Goal: Task Accomplishment & Management: Manage account settings

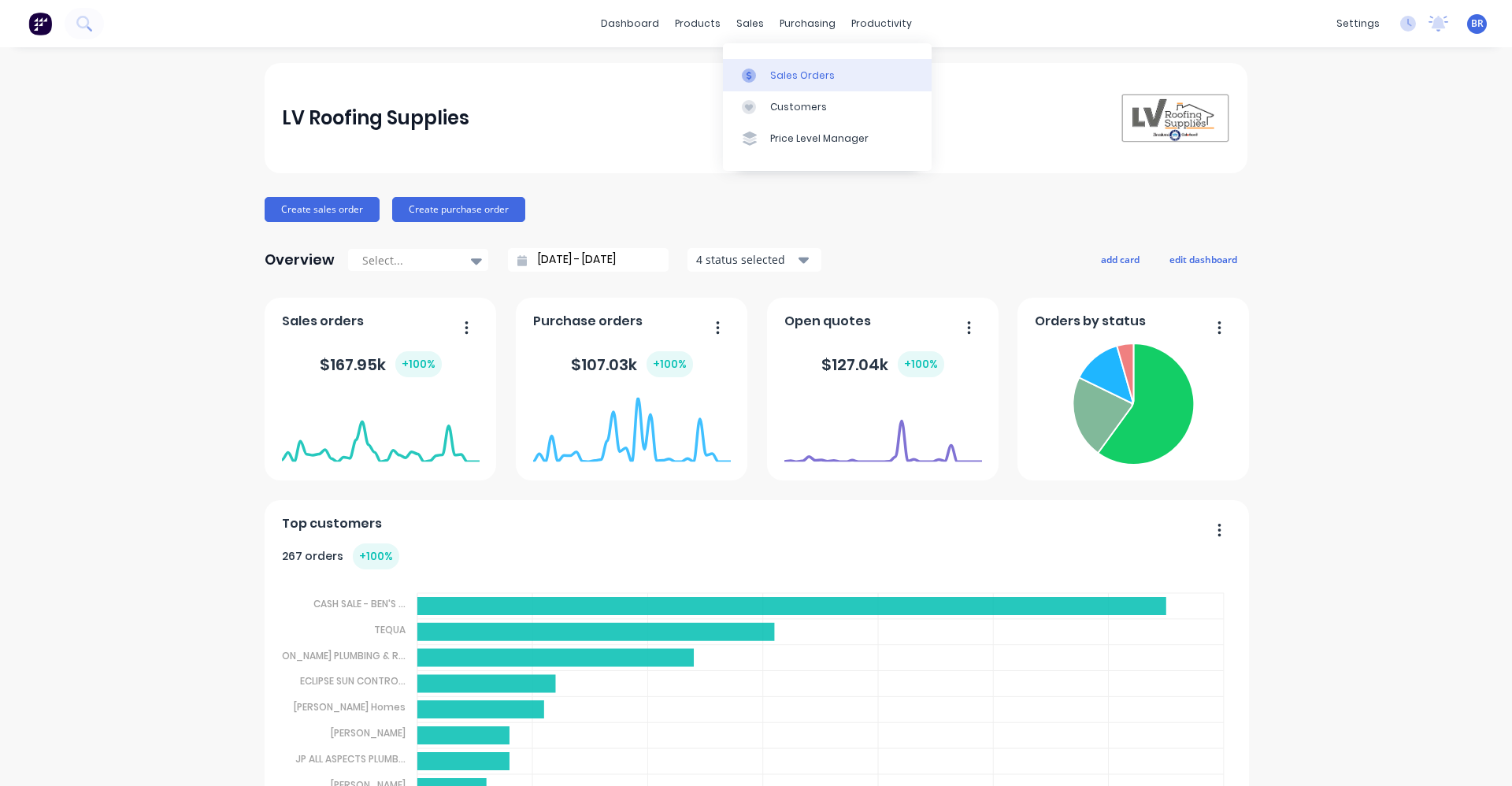
click at [799, 78] on div "Sales Orders" at bounding box center [803, 76] width 65 height 14
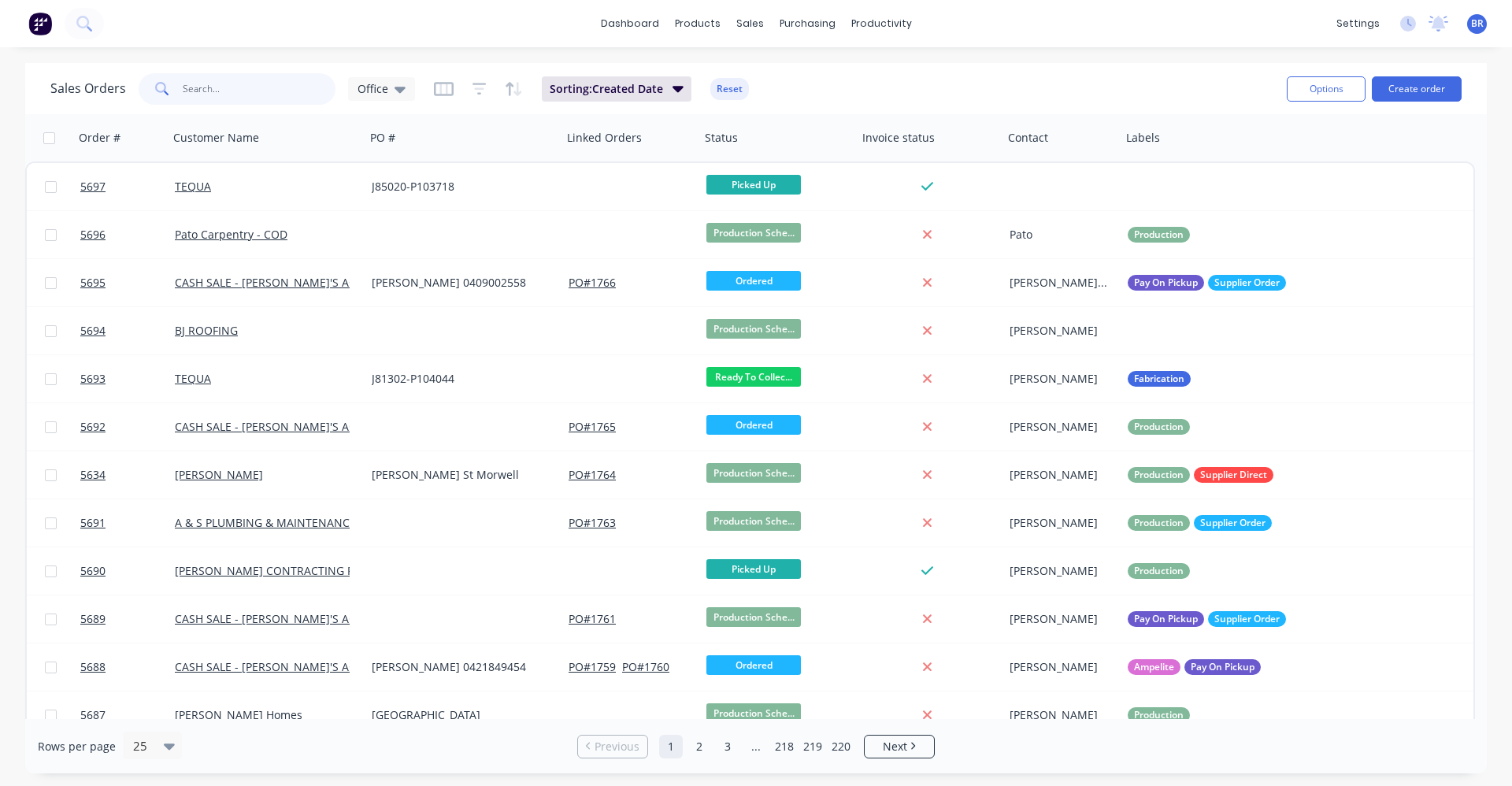
click at [241, 83] on input "text" at bounding box center [260, 89] width 154 height 32
type input "5650"
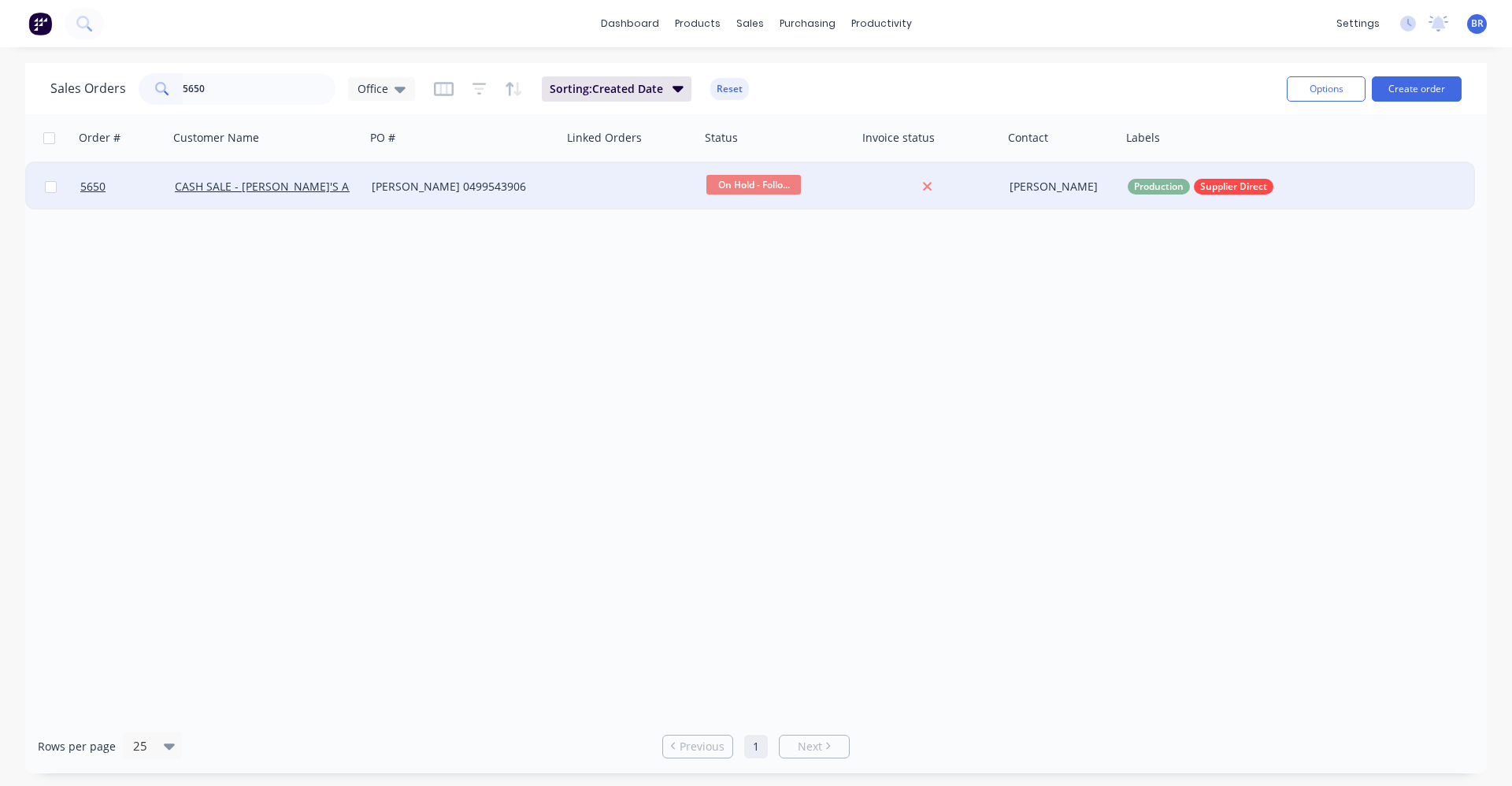
click at [553, 190] on div "[PERSON_NAME] 0499543906" at bounding box center [464, 187] width 185 height 16
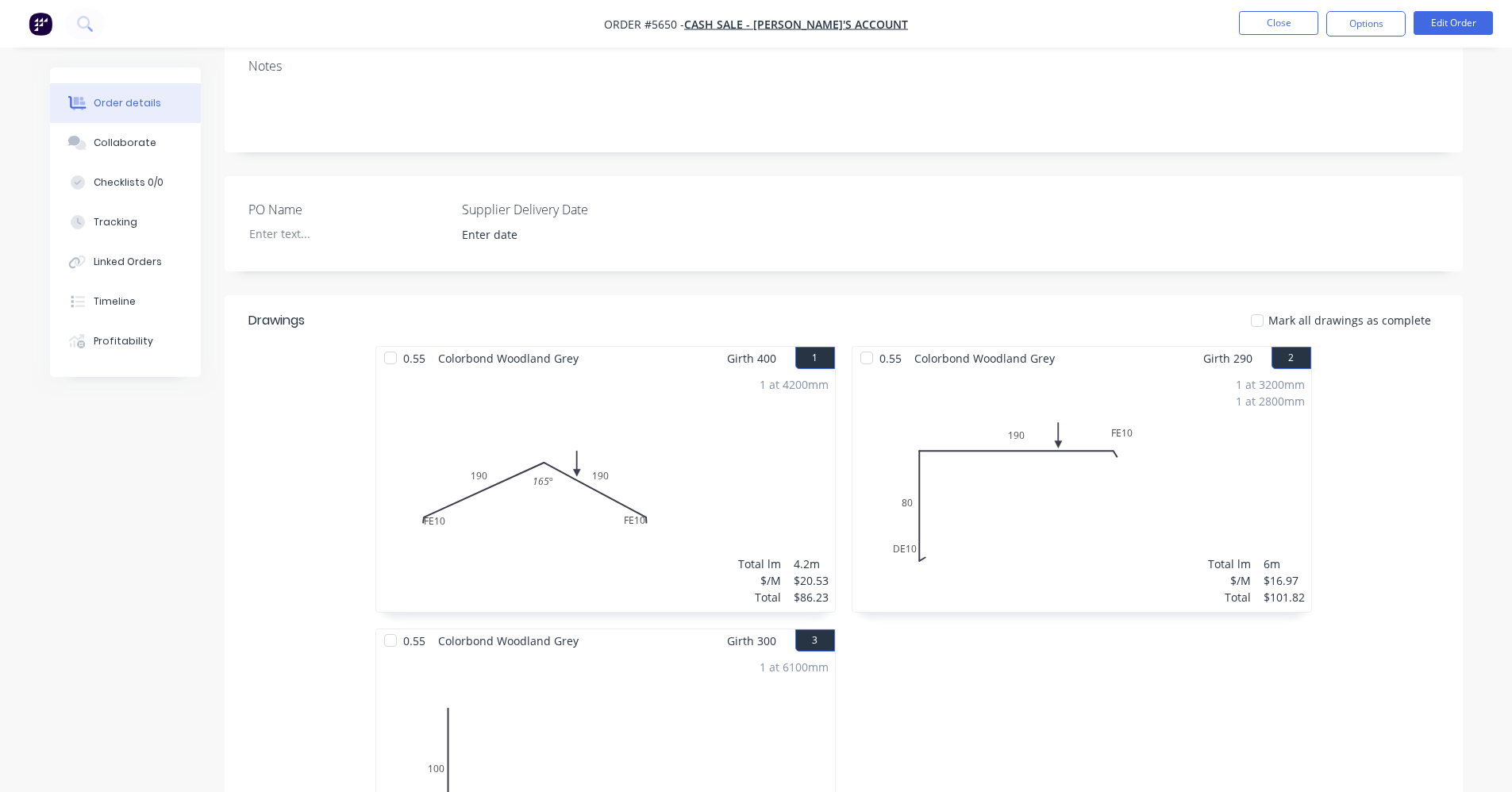
scroll to position [88, 0]
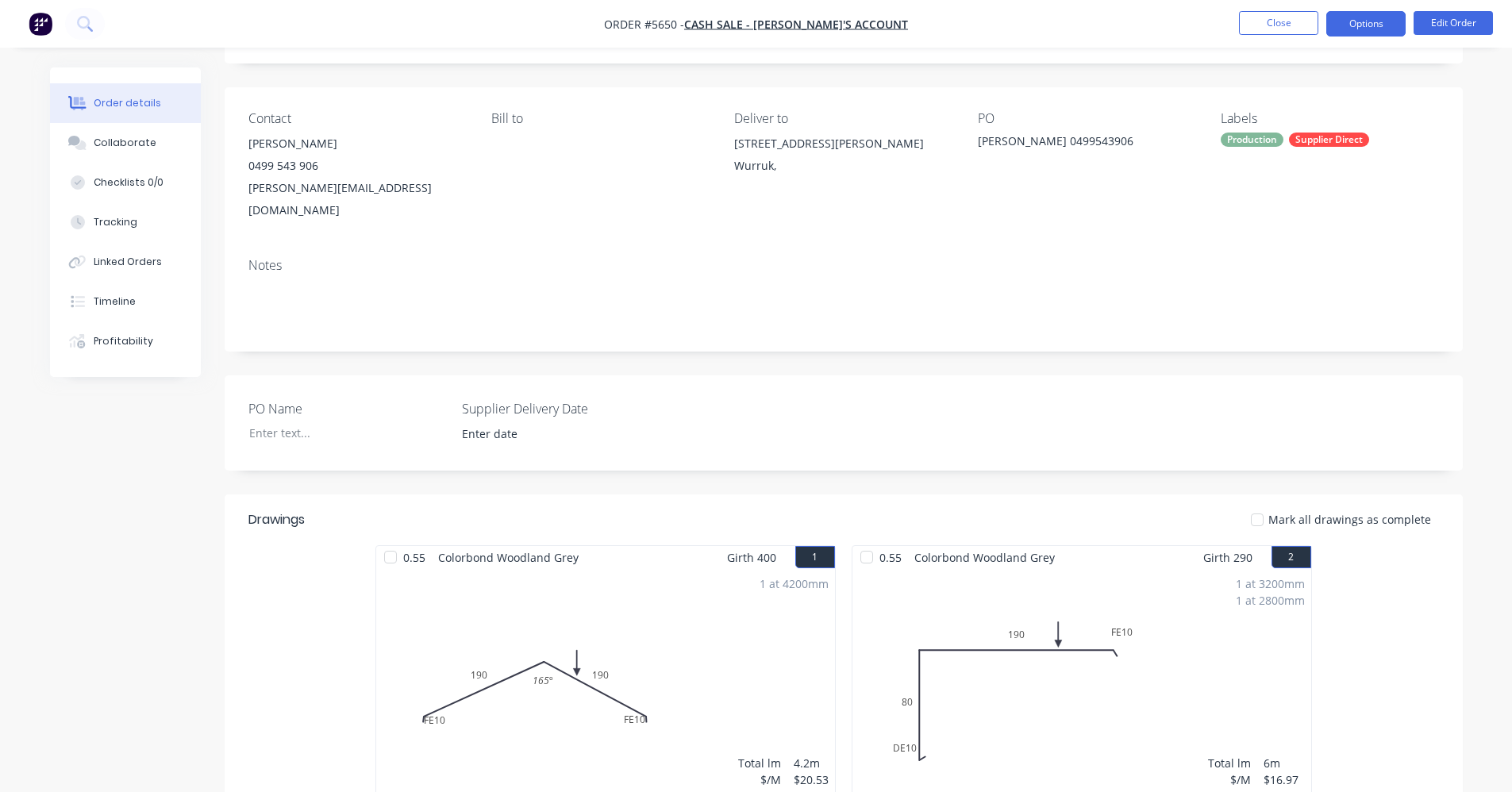
click at [1357, 33] on button "Options" at bounding box center [1366, 24] width 80 height 25
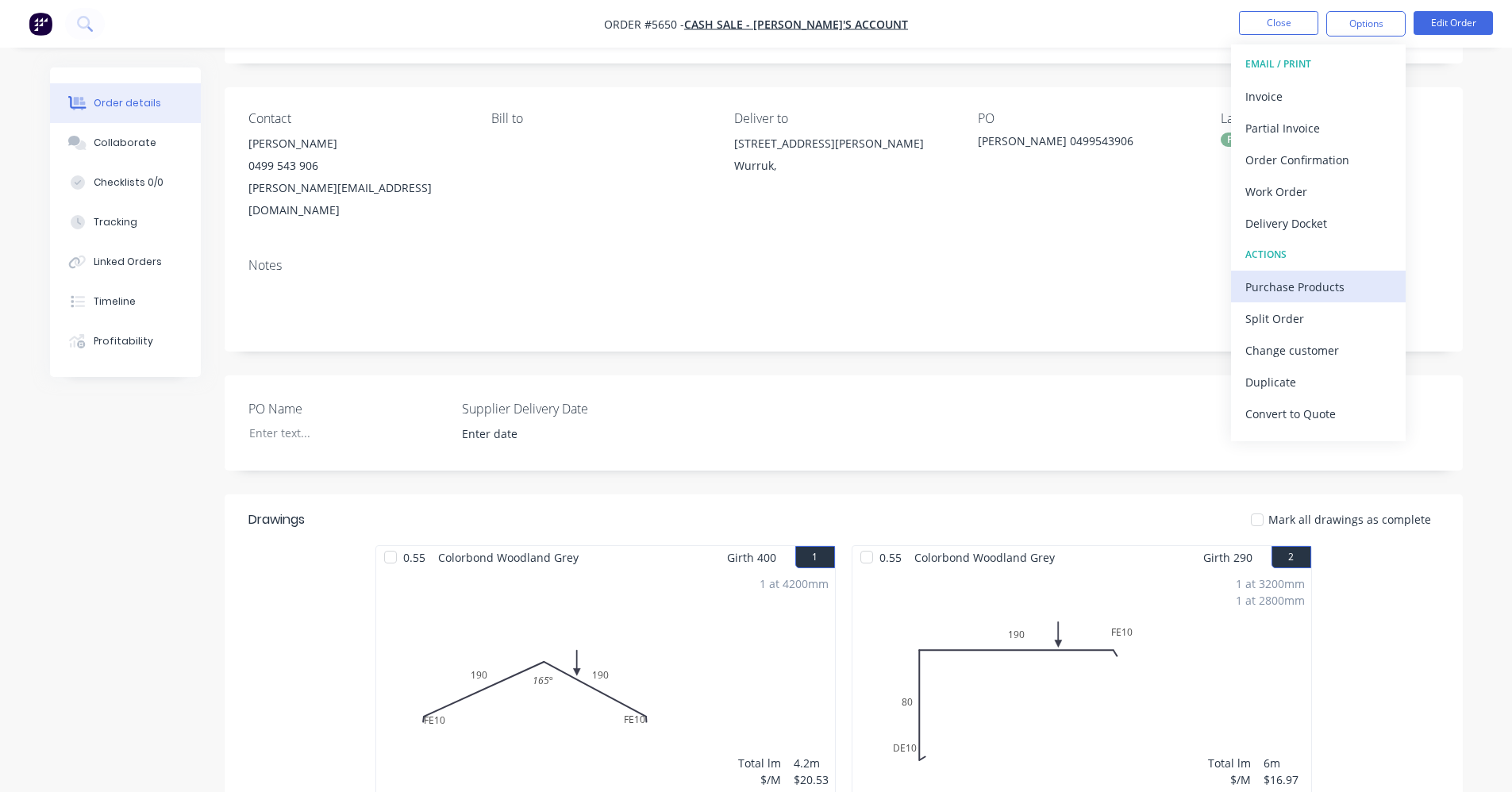
click at [1300, 280] on div "Purchase Products" at bounding box center [1319, 286] width 146 height 23
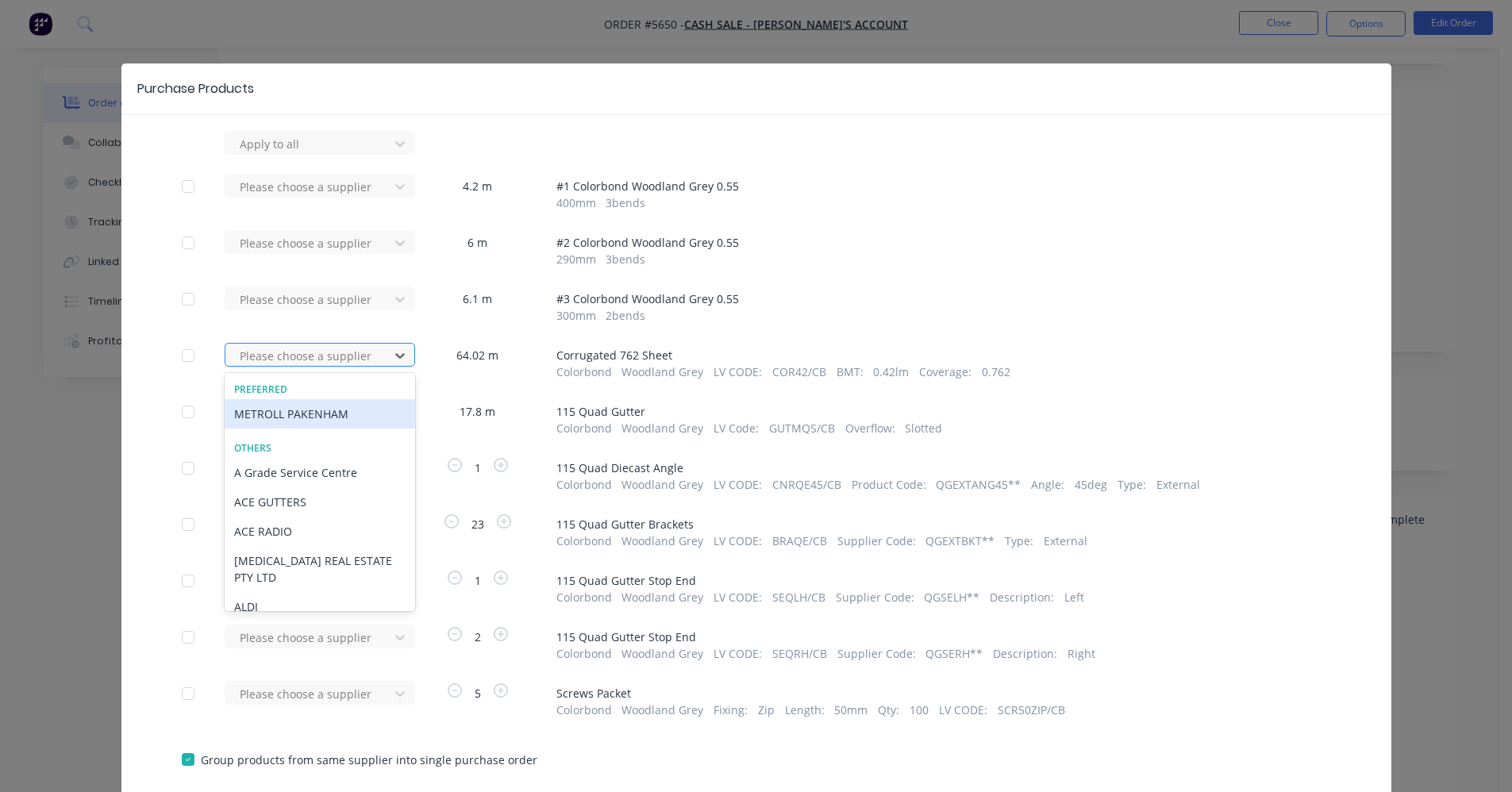
click at [306, 360] on div at bounding box center [309, 355] width 143 height 20
click at [288, 417] on div "METROLL PAKENHAM" at bounding box center [319, 413] width 190 height 29
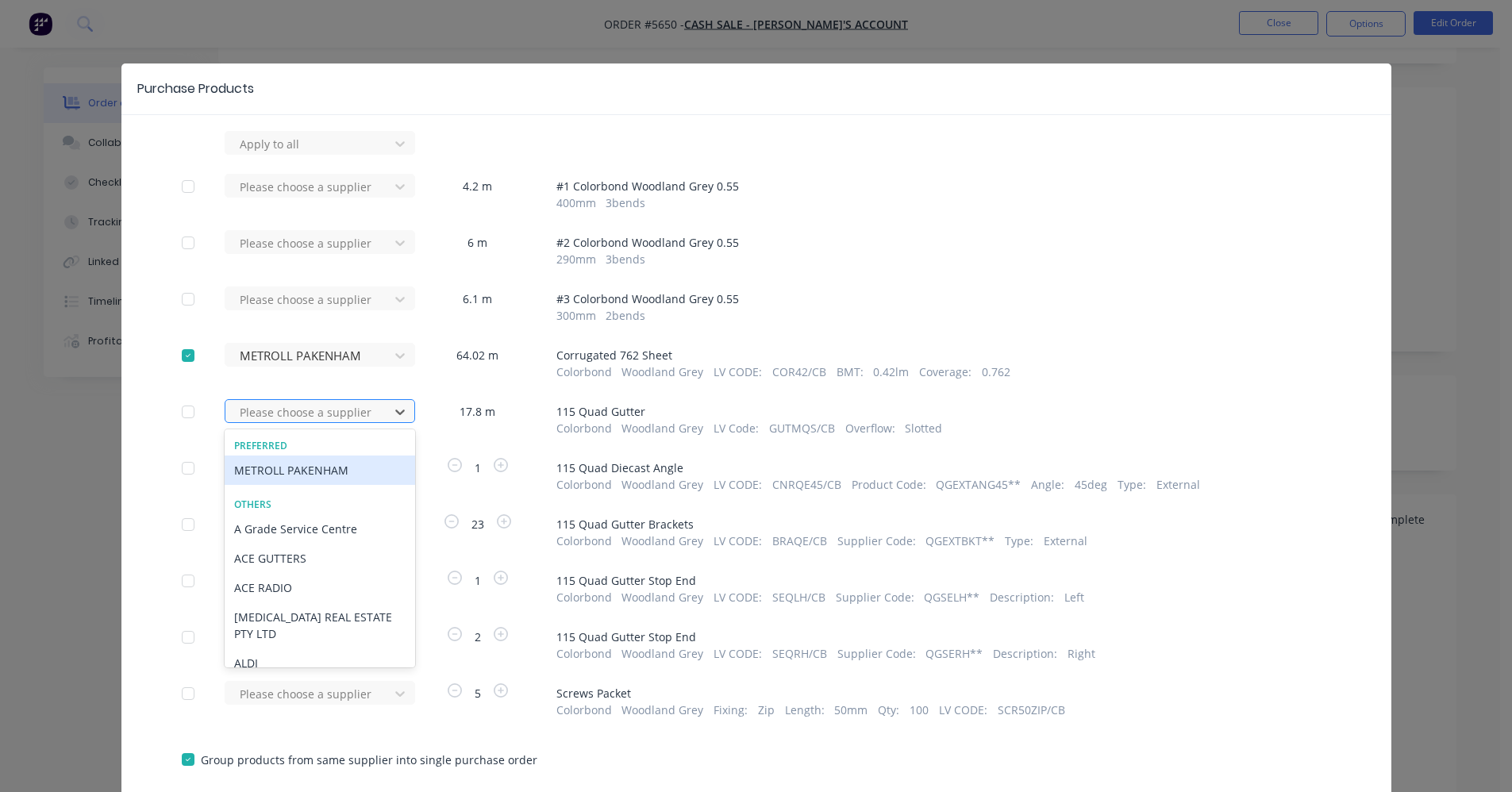
click at [285, 408] on div at bounding box center [309, 412] width 143 height 20
click at [261, 464] on div "METROLL PAKENHAM" at bounding box center [319, 470] width 190 height 29
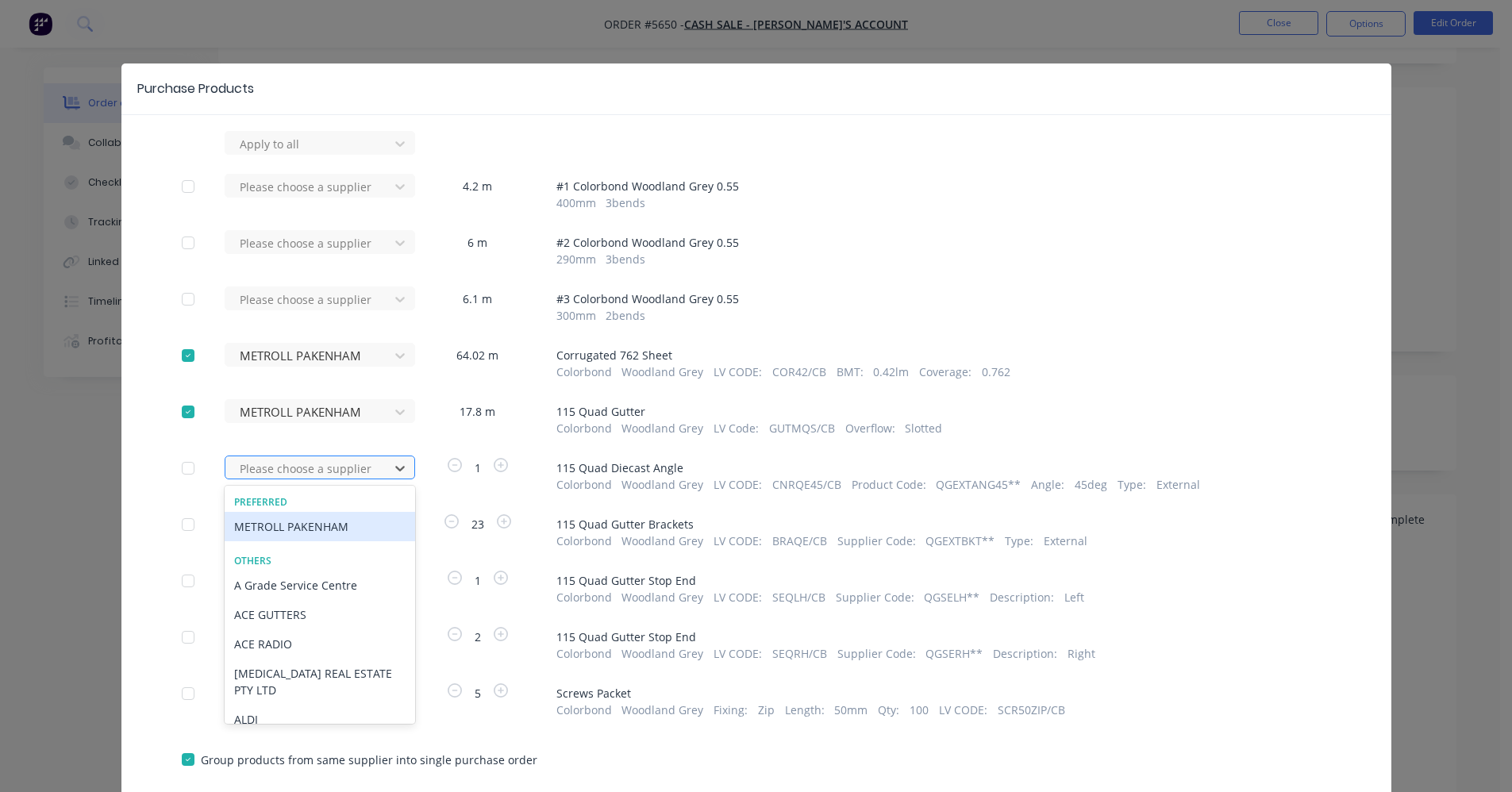
click at [263, 472] on div at bounding box center [309, 468] width 143 height 20
click at [278, 526] on div "METROLL PAKENHAM" at bounding box center [319, 526] width 190 height 29
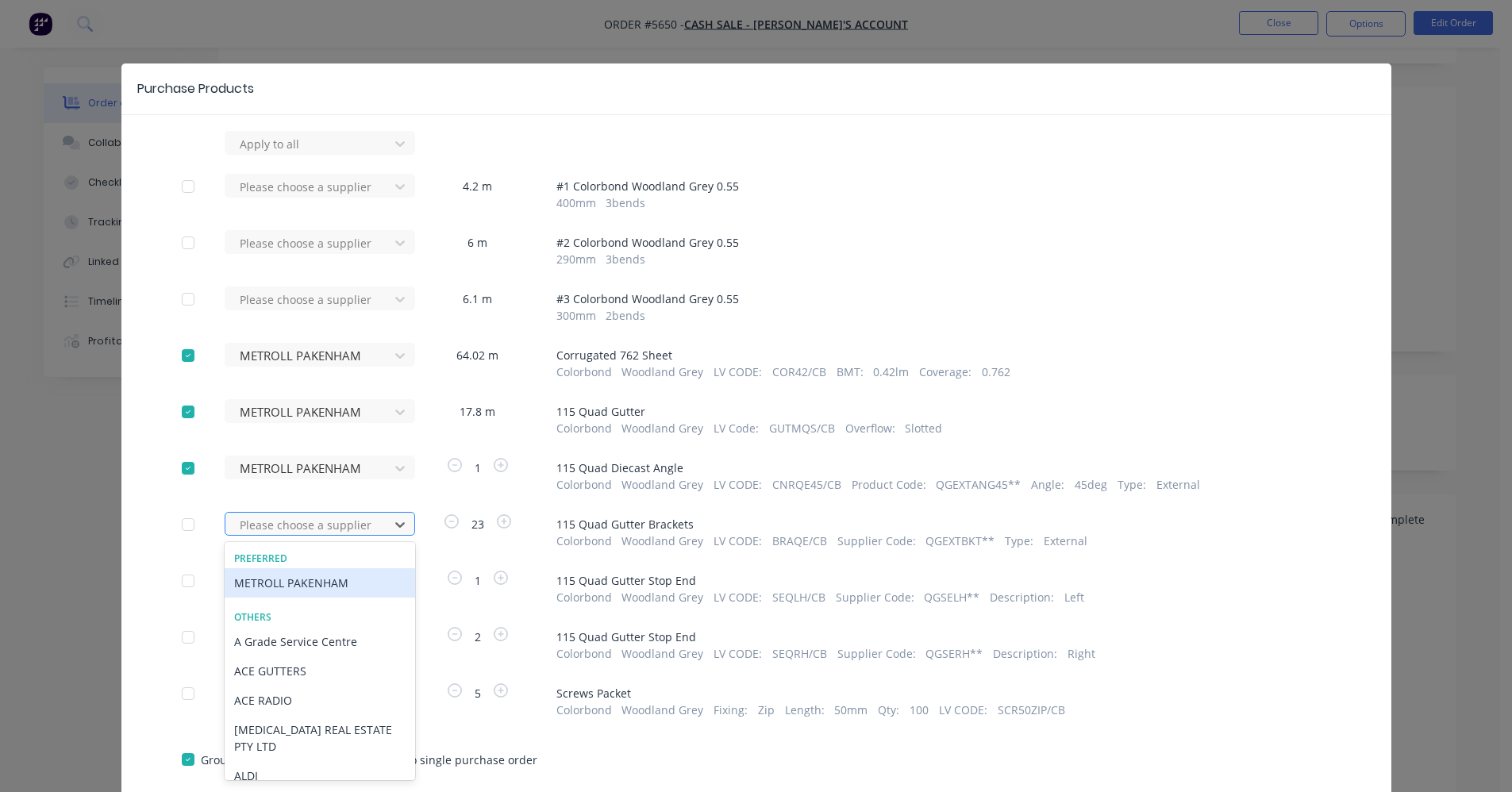
click at [278, 526] on div at bounding box center [309, 525] width 143 height 20
click at [348, 588] on div "METROLL PAKENHAM" at bounding box center [319, 582] width 190 height 29
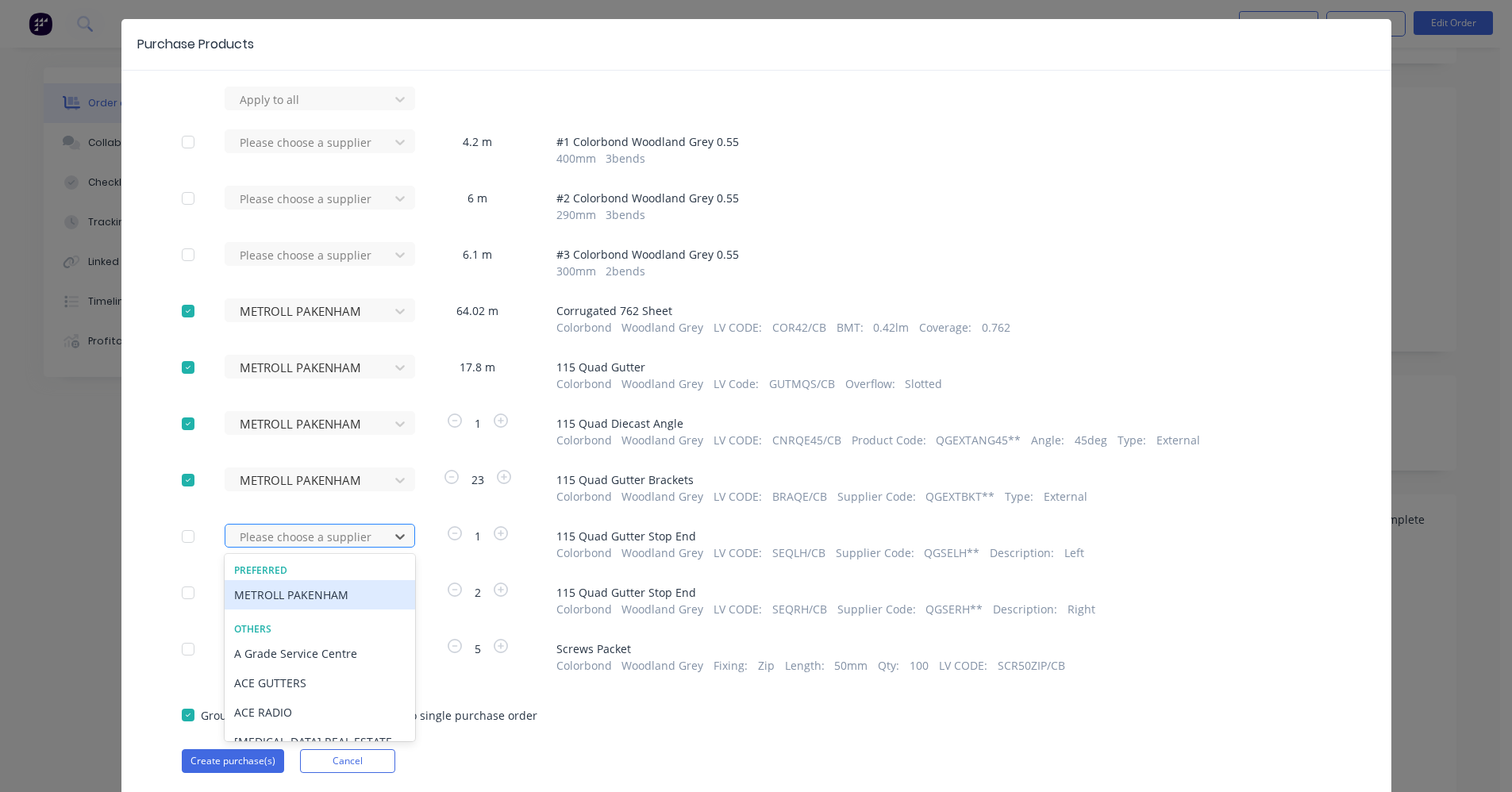
click at [349, 548] on div "105 results available. Use Up and Down to choose options, press Enter to select…" at bounding box center [312, 536] width 175 height 24
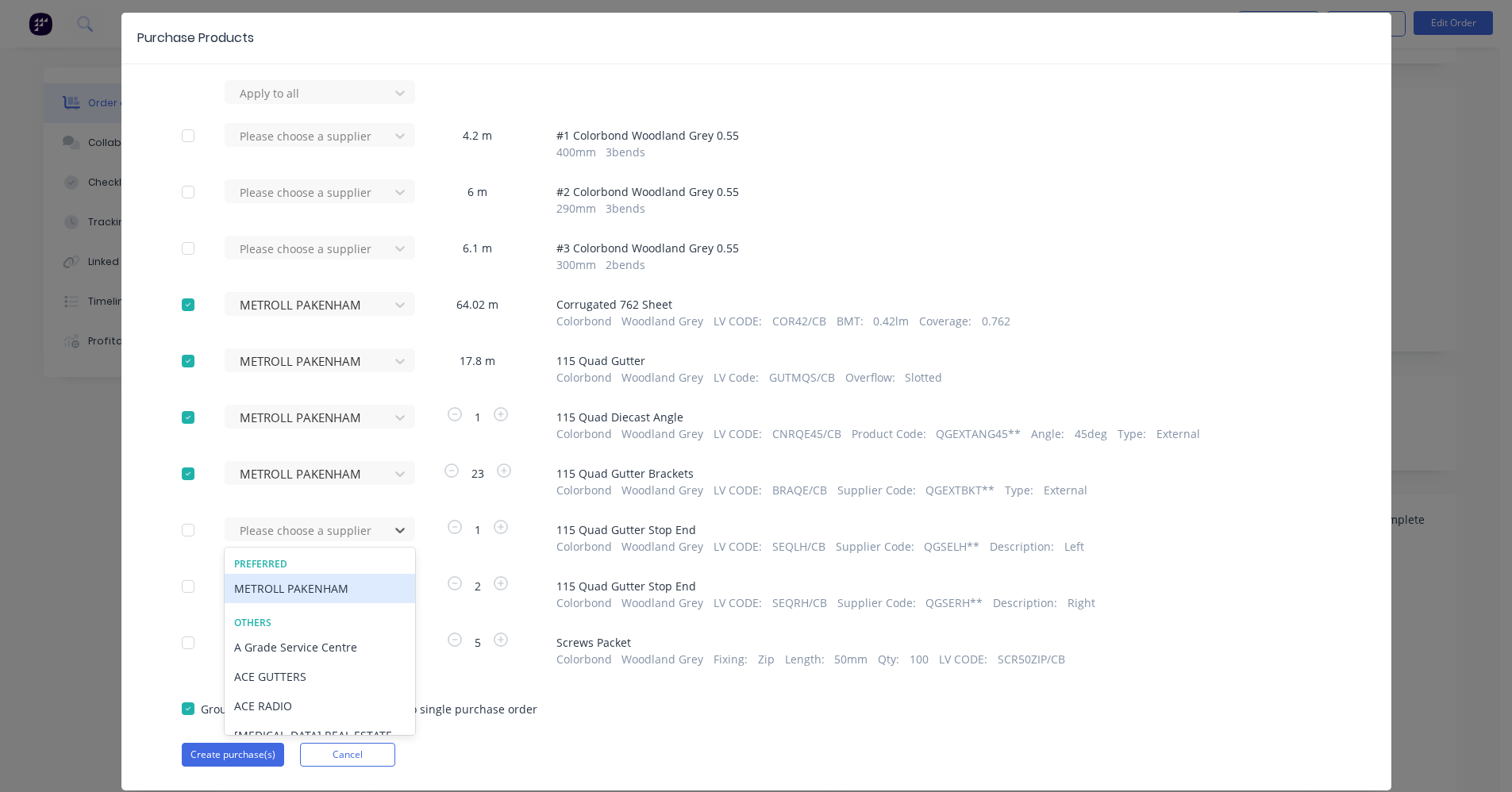
click at [328, 594] on div "METROLL PAKENHAM" at bounding box center [319, 588] width 190 height 29
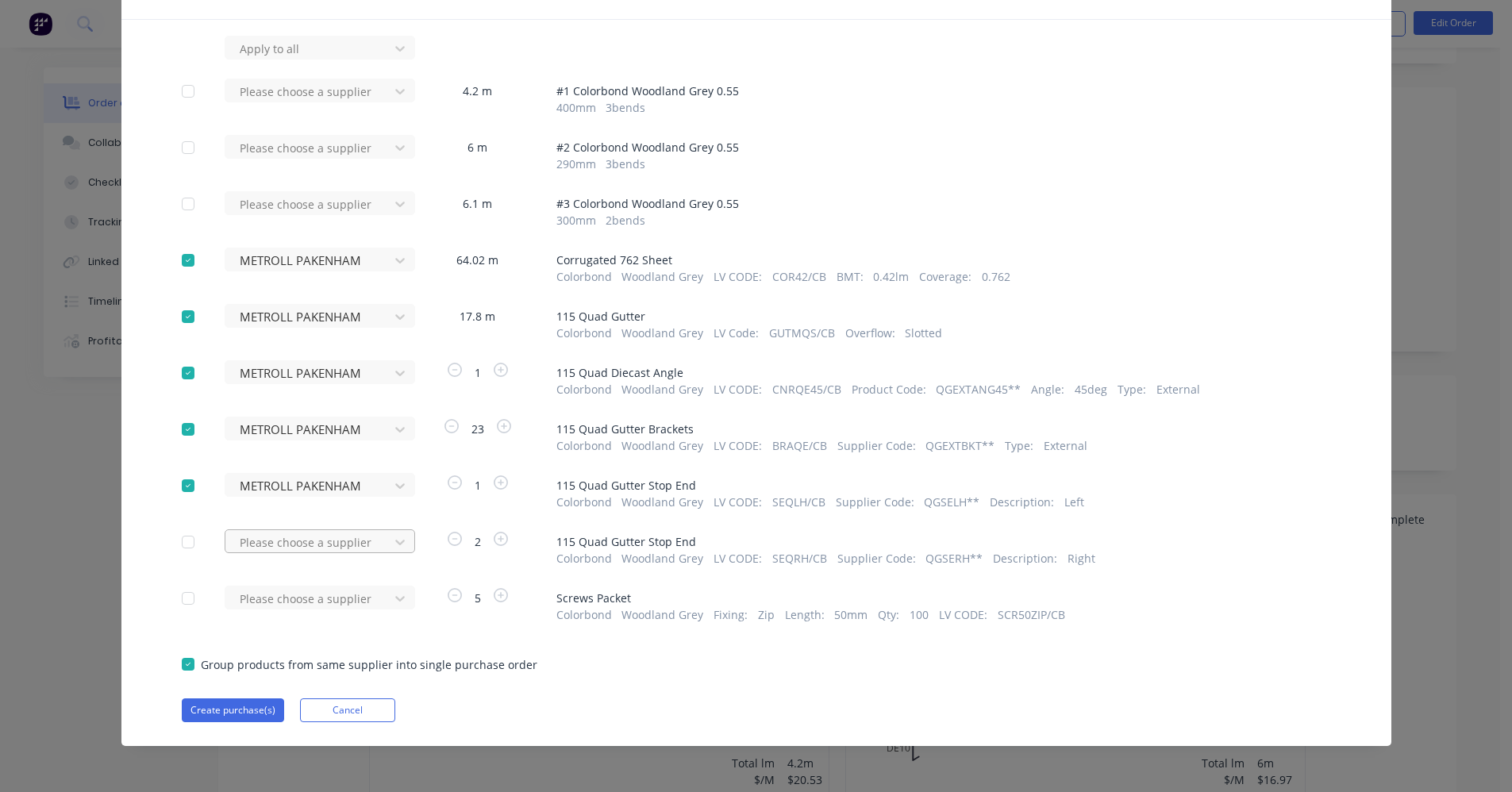
click at [329, 553] on div "Please choose a supplier" at bounding box center [312, 542] width 175 height 24
click at [330, 599] on div "METROLL PAKENHAM" at bounding box center [319, 600] width 190 height 29
click at [220, 716] on button "Create purchase(s)" at bounding box center [233, 710] width 103 height 24
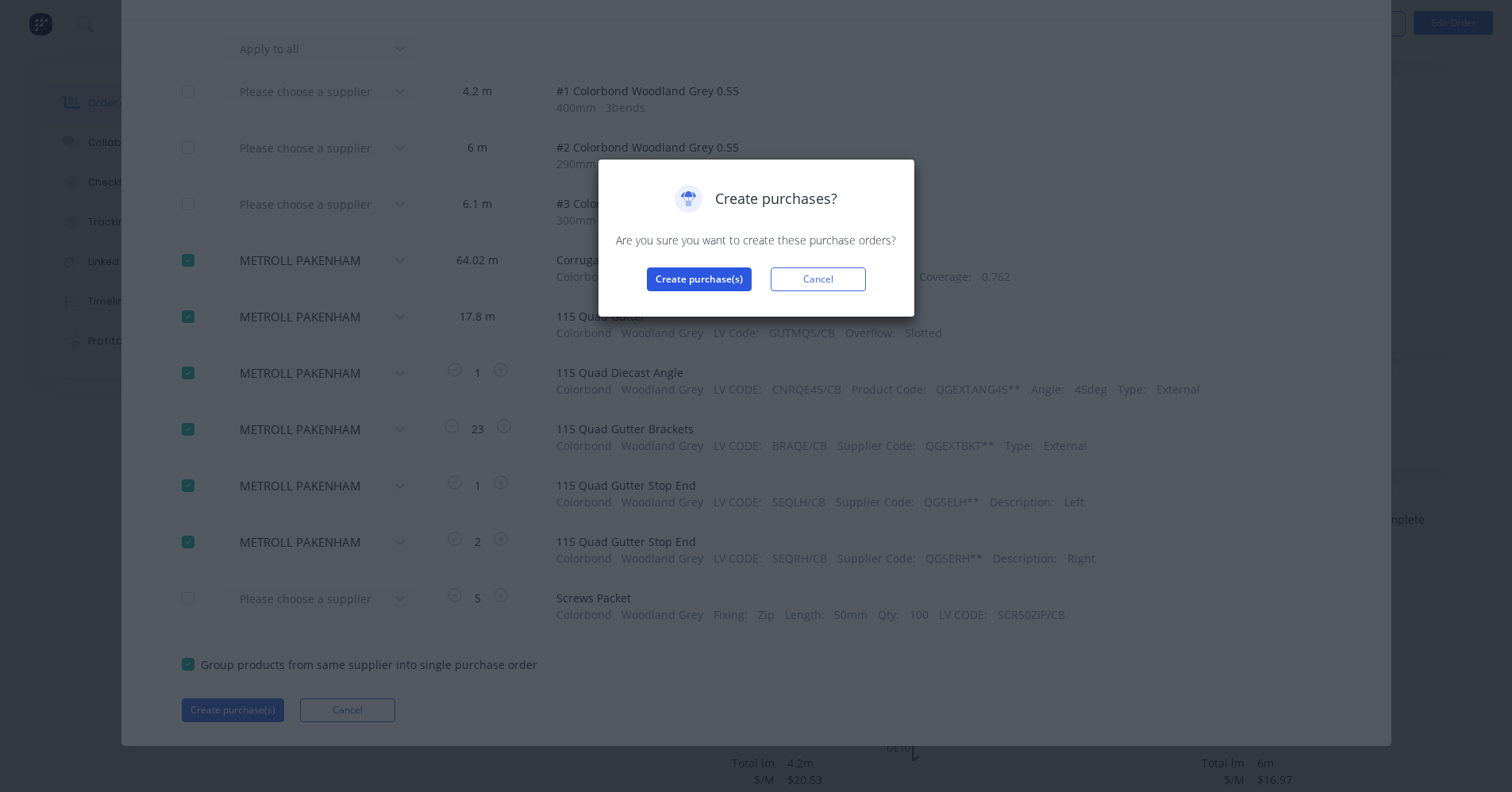
click at [680, 286] on button "Create purchase(s)" at bounding box center [699, 279] width 105 height 24
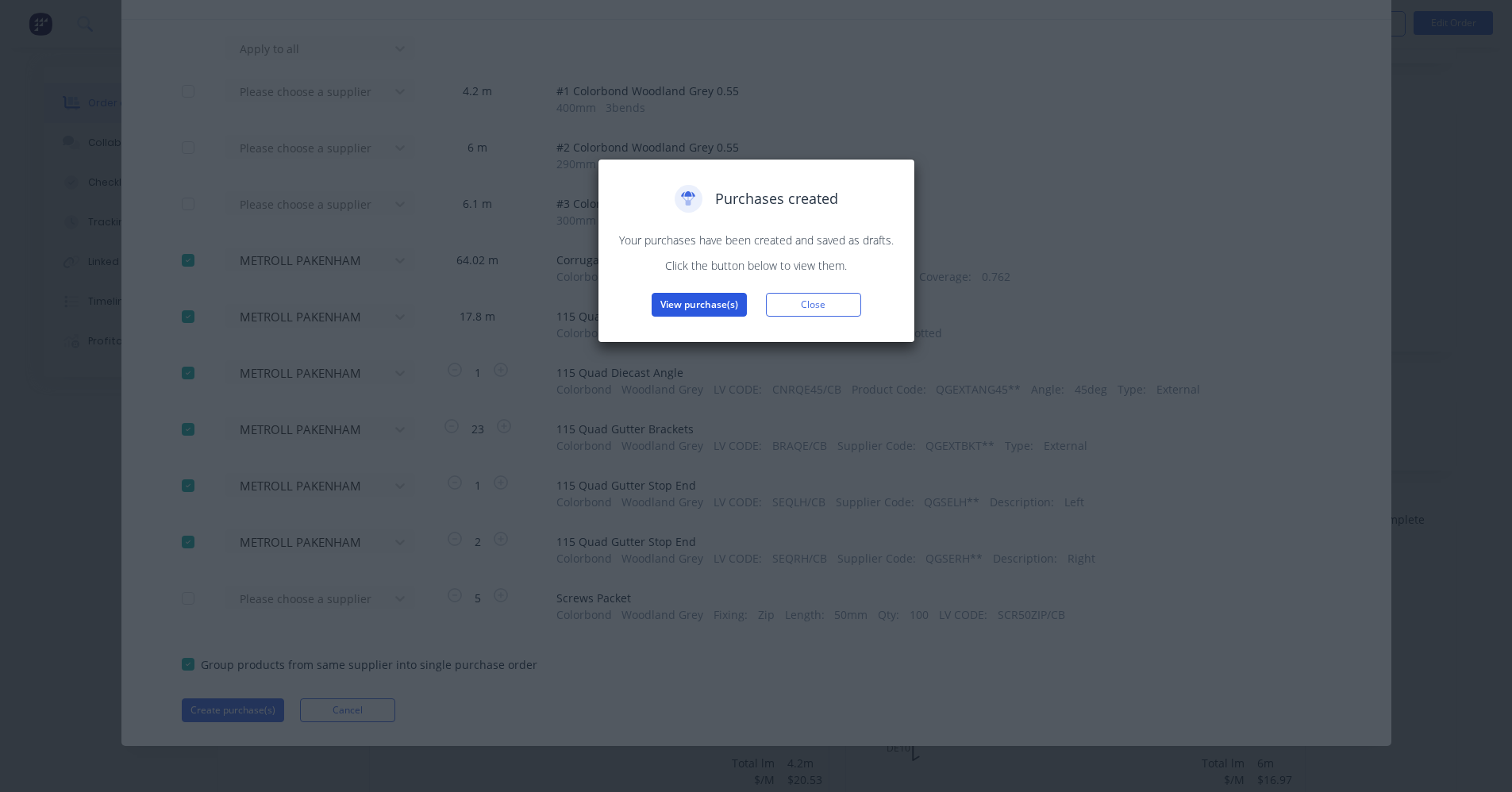
click at [702, 307] on button "View purchase(s)" at bounding box center [699, 305] width 95 height 24
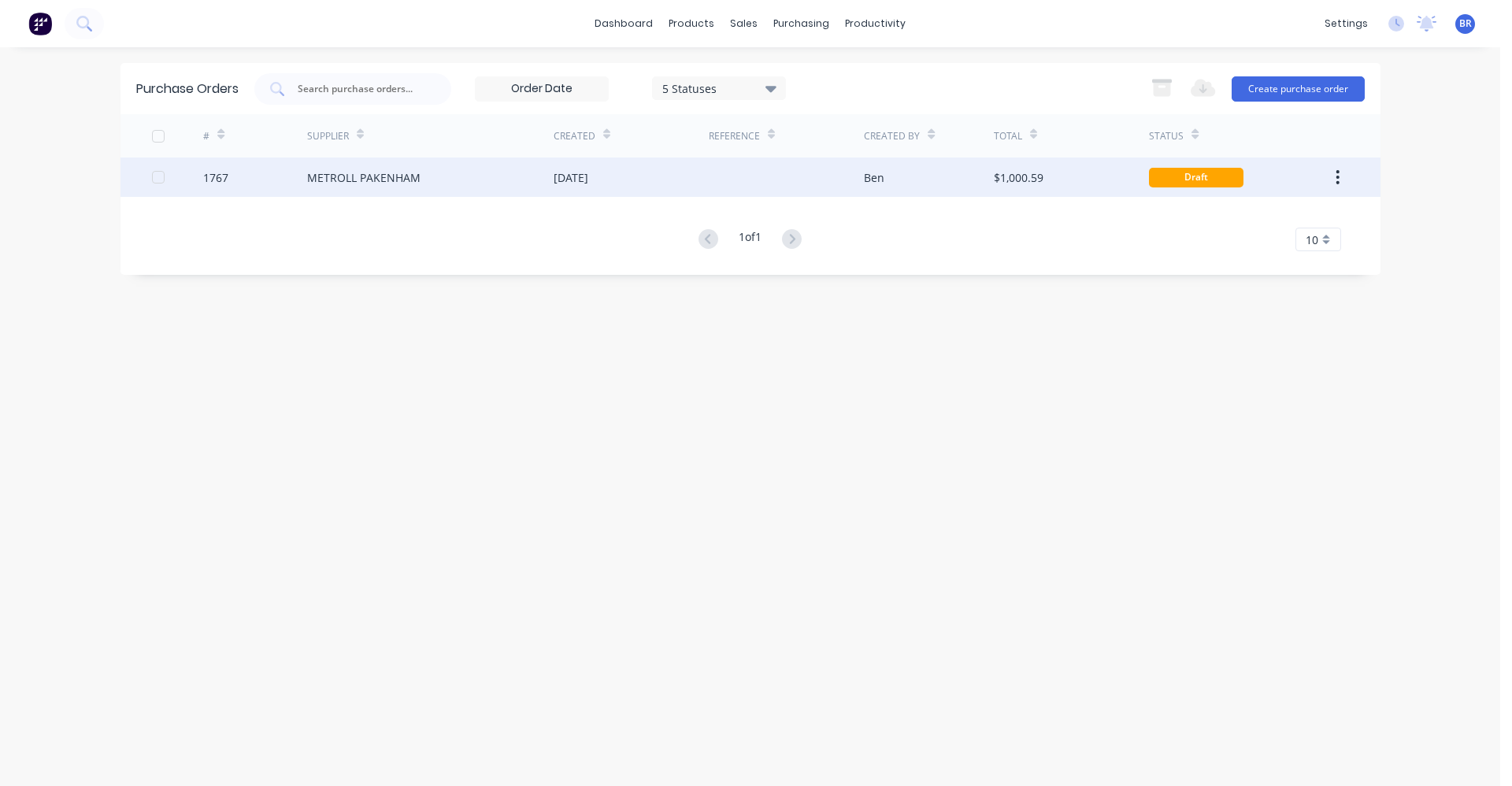
click at [556, 187] on div "[DATE]" at bounding box center [631, 178] width 155 height 39
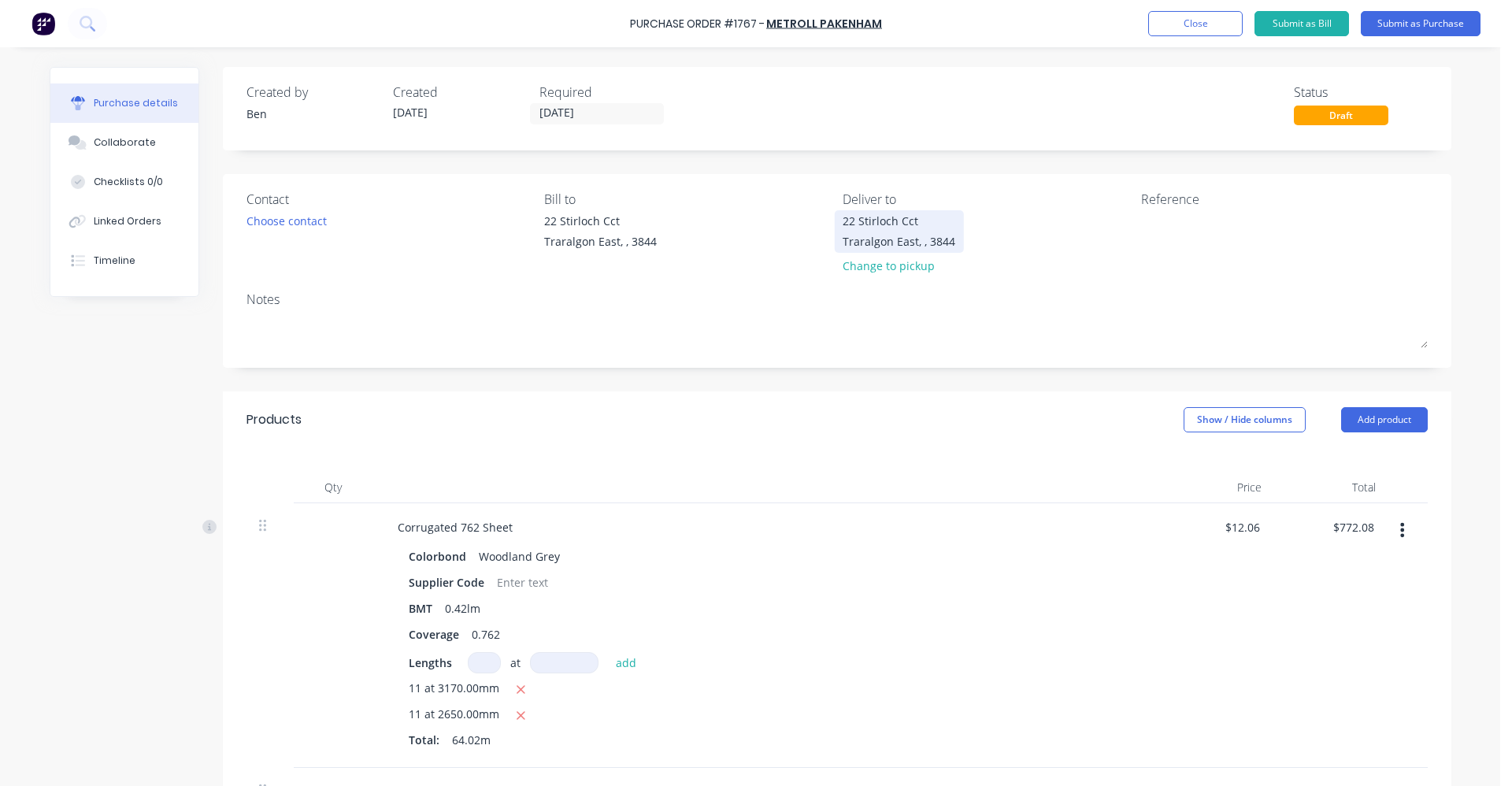
click at [889, 238] on div "Traralgon East, , 3844" at bounding box center [899, 241] width 113 height 17
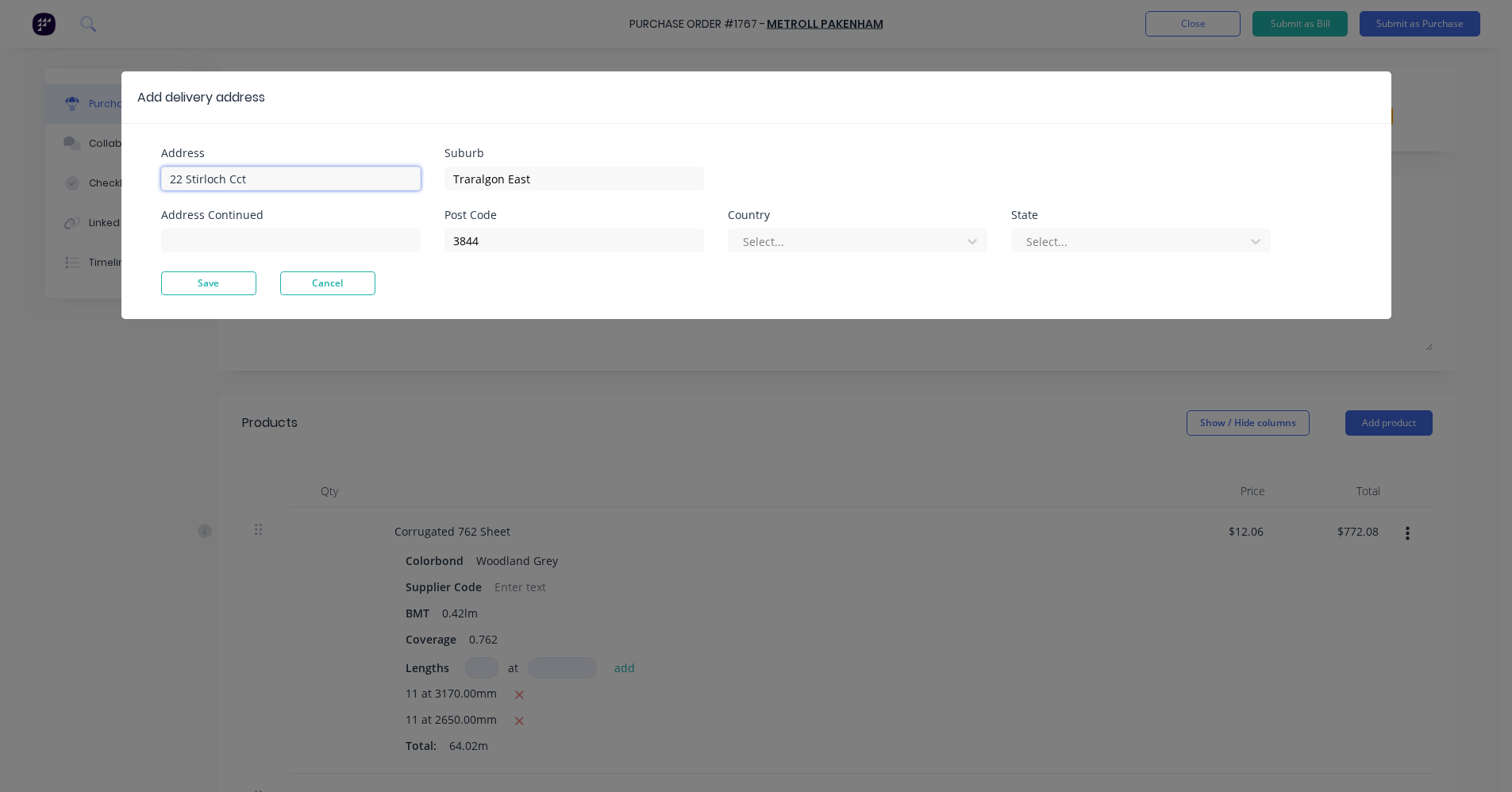
drag, startPoint x: 257, startPoint y: 179, endPoint x: 56, endPoint y: 164, distance: 201.6
click at [56, 164] on div "Add delivery address Address 22 Stirloch Cct Address Continued Suburb Traralgon…" at bounding box center [756, 396] width 1512 height 792
type input "[STREET_ADDRESS][PERSON_NAME]"
type input "Wurruk"
drag, startPoint x: 499, startPoint y: 235, endPoint x: 248, endPoint y: 244, distance: 251.2
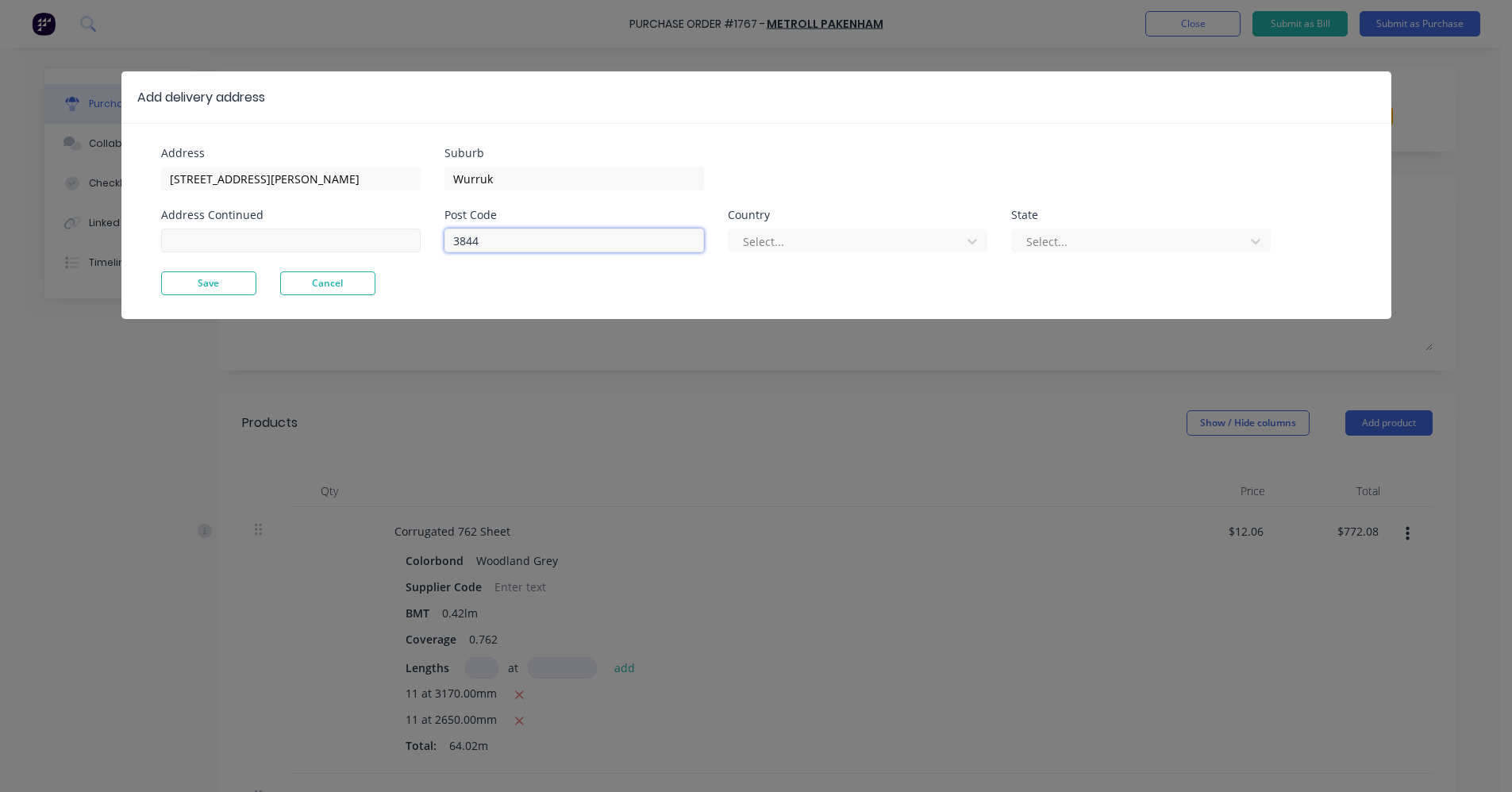
click at [264, 241] on div "Address 24 Hunt Place Address Continued Suburb Wurruk Post Code 3844 Country Se…" at bounding box center [459, 210] width 595 height 124
type input "3"
type input "3850"
click at [205, 278] on button "Save" at bounding box center [209, 283] width 95 height 24
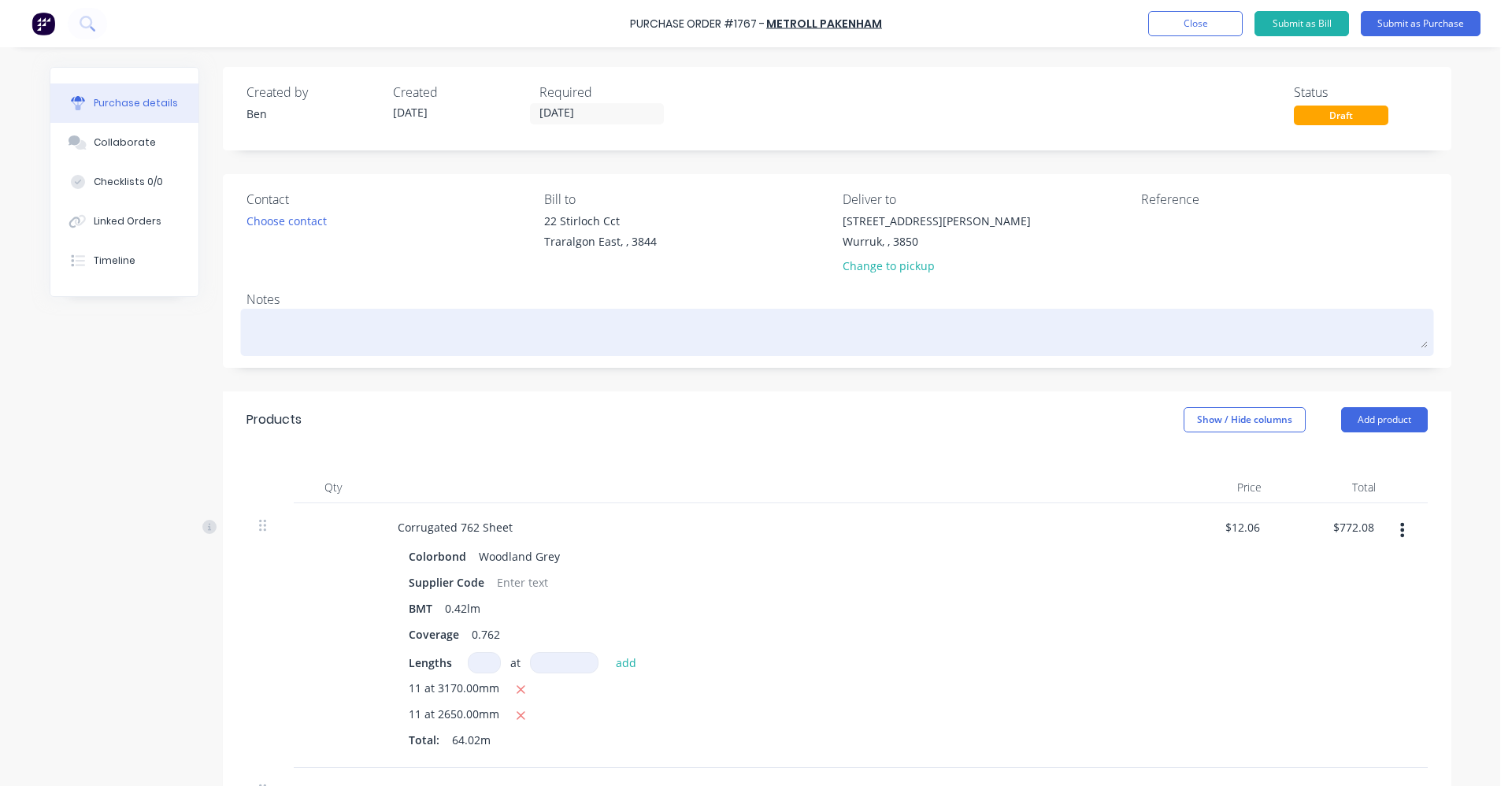
click at [261, 331] on textarea at bounding box center [836, 330] width 1181 height 36
type textarea "x"
type textarea "S"
type textarea "x"
type textarea "Si"
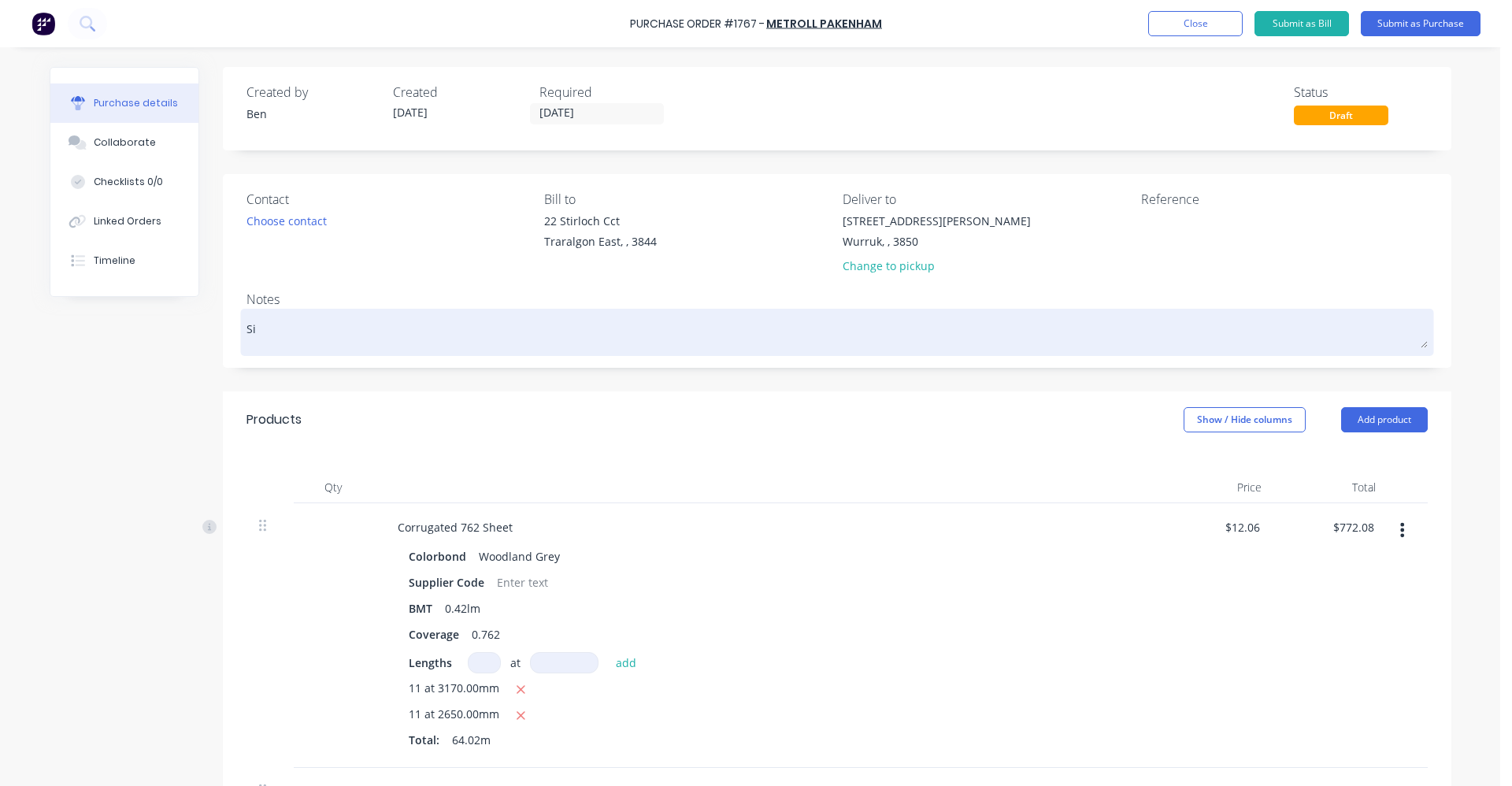
type textarea "x"
type textarea "Sit"
type textarea "x"
type textarea "Site"
type textarea "x"
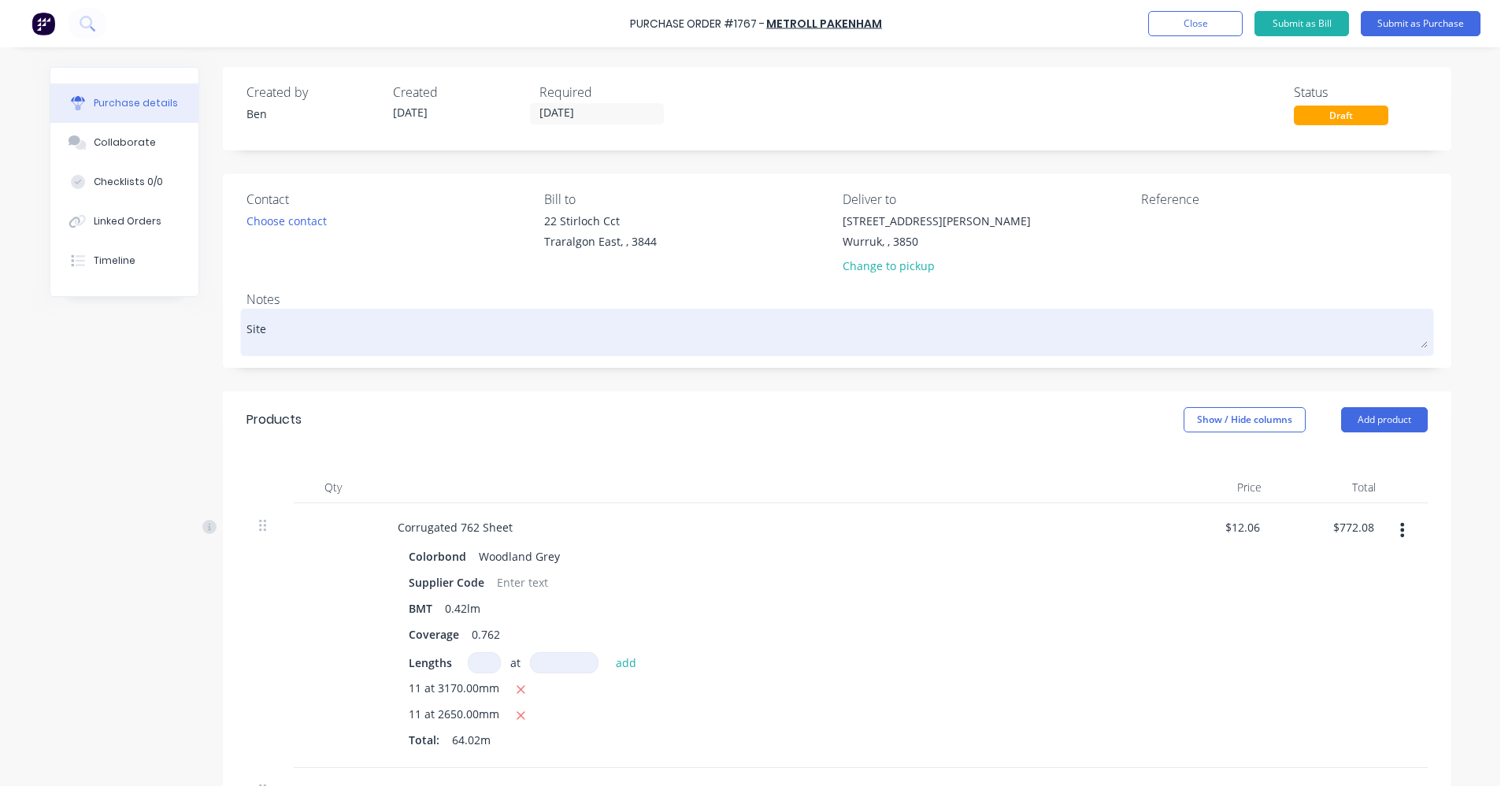
type textarea "Site"
type textarea "x"
type textarea "Site C"
type textarea "x"
type textarea "Site Co"
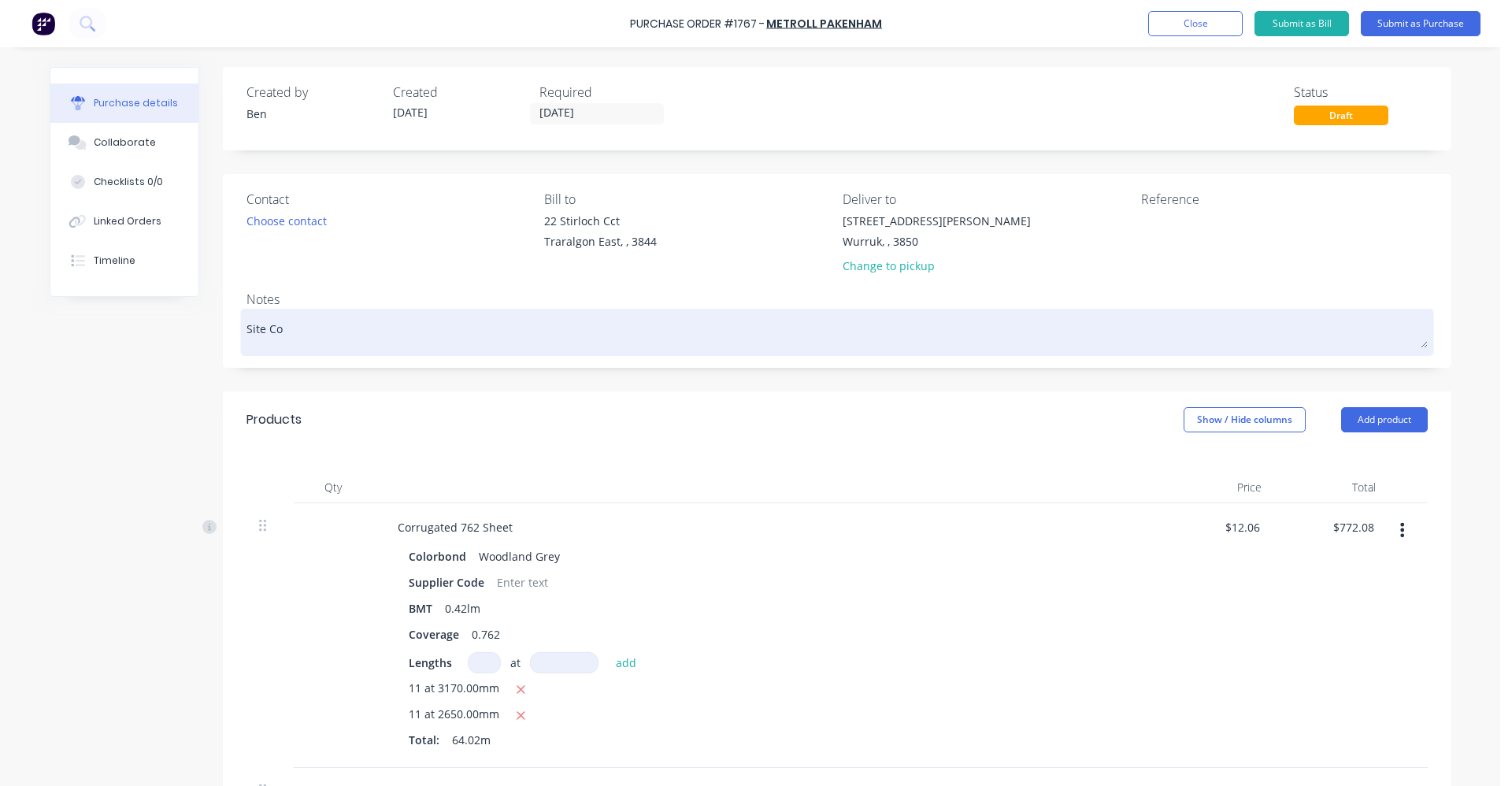
type textarea "x"
type textarea "Site Cont"
type textarea "x"
type textarea "Site Conta"
type textarea "x"
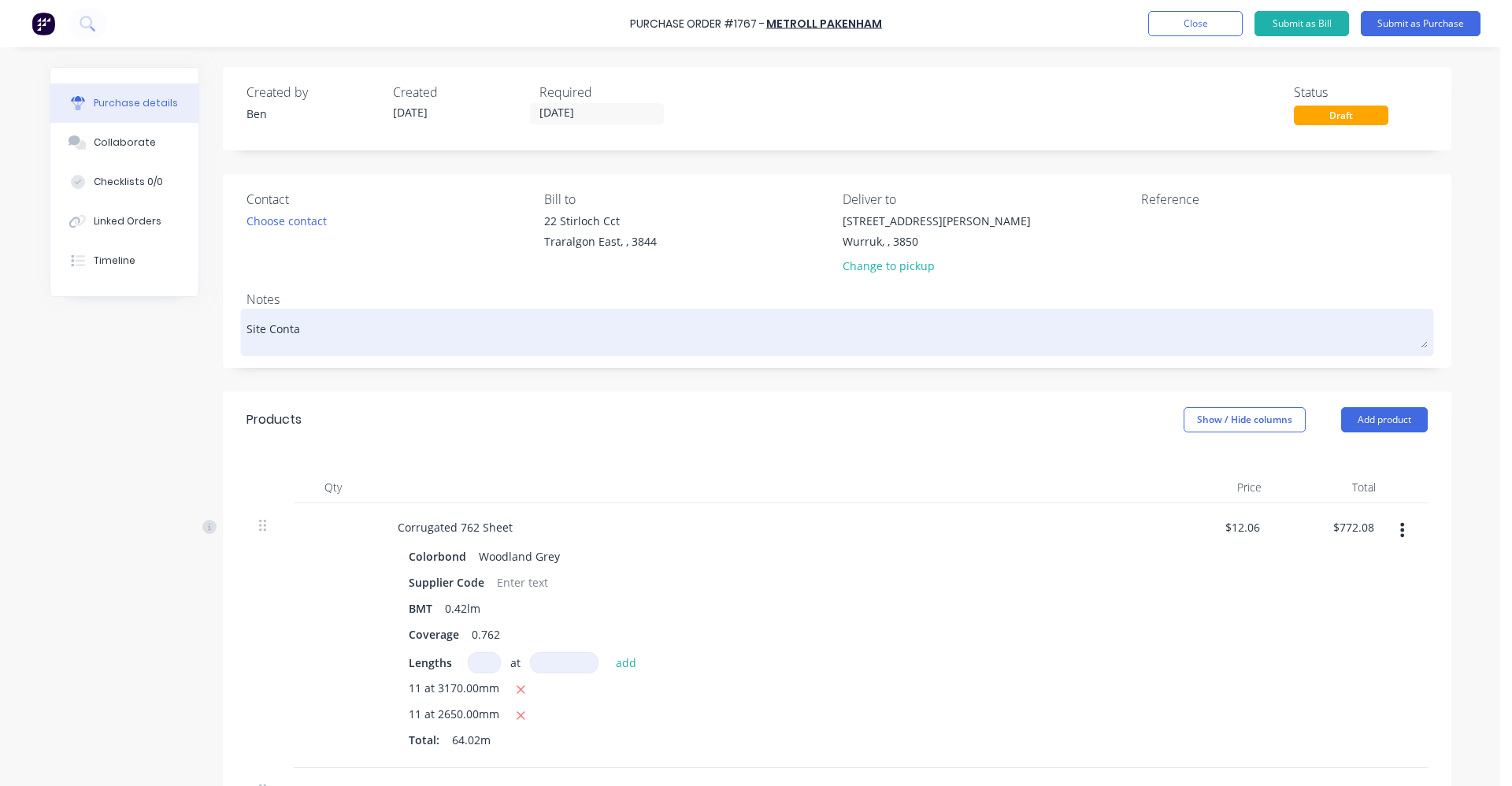
type textarea "Site Contac"
type textarea "x"
type textarea "Site Contact"
type textarea "x"
type textarea "Site Contact"
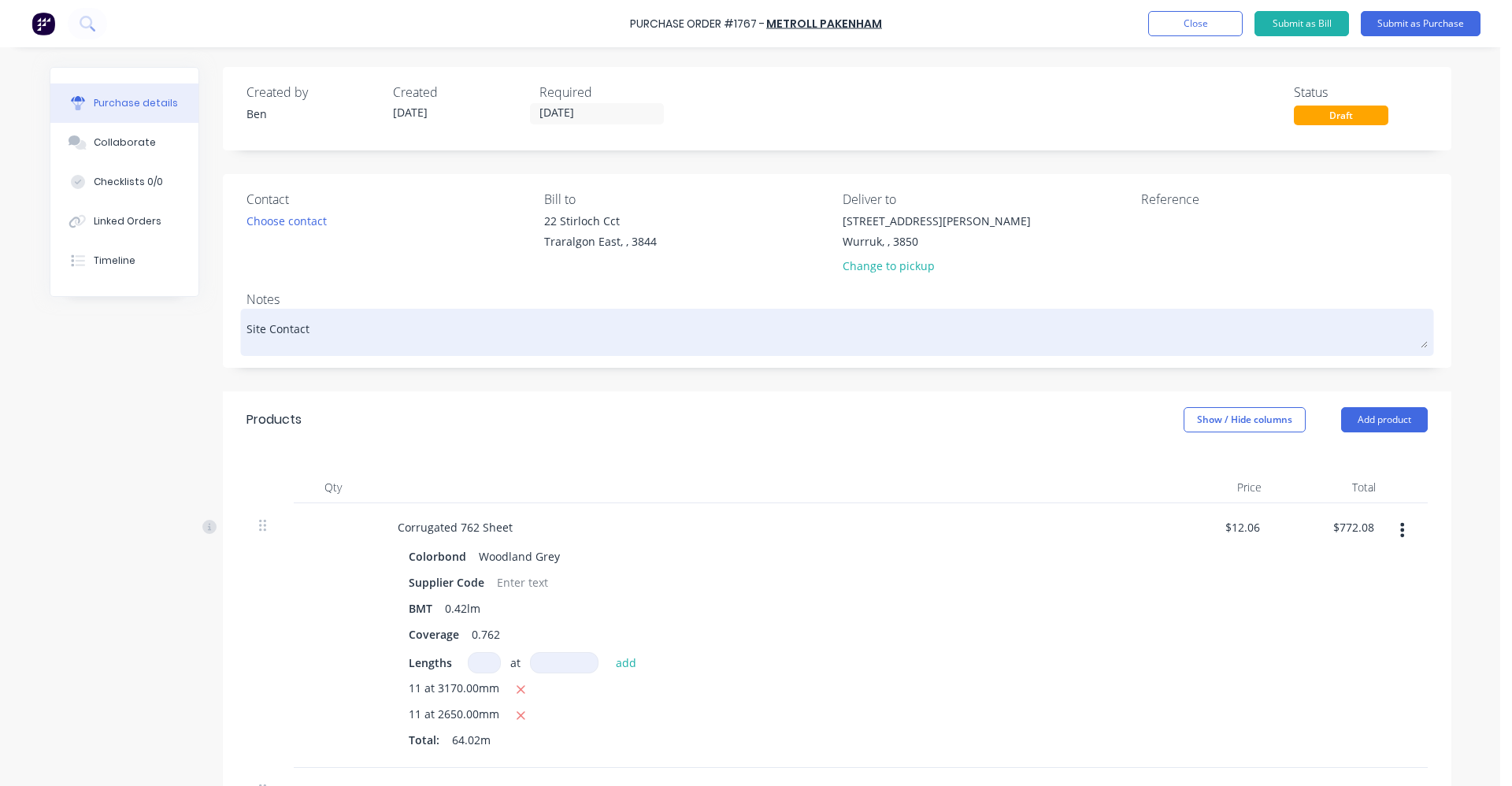
type textarea "x"
type textarea "Site Contact M"
type textarea "x"
type textarea "Site Contact Ma"
type textarea "x"
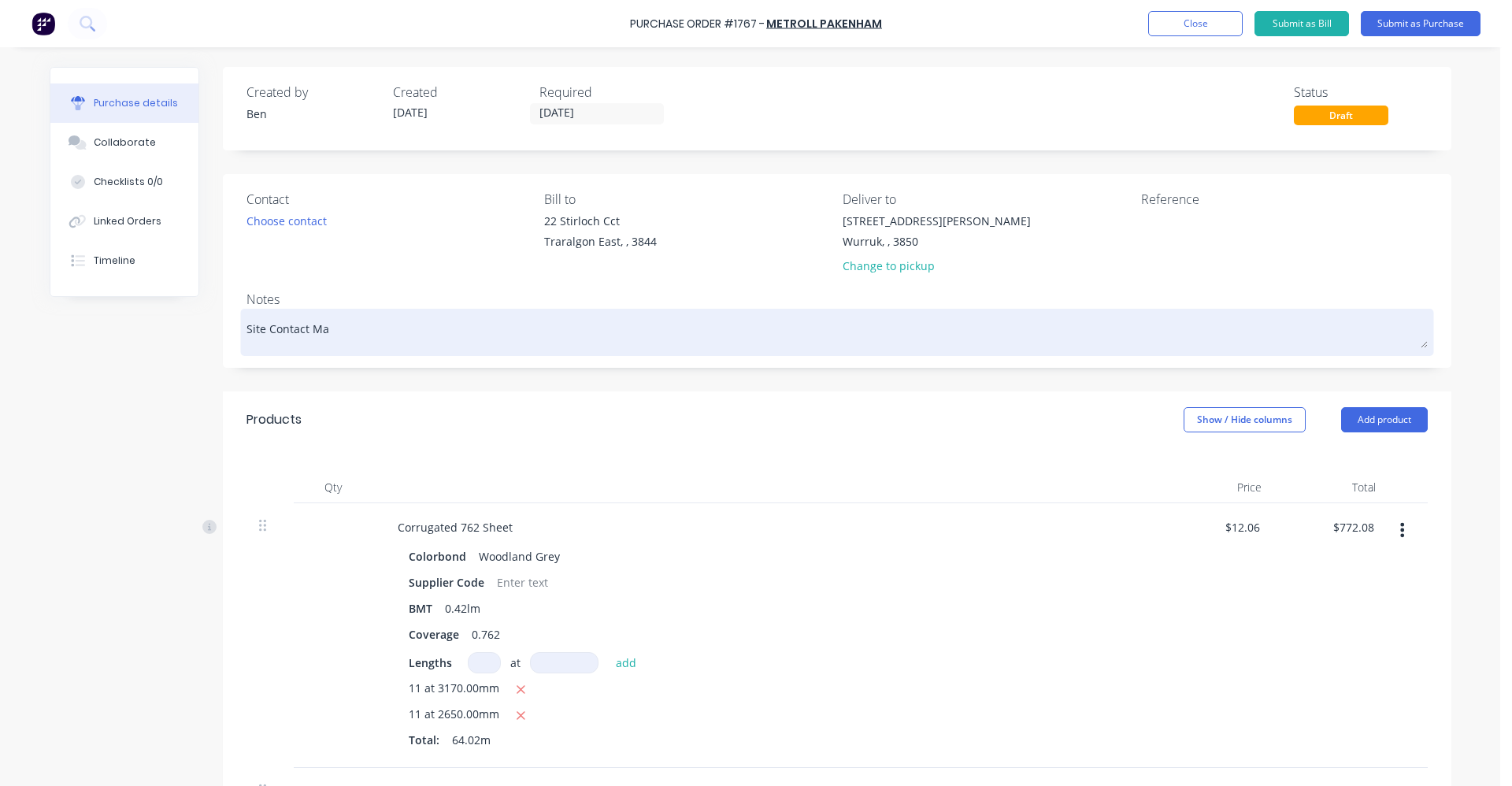
type textarea "Site Contact Mat"
type textarea "x"
type textarea "Site Contact Matt"
type textarea "x"
type textarea "Site Contact Matt"
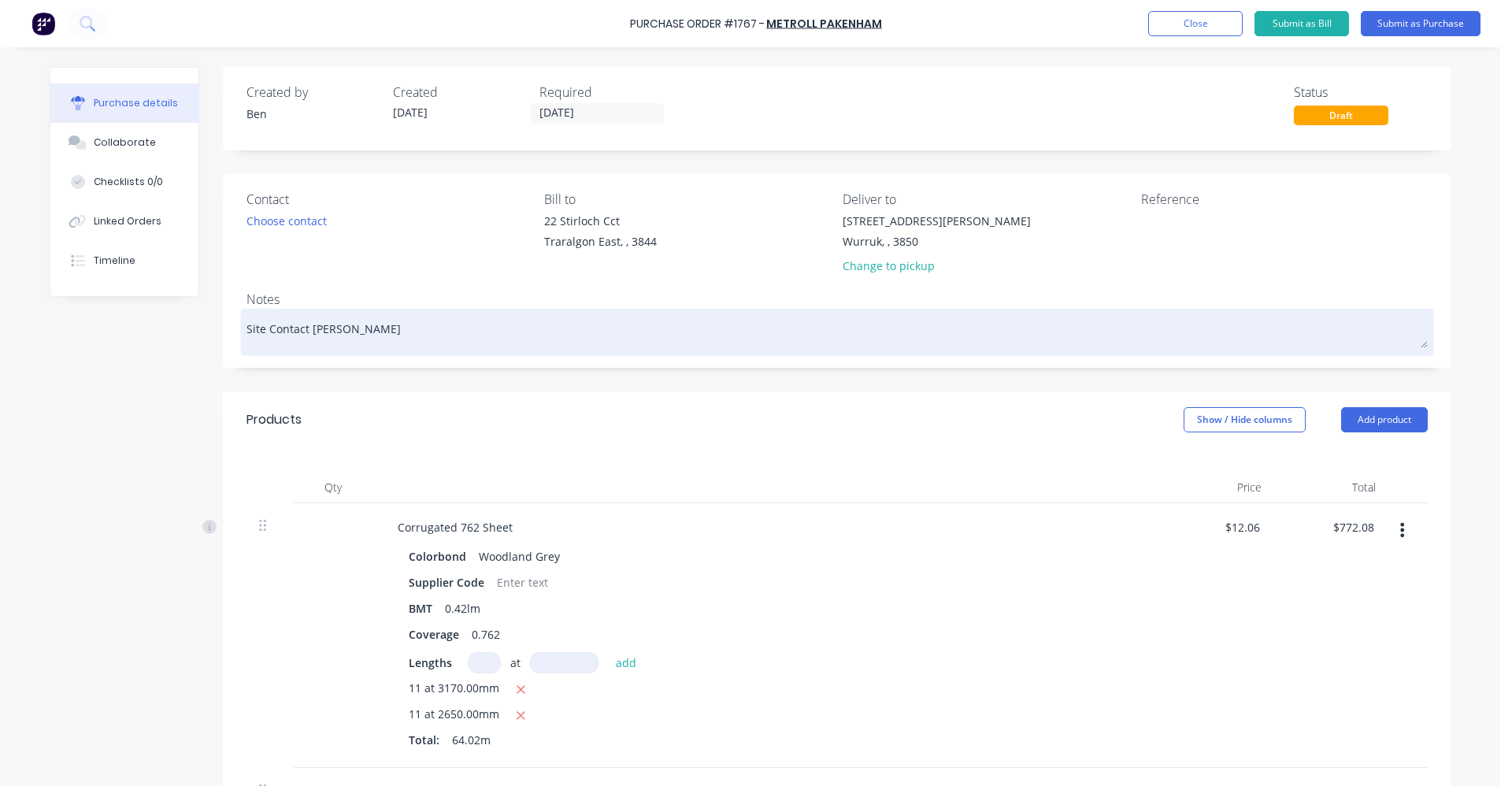
type textarea "x"
type textarea "Site Contact Matt 0"
type textarea "x"
type textarea "Site Contact Matt 04"
type textarea "x"
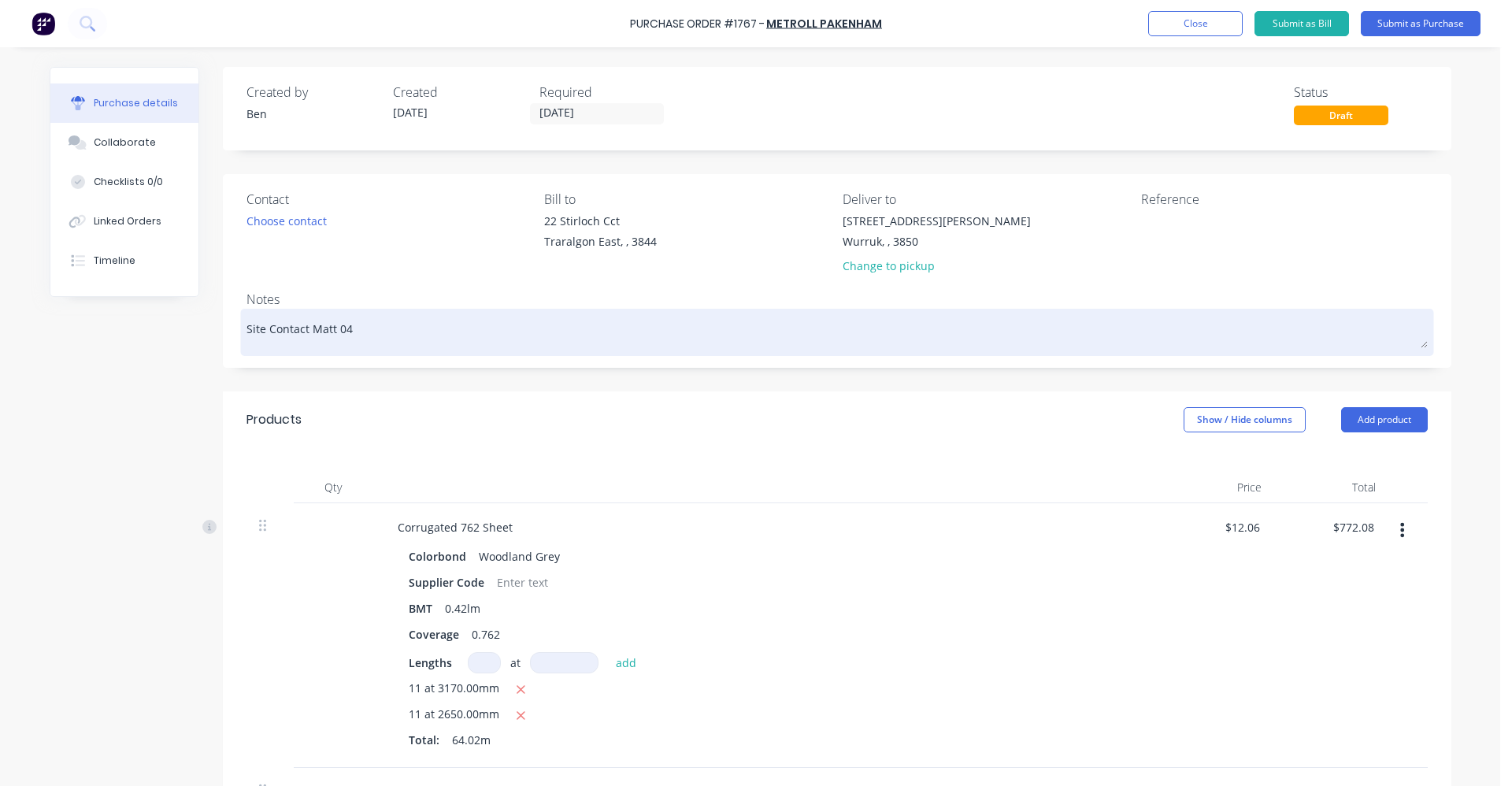
type textarea "Site Contact Matt 049"
type textarea "x"
type textarea "Site Contact Matt 04995"
type textarea "x"
type textarea "Site Contact Matt 049952"
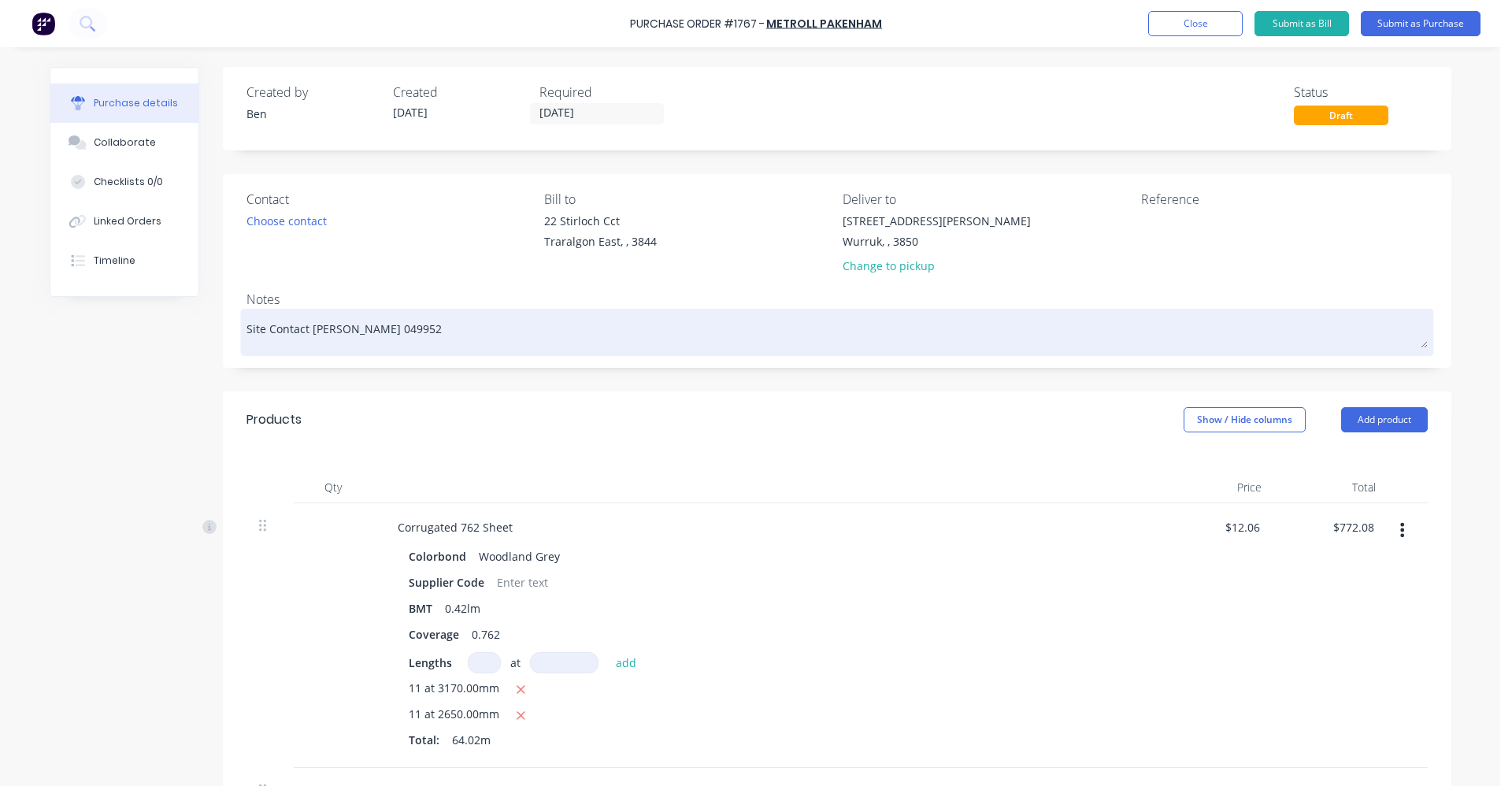
type textarea "x"
type textarea "Site Contact Matt 0499524"
type textarea "x"
type textarea "Site Contact Matt 04995243"
type textarea "x"
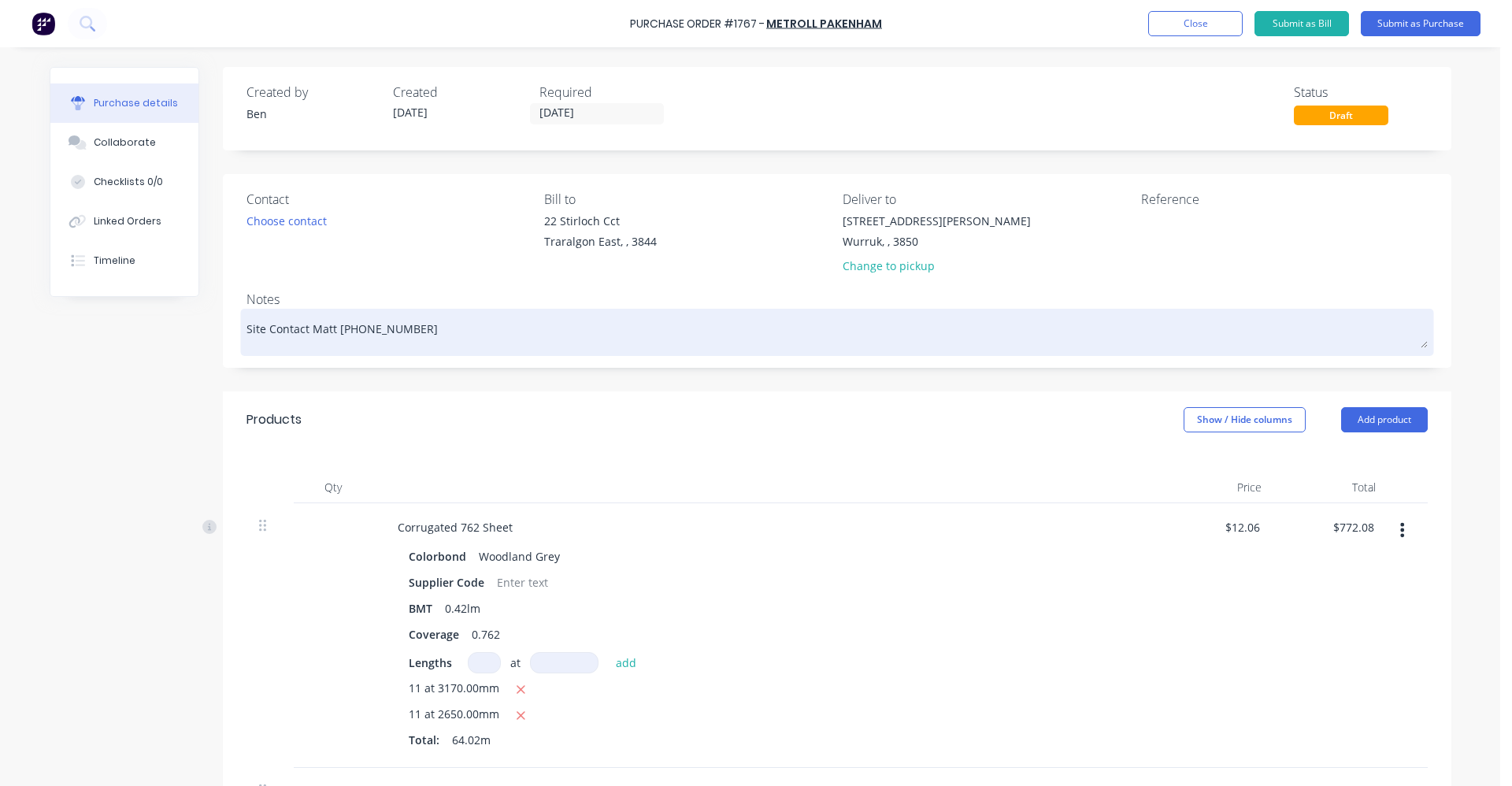
type textarea "Site Contact Matt 049952439"
type textarea "x"
type textarea "Site Contact Matt 04995243906"
type textarea "x"
type textarea "Site Contact Matt 049952439063"
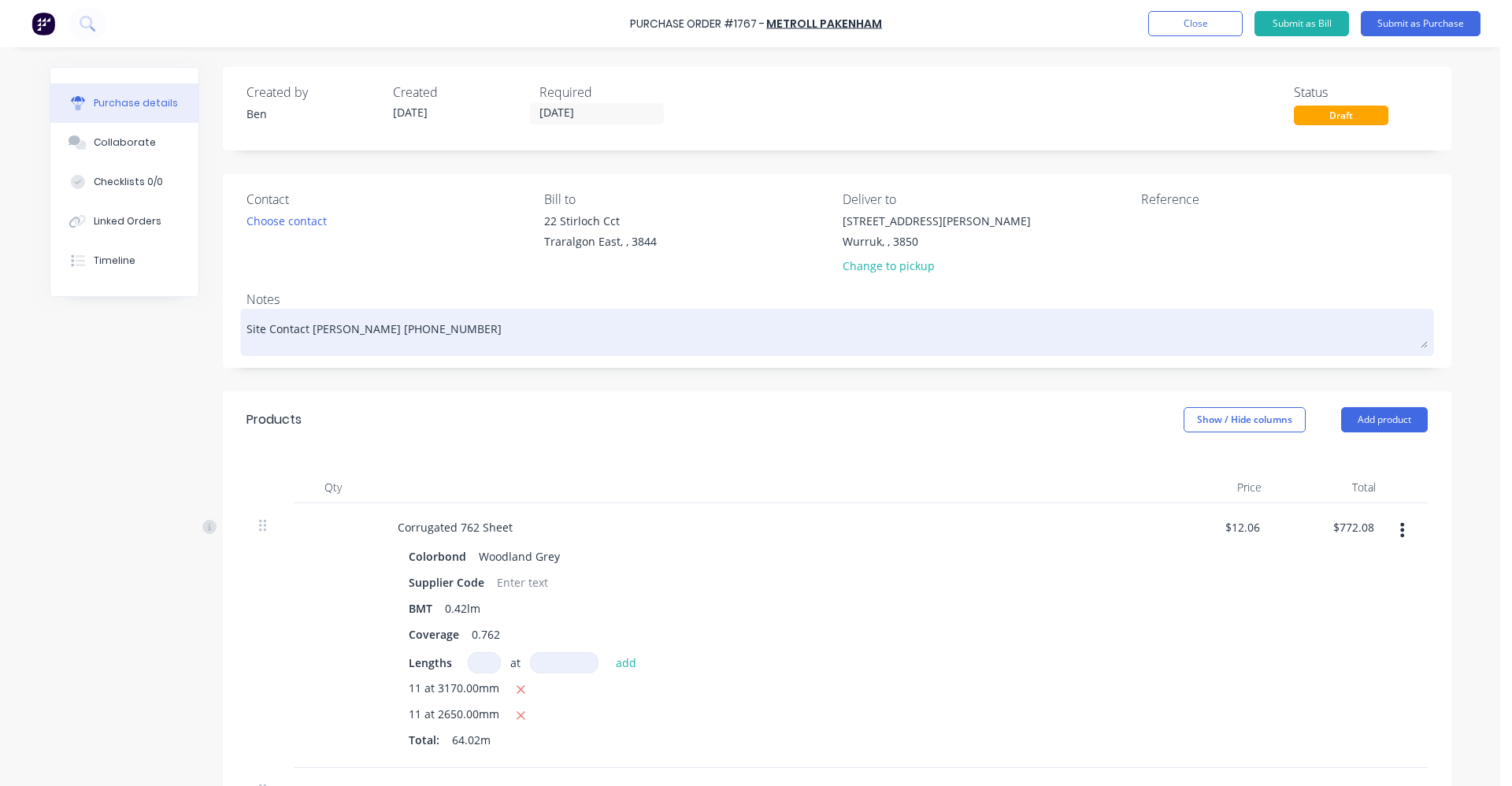
type textarea "x"
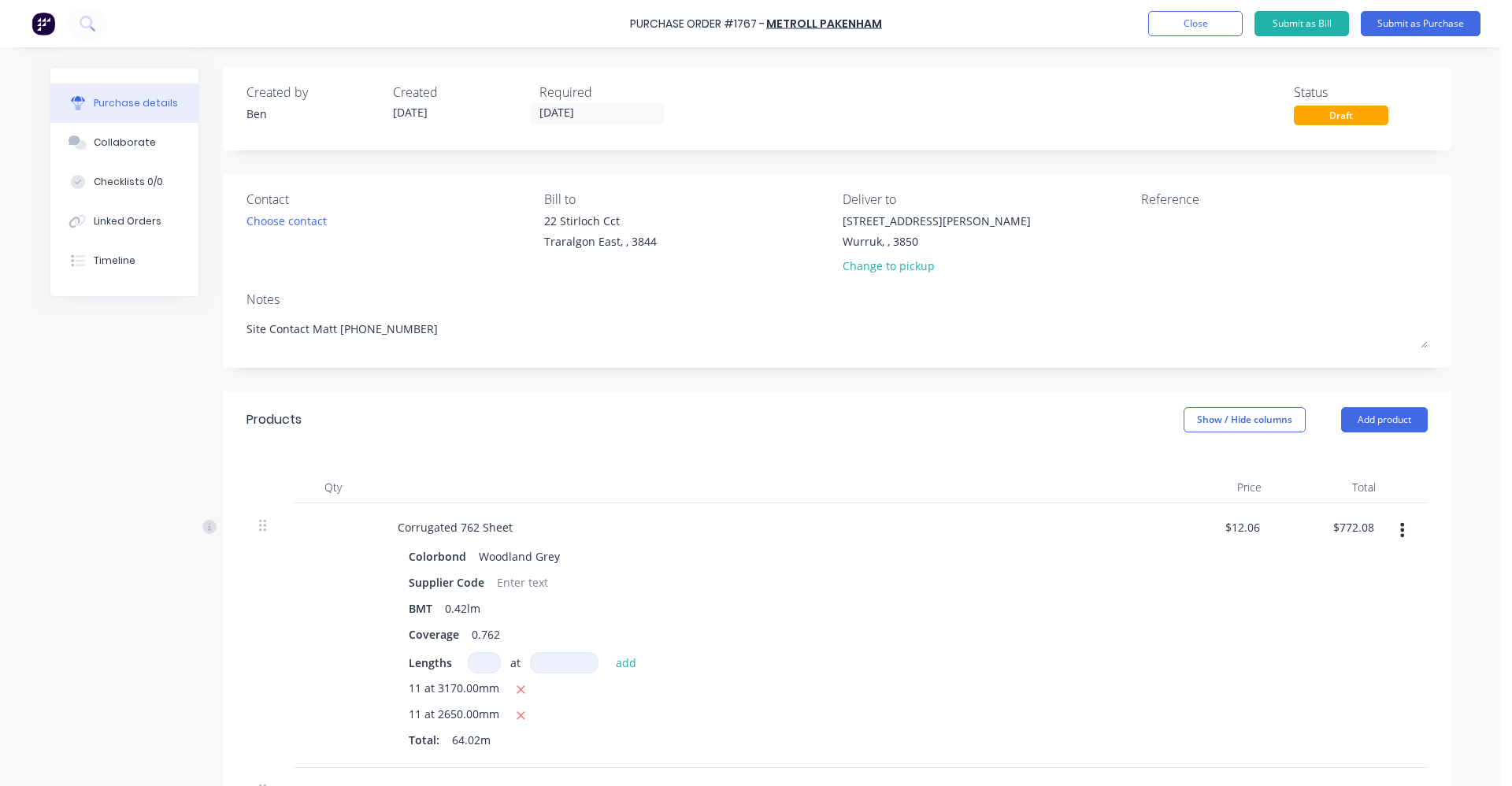
type textarea "Site Contact Matt 04995243906"
type textarea "x"
type textarea "Site Contact Matt 04995243906"
drag, startPoint x: 579, startPoint y: 111, endPoint x: 596, endPoint y: 117, distance: 18.0
click at [581, 111] on input "31/08/25" at bounding box center [597, 114] width 133 height 20
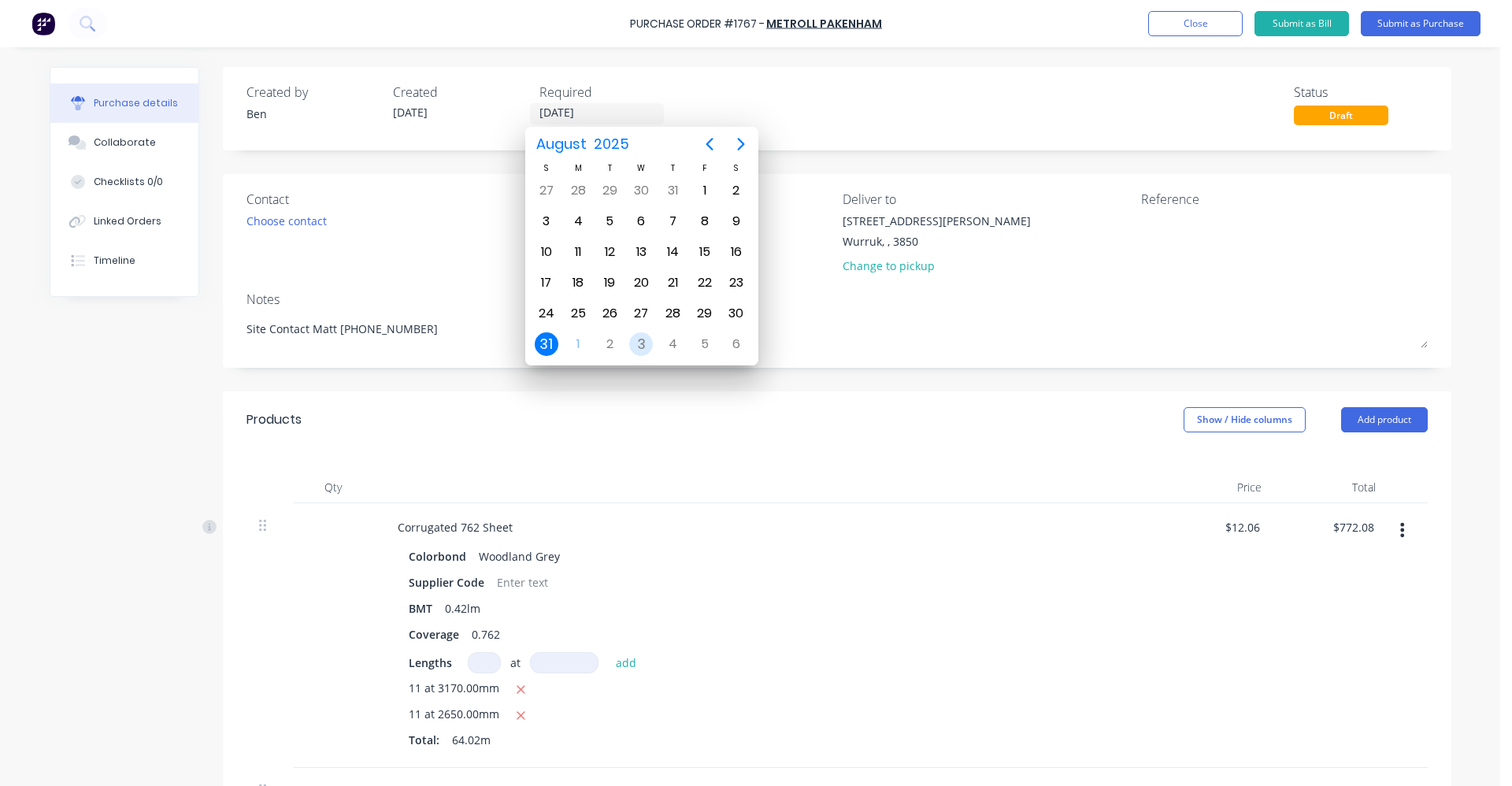
click at [632, 345] on div "3" at bounding box center [641, 344] width 24 height 24
type textarea "x"
type input "[DATE]"
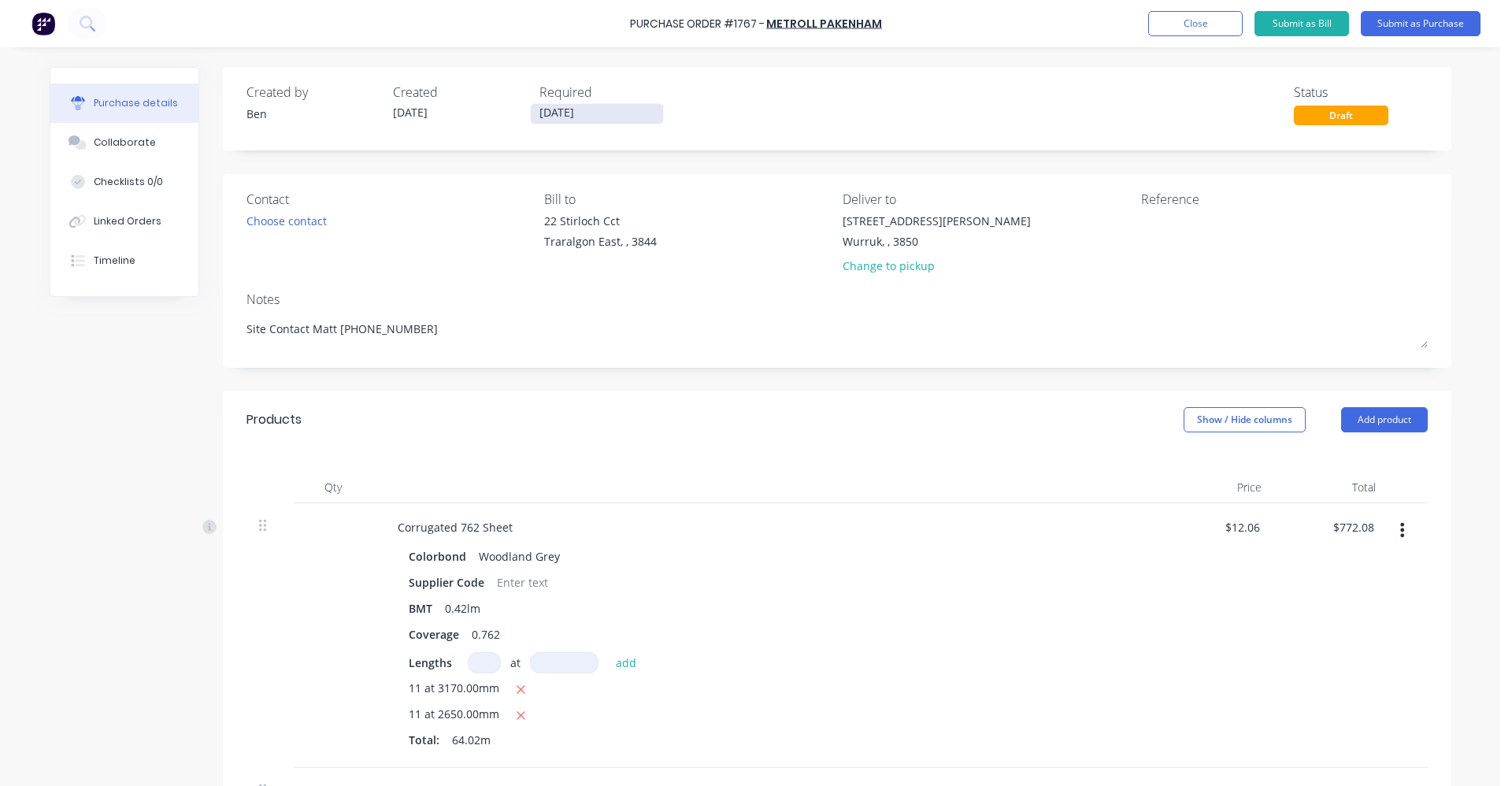
drag, startPoint x: 560, startPoint y: 114, endPoint x: 569, endPoint y: 120, distance: 10.8
click at [561, 116] on input "03/09/25" at bounding box center [597, 114] width 133 height 20
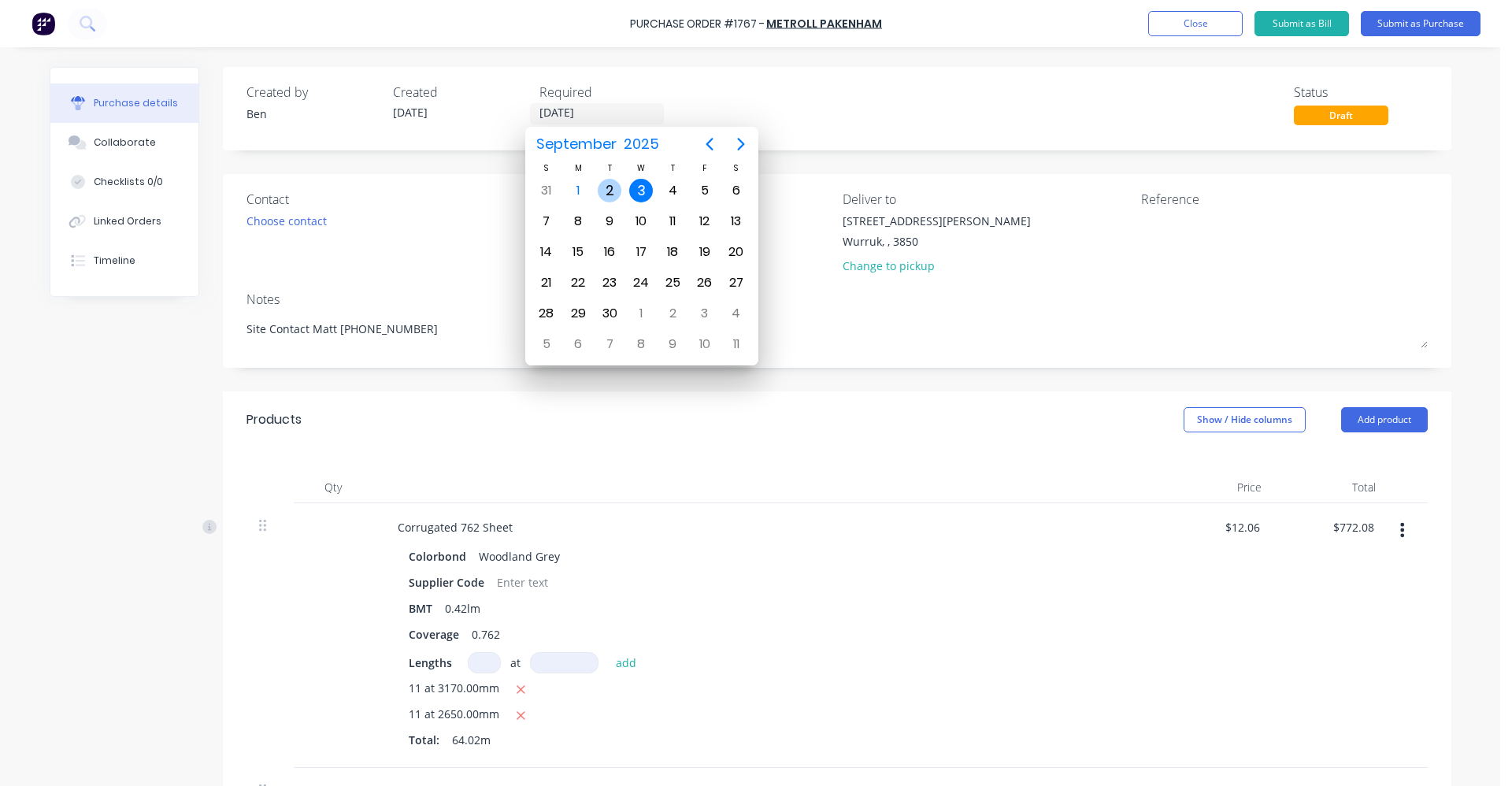
drag, startPoint x: 608, startPoint y: 188, endPoint x: 663, endPoint y: 199, distance: 56.1
click at [608, 188] on div "2" at bounding box center [609, 191] width 24 height 24
type textarea "x"
type input "[DATE]"
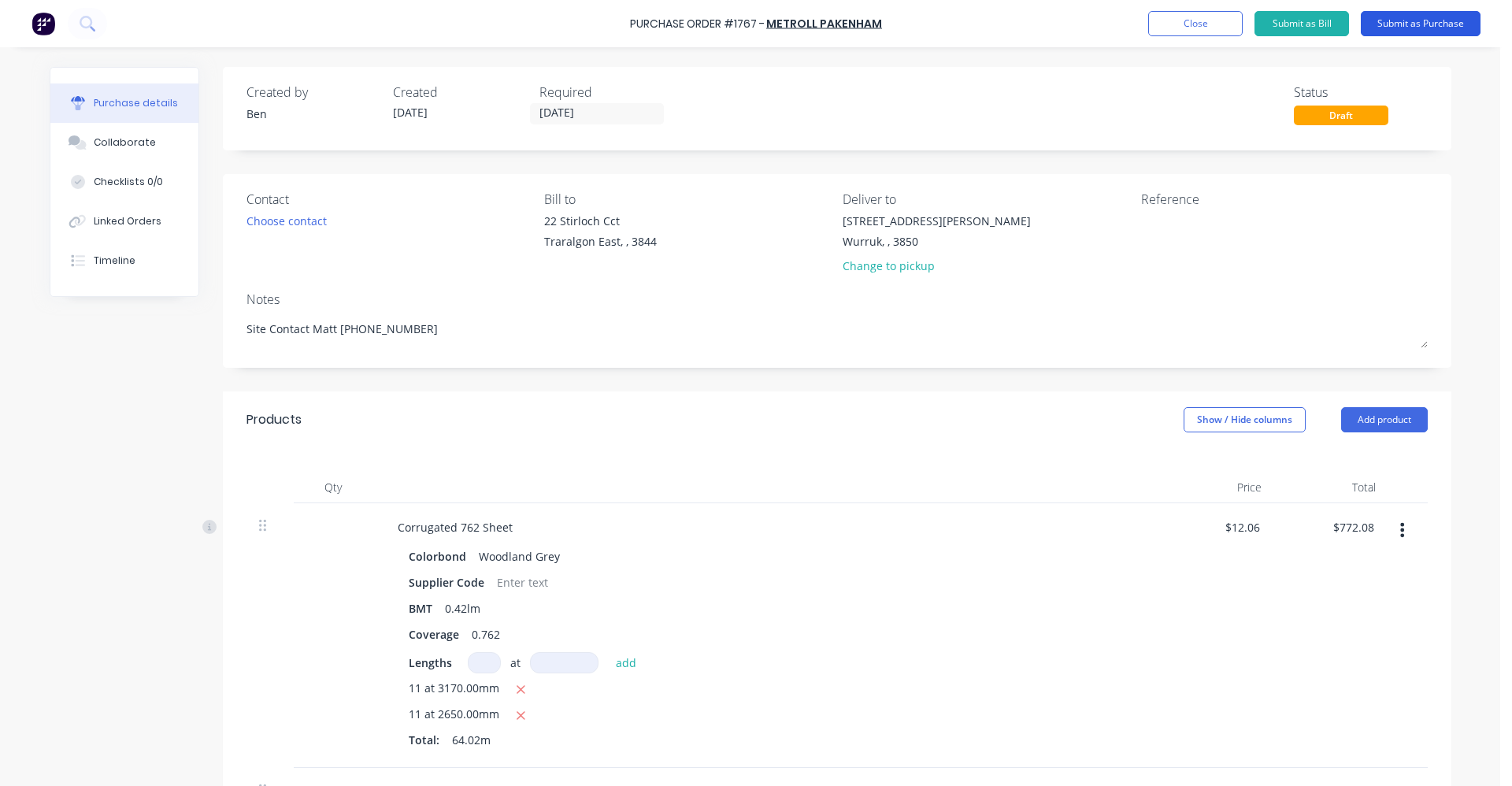
click at [1440, 25] on button "Submit as Purchase" at bounding box center [1420, 24] width 120 height 25
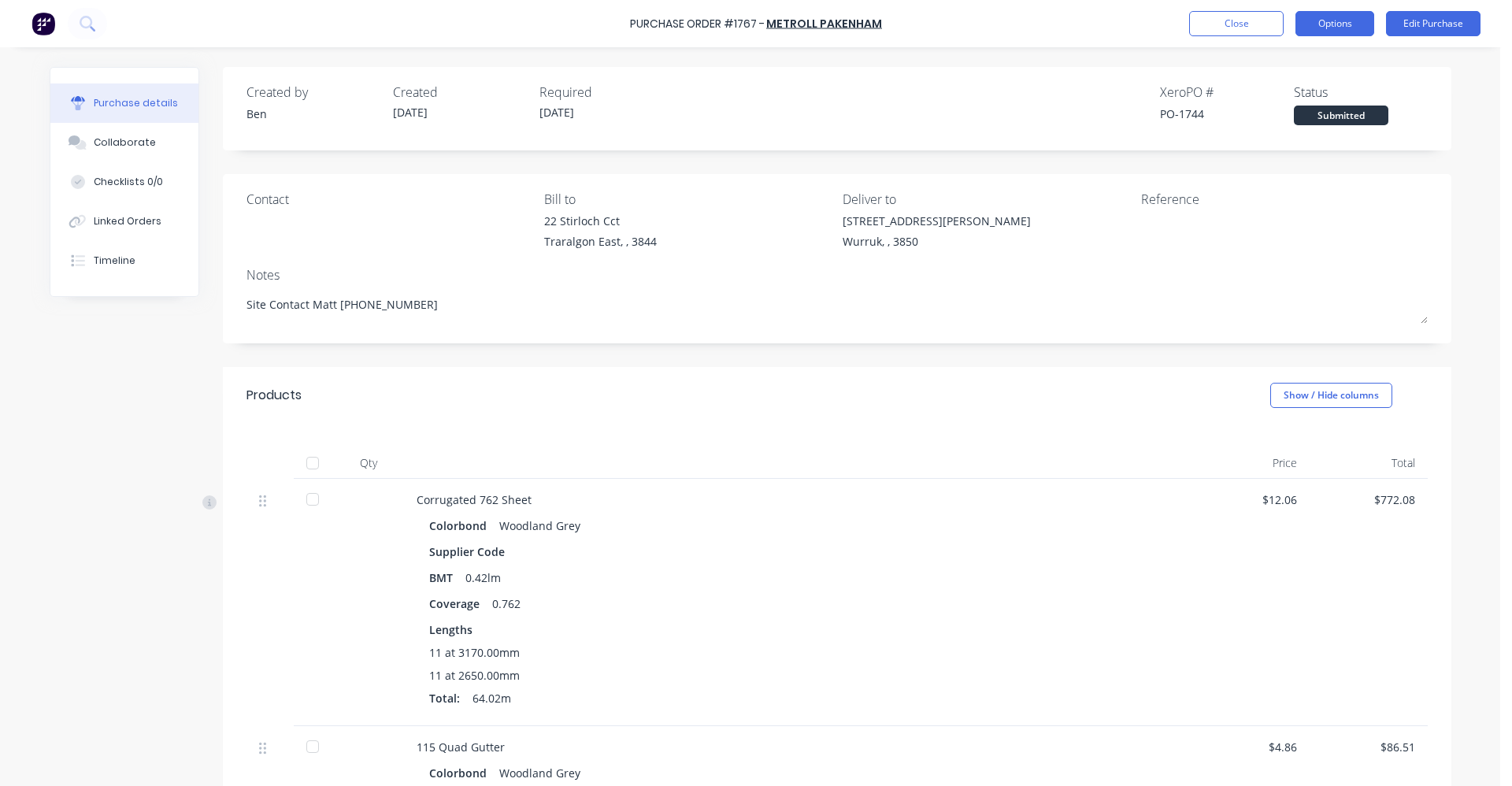
click at [1332, 14] on button "Options" at bounding box center [1334, 24] width 79 height 25
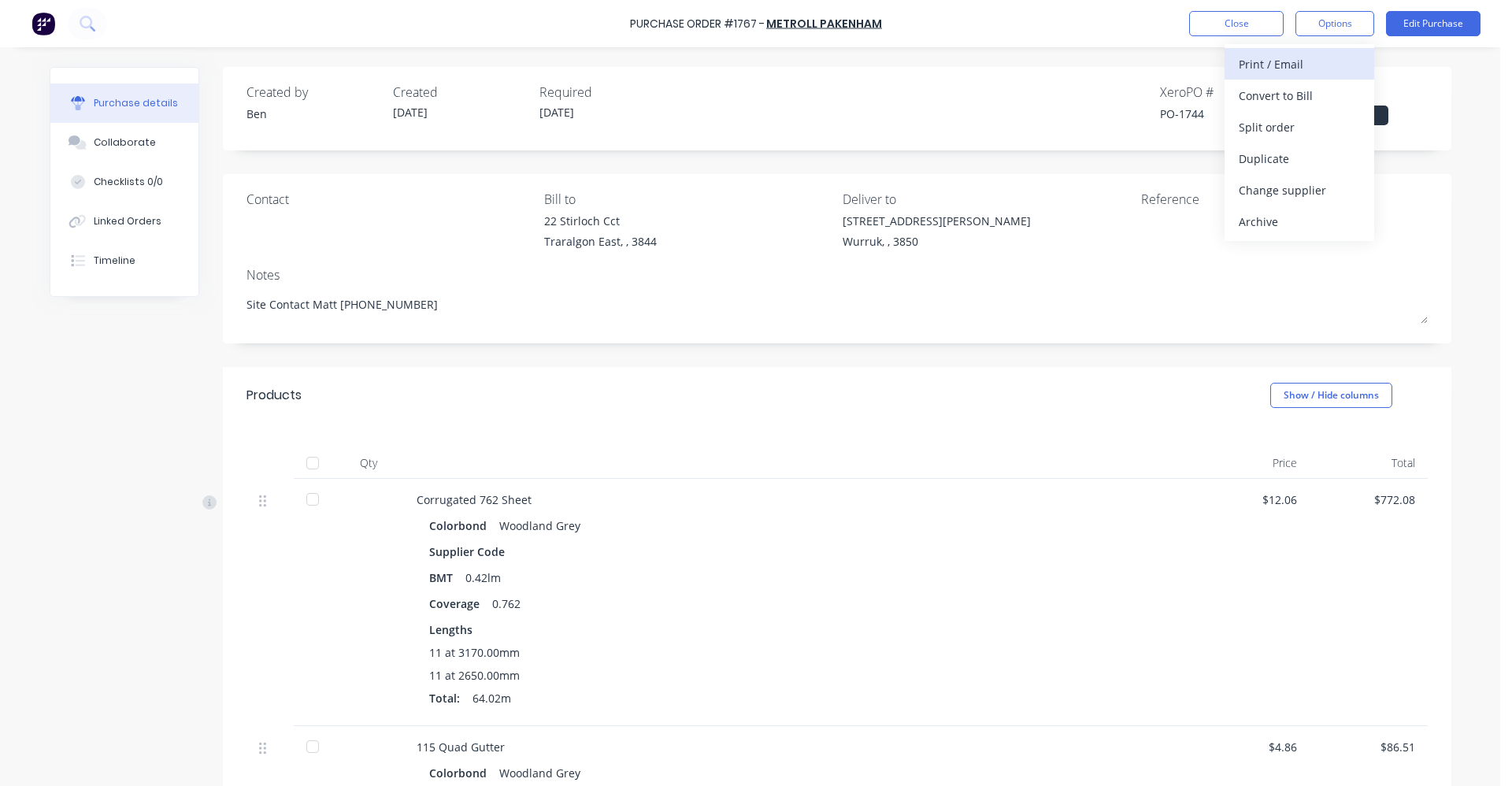
click at [1297, 62] on div "Print / Email" at bounding box center [1300, 64] width 122 height 23
click at [1271, 104] on div "With pricing" at bounding box center [1300, 95] width 122 height 23
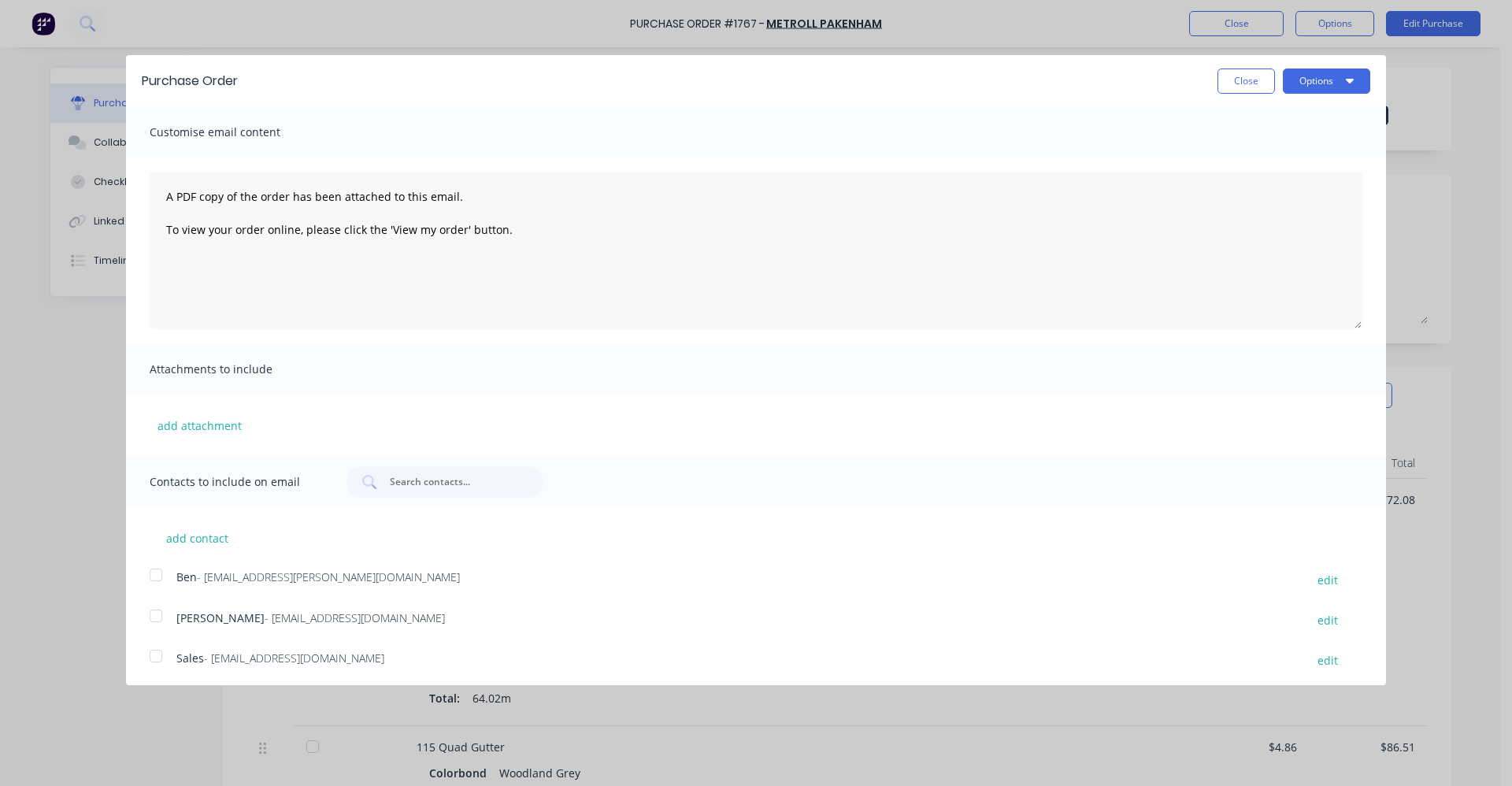
click at [153, 658] on div at bounding box center [156, 656] width 32 height 32
click at [1345, 84] on icon "button" at bounding box center [1349, 80] width 8 height 13
click at [1259, 151] on div "Email" at bounding box center [1296, 152] width 122 height 23
type textarea "x"
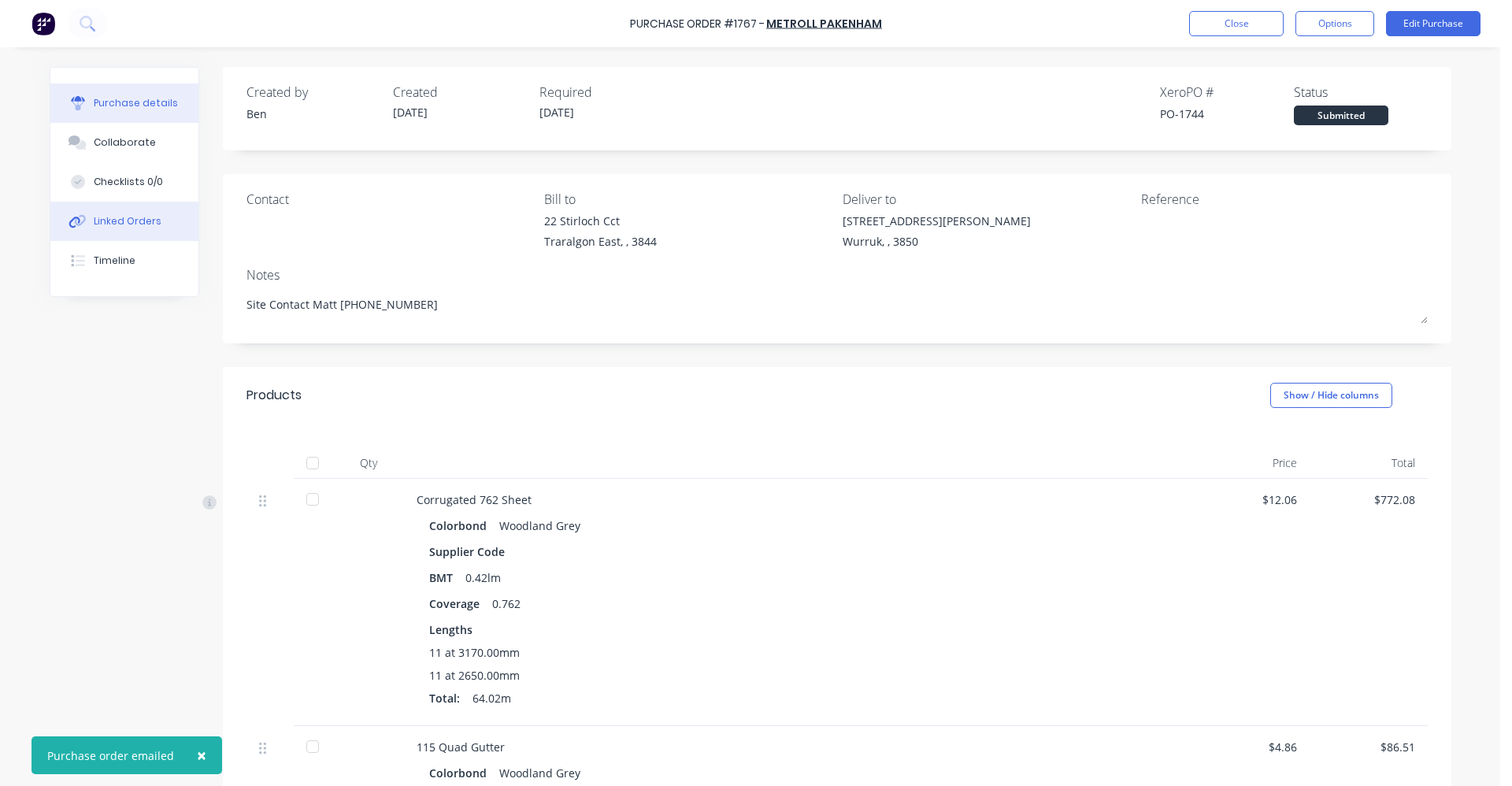
click at [148, 223] on div "Linked Orders" at bounding box center [128, 221] width 68 height 14
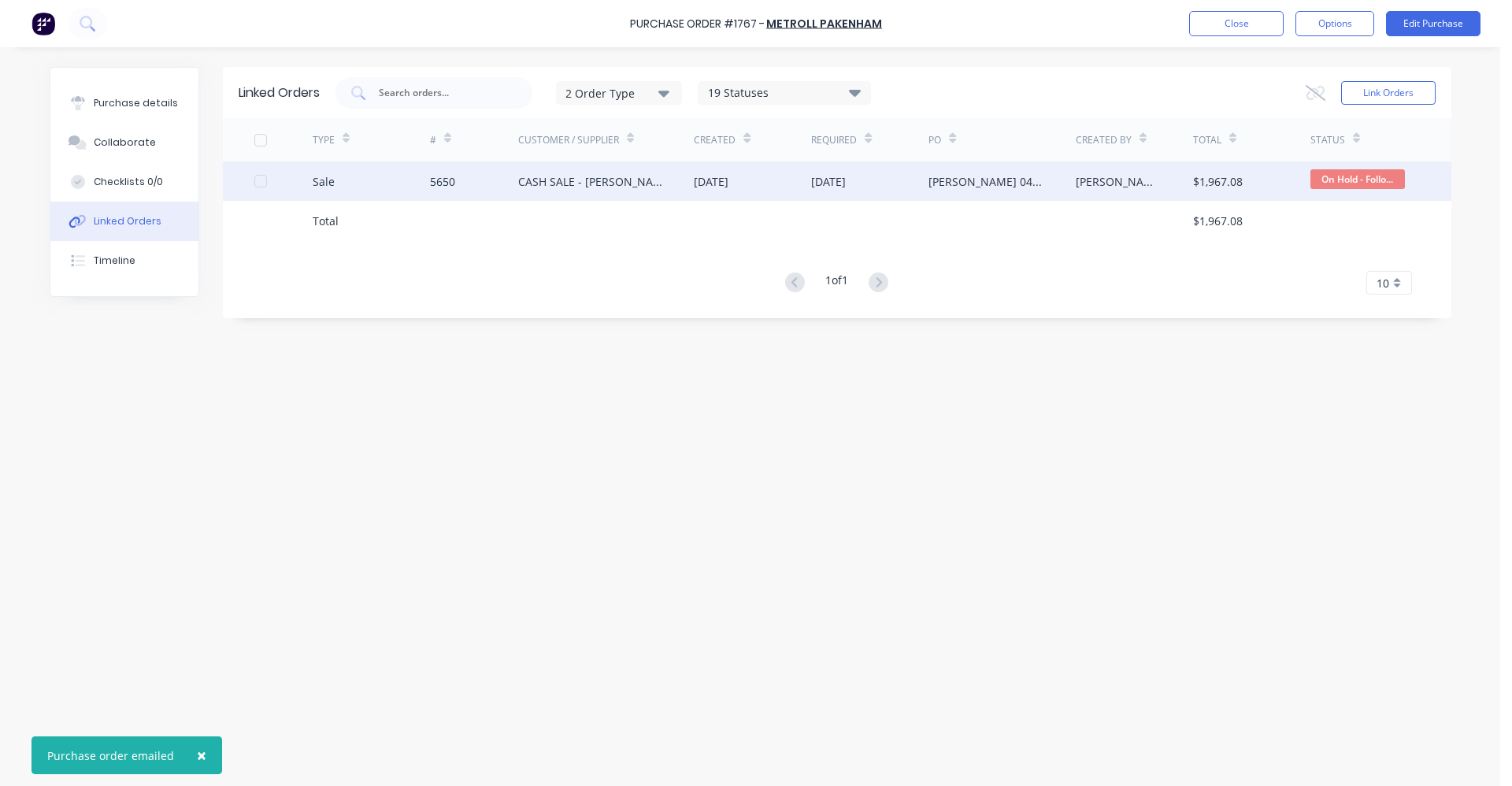
click at [656, 185] on div "CASH SALE - [PERSON_NAME]'S ACCOUNT" at bounding box center [591, 182] width 145 height 17
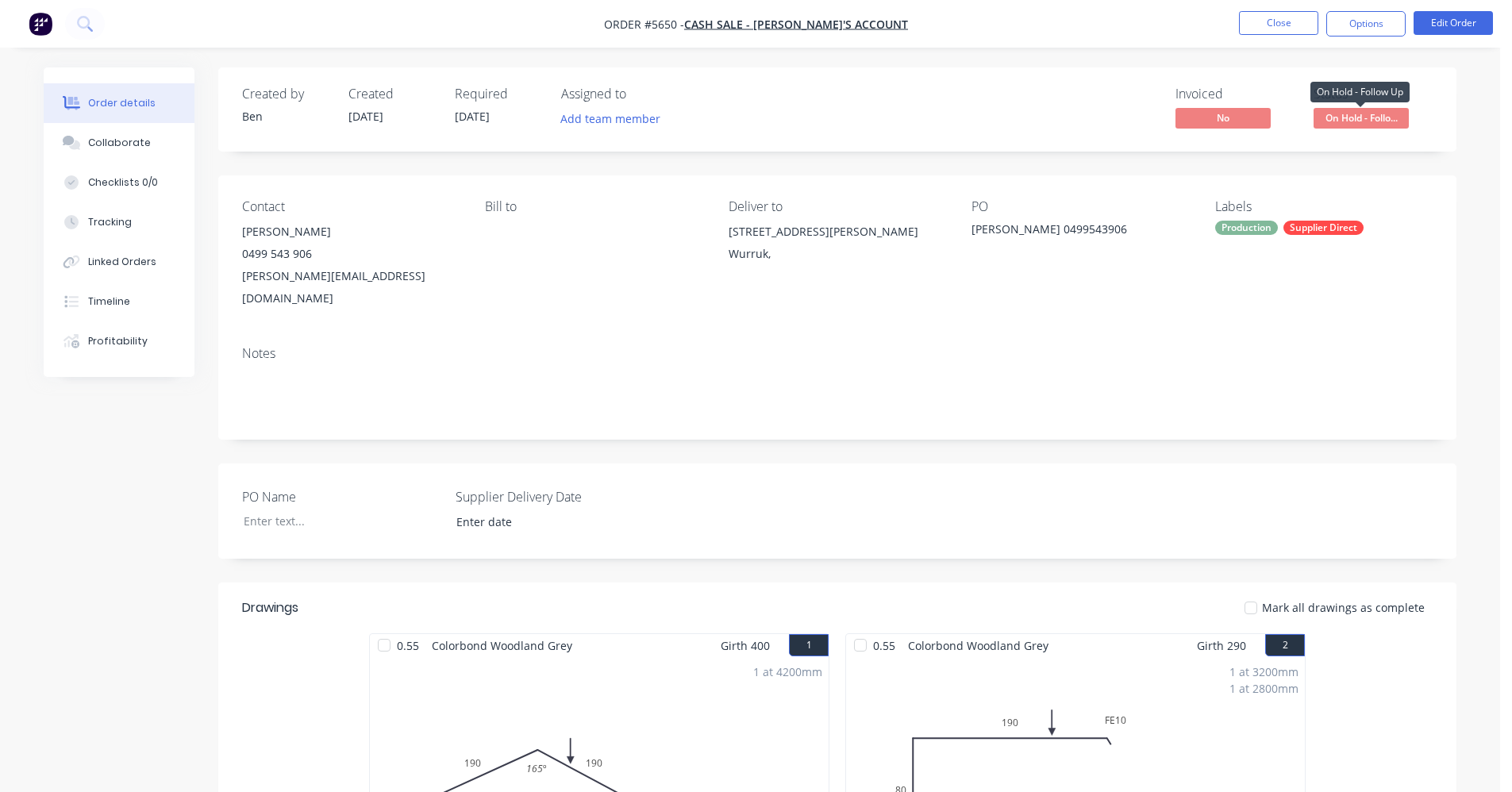
click at [1358, 109] on span "On Hold - Follo..." at bounding box center [1361, 118] width 95 height 20
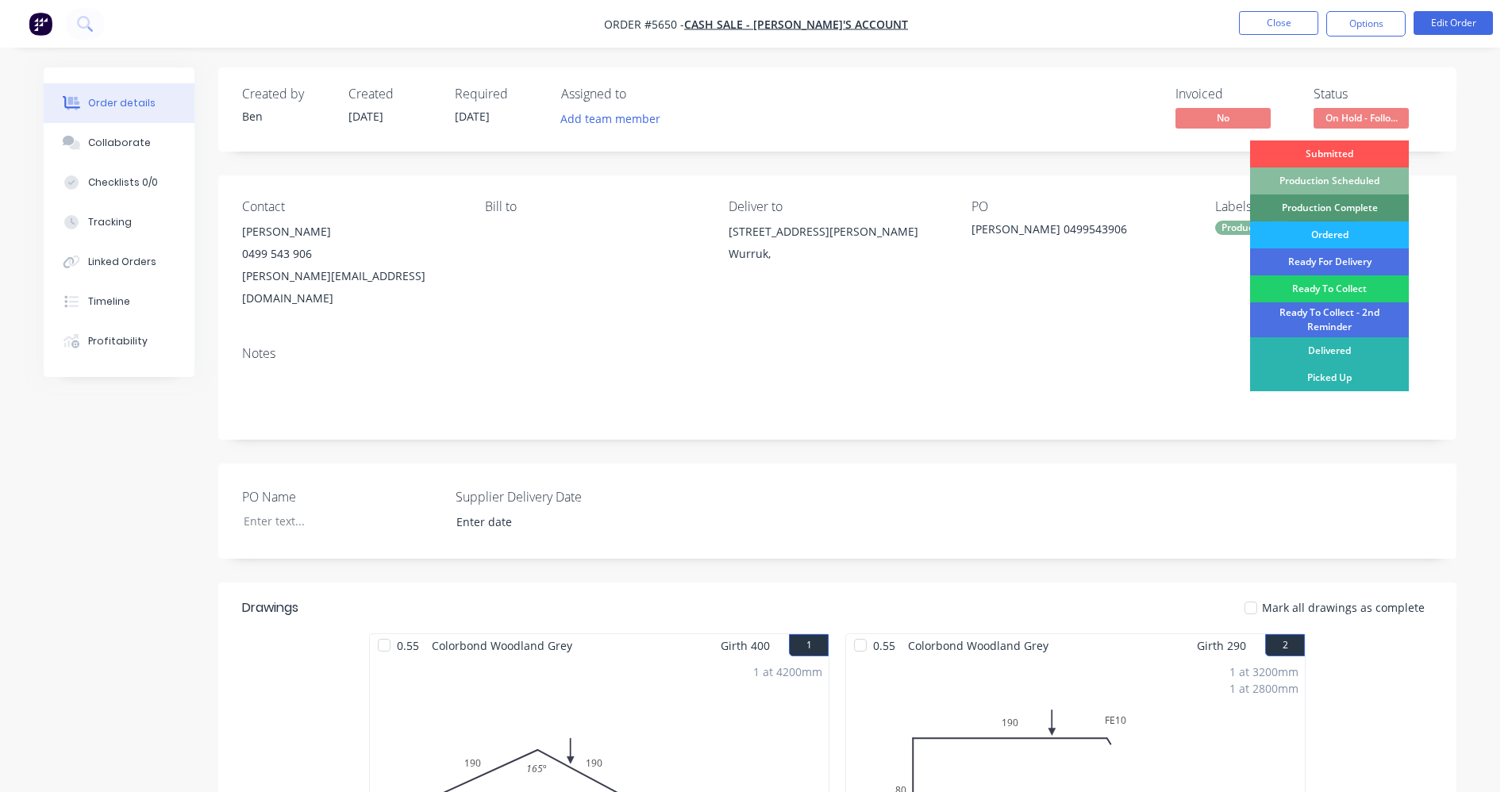
click at [1334, 235] on div "Ordered" at bounding box center [1330, 235] width 159 height 27
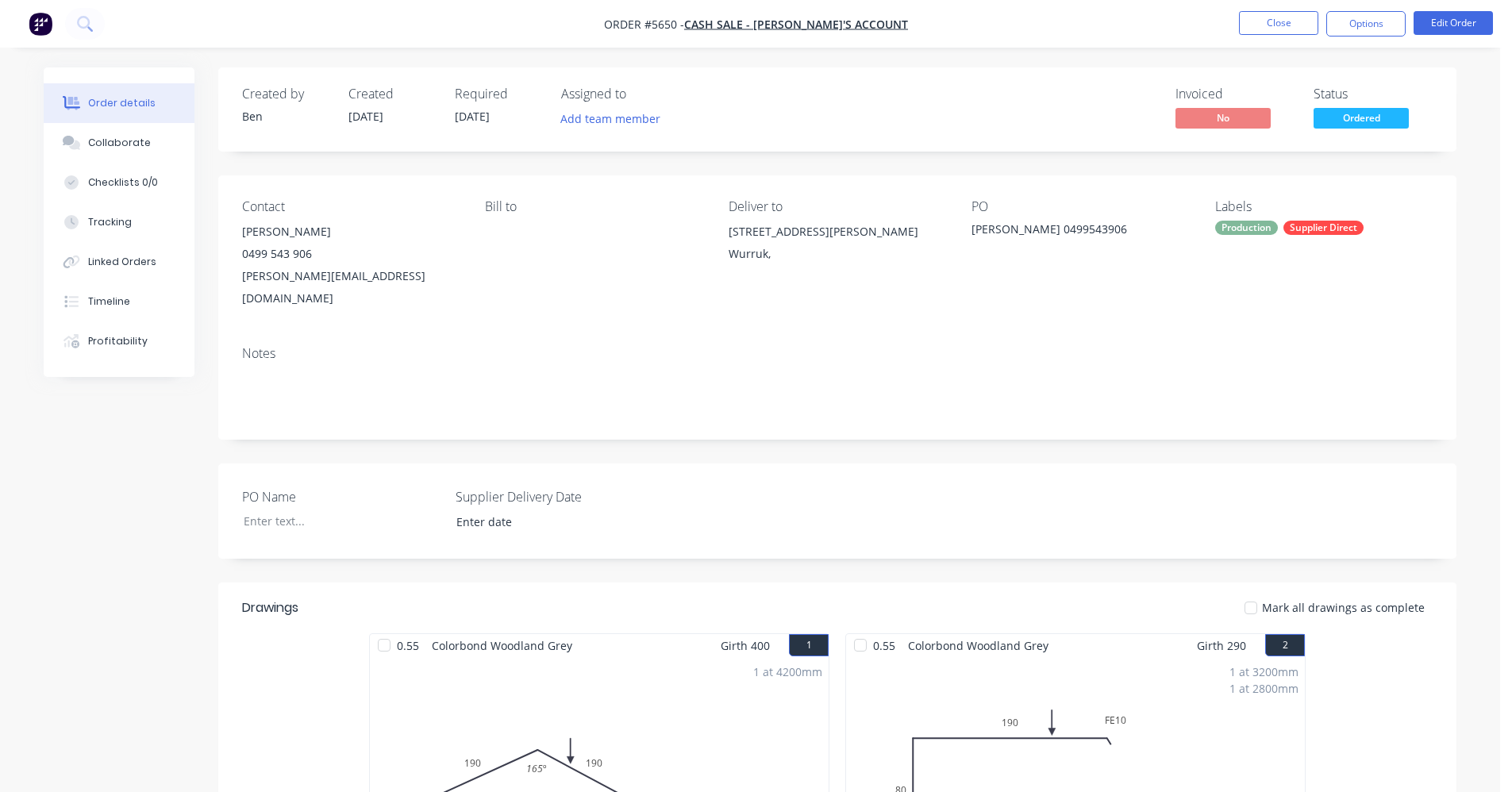
click at [1020, 301] on div "Contact Matt Dent 0499 543 906 matthew.dent941@gmail.com Bill to Deliver to 24 …" at bounding box center [837, 254] width 1238 height 158
click at [1368, 21] on button "Options" at bounding box center [1366, 24] width 80 height 25
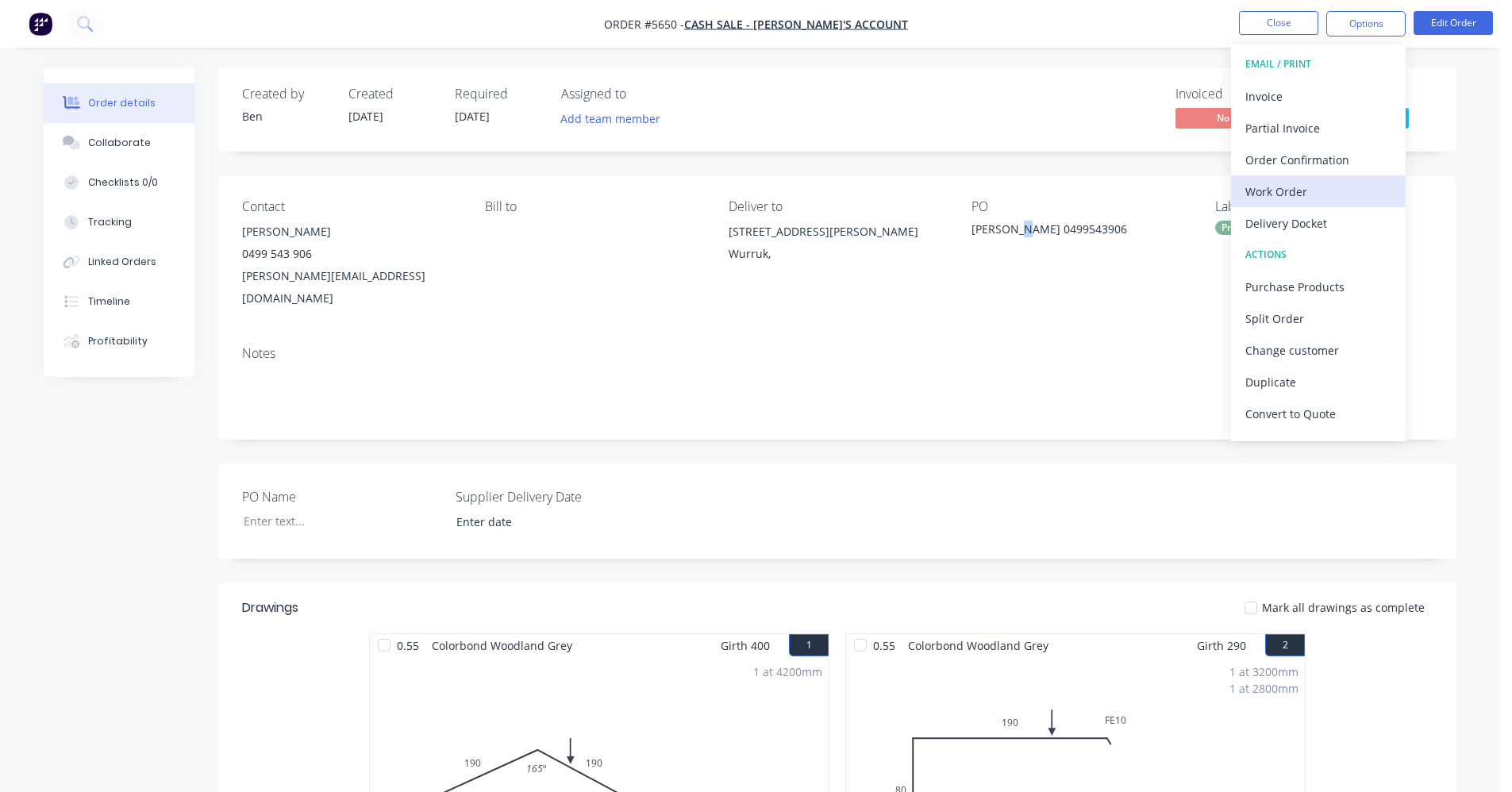
click at [1300, 188] on div "Work Order" at bounding box center [1319, 192] width 146 height 23
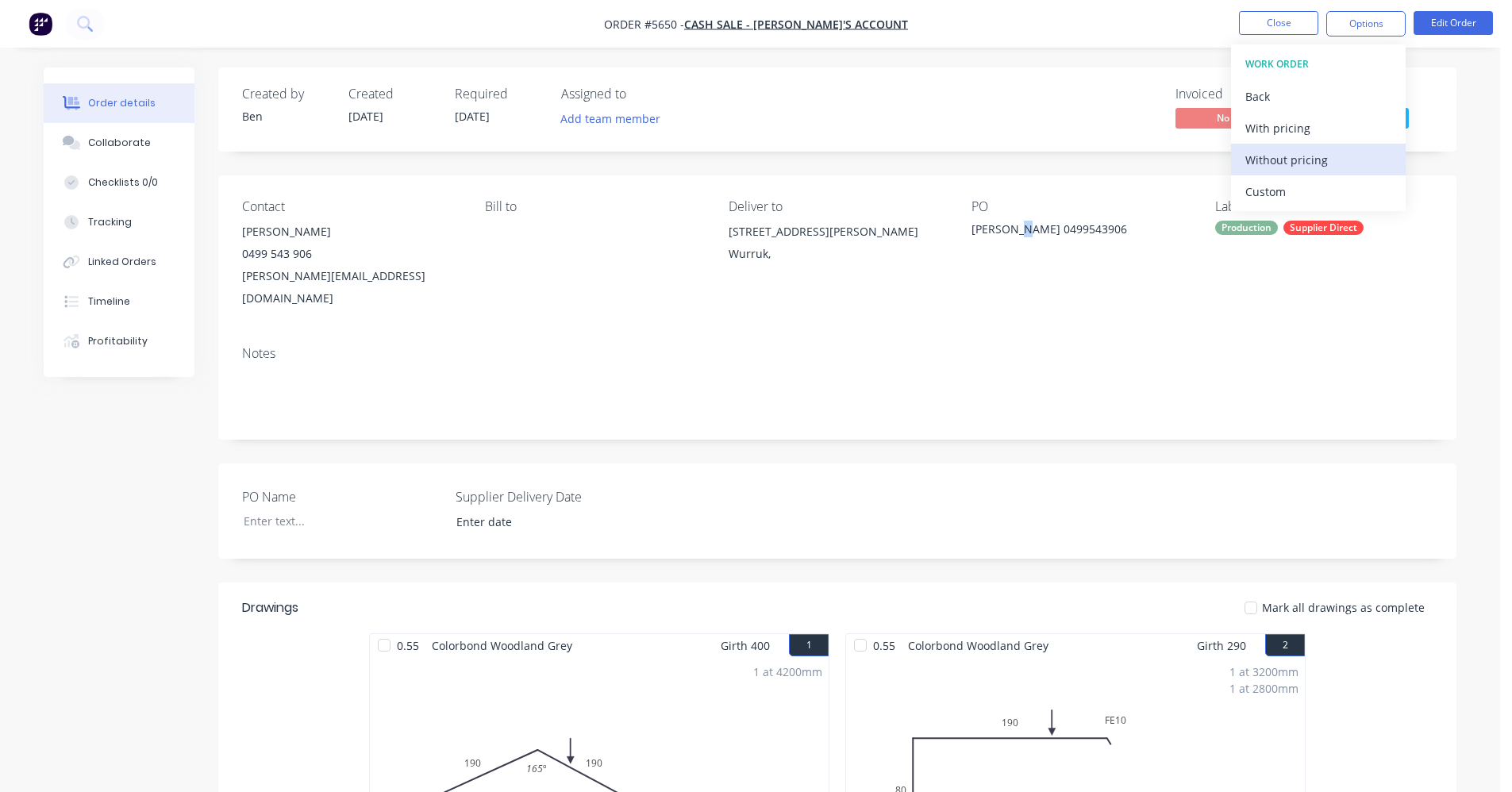
click at [1295, 162] on div "Without pricing" at bounding box center [1319, 160] width 146 height 23
click at [899, 346] on div "Notes" at bounding box center [837, 353] width 1191 height 15
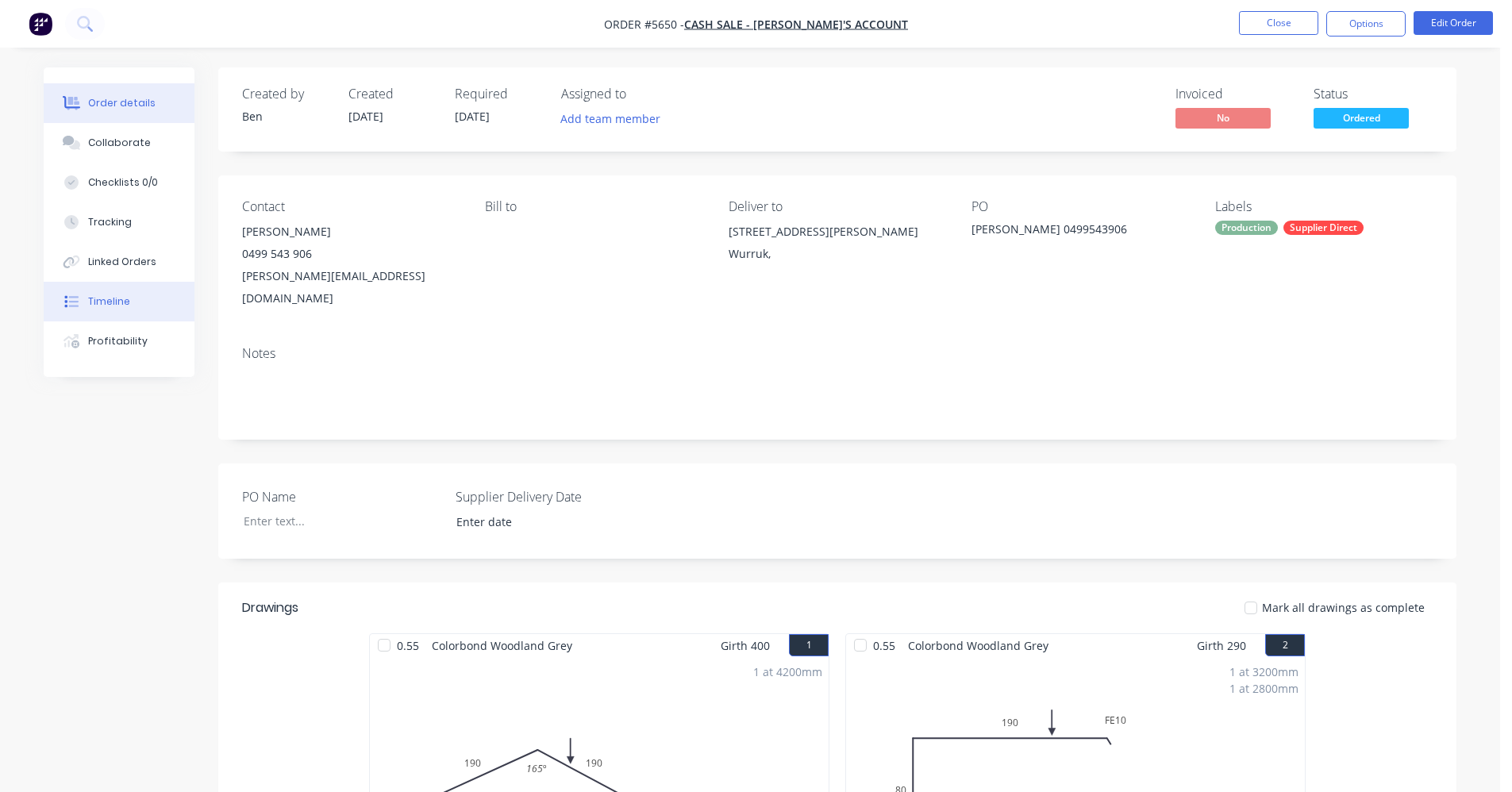
click at [142, 308] on button "Timeline" at bounding box center [119, 301] width 151 height 40
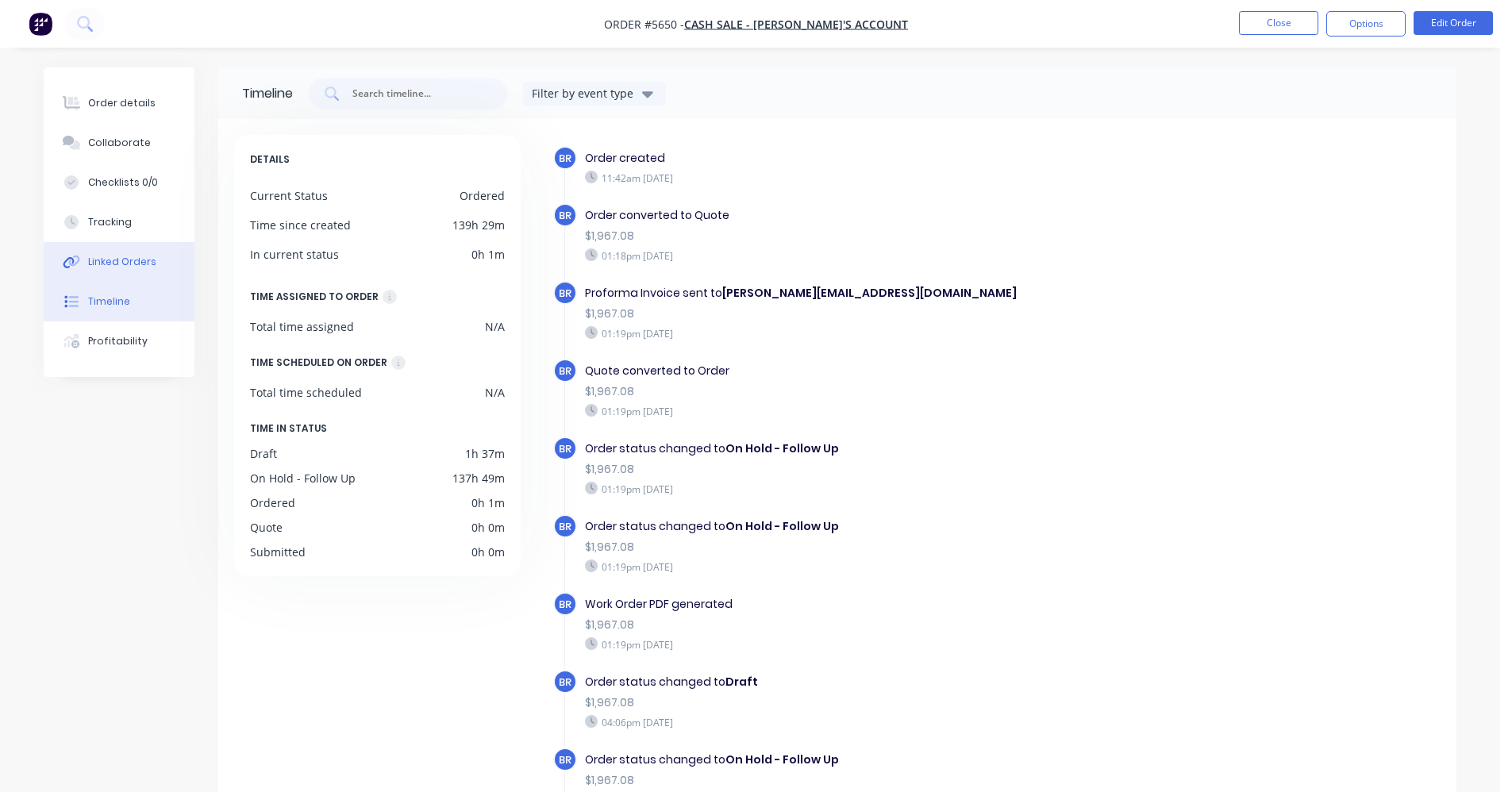
click at [122, 272] on button "Linked Orders" at bounding box center [119, 262] width 151 height 40
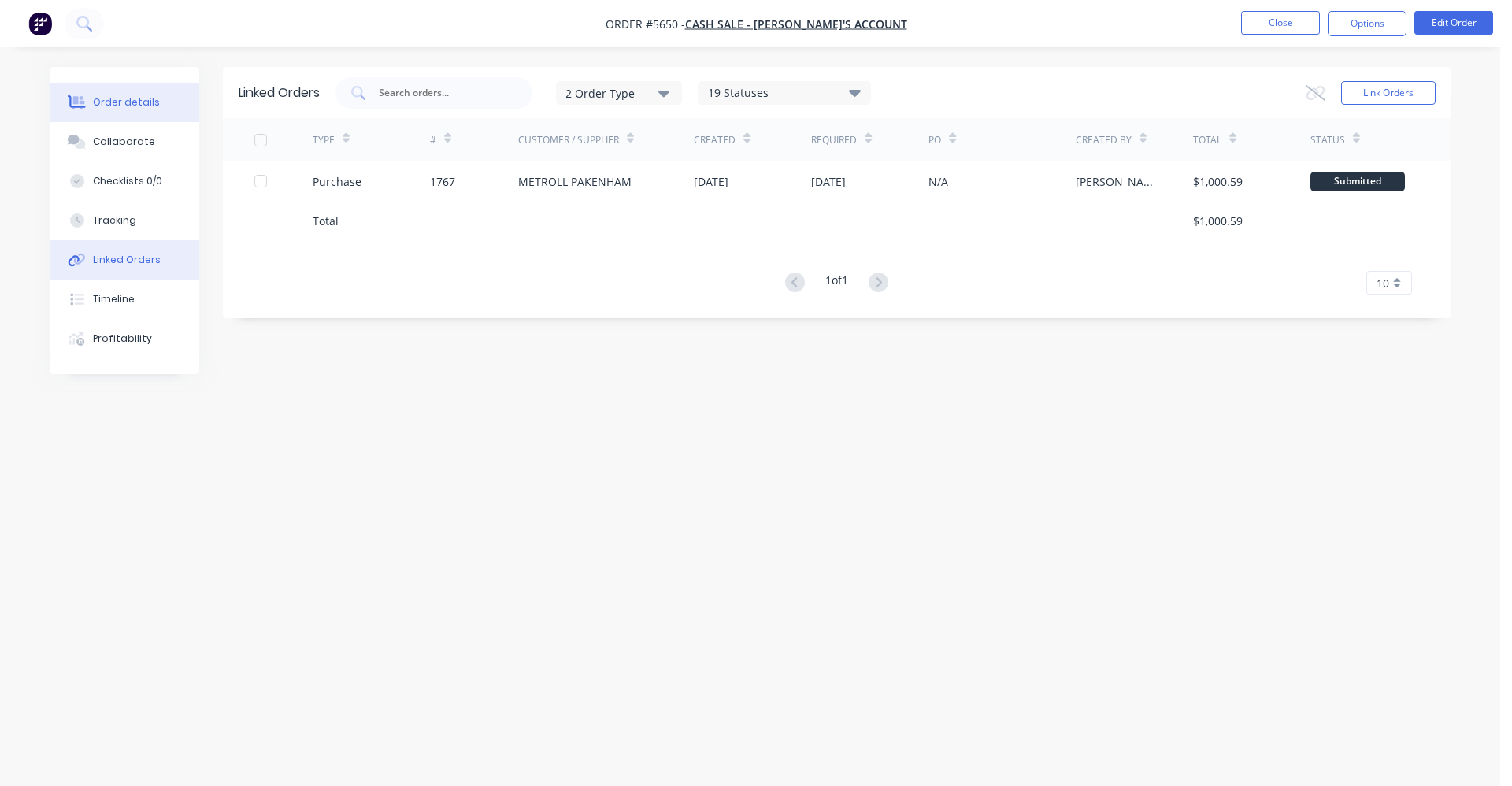
click at [141, 95] on div "Order details" at bounding box center [126, 103] width 67 height 14
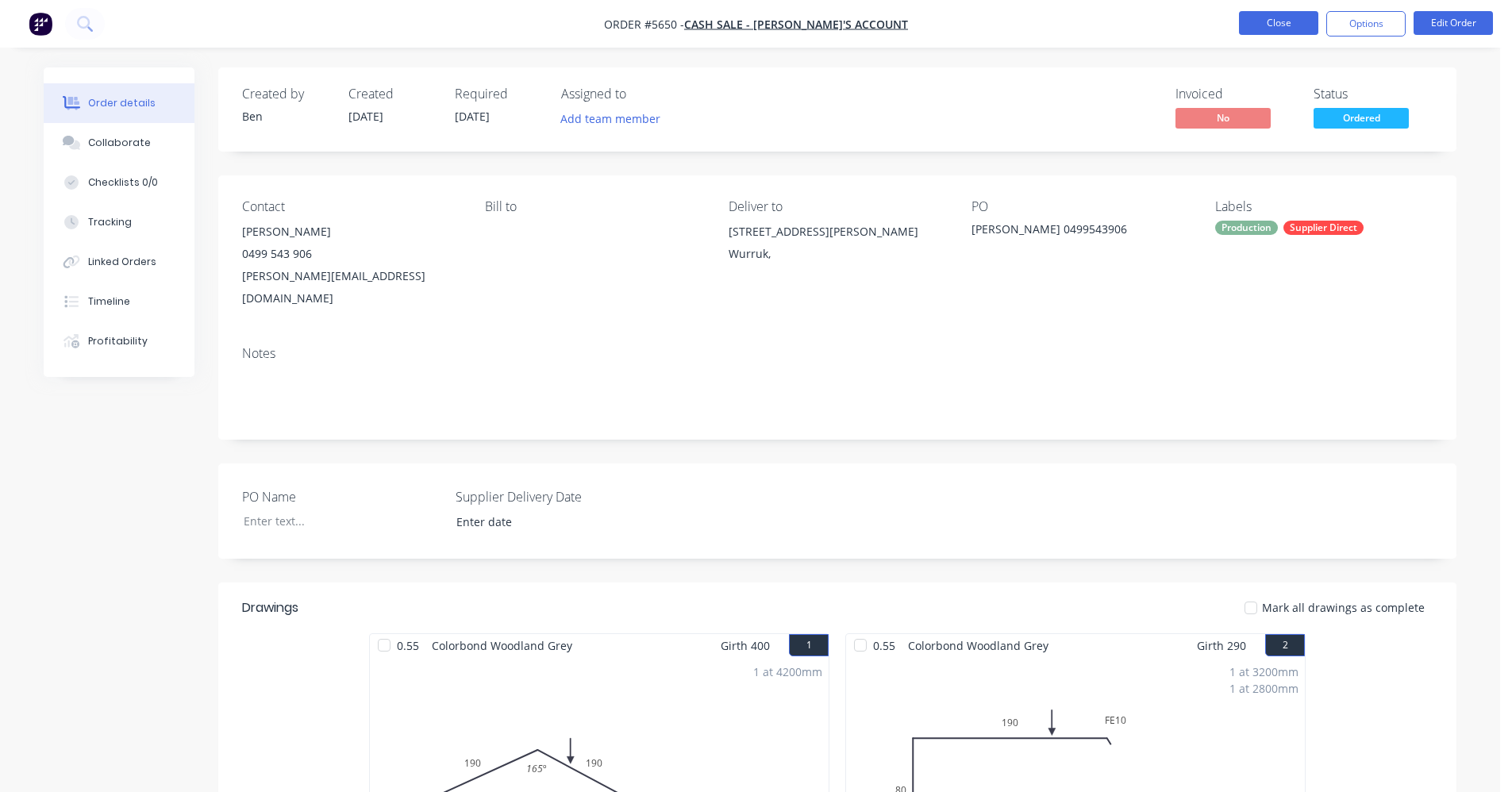
click at [1293, 28] on button "Close" at bounding box center [1279, 23] width 80 height 24
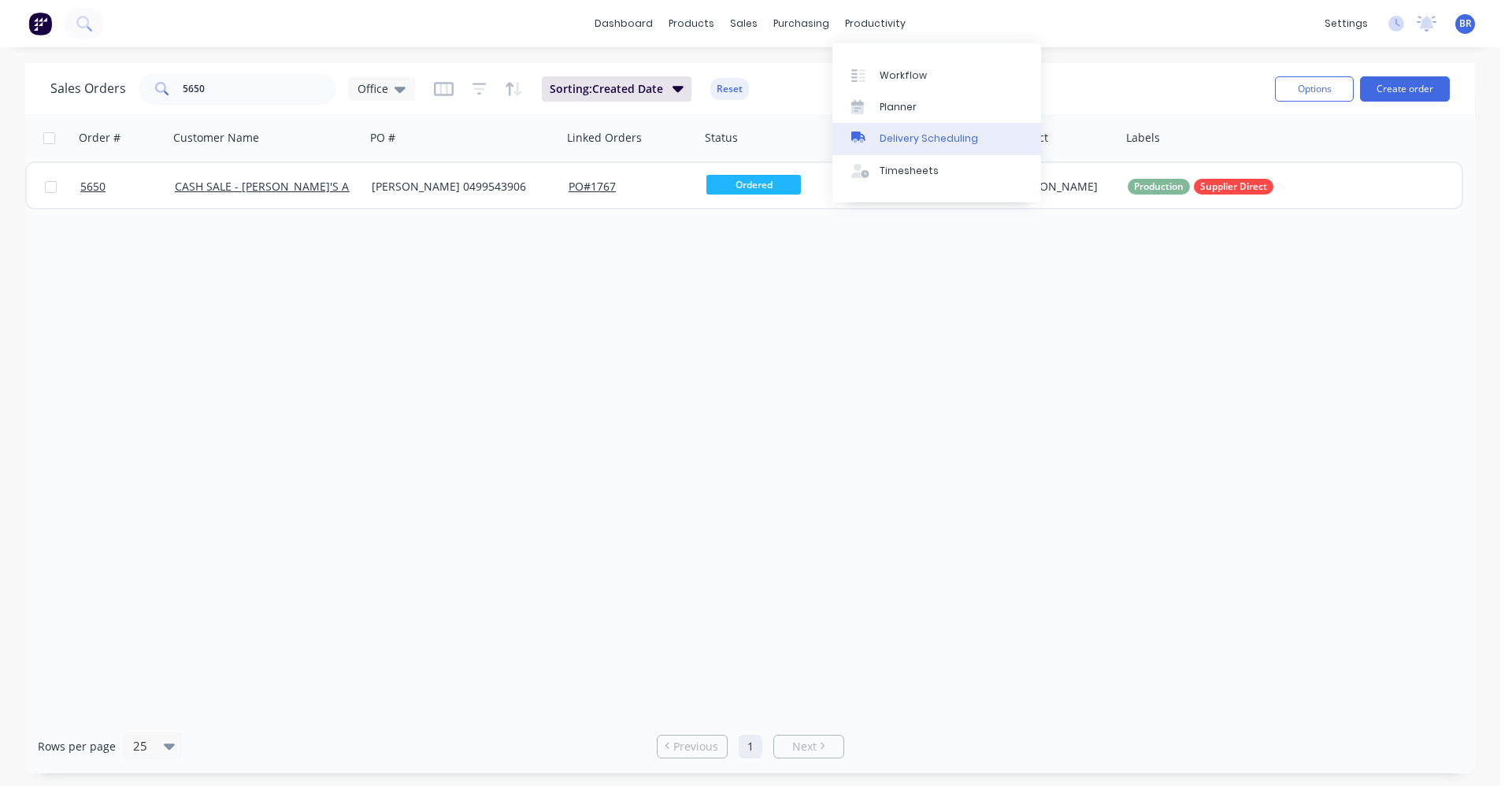
click at [906, 137] on div "Delivery Scheduling" at bounding box center [929, 139] width 99 height 14
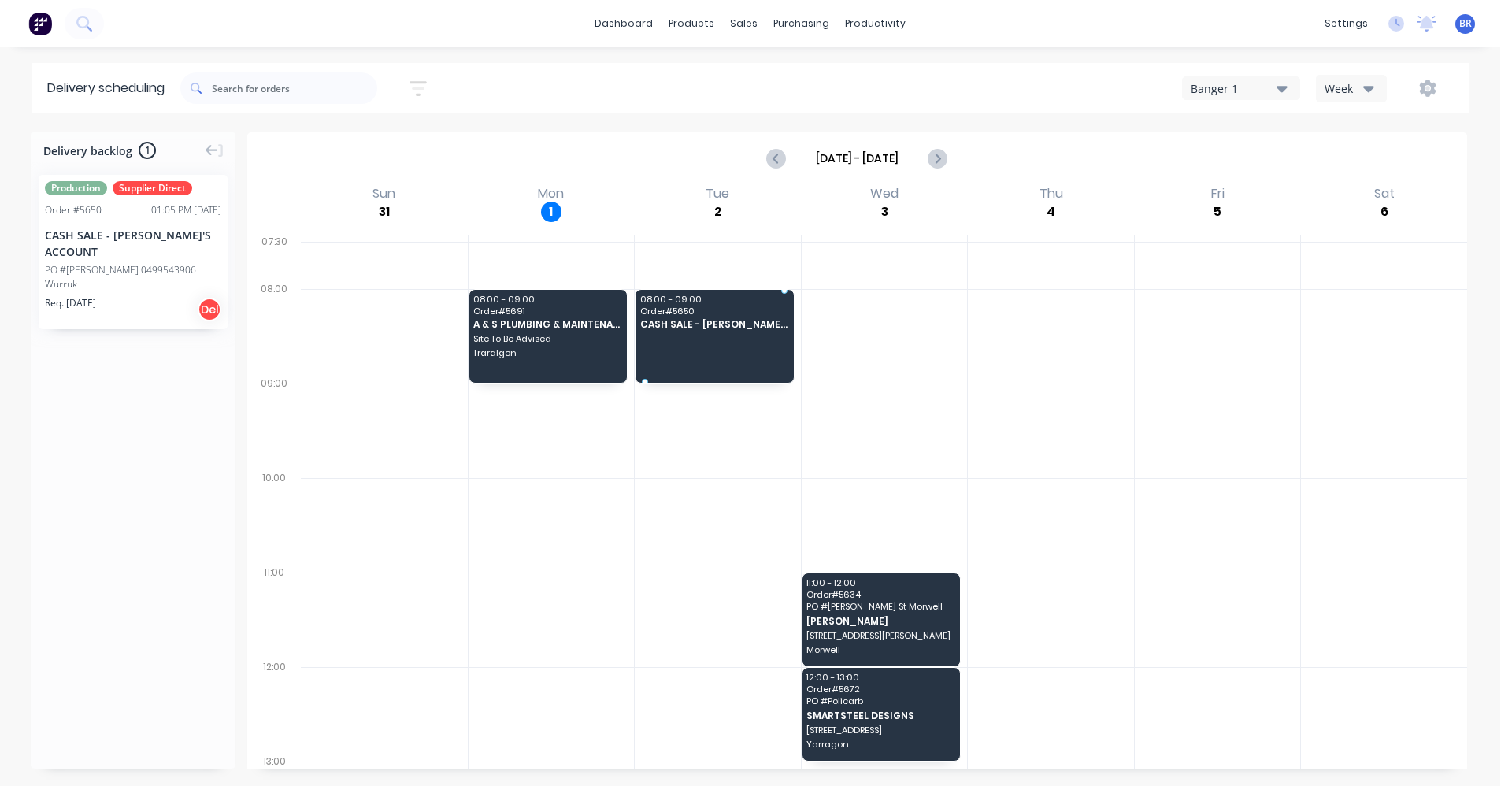
drag, startPoint x: 84, startPoint y: 250, endPoint x: 672, endPoint y: 322, distance: 592.4
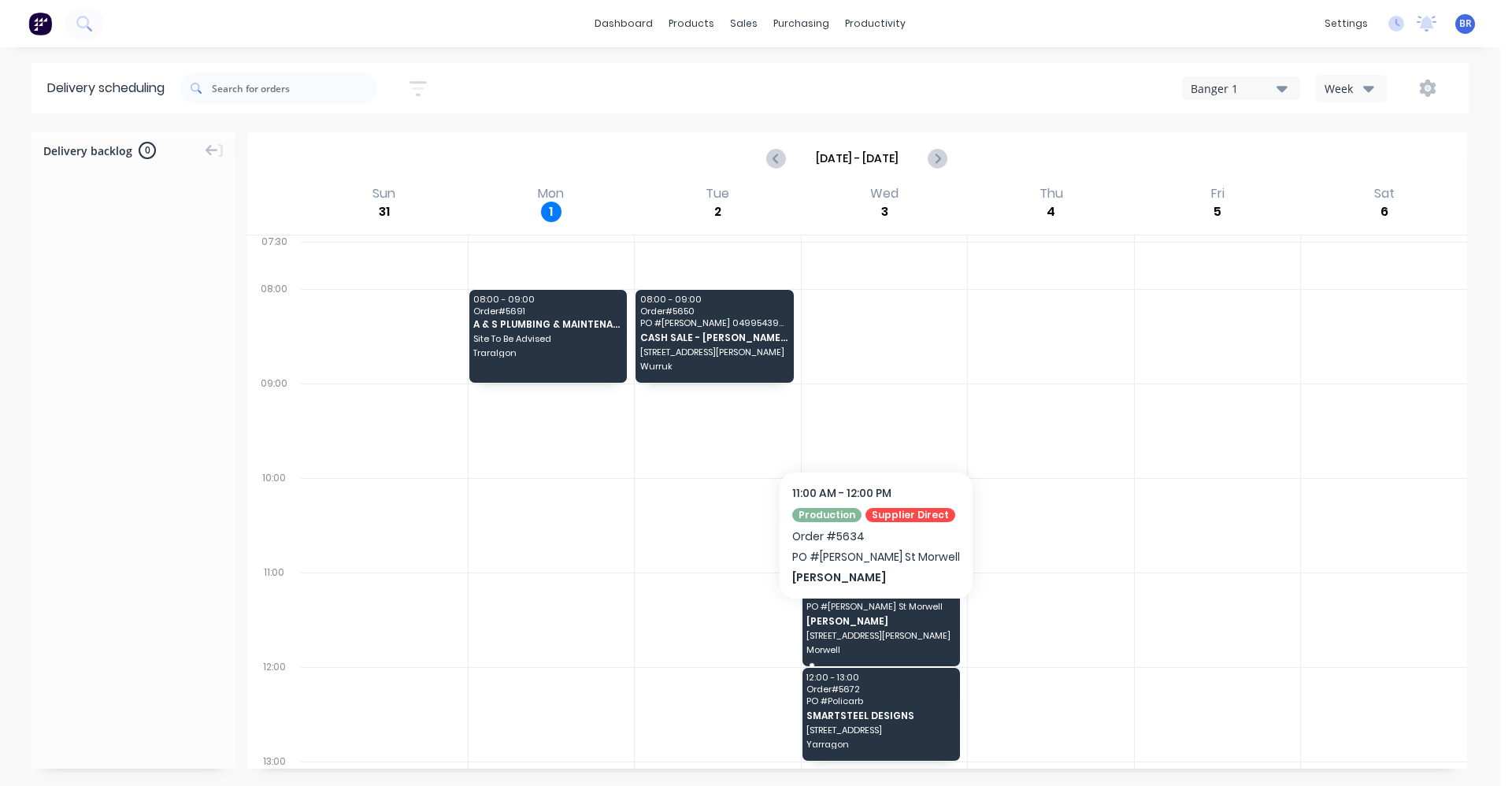
click at [869, 622] on span "[PERSON_NAME]" at bounding box center [880, 620] width 148 height 10
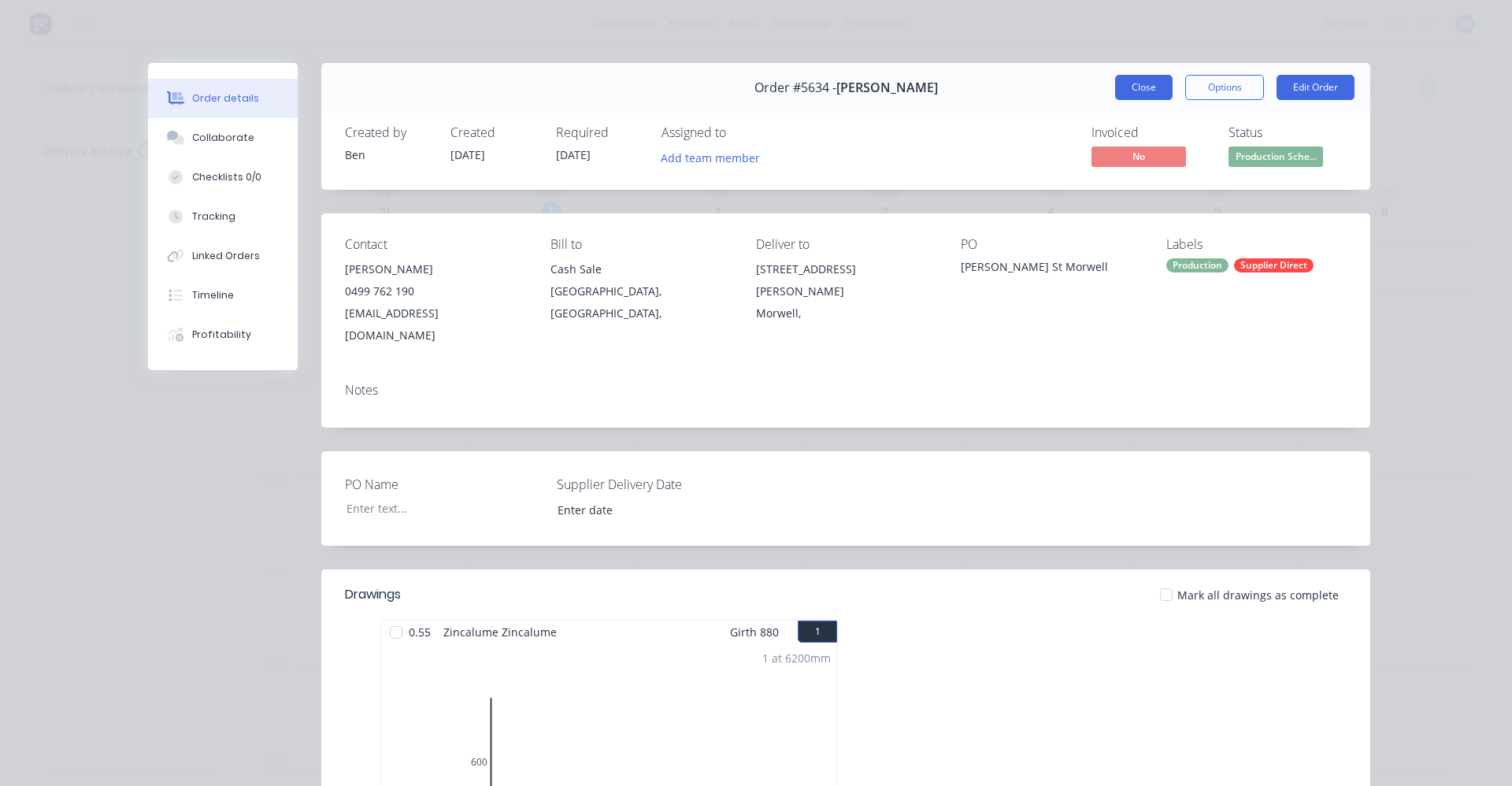
click at [1143, 88] on button "Close" at bounding box center [1143, 88] width 58 height 25
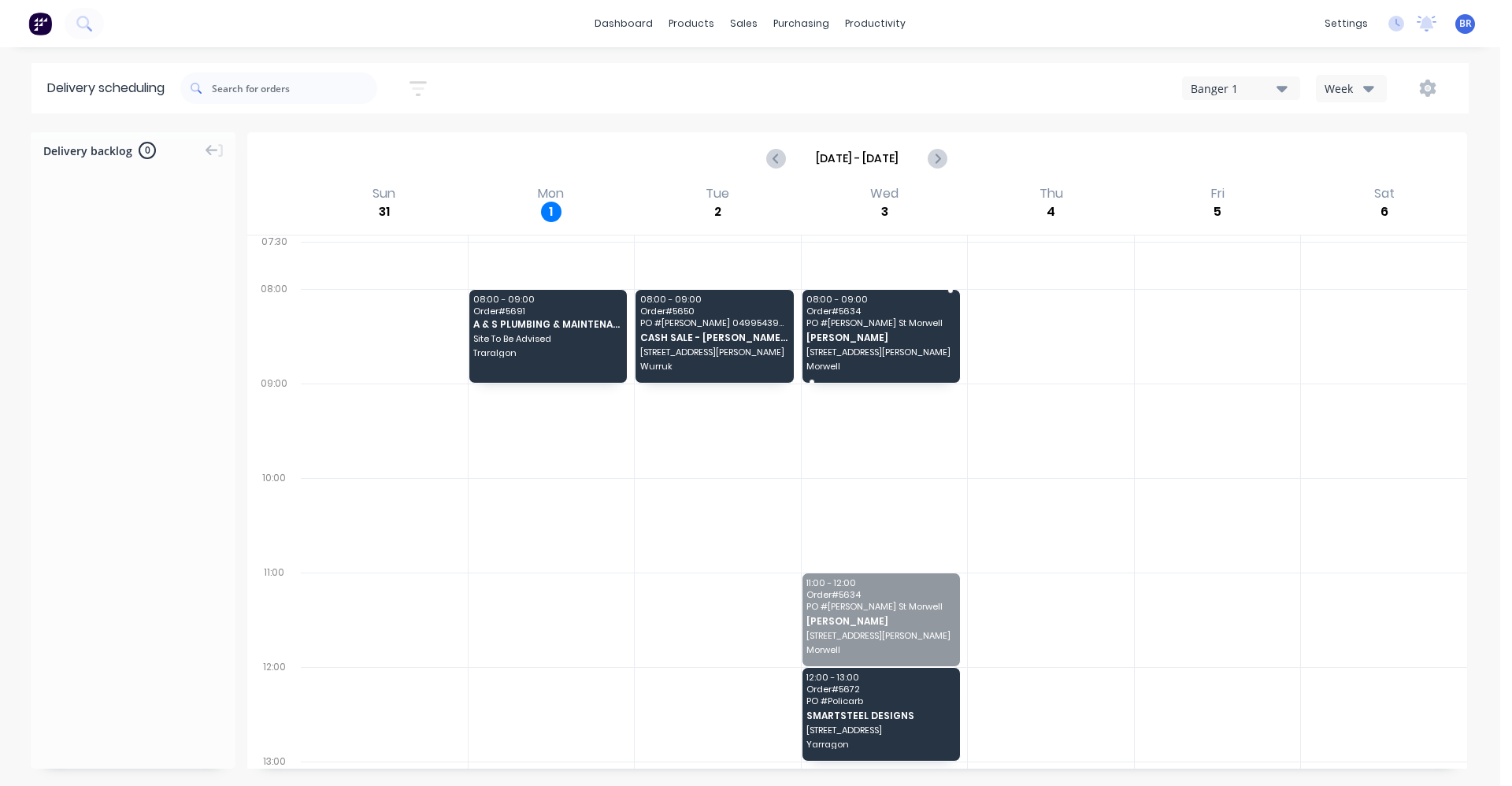
drag, startPoint x: 879, startPoint y: 617, endPoint x: 936, endPoint y: 350, distance: 273.0
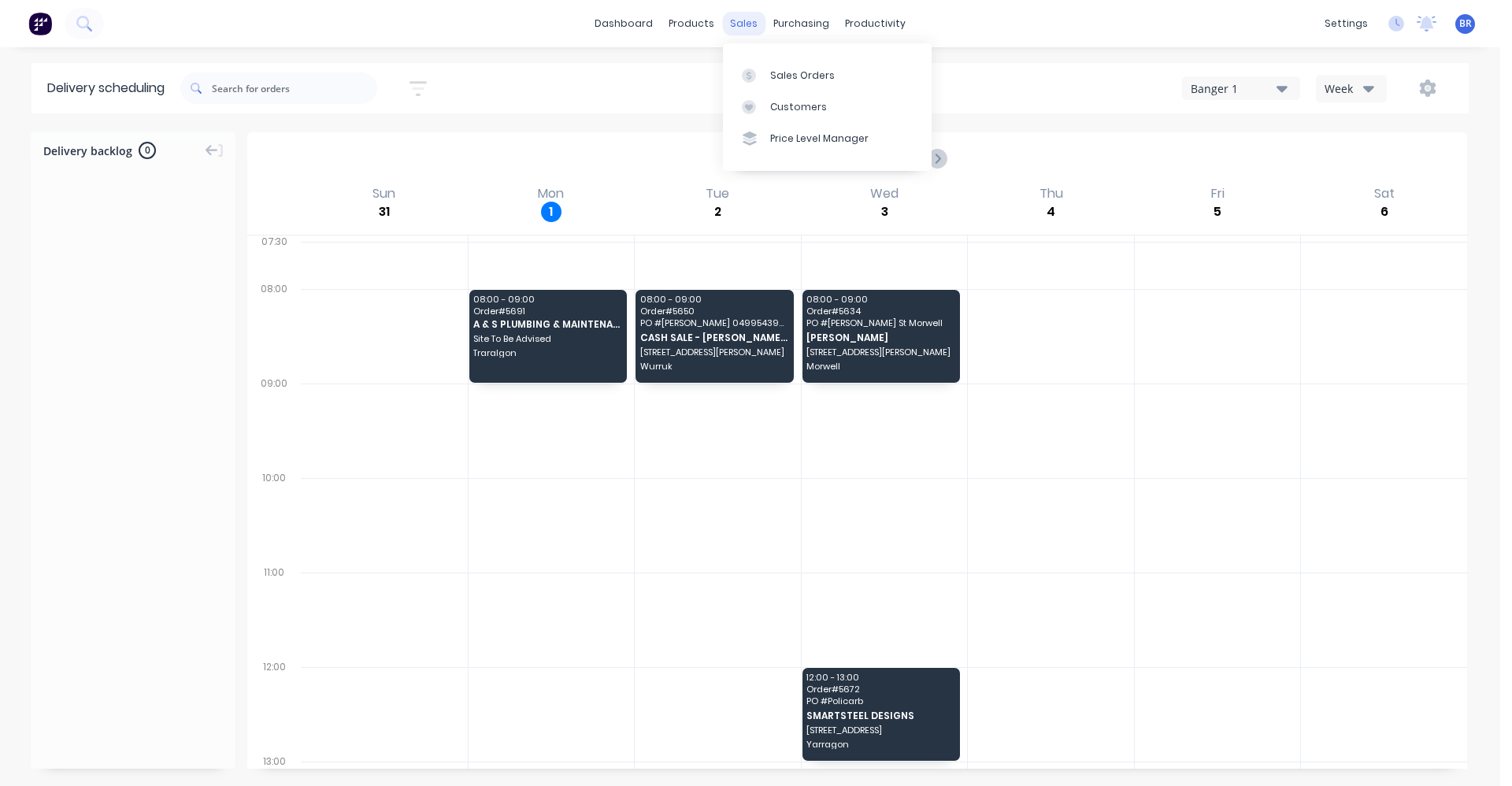
click at [744, 35] on div "sales" at bounding box center [743, 24] width 43 height 24
click at [769, 65] on link "Sales Orders" at bounding box center [827, 75] width 208 height 32
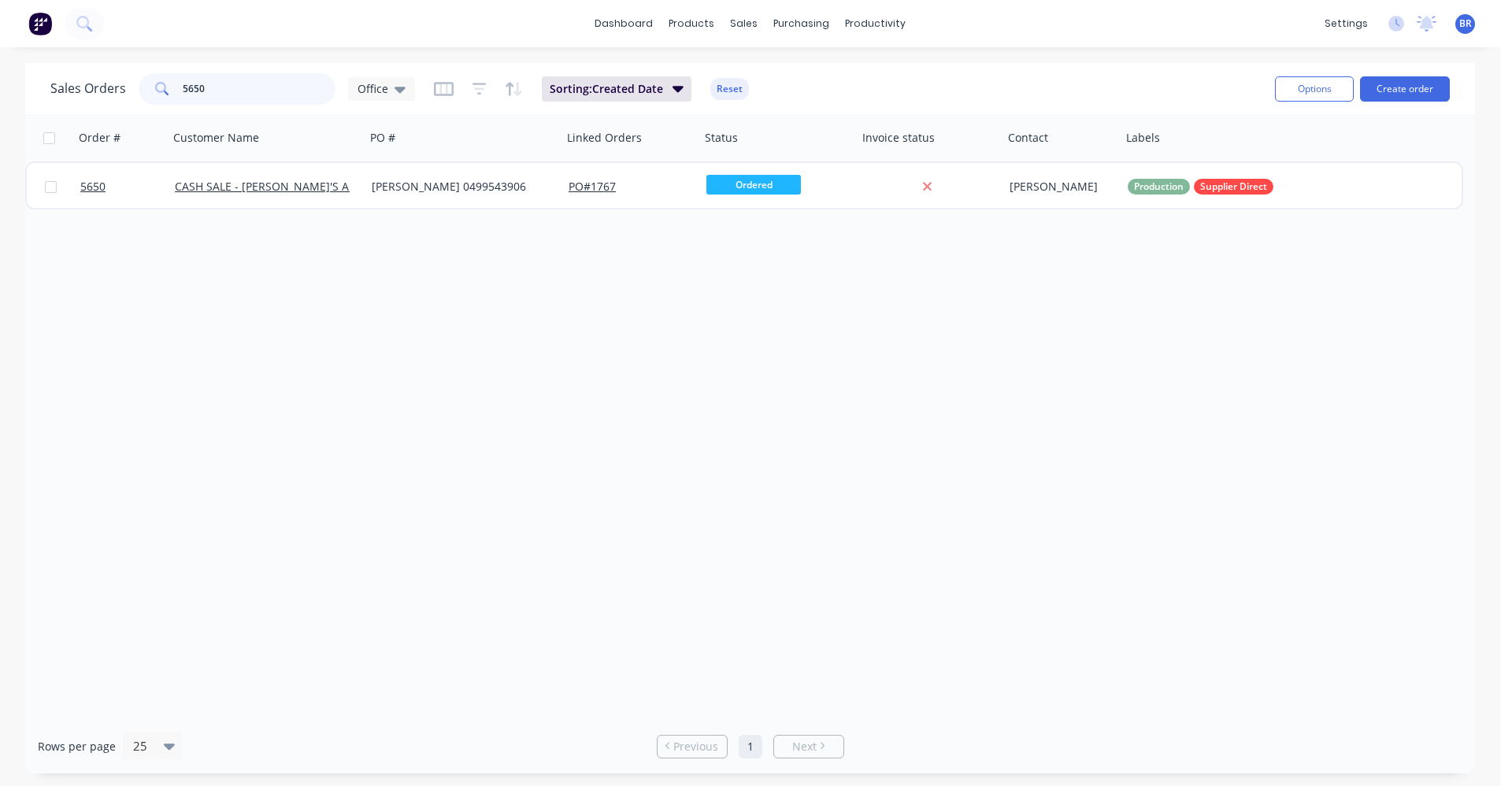
drag, startPoint x: 160, startPoint y: 93, endPoint x: 0, endPoint y: 69, distance: 161.8
click at [0, 69] on div "Sales Orders 5650 Office Sorting: Created Date Reset Options Create order Order…" at bounding box center [750, 418] width 1500 height 710
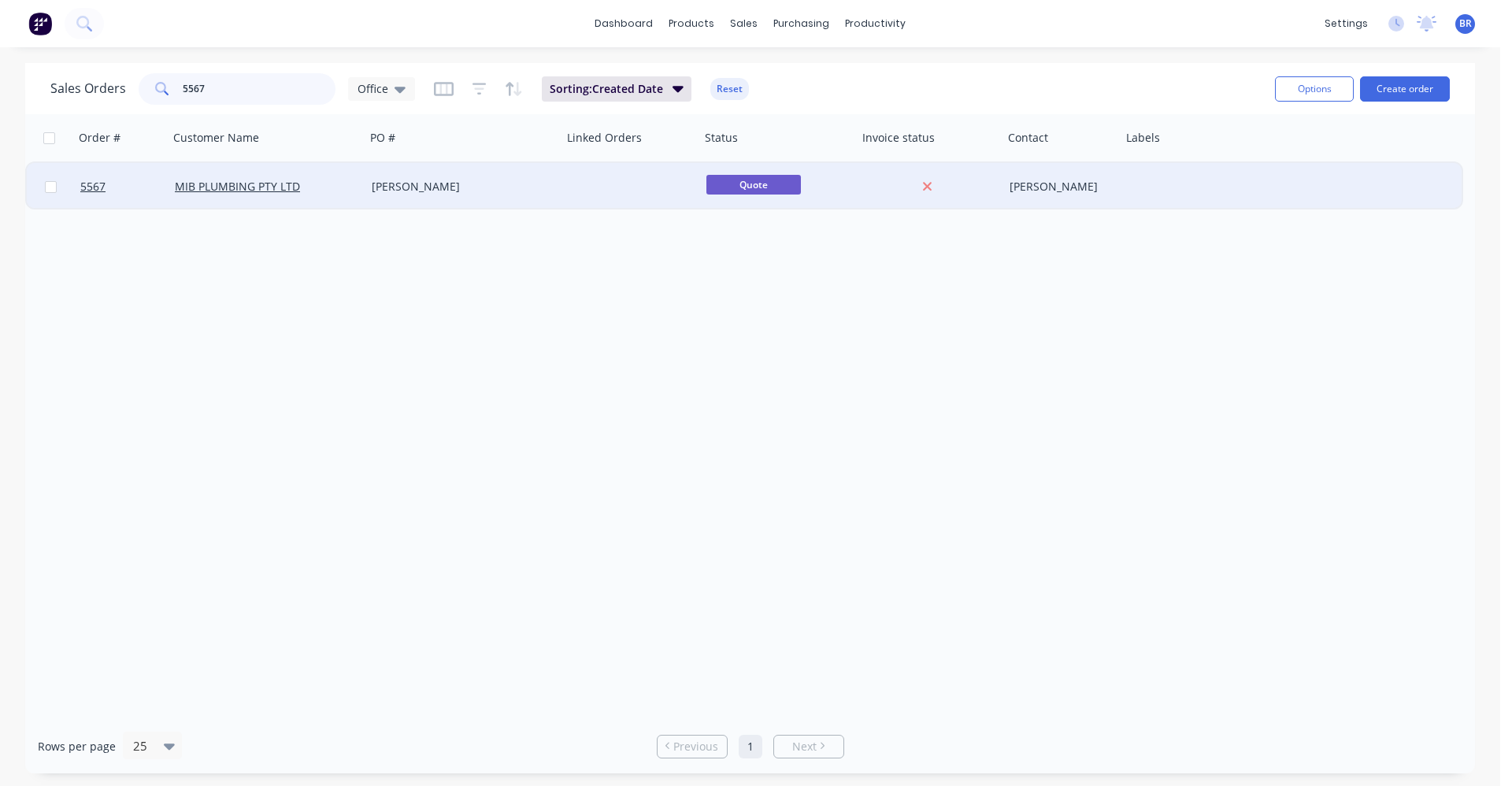
type input "5567"
click at [493, 185] on div "[PERSON_NAME]" at bounding box center [459, 187] width 175 height 16
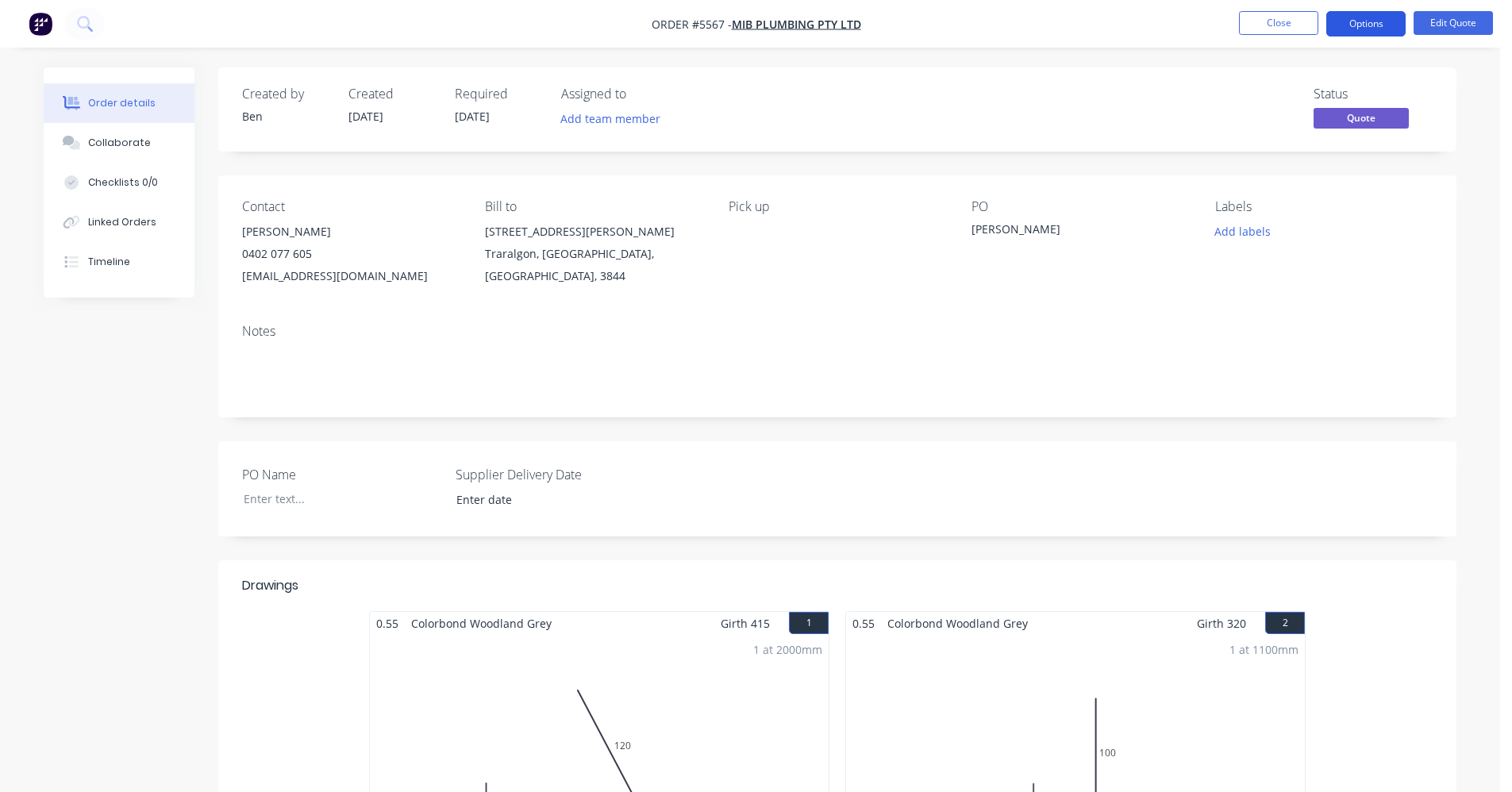
click at [1380, 19] on button "Options" at bounding box center [1366, 24] width 80 height 25
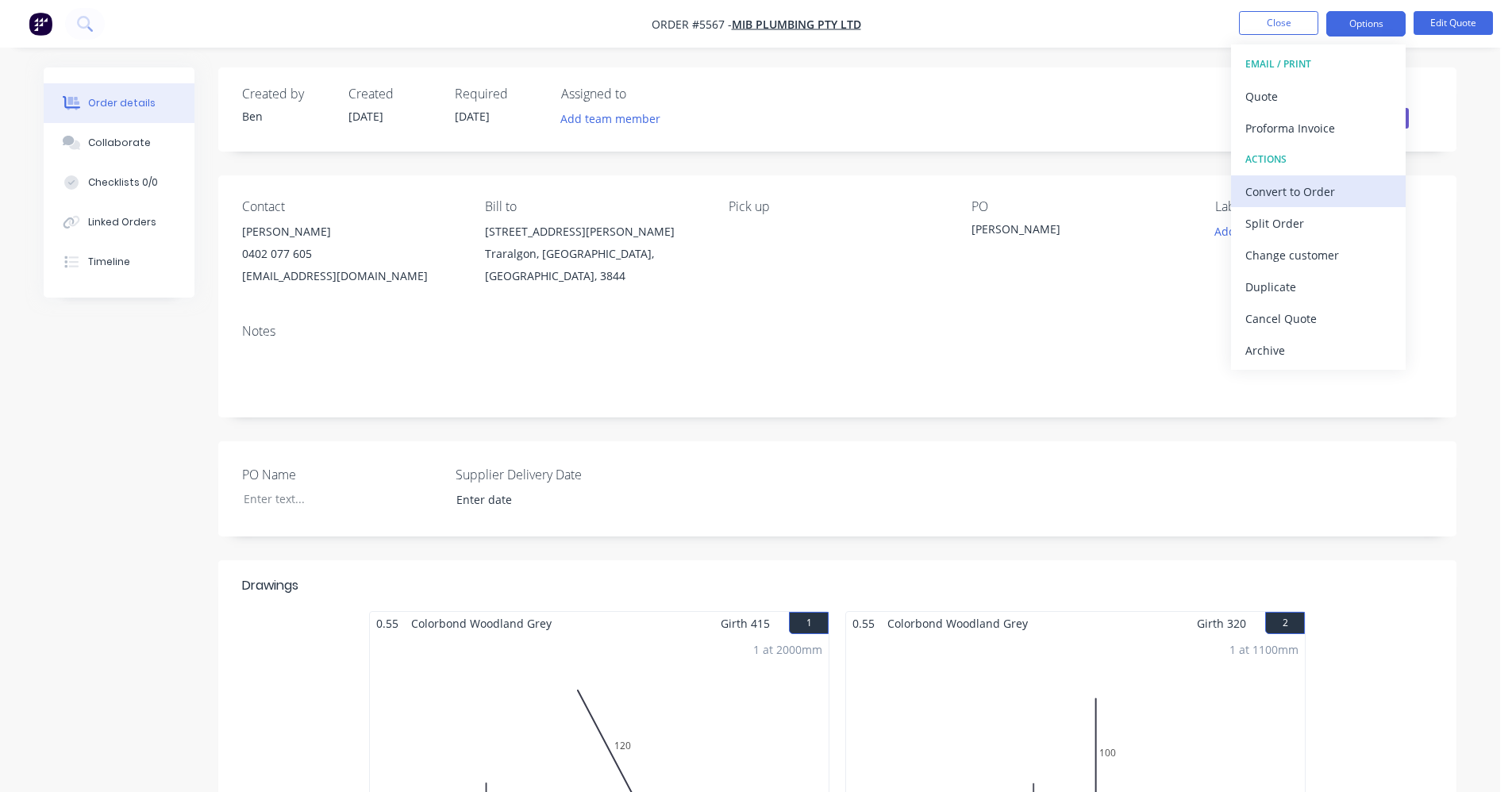
click at [1289, 192] on div "Convert to Order" at bounding box center [1319, 192] width 146 height 23
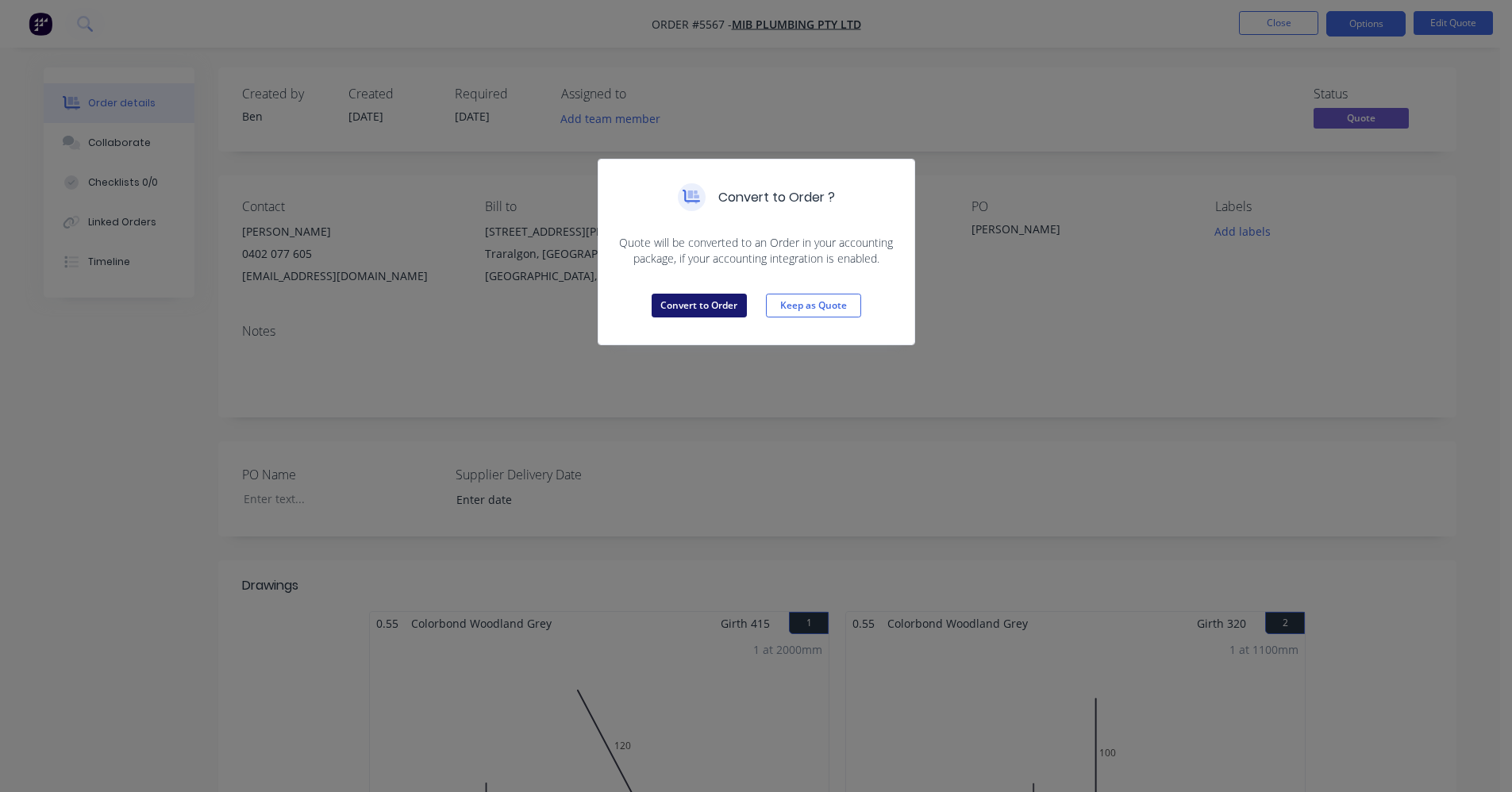
click at [713, 301] on button "Convert to Order" at bounding box center [699, 305] width 95 height 24
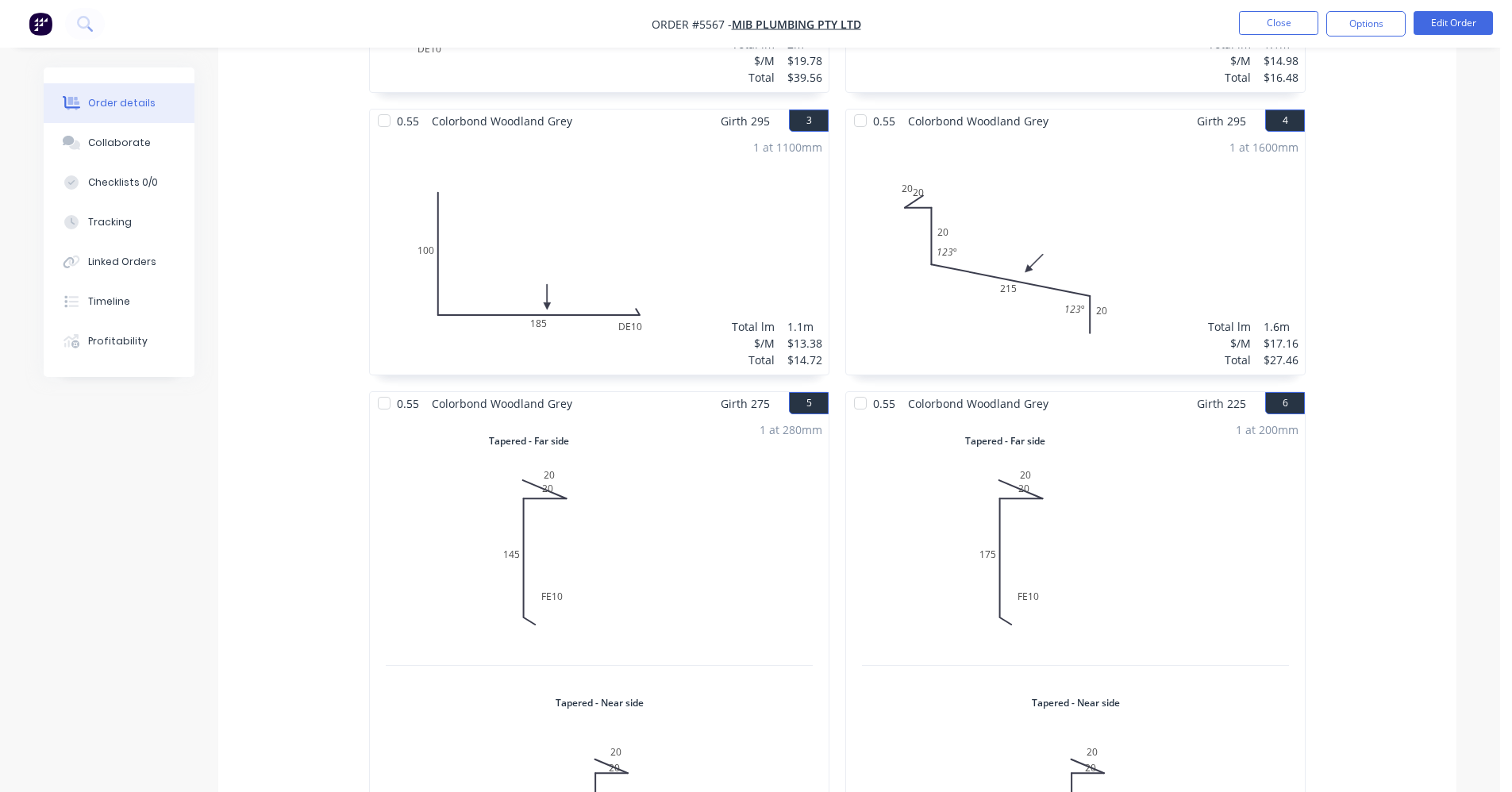
scroll to position [794, 0]
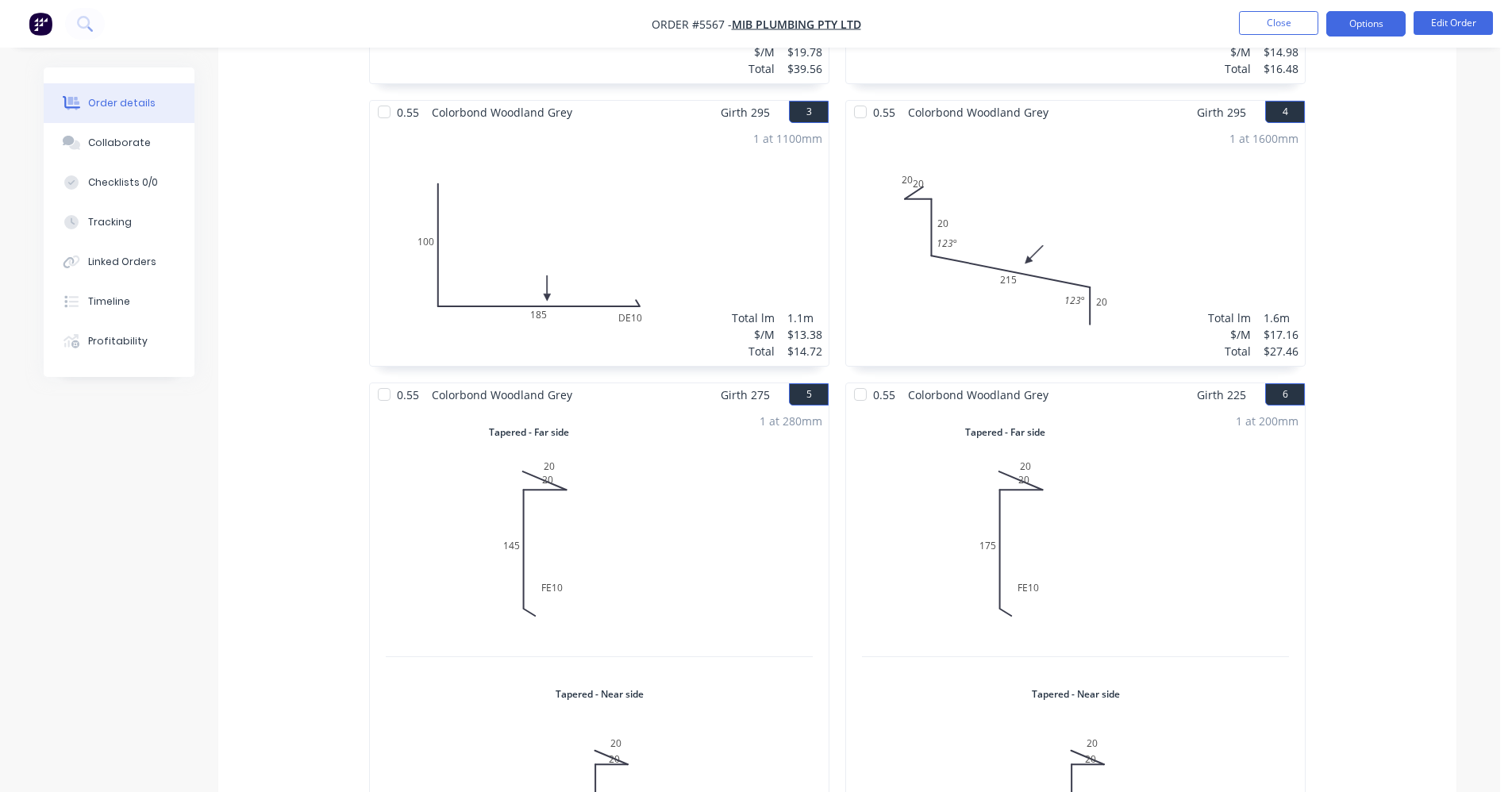
click at [1375, 23] on button "Options" at bounding box center [1366, 24] width 80 height 25
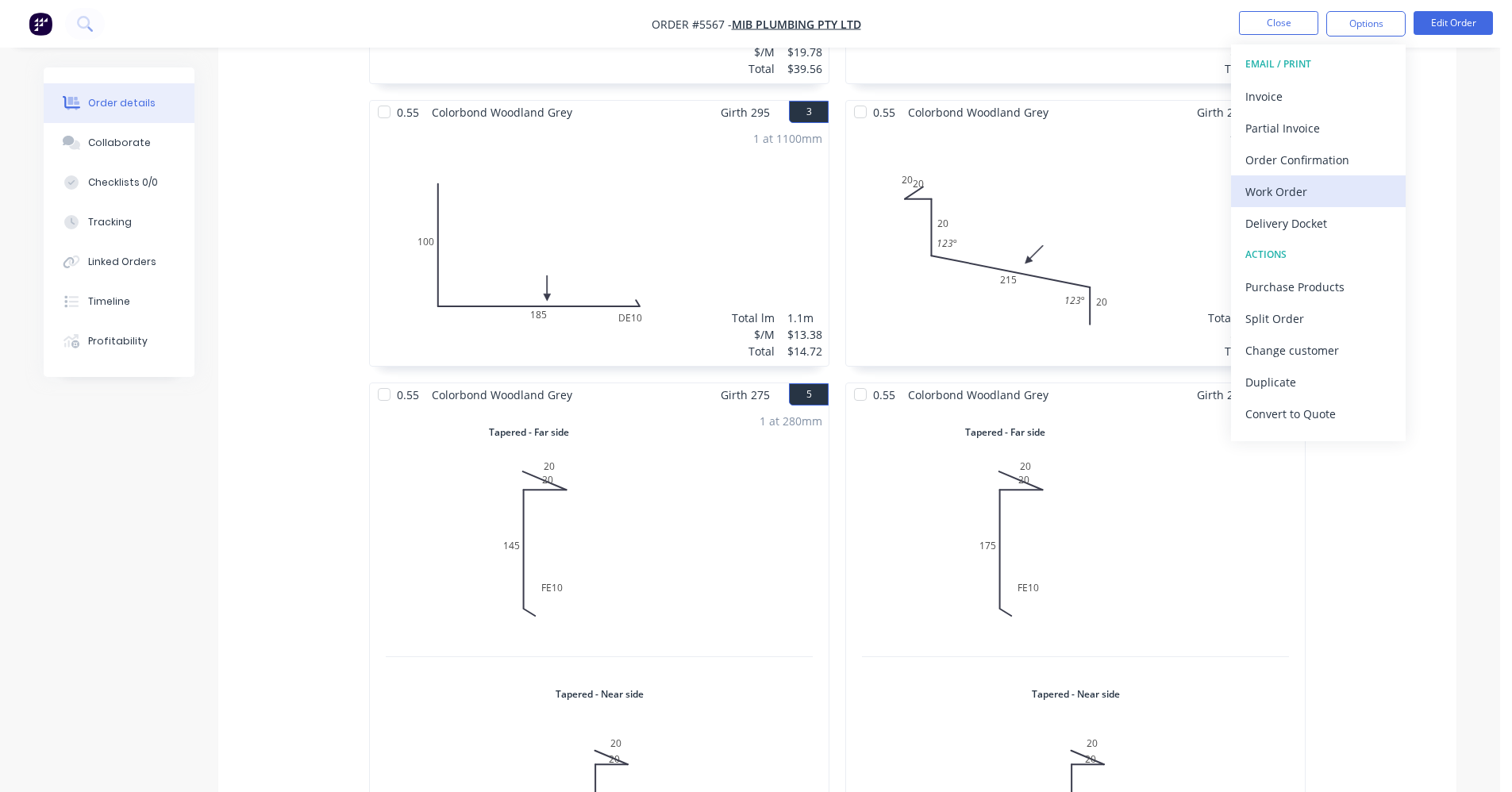
click at [1306, 192] on div "Work Order" at bounding box center [1319, 192] width 146 height 23
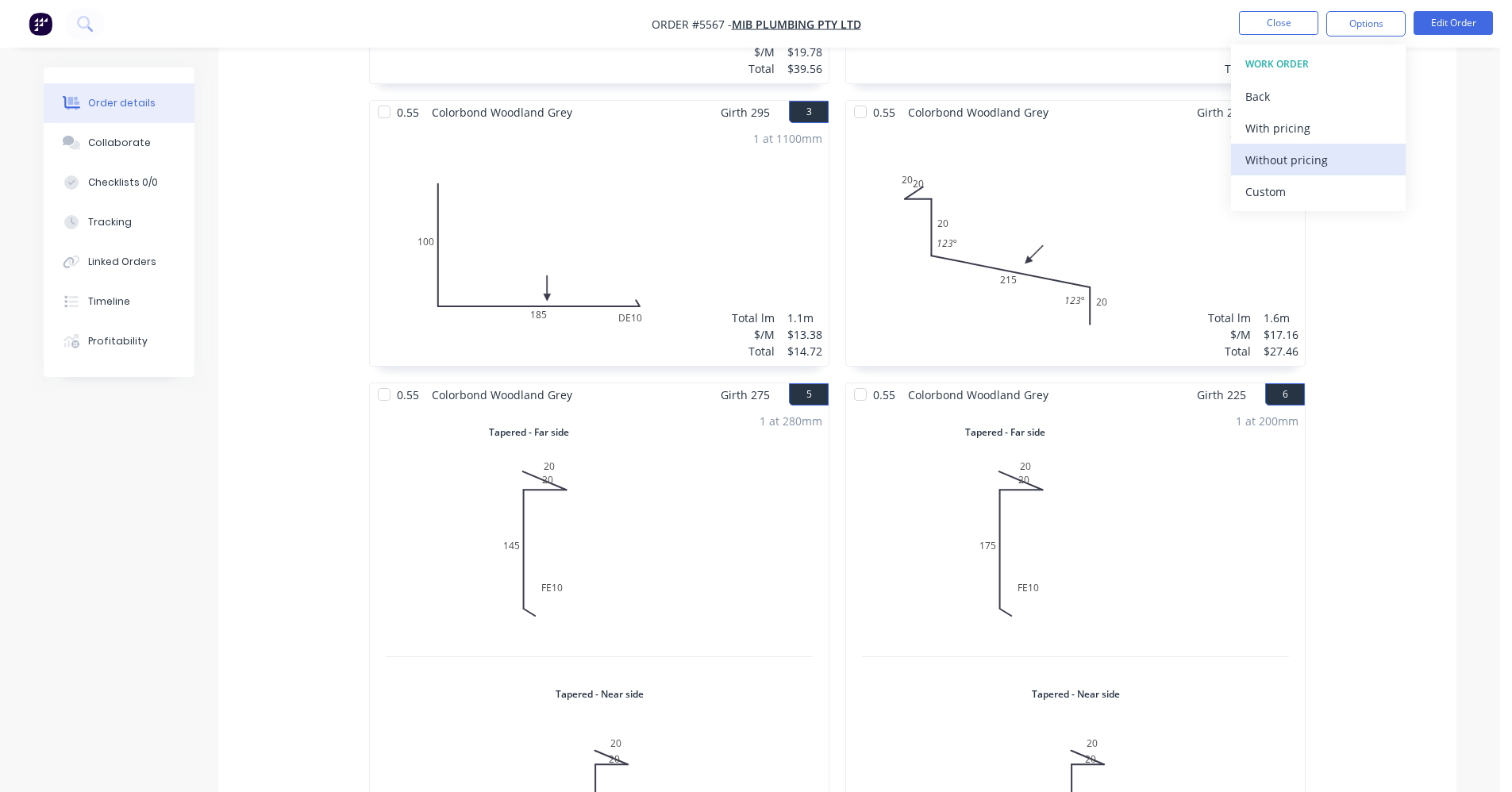
click at [1300, 171] on div "Without pricing" at bounding box center [1319, 160] width 146 height 23
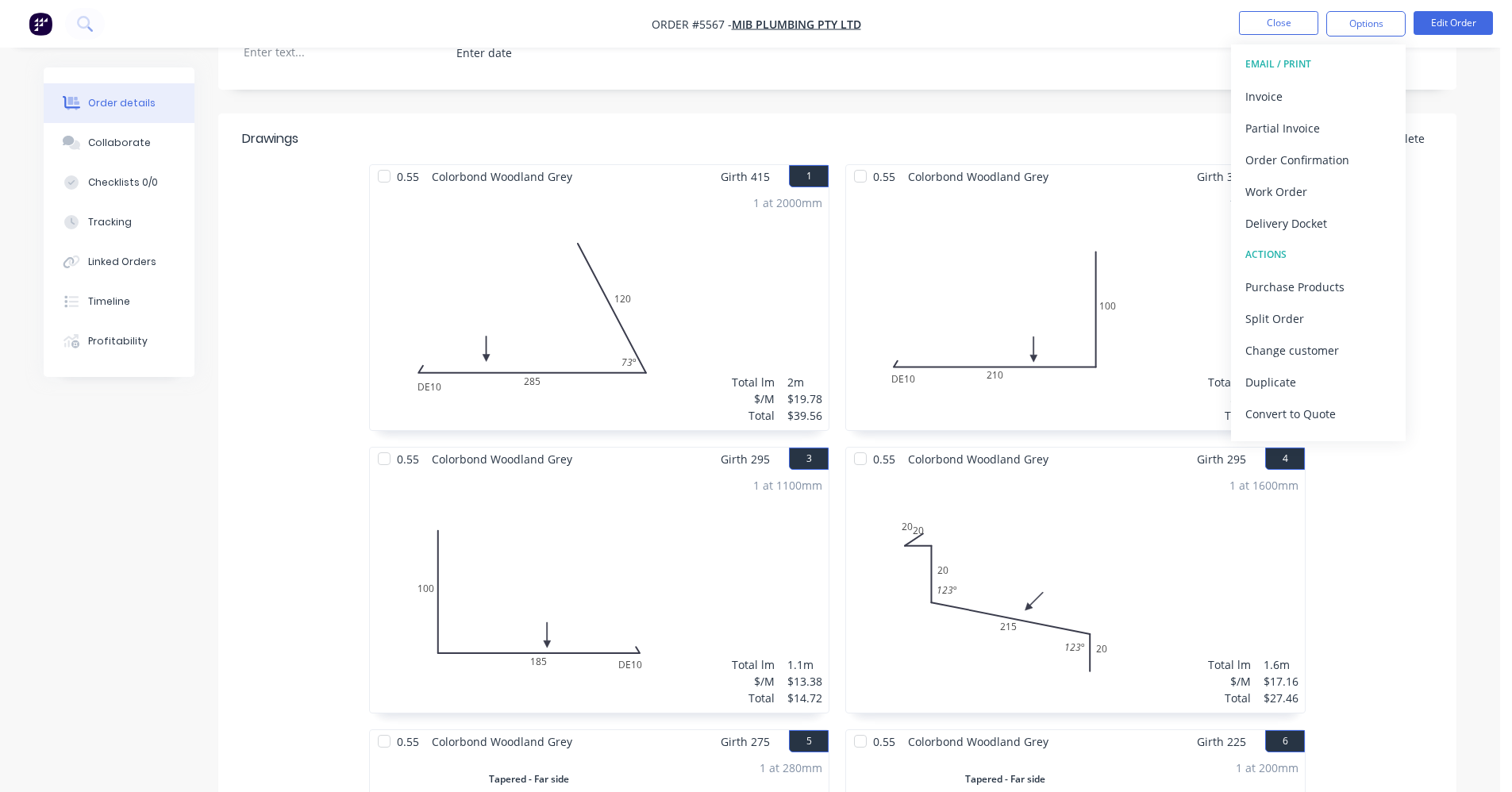
scroll to position [159, 0]
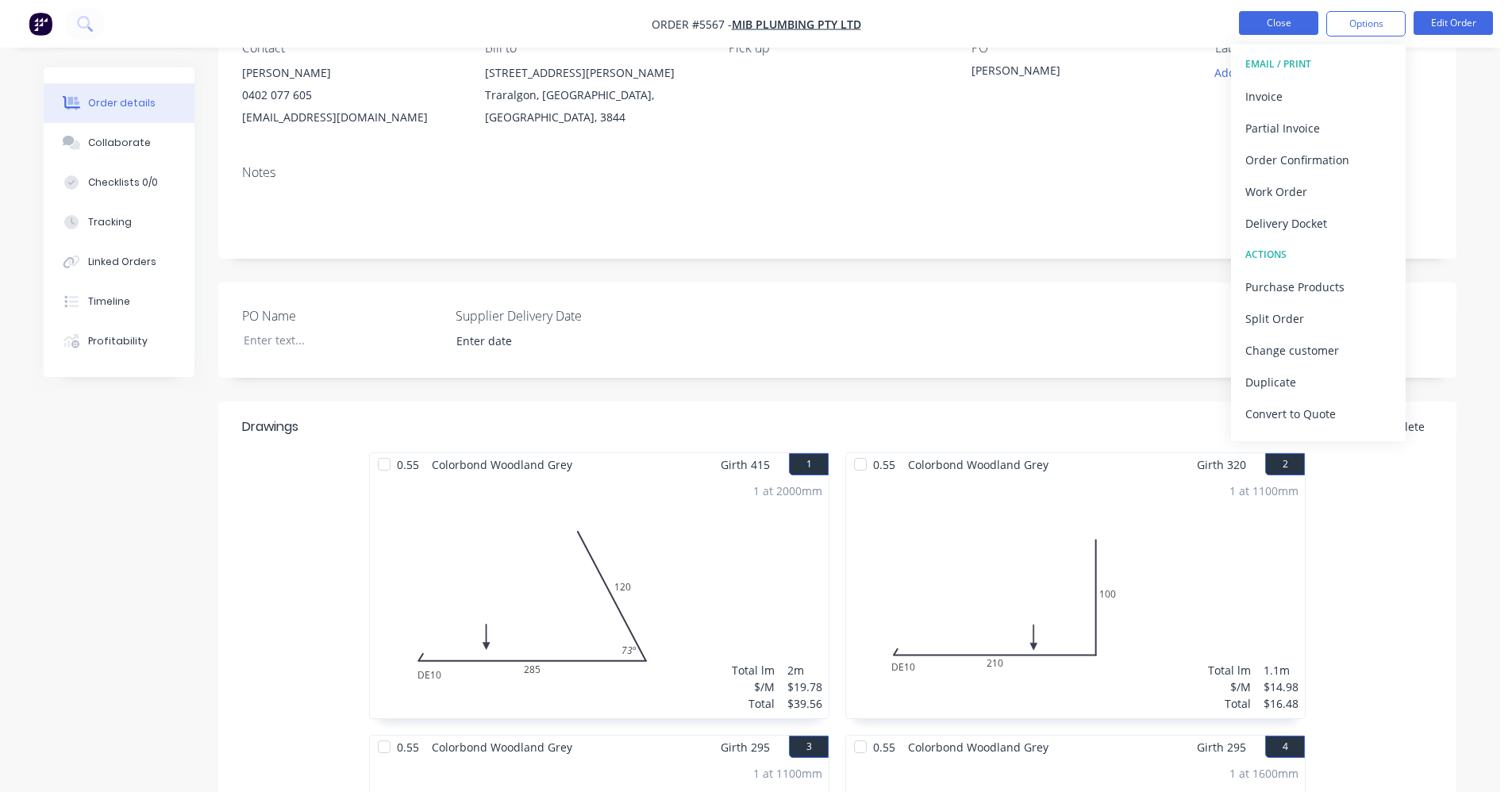
click at [1272, 29] on button "Close" at bounding box center [1279, 23] width 80 height 24
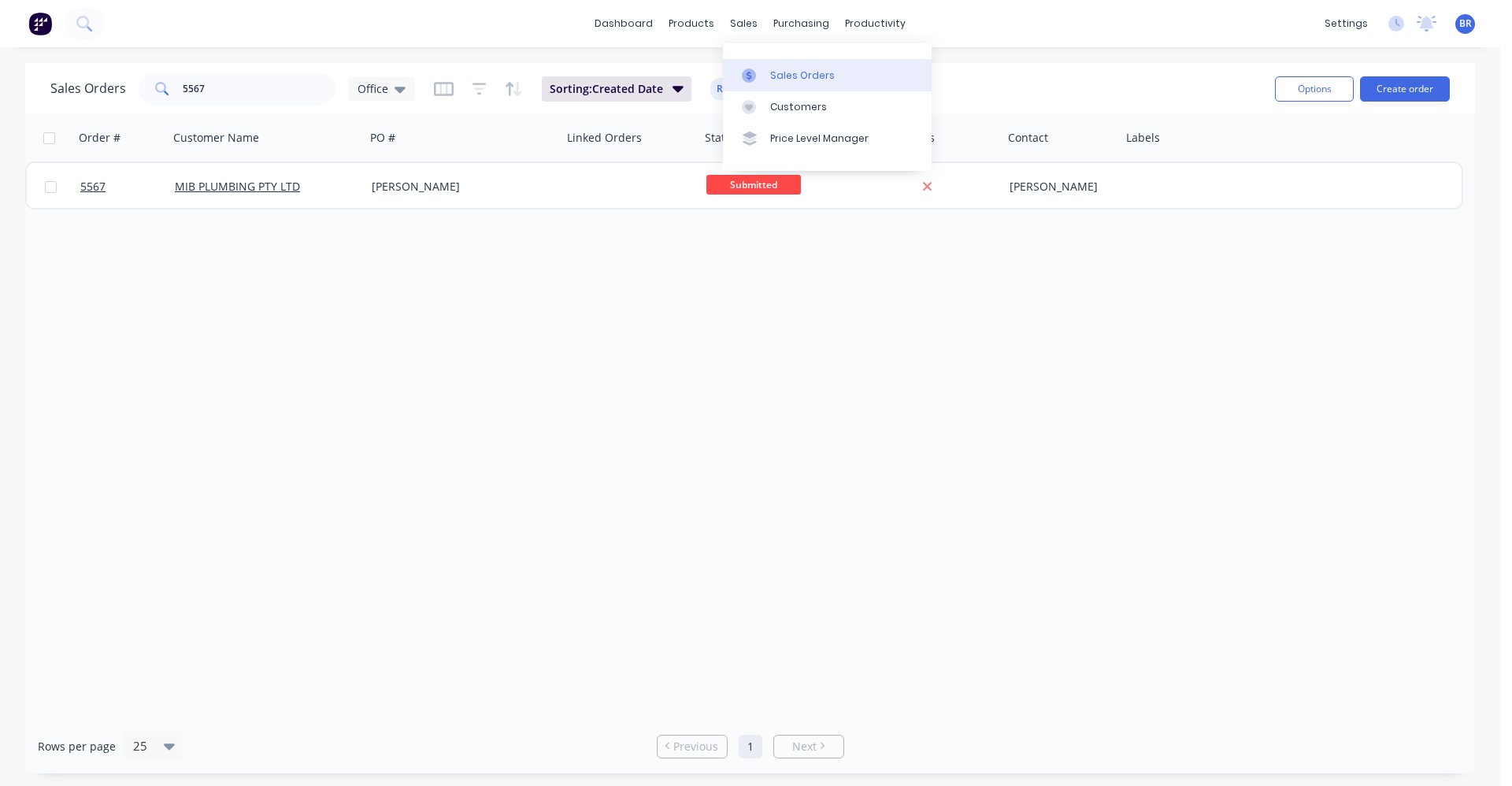
click at [777, 67] on link "Sales Orders" at bounding box center [827, 75] width 208 height 32
click at [16, 84] on div "Sales Orders 5567 Office Sorting: Created Date Reset Options Create order Order…" at bounding box center [750, 418] width 1500 height 710
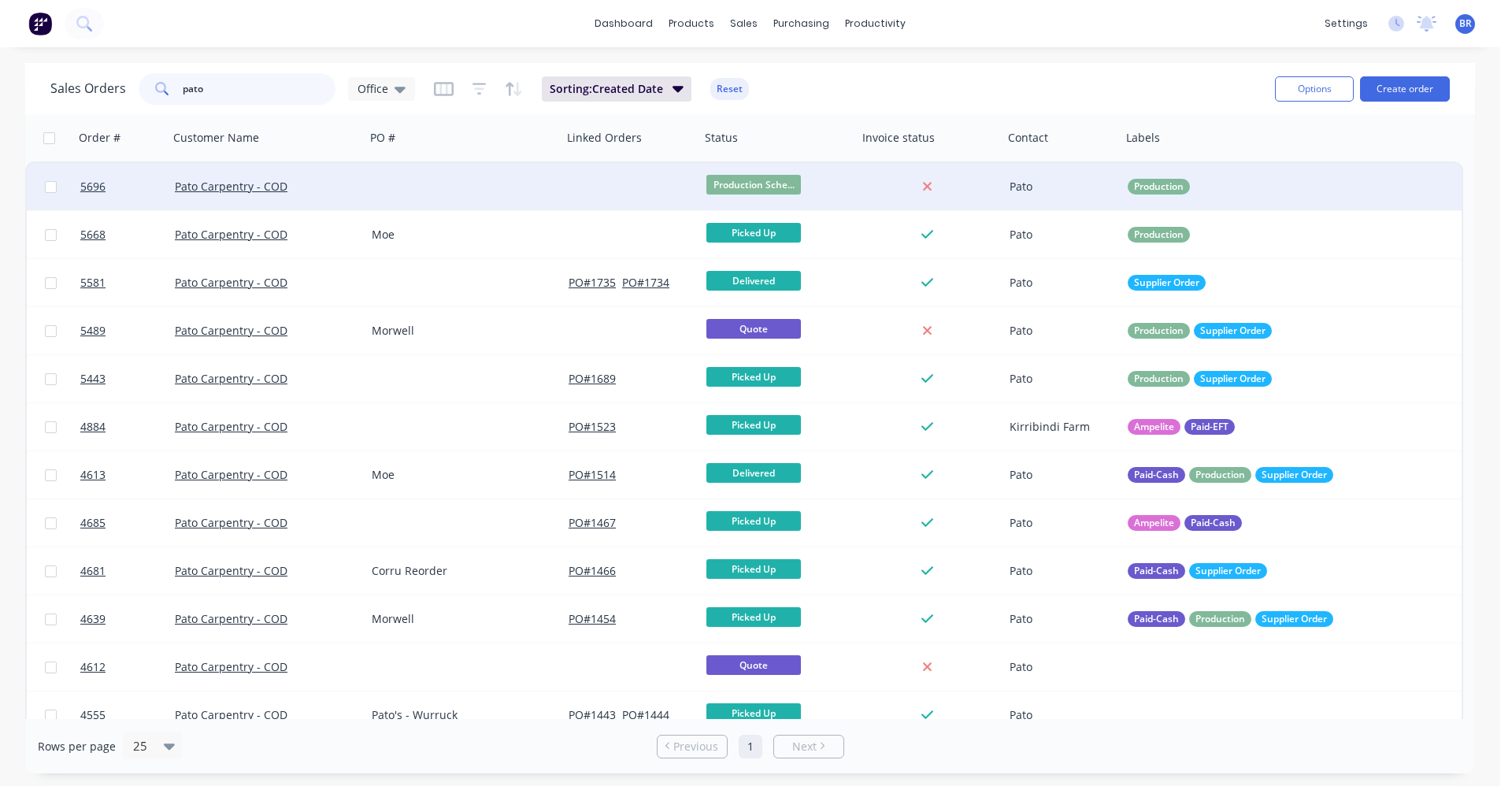
type input "pato"
click at [445, 185] on div at bounding box center [463, 187] width 196 height 47
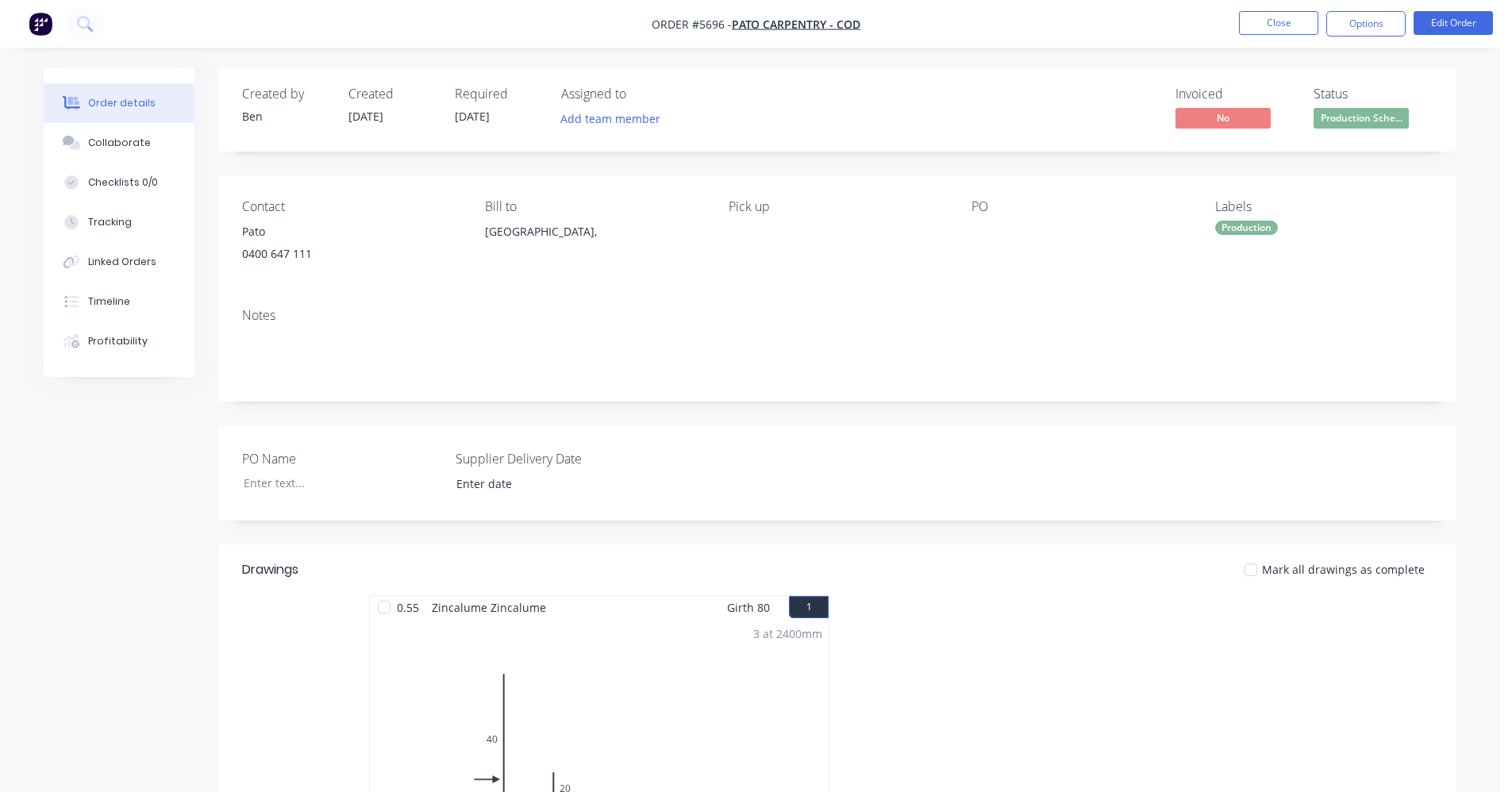
scroll to position [368, 0]
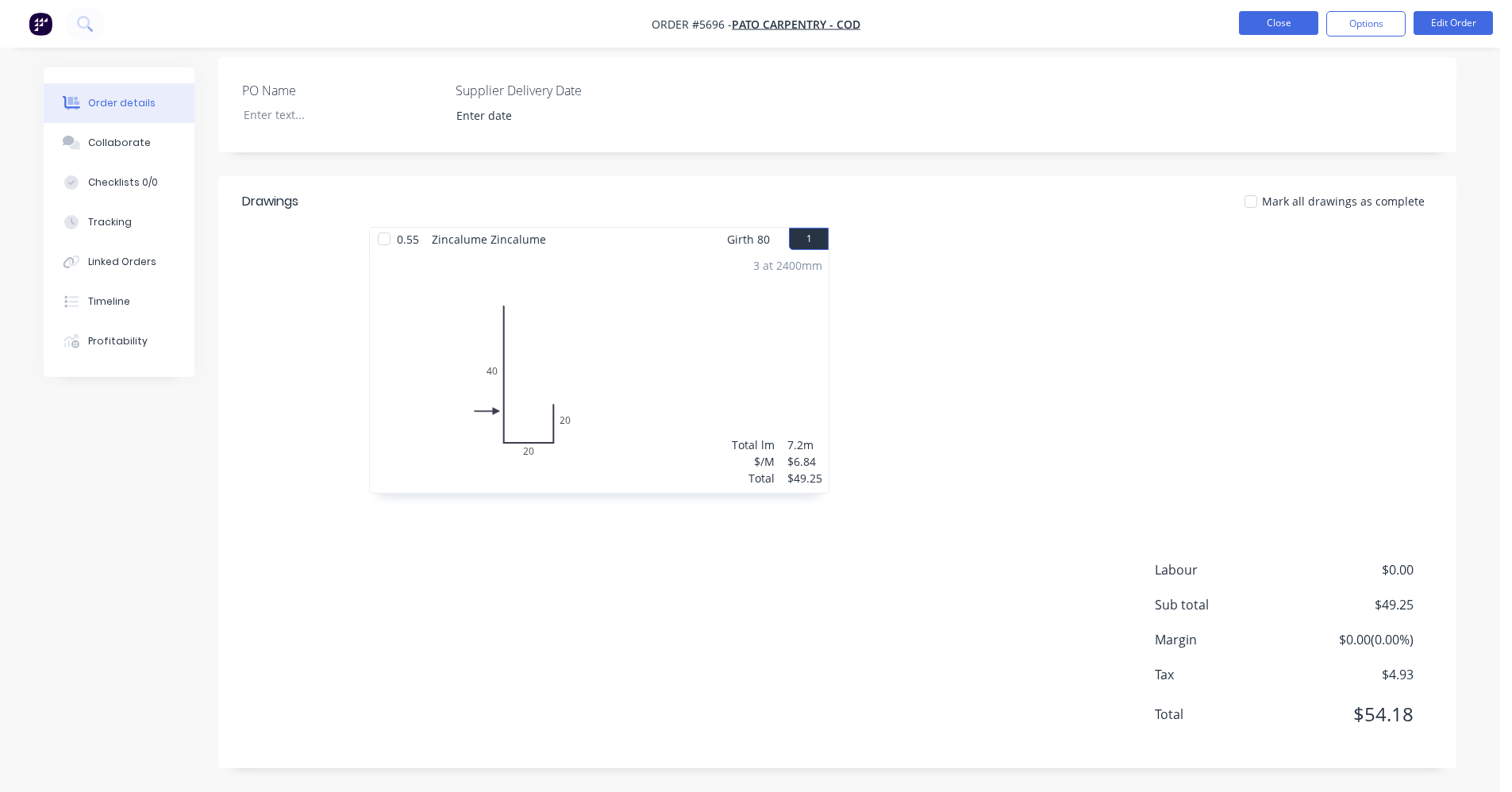
click at [1289, 29] on button "Close" at bounding box center [1279, 23] width 80 height 24
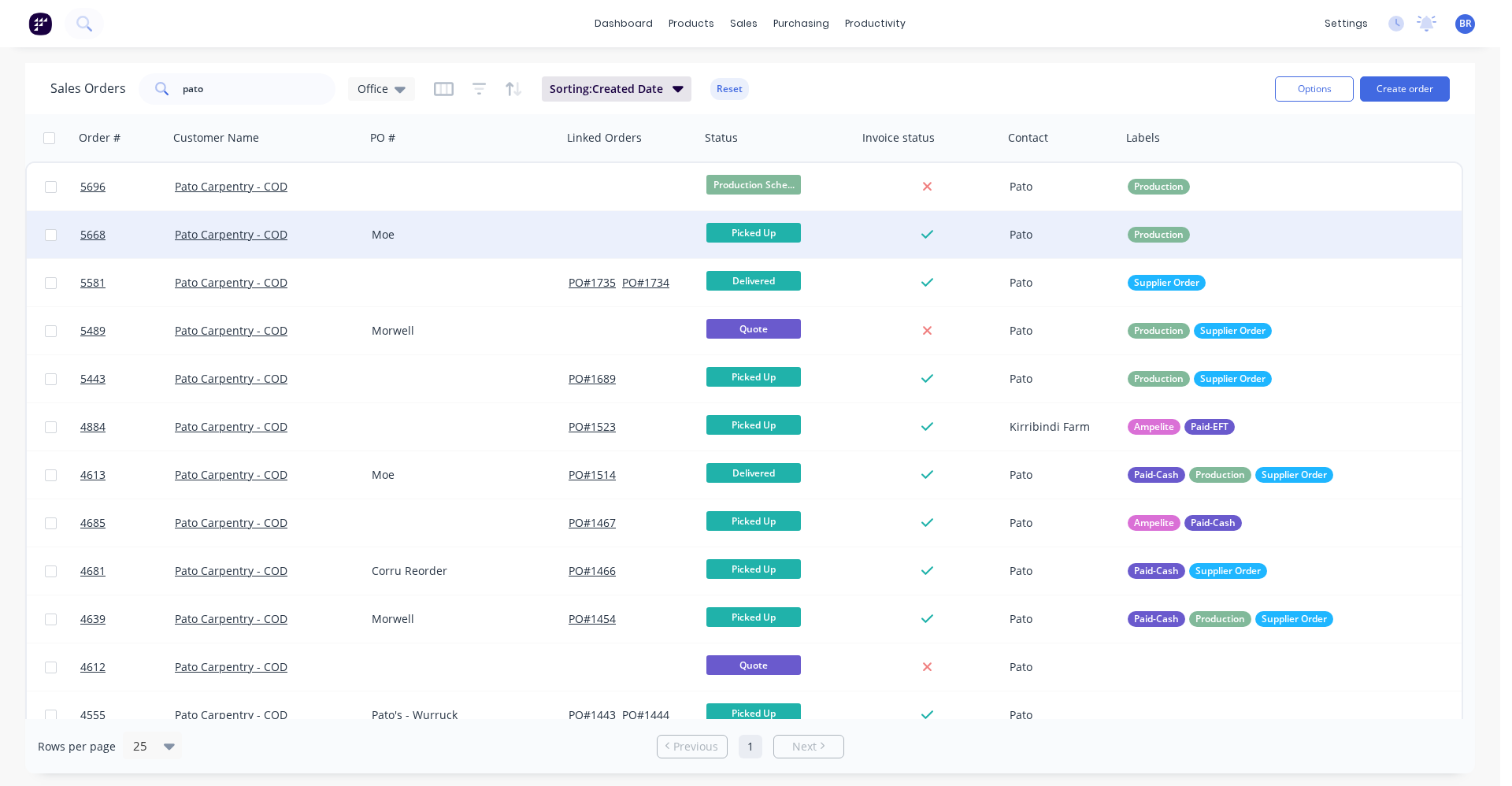
click at [458, 236] on div "Moe" at bounding box center [459, 234] width 175 height 16
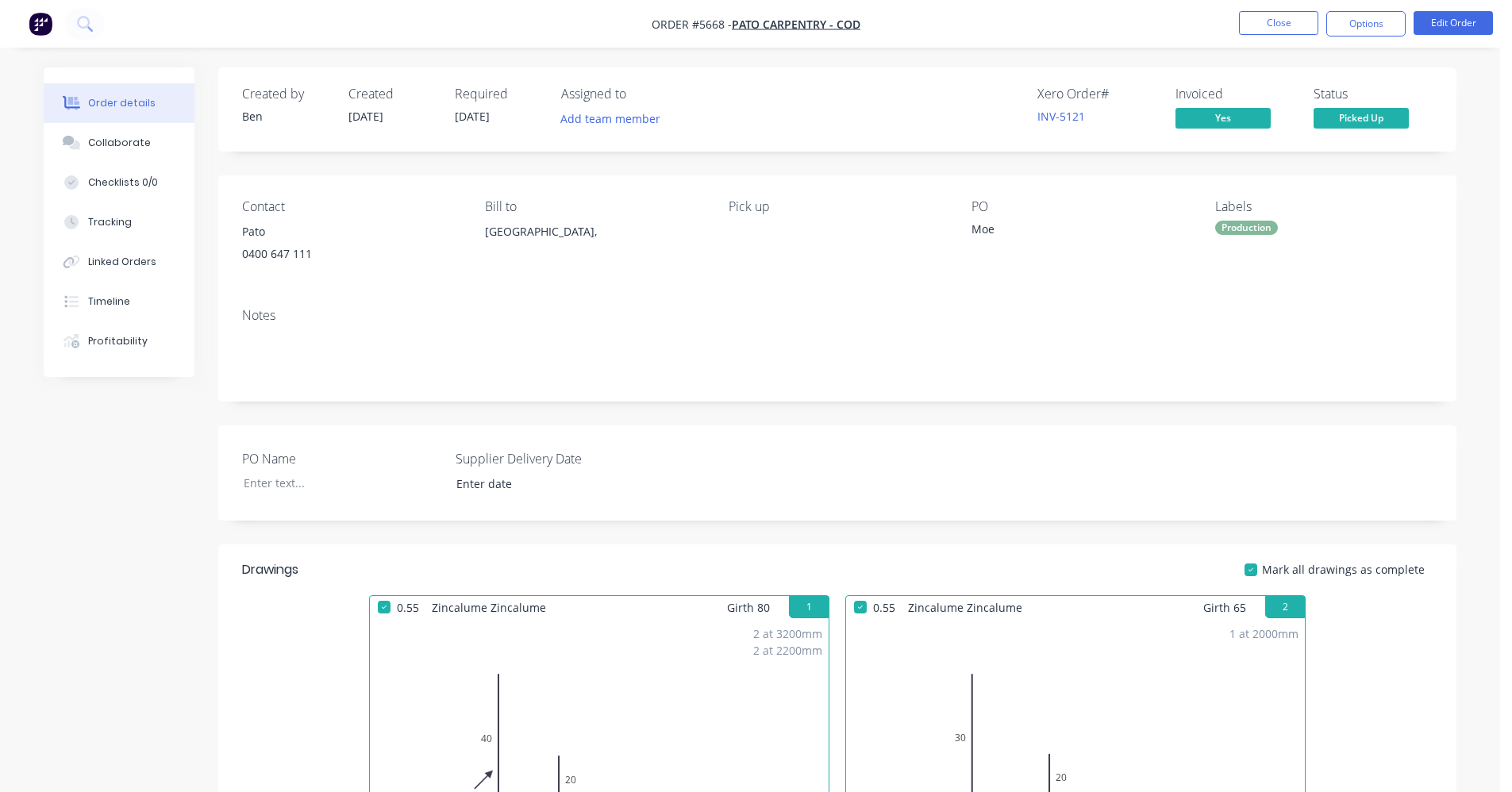
drag, startPoint x: 1341, startPoint y: 20, endPoint x: 1419, endPoint y: 62, distance: 88.6
click at [1345, 21] on button "Options" at bounding box center [1366, 24] width 80 height 25
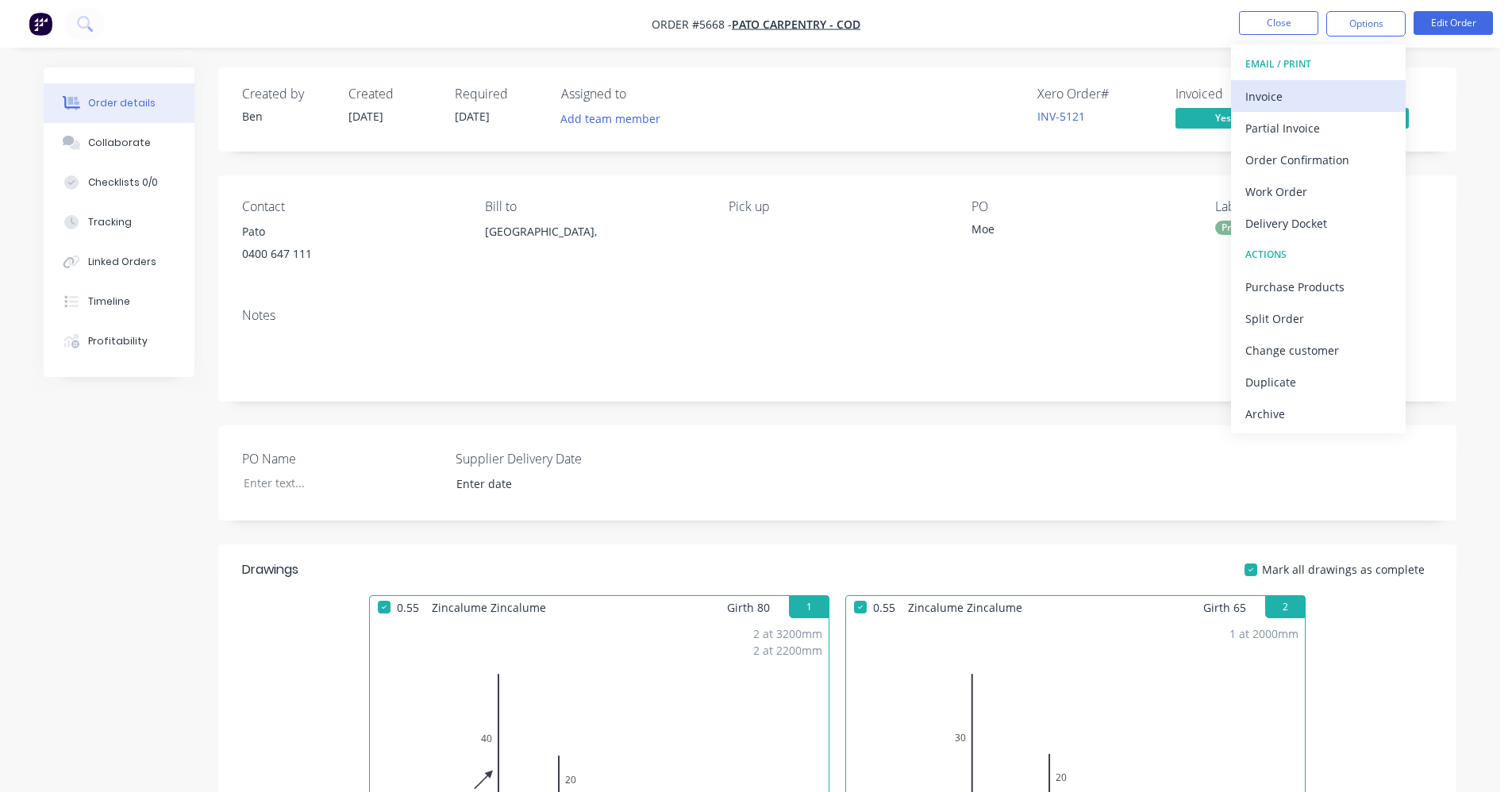
click at [1277, 98] on div "Invoice" at bounding box center [1319, 96] width 146 height 23
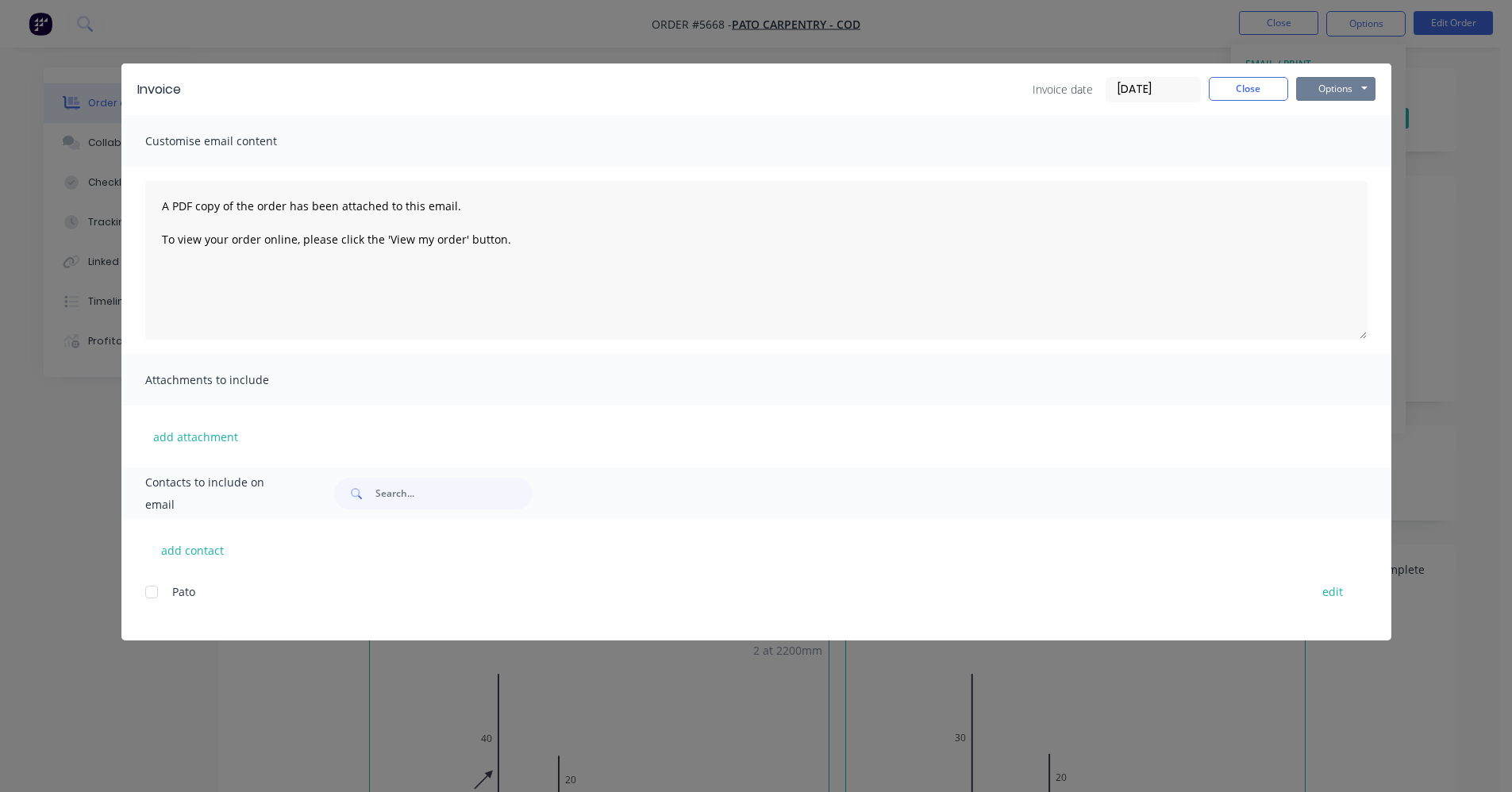
drag, startPoint x: 1322, startPoint y: 83, endPoint x: 1348, endPoint y: 102, distance: 32.2
click at [1324, 85] on button "Options" at bounding box center [1336, 89] width 80 height 24
click at [1339, 145] on button "Print" at bounding box center [1347, 143] width 102 height 26
click at [1237, 93] on button "Close" at bounding box center [1249, 89] width 80 height 24
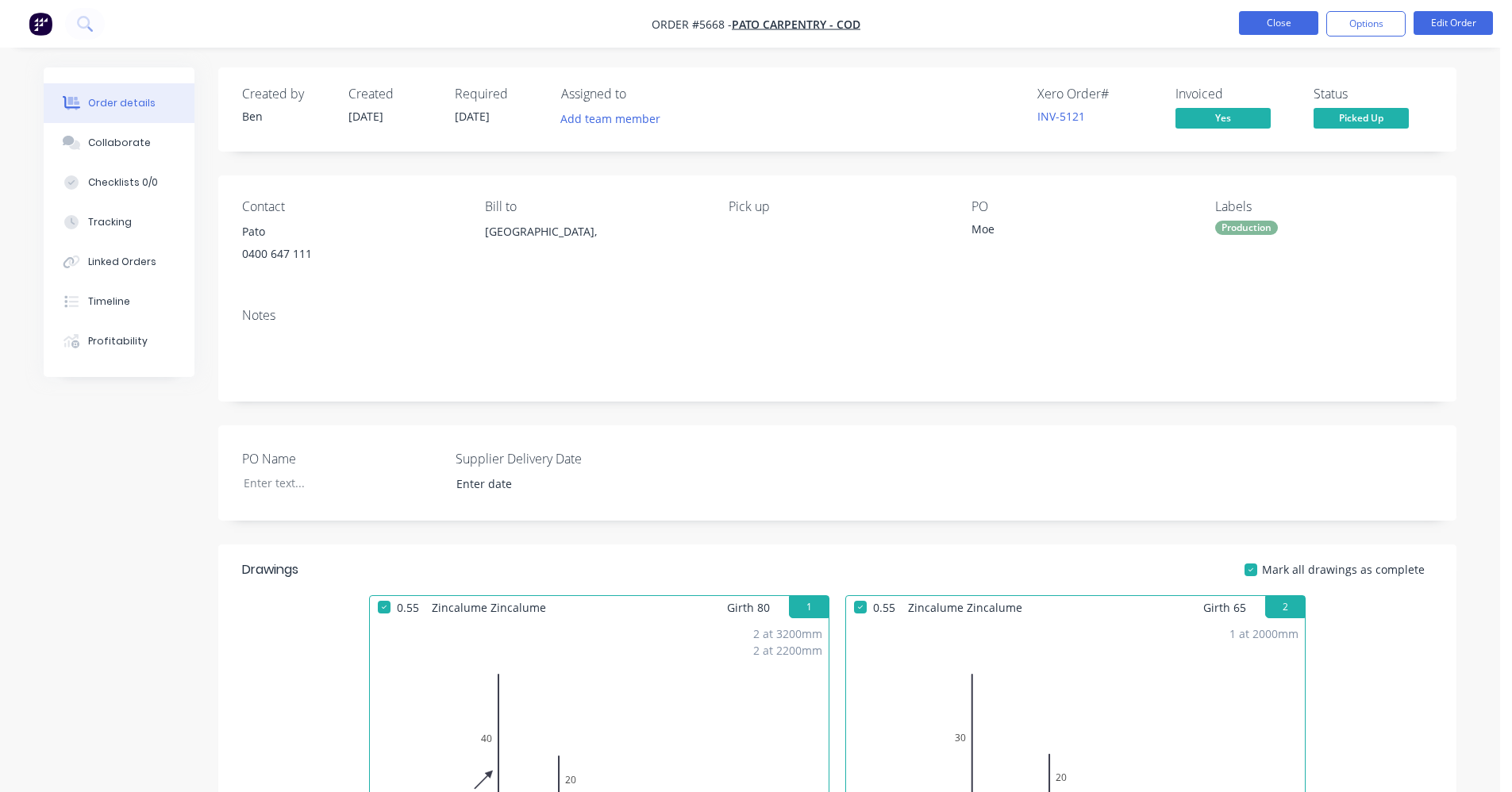
click at [1282, 22] on button "Close" at bounding box center [1279, 23] width 80 height 24
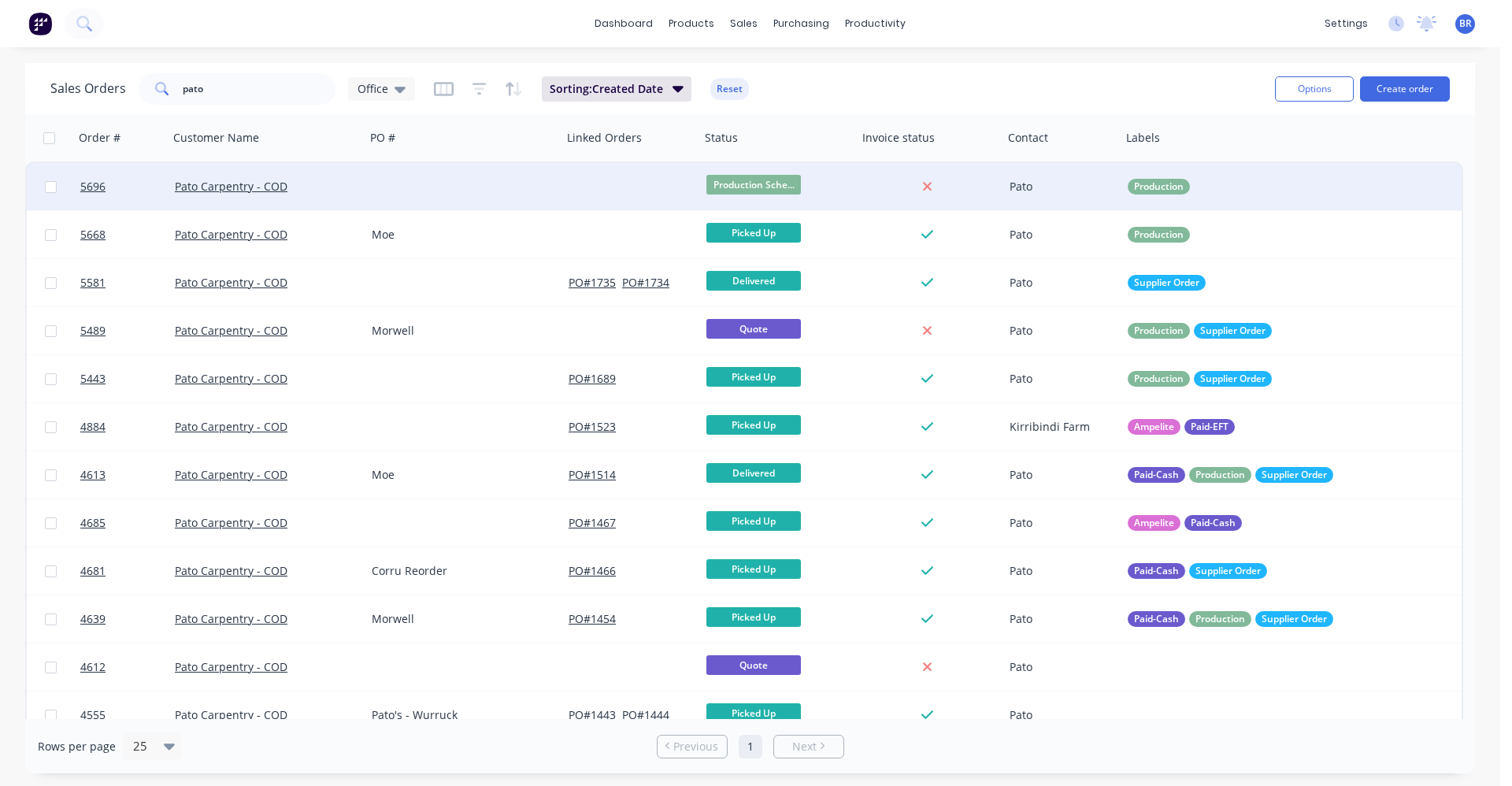
click at [458, 185] on div at bounding box center [463, 187] width 196 height 47
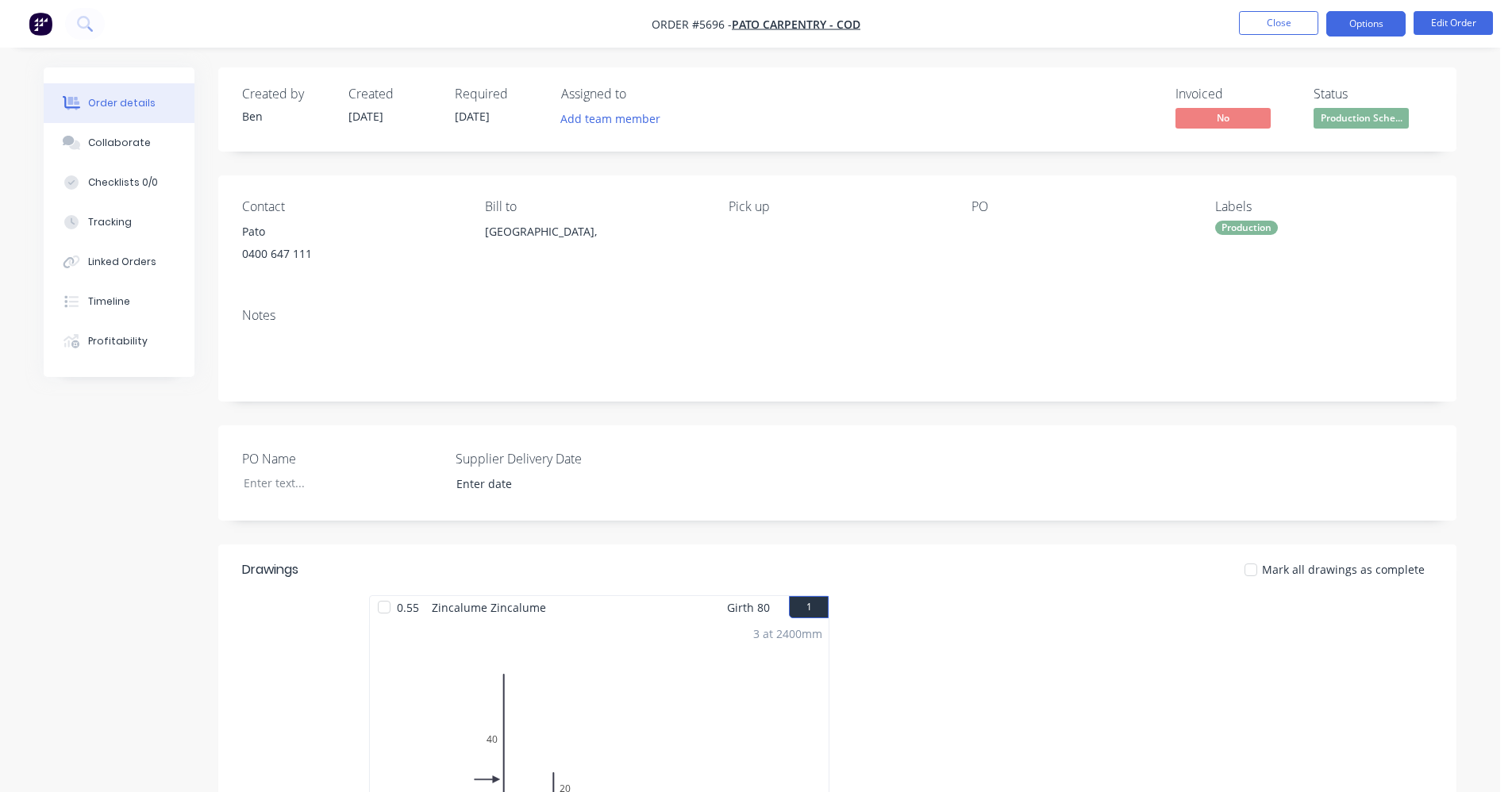
click at [1347, 24] on button "Options" at bounding box center [1366, 24] width 80 height 25
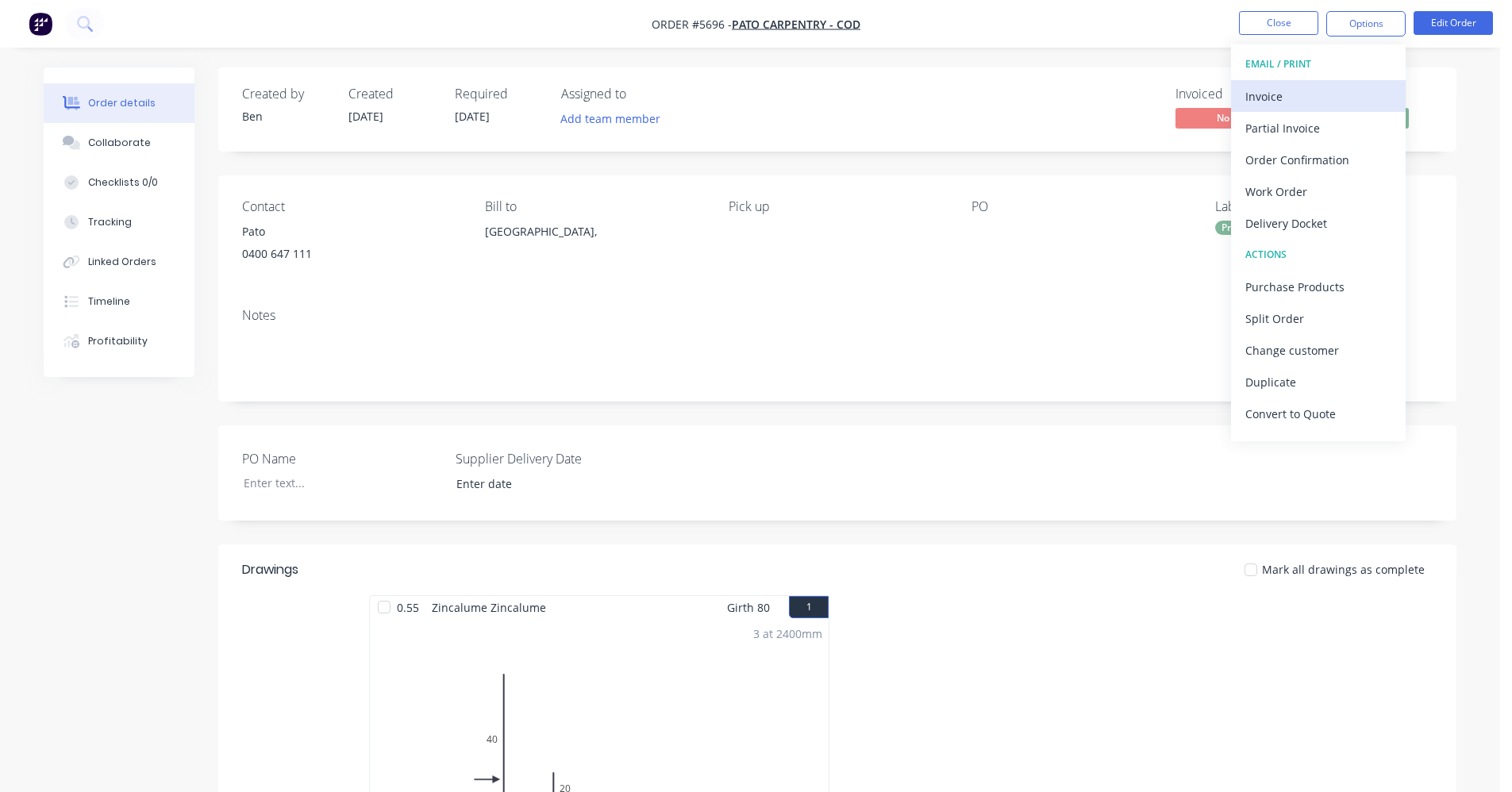
click at [1285, 99] on div "Invoice" at bounding box center [1319, 96] width 146 height 23
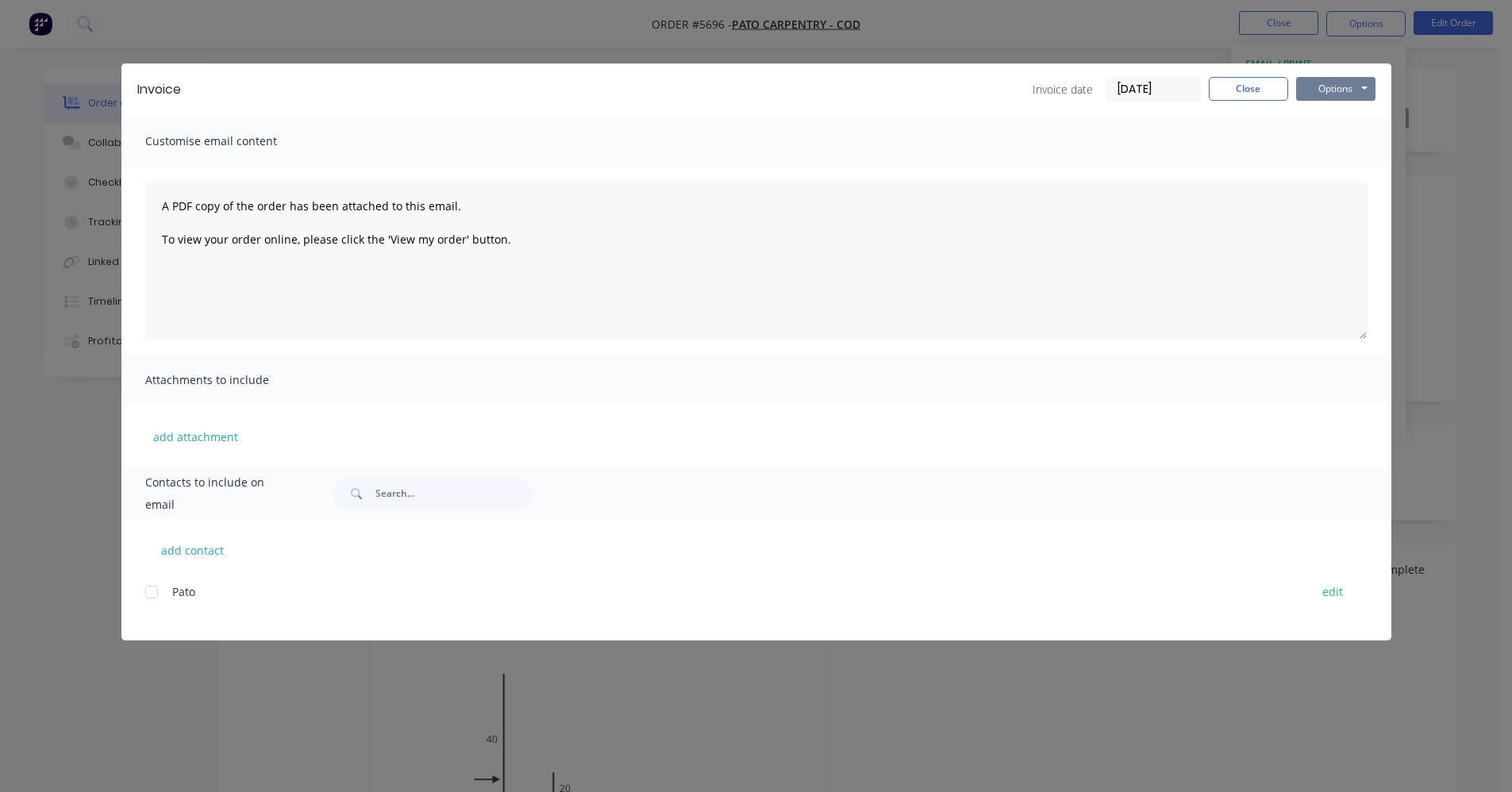
click at [1341, 90] on button "Options" at bounding box center [1336, 89] width 80 height 24
click at [1340, 144] on button "Print" at bounding box center [1347, 143] width 102 height 26
click at [1249, 94] on button "Close" at bounding box center [1249, 89] width 80 height 24
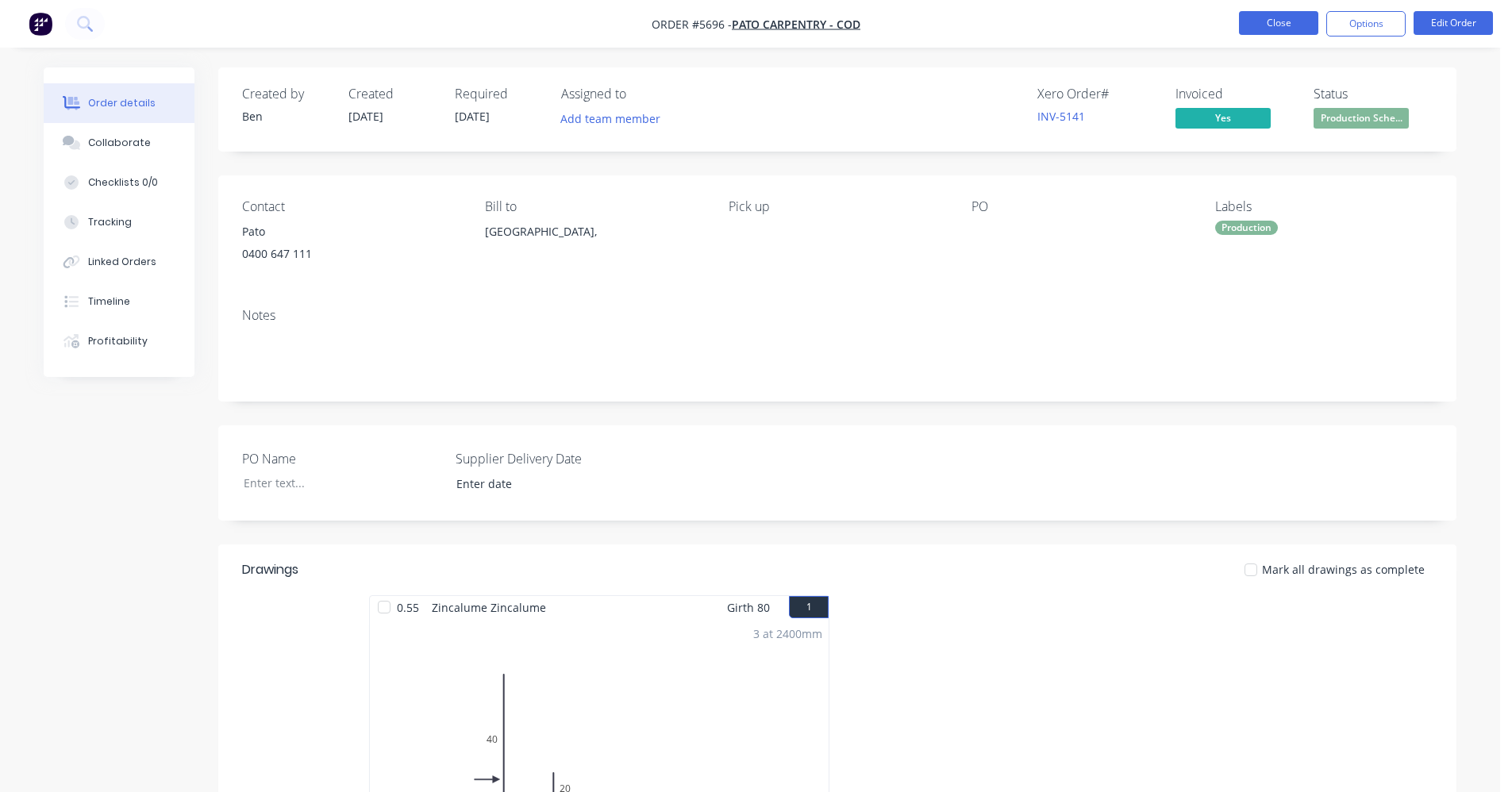
click at [1271, 32] on button "Close" at bounding box center [1279, 23] width 80 height 24
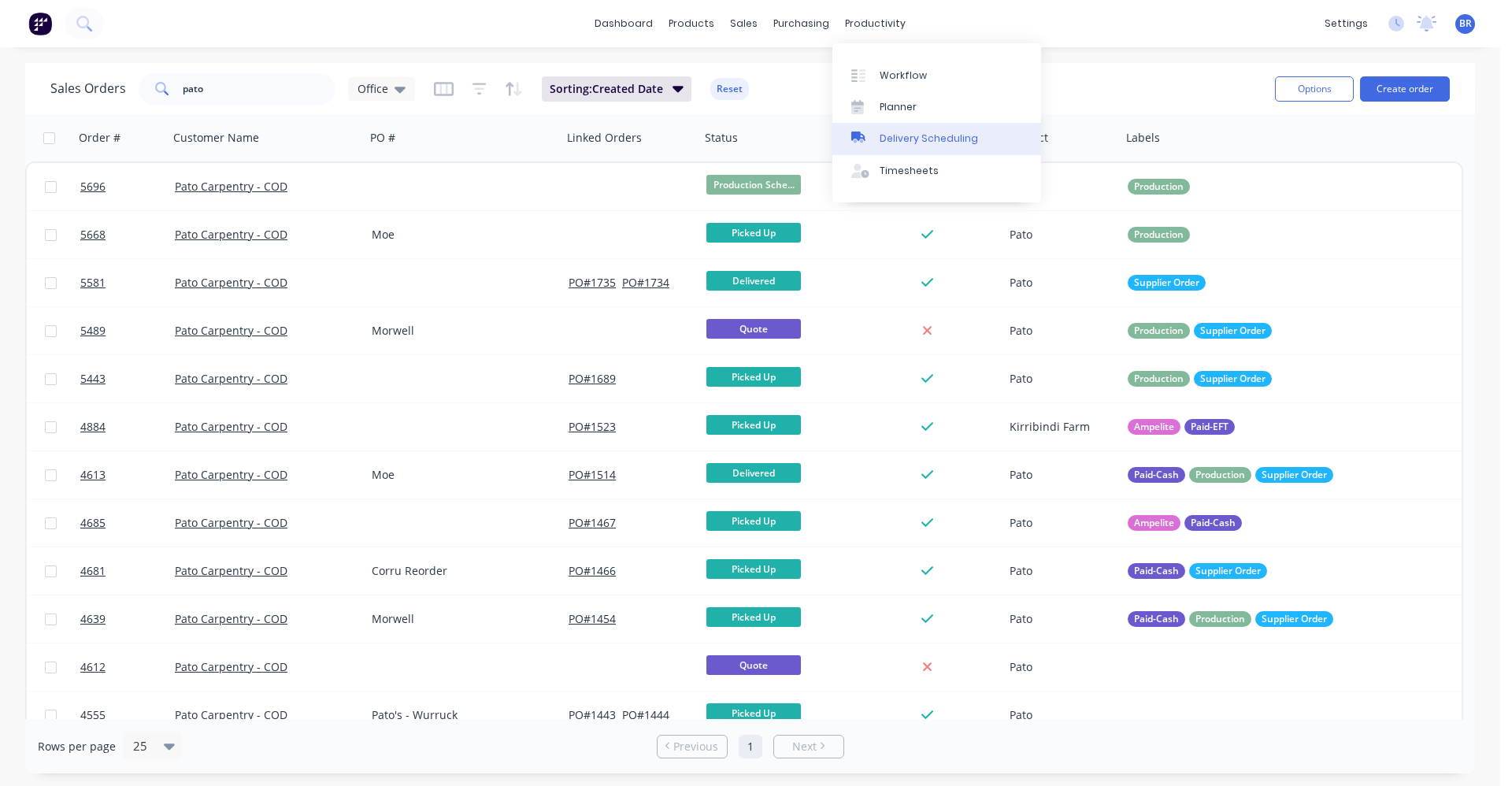
click at [900, 144] on div "Delivery Scheduling" at bounding box center [929, 139] width 99 height 14
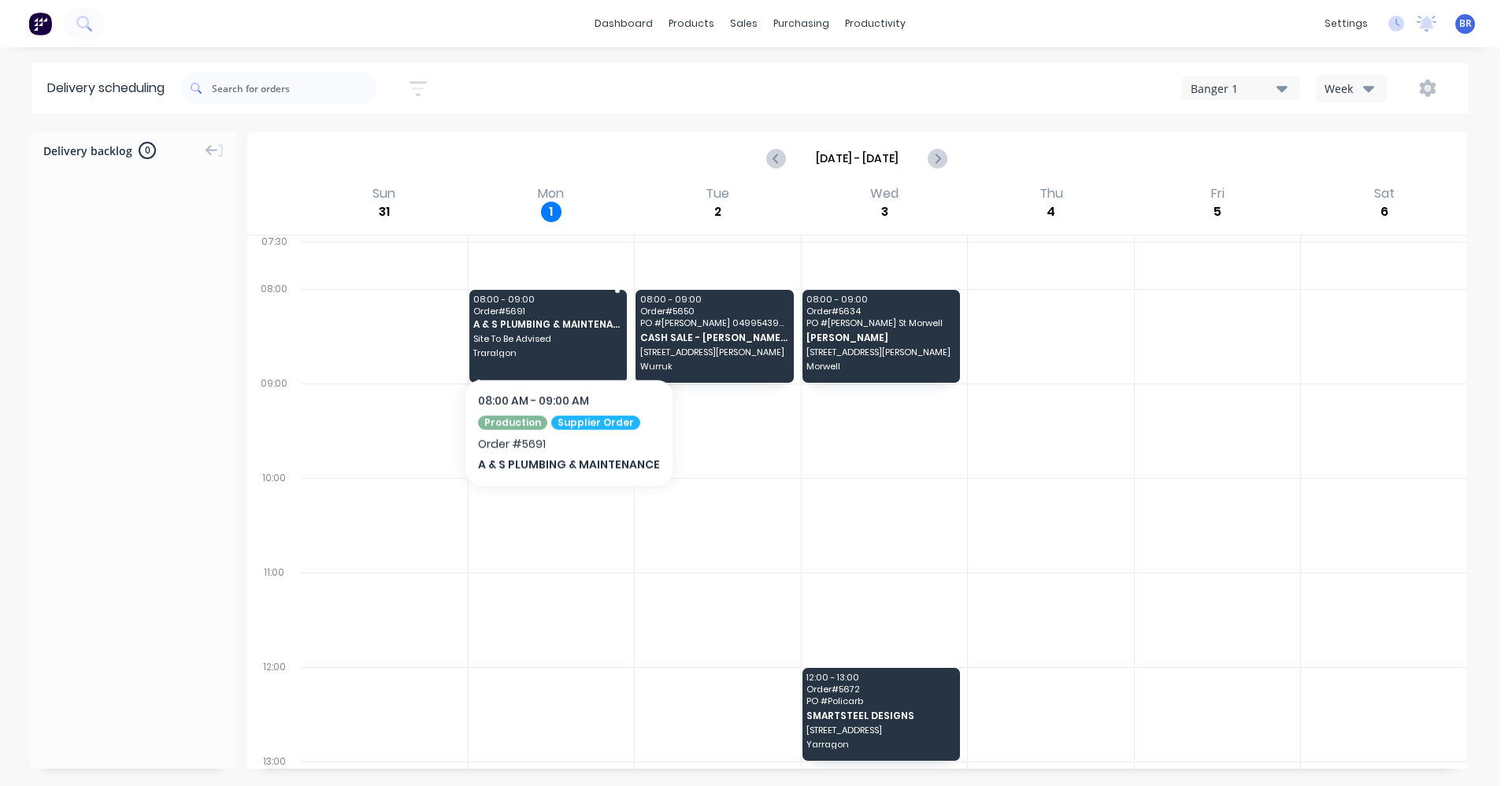
click at [566, 337] on span "Site To Be Advised" at bounding box center [547, 339] width 148 height 9
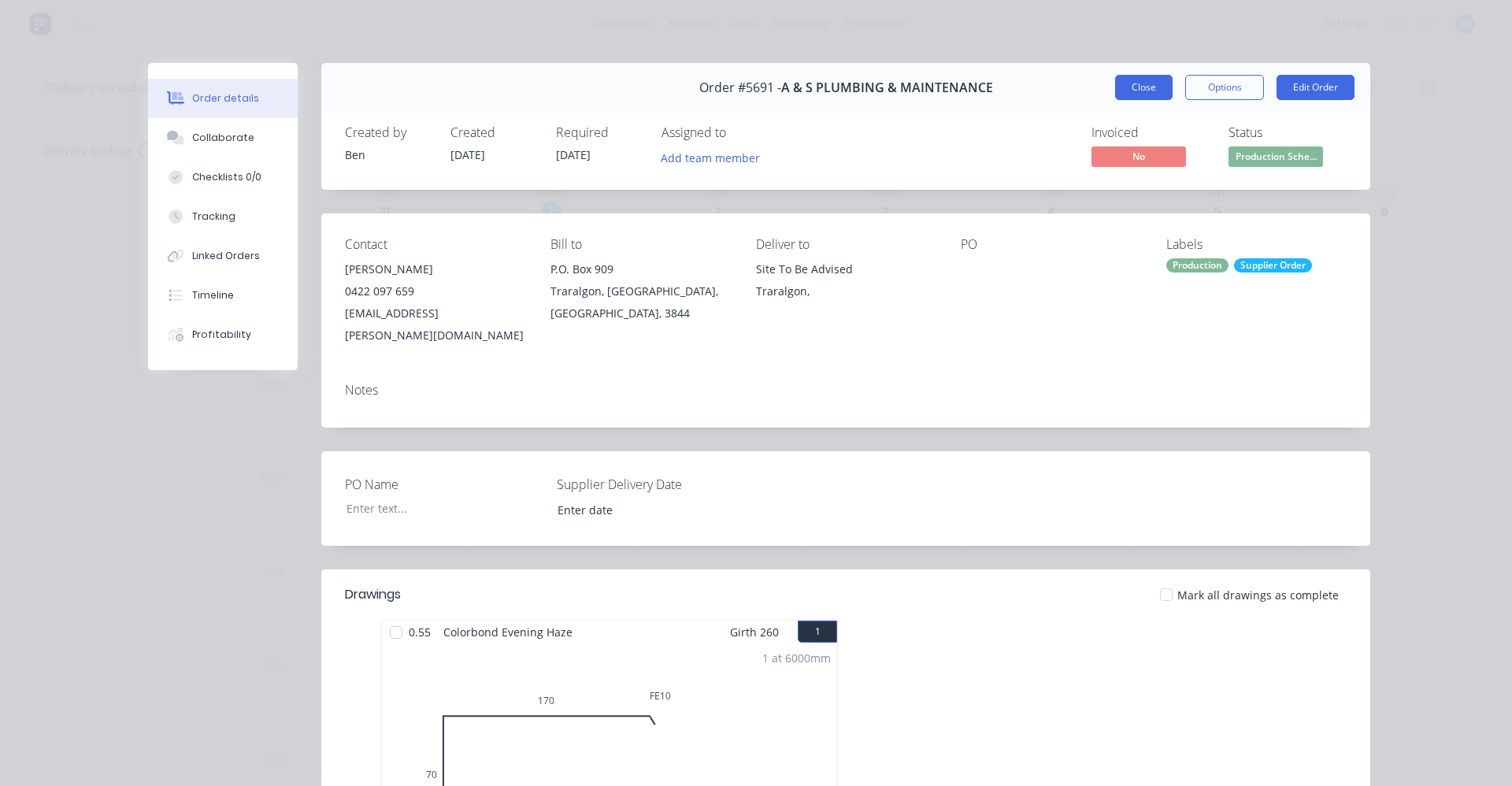
click at [1134, 92] on button "Close" at bounding box center [1143, 88] width 58 height 25
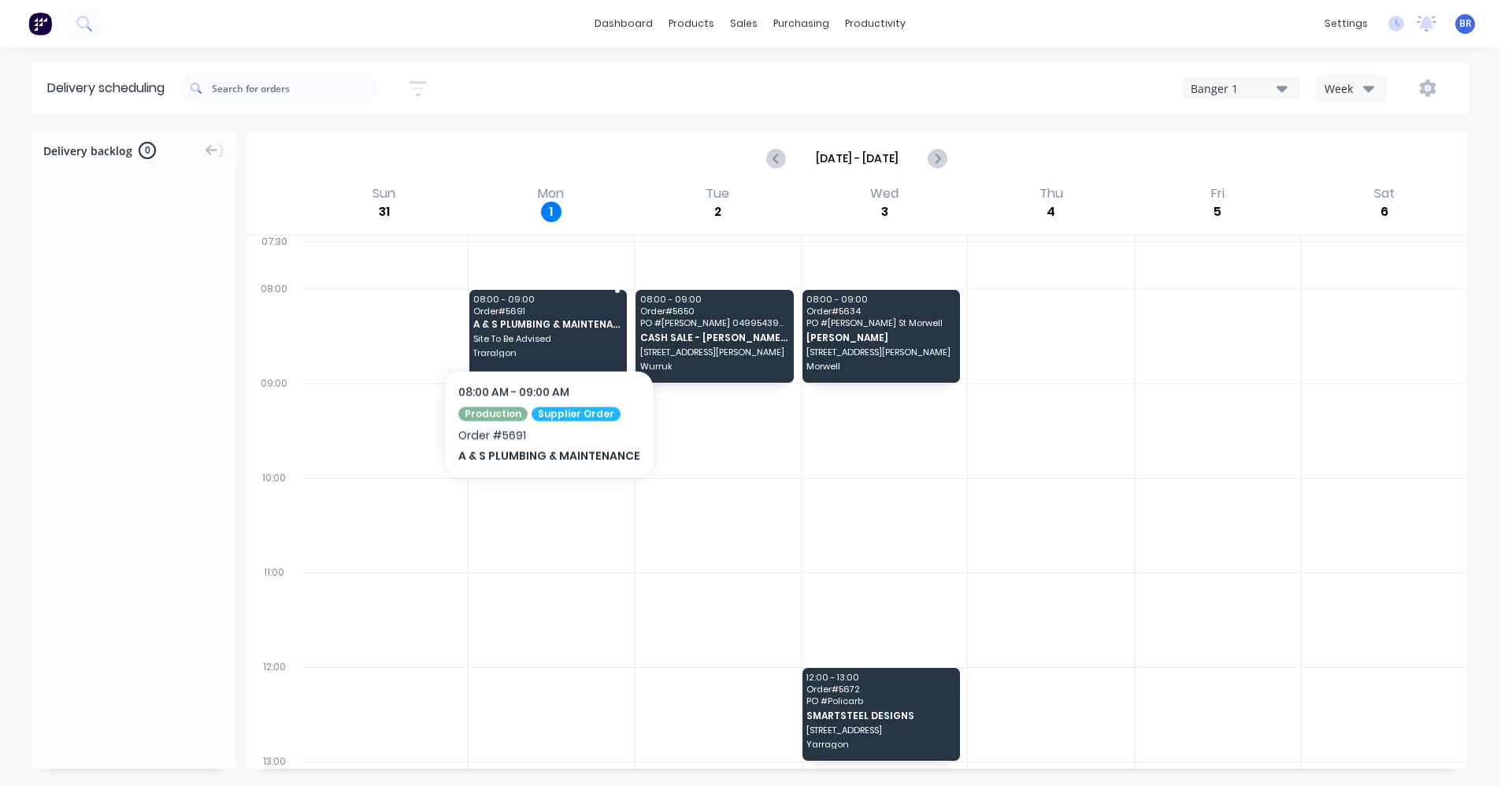
click at [547, 328] on span "A & S PLUMBING & MAINTENANCE" at bounding box center [547, 324] width 148 height 10
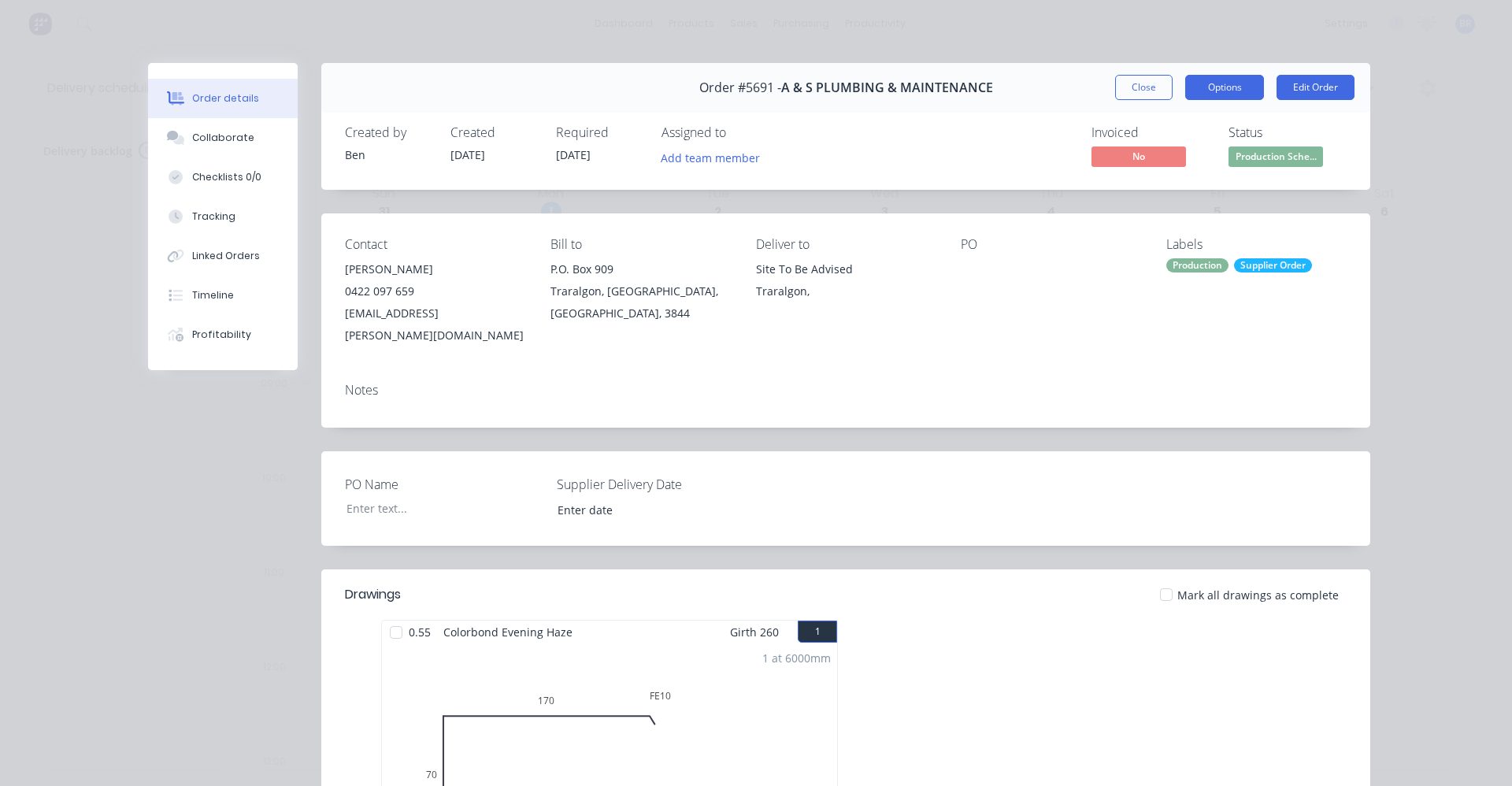
click at [1214, 99] on button "Options" at bounding box center [1225, 88] width 79 height 25
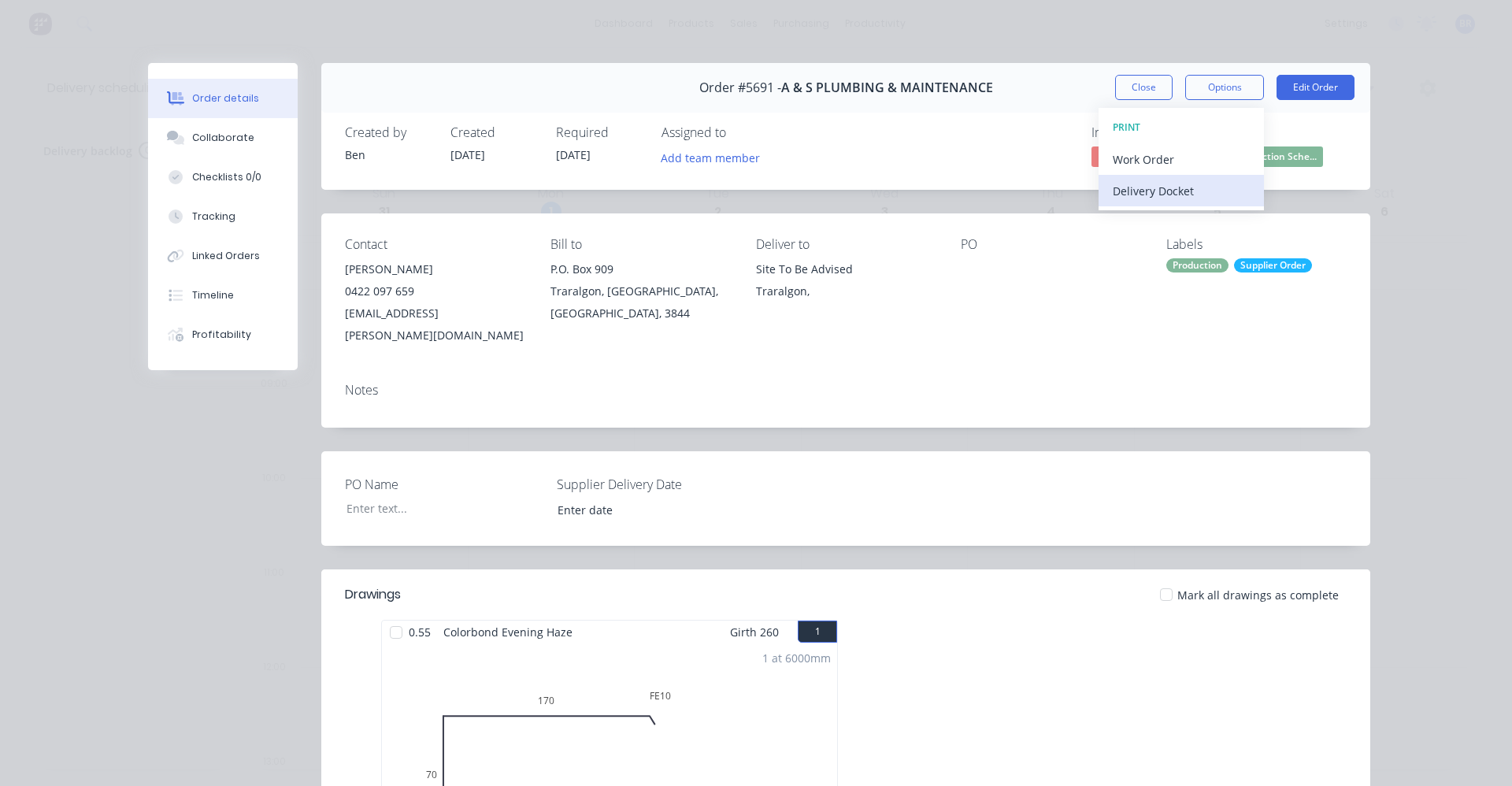
click at [1201, 191] on div "Delivery Docket" at bounding box center [1181, 191] width 137 height 23
click at [1177, 191] on div "Standard" at bounding box center [1181, 191] width 137 height 23
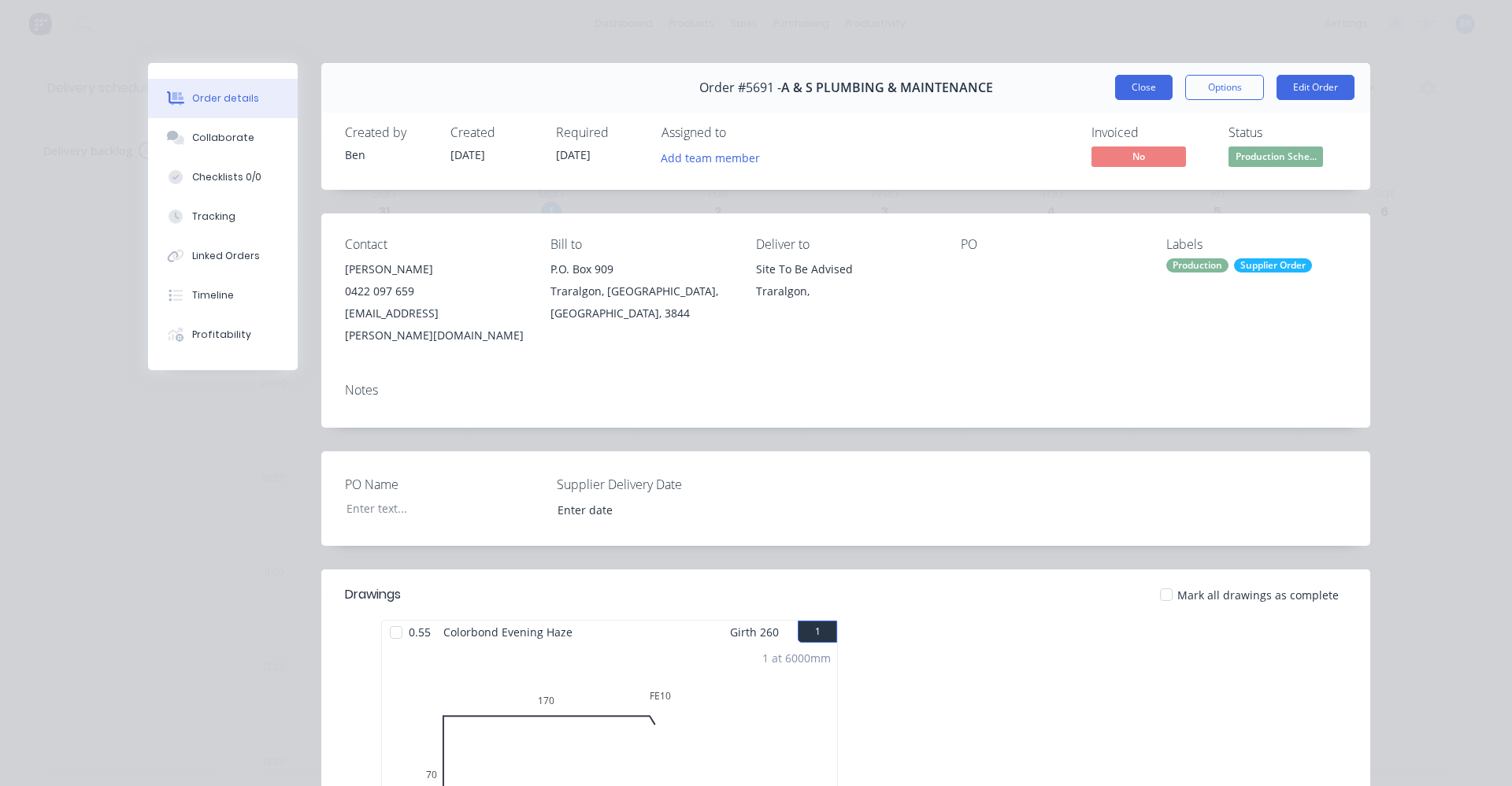
click at [1140, 81] on button "Close" at bounding box center [1143, 88] width 58 height 25
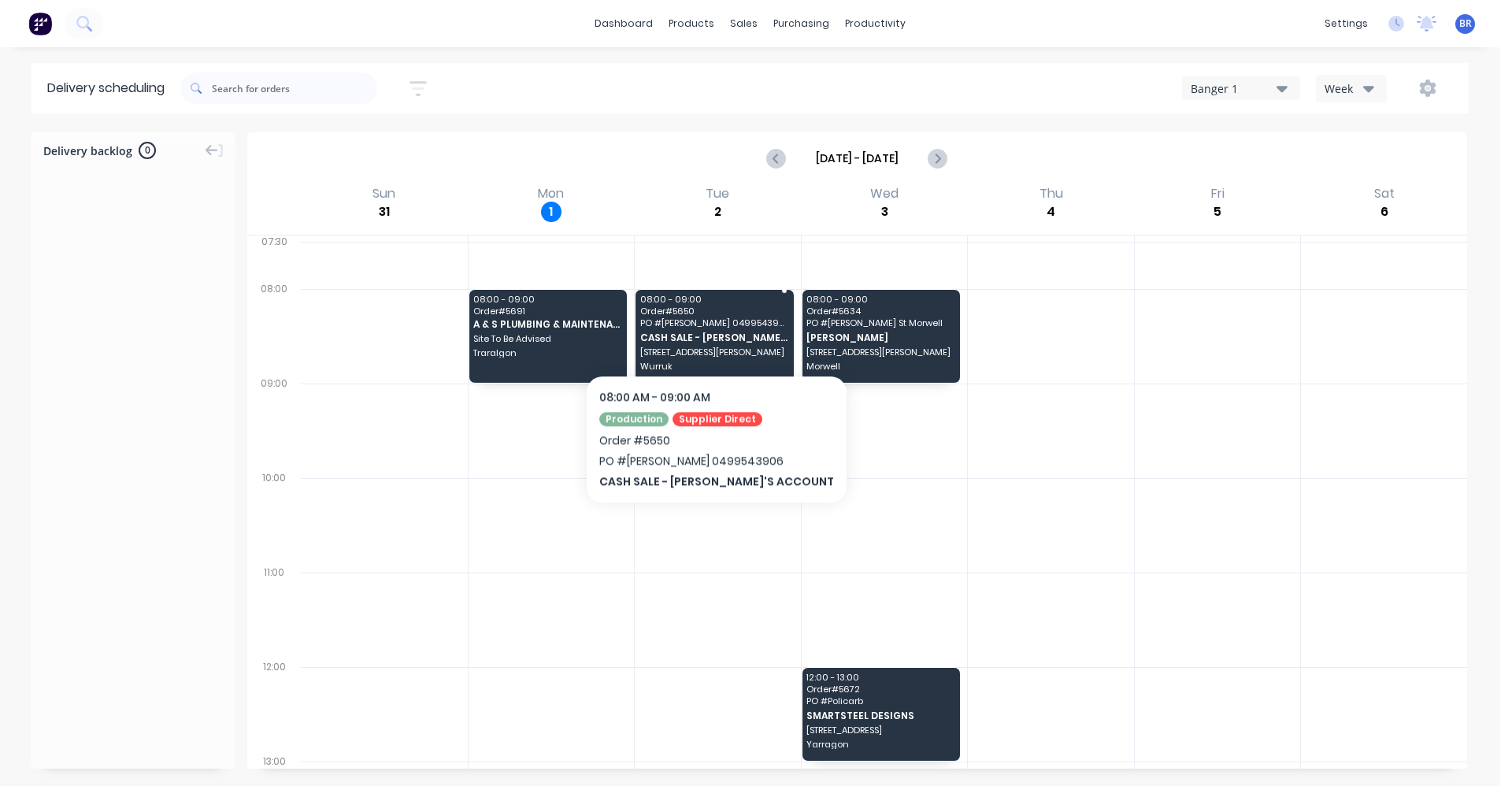
click at [683, 327] on span "PO # Matt Rotafab 0499543906" at bounding box center [713, 323] width 148 height 9
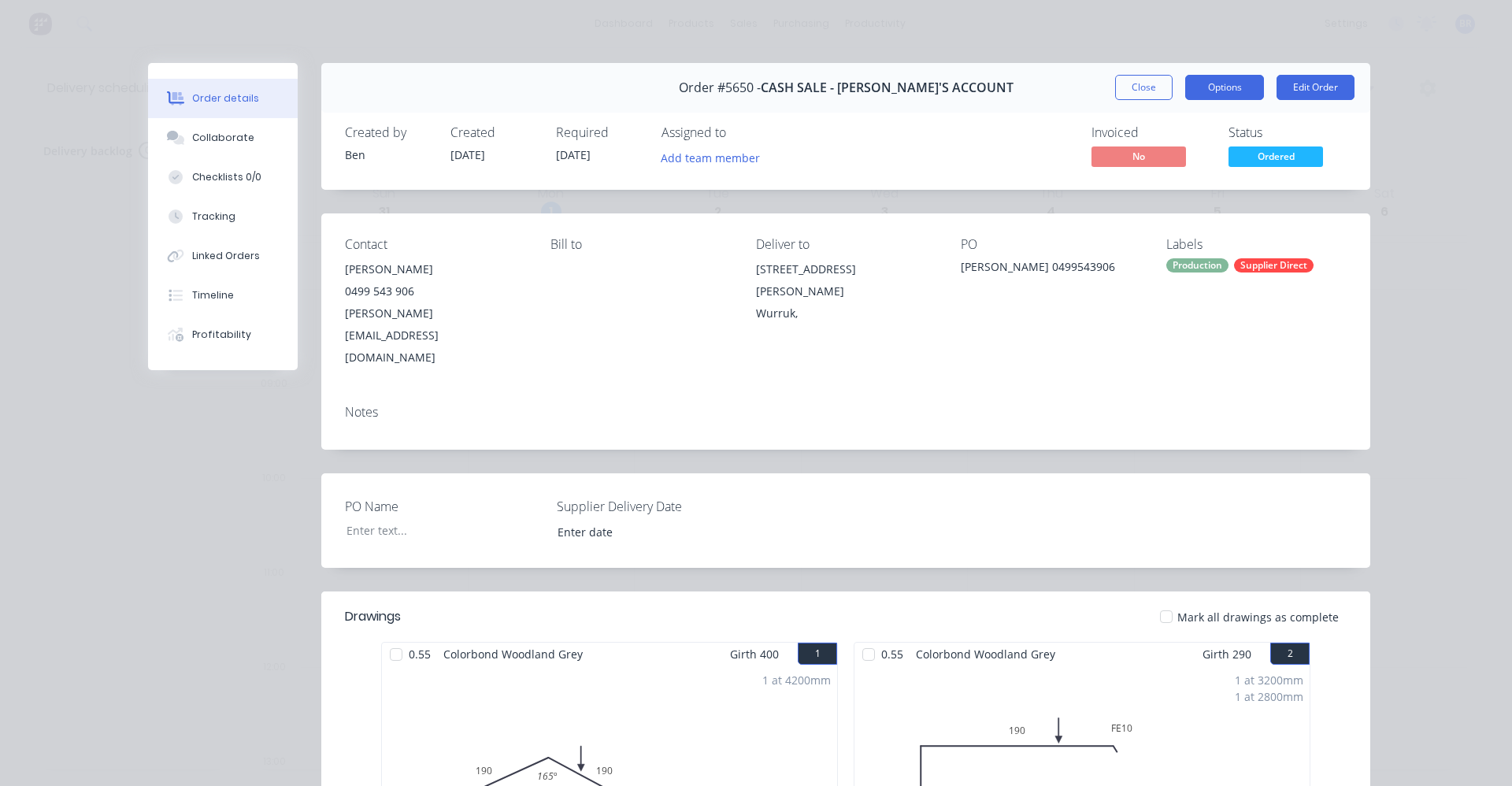
click at [1214, 91] on button "Options" at bounding box center [1225, 88] width 79 height 25
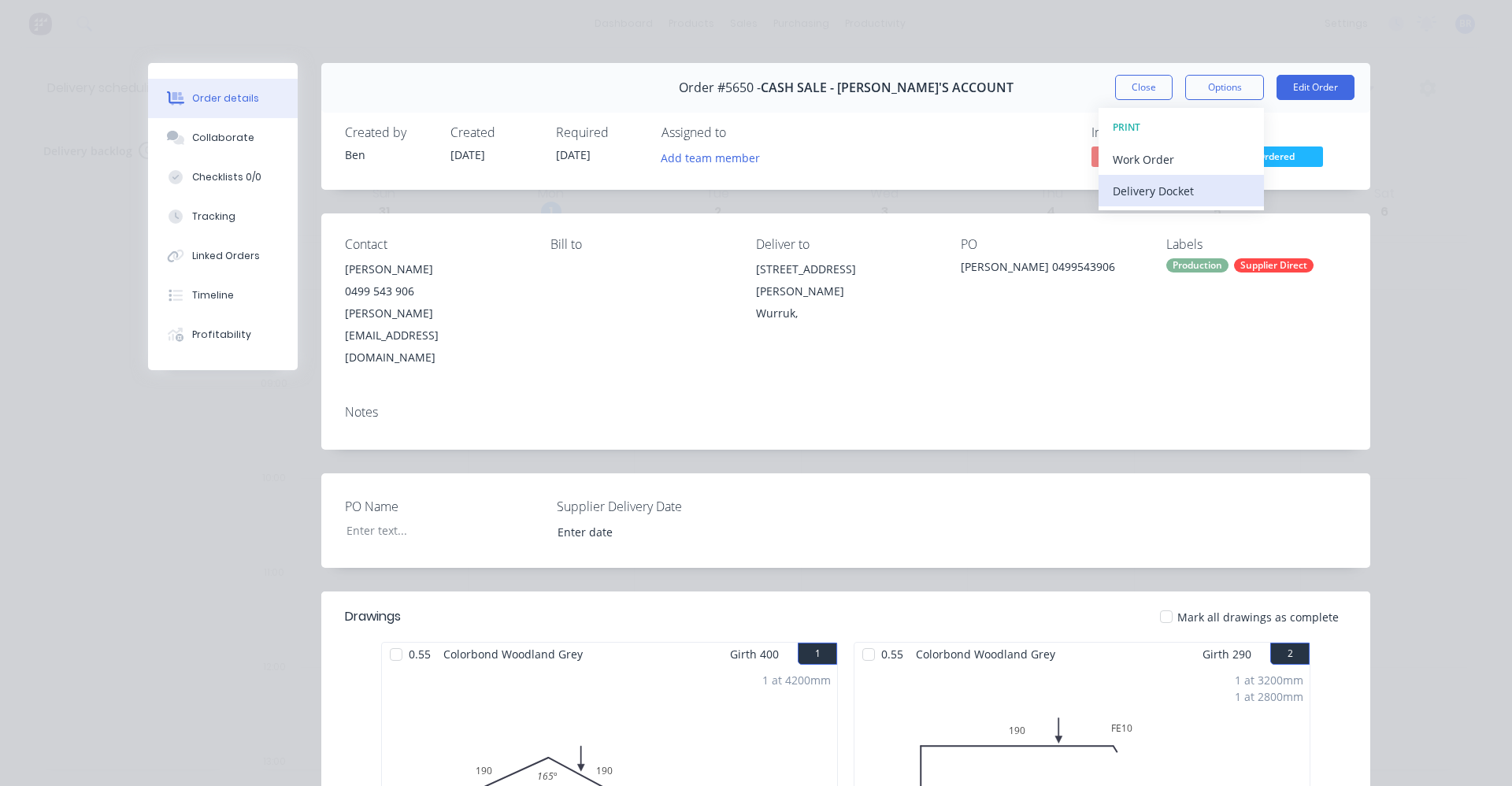
click at [1130, 191] on div "Delivery Docket" at bounding box center [1181, 191] width 137 height 23
click at [1125, 193] on div "Standard" at bounding box center [1181, 191] width 137 height 23
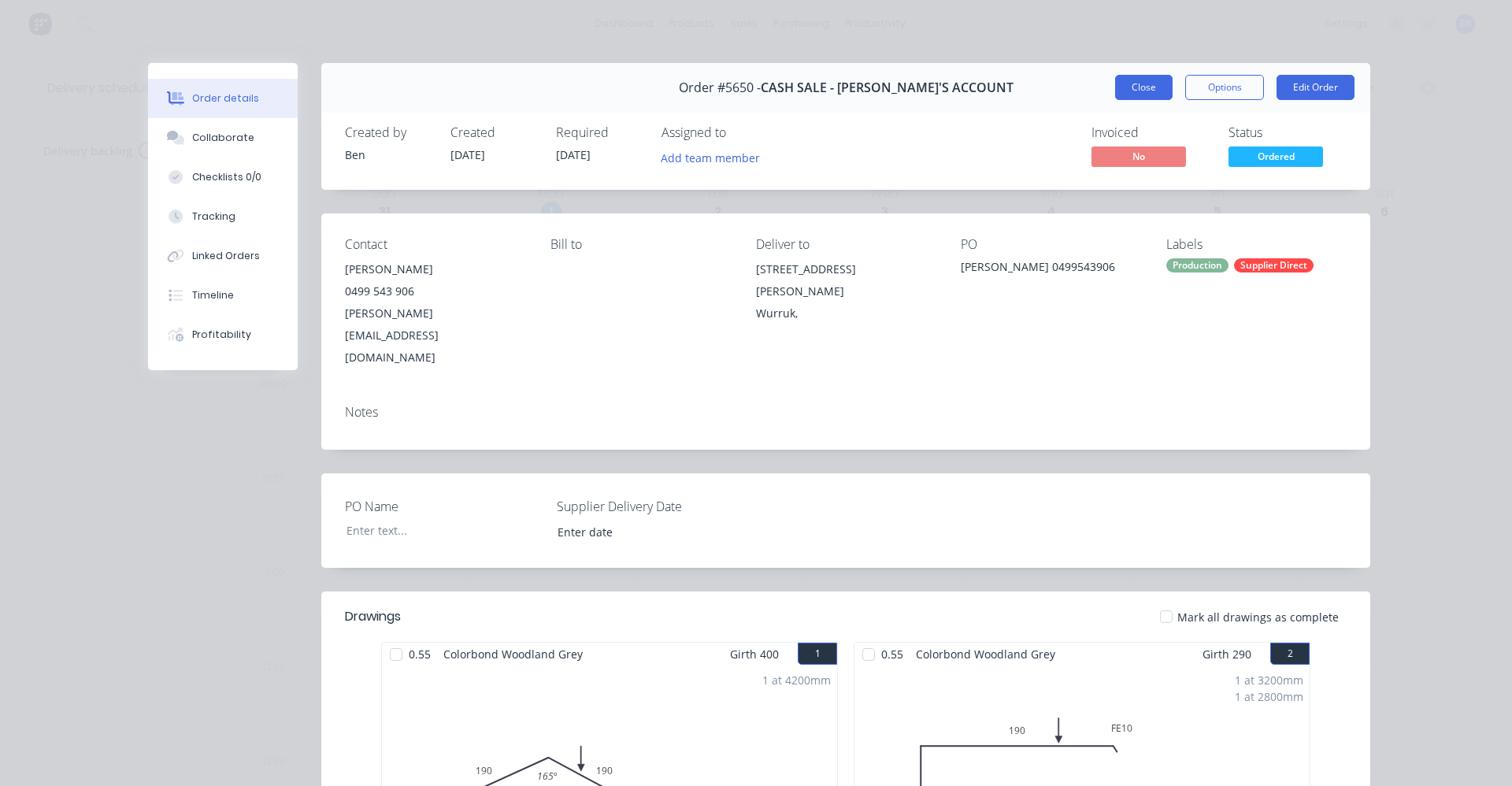
click at [1127, 85] on button "Close" at bounding box center [1143, 88] width 58 height 25
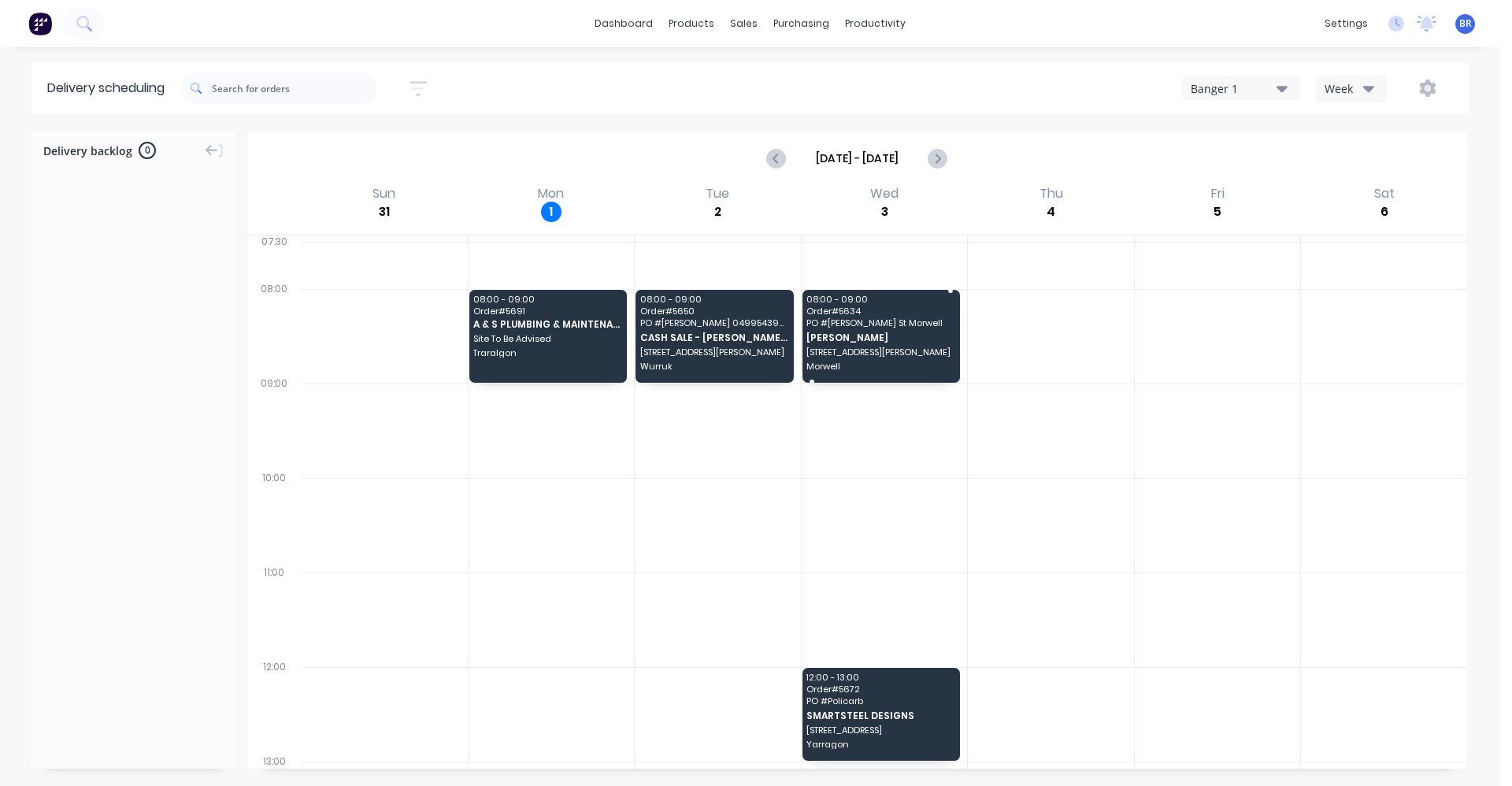
click at [853, 355] on span "4 Bolger Street" at bounding box center [880, 352] width 148 height 9
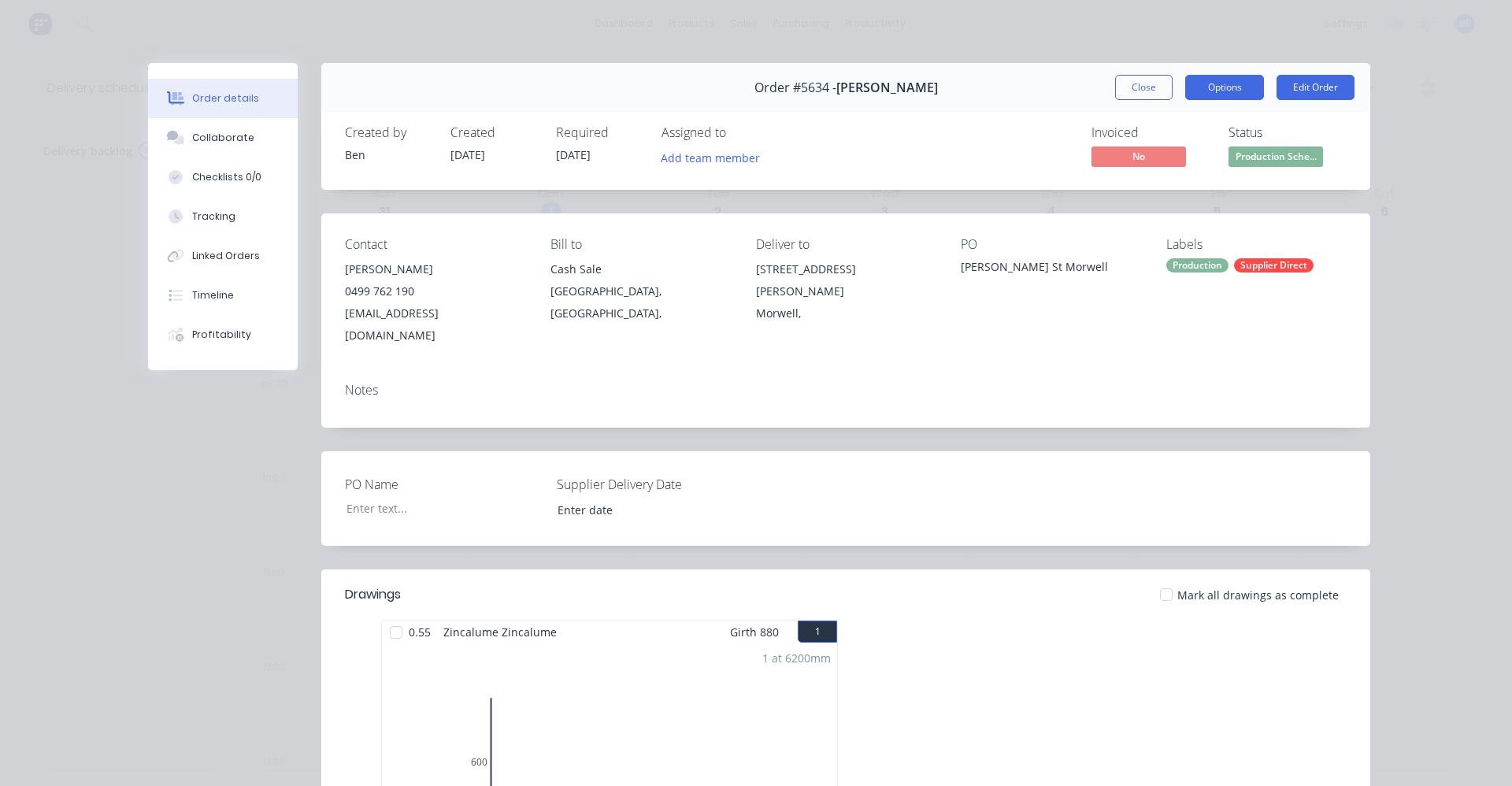
click at [1221, 95] on button "Options" at bounding box center [1225, 88] width 79 height 25
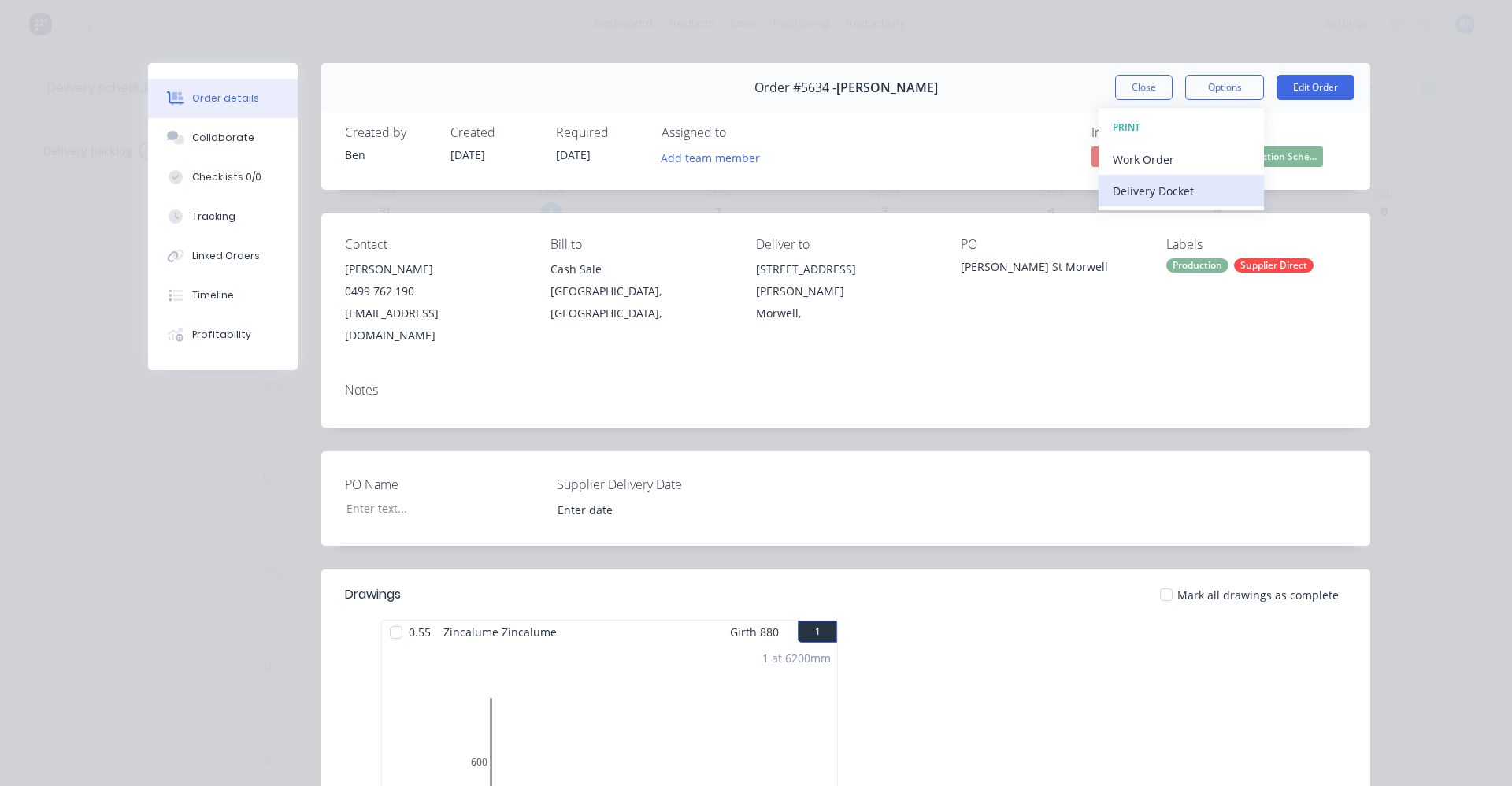
click at [1169, 185] on div "Delivery Docket" at bounding box center [1181, 191] width 137 height 23
click at [1168, 185] on div "Standard" at bounding box center [1181, 191] width 137 height 23
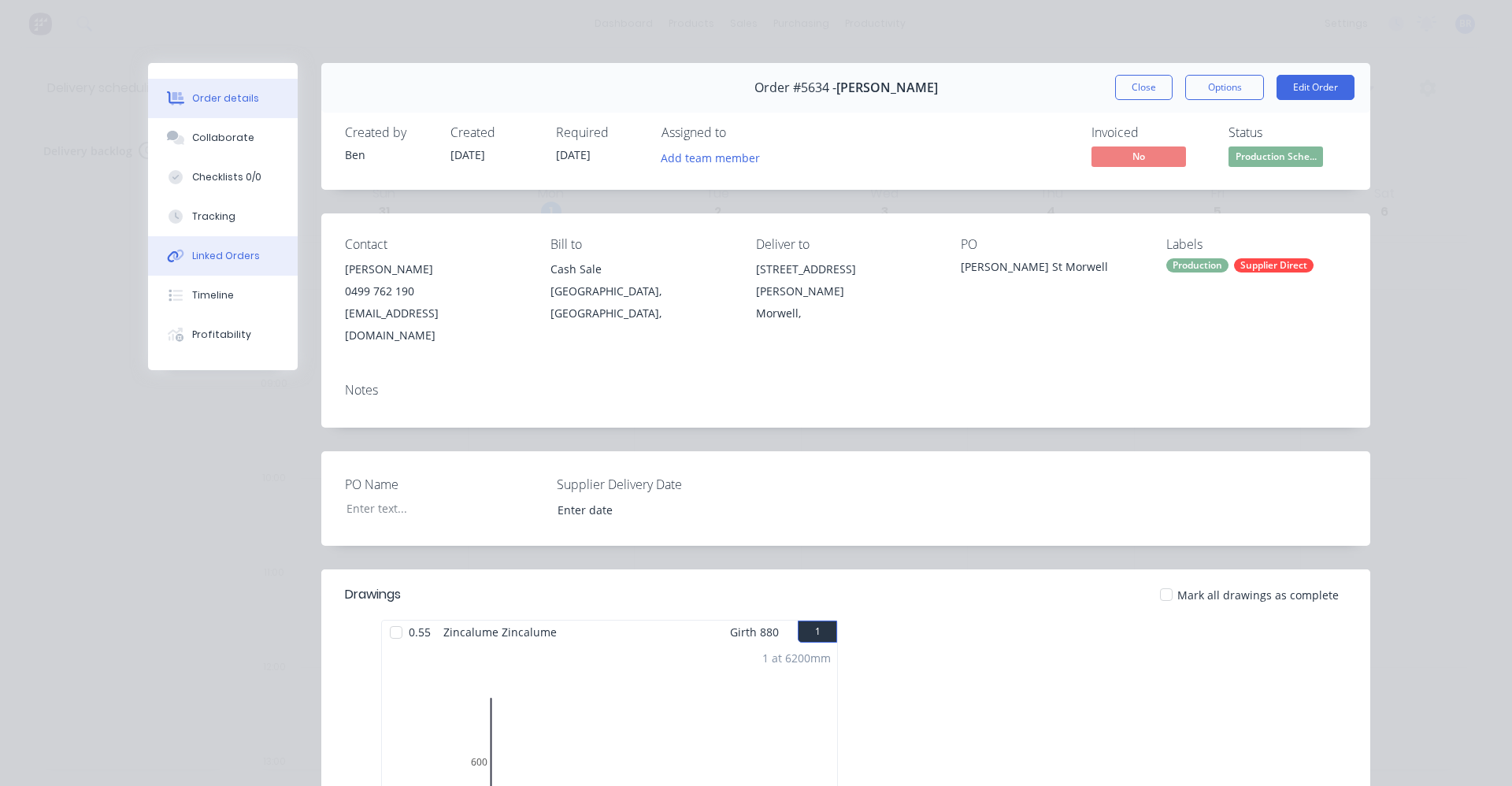
click at [219, 260] on div "Linked Orders" at bounding box center [226, 256] width 68 height 14
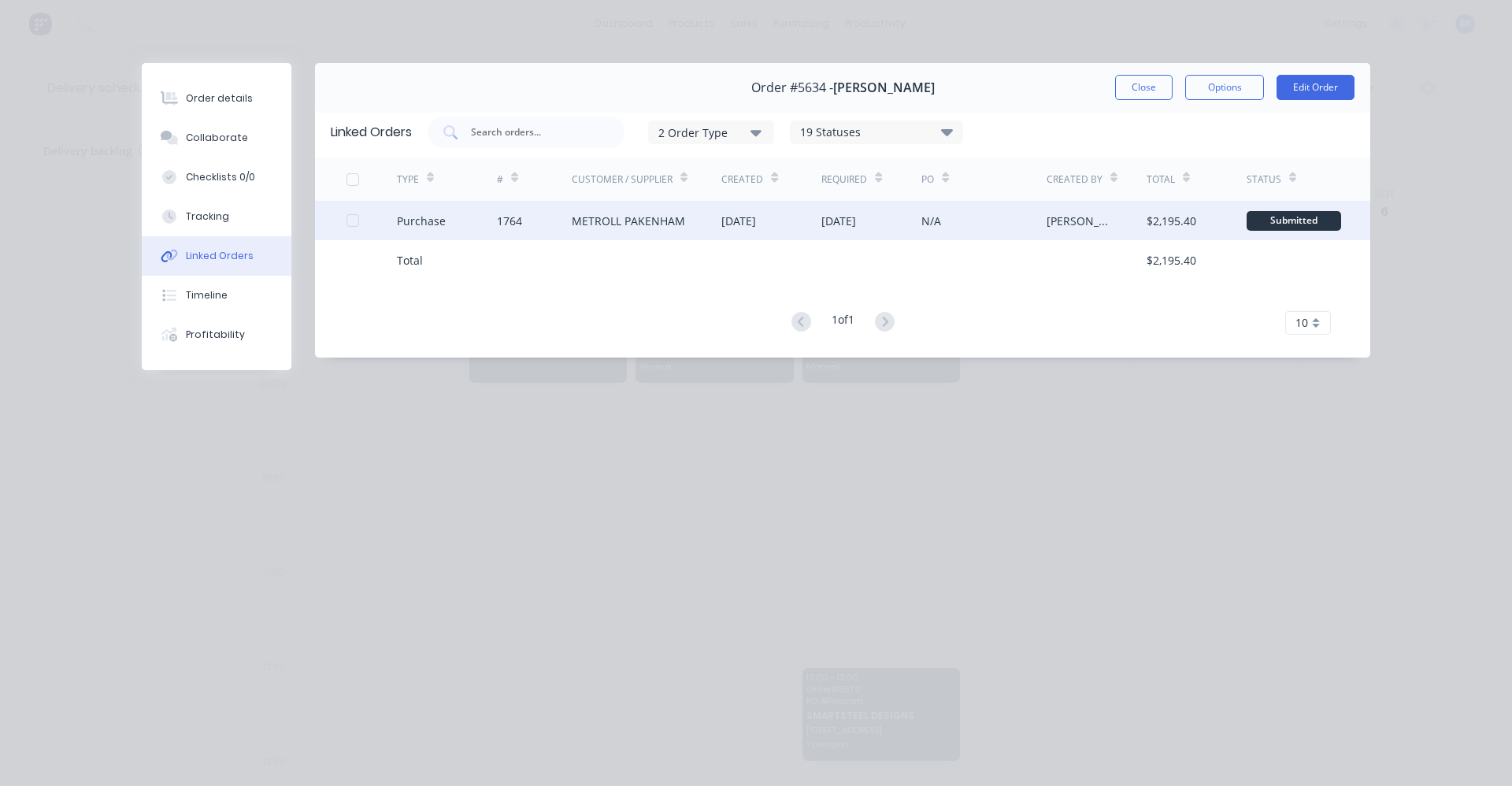
click at [623, 226] on div "METROLL PAKENHAM" at bounding box center [628, 220] width 114 height 17
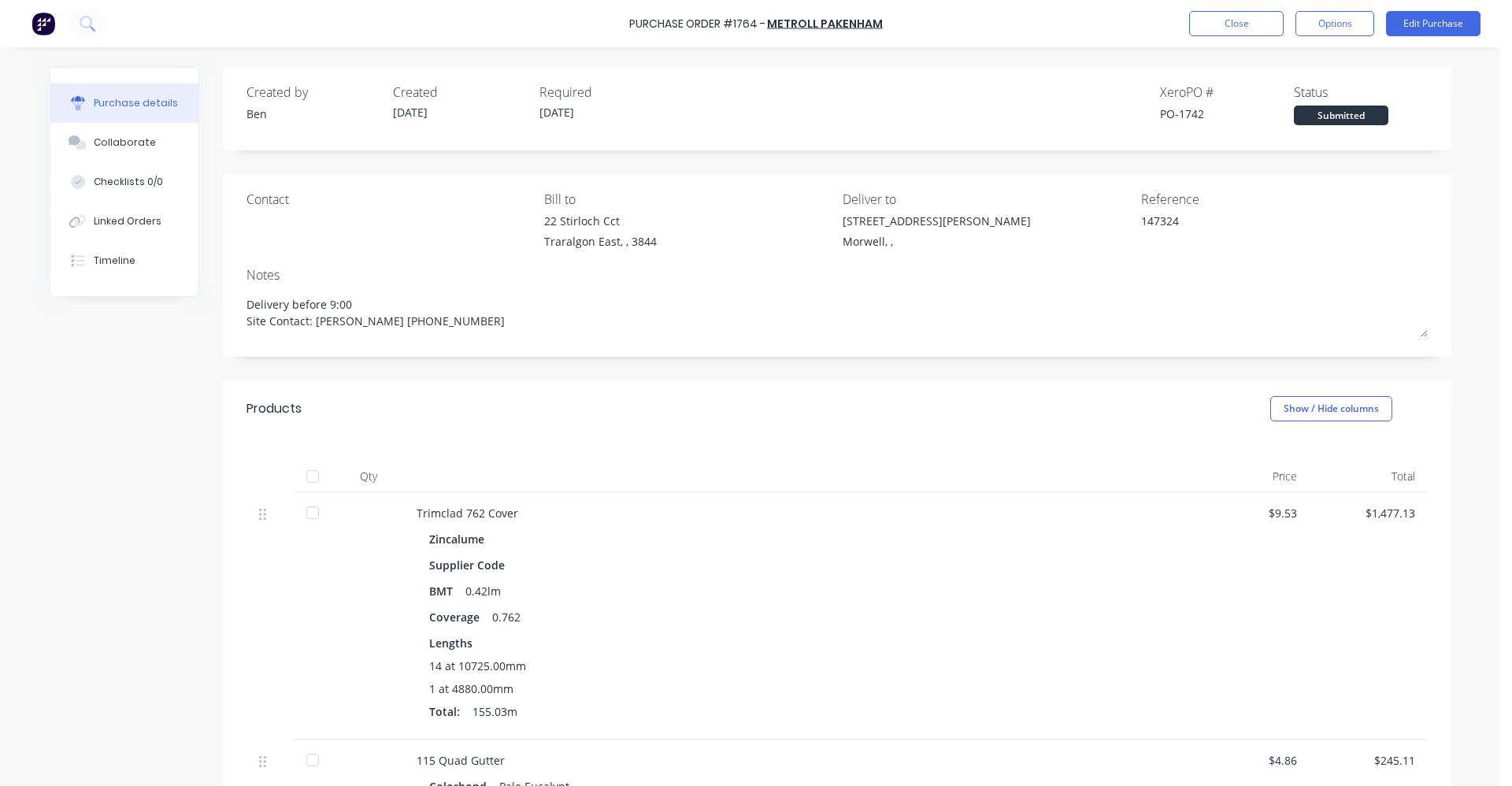
type textarea "x"
click at [1226, 25] on button "Close" at bounding box center [1237, 24] width 95 height 25
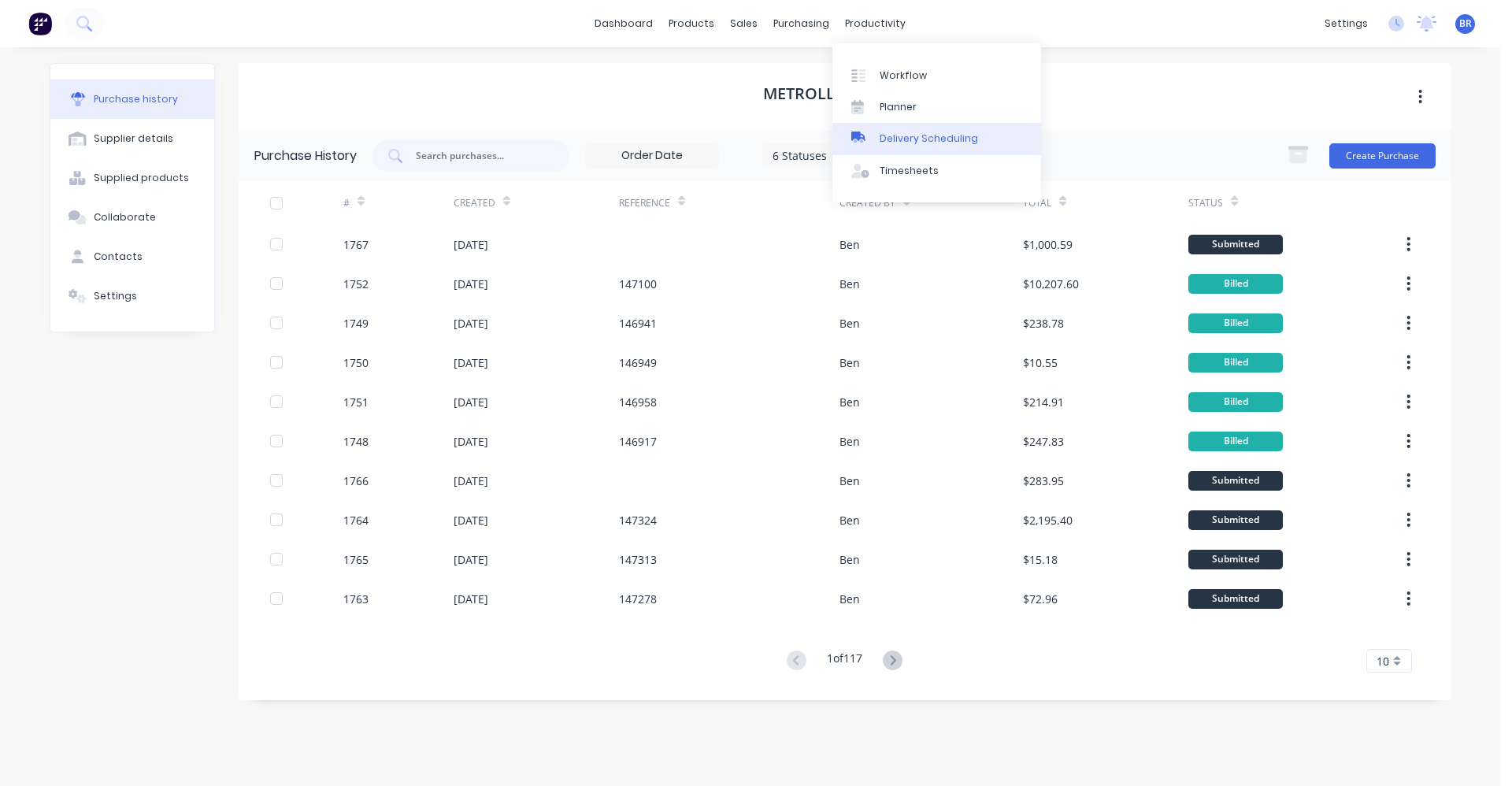
click at [911, 134] on div "Delivery Scheduling" at bounding box center [929, 139] width 99 height 14
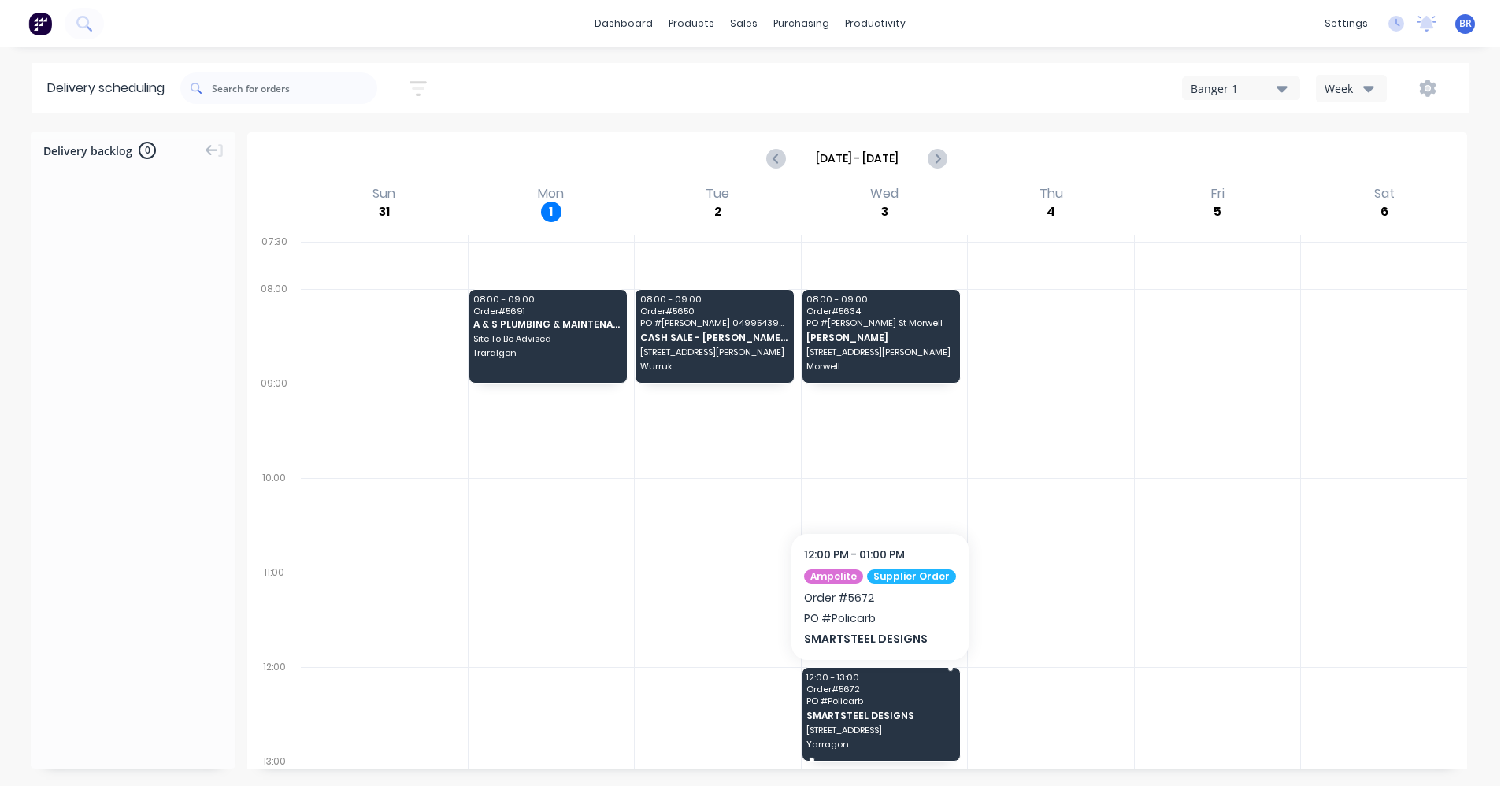
click at [856, 727] on span "63 Princes Highway" at bounding box center [880, 730] width 148 height 9
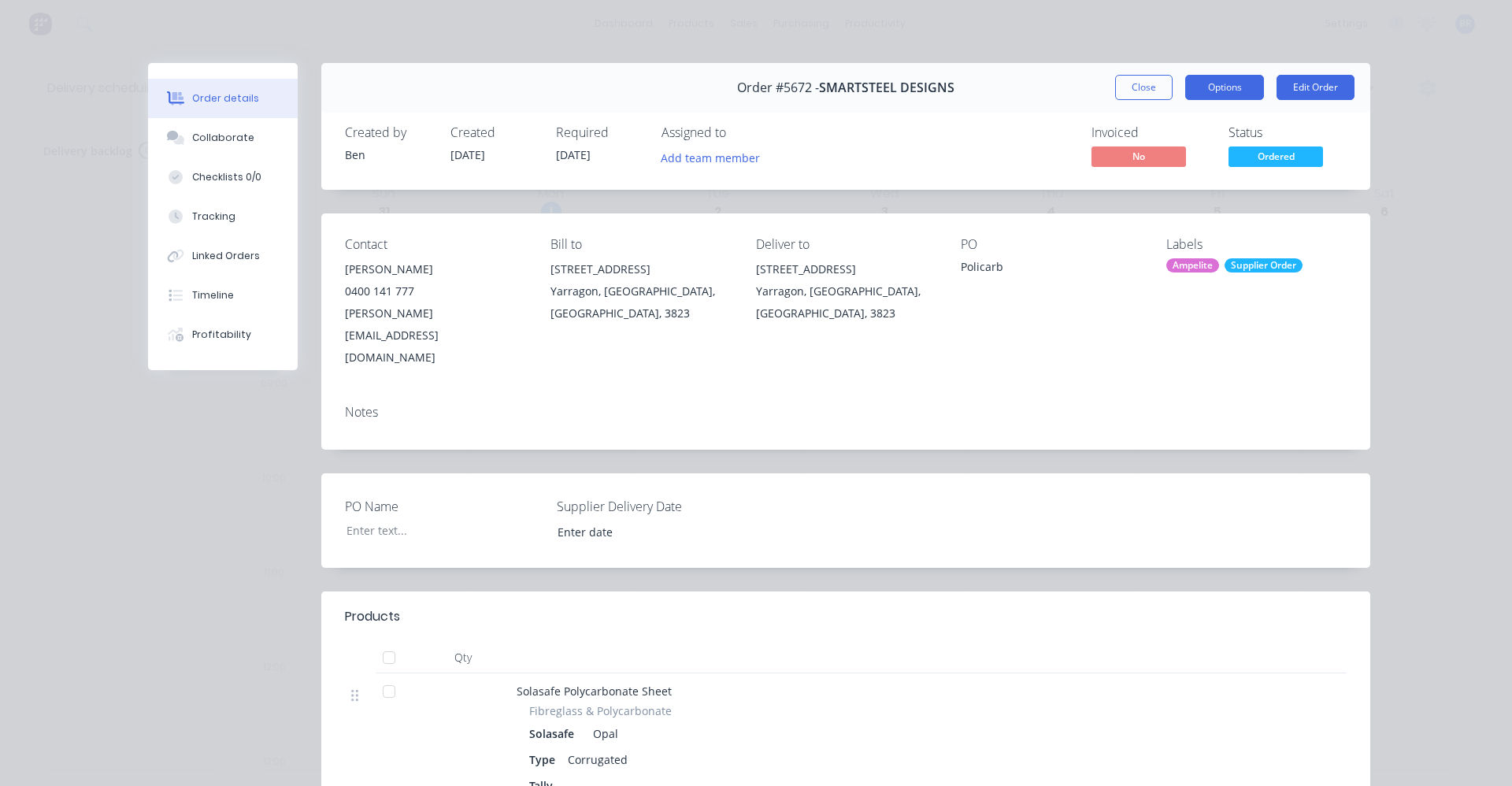
click at [1226, 83] on button "Options" at bounding box center [1225, 88] width 79 height 25
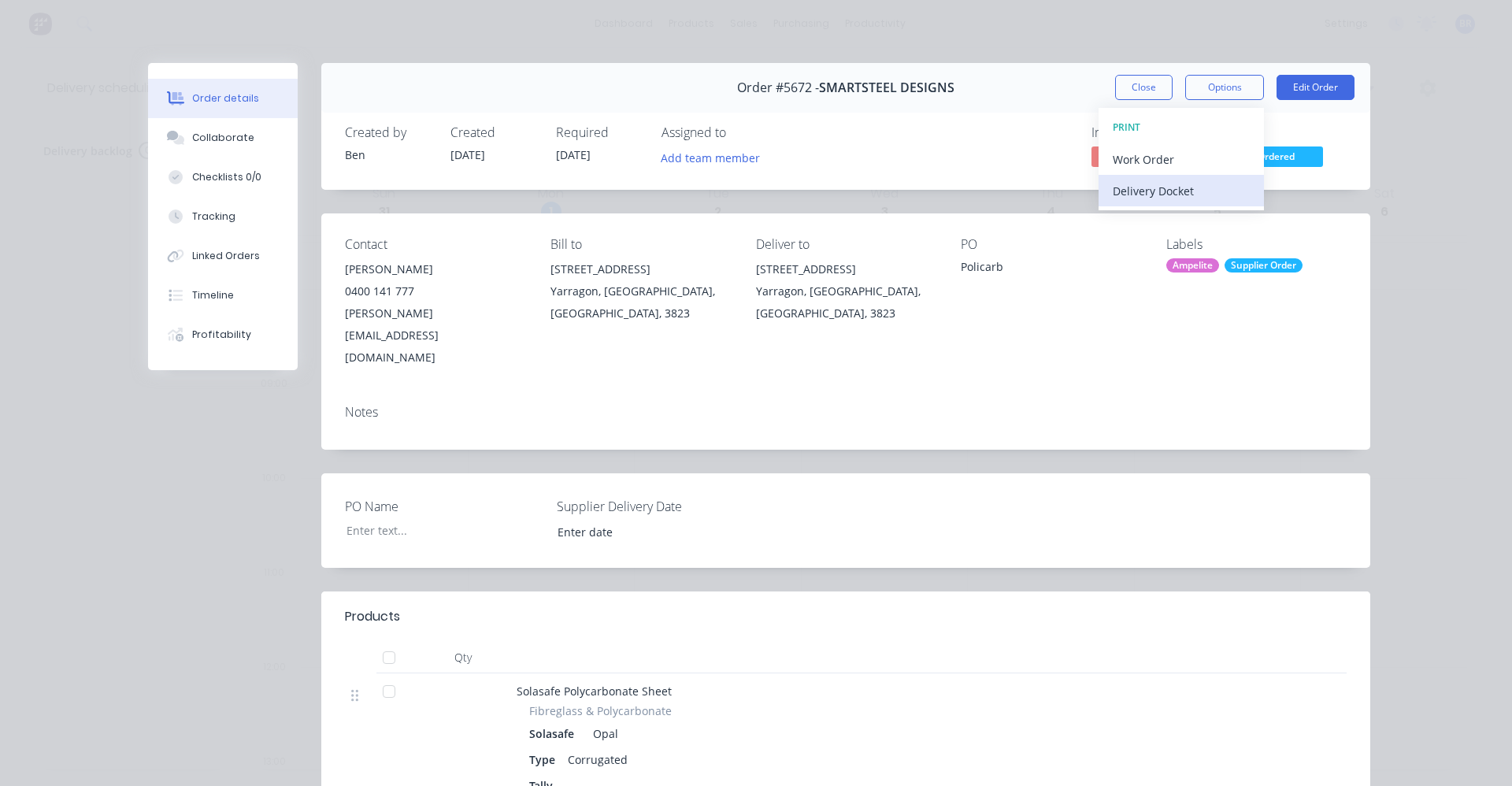
click at [1136, 191] on div "Delivery Docket" at bounding box center [1181, 191] width 137 height 23
click at [1170, 189] on div "Standard" at bounding box center [1181, 191] width 137 height 23
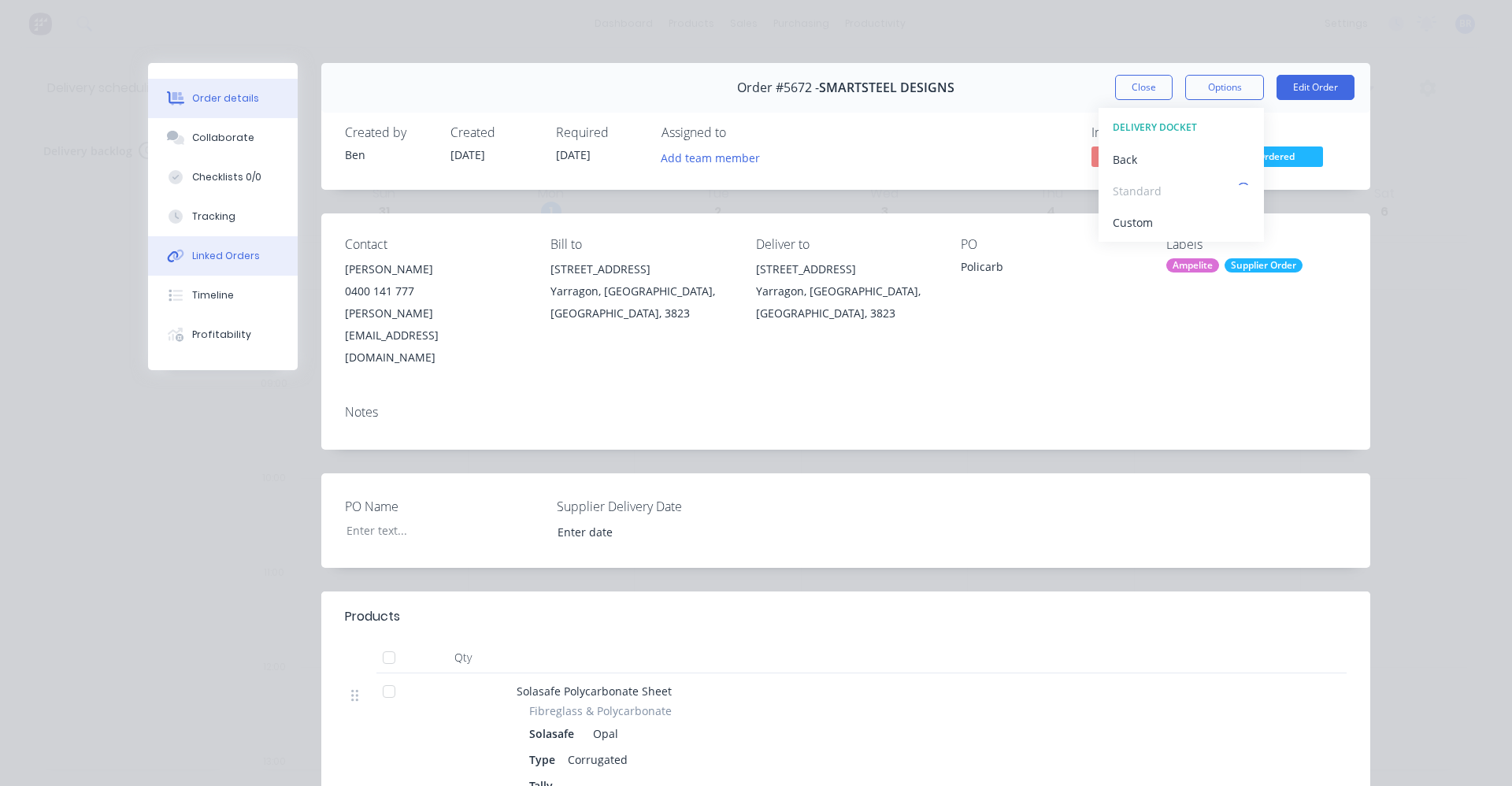
click at [200, 260] on div "Linked Orders" at bounding box center [226, 256] width 68 height 14
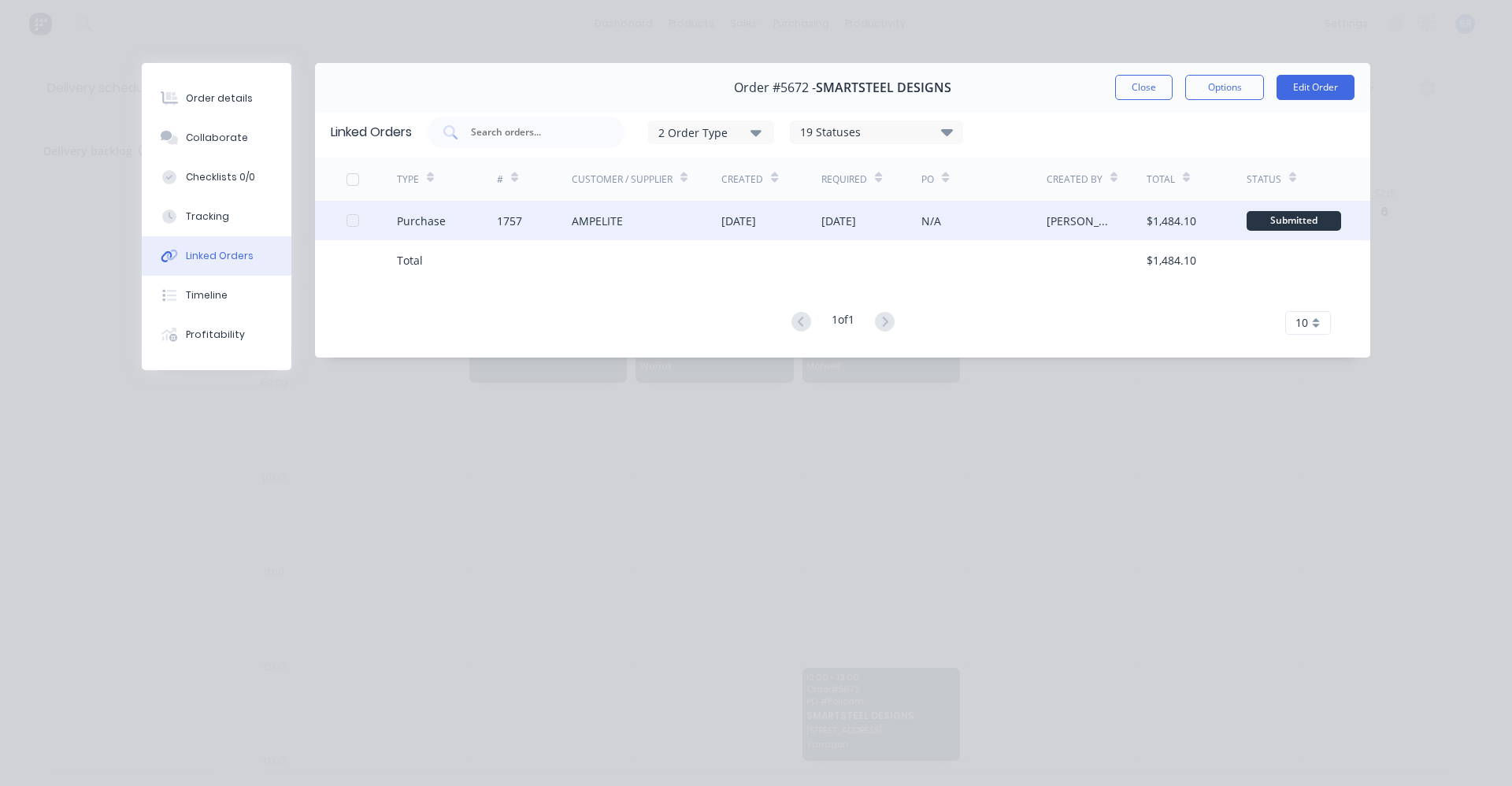
click at [690, 232] on div "AMPELITE" at bounding box center [646, 220] width 151 height 39
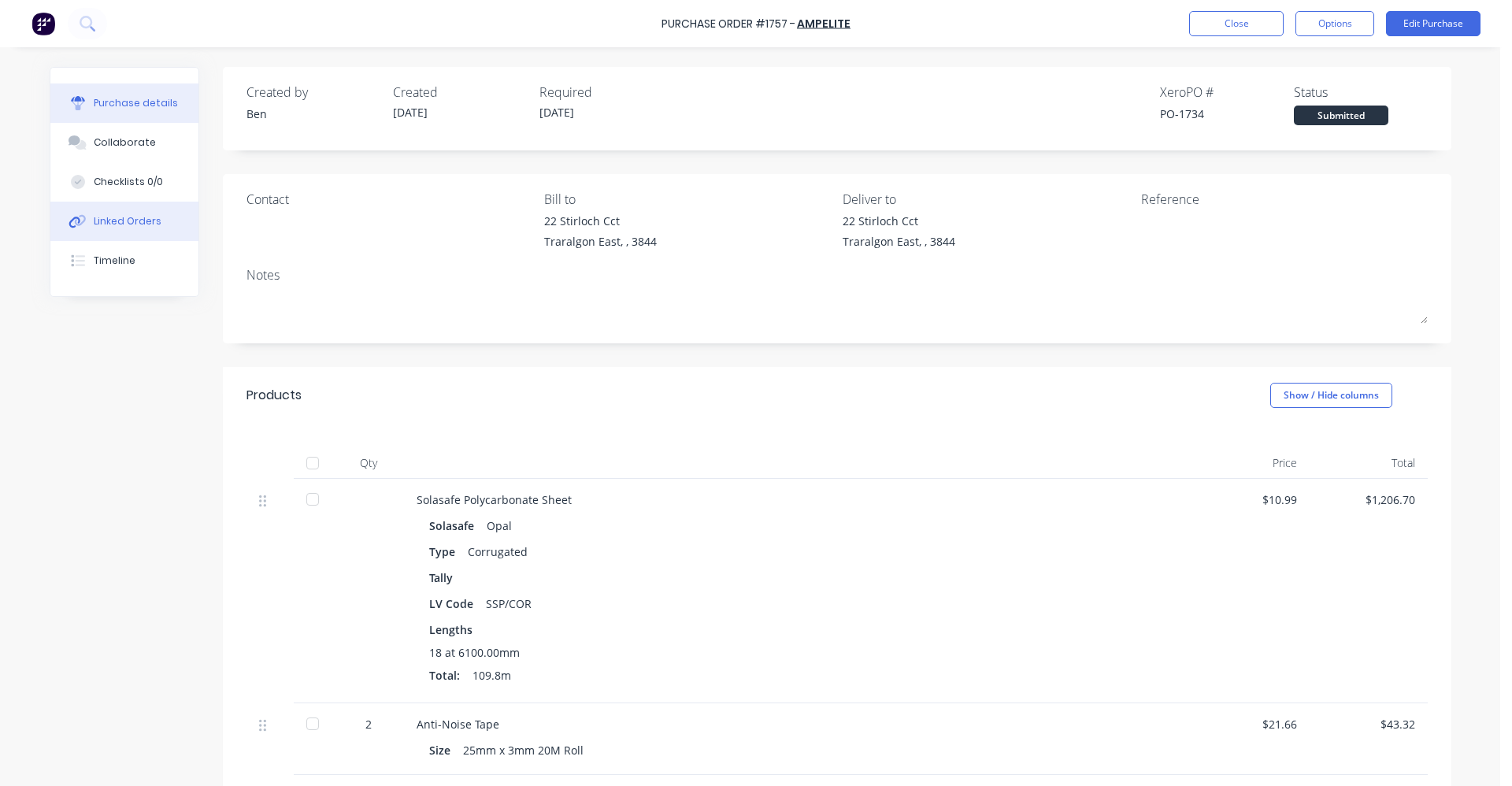
click at [99, 229] on button "Linked Orders" at bounding box center [125, 221] width 148 height 39
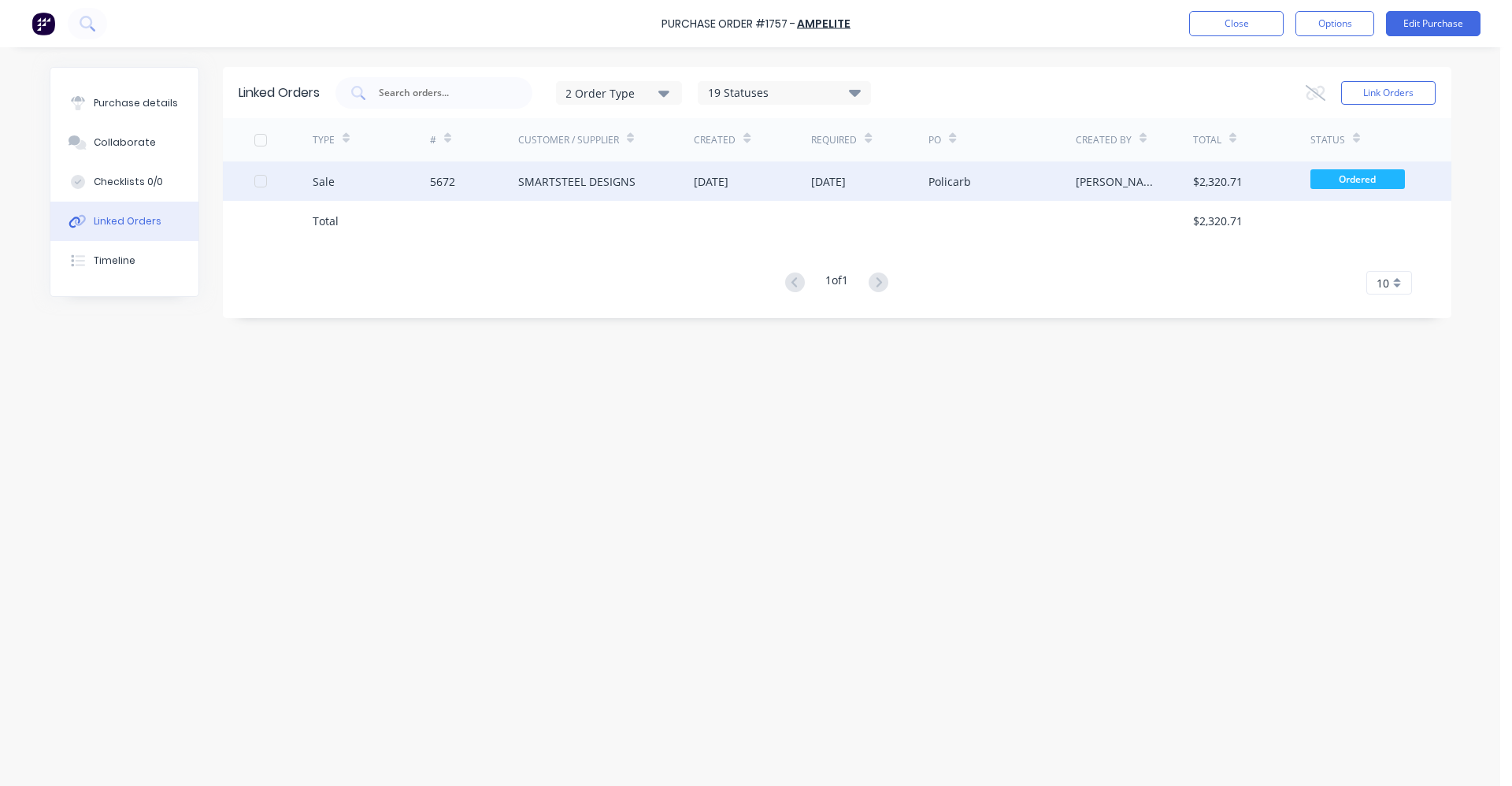
click at [548, 189] on div "SMARTSTEEL DESIGNS" at bounding box center [577, 182] width 118 height 17
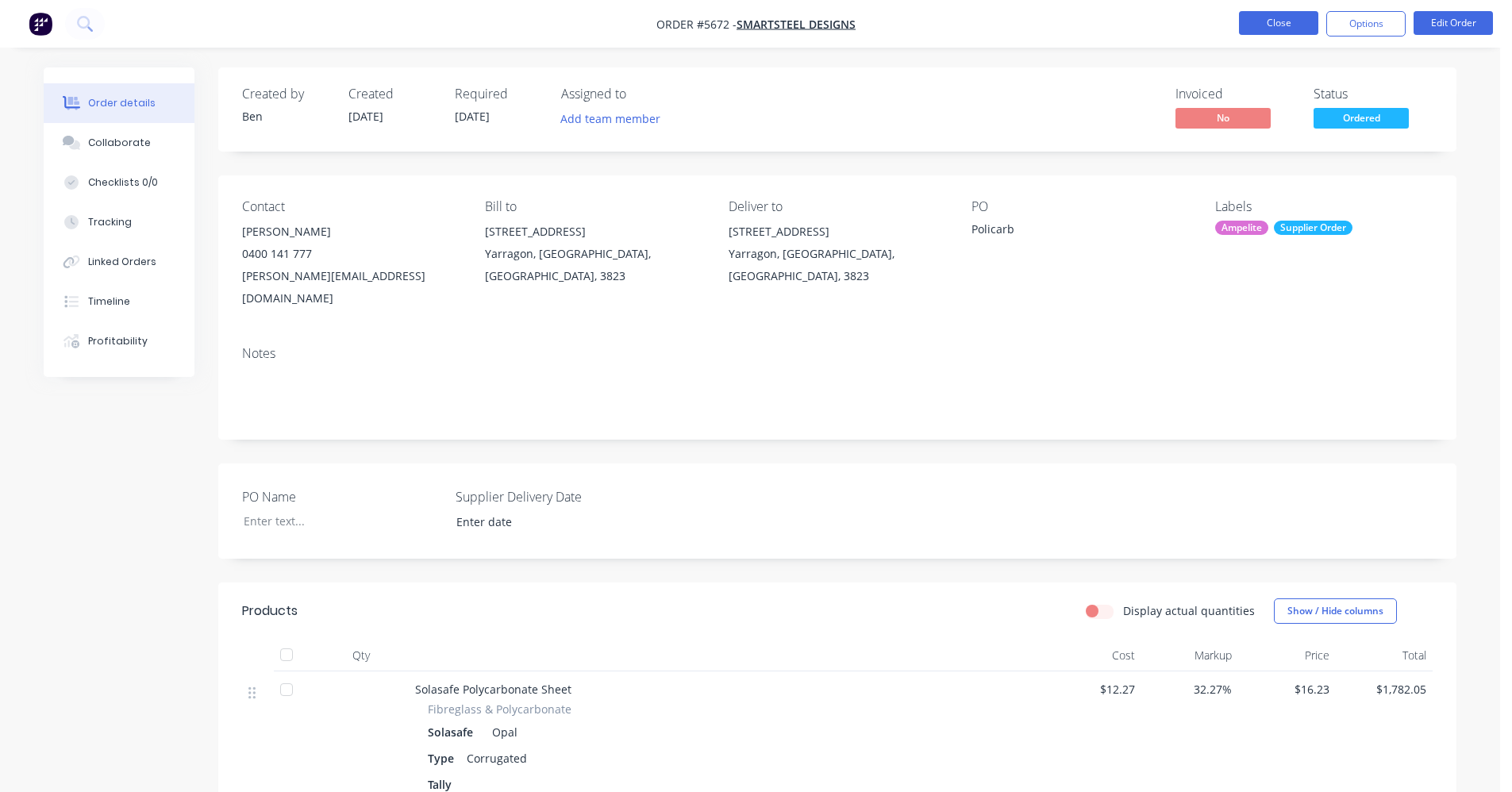
click at [1281, 20] on button "Close" at bounding box center [1279, 23] width 80 height 24
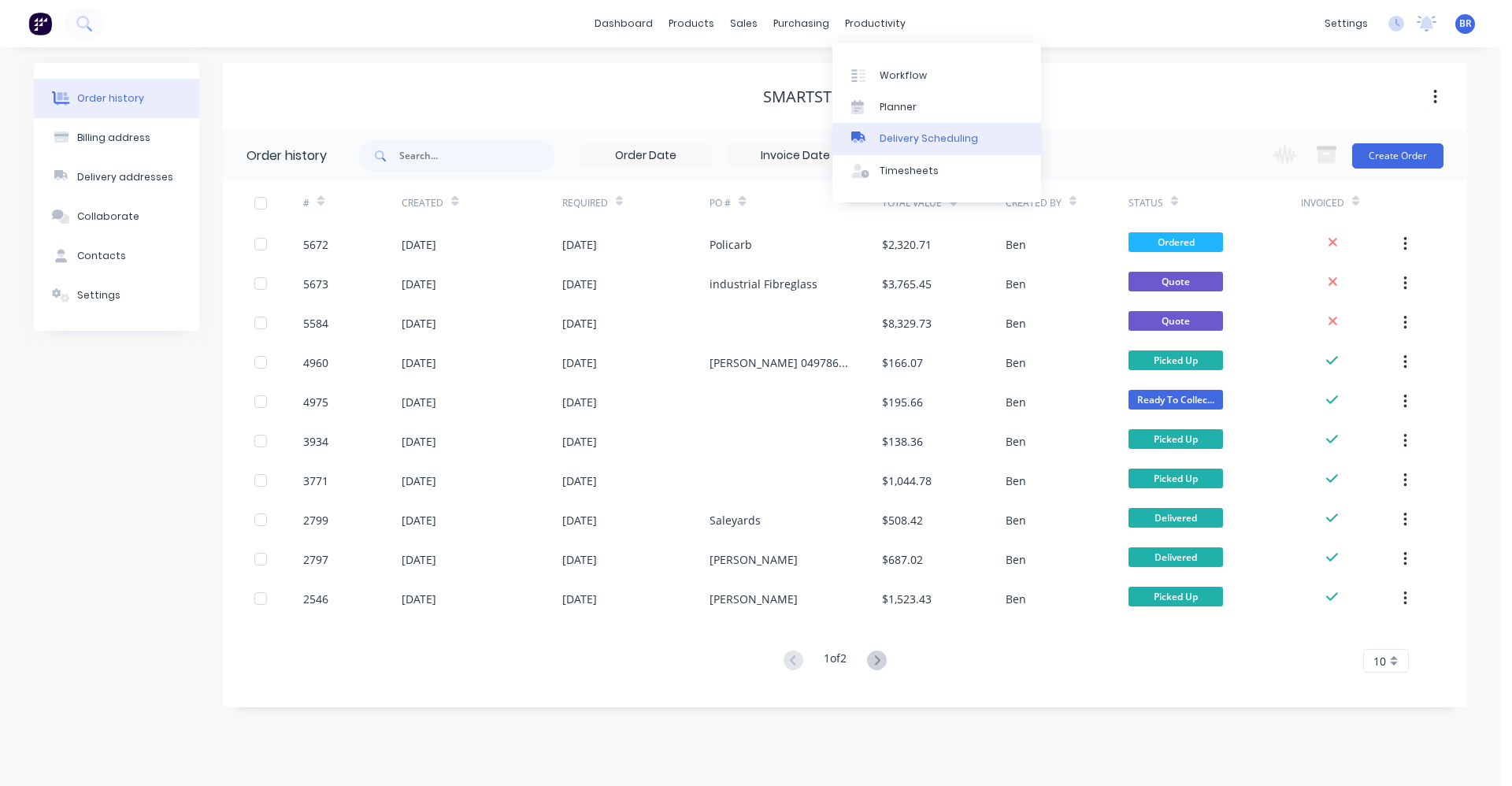
click at [926, 135] on div "Delivery Scheduling" at bounding box center [929, 139] width 99 height 14
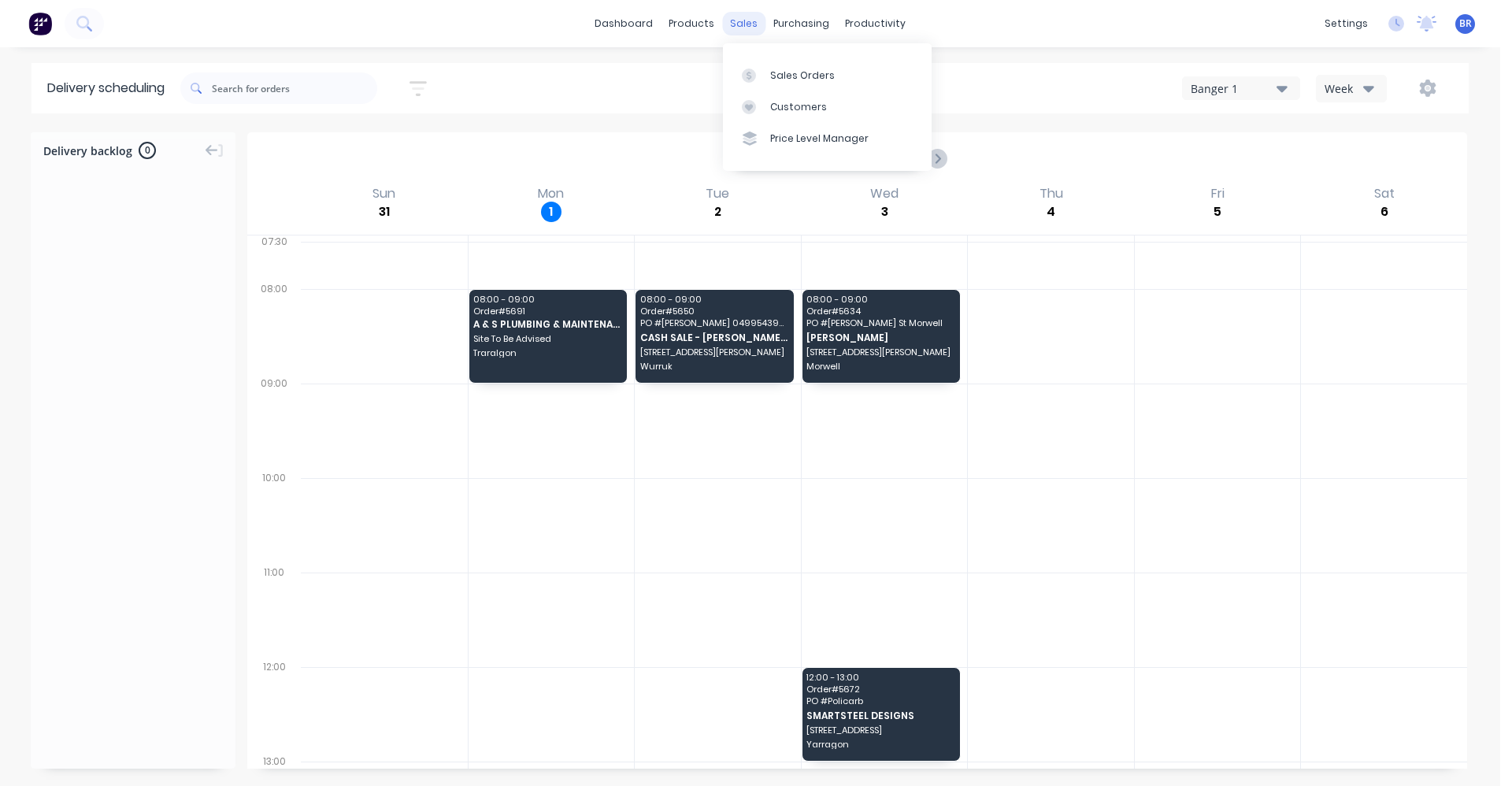
click at [737, 19] on div "sales" at bounding box center [743, 24] width 43 height 24
click at [803, 73] on div "Sales Orders" at bounding box center [803, 76] width 65 height 14
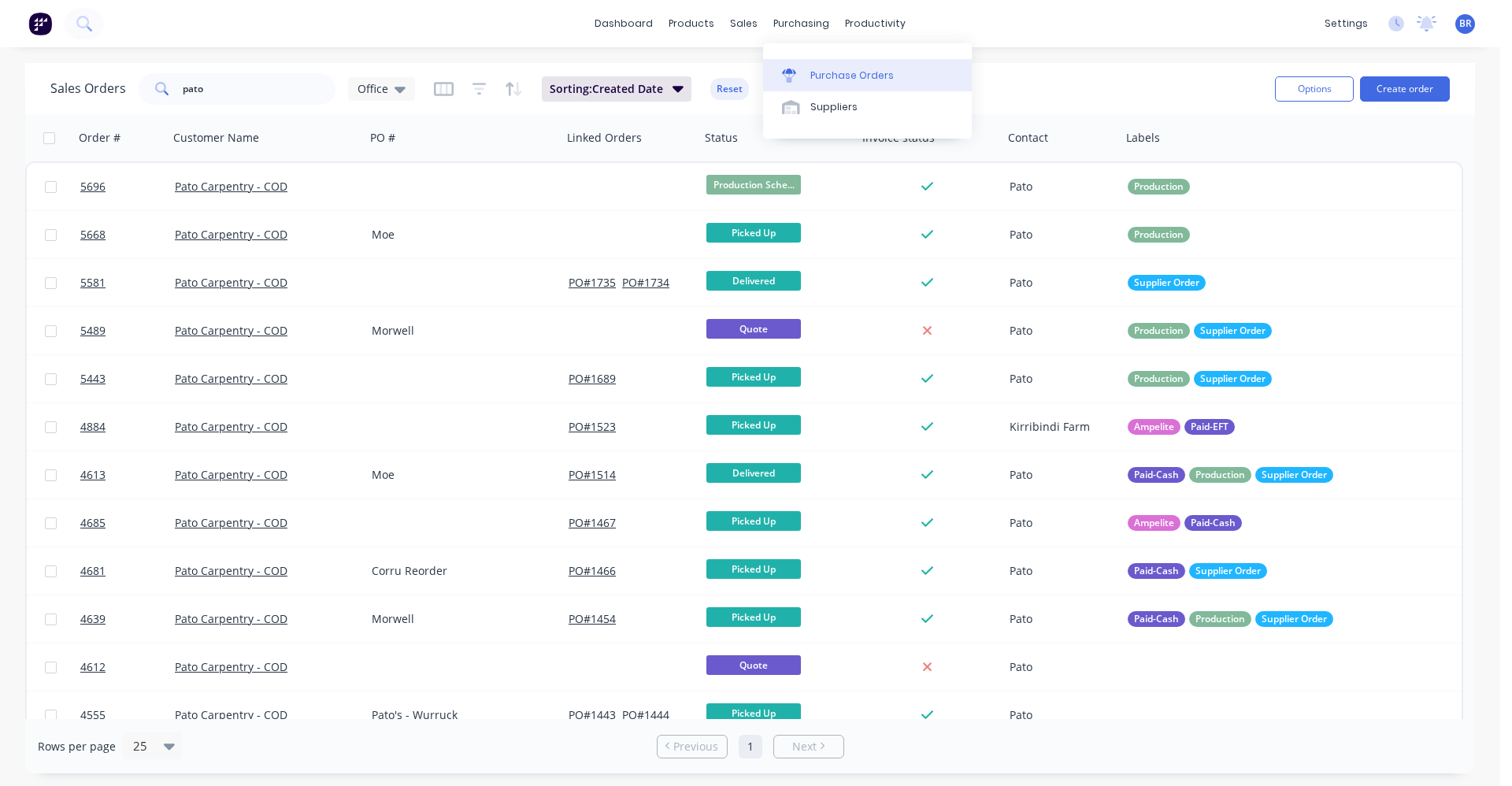
click at [825, 78] on div "Purchase Orders" at bounding box center [852, 76] width 84 height 14
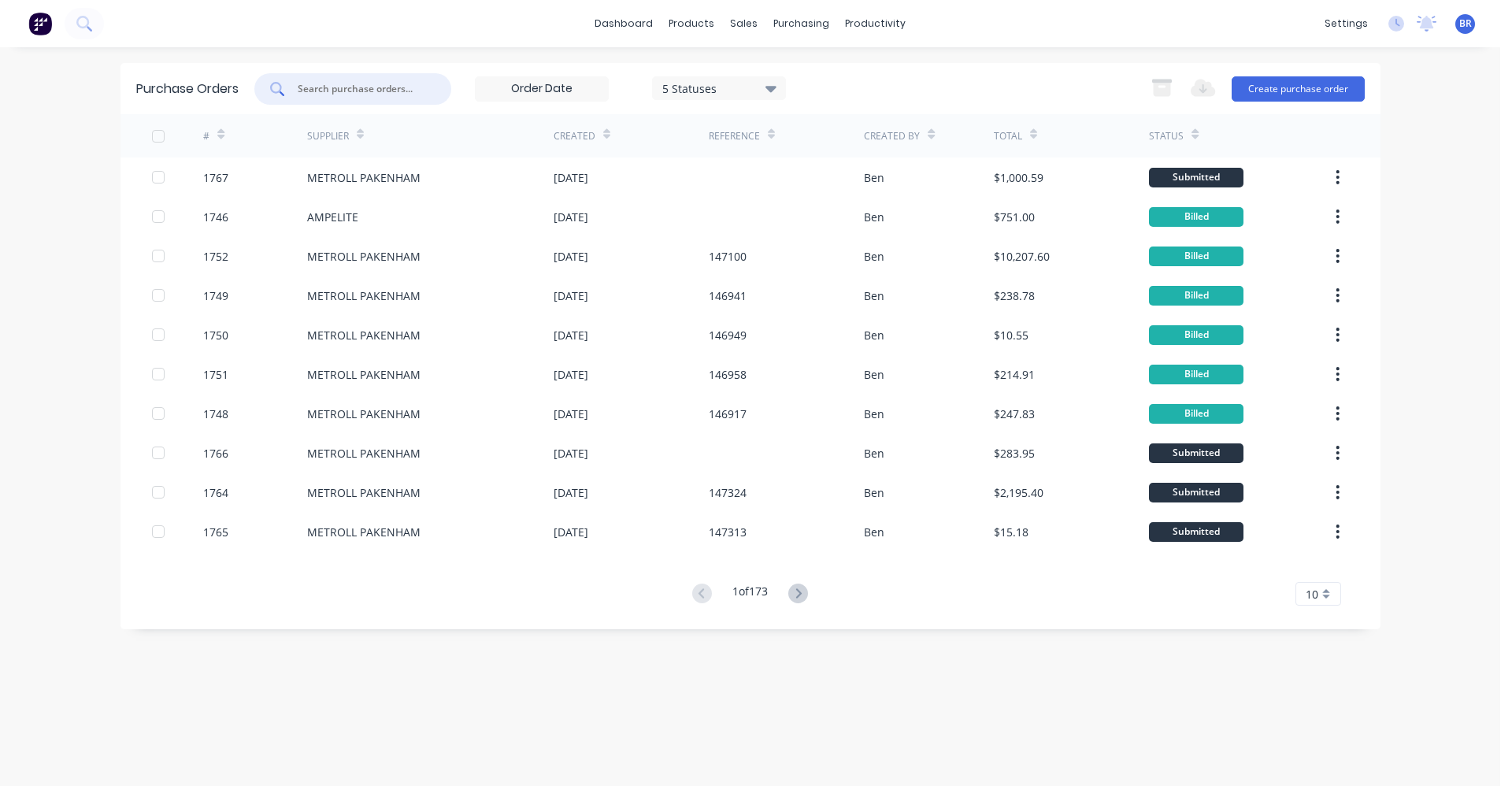
click at [387, 86] on input "text" at bounding box center [361, 89] width 131 height 16
type input "1763"
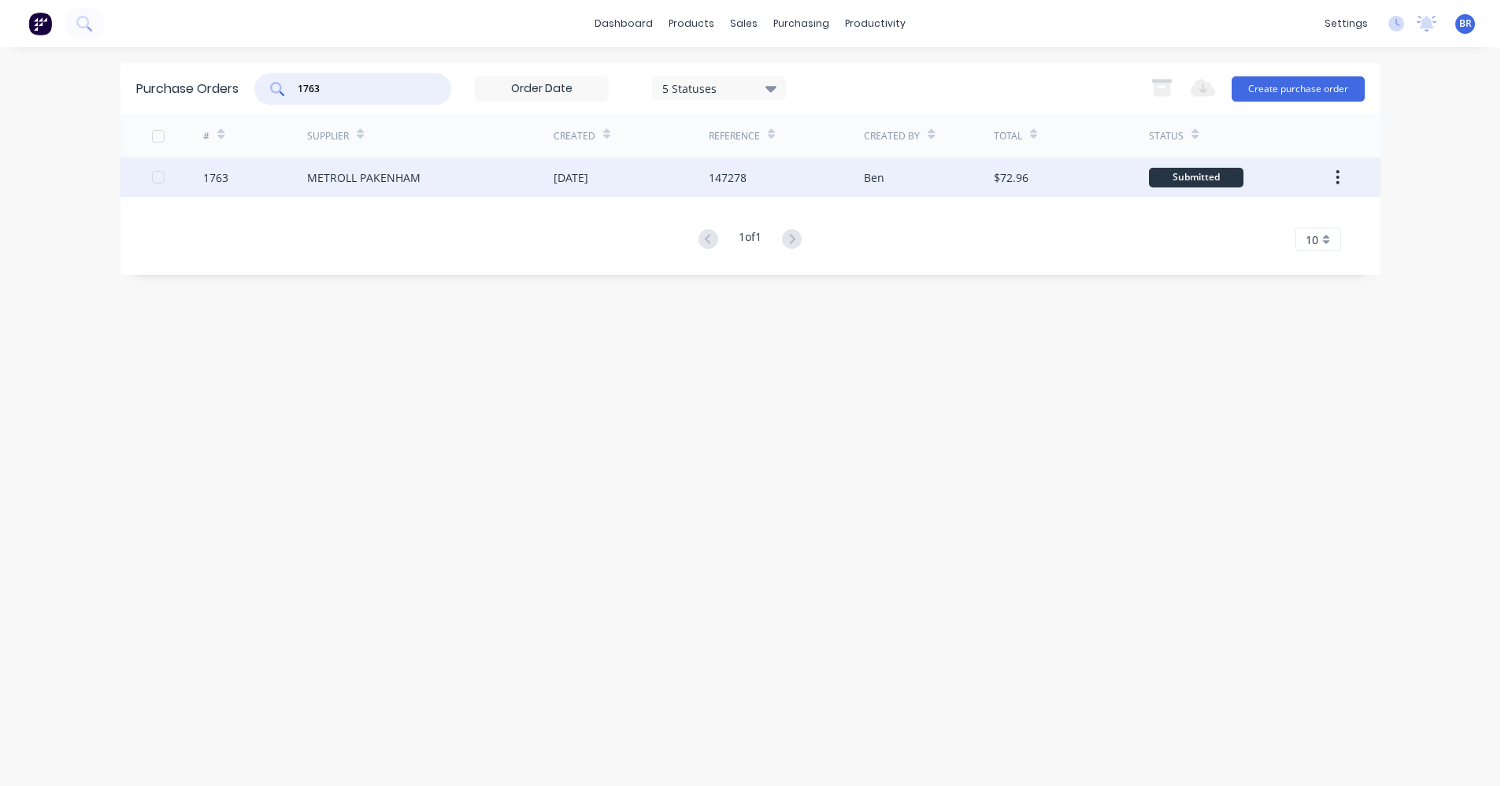
click at [374, 185] on div "METROLL PAKENHAM" at bounding box center [430, 178] width 246 height 39
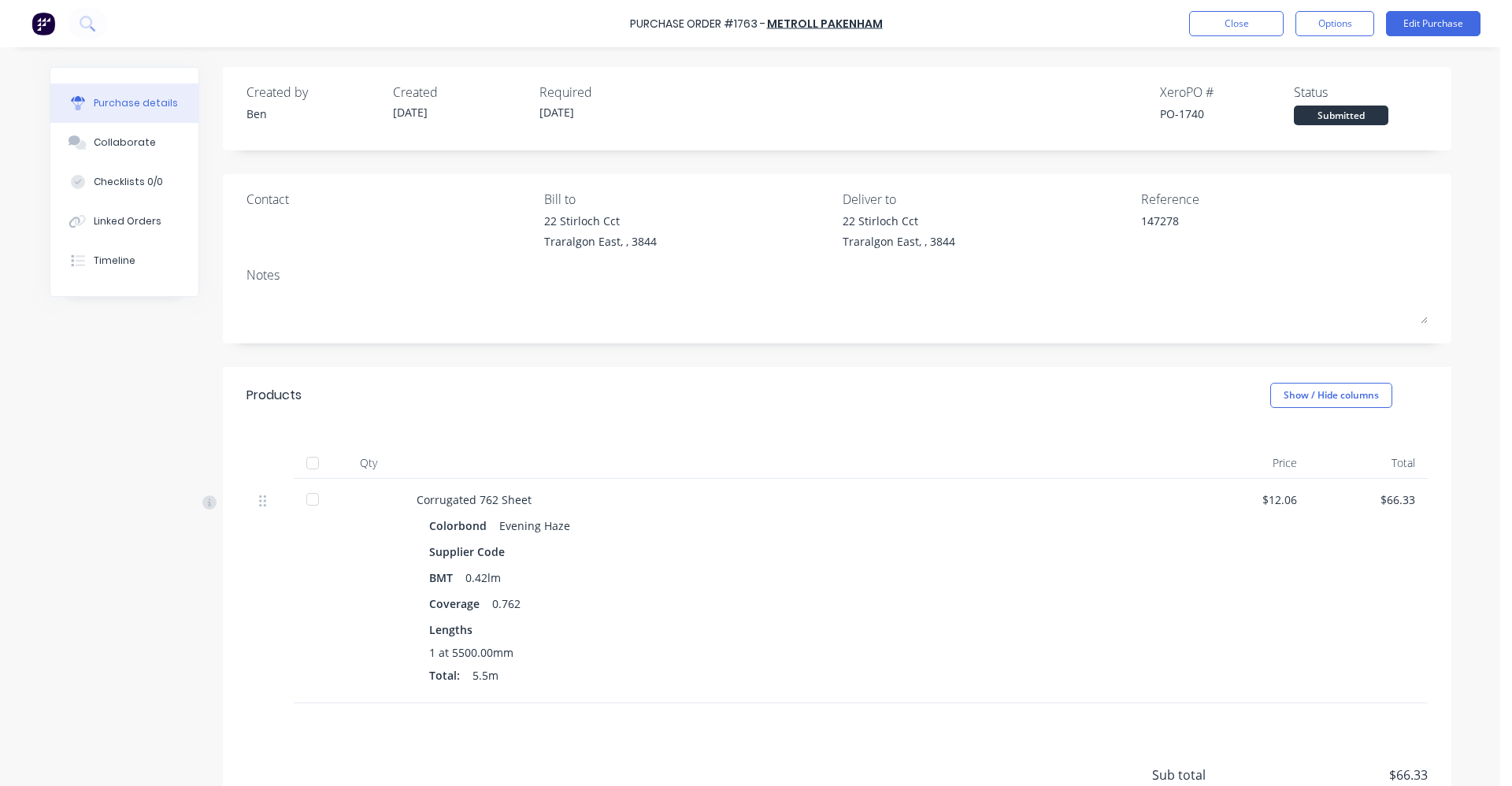
click at [313, 462] on div at bounding box center [313, 463] width 32 height 32
type textarea "x"
click at [120, 234] on button "Linked Orders" at bounding box center [125, 221] width 148 height 39
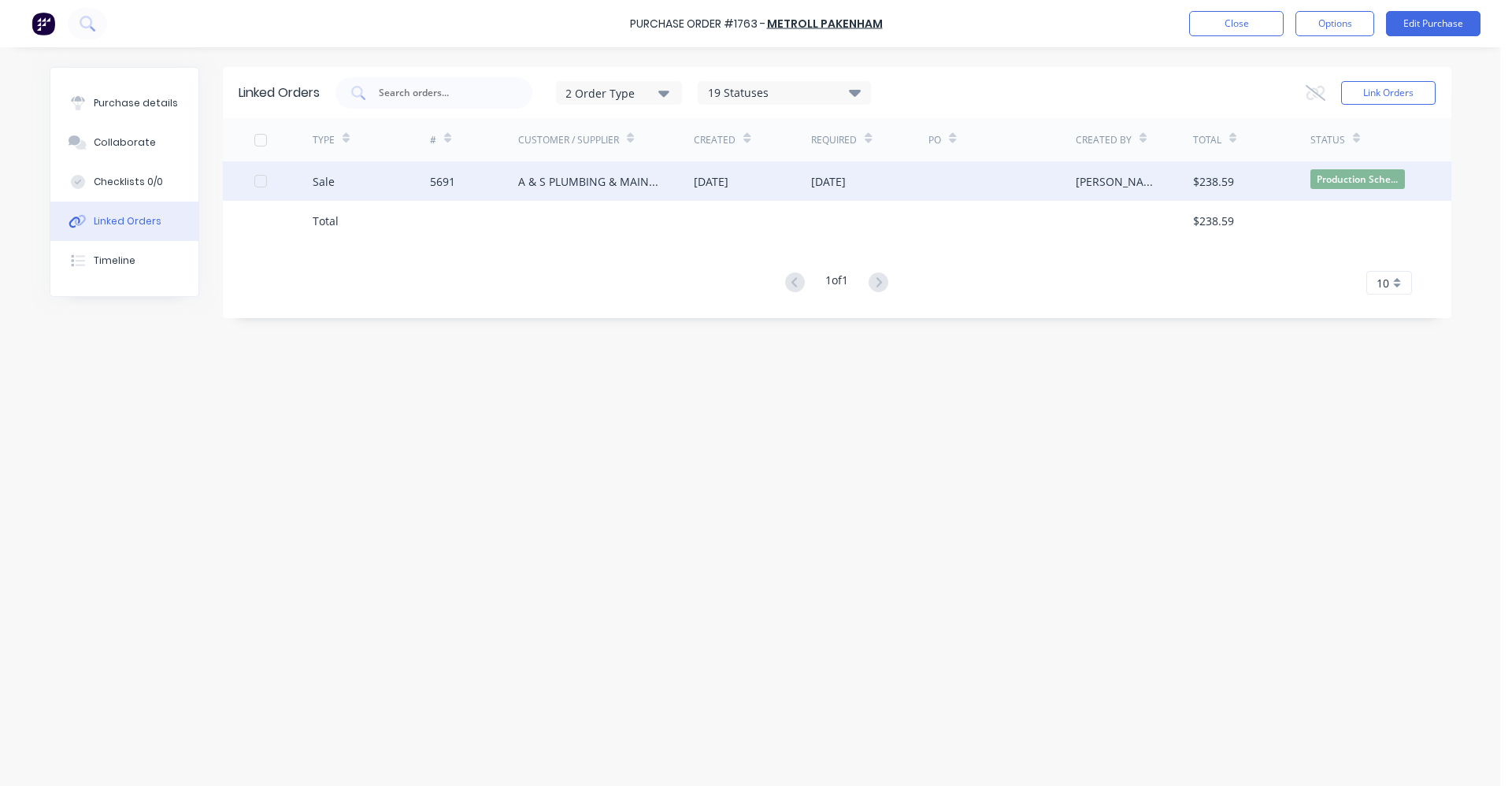
click at [846, 180] on div "[DATE]" at bounding box center [829, 182] width 35 height 17
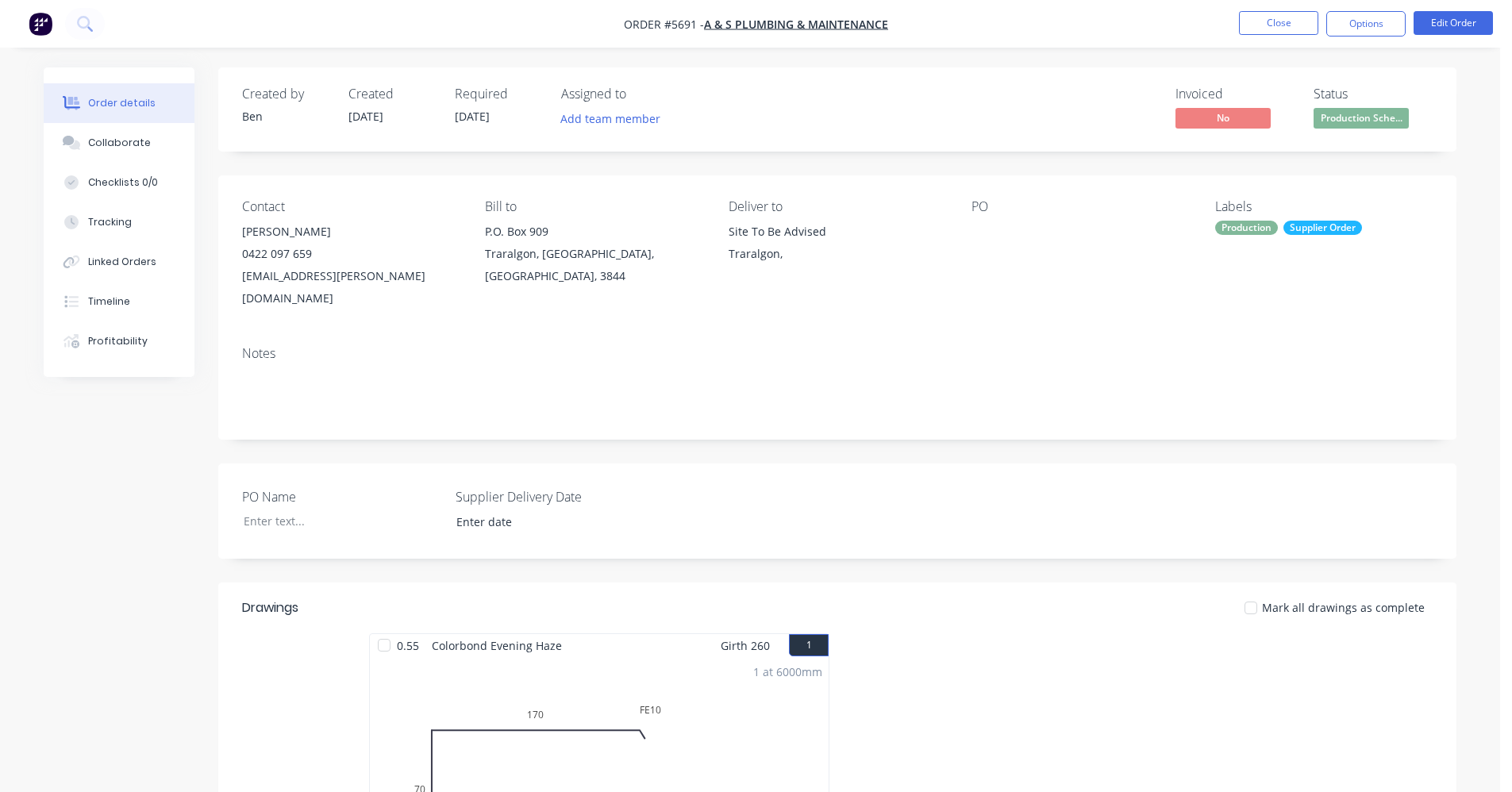
click at [1358, 119] on span "Production Sche..." at bounding box center [1361, 118] width 95 height 20
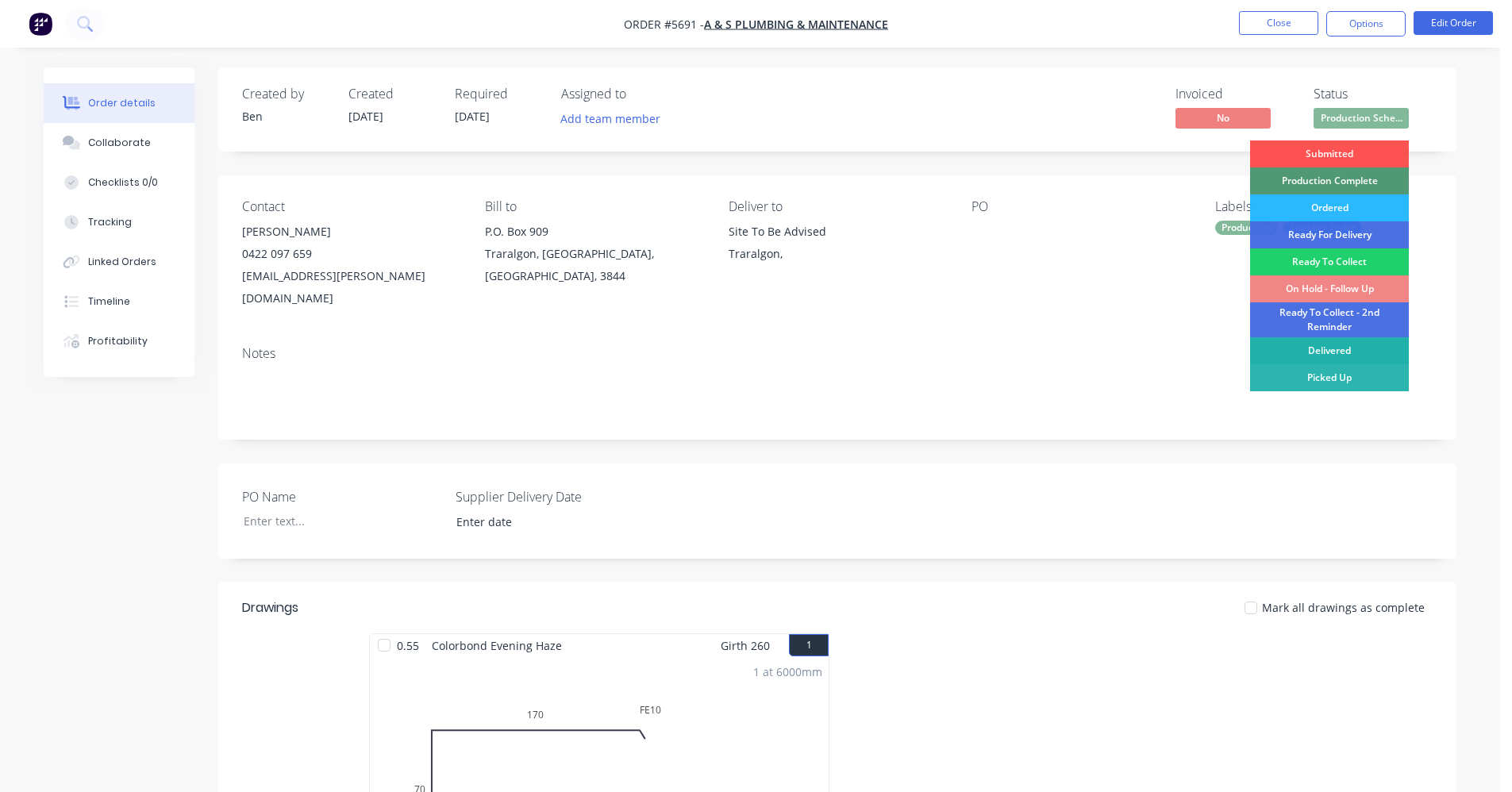
click at [1302, 342] on div "Delivered" at bounding box center [1330, 351] width 159 height 27
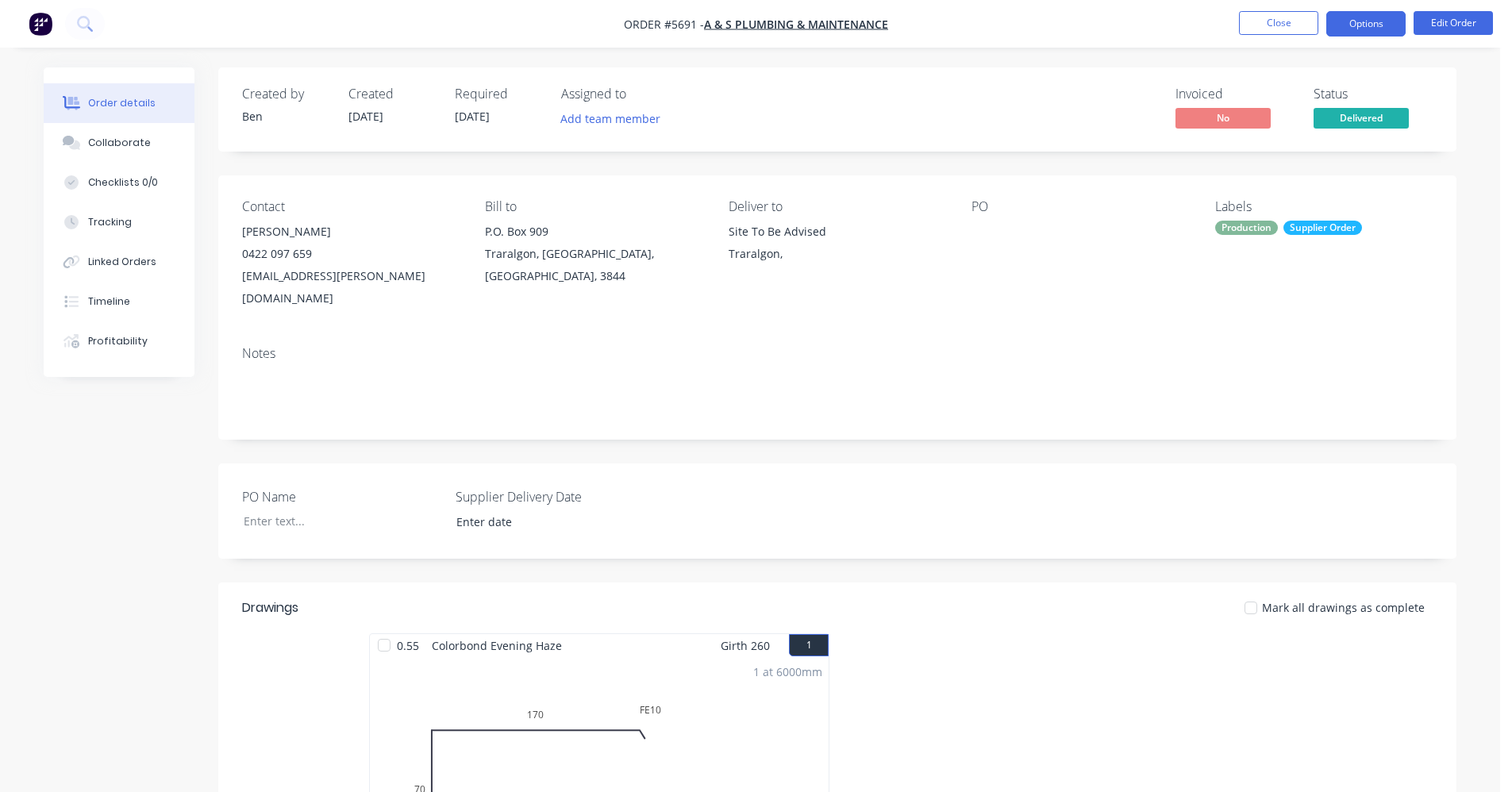
click at [1362, 31] on button "Options" at bounding box center [1366, 24] width 80 height 25
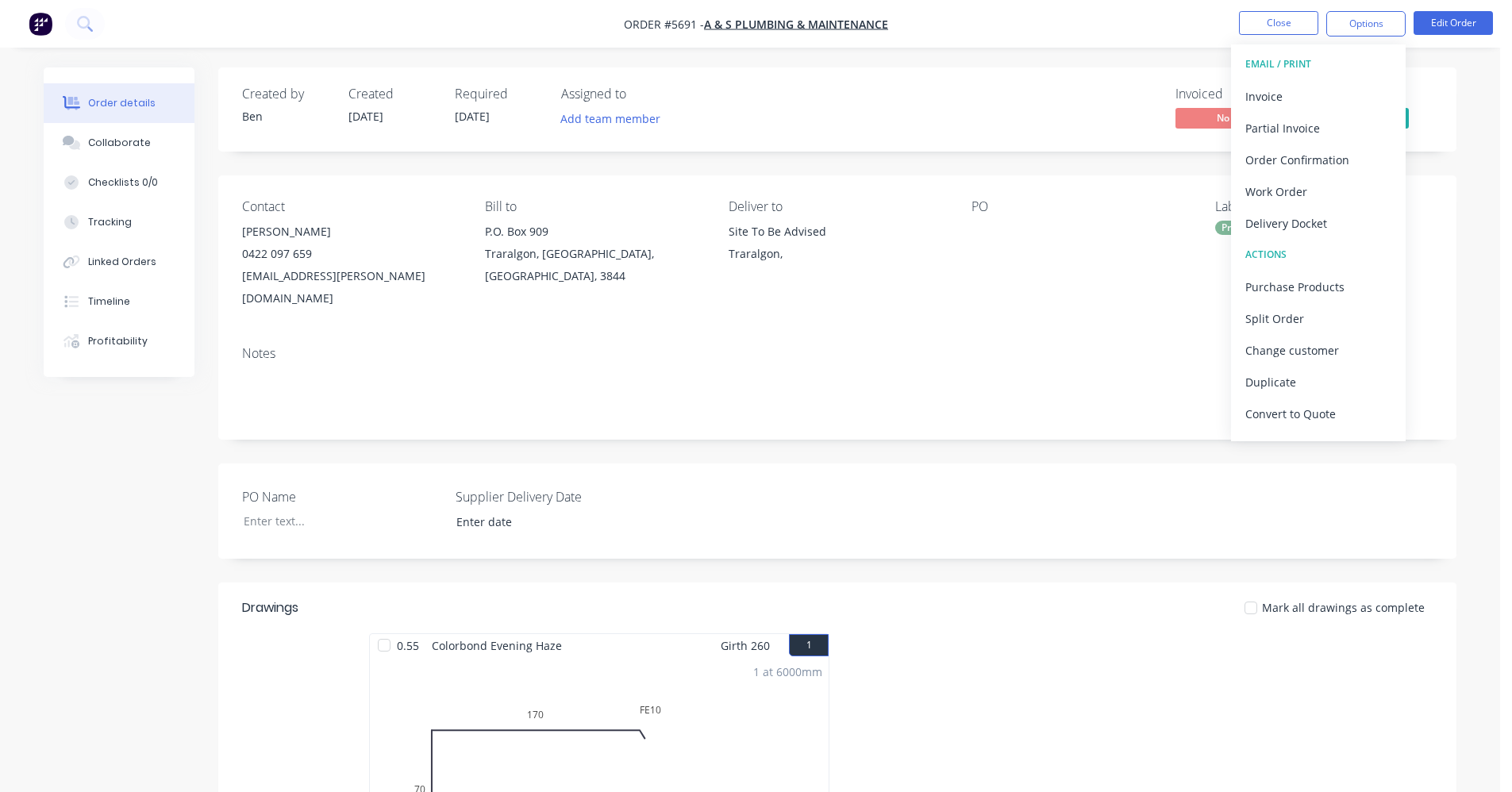
drag, startPoint x: 806, startPoint y: 93, endPoint x: 1100, endPoint y: 41, distance: 298.6
click at [826, 91] on div "Invoiced No Status Delivered" at bounding box center [1076, 110] width 713 height 46
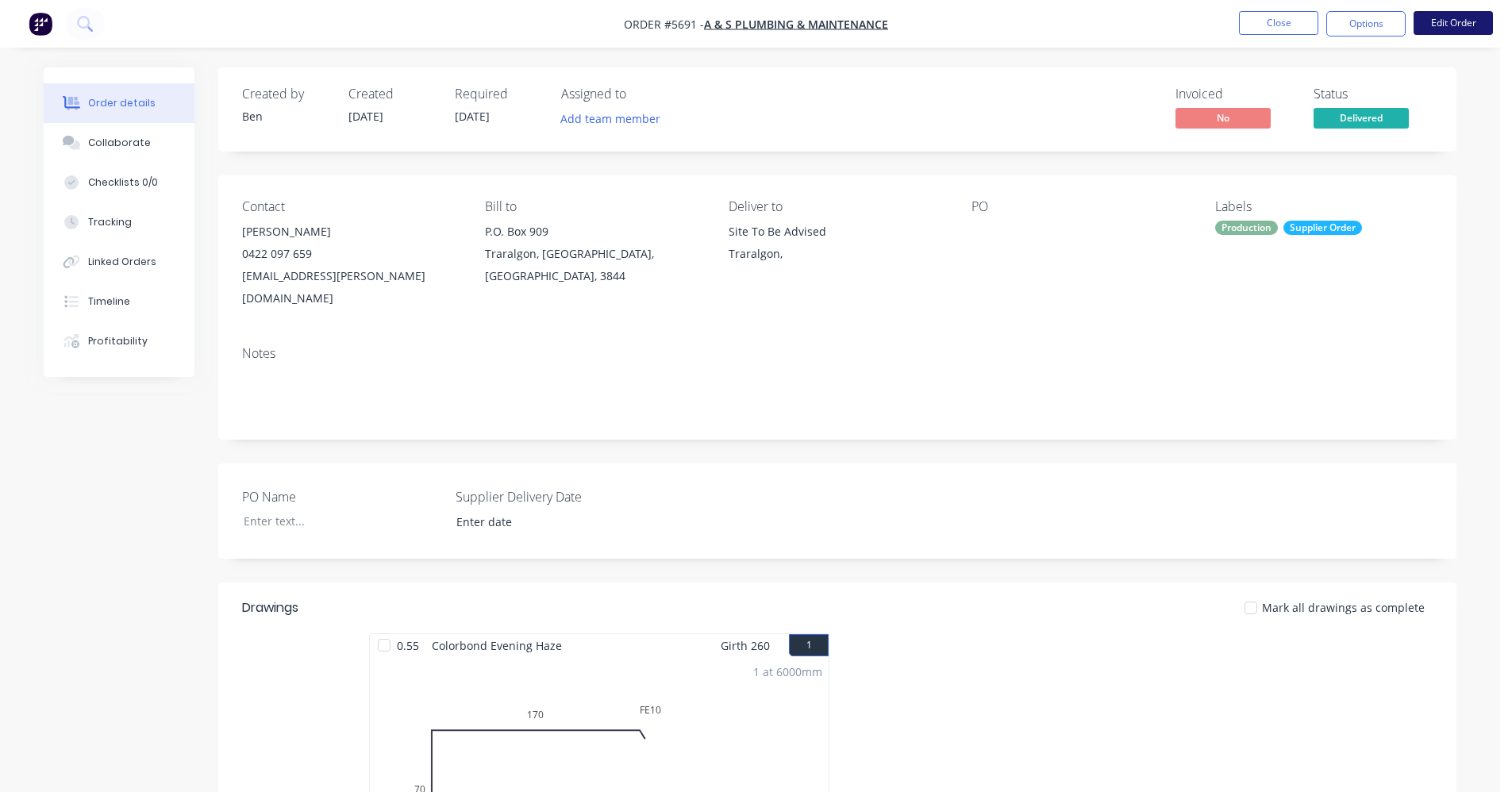
click at [1458, 29] on button "Edit Order" at bounding box center [1453, 23] width 80 height 24
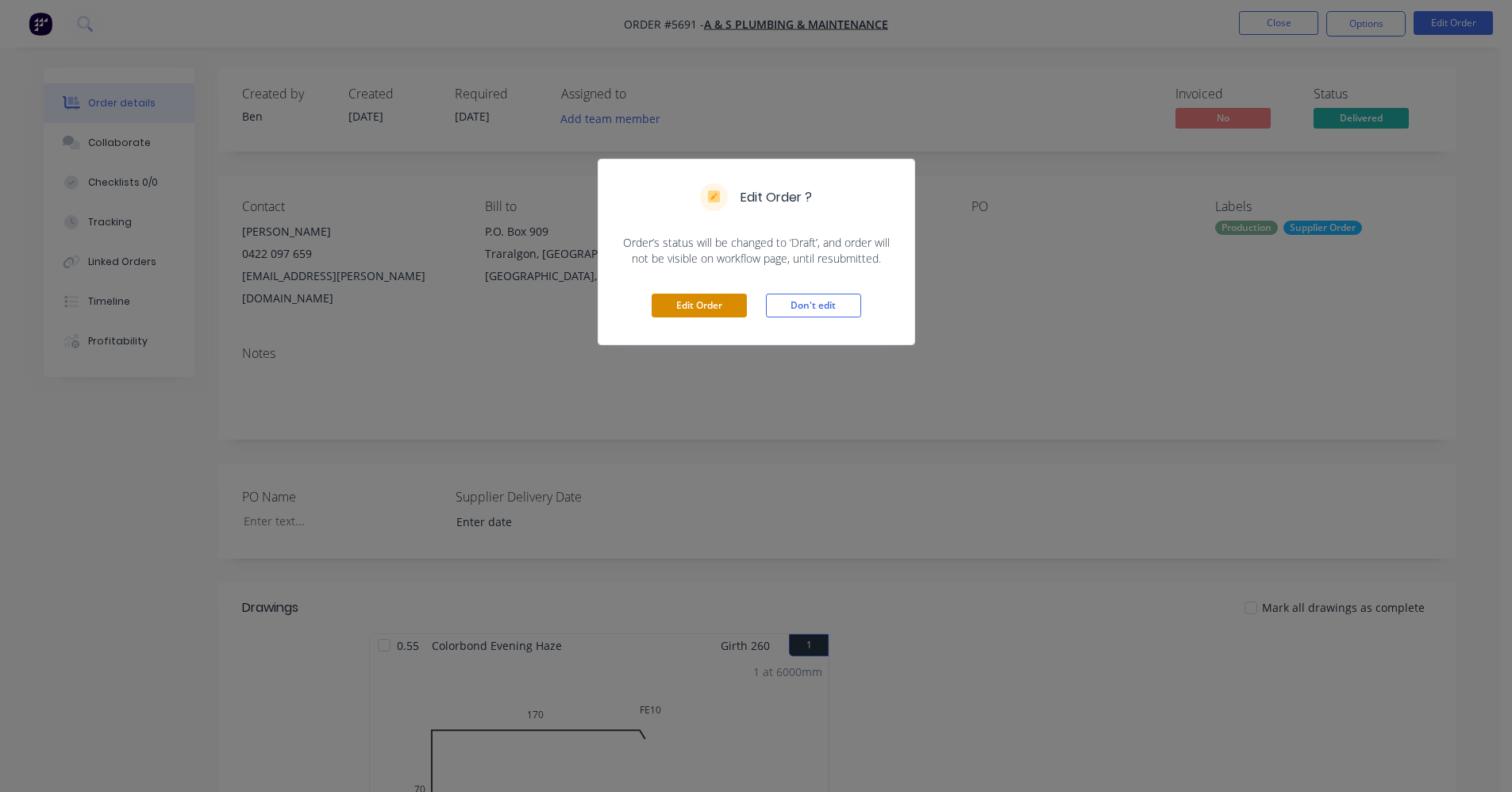
click at [690, 303] on button "Edit Order" at bounding box center [699, 305] width 95 height 24
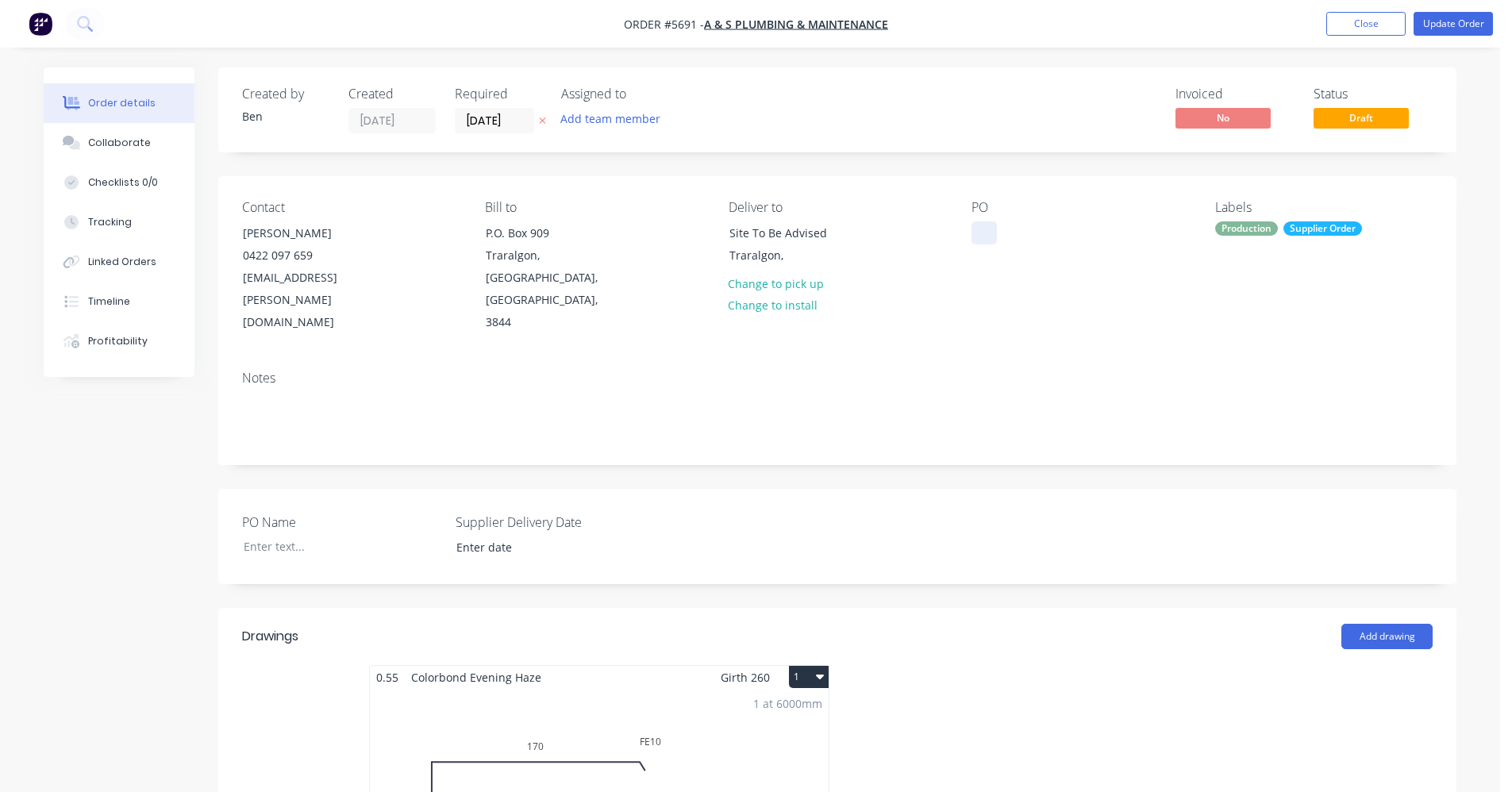
click at [981, 234] on div at bounding box center [984, 232] width 25 height 23
click at [1445, 24] on button "Update Order" at bounding box center [1453, 24] width 80 height 24
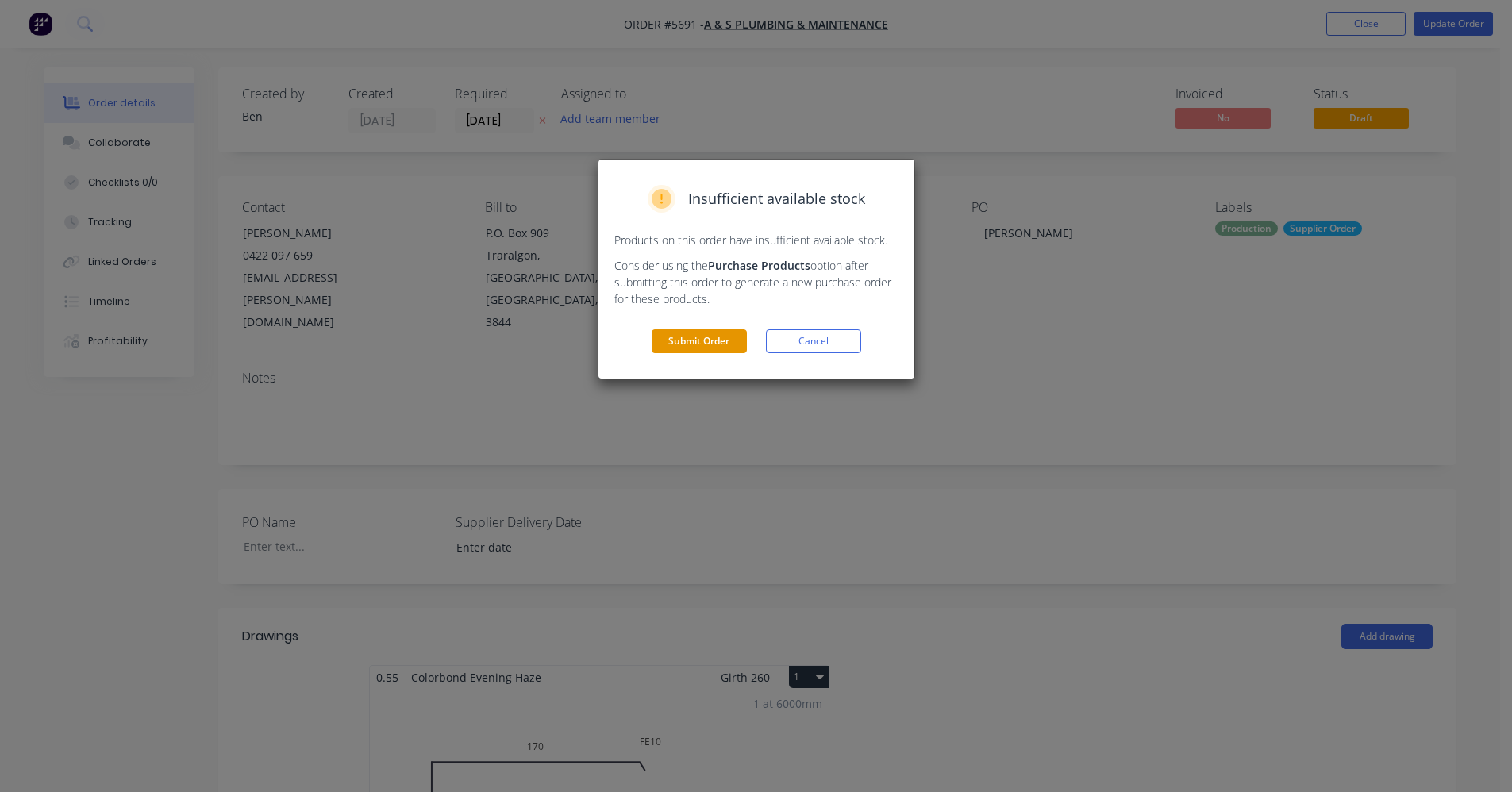
click at [698, 344] on button "Submit Order" at bounding box center [699, 341] width 95 height 24
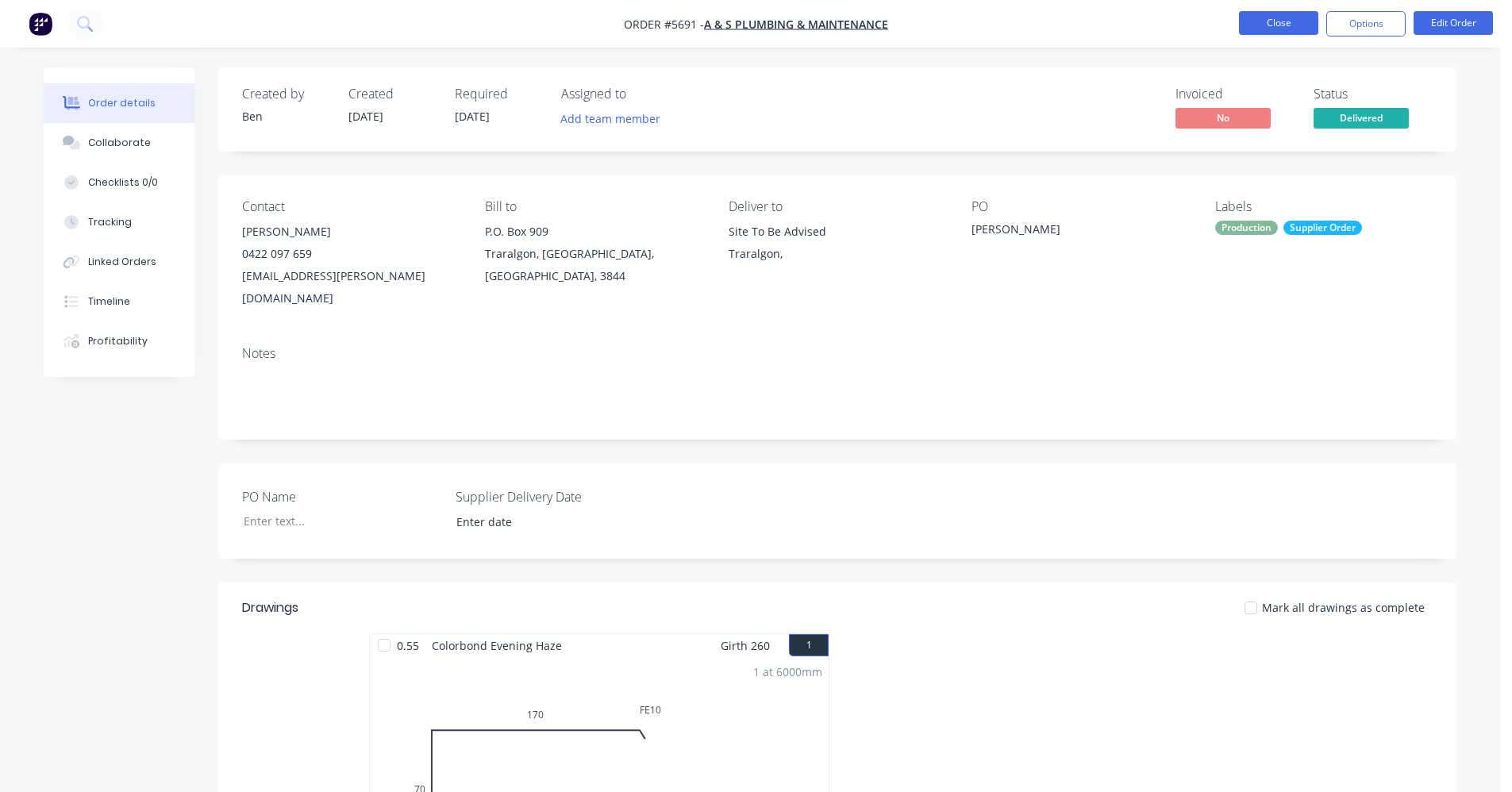
click at [1264, 33] on button "Close" at bounding box center [1279, 23] width 80 height 24
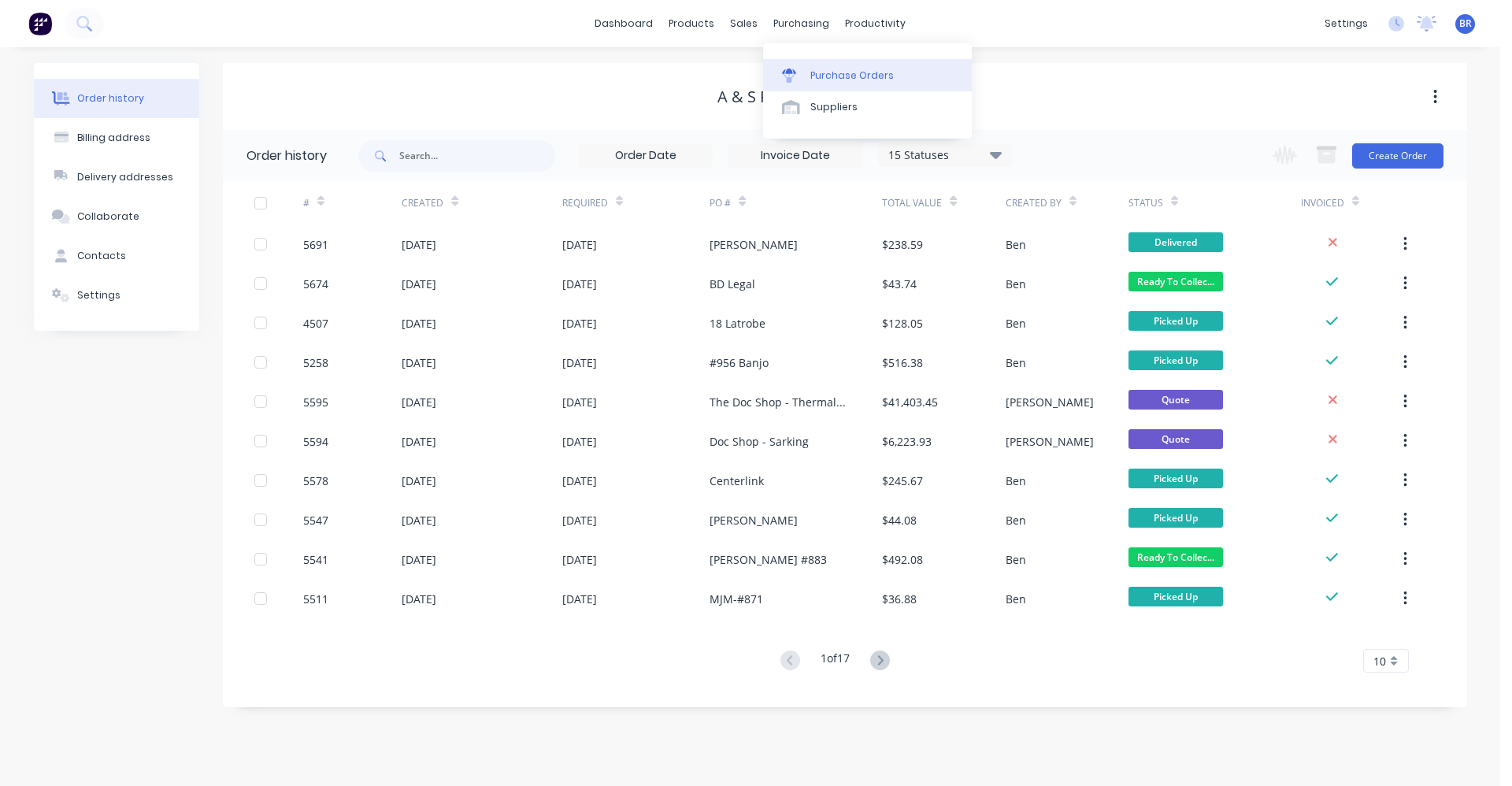
click at [826, 77] on div "Purchase Orders" at bounding box center [852, 76] width 84 height 14
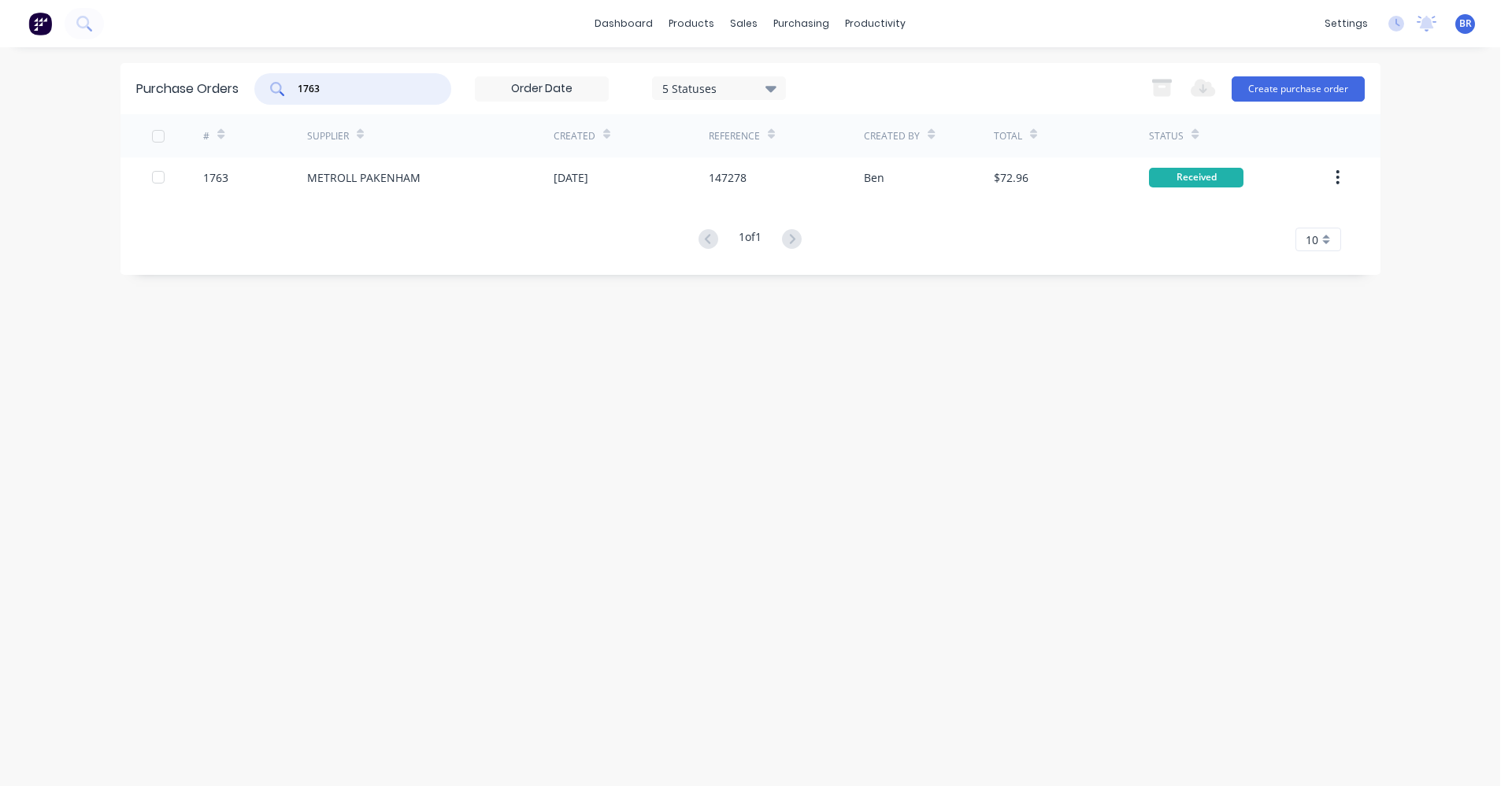
drag, startPoint x: 361, startPoint y: 91, endPoint x: 203, endPoint y: 73, distance: 159.0
click at [204, 73] on div "Purchase Orders 1763 5 Statuses 5 Statuses Export to Excel (XLSX) Create purcha…" at bounding box center [750, 88] width 1260 height 51
type input "1761"
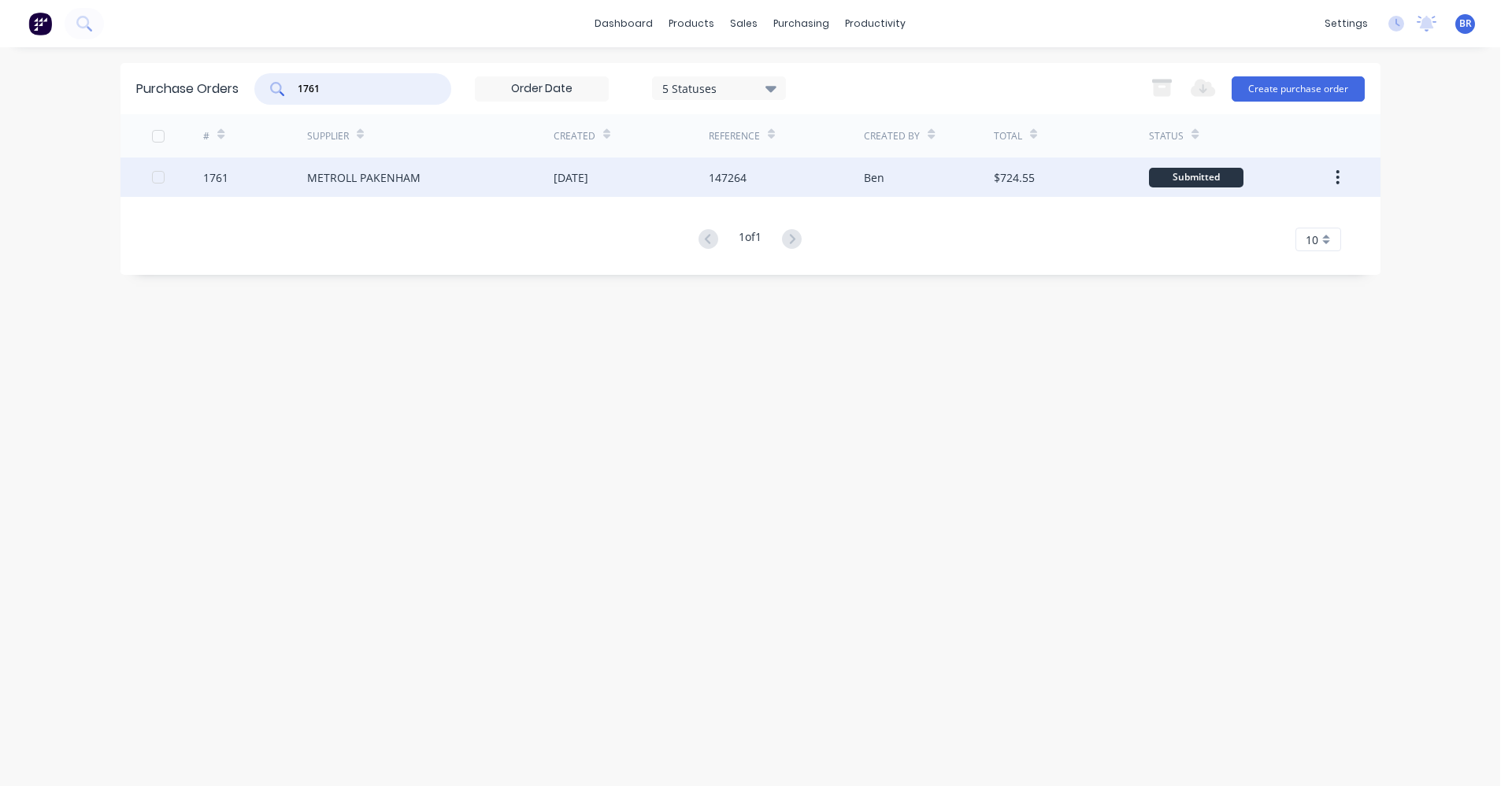
click at [424, 170] on div "METROLL PAKENHAM" at bounding box center [430, 178] width 246 height 39
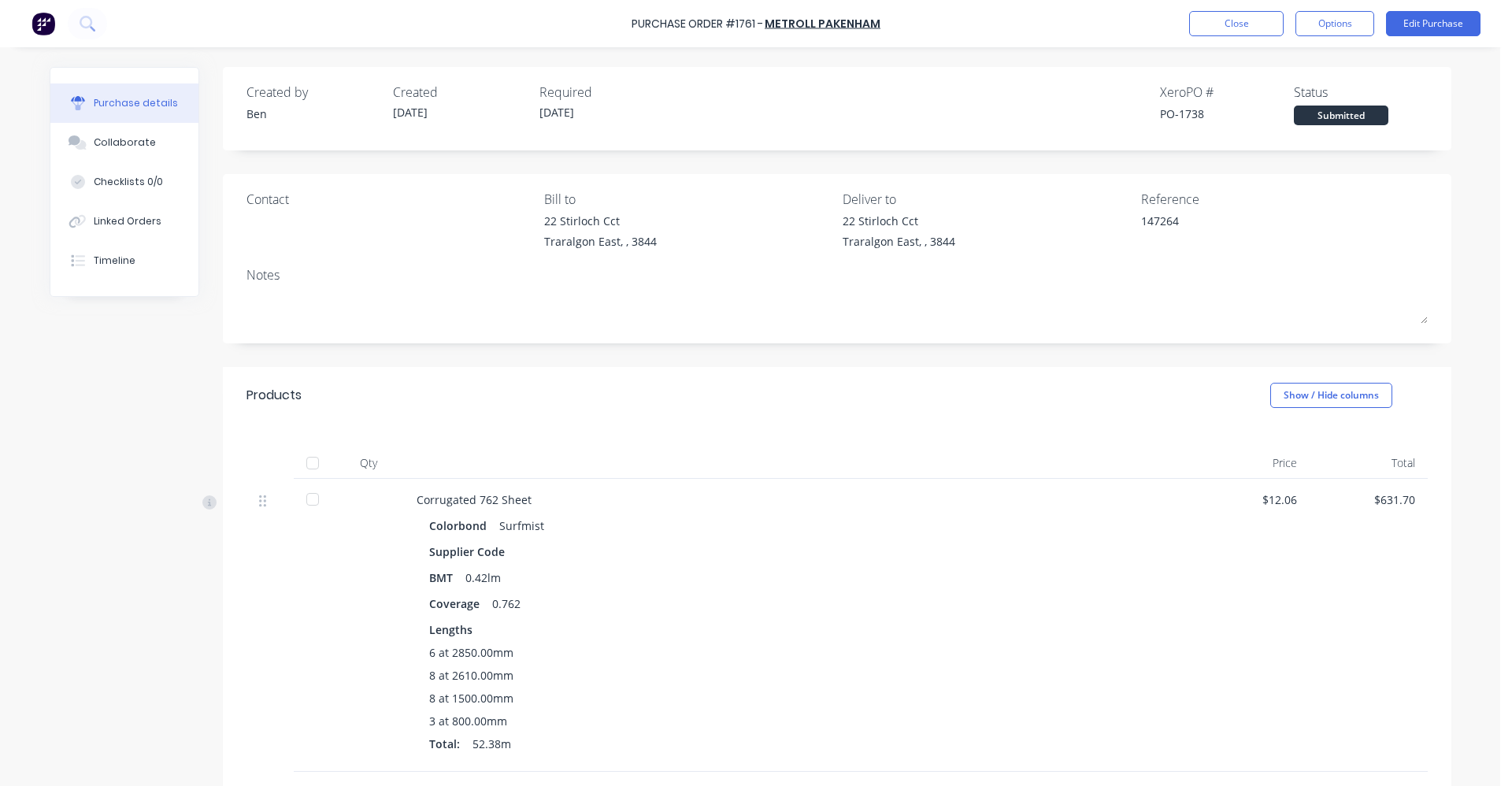
click at [307, 467] on div at bounding box center [313, 463] width 32 height 32
type textarea "x"
click at [152, 223] on div "Linked Orders" at bounding box center [128, 221] width 68 height 14
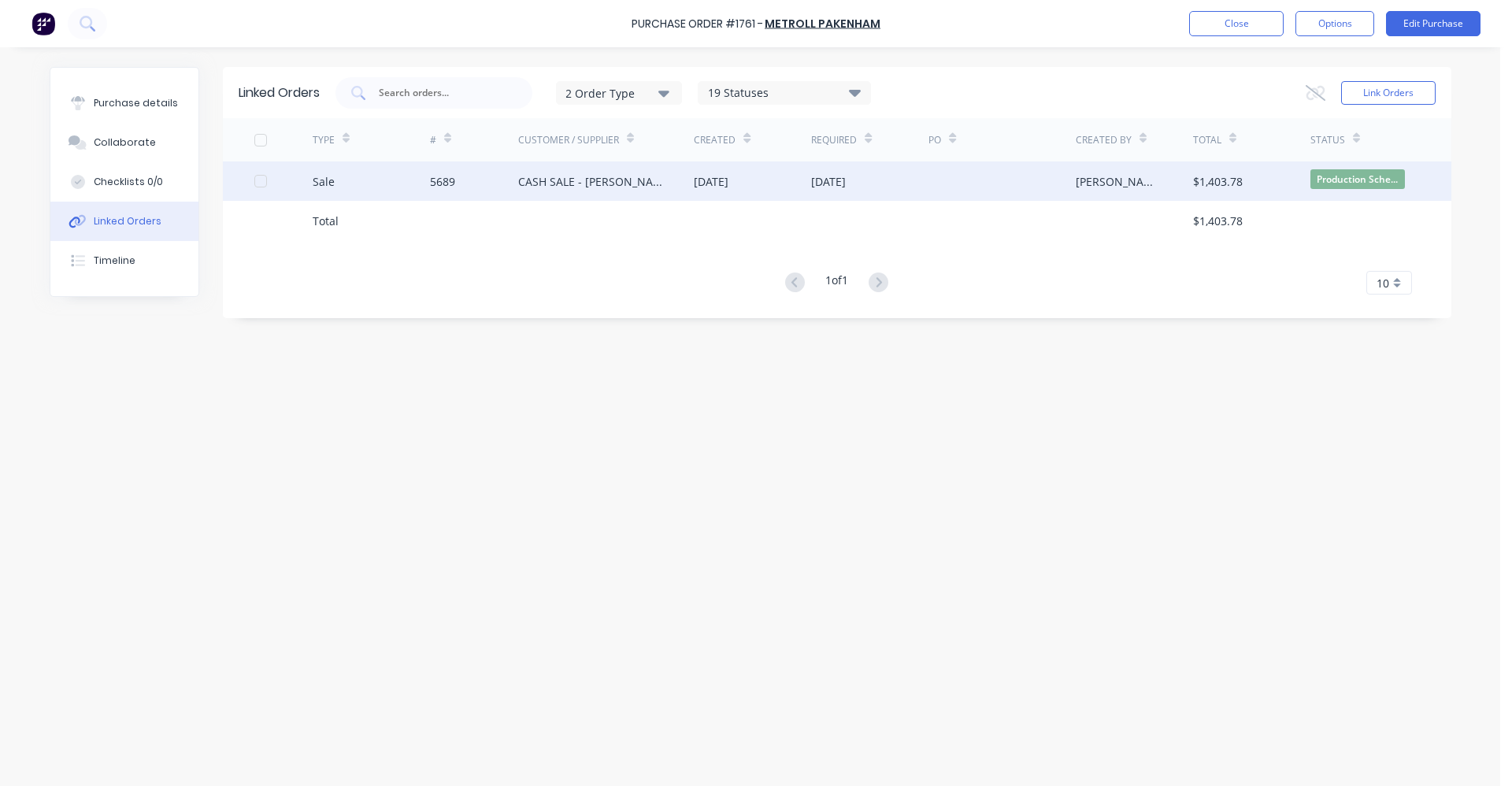
click at [649, 180] on div "CASH SALE - [PERSON_NAME]'S ACCOUNT" at bounding box center [591, 182] width 145 height 17
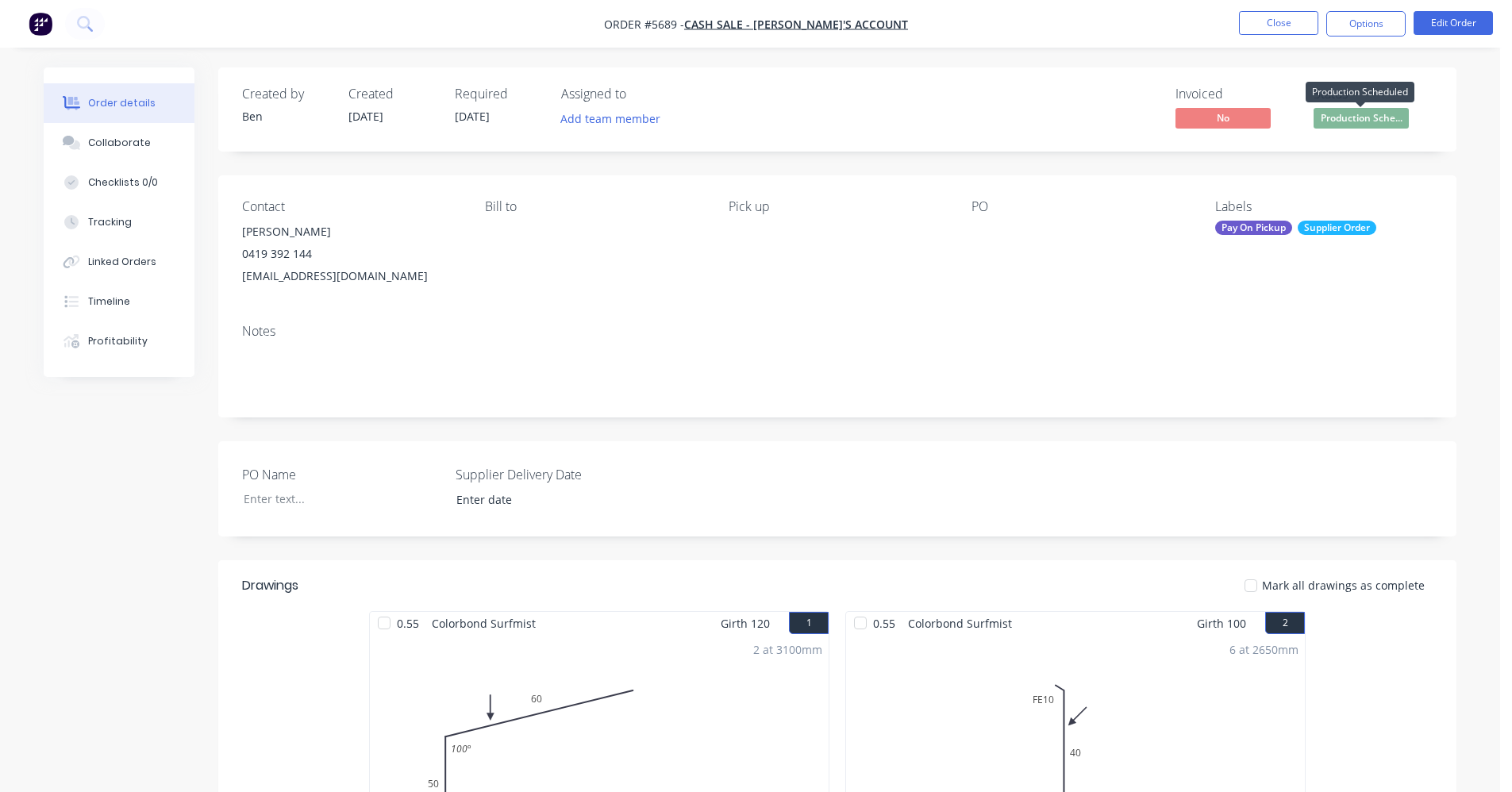
click at [1362, 122] on span "Production Sche..." at bounding box center [1361, 118] width 95 height 20
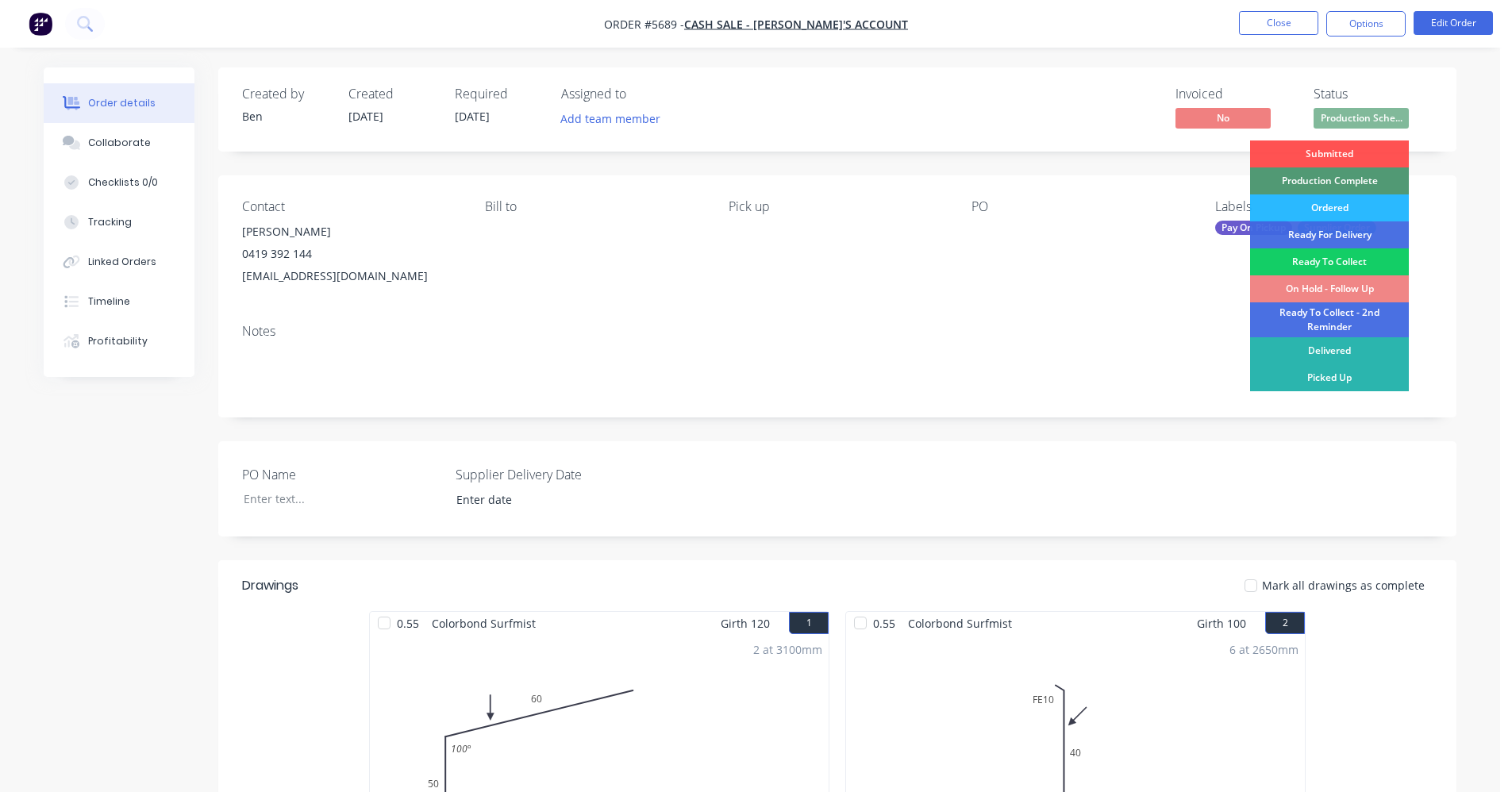
click at [1358, 262] on div "Ready To Collect" at bounding box center [1330, 262] width 159 height 27
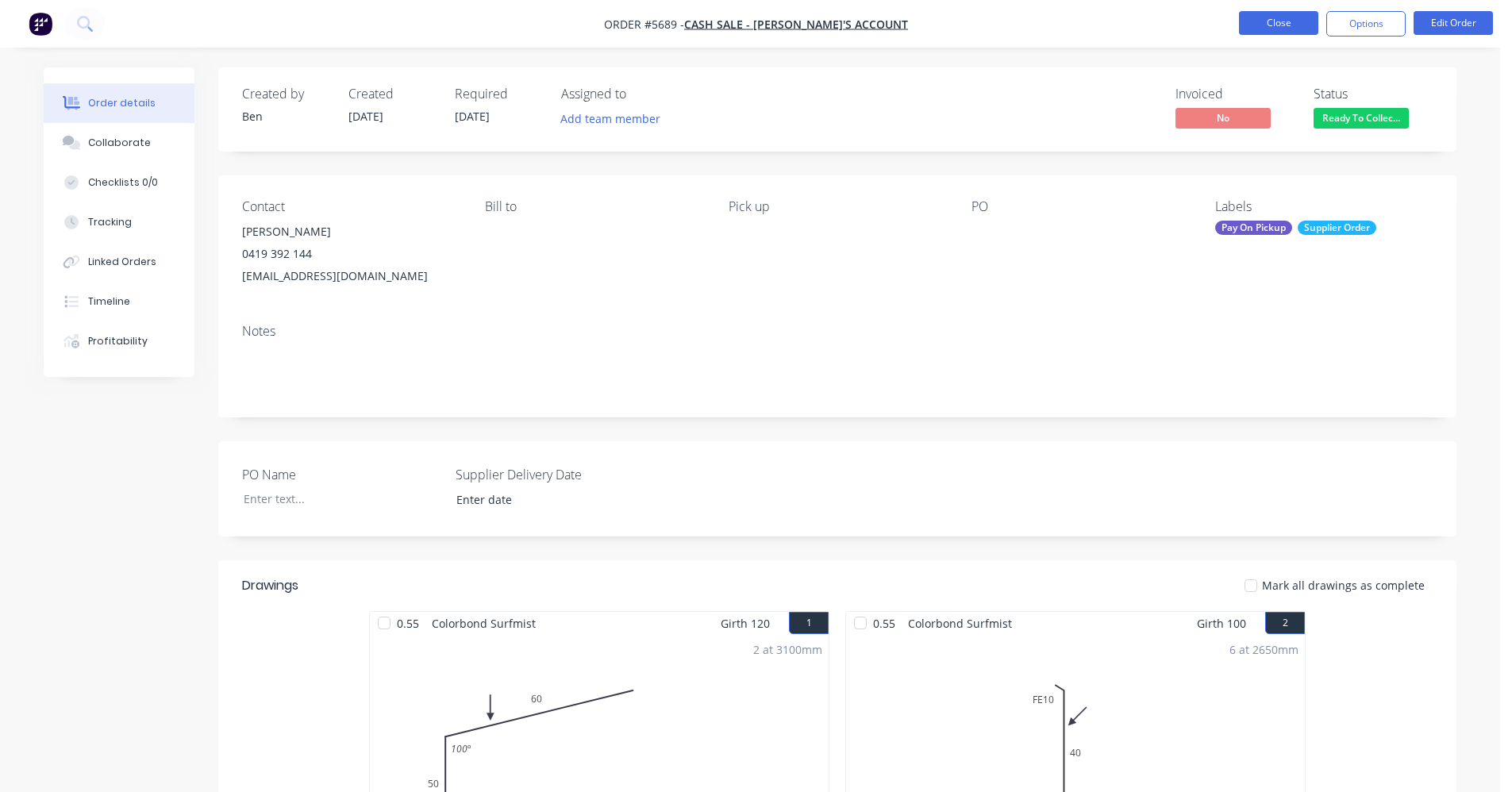
click at [1295, 25] on button "Close" at bounding box center [1279, 23] width 80 height 24
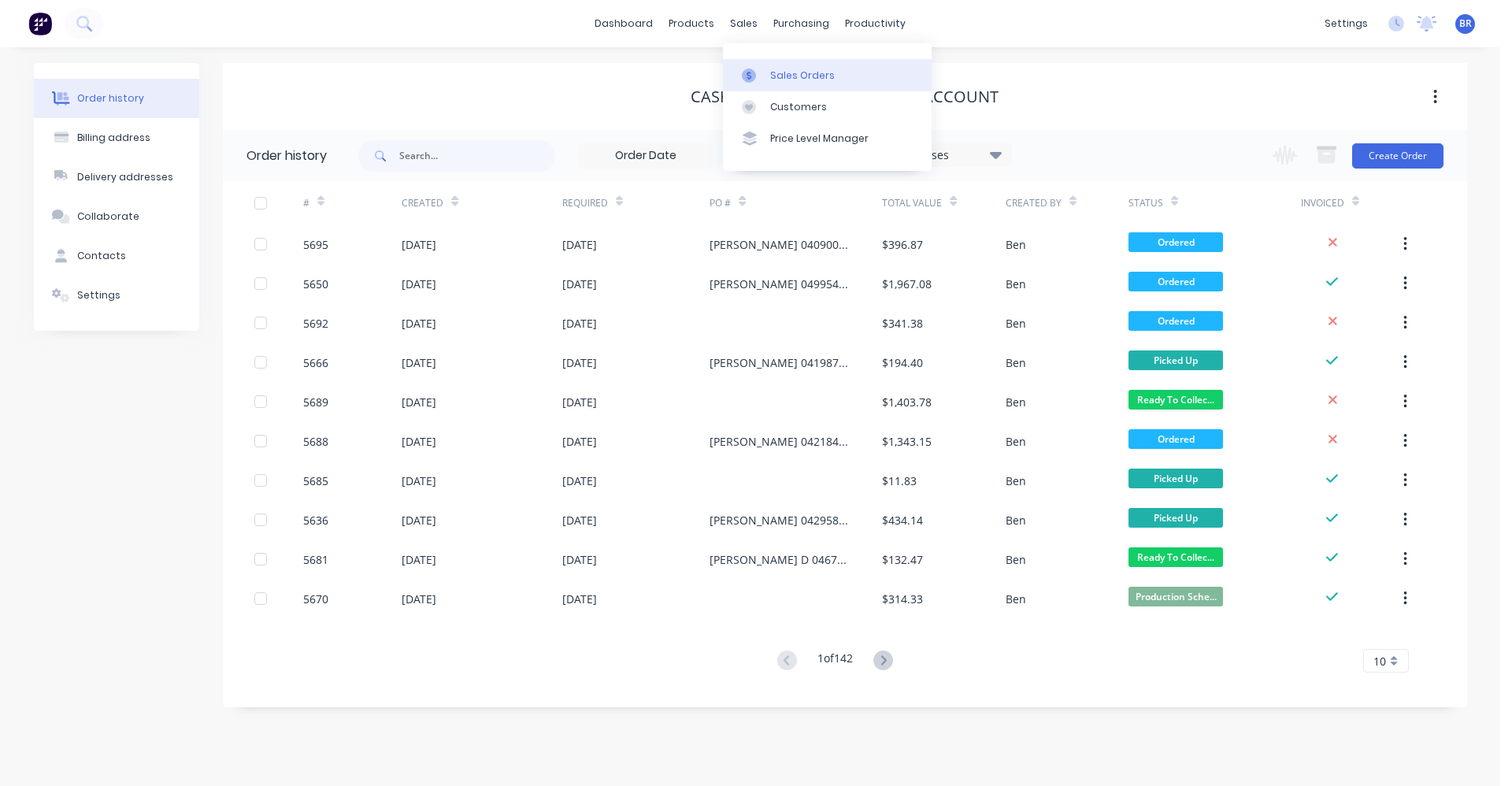
click at [785, 80] on div "Sales Orders" at bounding box center [803, 76] width 65 height 14
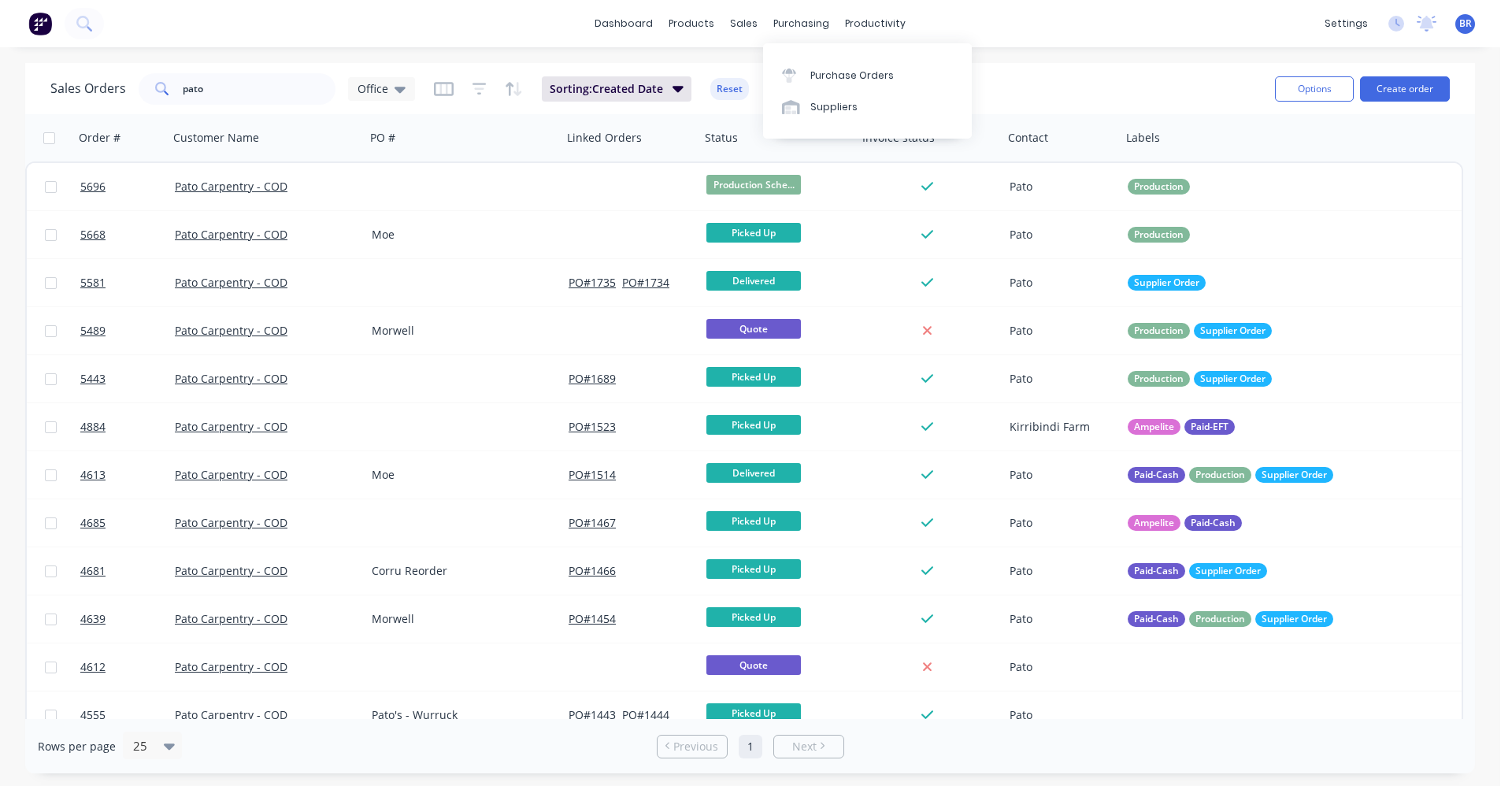
drag, startPoint x: 787, startPoint y: 25, endPoint x: 796, endPoint y: 55, distance: 31.3
click at [788, 31] on div "purchasing" at bounding box center [801, 24] width 72 height 24
click at [814, 70] on div "Purchase Orders" at bounding box center [852, 76] width 84 height 14
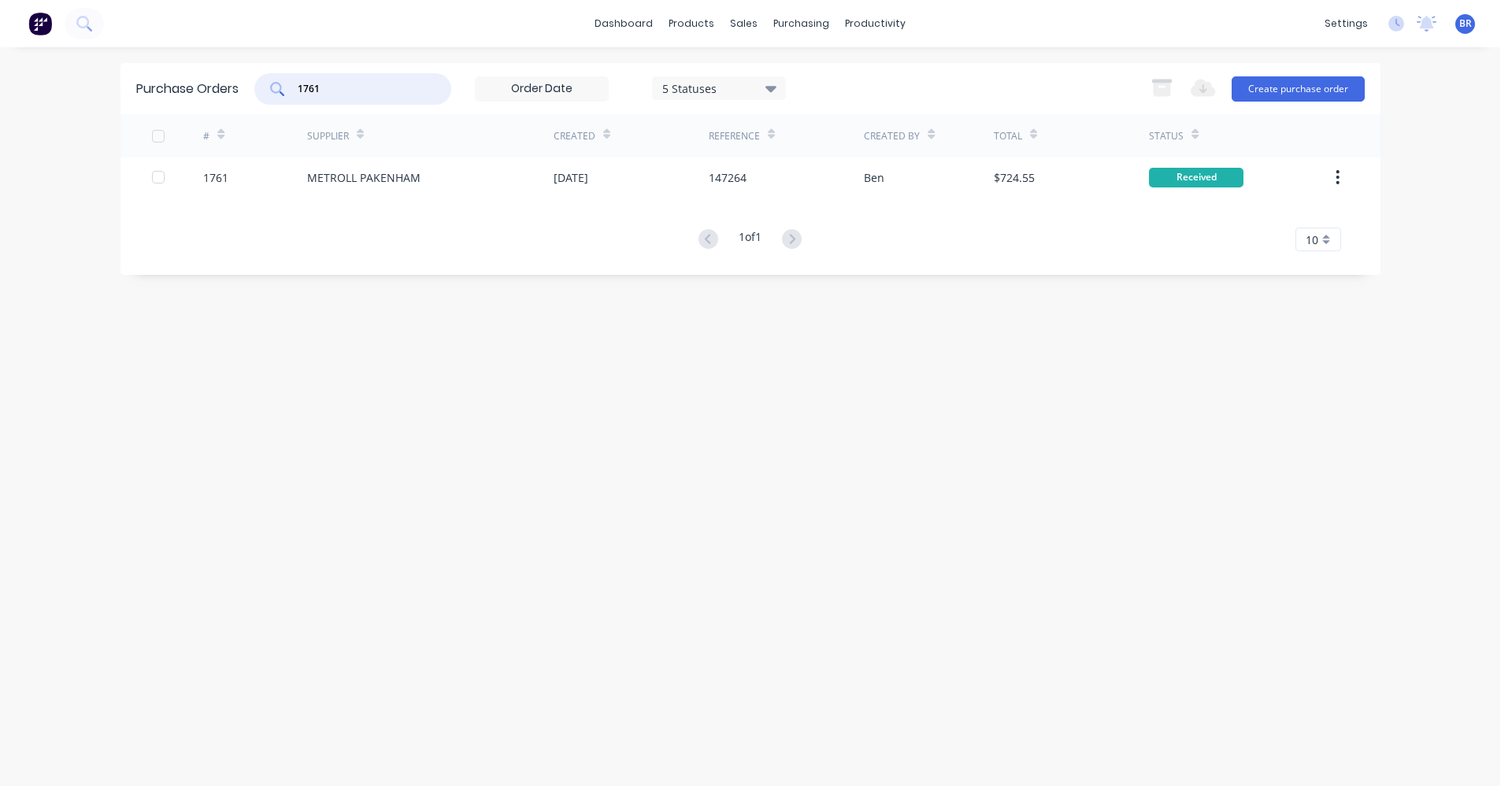
drag, startPoint x: 397, startPoint y: 90, endPoint x: 203, endPoint y: 90, distance: 194.0
click at [203, 90] on div "Purchase Orders 1761 5 Statuses 5 Statuses Export to Excel (XLSX) Create purcha…" at bounding box center [750, 88] width 1260 height 51
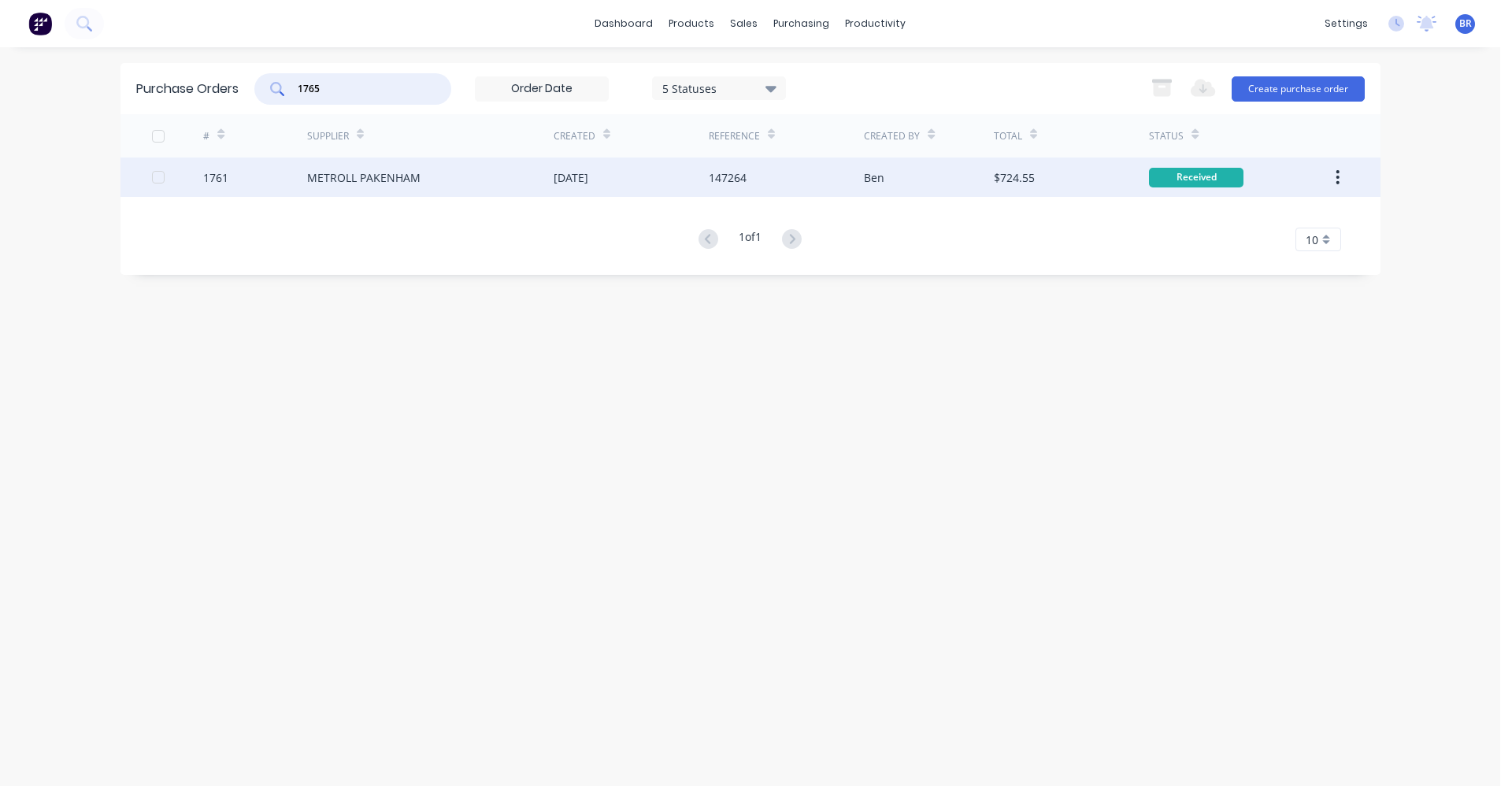
type input "1765"
click at [466, 189] on div "METROLL PAKENHAM" at bounding box center [430, 178] width 246 height 39
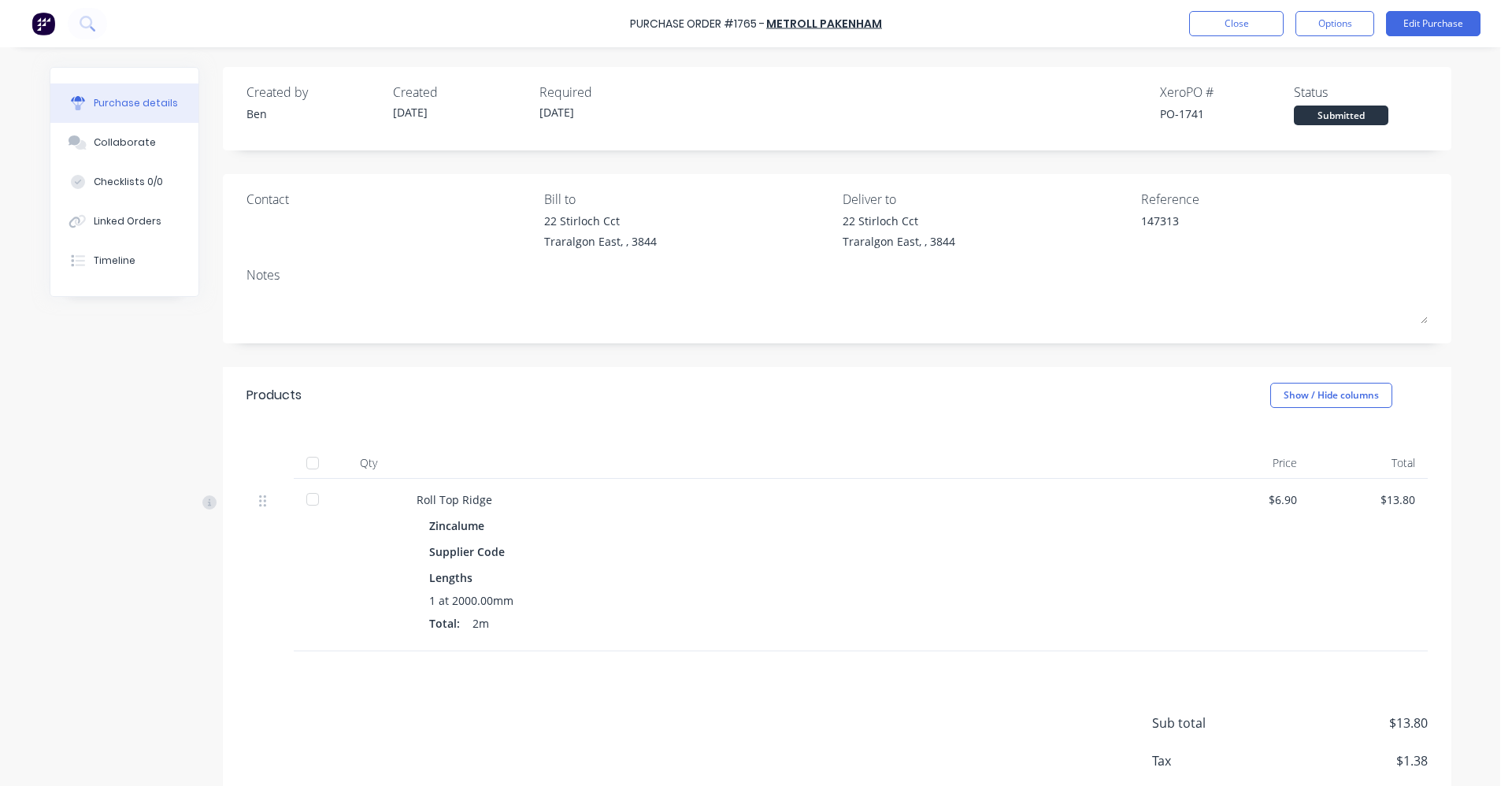
click at [310, 458] on div at bounding box center [313, 463] width 32 height 32
type textarea "x"
click at [123, 219] on div "Linked Orders" at bounding box center [128, 221] width 68 height 14
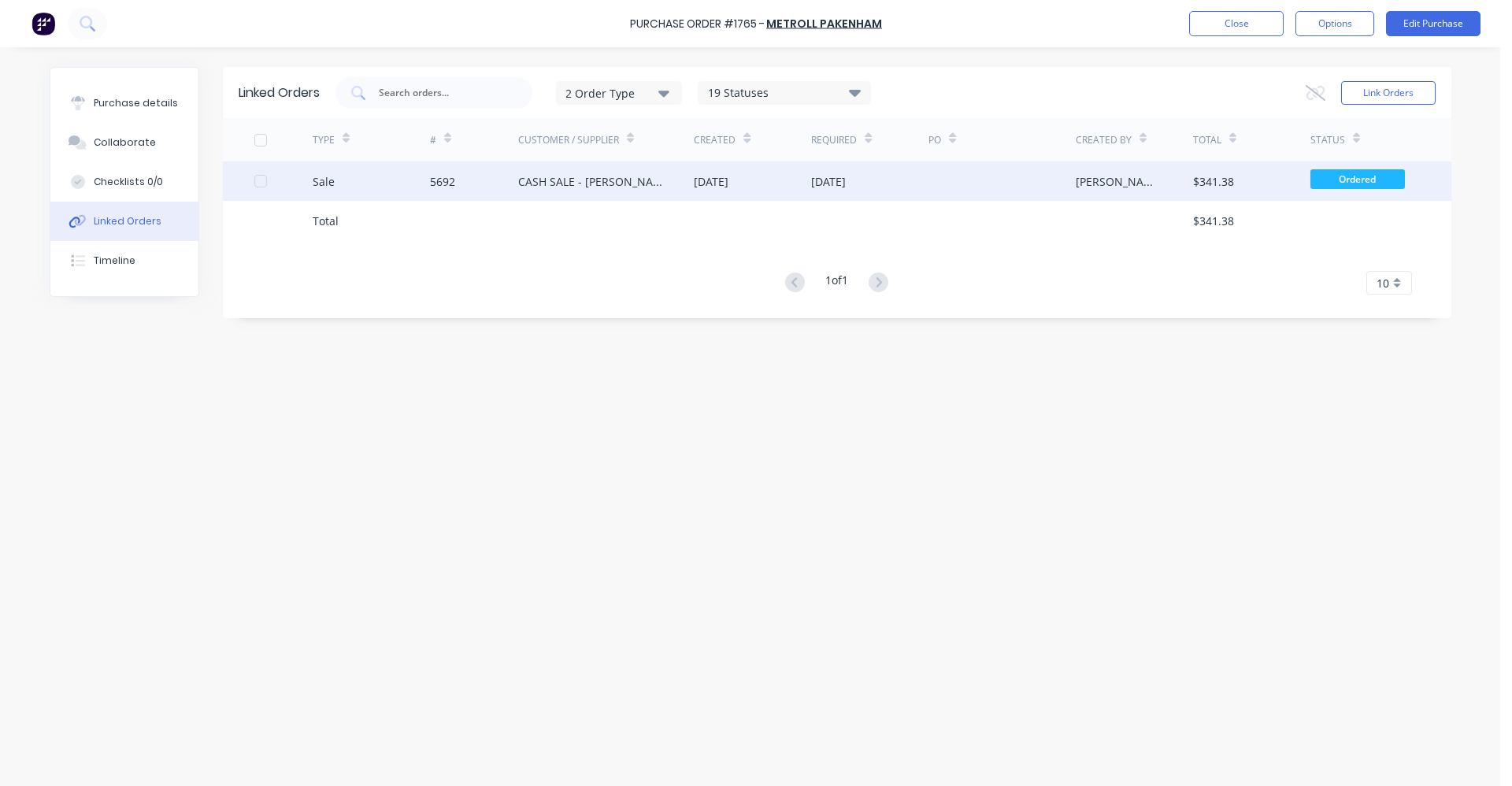
click at [795, 192] on div "[DATE]" at bounding box center [752, 182] width 118 height 39
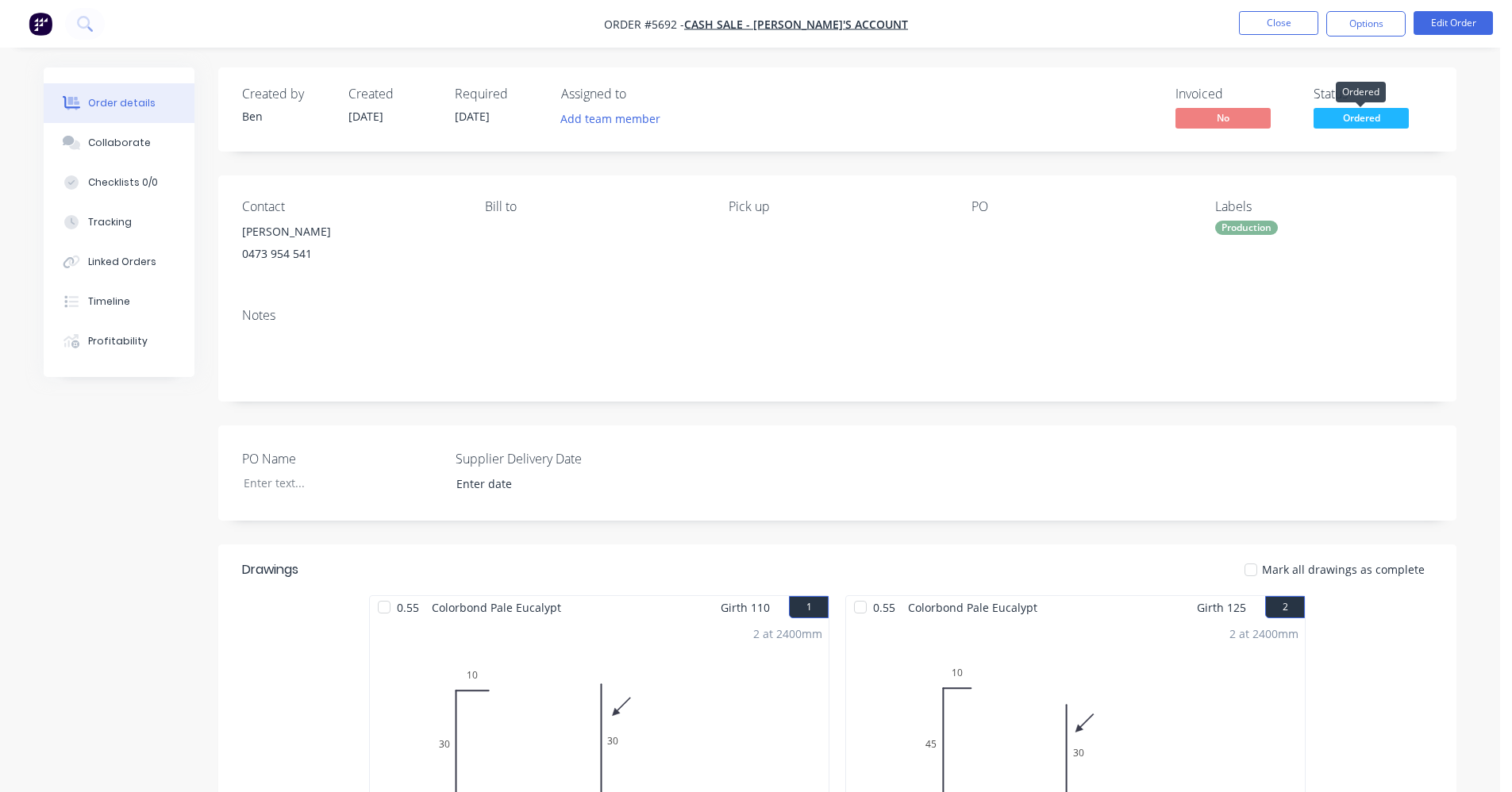
click at [1371, 122] on span "Ordered" at bounding box center [1361, 118] width 95 height 20
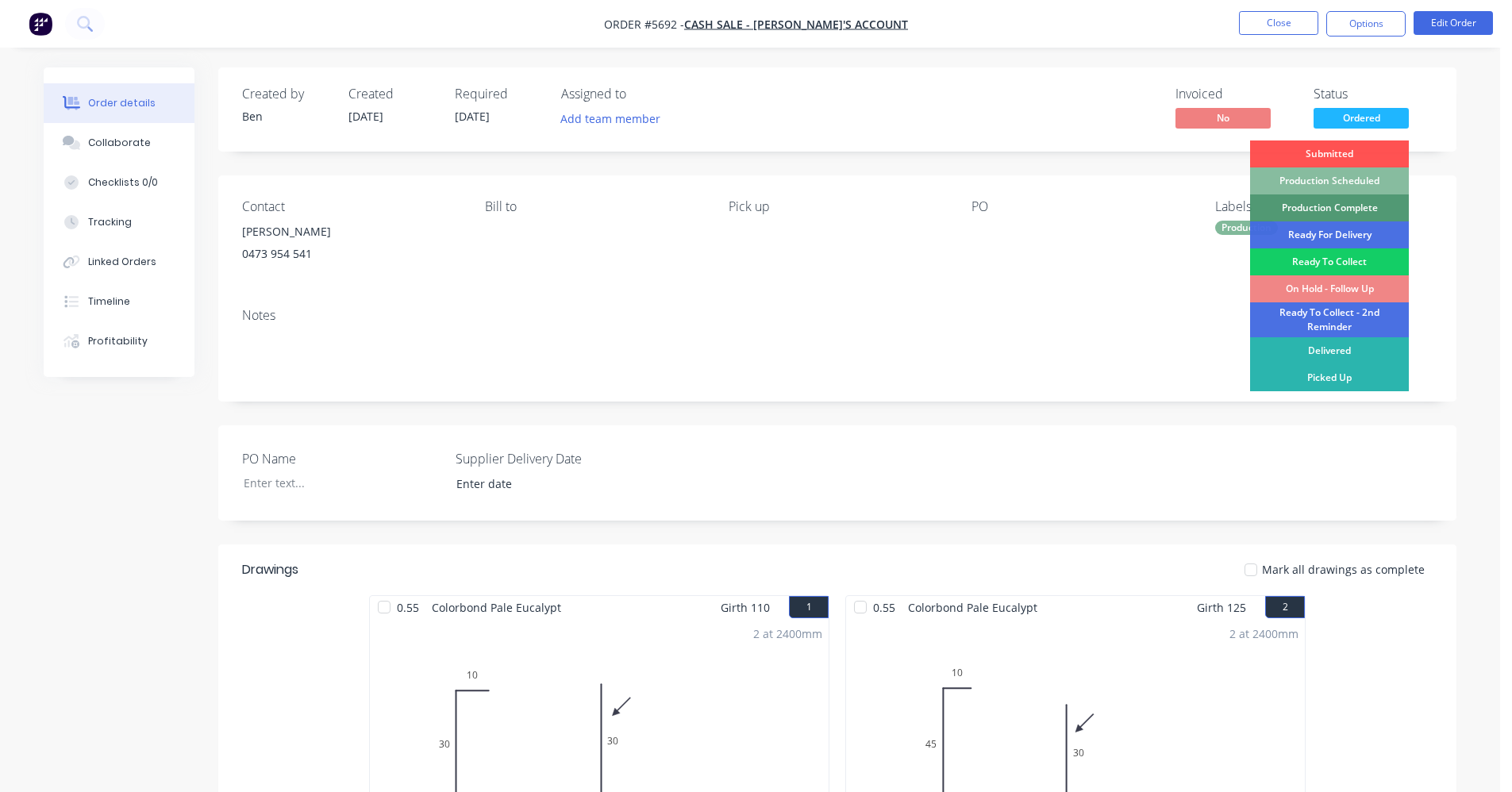
click at [1315, 260] on div "Ready To Collect" at bounding box center [1330, 262] width 159 height 27
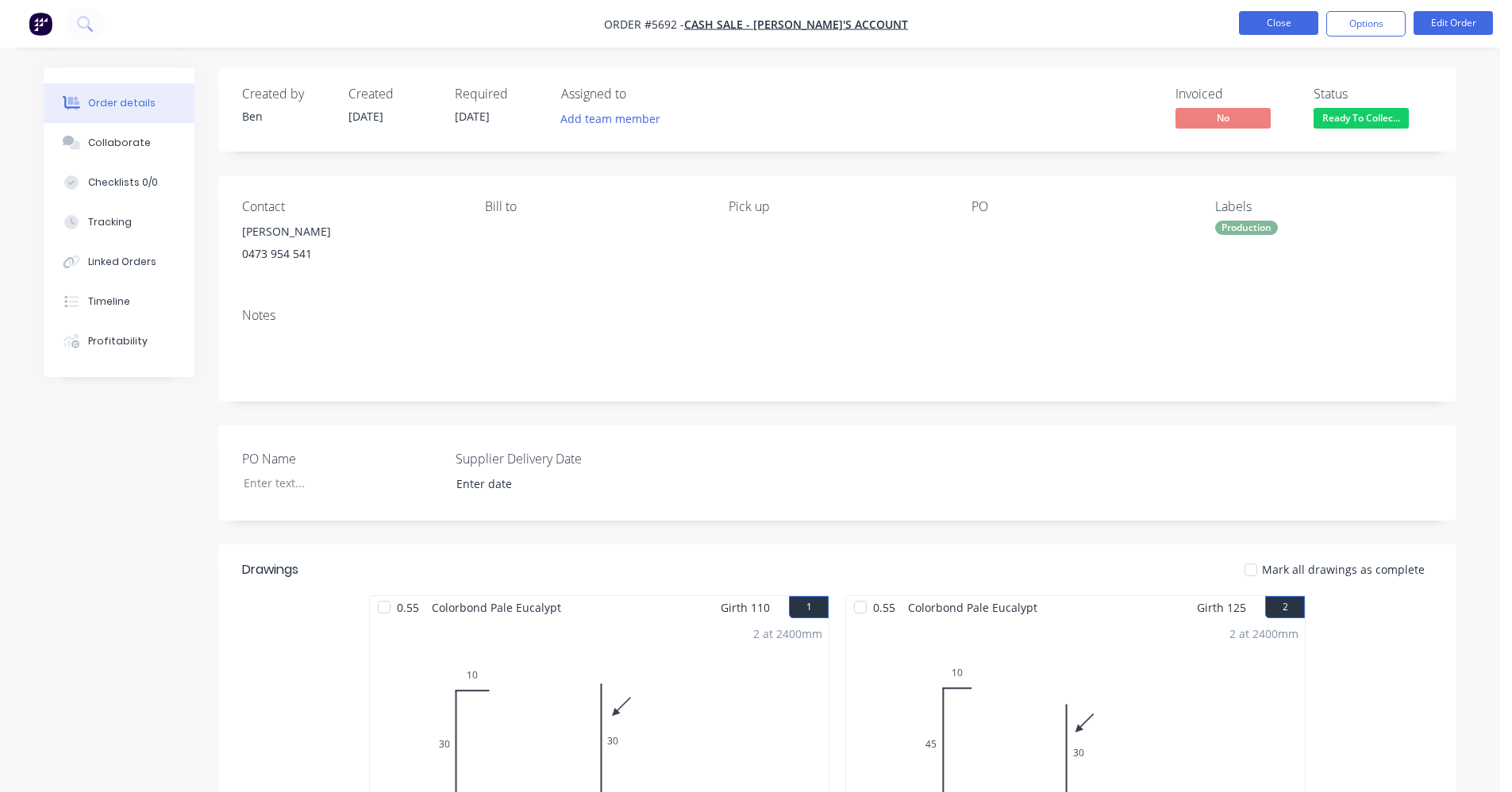
click at [1294, 17] on button "Close" at bounding box center [1279, 23] width 80 height 24
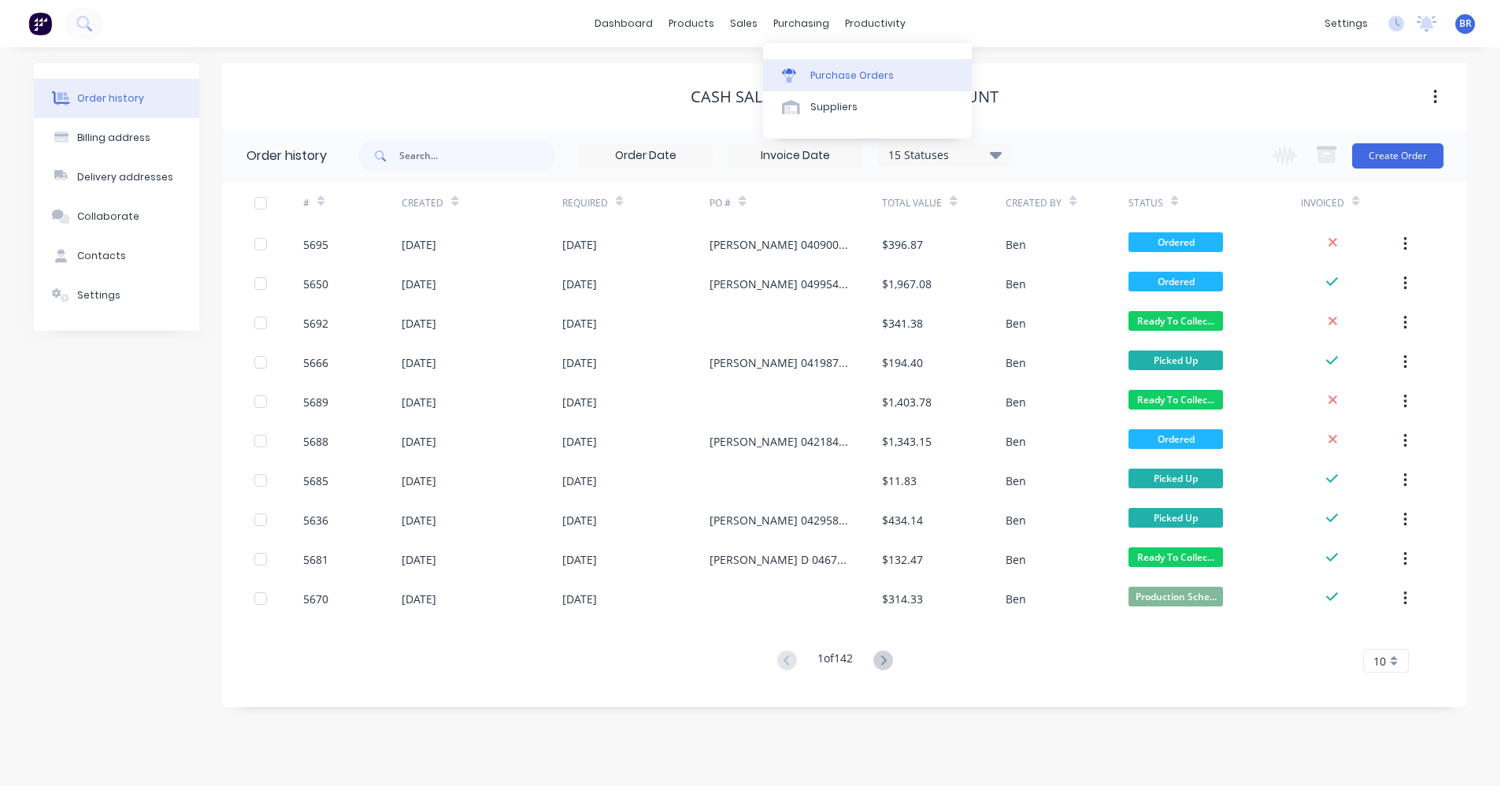
click at [838, 78] on div "Purchase Orders" at bounding box center [852, 76] width 84 height 14
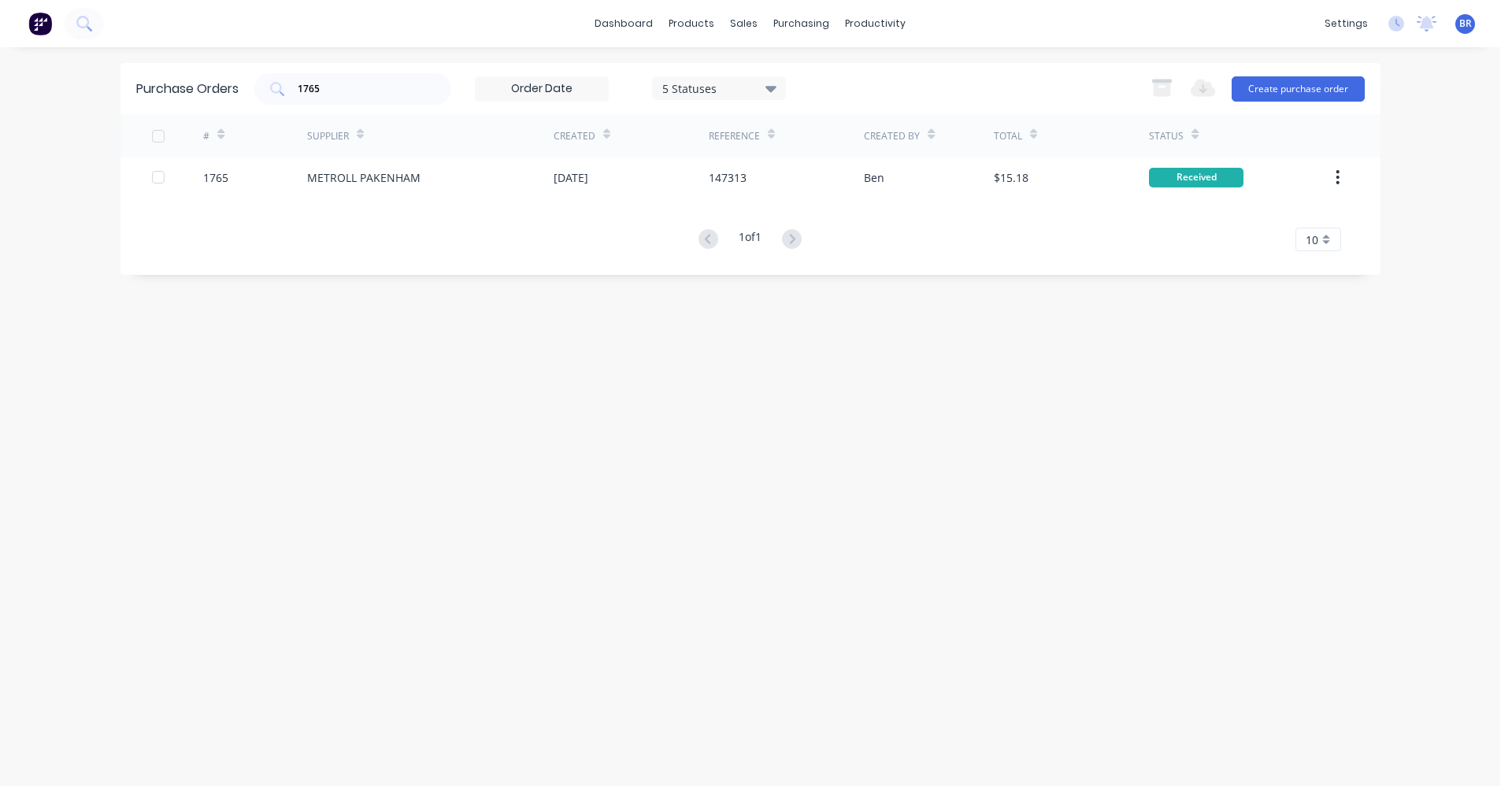
drag, startPoint x: 321, startPoint y: 96, endPoint x: 204, endPoint y: 91, distance: 117.1
click at [206, 92] on div "Purchase Orders 1765 5 Statuses 5 Statuses Export to Excel (XLSX) Create purcha…" at bounding box center [750, 88] width 1260 height 51
drag, startPoint x: 748, startPoint y: 26, endPoint x: 750, endPoint y: 49, distance: 23.1
click at [748, 27] on div "sales" at bounding box center [743, 24] width 43 height 24
click at [768, 76] on link "Sales Orders" at bounding box center [827, 75] width 208 height 32
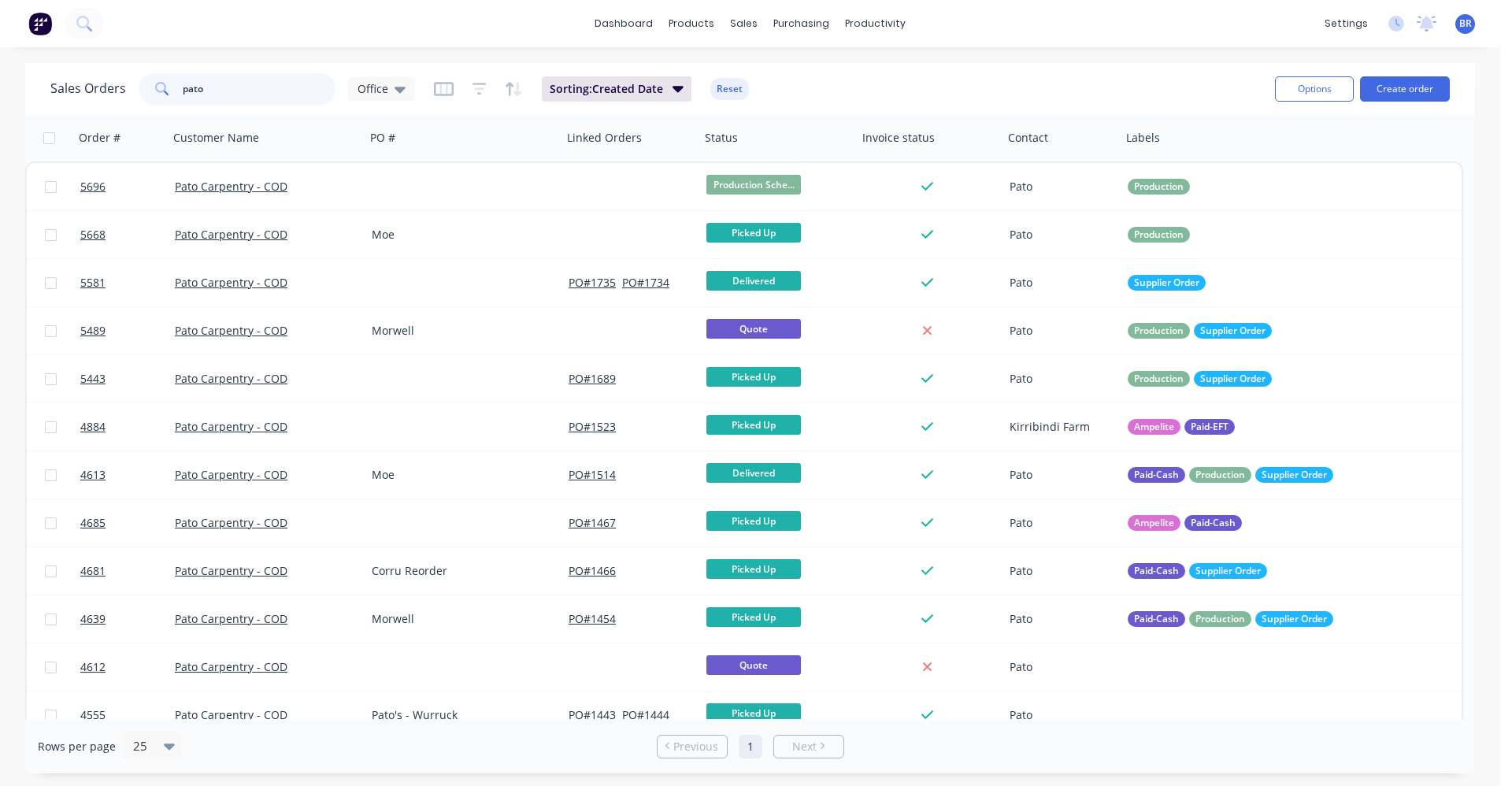
drag, startPoint x: 0, startPoint y: 46, endPoint x: 0, endPoint y: 20, distance: 26.0
click at [0, 20] on div "dashboard products sales purchasing productivity dashboard products Product Cat…" at bounding box center [750, 393] width 1500 height 786
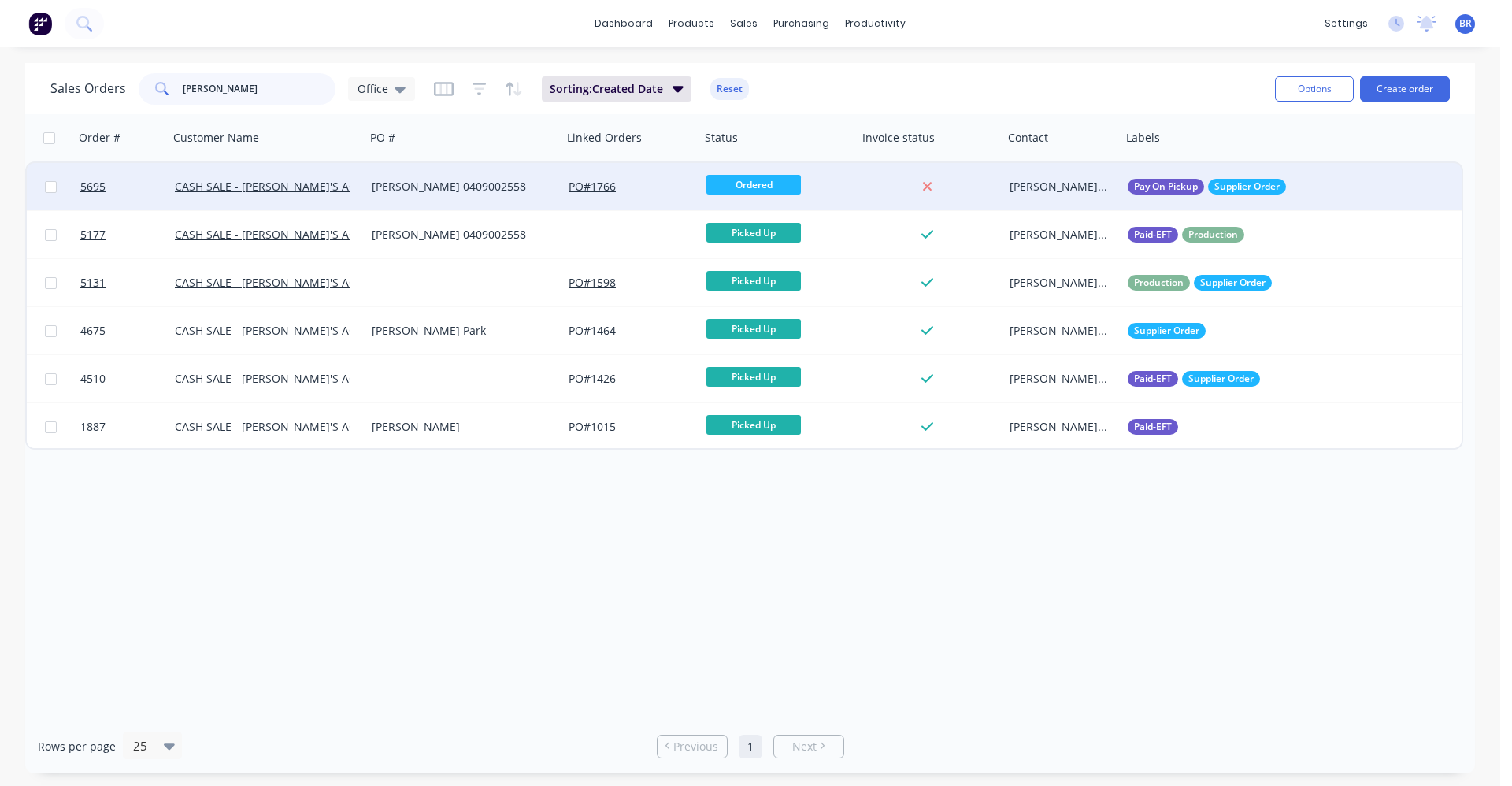
type input "erica"
click at [464, 201] on div "[PERSON_NAME] 0409002558" at bounding box center [463, 187] width 196 height 47
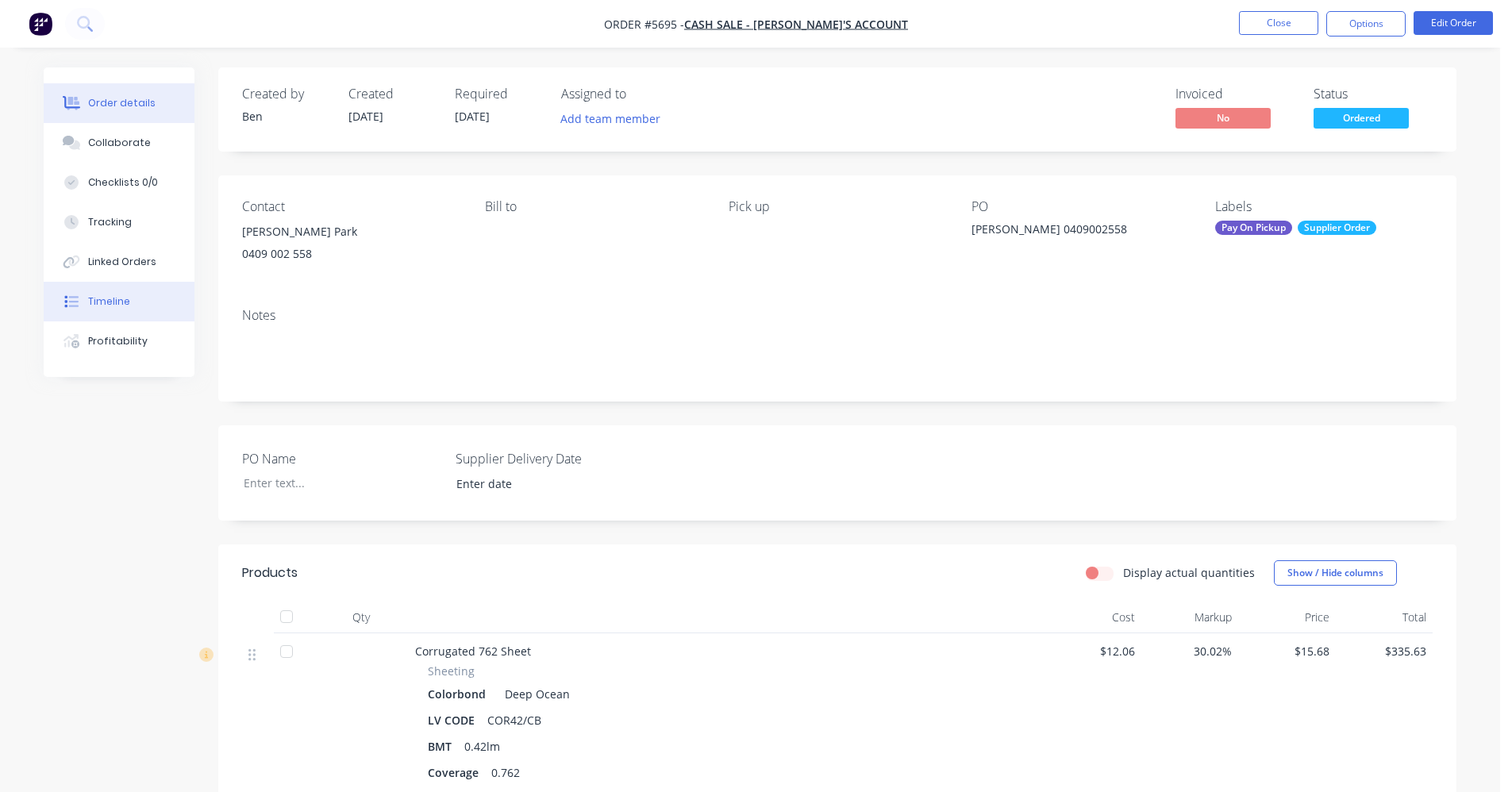
drag, startPoint x: 145, startPoint y: 298, endPoint x: 164, endPoint y: 295, distance: 19.2
click at [144, 298] on button "Timeline" at bounding box center [119, 301] width 151 height 40
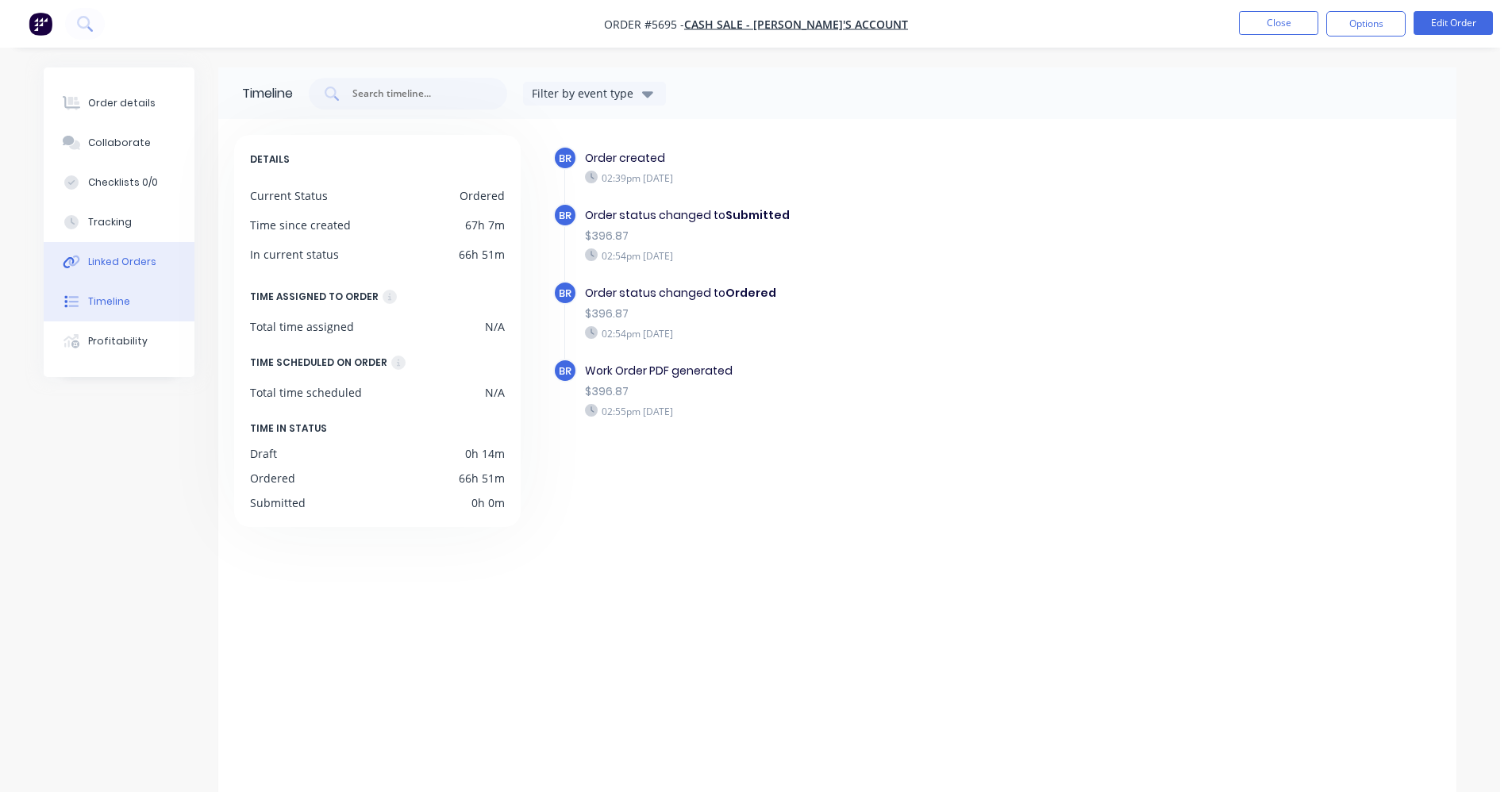
click at [129, 262] on div "Linked Orders" at bounding box center [122, 262] width 68 height 14
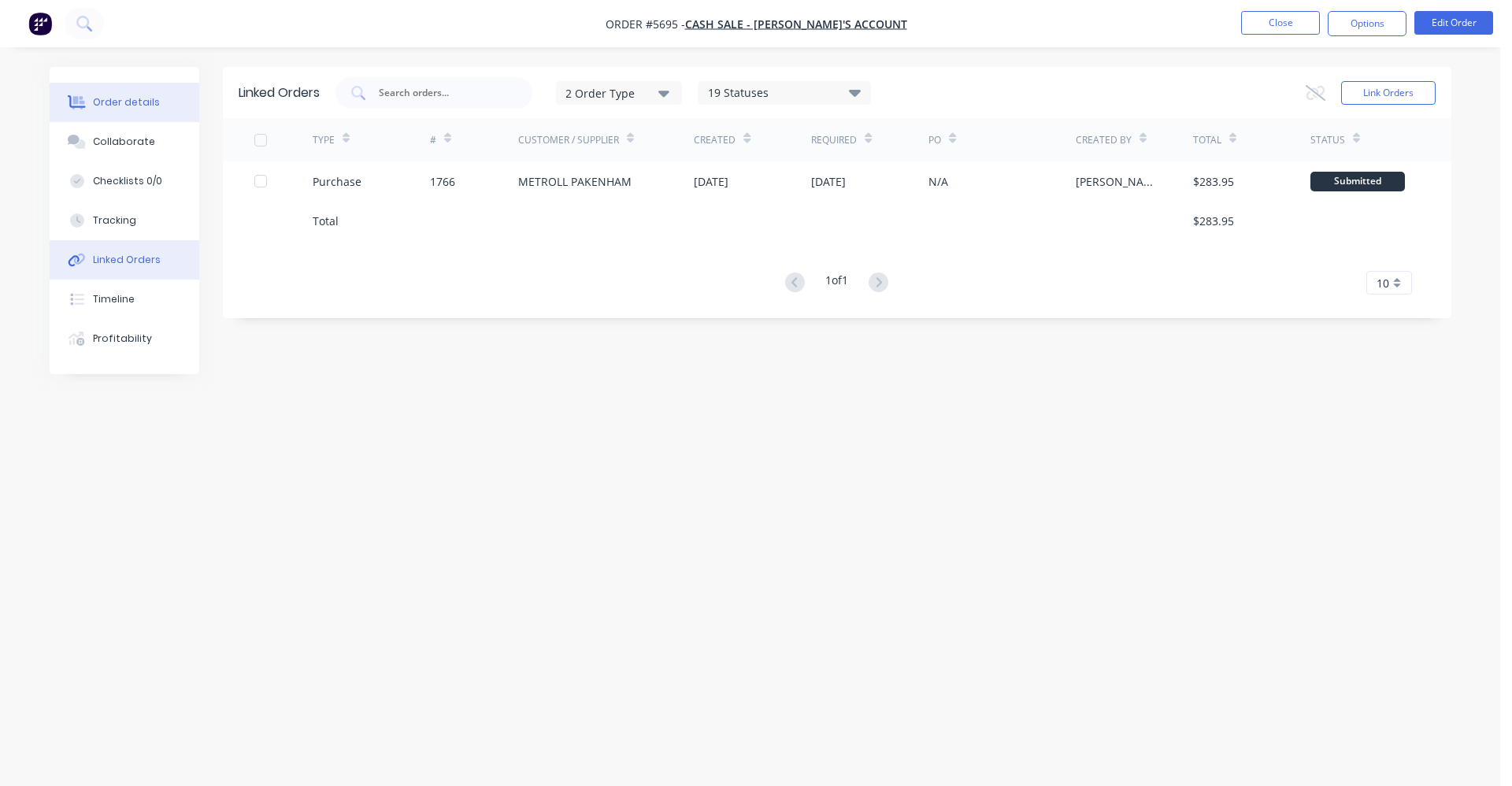
click at [107, 108] on div "Order details" at bounding box center [126, 103] width 67 height 14
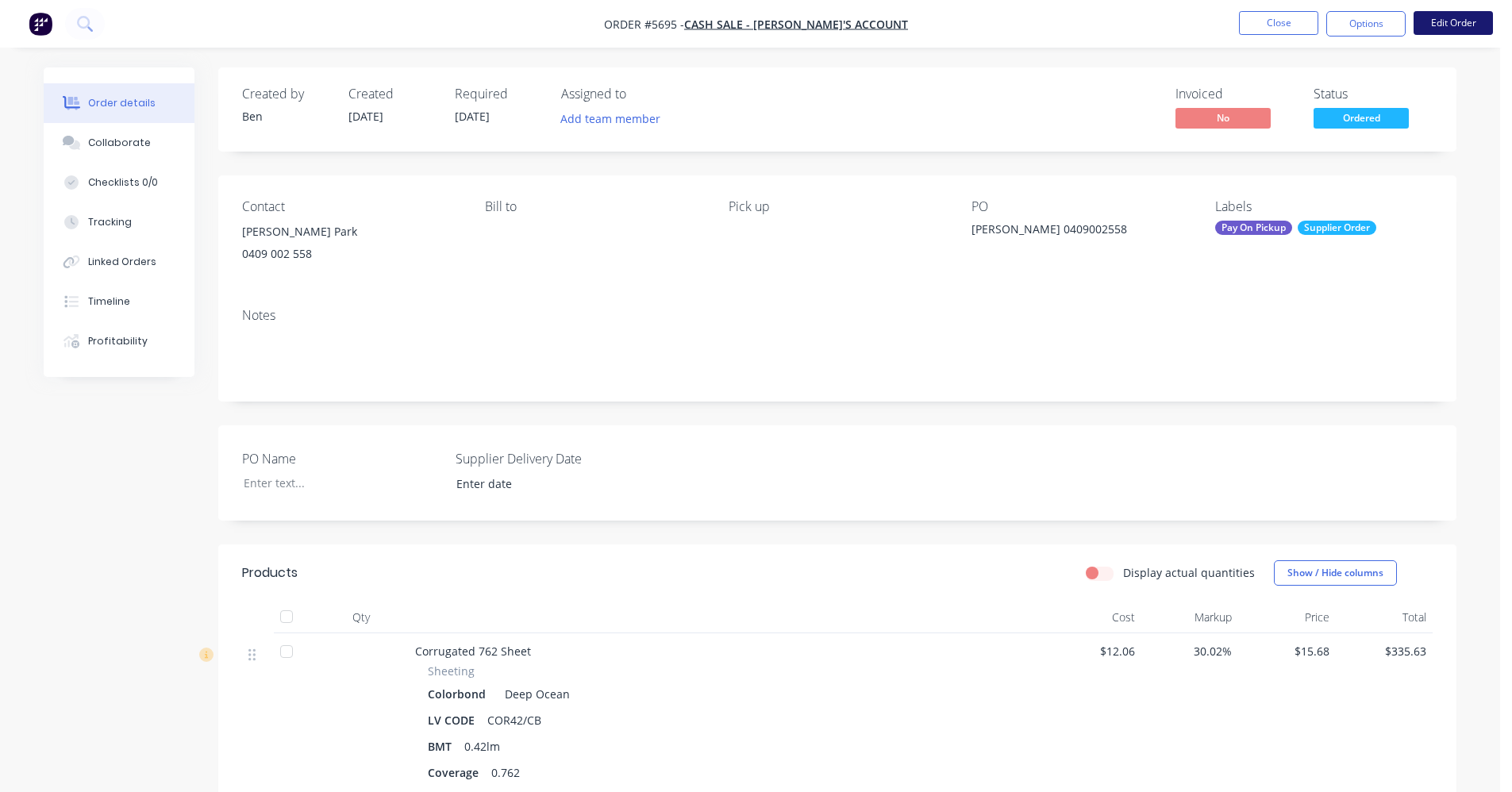
click at [1436, 28] on button "Edit Order" at bounding box center [1453, 23] width 80 height 24
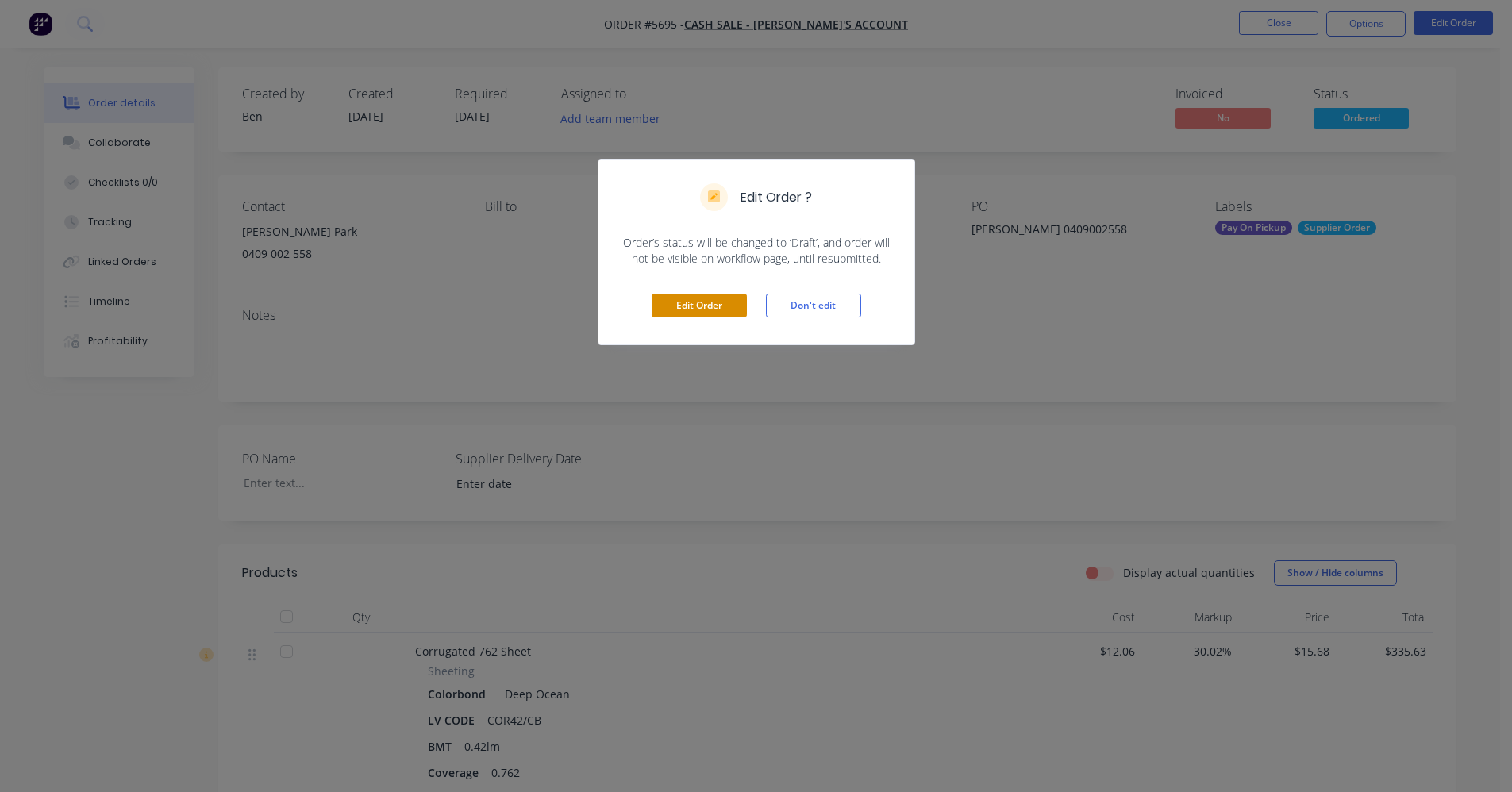
click at [717, 306] on button "Edit Order" at bounding box center [699, 305] width 95 height 24
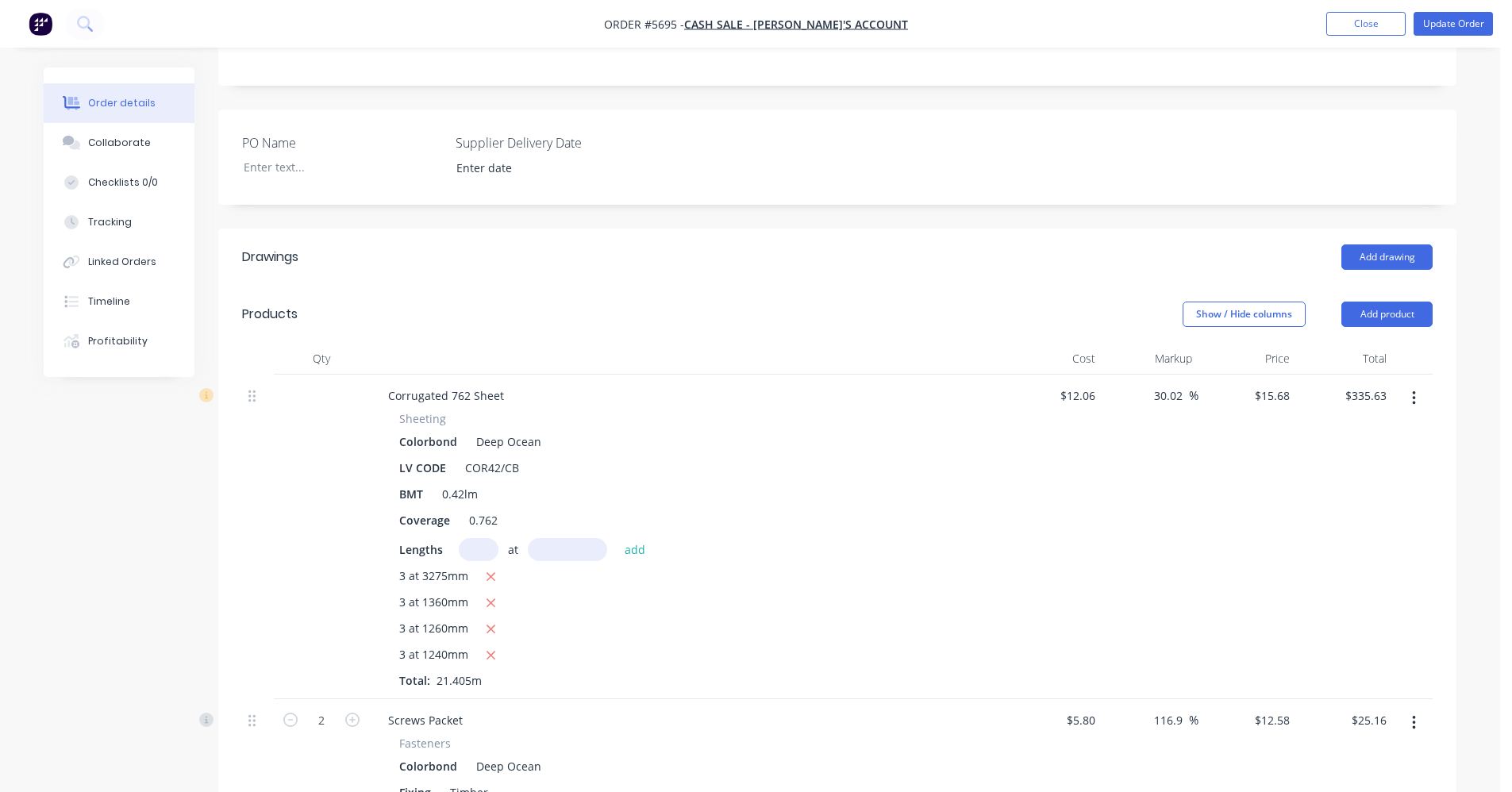
scroll to position [159, 0]
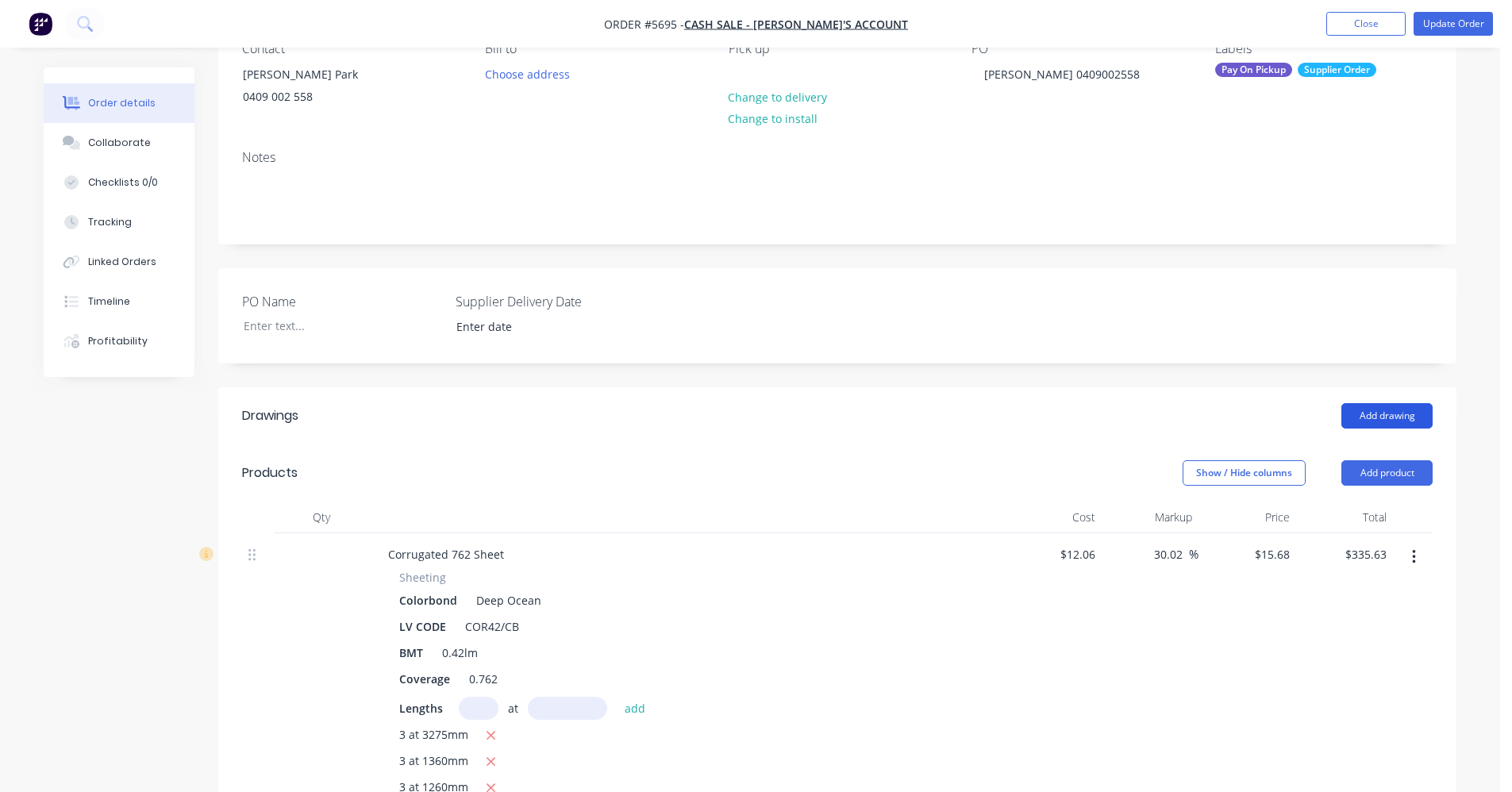
click at [1382, 429] on button "Add drawing" at bounding box center [1386, 416] width 91 height 25
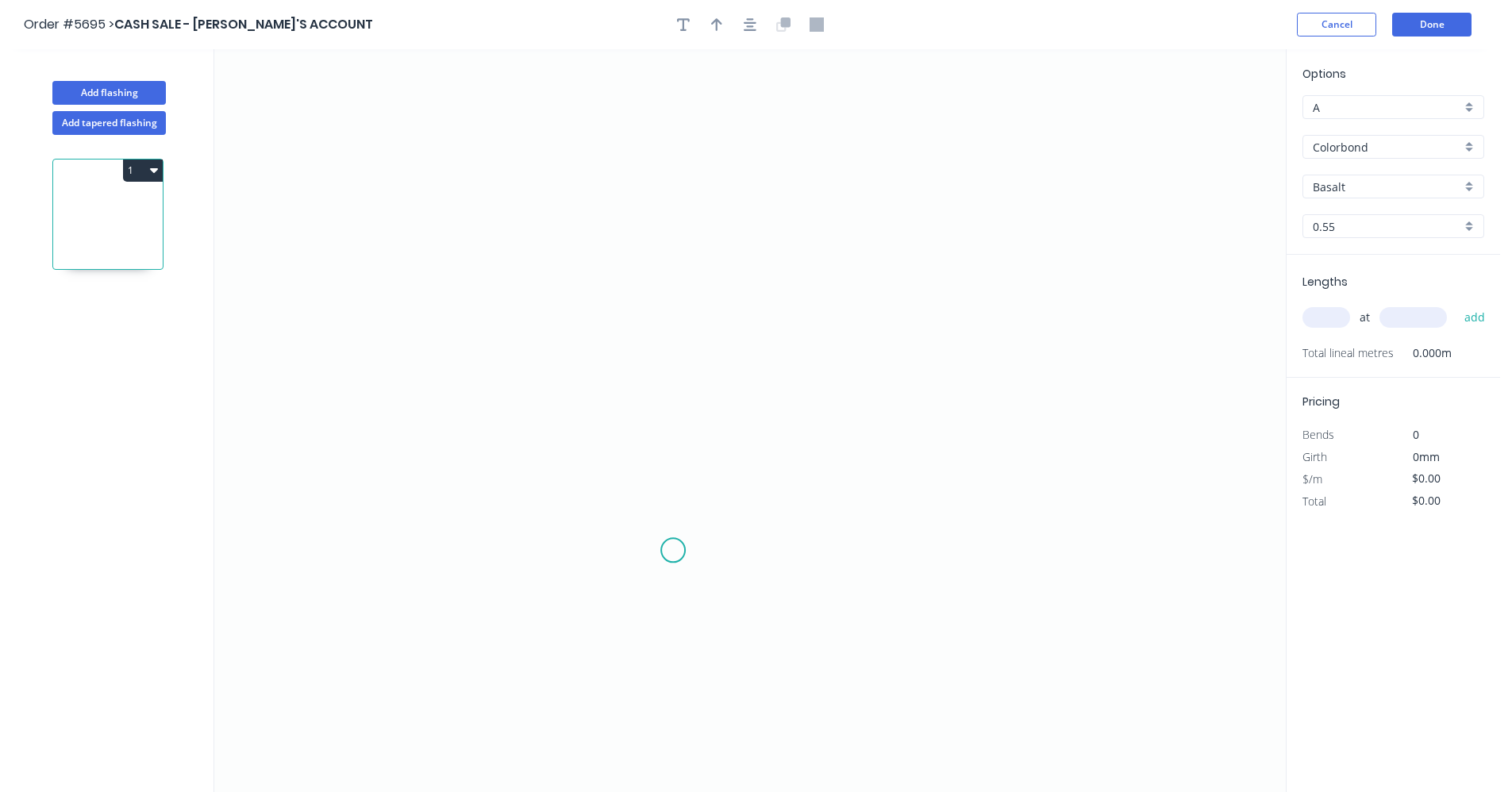
click at [674, 550] on icon "0" at bounding box center [749, 421] width 1071 height 743
click at [668, 261] on icon "0" at bounding box center [749, 421] width 1071 height 743
click at [989, 268] on icon "0 ?" at bounding box center [749, 421] width 1071 height 743
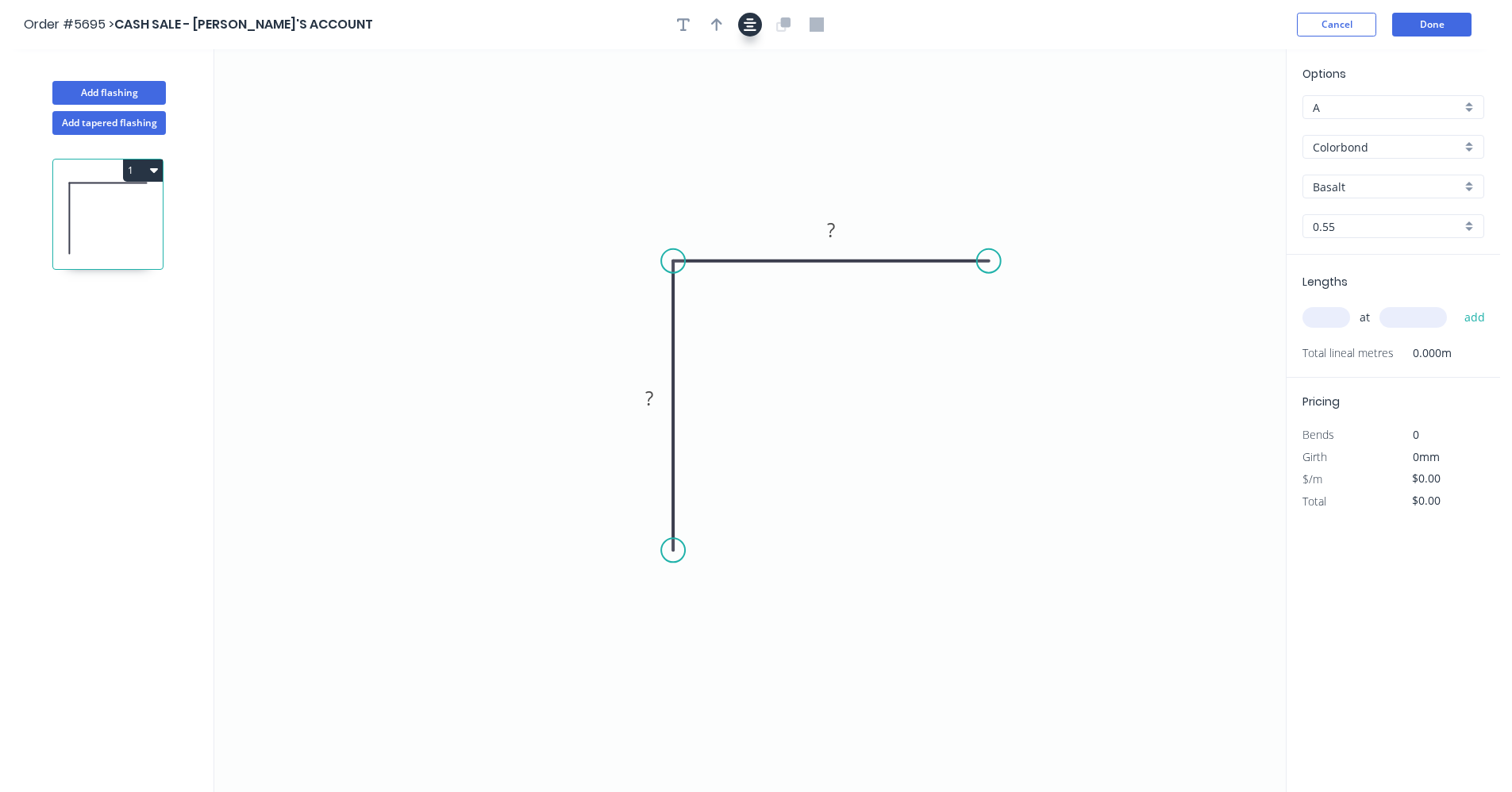
drag, startPoint x: 752, startPoint y: 25, endPoint x: 814, endPoint y: 78, distance: 81.6
click at [753, 25] on icon "button" at bounding box center [750, 25] width 13 height 14
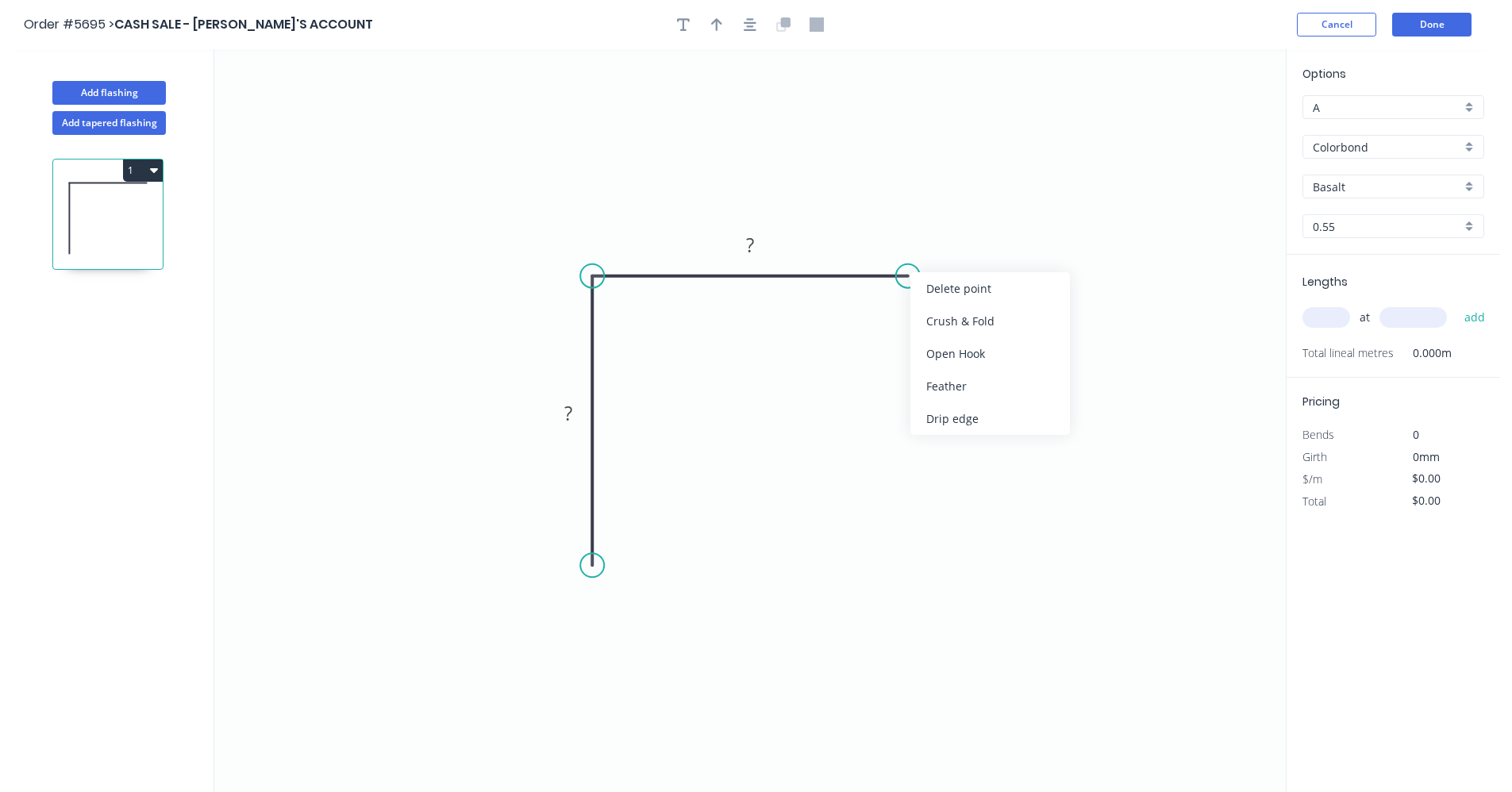
click at [965, 390] on div "Feather" at bounding box center [990, 386] width 160 height 33
click at [642, 689] on div "Feather" at bounding box center [672, 690] width 160 height 33
drag, startPoint x: 624, startPoint y: 627, endPoint x: 612, endPoint y: 557, distance: 71.0
click at [624, 627] on div "Flip bend" at bounding box center [673, 624] width 160 height 33
click at [641, 534] on tspan "15" at bounding box center [636, 537] width 22 height 26
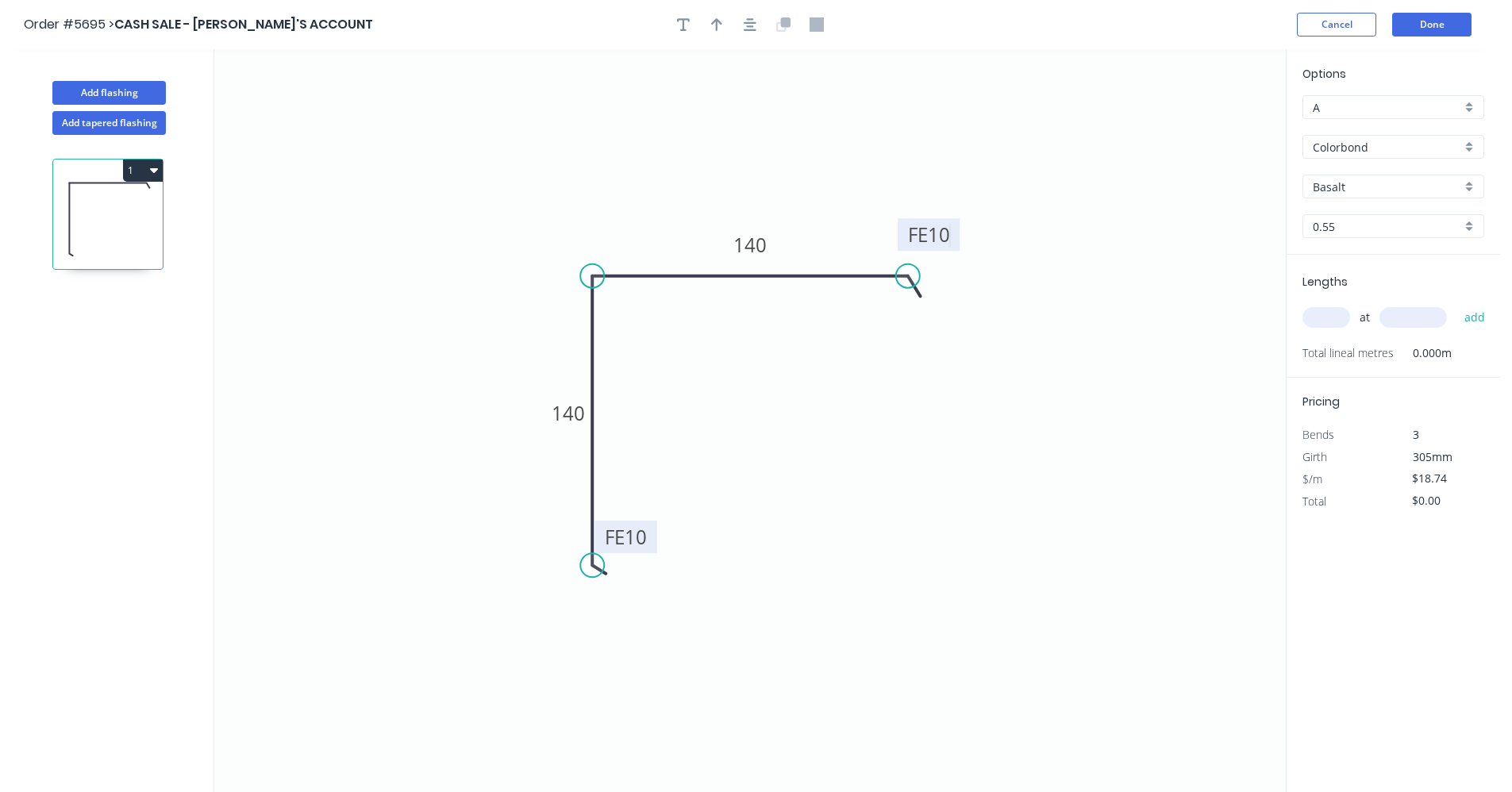
type input "$16.97"
click at [1440, 187] on input "Basalt" at bounding box center [1386, 187] width 149 height 17
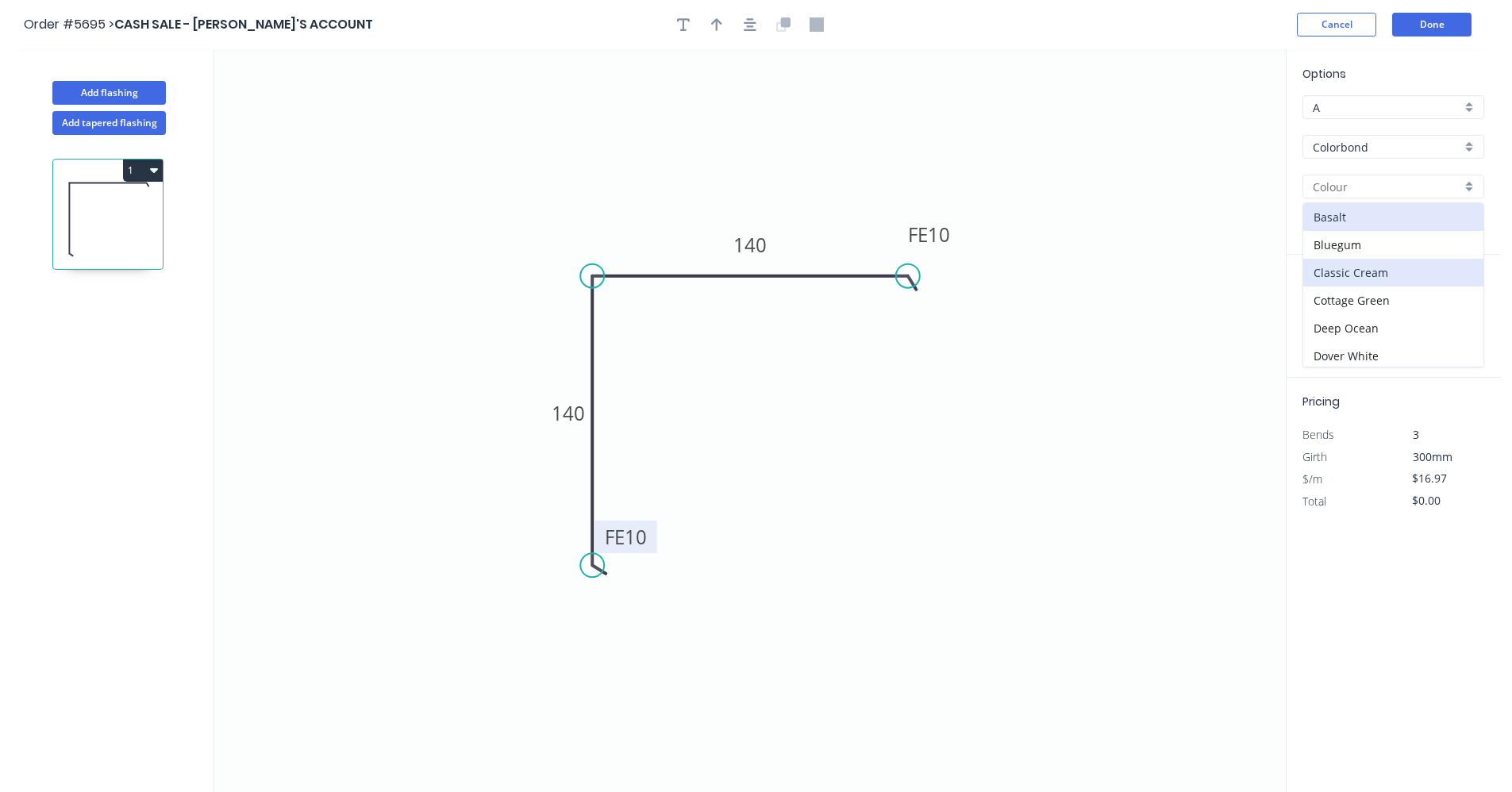
scroll to position [80, 0]
click at [1356, 254] on div "Deep Ocean" at bounding box center [1393, 248] width 181 height 28
type input "Deep Ocean"
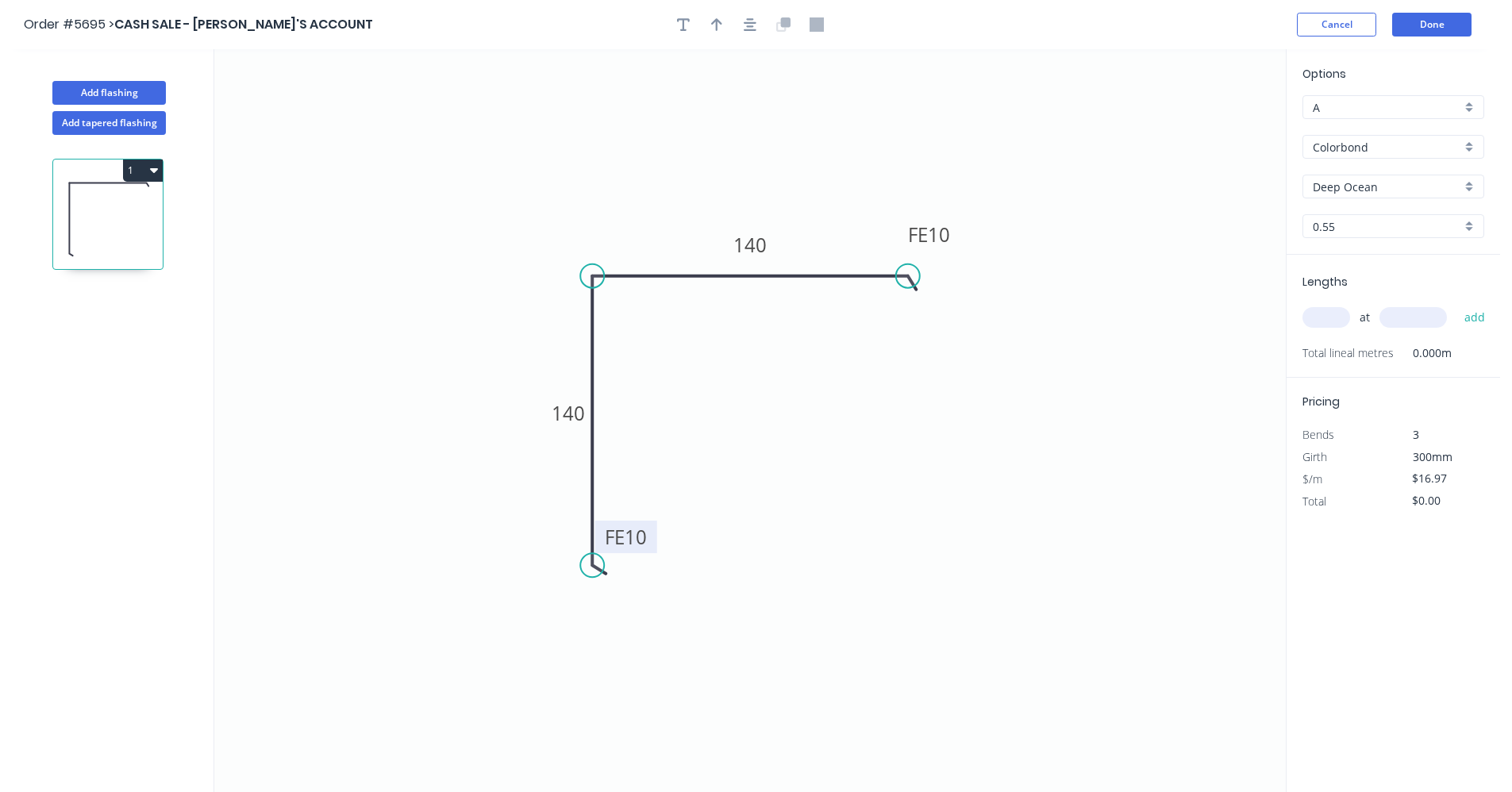
click at [1335, 322] on input "text" at bounding box center [1326, 317] width 48 height 21
click at [113, 85] on button "Add flashing" at bounding box center [109, 93] width 114 height 24
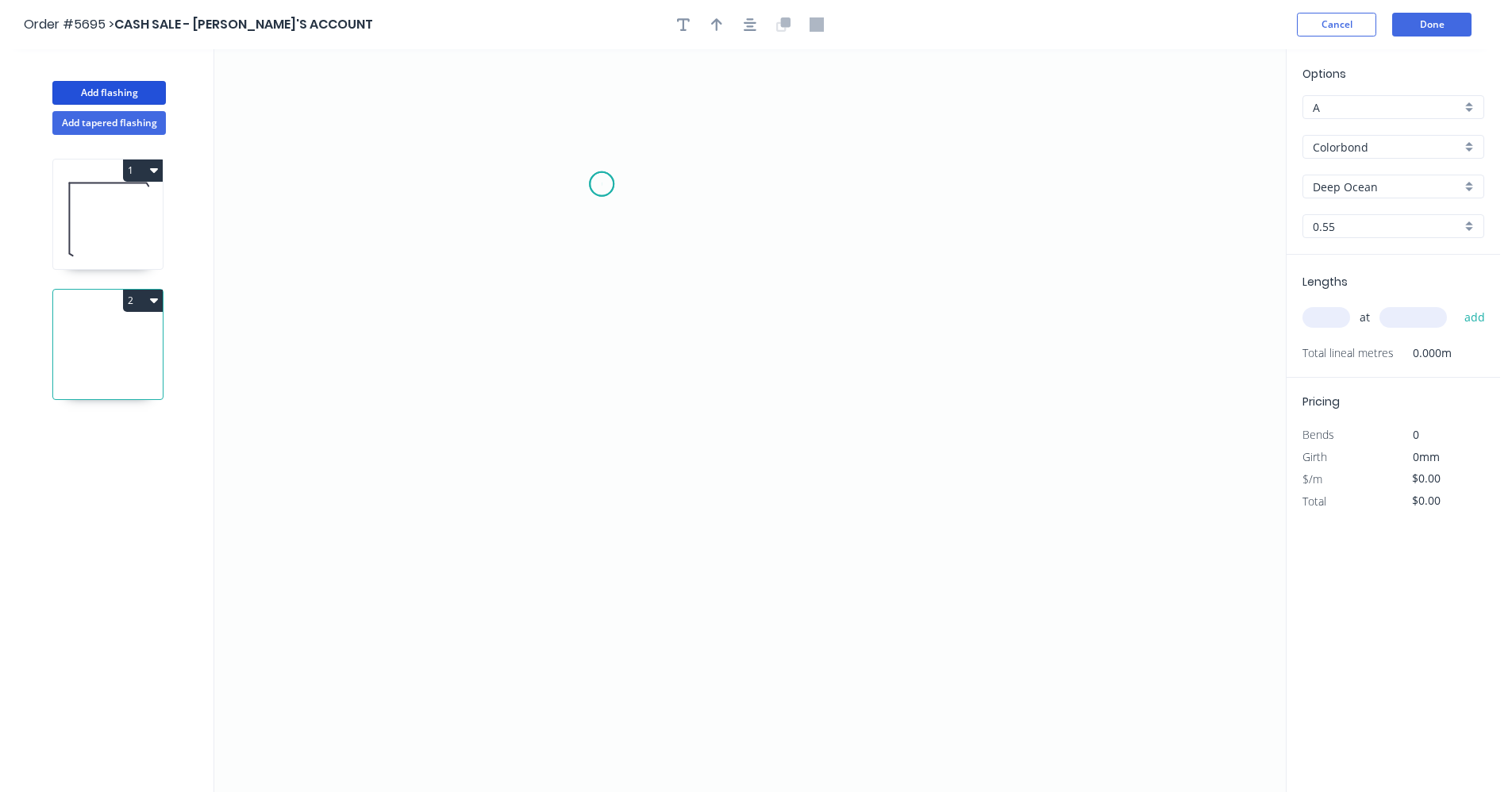
click at [601, 184] on icon "0" at bounding box center [749, 421] width 1071 height 743
click at [612, 471] on icon "0" at bounding box center [749, 421] width 1071 height 743
click at [954, 502] on icon "0 ?" at bounding box center [749, 421] width 1071 height 743
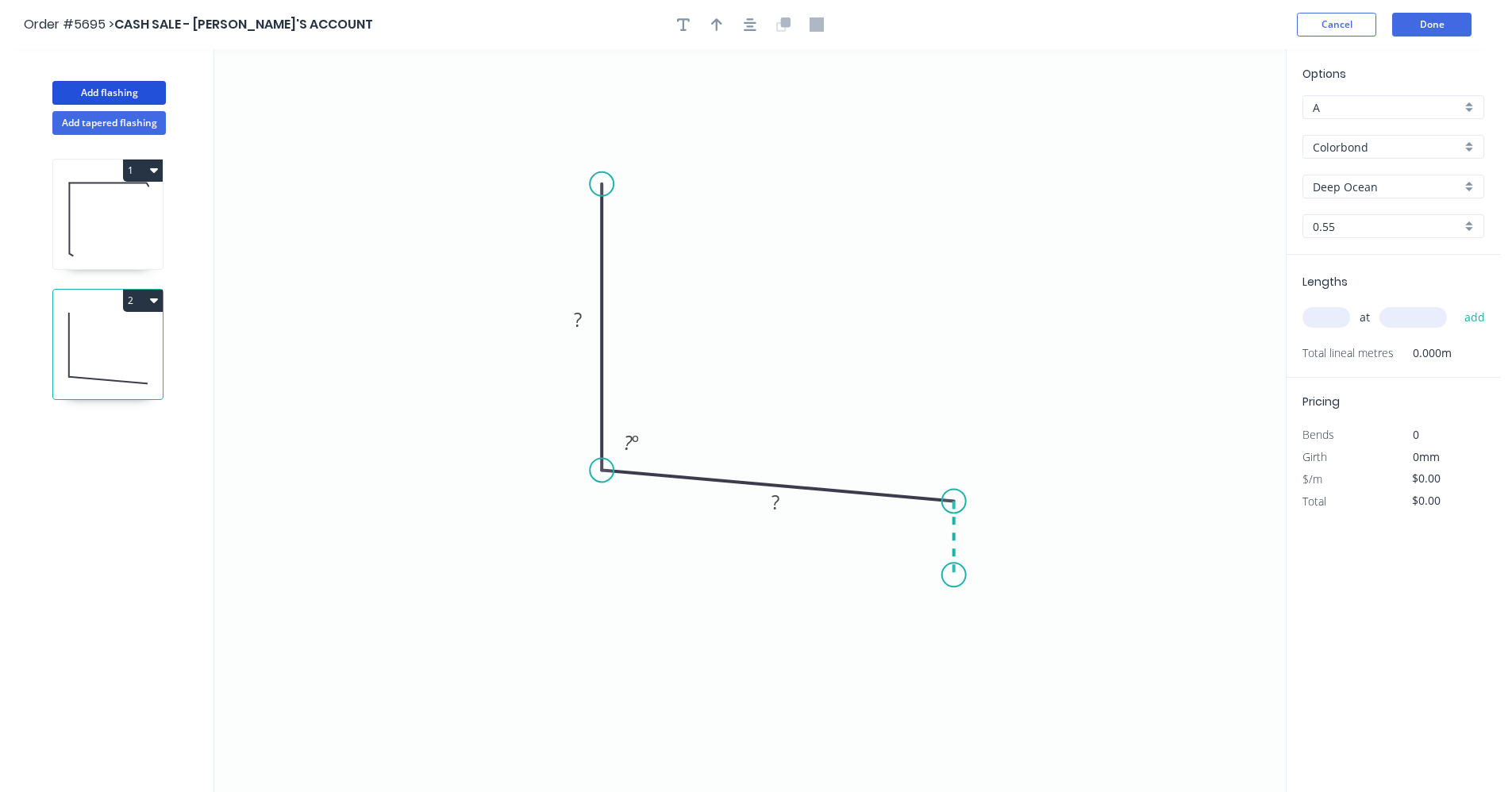
click at [952, 575] on icon "0 ? ? ? º" at bounding box center [749, 421] width 1071 height 743
click at [586, 316] on rect at bounding box center [577, 320] width 32 height 22
type input "$21.98"
click at [1335, 321] on input "text" at bounding box center [1326, 317] width 48 height 21
type input "1"
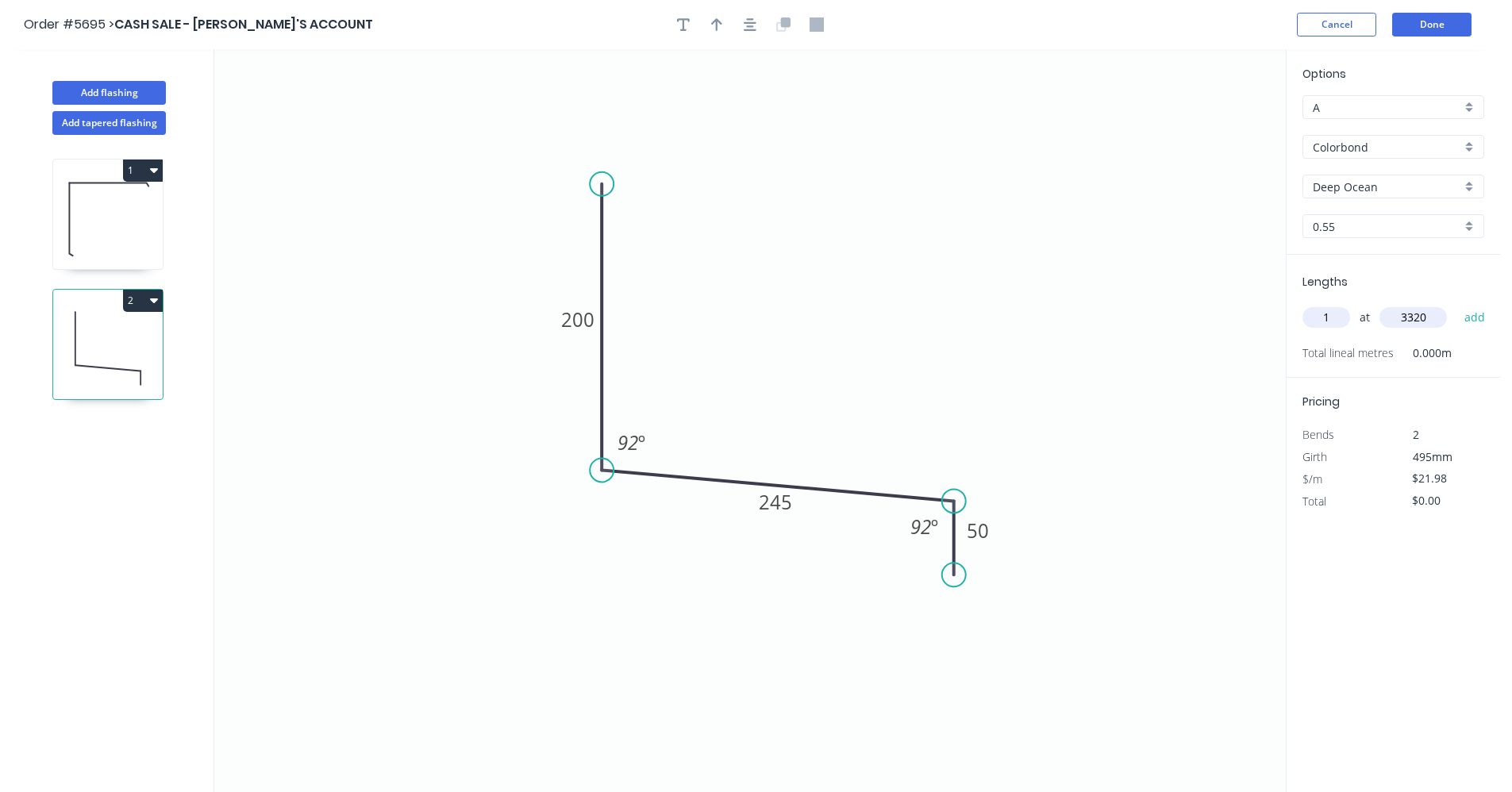
type input "3320"
click at [1456, 304] on button "add" at bounding box center [1475, 317] width 37 height 27
click at [744, 27] on icon "button" at bounding box center [750, 25] width 13 height 14
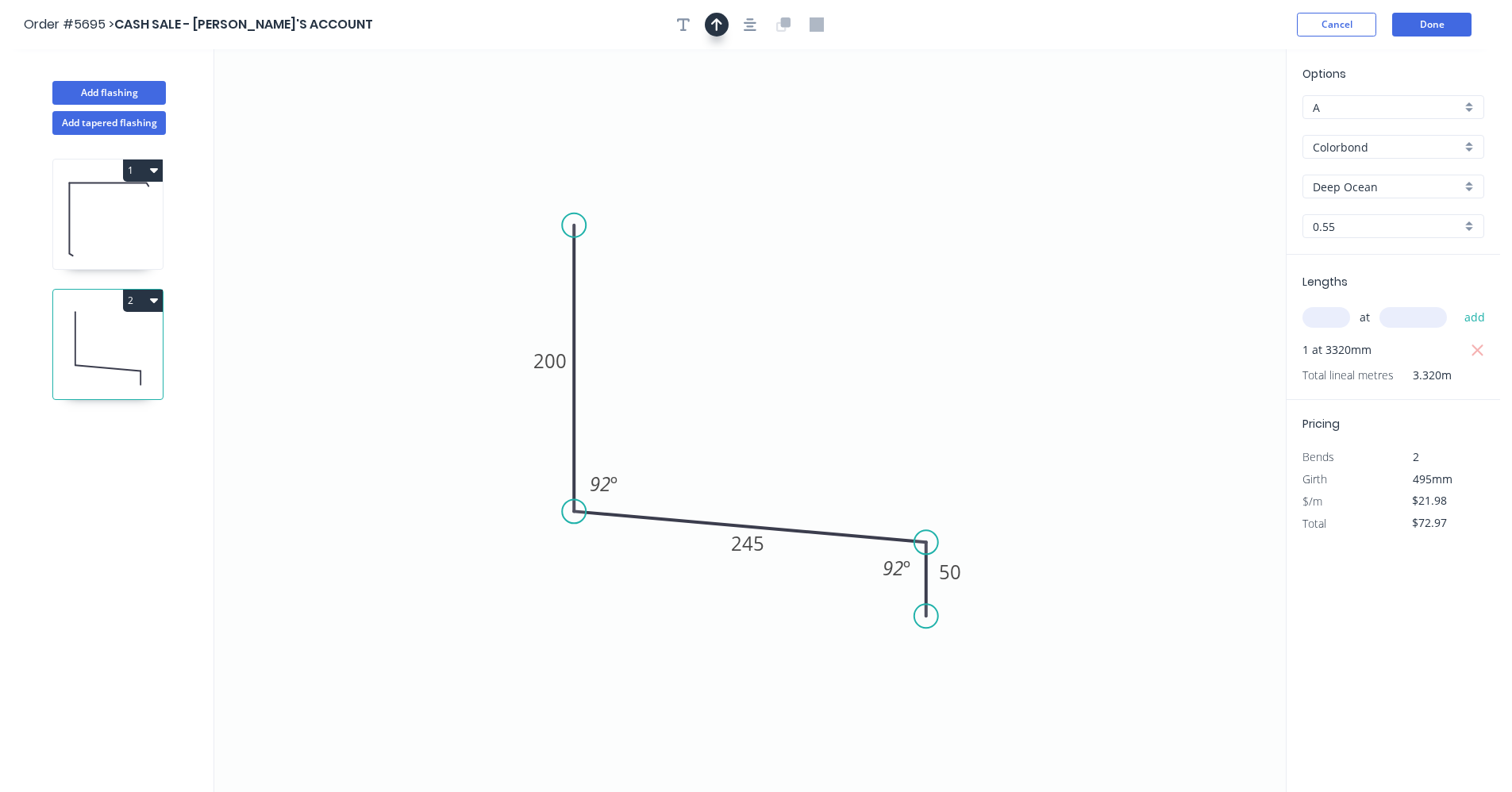
drag, startPoint x: 719, startPoint y: 27, endPoint x: 748, endPoint y: 39, distance: 31.4
click at [721, 29] on icon "button" at bounding box center [717, 25] width 11 height 14
click at [1205, 128] on icon at bounding box center [1206, 111] width 14 height 51
drag, startPoint x: 1205, startPoint y: 128, endPoint x: 793, endPoint y: 514, distance: 564.6
click at [793, 514] on icon at bounding box center [806, 501] width 46 height 46
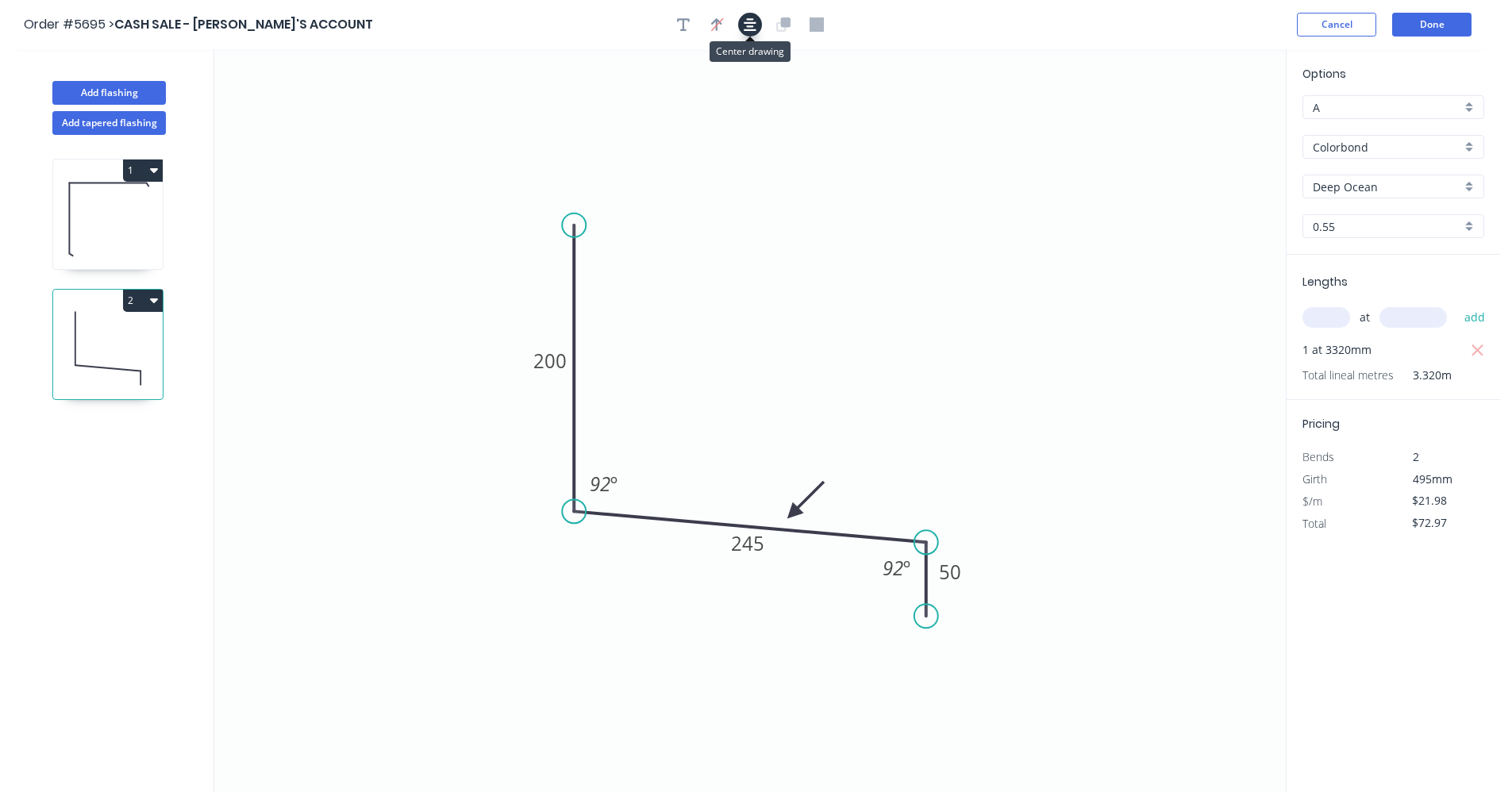
click at [752, 31] on icon "button" at bounding box center [750, 25] width 13 height 14
click at [157, 306] on button "2" at bounding box center [143, 301] width 40 height 22
click at [90, 342] on div "Duplicate" at bounding box center [87, 340] width 122 height 23
type input "$0.00"
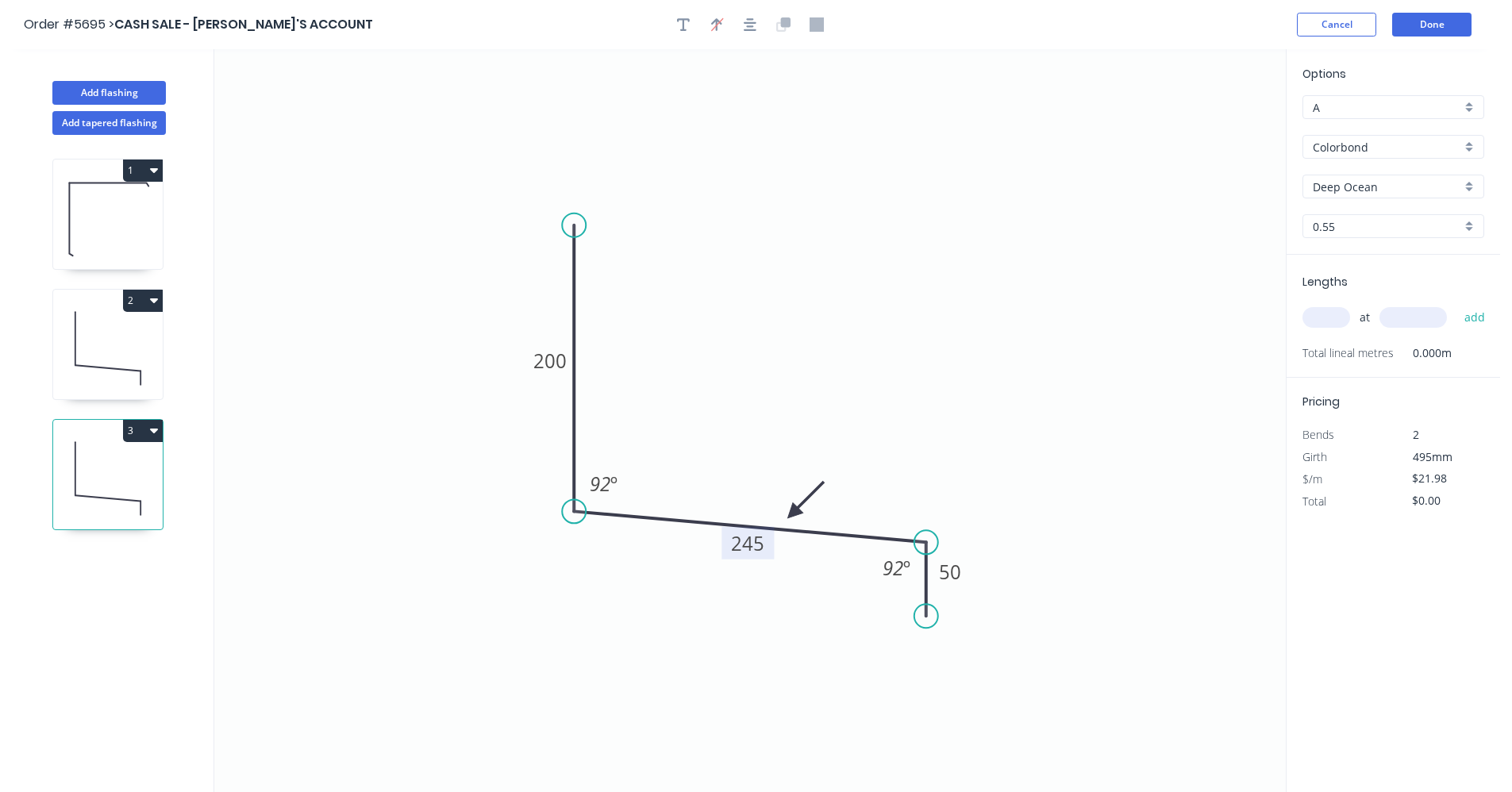
click at [766, 553] on rect at bounding box center [748, 543] width 52 height 33
click at [740, 546] on tspan "245" at bounding box center [748, 543] width 33 height 26
click at [849, 353] on icon "0 200 223 50 92 º 92 º" at bounding box center [749, 421] width 1071 height 743
click at [1316, 317] on input "text" at bounding box center [1326, 317] width 48 height 21
type input "1"
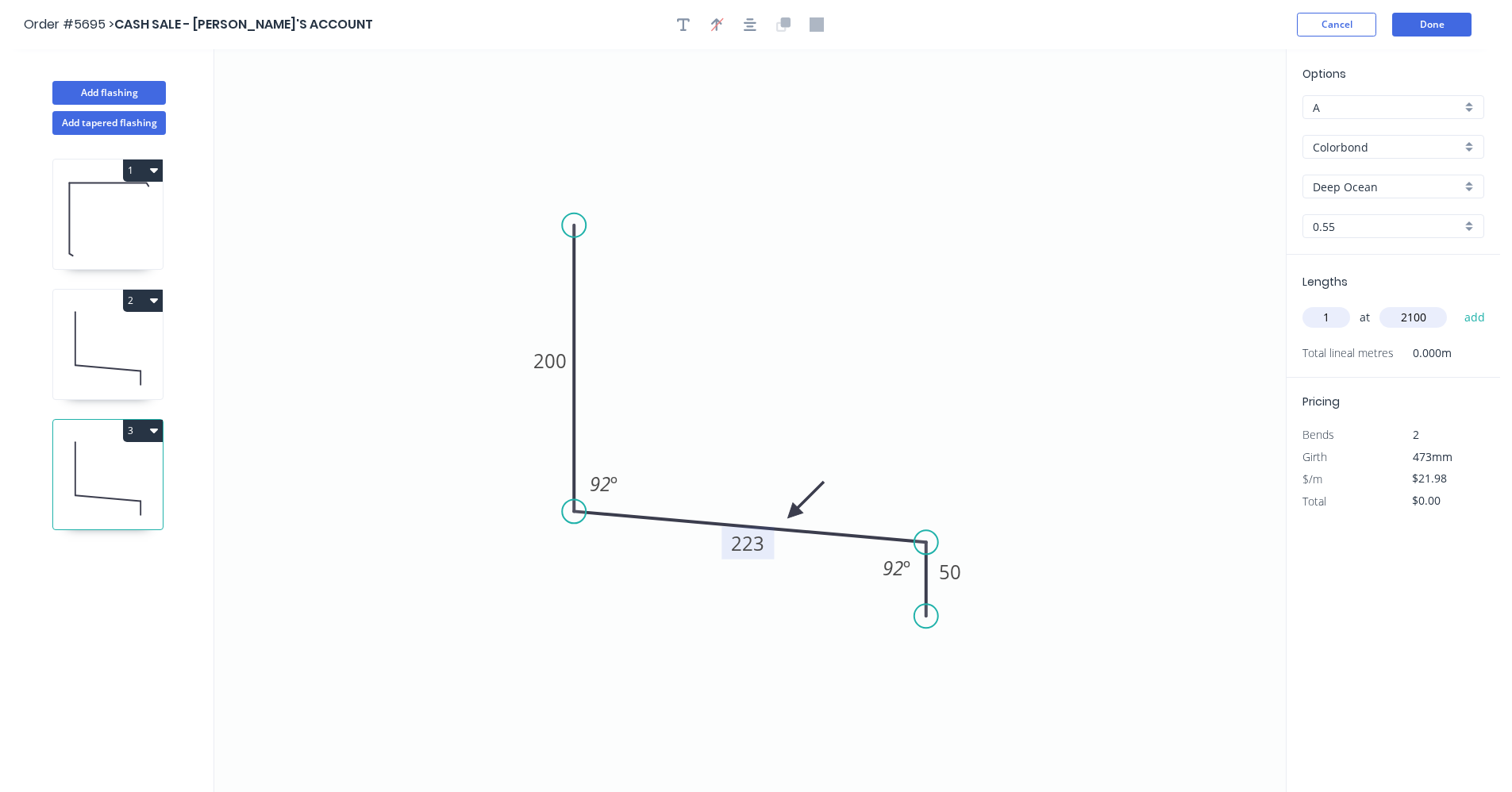
type input "2100"
click at [1456, 304] on button "add" at bounding box center [1475, 317] width 37 height 27
click at [91, 352] on icon at bounding box center [108, 348] width 110 height 102
type input "$72.97"
click at [116, 232] on icon at bounding box center [108, 219] width 110 height 102
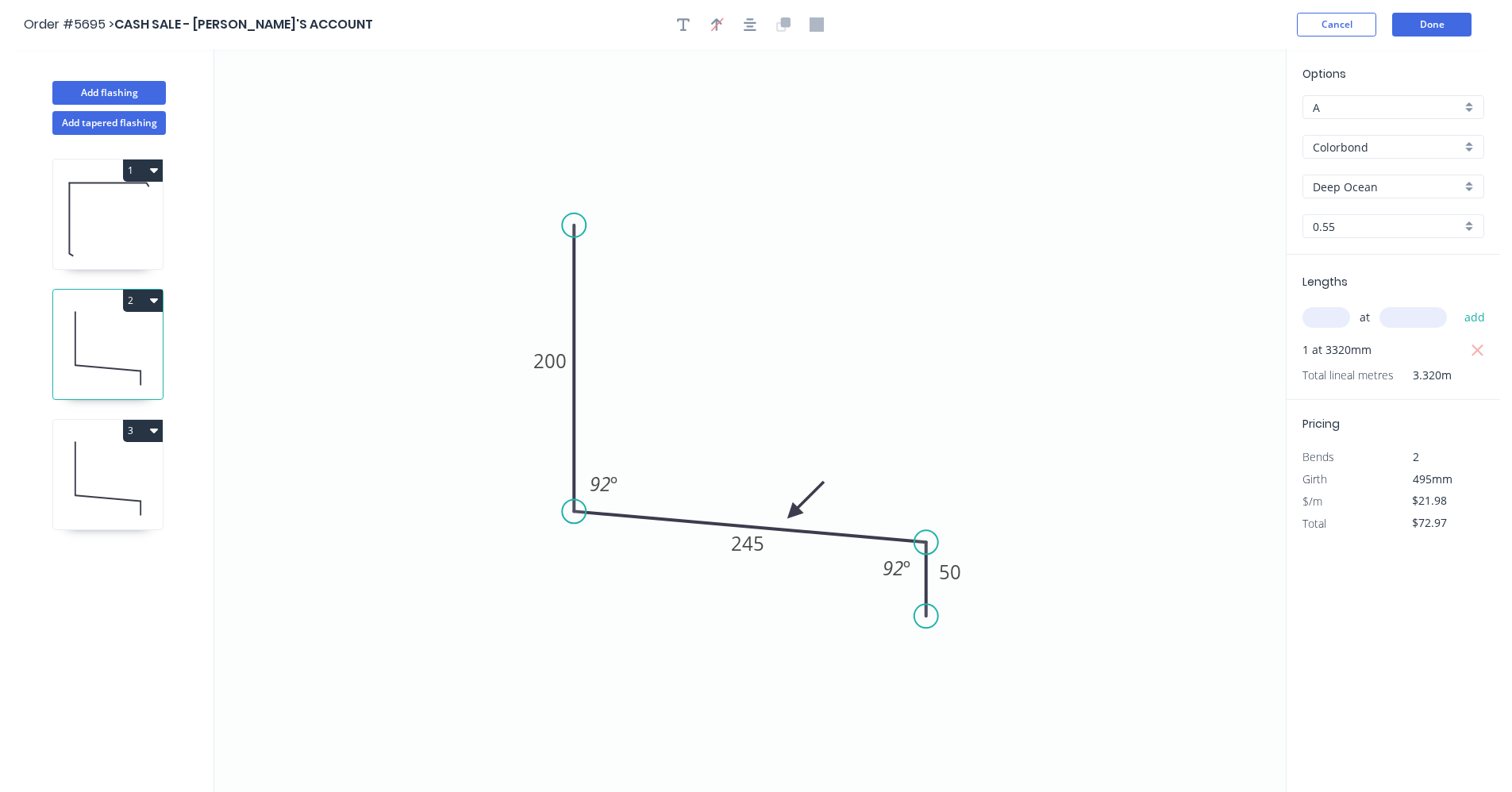
type input "$16.97"
type input "$0.00"
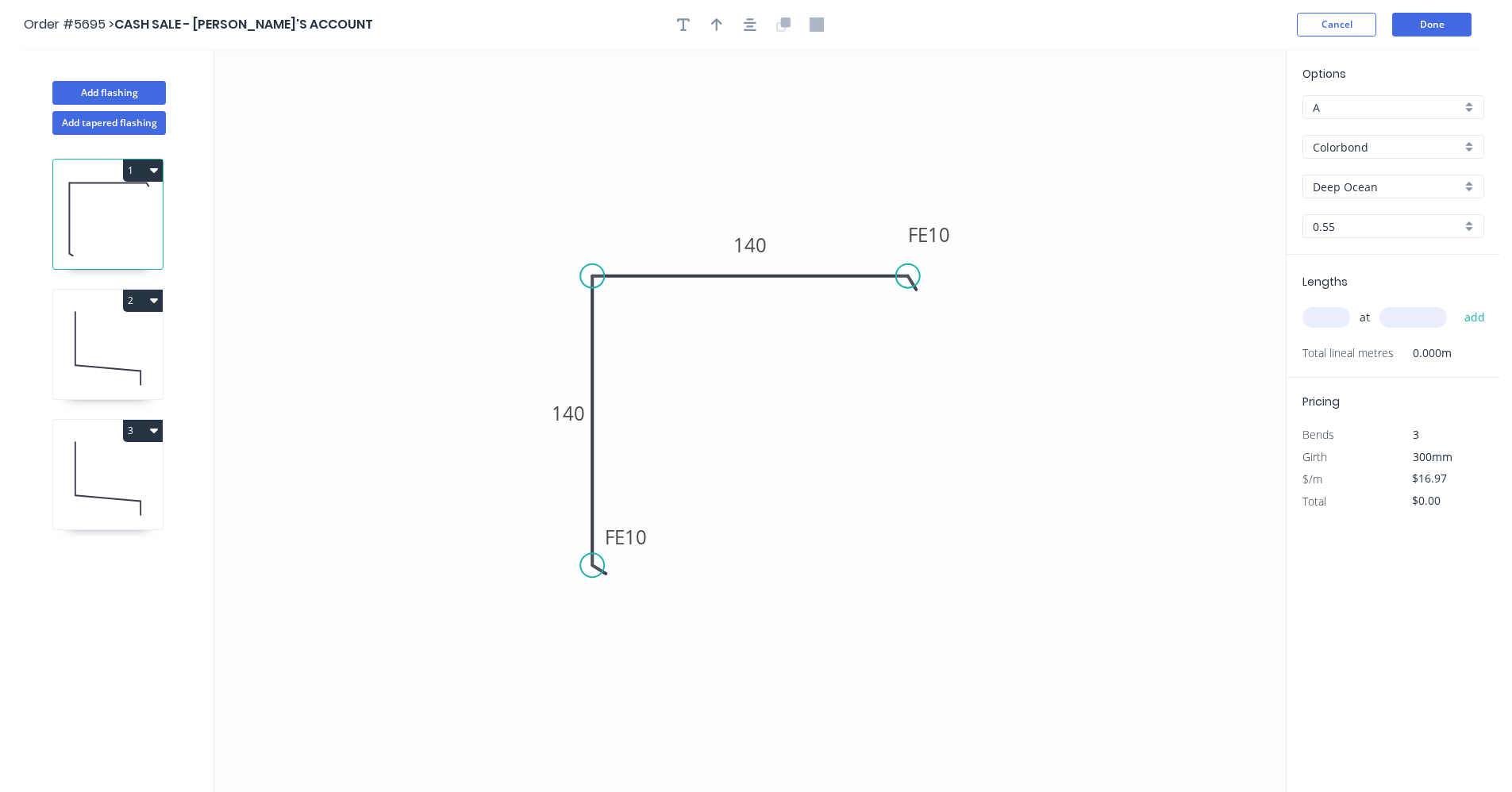
click at [1312, 316] on input "text" at bounding box center [1326, 317] width 48 height 21
type input "1"
type input "2330"
click at [1456, 304] on button "add" at bounding box center [1475, 317] width 37 height 27
type input "$39.54"
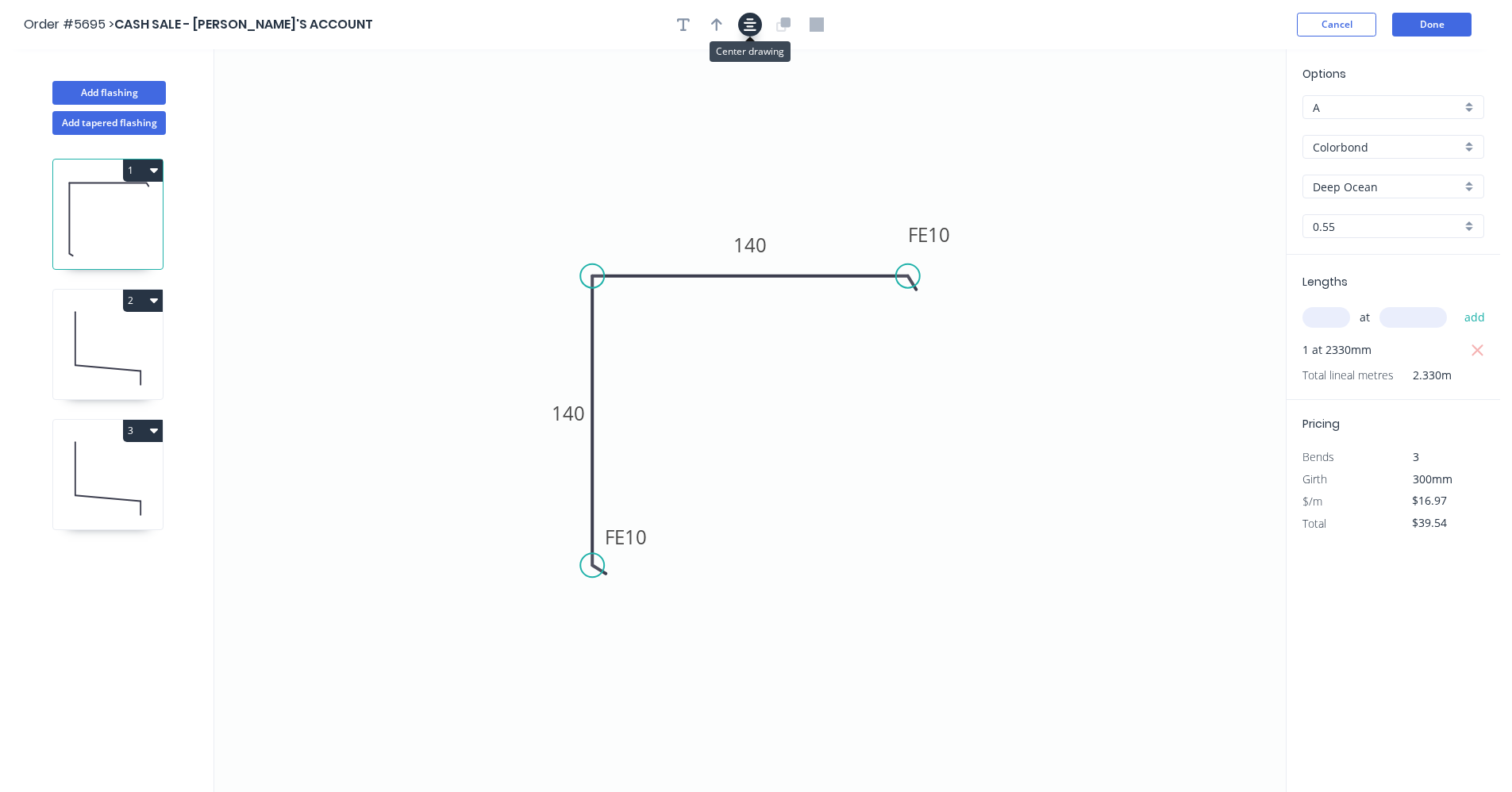
drag, startPoint x: 748, startPoint y: 26, endPoint x: 729, endPoint y: 34, distance: 20.6
click at [747, 26] on icon "button" at bounding box center [750, 25] width 13 height 13
click at [723, 32] on button "button" at bounding box center [717, 25] width 24 height 24
drag, startPoint x: 1207, startPoint y: 127, endPoint x: 795, endPoint y: 254, distance: 431.1
click at [827, 245] on icon at bounding box center [828, 227] width 14 height 51
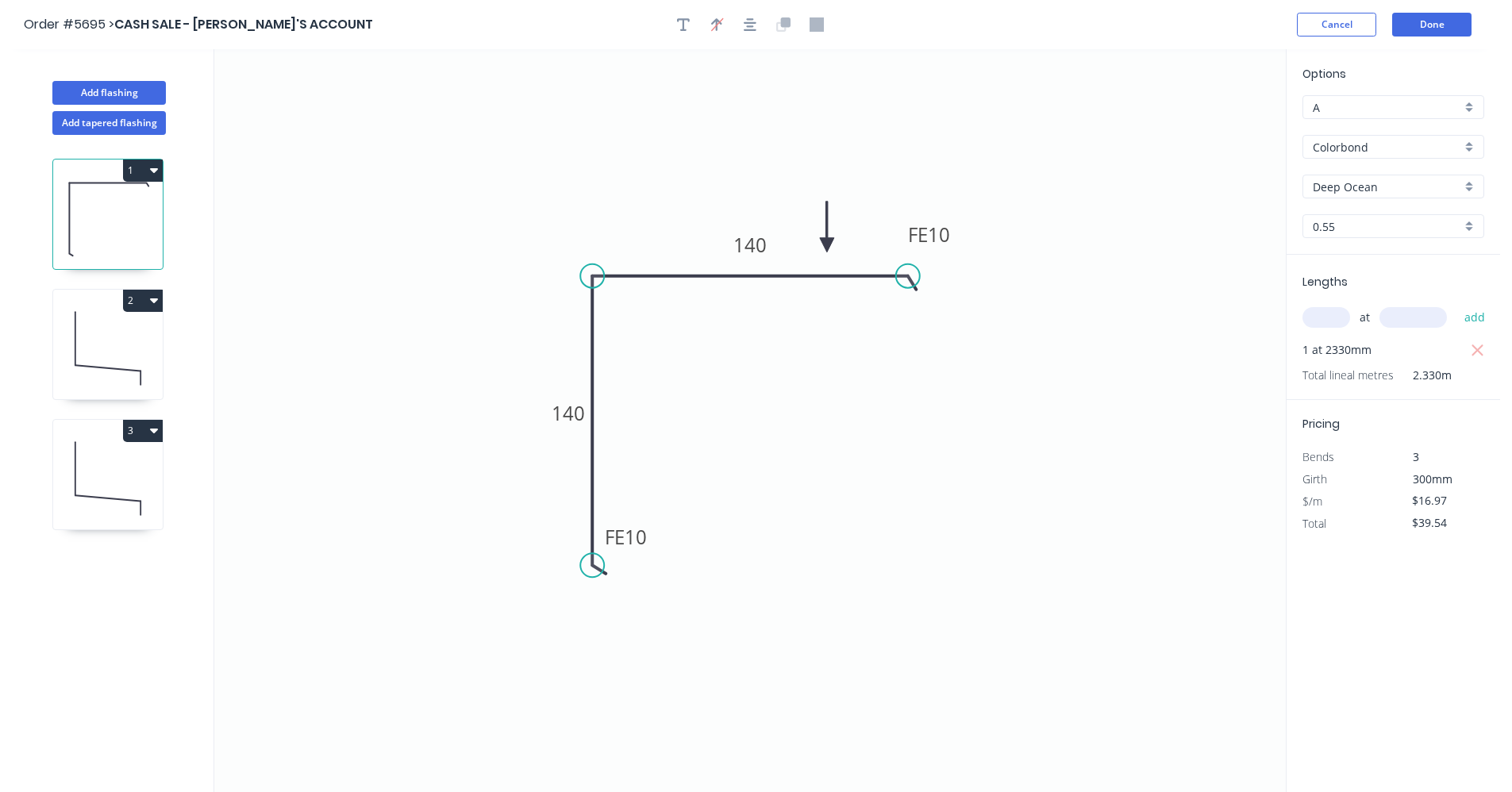
click at [114, 353] on icon at bounding box center [108, 348] width 110 height 102
type input "$21.98"
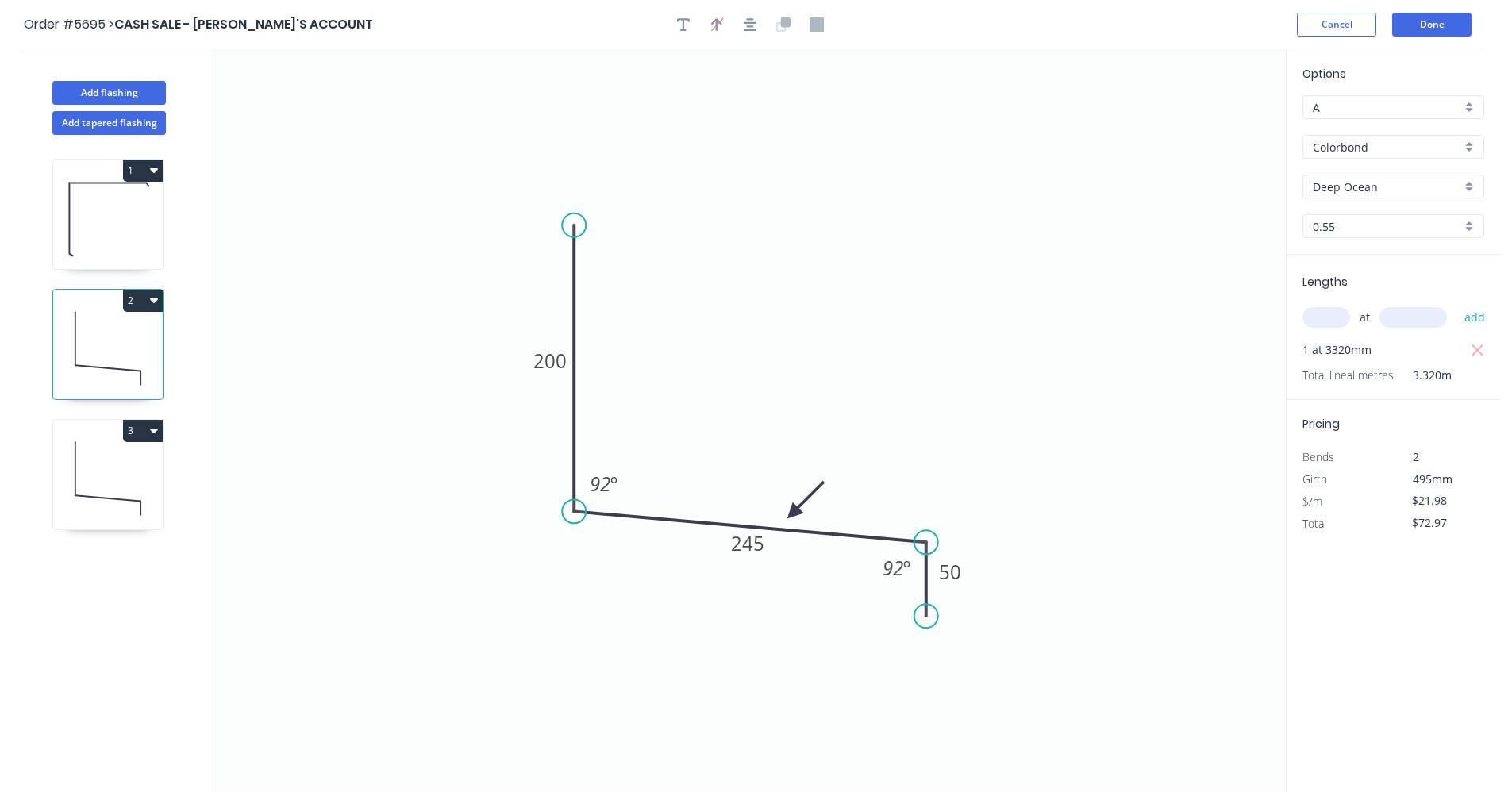
drag, startPoint x: 122, startPoint y: 489, endPoint x: 156, endPoint y: 476, distance: 36.4
click at [123, 487] on icon at bounding box center [108, 479] width 110 height 102
click at [120, 351] on icon at bounding box center [108, 348] width 110 height 102
type input "$72.97"
click at [113, 216] on icon at bounding box center [108, 219] width 110 height 102
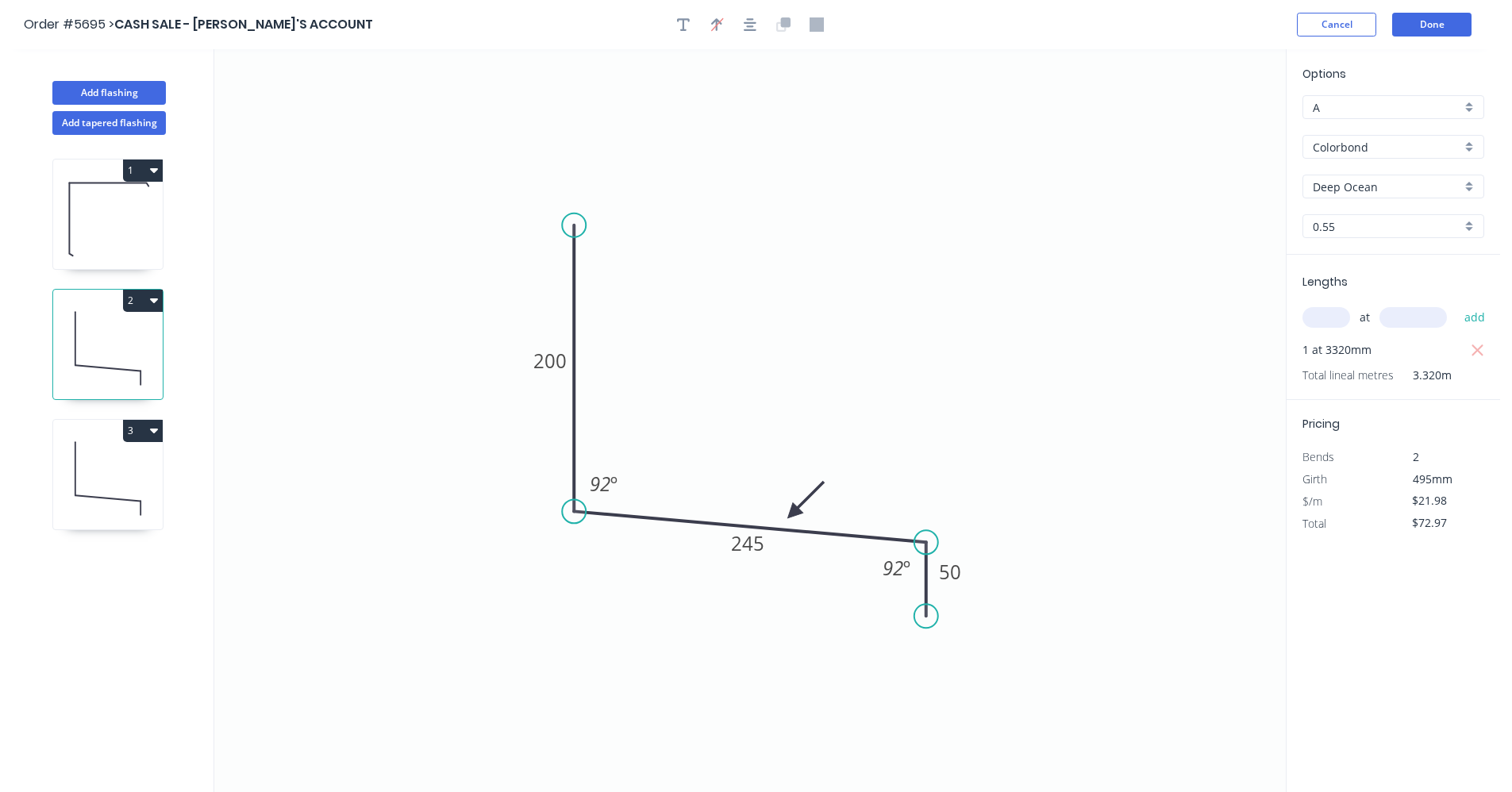
type input "$16.97"
type input "$39.54"
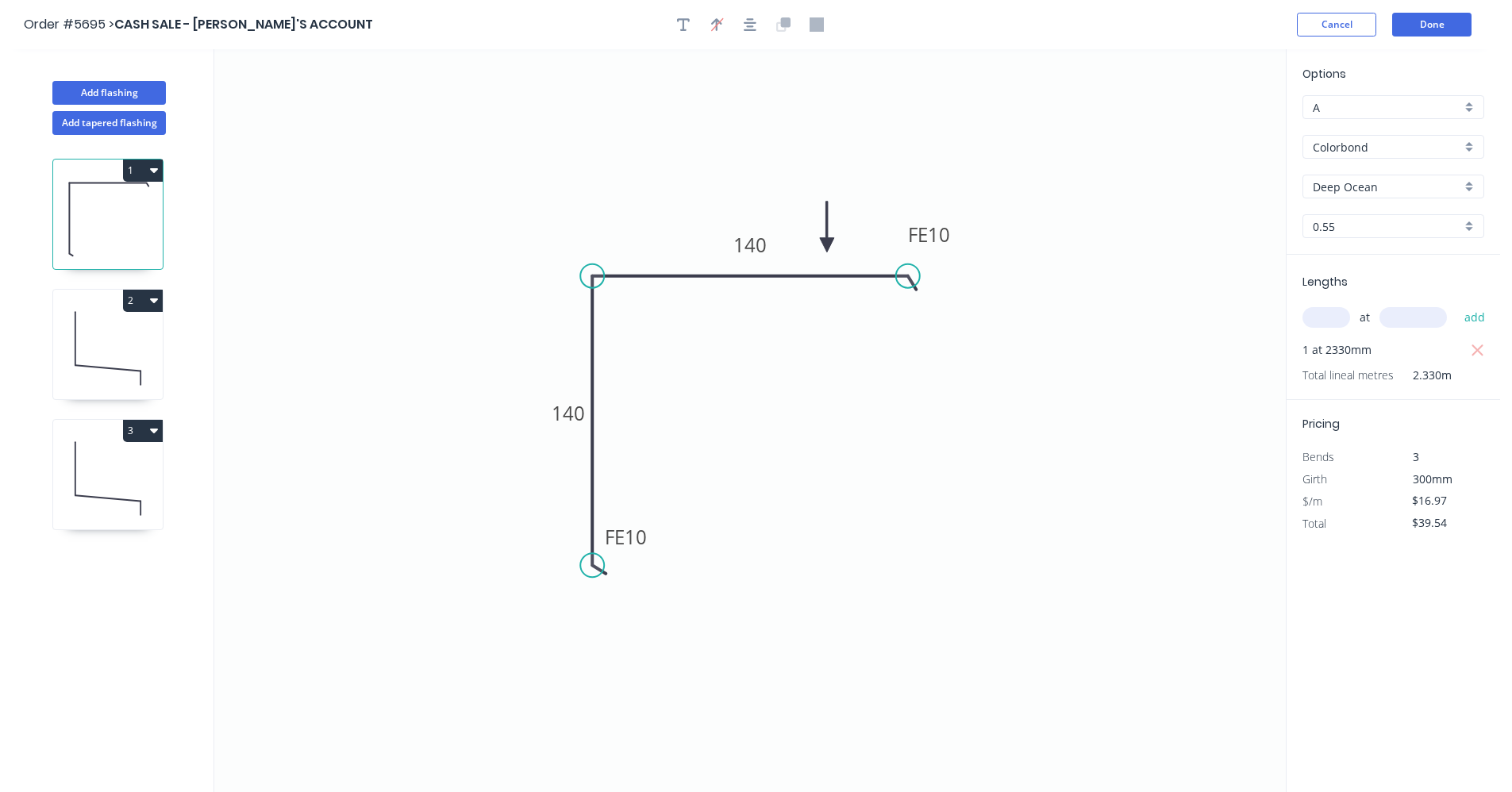
click at [83, 334] on icon at bounding box center [108, 348] width 110 height 102
type input "$21.98"
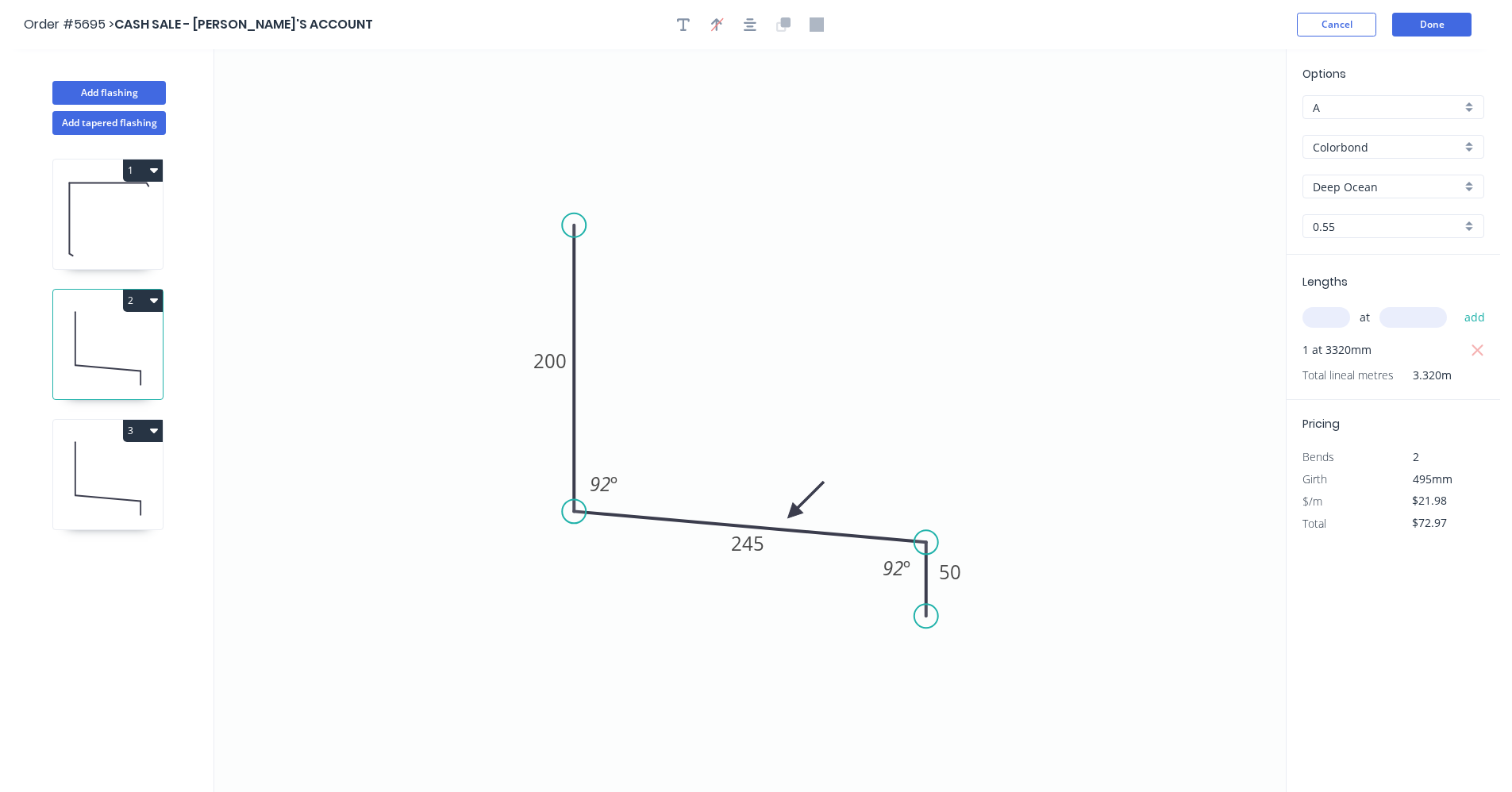
click at [81, 474] on icon at bounding box center [108, 479] width 110 height 102
type input "$46.16"
click at [99, 216] on icon at bounding box center [108, 219] width 110 height 102
type input "$16.97"
type input "$39.54"
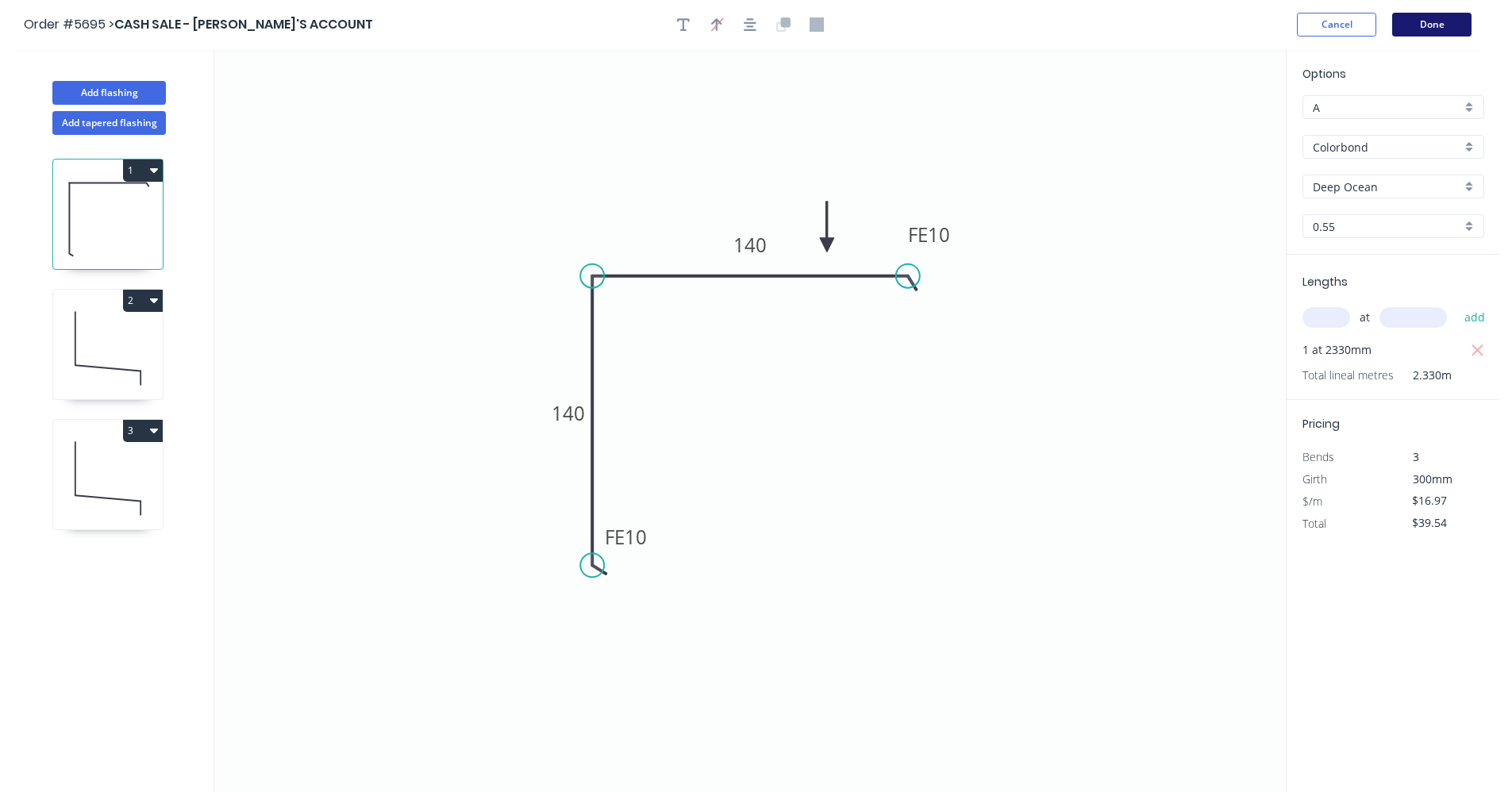
click at [1423, 33] on button "Done" at bounding box center [1432, 25] width 80 height 24
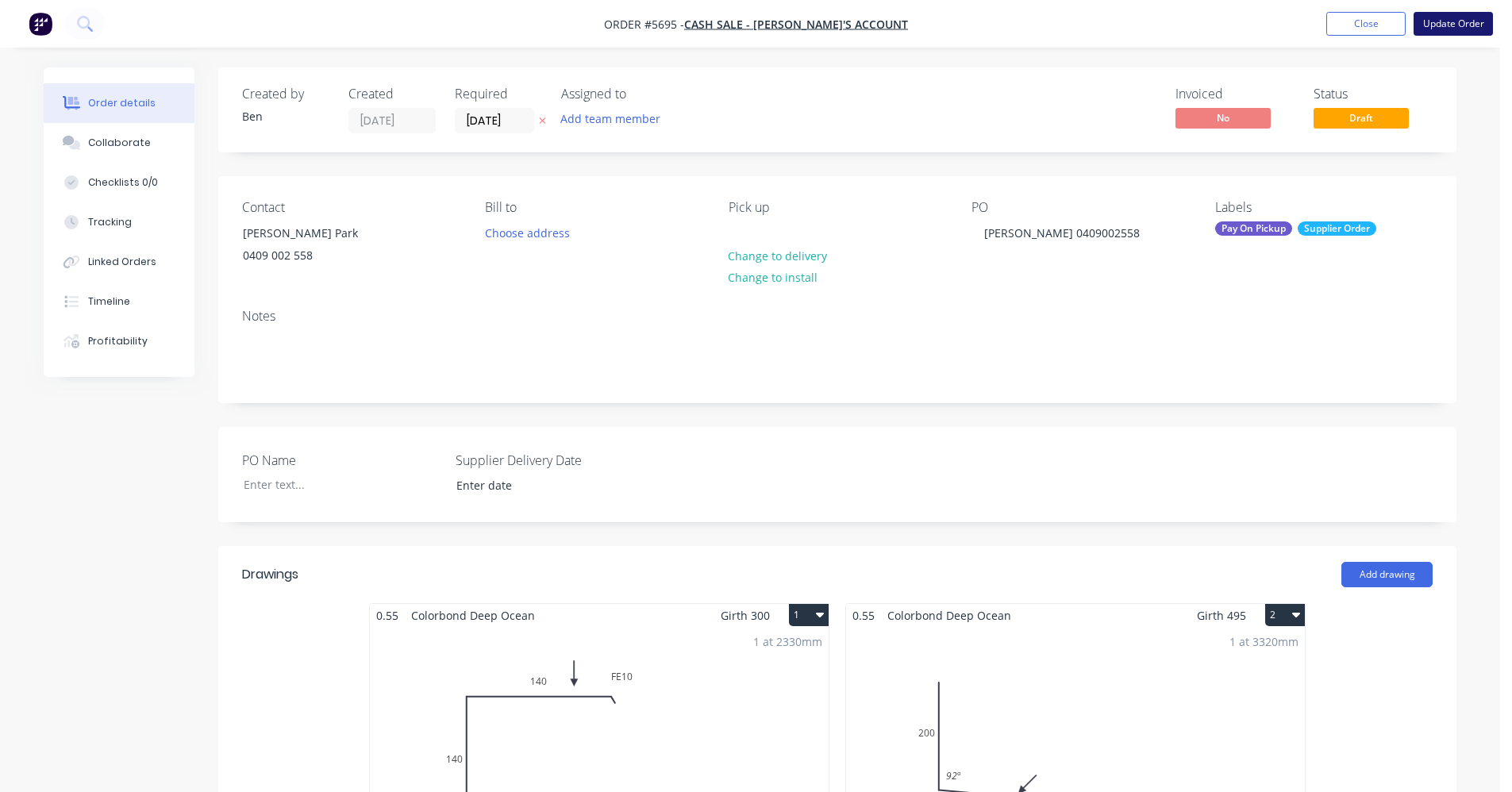
click at [1460, 21] on button "Update Order" at bounding box center [1453, 24] width 80 height 24
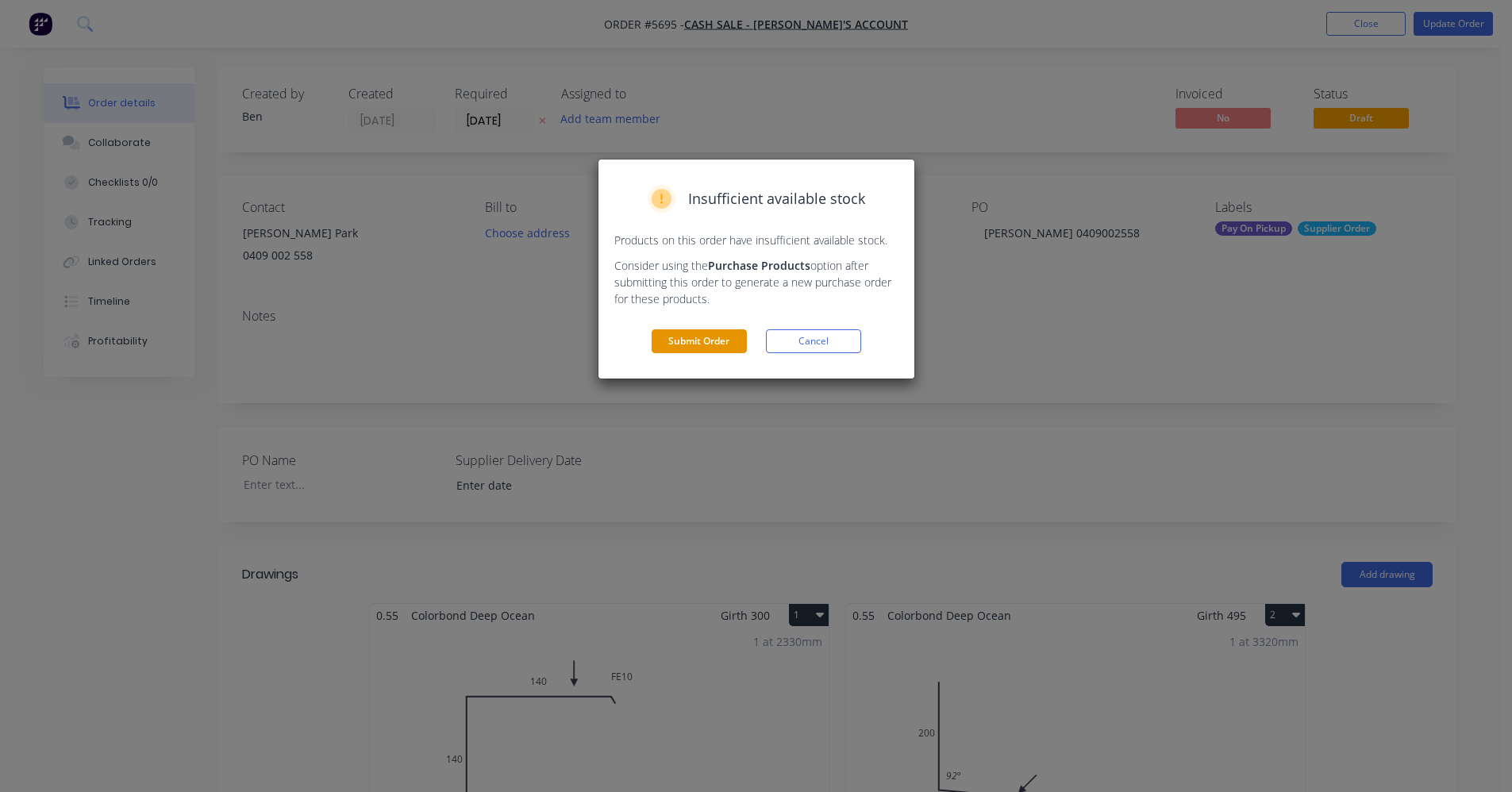
click at [690, 346] on button "Submit Order" at bounding box center [699, 341] width 95 height 24
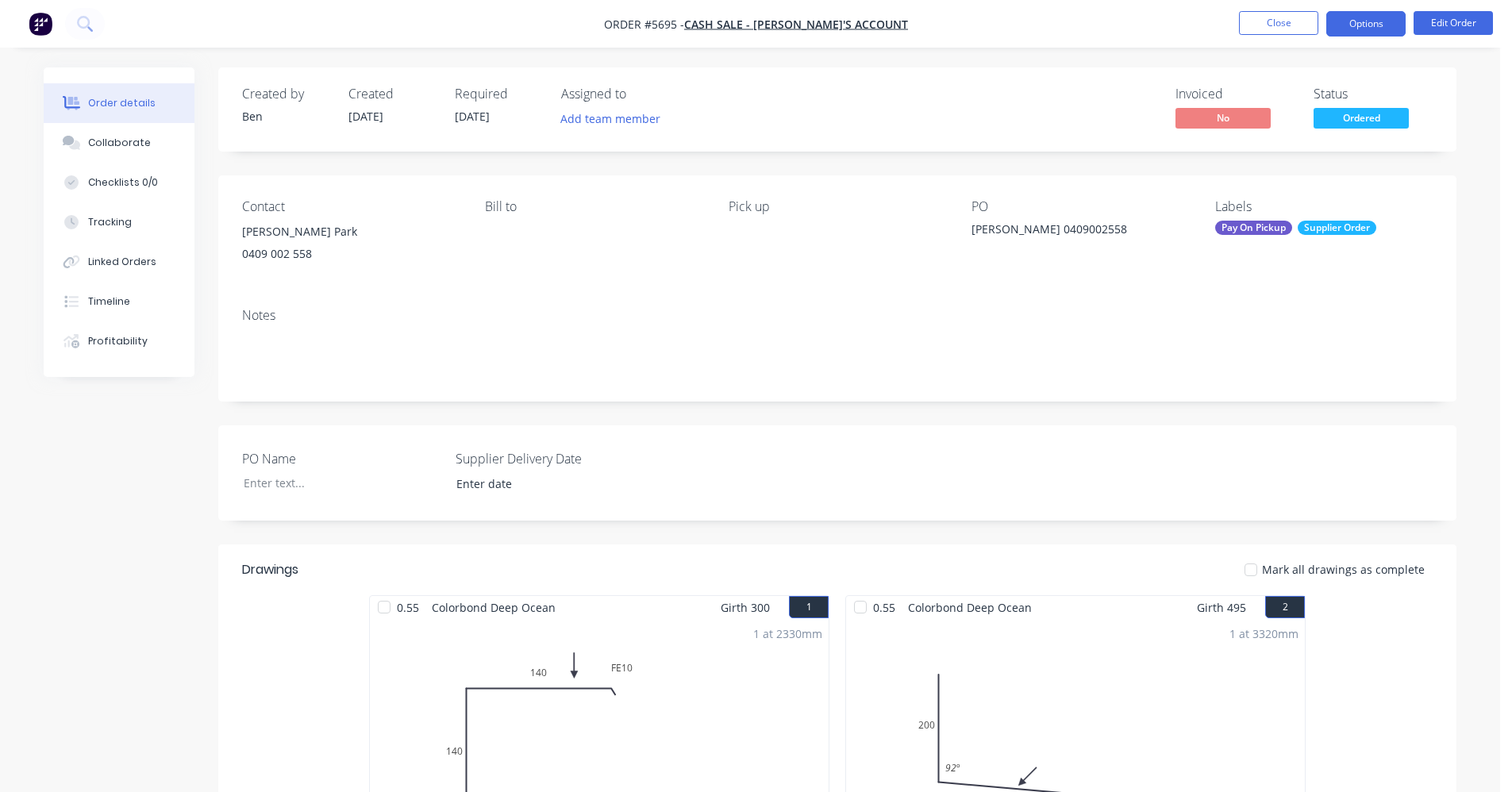
click at [1361, 24] on button "Options" at bounding box center [1366, 24] width 80 height 25
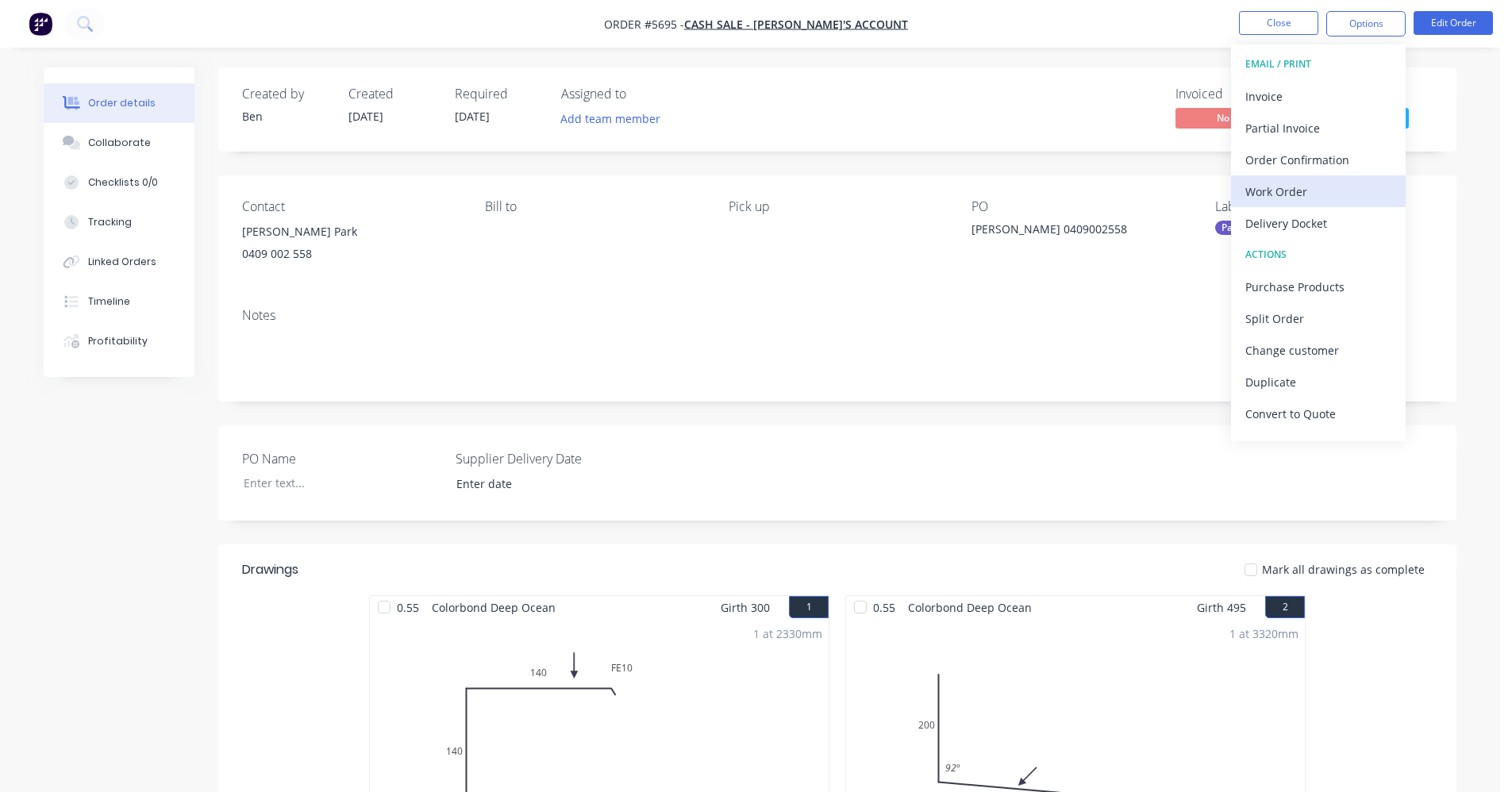
click at [1280, 194] on div "Work Order" at bounding box center [1319, 192] width 146 height 23
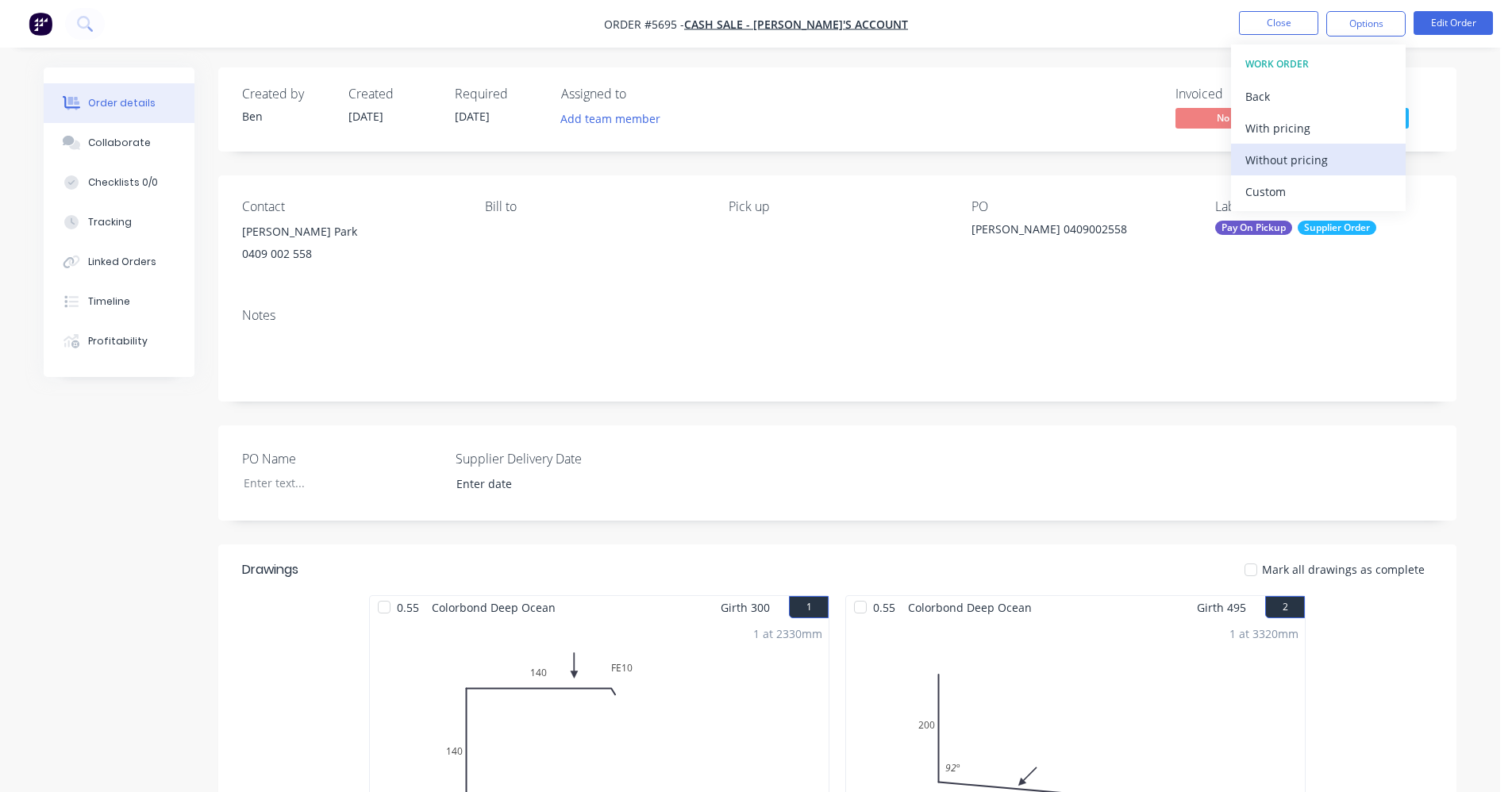
click at [1282, 159] on div "Without pricing" at bounding box center [1319, 160] width 146 height 23
drag, startPoint x: 974, startPoint y: 309, endPoint x: 1020, endPoint y: 305, distance: 46.2
click at [977, 308] on div "Notes" at bounding box center [837, 315] width 1191 height 15
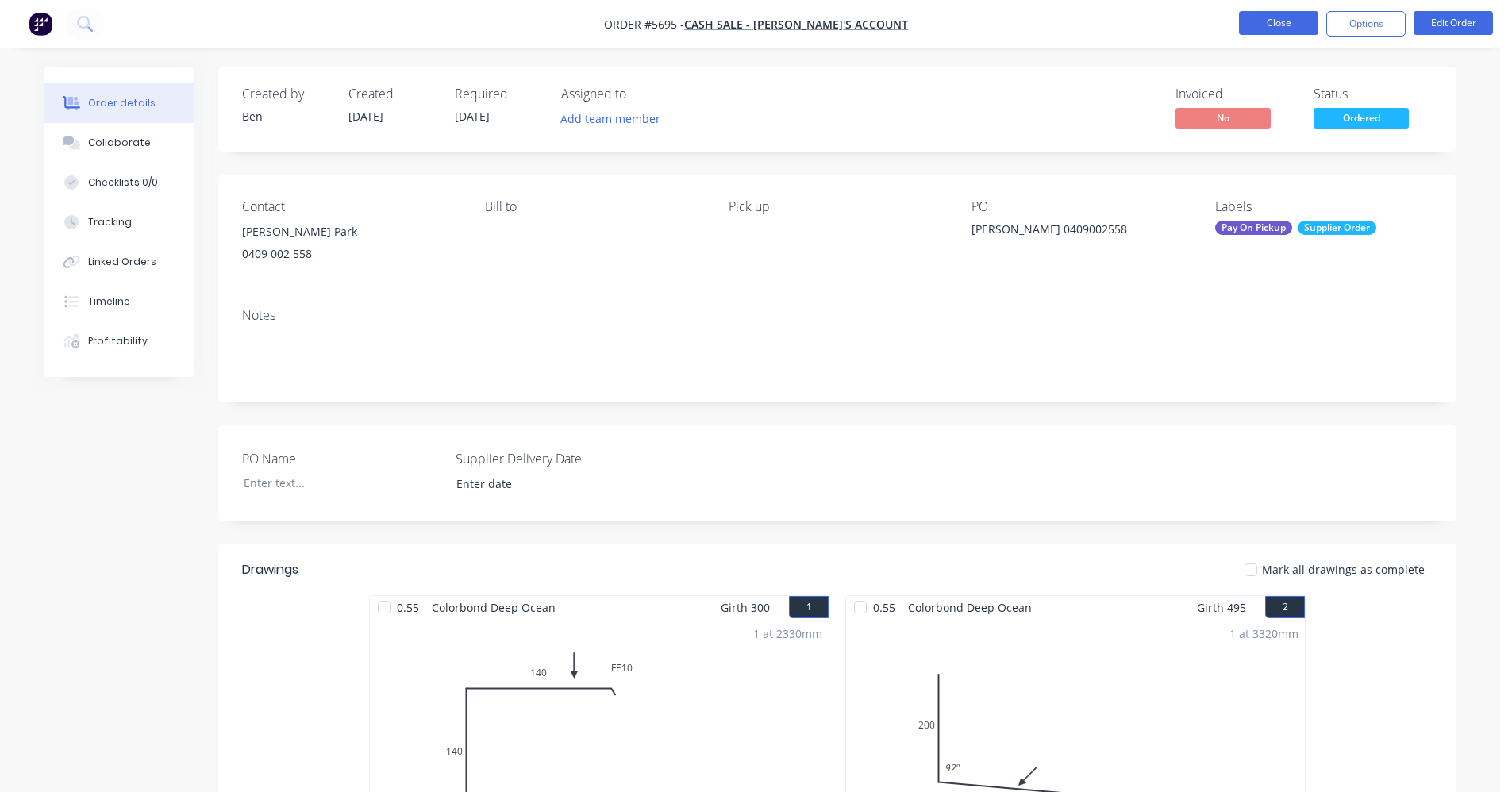
click at [1275, 27] on button "Close" at bounding box center [1279, 23] width 80 height 24
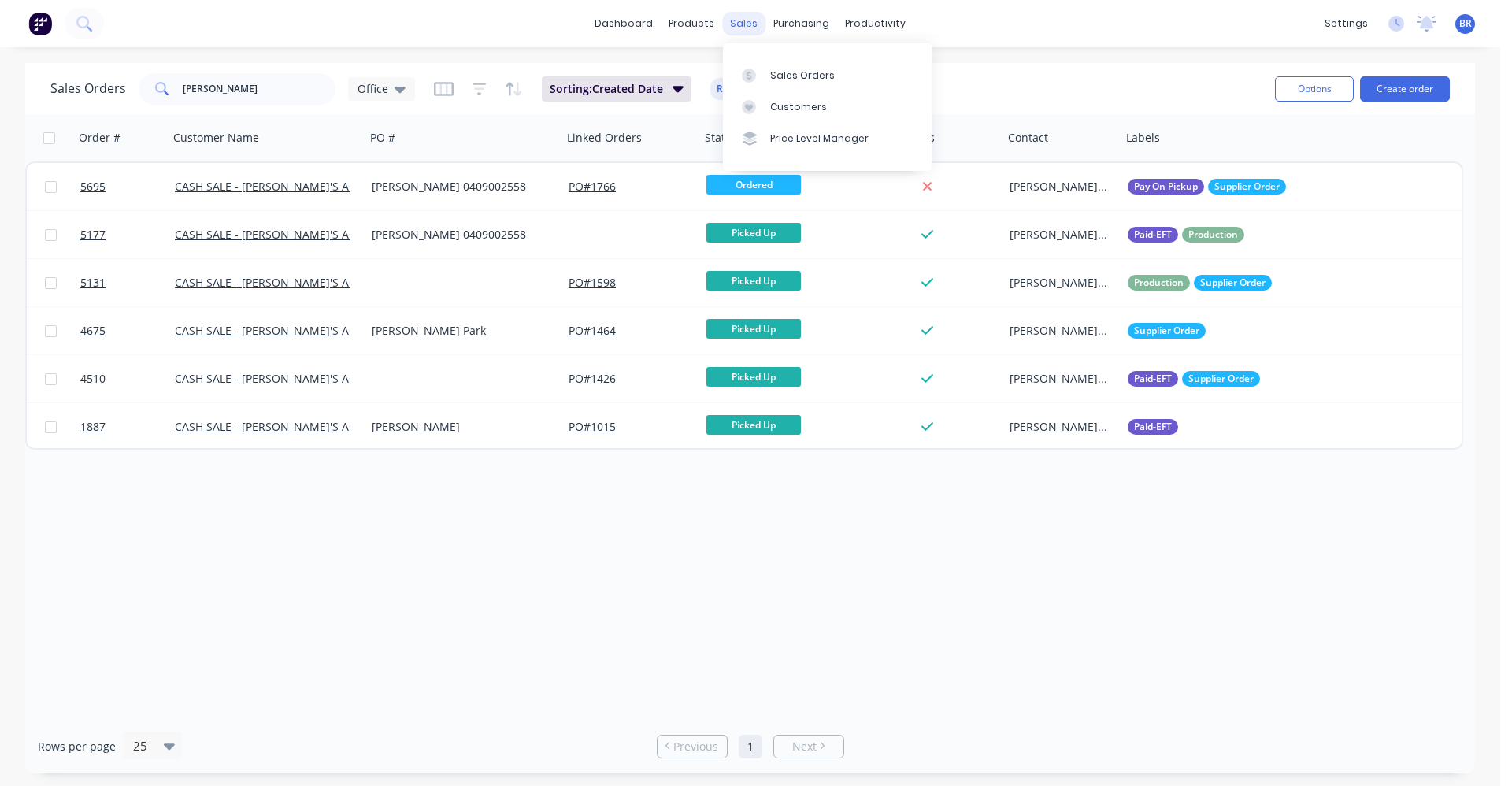
drag, startPoint x: 738, startPoint y: 24, endPoint x: 765, endPoint y: 56, distance: 41.9
click at [738, 25] on div "sales" at bounding box center [743, 24] width 43 height 24
drag, startPoint x: 777, startPoint y: 74, endPoint x: 783, endPoint y: 86, distance: 13.4
click at [777, 74] on div "Sales Orders" at bounding box center [803, 76] width 65 height 14
drag, startPoint x: 166, startPoint y: 88, endPoint x: 139, endPoint y: 100, distance: 29.5
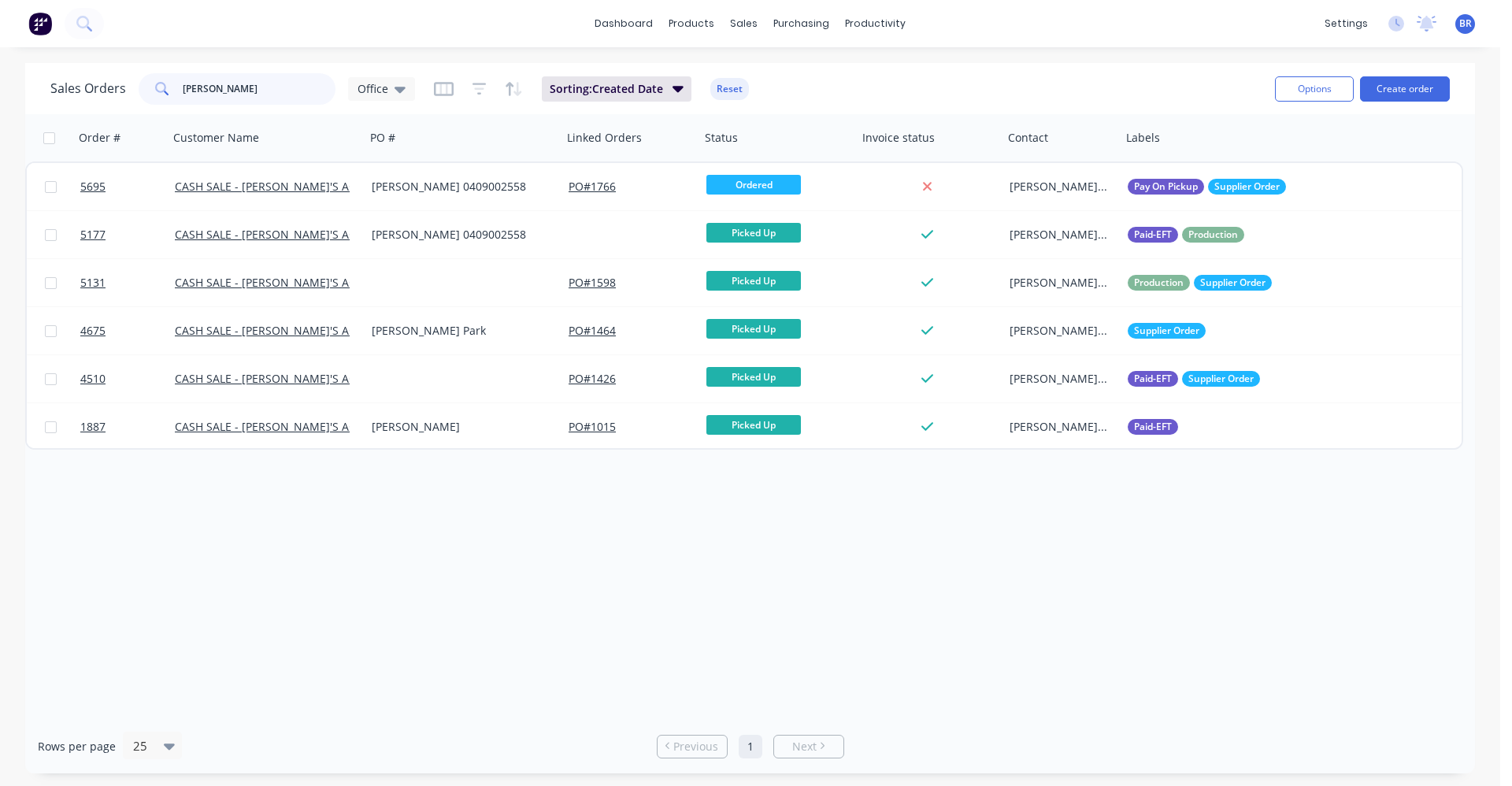
click at [89, 74] on div "Sales Orders erica Office" at bounding box center [233, 89] width 365 height 32
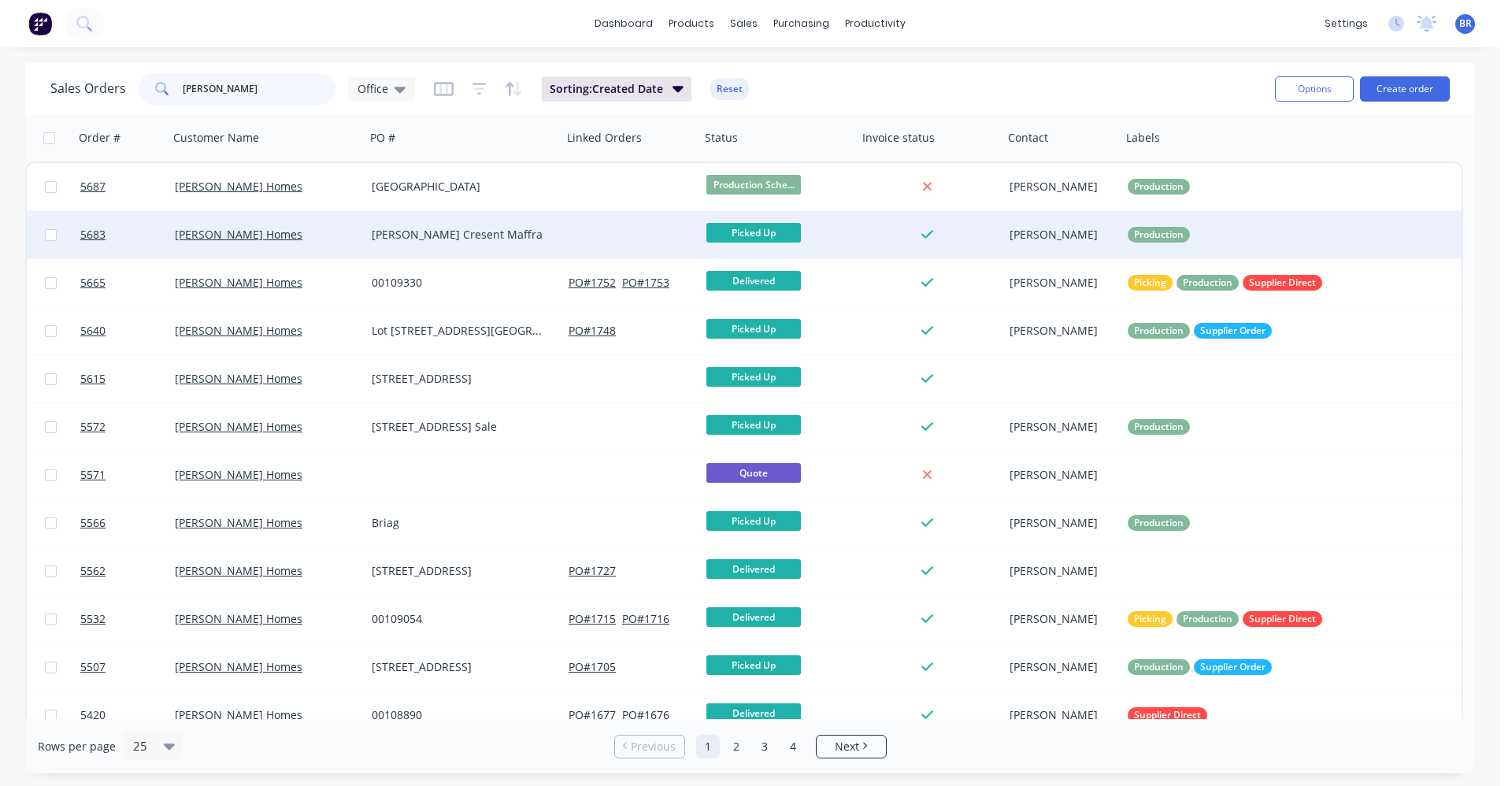
type input "garron"
click at [544, 243] on div "[PERSON_NAME] Cresent Maffra" at bounding box center [463, 234] width 196 height 47
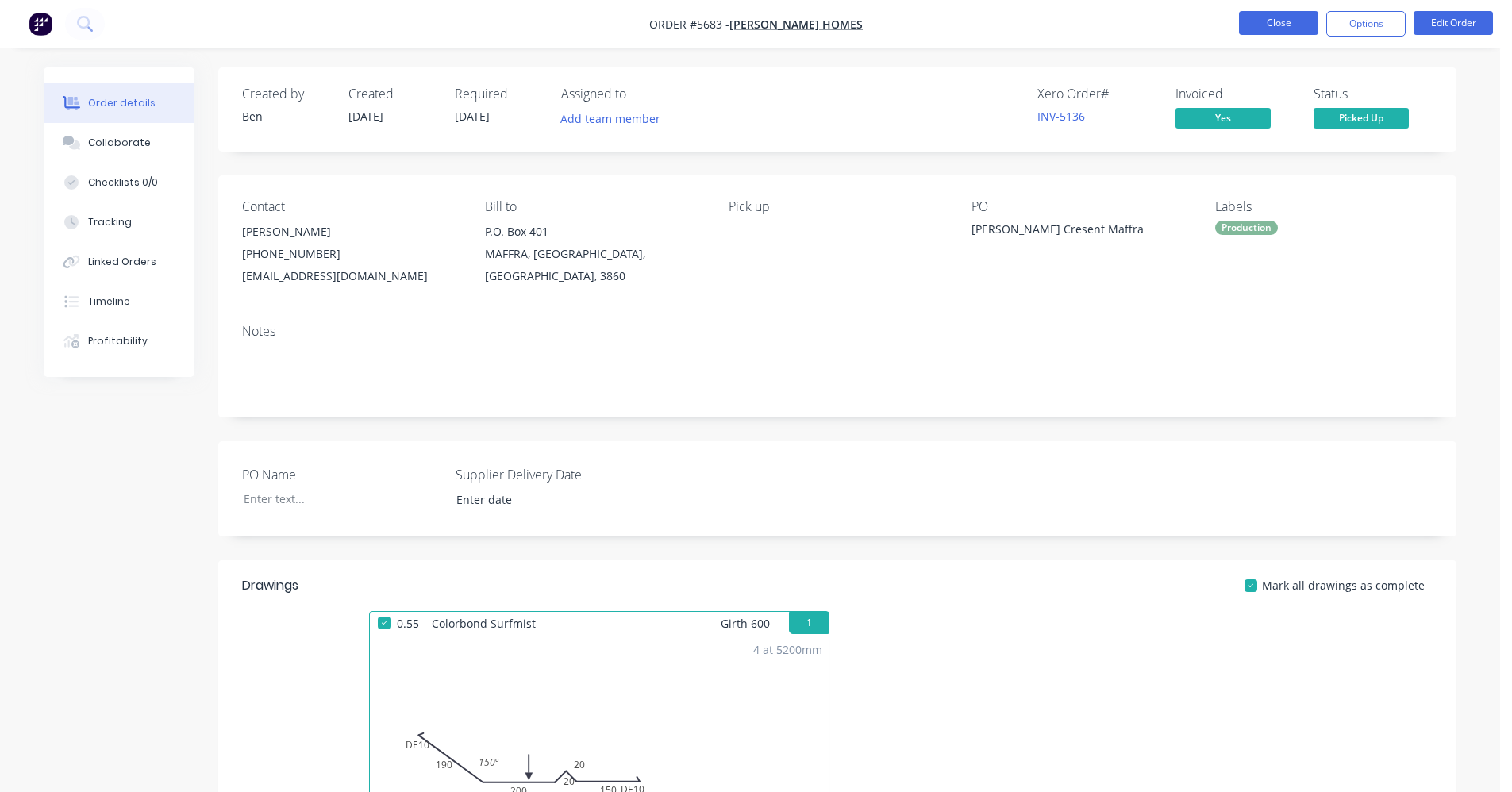
click at [1285, 27] on button "Close" at bounding box center [1279, 23] width 80 height 24
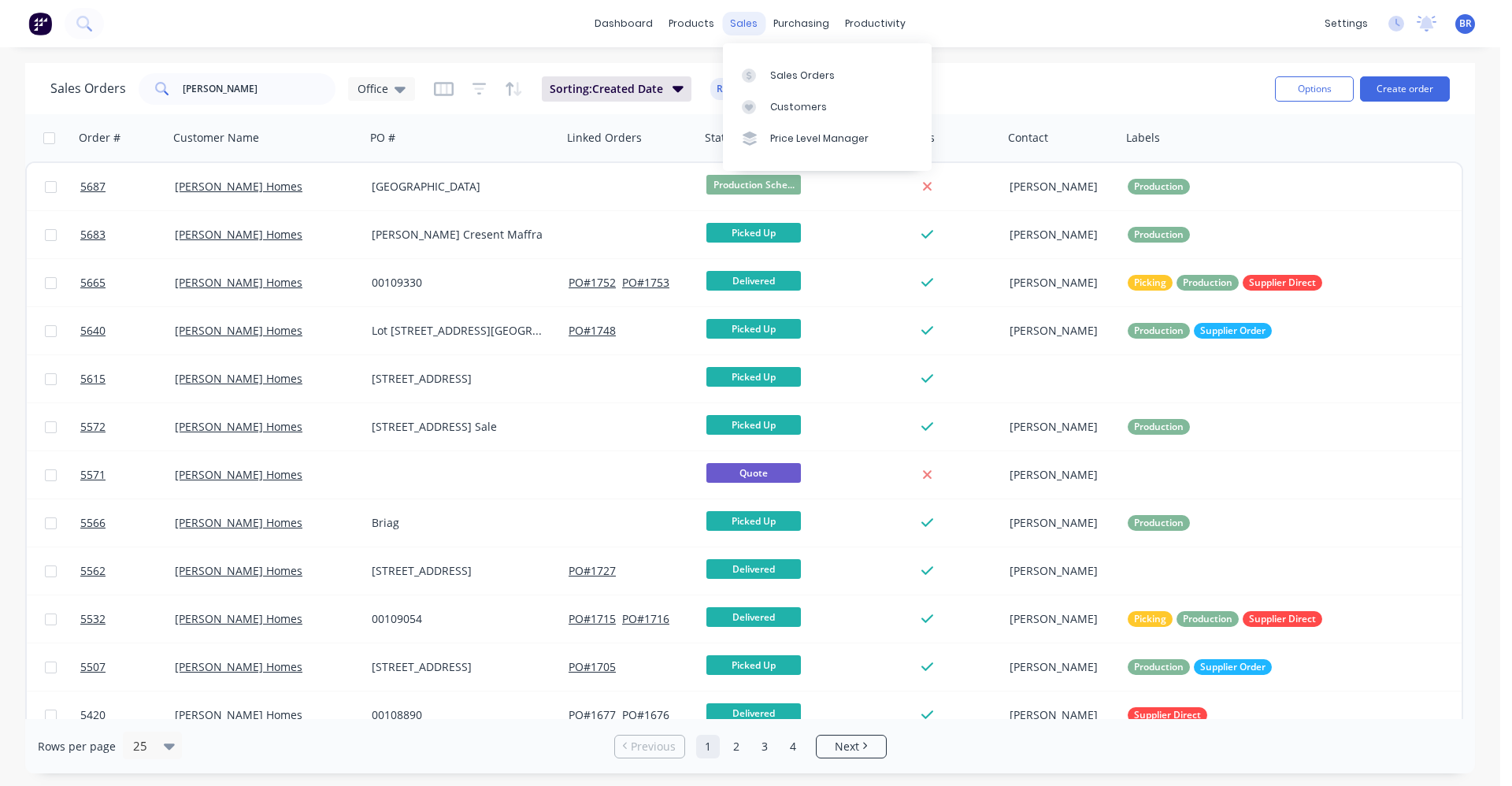
click at [740, 14] on div "sales" at bounding box center [743, 24] width 43 height 24
click at [772, 70] on div "Sales Orders" at bounding box center [803, 76] width 65 height 14
click at [784, 76] on div "Sales Orders" at bounding box center [803, 76] width 65 height 14
click at [1432, 92] on button "Create order" at bounding box center [1405, 89] width 90 height 25
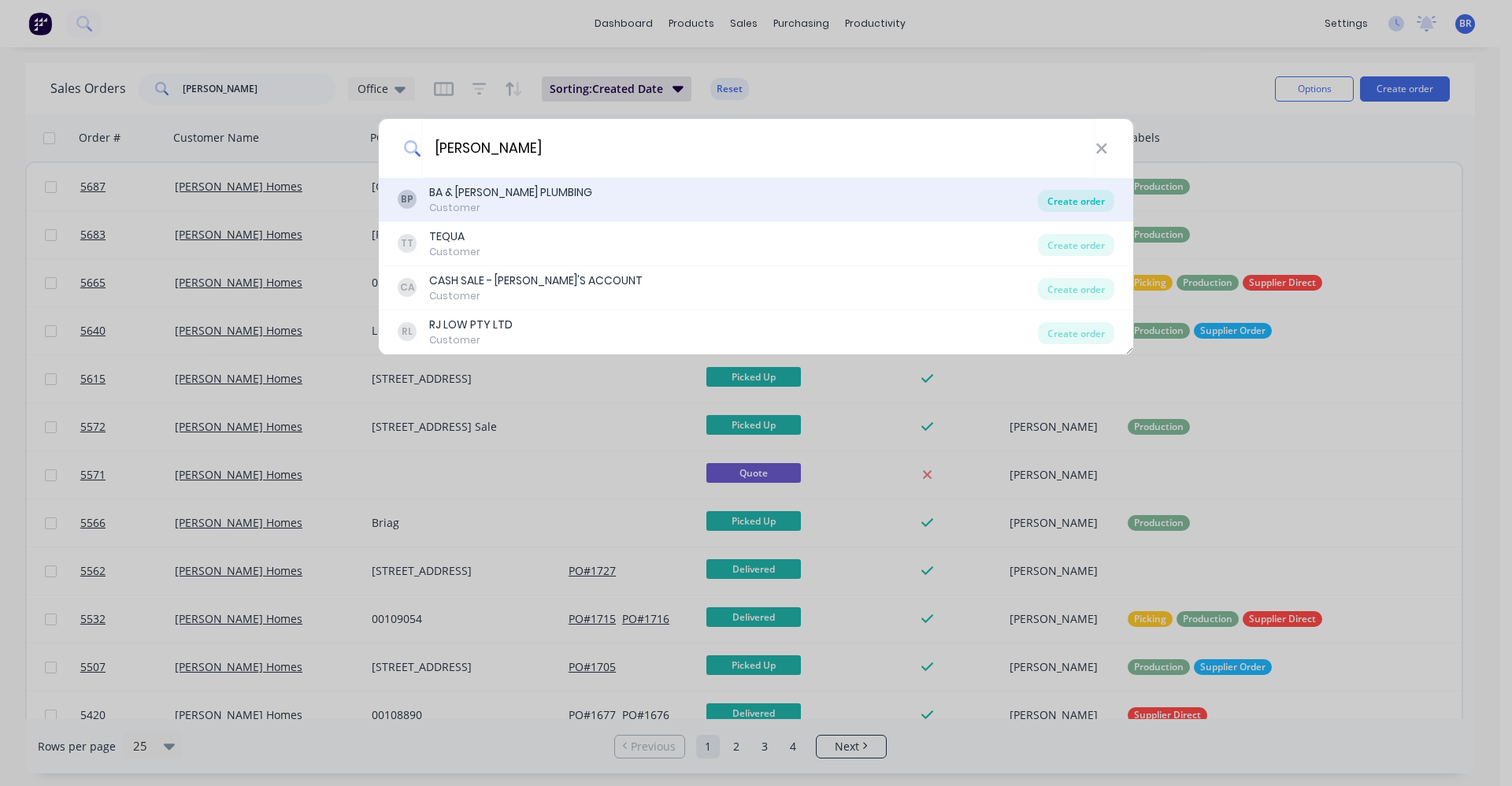
type input "brett"
click at [1072, 200] on div "Create order" at bounding box center [1076, 200] width 77 height 22
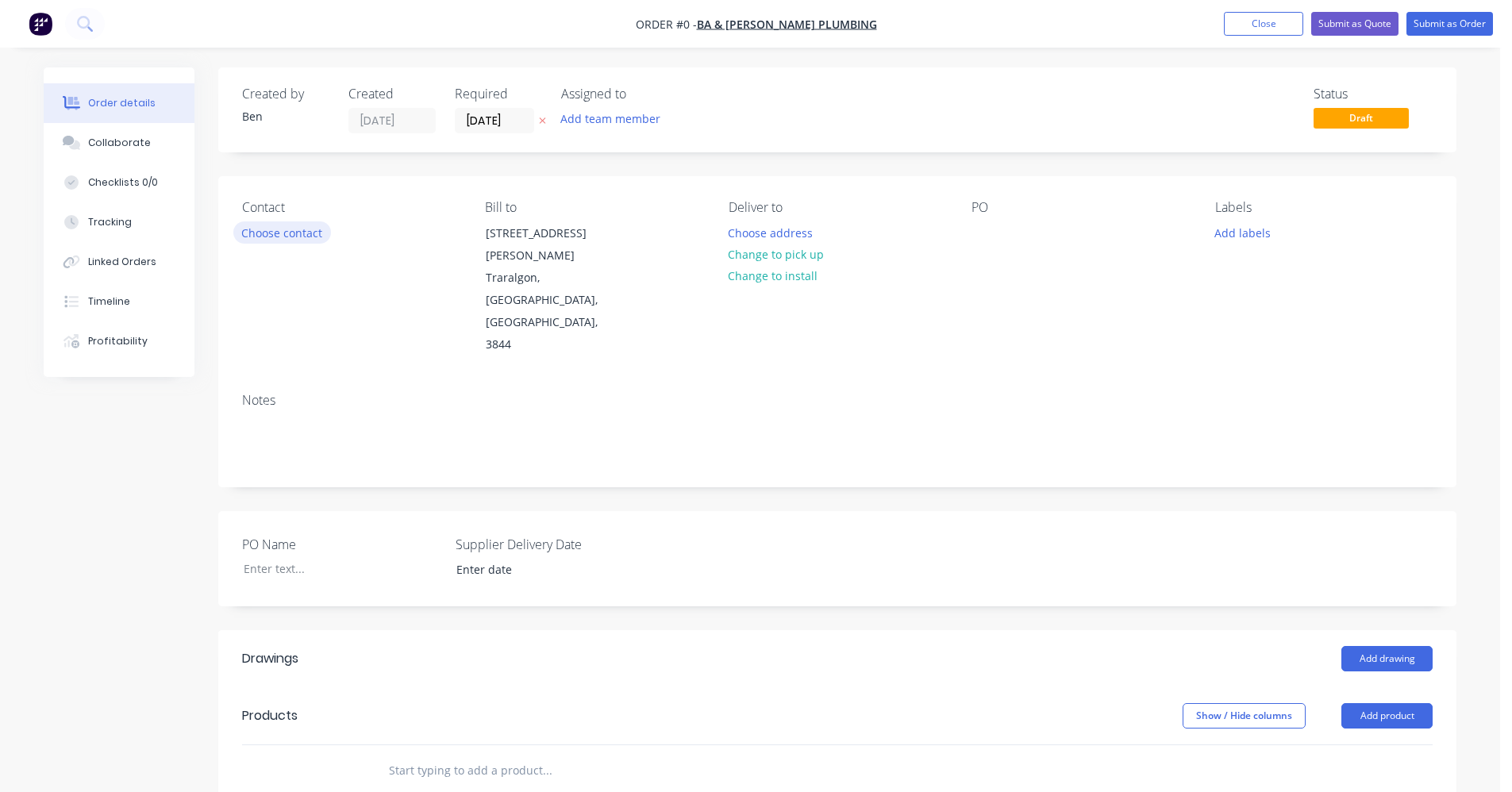
click at [282, 241] on button "Choose contact" at bounding box center [282, 231] width 98 height 21
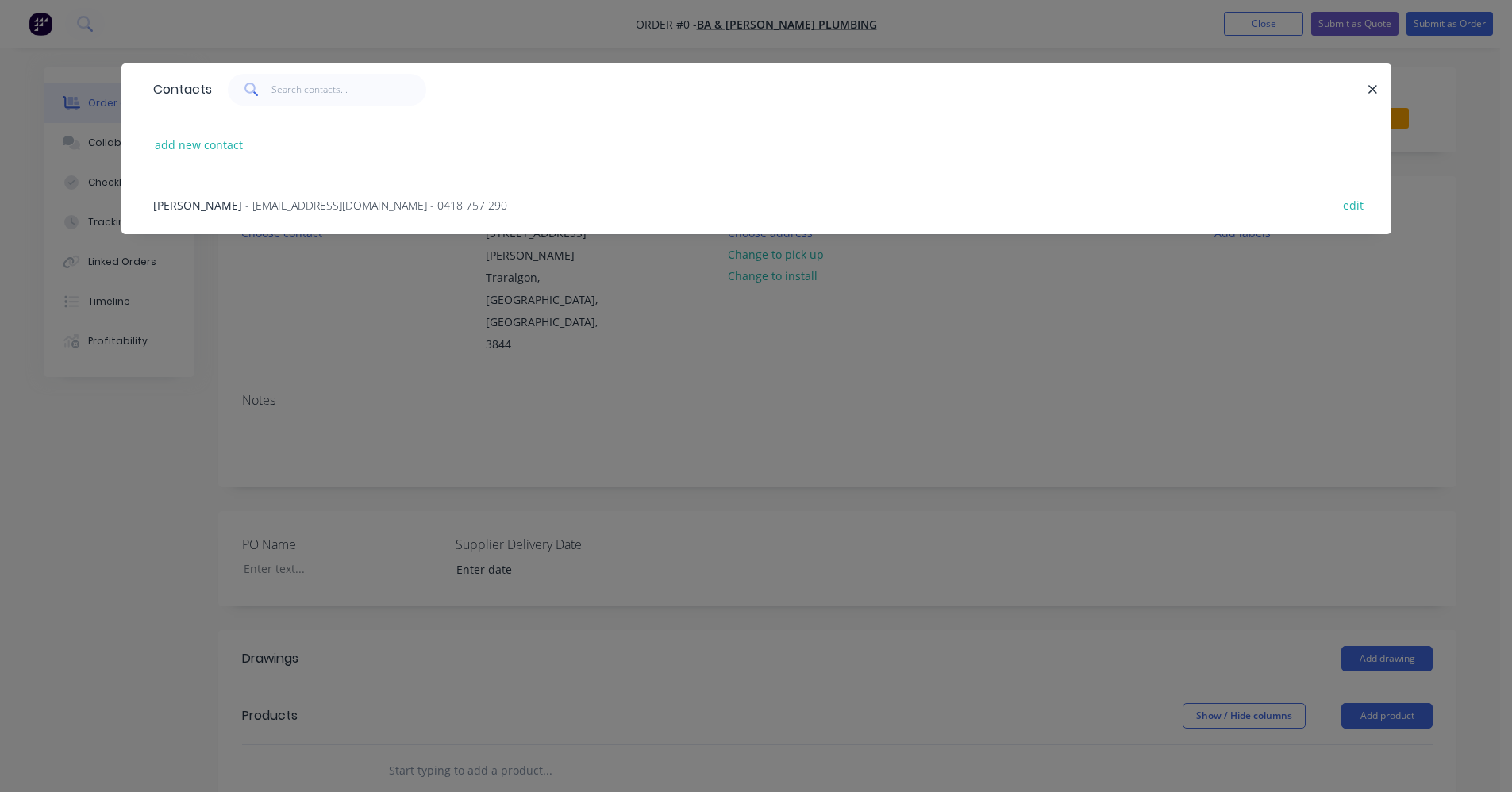
click at [245, 207] on span "- brettandlyn101@gmail.com - 0418 757 290" at bounding box center [375, 204] width 262 height 15
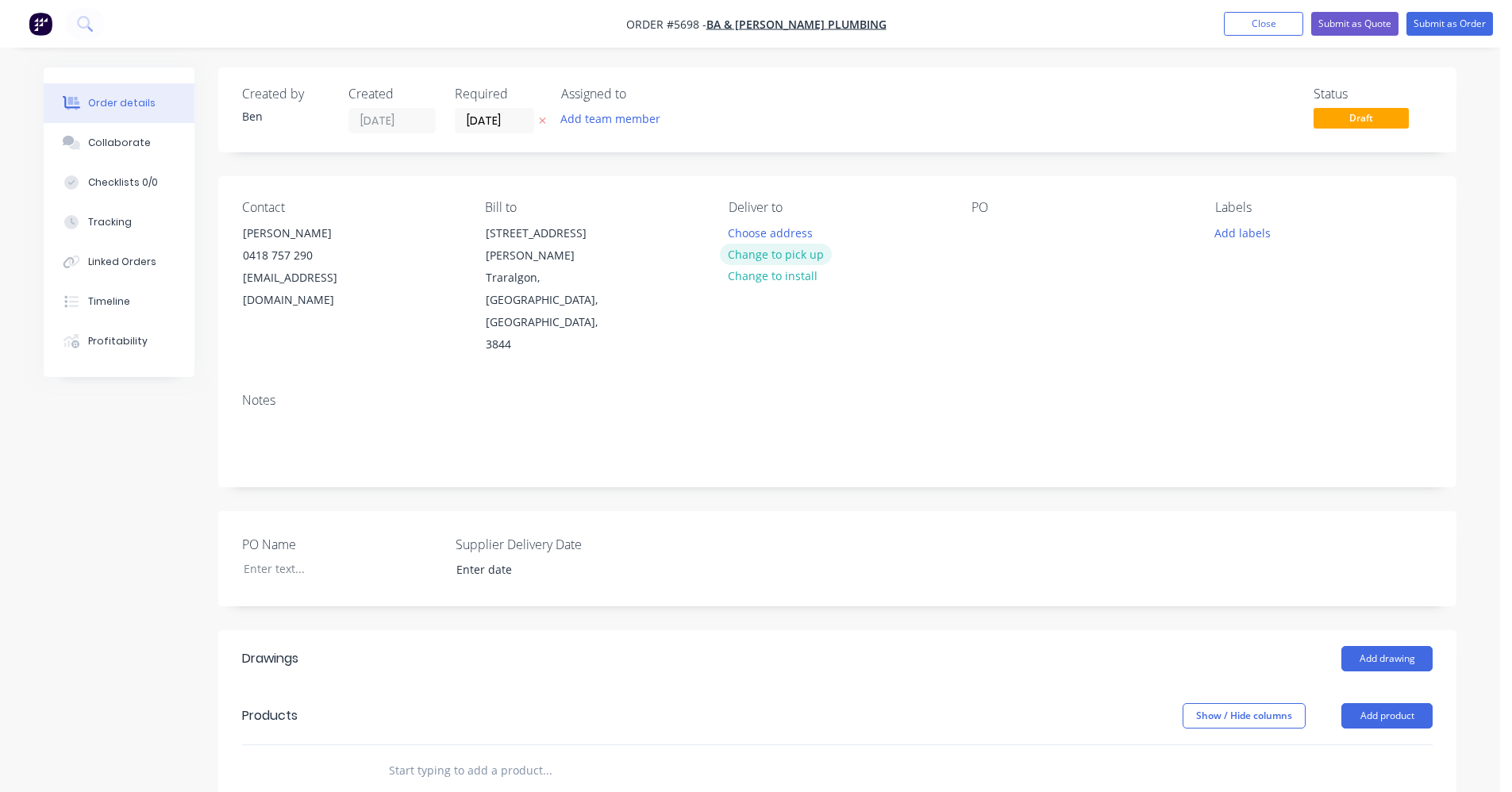
click at [774, 258] on button "Change to pick up" at bounding box center [776, 254] width 113 height 21
click at [1247, 234] on button "Add labels" at bounding box center [1242, 231] width 73 height 21
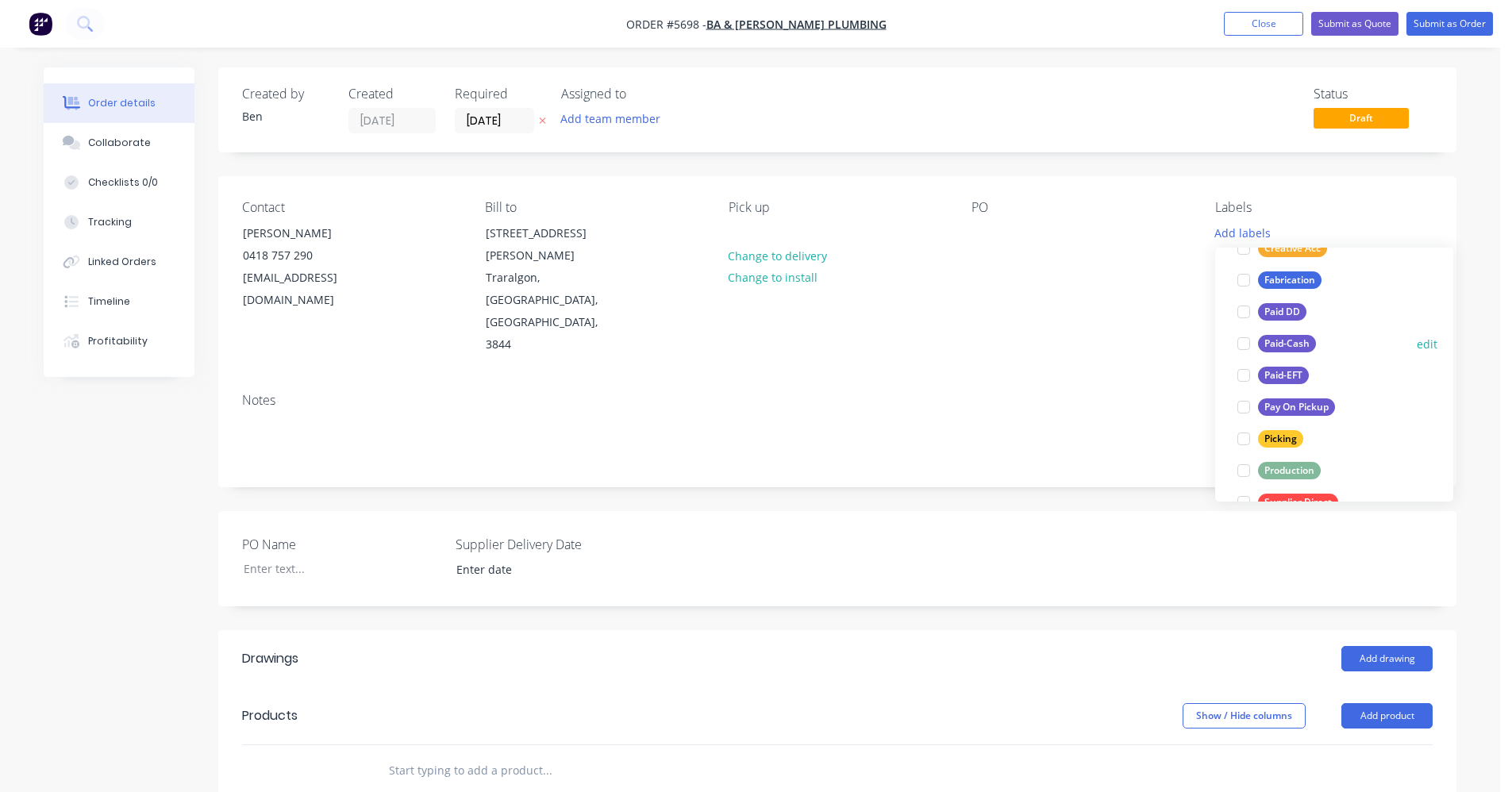
scroll to position [159, 0]
drag, startPoint x: 1299, startPoint y: 476, endPoint x: 1289, endPoint y: 470, distance: 11.7
click at [1298, 475] on div "Production" at bounding box center [1289, 470] width 63 height 17
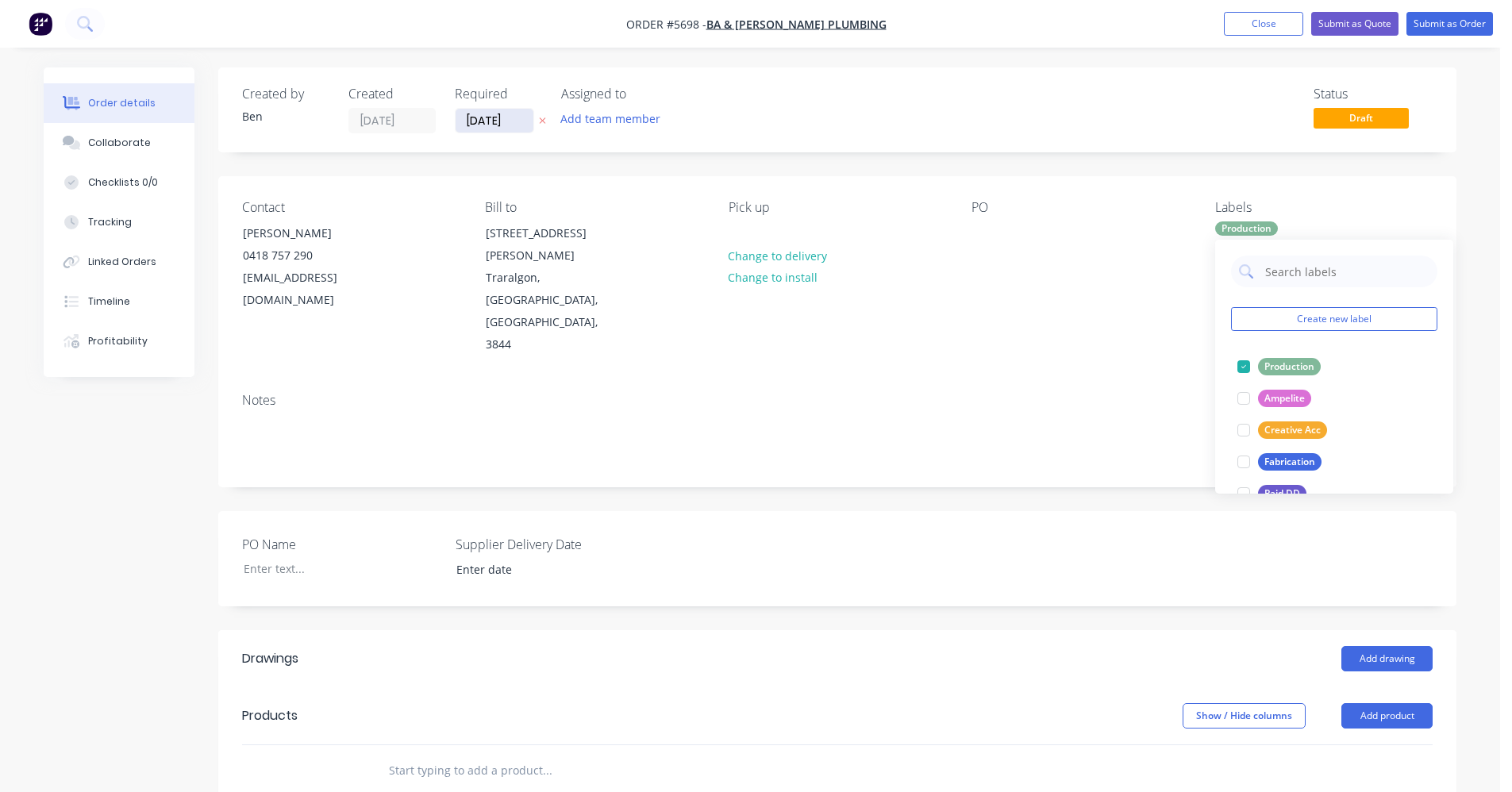
click at [487, 127] on input "[DATE]" at bounding box center [495, 121] width 78 height 24
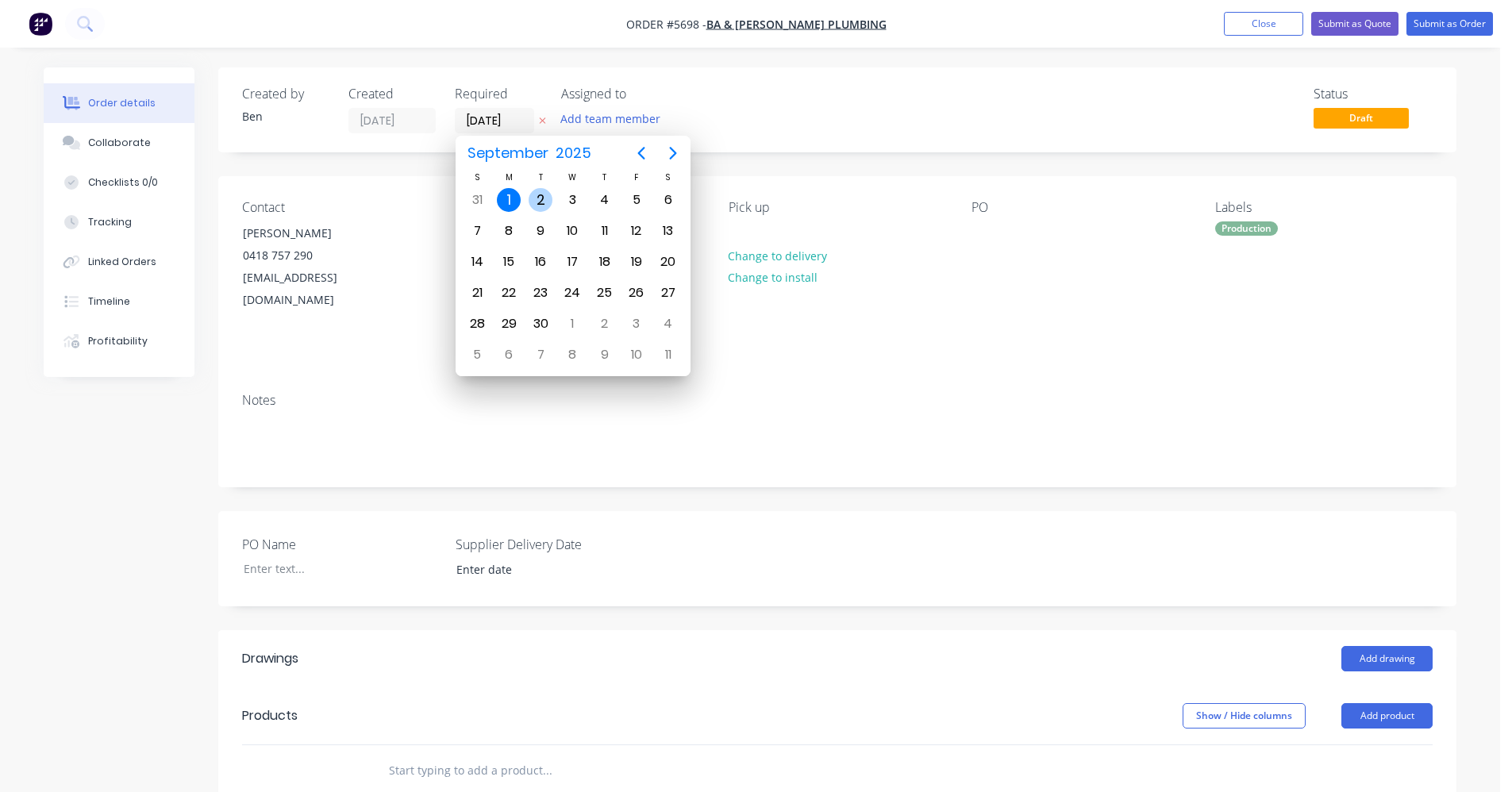
click at [539, 200] on div "2" at bounding box center [541, 200] width 24 height 24
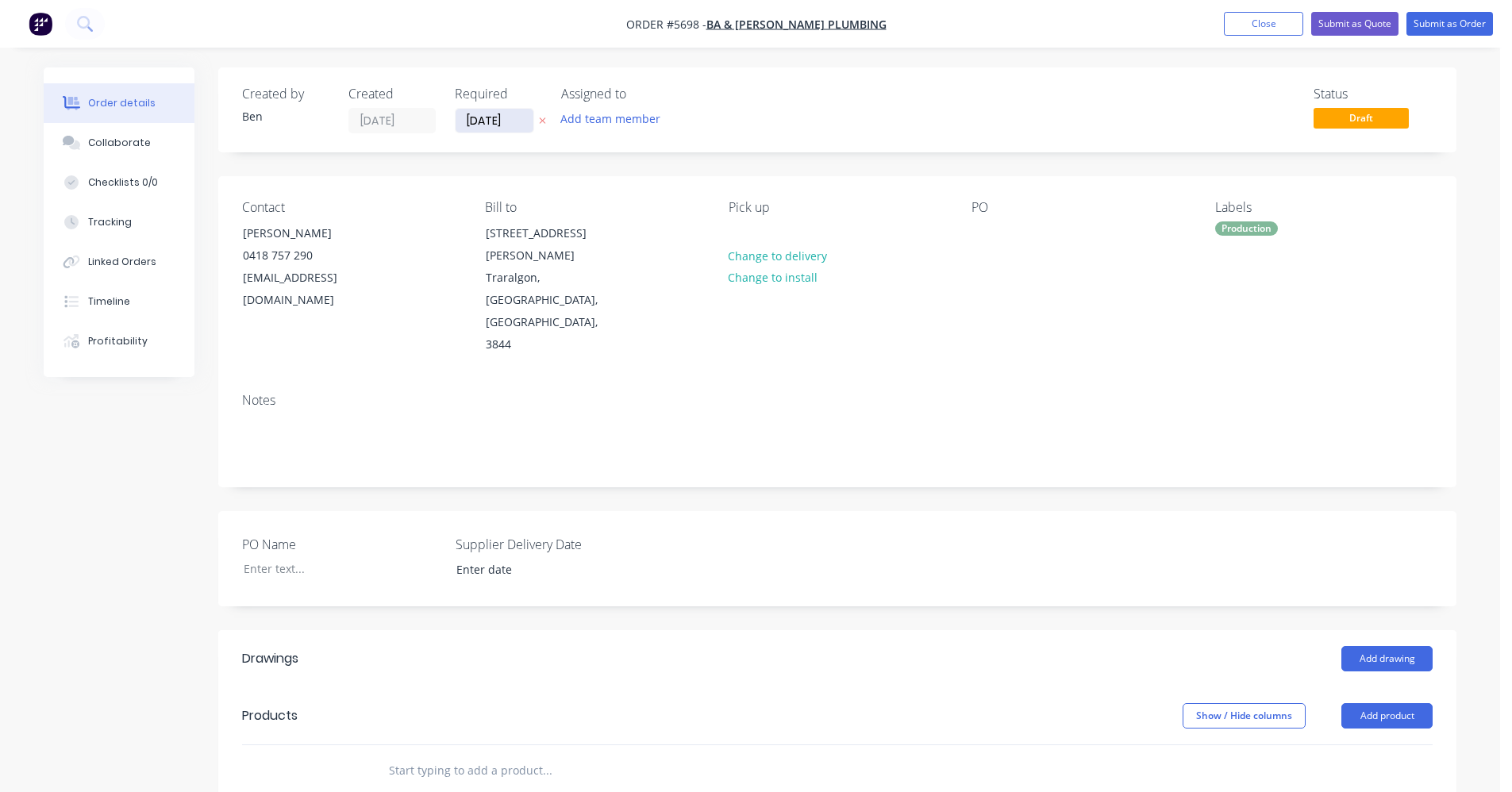
click at [485, 125] on input "[DATE]" at bounding box center [495, 121] width 78 height 24
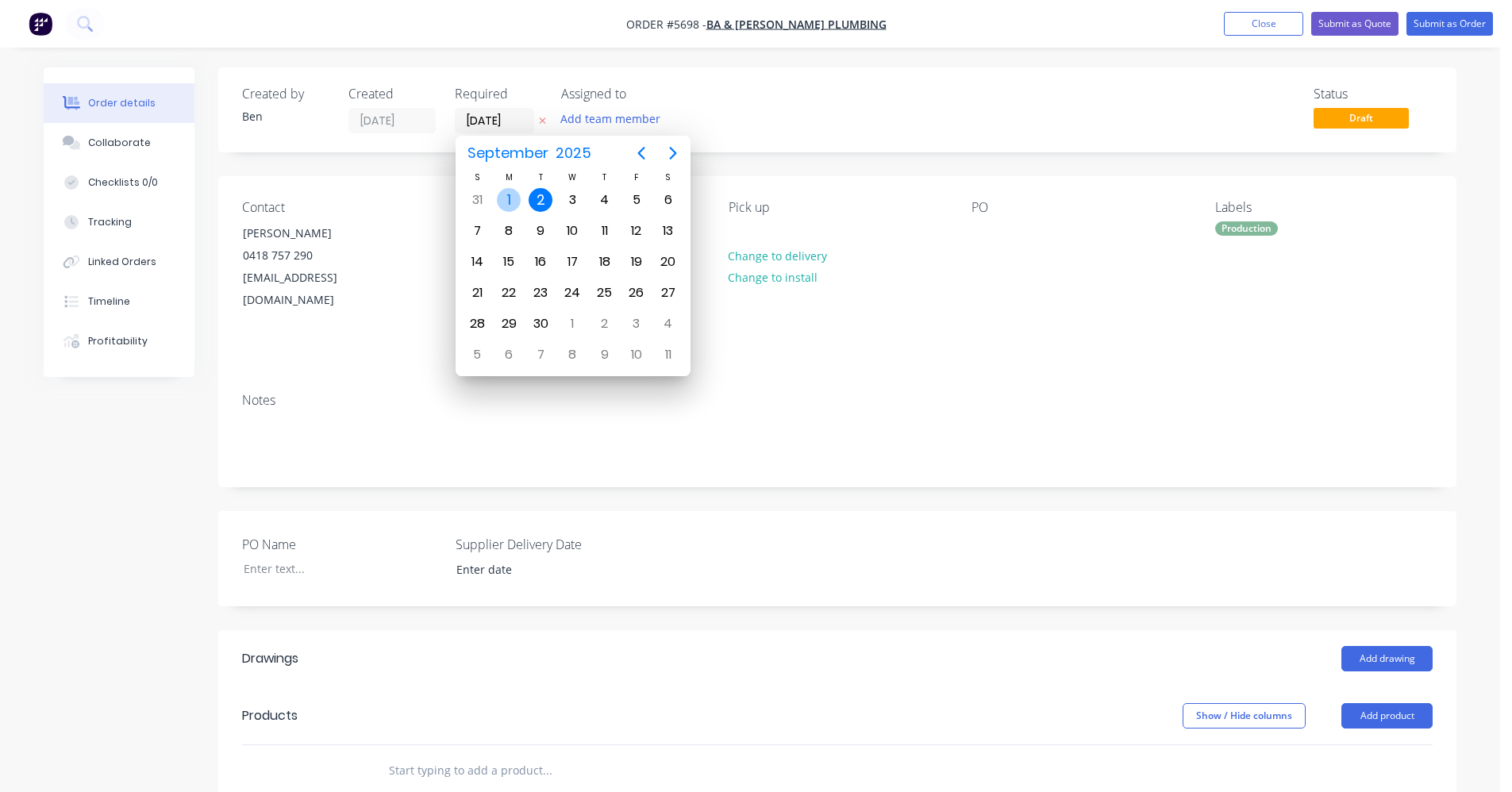
click at [508, 194] on div "1" at bounding box center [509, 200] width 24 height 24
type input "[DATE]"
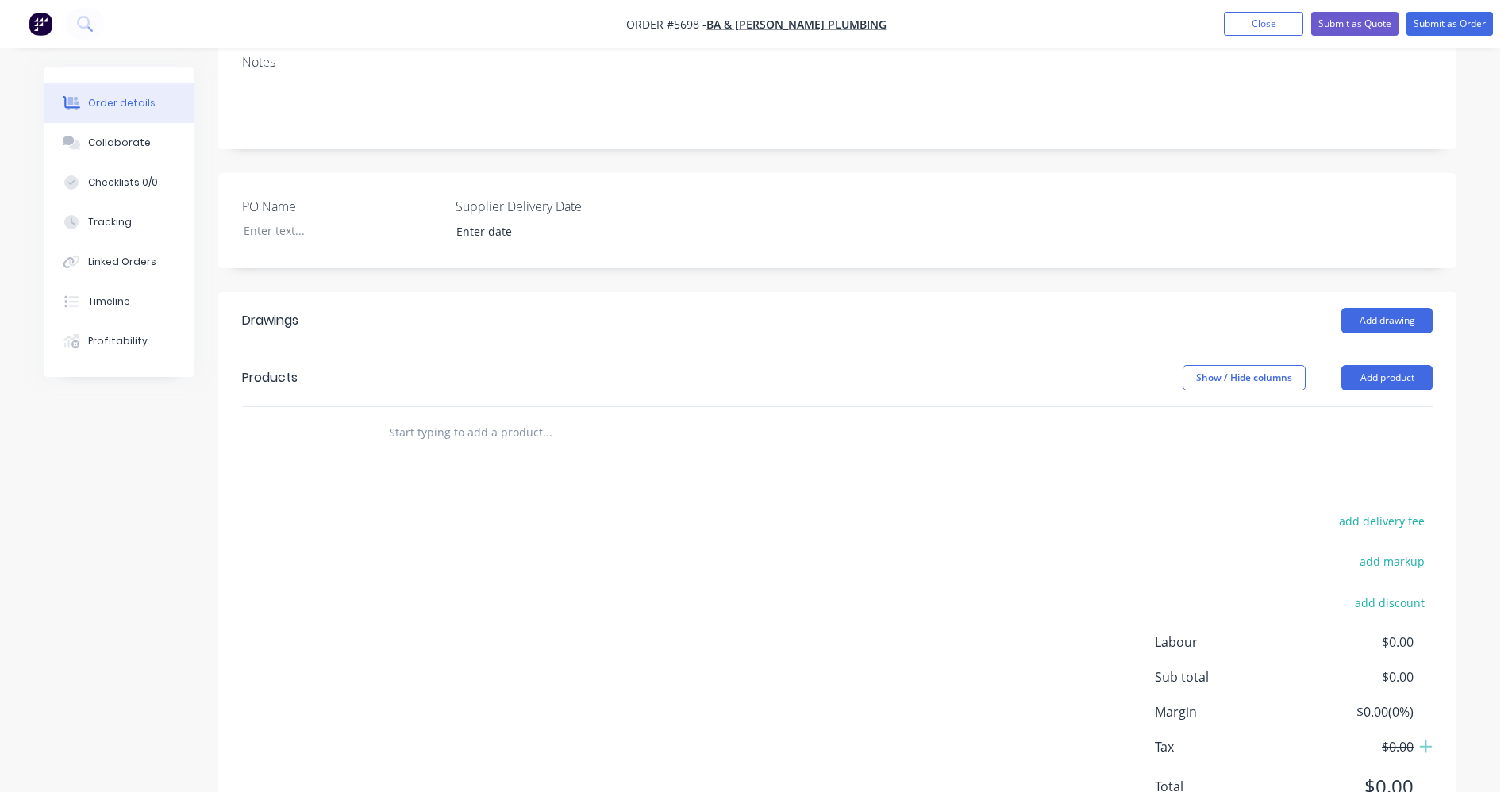
scroll to position [344, 0]
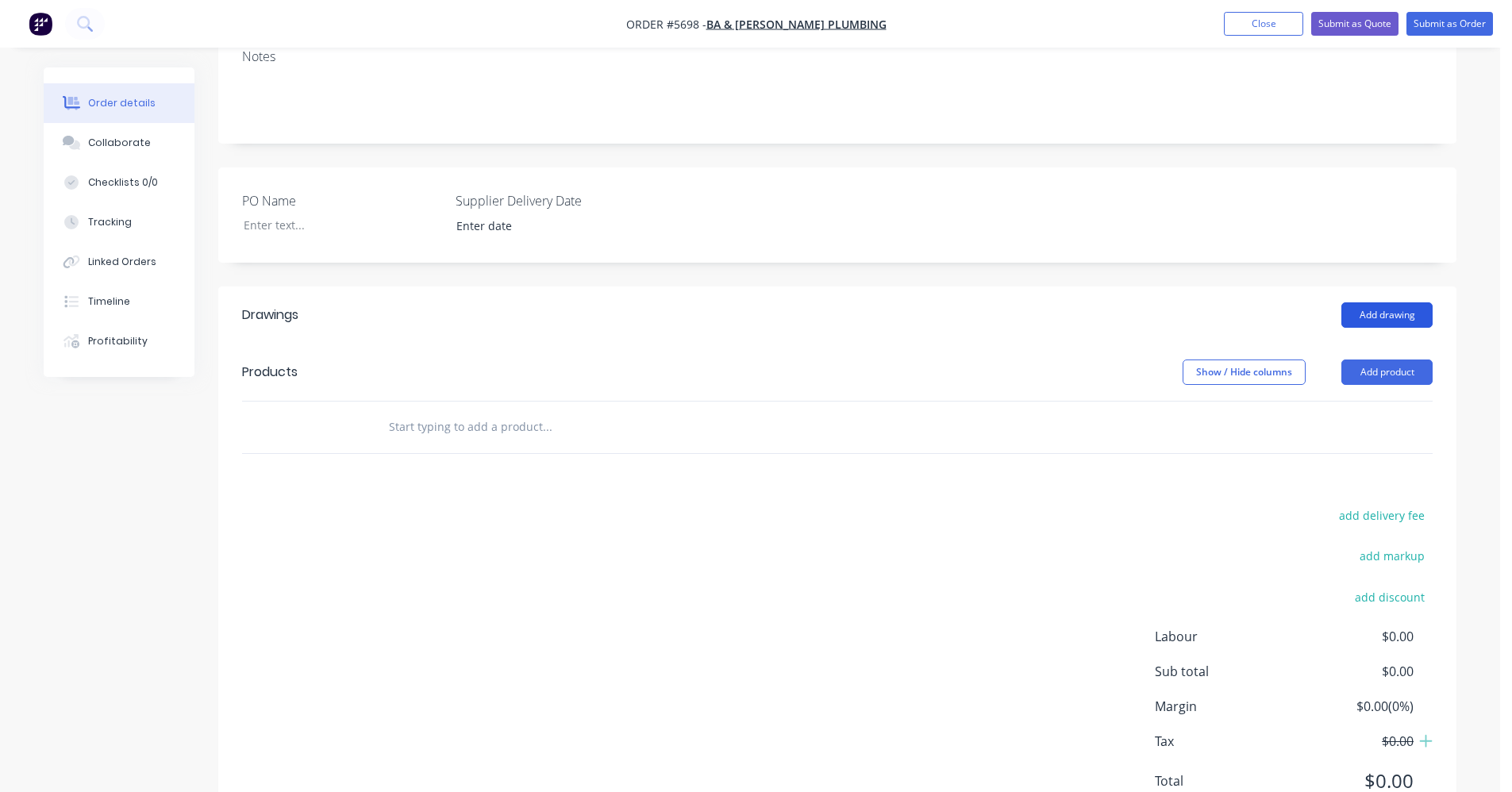
click at [1394, 302] on button "Add drawing" at bounding box center [1386, 315] width 91 height 25
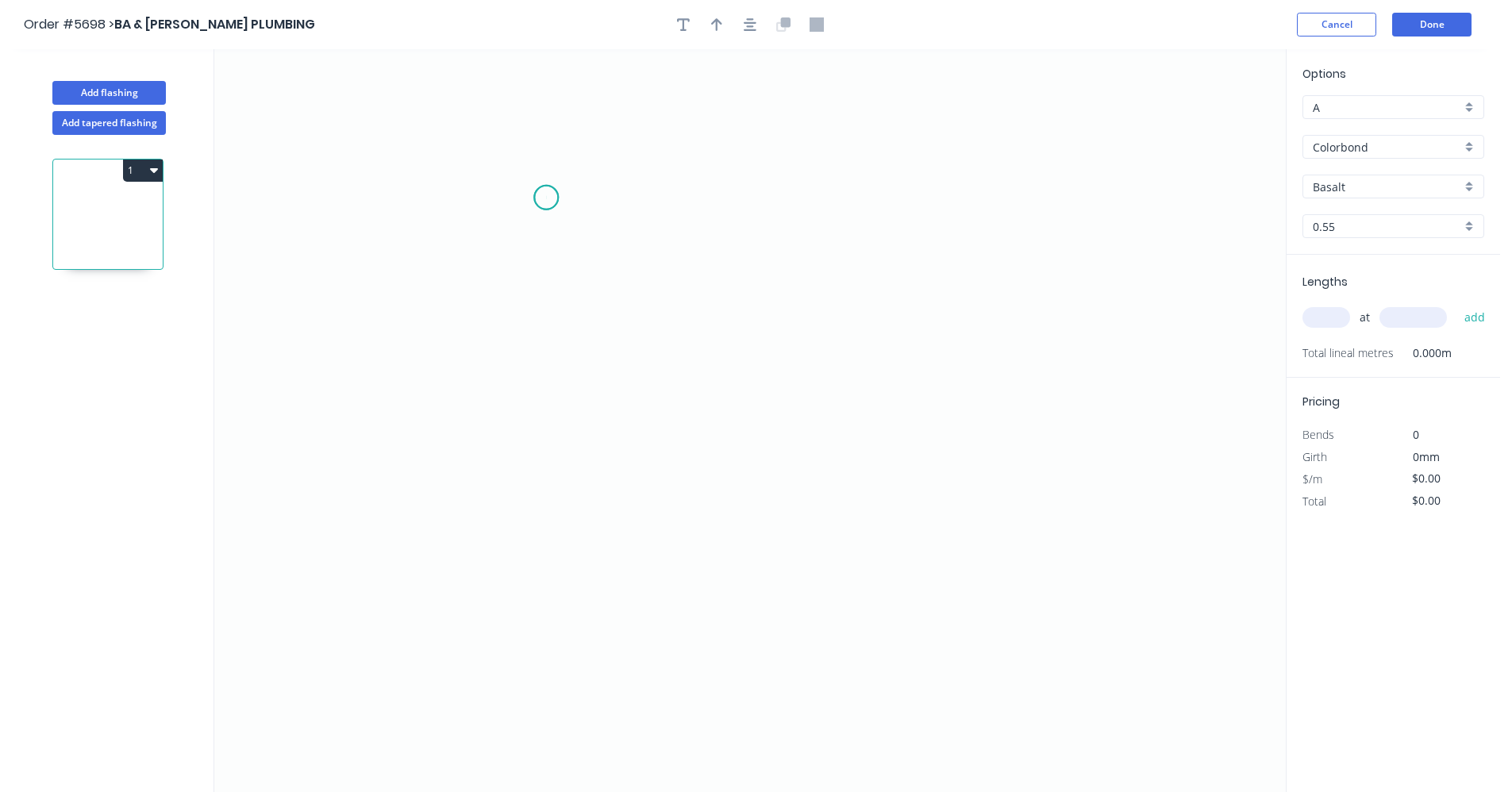
click at [546, 197] on icon "0" at bounding box center [749, 421] width 1071 height 743
click at [966, 200] on icon "0" at bounding box center [749, 421] width 1071 height 743
click at [962, 385] on icon "0 ?" at bounding box center [749, 421] width 1071 height 743
click at [901, 386] on icon "0 ? ?" at bounding box center [749, 421] width 1071 height 743
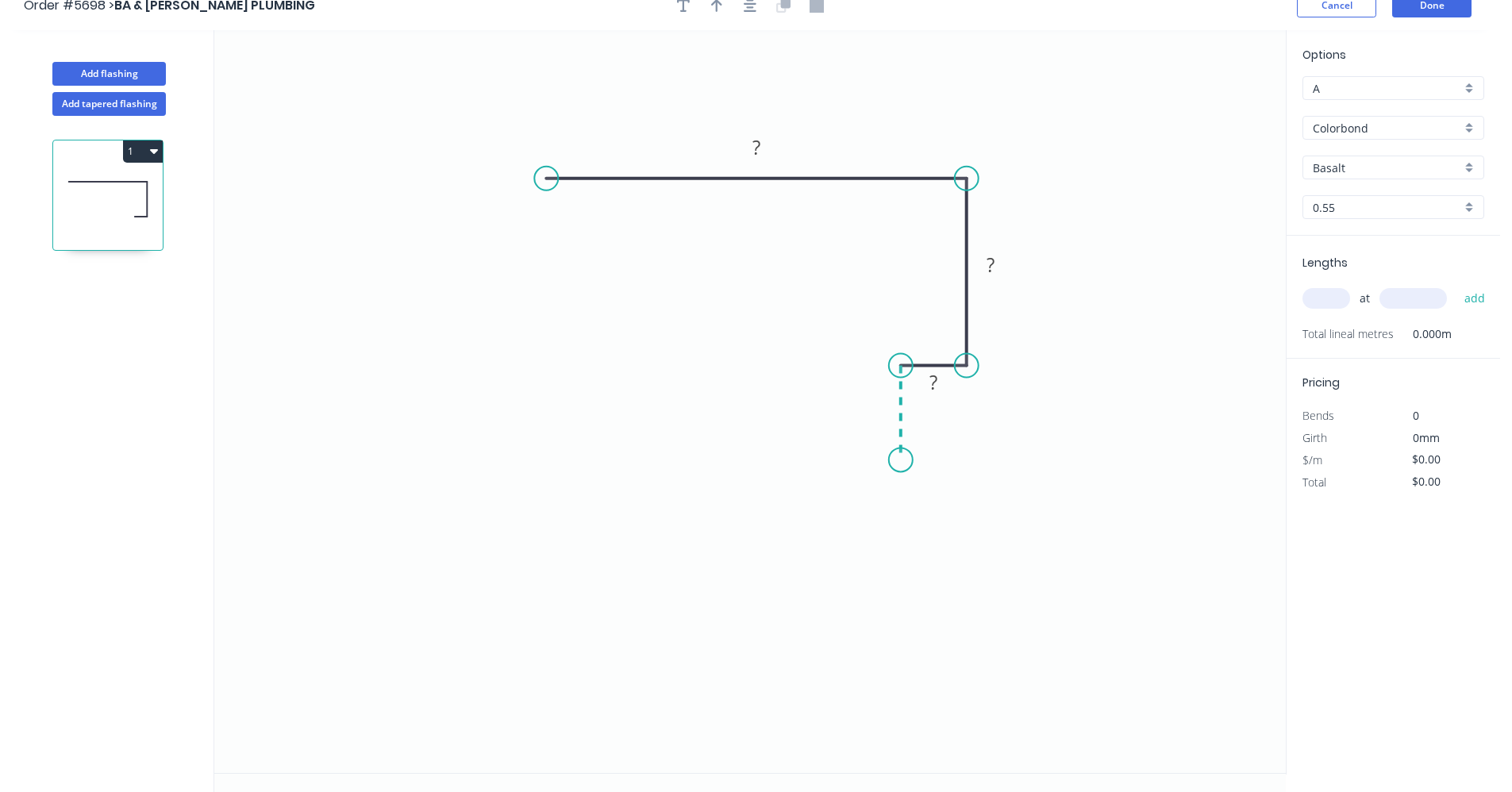
scroll to position [29, 0]
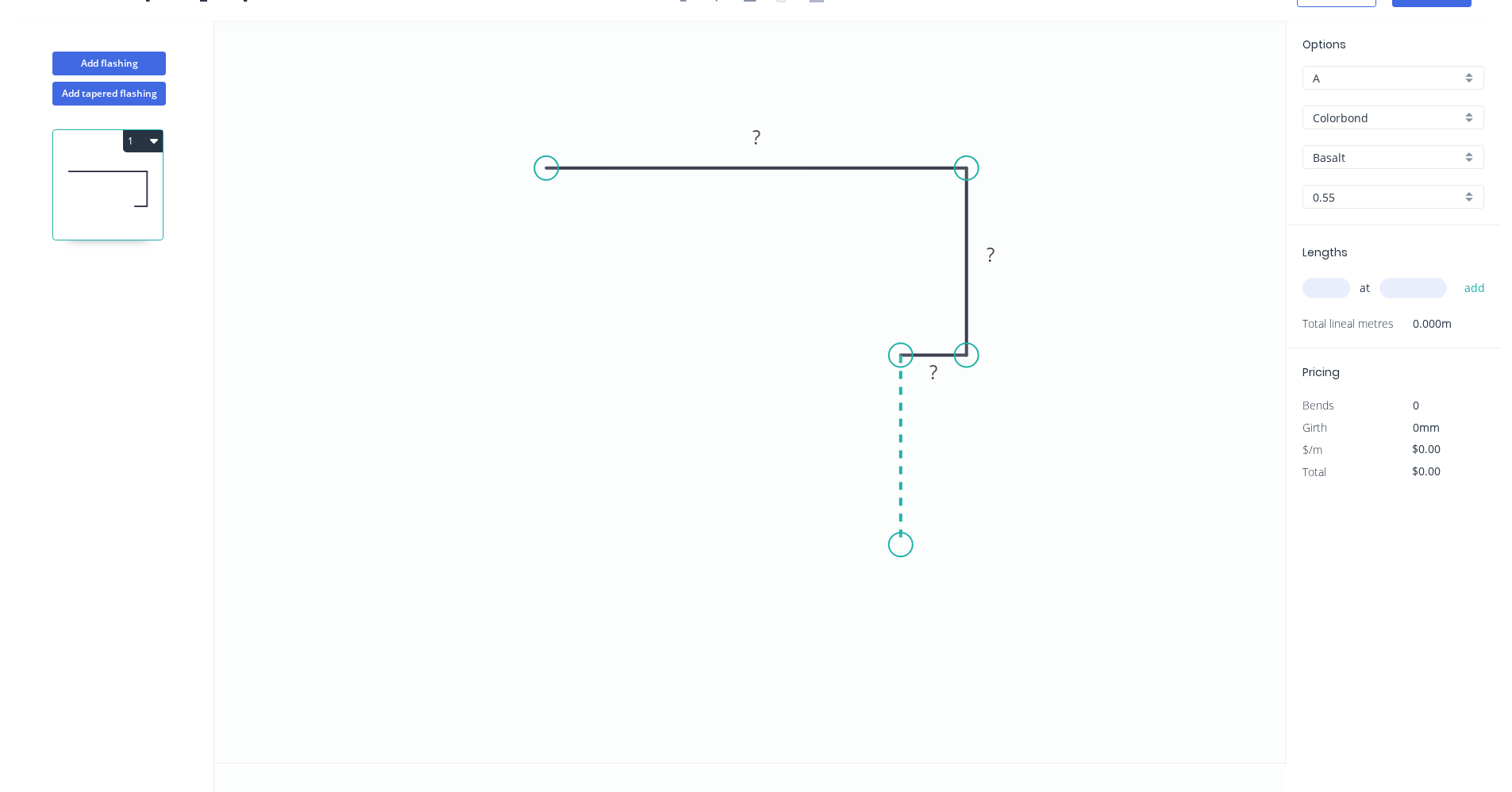
click at [905, 545] on icon "0 ? ? ?" at bounding box center [749, 391] width 1071 height 743
click at [954, 604] on div "Crush & Fold" at bounding box center [978, 600] width 160 height 33
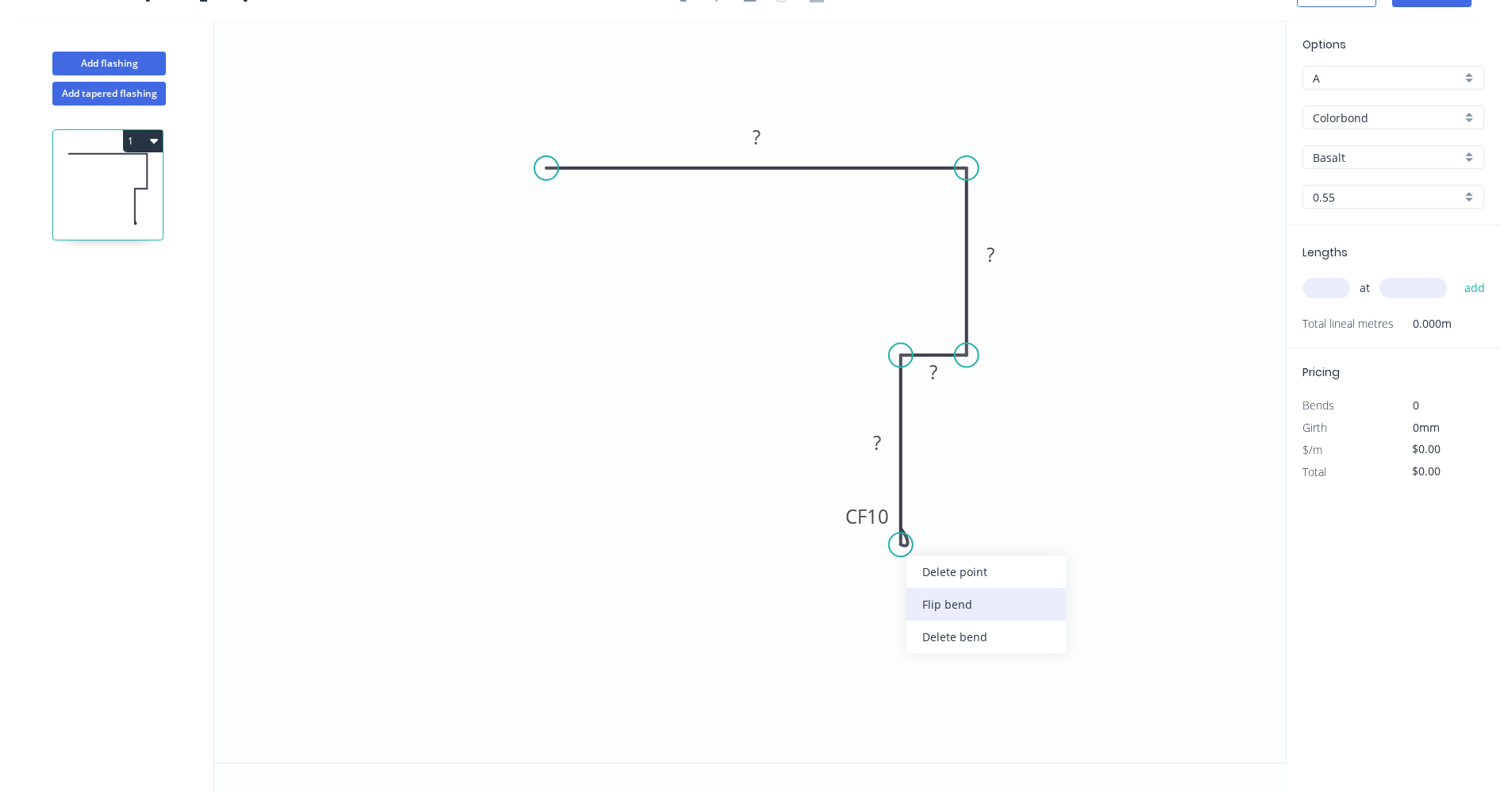
click at [943, 600] on div "Flip bend" at bounding box center [986, 604] width 160 height 33
click at [887, 444] on rect at bounding box center [877, 444] width 32 height 22
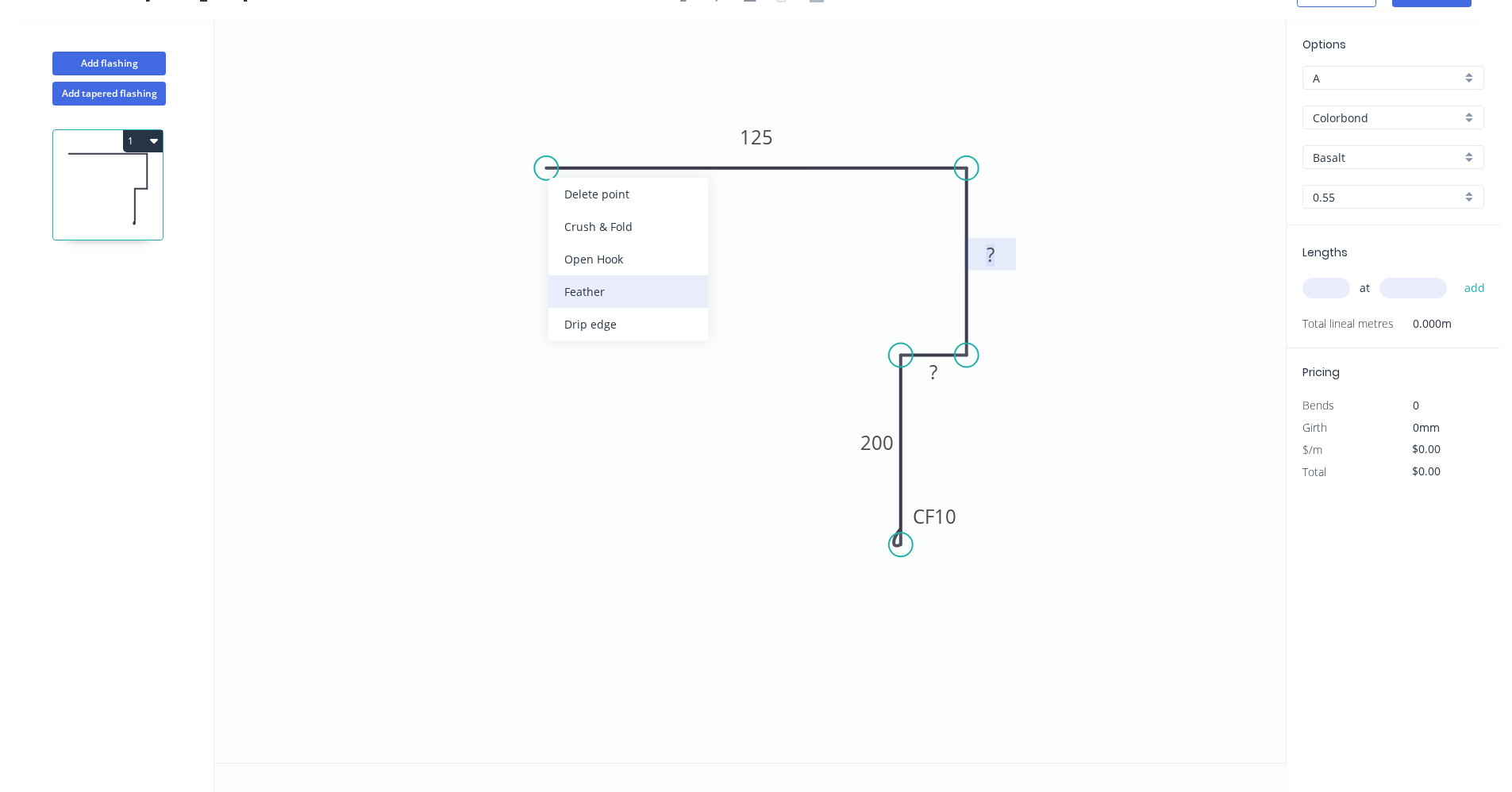
click at [575, 300] on div "Feather" at bounding box center [628, 291] width 160 height 33
click at [592, 227] on div "Flip bend" at bounding box center [631, 227] width 160 height 33
click at [585, 196] on tspan "15" at bounding box center [577, 194] width 22 height 26
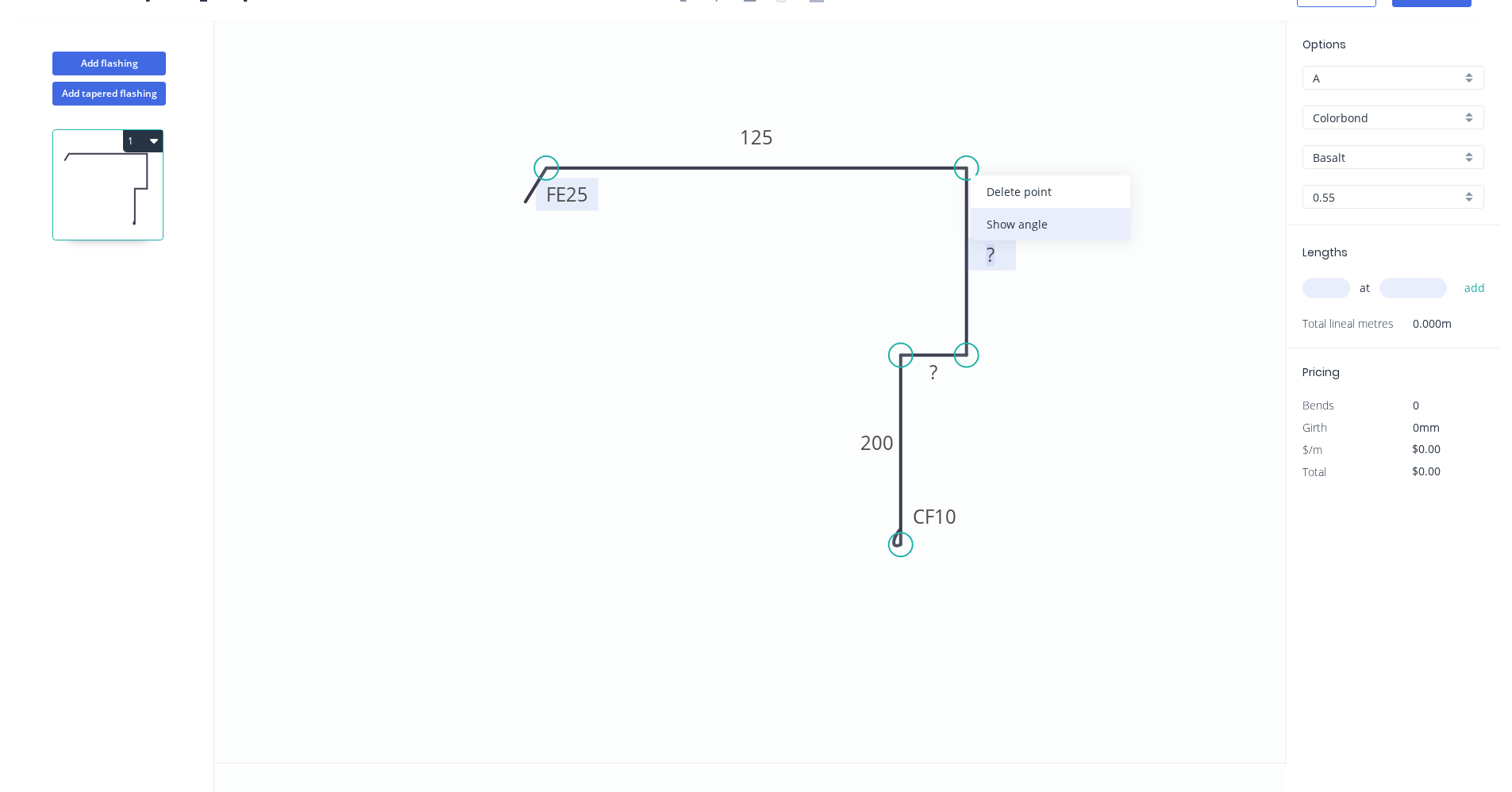
click at [997, 216] on div "Show angle" at bounding box center [1050, 223] width 160 height 33
click at [939, 193] on tspan "º" at bounding box center [942, 195] width 7 height 26
type input "$30.38"
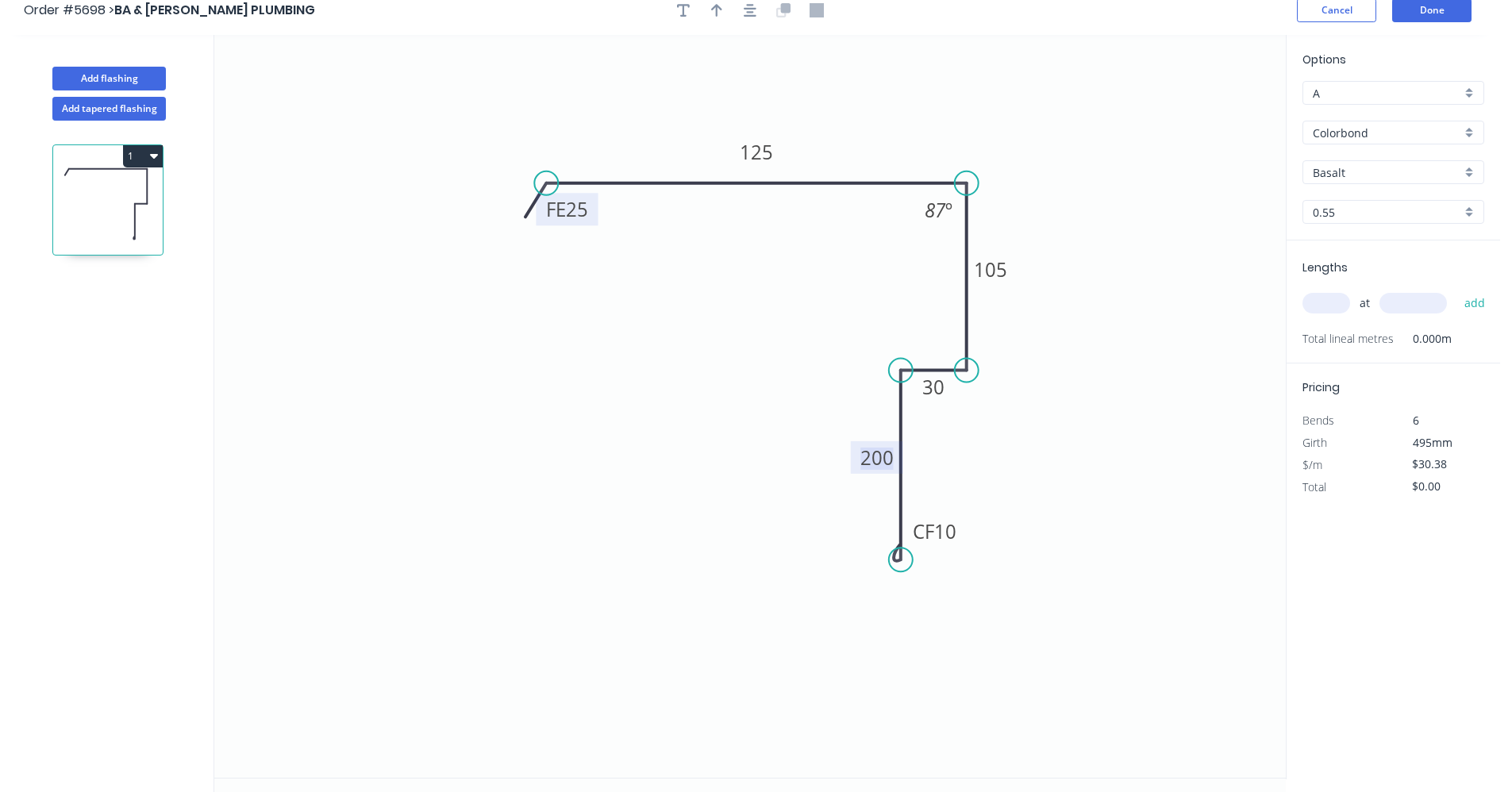
scroll to position [0, 0]
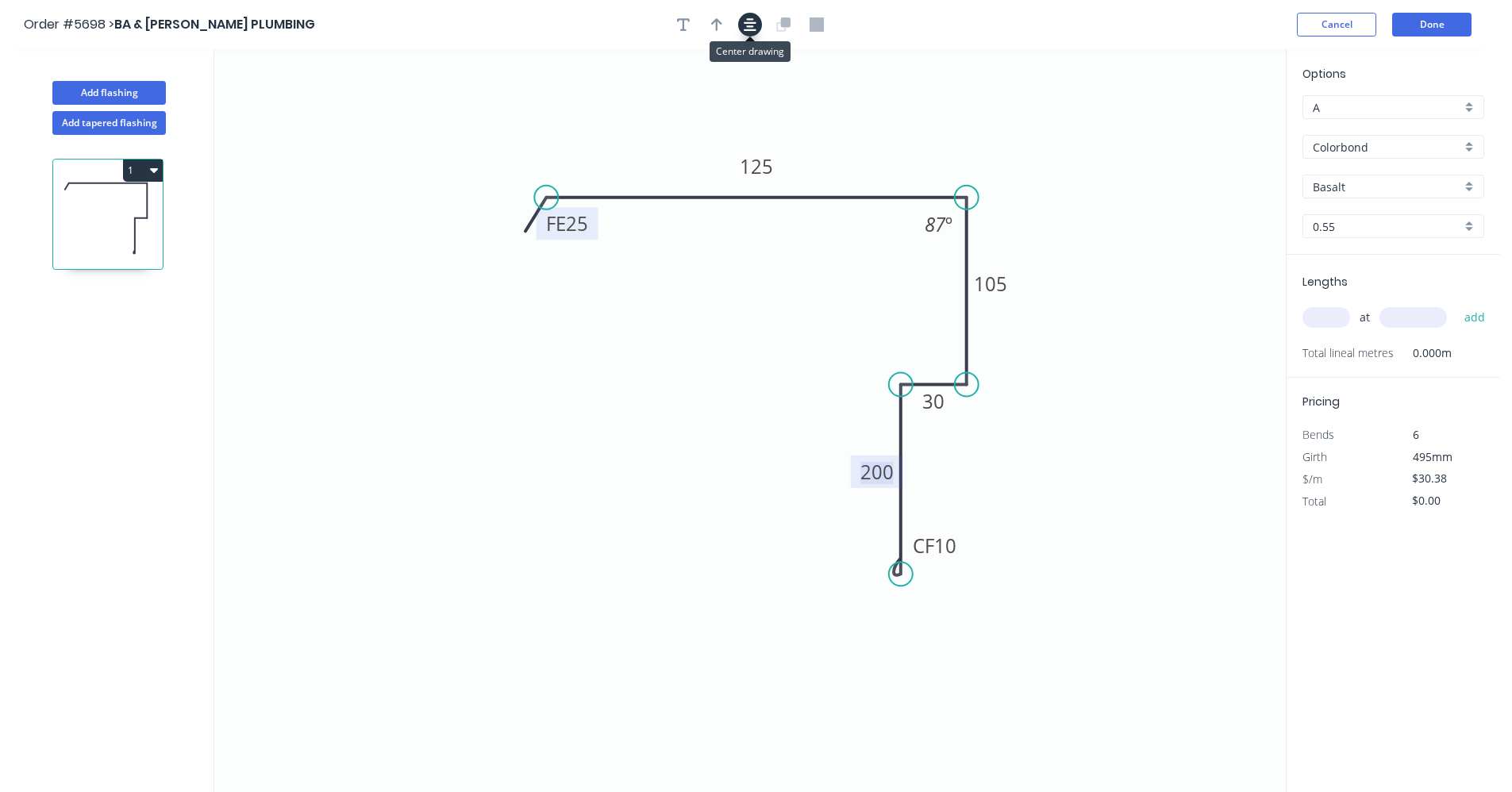
click at [750, 33] on button "button" at bounding box center [750, 25] width 24 height 24
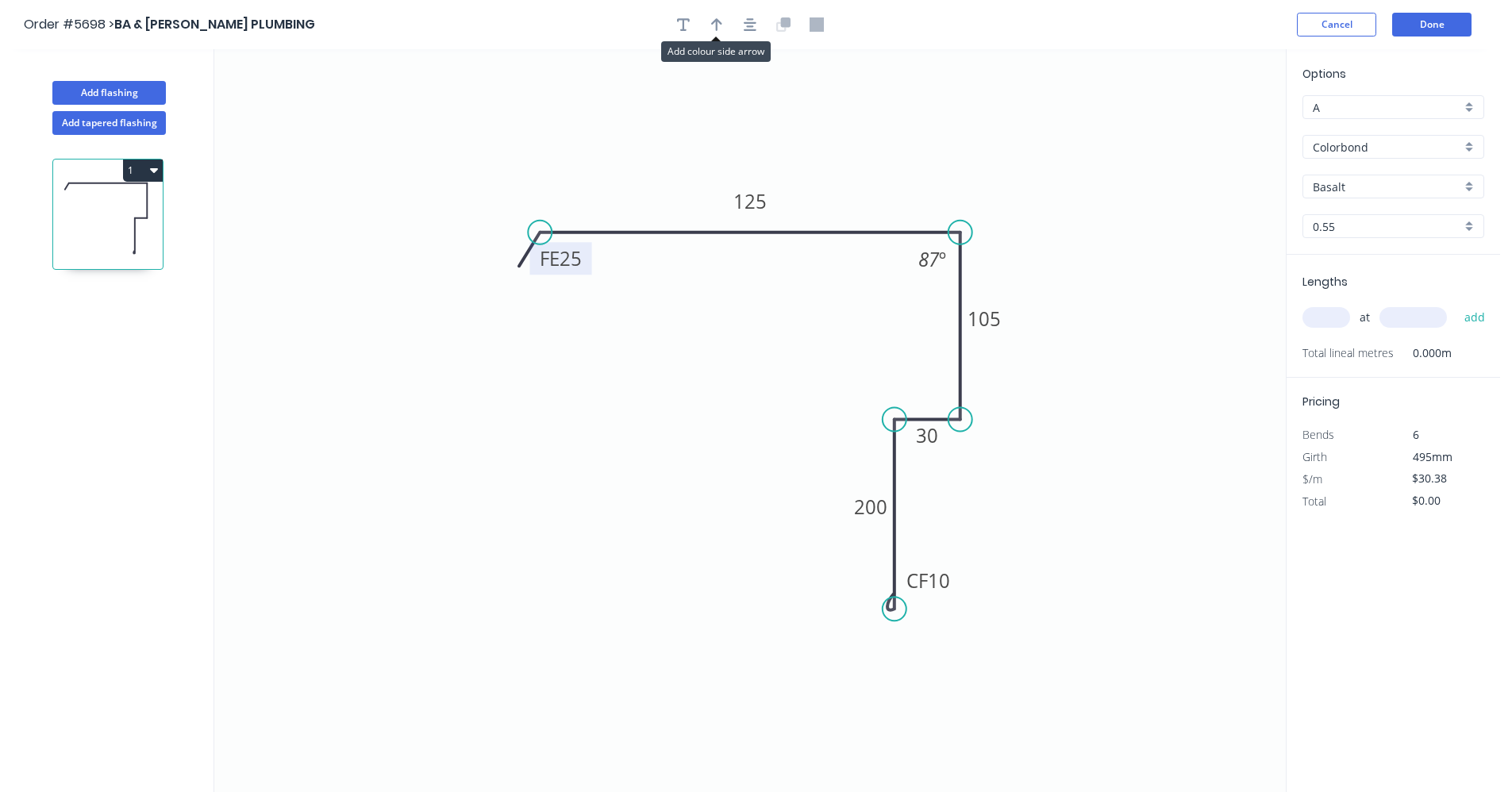
drag, startPoint x: 717, startPoint y: 23, endPoint x: 838, endPoint y: 108, distance: 147.9
click at [720, 25] on icon "button" at bounding box center [717, 25] width 11 height 14
drag, startPoint x: 1204, startPoint y: 126, endPoint x: 867, endPoint y: 212, distance: 347.8
click at [867, 212] on icon at bounding box center [867, 195] width 14 height 51
click at [1479, 182] on div "Basalt" at bounding box center [1393, 187] width 182 height 24
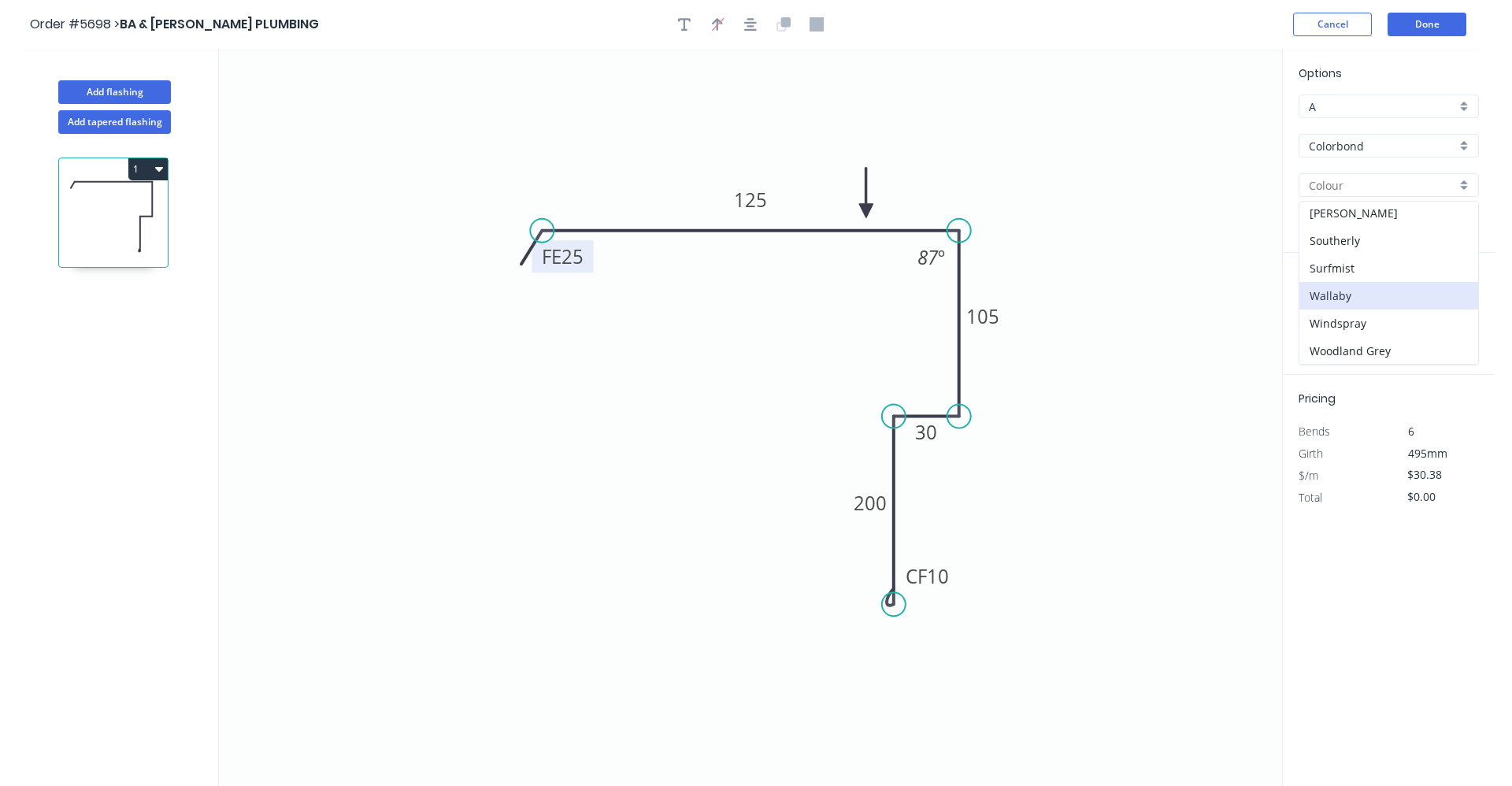
scroll to position [444, 0]
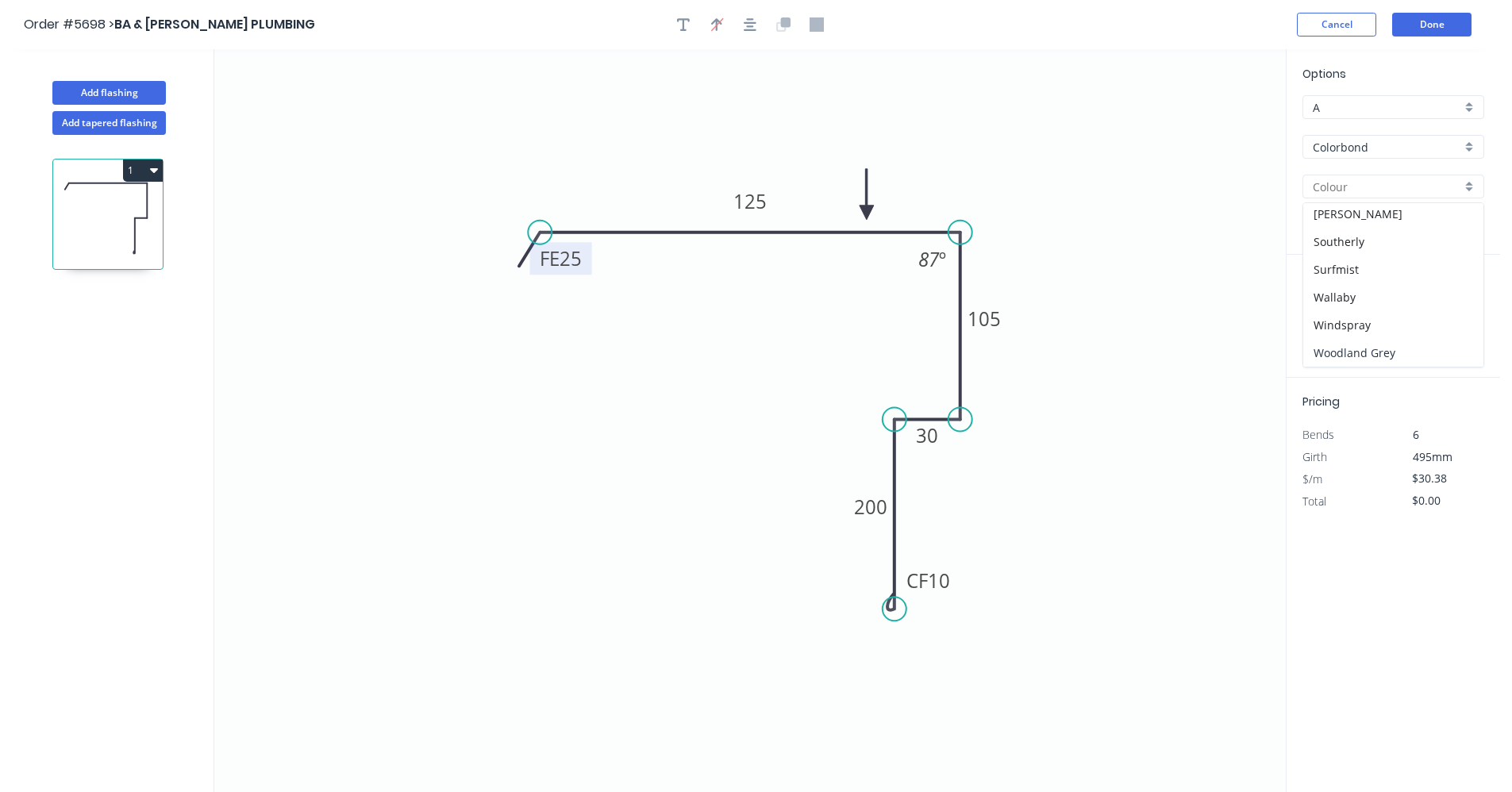
click at [1383, 355] on div "Woodland Grey" at bounding box center [1393, 352] width 181 height 28
type input "Woodland Grey"
click at [1331, 316] on input "text" at bounding box center [1326, 317] width 48 height 21
type input "1"
type input "4000"
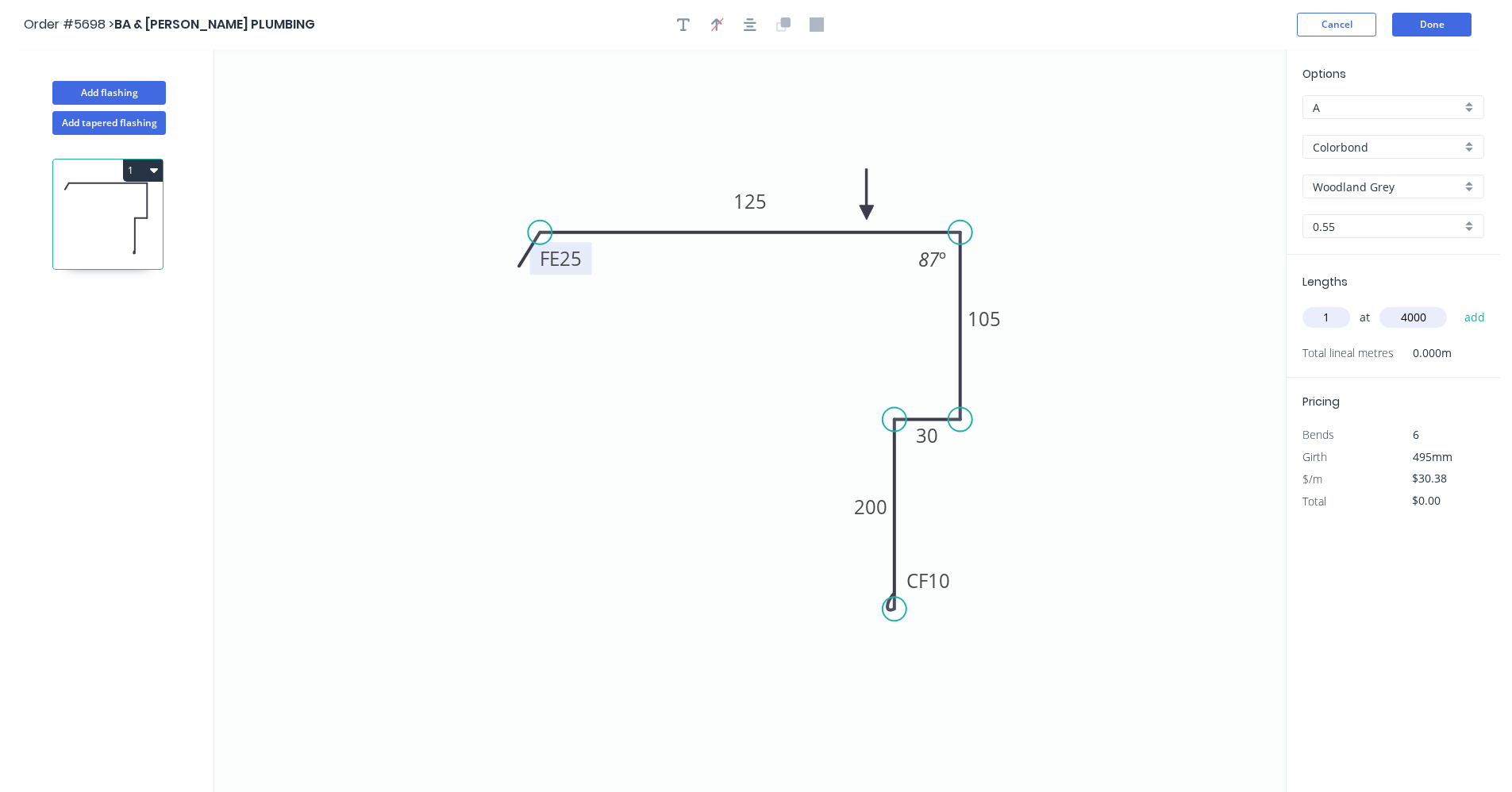
click at [1456, 304] on button "add" at bounding box center [1475, 317] width 37 height 27
type input "$121.52"
type input "1"
type input "3100"
click at [1456, 304] on button "add" at bounding box center [1475, 317] width 37 height 27
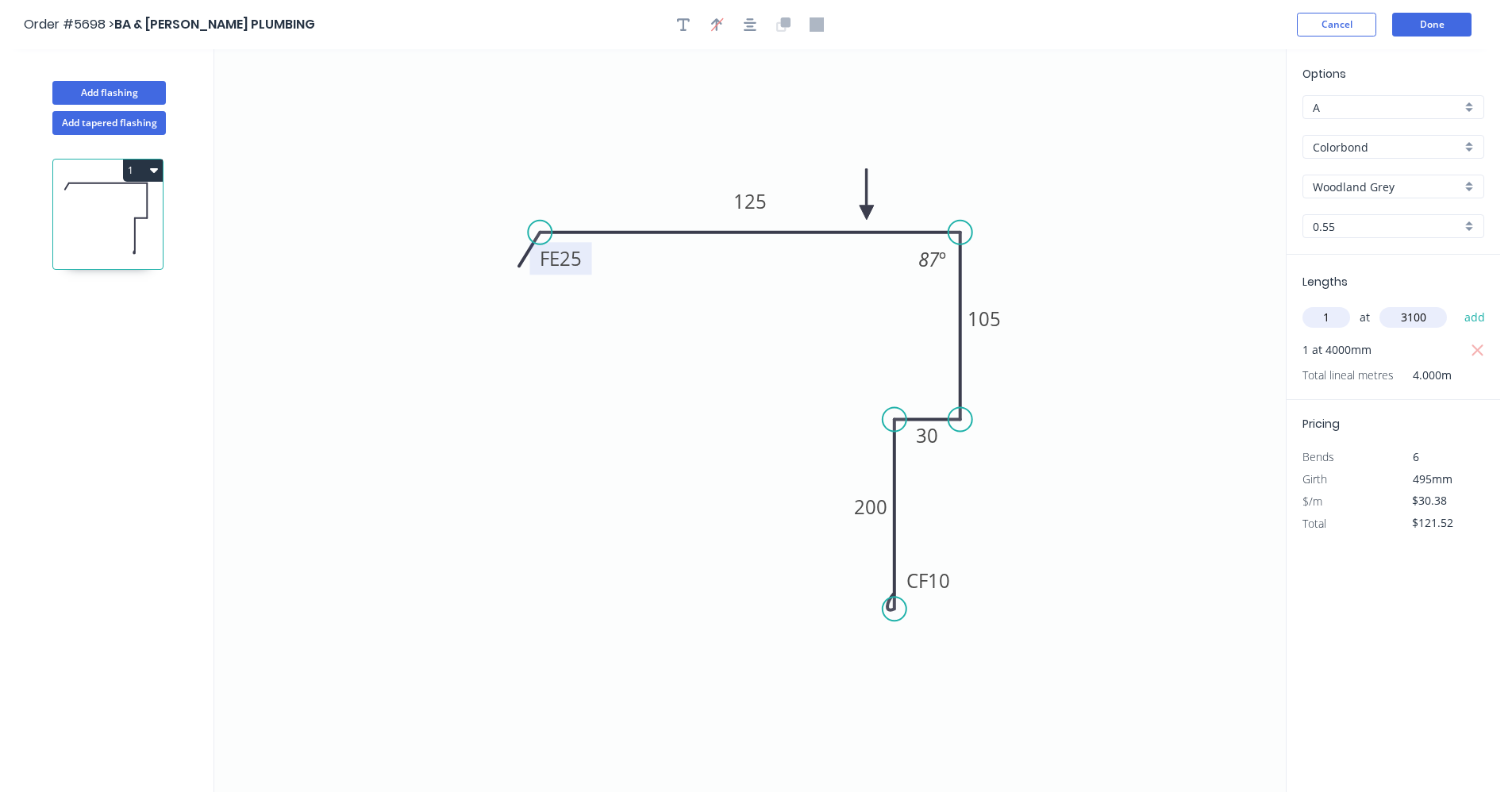
type input "$215.70"
click at [1428, 14] on button "Done" at bounding box center [1432, 25] width 80 height 24
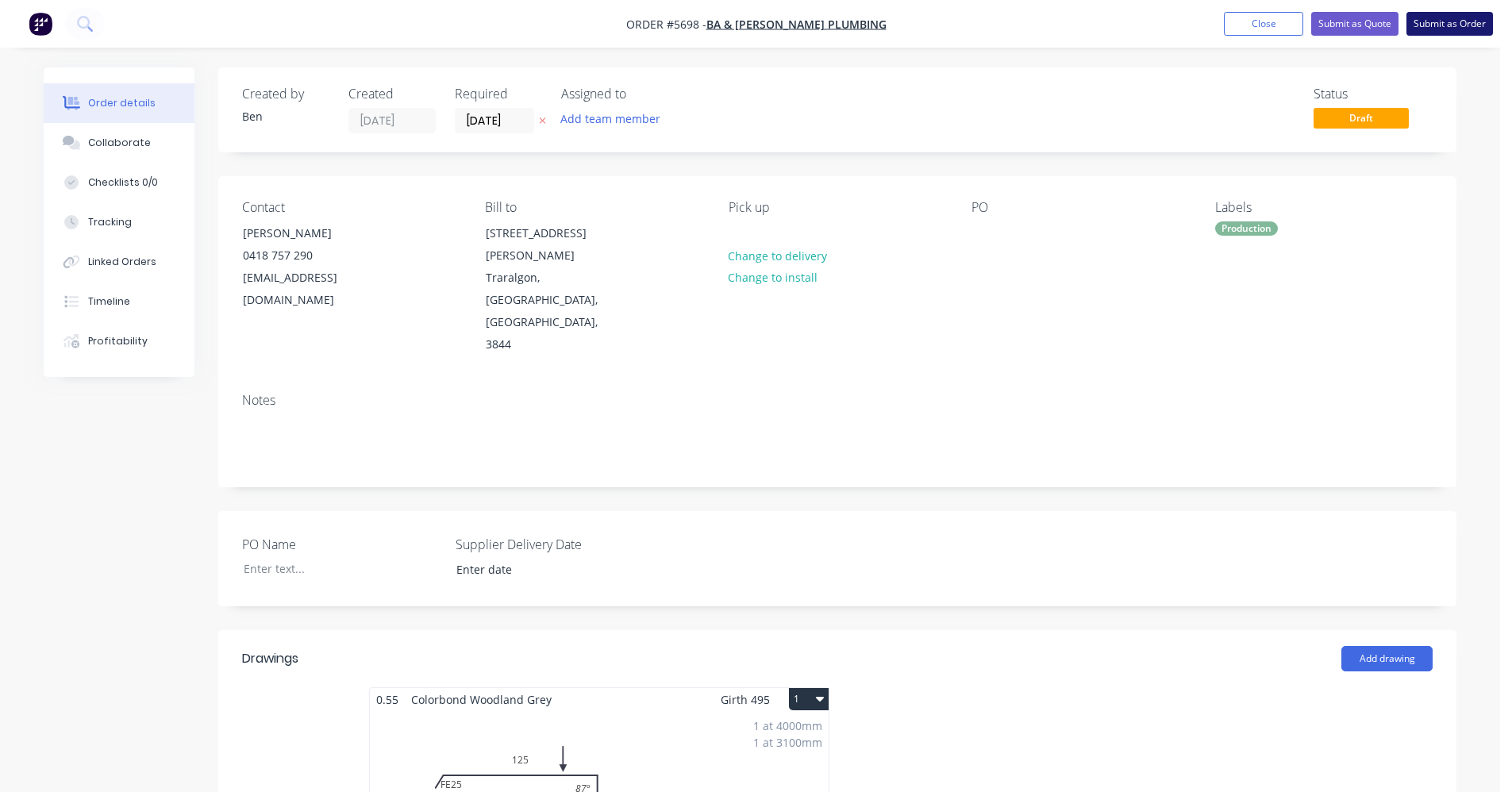
click at [1463, 22] on button "Submit as Order" at bounding box center [1449, 24] width 87 height 24
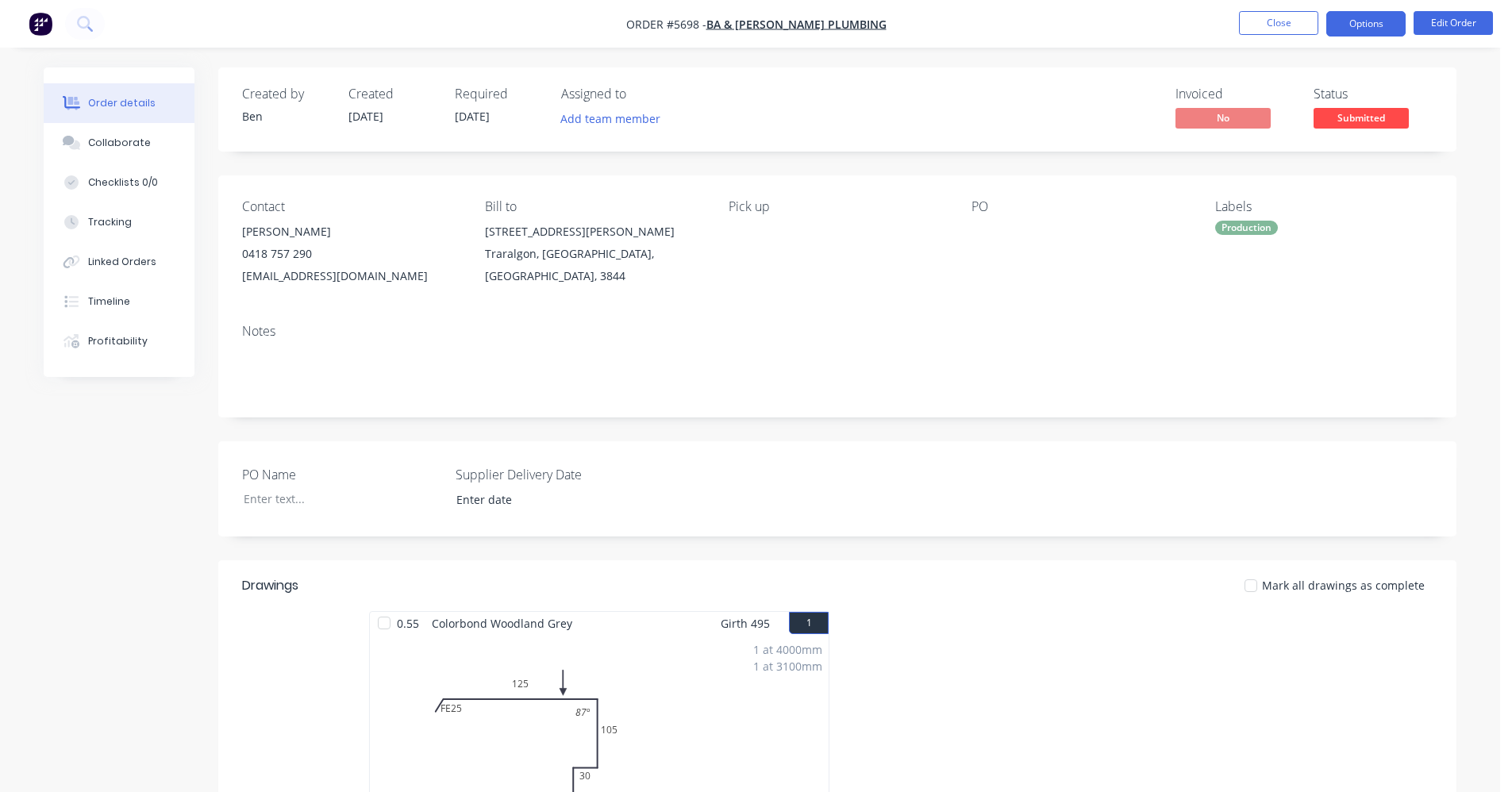
click at [1359, 18] on button "Options" at bounding box center [1366, 24] width 80 height 25
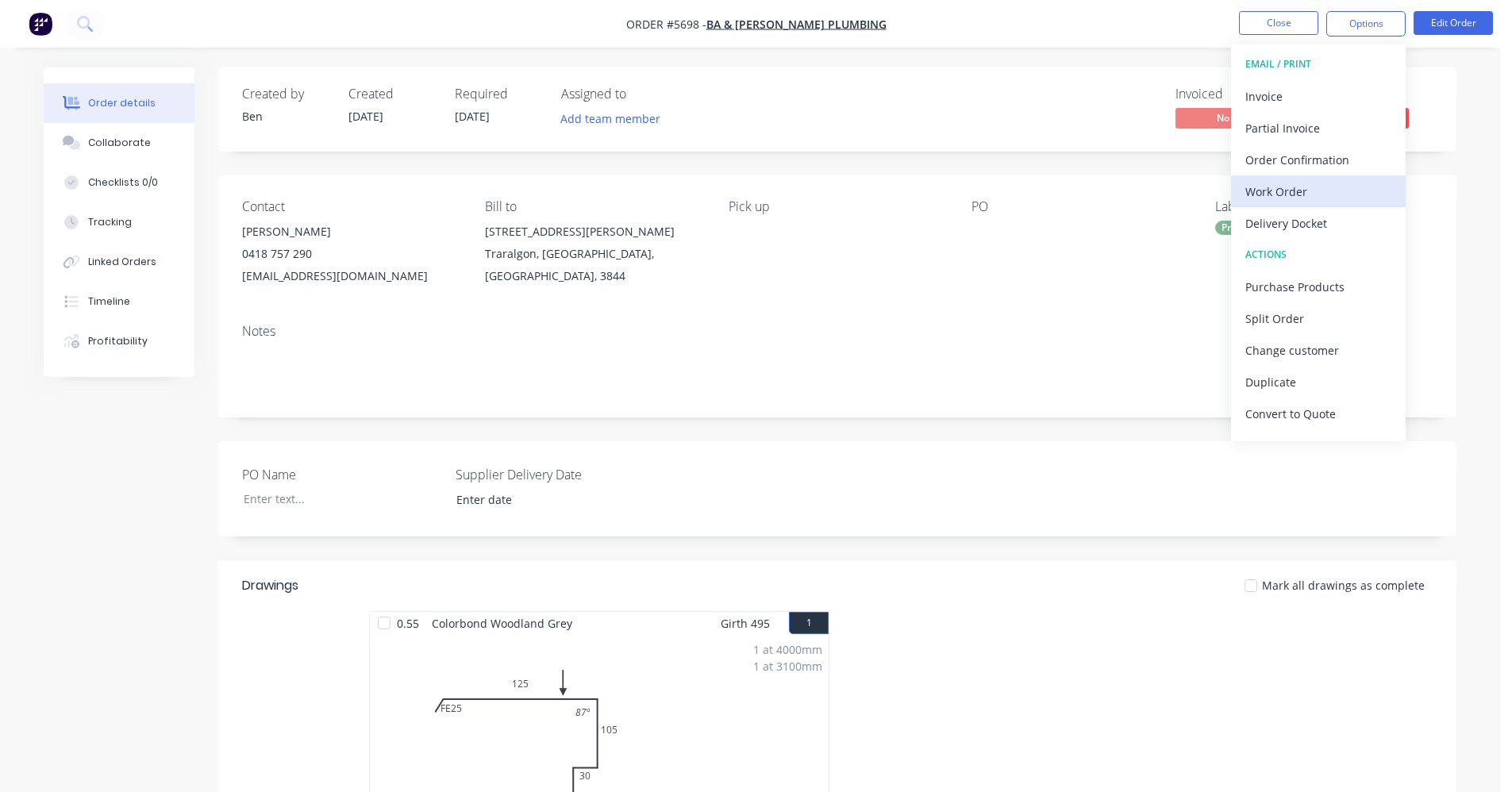
click at [1295, 194] on div "Work Order" at bounding box center [1319, 192] width 146 height 23
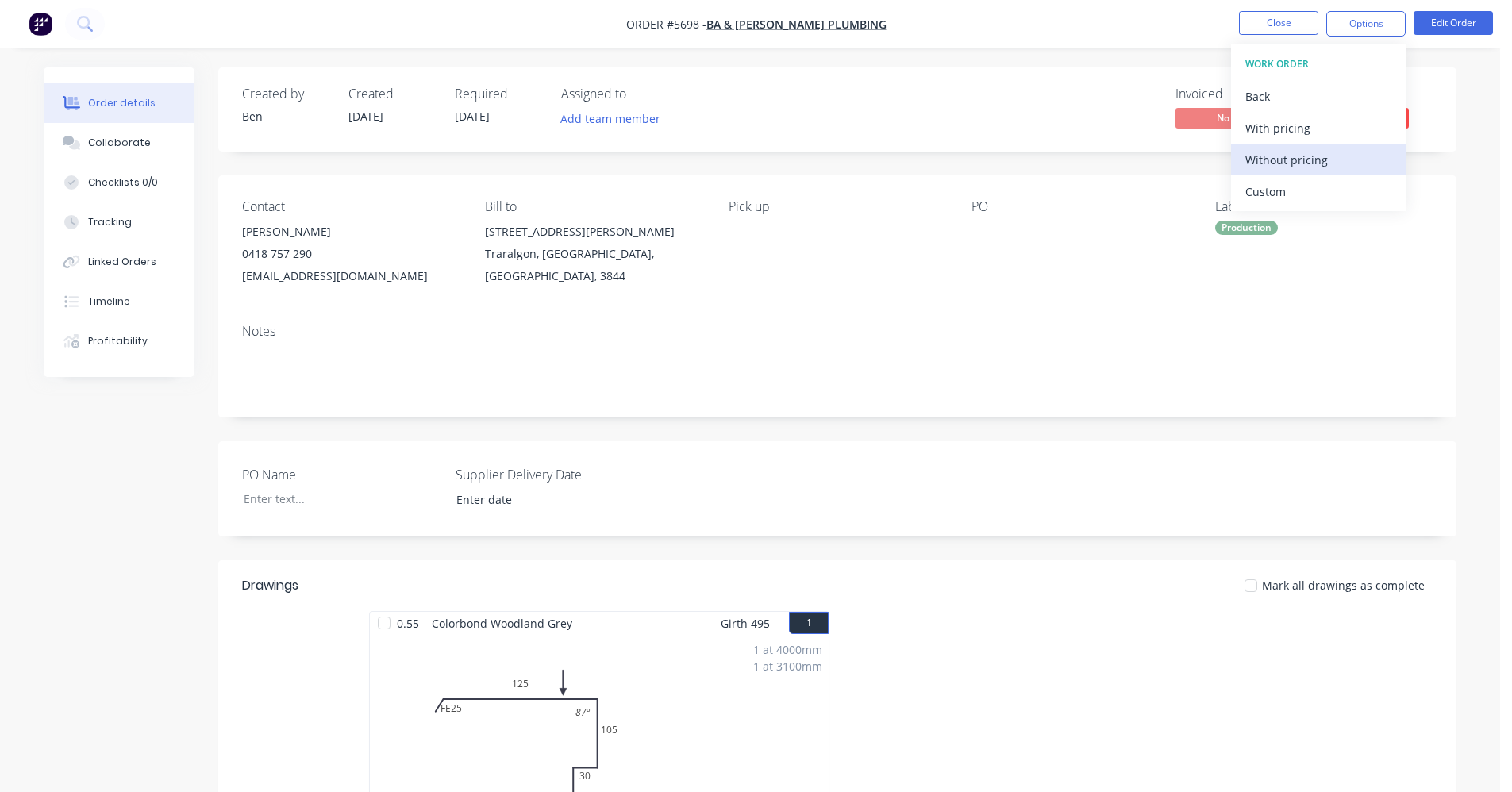
click at [1301, 168] on div "Without pricing" at bounding box center [1319, 160] width 146 height 23
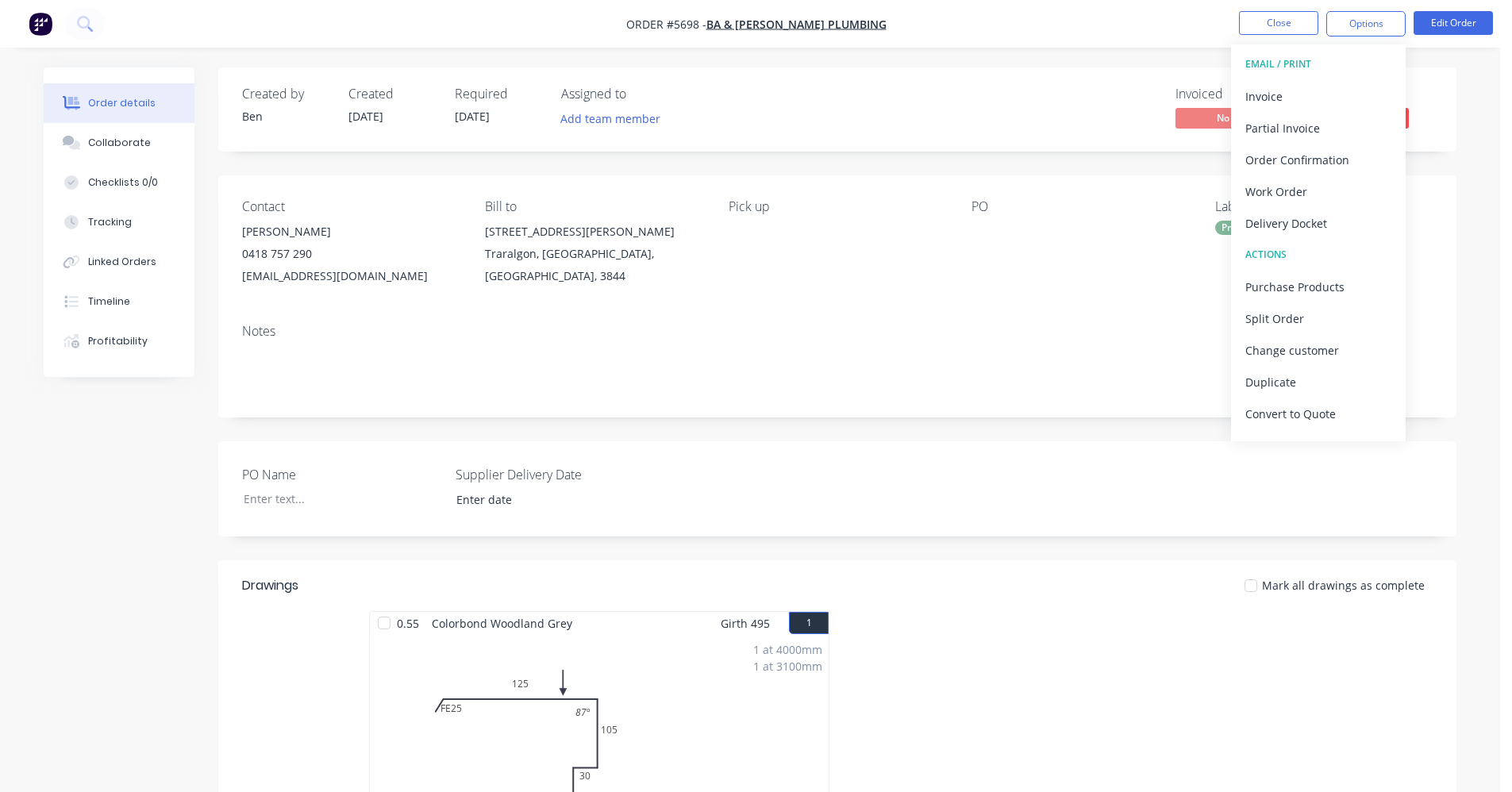
click at [840, 336] on div "Notes" at bounding box center [837, 331] width 1191 height 15
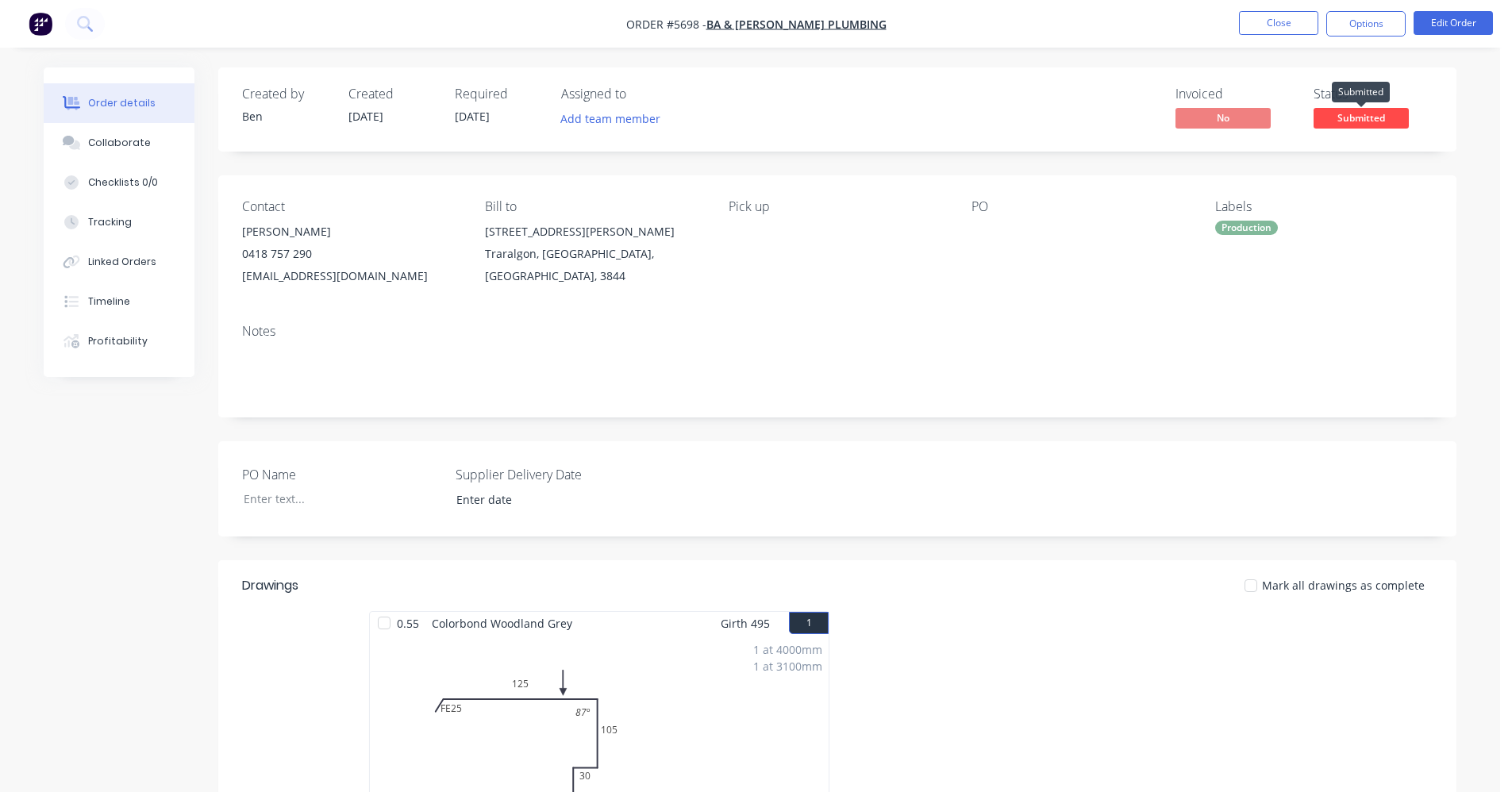
click at [1378, 127] on span "Submitted" at bounding box center [1361, 118] width 95 height 20
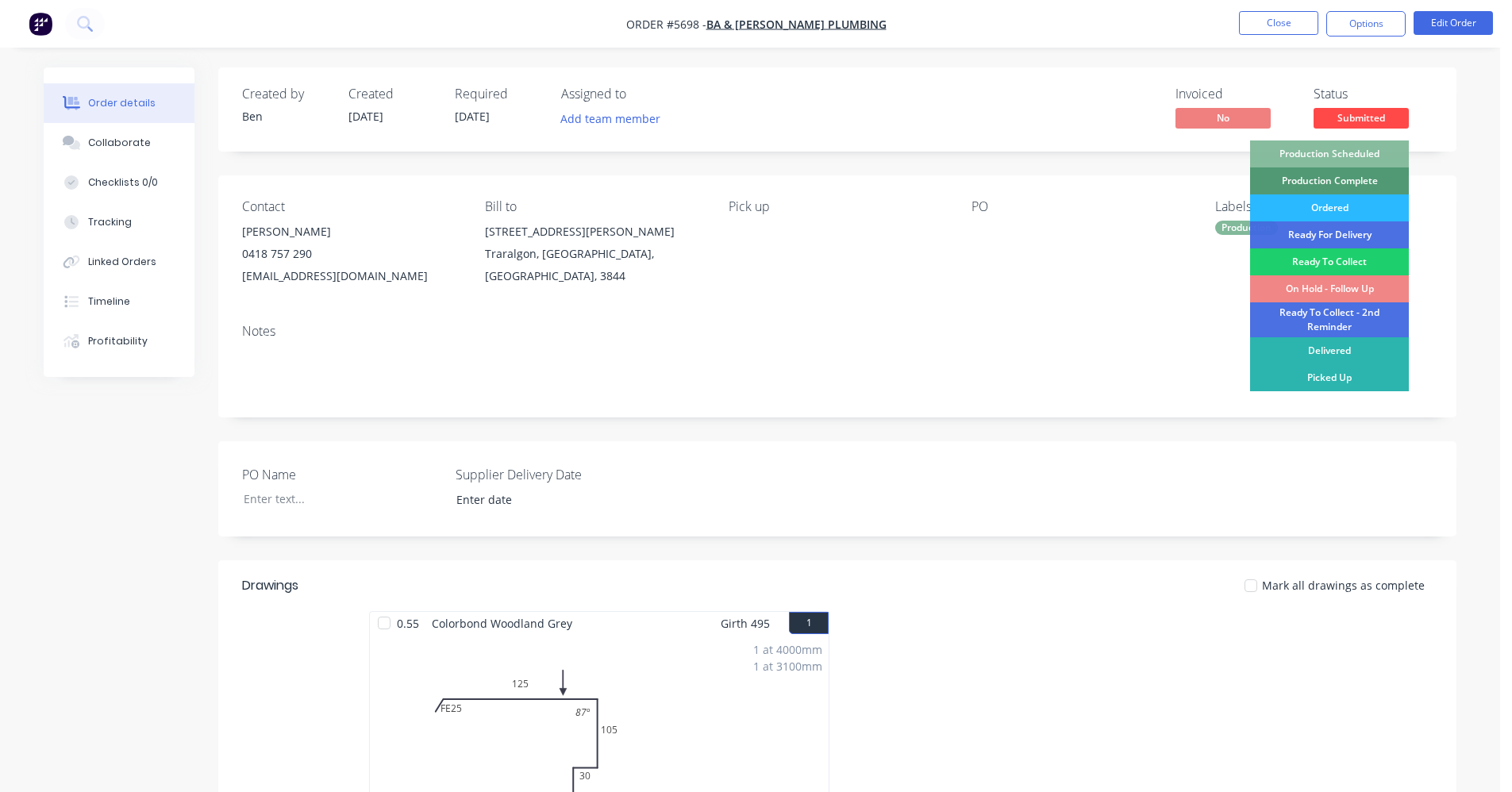
drag, startPoint x: 1362, startPoint y: 153, endPoint x: 1287, endPoint y: 65, distance: 115.6
click at [1362, 153] on div "Production Scheduled" at bounding box center [1330, 154] width 159 height 27
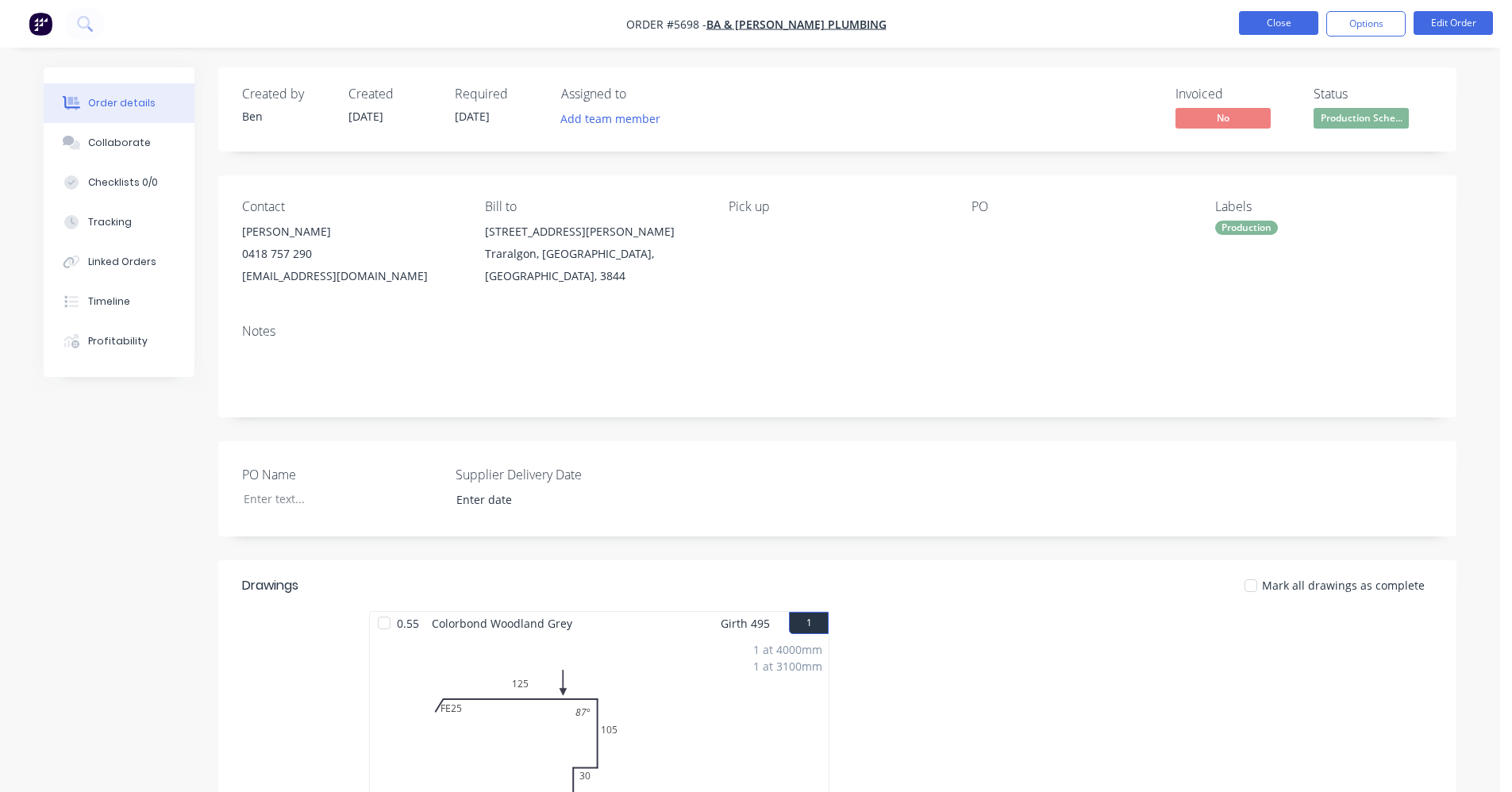
click at [1275, 34] on button "Close" at bounding box center [1279, 23] width 80 height 24
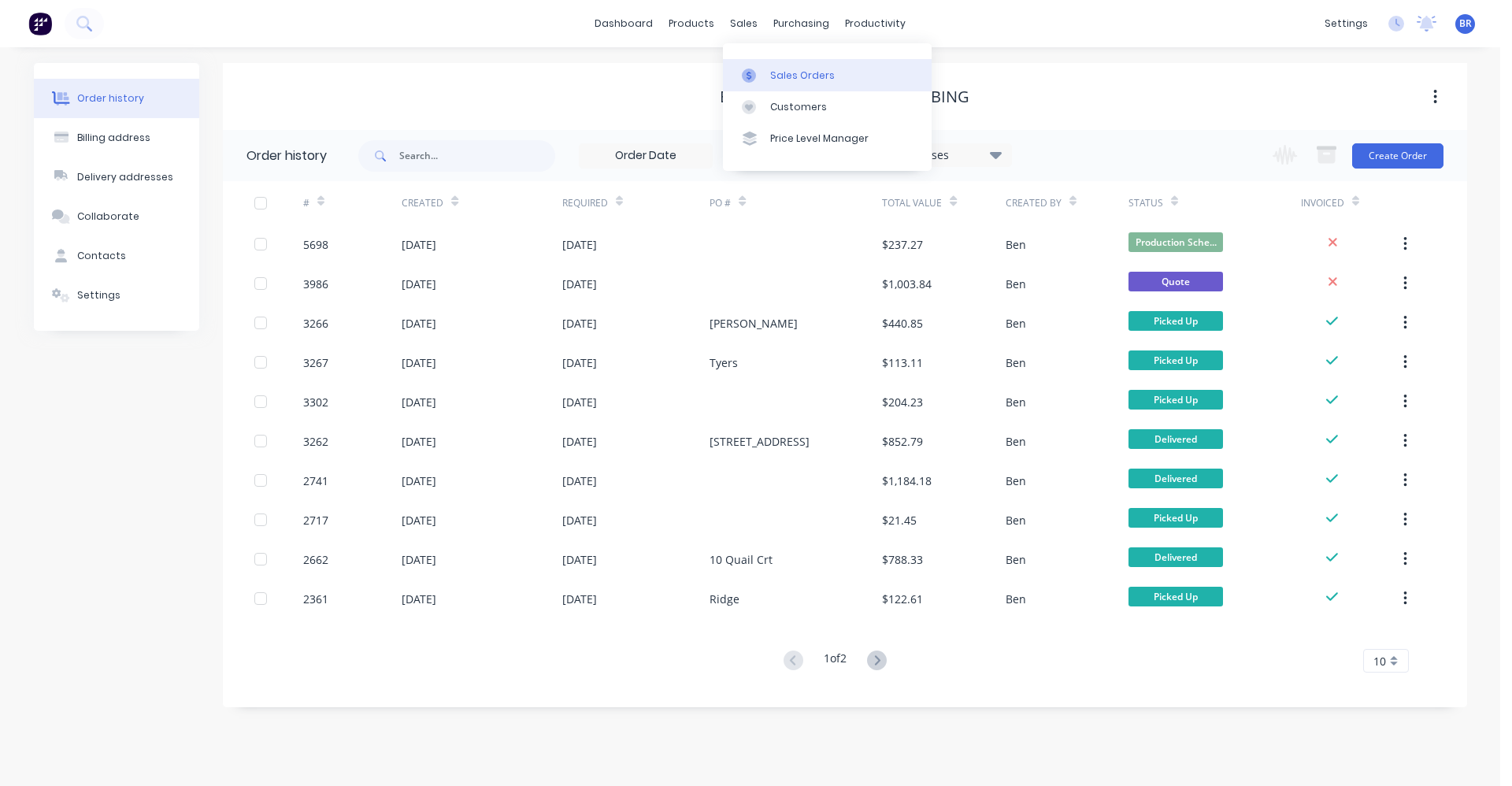
click at [782, 79] on div "Sales Orders" at bounding box center [803, 76] width 65 height 14
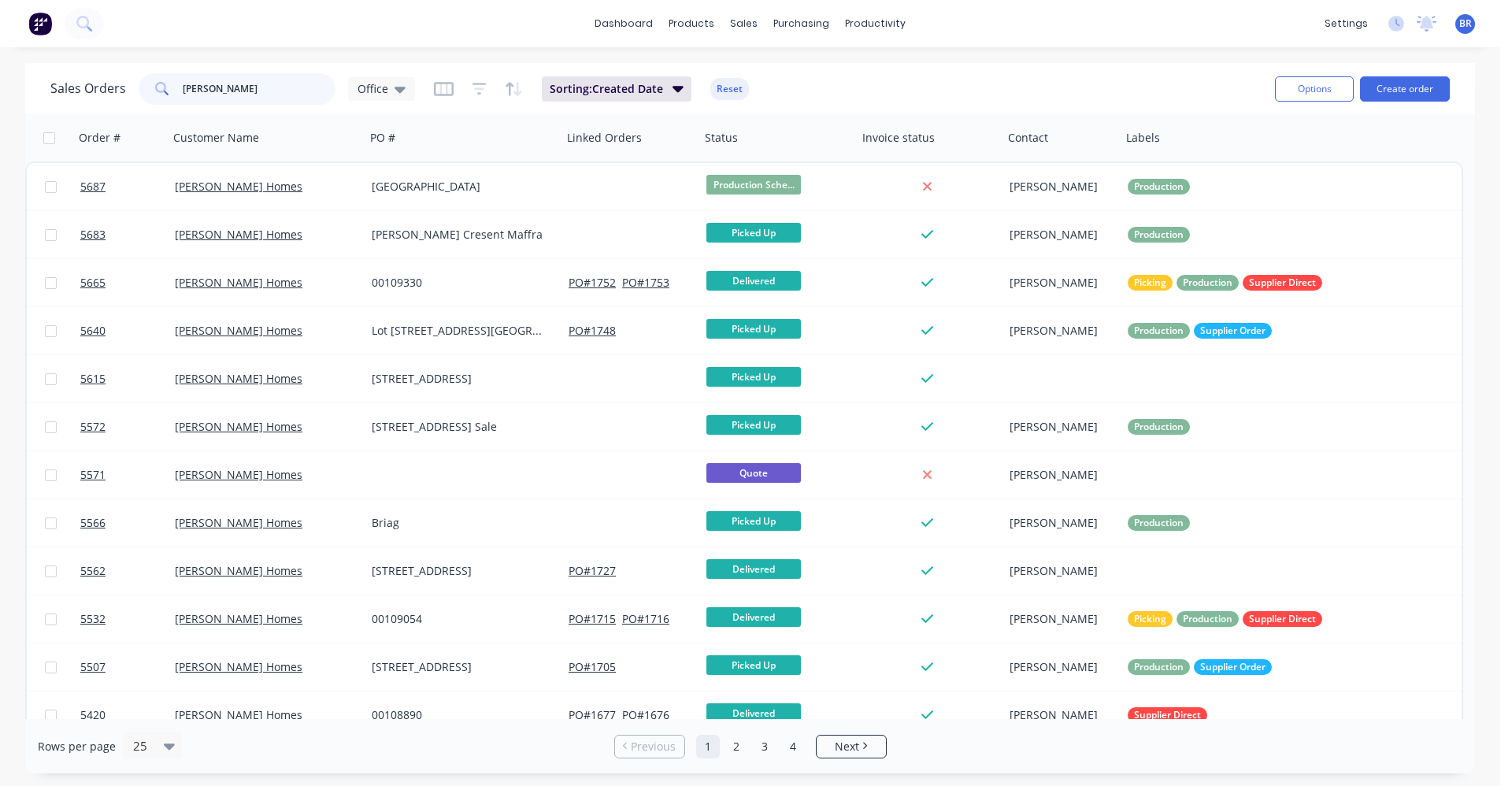
drag, startPoint x: 104, startPoint y: 83, endPoint x: 128, endPoint y: 113, distance: 38.4
click at [92, 85] on div "Sales Orders garron Office" at bounding box center [233, 89] width 365 height 32
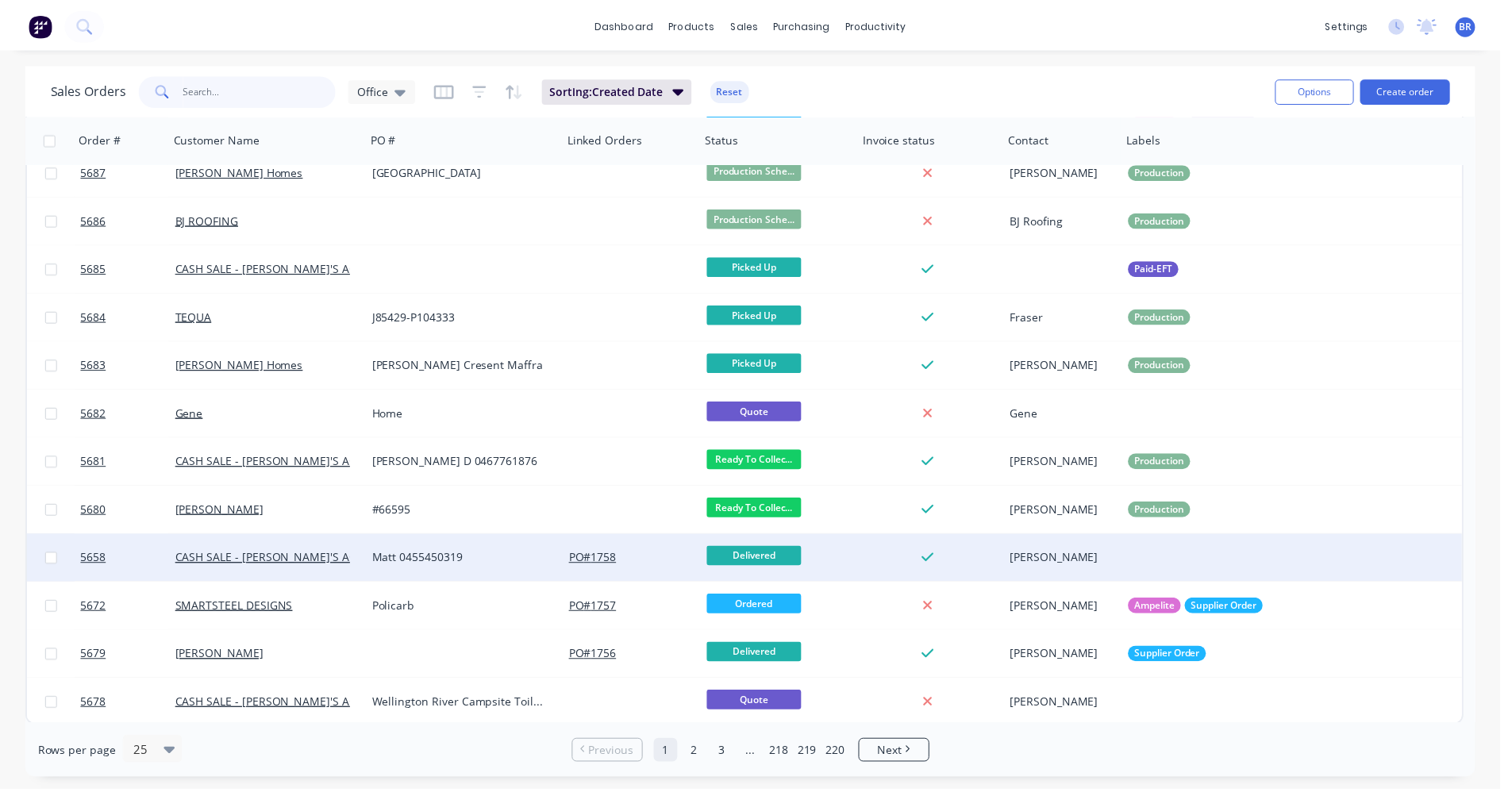
scroll to position [648, 0]
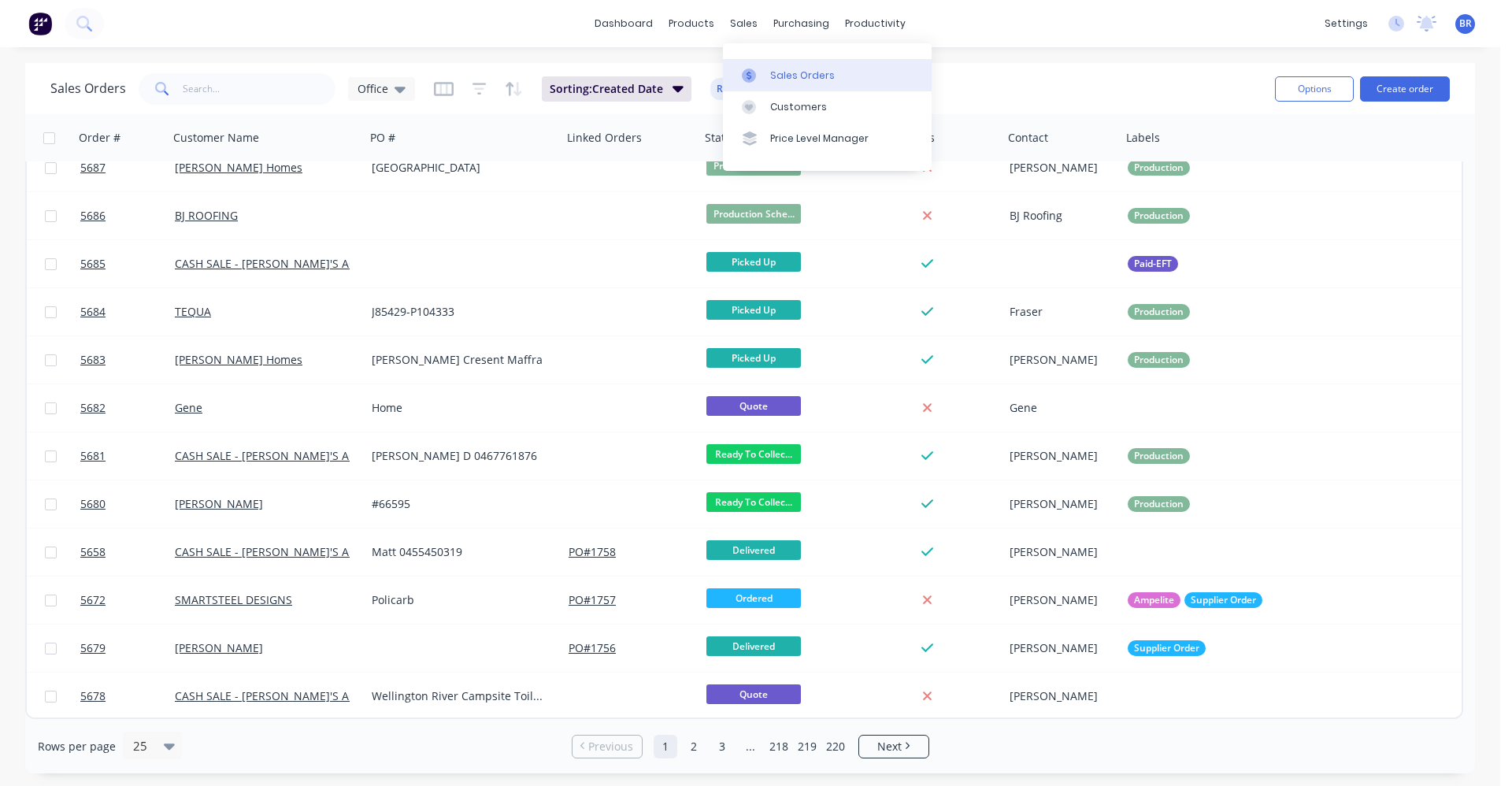
click at [795, 76] on div "Sales Orders" at bounding box center [803, 76] width 65 height 14
click at [792, 73] on div "Sales Orders" at bounding box center [803, 76] width 65 height 14
click at [1390, 84] on button "Create order" at bounding box center [1405, 89] width 90 height 25
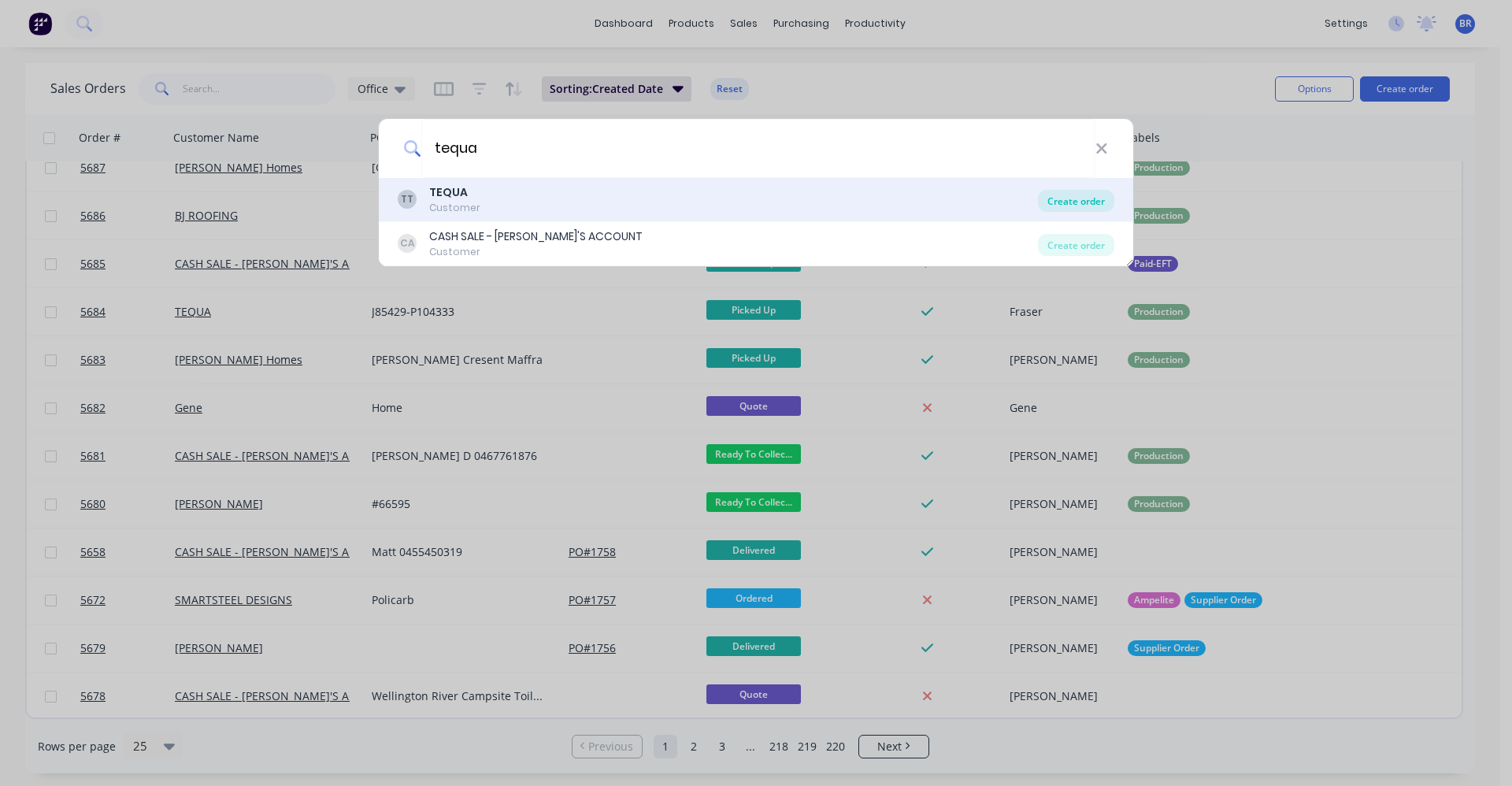
type input "tequa"
click at [1071, 202] on div "Create order" at bounding box center [1076, 200] width 77 height 22
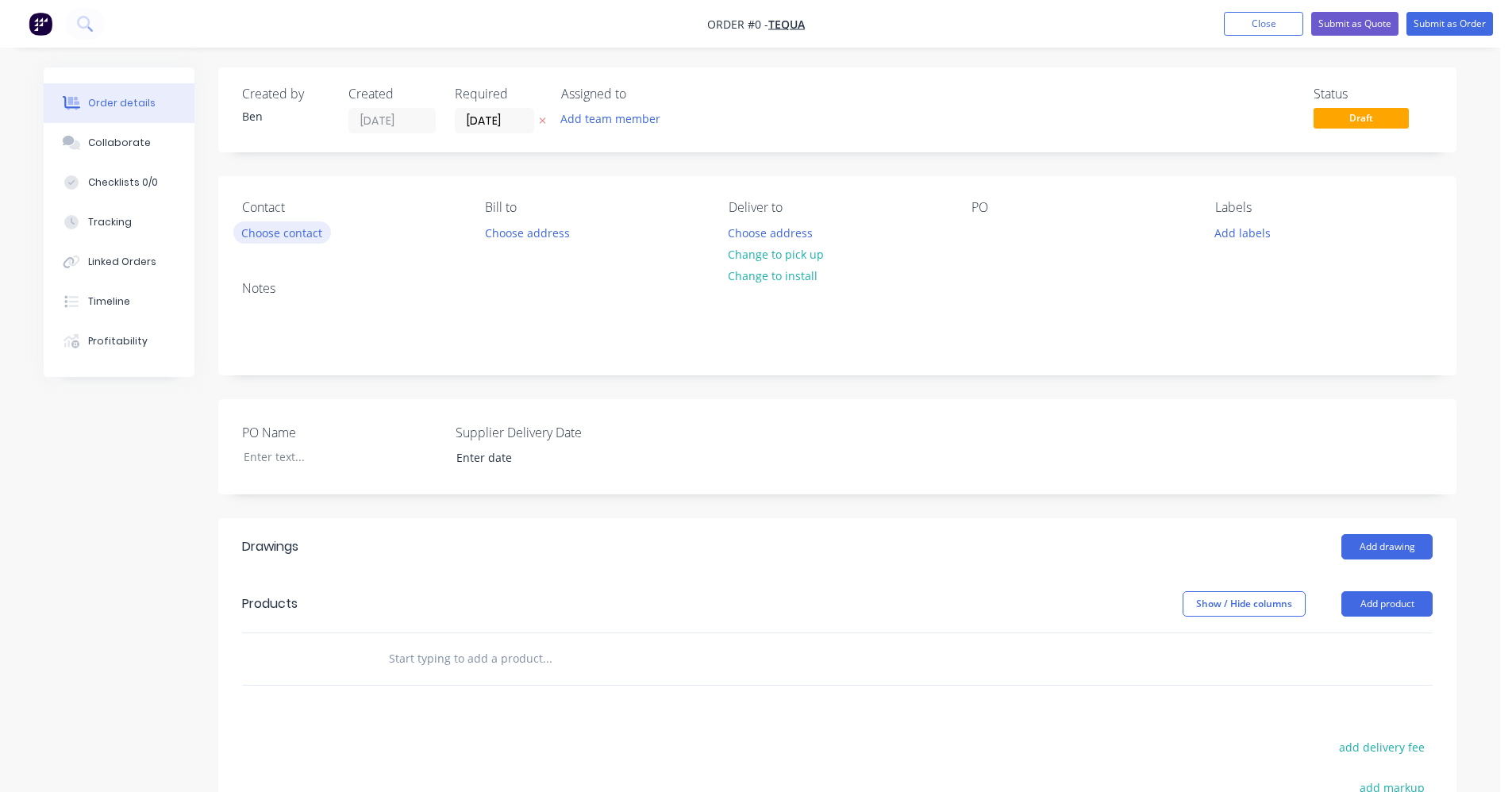
click at [274, 235] on button "Choose contact" at bounding box center [282, 231] width 98 height 21
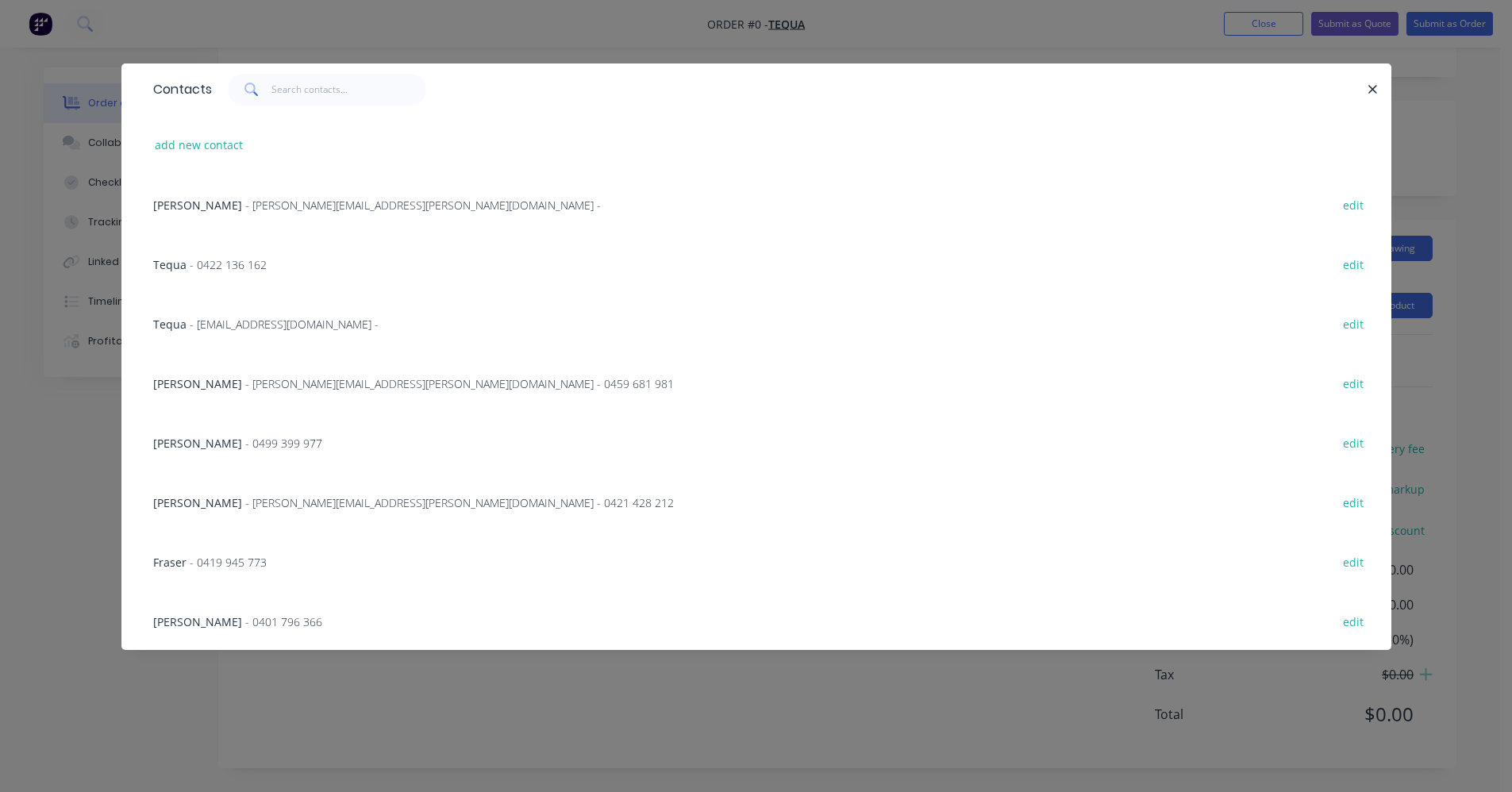
click at [222, 322] on span "- accounts@tequa.au -" at bounding box center [283, 324] width 189 height 15
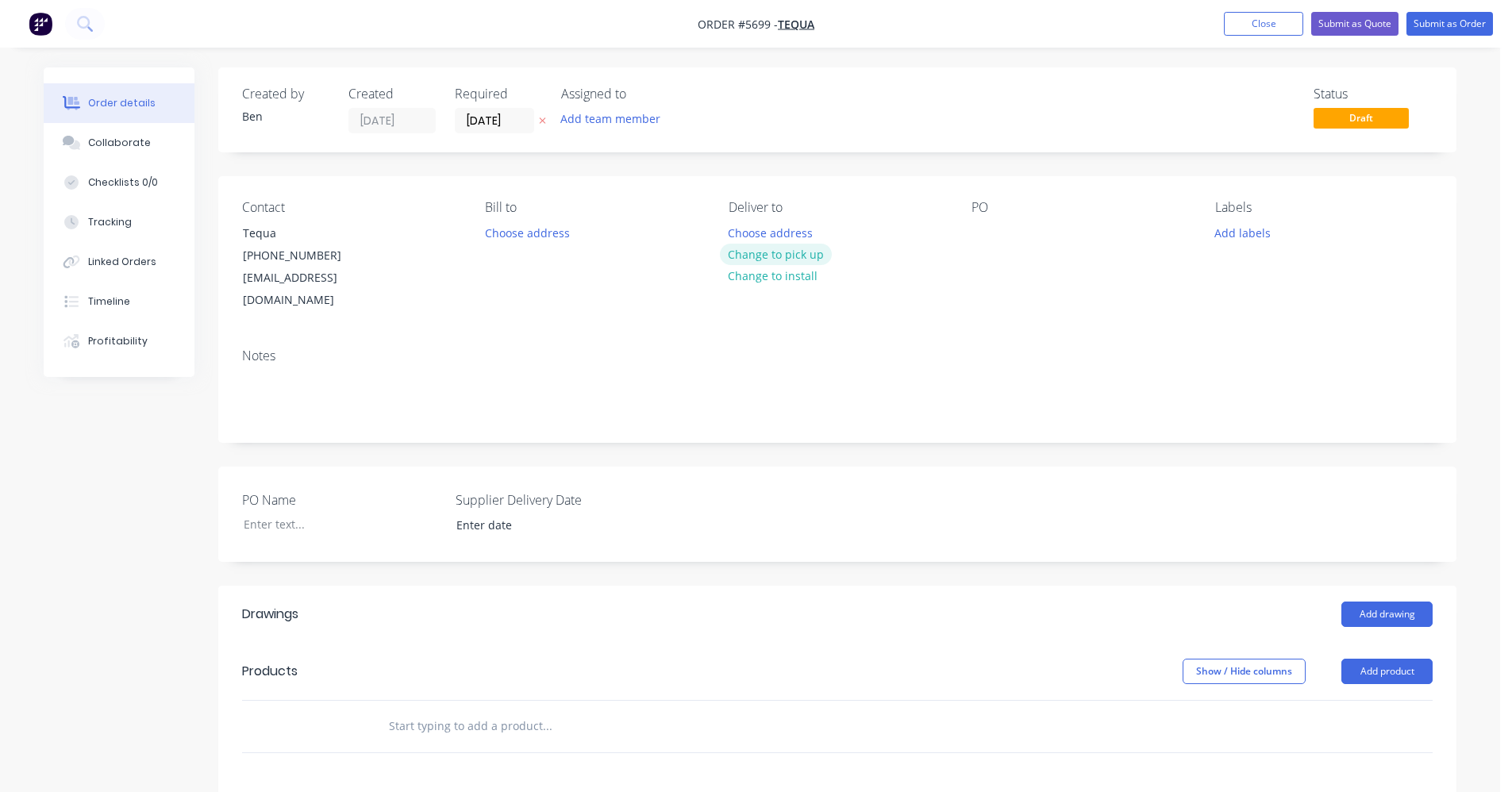
drag, startPoint x: 793, startPoint y: 259, endPoint x: 914, endPoint y: 241, distance: 122.3
click at [793, 258] on button "Change to pick up" at bounding box center [776, 254] width 113 height 21
click at [984, 233] on div at bounding box center [984, 232] width 25 height 23
click at [1241, 230] on button "Add labels" at bounding box center [1242, 231] width 73 height 21
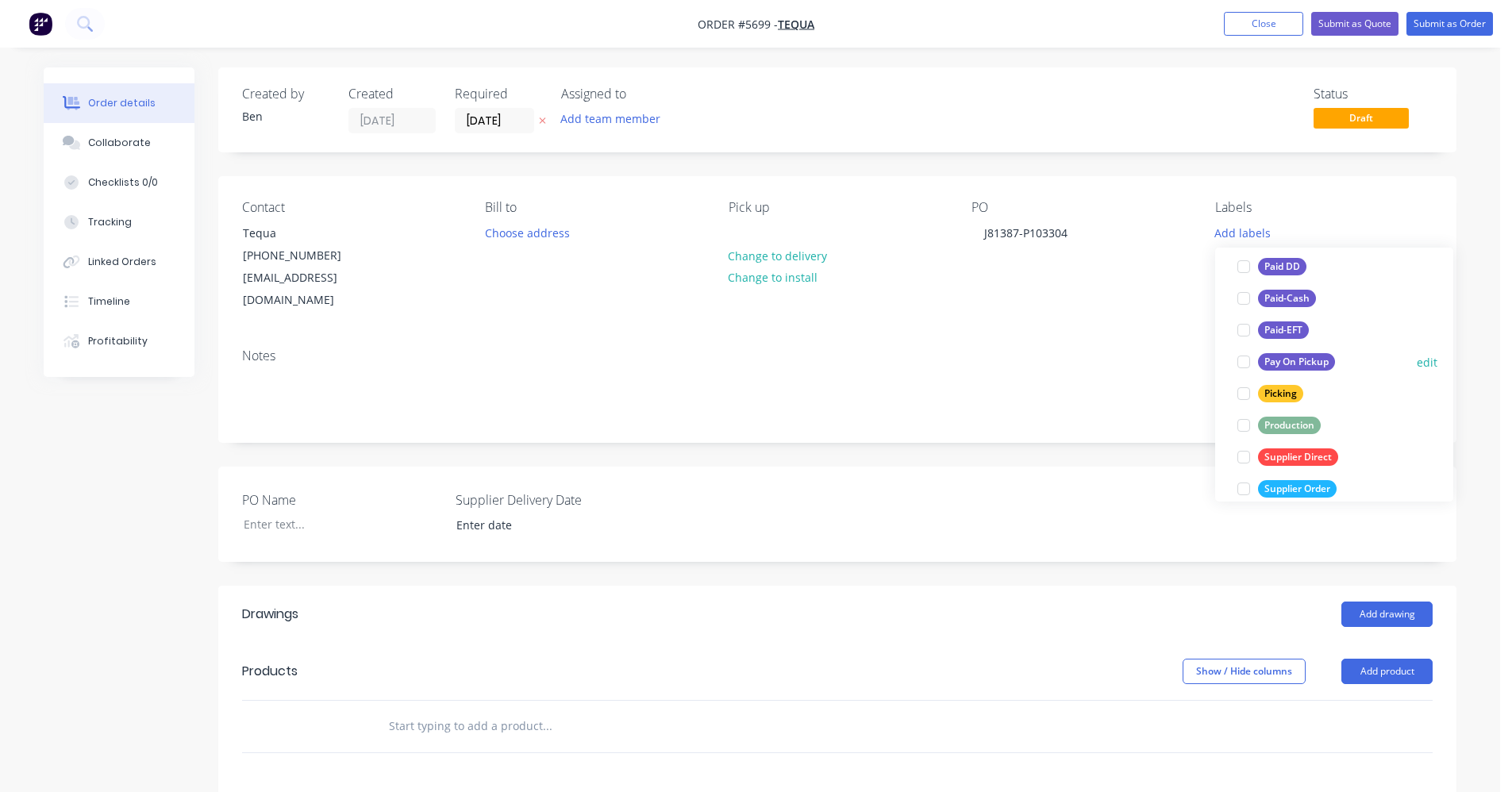
scroll to position [238, 0]
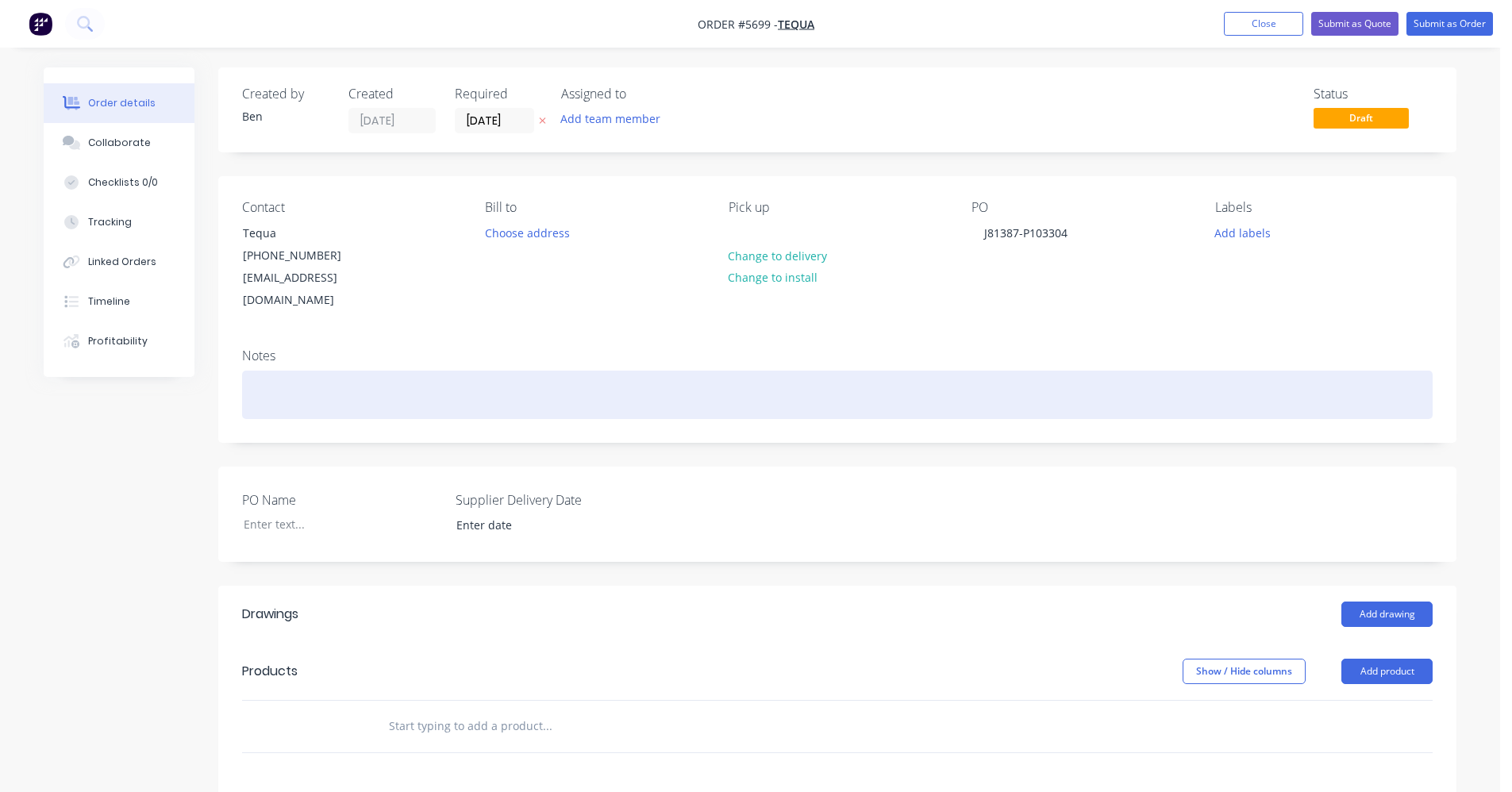
drag, startPoint x: 1001, startPoint y: 391, endPoint x: 1013, endPoint y: 396, distance: 13.0
click at [1007, 392] on div at bounding box center [837, 394] width 1191 height 49
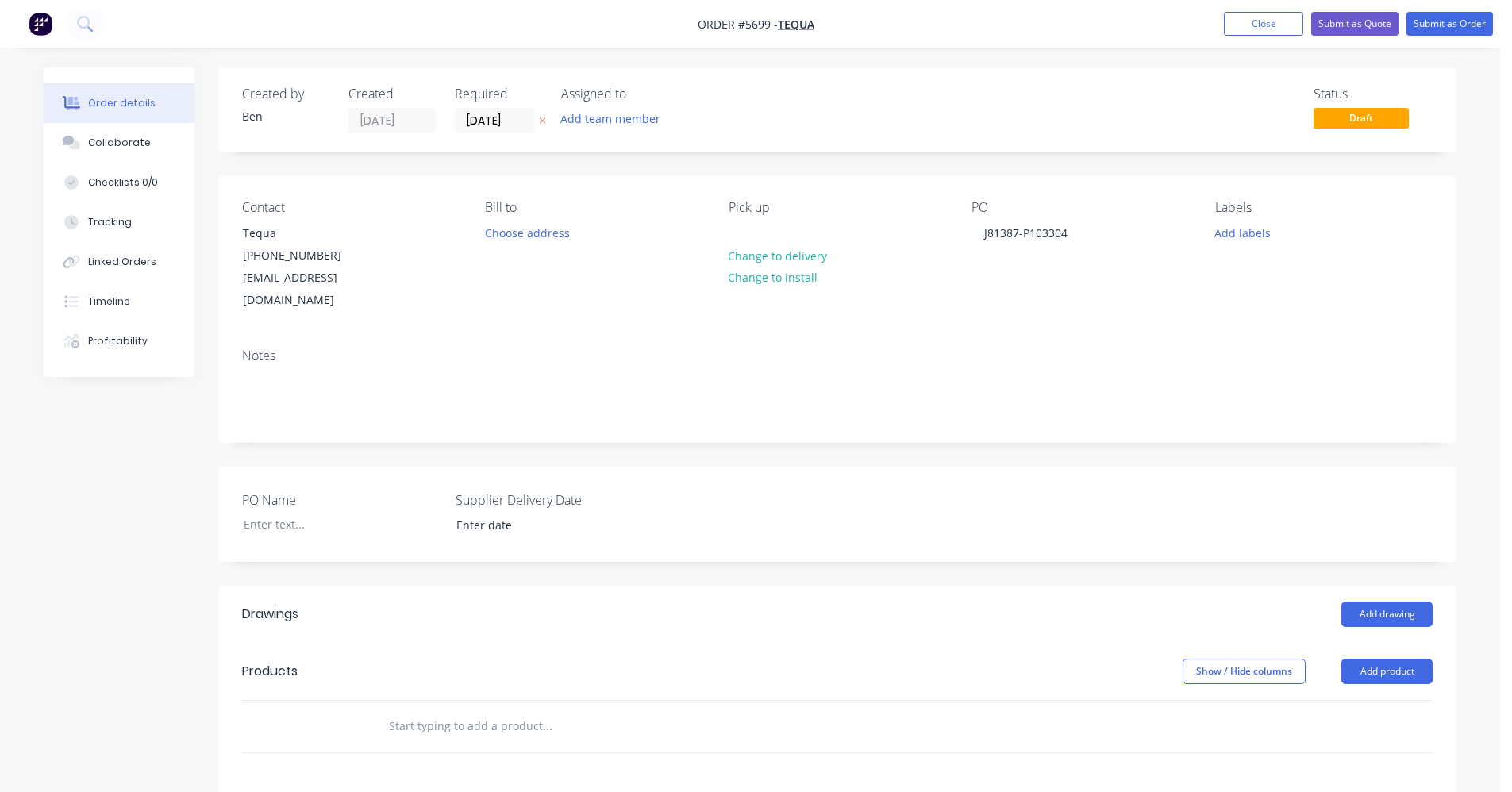
click at [583, 710] on input "text" at bounding box center [546, 726] width 317 height 32
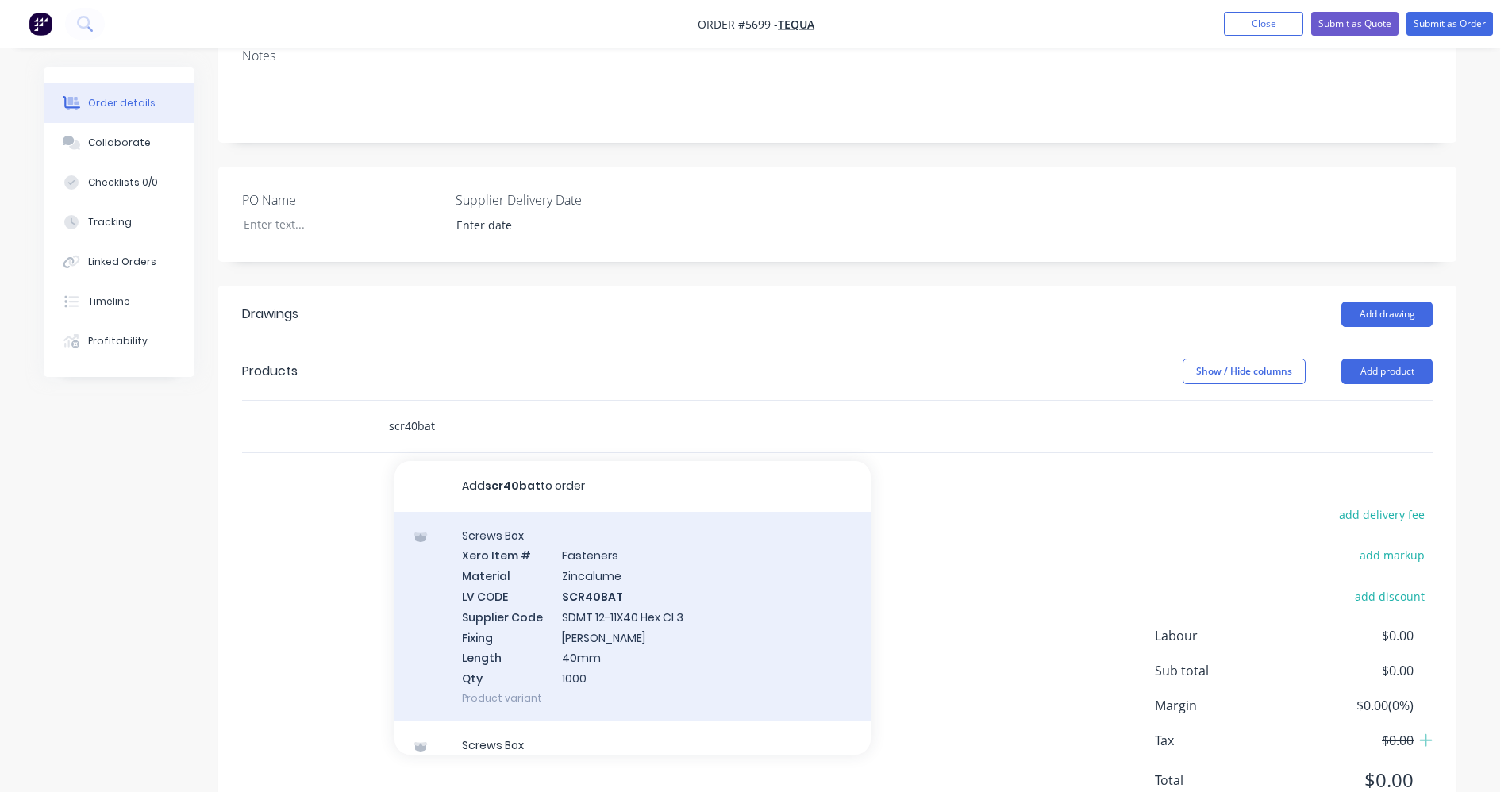
scroll to position [344, 0]
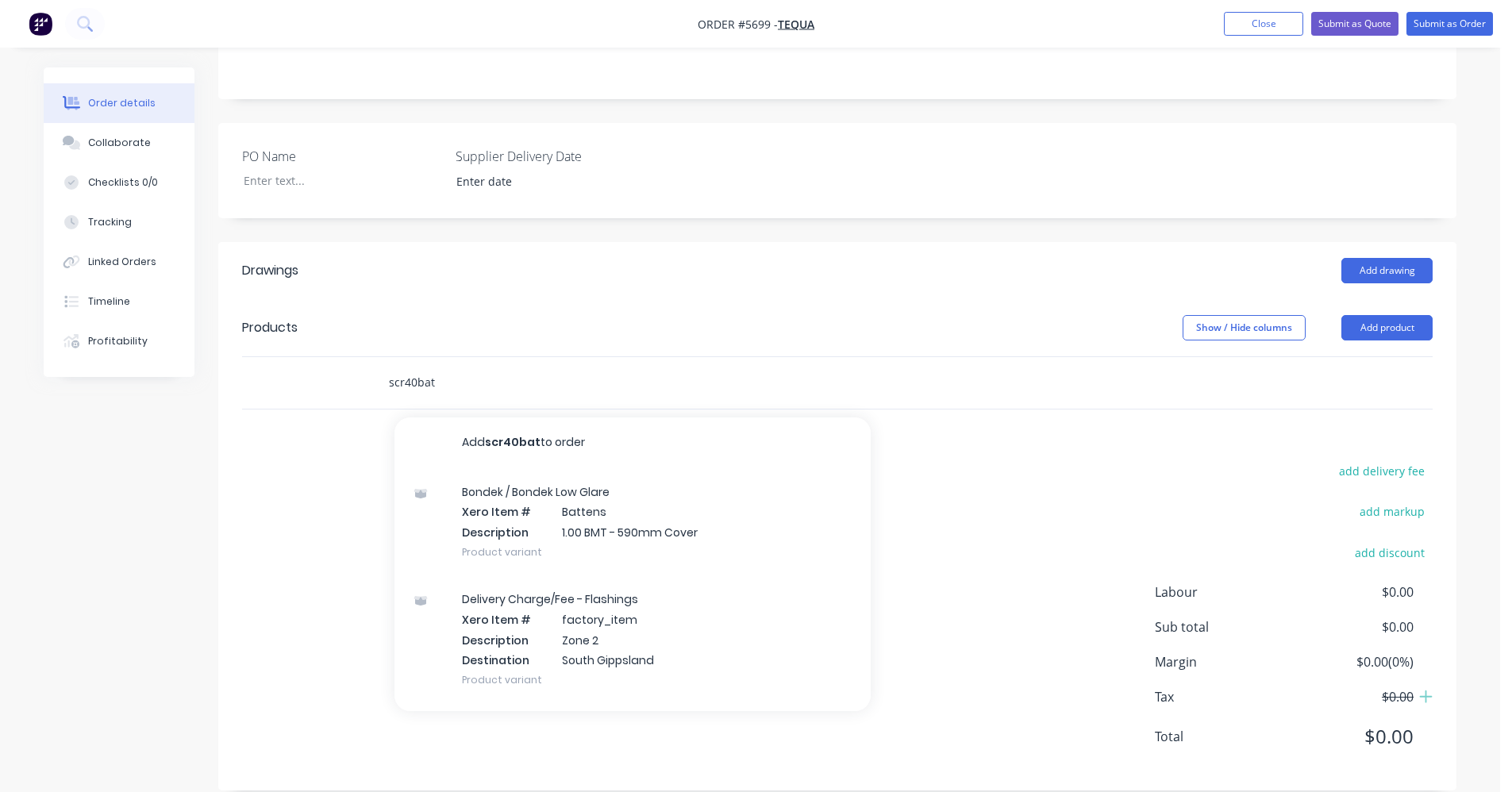
click at [468, 367] on input "scr40bat" at bounding box center [546, 382] width 317 height 32
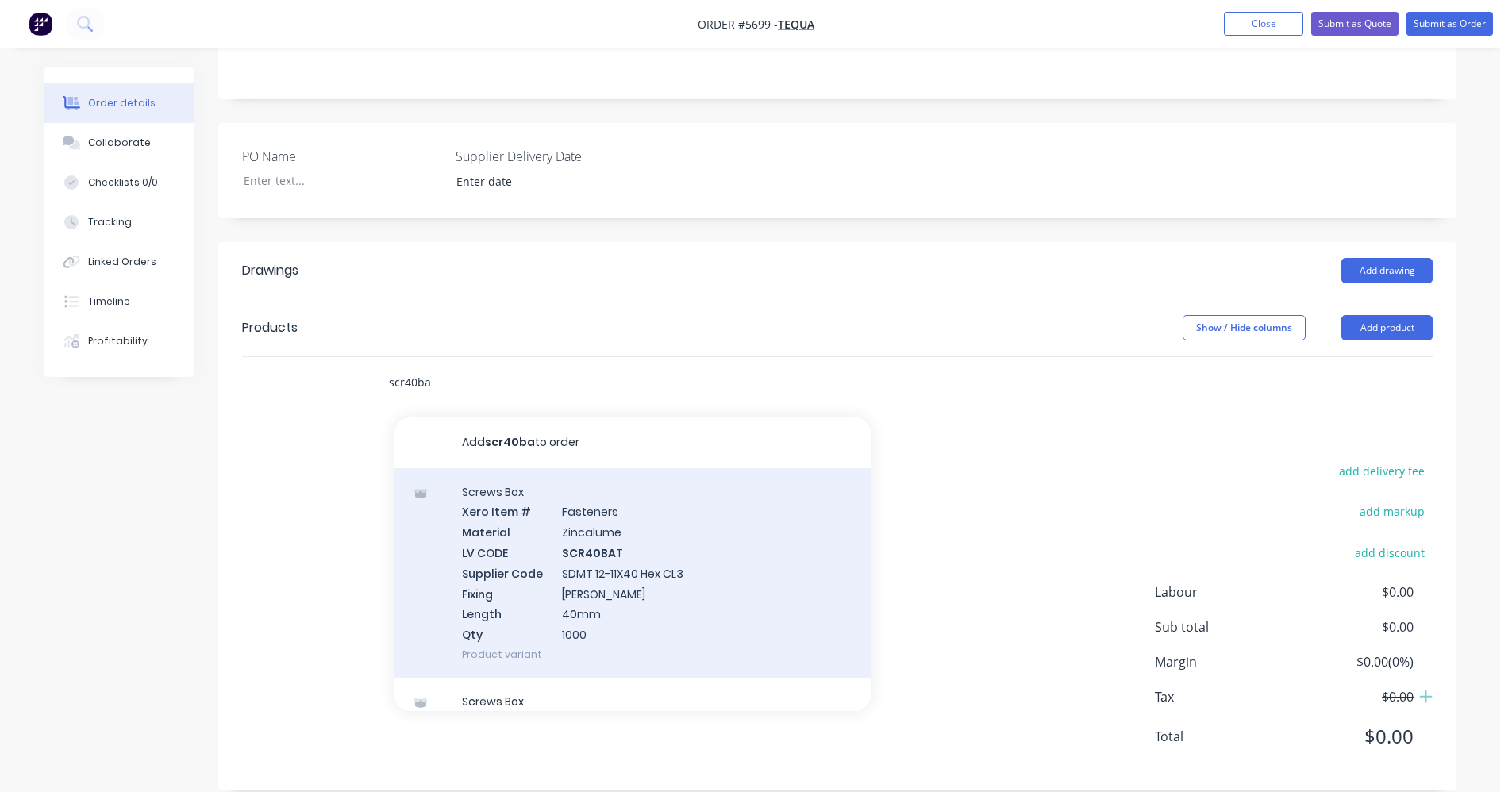
type input "scr40ba"
click at [585, 534] on div "Screws Box Xero Item # Fasteners Material Zincalume LV CODE SCR40BA T Supplier …" at bounding box center [632, 573] width 476 height 209
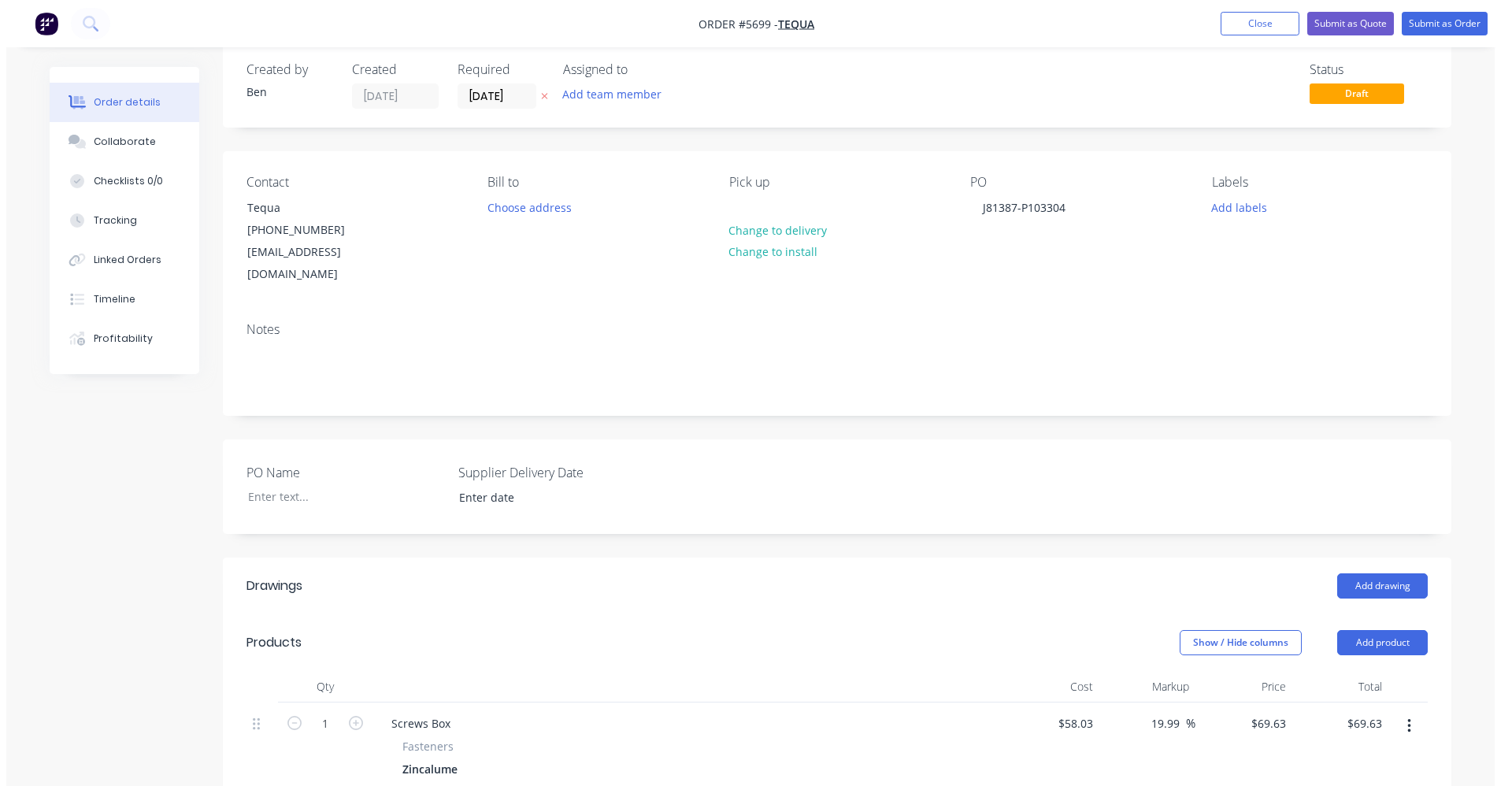
scroll to position [0, 0]
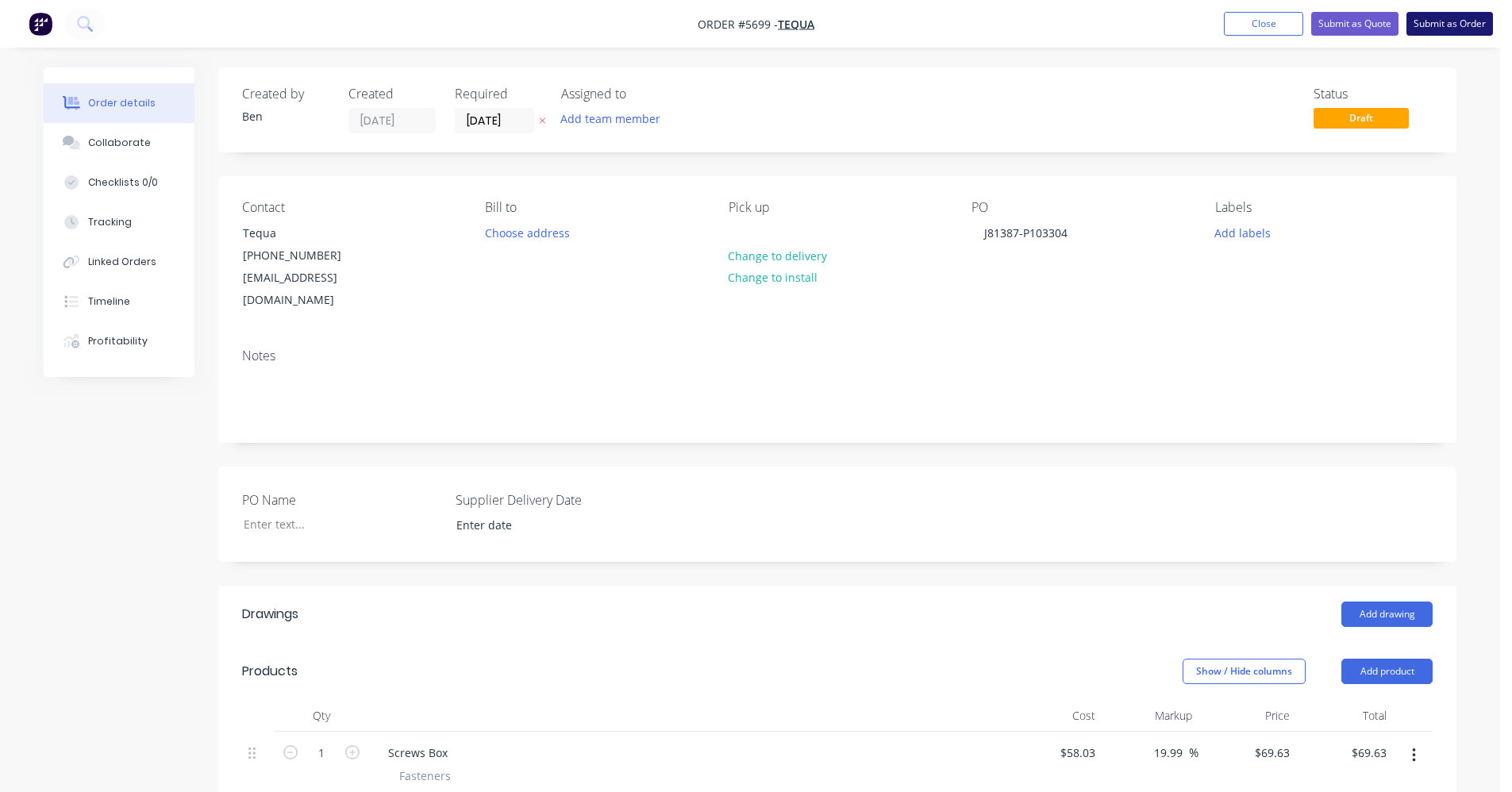
click at [1440, 25] on button "Submit as Order" at bounding box center [1449, 24] width 87 height 24
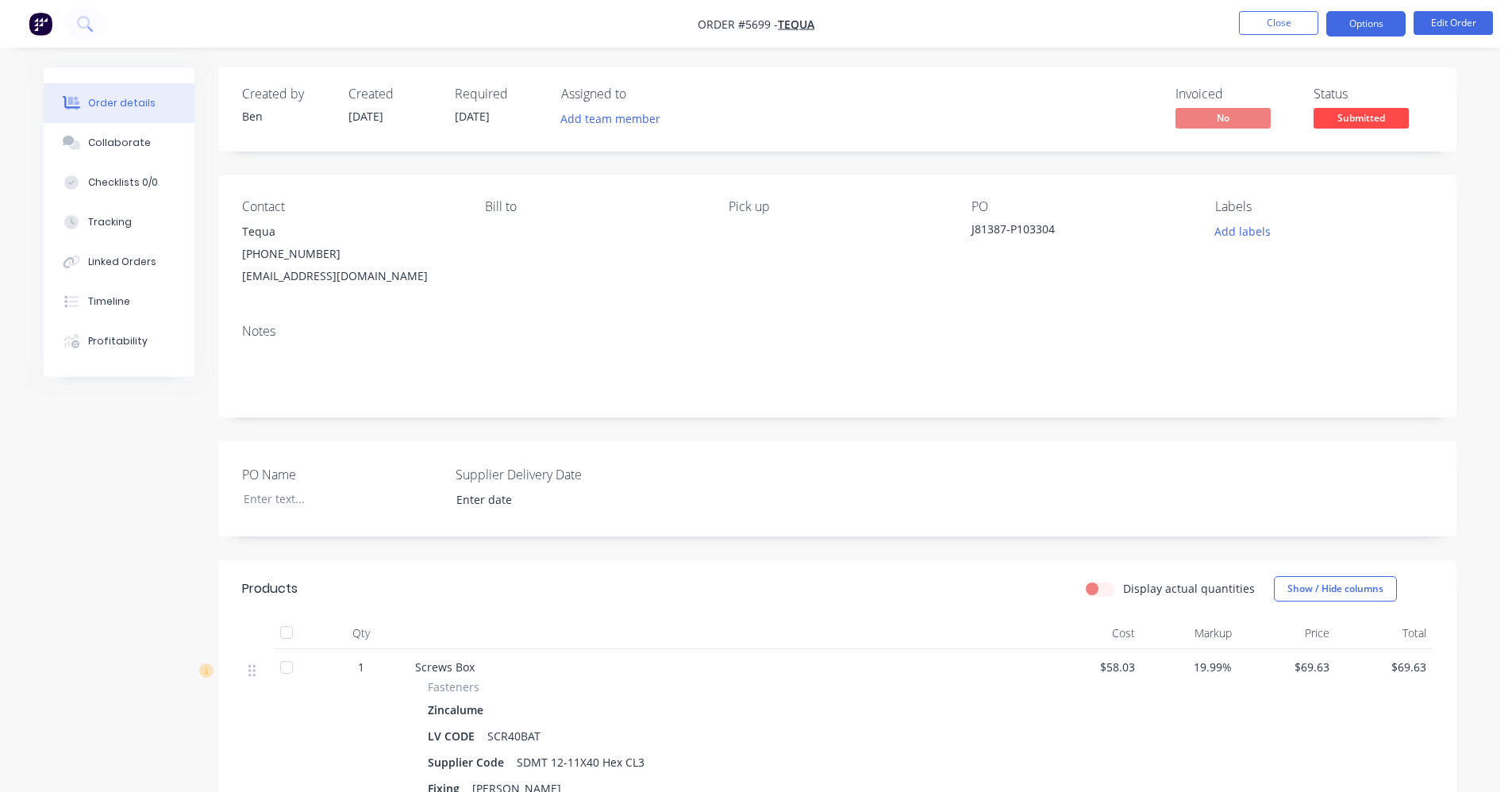
click at [1351, 29] on button "Options" at bounding box center [1366, 24] width 80 height 25
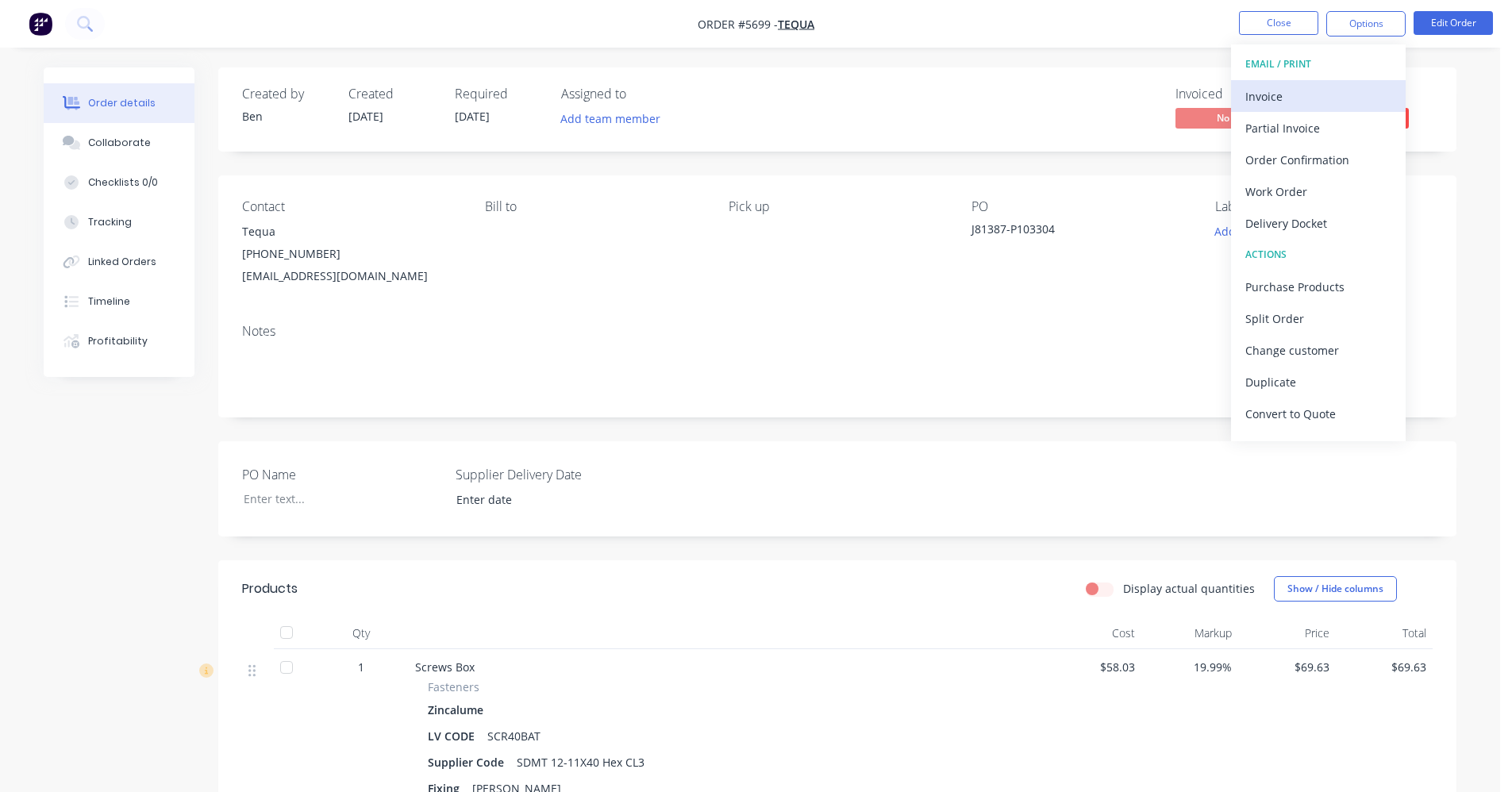
click at [1277, 89] on div "Invoice" at bounding box center [1319, 96] width 146 height 23
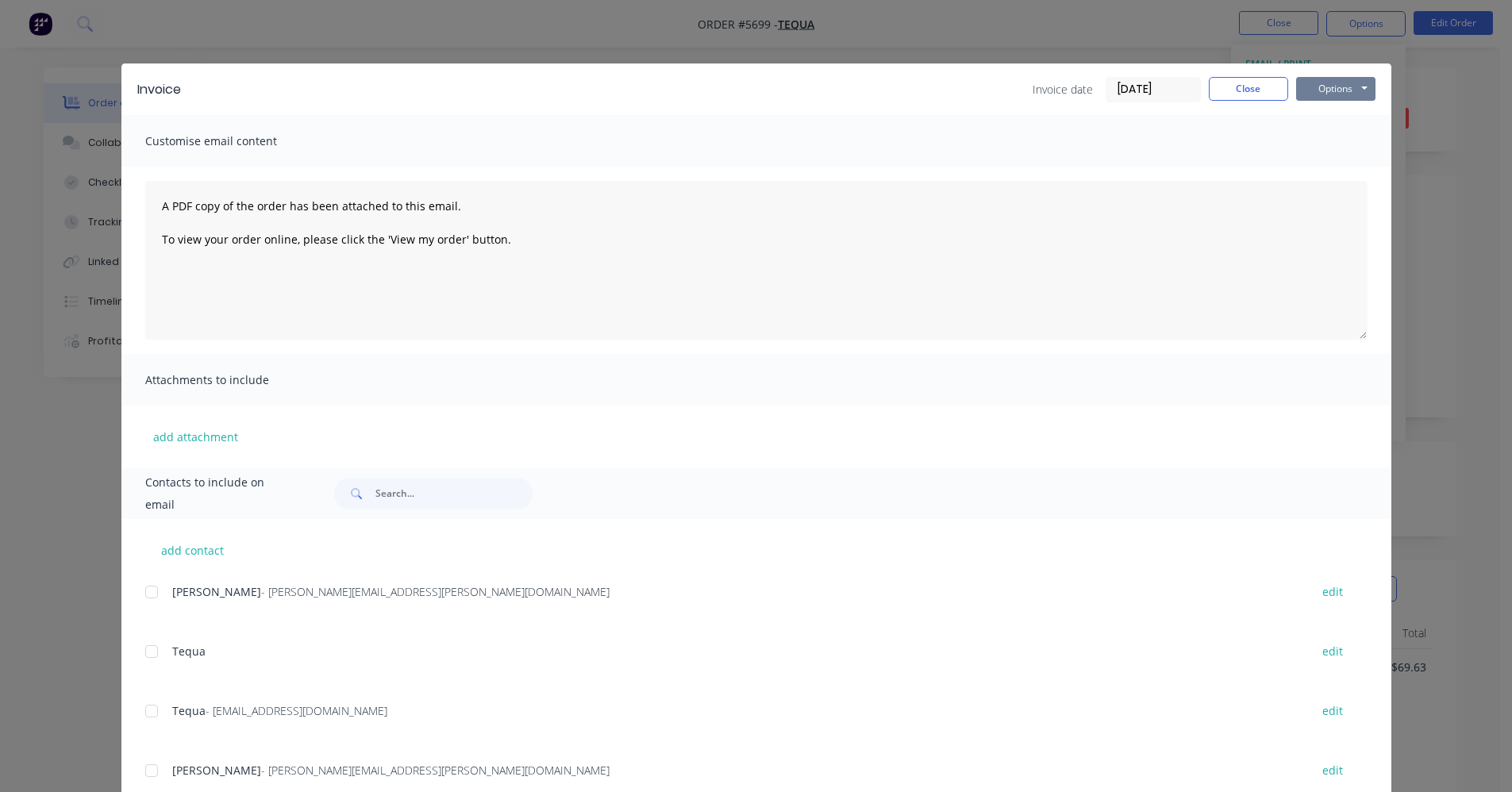
click at [1324, 87] on button "Options" at bounding box center [1336, 89] width 80 height 24
drag, startPoint x: 142, startPoint y: 713, endPoint x: 488, endPoint y: 569, distance: 374.8
click at [144, 713] on div at bounding box center [152, 711] width 32 height 32
click at [1338, 92] on button "Options" at bounding box center [1336, 89] width 80 height 24
click at [1322, 178] on button "Email" at bounding box center [1347, 169] width 102 height 26
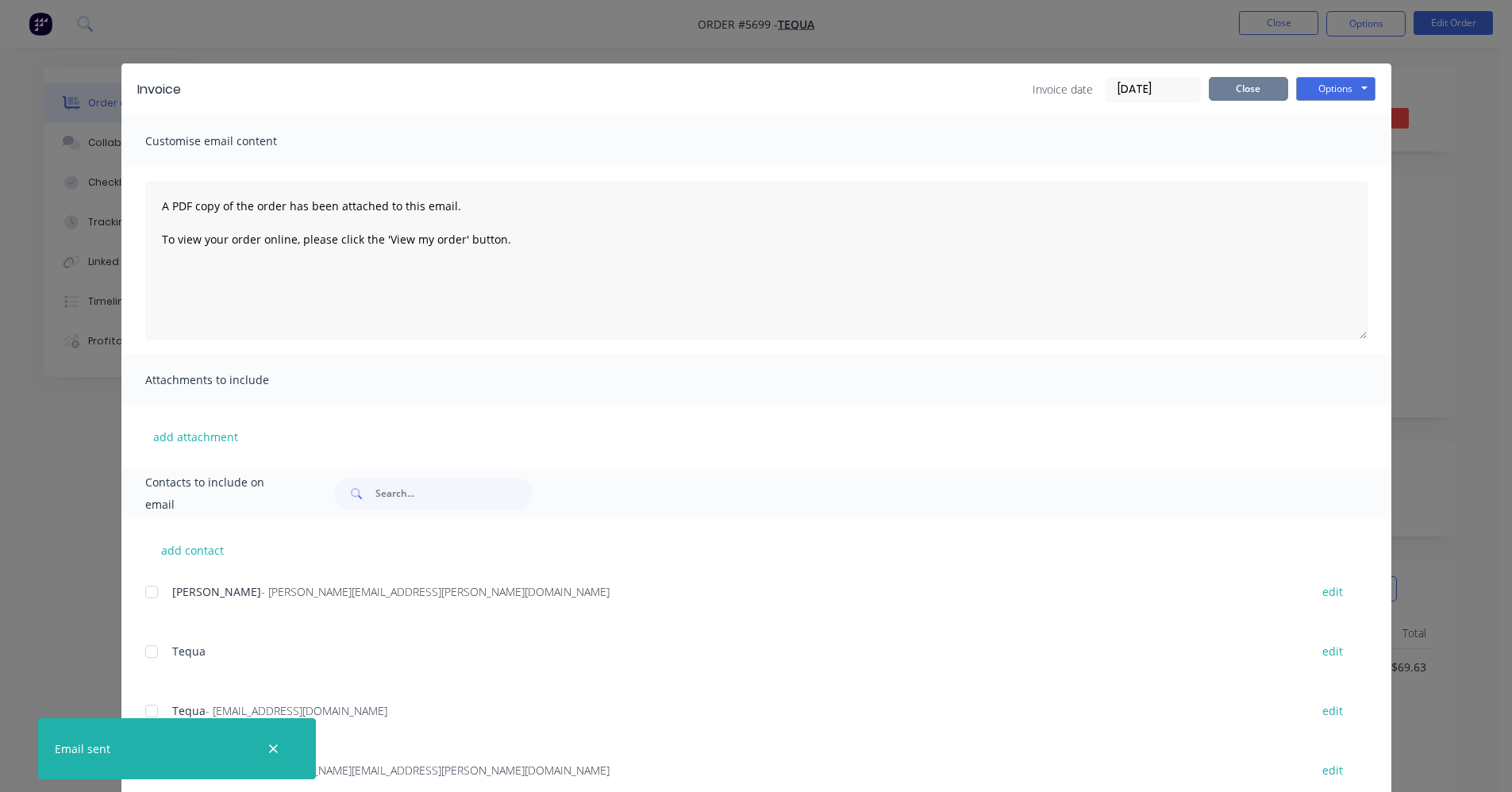
click at [1217, 96] on button "Close" at bounding box center [1249, 89] width 80 height 24
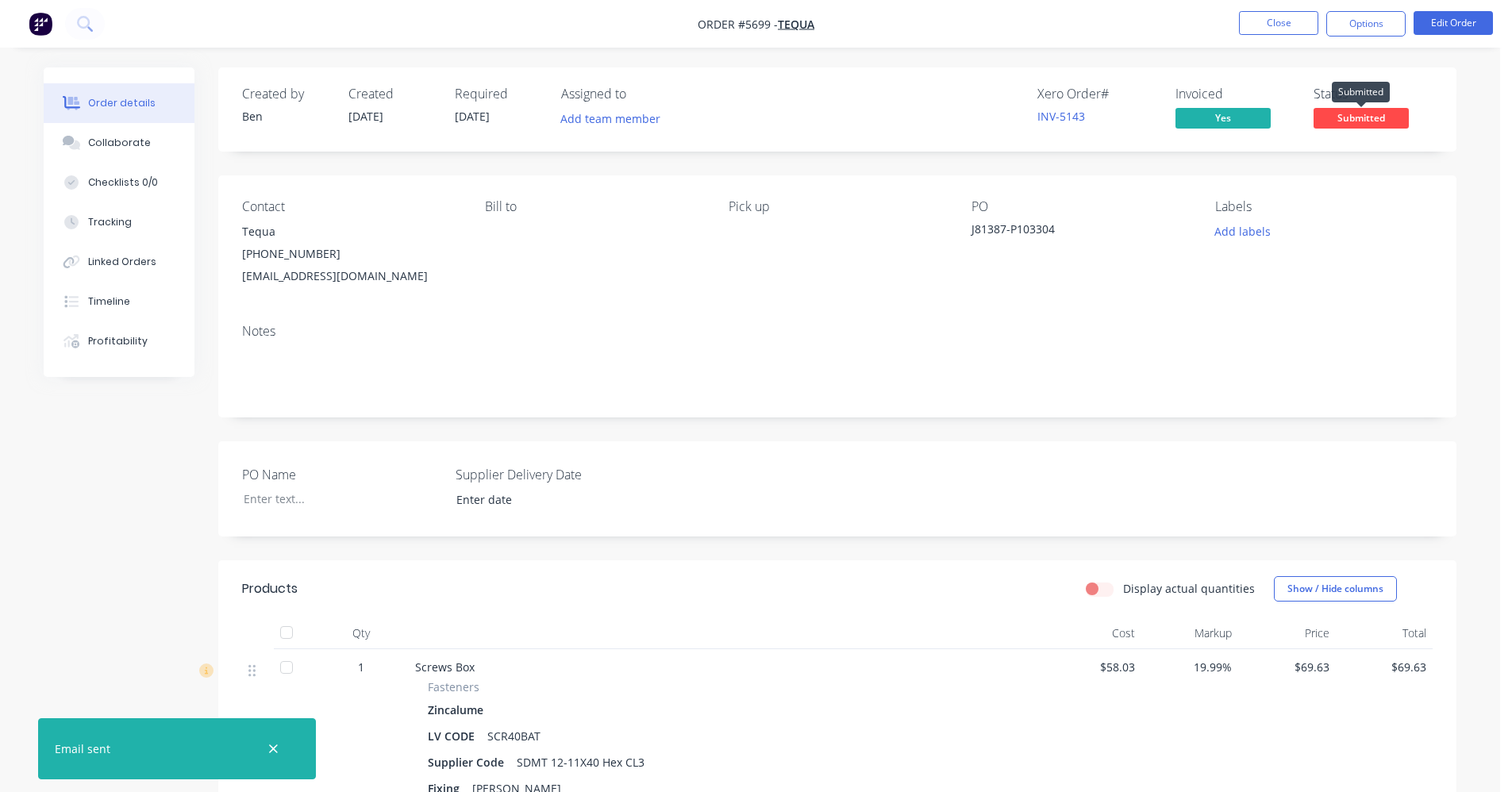
click at [1348, 121] on span "Submitted" at bounding box center [1361, 118] width 95 height 20
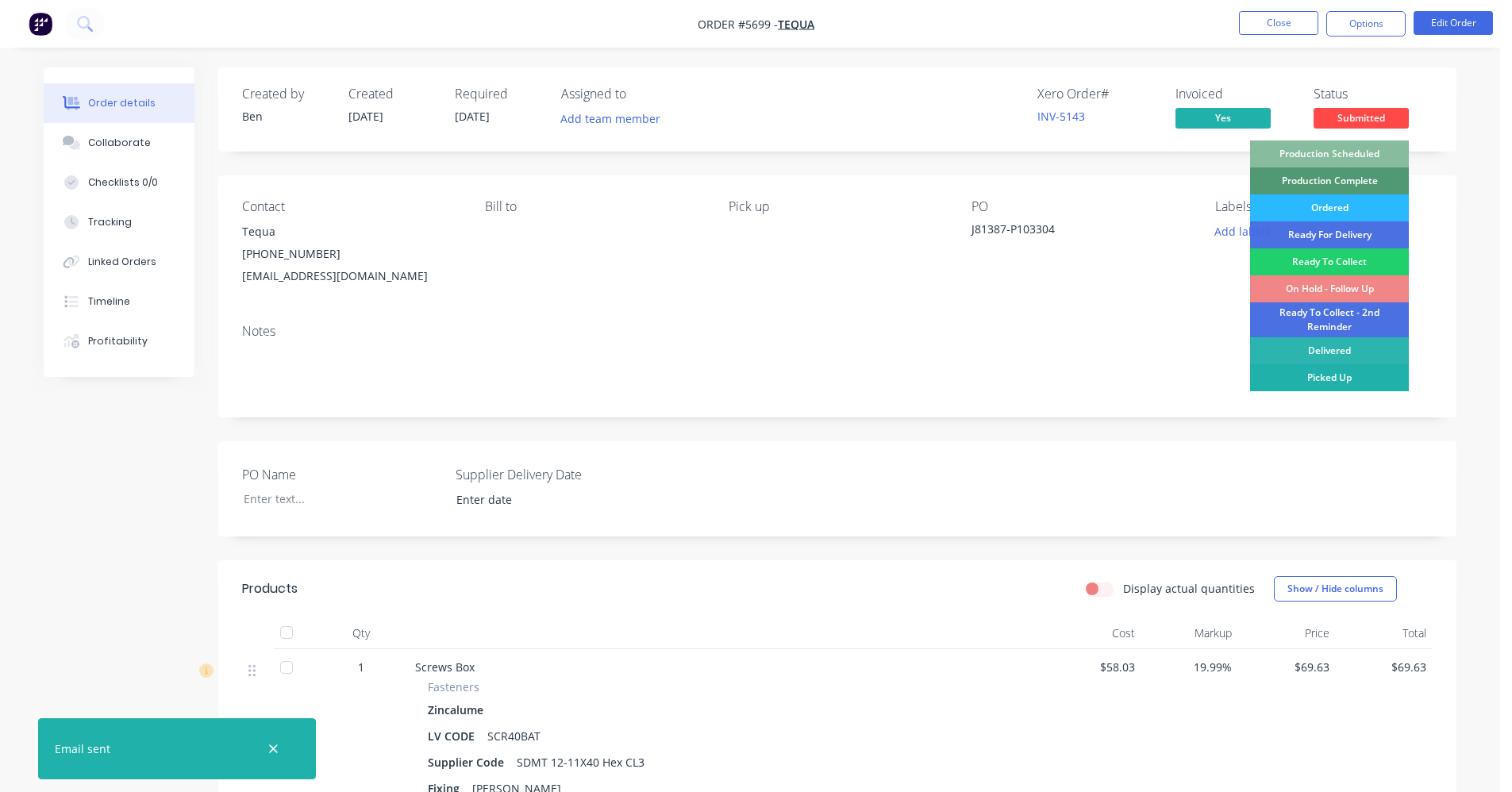
click at [1307, 387] on div "Picked Up" at bounding box center [1330, 378] width 159 height 27
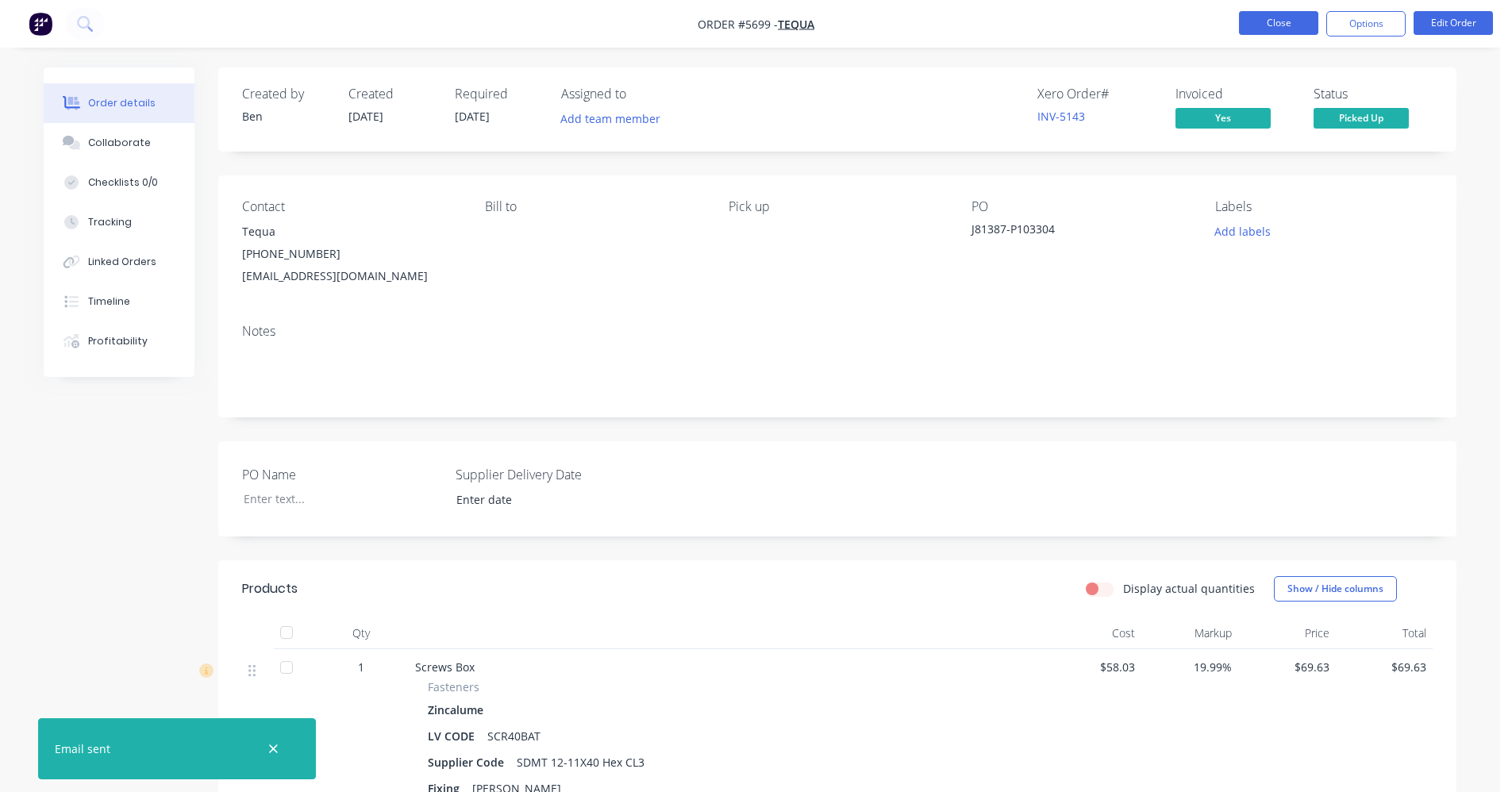
click at [1278, 24] on button "Close" at bounding box center [1279, 23] width 80 height 24
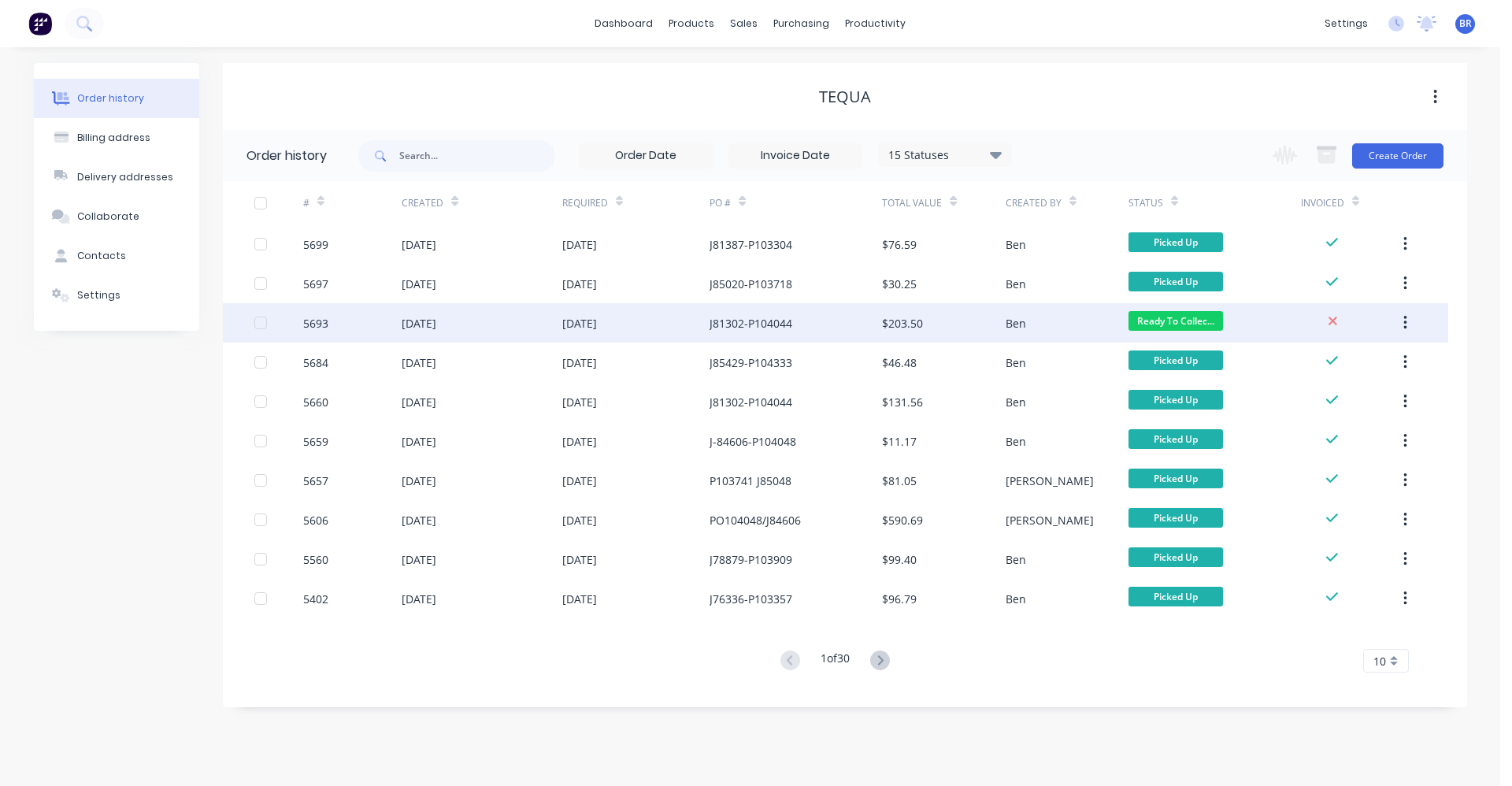
click at [832, 325] on div "J81302-P104044" at bounding box center [795, 323] width 173 height 39
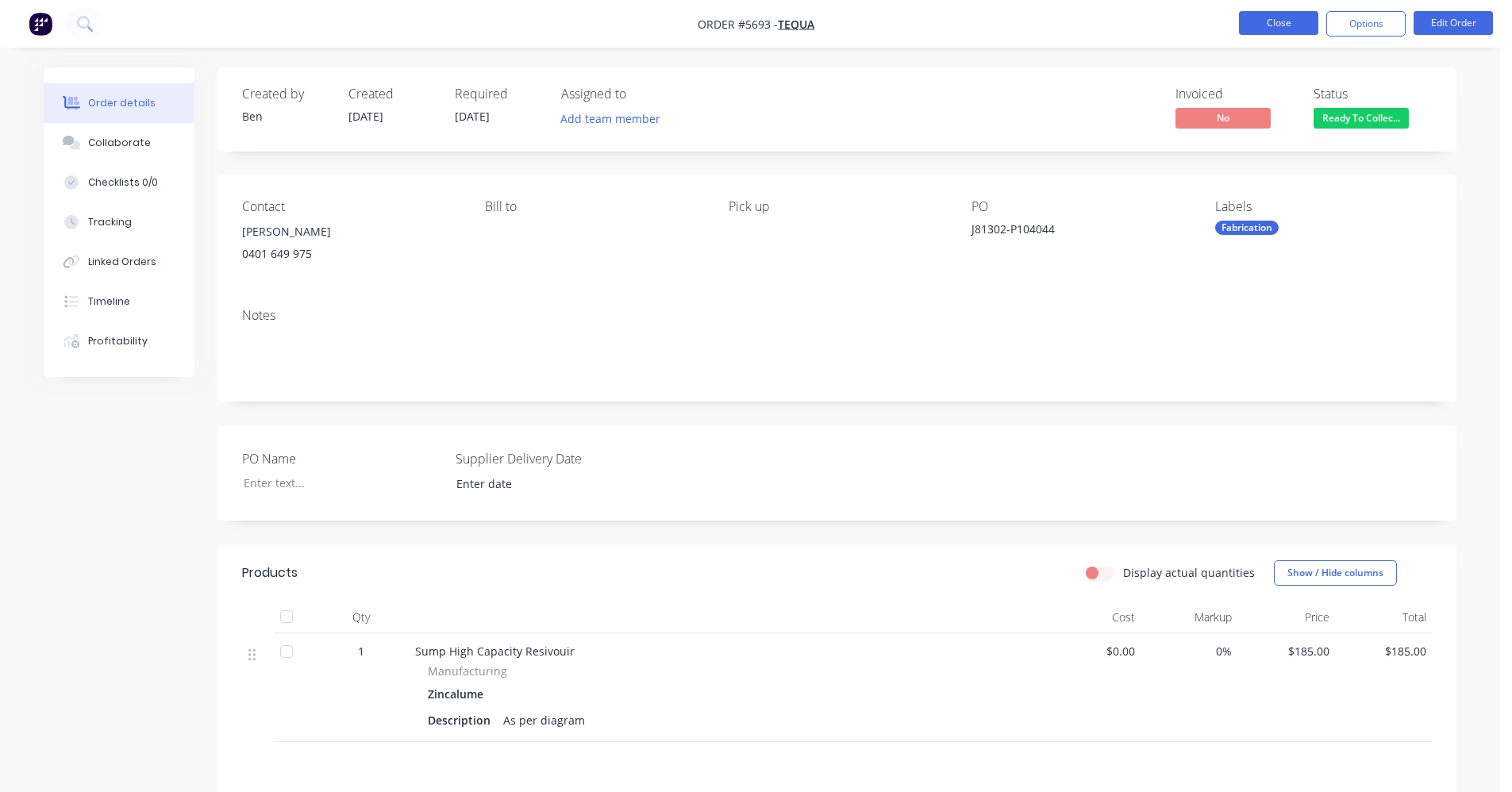
click at [1271, 21] on button "Close" at bounding box center [1279, 23] width 80 height 24
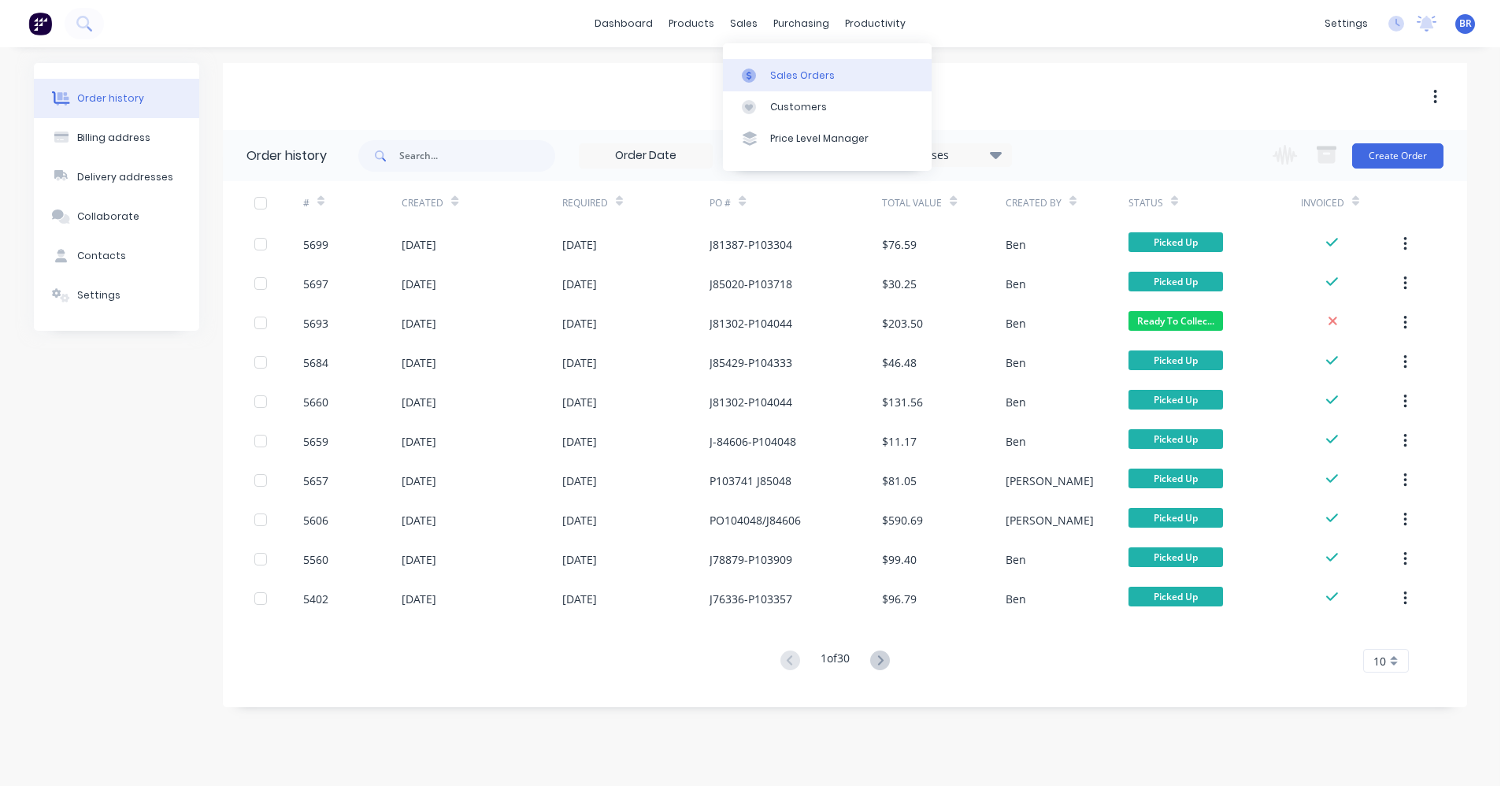
click at [773, 76] on div "Sales Orders" at bounding box center [803, 76] width 65 height 14
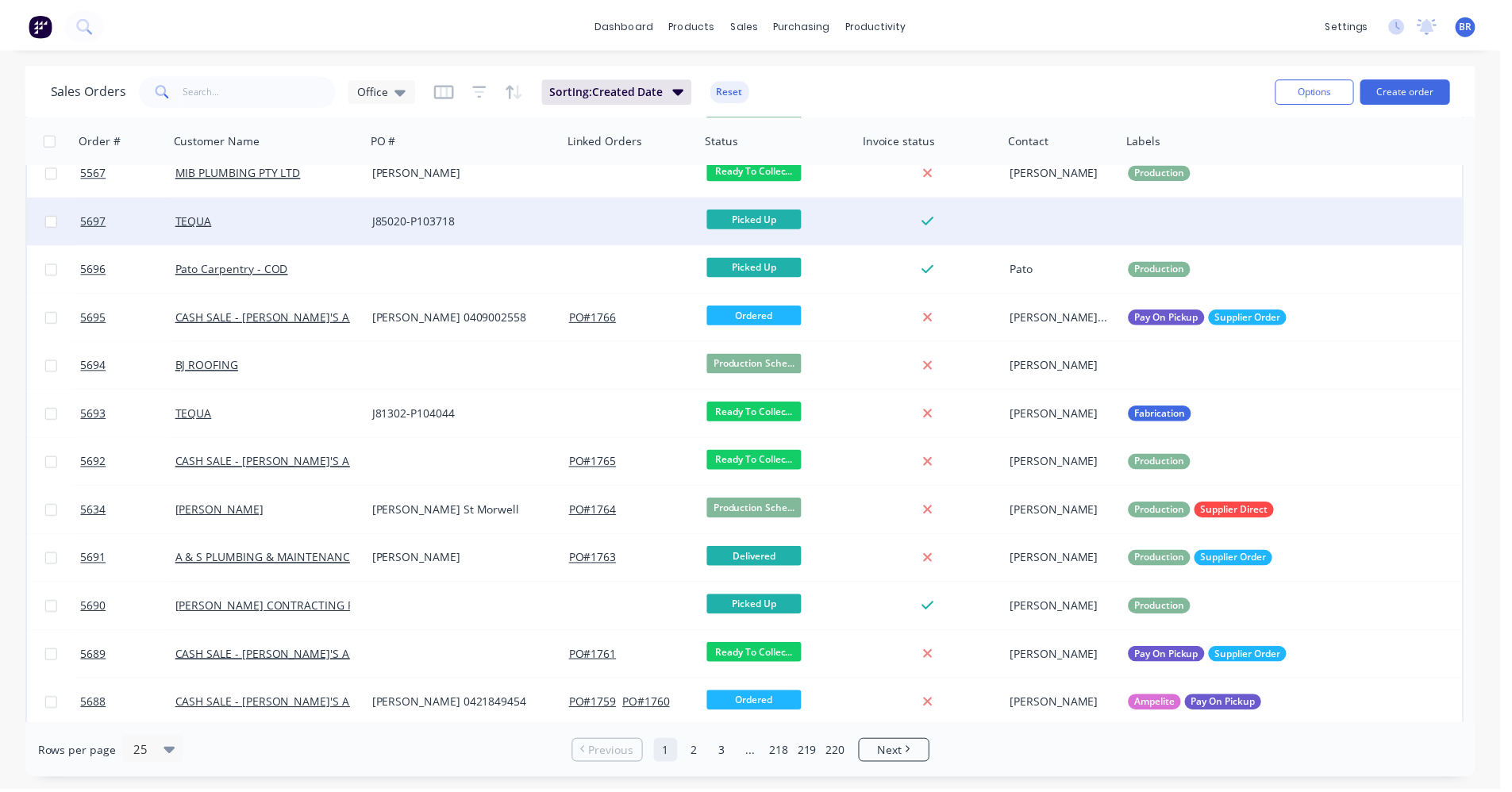
scroll to position [80, 0]
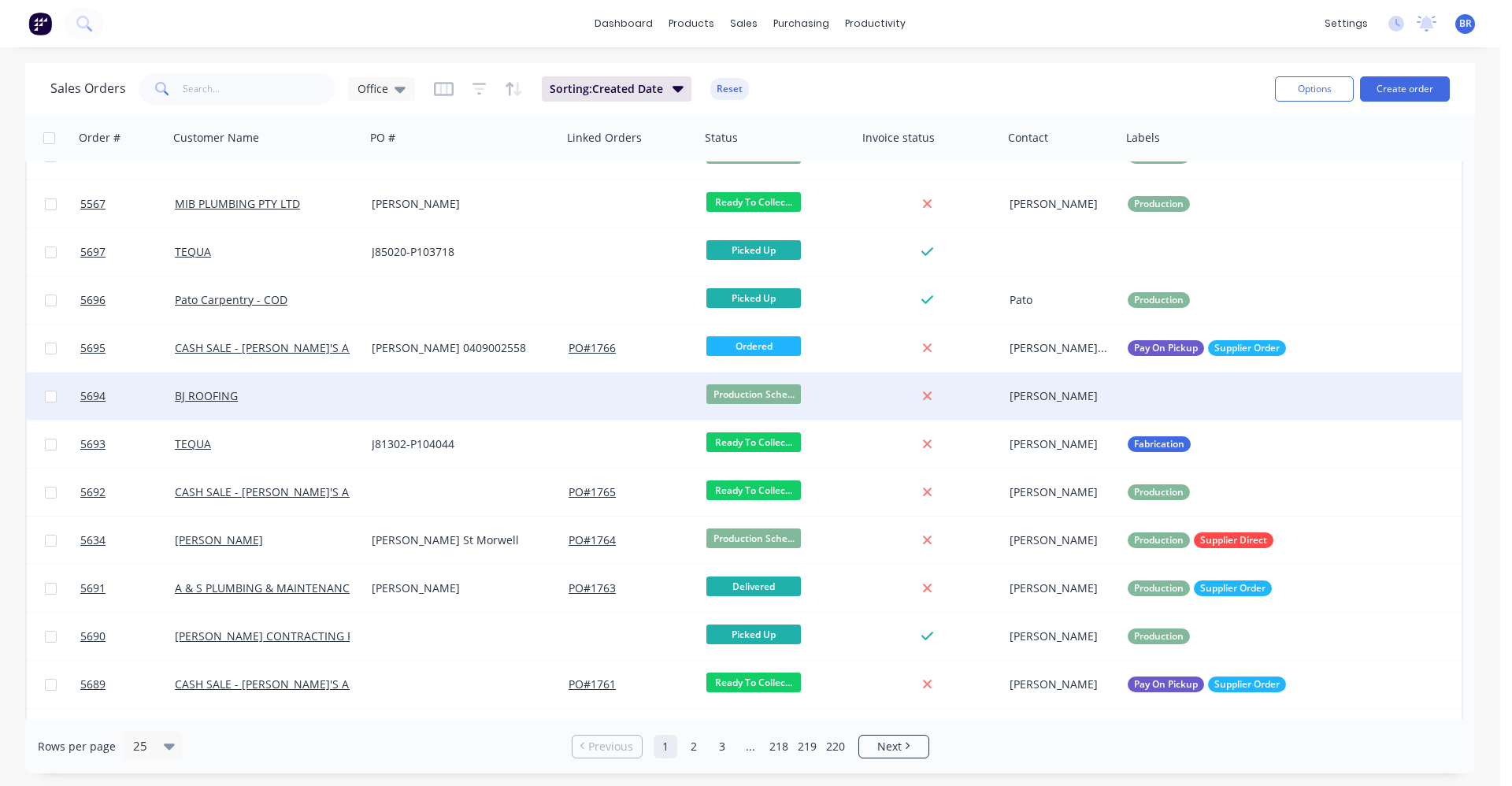
click at [515, 395] on div at bounding box center [463, 396] width 196 height 47
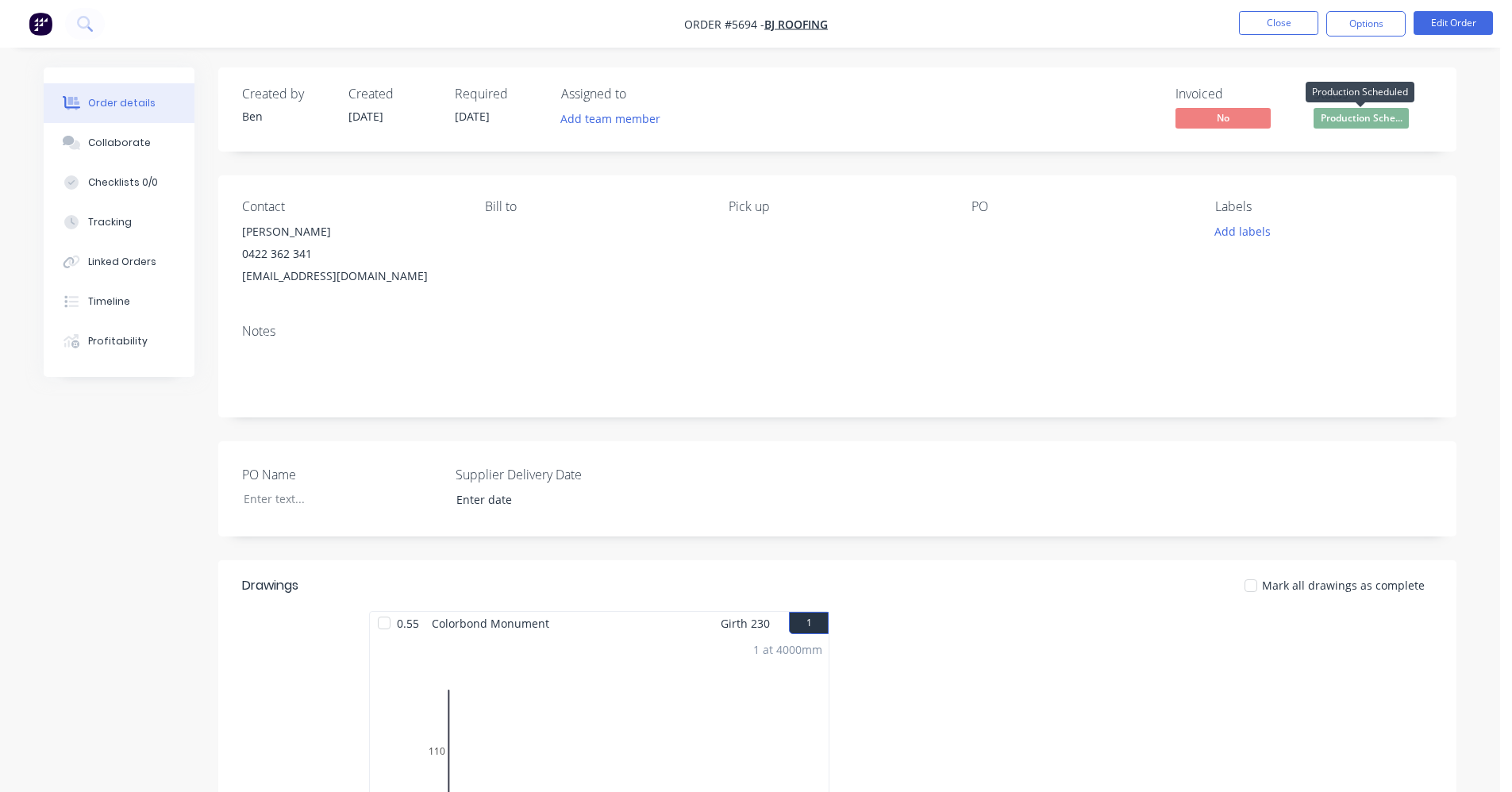
click at [1360, 112] on span "Production Sche..." at bounding box center [1361, 118] width 95 height 20
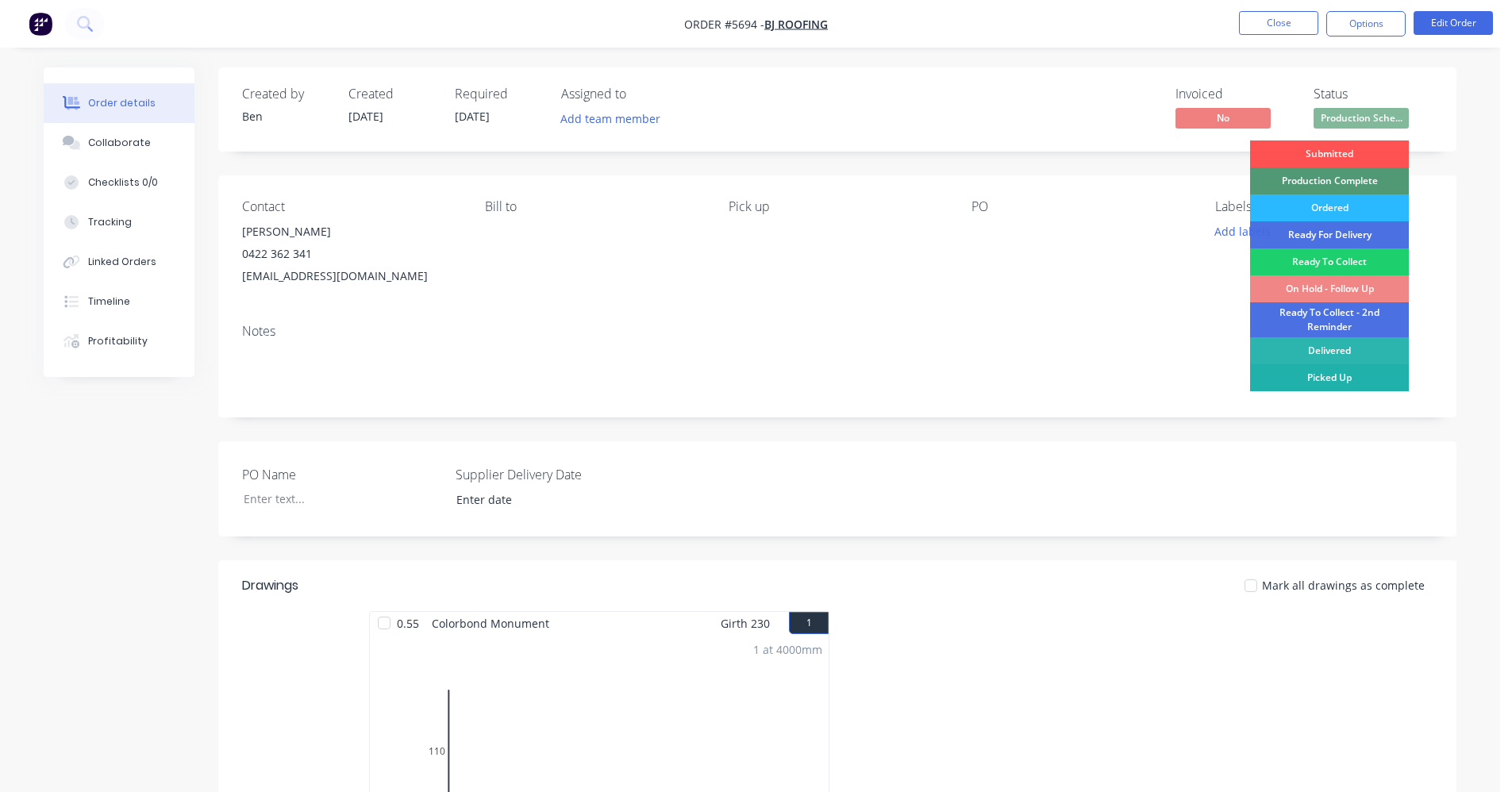
click at [1354, 371] on div "Picked Up" at bounding box center [1330, 378] width 159 height 27
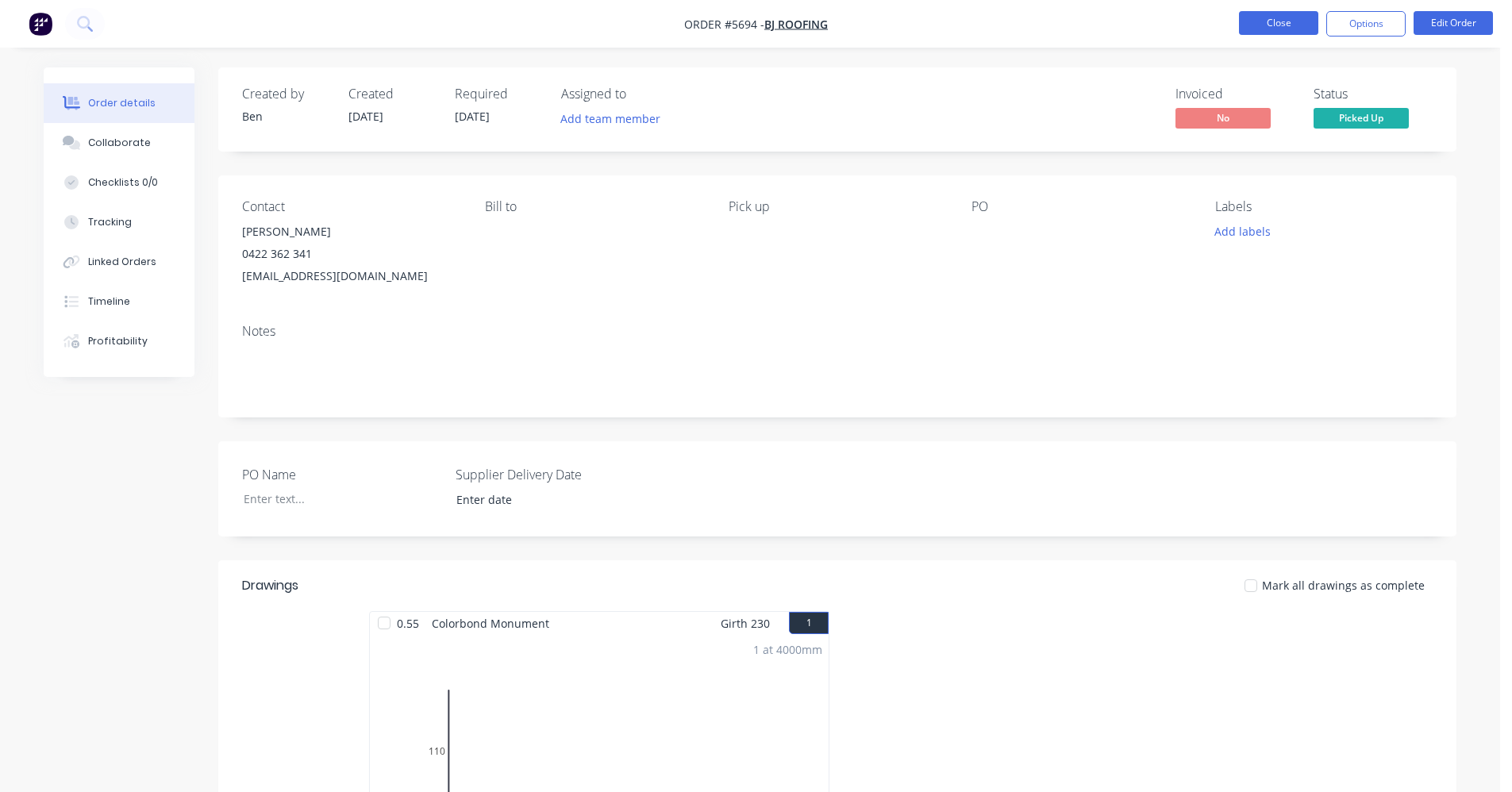
click at [1254, 25] on button "Close" at bounding box center [1279, 23] width 80 height 24
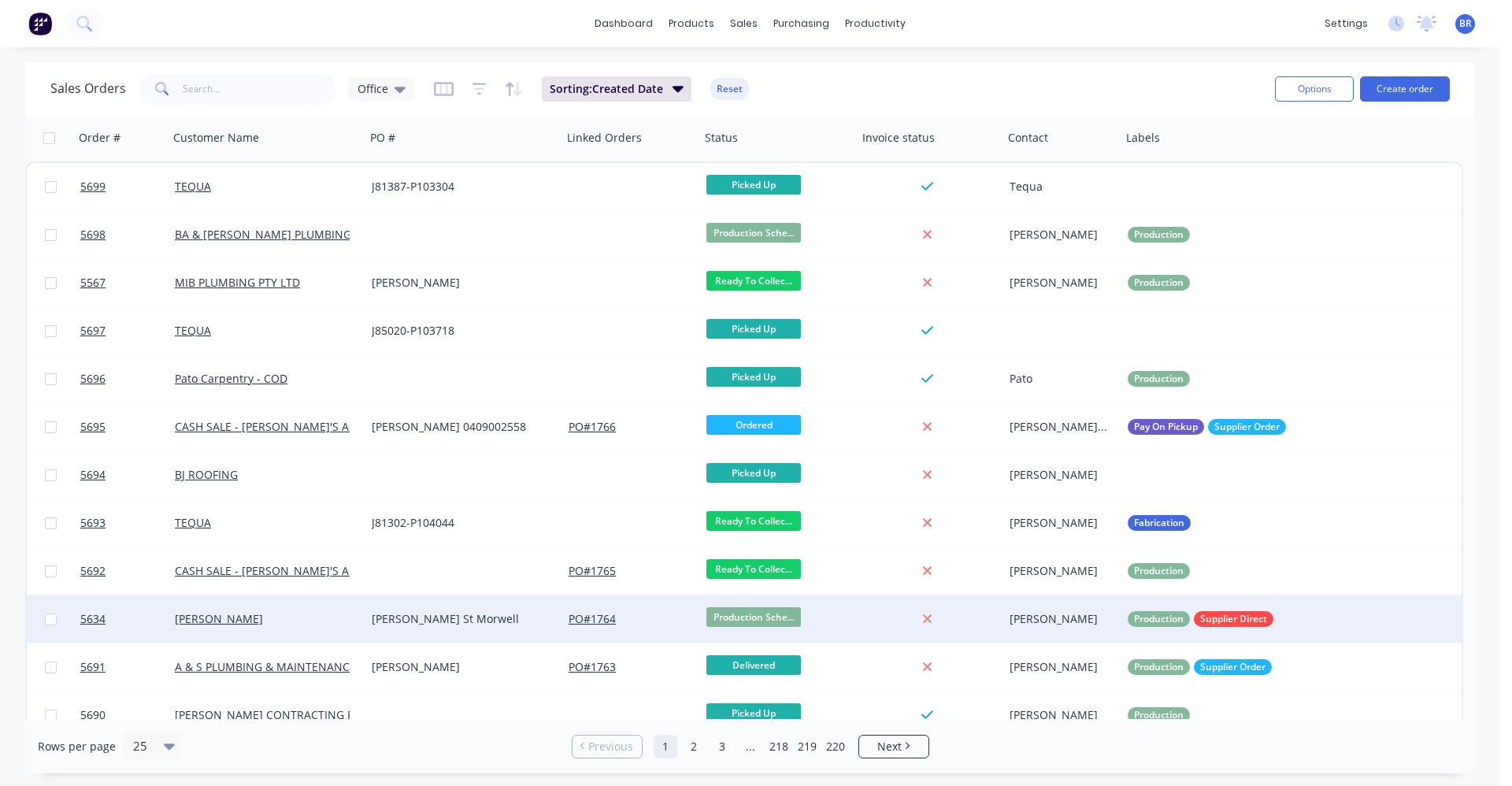
click at [683, 619] on div "PO # 1764" at bounding box center [631, 619] width 125 height 16
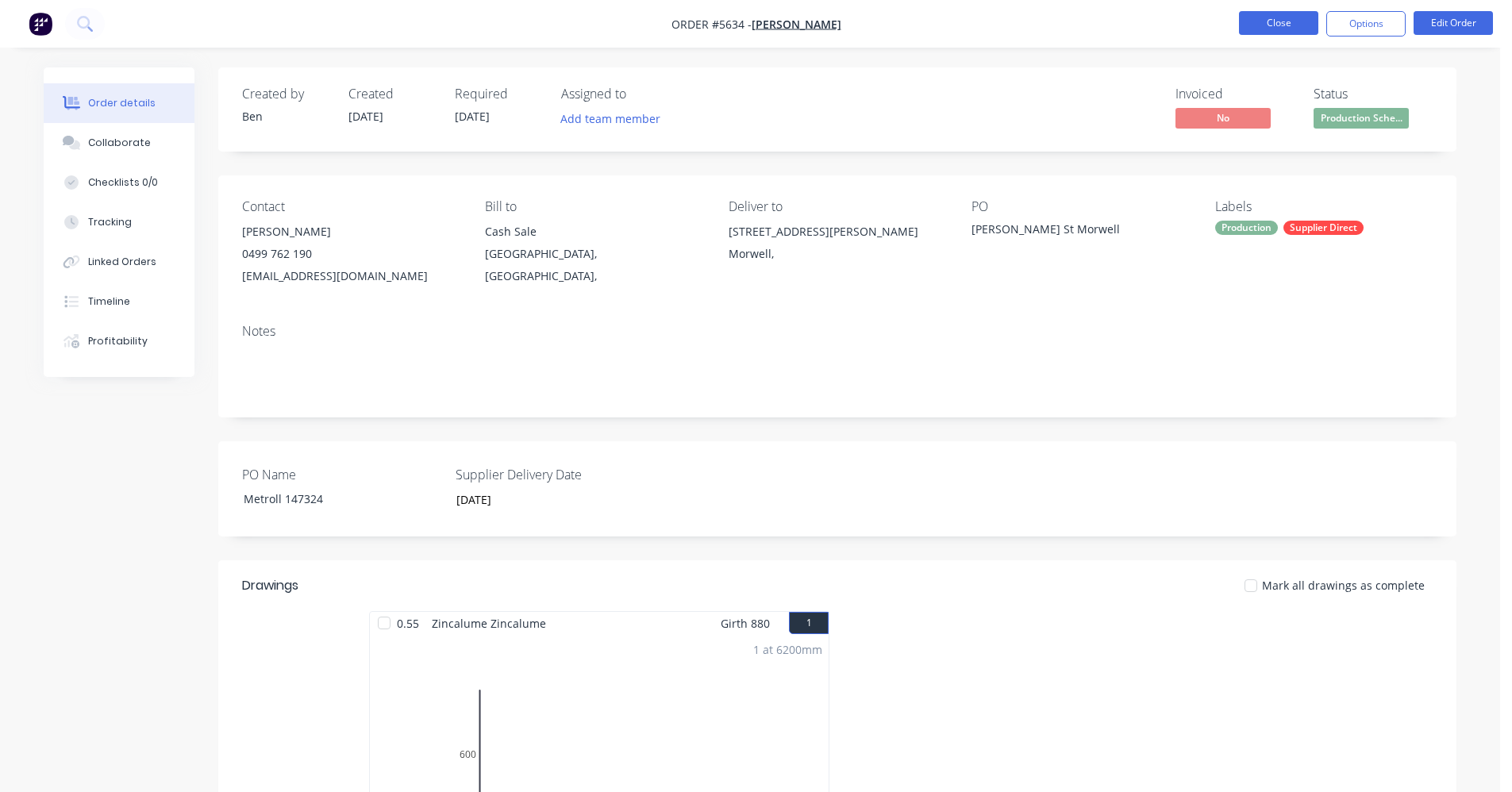
click at [1277, 19] on button "Close" at bounding box center [1279, 23] width 80 height 24
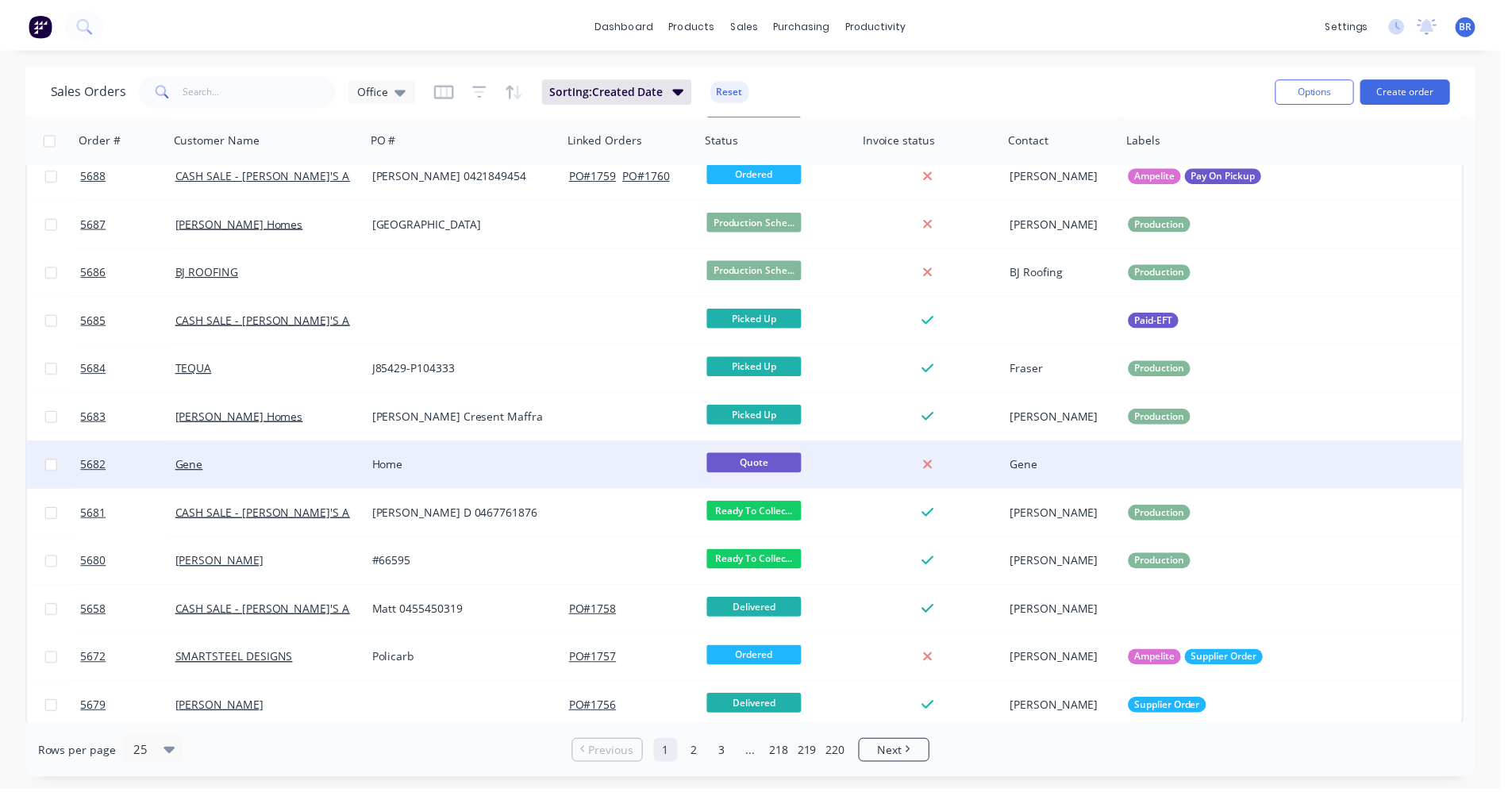
scroll to position [648, 0]
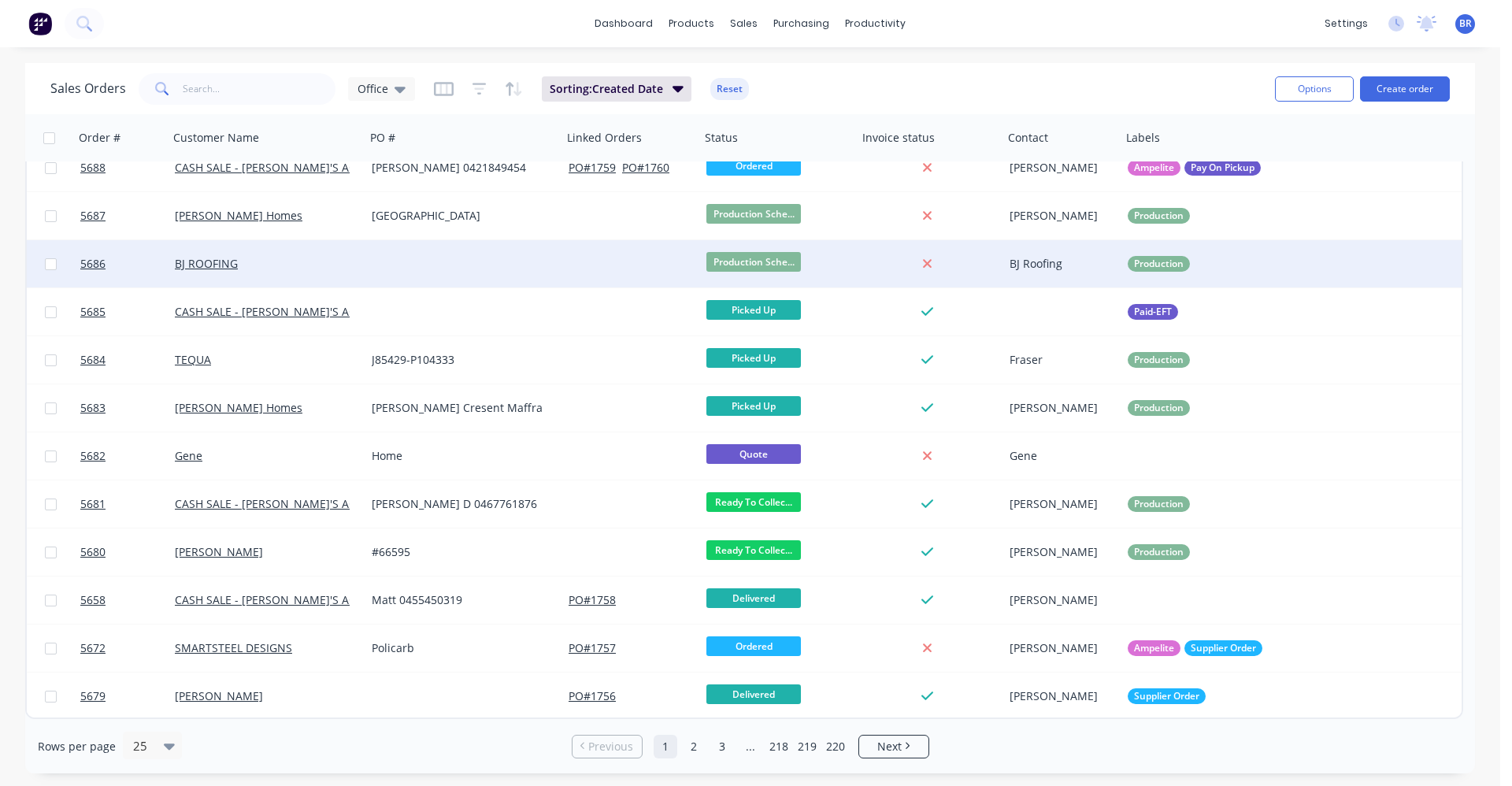
drag, startPoint x: 561, startPoint y: 265, endPoint x: 582, endPoint y: 267, distance: 21.1
click at [563, 265] on div "5686 BJ ROOFING Production Sche... BJ Roofing Production" at bounding box center [744, 264] width 1435 height 48
click at [683, 264] on div at bounding box center [631, 264] width 138 height 47
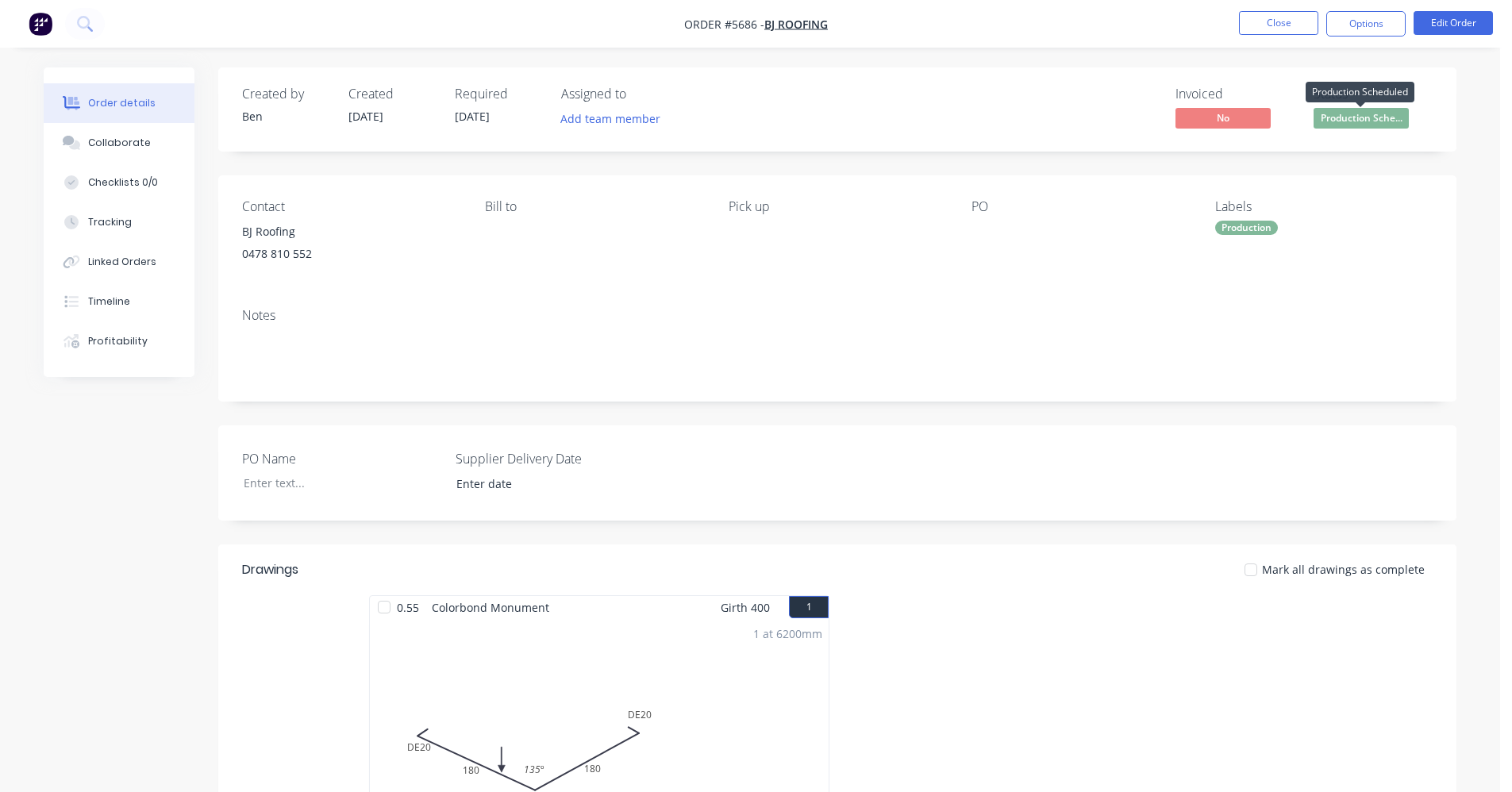
click at [1353, 120] on span "Production Sche..." at bounding box center [1361, 118] width 95 height 20
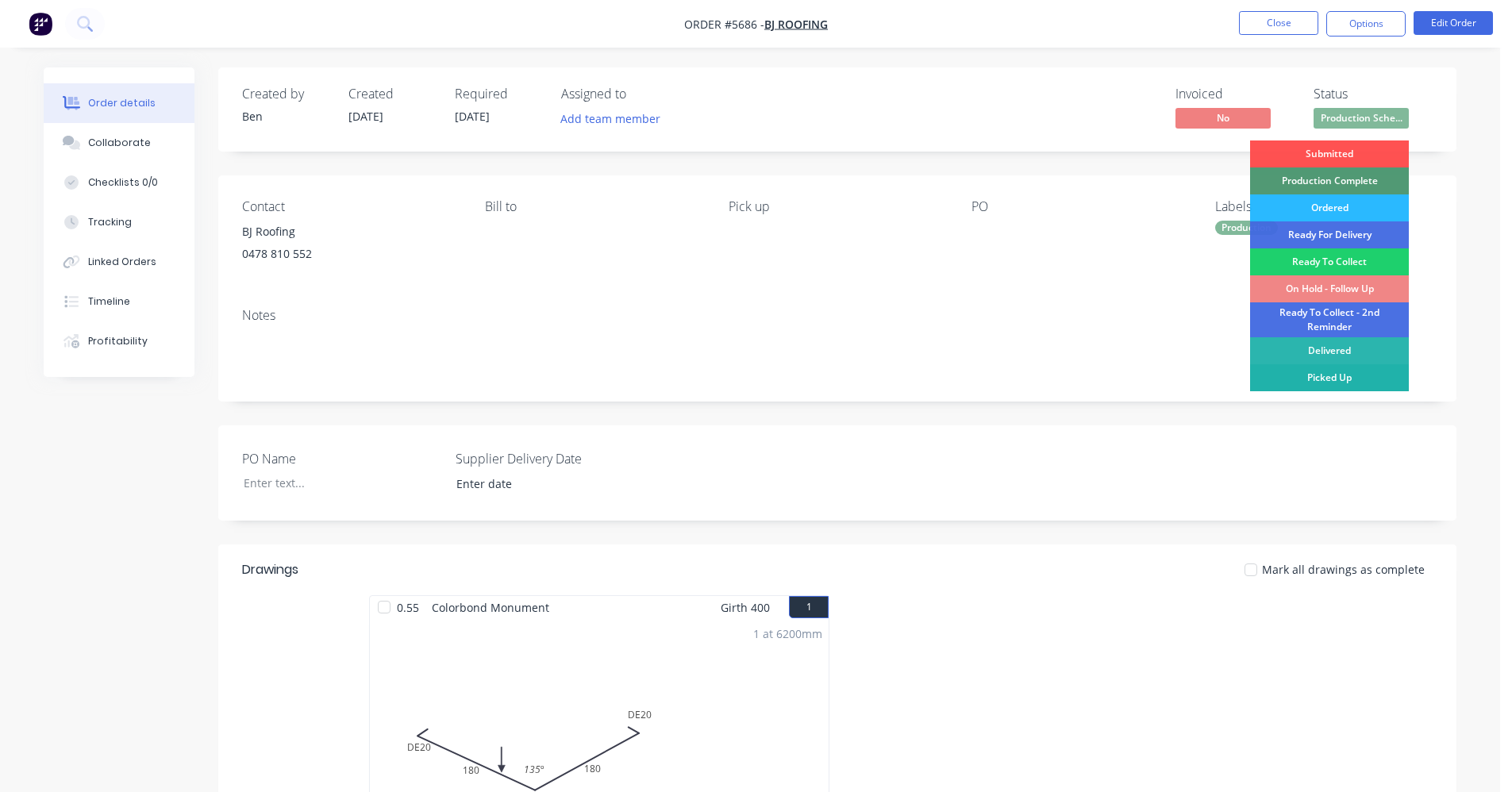
click at [1339, 379] on div "Picked Up" at bounding box center [1330, 378] width 159 height 27
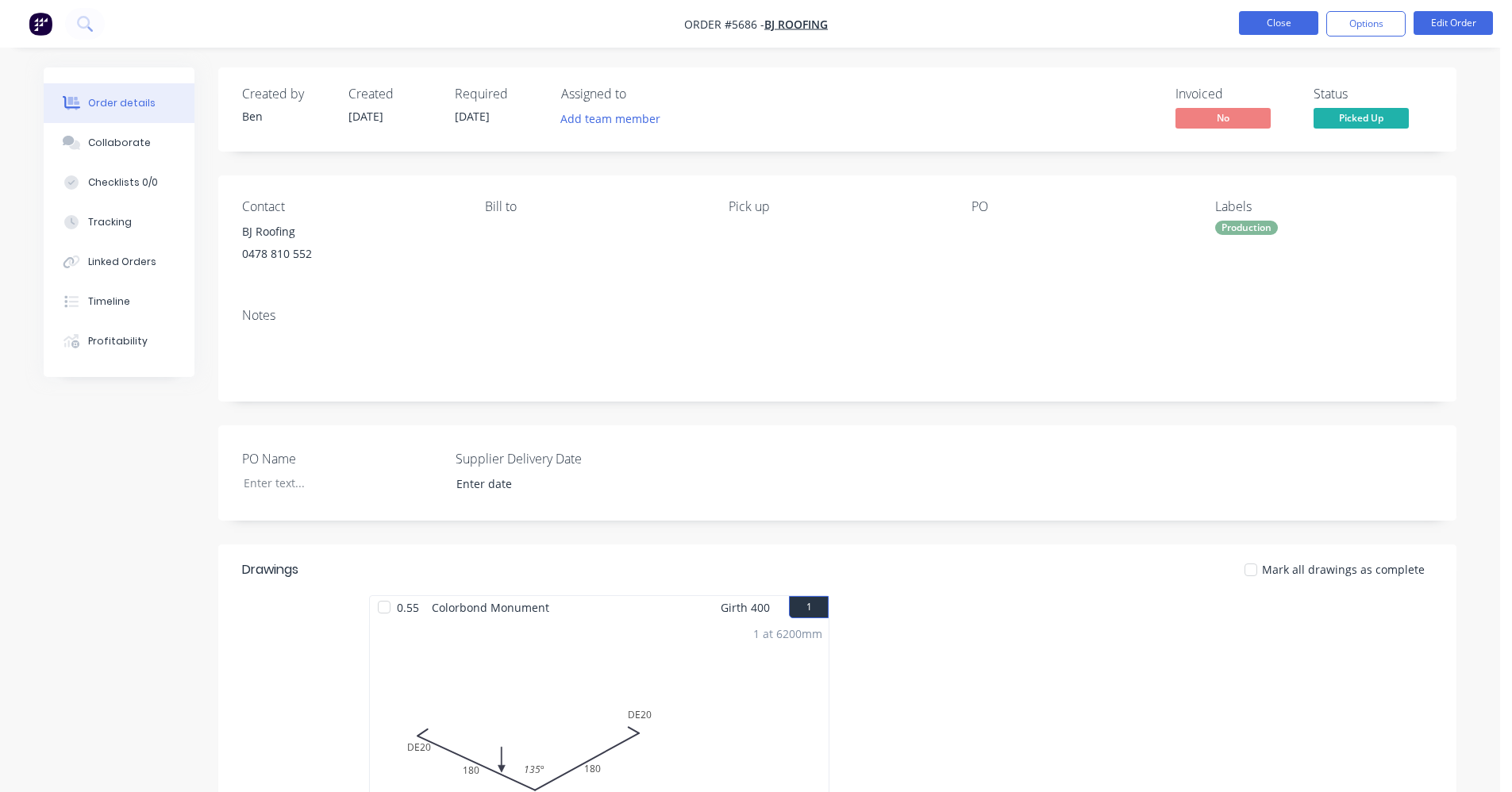
click at [1281, 17] on button "Close" at bounding box center [1279, 23] width 80 height 24
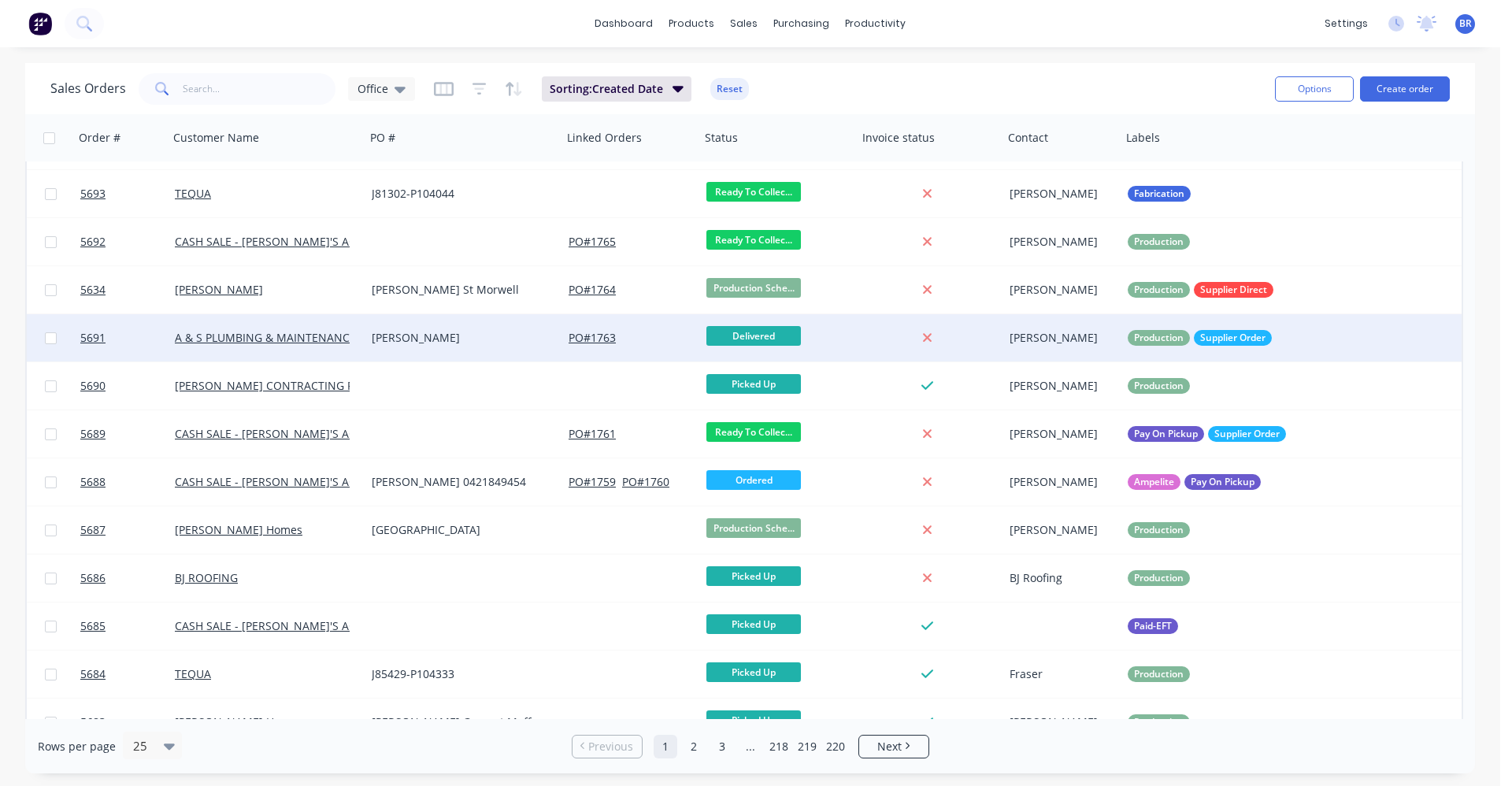
scroll to position [328, 0]
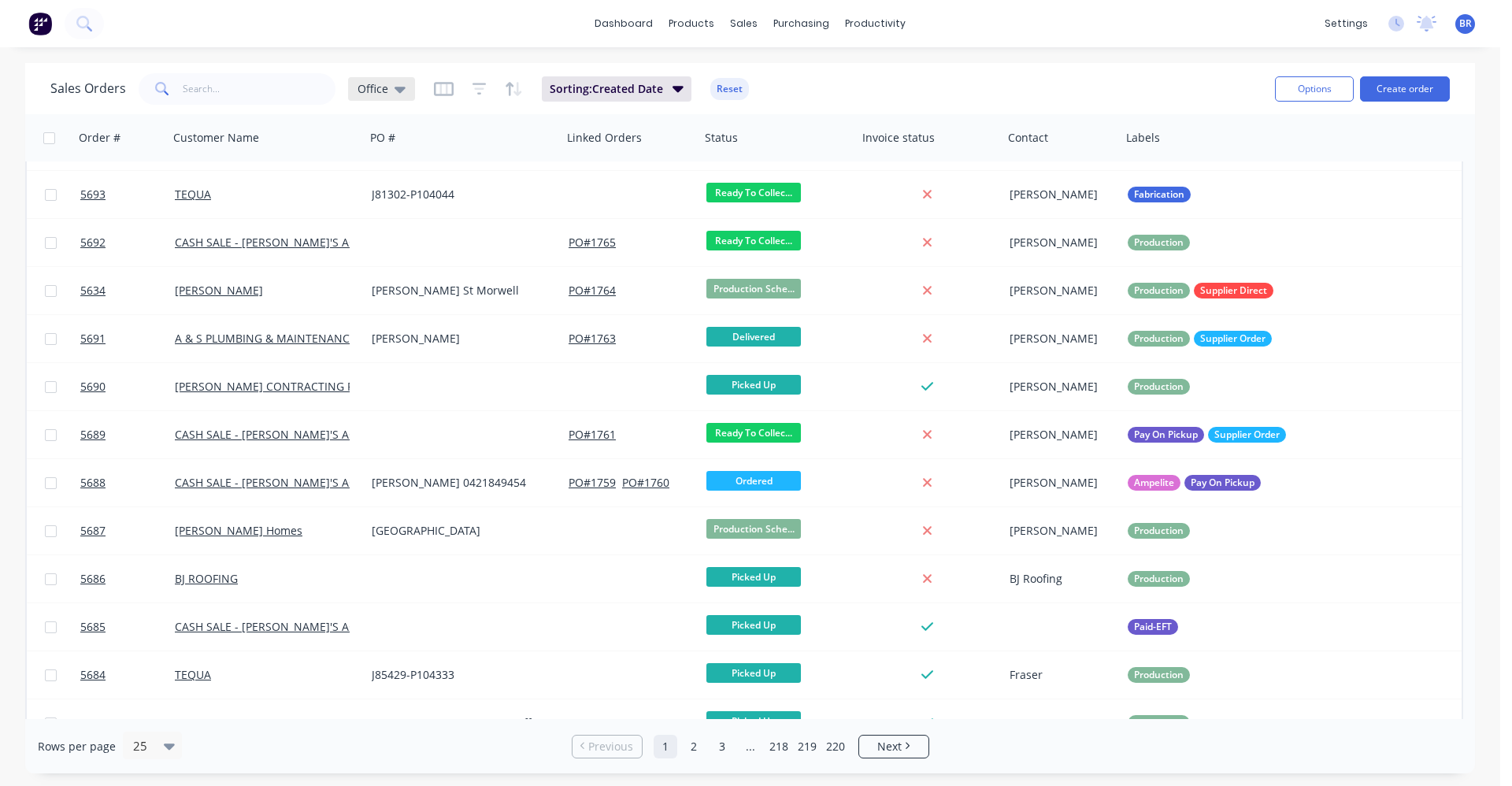
drag, startPoint x: 402, startPoint y: 87, endPoint x: 397, endPoint y: 99, distance: 13.0
click at [402, 87] on icon at bounding box center [400, 90] width 11 height 6
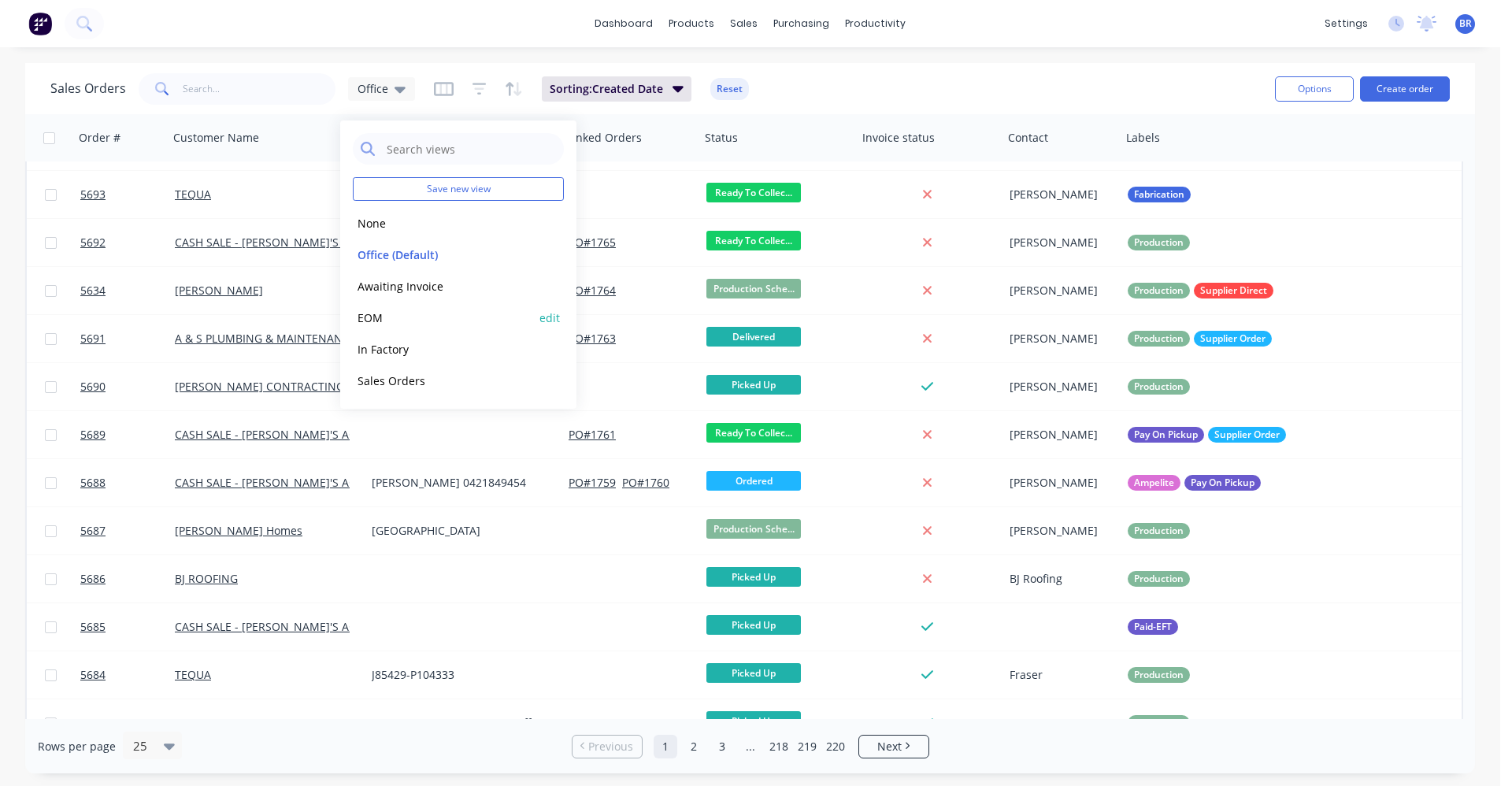
click at [383, 320] on button "EOM" at bounding box center [443, 317] width 180 height 18
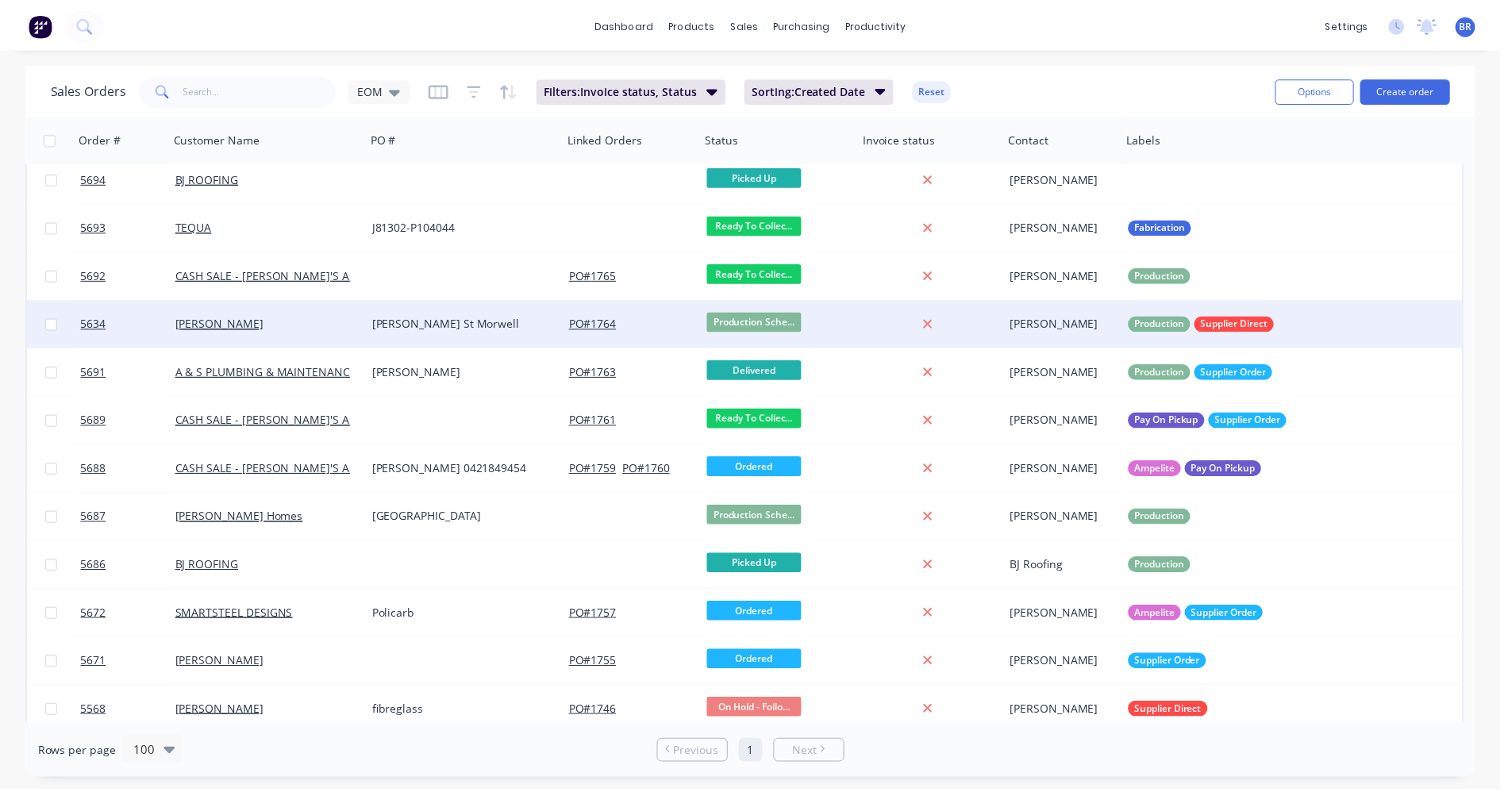
scroll to position [165, 0]
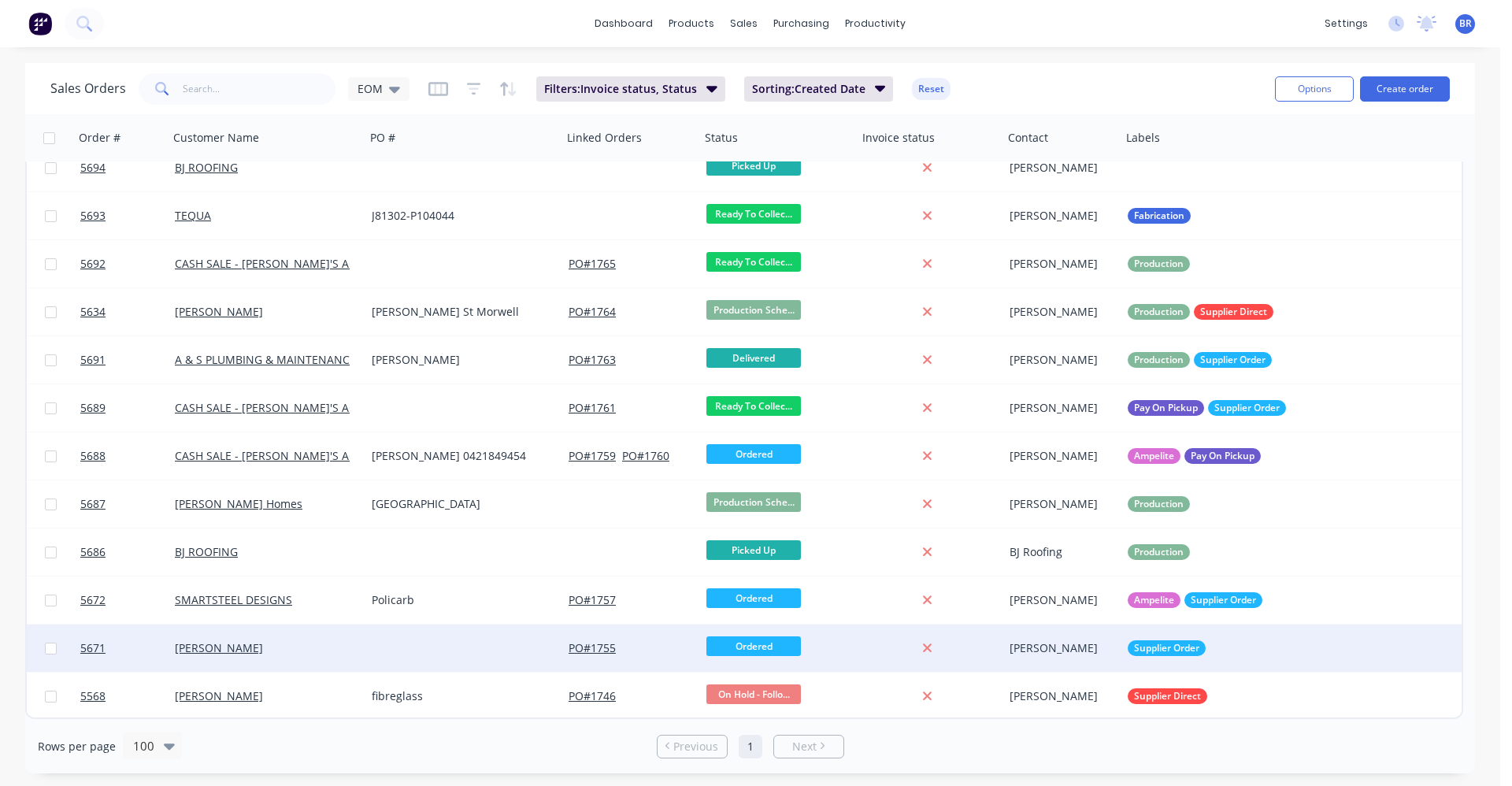
click at [397, 647] on div at bounding box center [463, 648] width 196 height 47
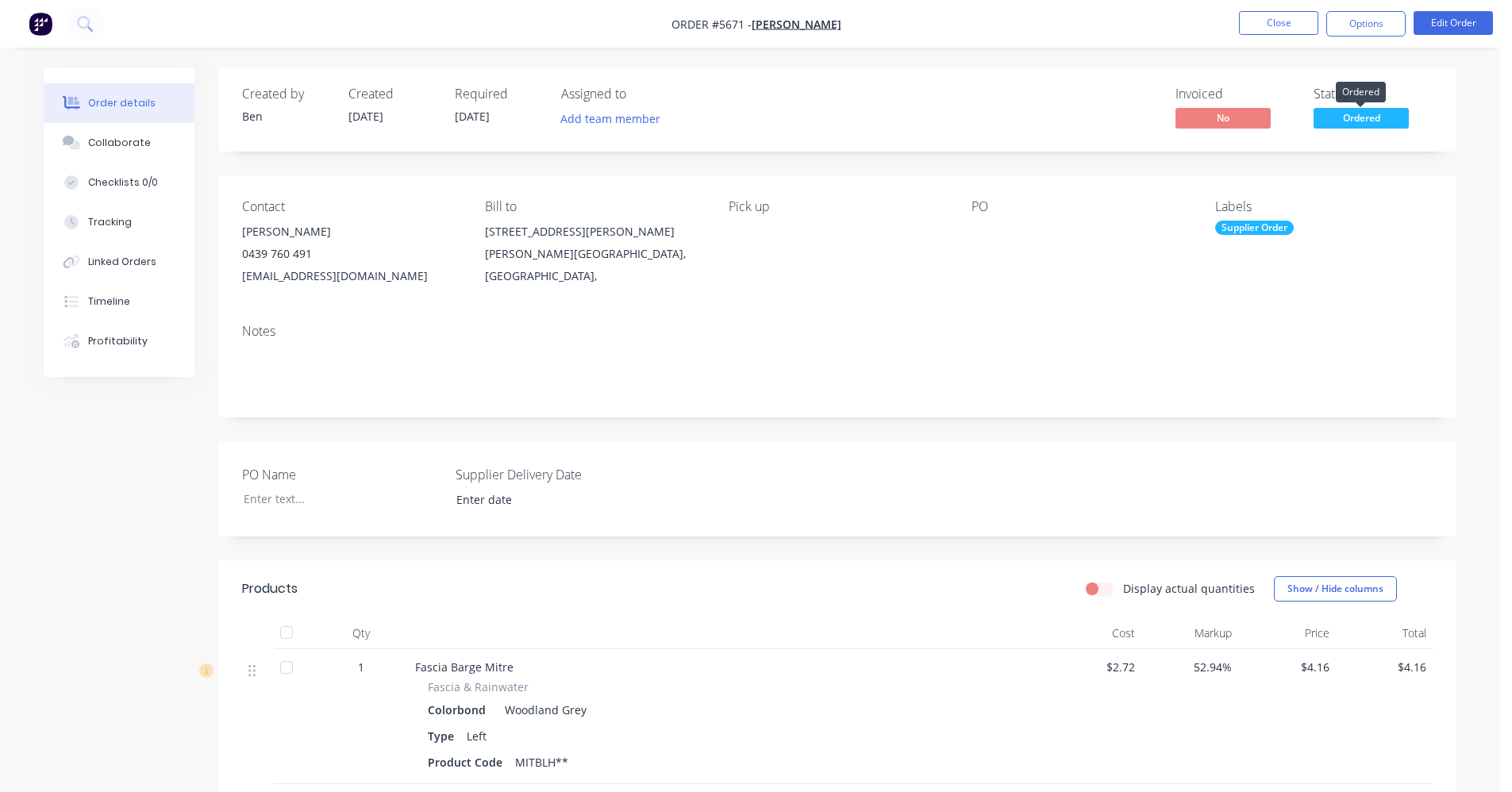
drag, startPoint x: 1362, startPoint y: 118, endPoint x: 1362, endPoint y: 131, distance: 13.0
click at [1362, 122] on span "Ordered" at bounding box center [1361, 118] width 95 height 20
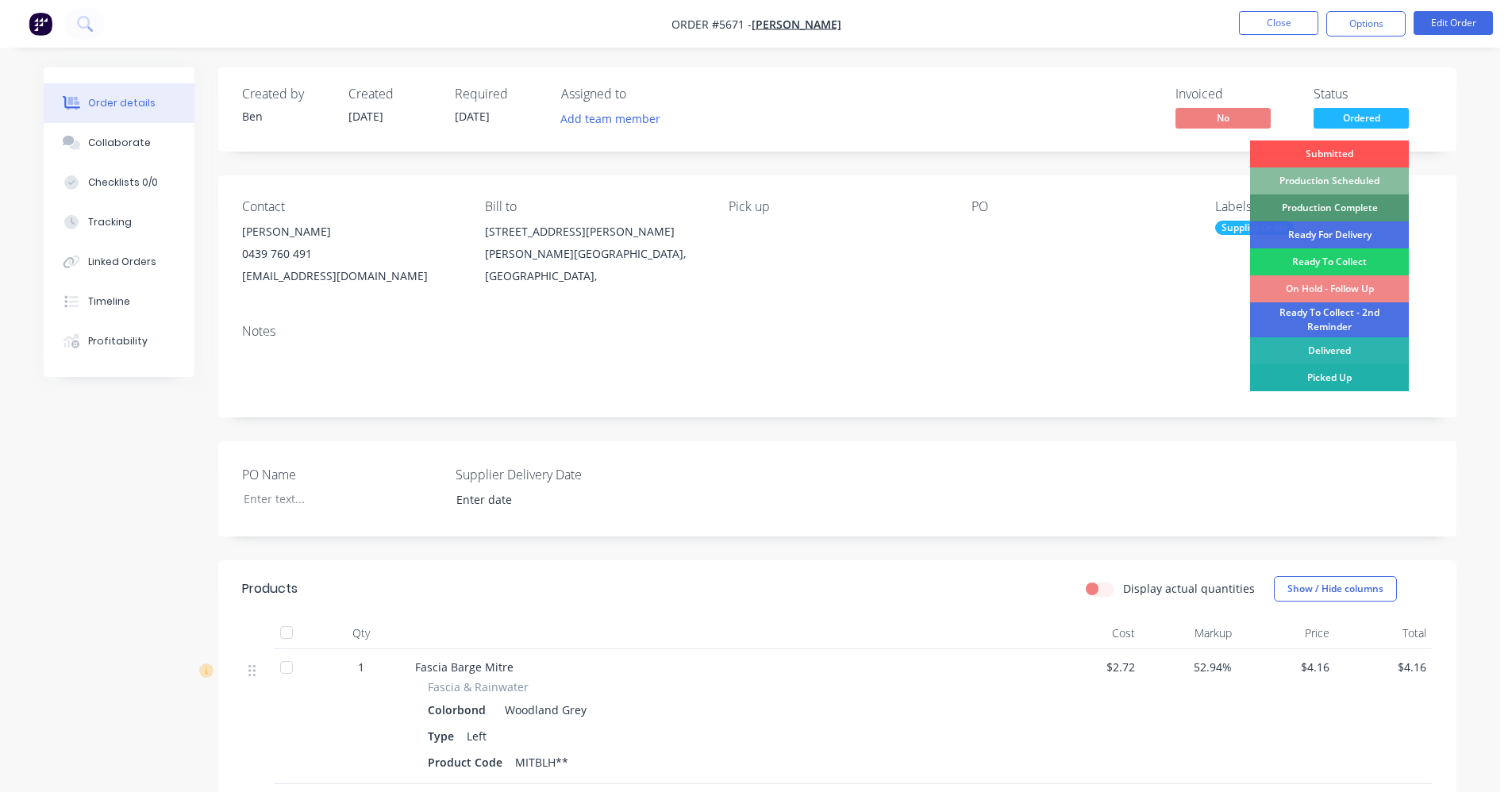
click at [1319, 382] on div "Picked Up" at bounding box center [1330, 378] width 159 height 27
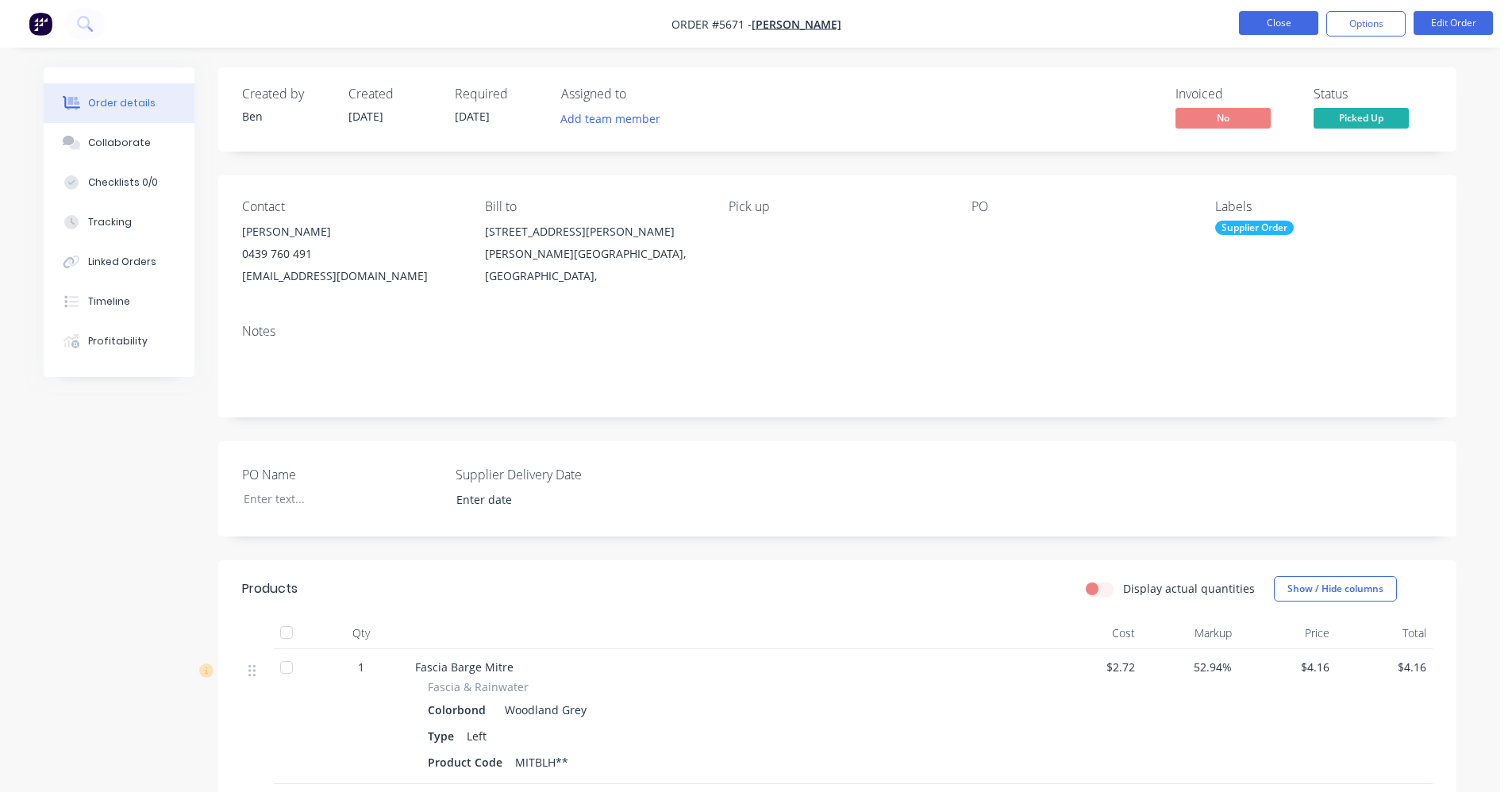
click at [1285, 19] on button "Close" at bounding box center [1279, 23] width 80 height 24
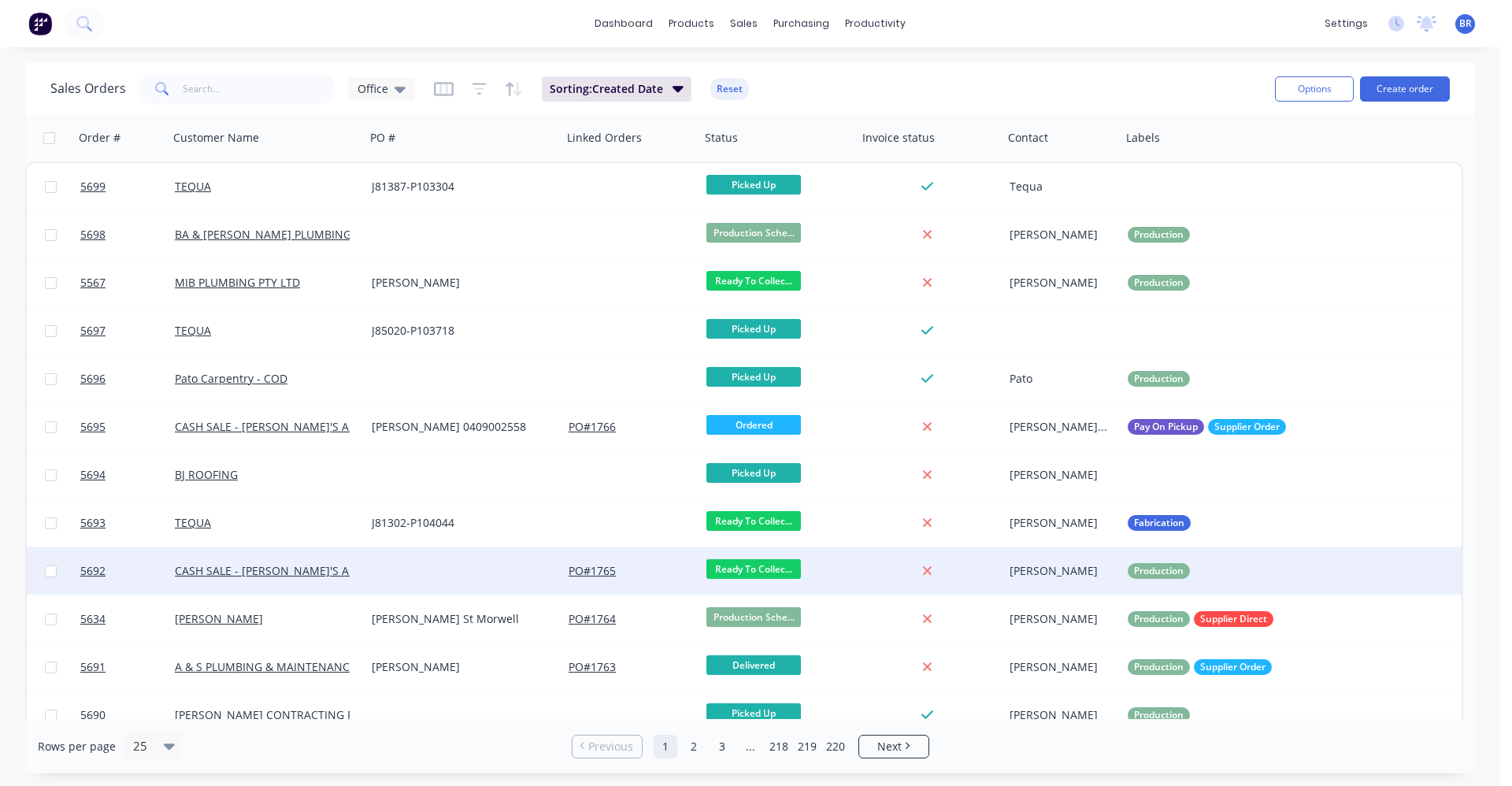
click at [407, 571] on div at bounding box center [463, 571] width 196 height 47
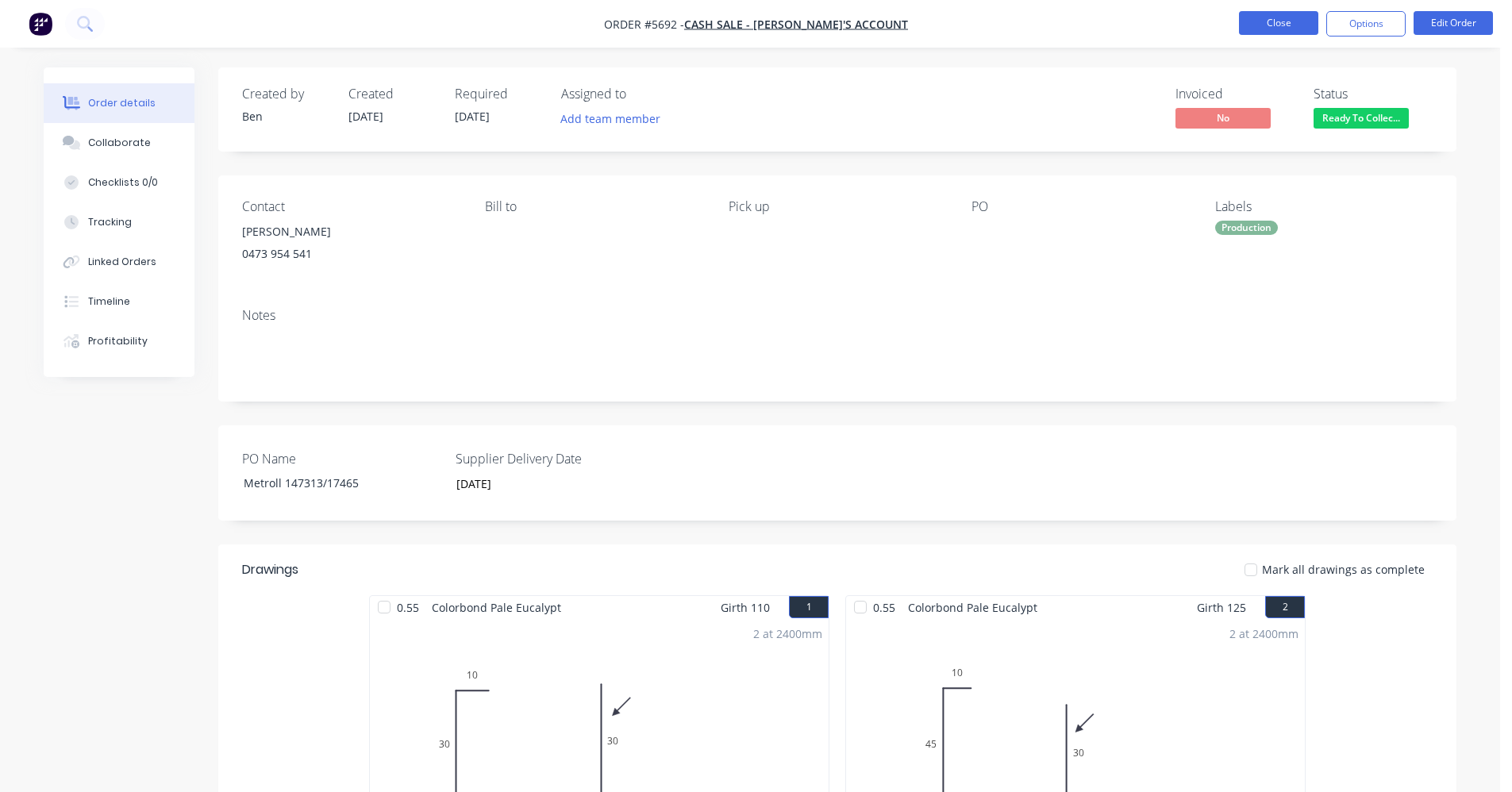
click at [1286, 22] on button "Close" at bounding box center [1279, 23] width 80 height 24
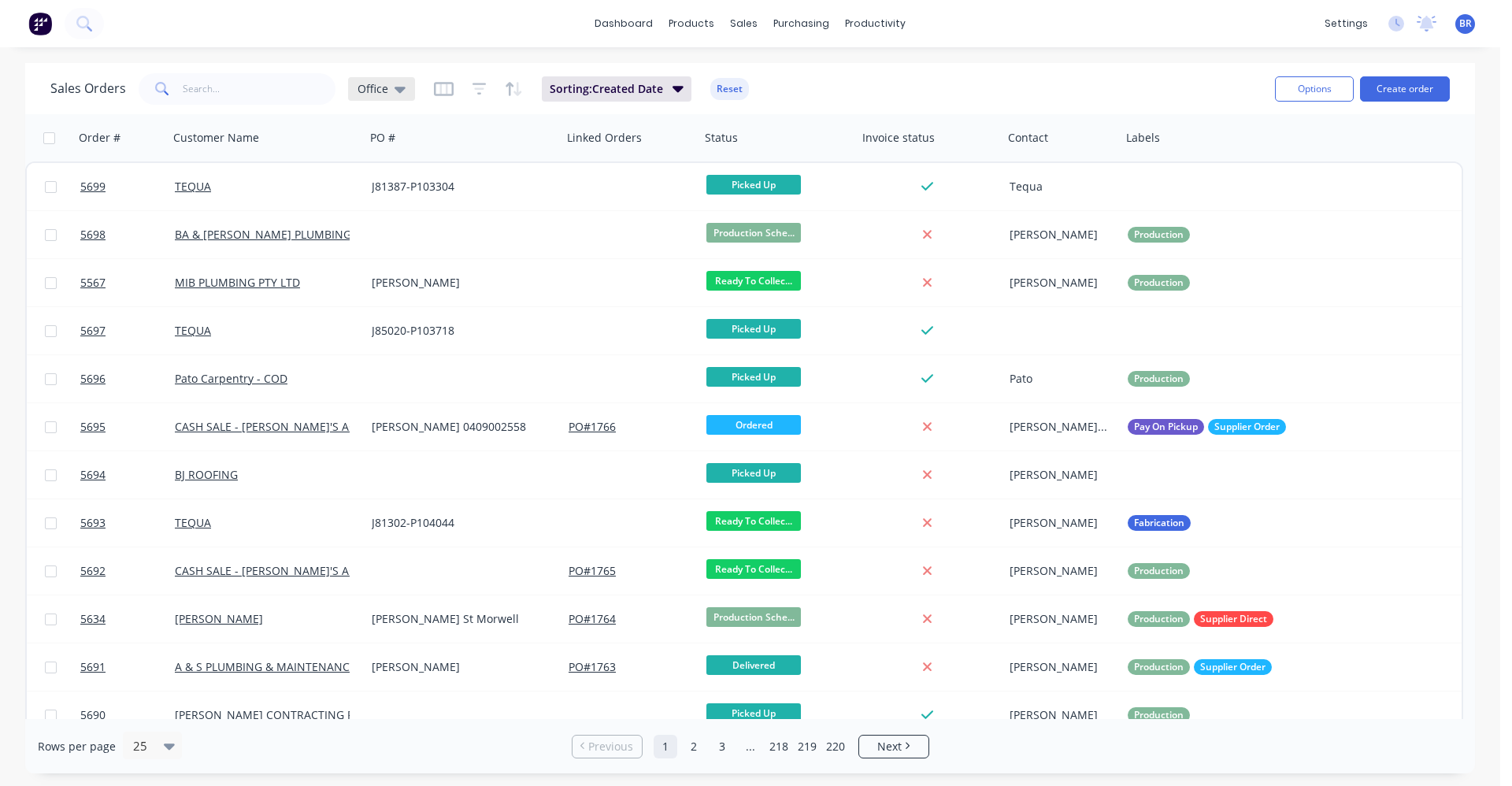
click at [400, 90] on icon at bounding box center [400, 90] width 11 height 6
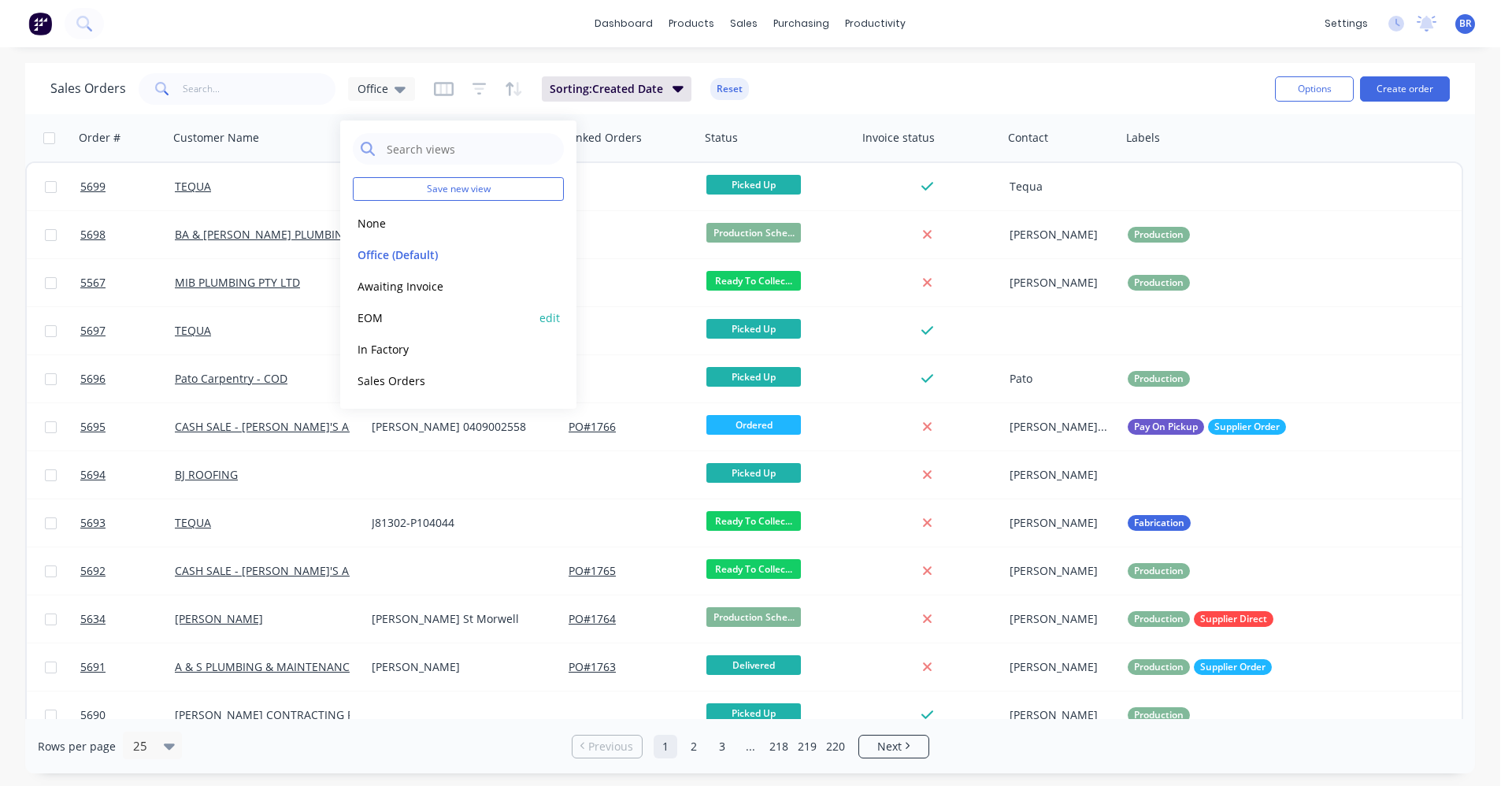
click at [390, 318] on button "EOM" at bounding box center [443, 317] width 180 height 18
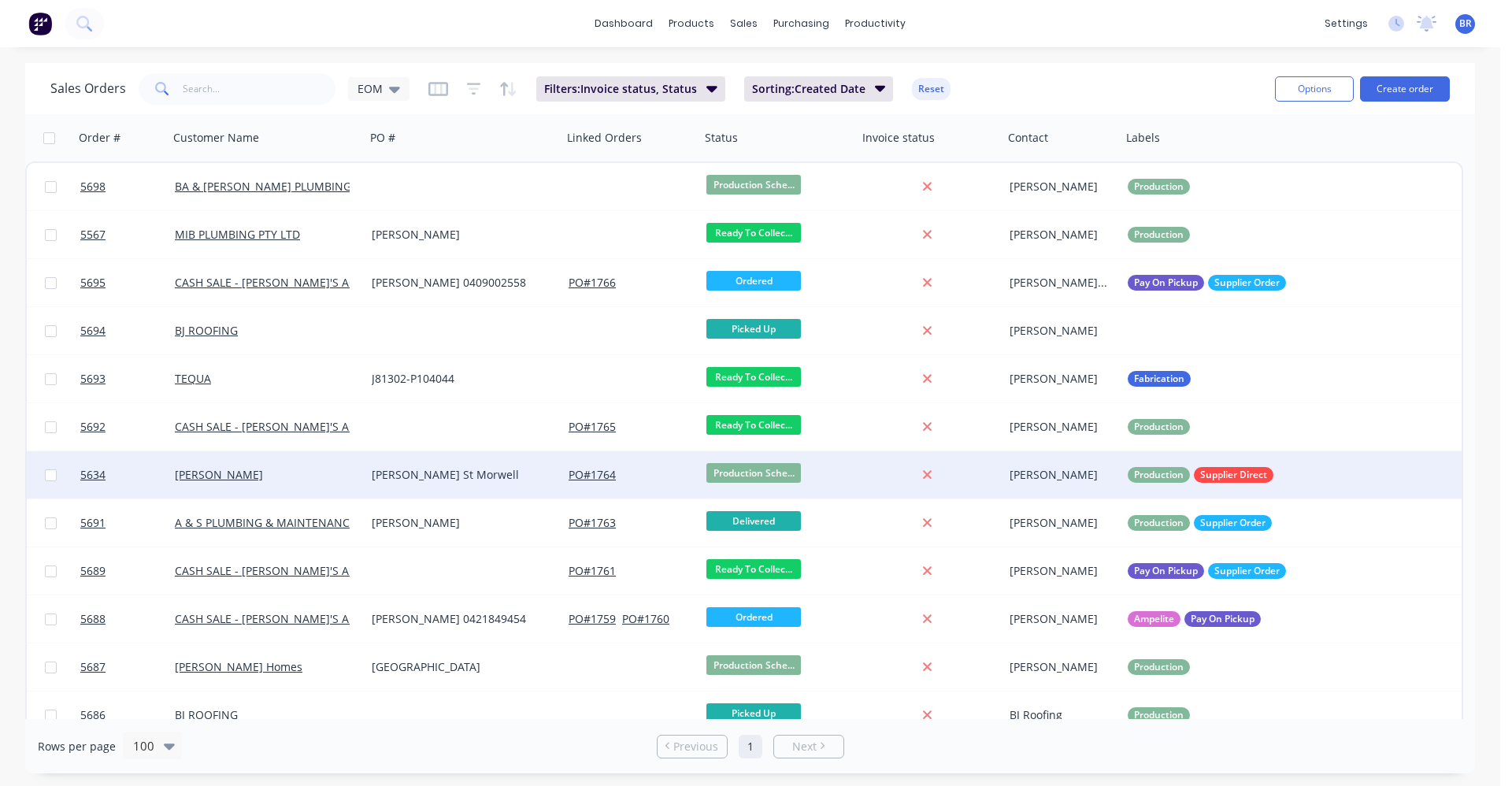
click at [465, 480] on div "[PERSON_NAME] St Morwell" at bounding box center [459, 475] width 175 height 16
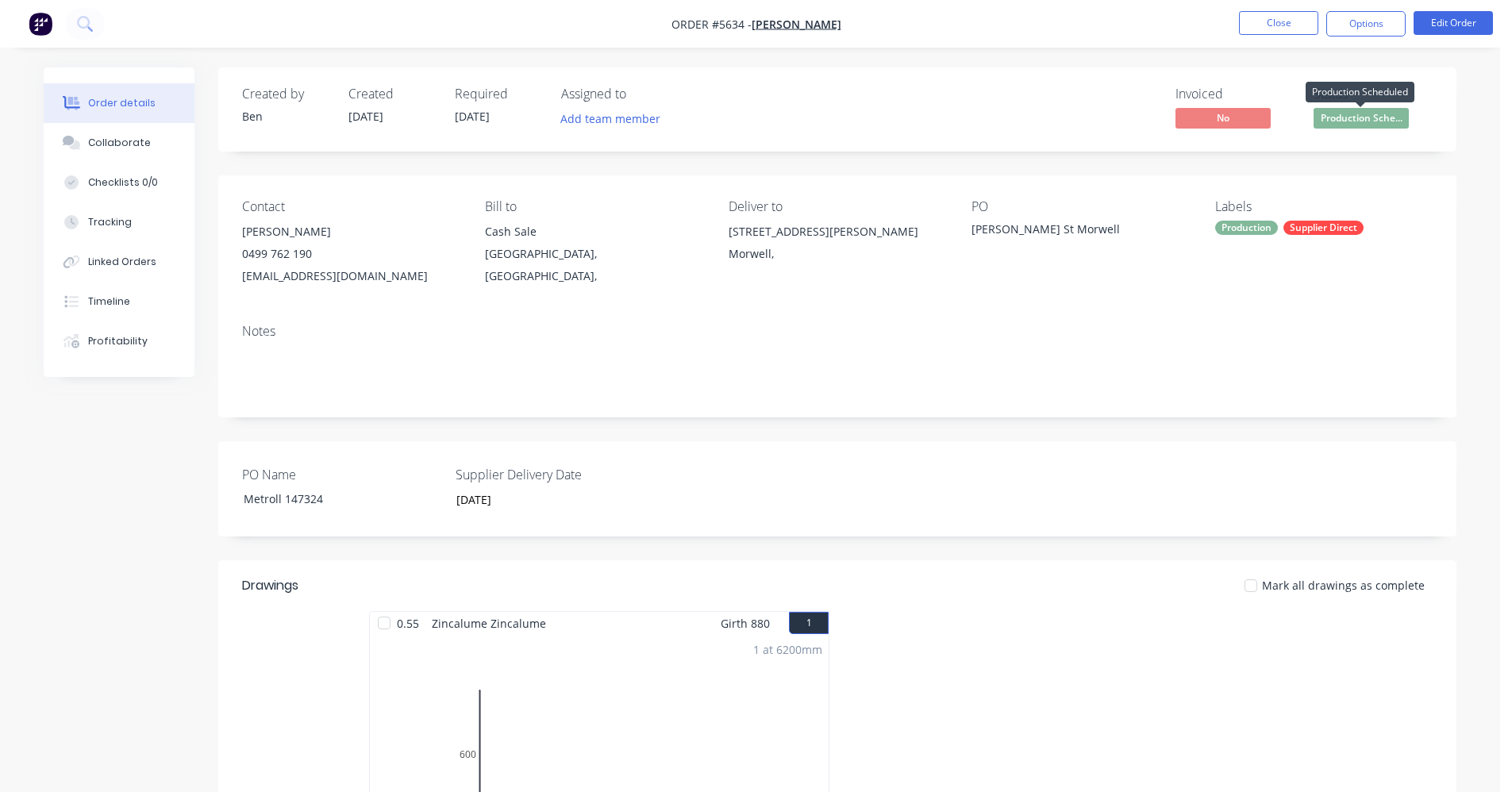
click at [1378, 112] on span "Production Sche..." at bounding box center [1361, 118] width 95 height 20
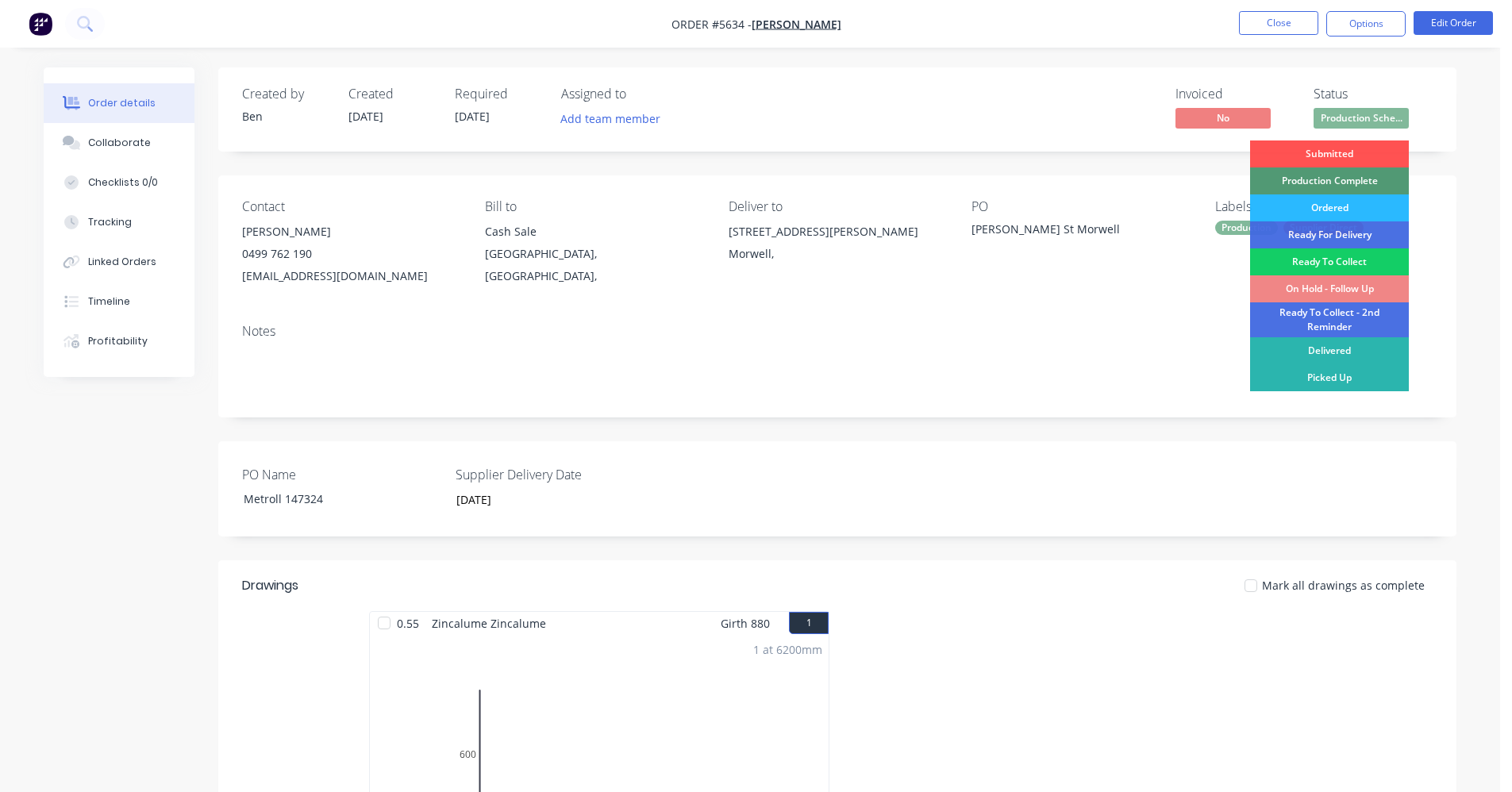
click at [1322, 261] on div "Ready To Collect" at bounding box center [1330, 262] width 159 height 27
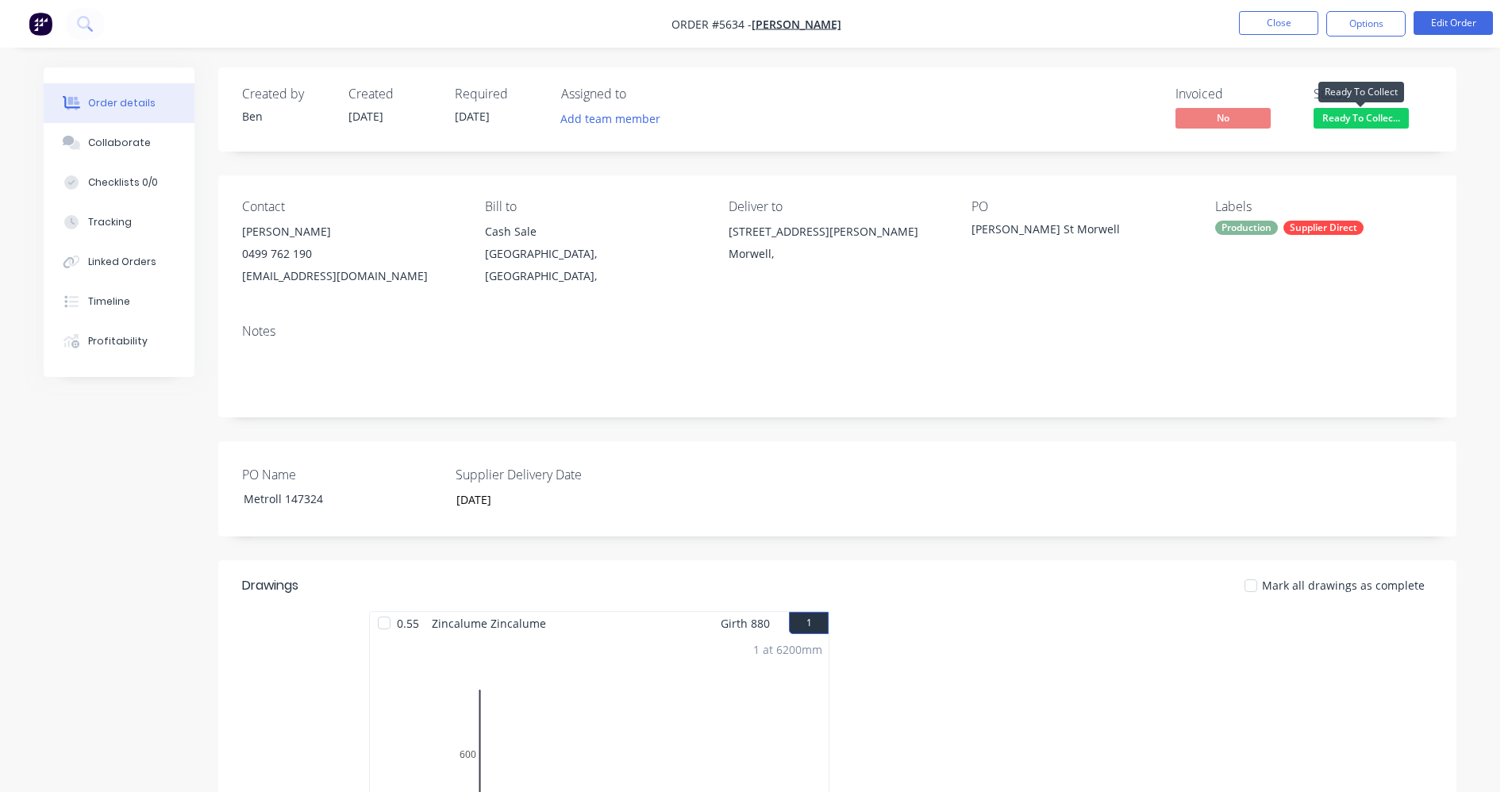
click at [1364, 121] on span "Ready To Collec..." at bounding box center [1361, 118] width 95 height 20
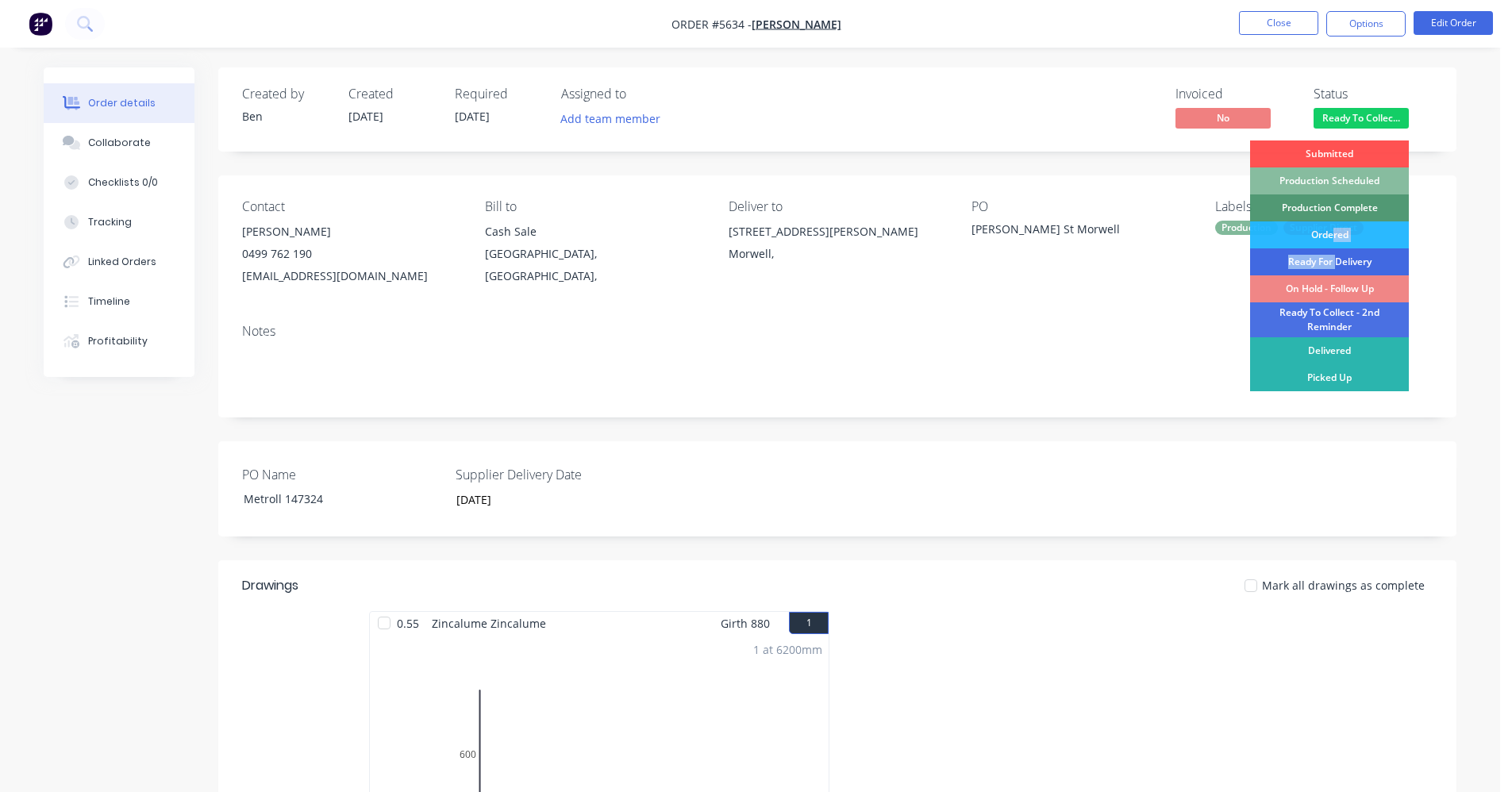
drag, startPoint x: 1334, startPoint y: 237, endPoint x: 1336, endPoint y: 257, distance: 20.1
click at [1336, 257] on div "Submitted Production Scheduled Production Complete Ordered Ready For Delivery O…" at bounding box center [1330, 339] width 159 height 396
drag, startPoint x: 1336, startPoint y: 257, endPoint x: 1348, endPoint y: 263, distance: 13.4
click at [1348, 263] on div "Ready For Delivery" at bounding box center [1330, 262] width 159 height 27
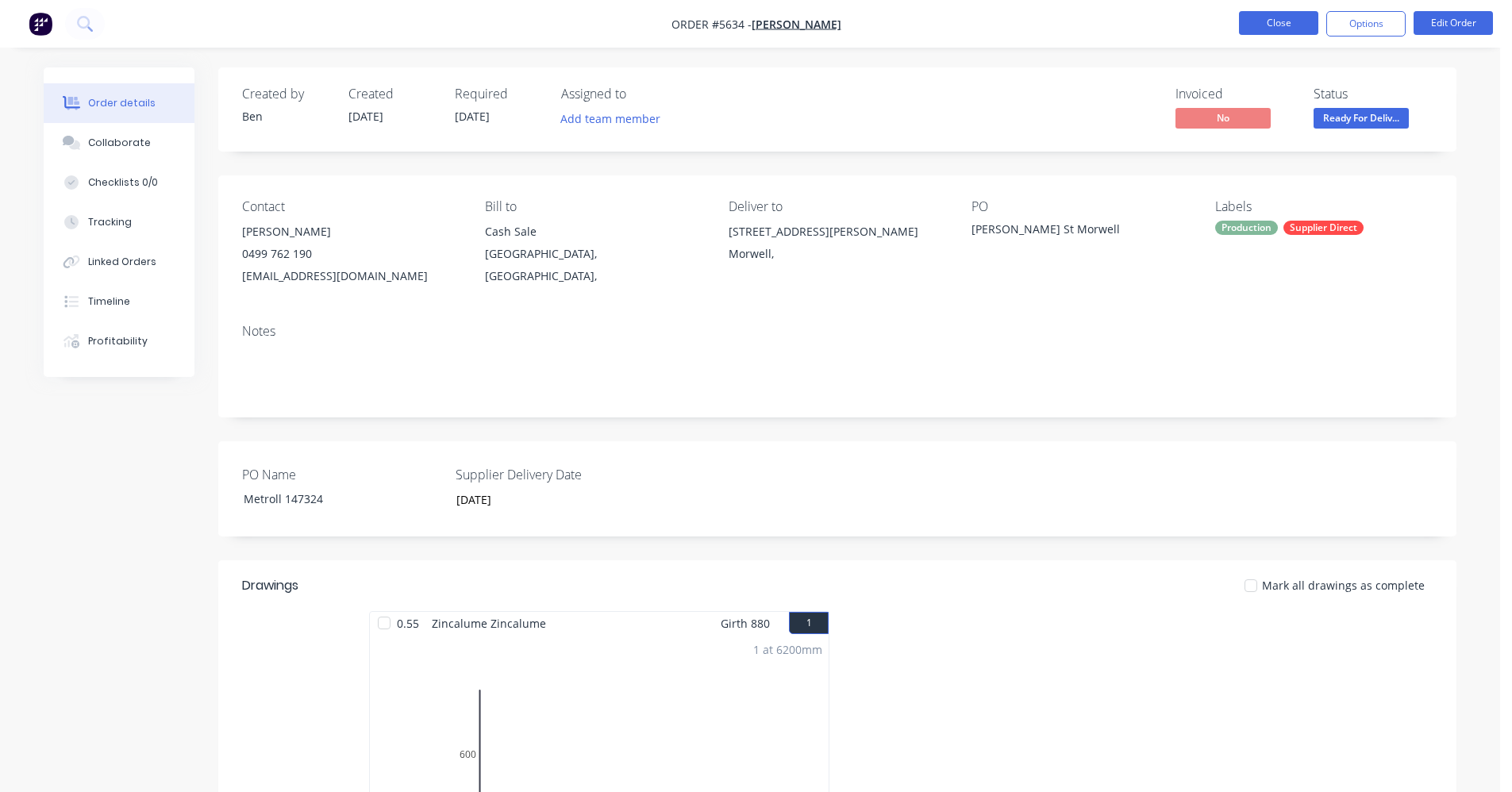
click at [1277, 22] on button "Close" at bounding box center [1279, 23] width 80 height 24
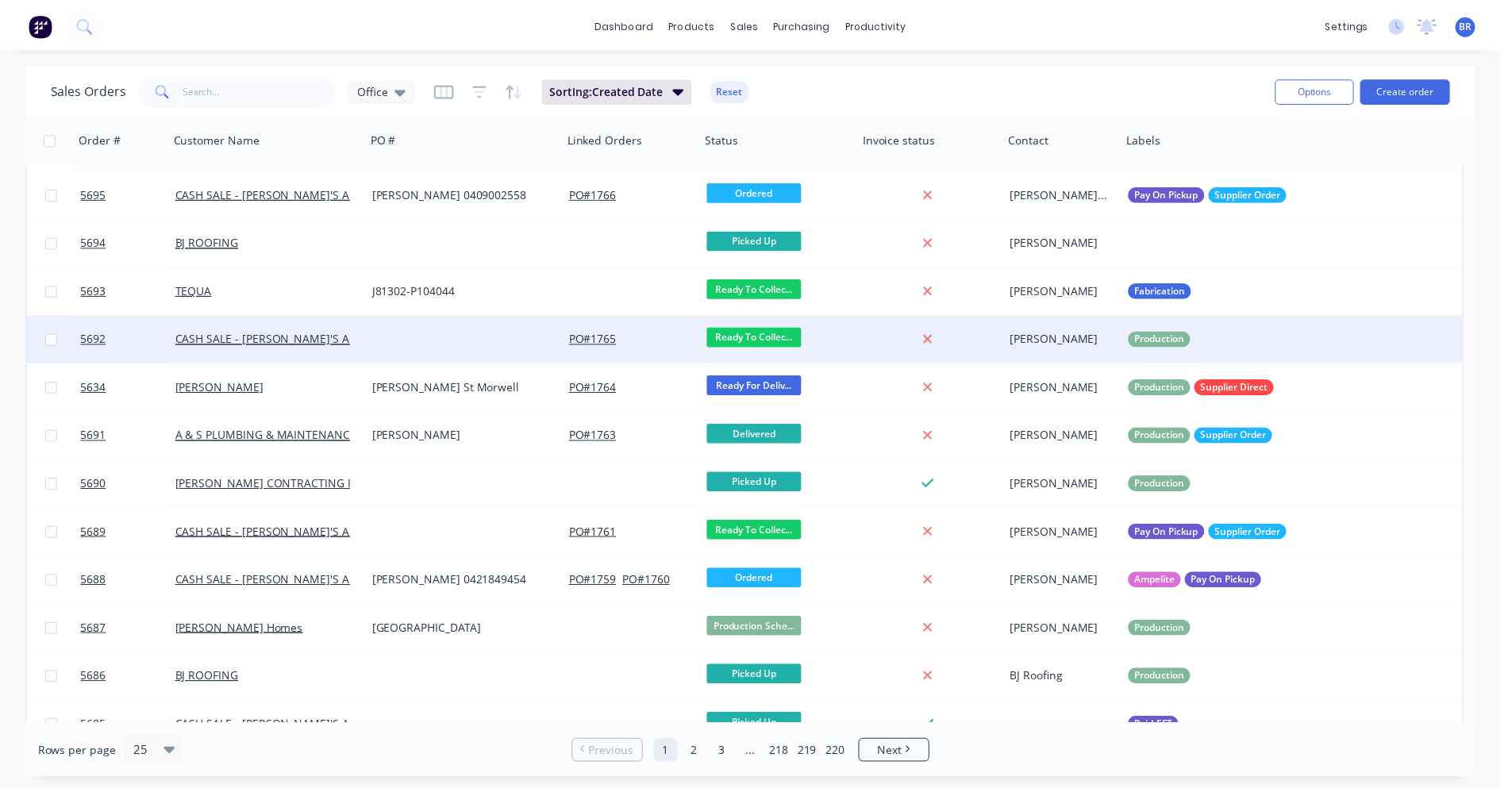
scroll to position [238, 0]
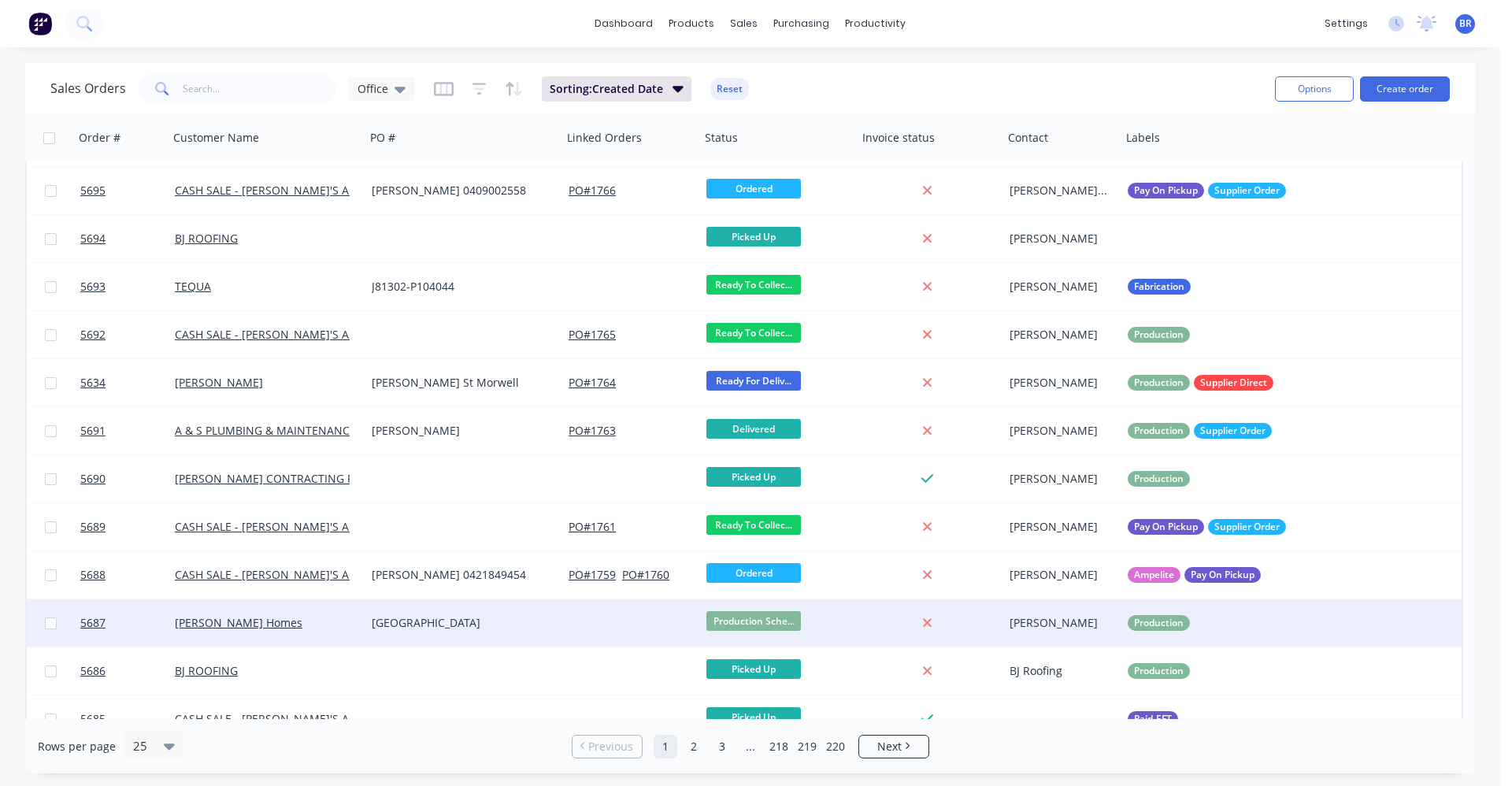
click at [496, 625] on div "[GEOGRAPHIC_DATA]" at bounding box center [459, 623] width 175 height 16
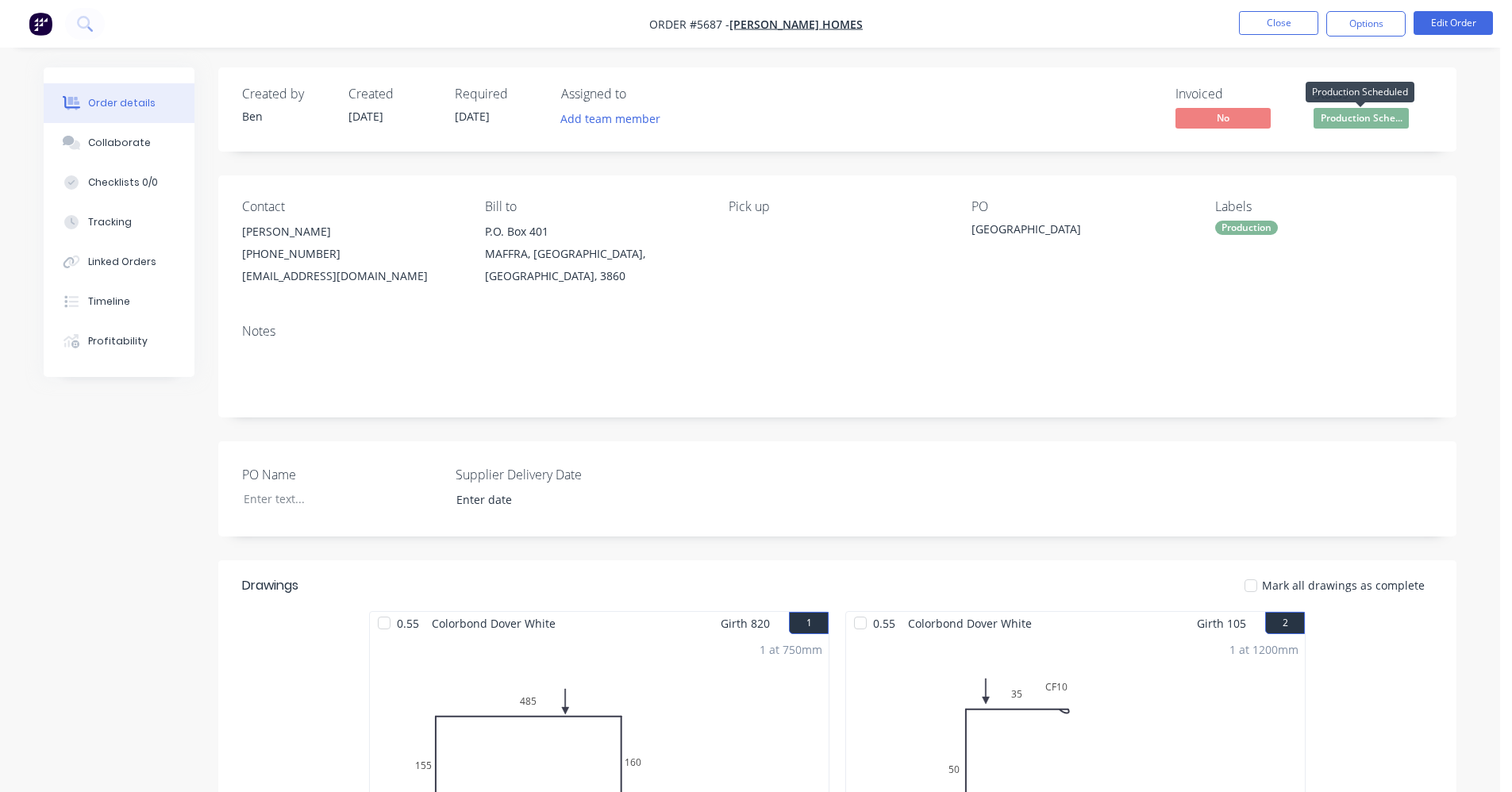
click at [1366, 121] on span "Production Sche..." at bounding box center [1361, 118] width 95 height 20
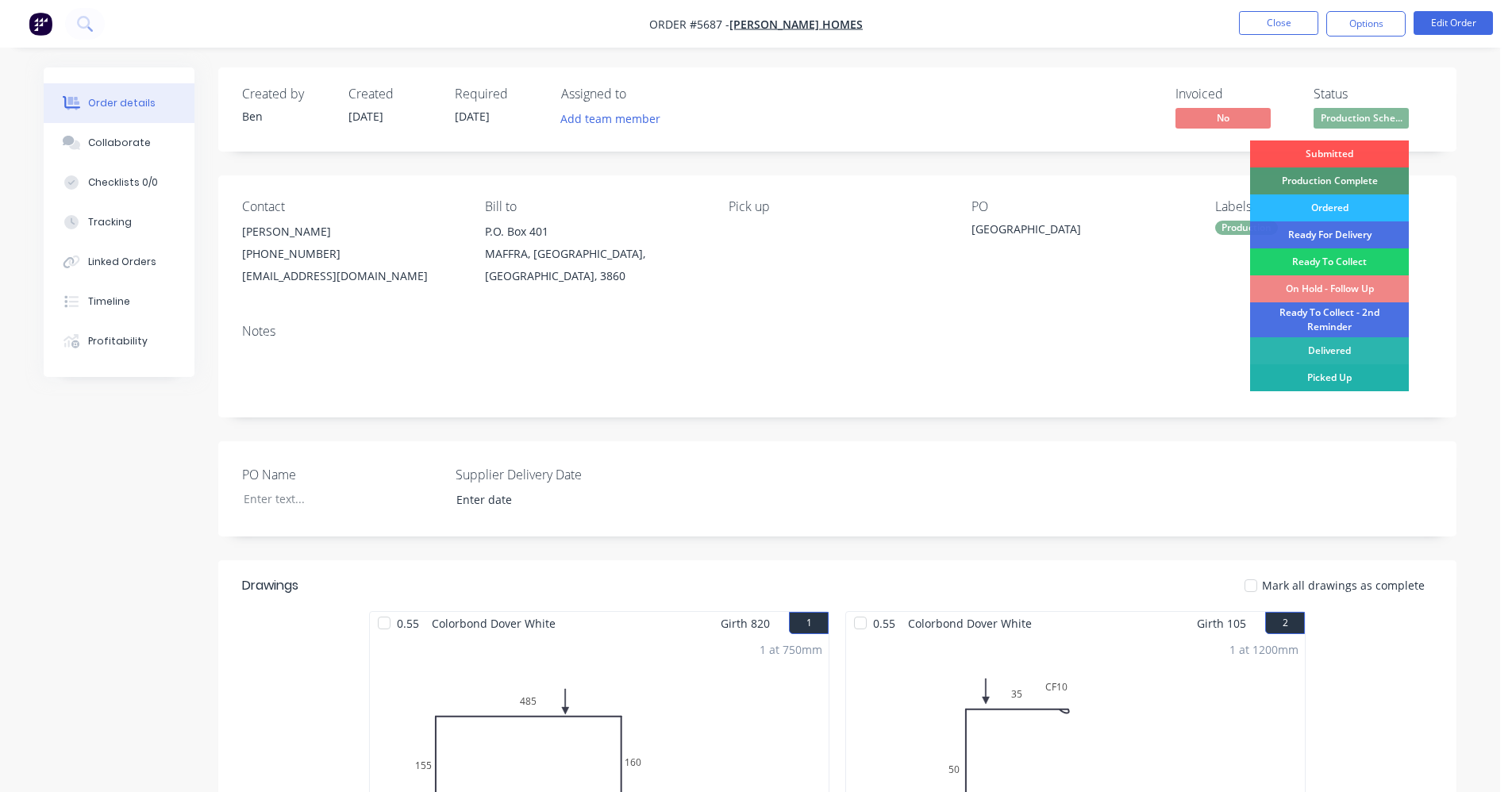
click at [1321, 381] on div "Picked Up" at bounding box center [1330, 378] width 159 height 27
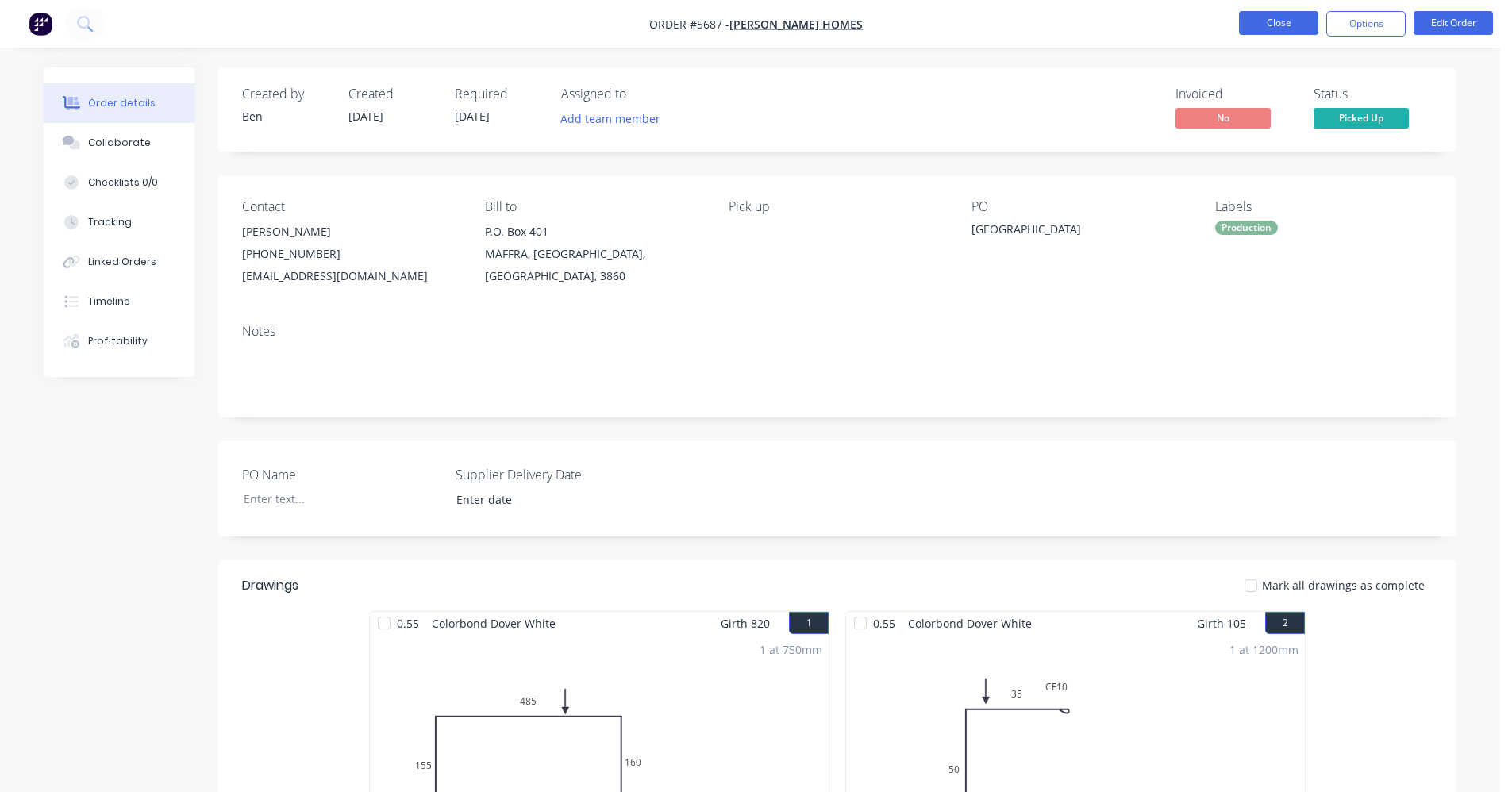
click at [1284, 29] on button "Close" at bounding box center [1279, 23] width 80 height 24
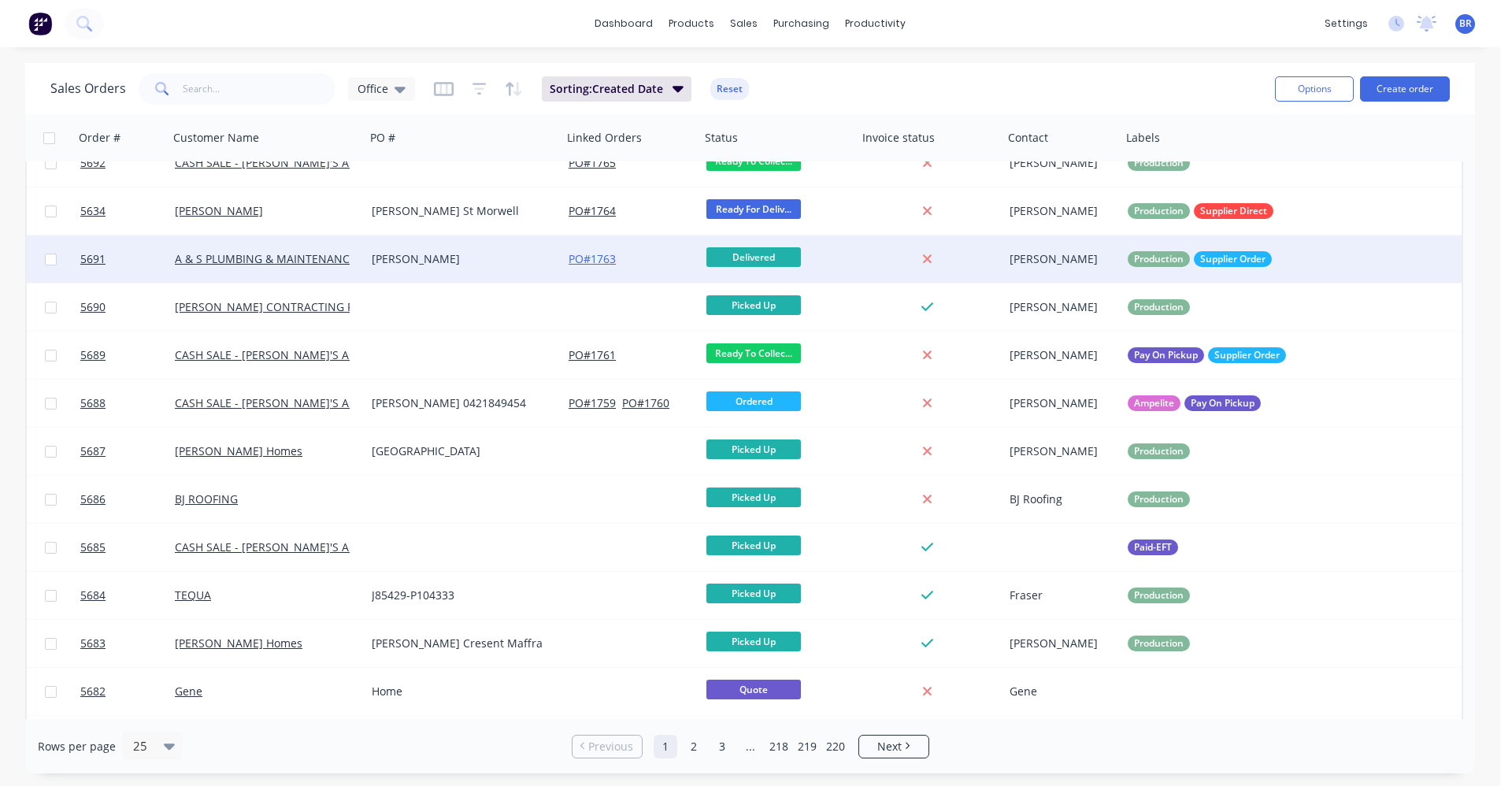
scroll to position [407, 0]
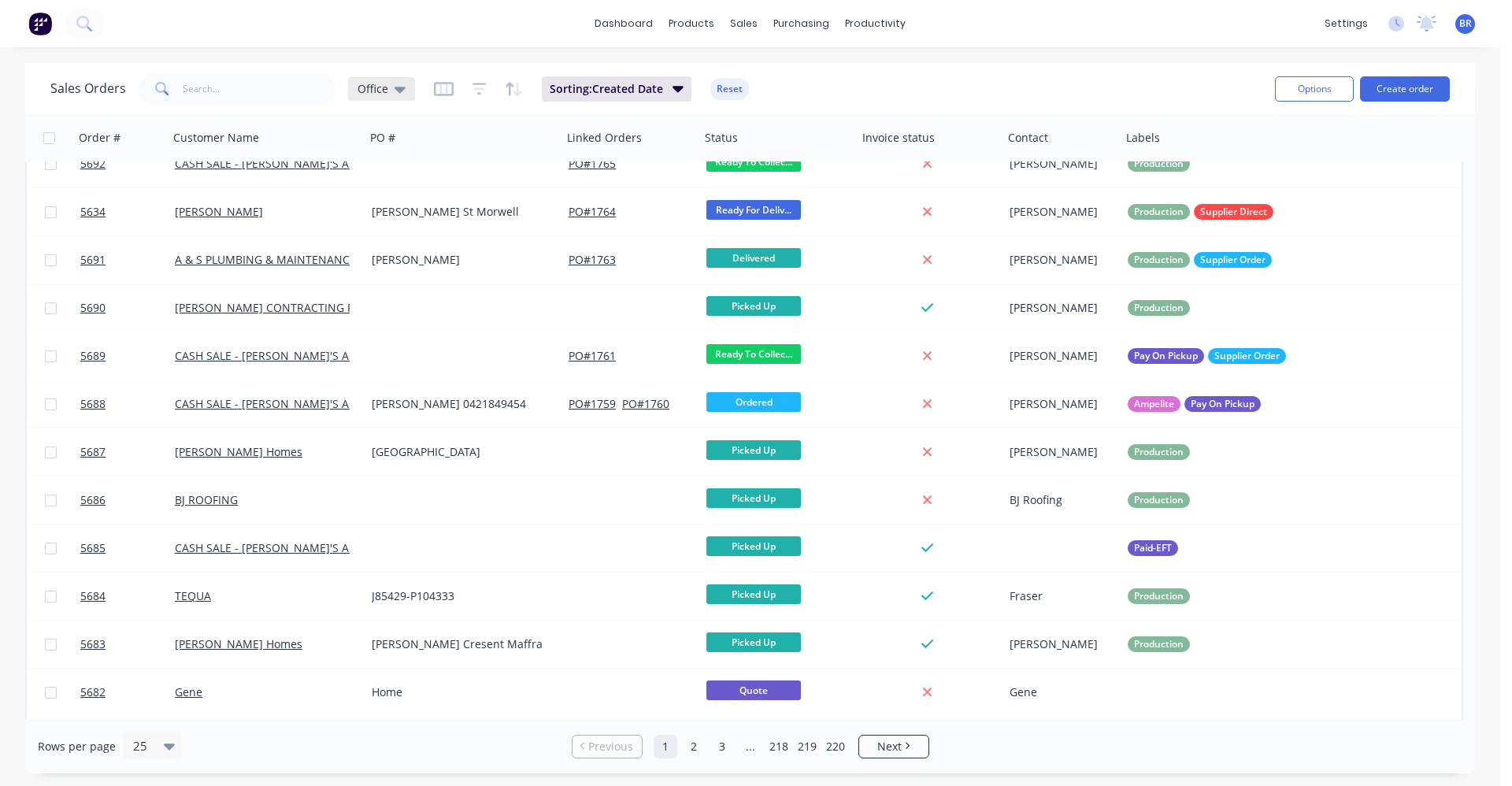
click at [381, 92] on span "Office" at bounding box center [372, 88] width 31 height 17
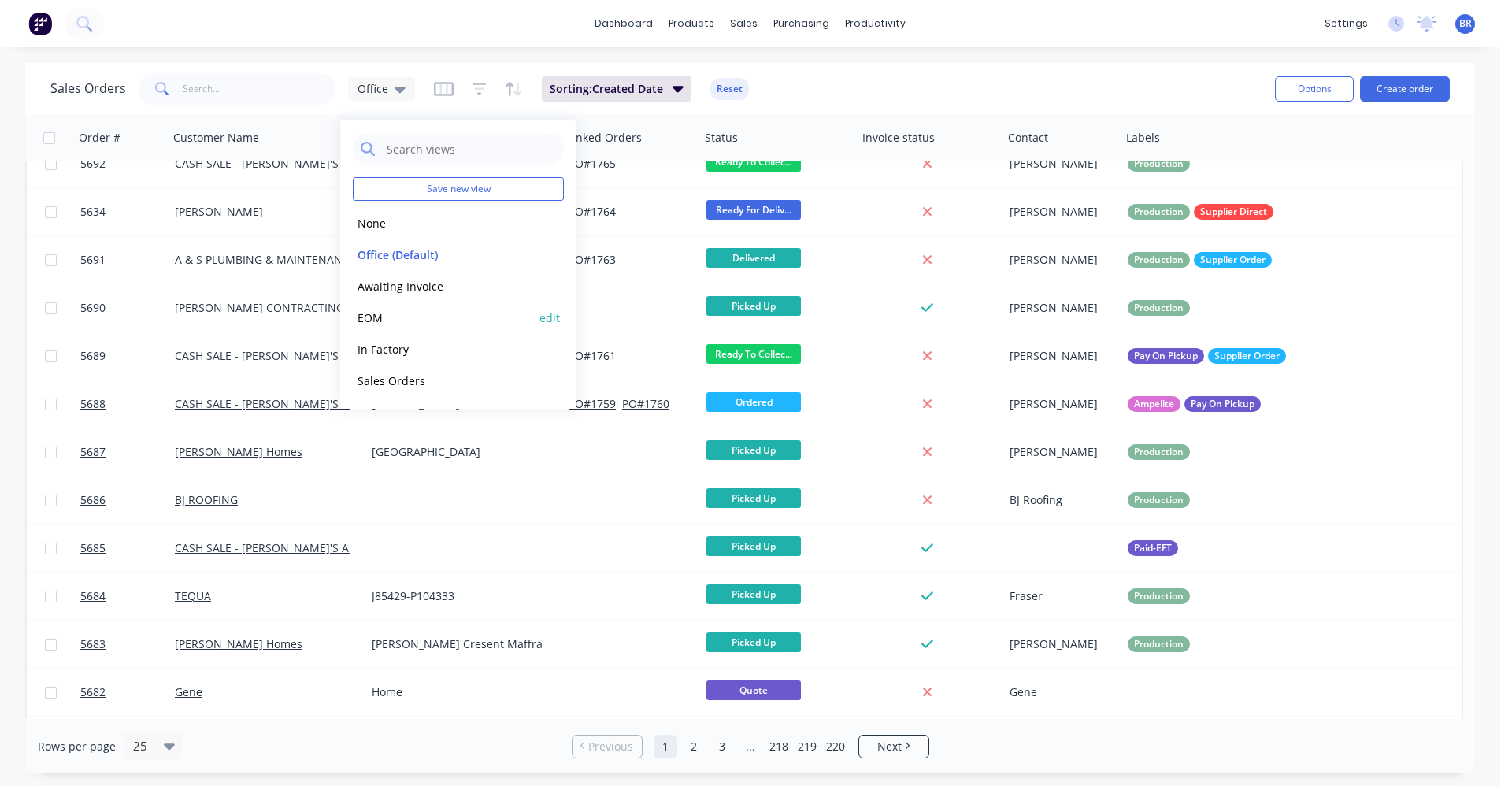
click at [391, 320] on button "EOM" at bounding box center [443, 317] width 180 height 18
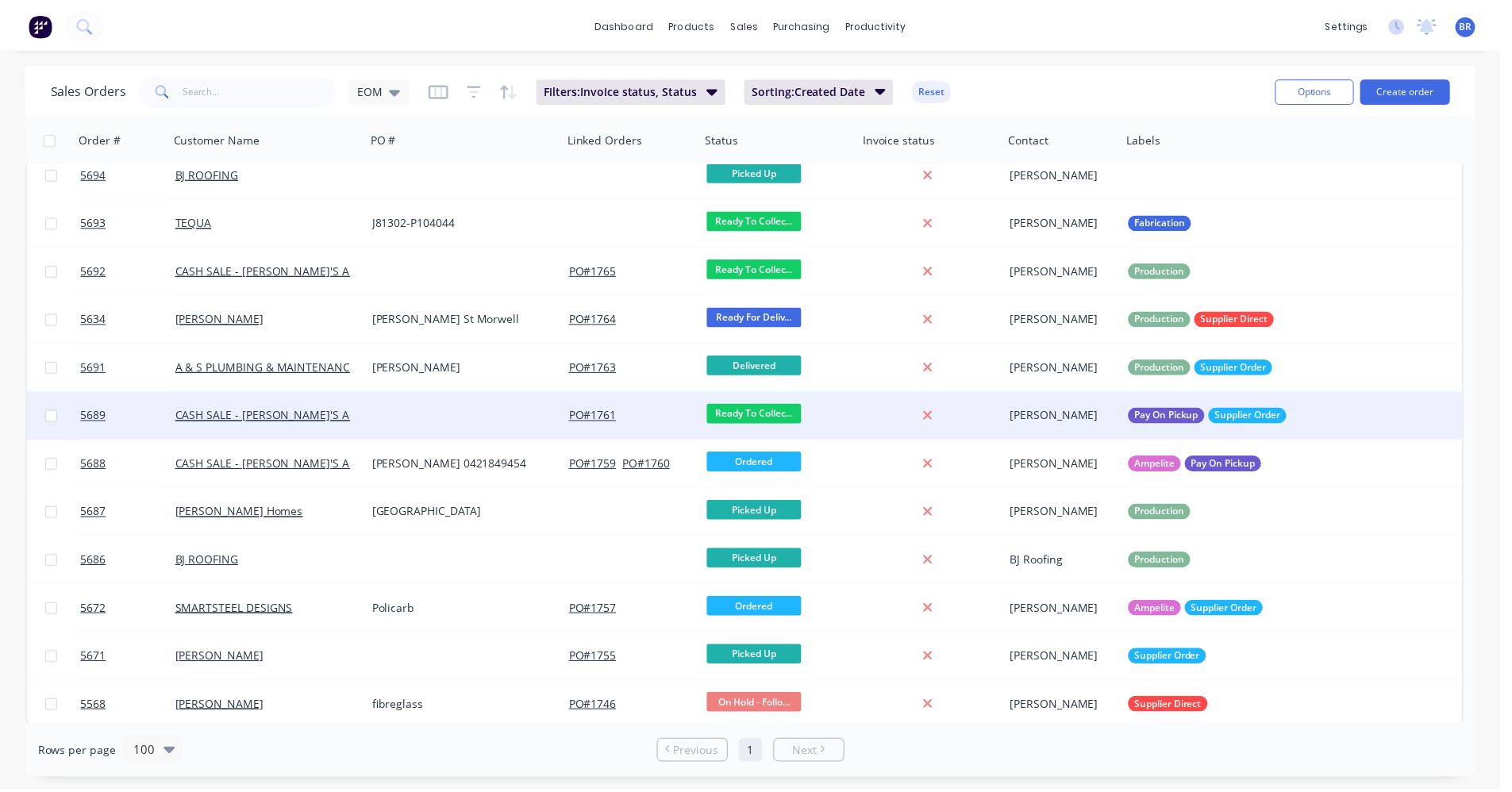
scroll to position [165, 0]
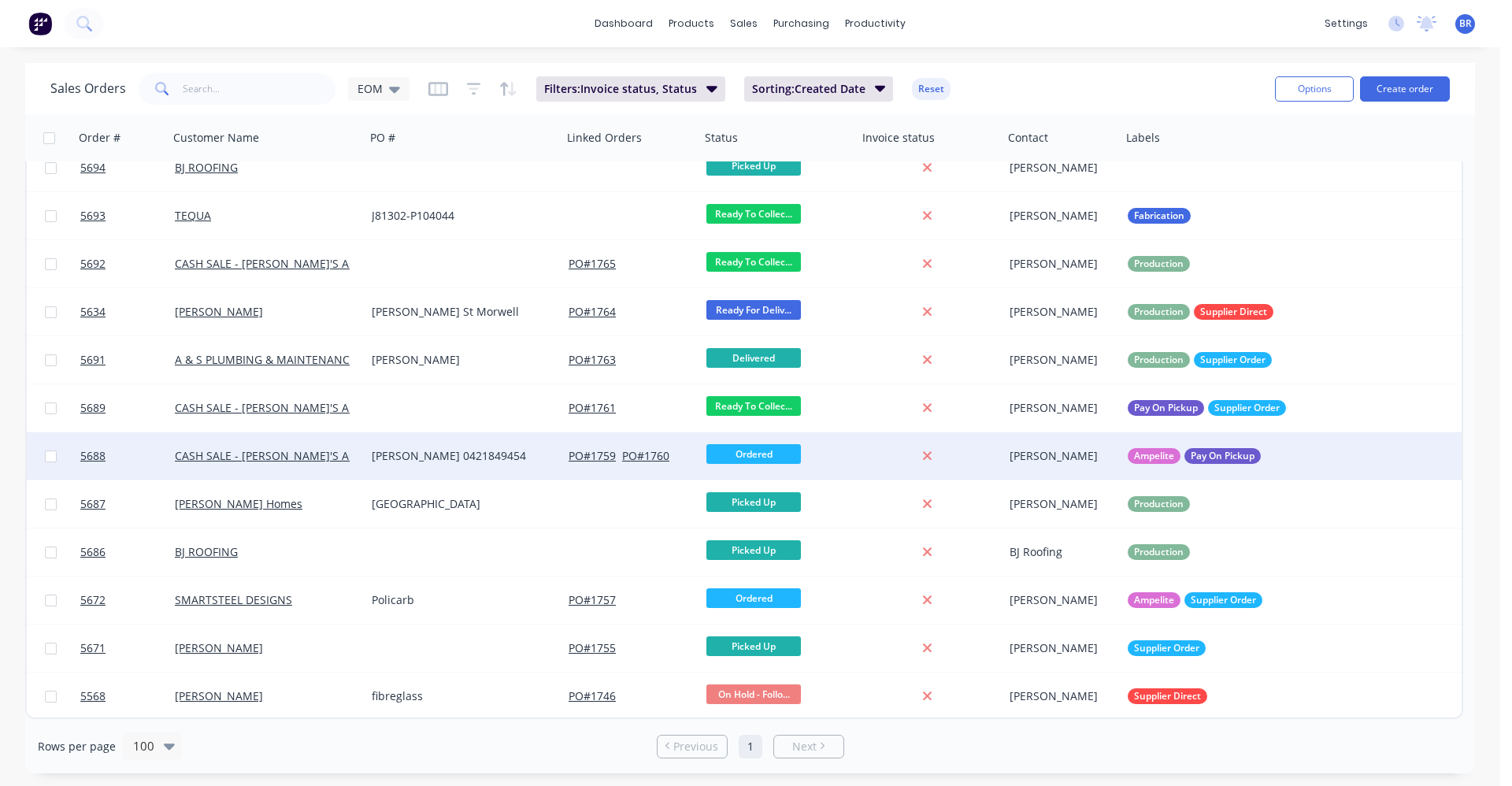
click at [475, 458] on div "[PERSON_NAME] 0421849454" at bounding box center [459, 456] width 175 height 16
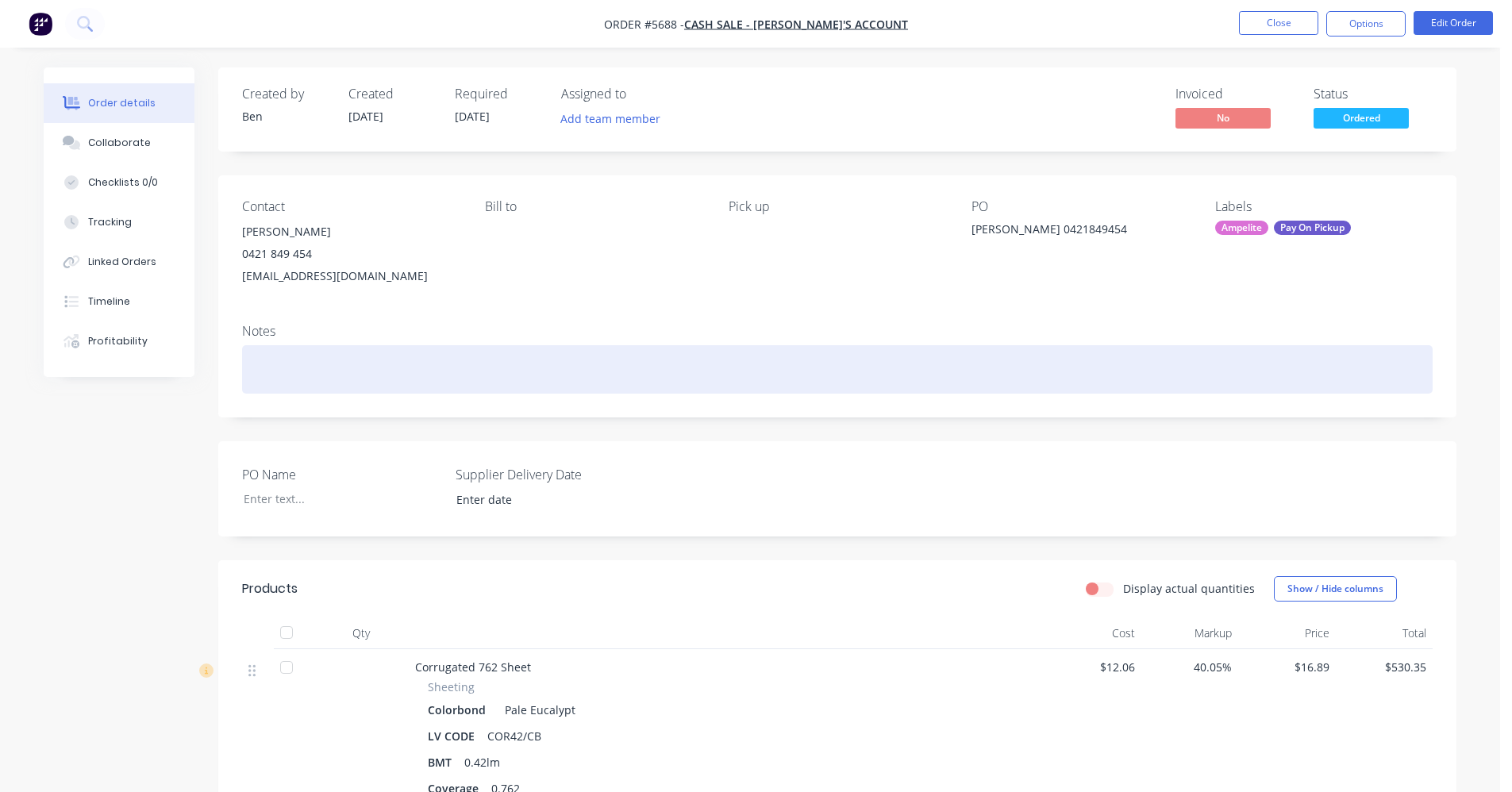
click at [911, 350] on div at bounding box center [837, 369] width 1191 height 49
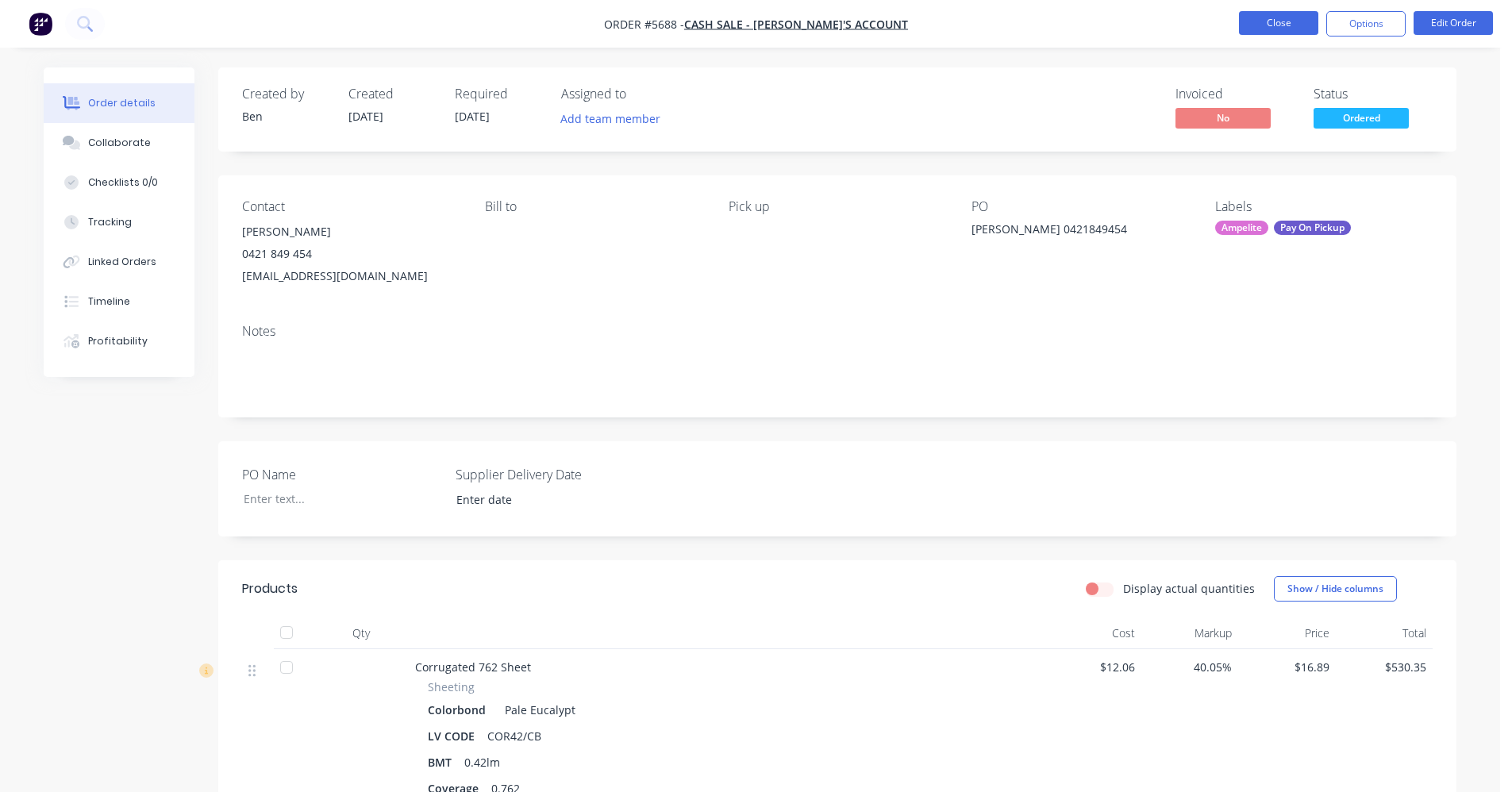
click at [1277, 25] on button "Close" at bounding box center [1279, 23] width 80 height 24
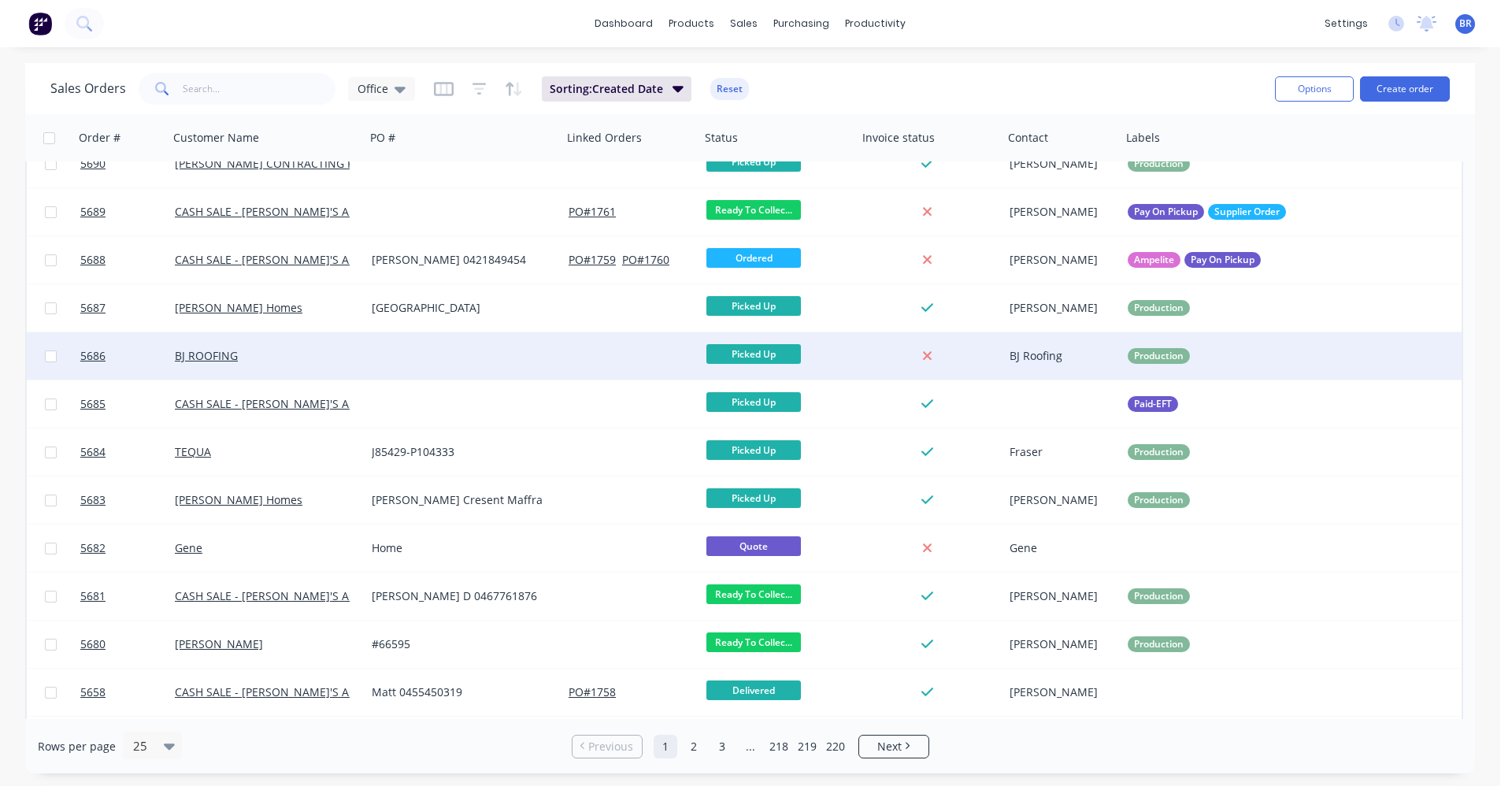
scroll to position [630, 0]
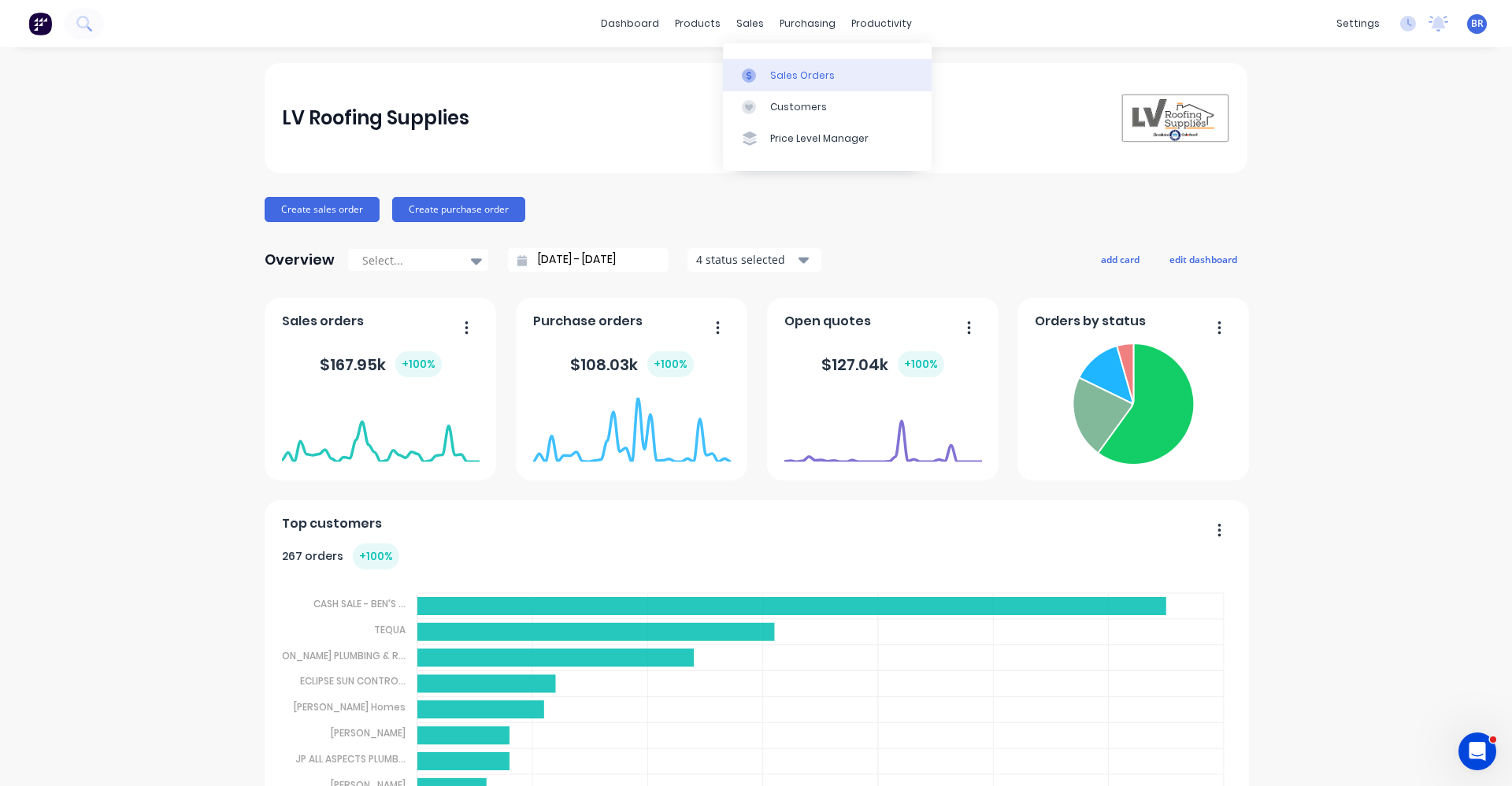
click at [805, 78] on div "Sales Orders" at bounding box center [803, 76] width 65 height 14
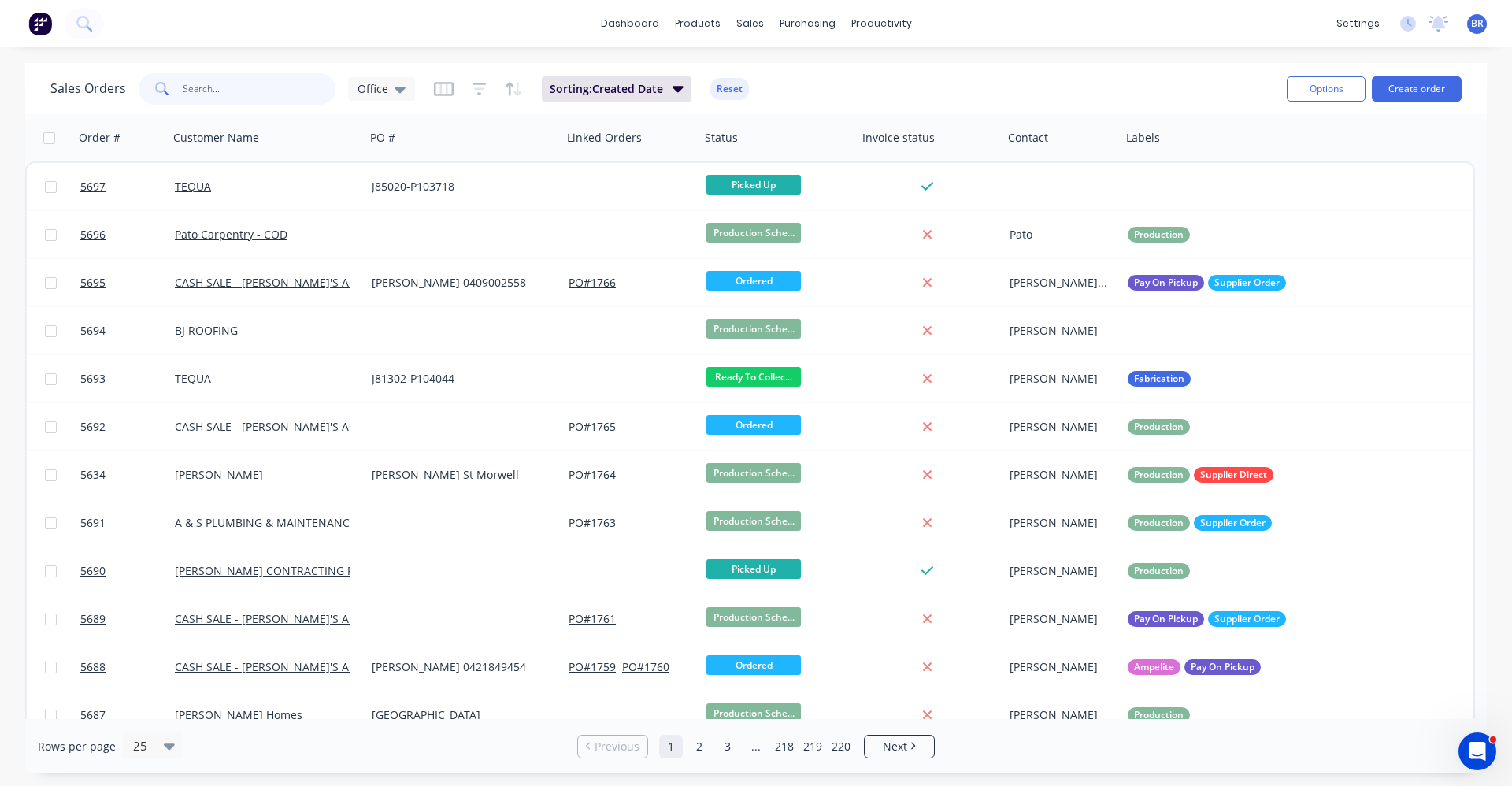
click at [224, 98] on input "text" at bounding box center [260, 89] width 154 height 32
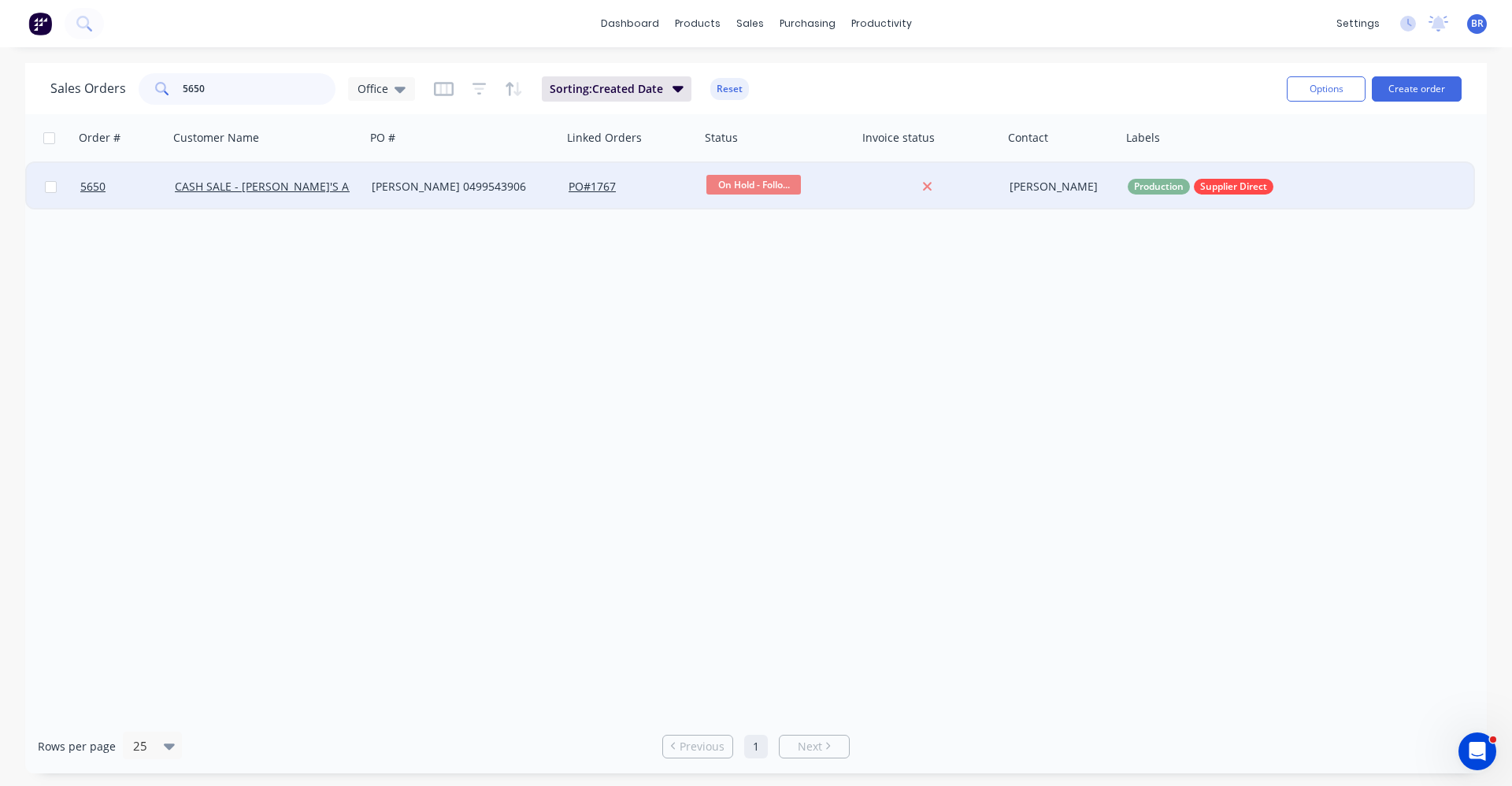
type input "5650"
click at [434, 193] on div "[PERSON_NAME] 0499543906" at bounding box center [459, 187] width 175 height 16
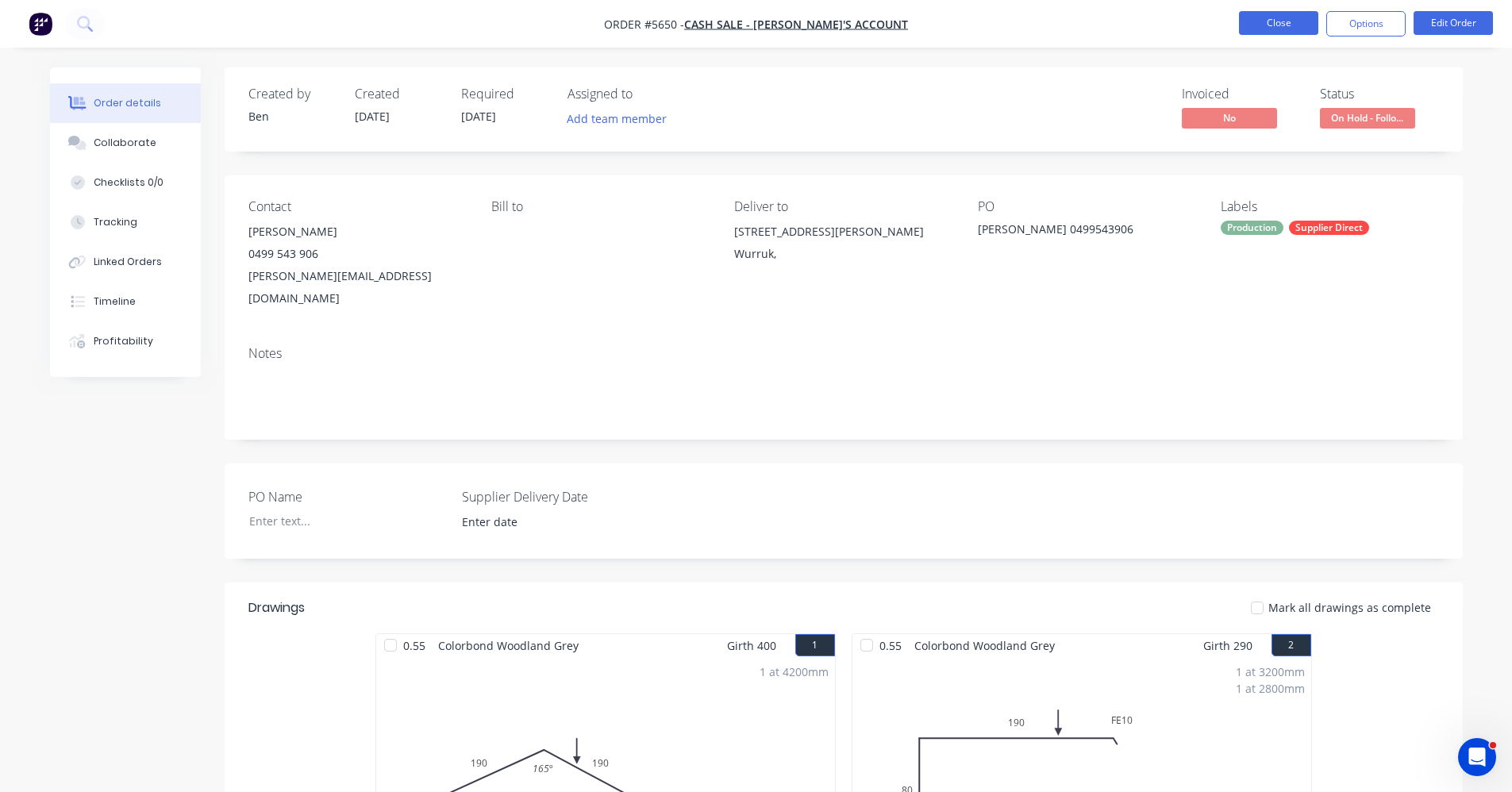
click at [1273, 30] on button "Close" at bounding box center [1279, 23] width 80 height 24
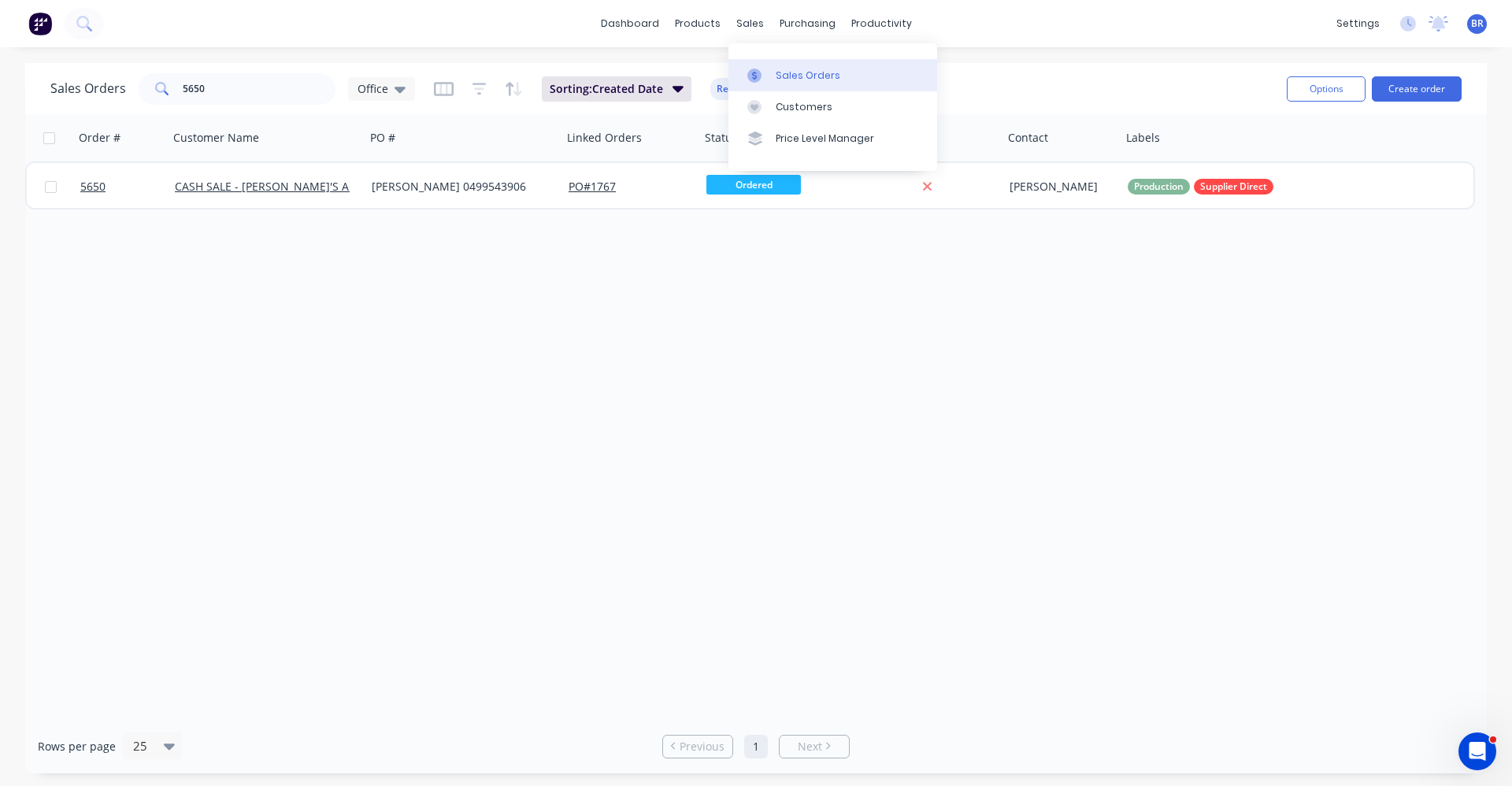
click at [780, 62] on link "Sales Orders" at bounding box center [833, 75] width 208 height 32
drag, startPoint x: 795, startPoint y: 75, endPoint x: 617, endPoint y: 77, distance: 178.0
click at [793, 76] on div "Sales Orders" at bounding box center [808, 76] width 65 height 14
drag, startPoint x: 235, startPoint y: 94, endPoint x: 31, endPoint y: 51, distance: 208.5
click at [28, 50] on div "dashboard products sales purchasing productivity dashboard products Product Cat…" at bounding box center [756, 393] width 1512 height 786
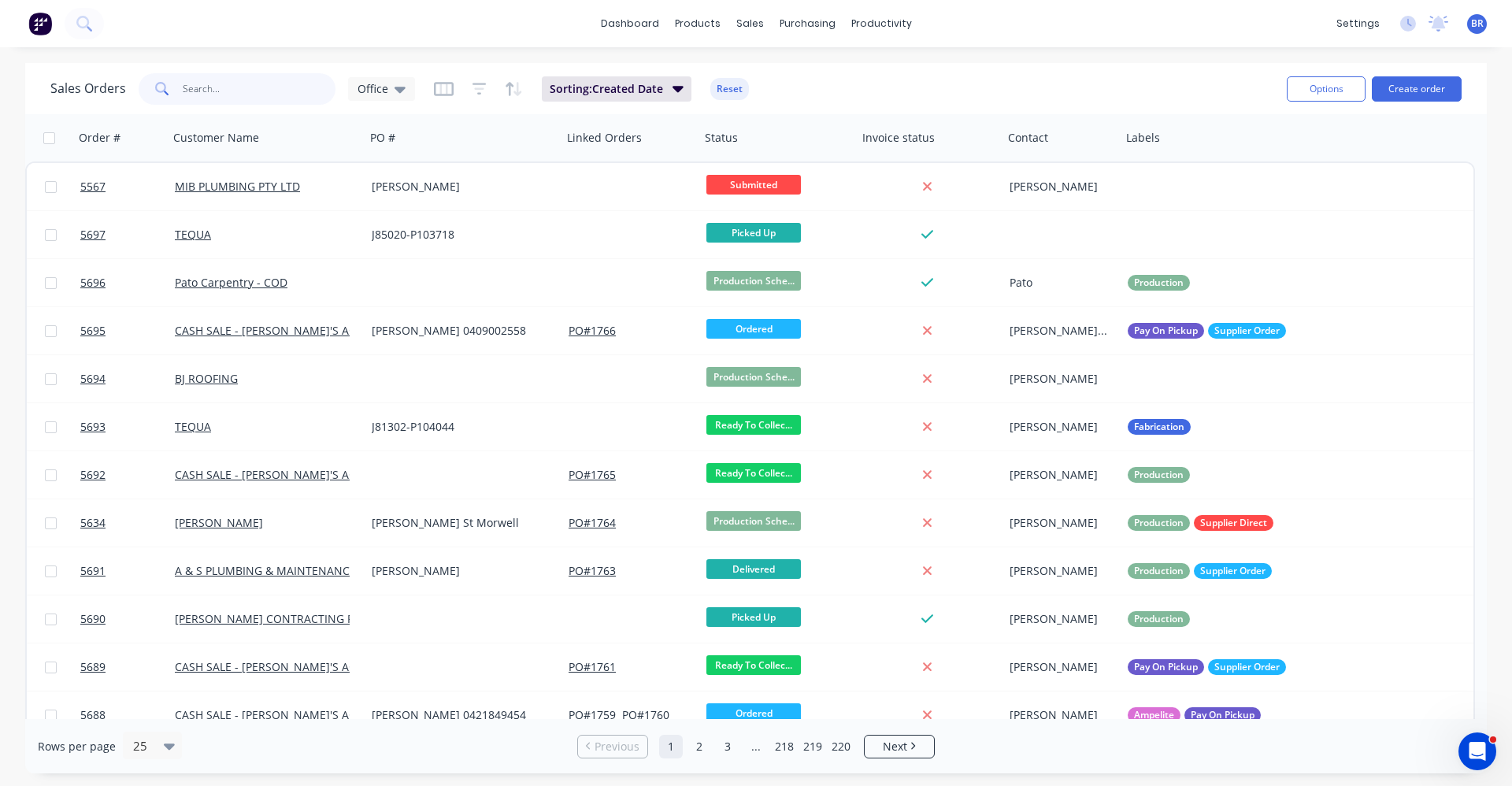
click at [203, 82] on input "text" at bounding box center [260, 89] width 154 height 32
click at [242, 90] on input "text" at bounding box center [260, 89] width 154 height 32
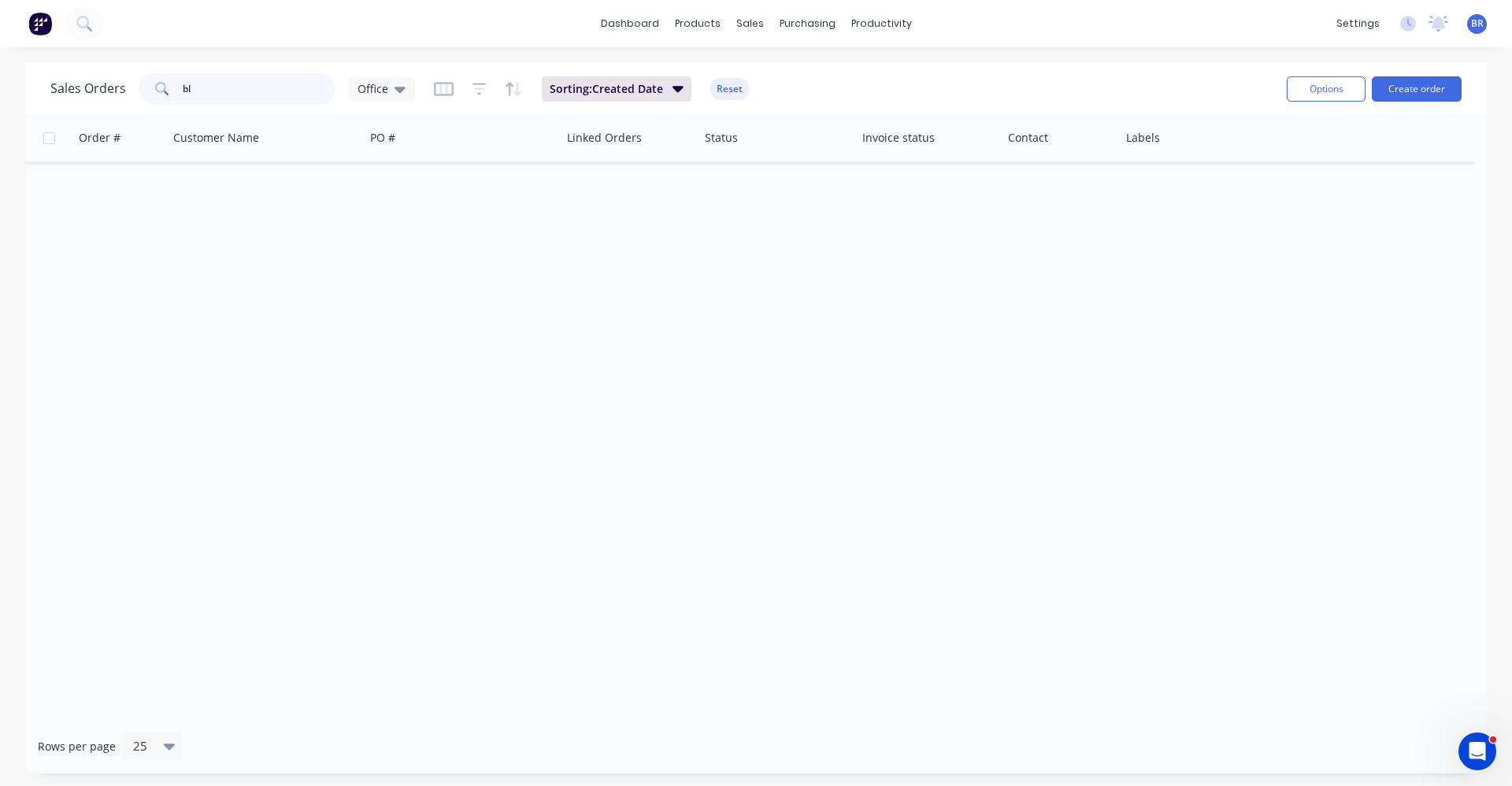
type input "b"
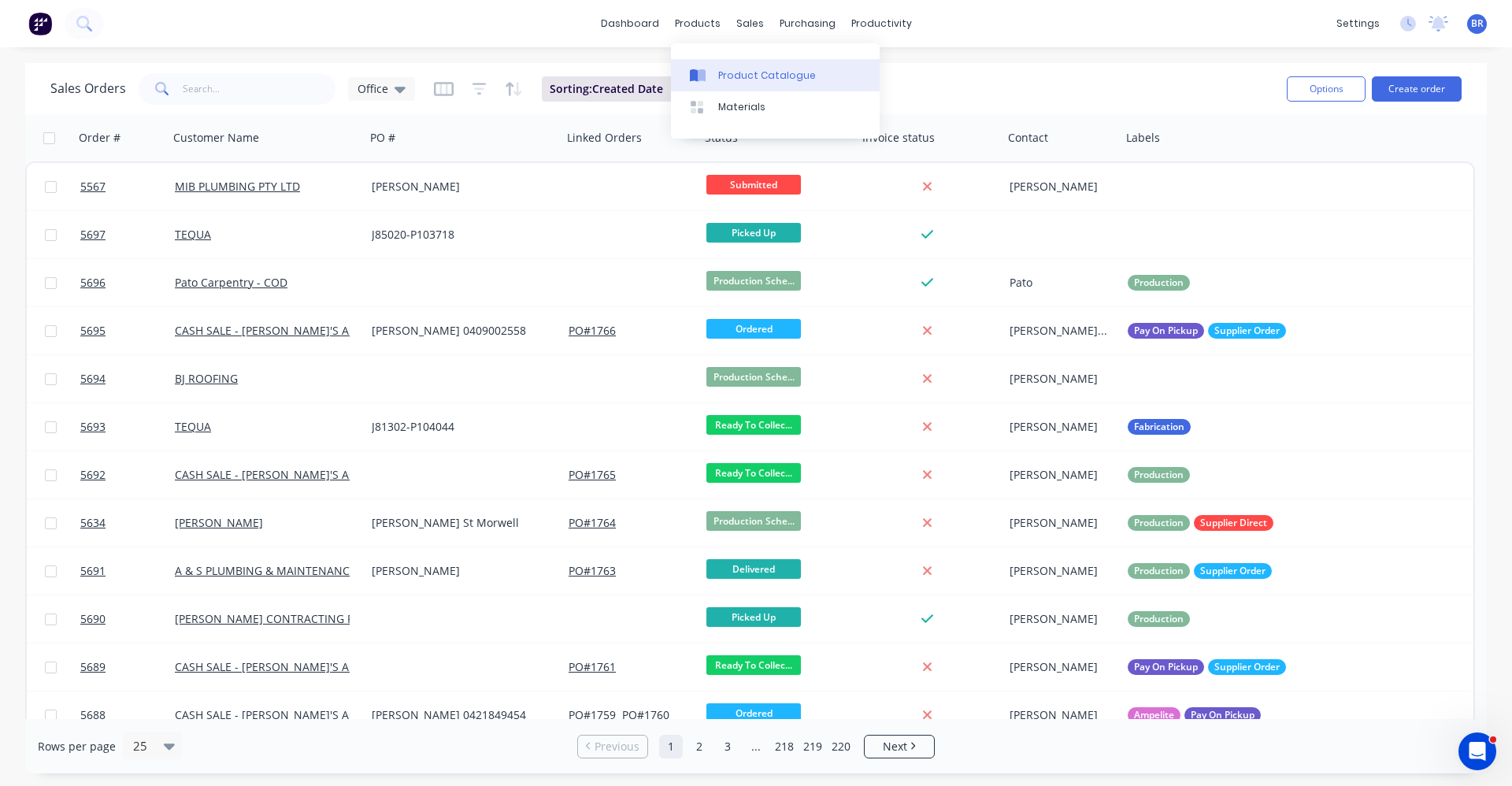
click at [739, 71] on div "Product Catalogue" at bounding box center [767, 76] width 98 height 14
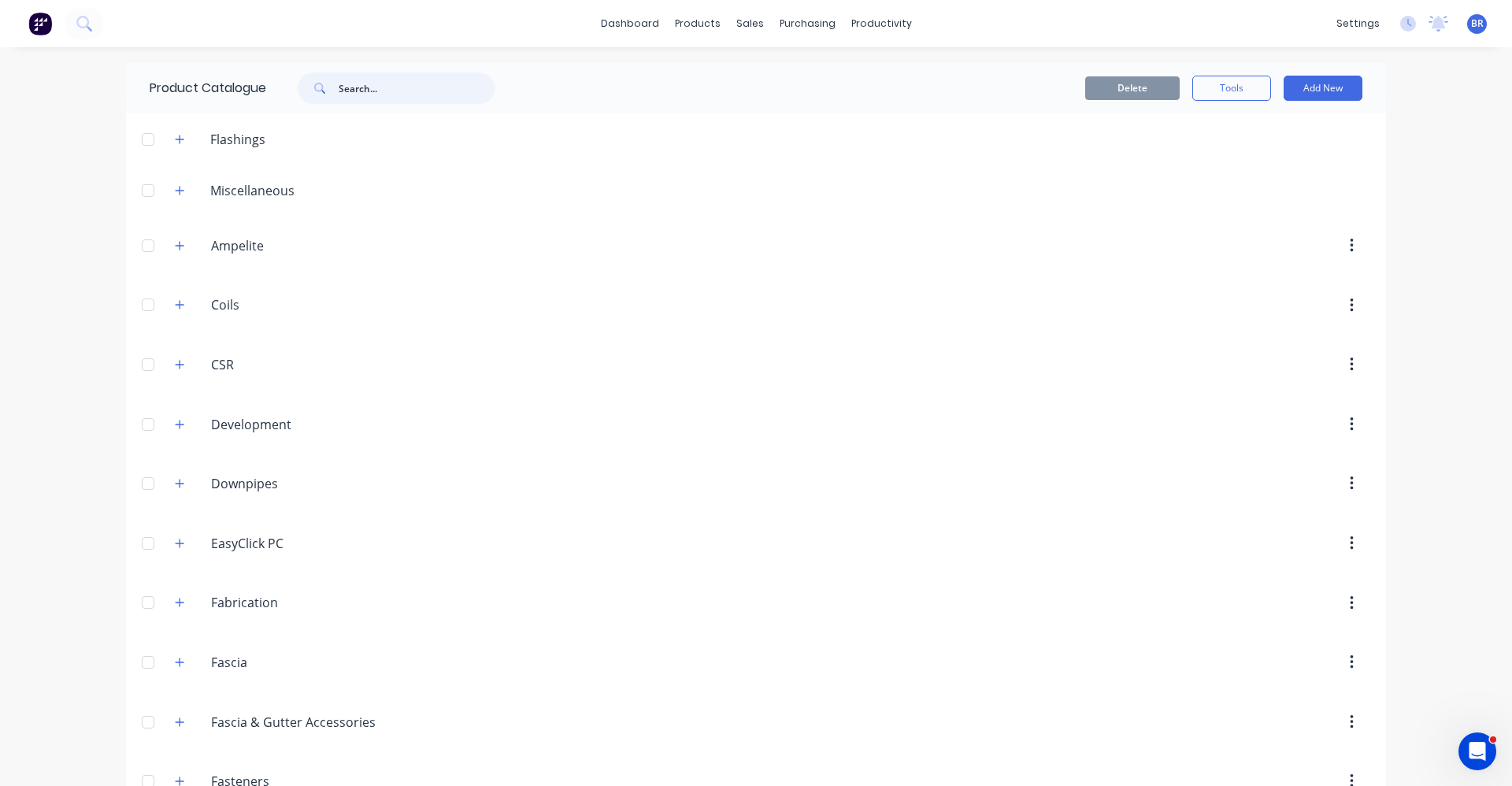
click at [366, 89] on input "text" at bounding box center [417, 88] width 156 height 32
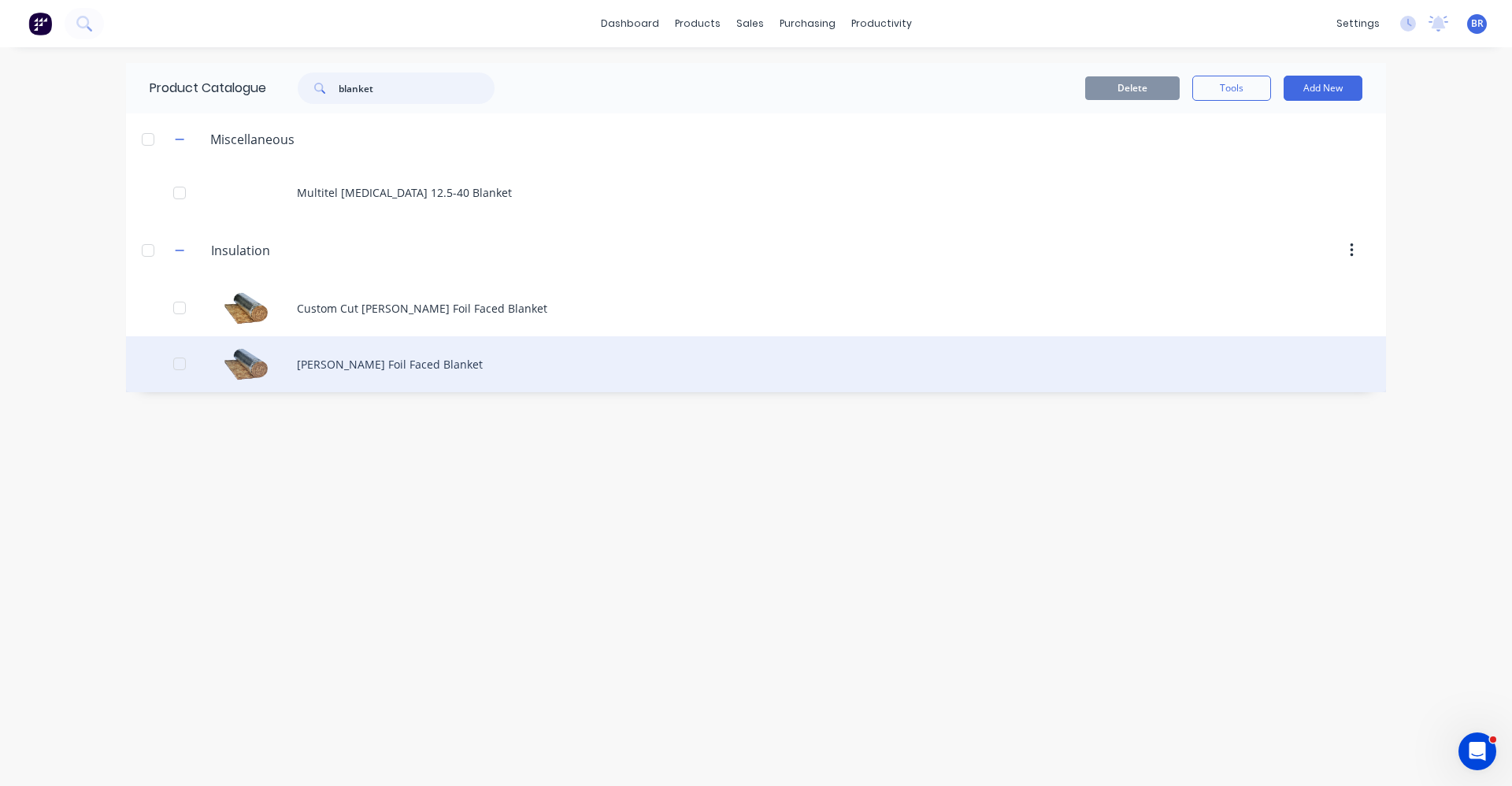
type input "blanket"
click at [377, 369] on div "Knauf Foil Faced Blanket" at bounding box center [756, 364] width 1260 height 56
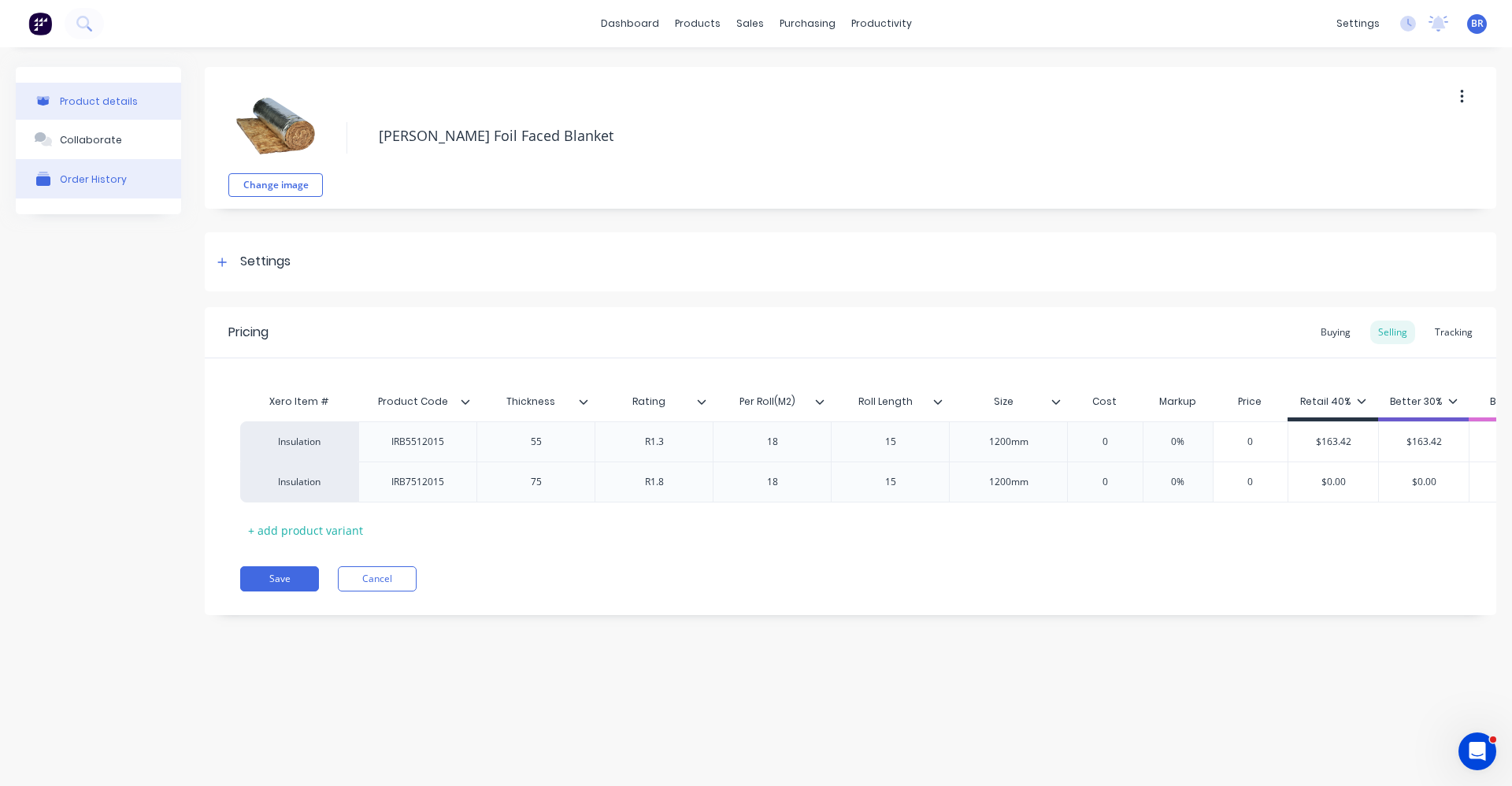
click at [99, 182] on div "Order History" at bounding box center [93, 179] width 67 height 12
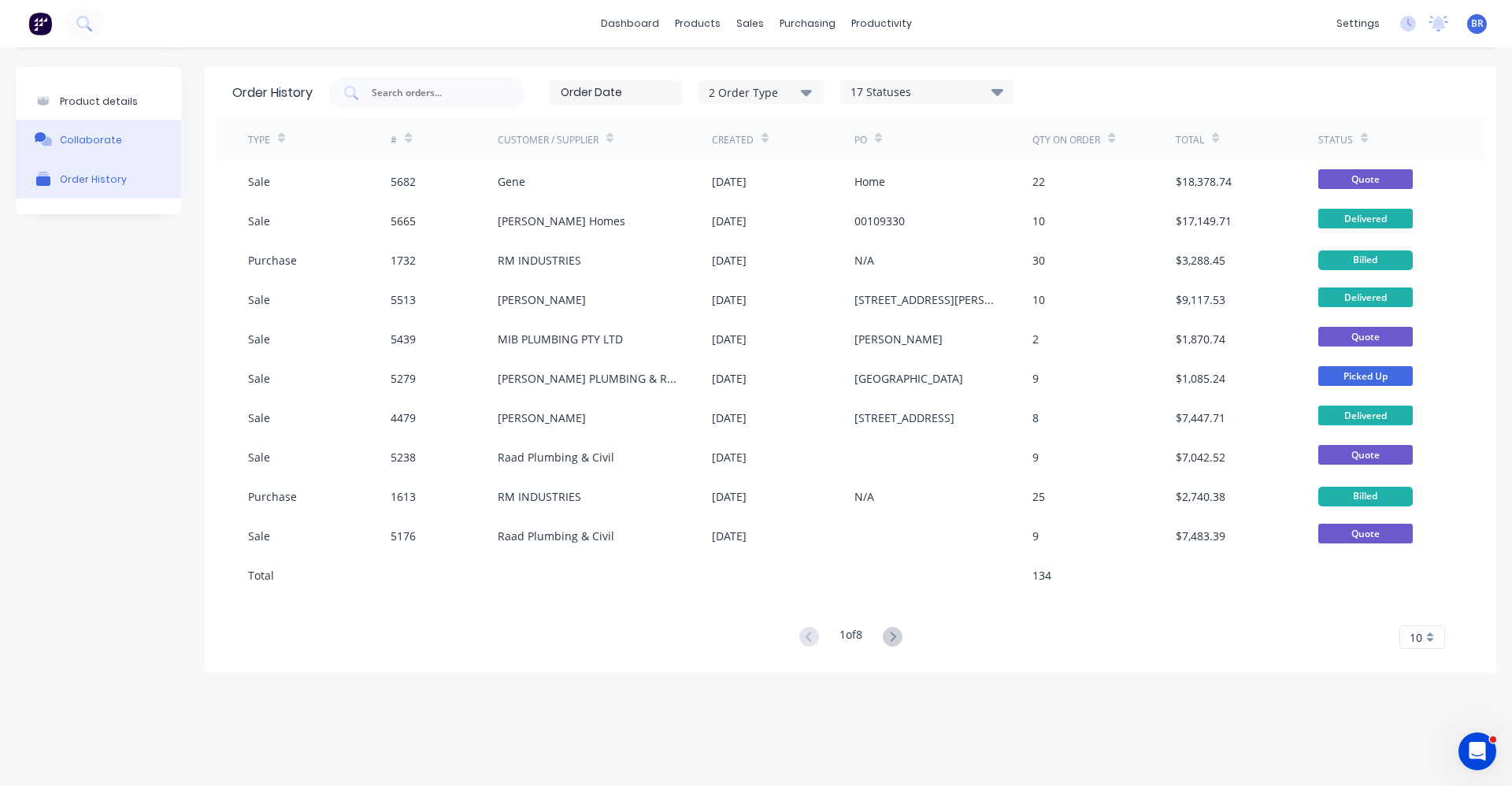
click at [86, 146] on div "Collaborate" at bounding box center [91, 140] width 62 height 12
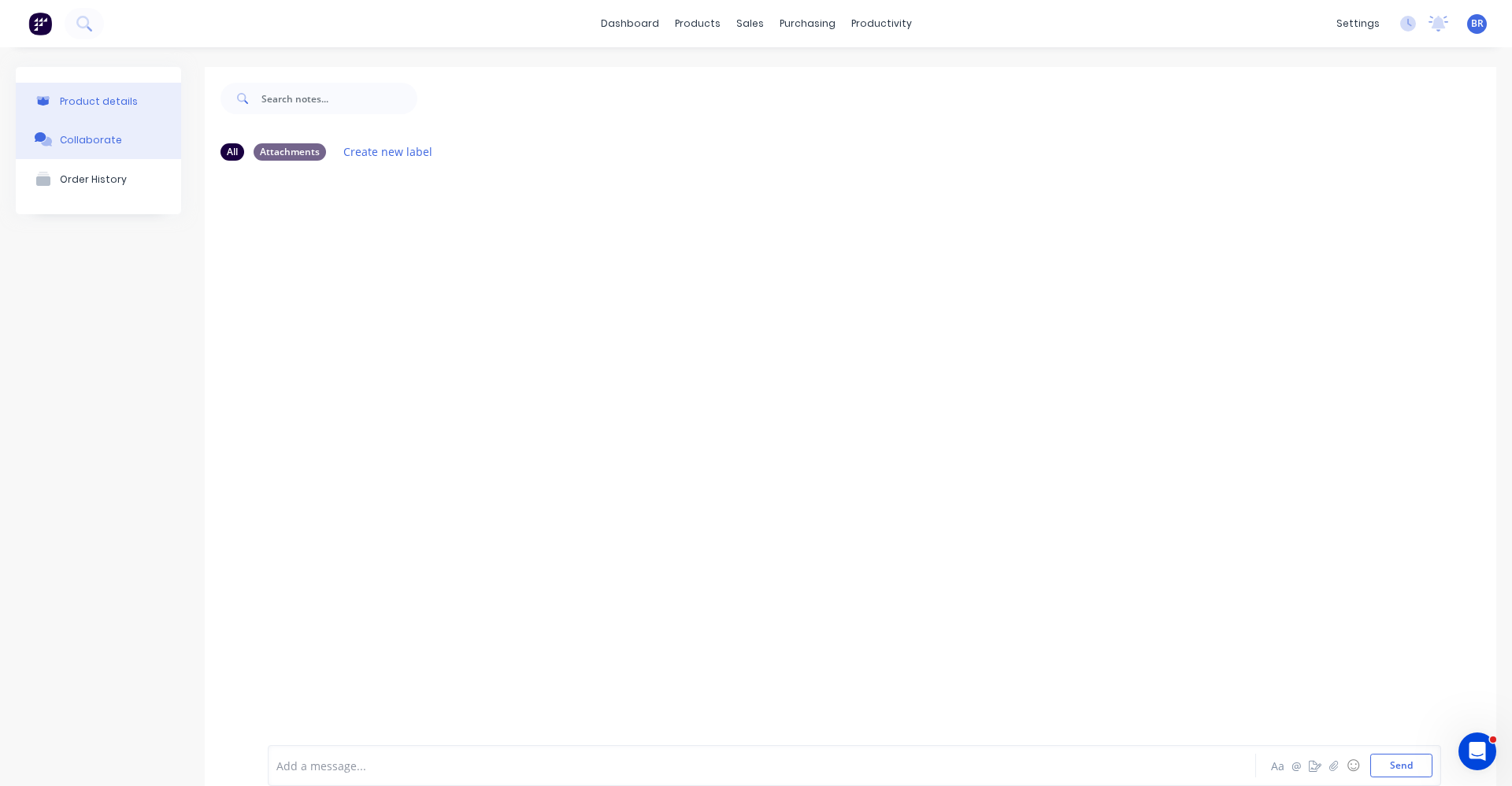
click at [90, 109] on button "Product details" at bounding box center [99, 101] width 166 height 37
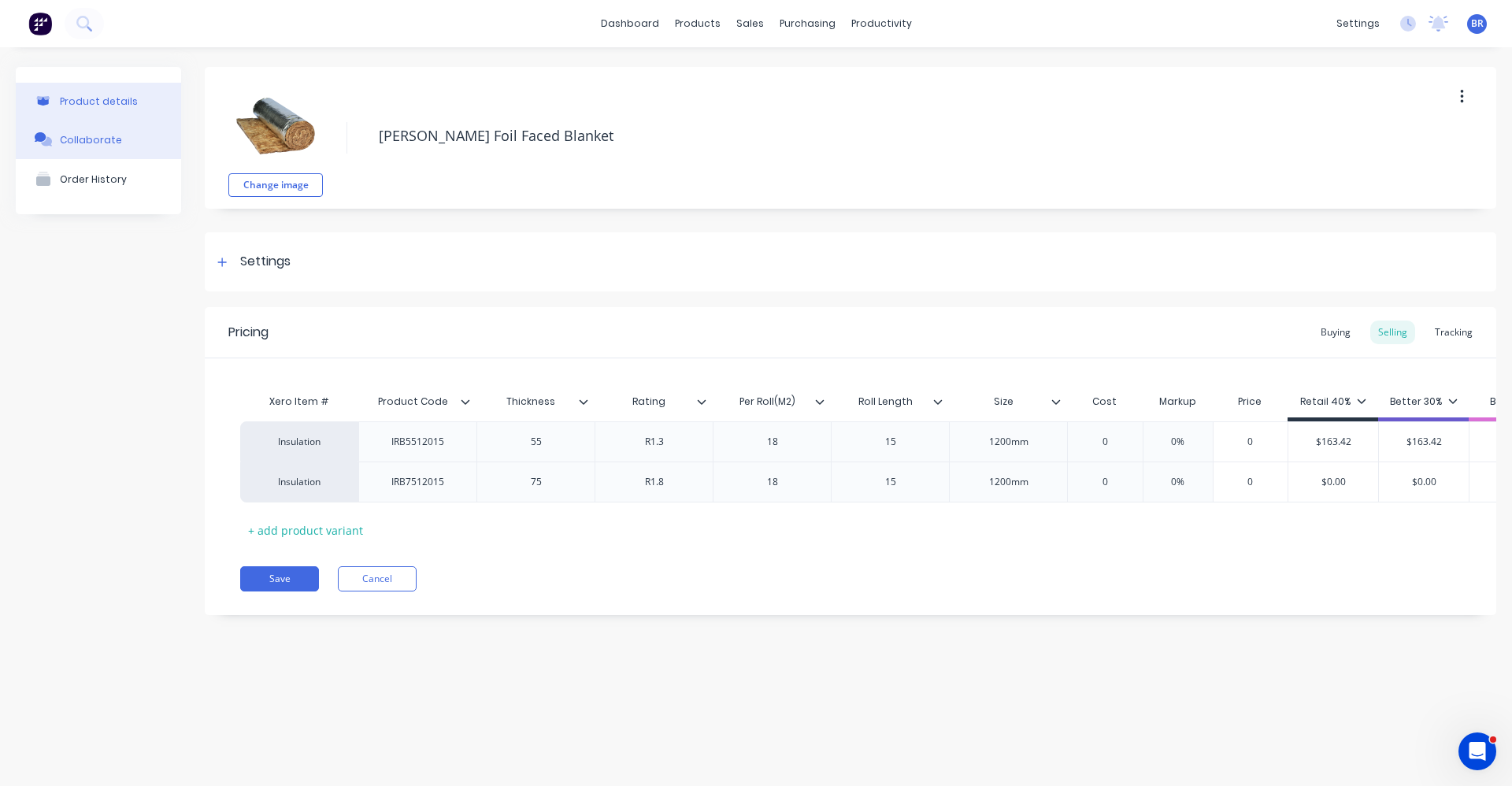
click at [84, 148] on button "Collaborate" at bounding box center [99, 140] width 166 height 39
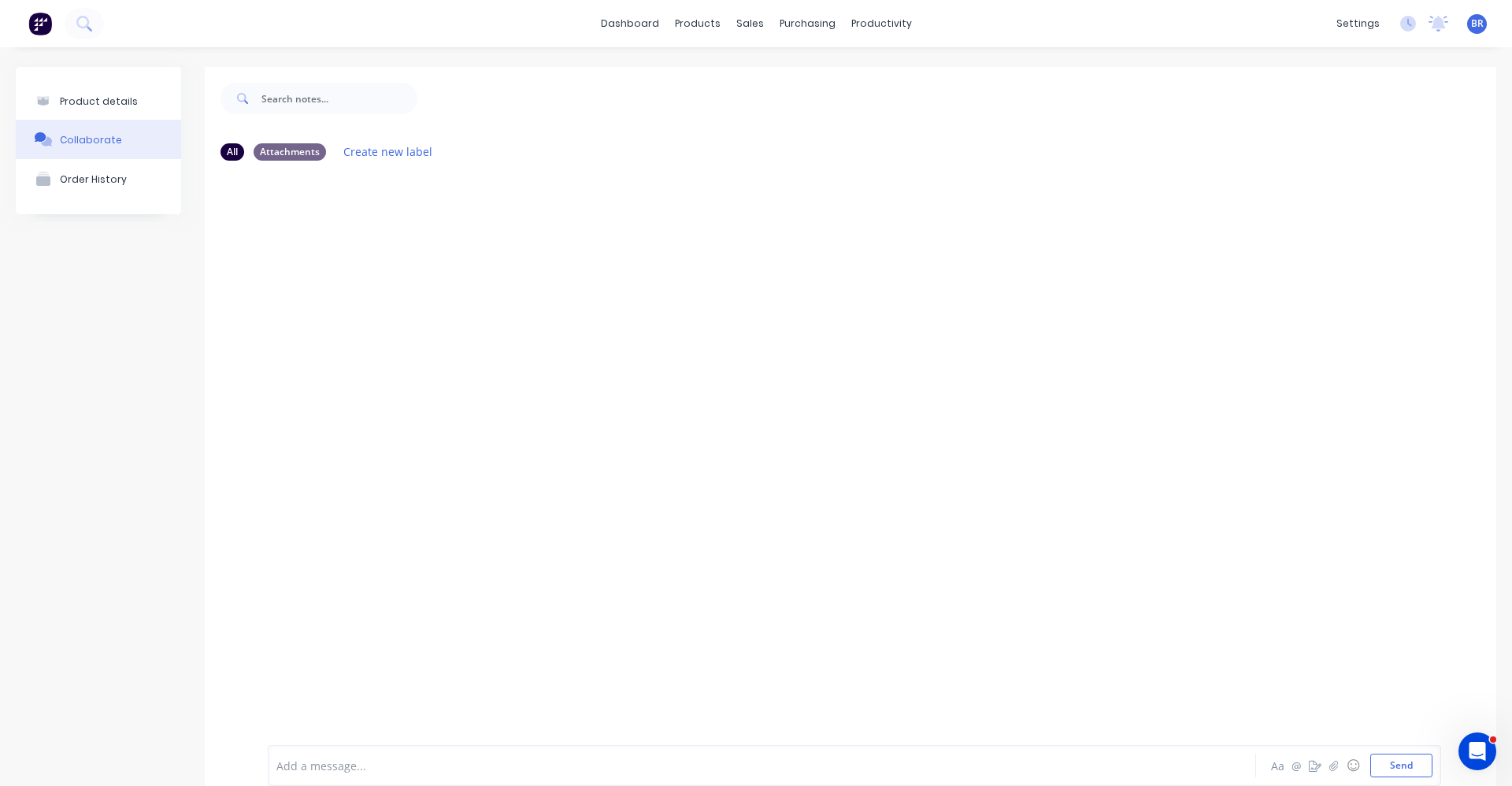
type textarea "x"
click at [839, 63] on link "Purchase Orders" at bounding box center [867, 75] width 208 height 32
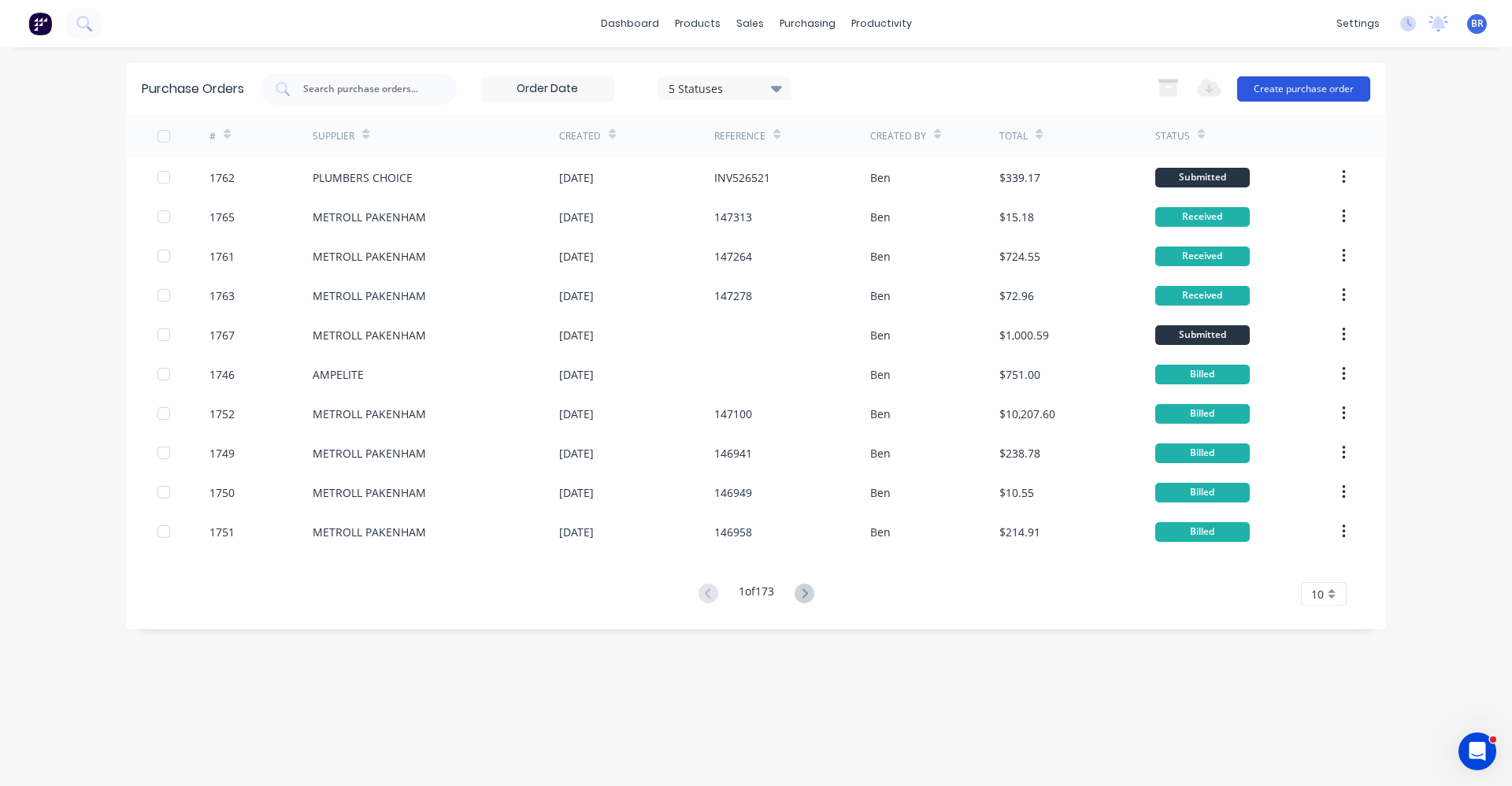
click at [1299, 86] on button "Create purchase order" at bounding box center [1304, 89] width 133 height 25
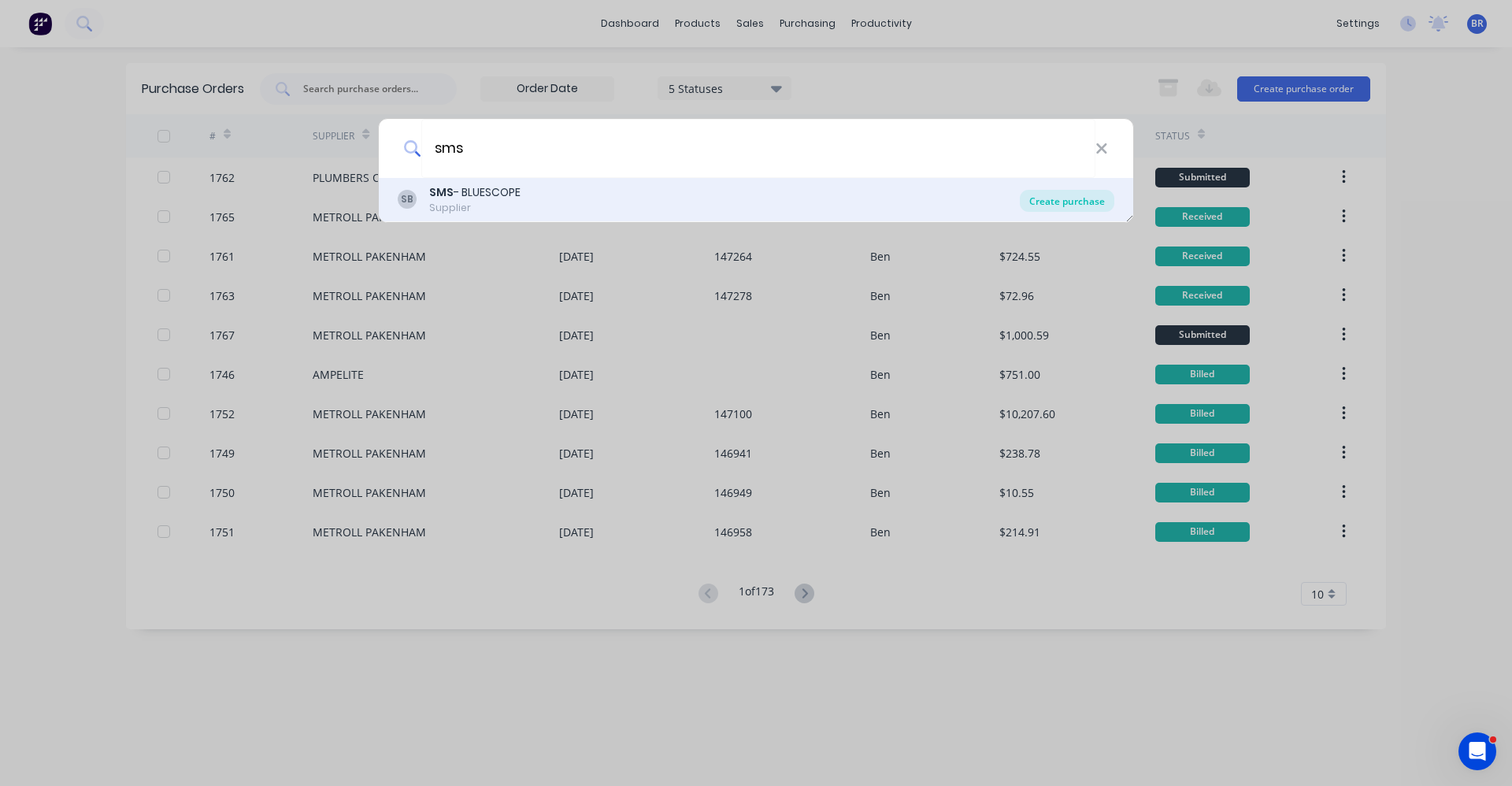
type input "sms"
click at [1080, 204] on div "Create purchase" at bounding box center [1067, 200] width 95 height 22
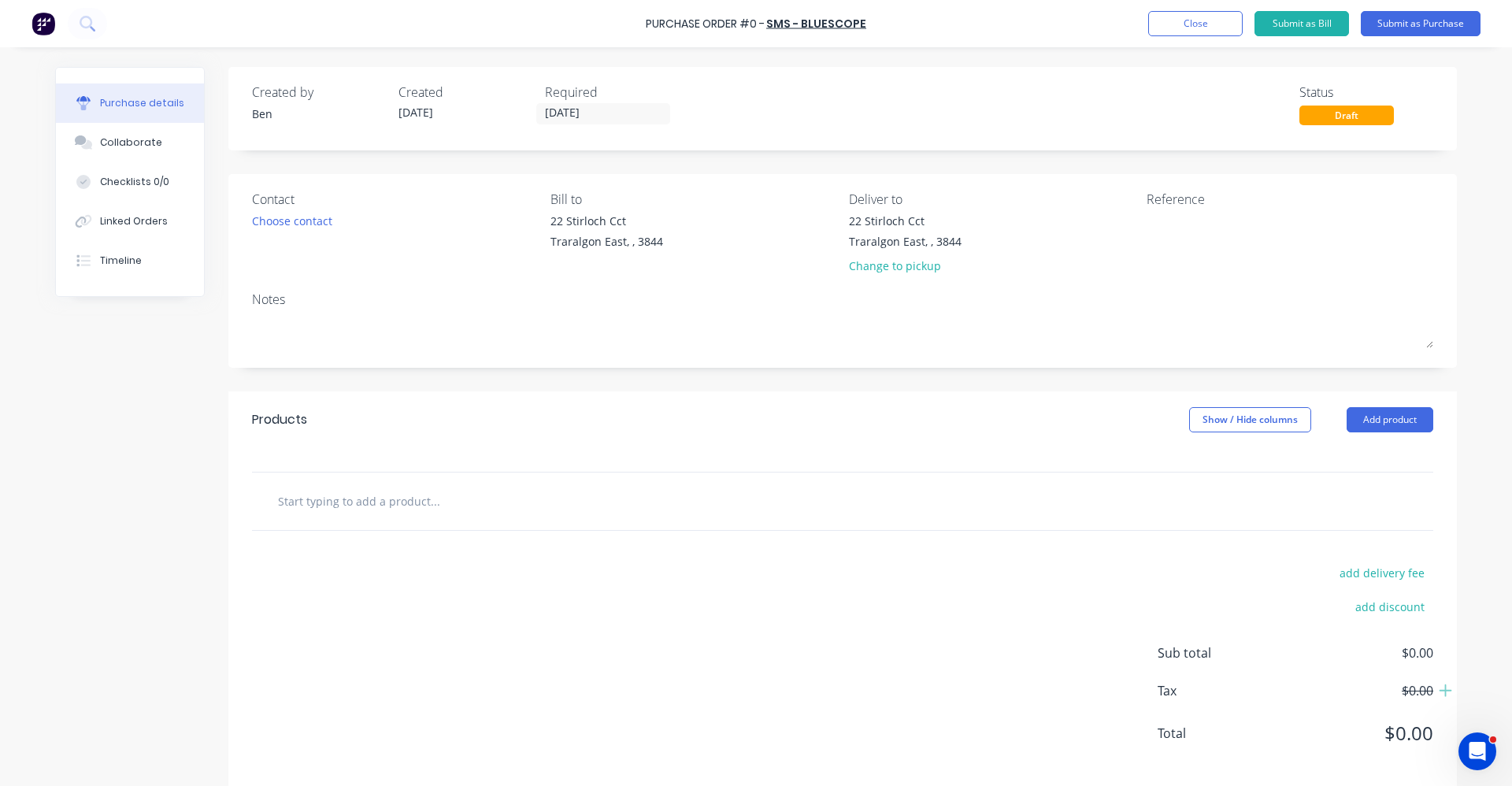
click at [377, 492] on input "text" at bounding box center [434, 501] width 315 height 32
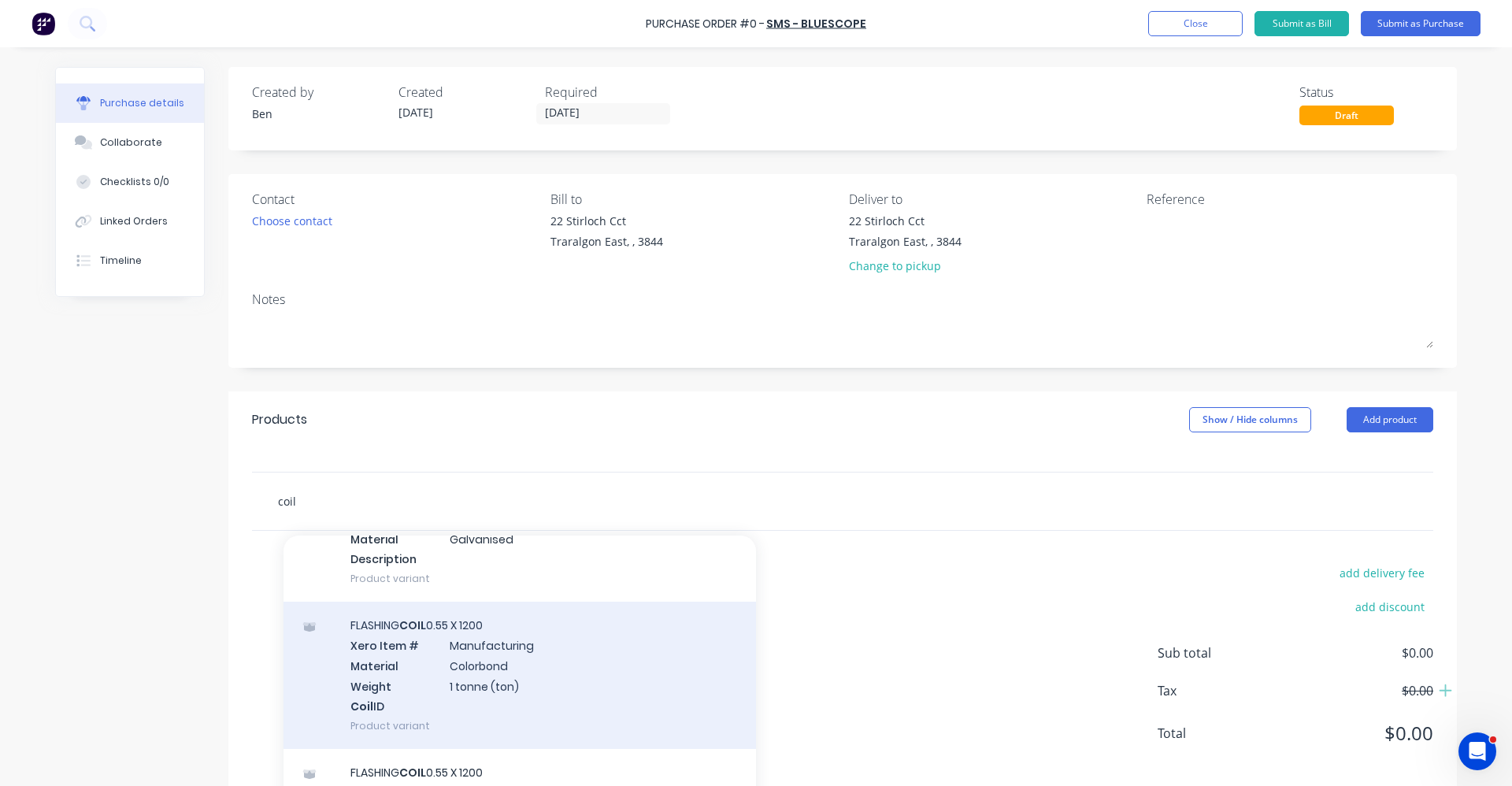
scroll to position [158, 0]
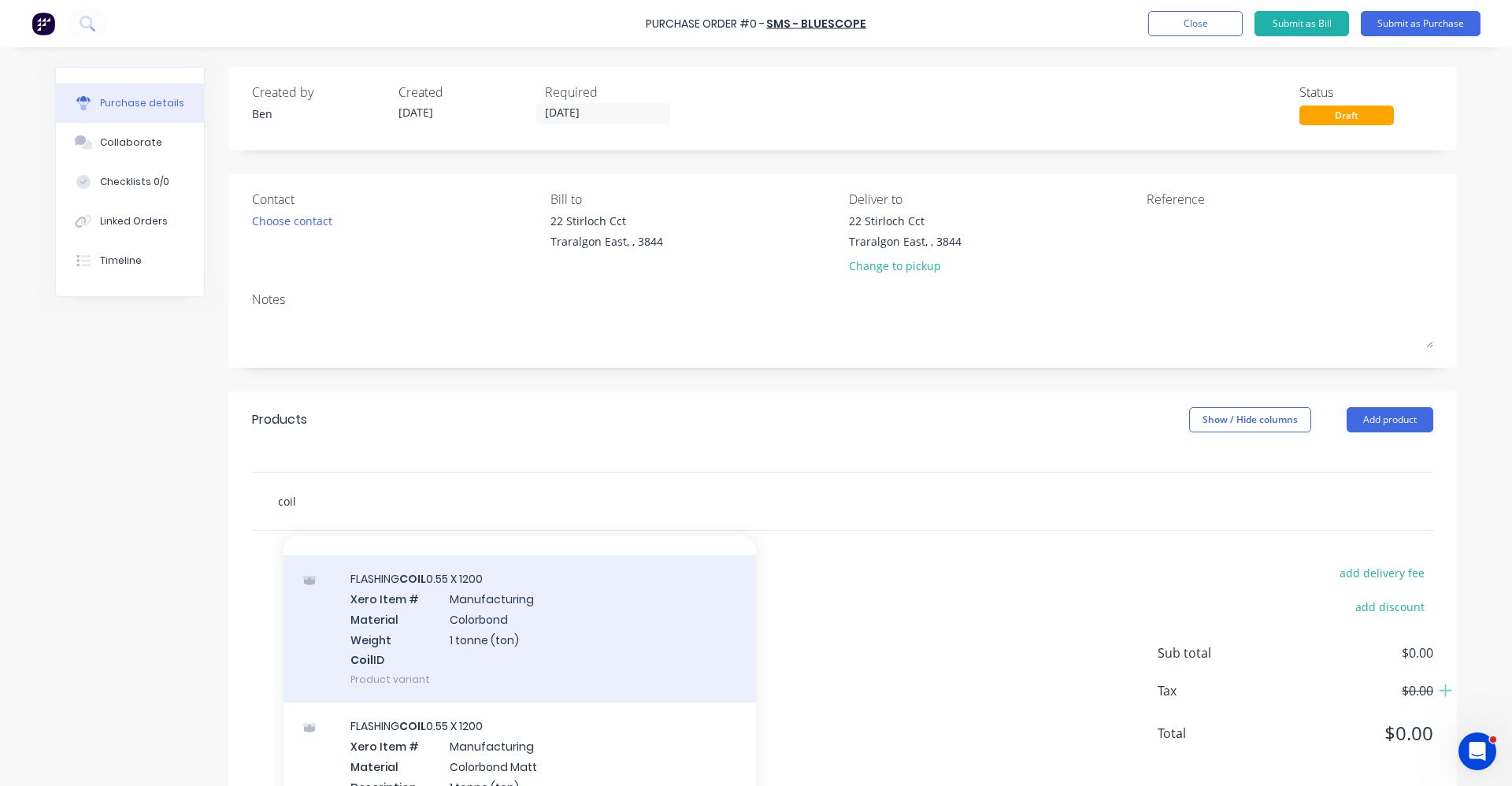
type input "coil"
click at [536, 634] on div "FLASHING COIL 0.55 X 1200 Xero Item # Manufacturing Material Colorbond Weight 1…" at bounding box center [519, 628] width 473 height 148
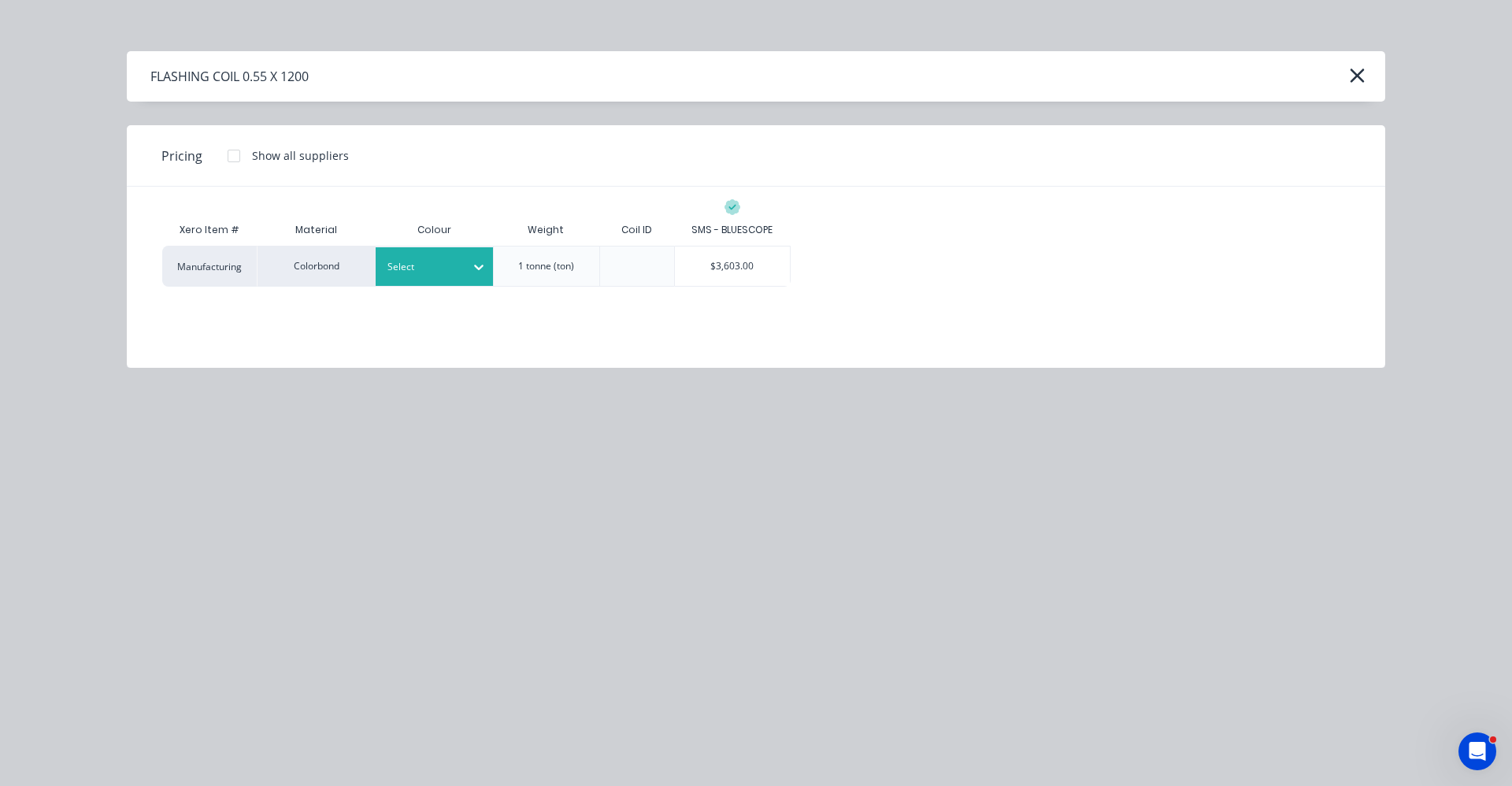
click at [443, 277] on div "Select" at bounding box center [435, 266] width 118 height 39
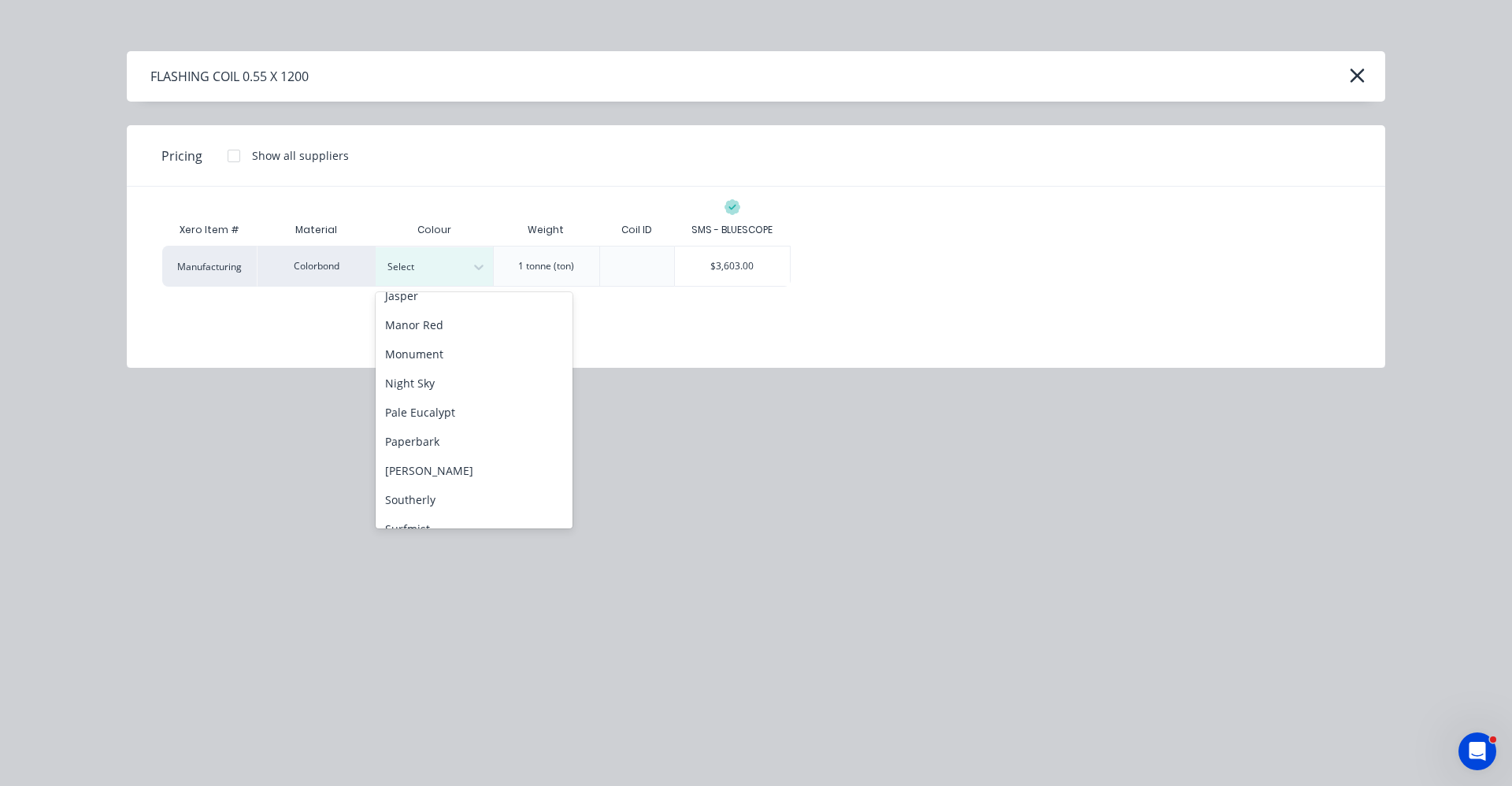
scroll to position [315, 0]
click at [445, 339] on div "Monument" at bounding box center [473, 344] width 196 height 29
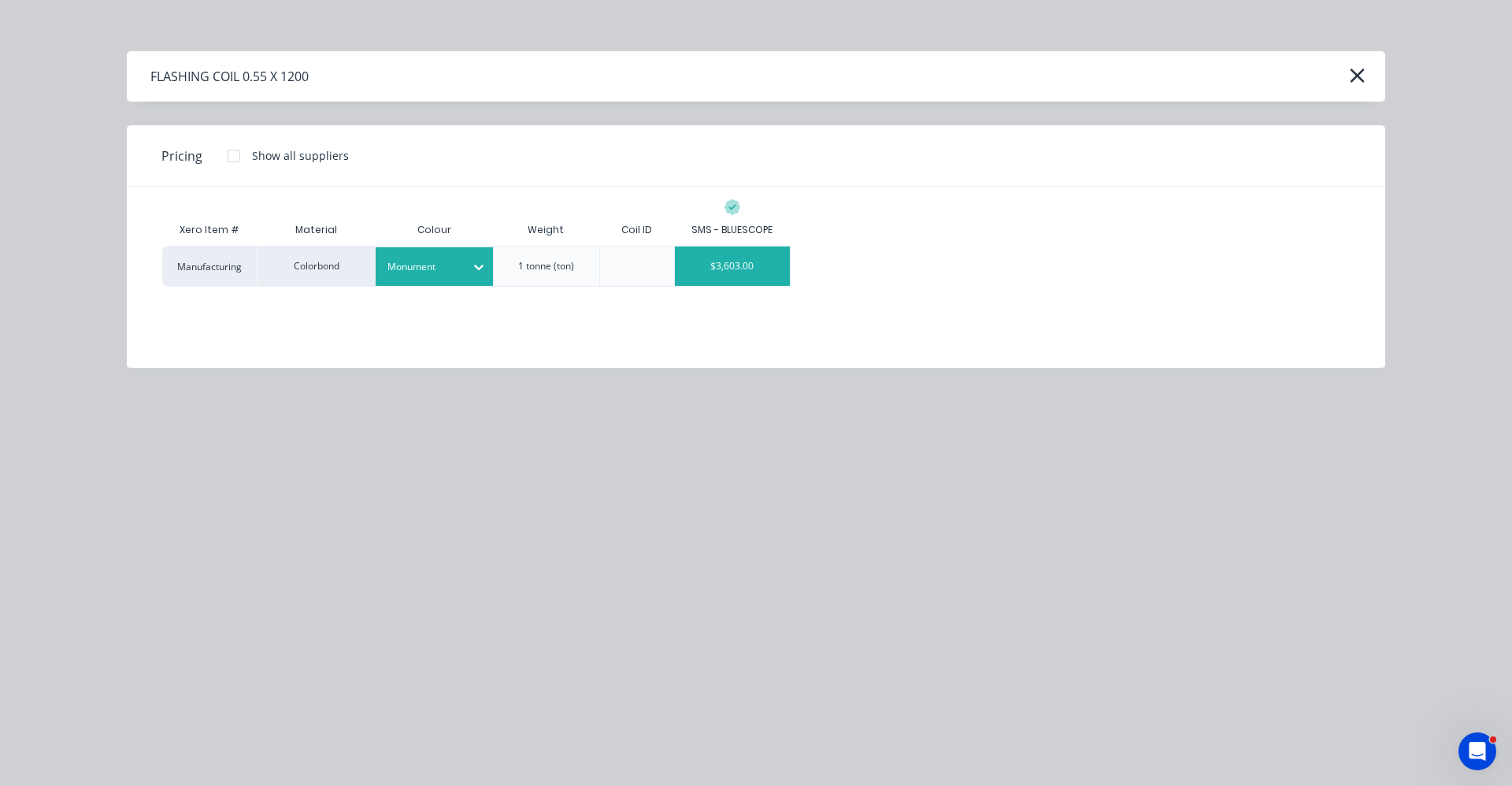
click at [735, 275] on div "$3,603.00" at bounding box center [732, 266] width 115 height 39
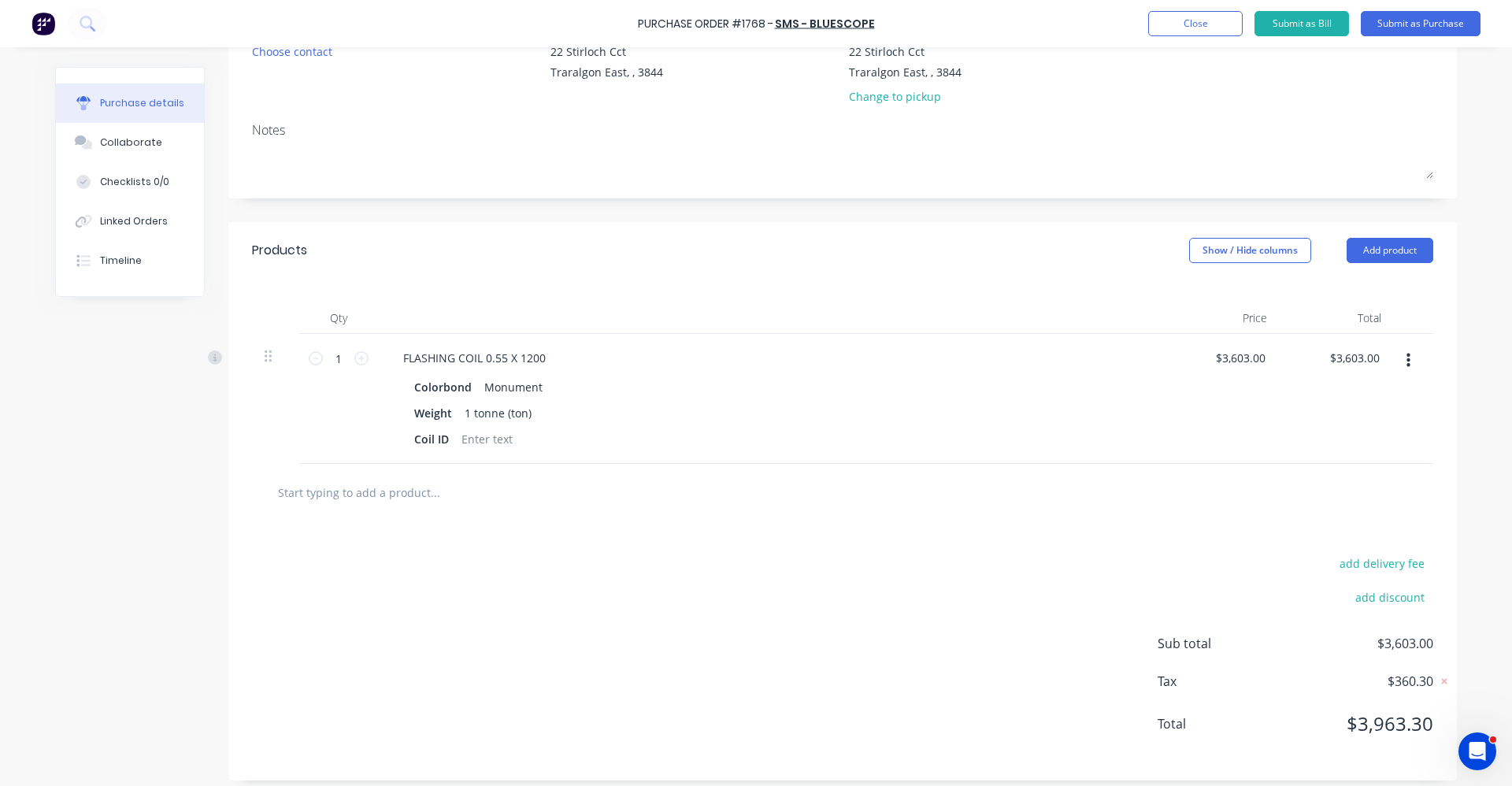
scroll to position [180, 0]
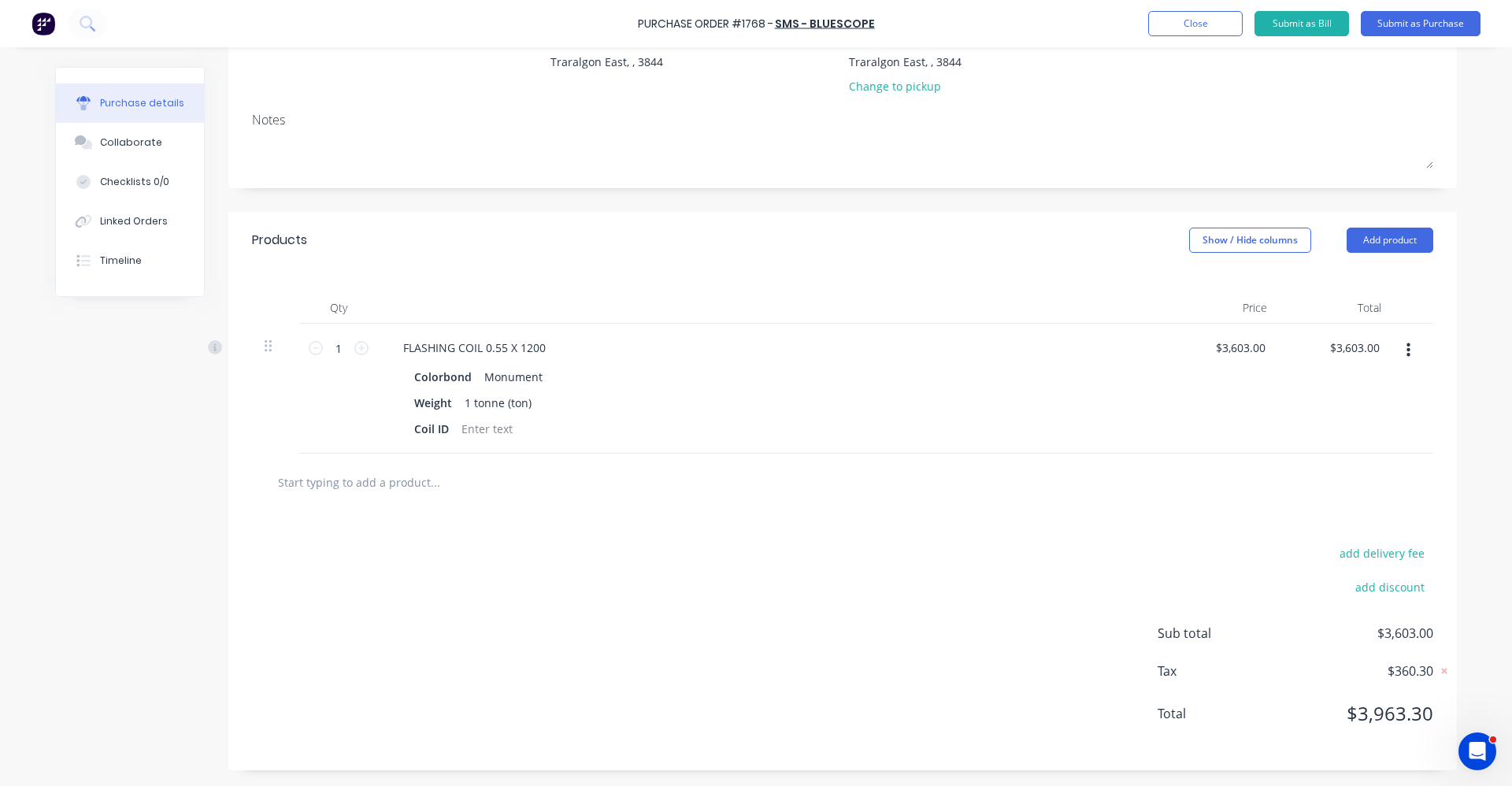
click at [411, 476] on input "text" at bounding box center [434, 482] width 315 height 32
type input "c"
click at [1394, 346] on button "button" at bounding box center [1408, 350] width 37 height 28
drag, startPoint x: 1348, startPoint y: 423, endPoint x: 1343, endPoint y: 450, distance: 27.5
click at [1348, 422] on button "Duplicate" at bounding box center [1360, 424] width 134 height 32
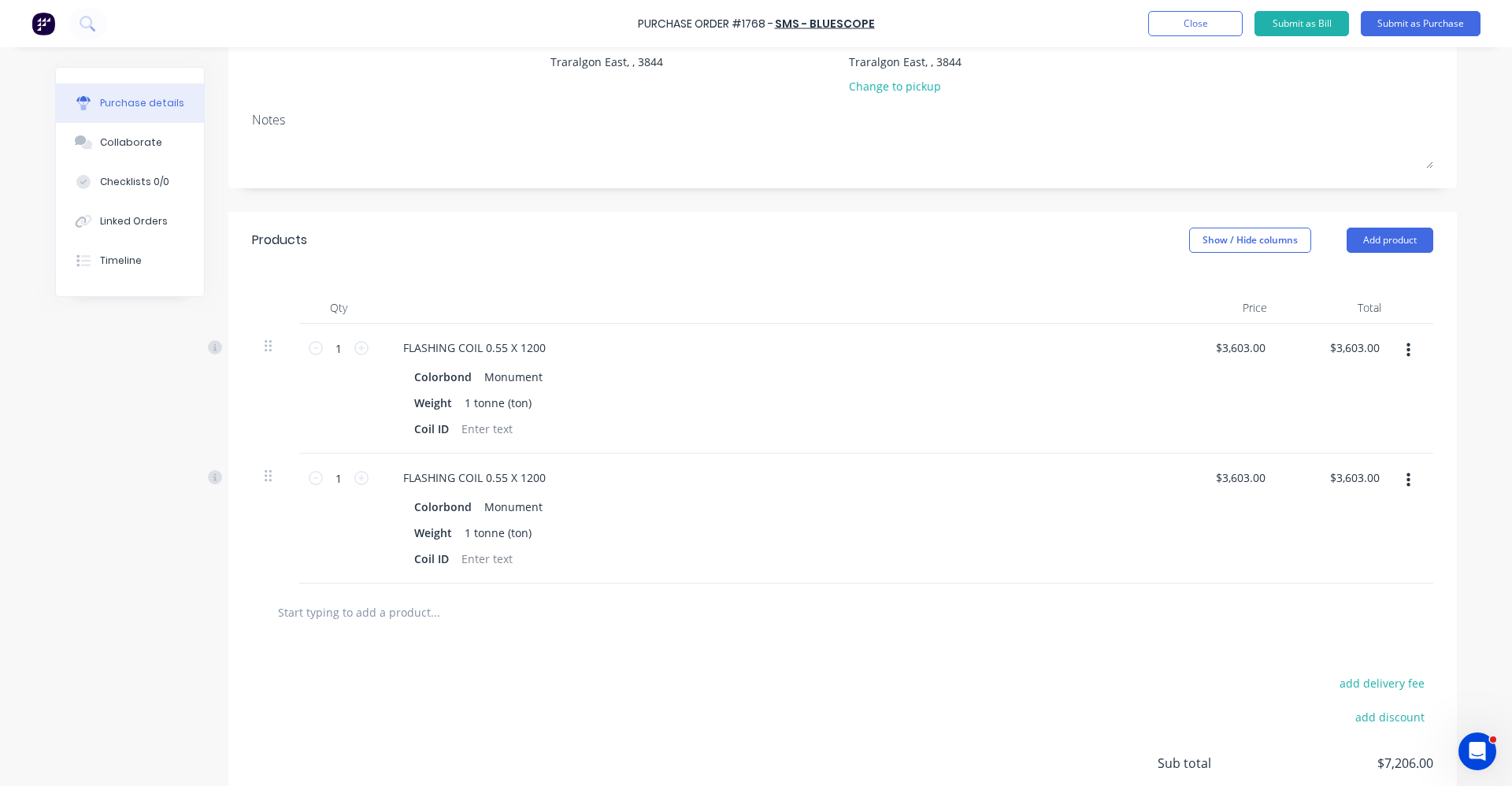
click at [1406, 481] on icon "button" at bounding box center [1408, 481] width 4 height 14
click at [1323, 527] on button "Edit" at bounding box center [1360, 522] width 134 height 32
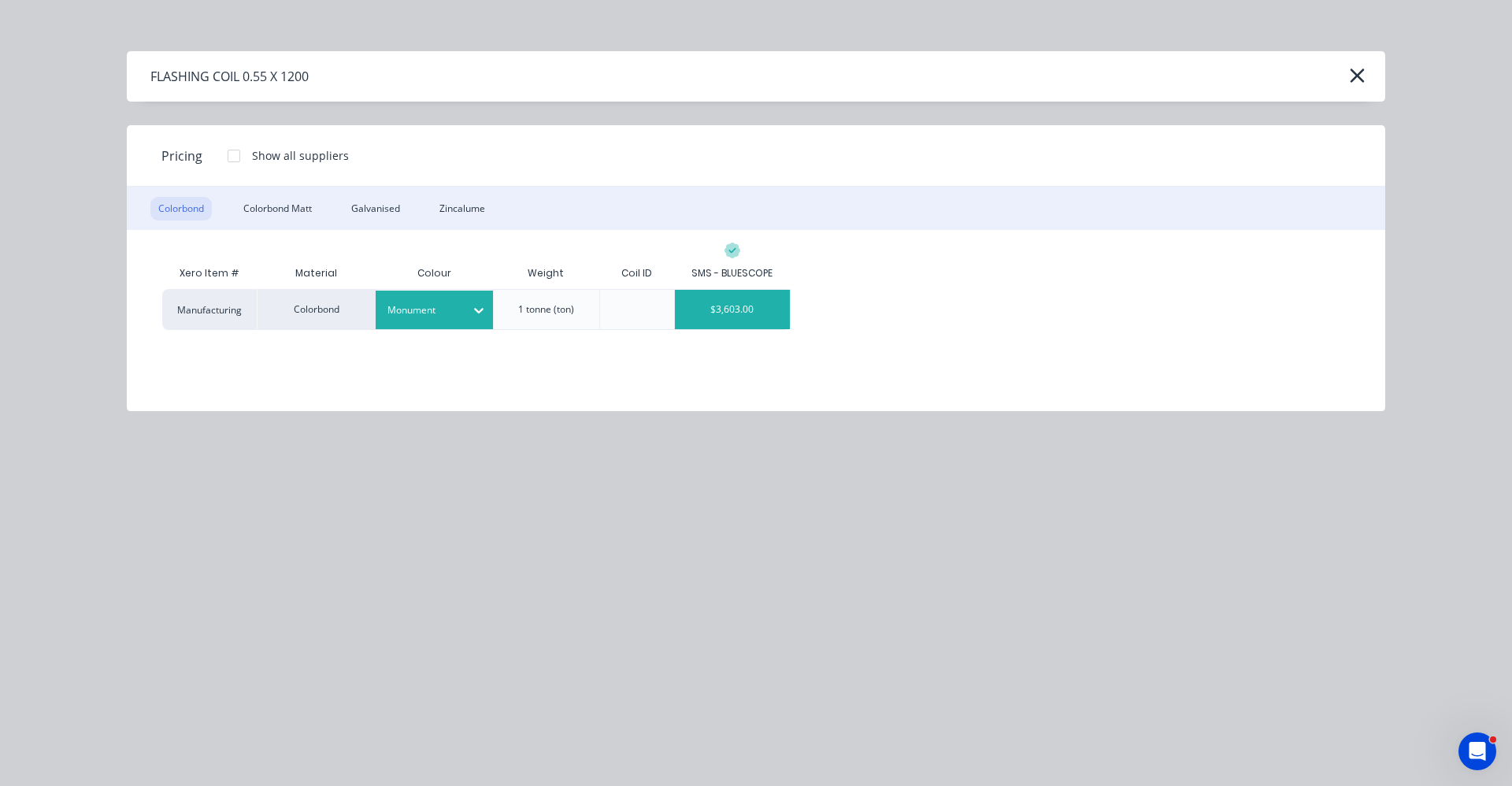
drag, startPoint x: 414, startPoint y: 305, endPoint x: 422, endPoint y: 309, distance: 8.9
click at [418, 306] on div at bounding box center [423, 310] width 71 height 17
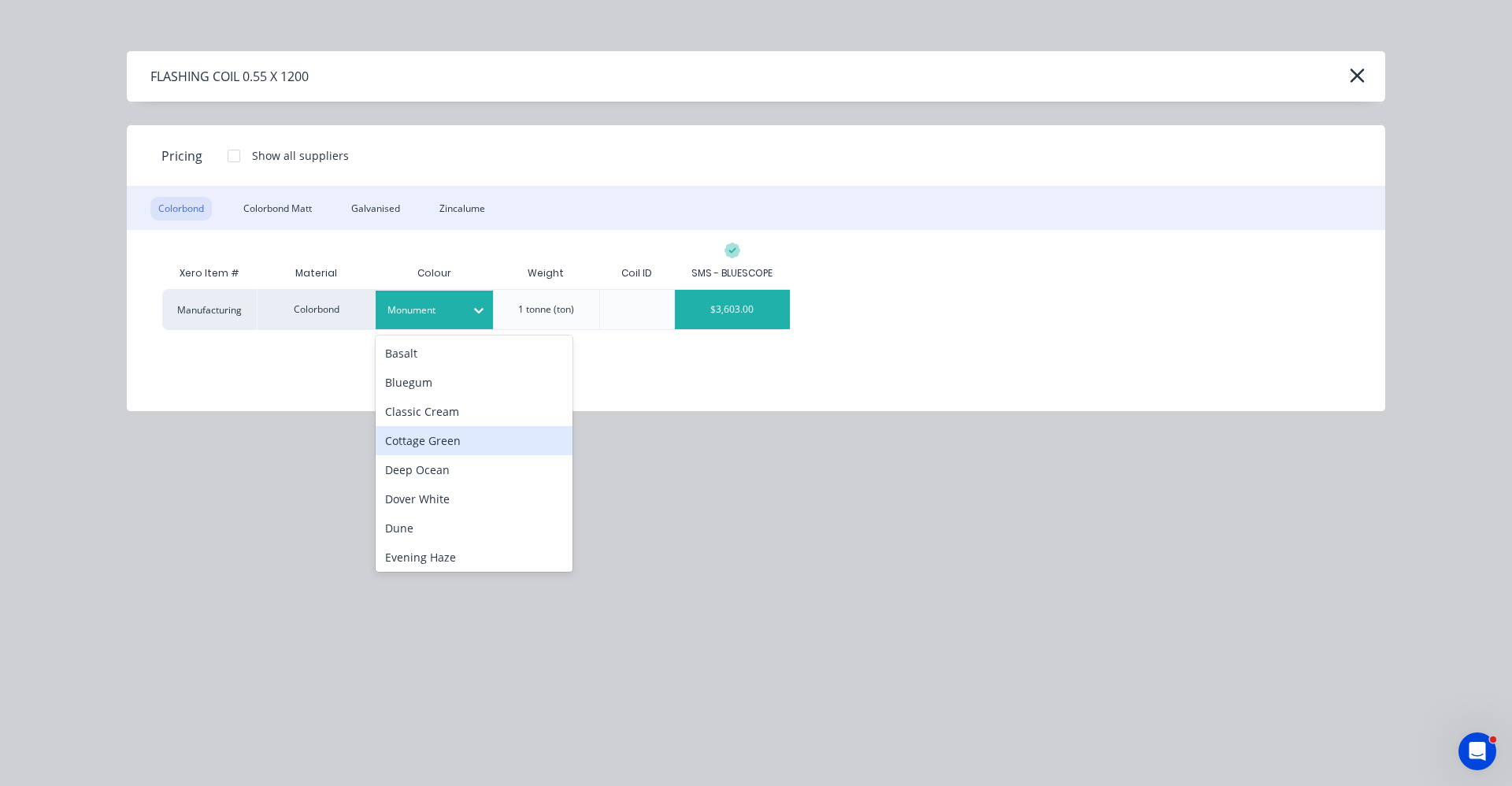
click at [449, 449] on div "Cottage Green" at bounding box center [473, 440] width 196 height 29
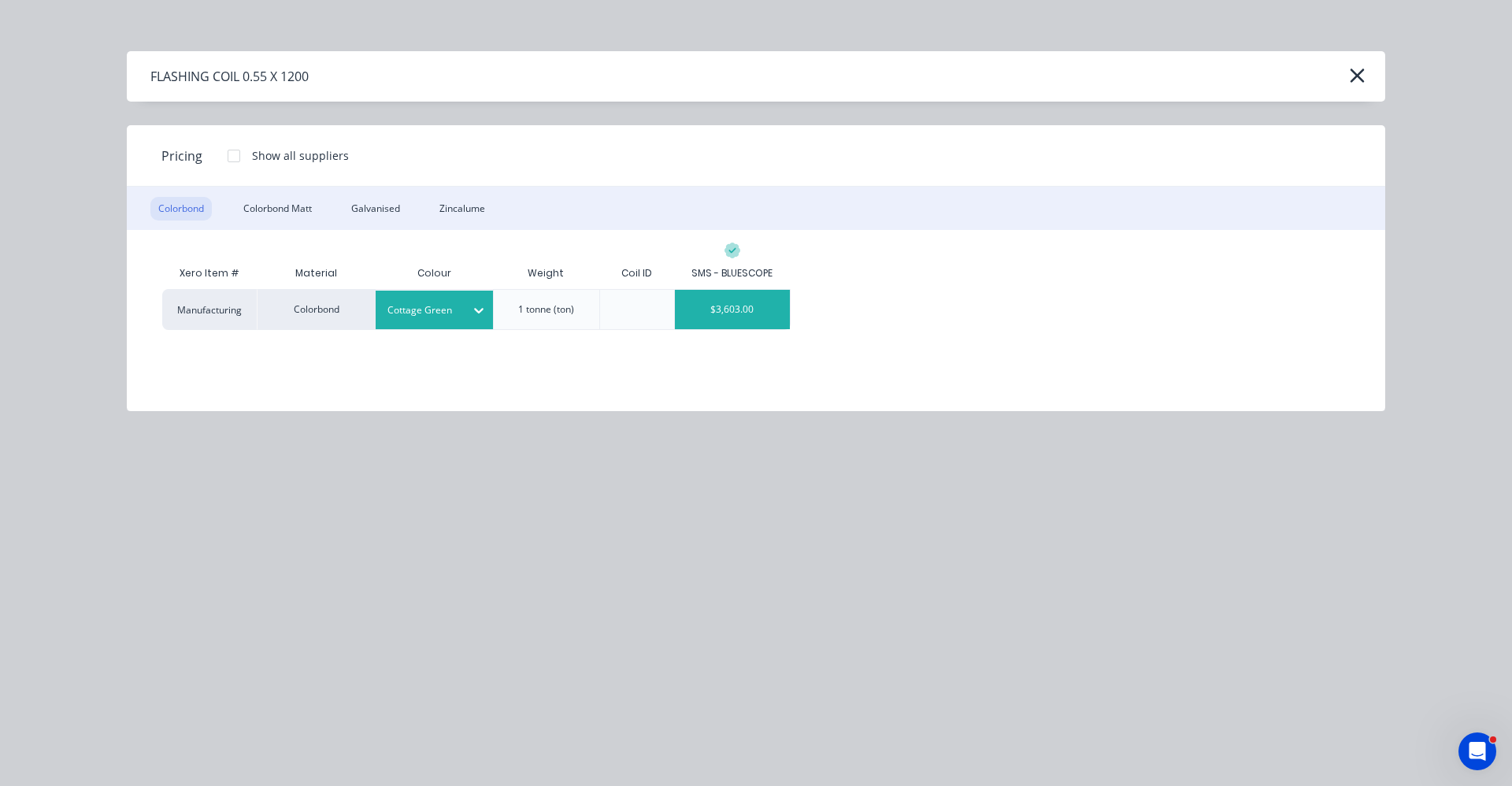
drag, startPoint x: 762, startPoint y: 294, endPoint x: 765, endPoint y: 309, distance: 15.3
click at [761, 295] on div "$3,603.00" at bounding box center [732, 309] width 115 height 39
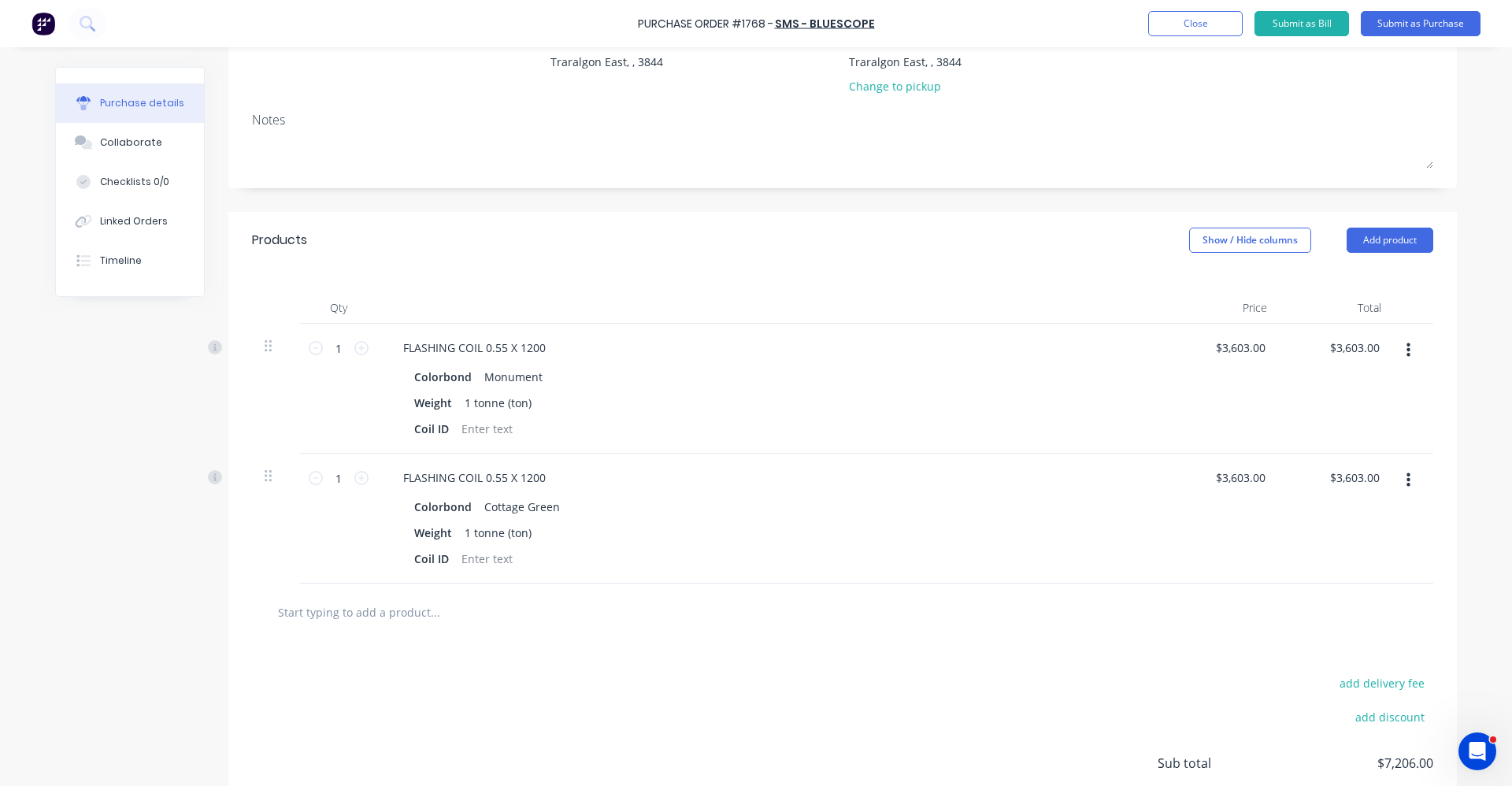
click at [1409, 481] on button "button" at bounding box center [1408, 481] width 37 height 28
click at [1349, 553] on button "Duplicate" at bounding box center [1360, 554] width 134 height 32
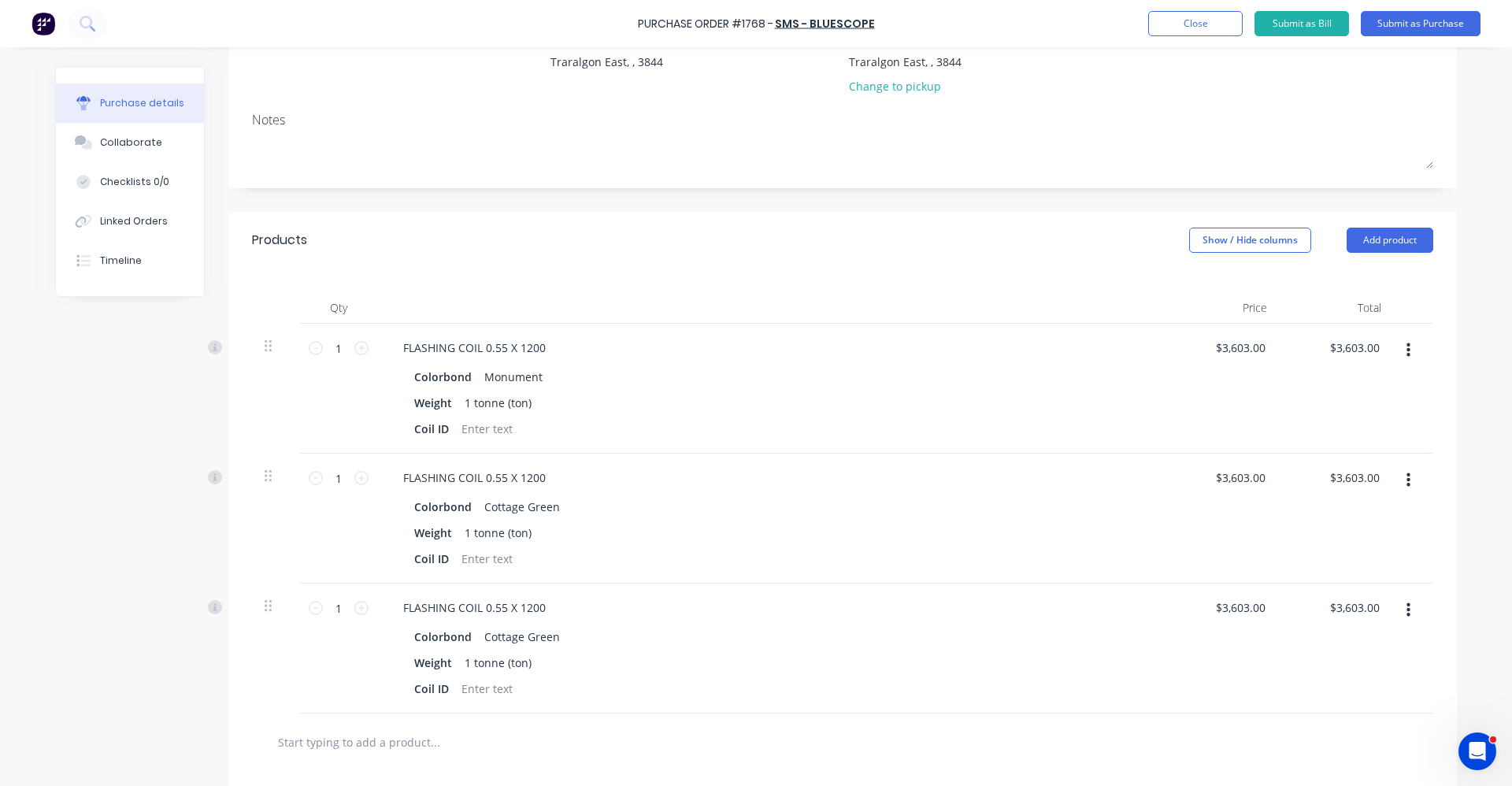
click at [1395, 603] on button "button" at bounding box center [1408, 610] width 37 height 28
click at [1334, 648] on button "Edit" at bounding box center [1360, 652] width 134 height 32
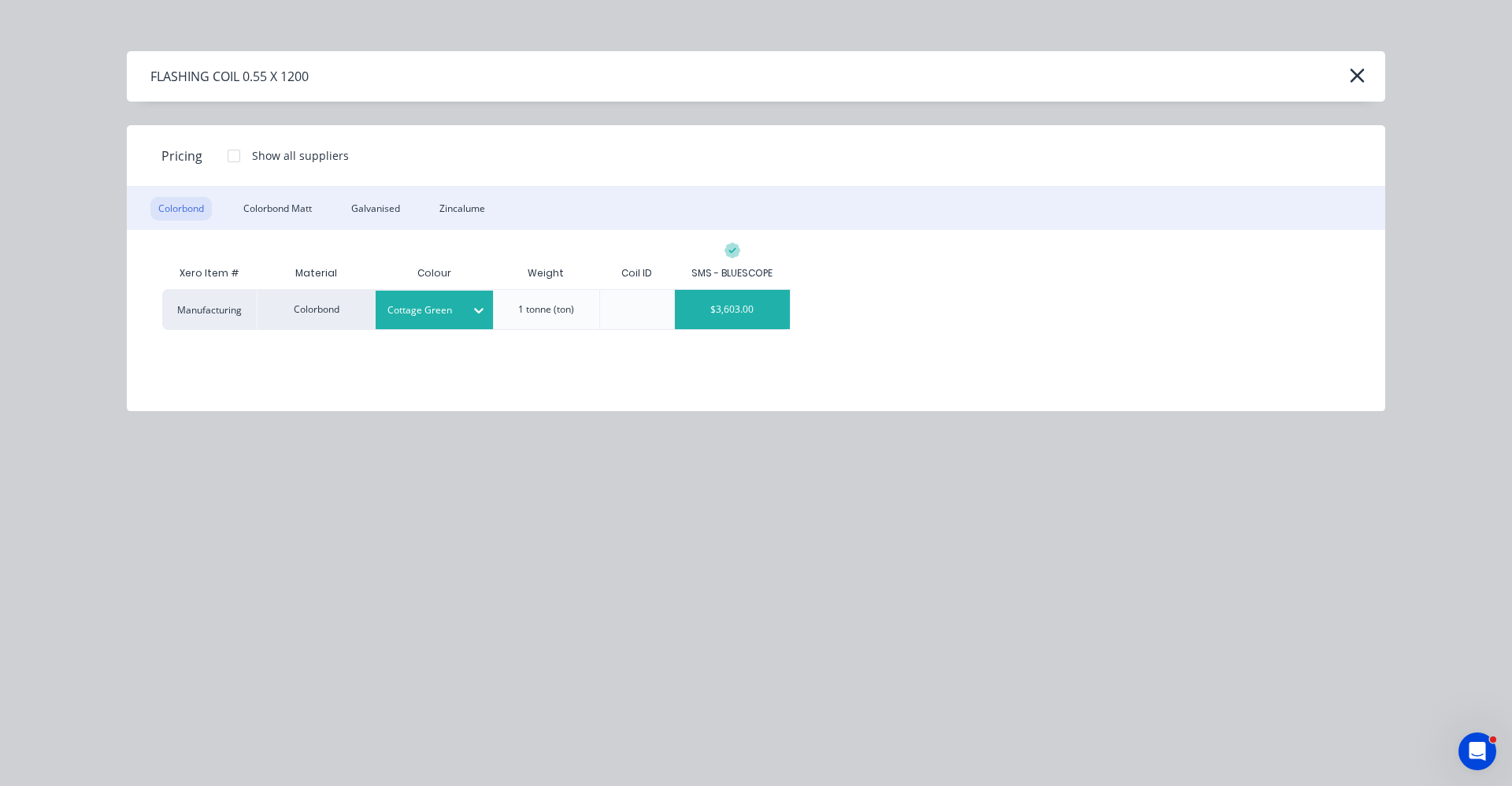
click at [414, 318] on div at bounding box center [423, 310] width 71 height 17
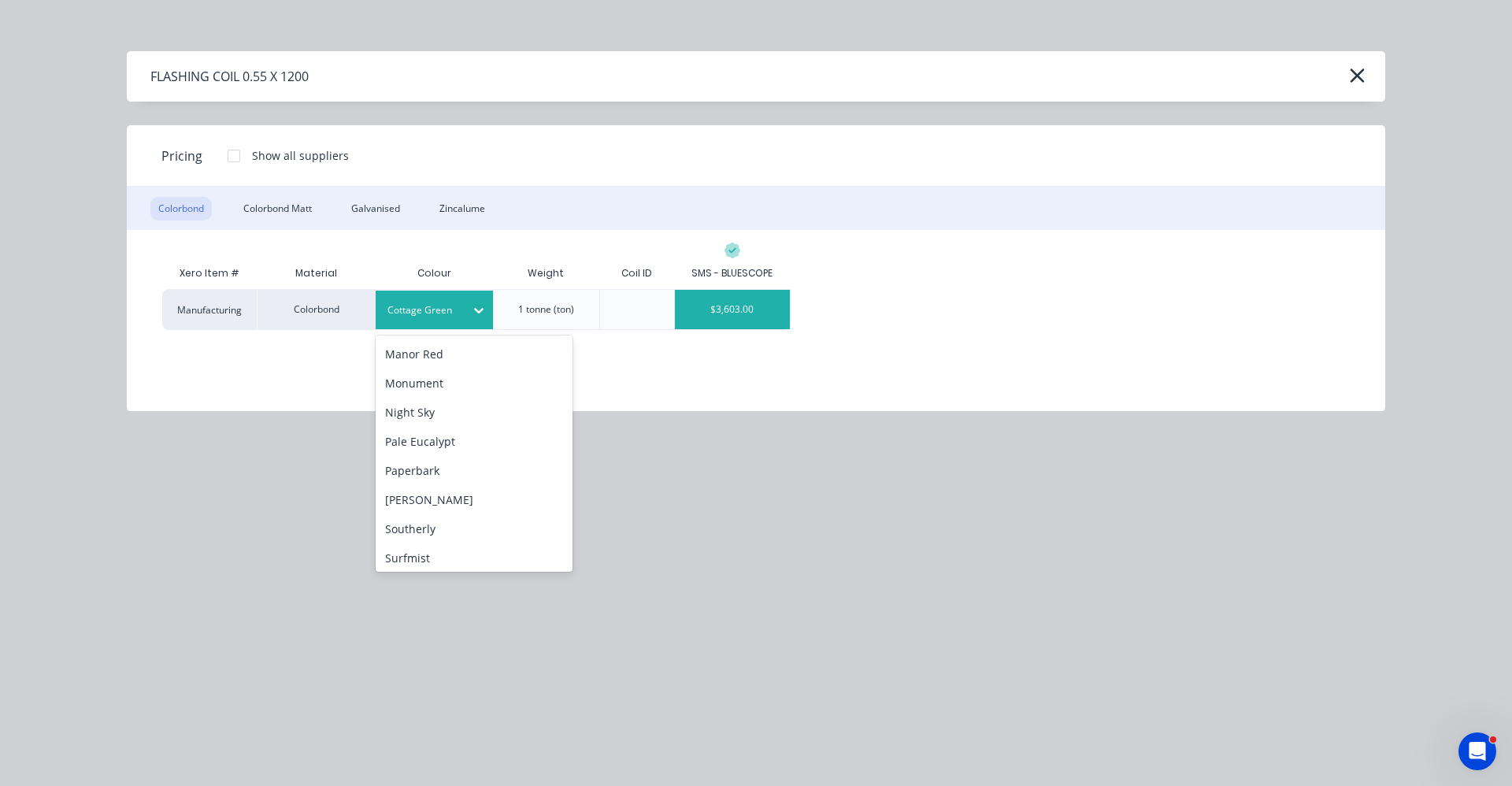
scroll to position [283, 0]
click at [426, 480] on div "Pale Eucalypt" at bounding box center [473, 478] width 196 height 29
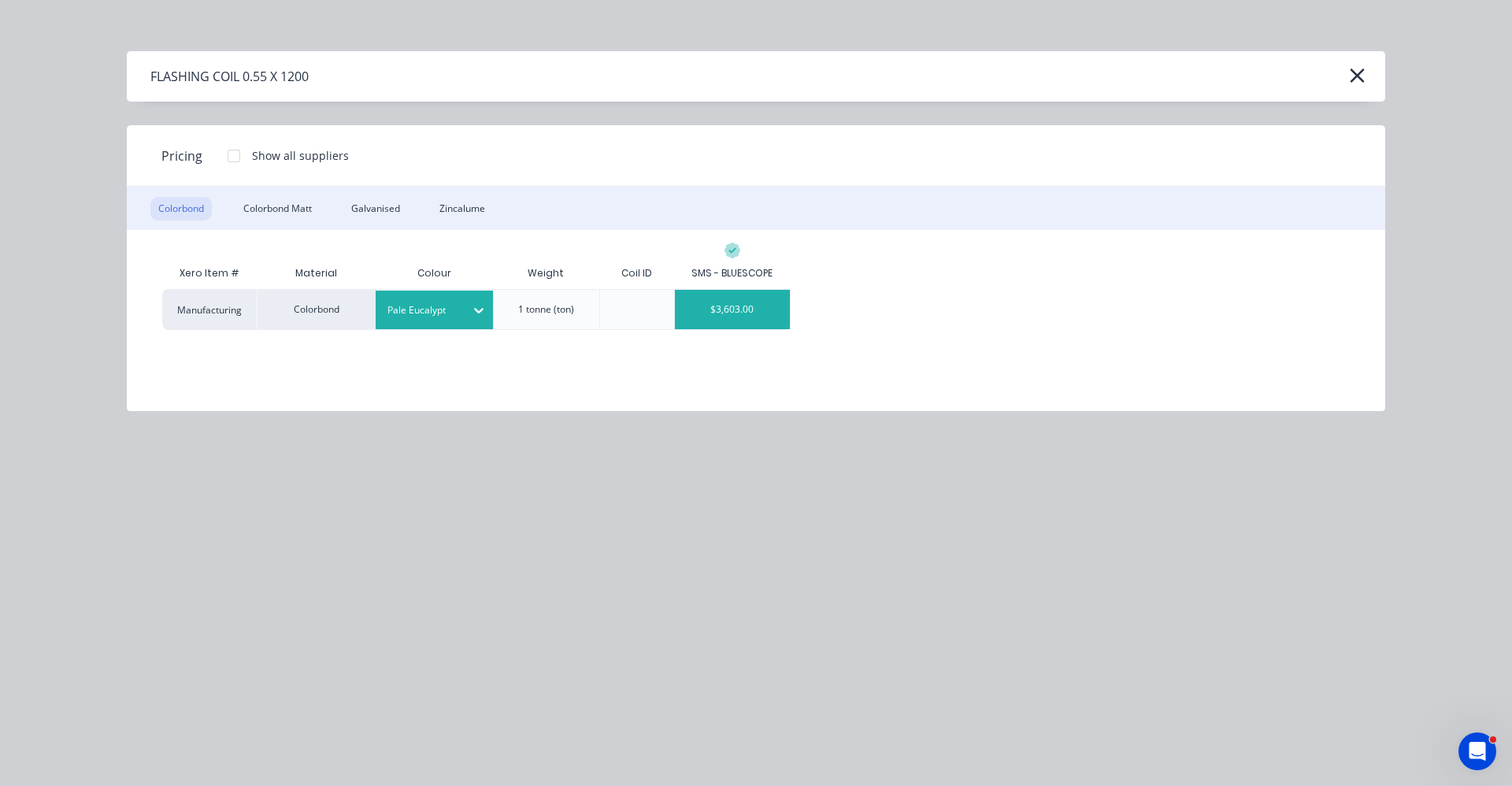
click at [722, 310] on div "$3,603.00" at bounding box center [732, 309] width 115 height 39
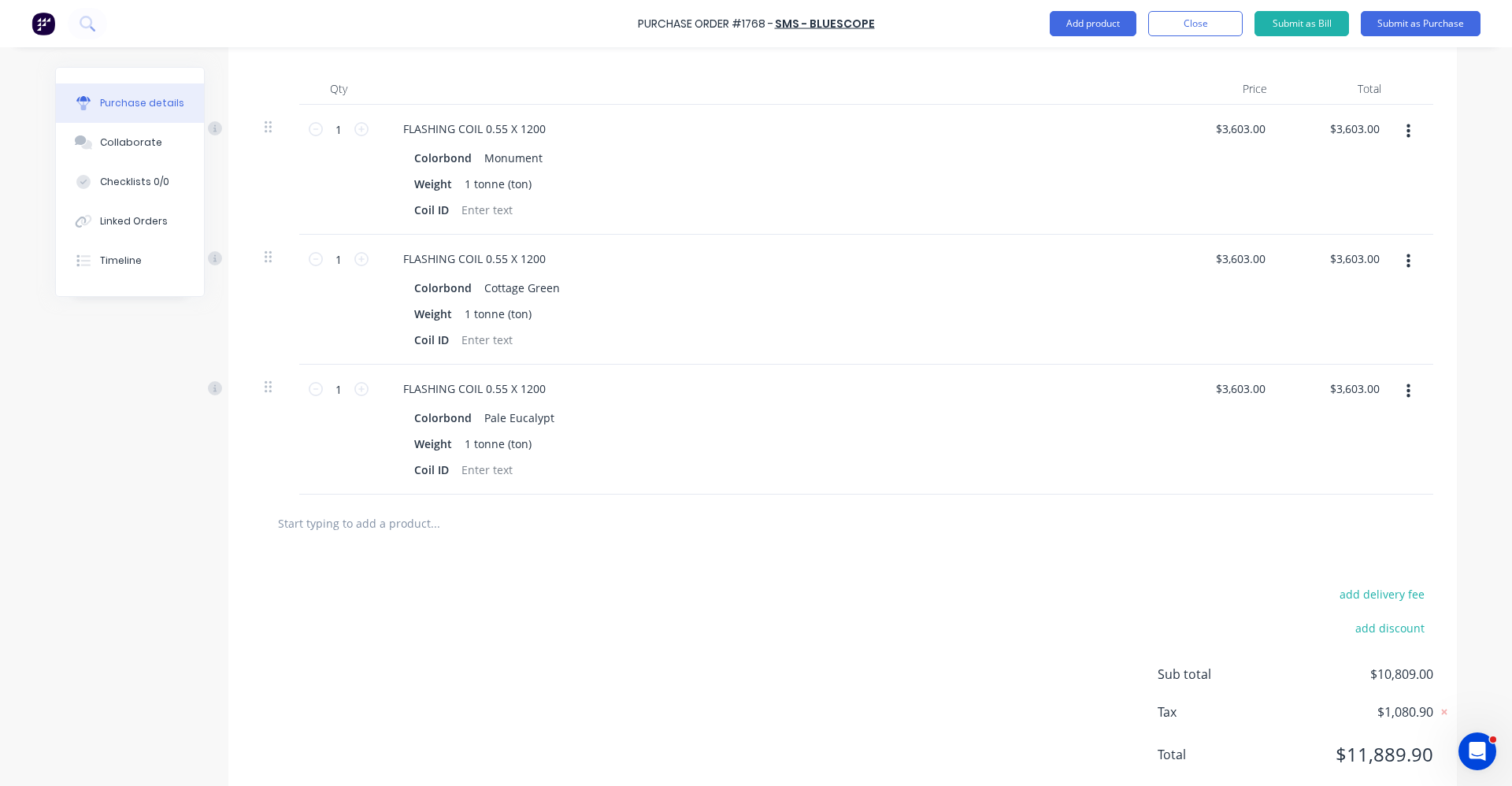
scroll to position [416, 0]
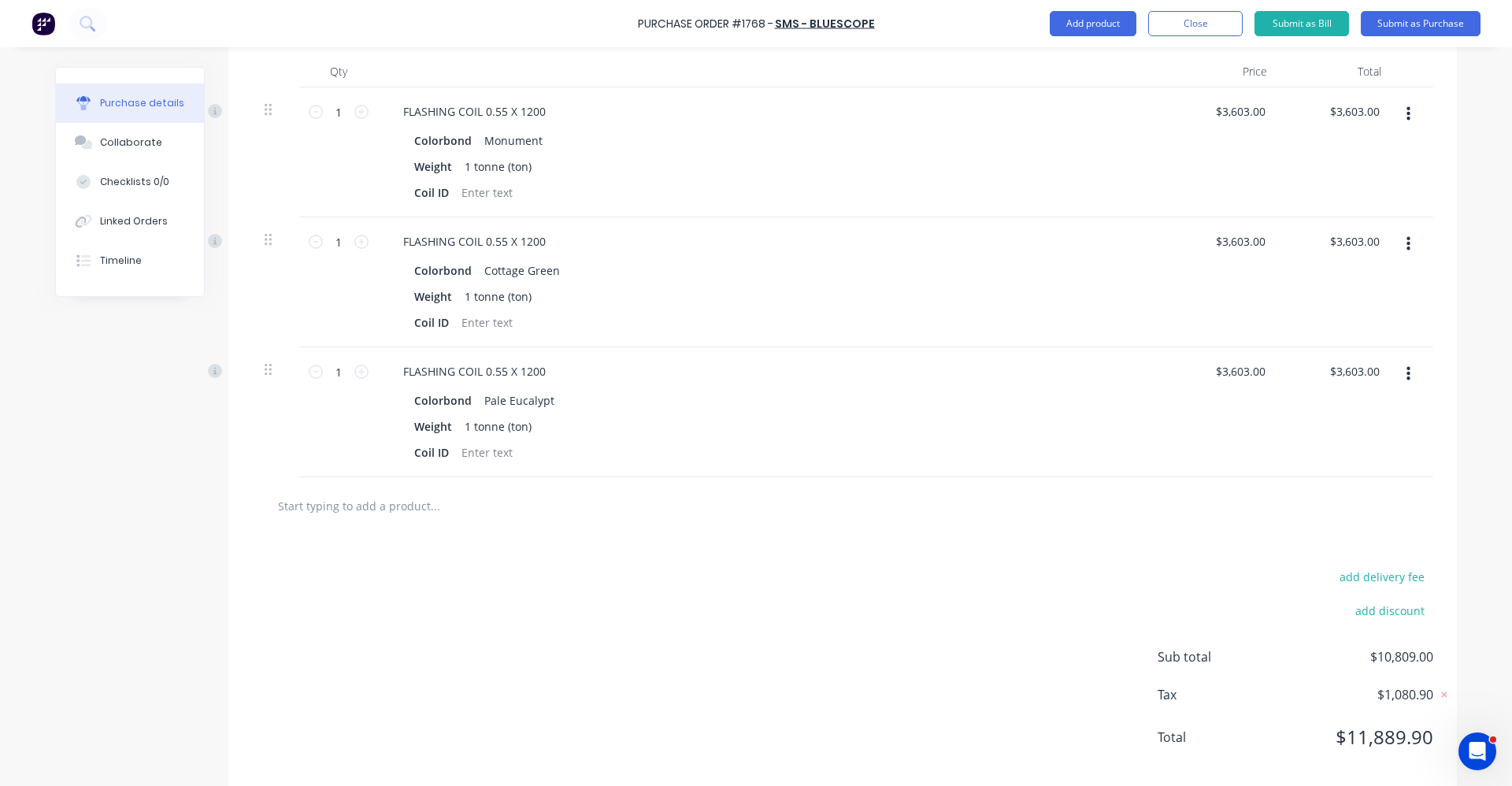
click at [1406, 374] on icon "button" at bounding box center [1408, 374] width 4 height 14
click at [1335, 437] on button "Duplicate" at bounding box center [1360, 447] width 134 height 32
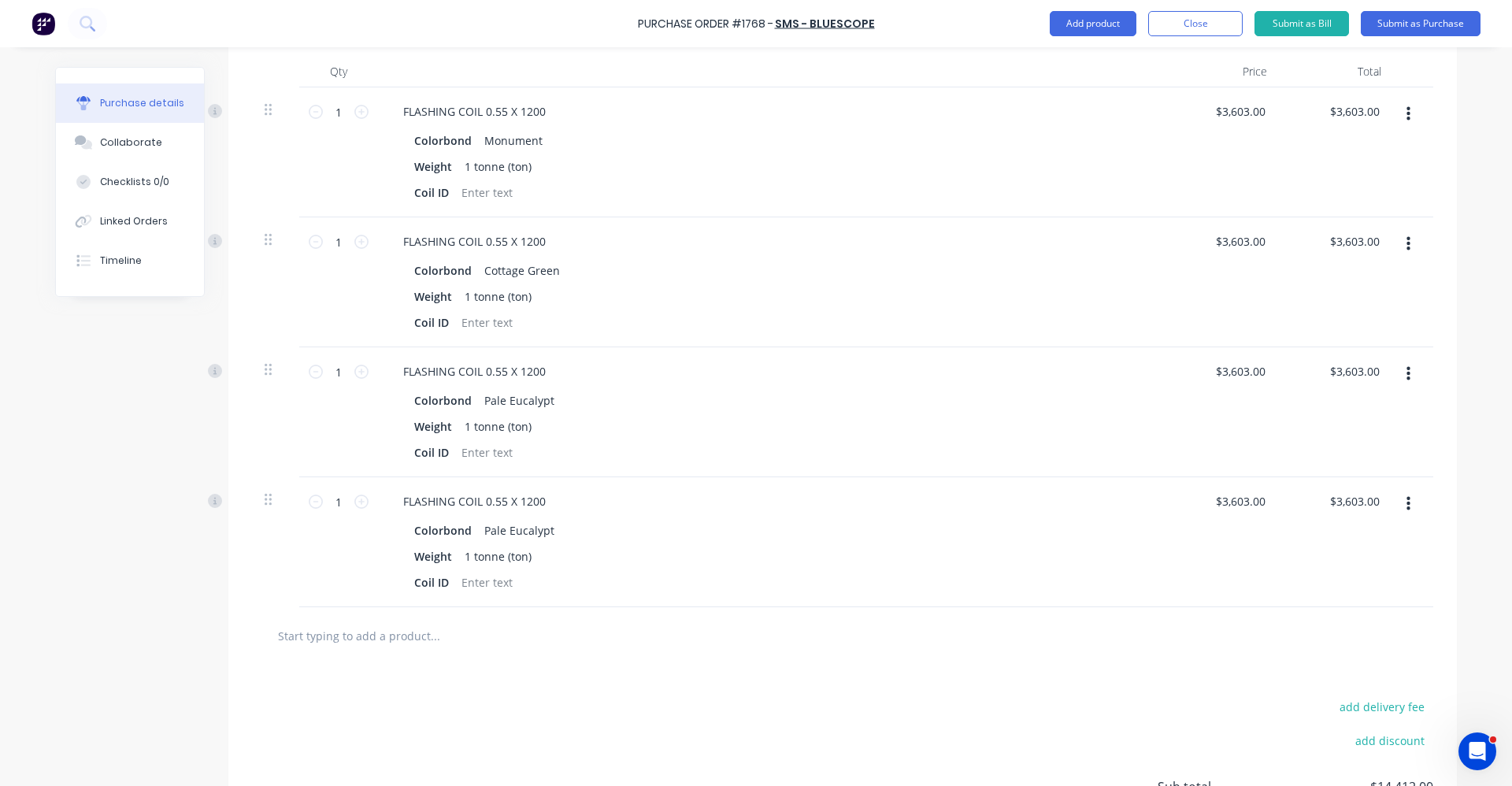
click at [1396, 503] on button "button" at bounding box center [1408, 504] width 37 height 28
click at [1325, 550] on button "Edit" at bounding box center [1360, 546] width 134 height 32
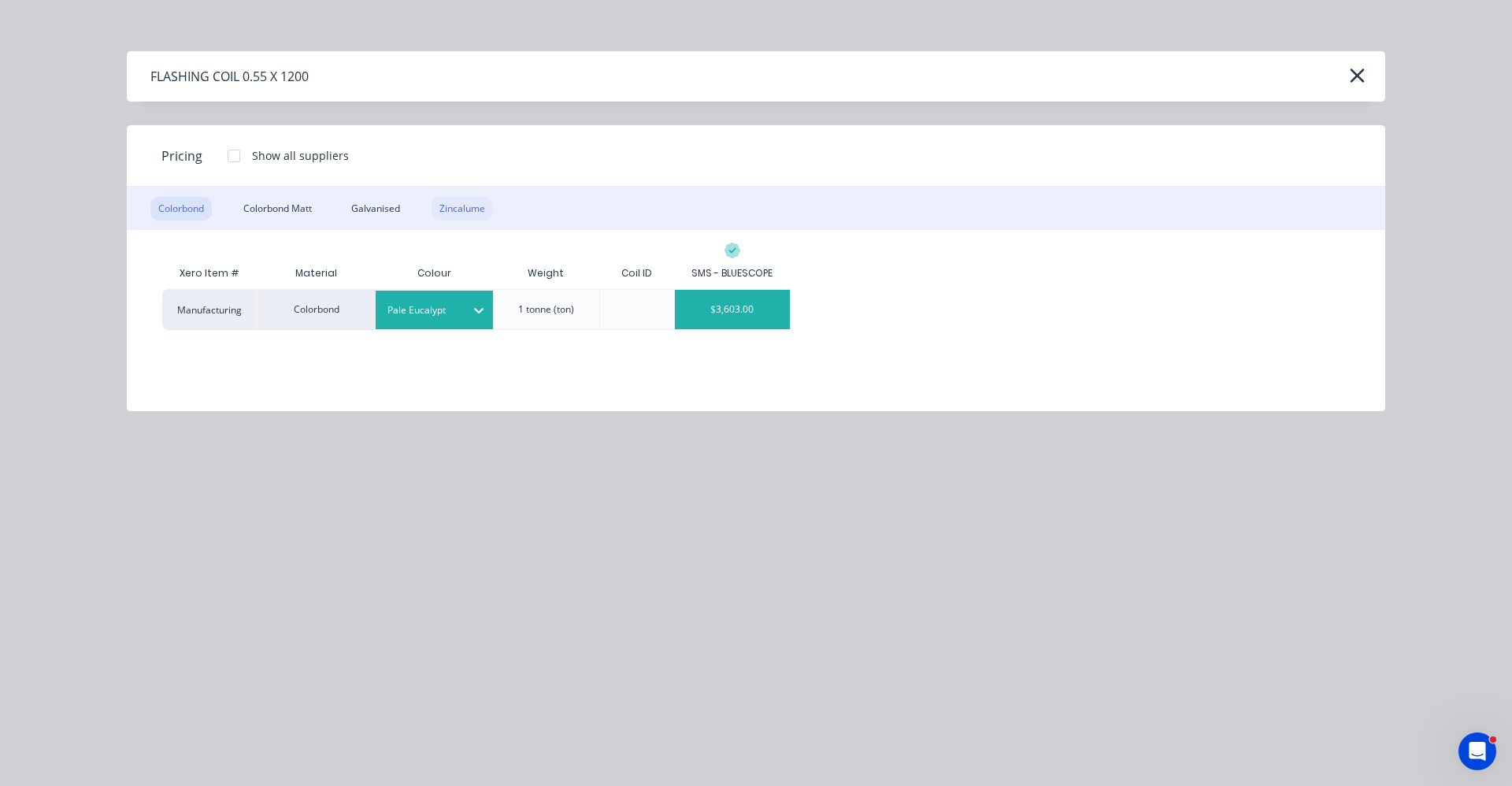
click at [455, 214] on div "Zincalume" at bounding box center [462, 208] width 62 height 24
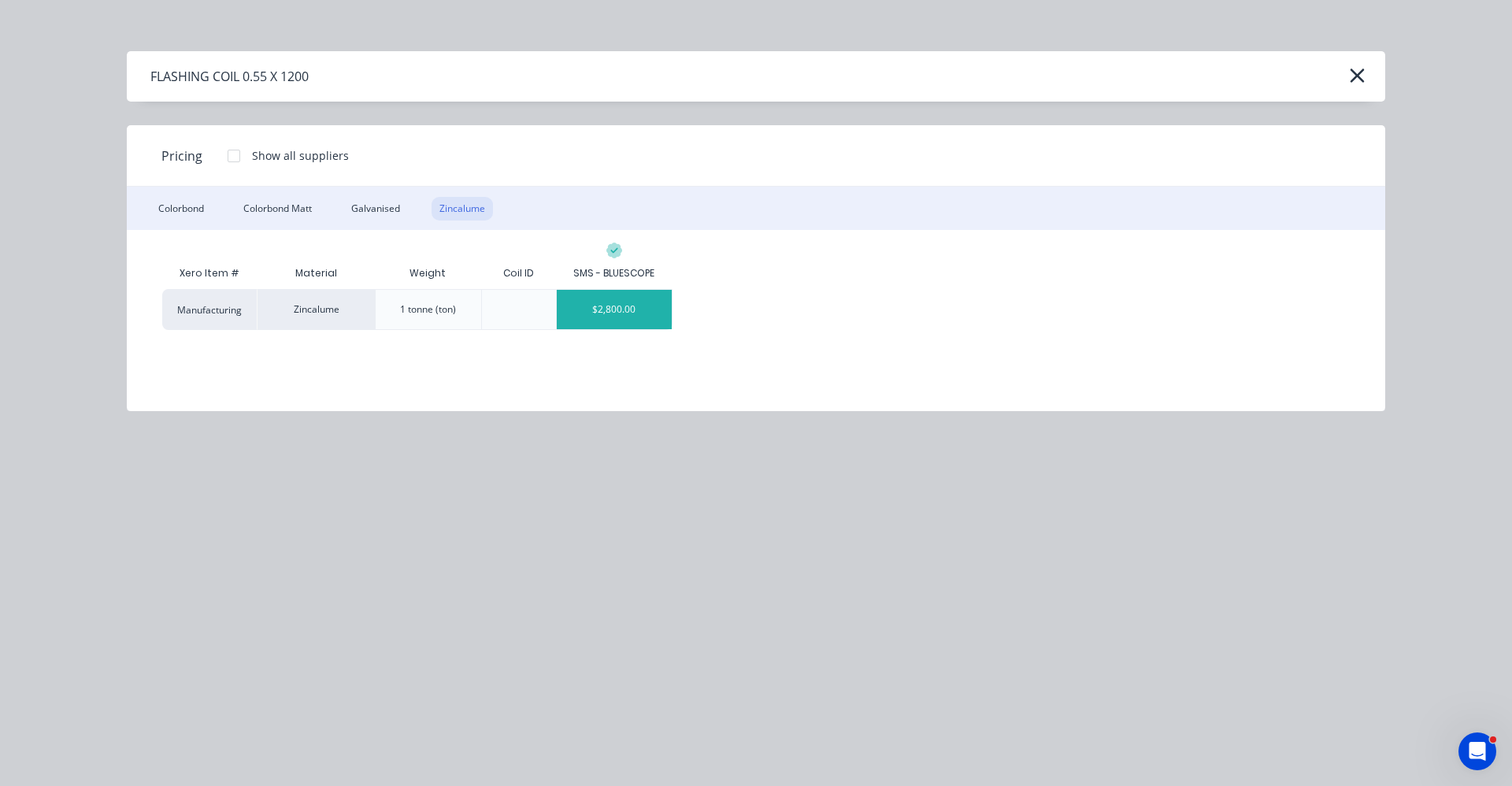
click at [616, 312] on div "$2,800.00" at bounding box center [614, 309] width 115 height 39
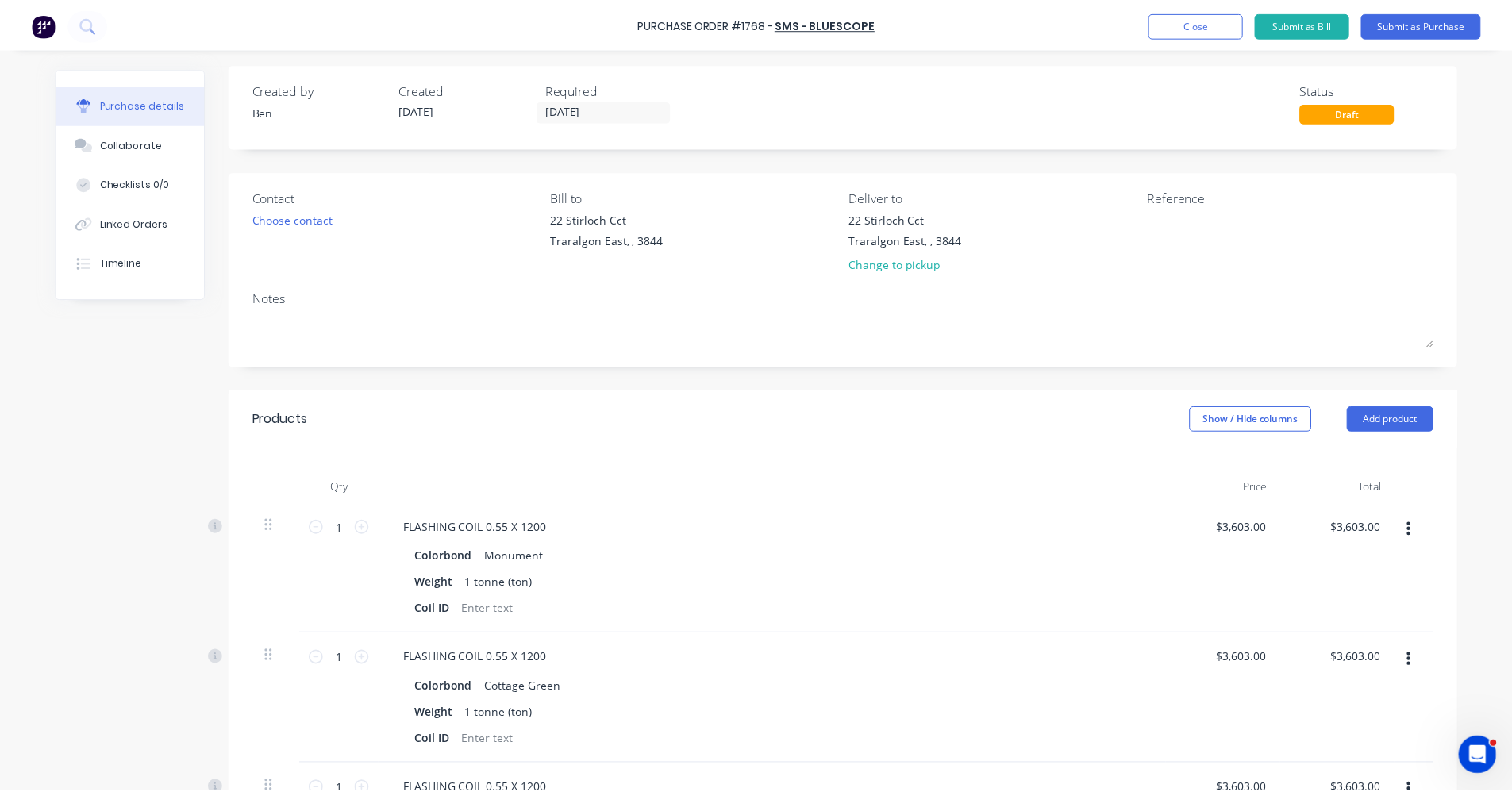
scroll to position [0, 0]
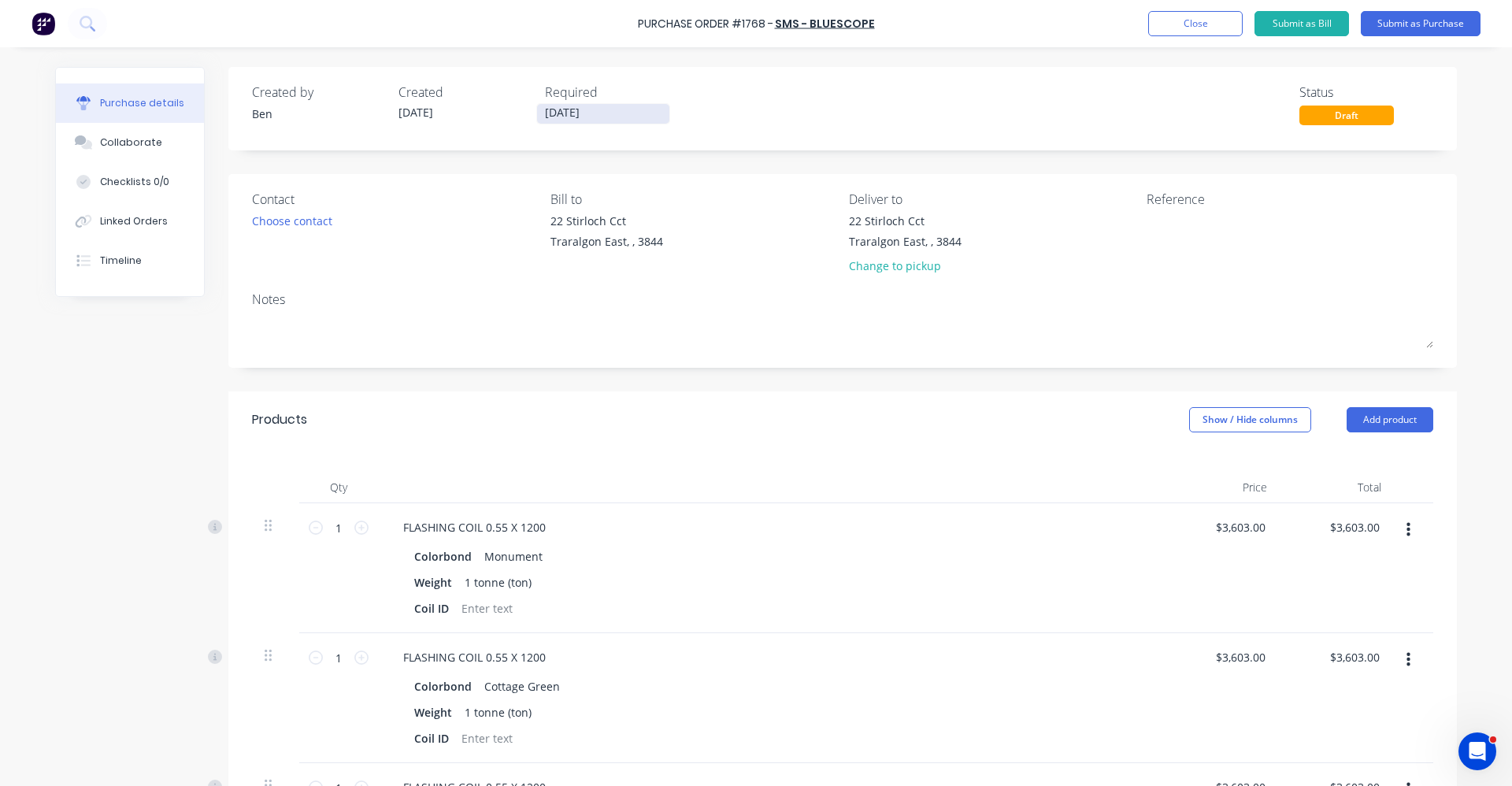
click at [590, 116] on input "[DATE]" at bounding box center [604, 114] width 133 height 20
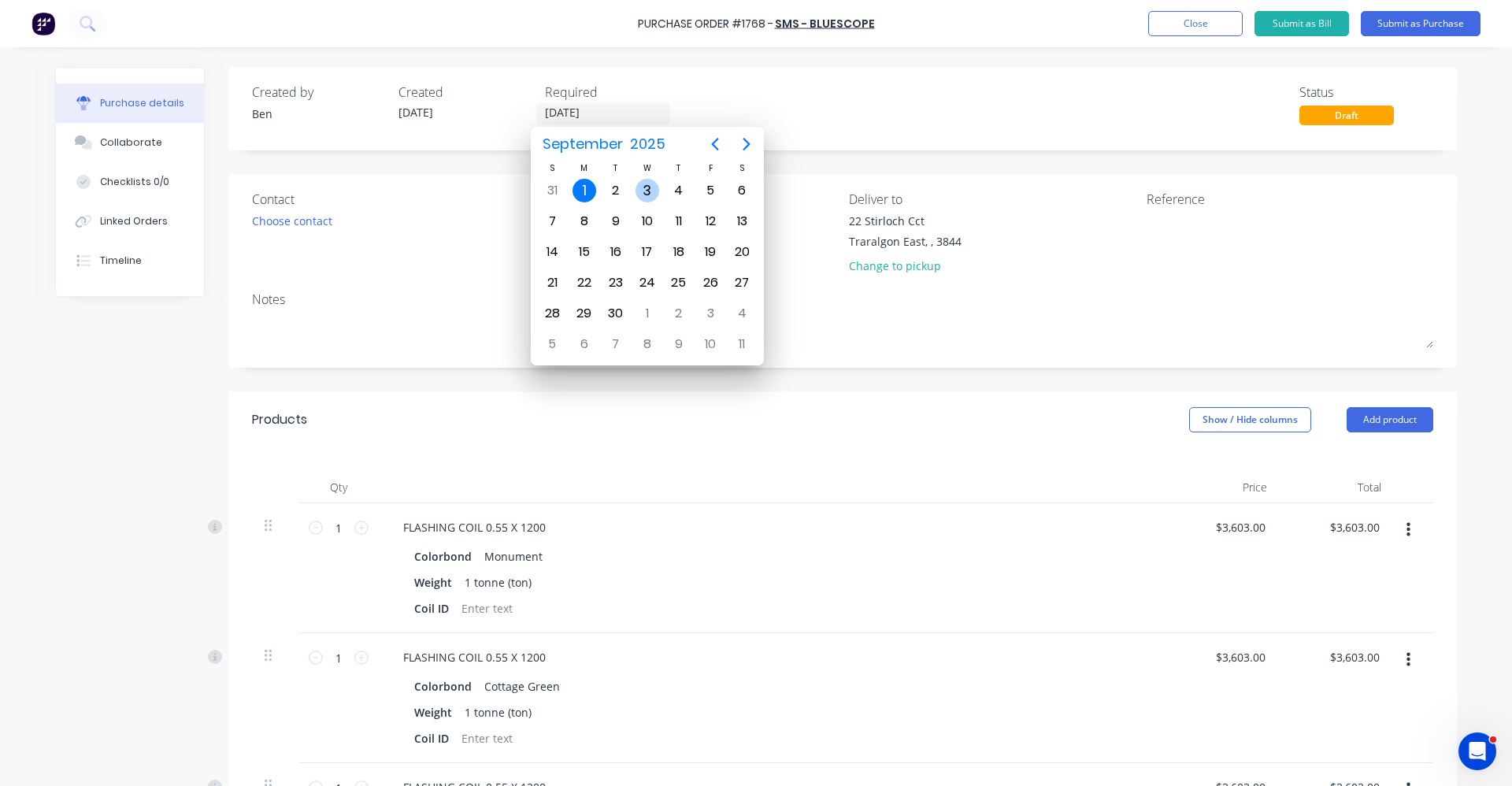
click at [651, 191] on div "3" at bounding box center [647, 191] width 24 height 24
type input "[DATE]"
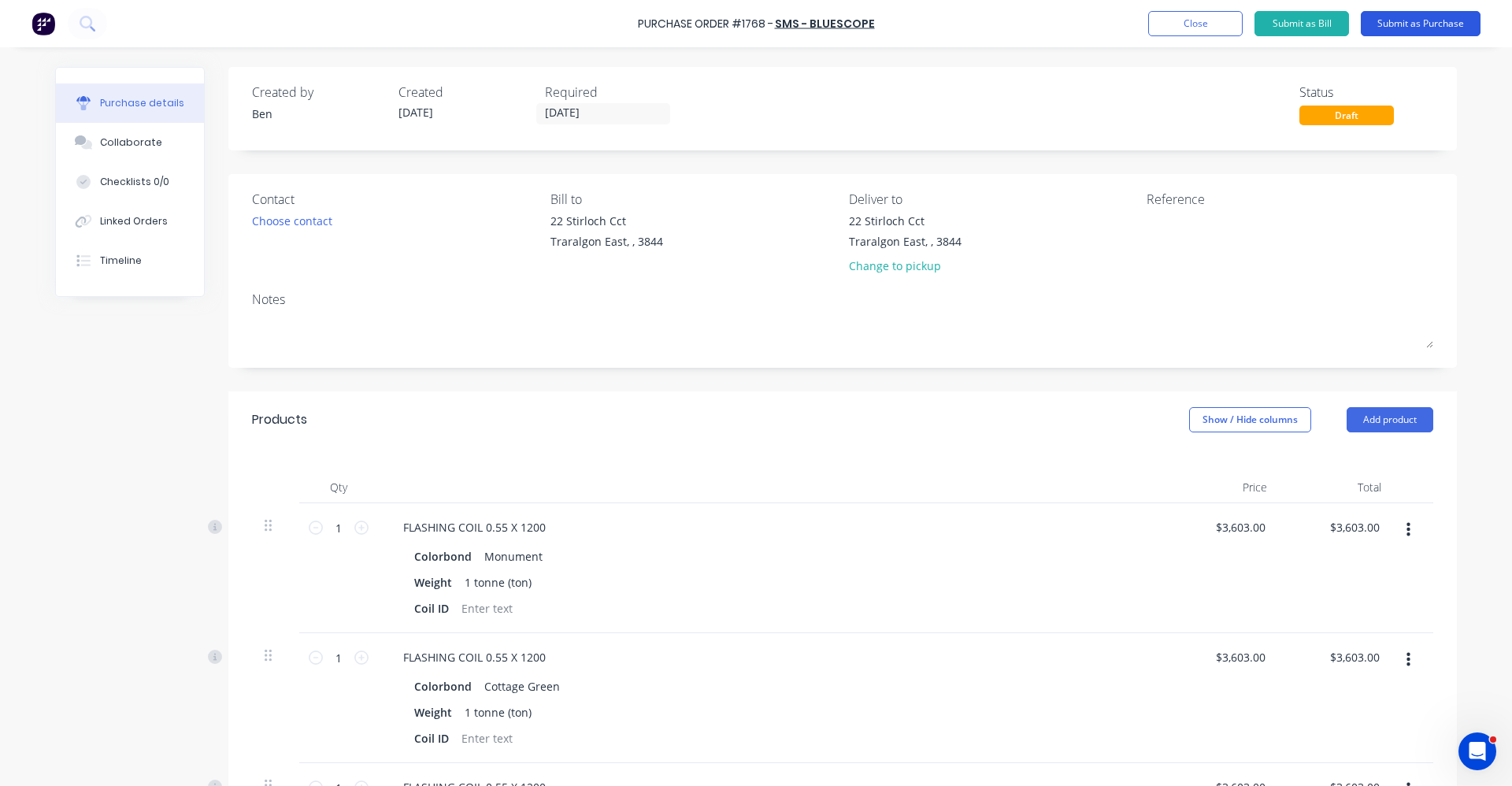
click at [1403, 26] on button "Submit as Purchase" at bounding box center [1420, 24] width 120 height 25
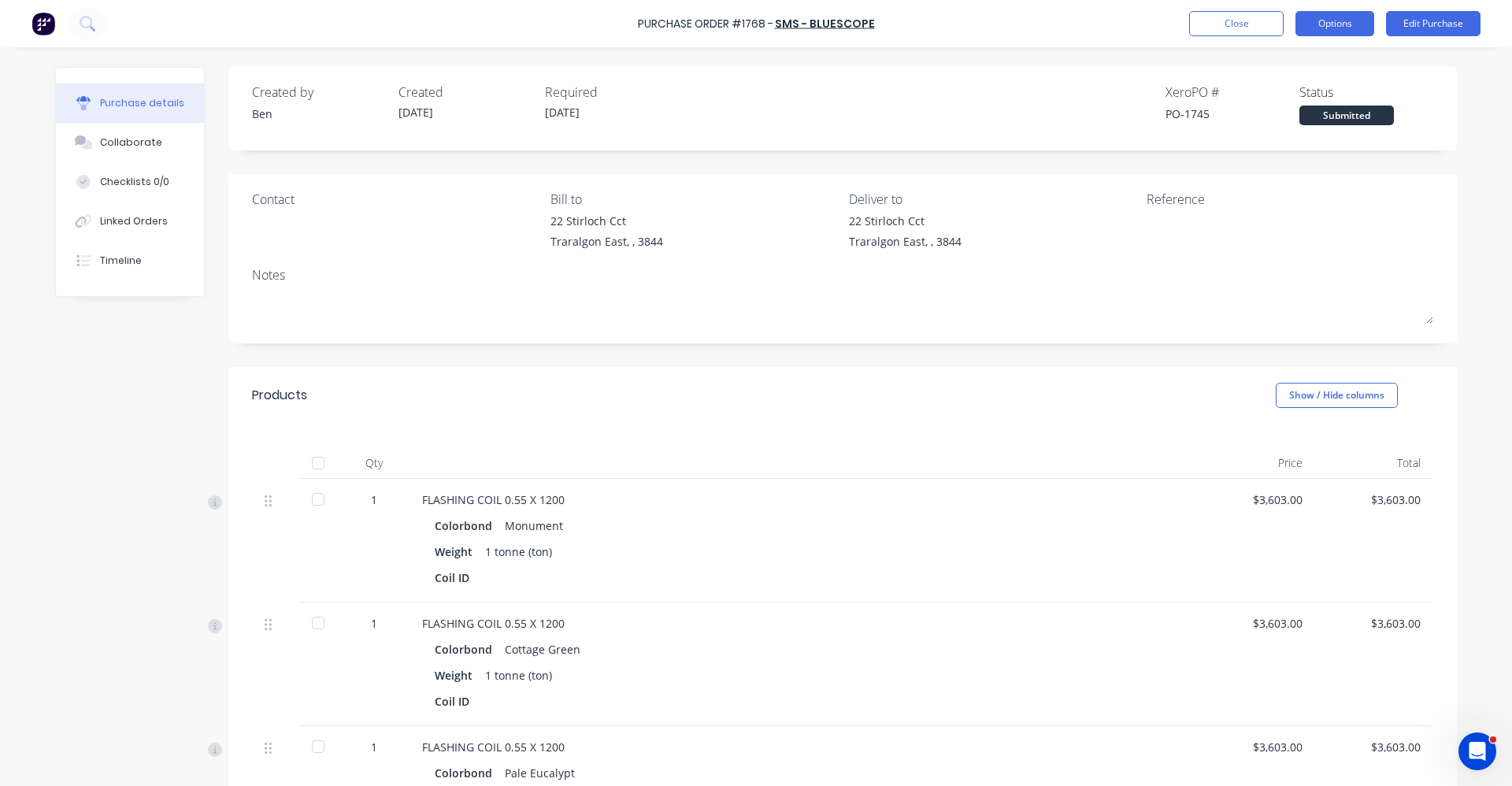
click at [1353, 26] on button "Options" at bounding box center [1334, 24] width 79 height 25
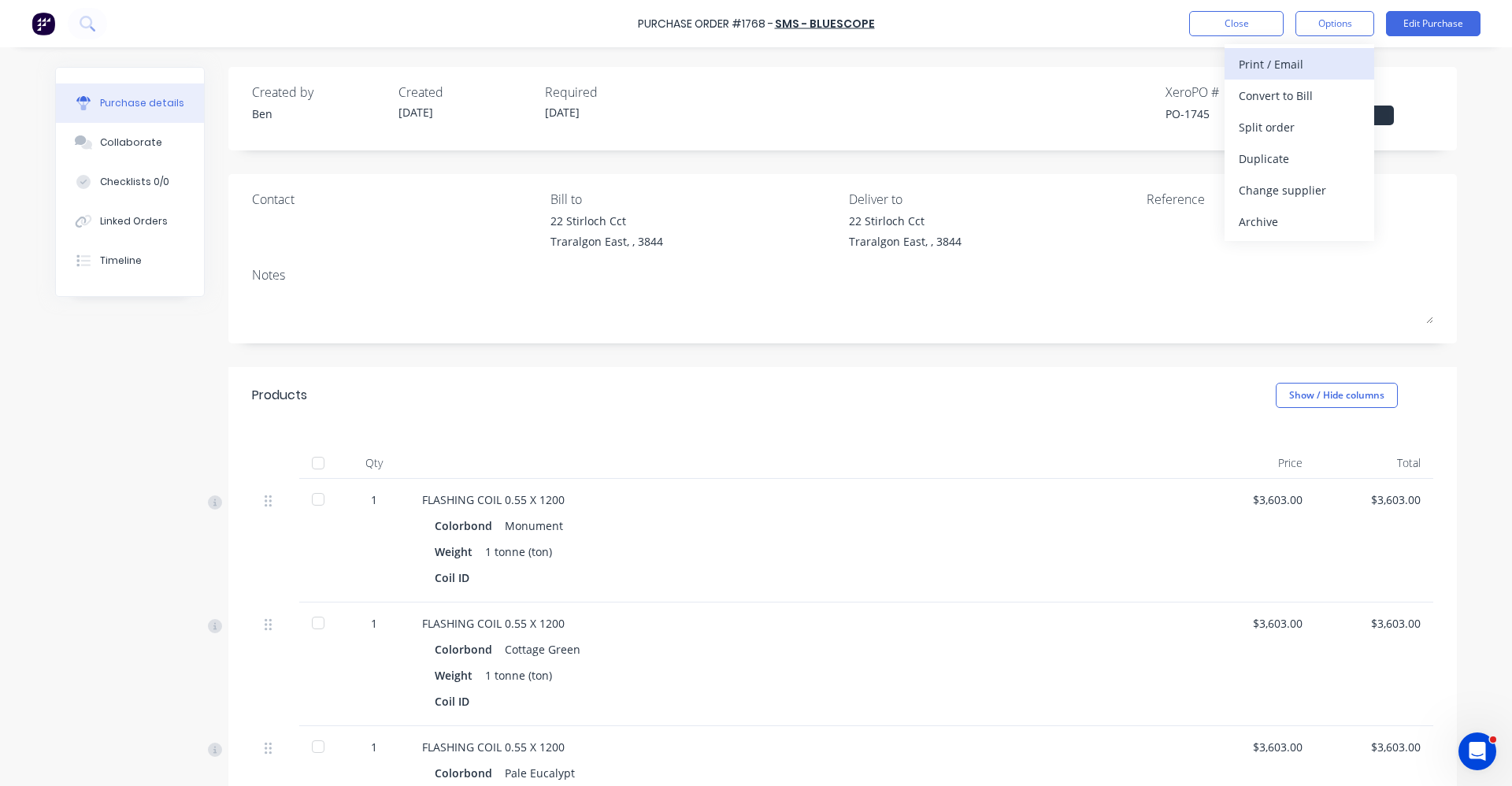
click at [1289, 64] on div "Print / Email" at bounding box center [1300, 64] width 122 height 23
click at [1256, 66] on div "Back" at bounding box center [1300, 64] width 122 height 23
click at [1289, 62] on div "Print / Email" at bounding box center [1300, 64] width 122 height 23
click at [1287, 92] on div "With pricing" at bounding box center [1300, 95] width 122 height 23
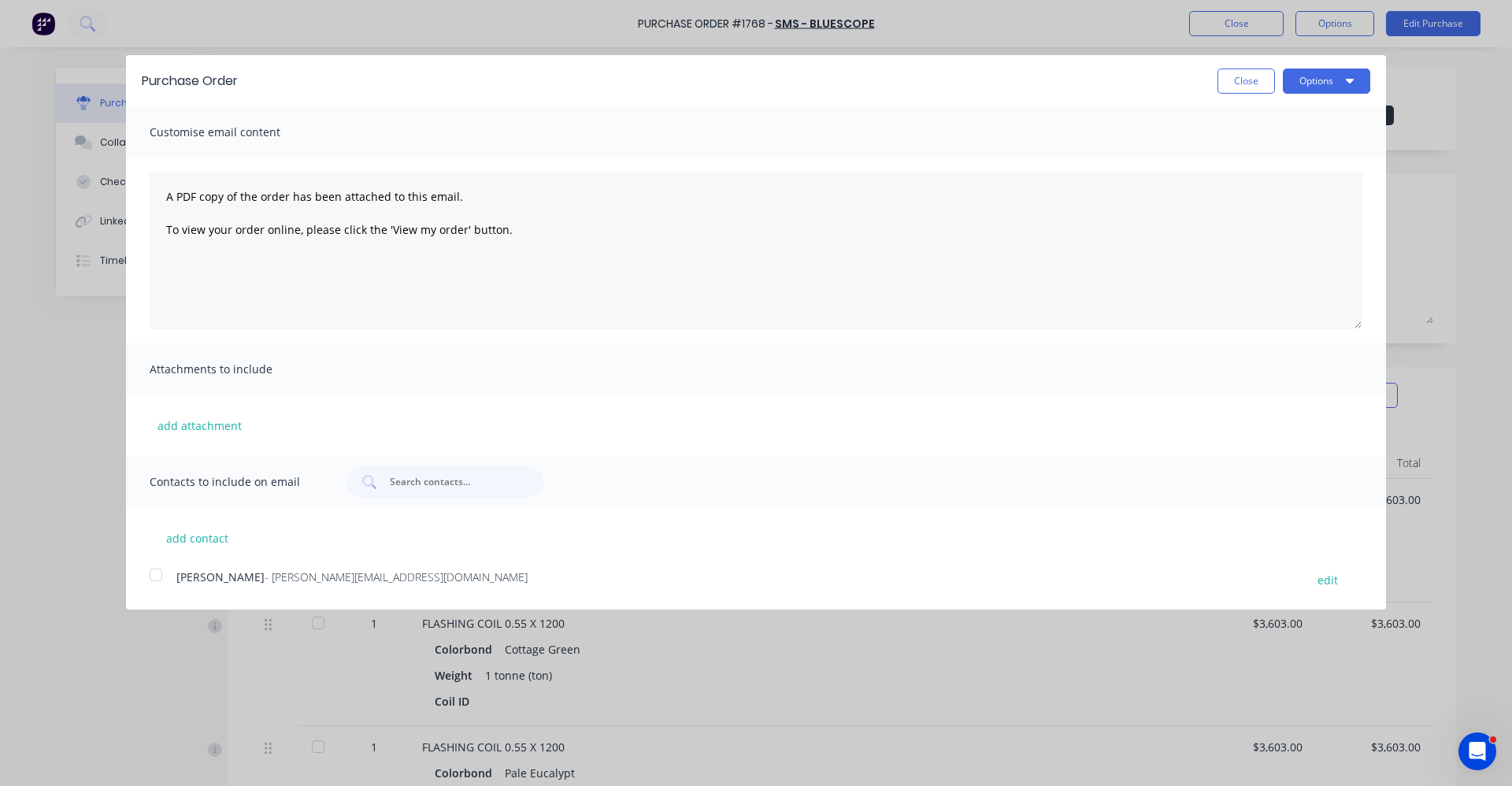
click at [163, 574] on div at bounding box center [156, 575] width 32 height 32
click at [1323, 76] on button "Options" at bounding box center [1327, 81] width 88 height 25
click at [1274, 148] on div "Email" at bounding box center [1296, 152] width 122 height 23
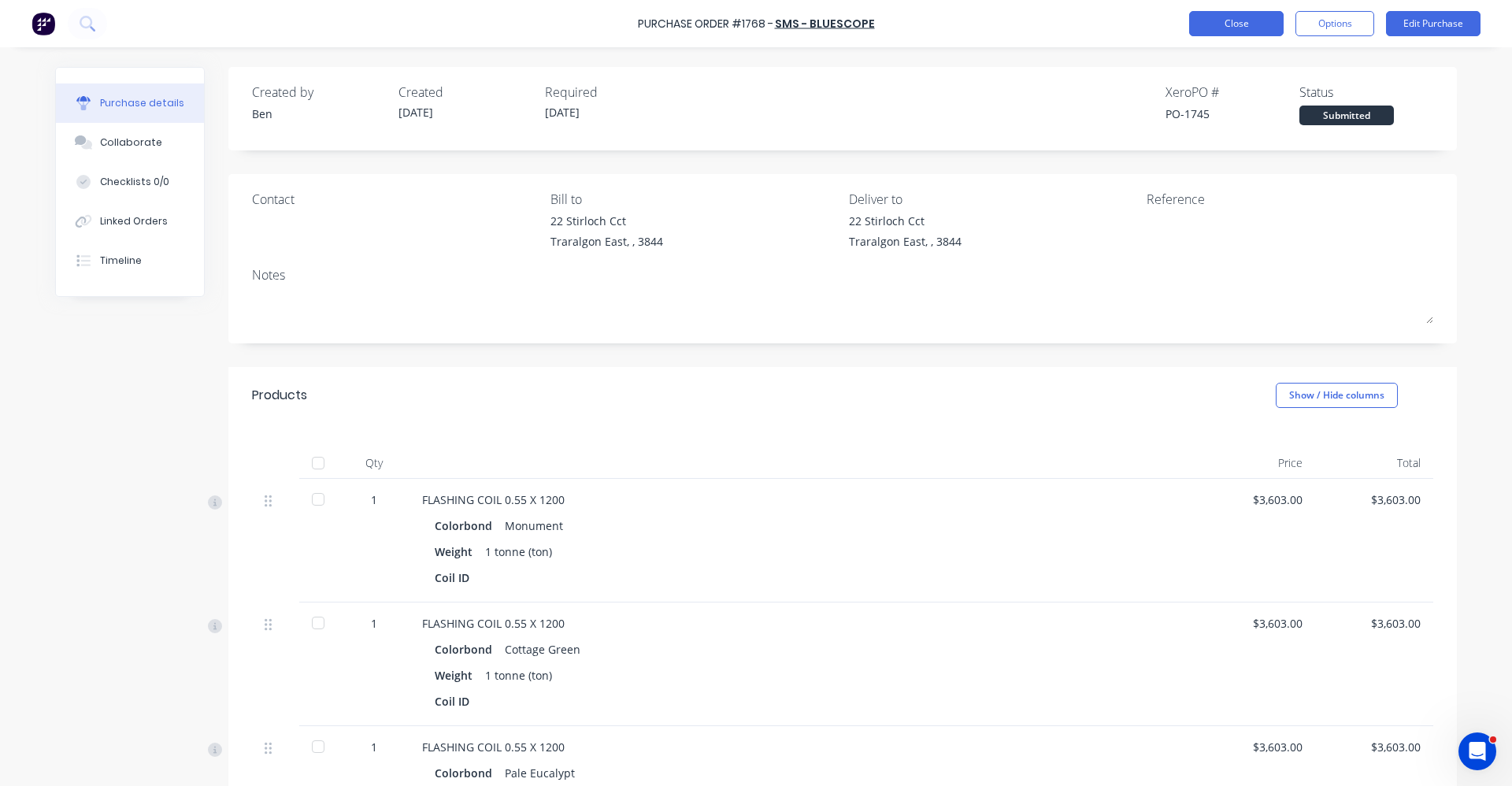
click at [1230, 22] on button "Close" at bounding box center [1237, 24] width 95 height 25
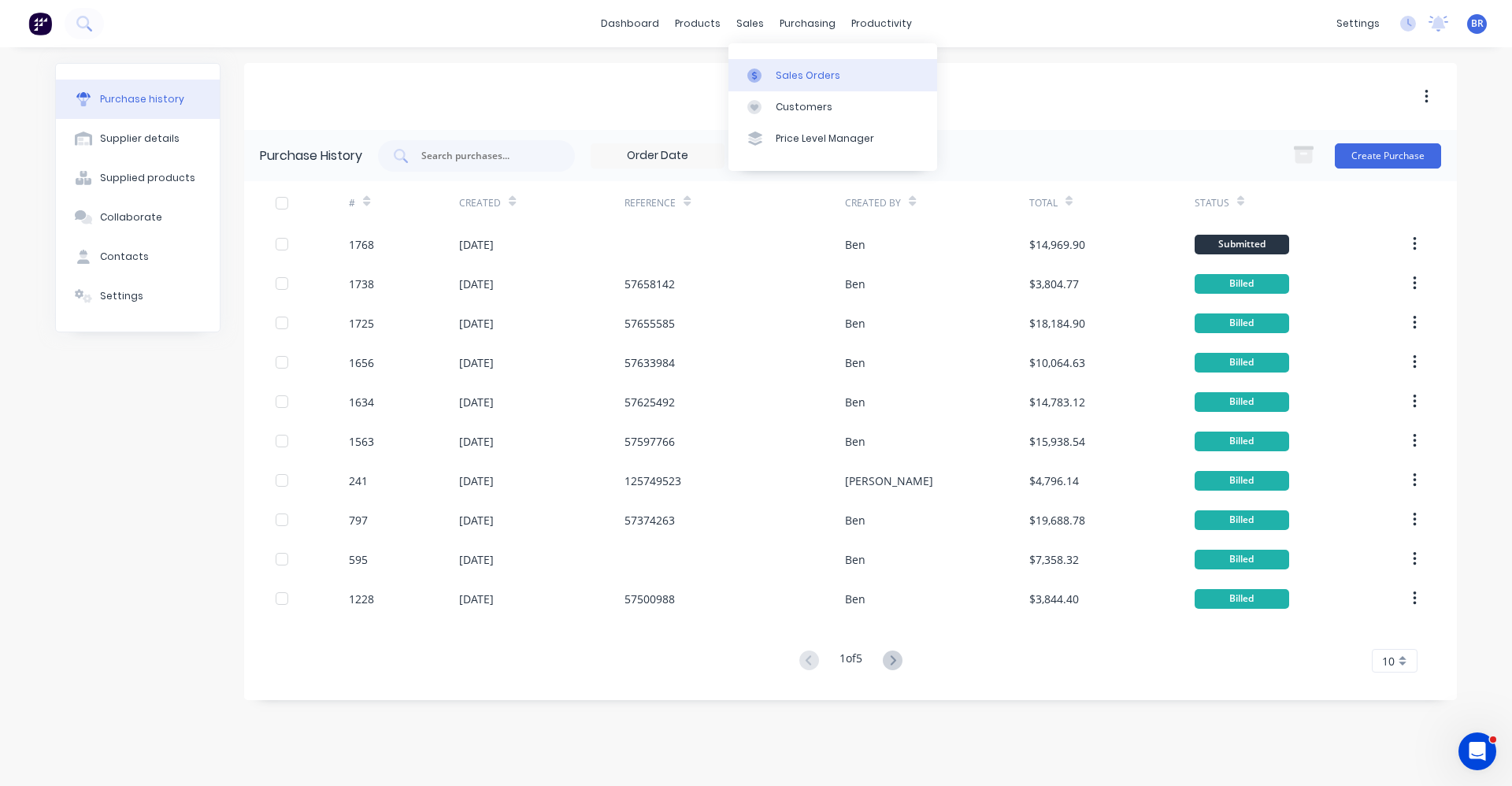
click at [804, 78] on div "Sales Orders" at bounding box center [808, 76] width 65 height 14
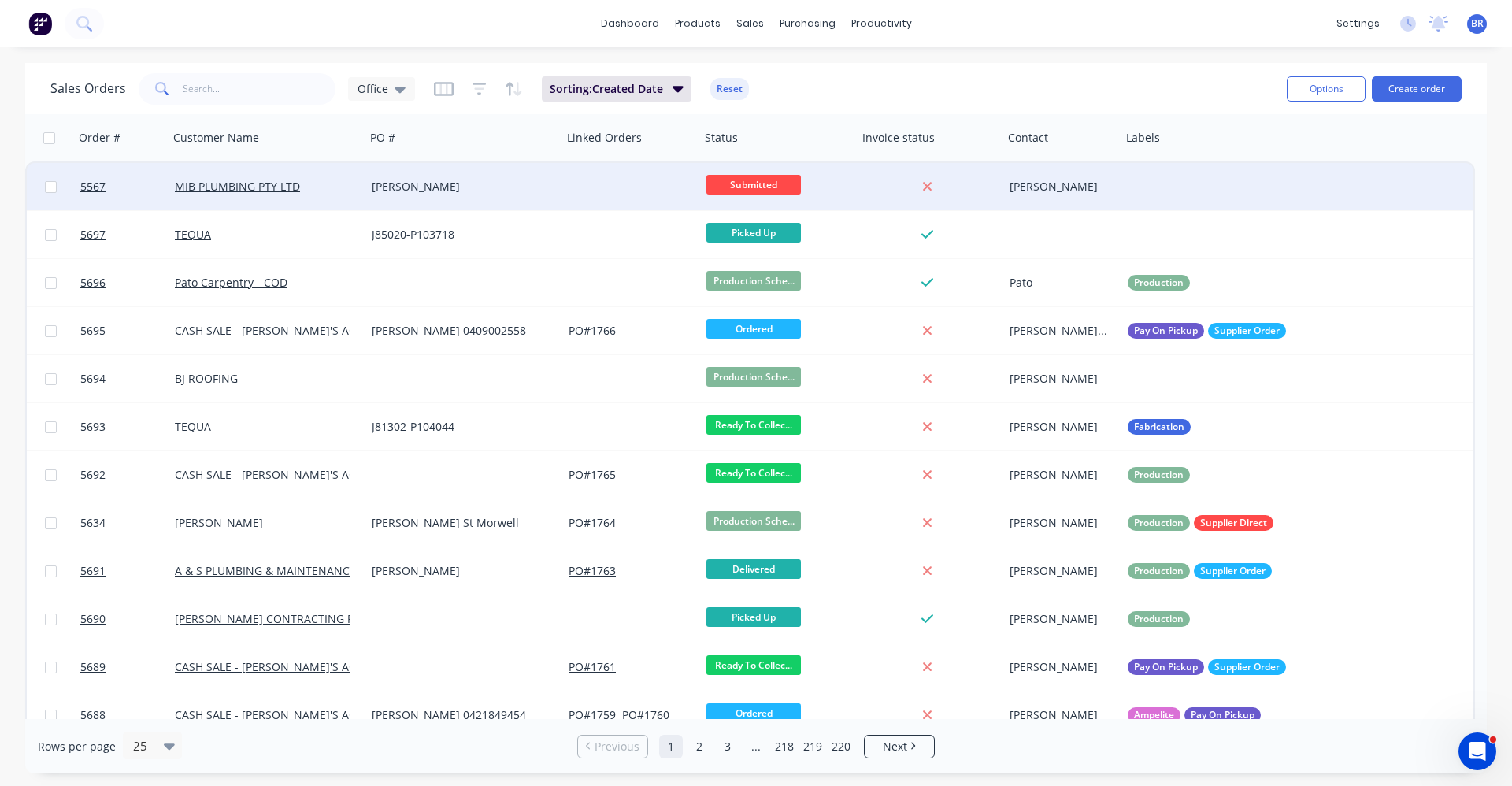
click at [482, 194] on div "[PERSON_NAME]" at bounding box center [463, 187] width 196 height 47
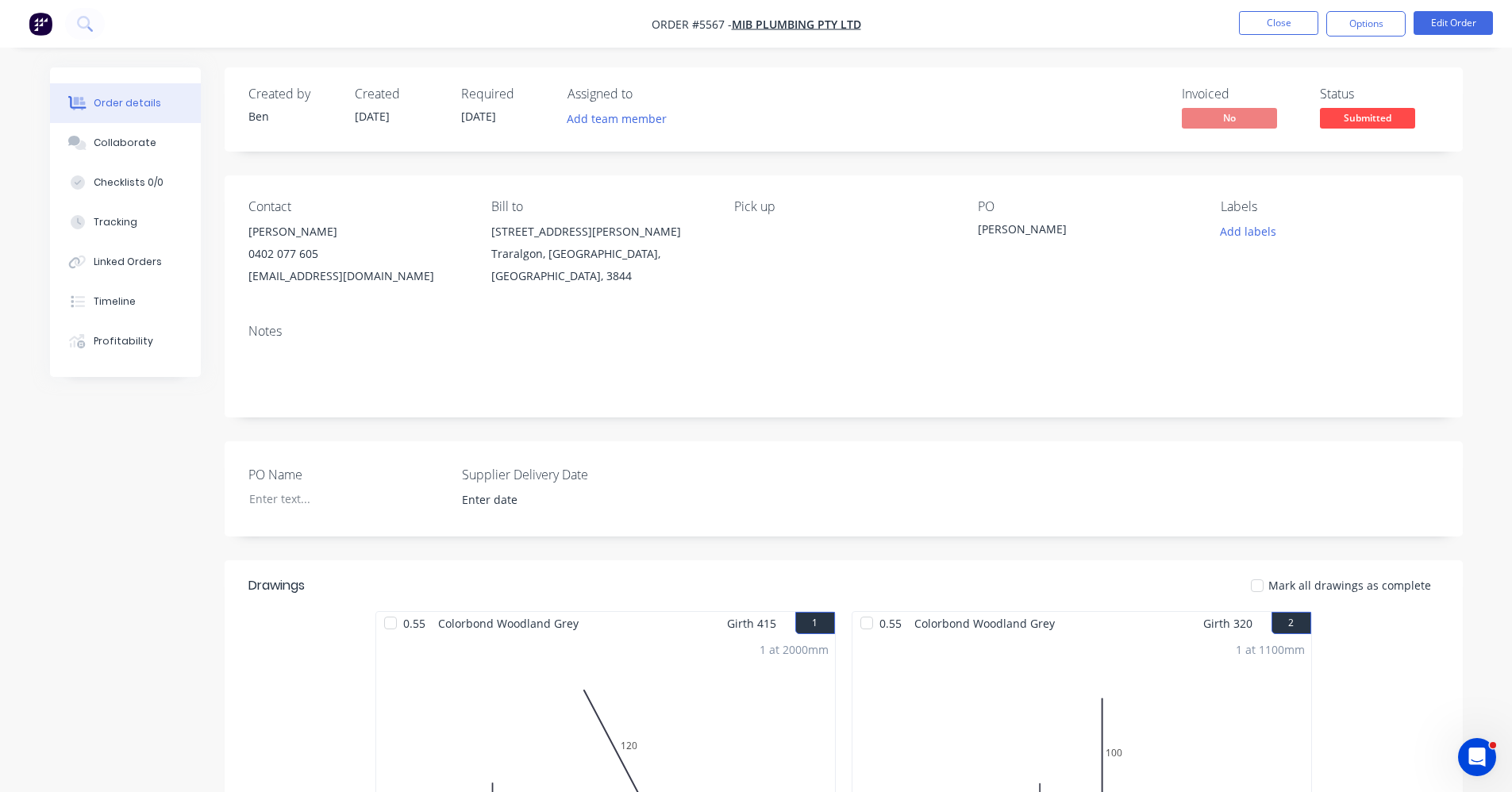
click at [1386, 127] on span "Submitted" at bounding box center [1367, 118] width 95 height 20
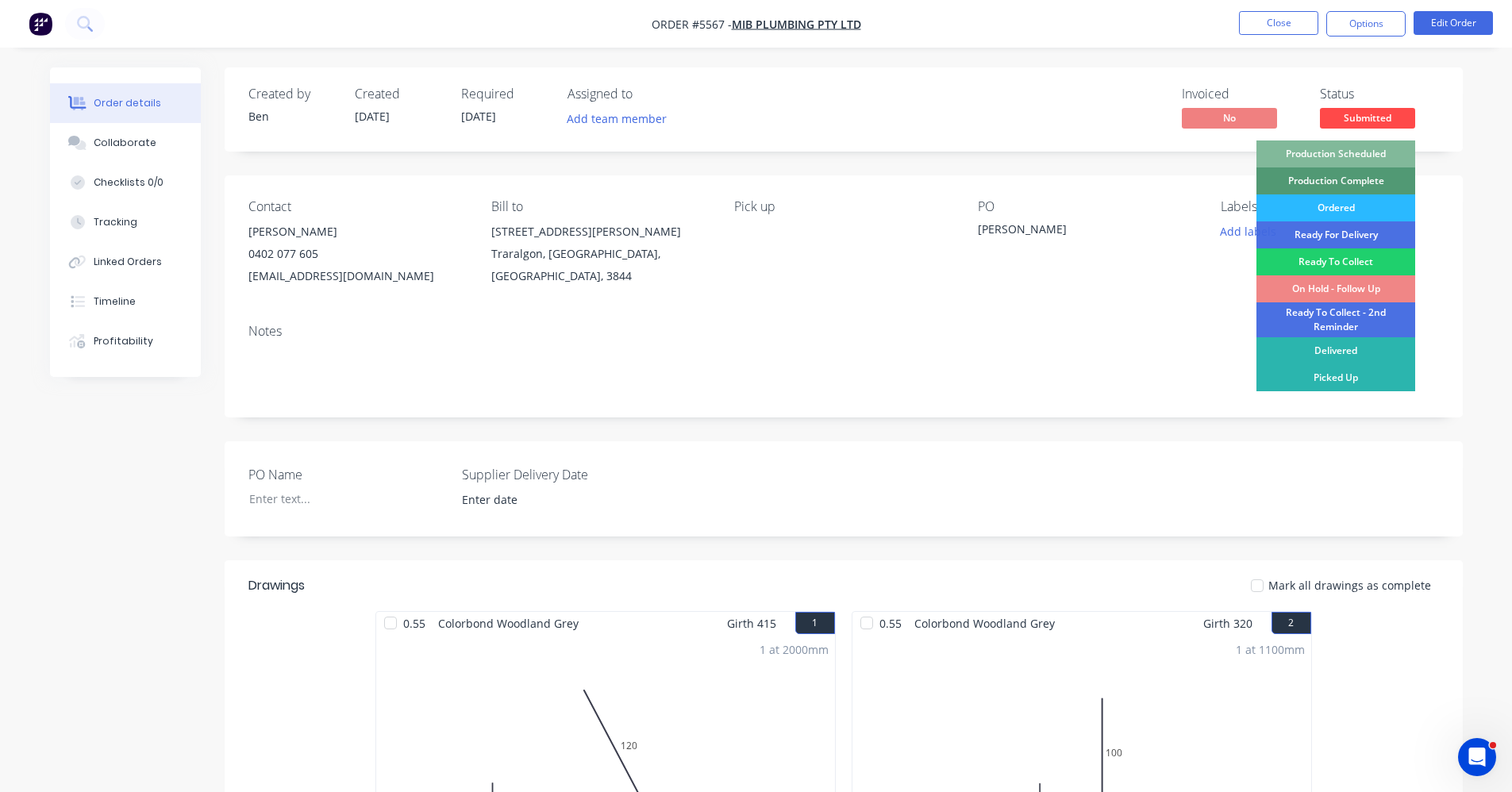
click at [1363, 154] on div "Production Scheduled" at bounding box center [1336, 154] width 159 height 27
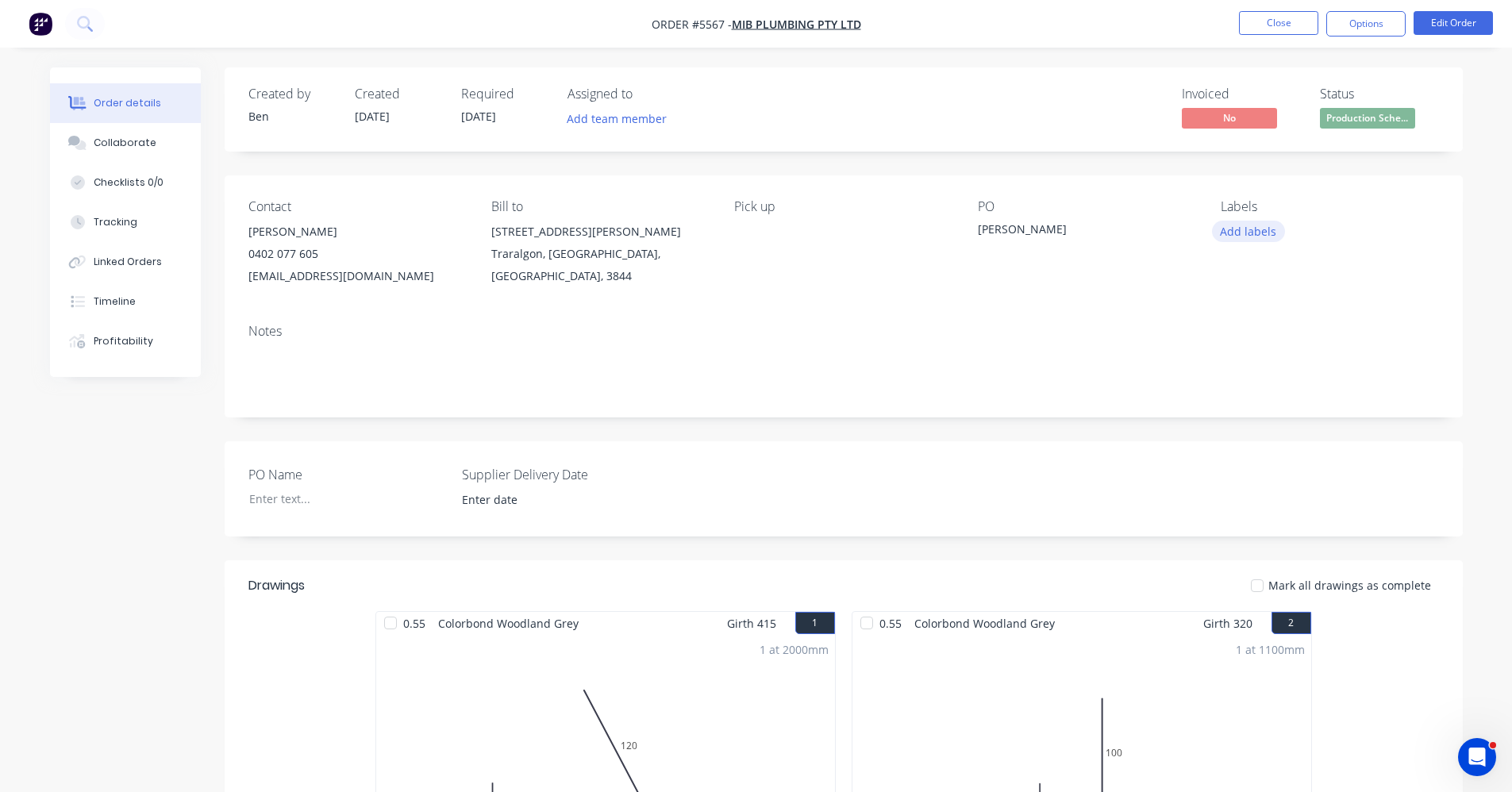
drag, startPoint x: 1217, startPoint y: 226, endPoint x: 1226, endPoint y: 232, distance: 10.8
click at [1219, 227] on button "Add labels" at bounding box center [1249, 231] width 73 height 21
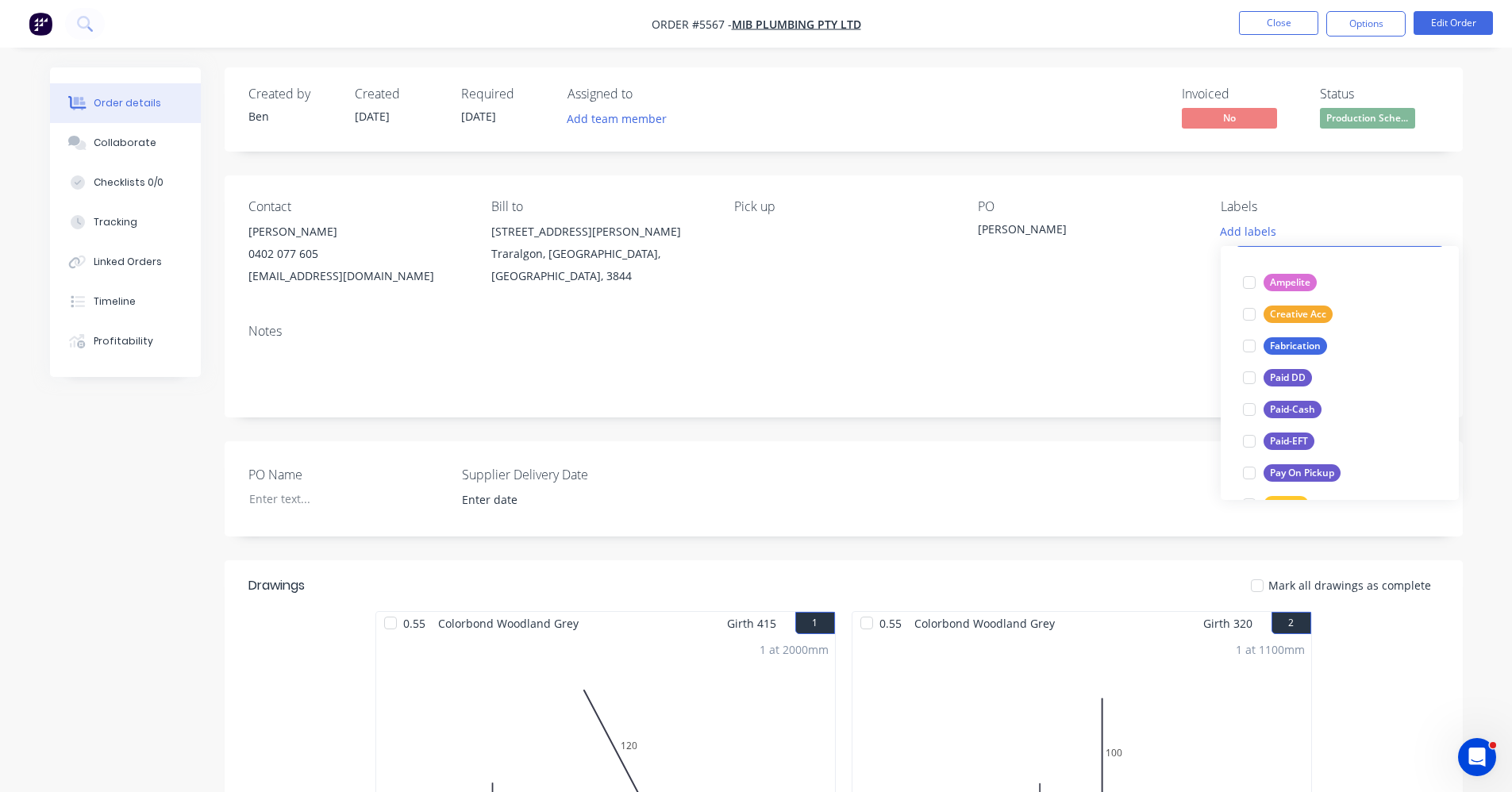
scroll to position [285, 0]
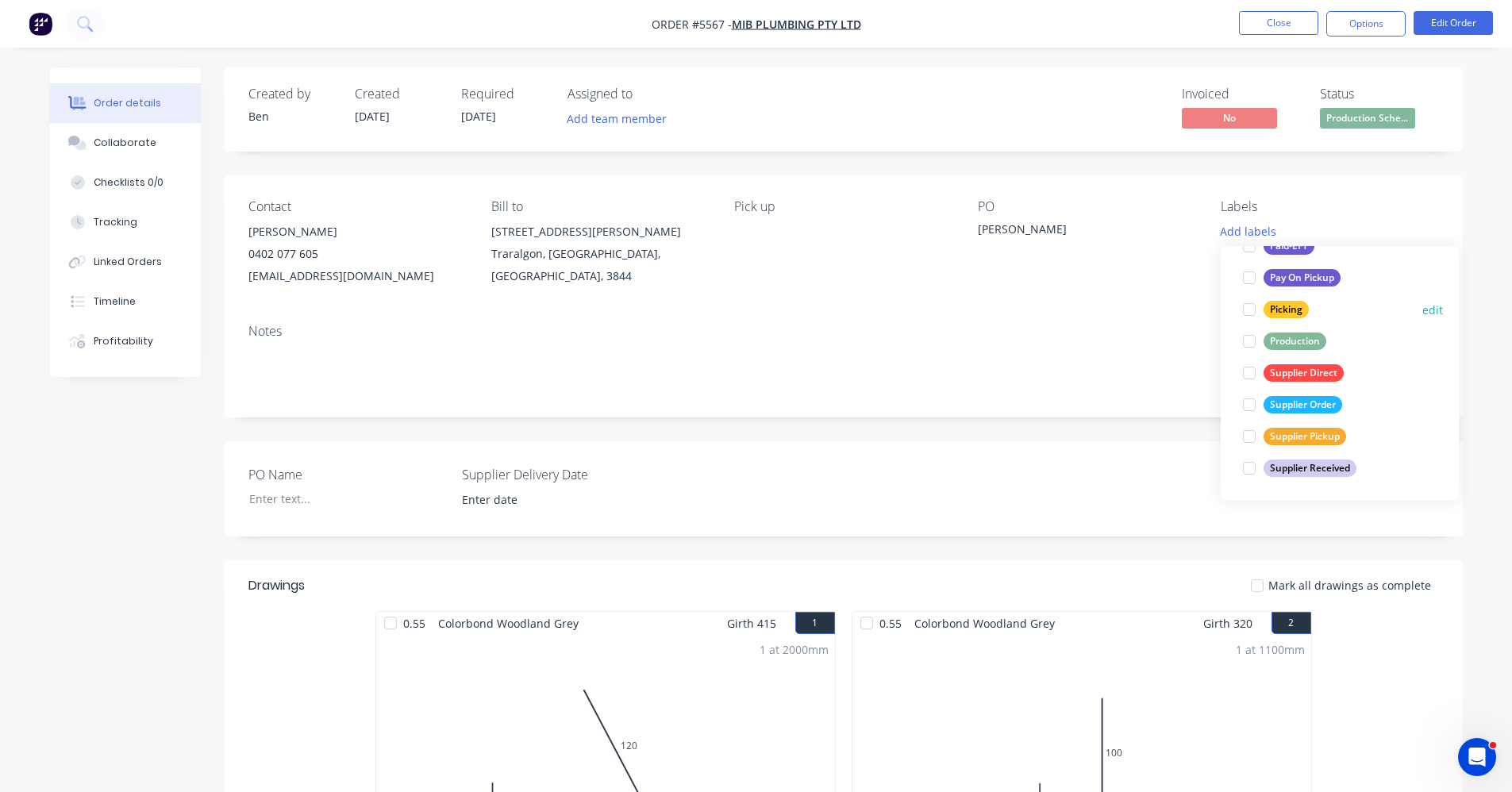
click at [1295, 324] on div "Picking edit" at bounding box center [1339, 309] width 206 height 32
click at [1295, 336] on div "Production" at bounding box center [1295, 341] width 63 height 17
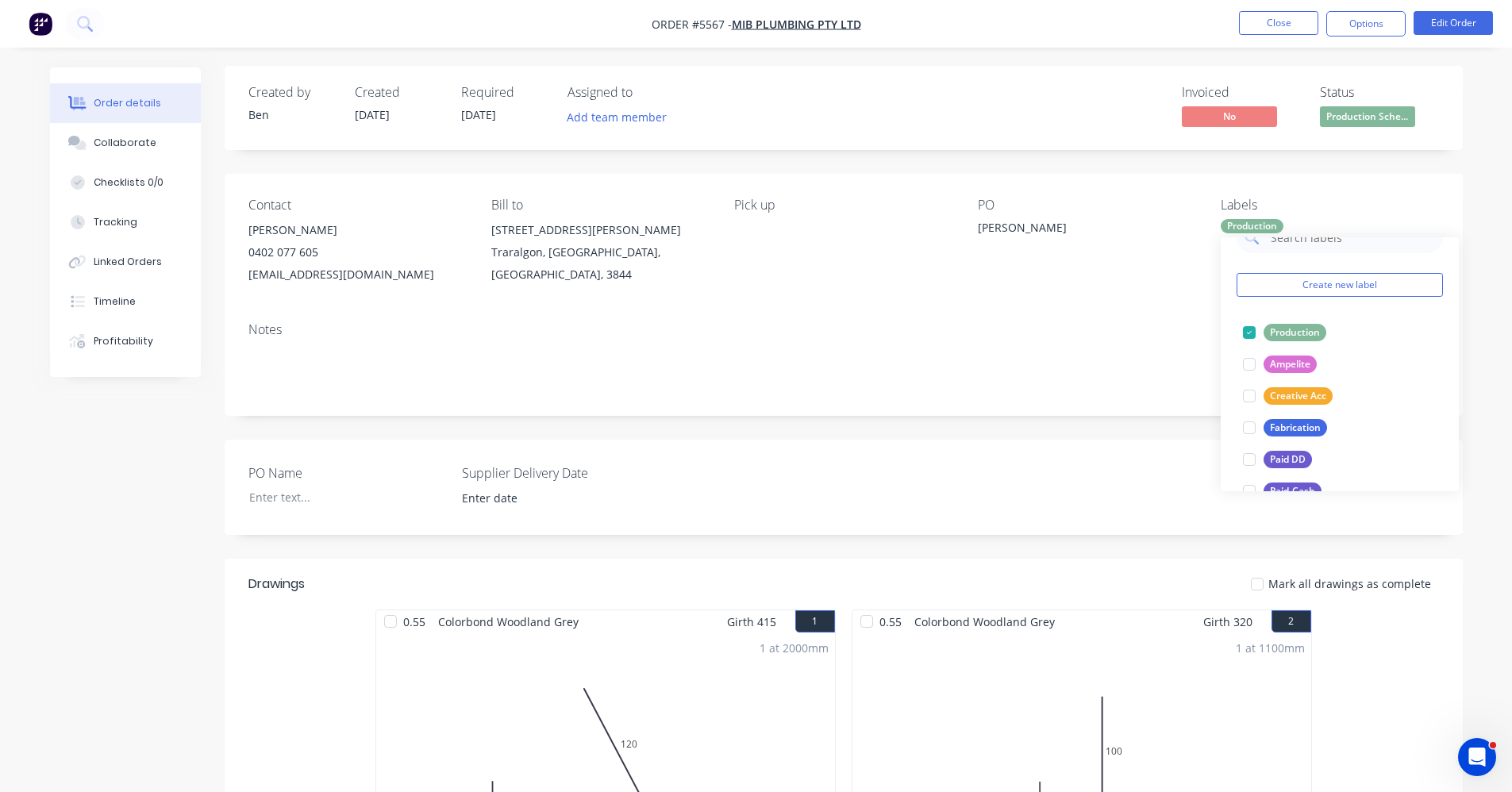
scroll to position [0, 0]
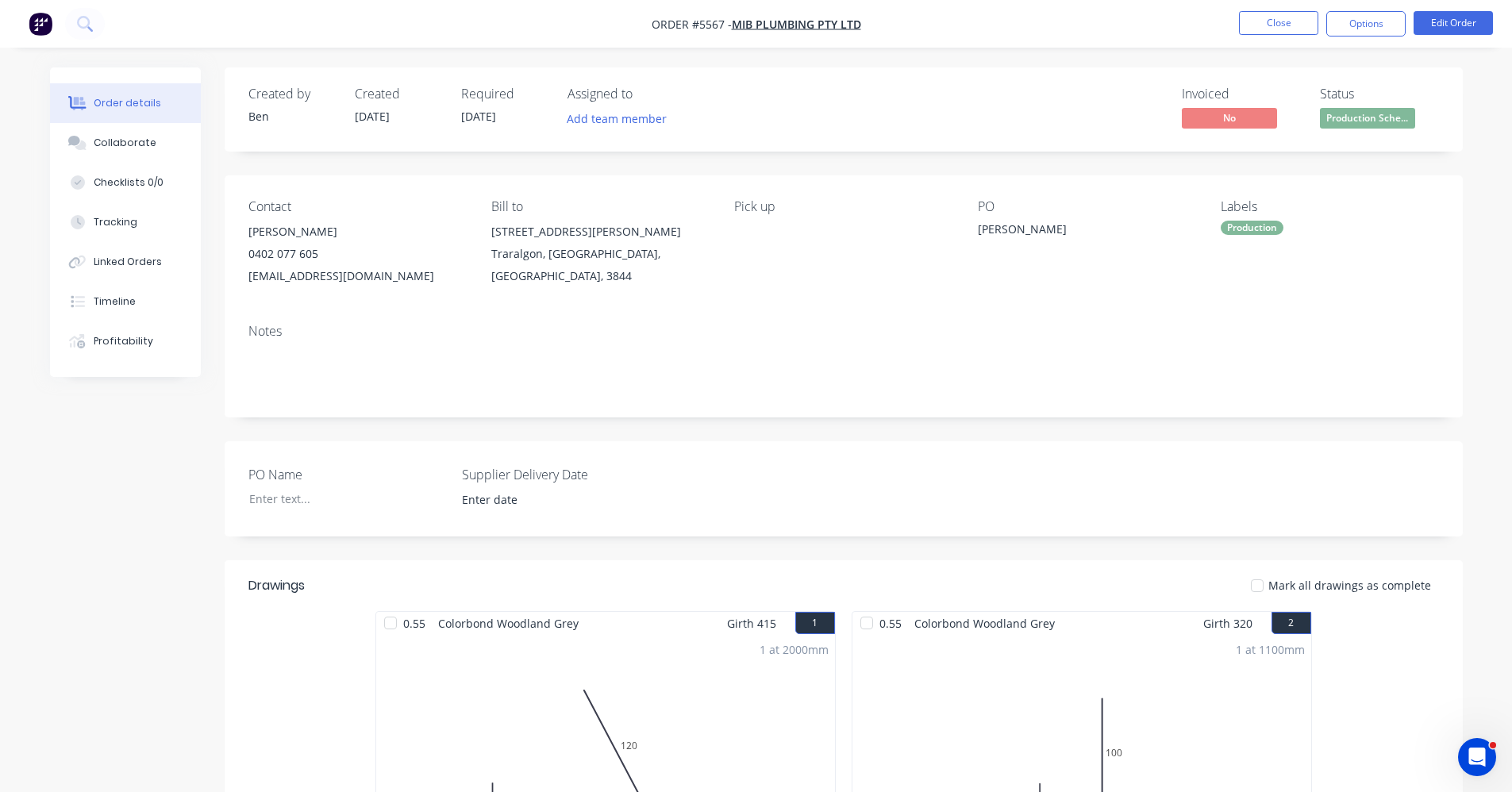
click at [1065, 344] on div "Notes" at bounding box center [843, 364] width 1238 height 107
click at [1261, 24] on button "Close" at bounding box center [1279, 23] width 80 height 24
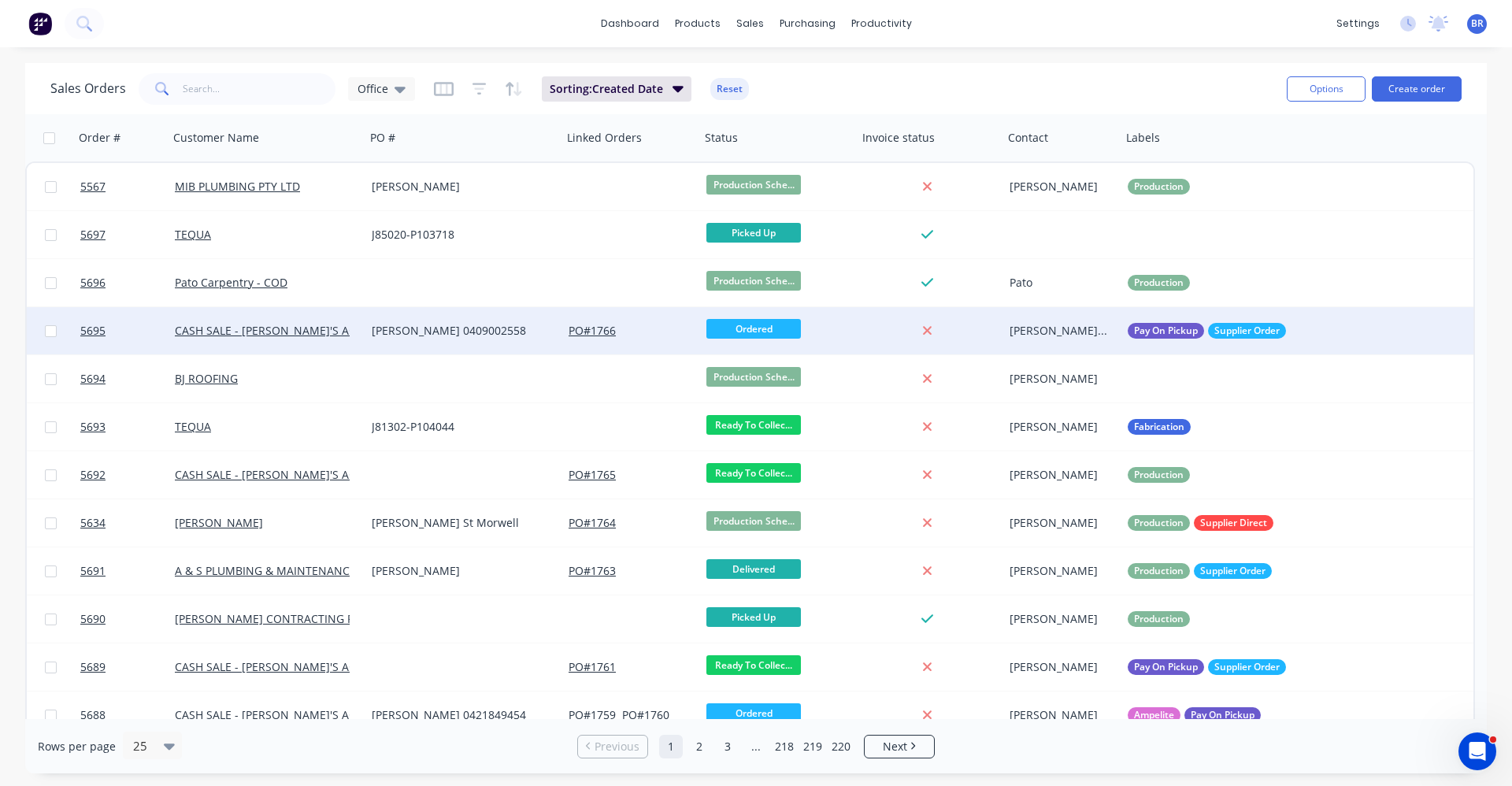
click at [661, 335] on div "PO # 1766" at bounding box center [631, 331] width 125 height 16
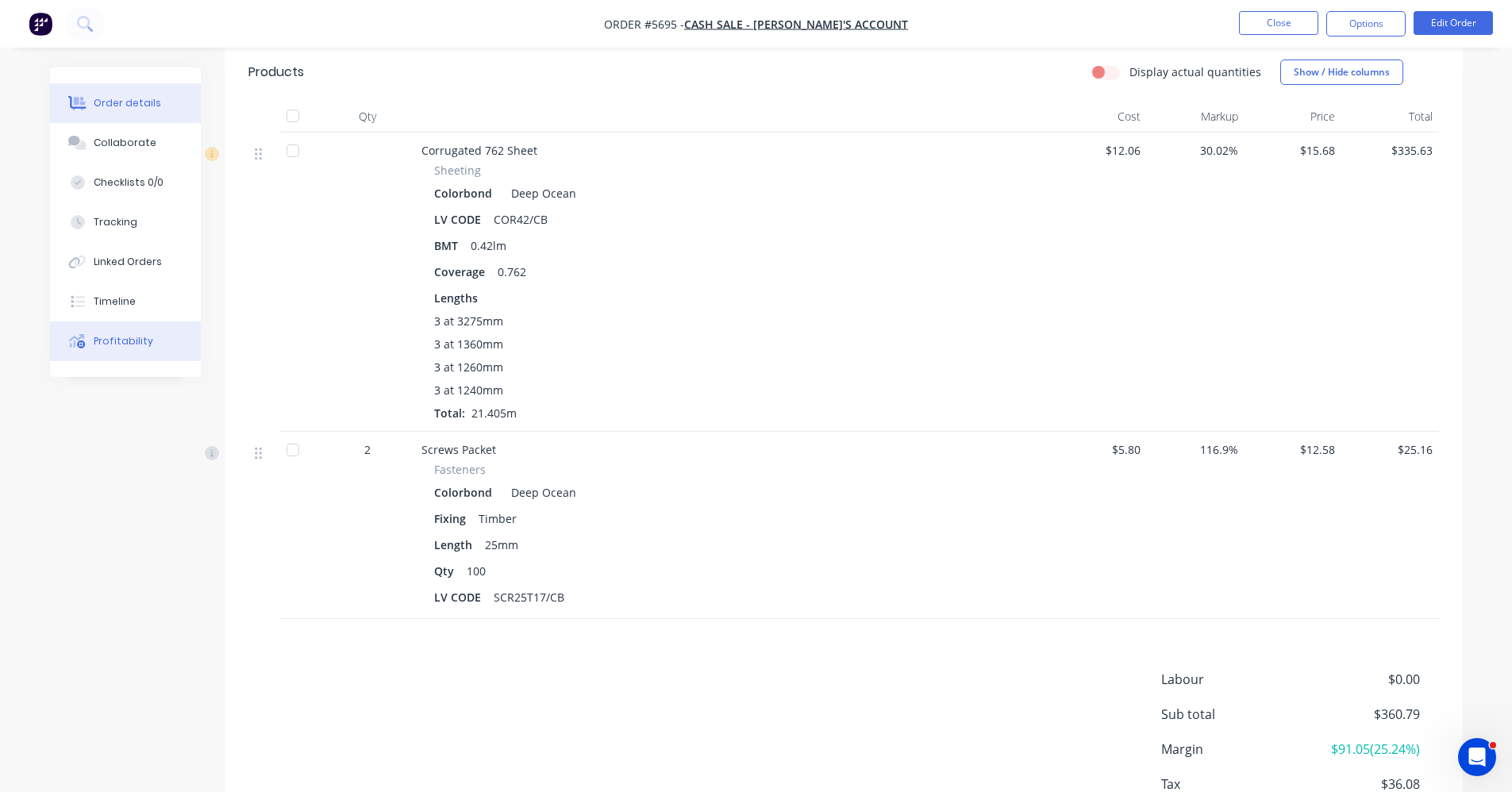
scroll to position [476, 0]
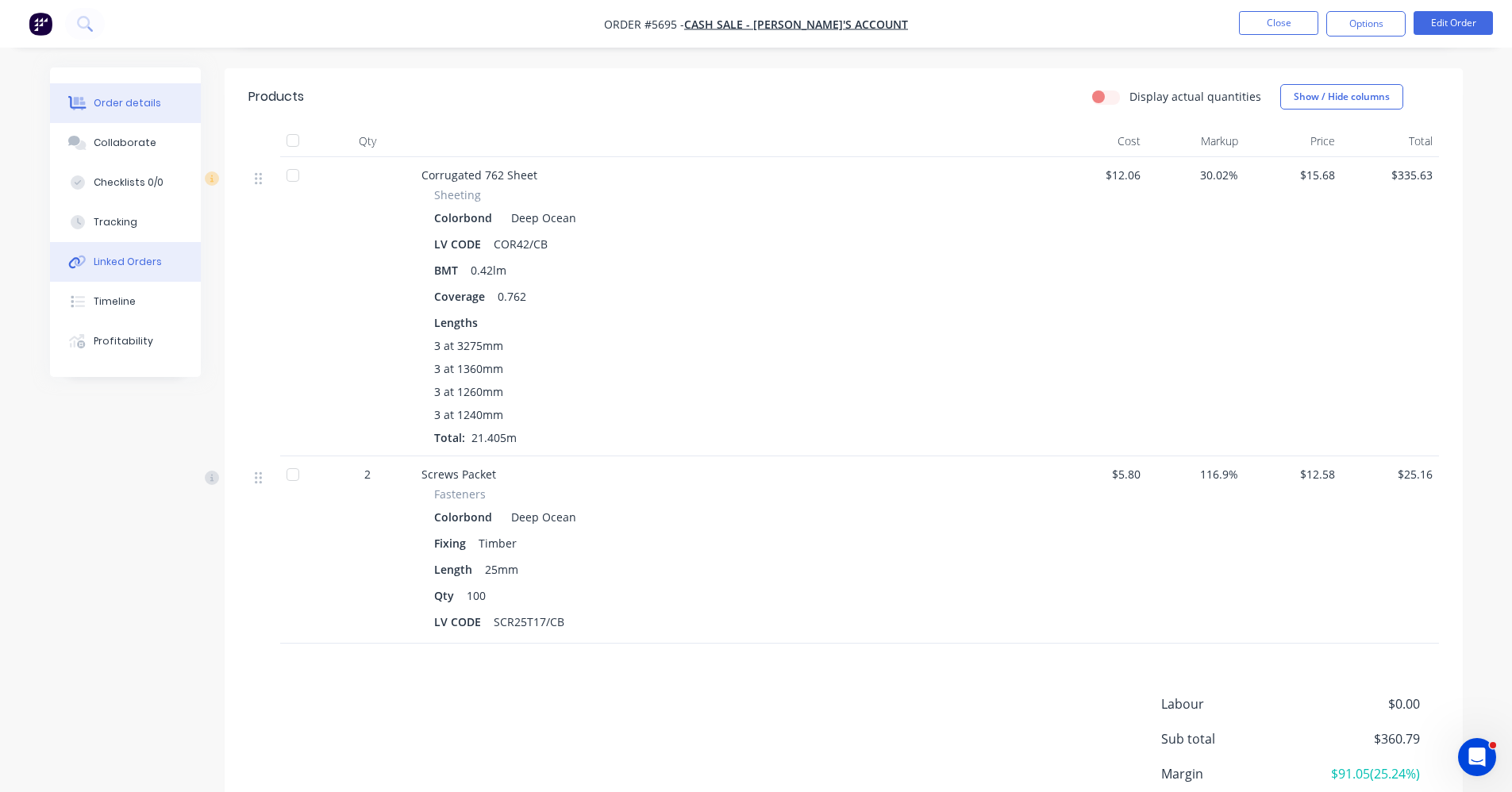
click at [119, 267] on div "Linked Orders" at bounding box center [128, 262] width 68 height 14
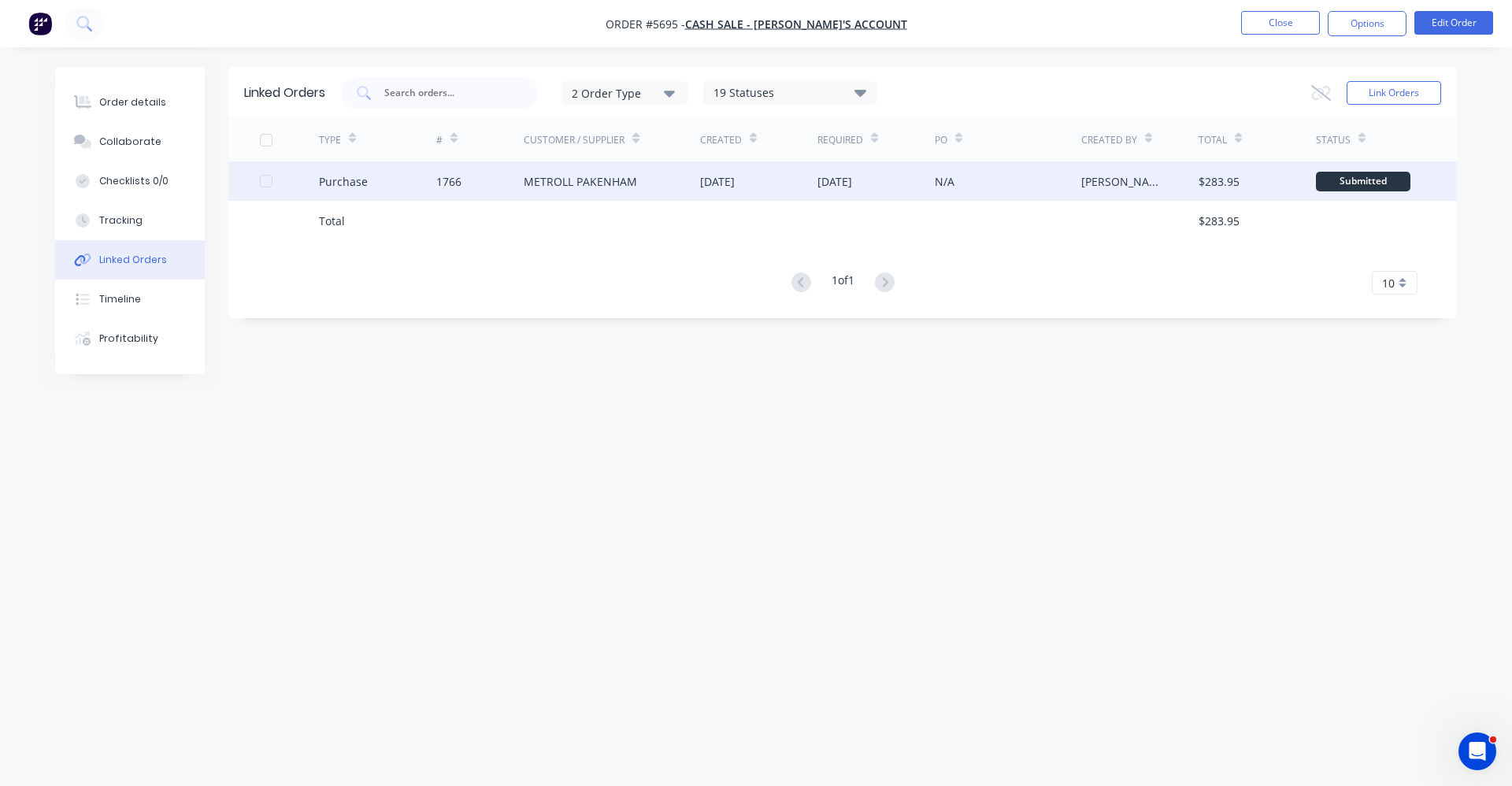
click at [567, 182] on div "METROLL PAKENHAM" at bounding box center [581, 182] width 114 height 17
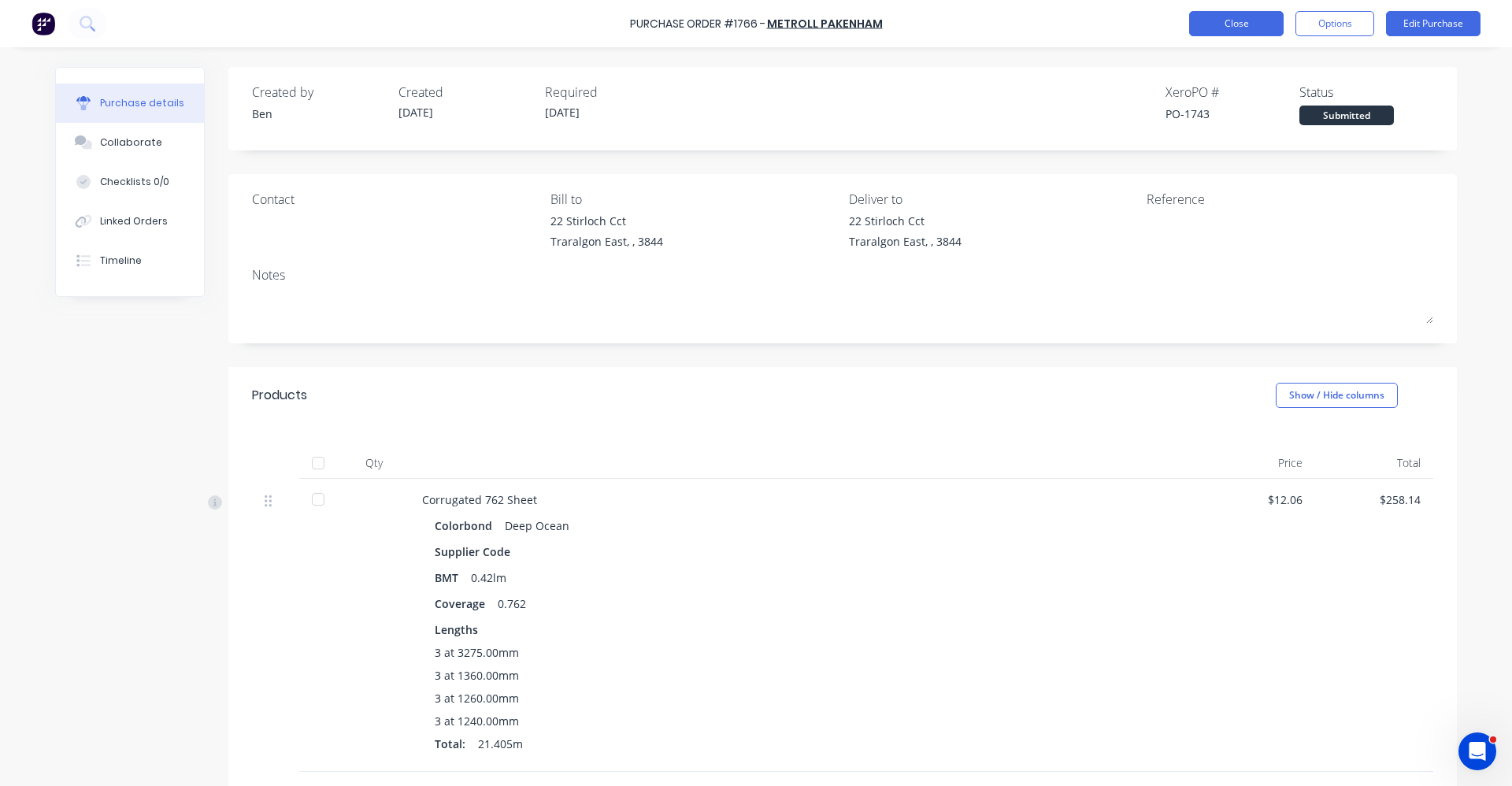
click at [1254, 28] on button "Close" at bounding box center [1237, 24] width 95 height 25
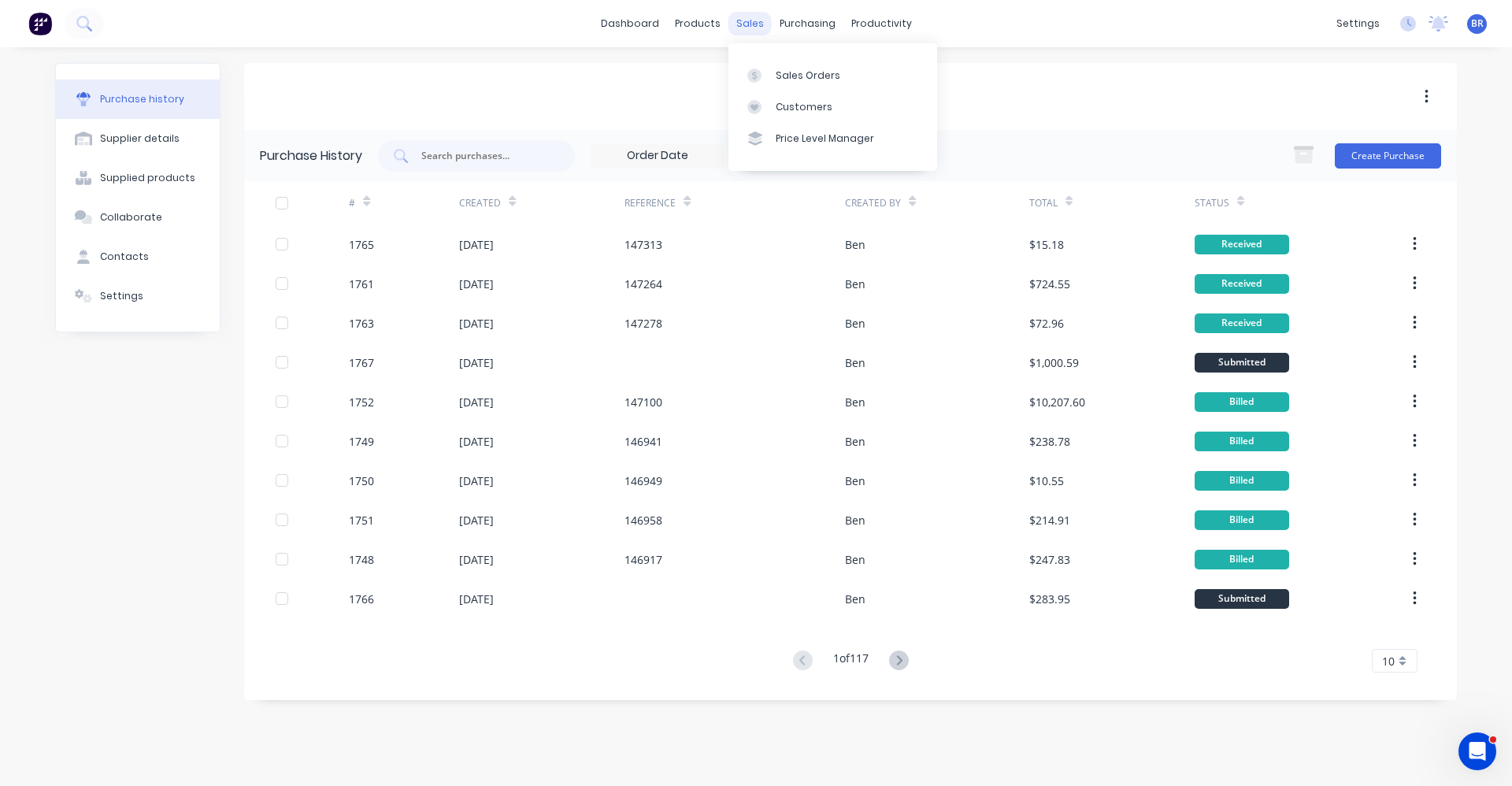
drag, startPoint x: 743, startPoint y: 18, endPoint x: 741, endPoint y: 28, distance: 10.2
click at [741, 22] on div "sales" at bounding box center [750, 24] width 43 height 24
click at [796, 76] on div "Sales Orders" at bounding box center [808, 76] width 65 height 14
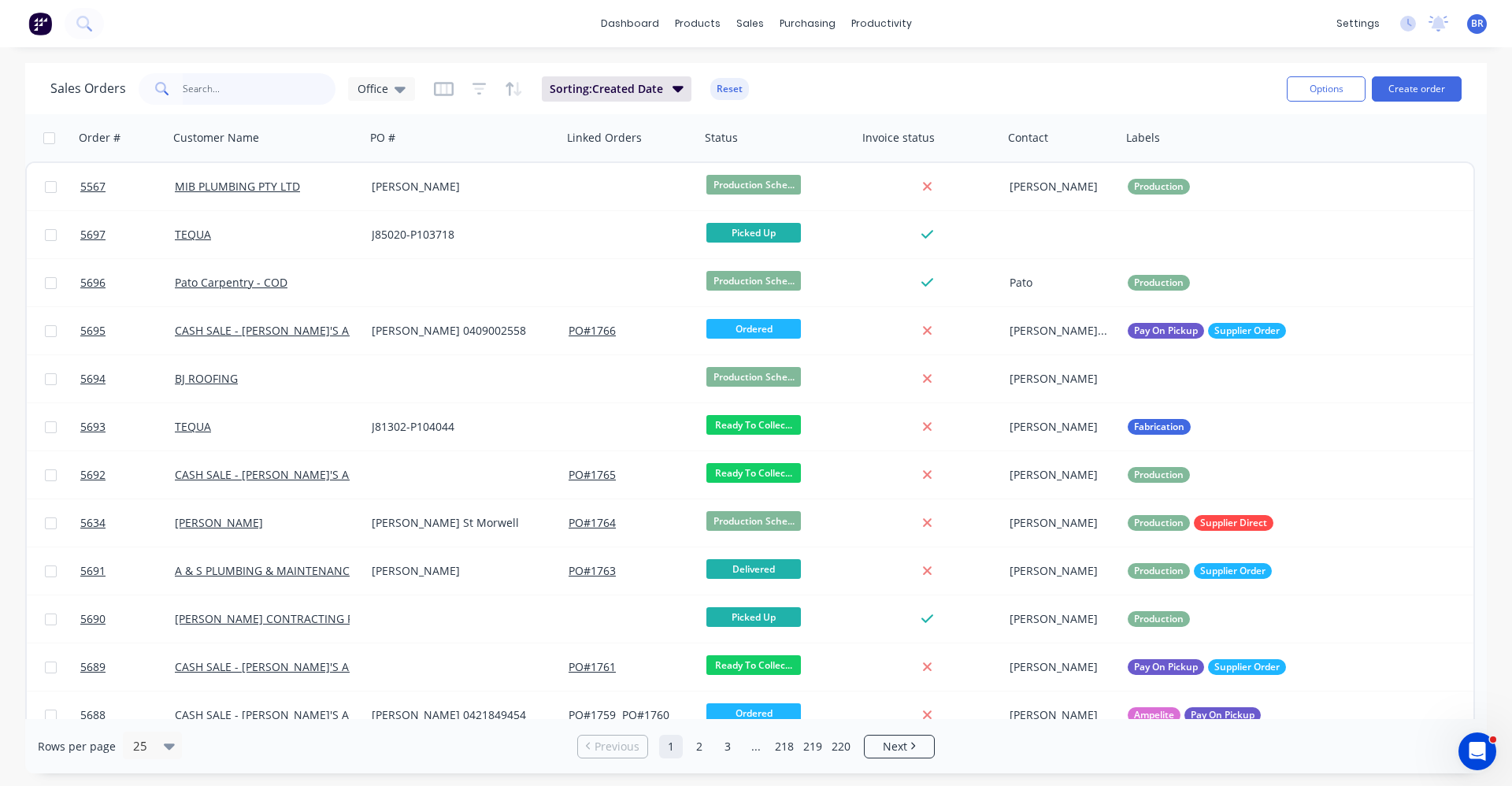
click at [223, 73] on input "text" at bounding box center [260, 89] width 154 height 32
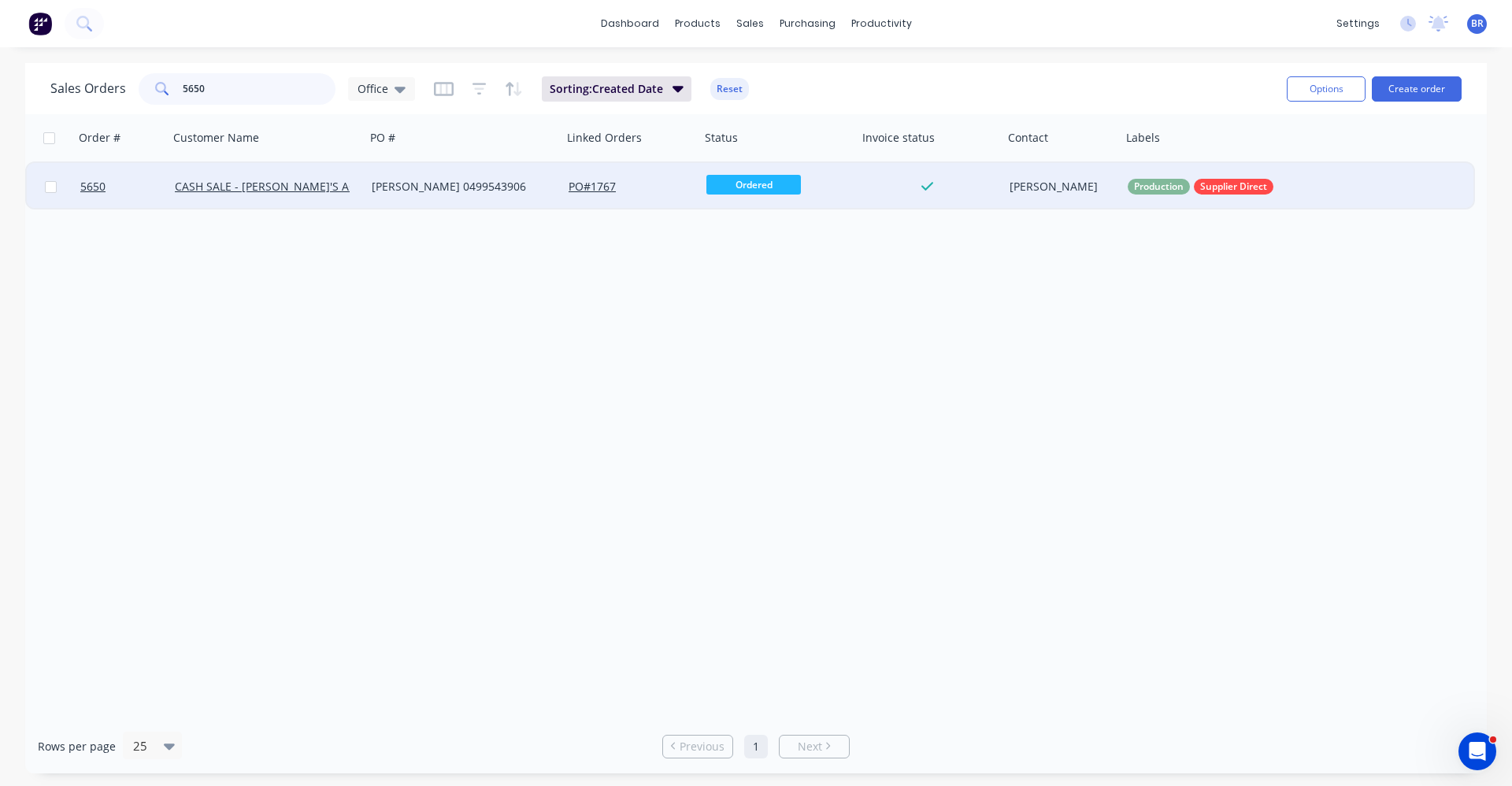
type input "5650"
click at [456, 185] on div "[PERSON_NAME] 0499543906" at bounding box center [459, 187] width 175 height 16
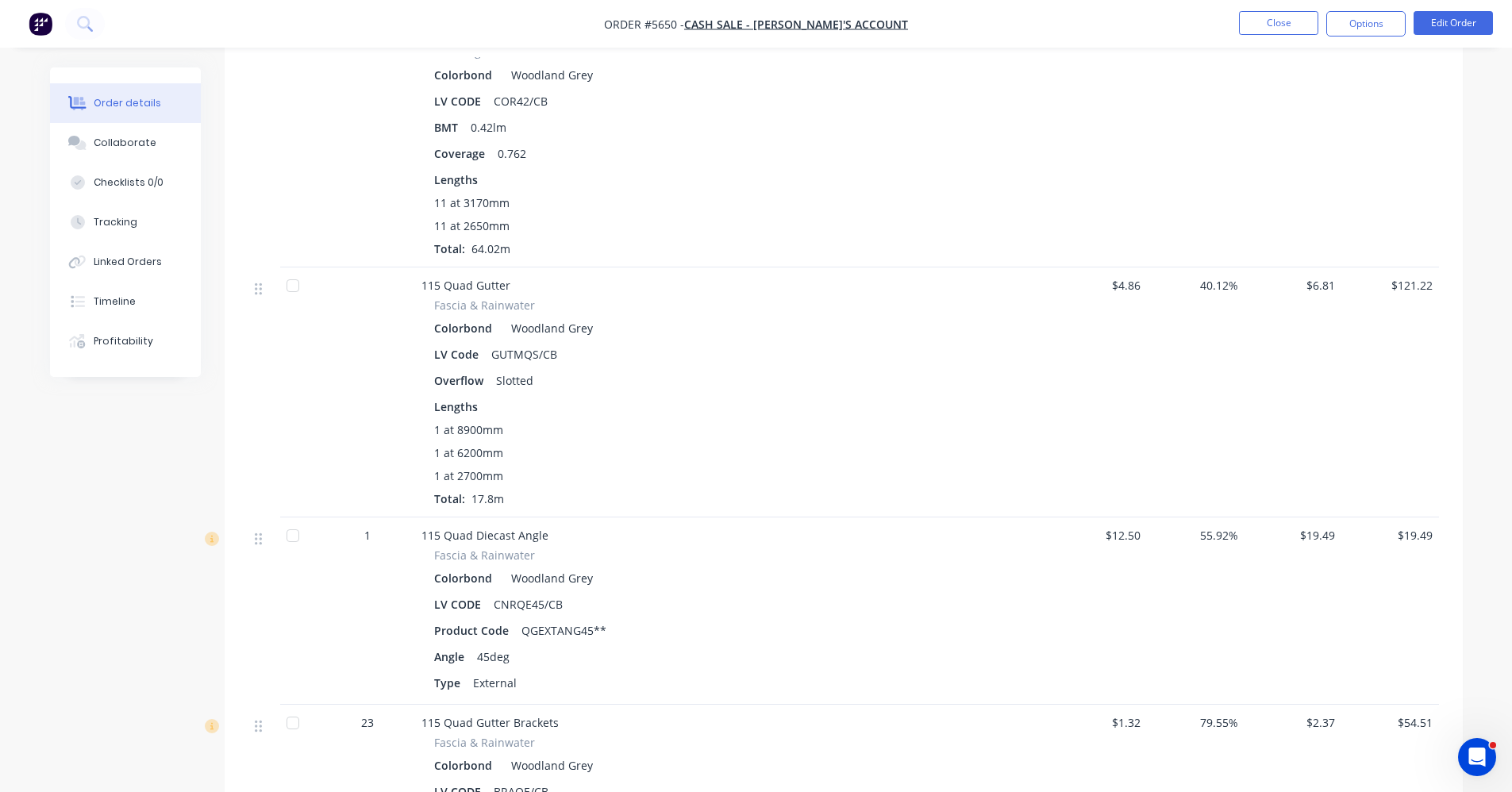
scroll to position [1031, 0]
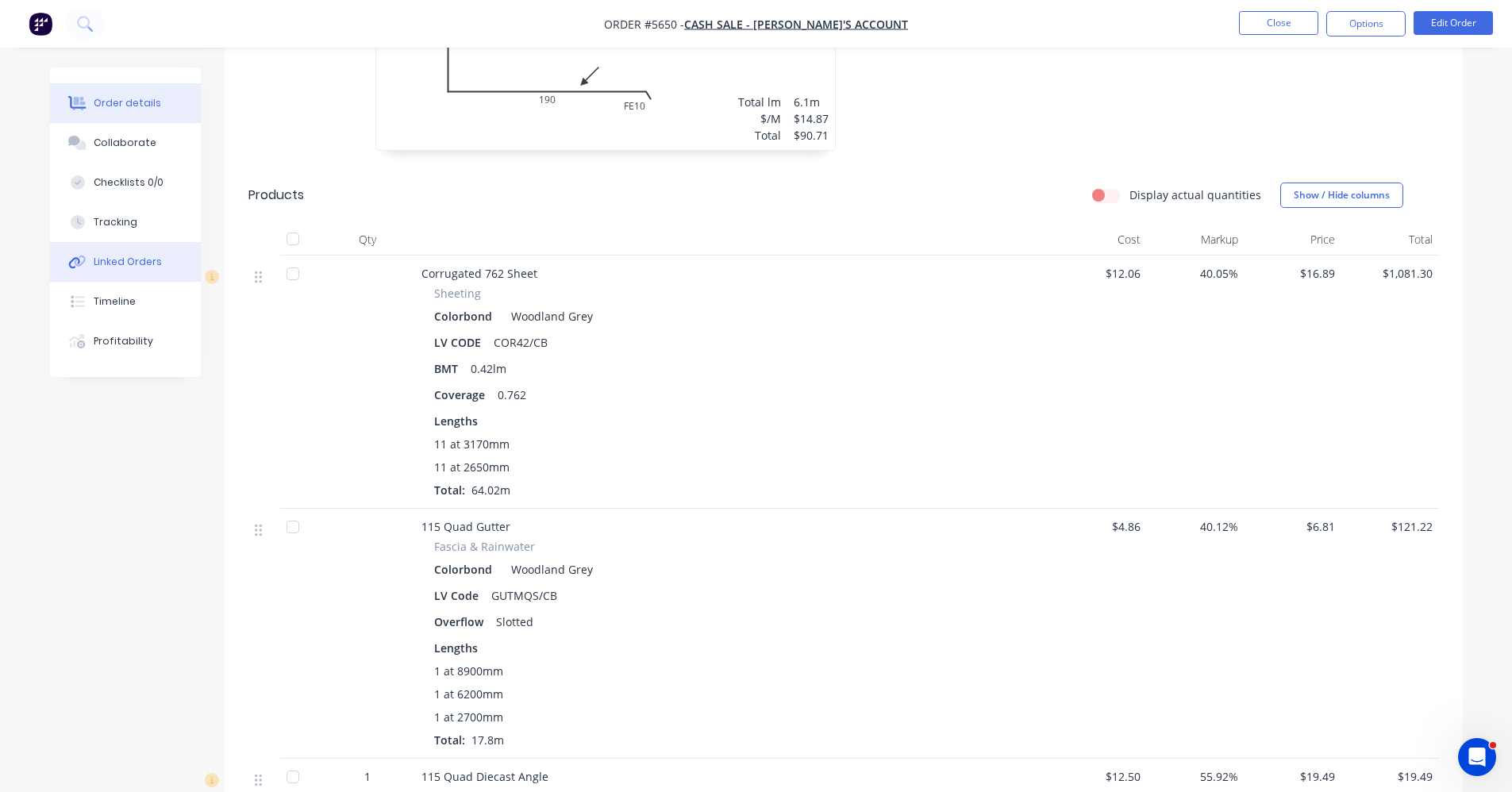
click at [107, 267] on div "Linked Orders" at bounding box center [128, 262] width 68 height 14
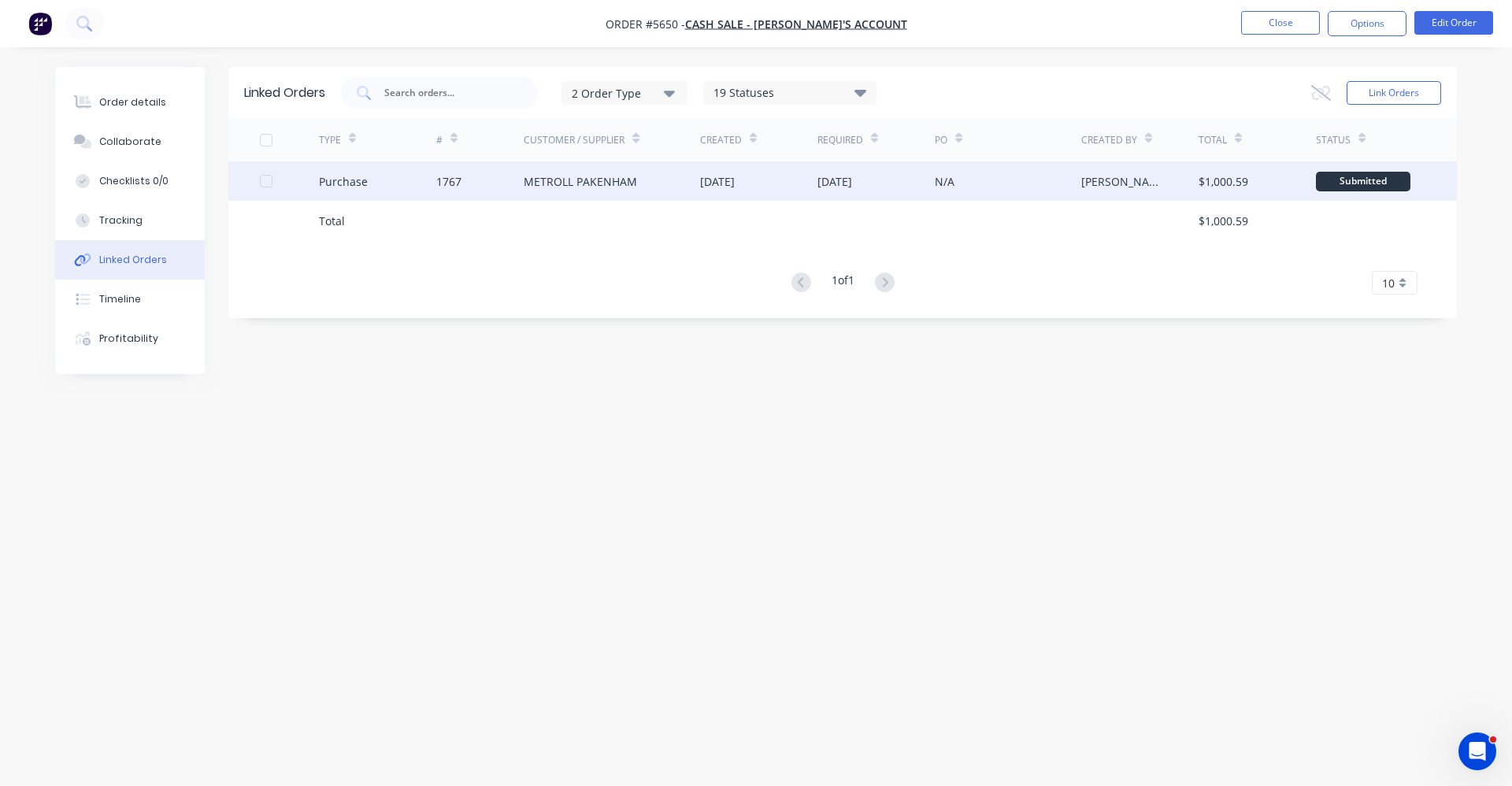
click at [567, 187] on div "METROLL PAKENHAM" at bounding box center [581, 182] width 114 height 17
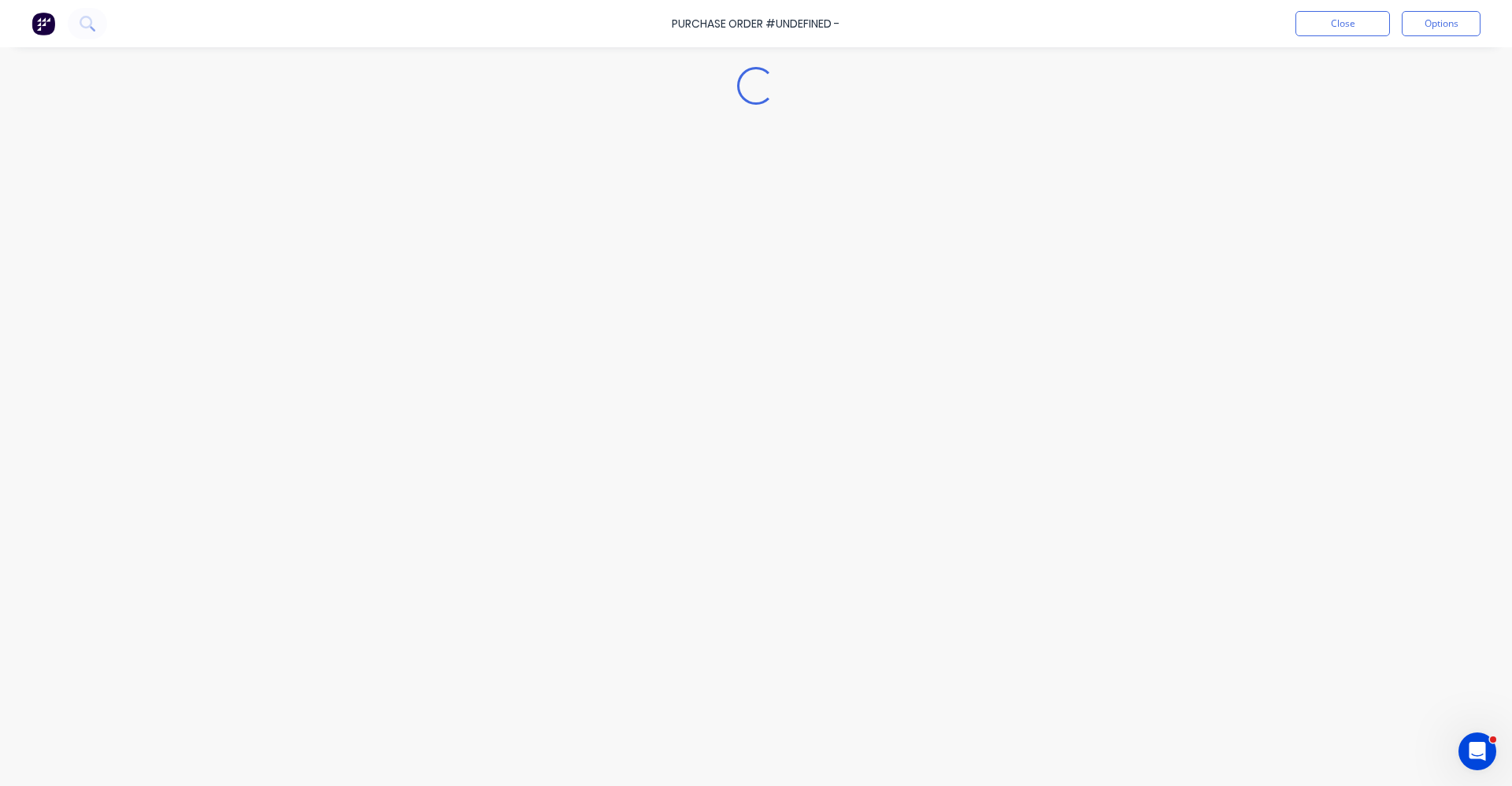
type textarea "x"
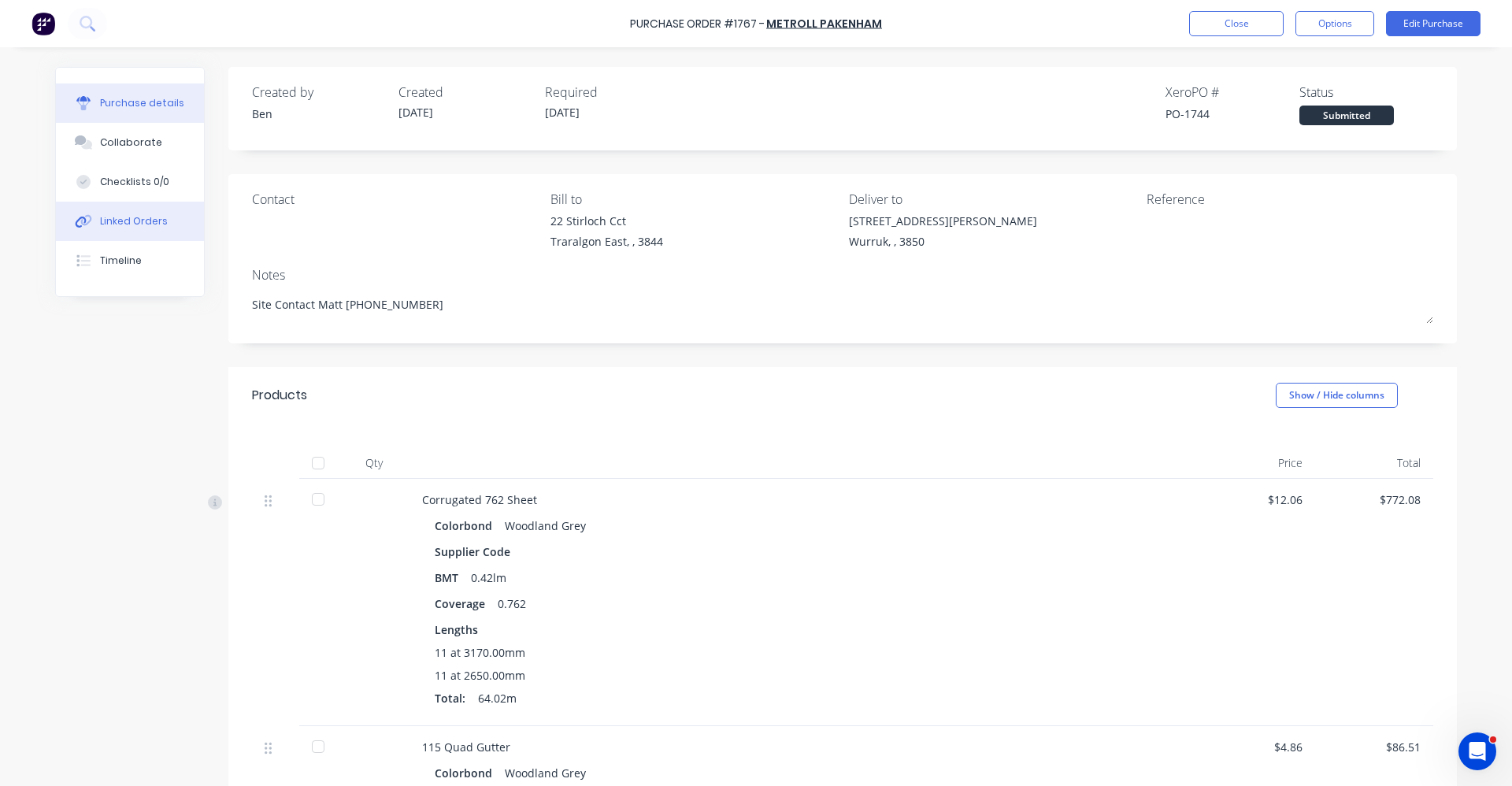
click at [129, 223] on div "Linked Orders" at bounding box center [134, 221] width 68 height 14
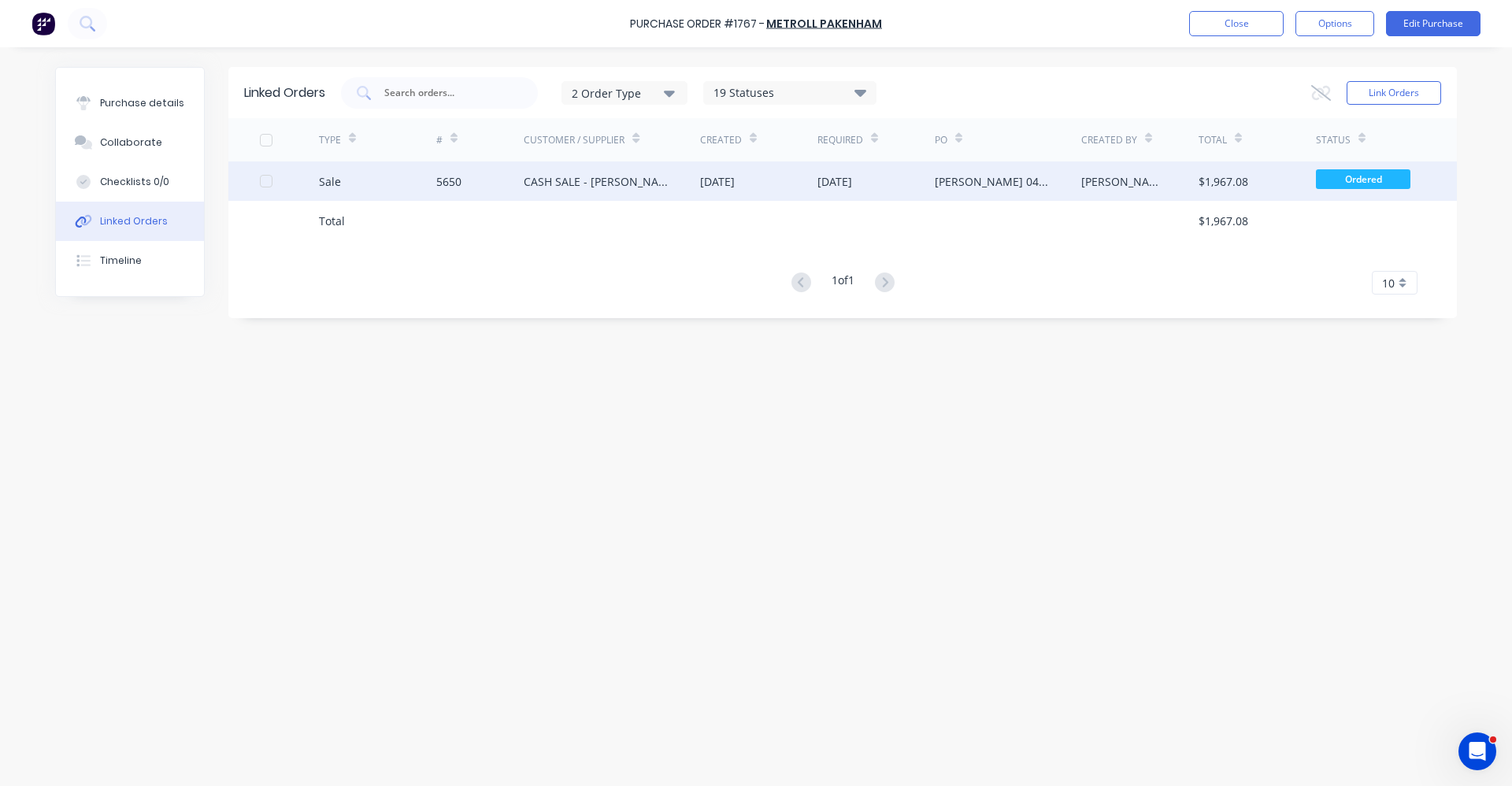
click at [580, 182] on div "CASH SALE - [PERSON_NAME]'S ACCOUNT" at bounding box center [597, 182] width 145 height 17
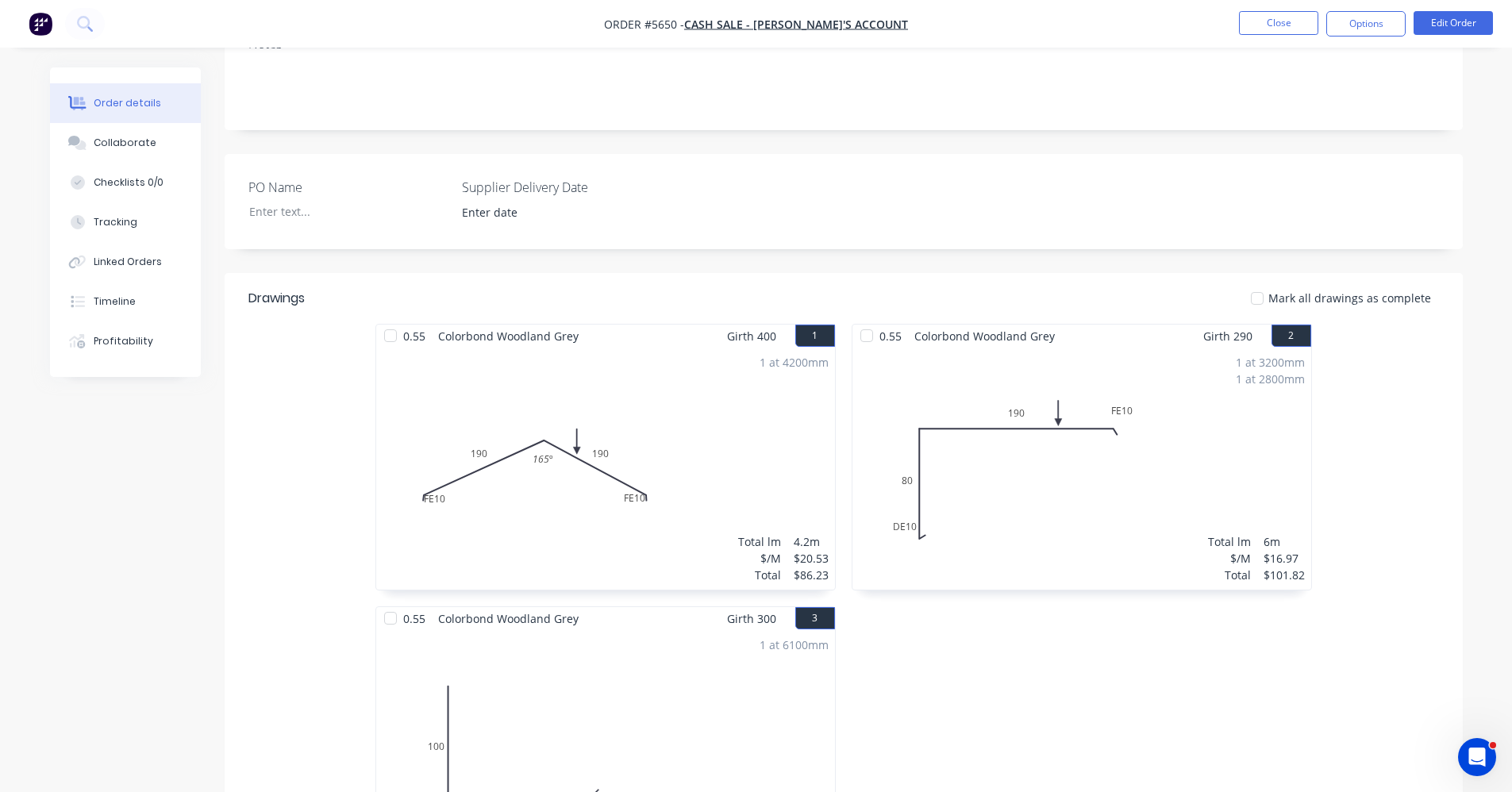
scroll to position [317, 0]
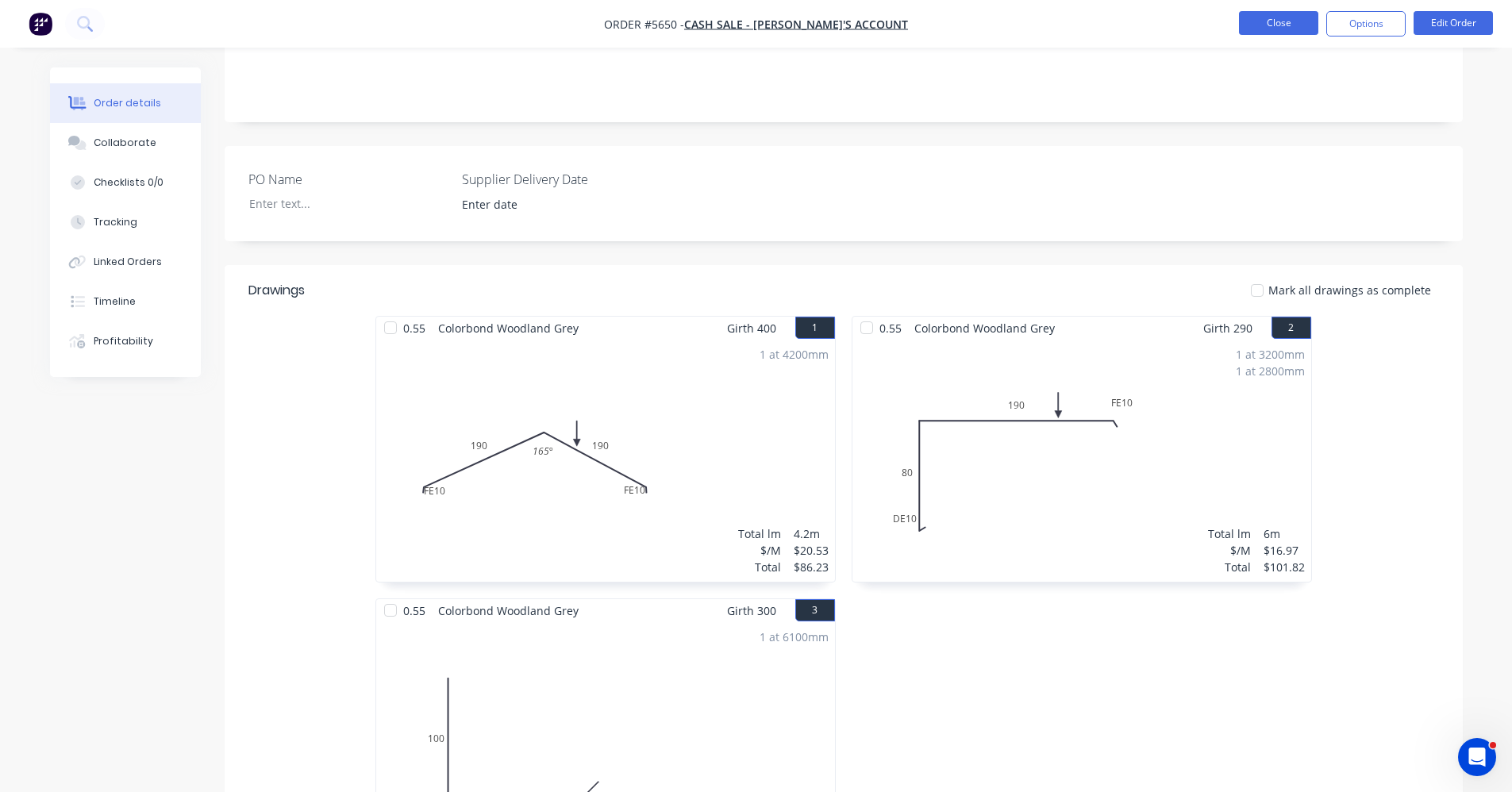
click at [1289, 25] on button "Close" at bounding box center [1279, 23] width 80 height 24
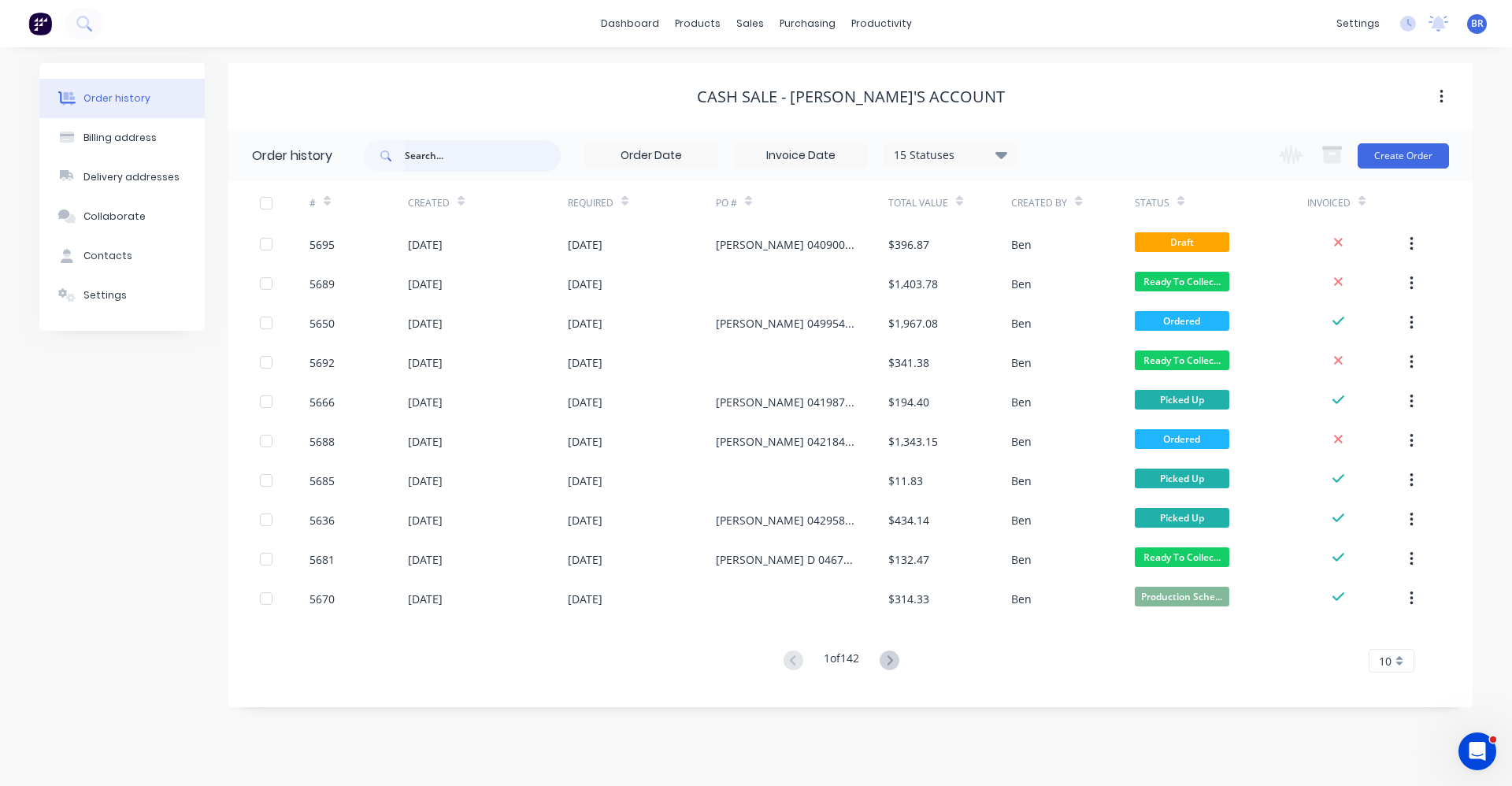
click at [444, 154] on input "text" at bounding box center [483, 156] width 156 height 32
type input "mib"
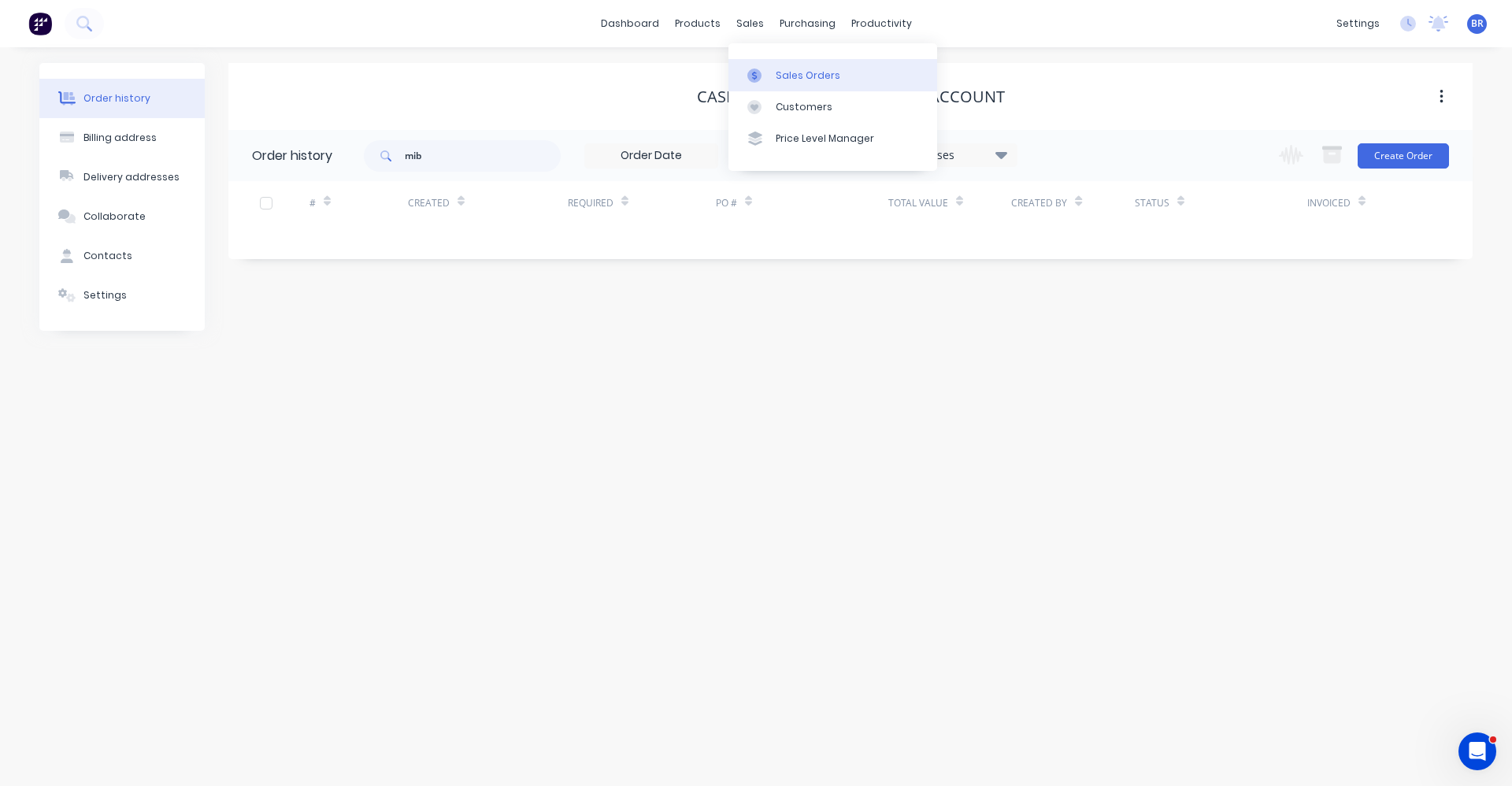
click at [790, 73] on div "Sales Orders" at bounding box center [808, 76] width 65 height 14
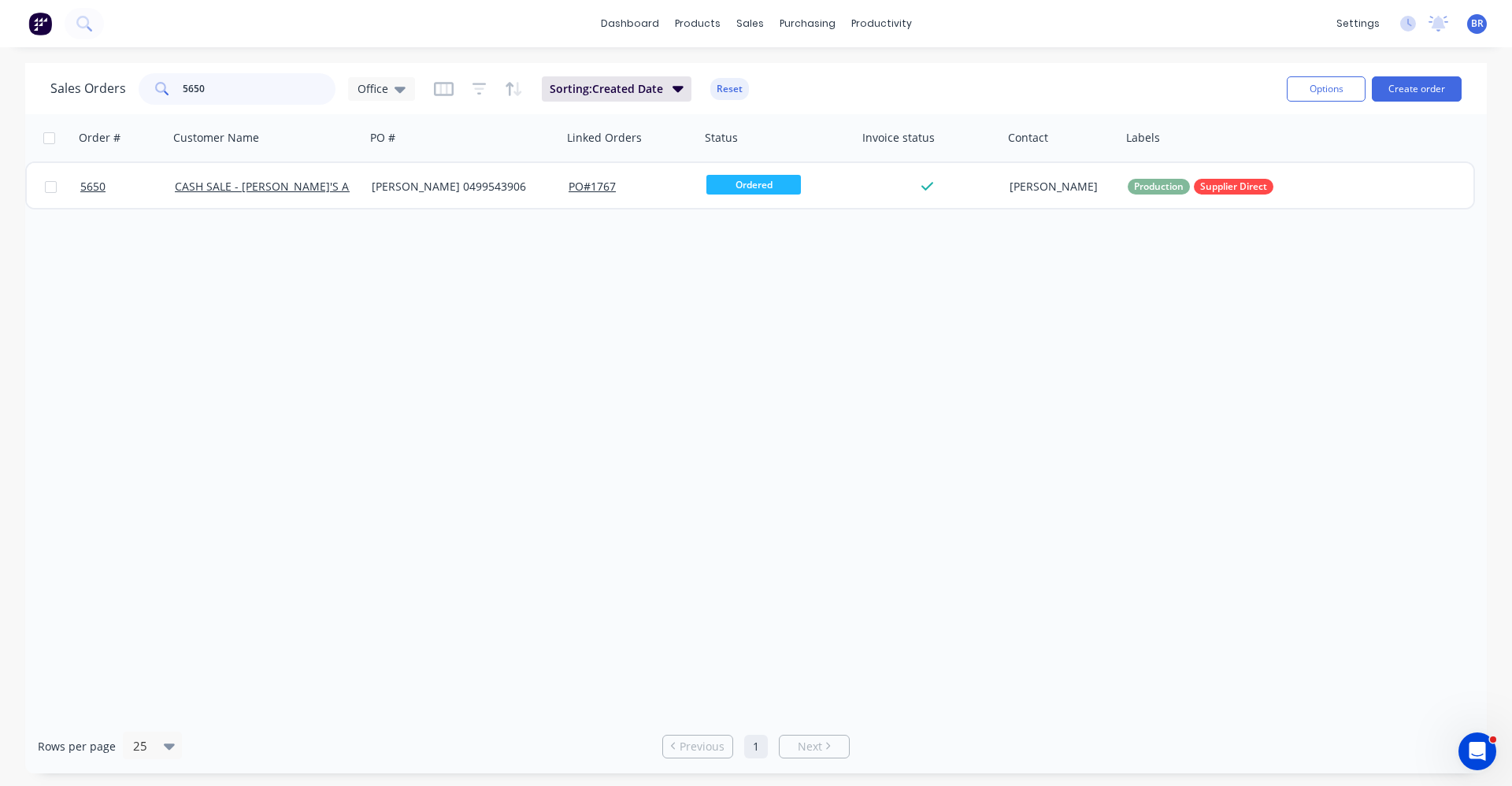
drag, startPoint x: 181, startPoint y: 78, endPoint x: 296, endPoint y: 169, distance: 146.6
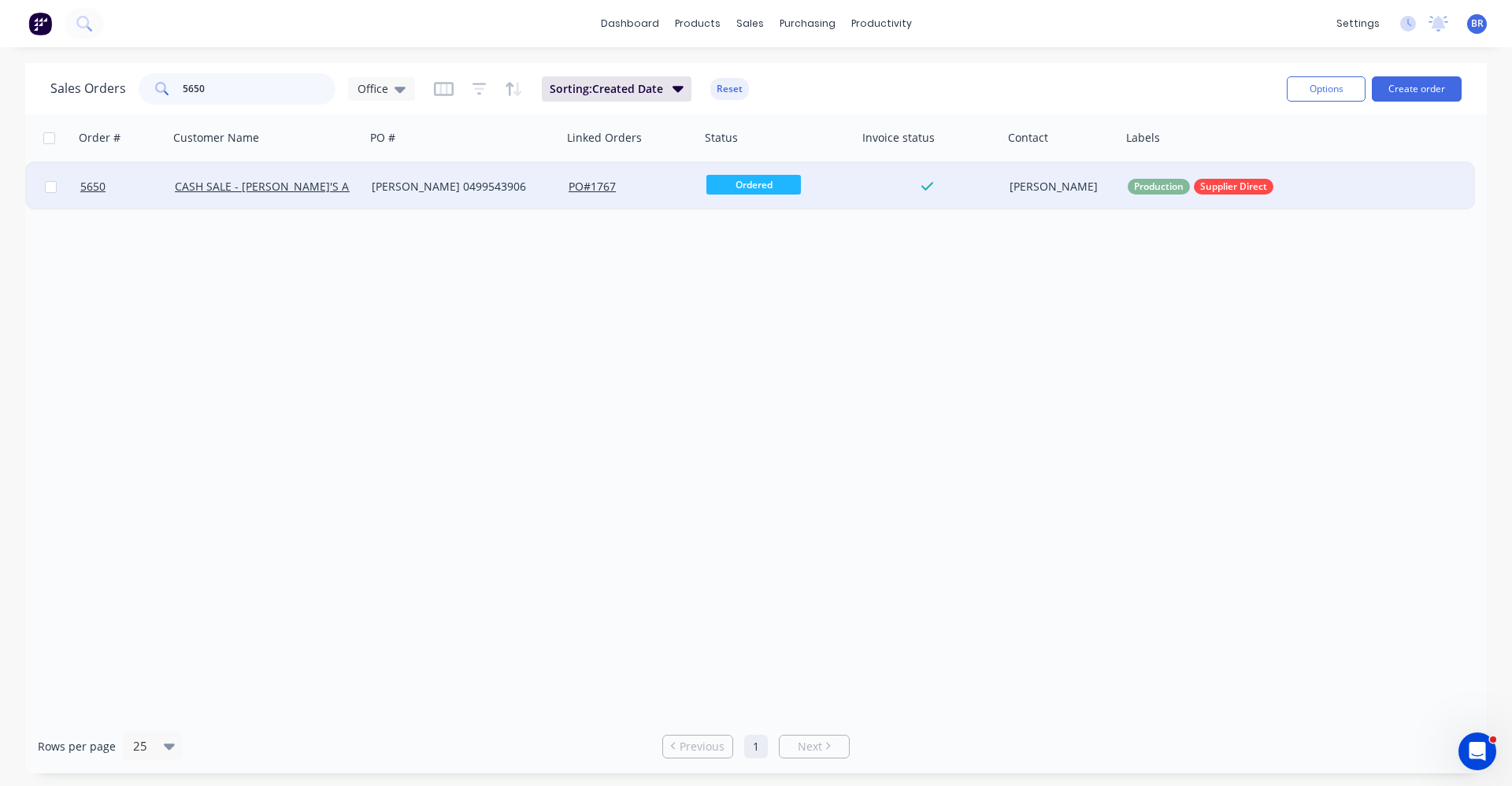
click at [97, 62] on div "dashboard products sales purchasing productivity dashboard products Product Cat…" at bounding box center [756, 393] width 1512 height 786
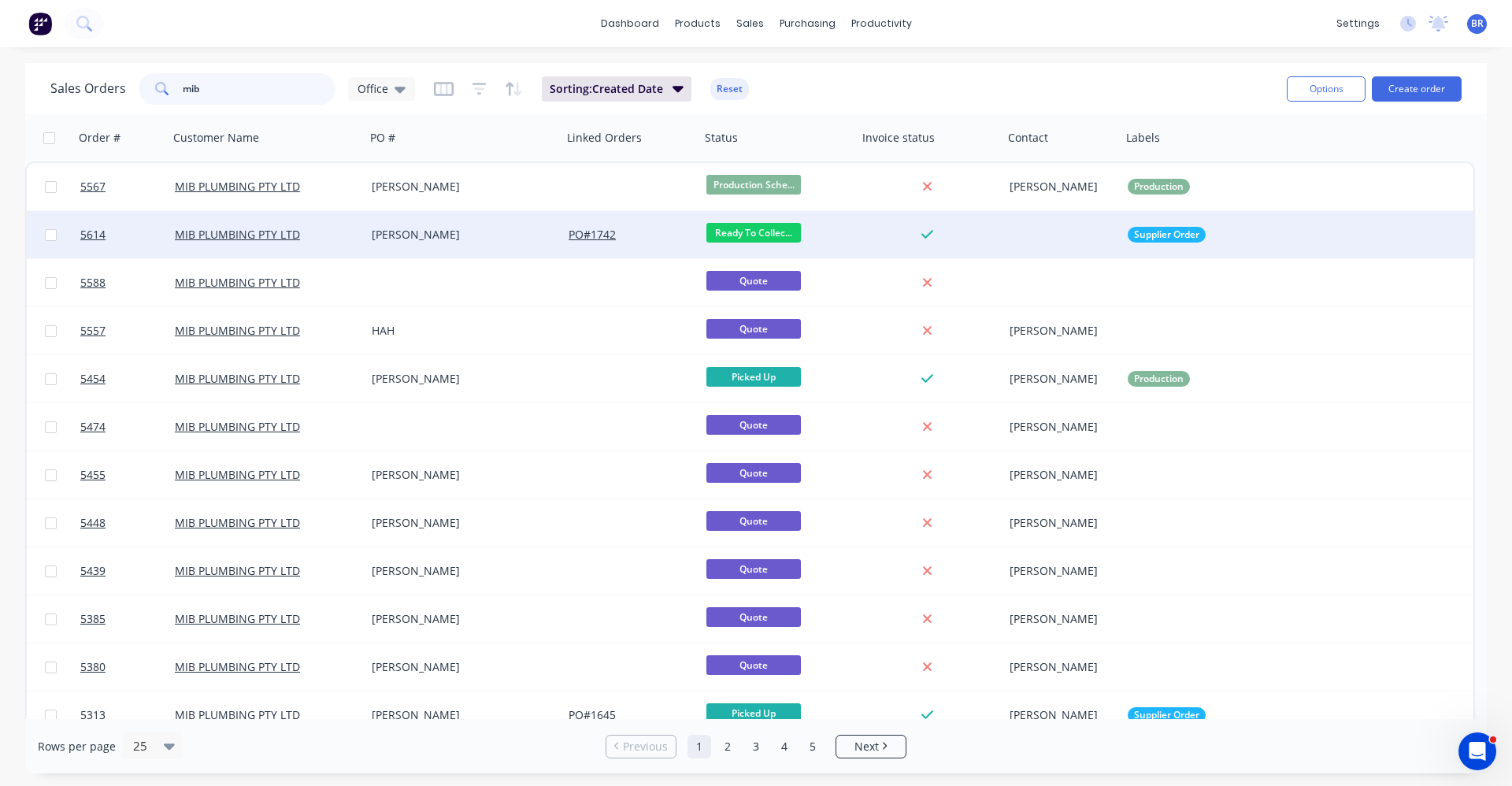
type input "mib"
click at [454, 235] on div "[PERSON_NAME]" at bounding box center [459, 234] width 175 height 16
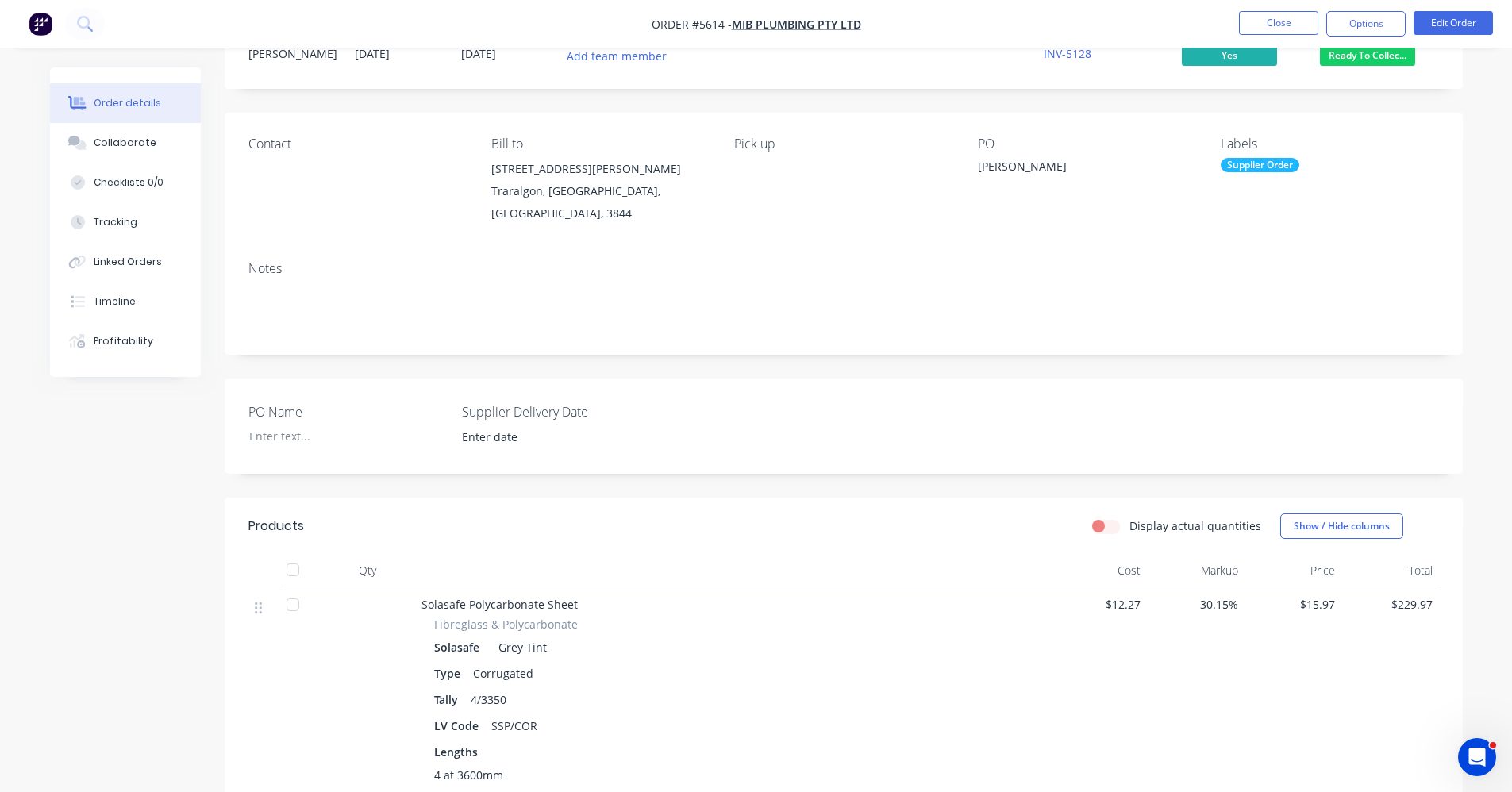
scroll to position [53, 0]
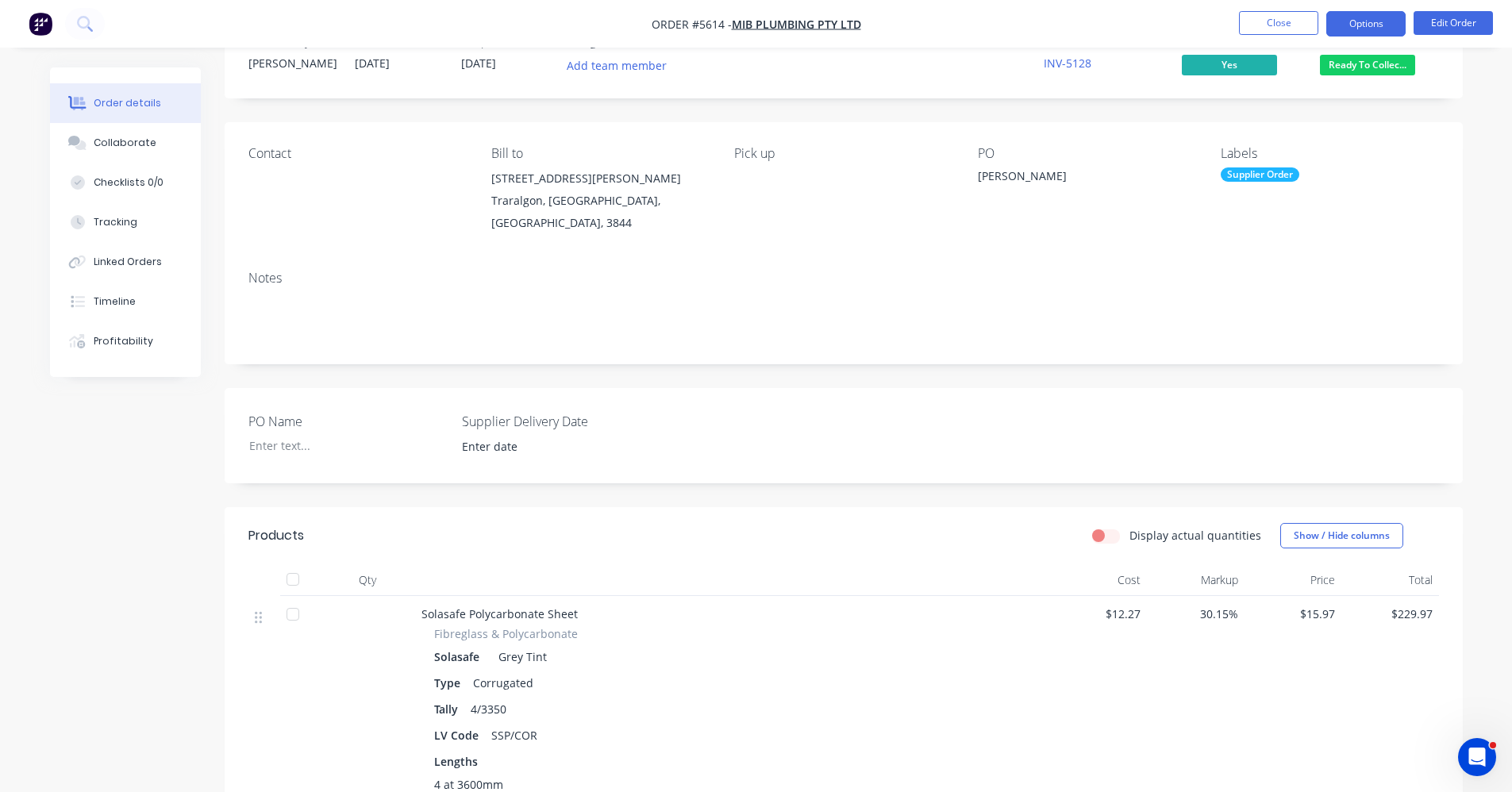
click at [1353, 31] on button "Options" at bounding box center [1366, 24] width 80 height 25
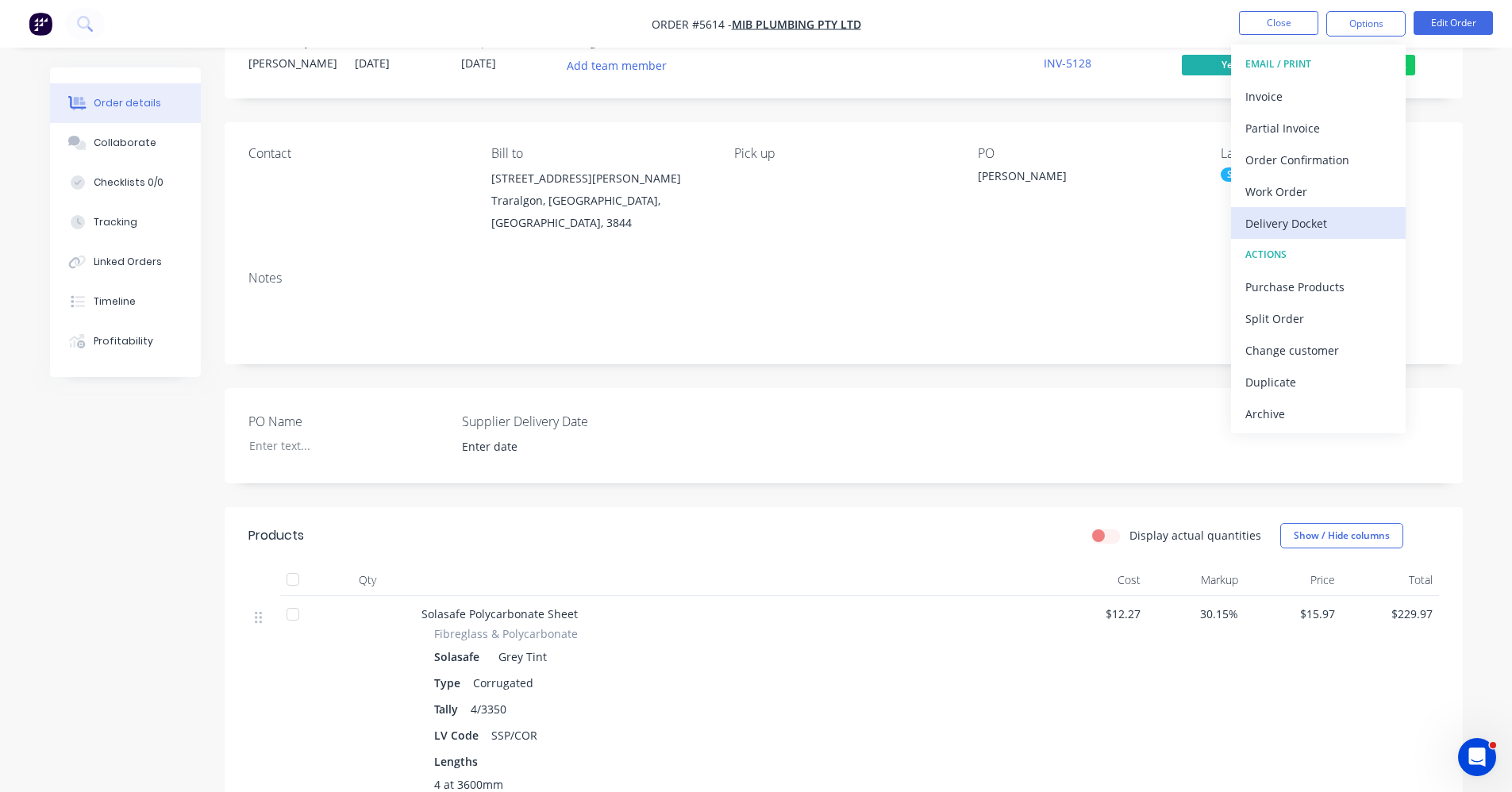
click at [1286, 214] on div "Delivery Docket" at bounding box center [1319, 223] width 146 height 23
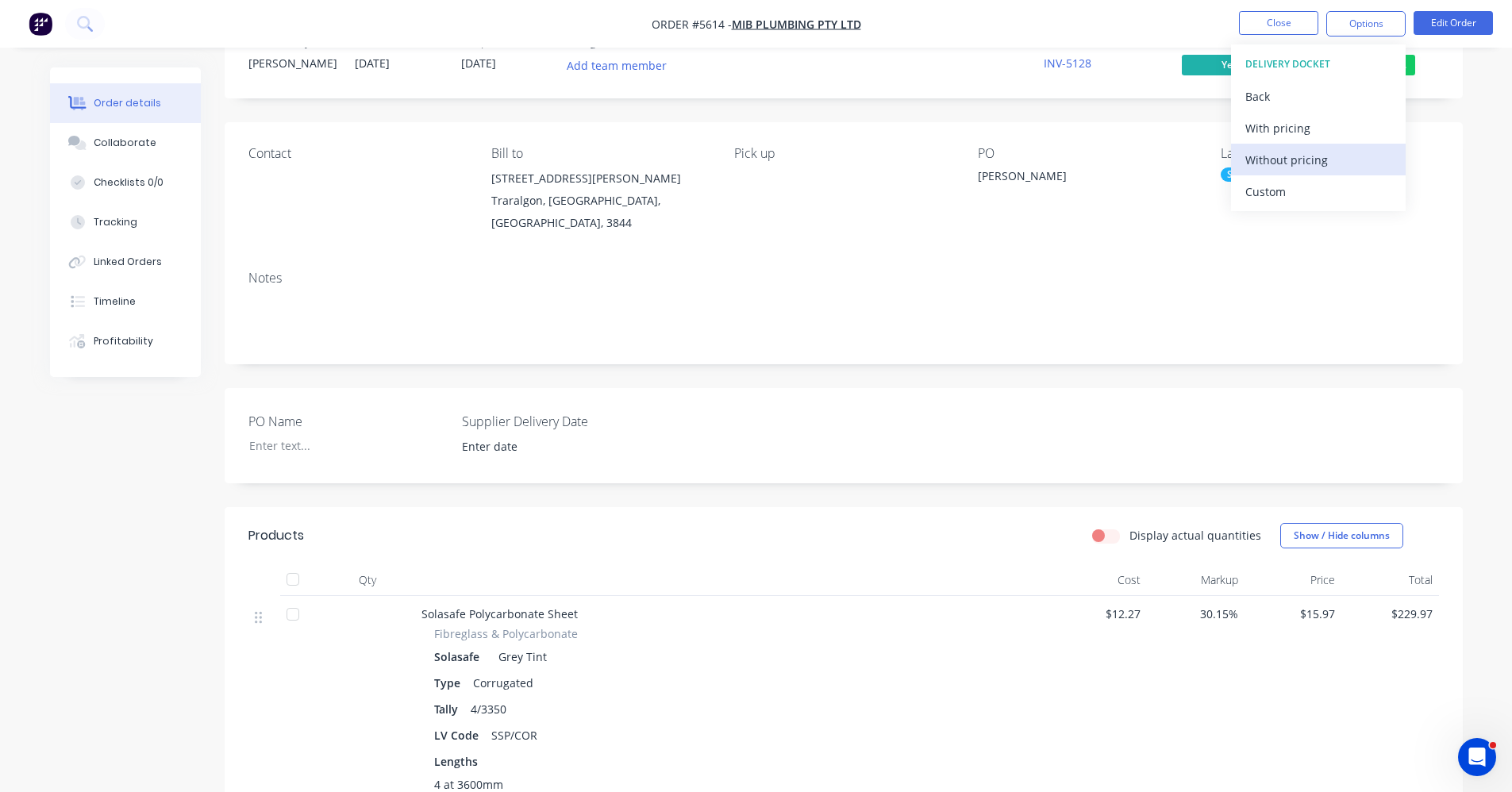
click at [1285, 161] on div "Without pricing" at bounding box center [1319, 160] width 146 height 23
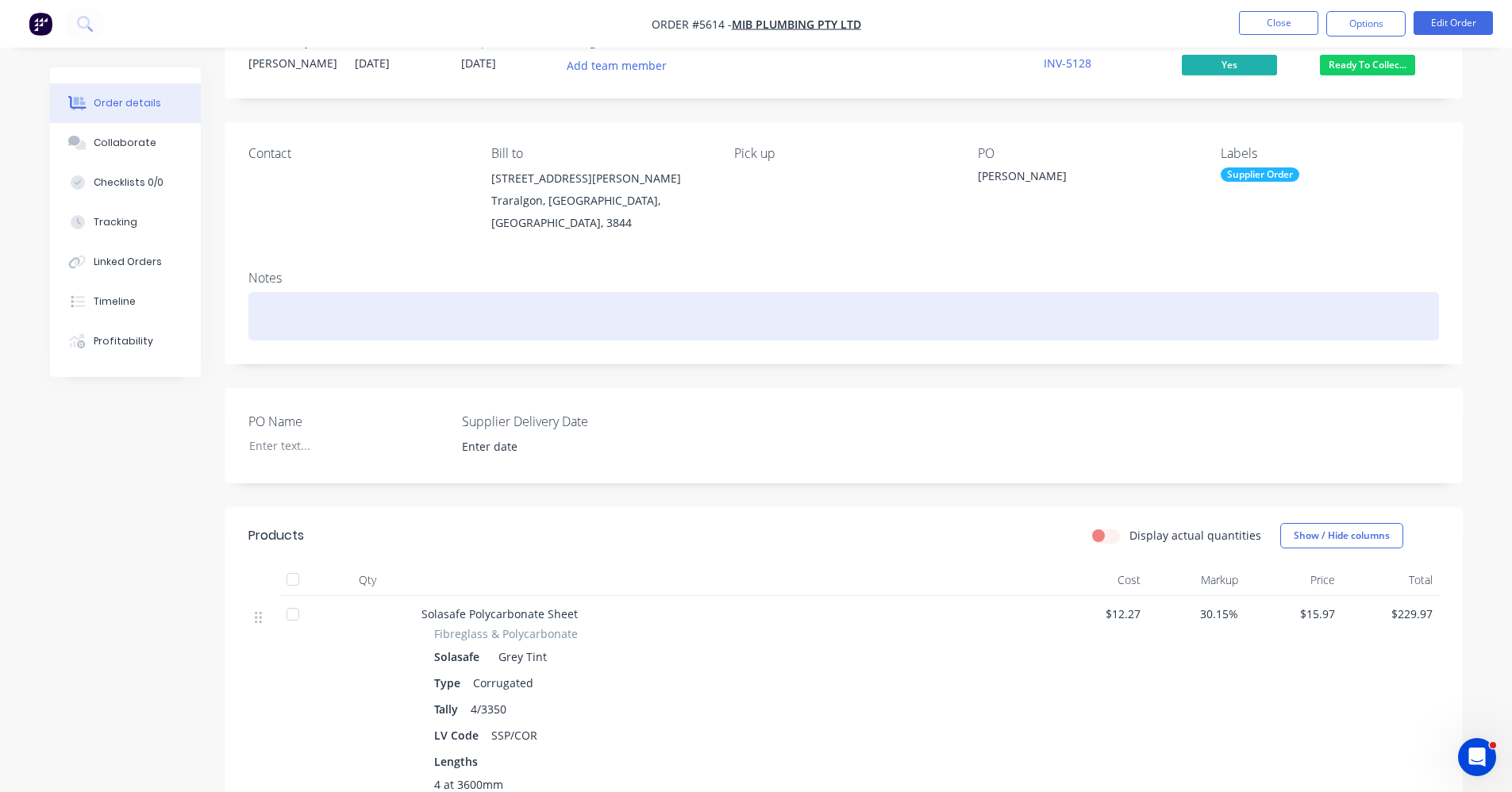
drag, startPoint x: 809, startPoint y: 281, endPoint x: 907, endPoint y: 275, distance: 98.2
click at [814, 292] on div at bounding box center [843, 316] width 1191 height 49
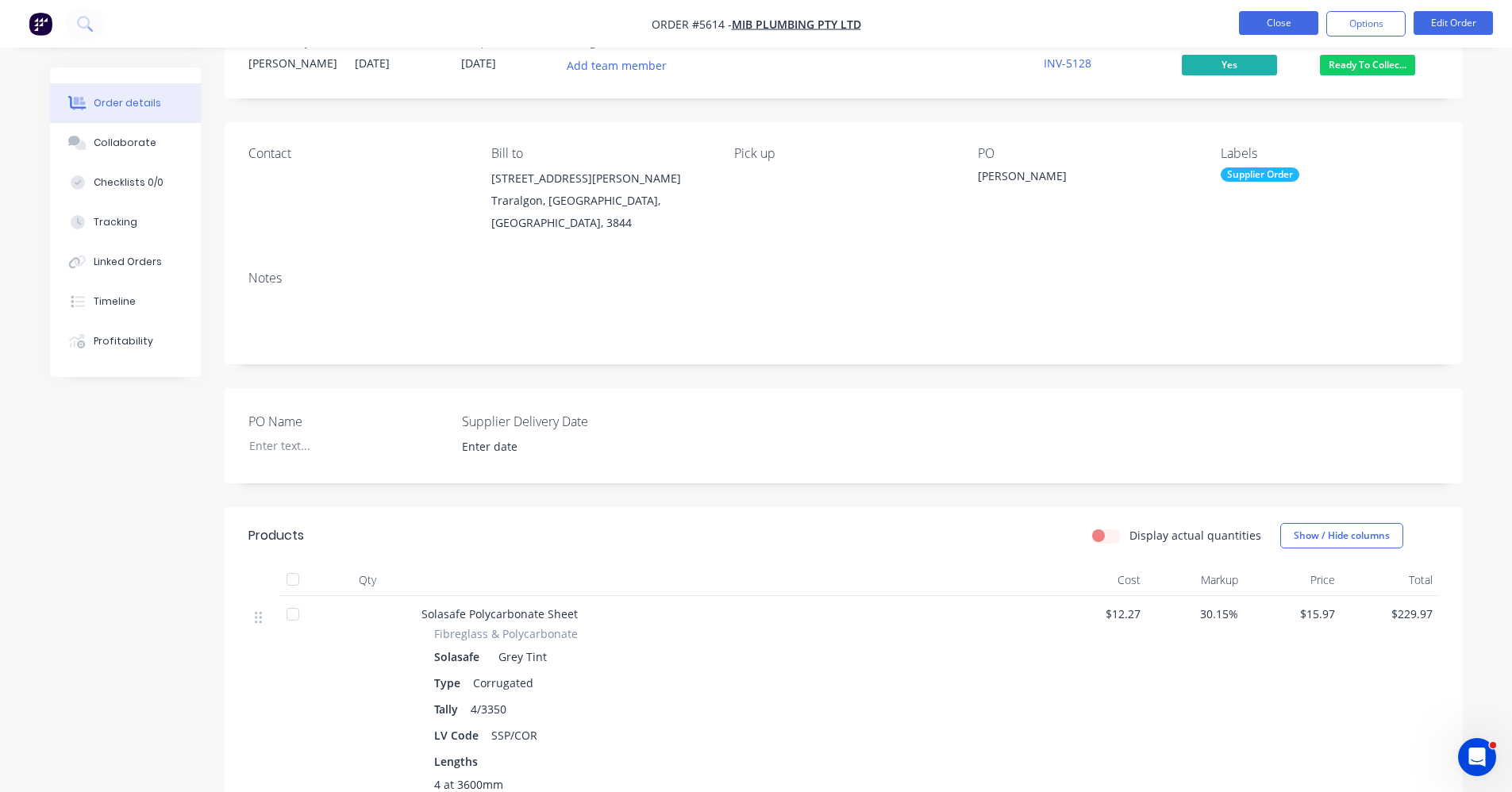
click at [1269, 21] on button "Close" at bounding box center [1279, 23] width 80 height 24
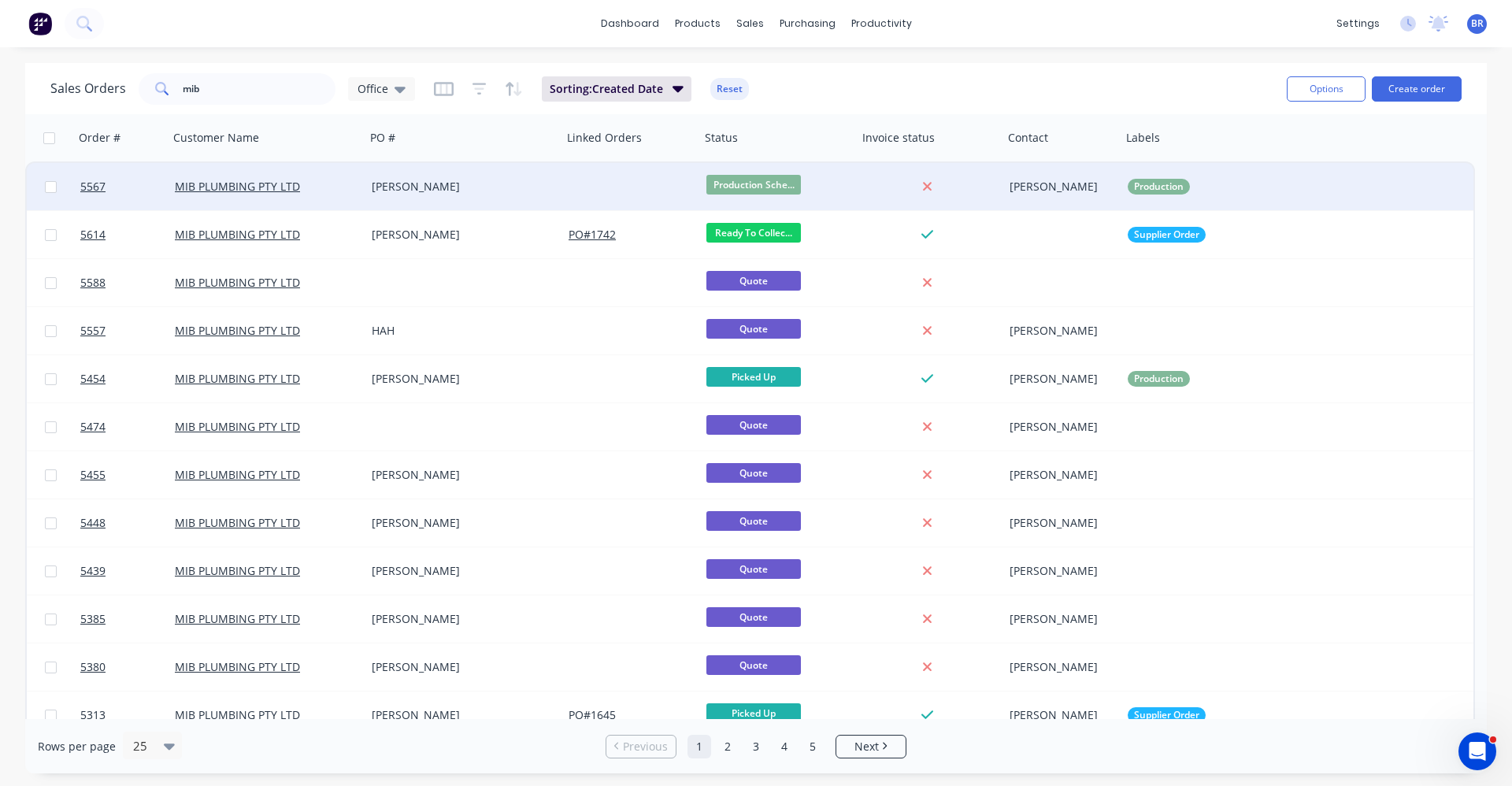
click at [464, 185] on div "[PERSON_NAME]" at bounding box center [459, 187] width 175 height 16
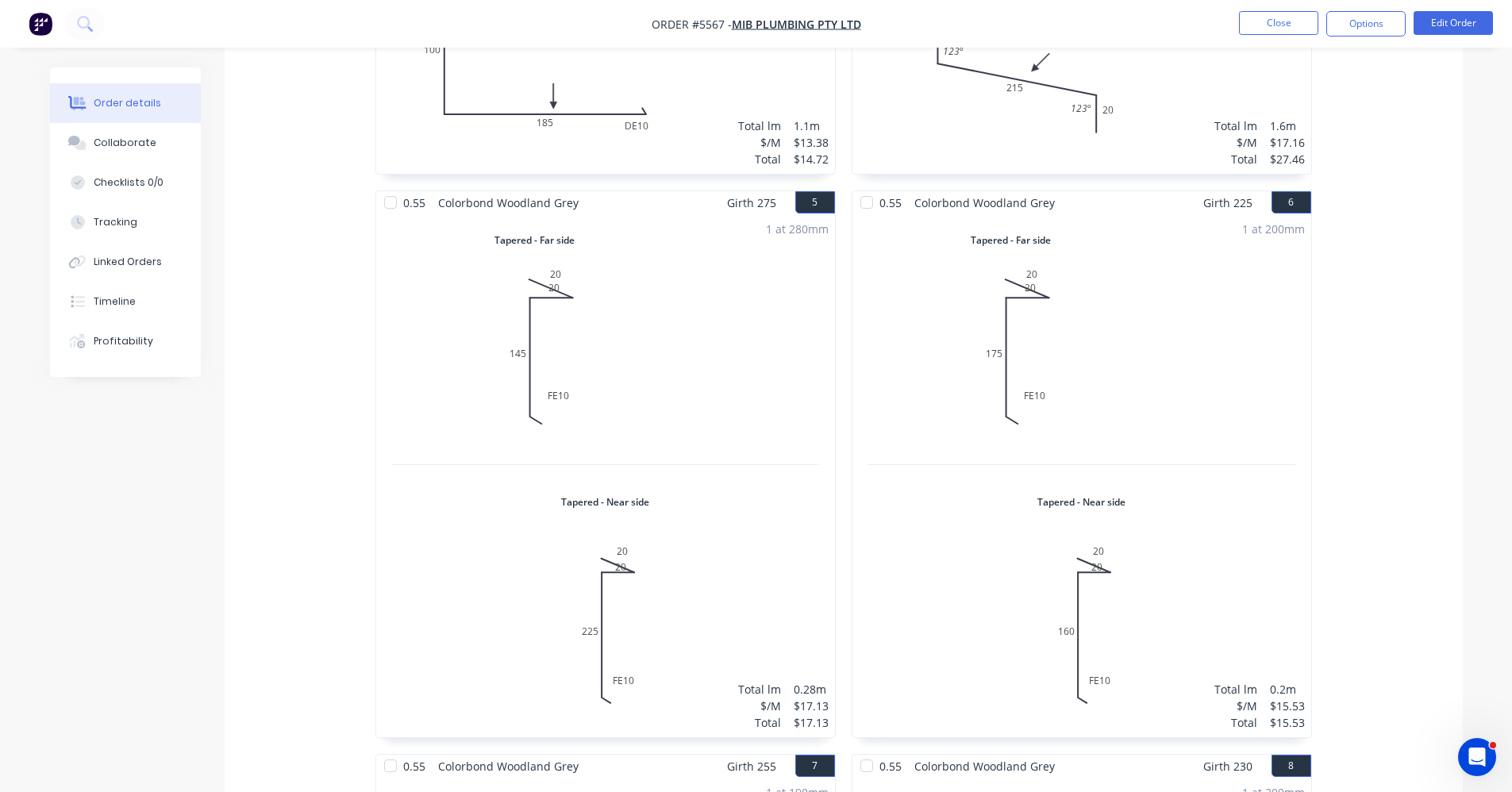
scroll to position [1031, 0]
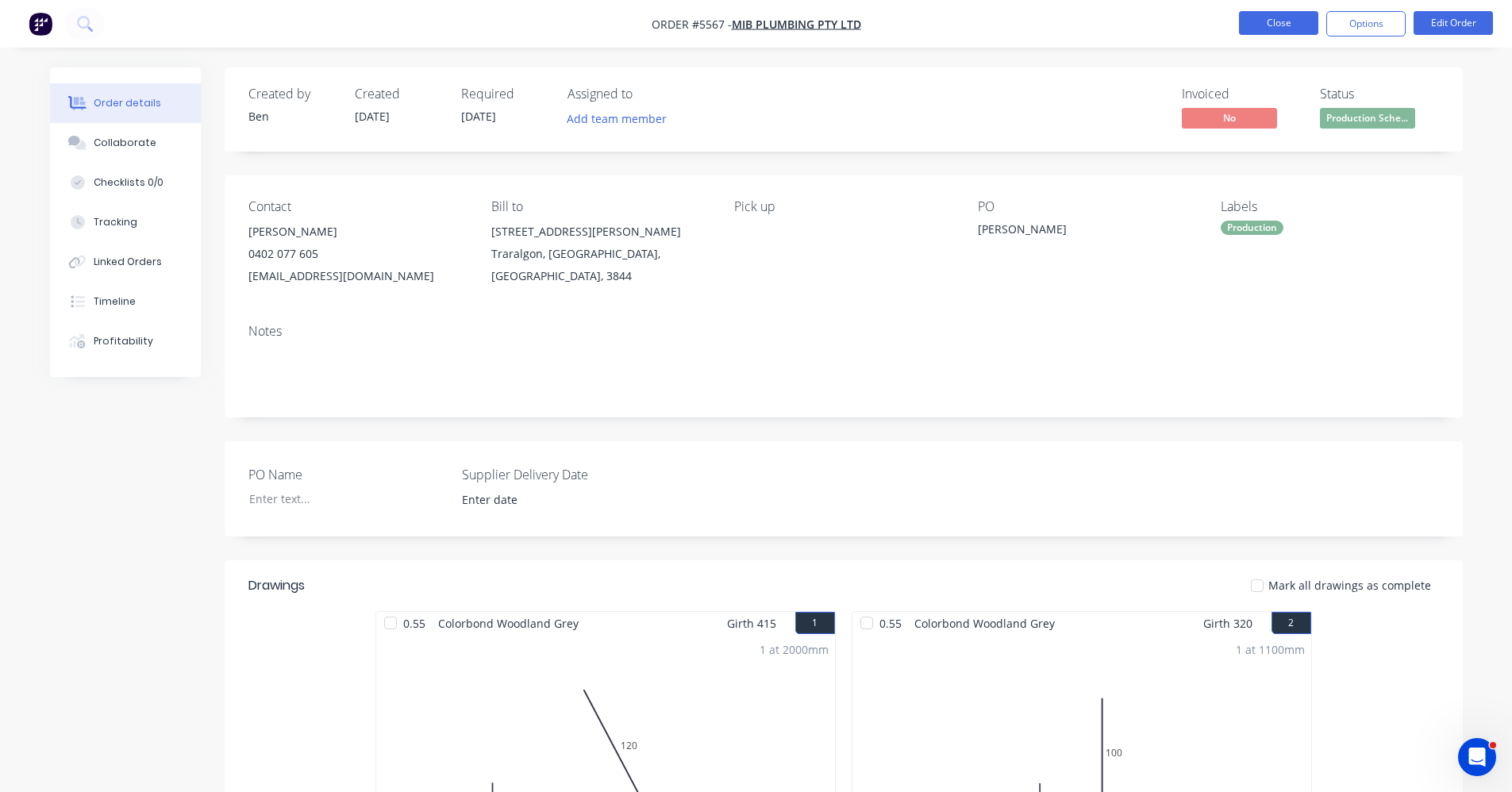
click at [1280, 24] on button "Close" at bounding box center [1279, 23] width 80 height 24
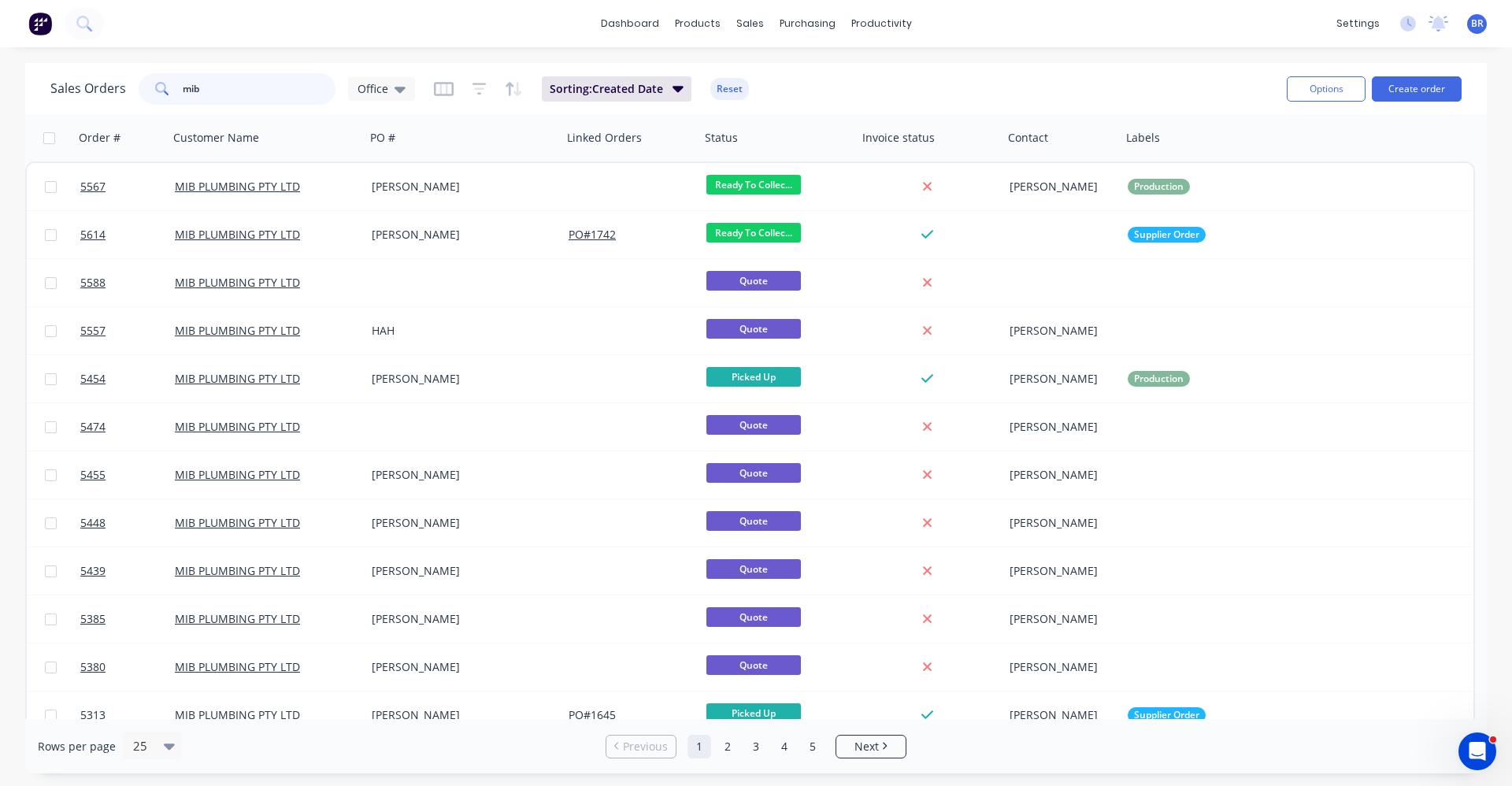
drag, startPoint x: 193, startPoint y: 97, endPoint x: 103, endPoint y: 99, distance: 90.0
click at [95, 97] on div "Sales Orders mib Office" at bounding box center [233, 89] width 365 height 32
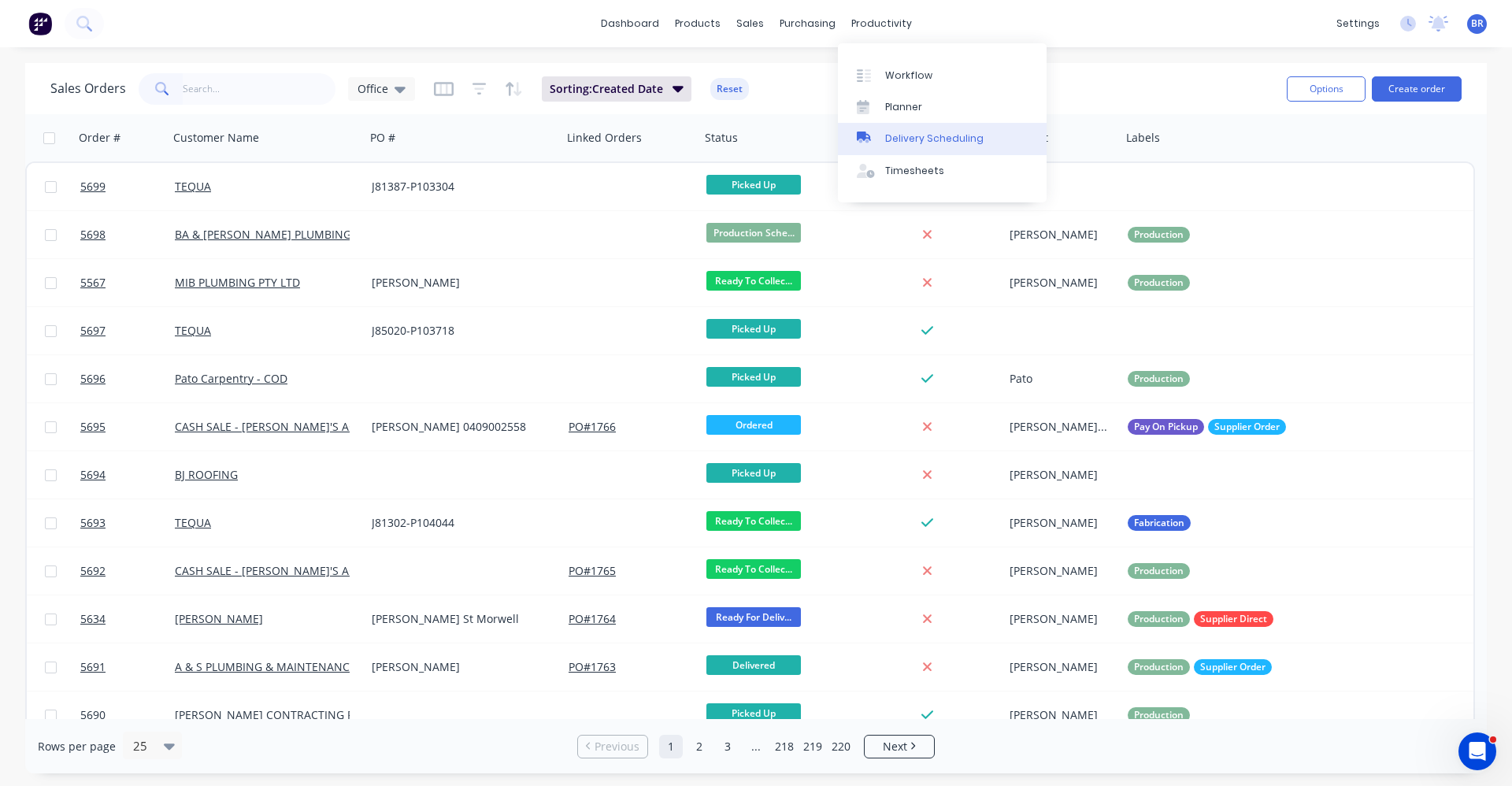
click at [921, 141] on div "Delivery Scheduling" at bounding box center [934, 139] width 99 height 14
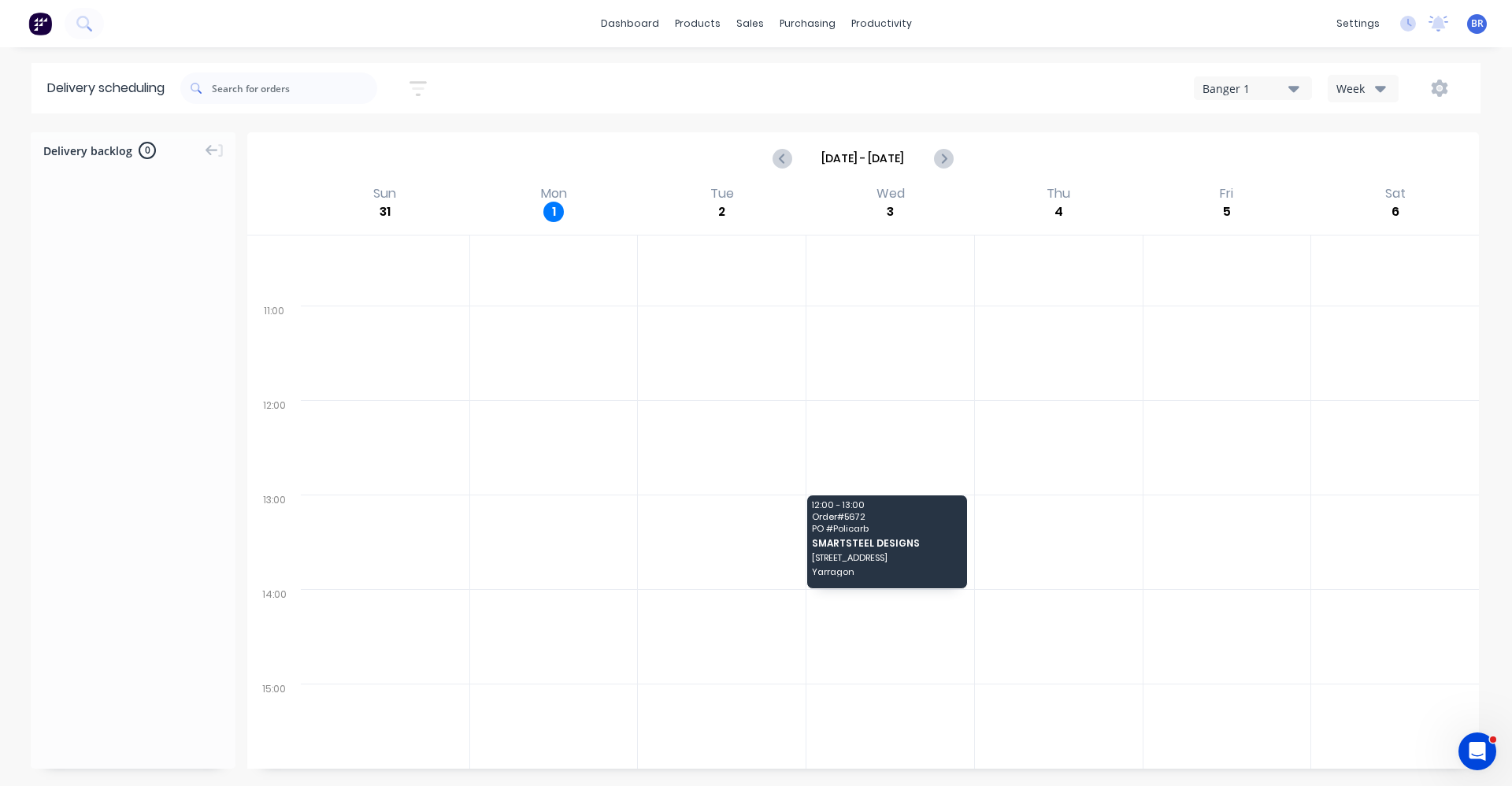
scroll to position [283, 0]
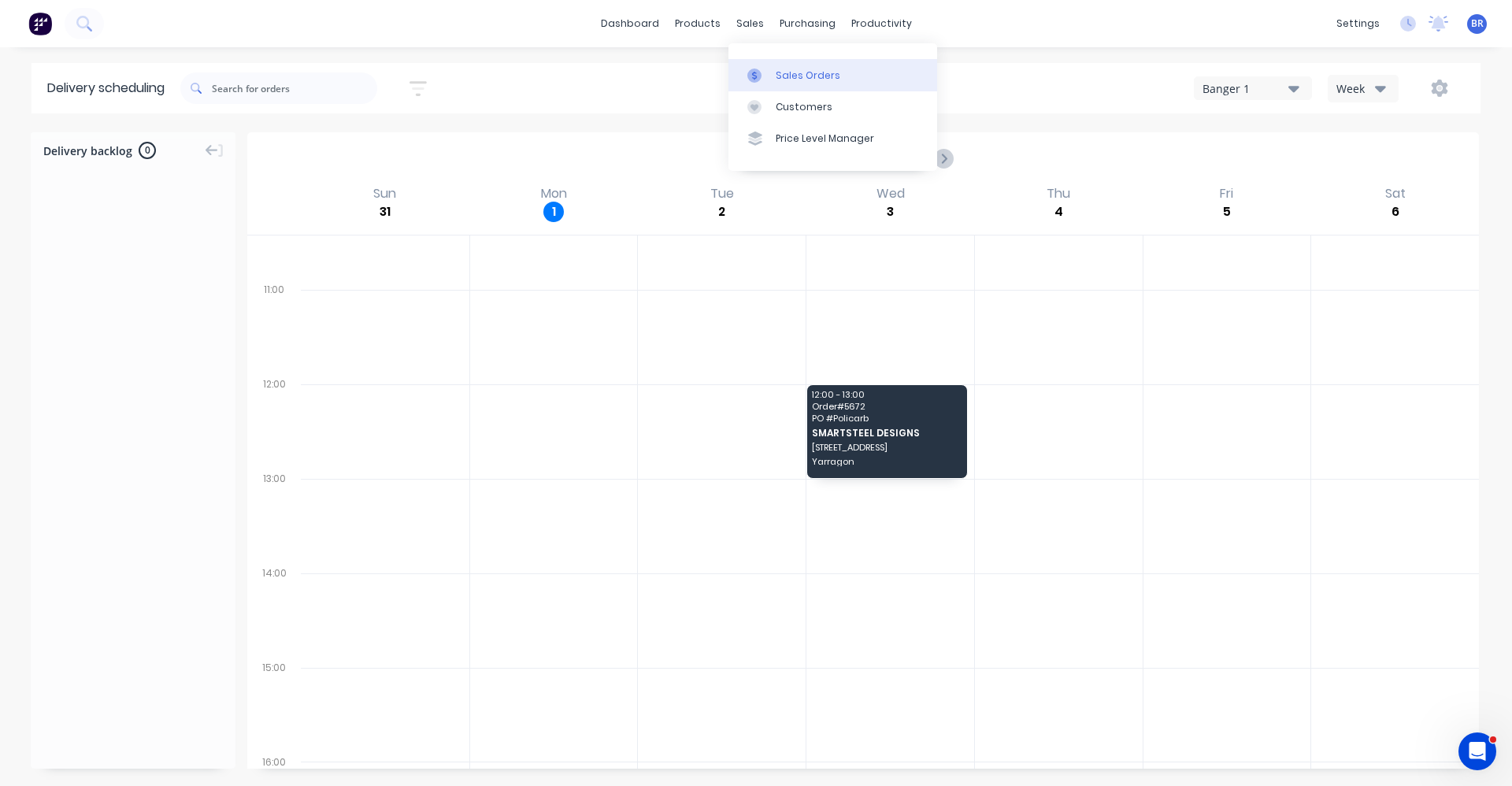
click at [812, 69] on div "Sales Orders" at bounding box center [808, 76] width 65 height 14
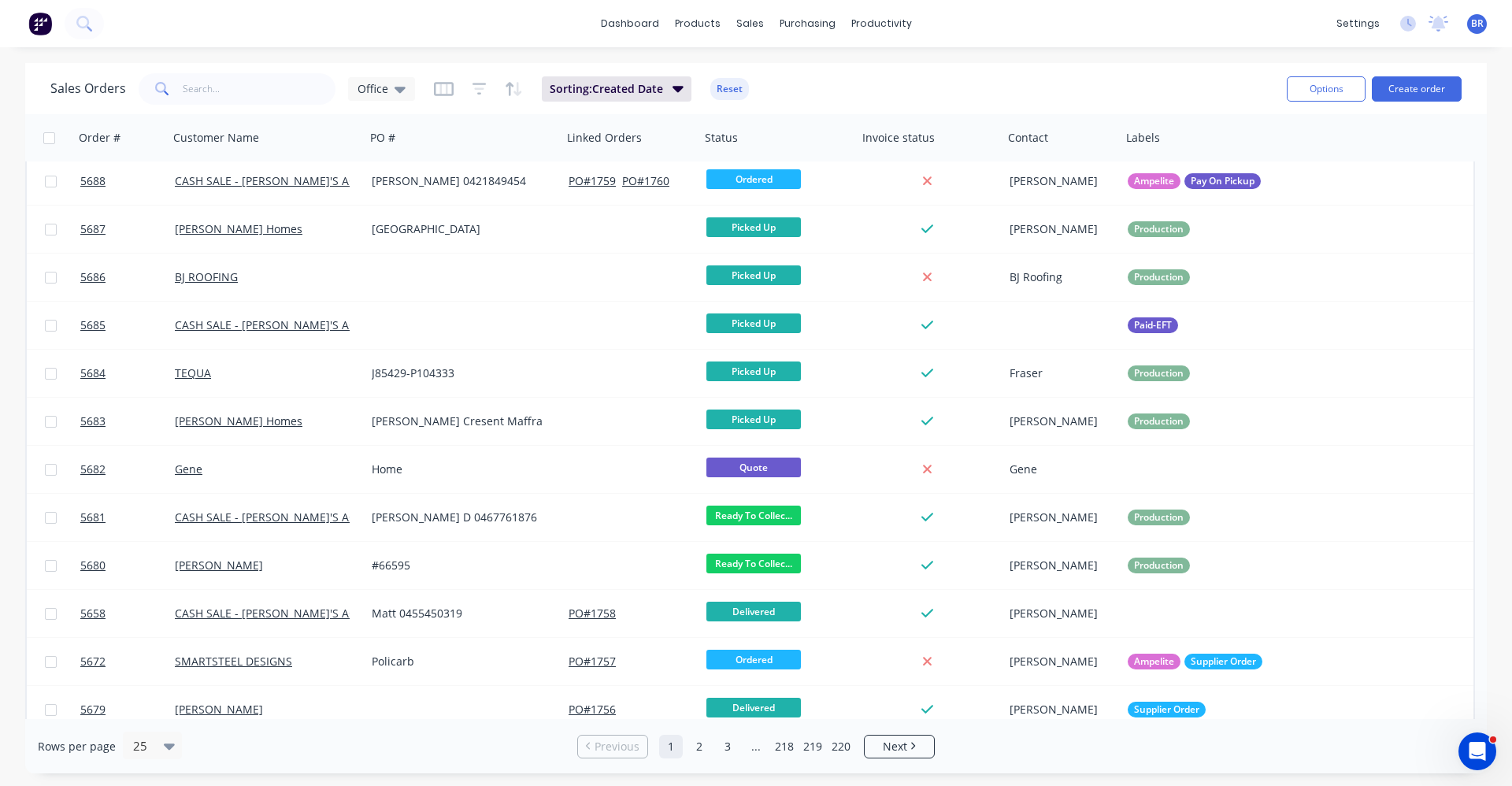
scroll to position [643, 0]
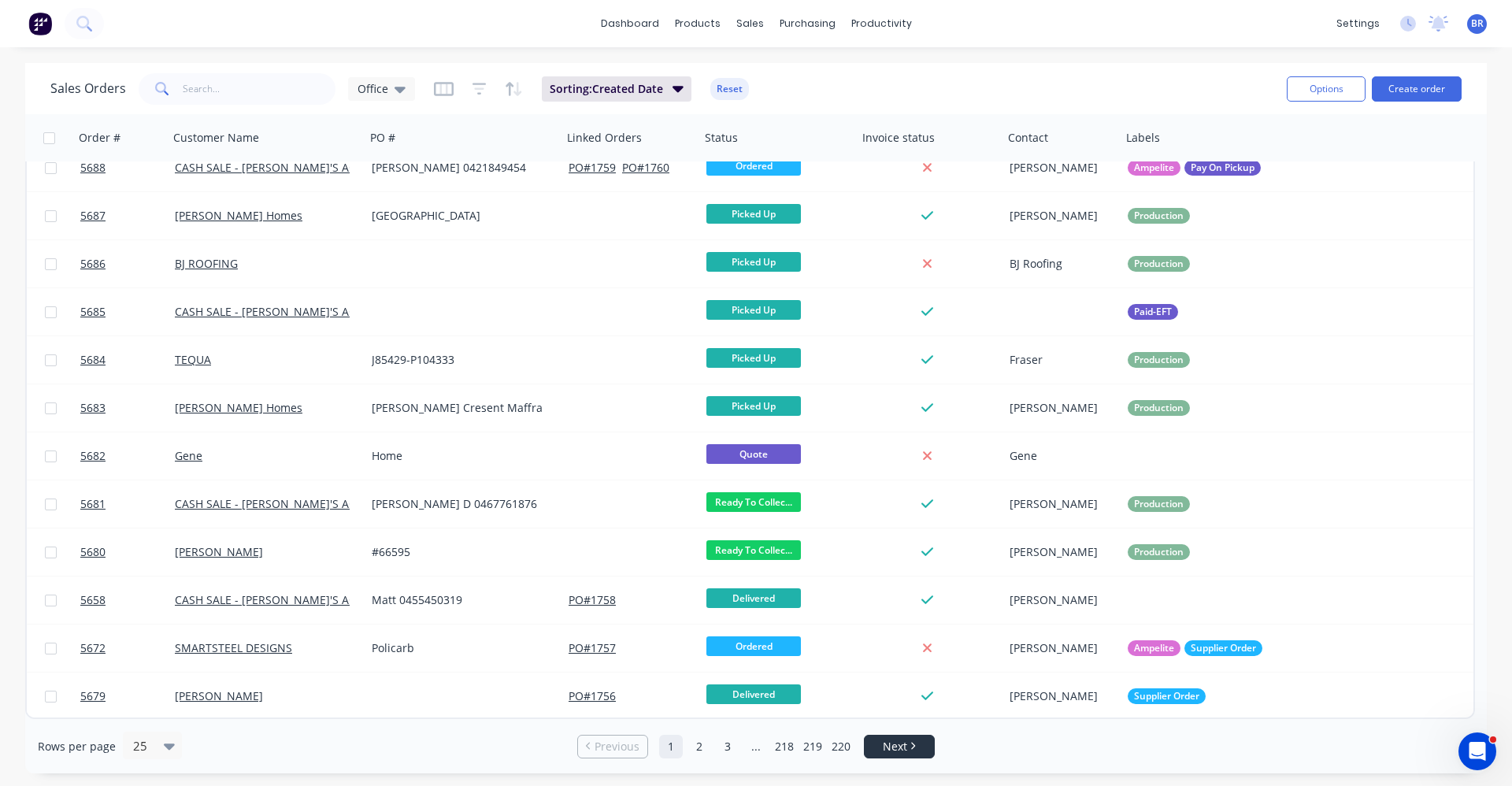
click at [895, 754] on span "Next" at bounding box center [895, 747] width 24 height 16
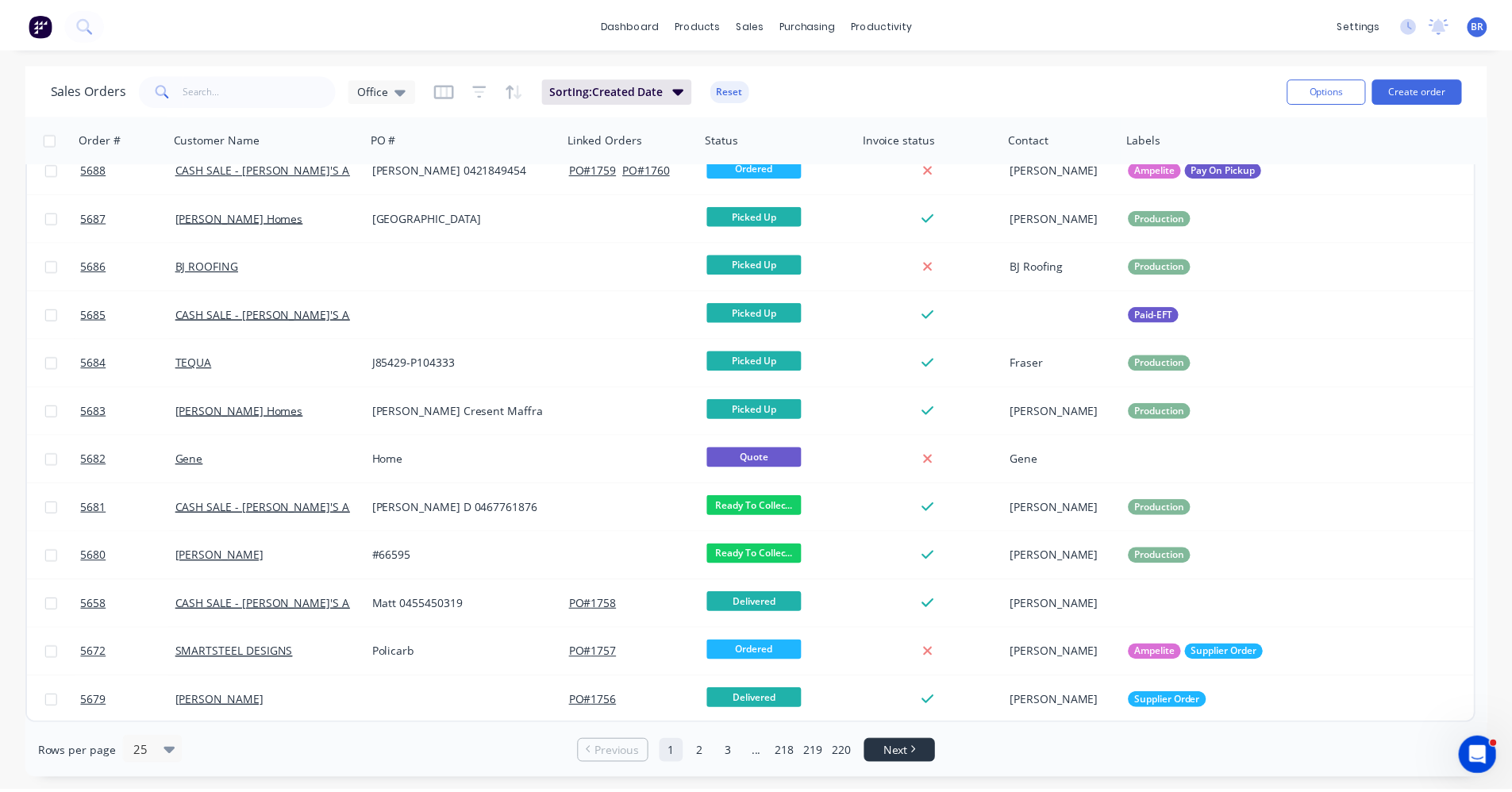
scroll to position [0, 0]
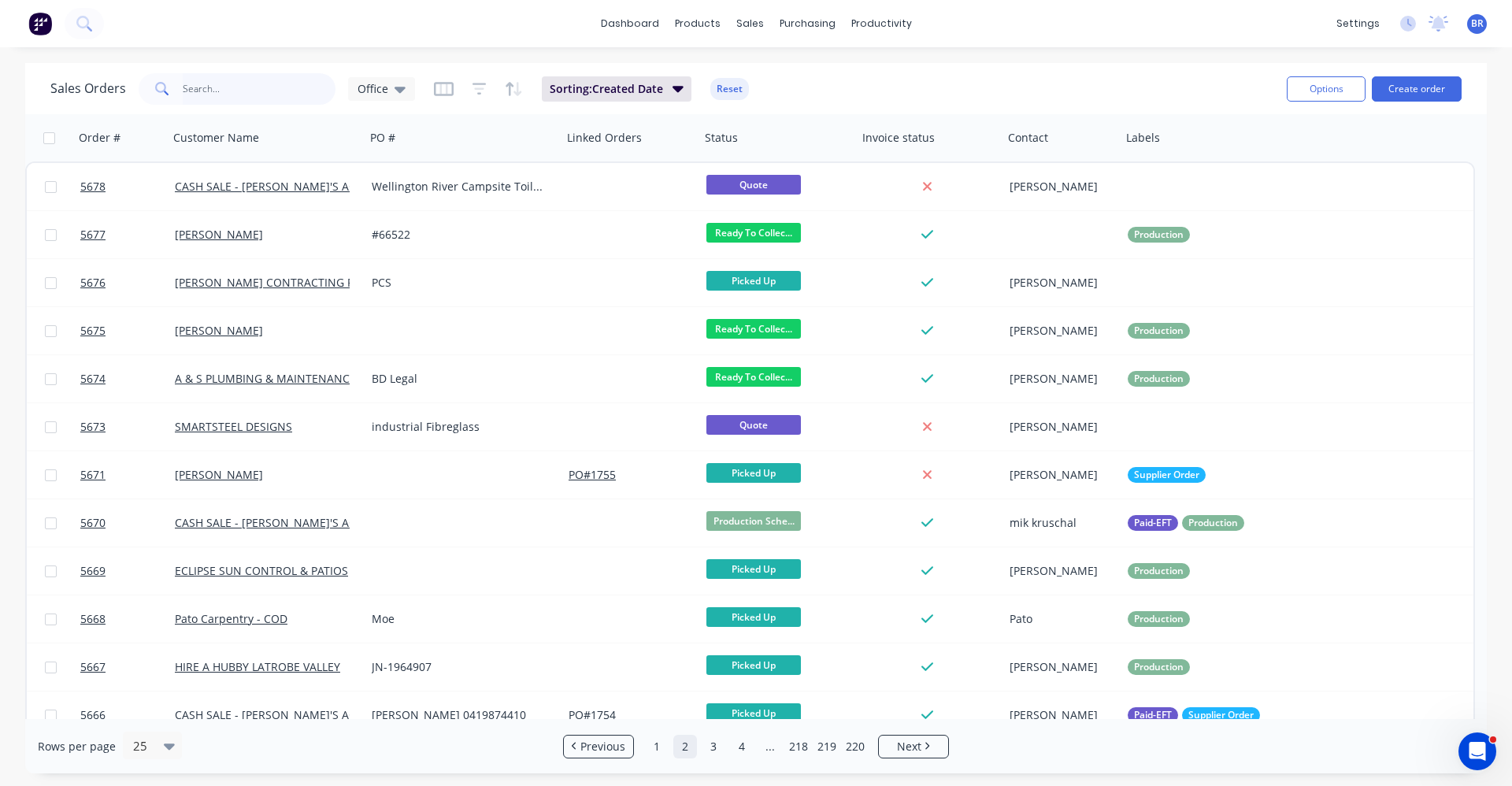
click at [231, 84] on input "text" at bounding box center [260, 89] width 154 height 32
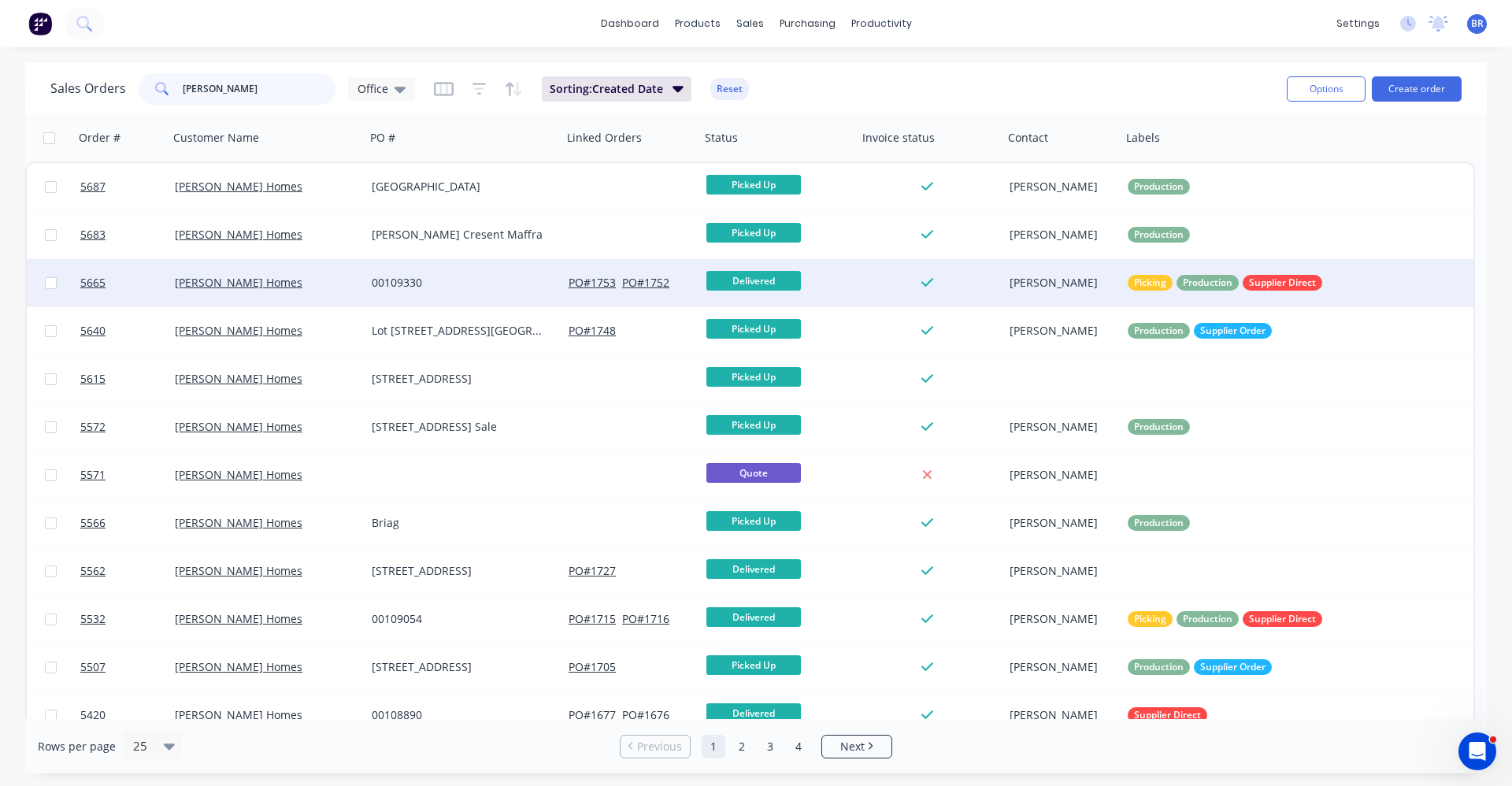
type input "[PERSON_NAME]"
click at [452, 283] on div "00109330" at bounding box center [459, 283] width 175 height 16
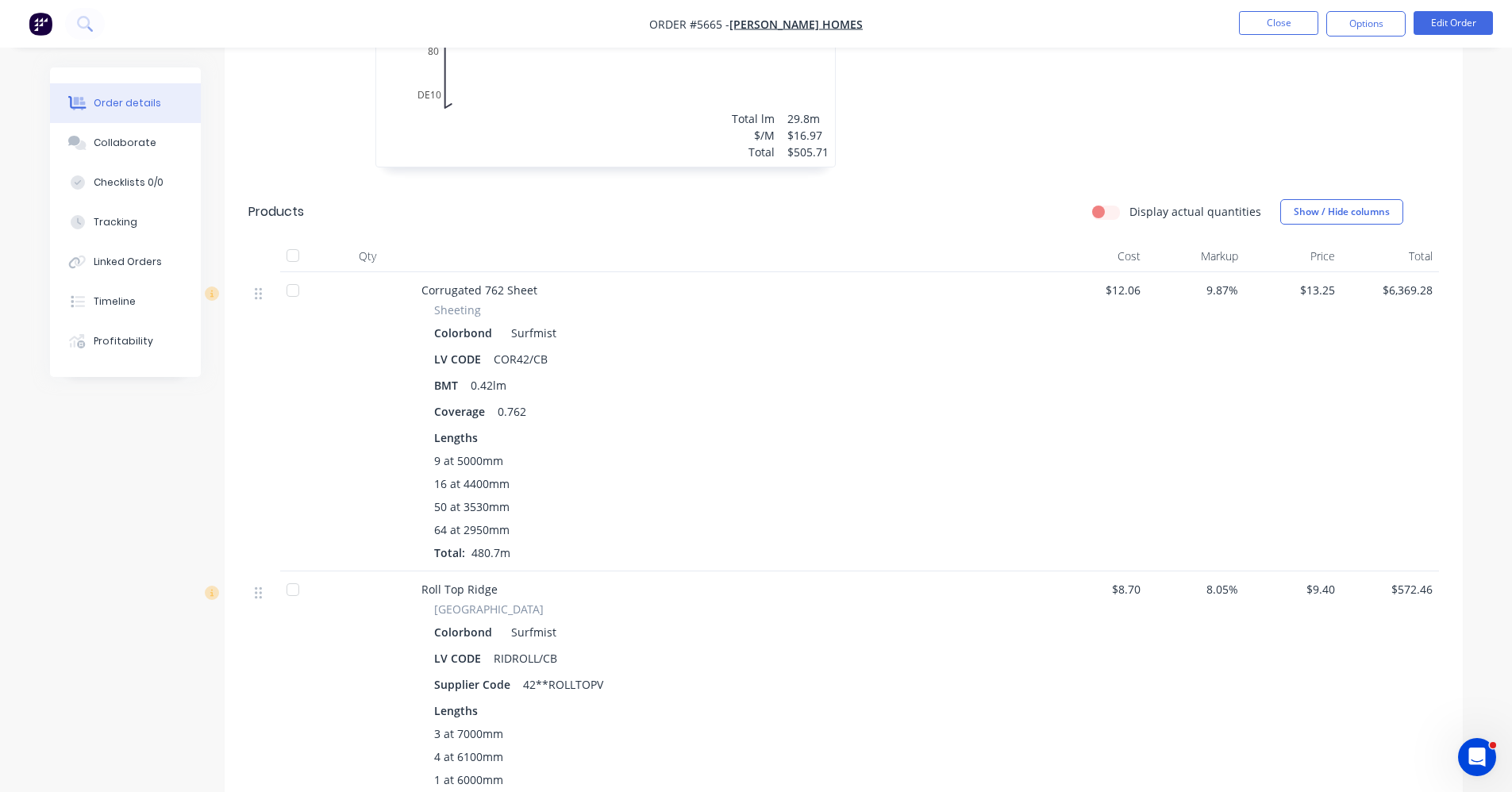
scroll to position [873, 0]
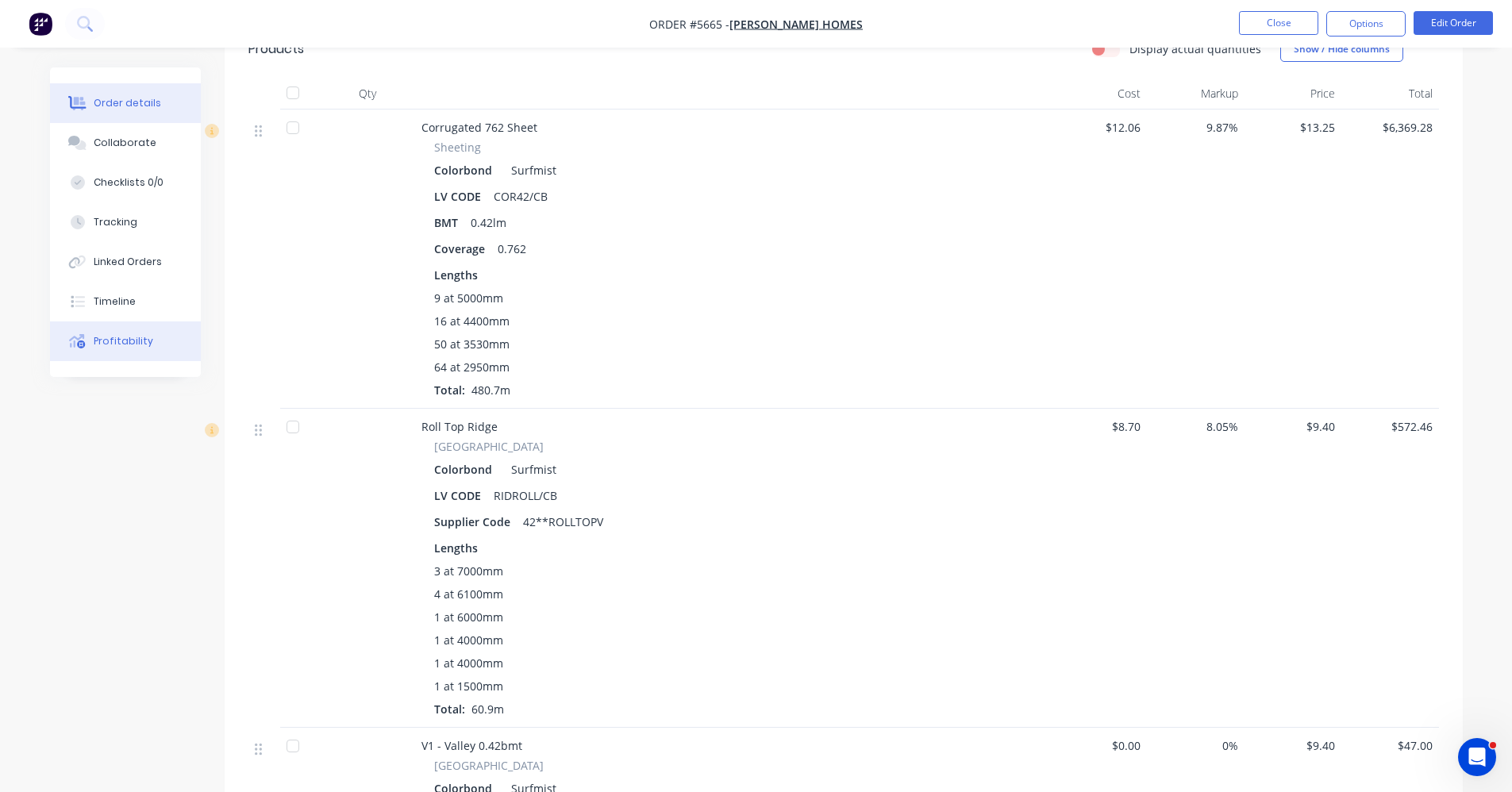
click at [103, 344] on div "Profitability" at bounding box center [123, 341] width 60 height 14
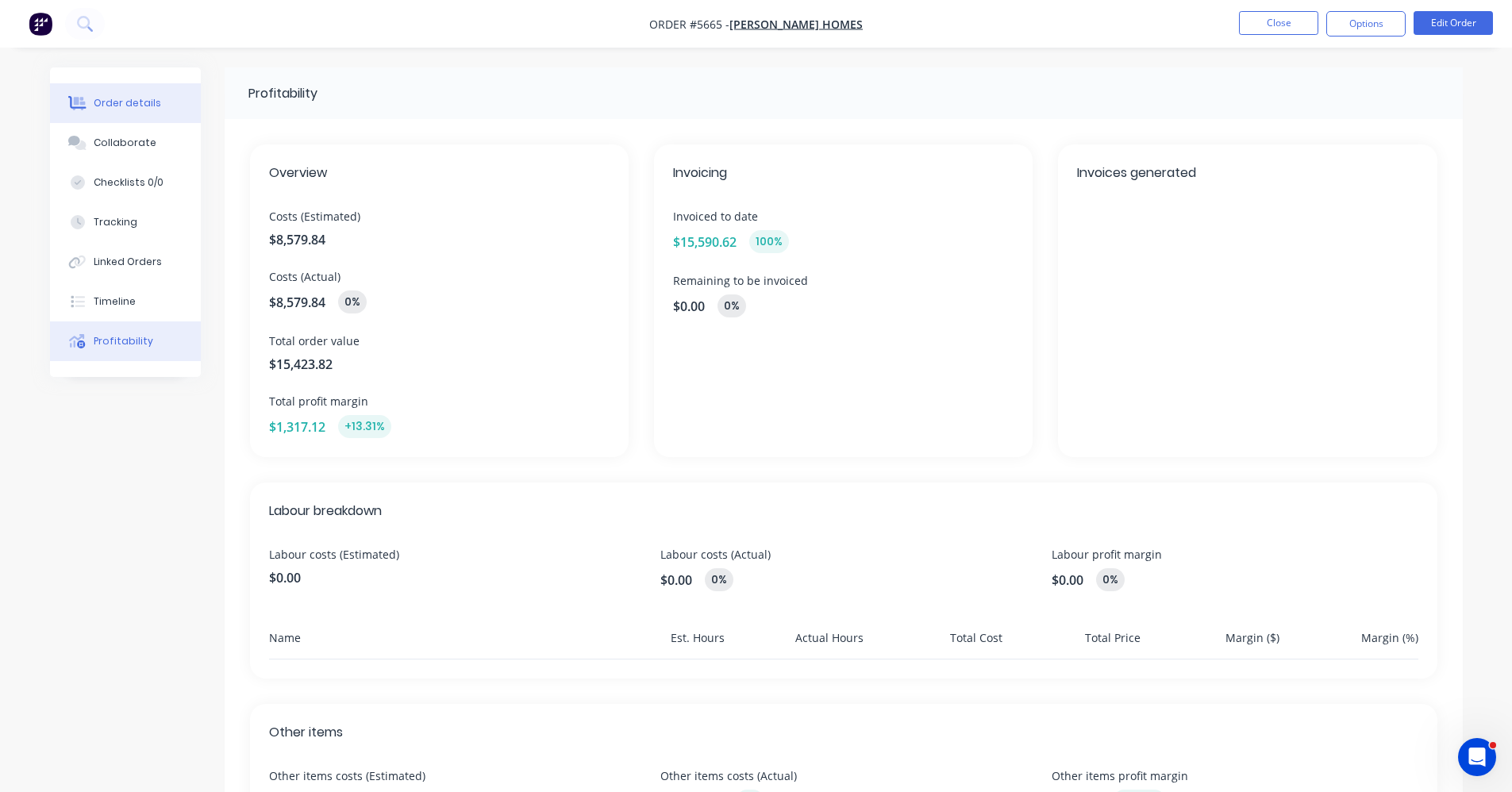
click at [129, 102] on div "Order details" at bounding box center [127, 103] width 68 height 14
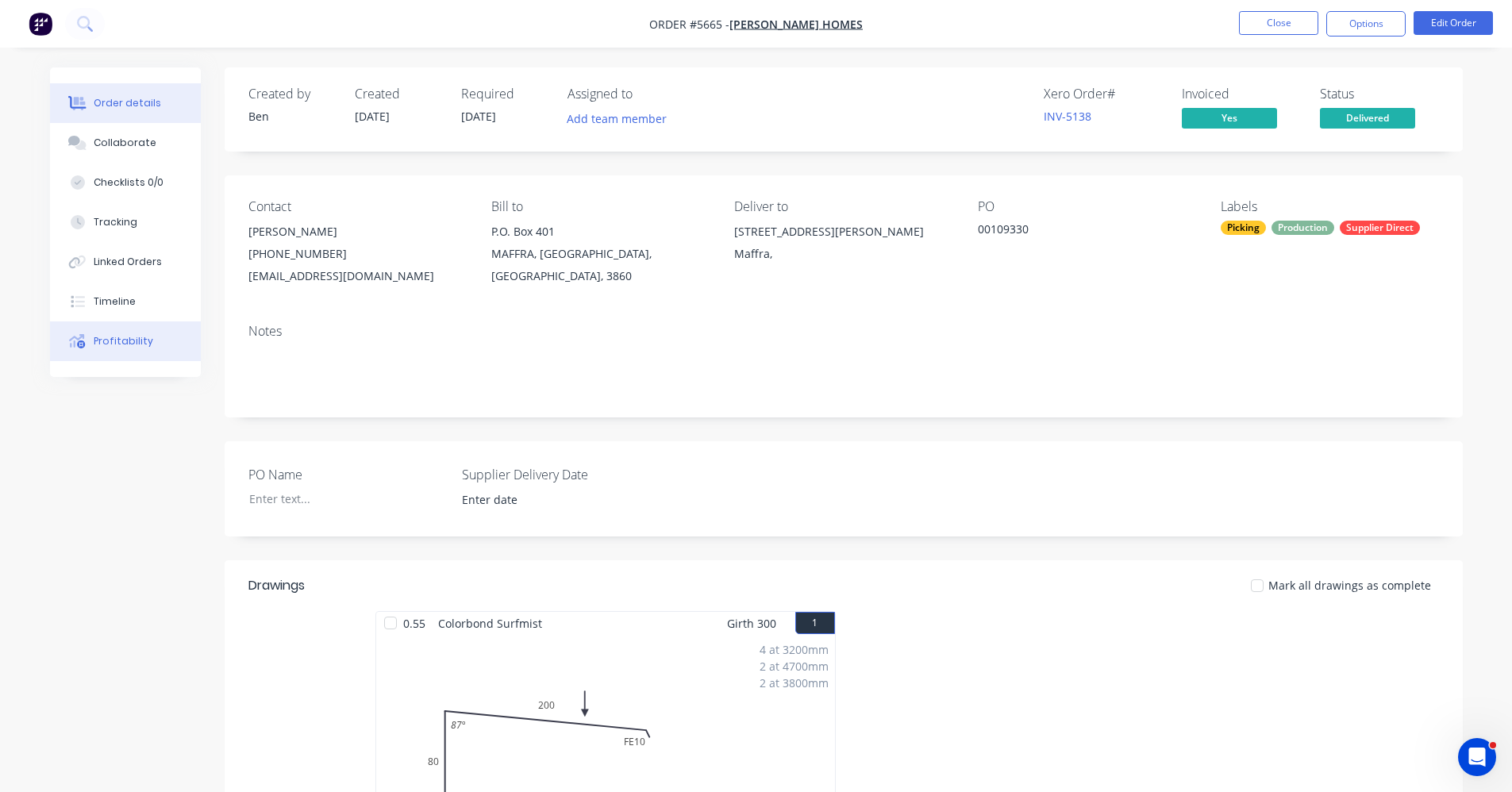
click at [131, 341] on div "Profitability" at bounding box center [123, 341] width 60 height 14
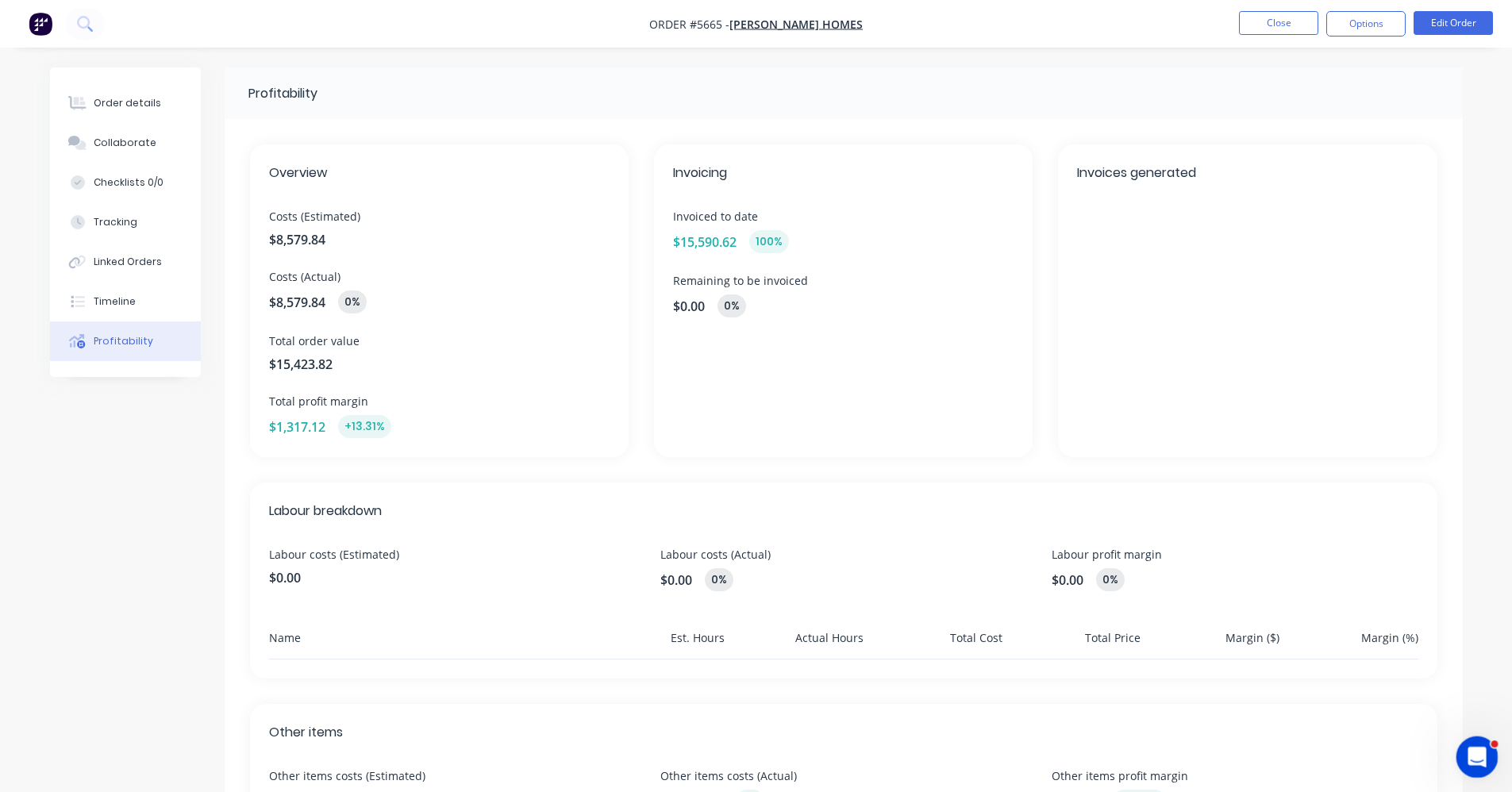
click at [1478, 756] on icon "Open Intercom Messenger" at bounding box center [1475, 755] width 26 height 26
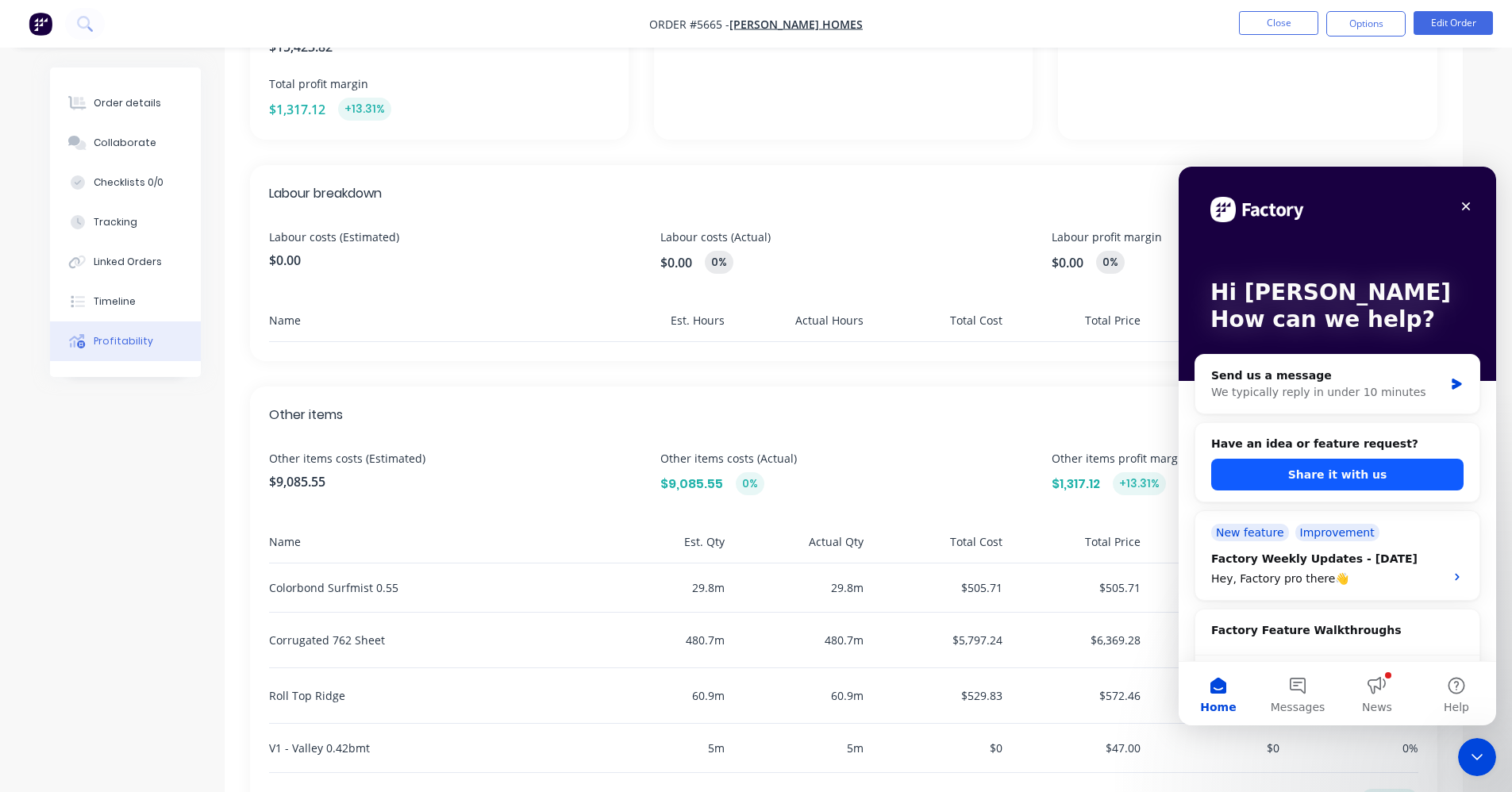
click at [1335, 476] on button "Share it with us" at bounding box center [1337, 475] width 252 height 32
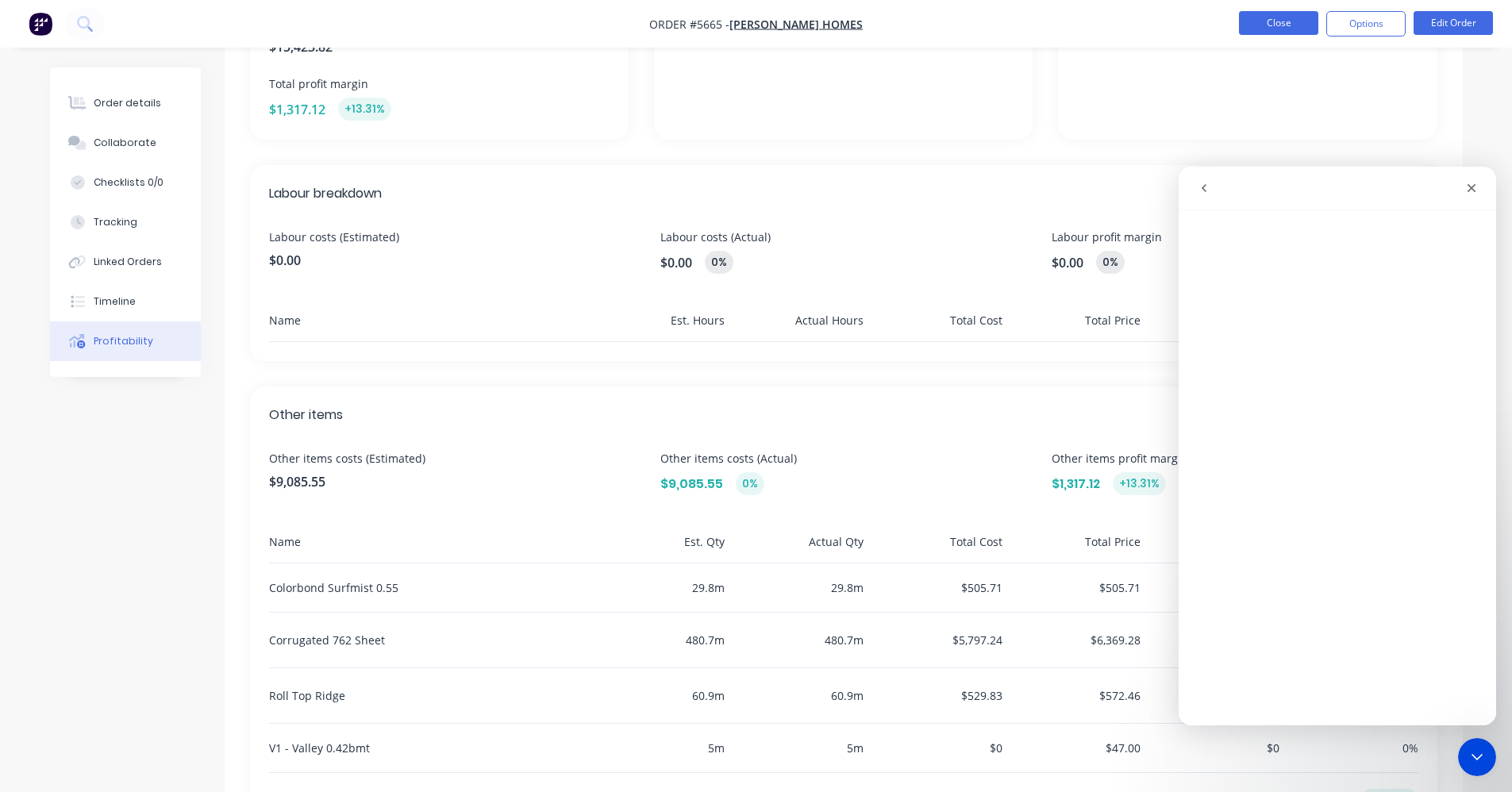
click at [1271, 17] on button "Close" at bounding box center [1279, 23] width 80 height 24
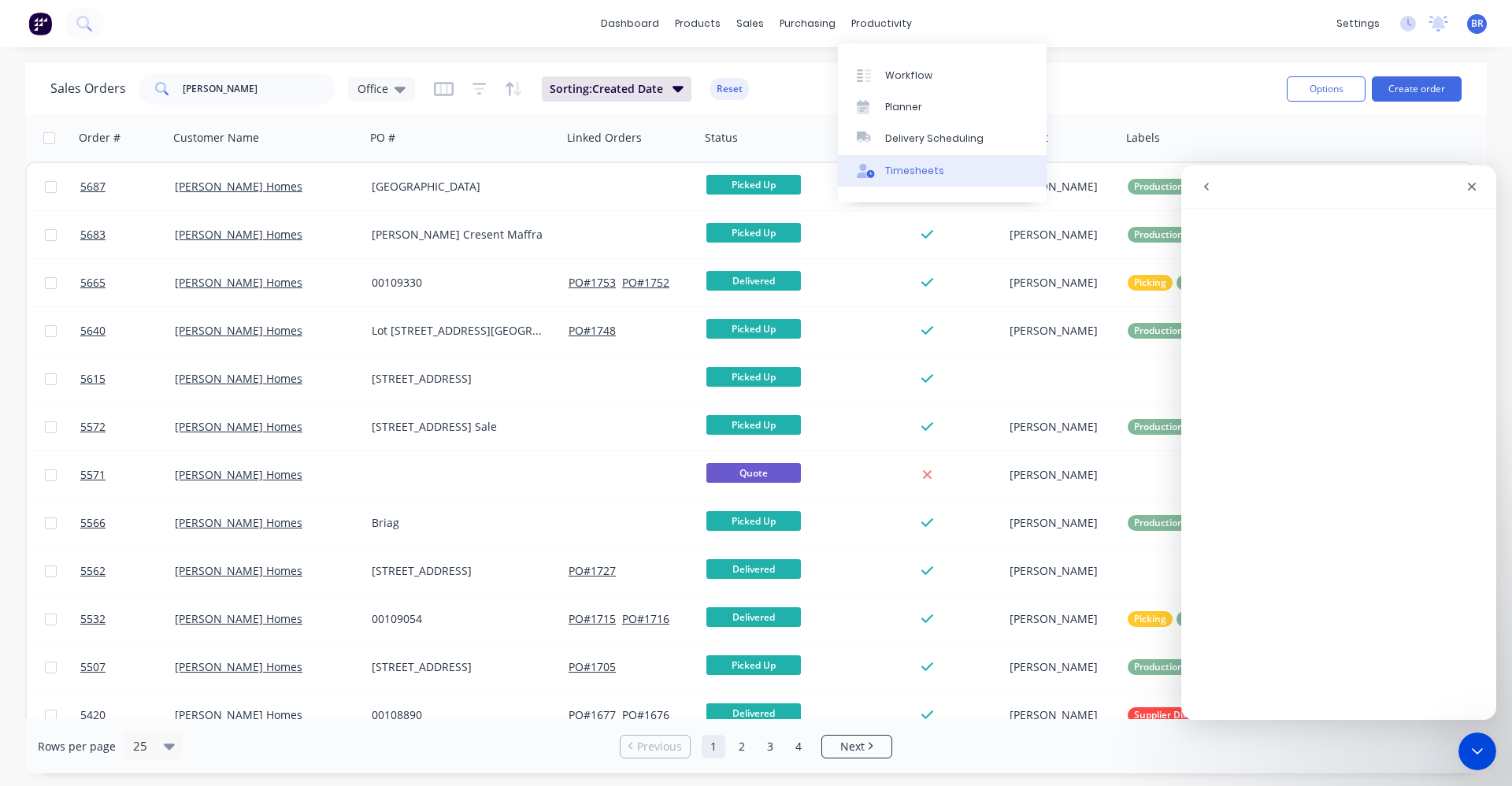
click at [899, 173] on div "Timesheets" at bounding box center [915, 171] width 59 height 14
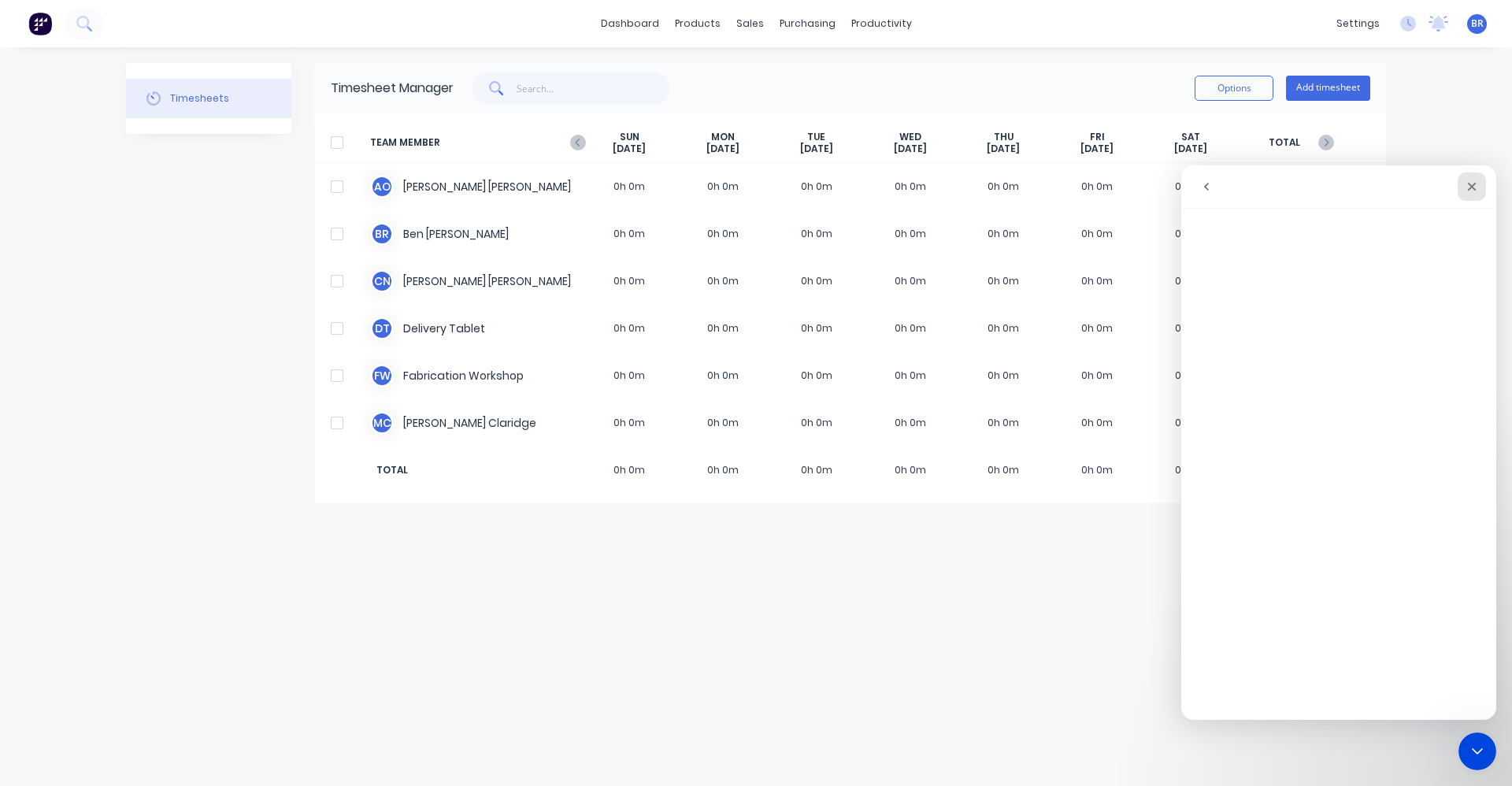
click at [1474, 186] on icon "Close" at bounding box center [1472, 187] width 13 height 13
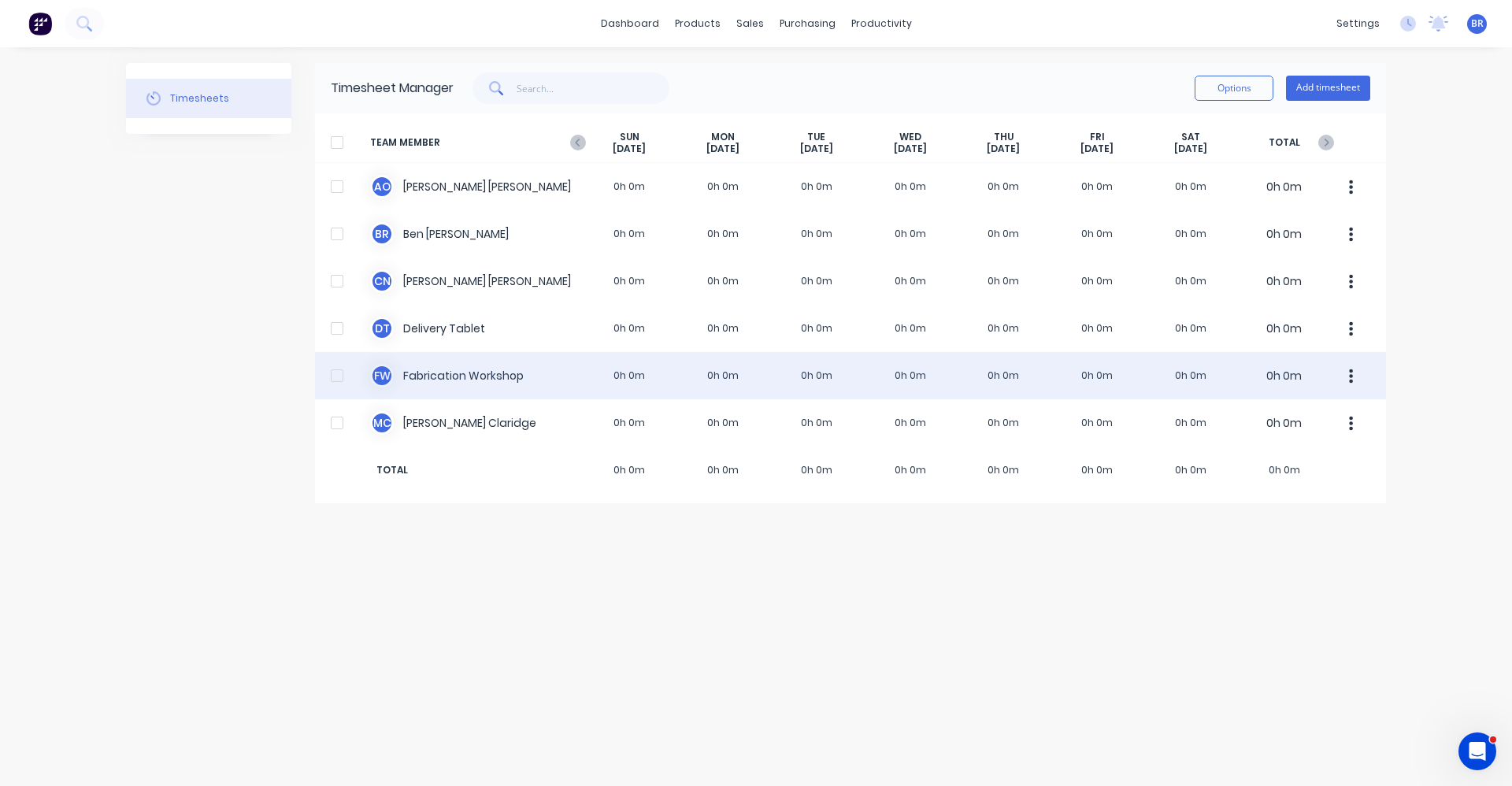
click at [442, 370] on div "F W Fabrication Workshop 0h 0m 0h 0m 0h 0m 0h 0m 0h 0m 0h 0m 0h 0m 0h 0m" at bounding box center [850, 376] width 1071 height 47
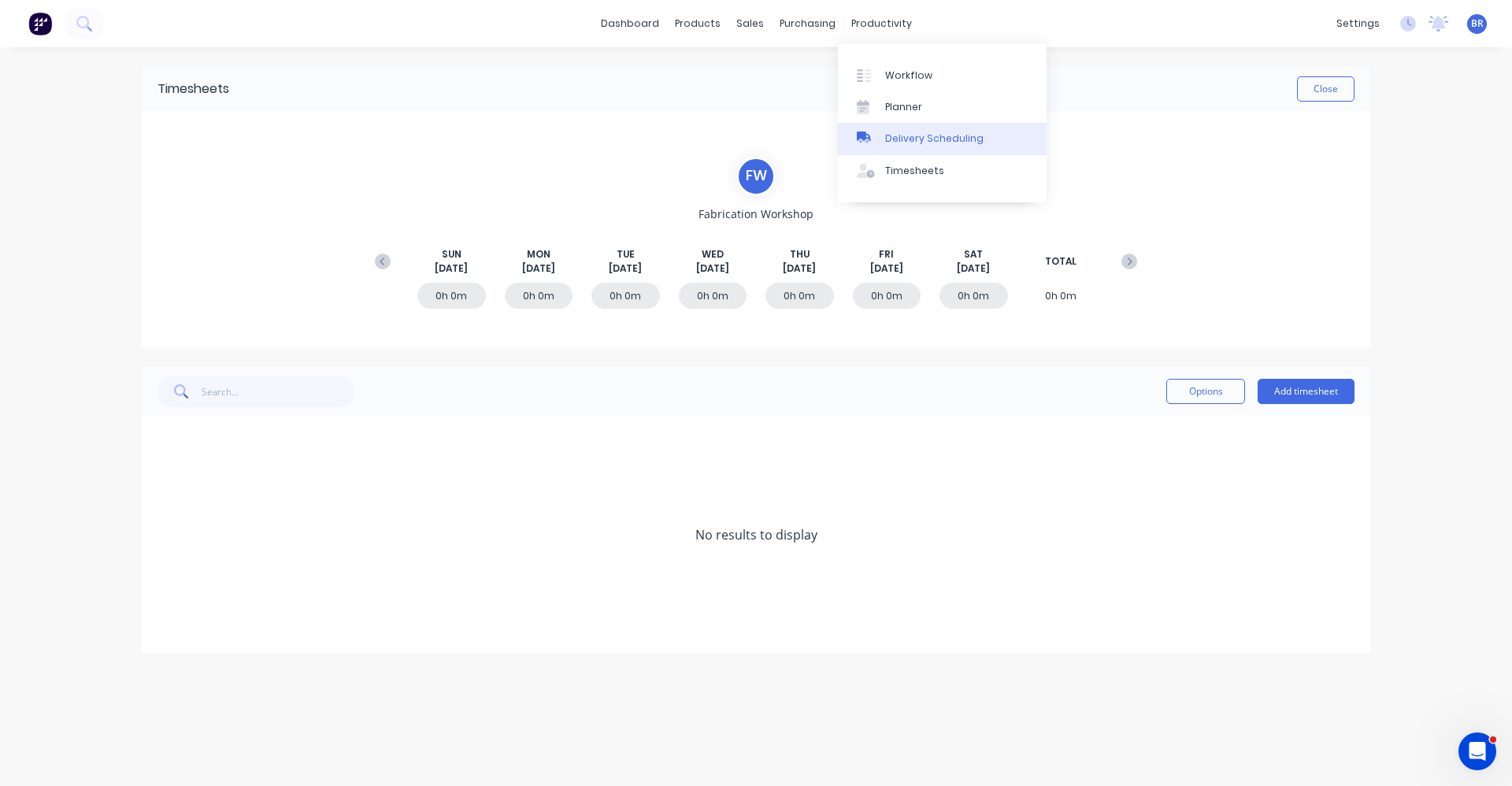
click at [907, 133] on div "Delivery Scheduling" at bounding box center [934, 139] width 99 height 14
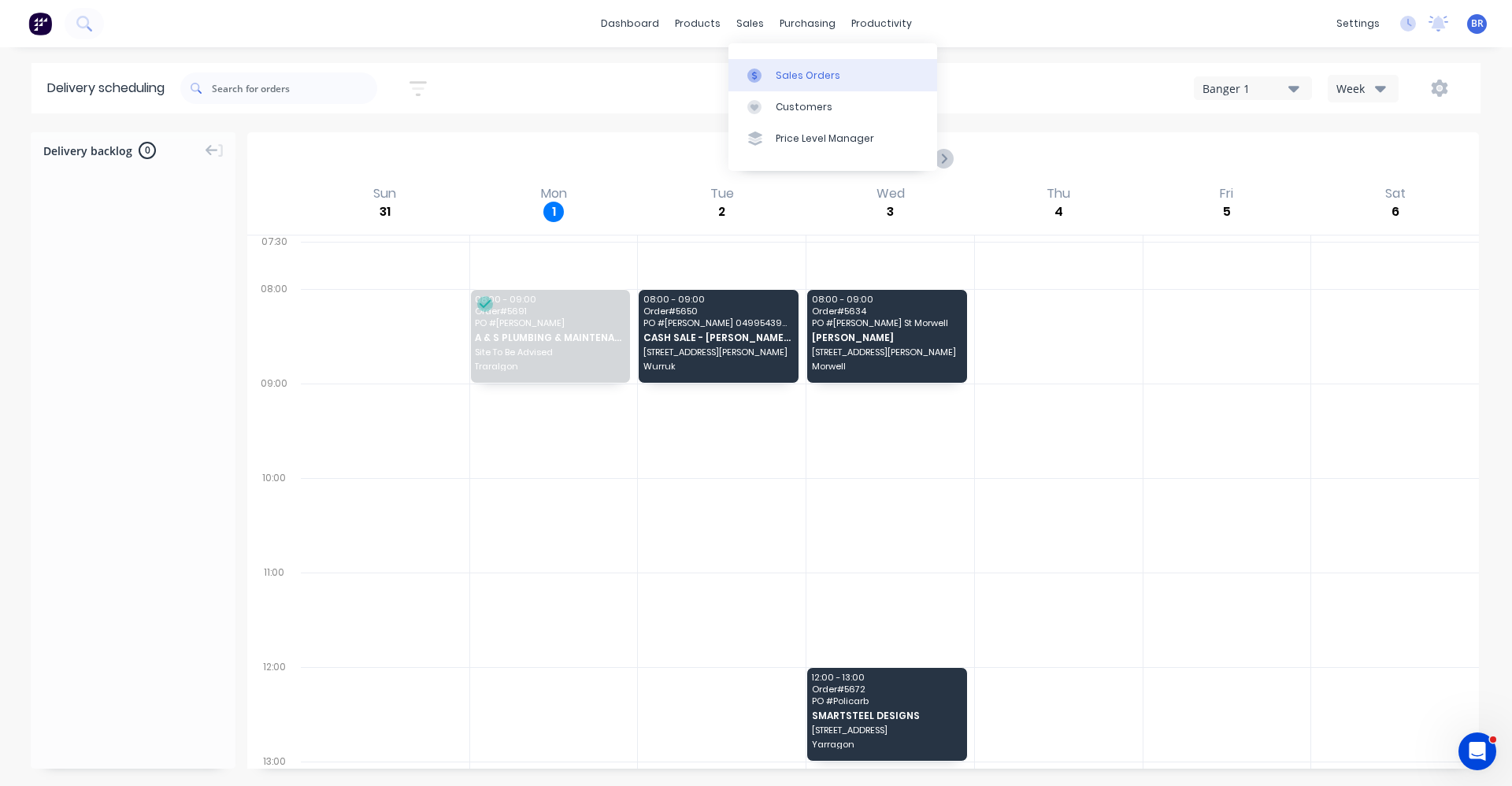
click at [776, 64] on link "Sales Orders" at bounding box center [833, 75] width 208 height 32
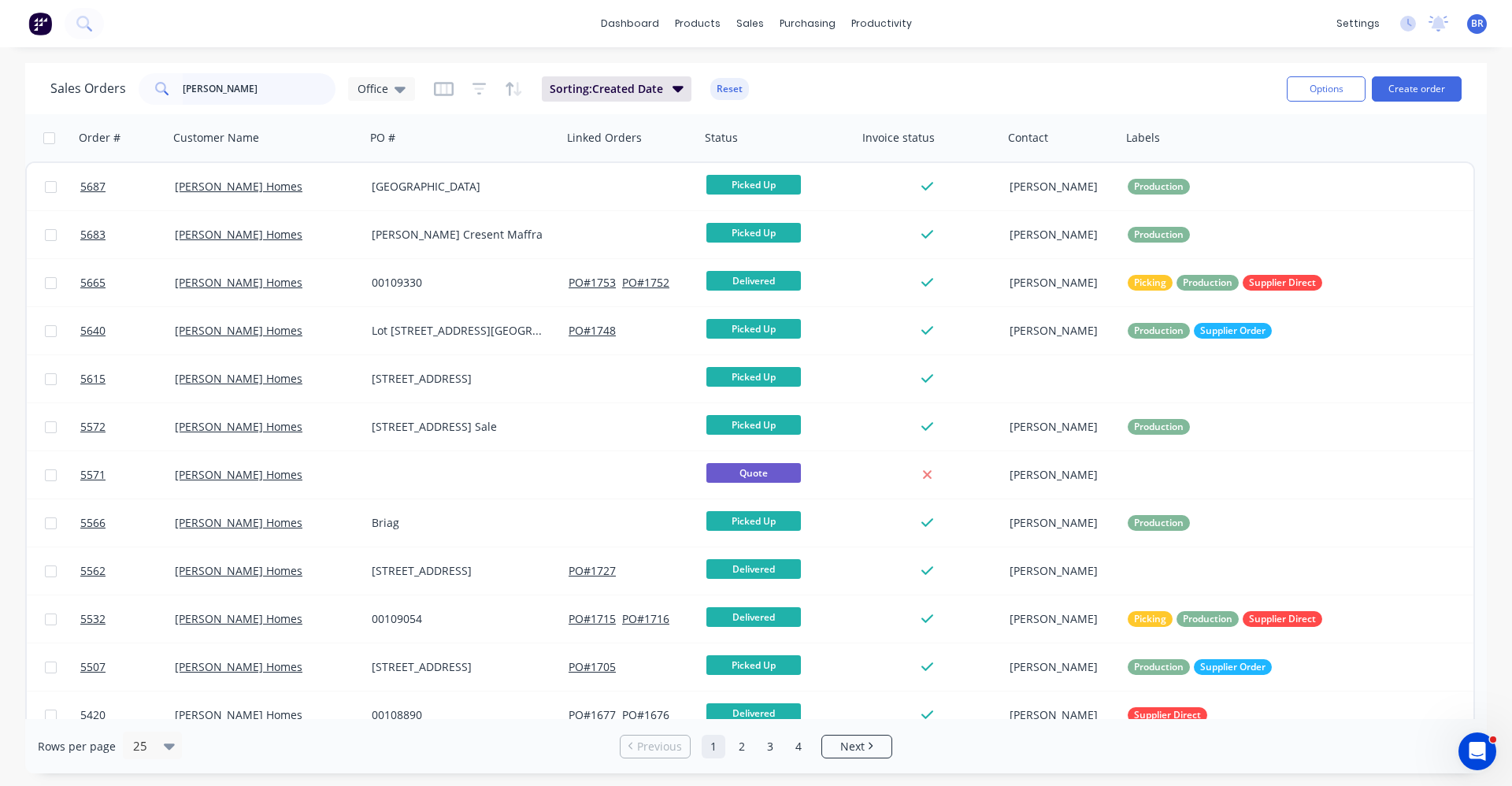
drag, startPoint x: 238, startPoint y: 92, endPoint x: -376, endPoint y: 41, distance: 616.1
click at [0, 41] on html "dashboard products sales purchasing productivity dashboard products Product Cat…" at bounding box center [756, 393] width 1512 height 786
type input "s"
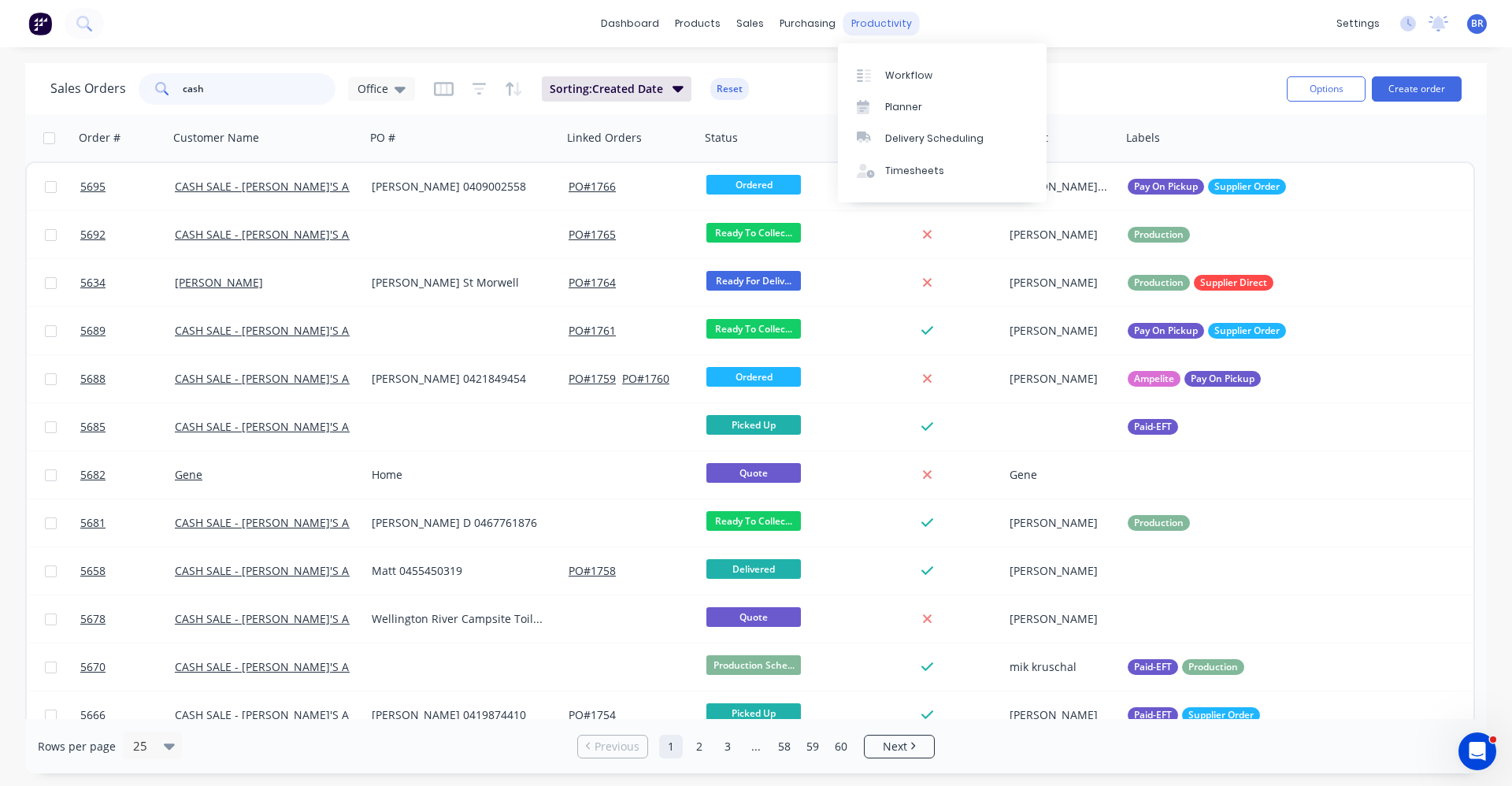
type input "cash"
click at [878, 19] on div "productivity" at bounding box center [881, 24] width 77 height 24
click at [919, 178] on div "Timesheets" at bounding box center [915, 171] width 59 height 14
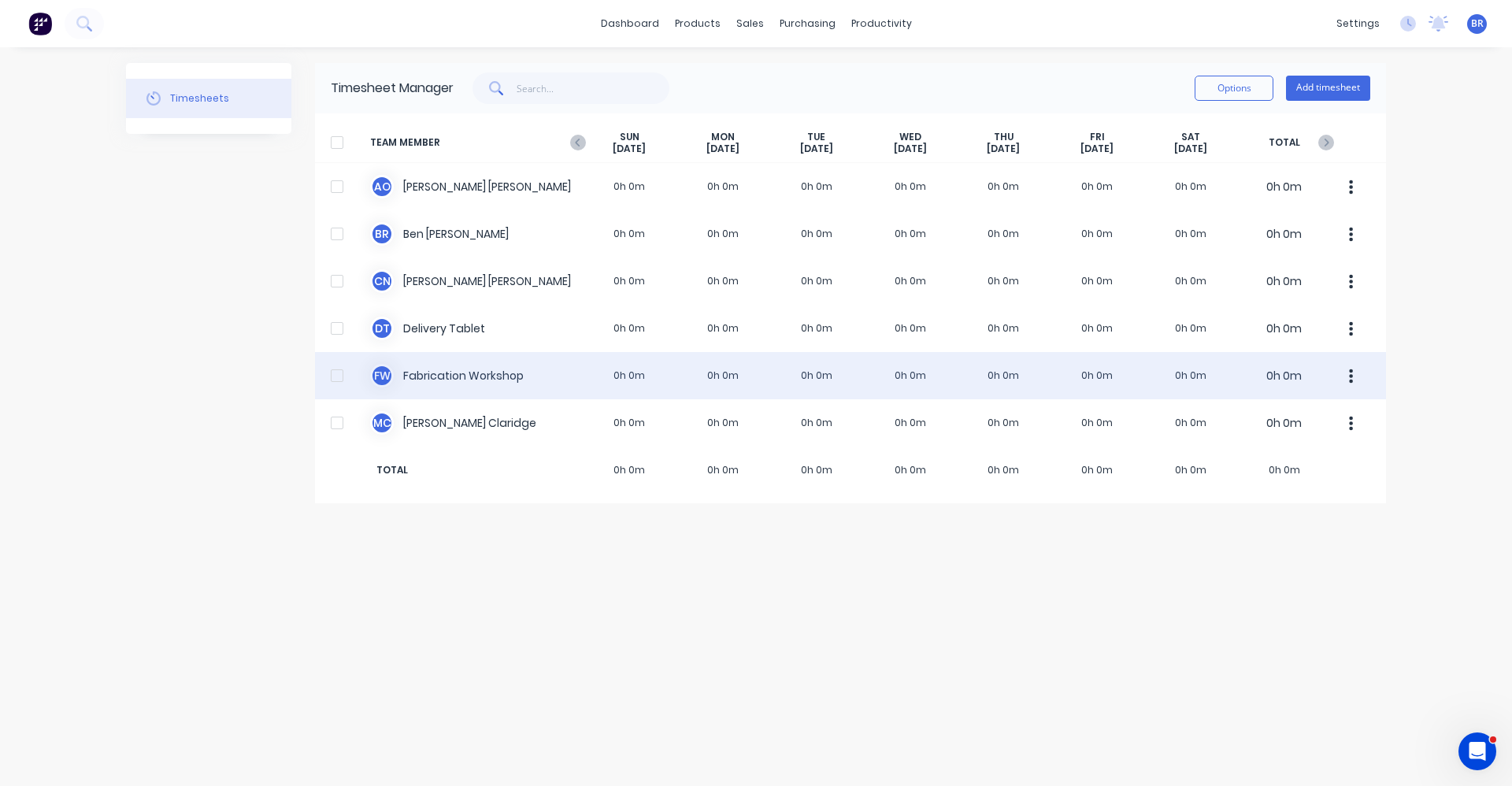
click at [491, 372] on div "F W Fabrication Workshop 0h 0m 0h 0m 0h 0m 0h 0m 0h 0m 0h 0m 0h 0m 0h 0m" at bounding box center [850, 376] width 1071 height 47
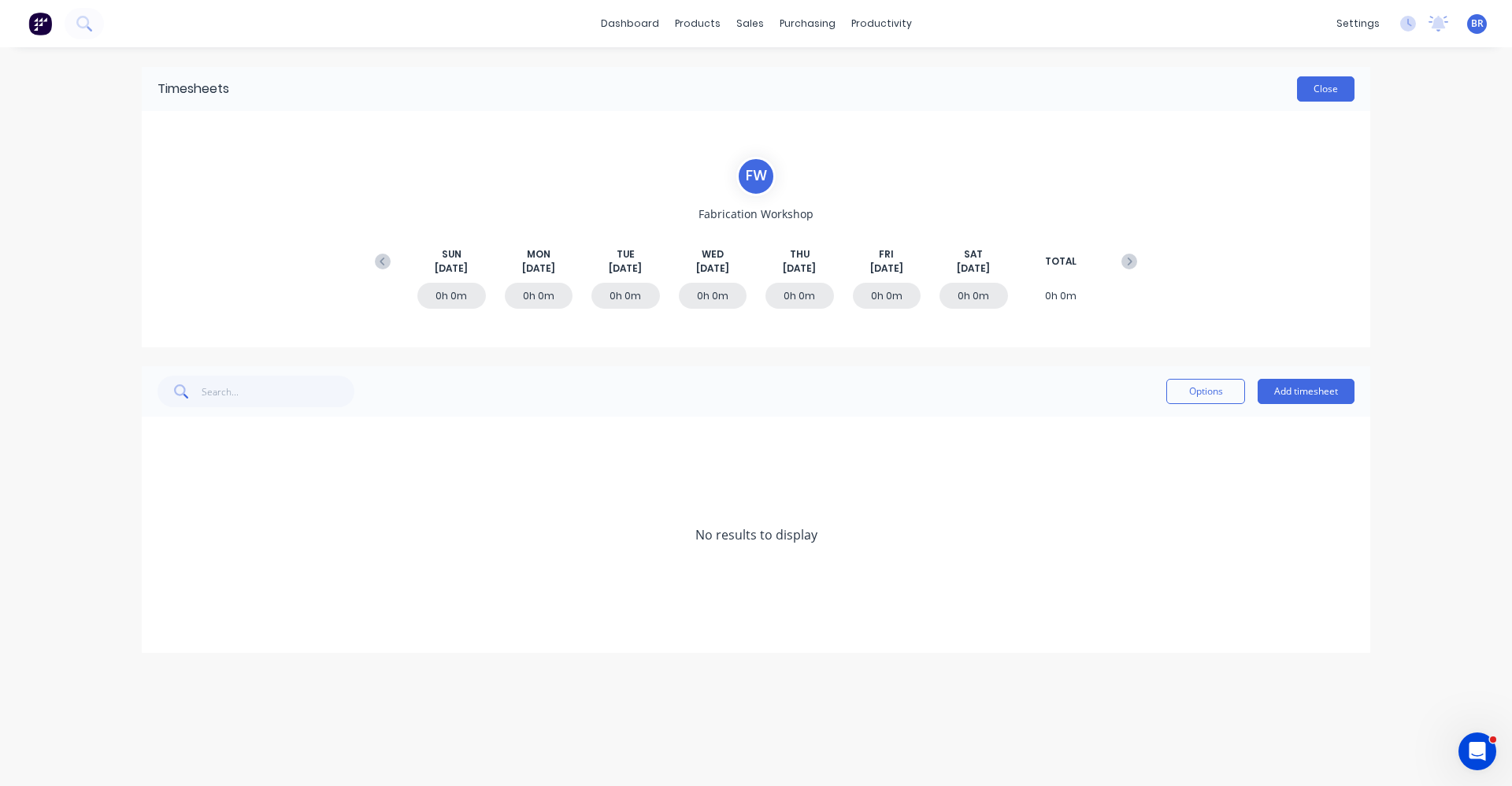
click at [1327, 87] on button "Close" at bounding box center [1325, 89] width 58 height 25
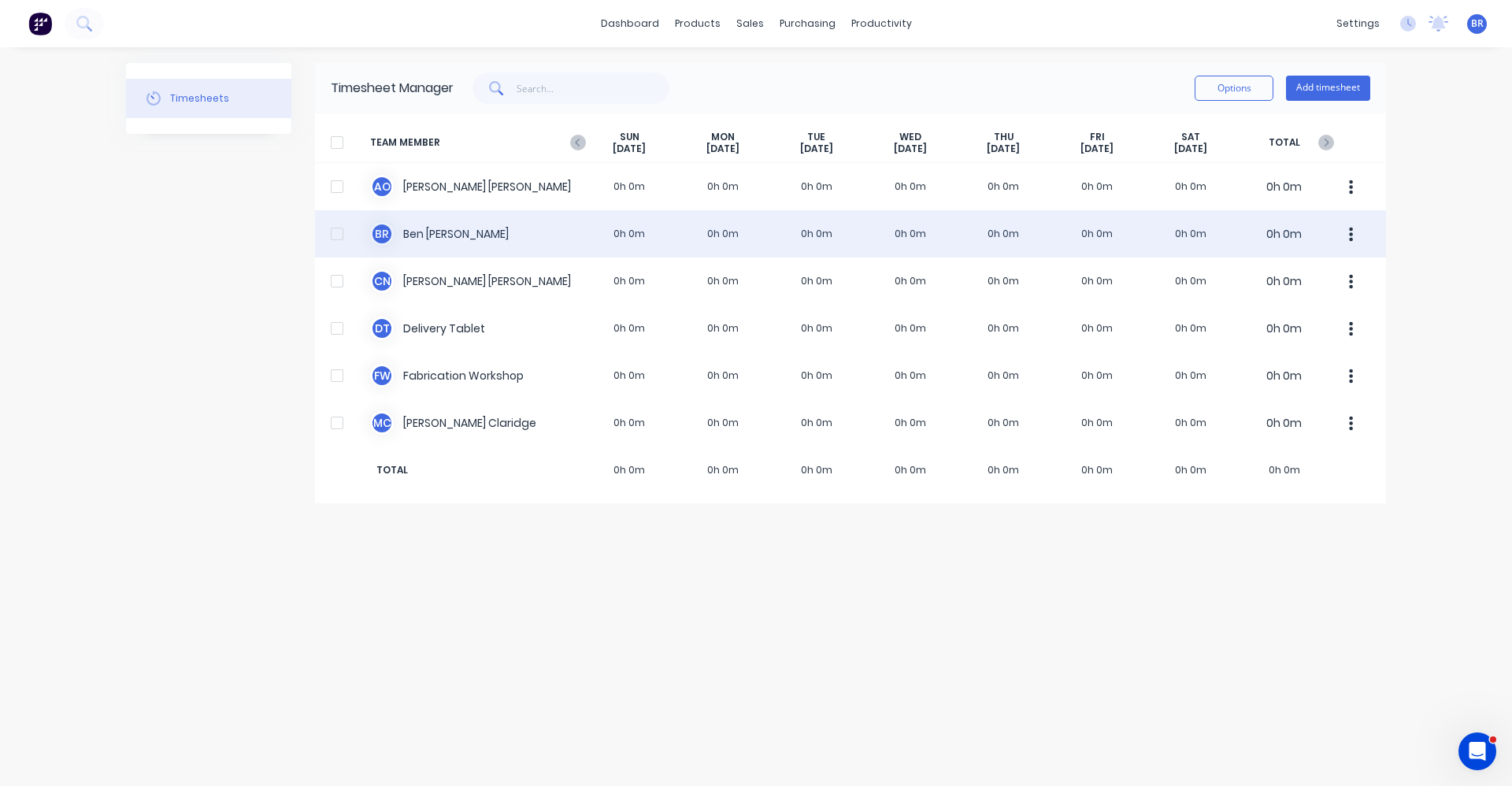
click at [462, 236] on div "B R Ben Richardson 0h 0m 0h 0m 0h 0m 0h 0m 0h 0m 0h 0m 0h 0m 0h 0m" at bounding box center [850, 234] width 1071 height 47
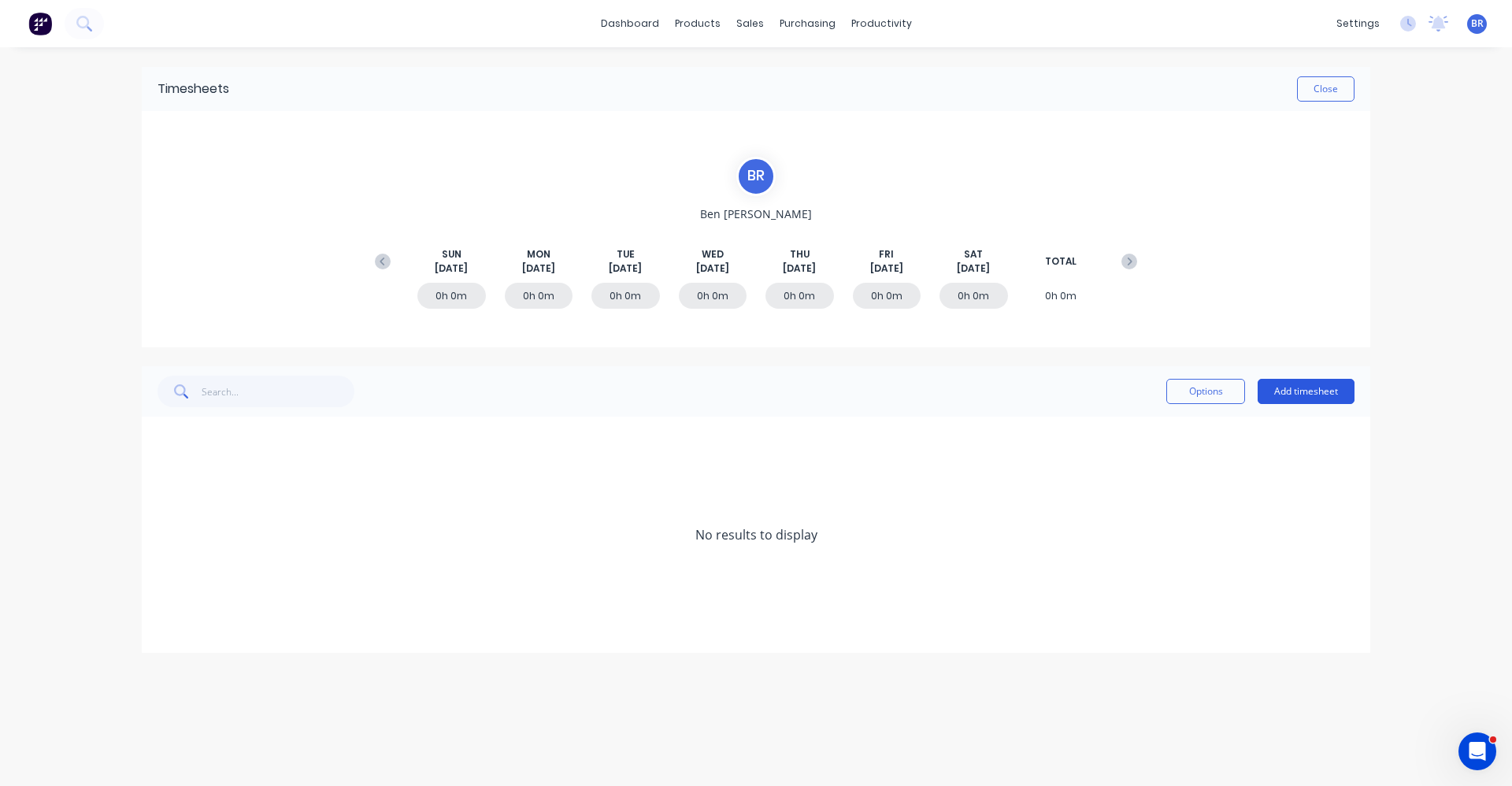
click at [1308, 395] on button "Add timesheet" at bounding box center [1306, 391] width 97 height 25
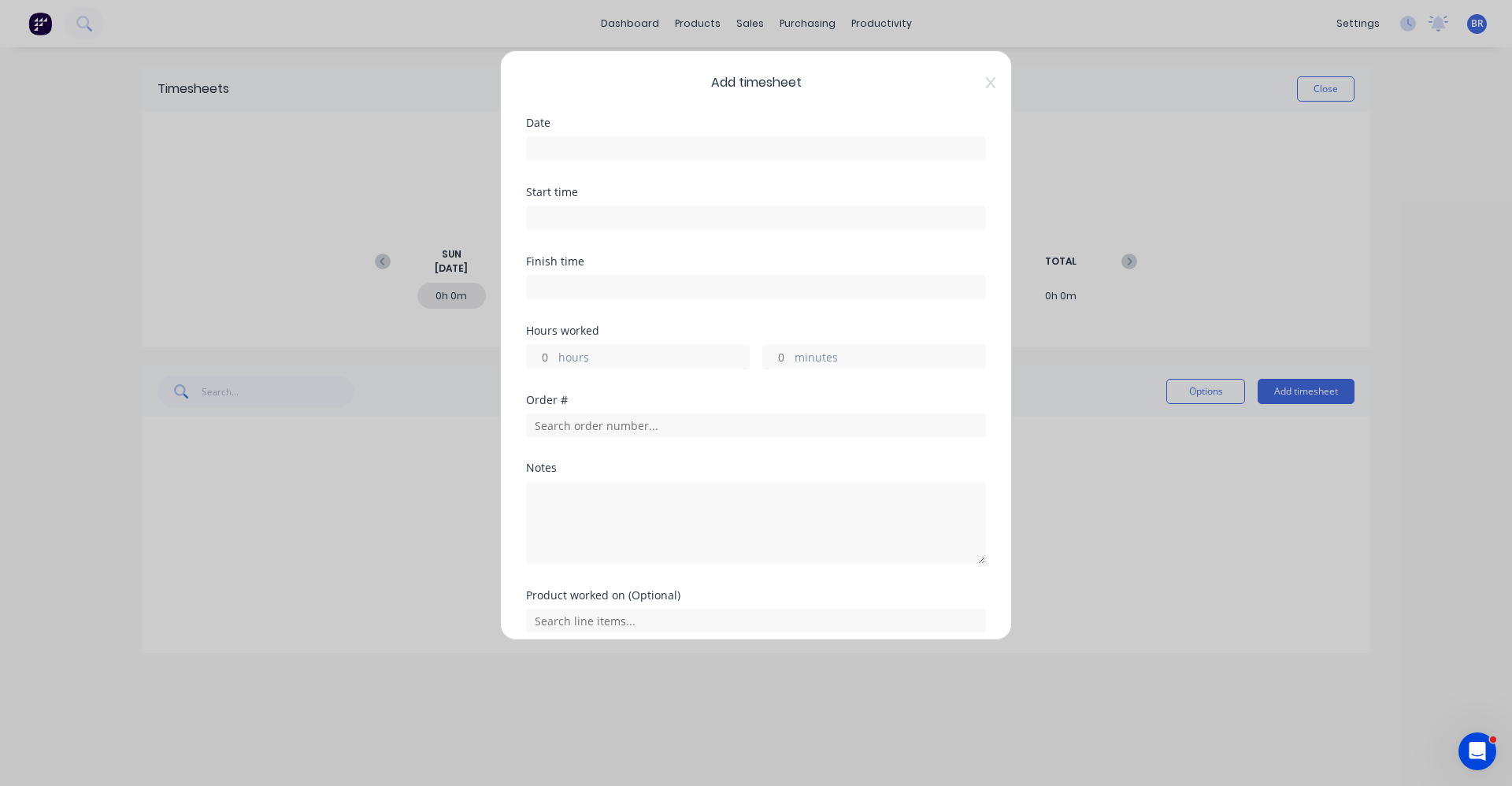
click at [659, 217] on input at bounding box center [756, 218] width 458 height 24
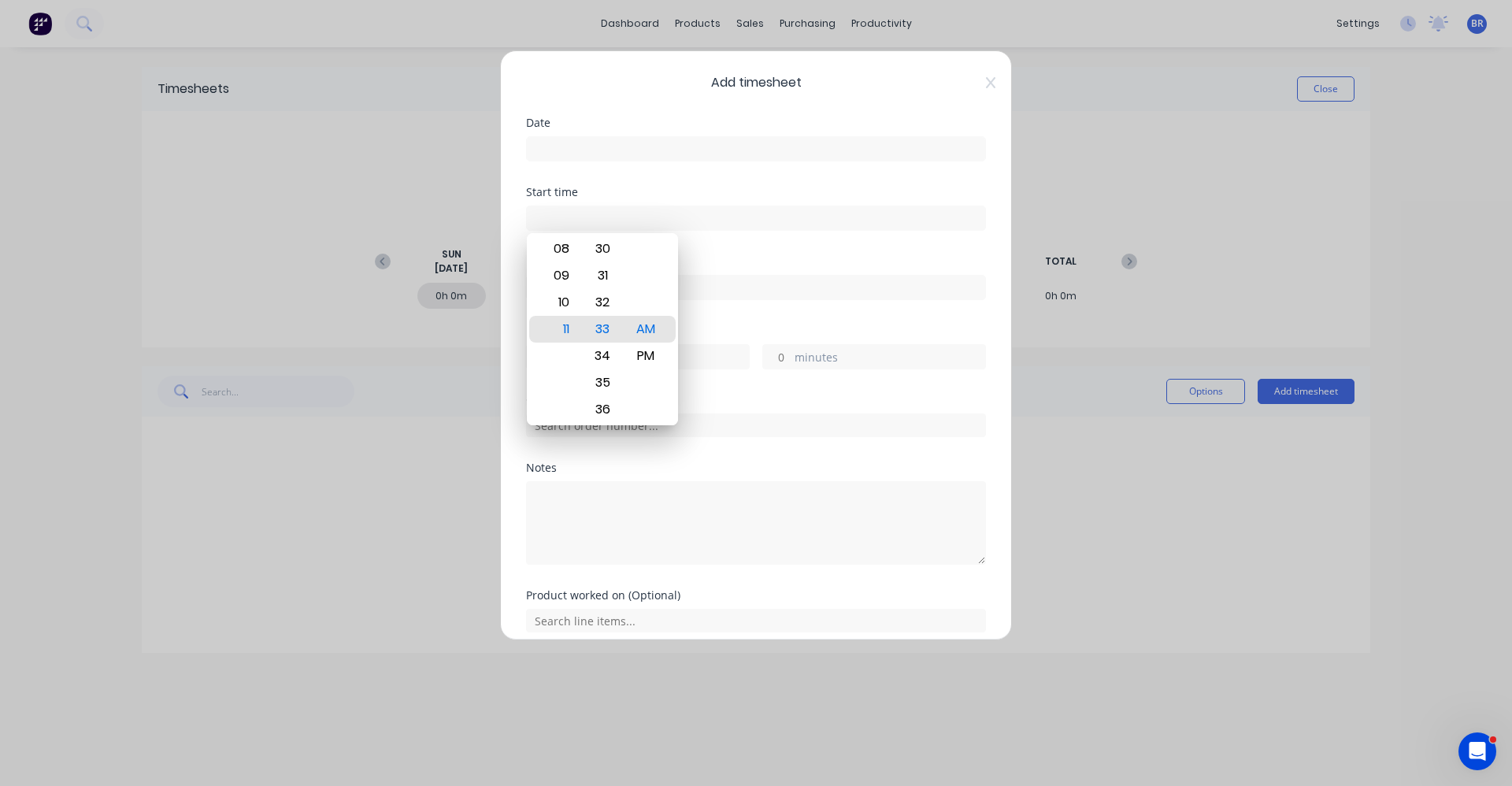
type input "11:33 AM"
click at [810, 278] on input at bounding box center [756, 287] width 458 height 24
type input "11:33 AM"
type input "0"
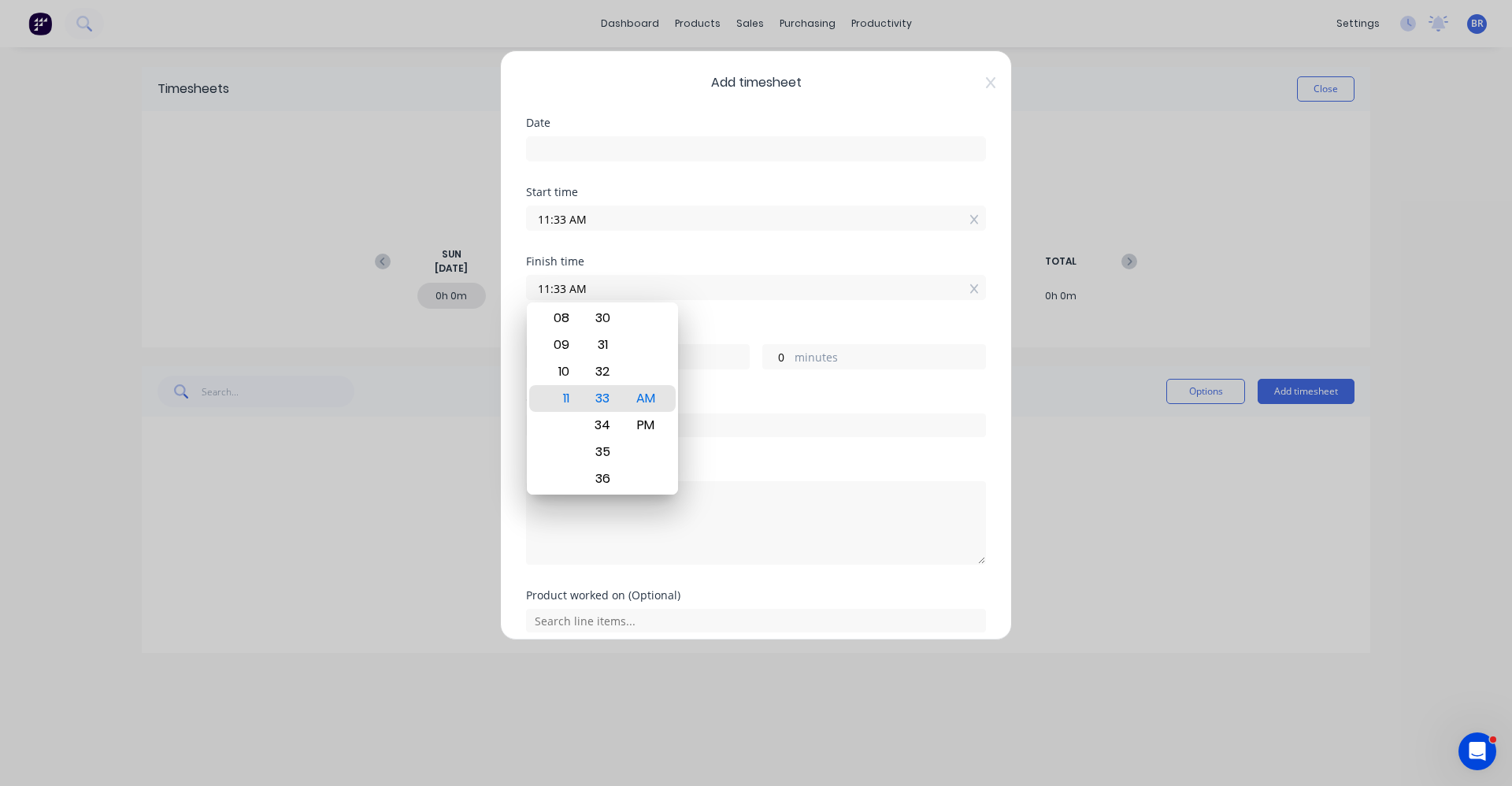
click at [767, 246] on div "Start time 11:33 AM" at bounding box center [756, 221] width 460 height 69
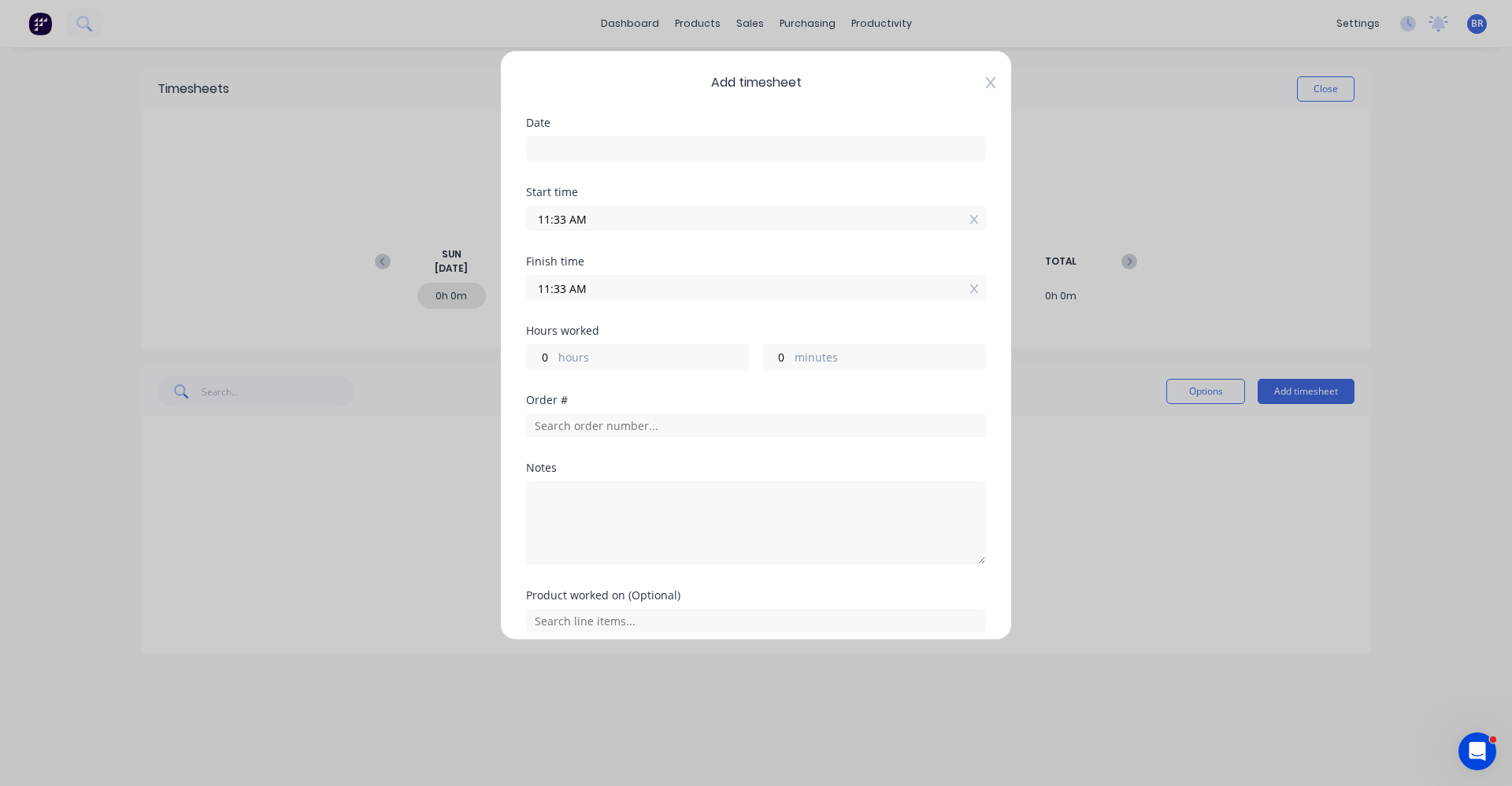
click at [986, 80] on icon at bounding box center [990, 83] width 9 height 13
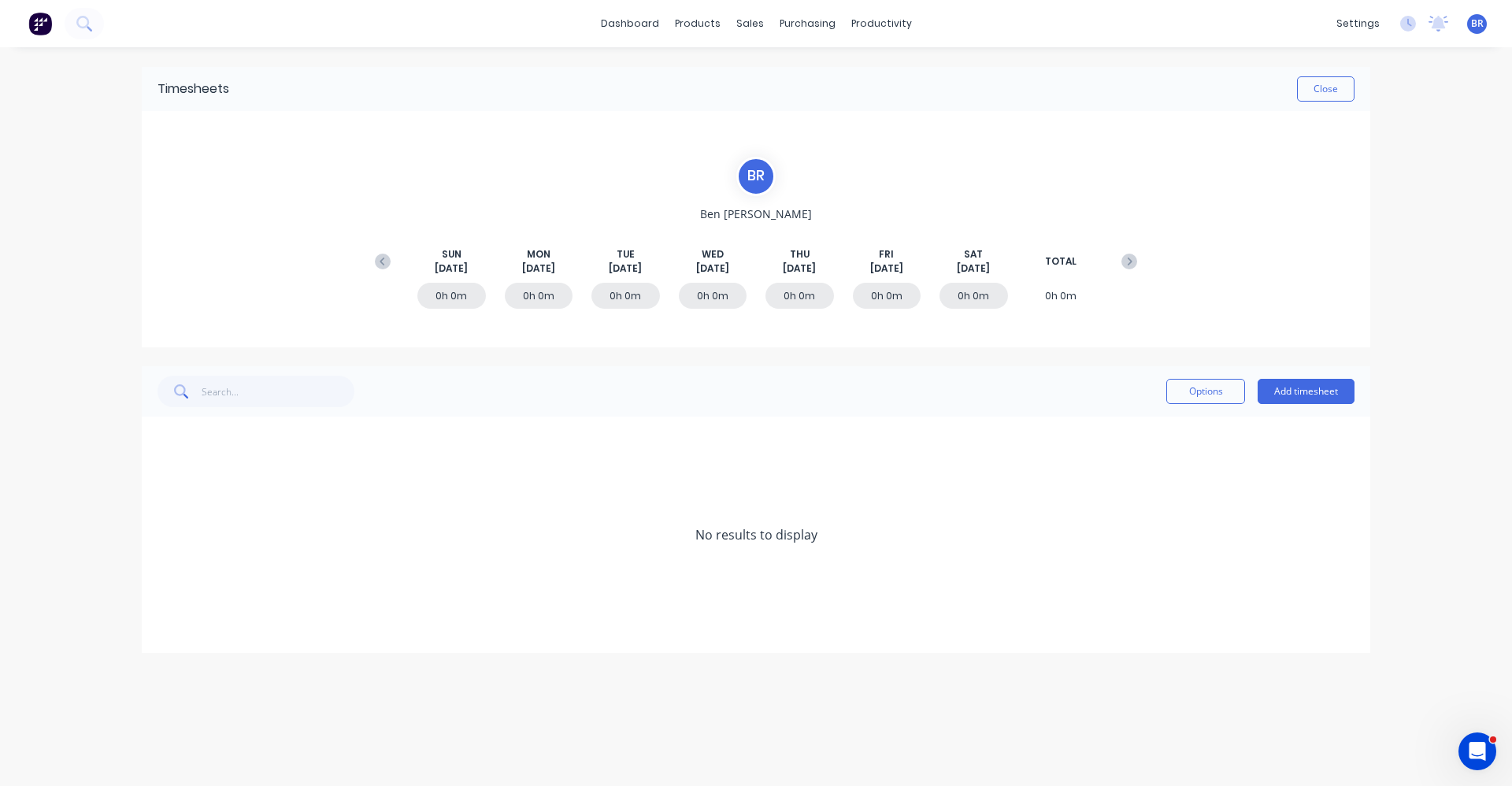
click at [932, 389] on div "Options Add timesheet" at bounding box center [756, 391] width 1197 height 32
click at [1211, 397] on button "Options" at bounding box center [1206, 391] width 79 height 25
drag, startPoint x: 958, startPoint y: 390, endPoint x: 922, endPoint y: 391, distance: 36.0
click at [957, 390] on div "Options Approve Unapprove Delete Export Add timesheet" at bounding box center [756, 391] width 1197 height 32
click at [1290, 387] on button "Add timesheet" at bounding box center [1306, 391] width 97 height 25
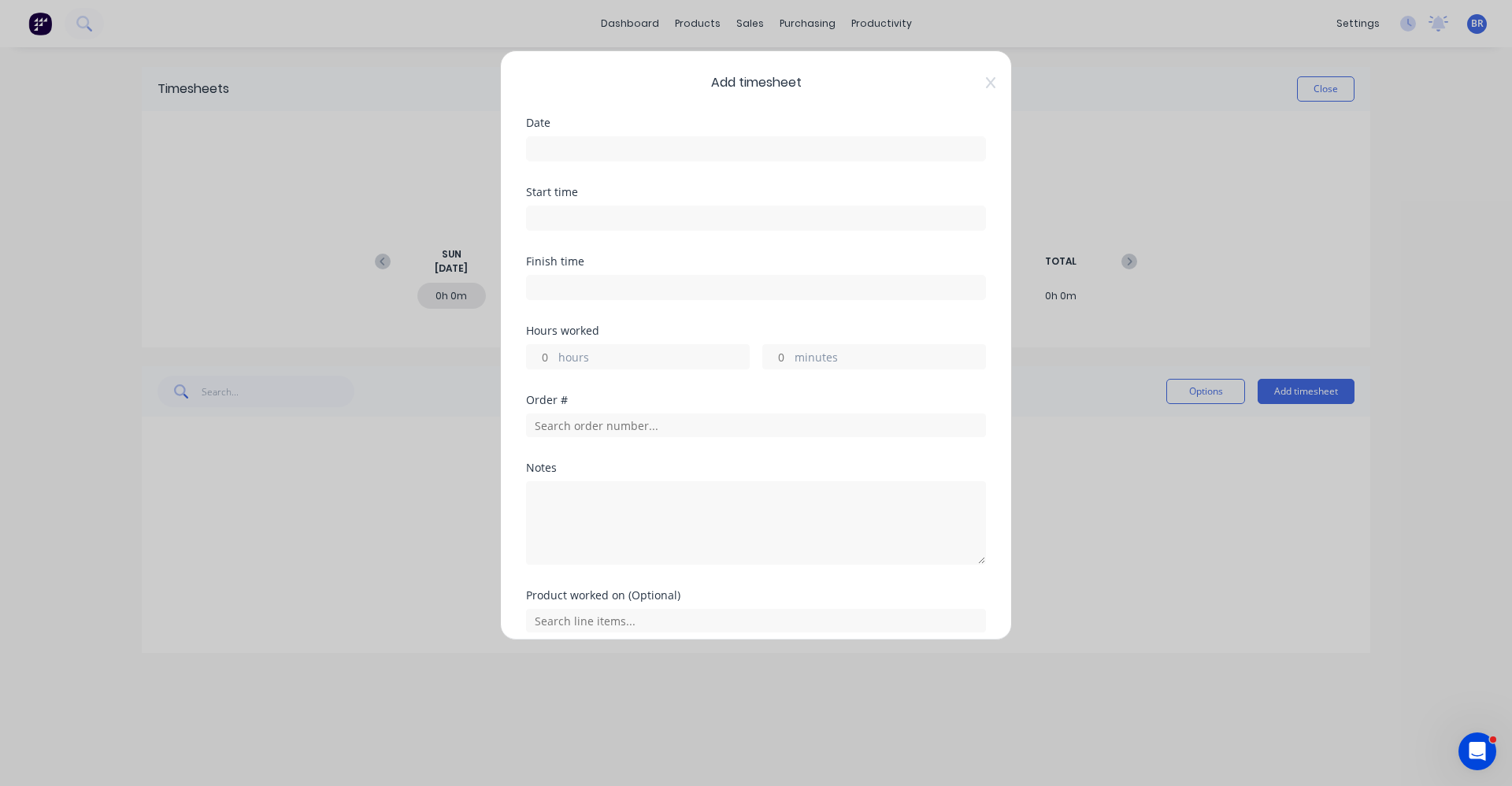
click at [604, 146] on input at bounding box center [756, 149] width 458 height 24
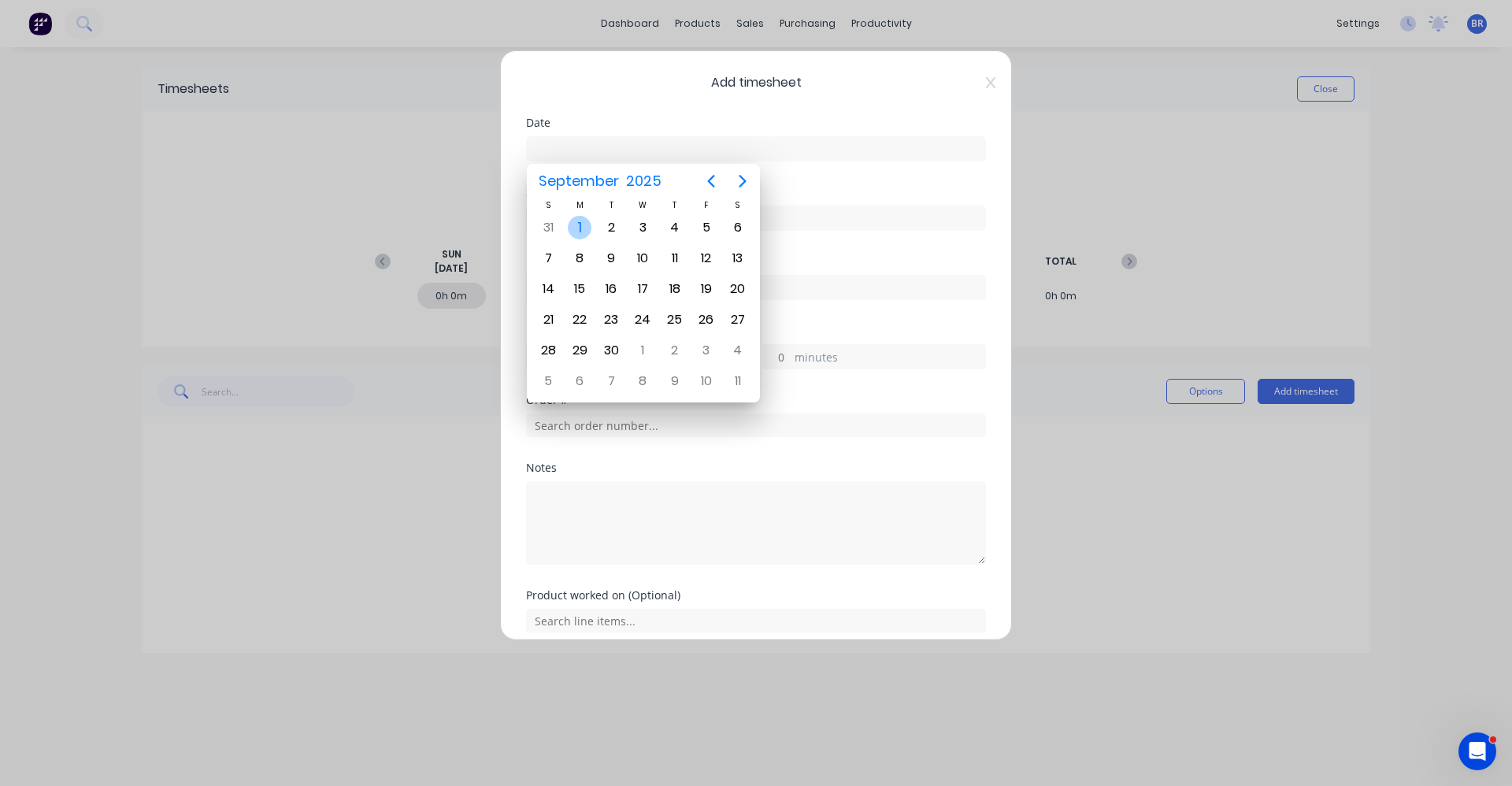
click at [585, 230] on div "1" at bounding box center [579, 227] width 24 height 24
type input "01/09/2025"
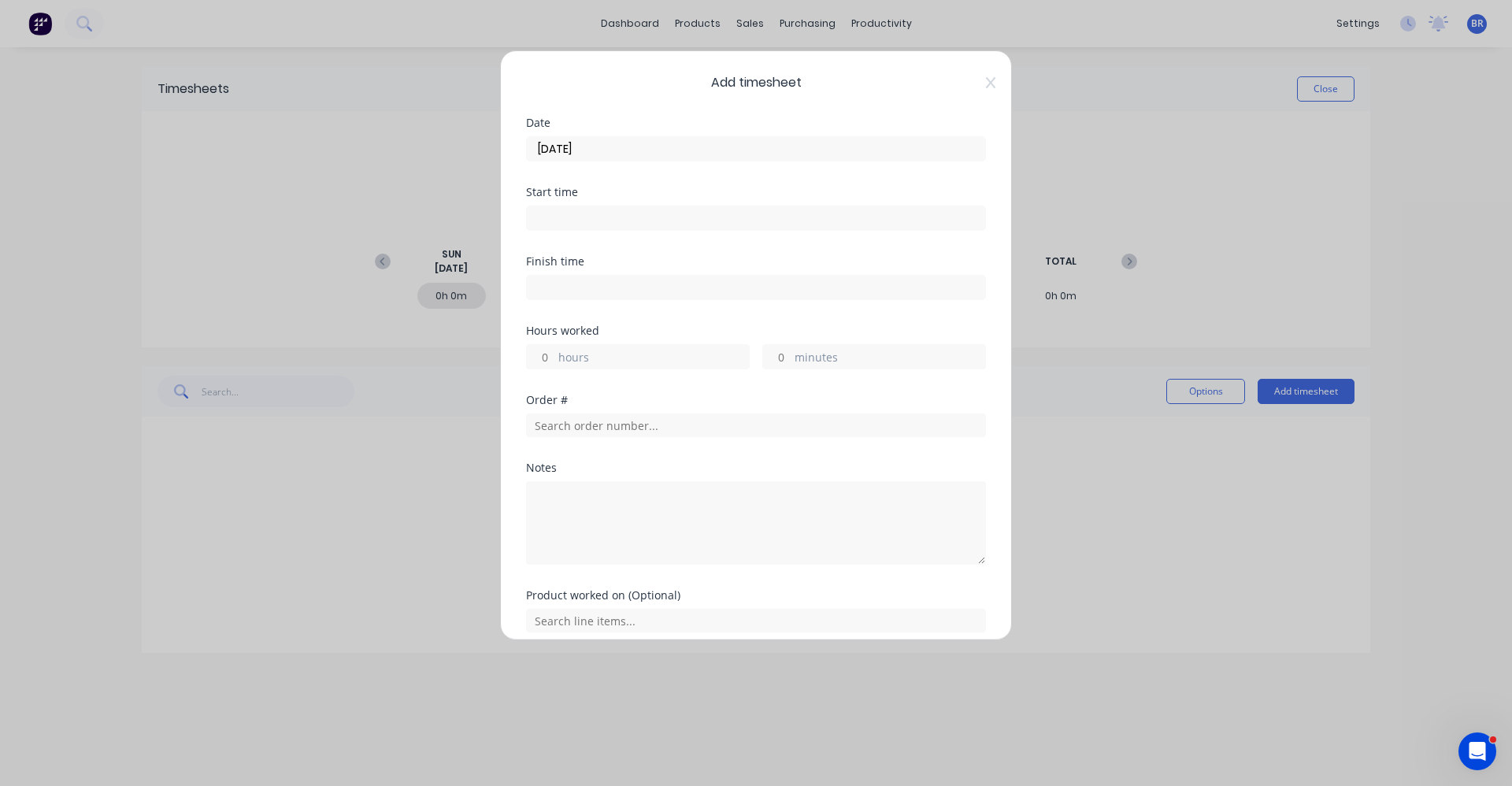
click at [628, 212] on input at bounding box center [756, 218] width 458 height 24
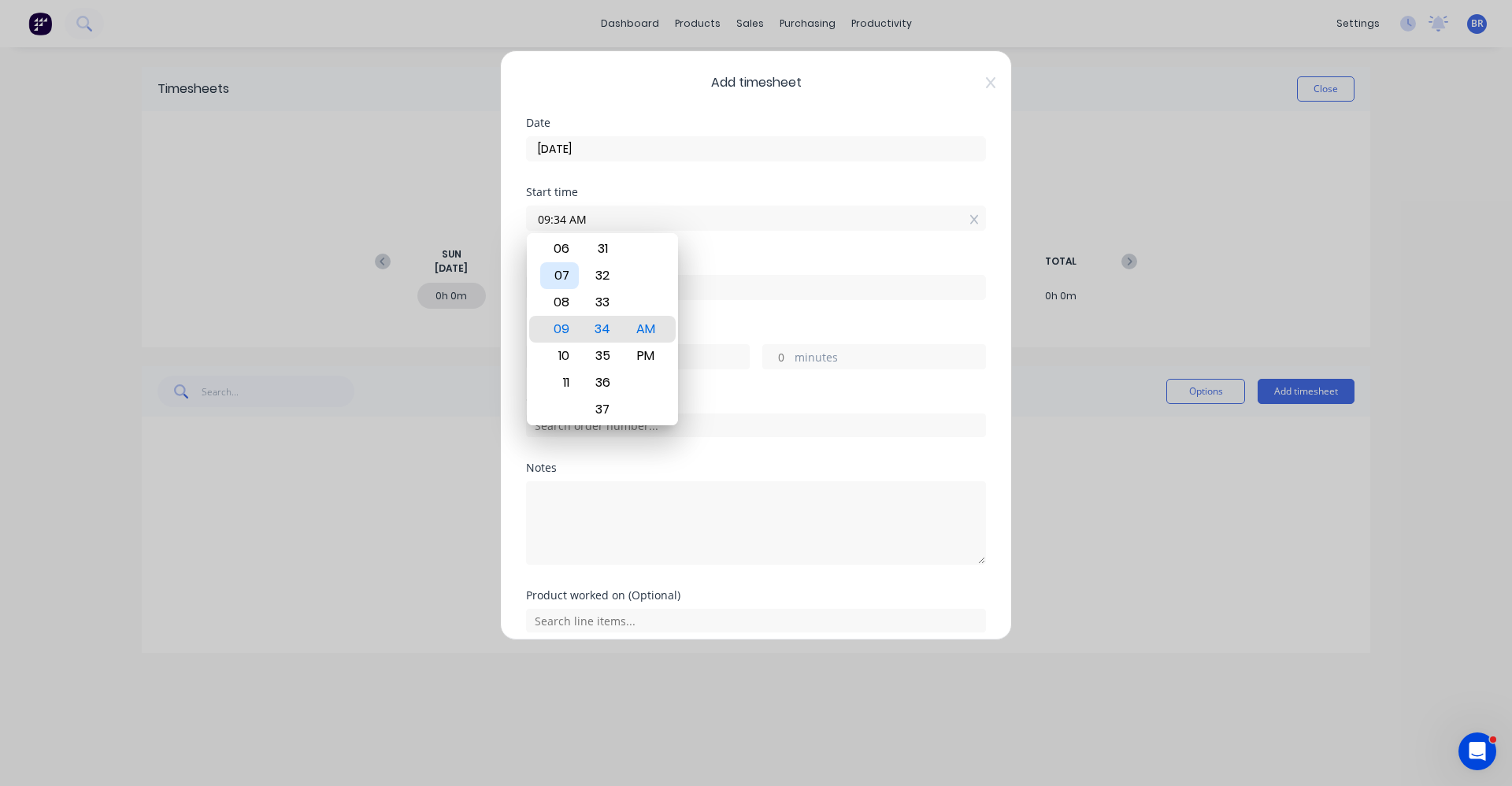
click at [562, 275] on div "07" at bounding box center [560, 275] width 39 height 27
type input "07:34 AM"
click at [805, 505] on textarea at bounding box center [756, 523] width 460 height 84
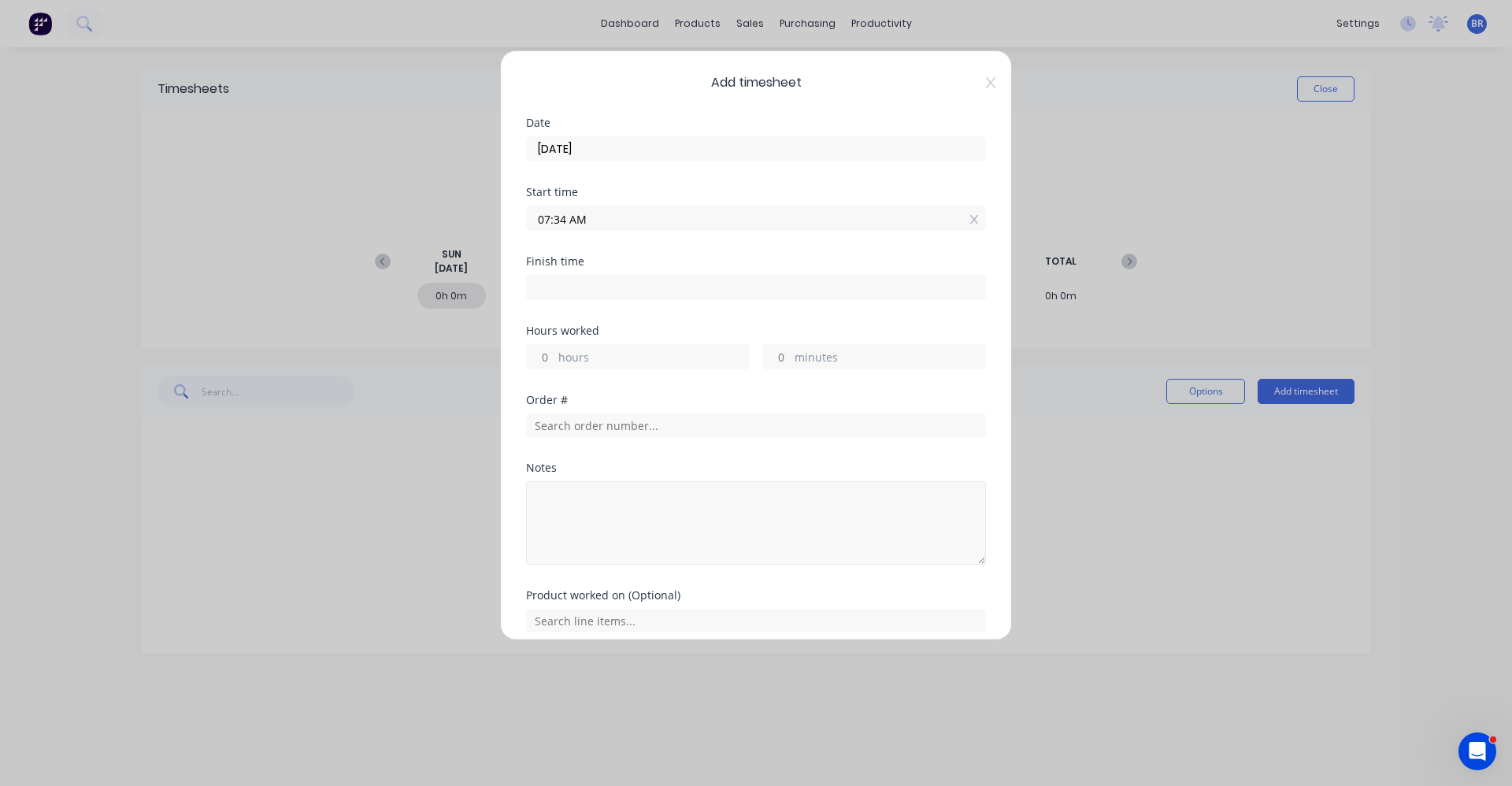
scroll to position [66, 0]
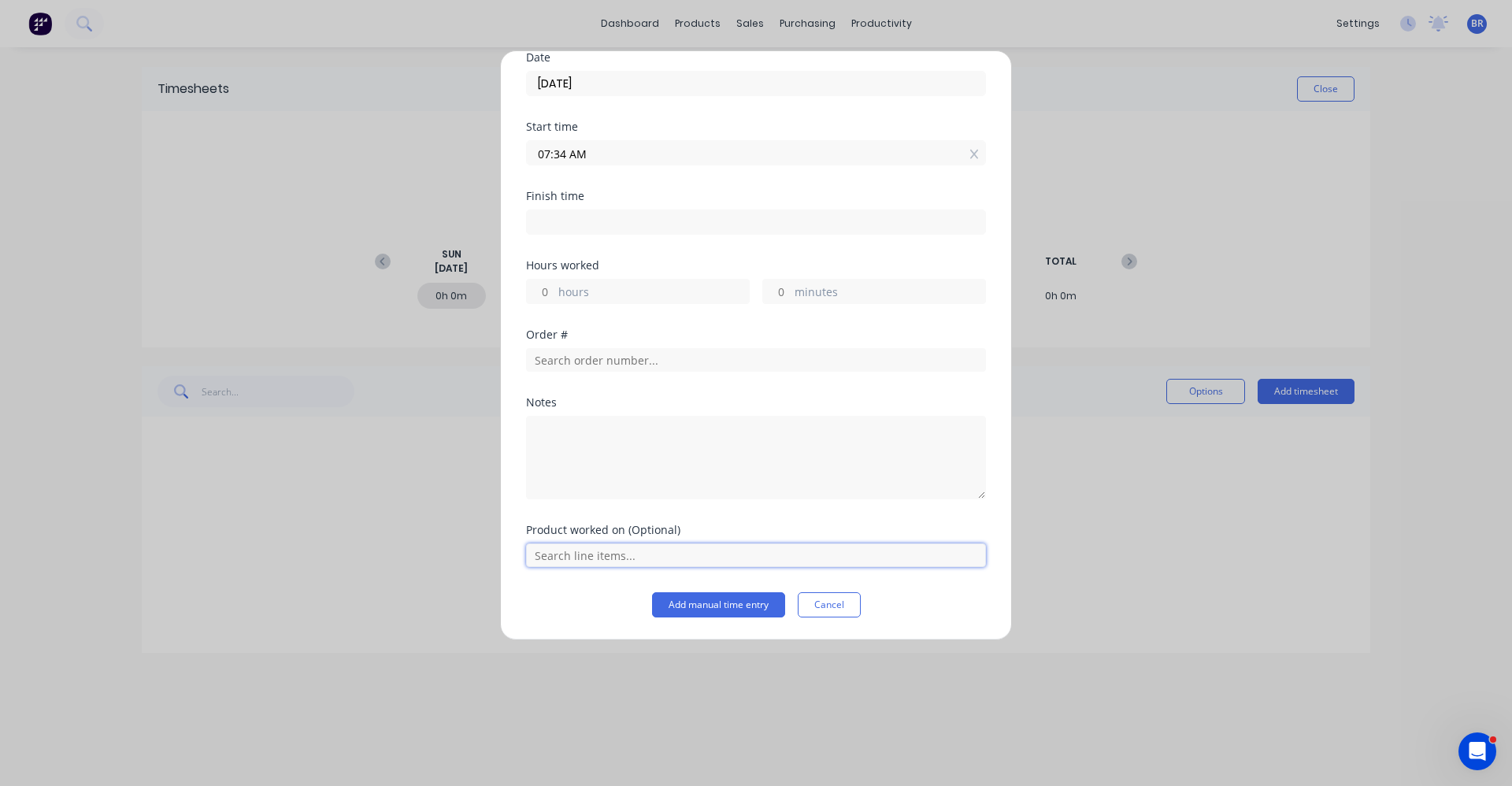
click at [743, 550] on input "text" at bounding box center [756, 556] width 460 height 24
click at [743, 548] on input "text" at bounding box center [756, 556] width 460 height 24
click at [630, 350] on input "text" at bounding box center [756, 360] width 460 height 24
click at [625, 361] on input "text" at bounding box center [756, 360] width 460 height 24
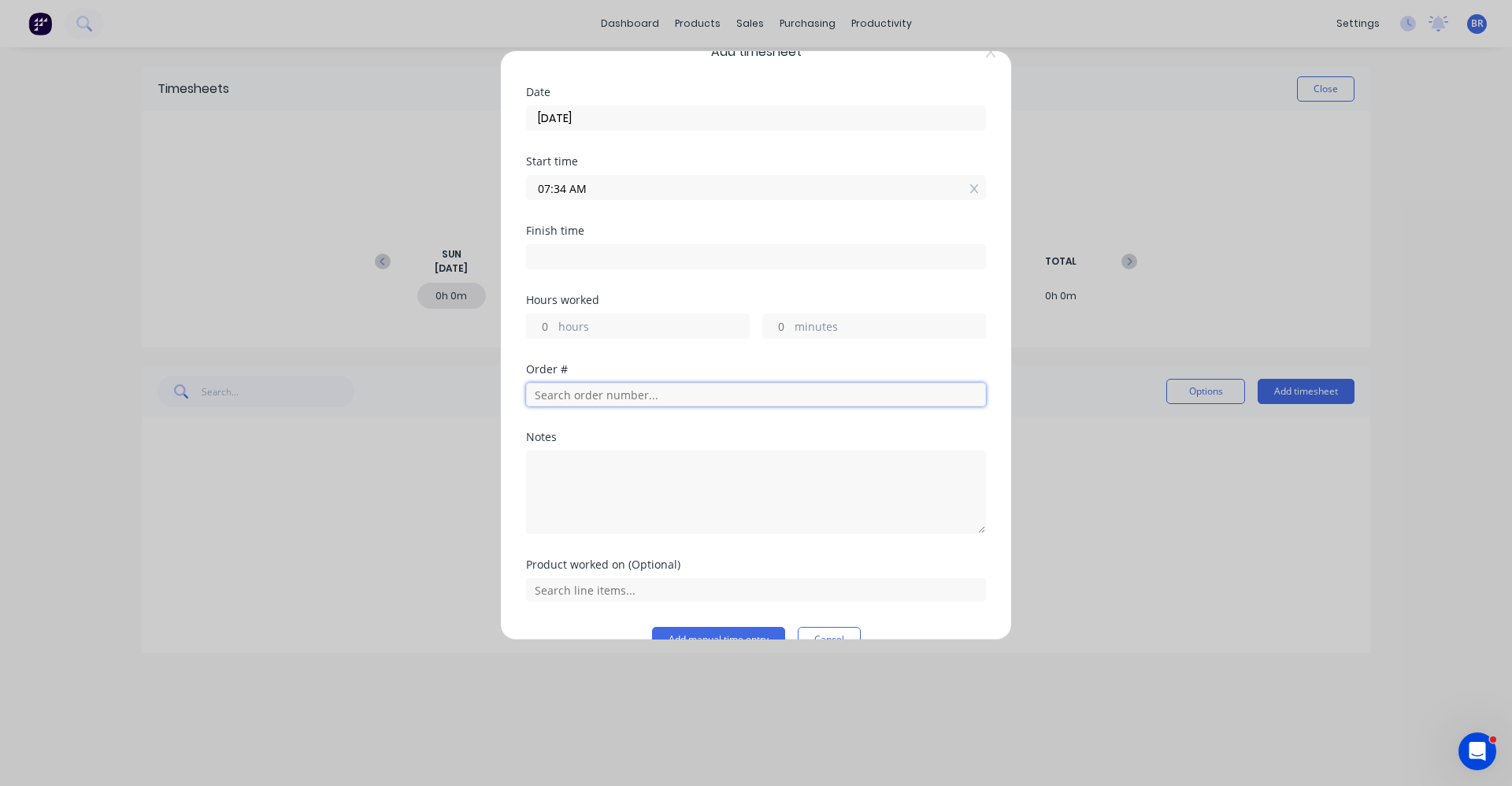
scroll to position [0, 0]
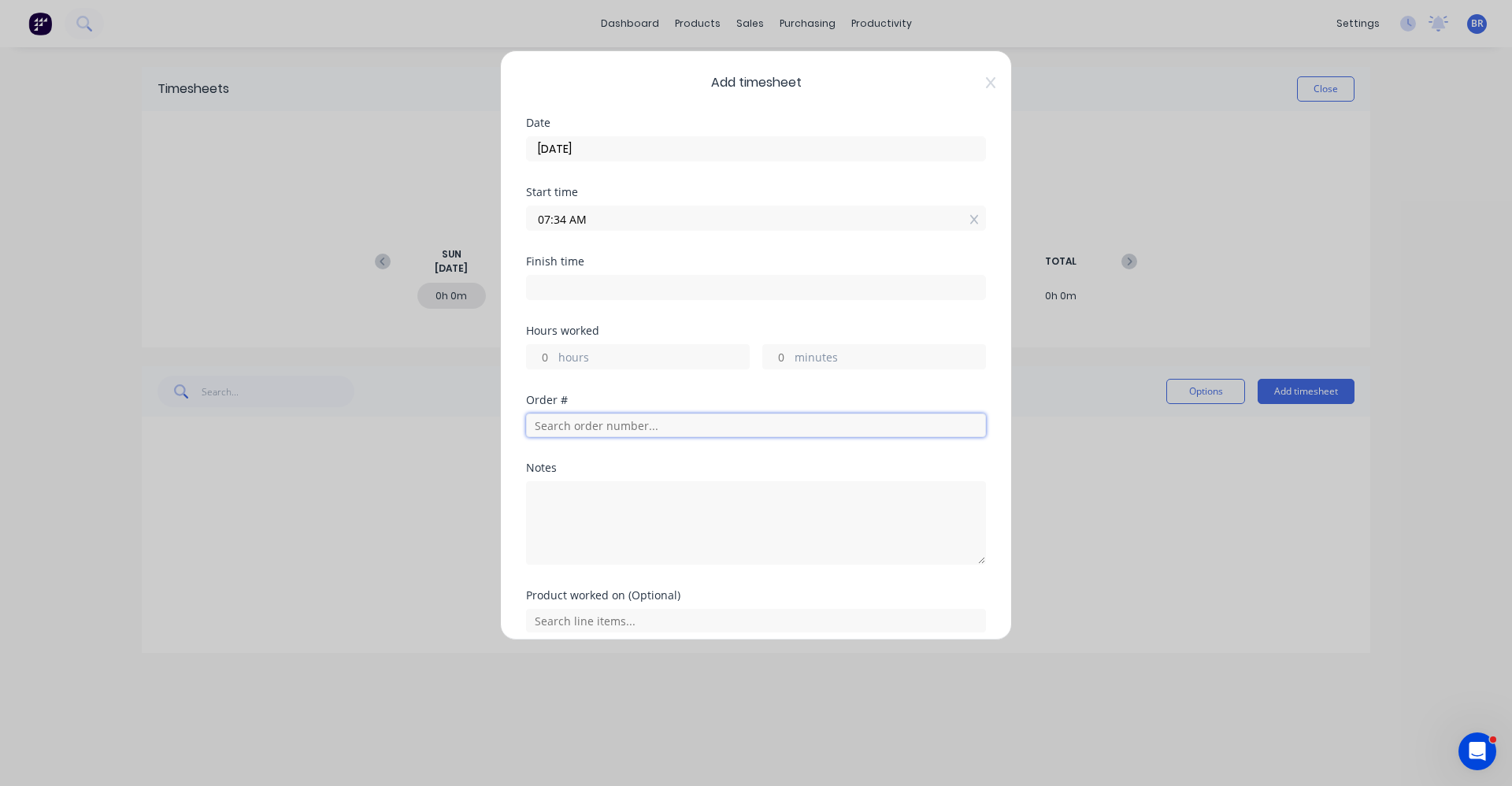
click at [591, 424] on input "text" at bounding box center [756, 425] width 460 height 24
drag, startPoint x: 1211, startPoint y: 223, endPoint x: 1289, endPoint y: 244, distance: 80.8
click at [1217, 225] on div "Add timesheet Date 01/09/2025 Start time 07:34 AM Finish time Hours worked hour…" at bounding box center [756, 393] width 1512 height 786
click at [986, 81] on icon at bounding box center [990, 83] width 9 height 13
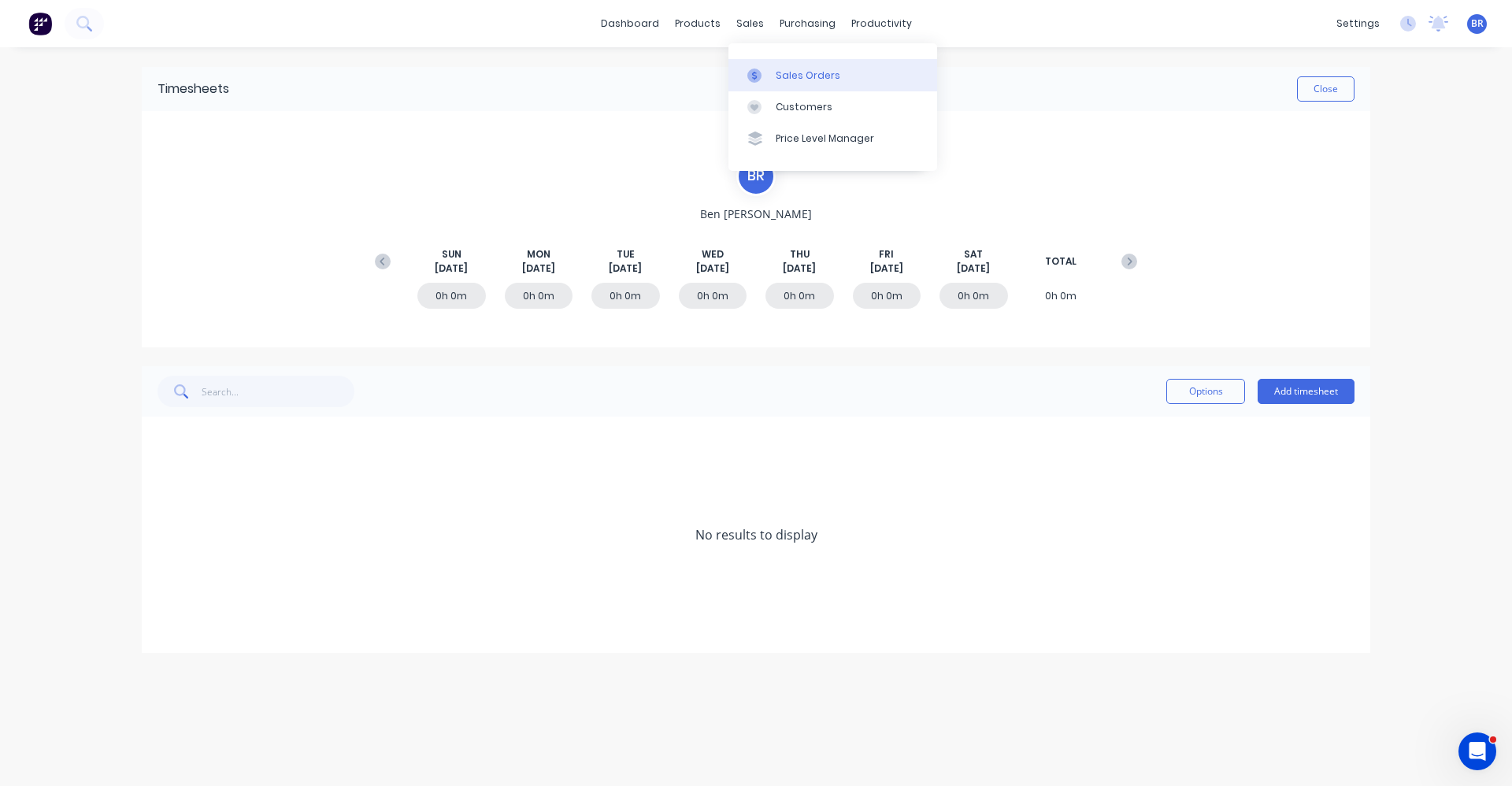
click at [773, 72] on link "Sales Orders" at bounding box center [833, 75] width 208 height 32
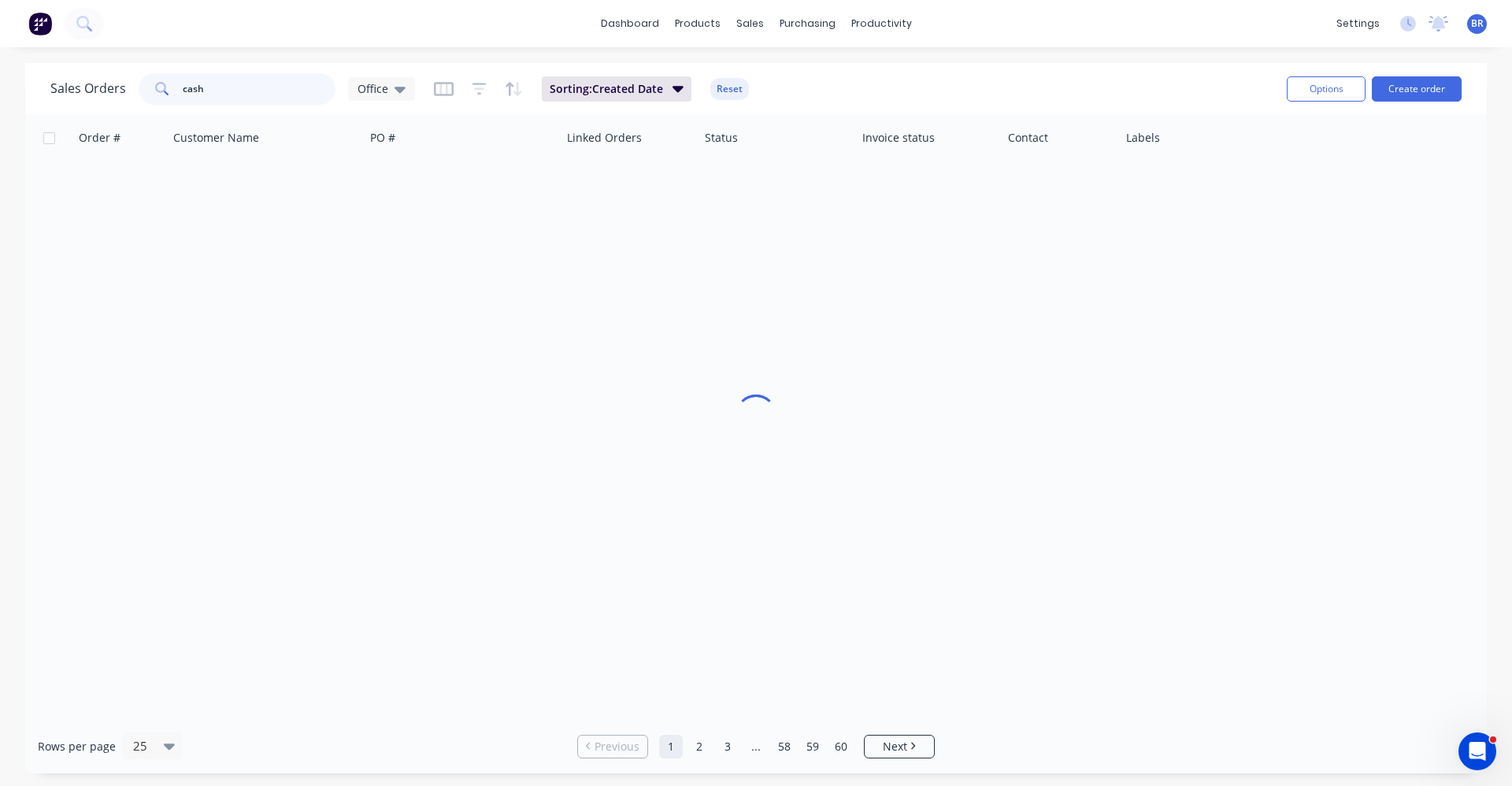
drag, startPoint x: 260, startPoint y: 89, endPoint x: 79, endPoint y: 95, distance: 181.1
click at [79, 95] on div "Sales Orders cash Office" at bounding box center [233, 89] width 365 height 32
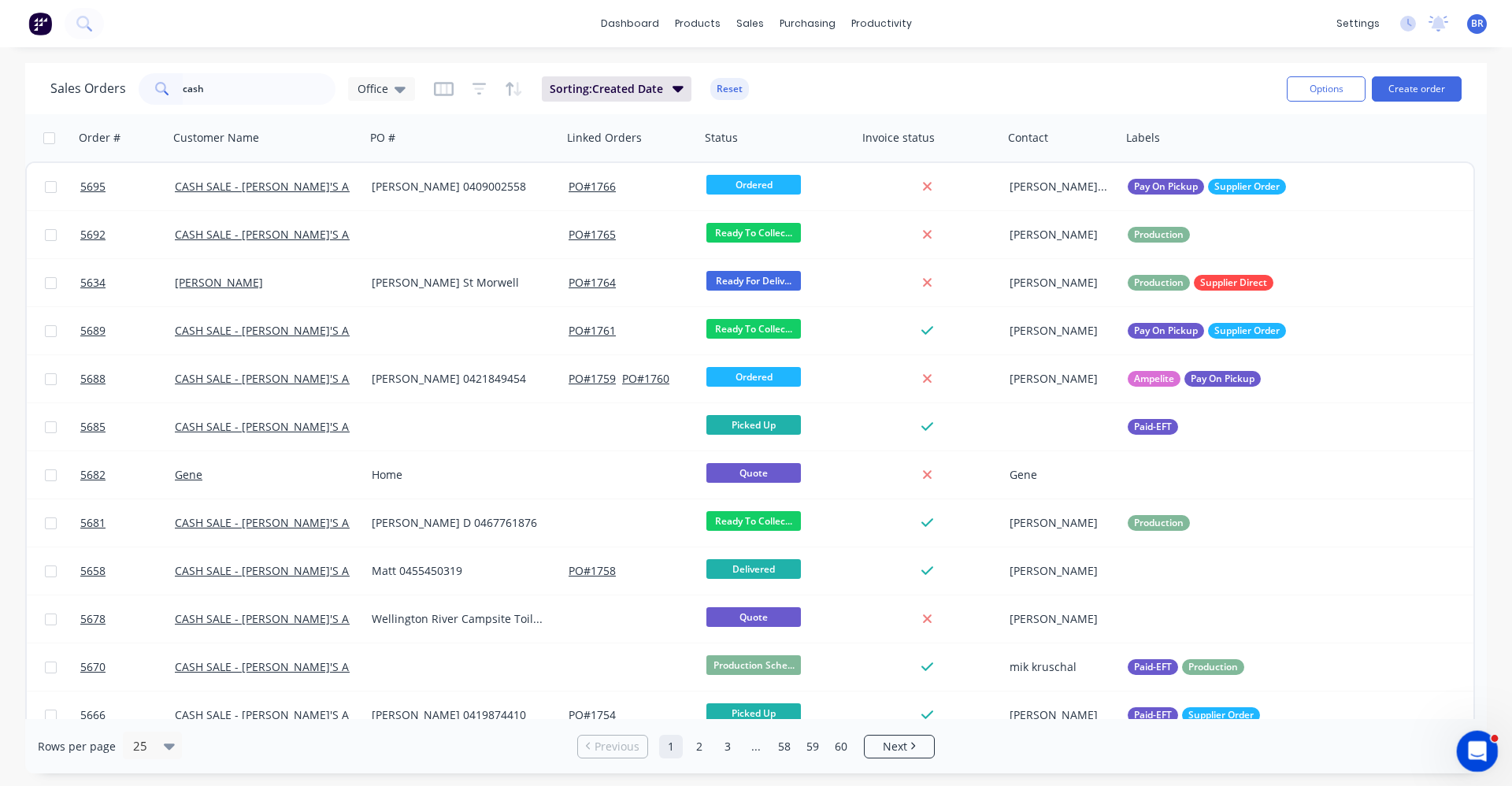
click at [1473, 758] on icon "Open Intercom Messenger" at bounding box center [1475, 749] width 26 height 26
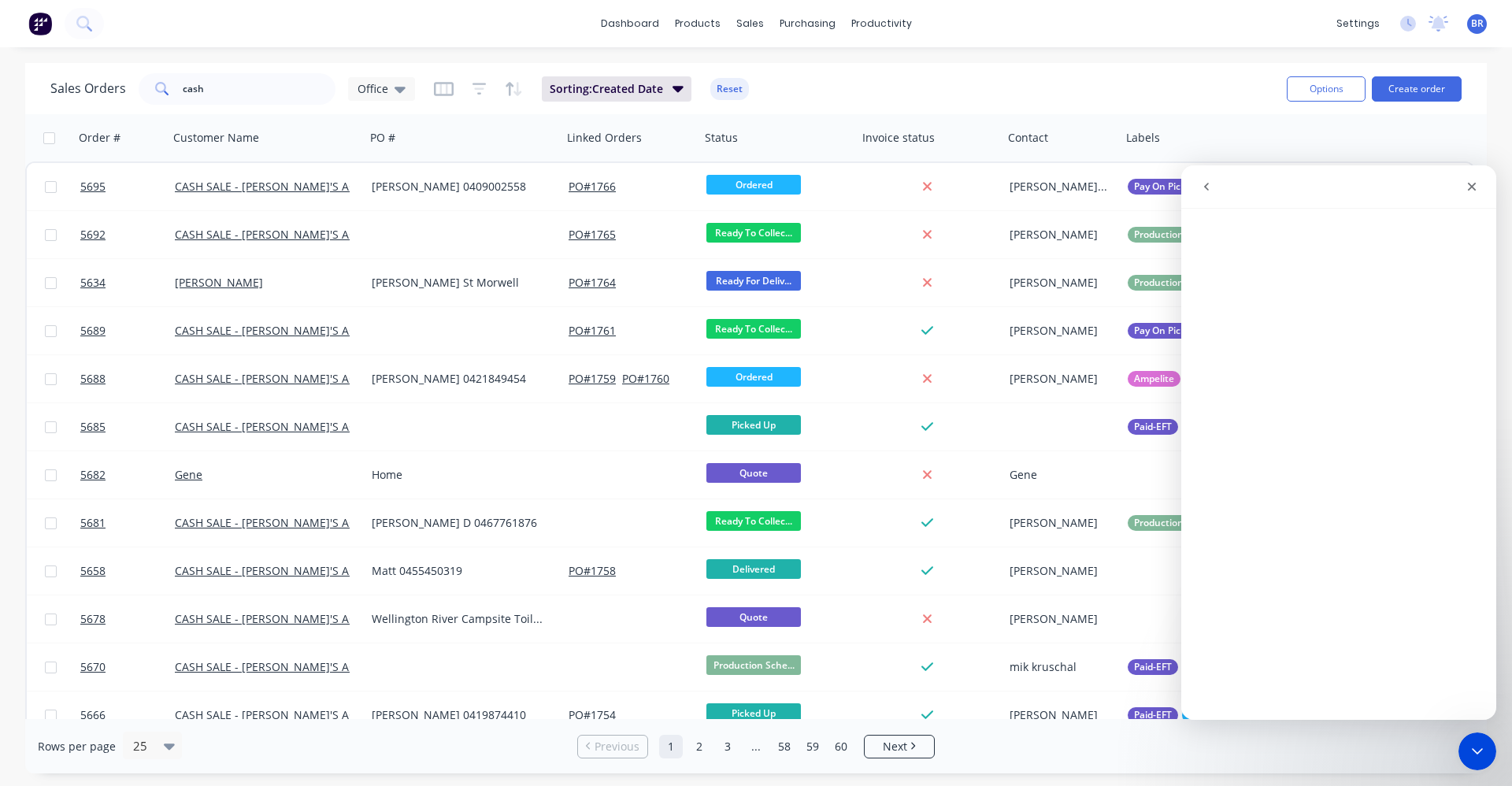
click at [1205, 193] on button "go back" at bounding box center [1207, 187] width 30 height 30
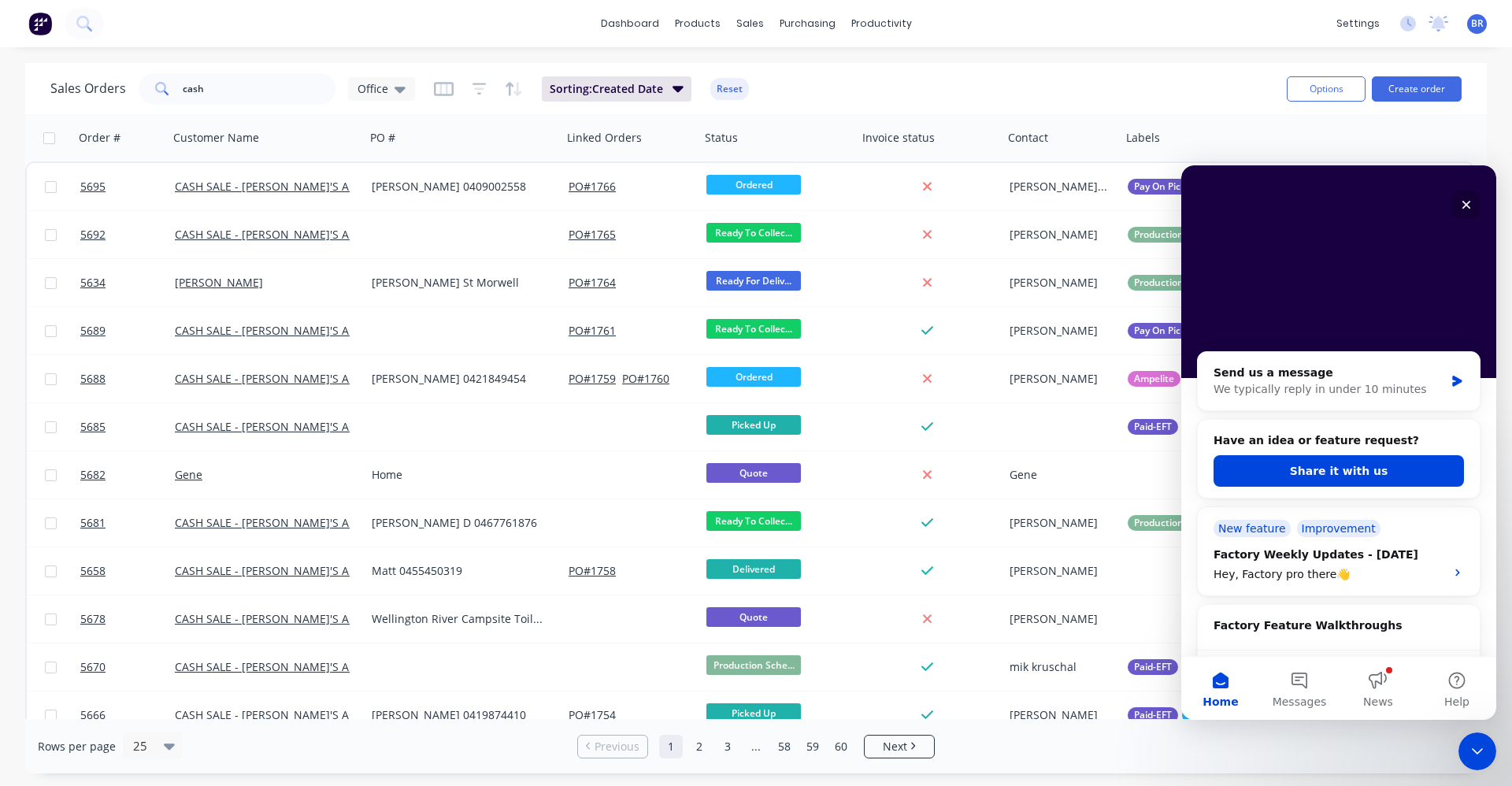
scroll to position [236, 0]
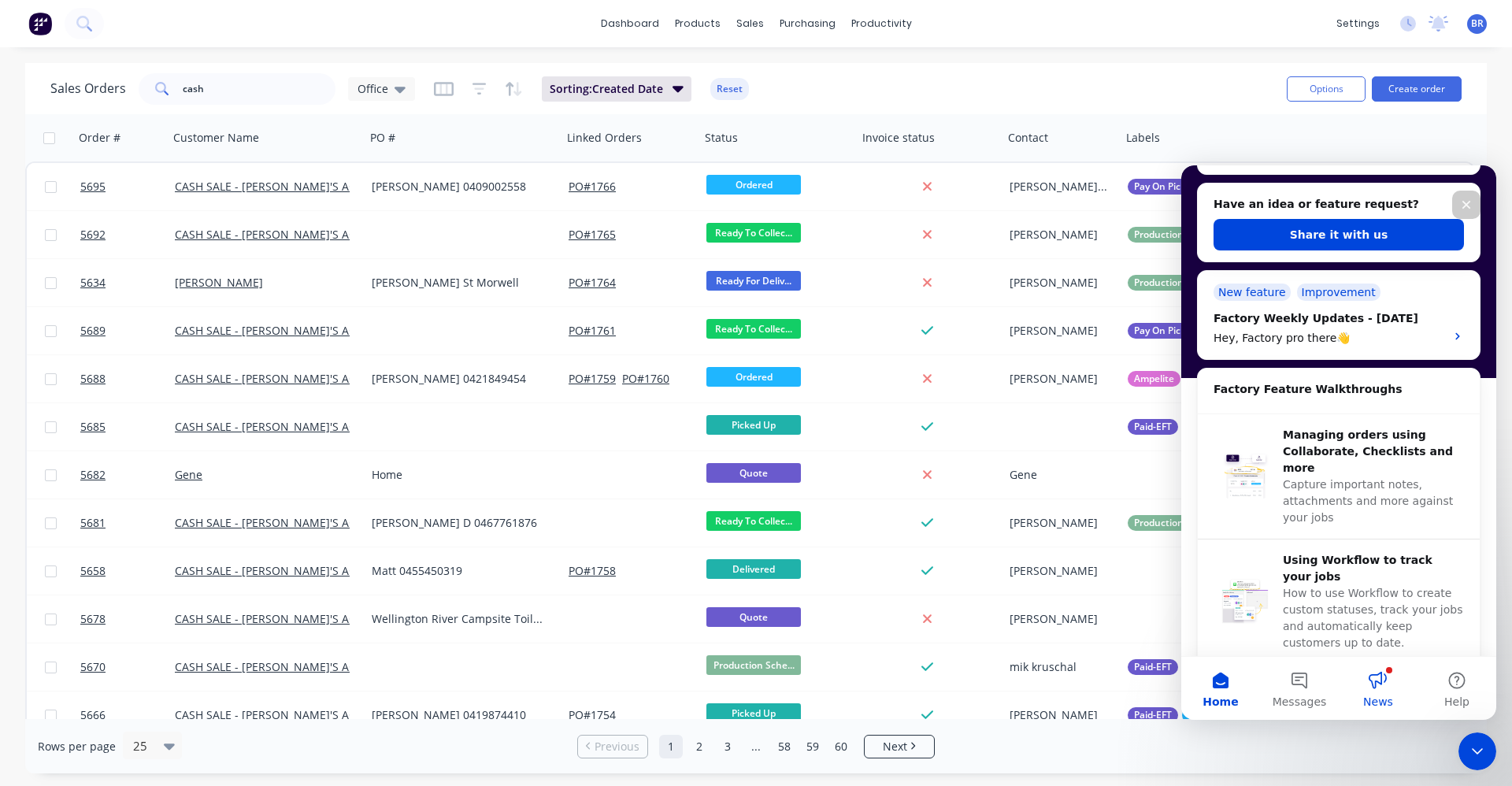
click at [1382, 686] on button "News" at bounding box center [1378, 688] width 79 height 63
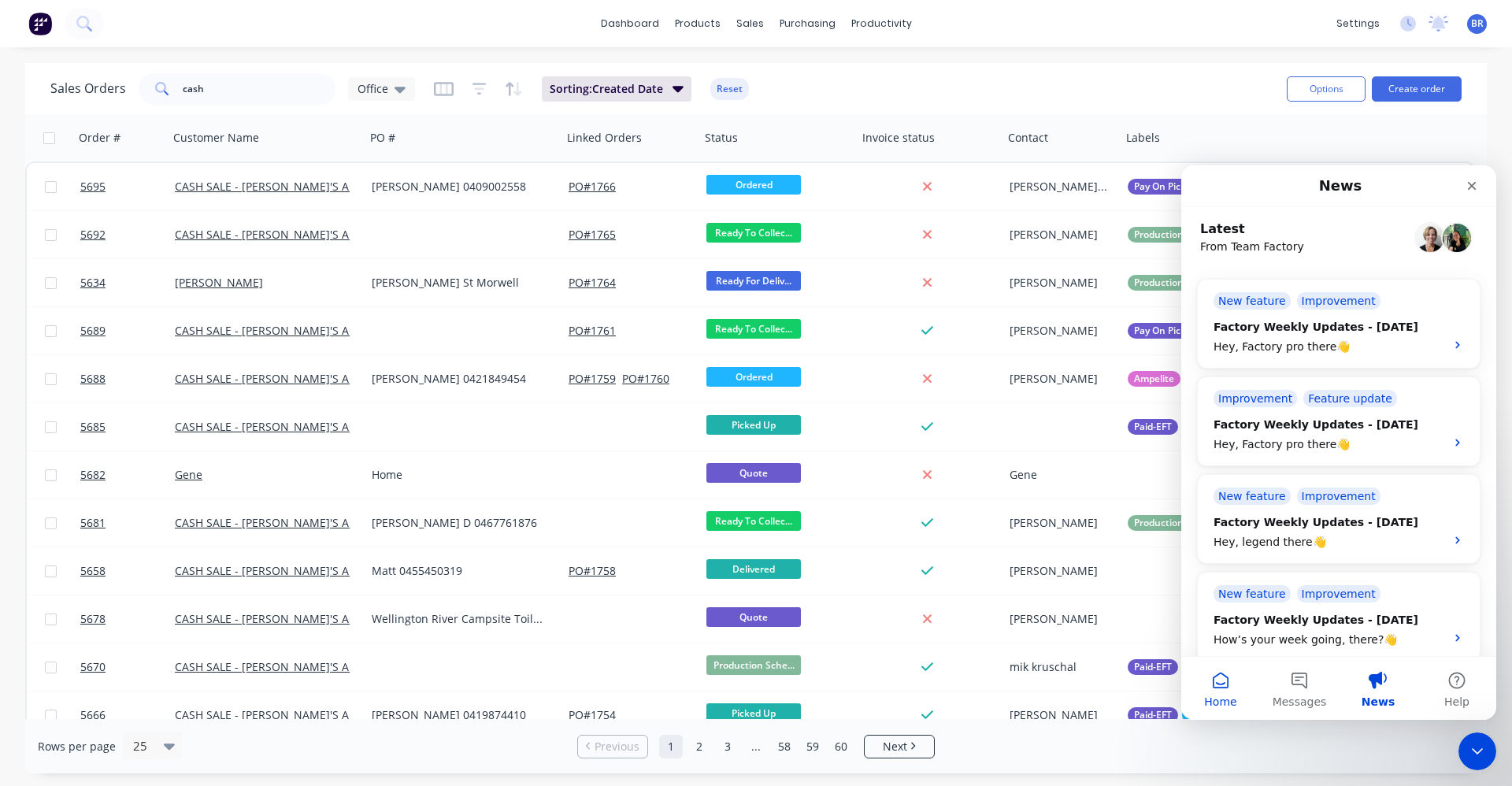
click at [1228, 687] on button "Home" at bounding box center [1221, 688] width 79 height 63
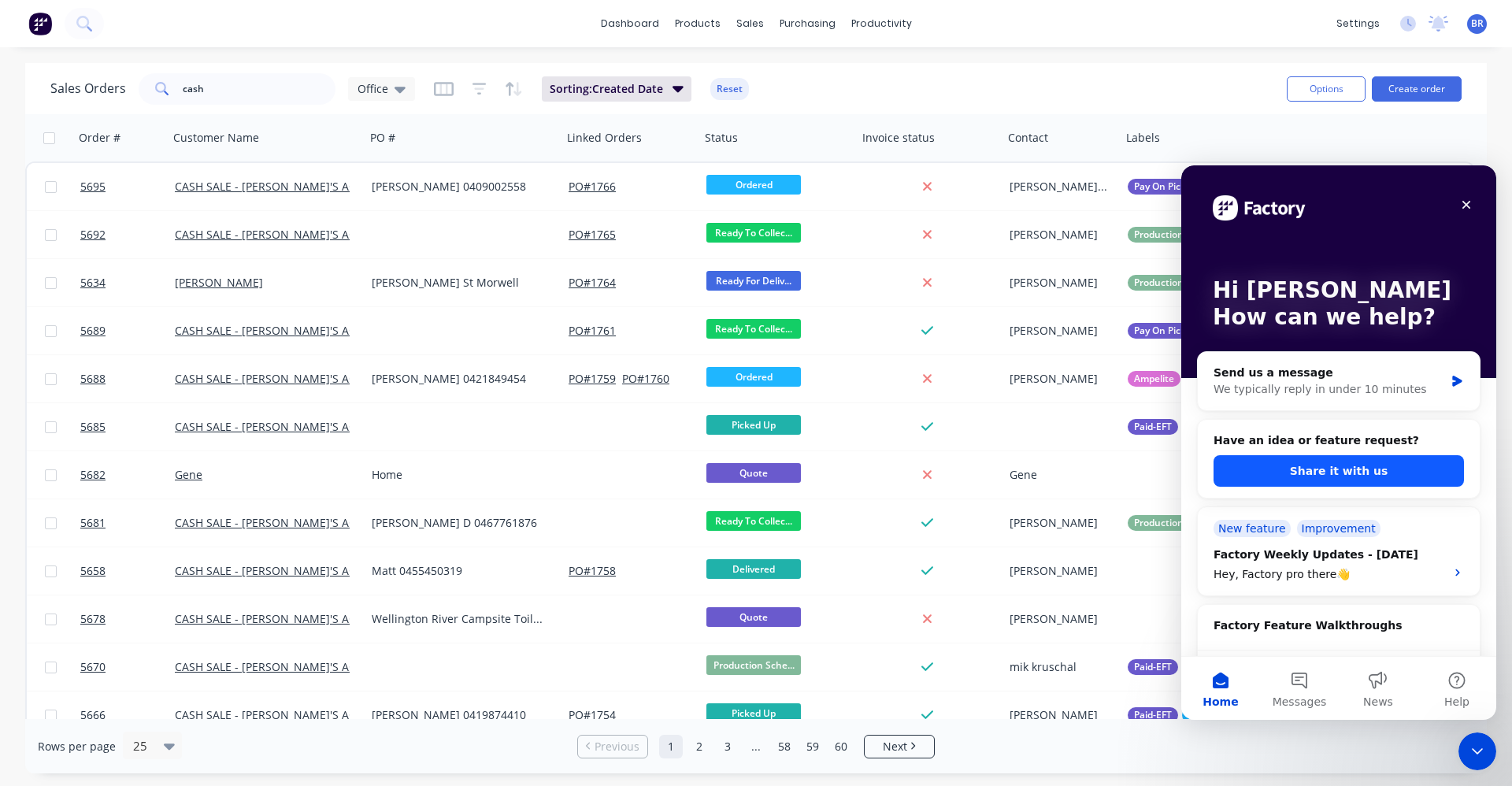
click at [1336, 472] on button "Share it with us" at bounding box center [1338, 471] width 250 height 32
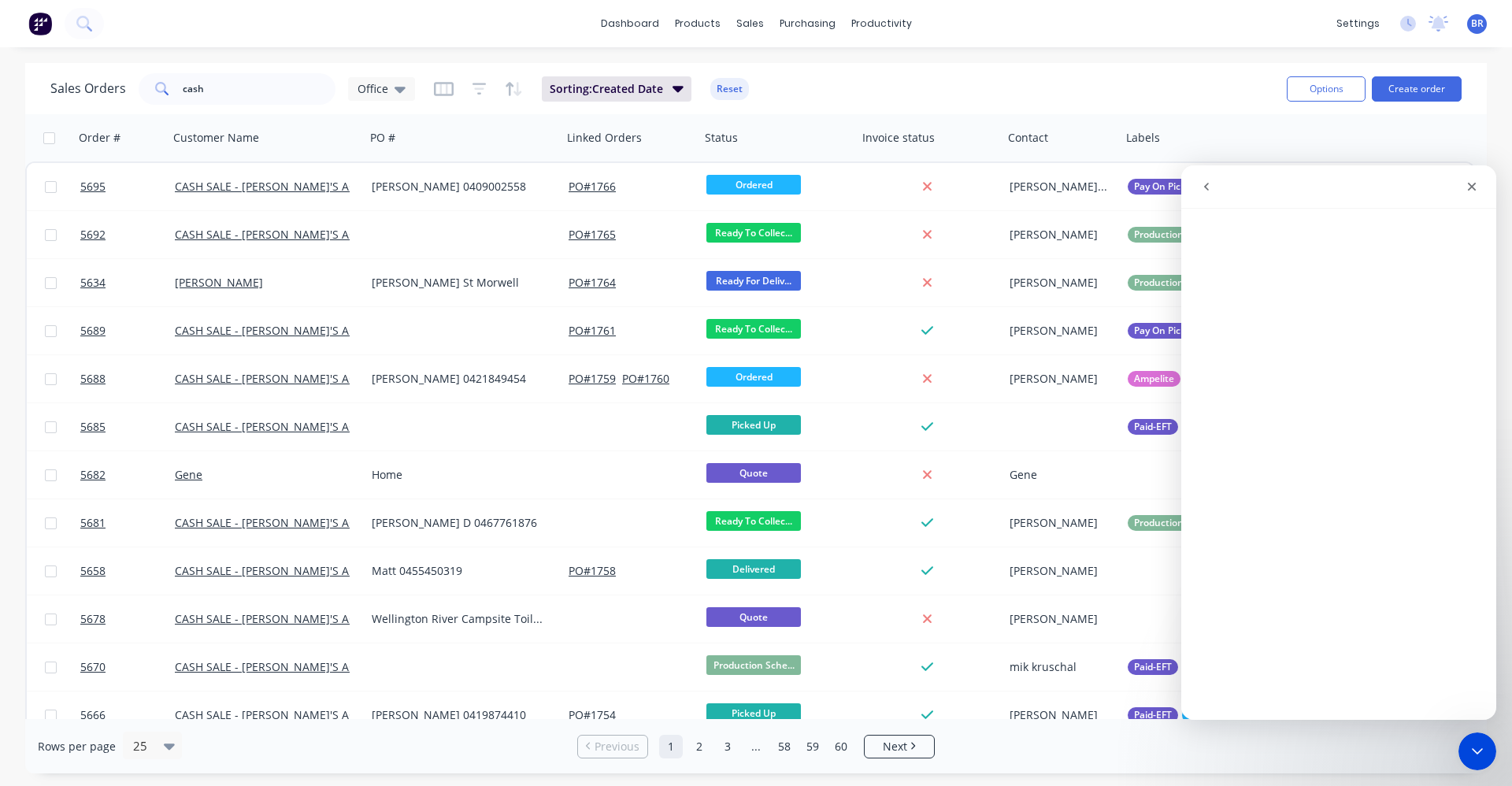
click at [1200, 184] on icon "go back" at bounding box center [1207, 187] width 13 height 13
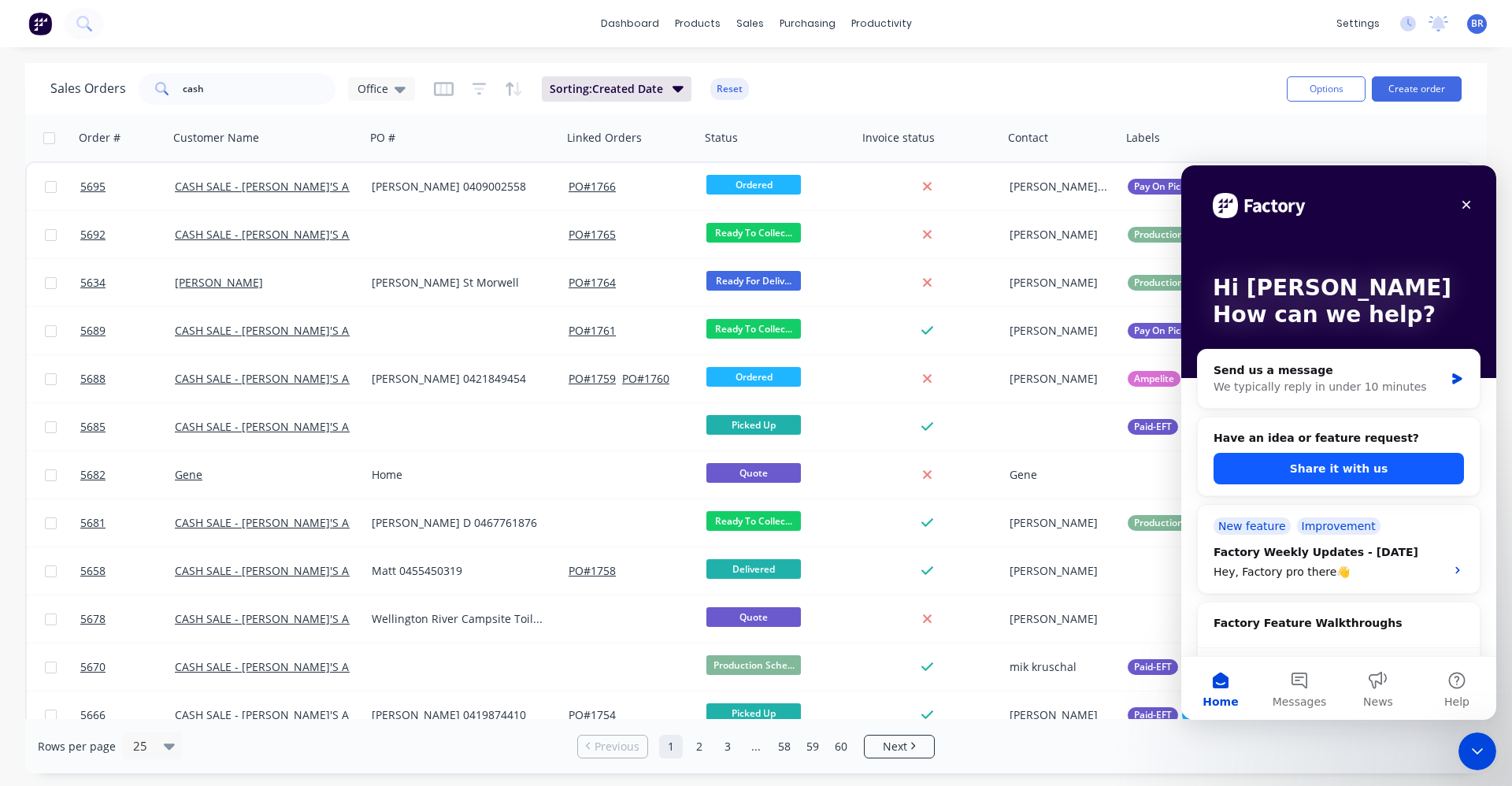
scroll to position [0, 0]
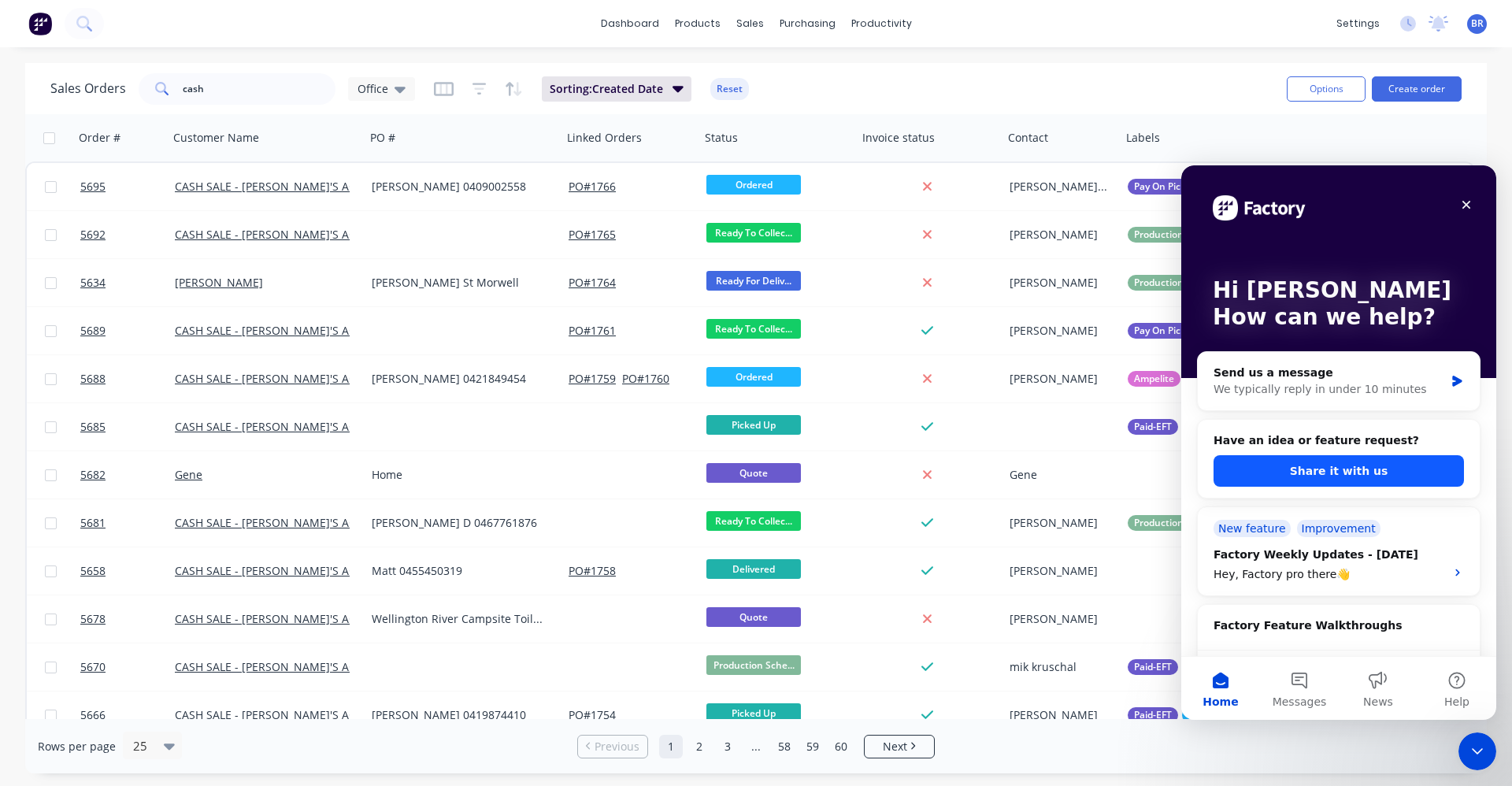
click at [1393, 470] on button "Share it with us" at bounding box center [1338, 471] width 250 height 32
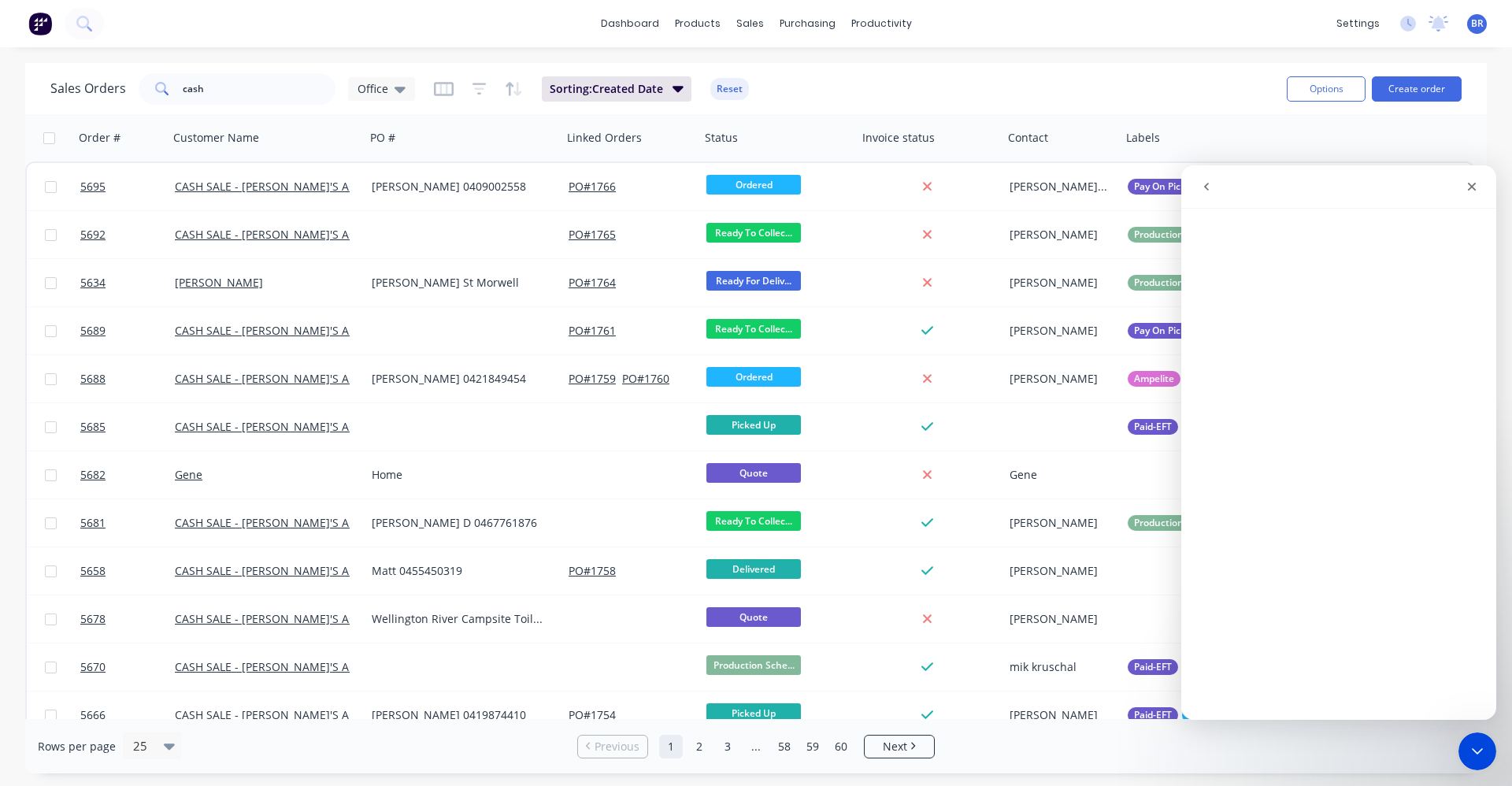
click at [1212, 189] on icon "go back" at bounding box center [1207, 187] width 13 height 13
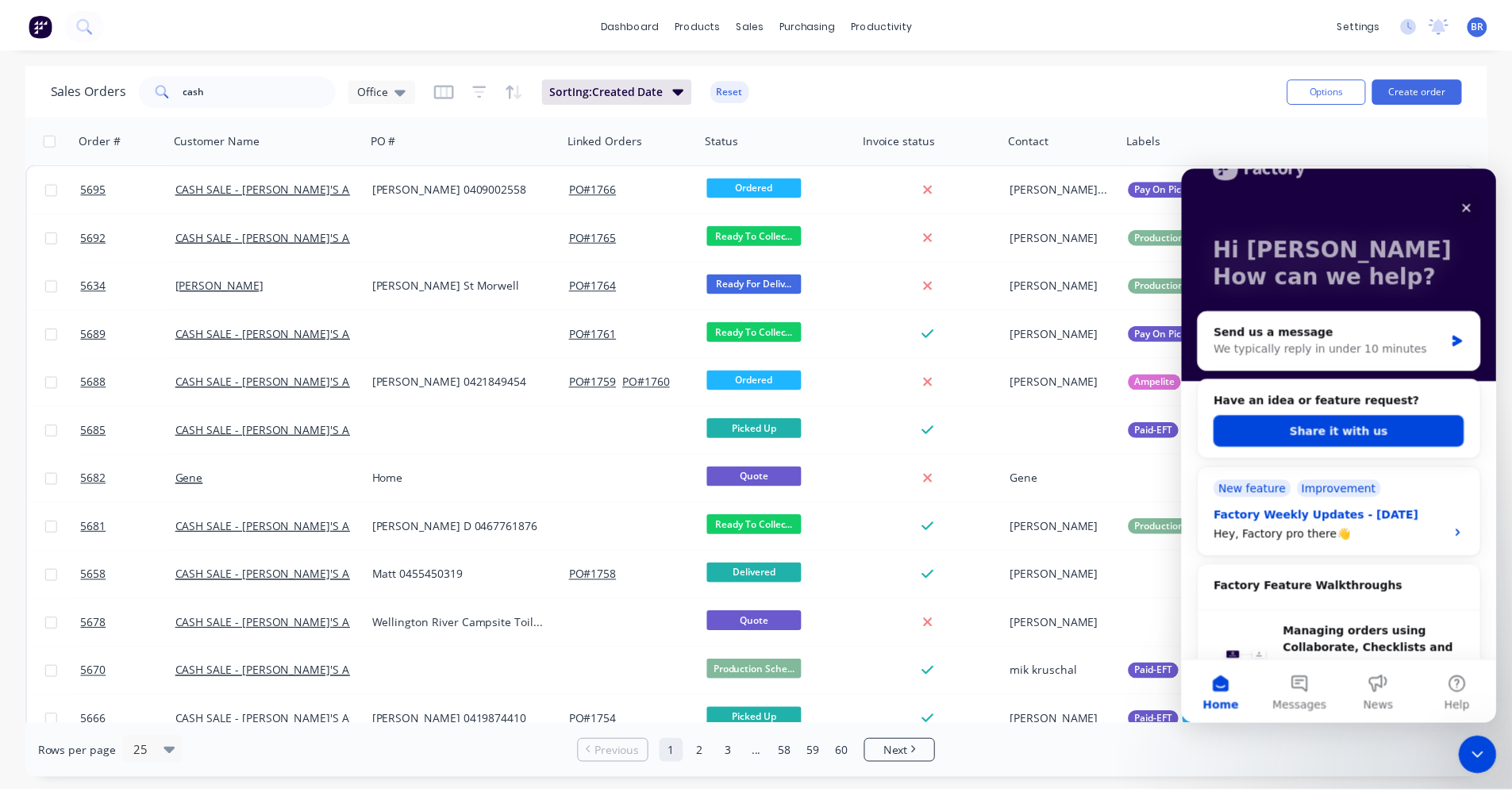
scroll to position [80, 0]
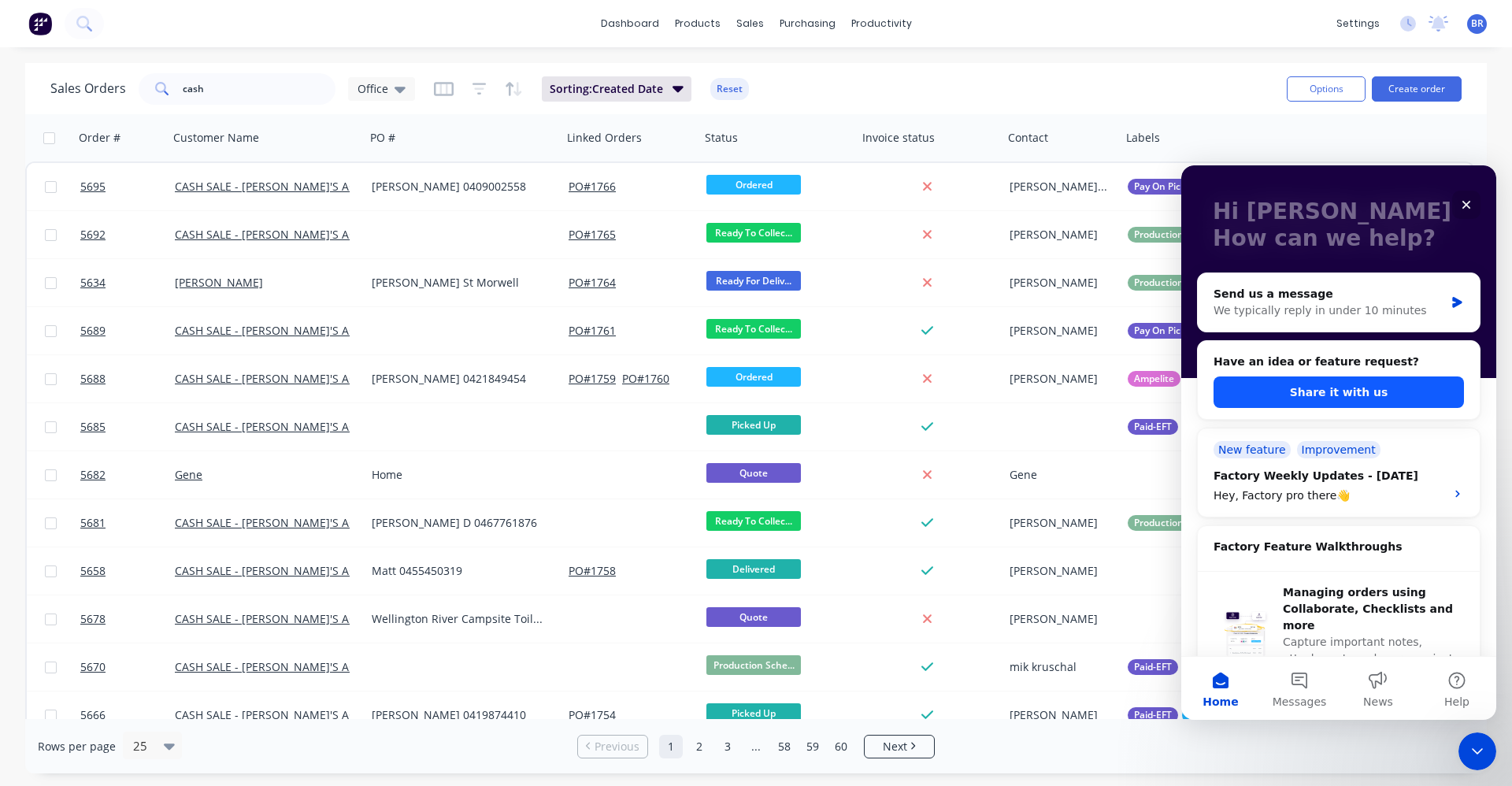
click at [1339, 394] on button "Share it with us" at bounding box center [1338, 392] width 250 height 32
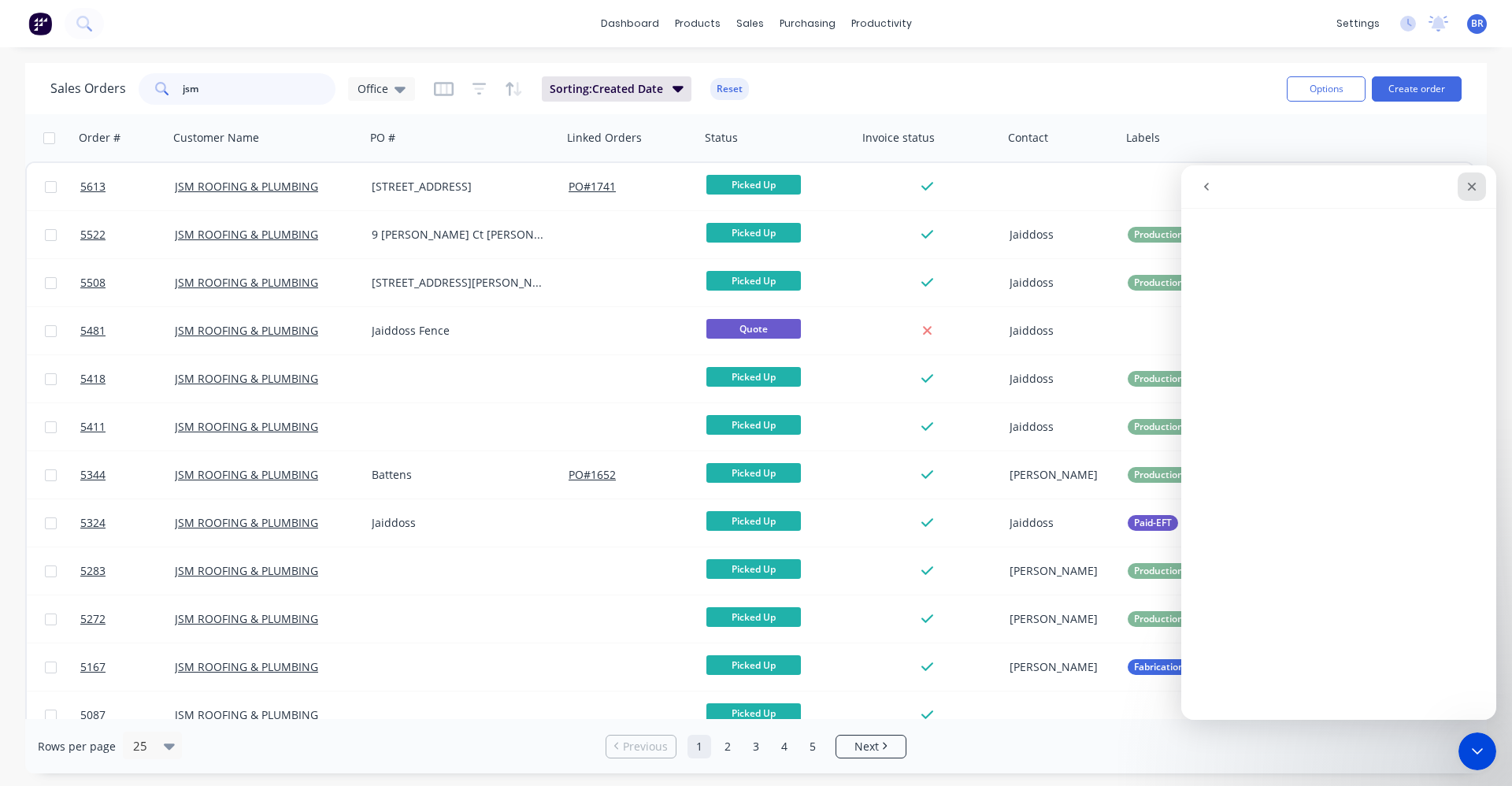
type input "jsm"
click at [1473, 185] on icon "Close" at bounding box center [1472, 187] width 9 height 9
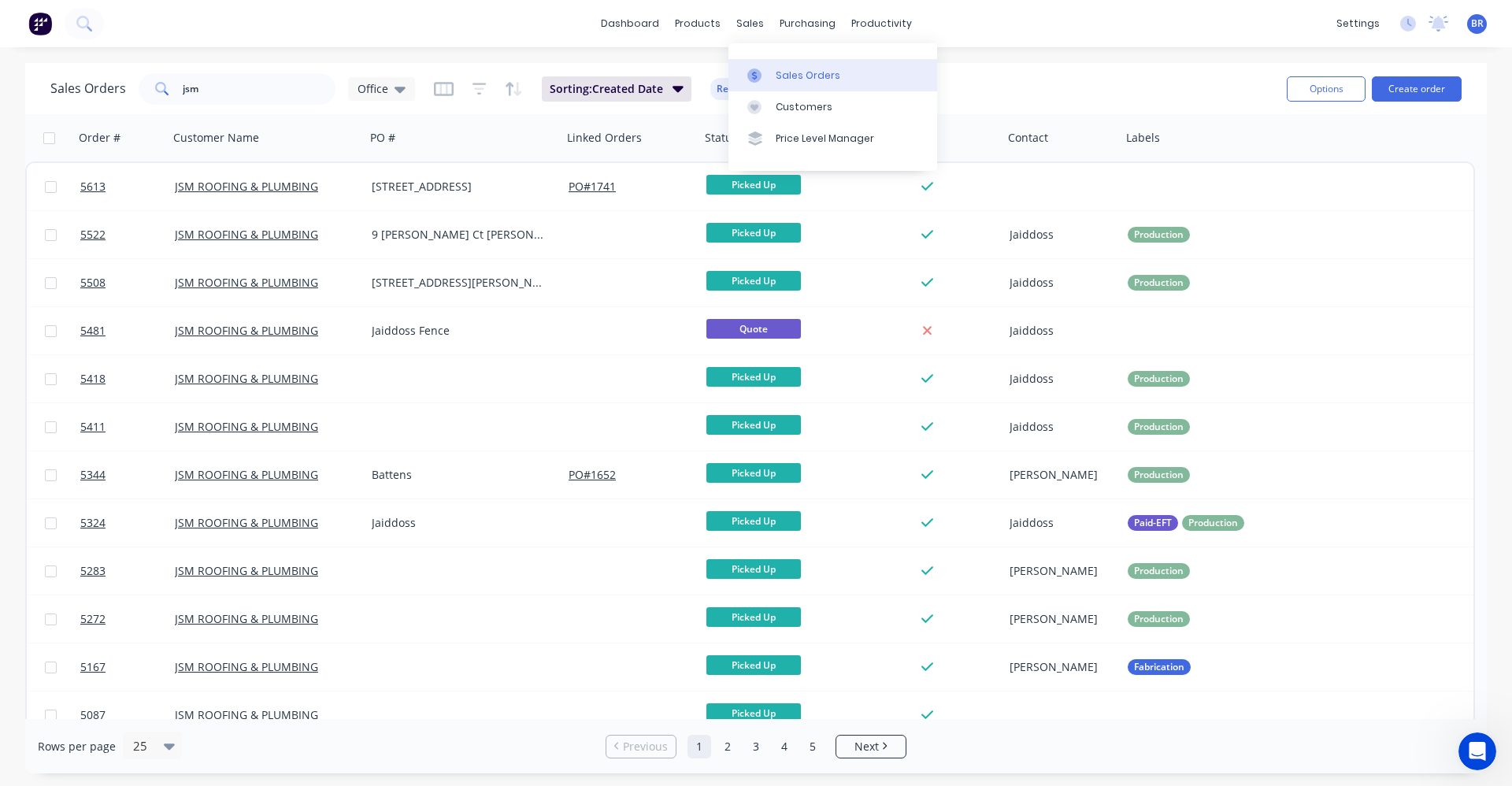
click at [788, 75] on div "Sales Orders" at bounding box center [808, 76] width 65 height 14
click at [1436, 85] on button "Create order" at bounding box center [1417, 89] width 90 height 25
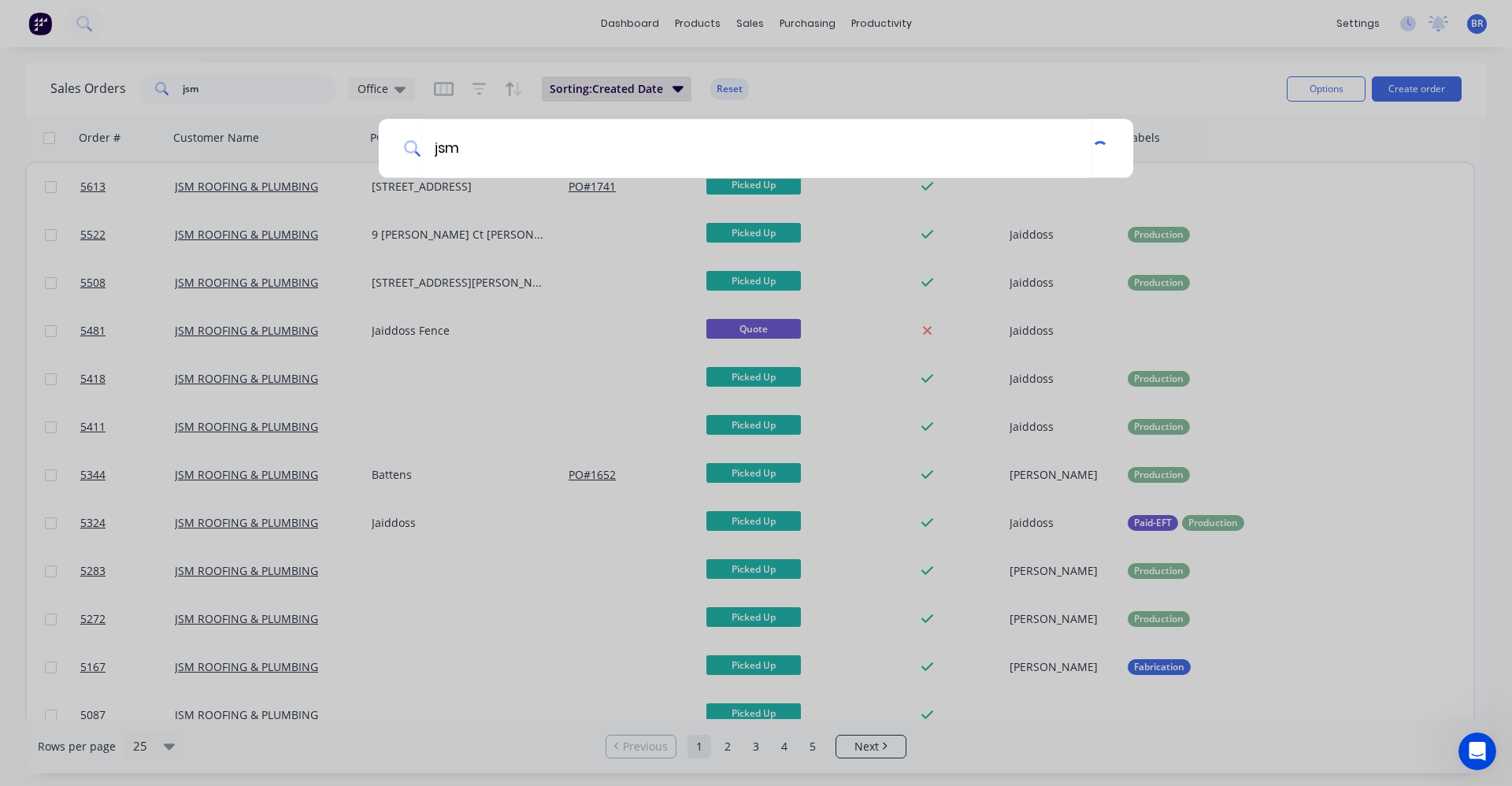
type input "jsm"
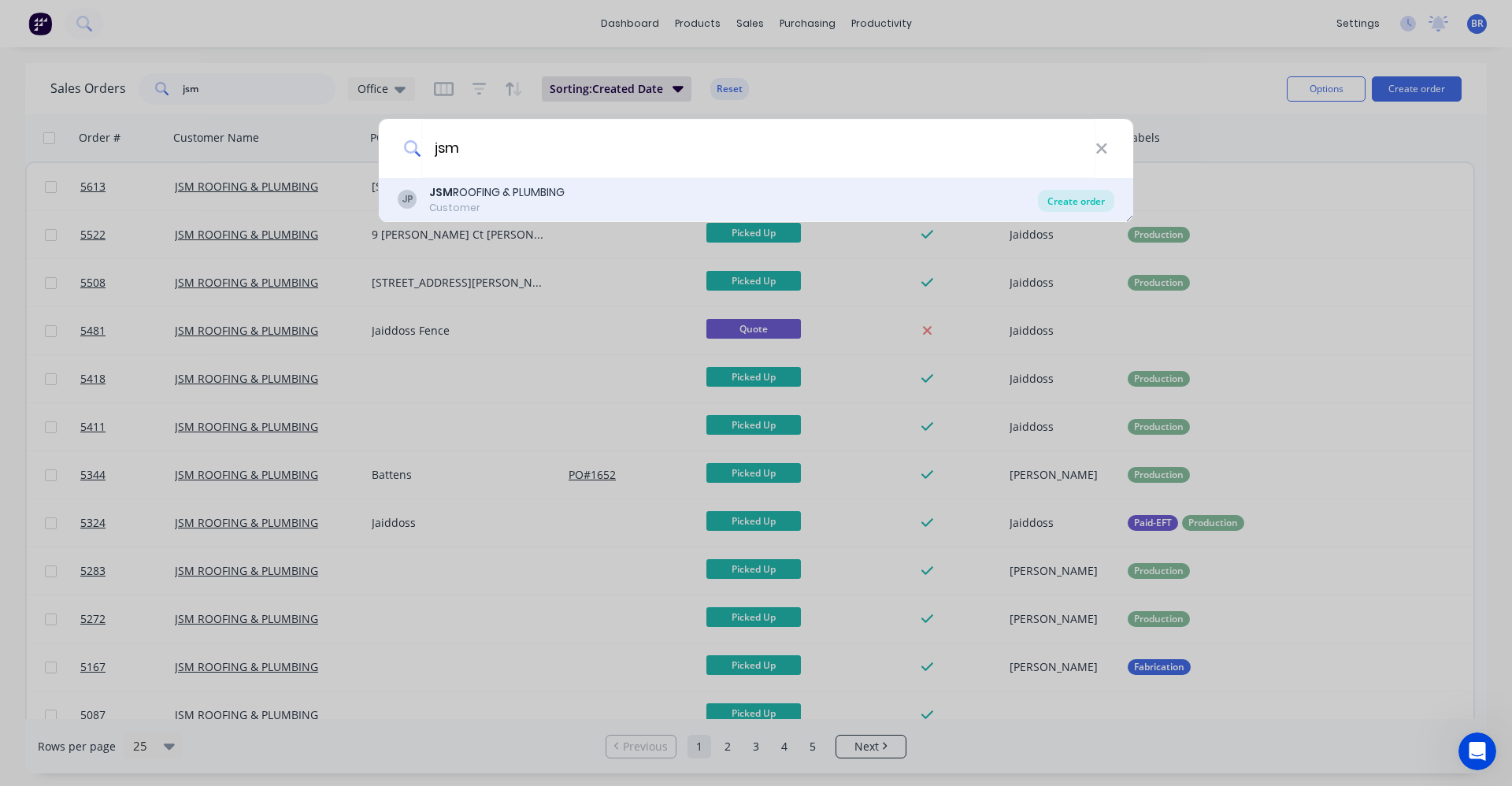
drag, startPoint x: 1094, startPoint y: 200, endPoint x: 1078, endPoint y: 189, distance: 19.4
click at [1093, 200] on div "Create order" at bounding box center [1076, 200] width 77 height 22
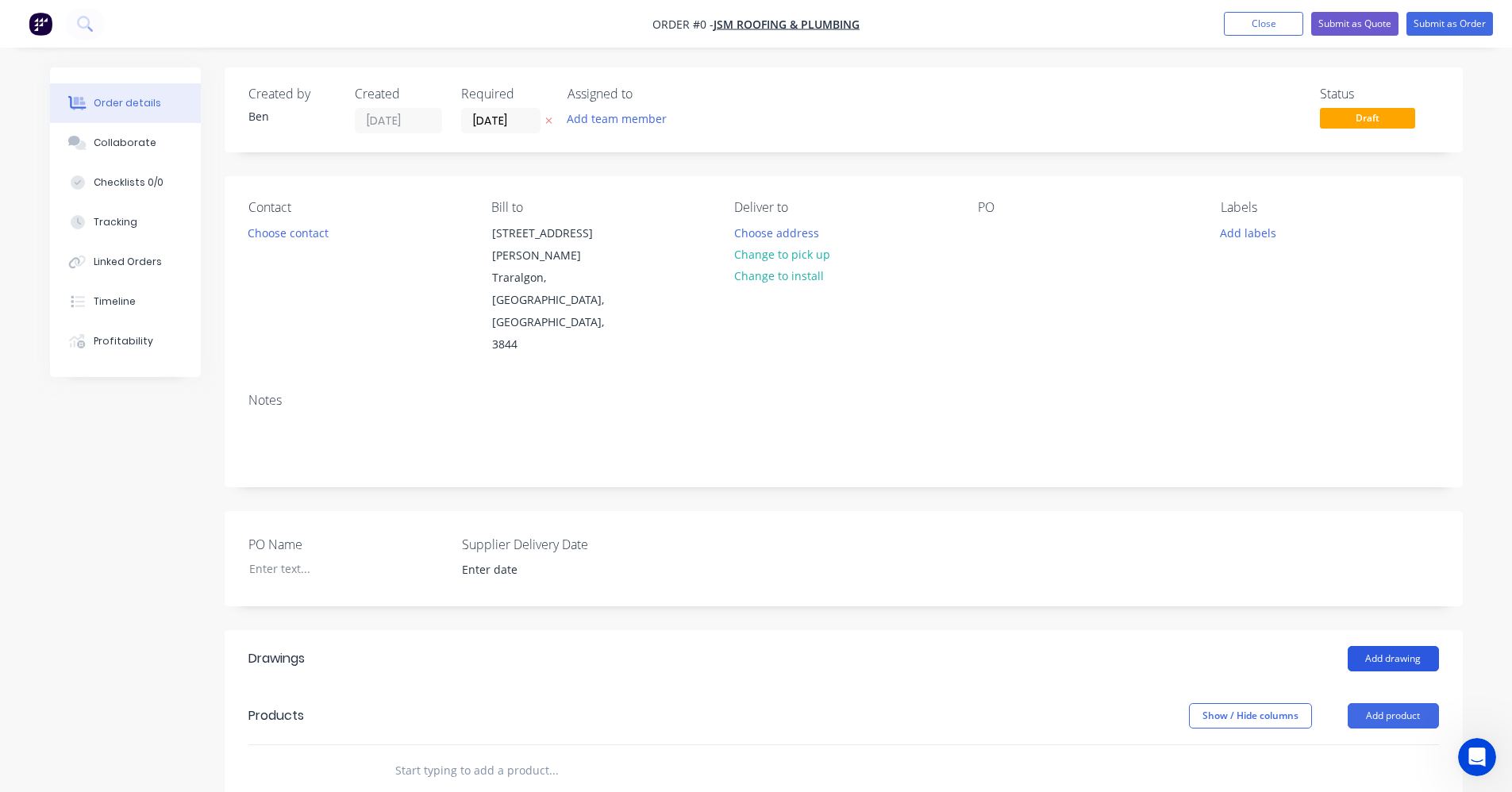
click at [1393, 646] on button "Add drawing" at bounding box center [1393, 658] width 91 height 25
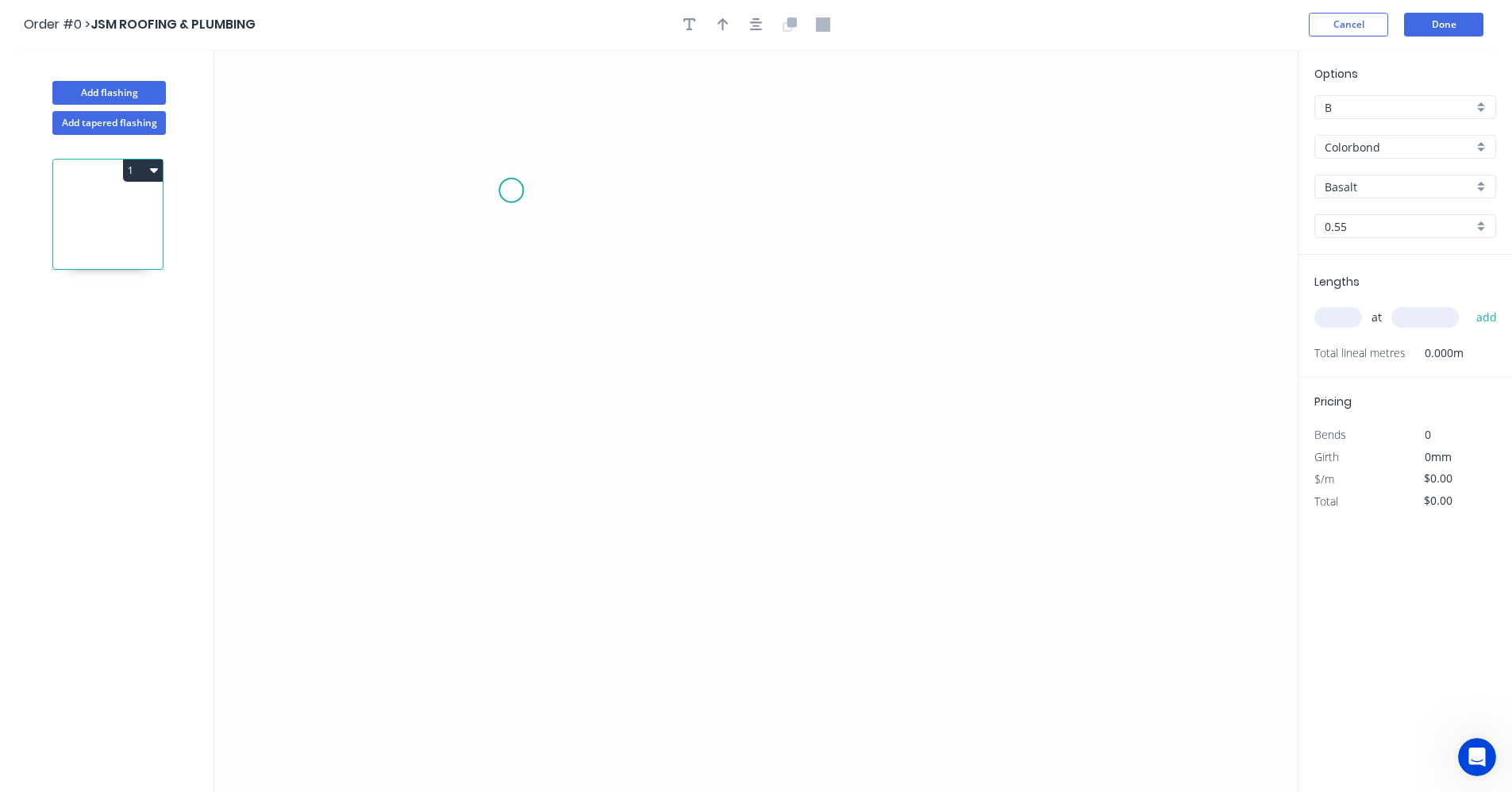
click at [511, 189] on icon "0" at bounding box center [756, 421] width 1083 height 743
click at [687, 440] on icon "0" at bounding box center [756, 421] width 1083 height 743
click at [968, 454] on icon "0 ?" at bounding box center [756, 421] width 1083 height 743
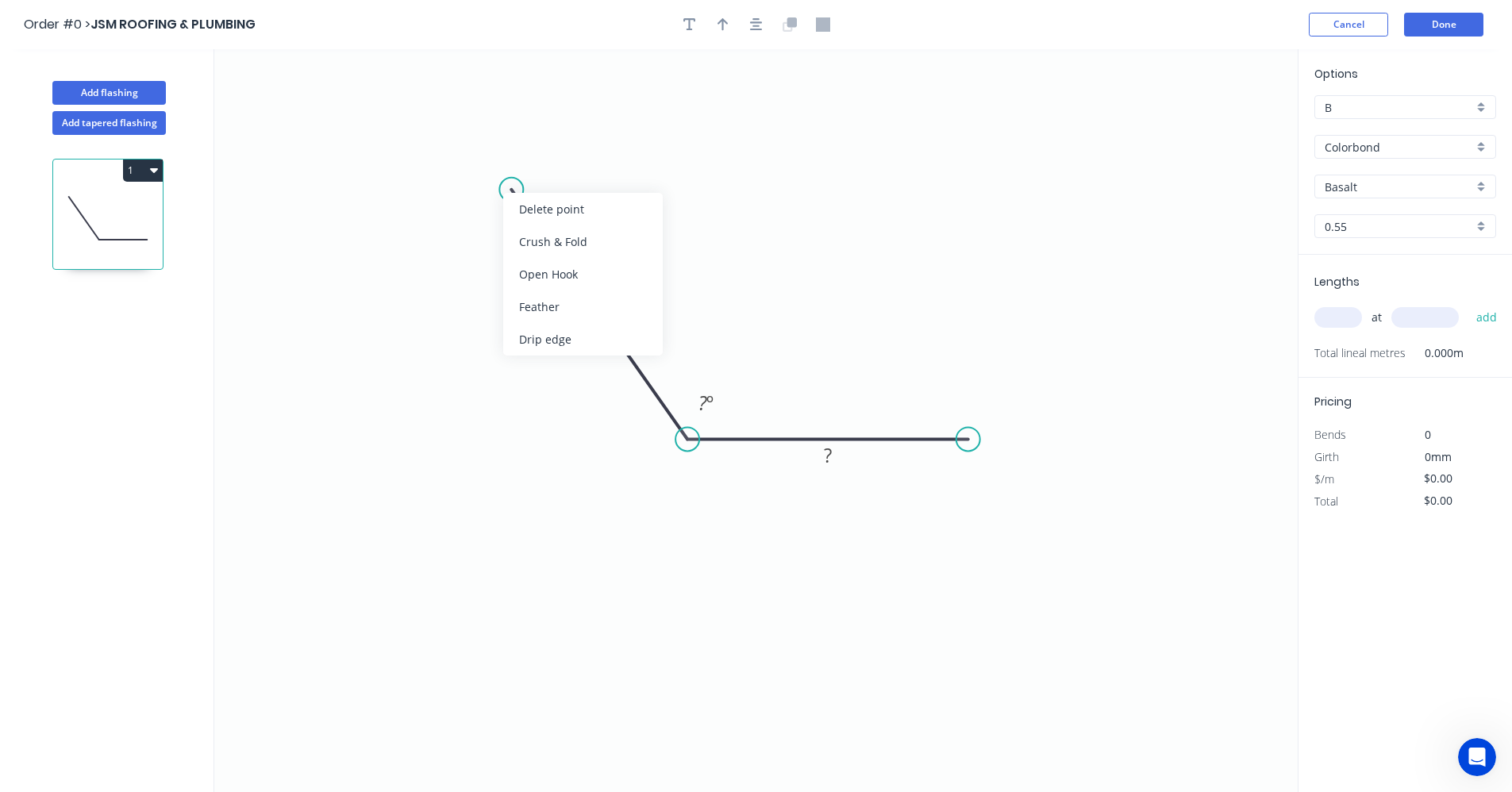
click at [558, 246] on div "Crush & Fold" at bounding box center [583, 241] width 160 height 33
click at [578, 319] on tspan "?" at bounding box center [580, 320] width 8 height 26
click at [705, 407] on tspan "?" at bounding box center [702, 402] width 9 height 26
click at [838, 459] on rect at bounding box center [828, 456] width 32 height 22
click at [1006, 557] on div "Feather" at bounding box center [1049, 557] width 160 height 33
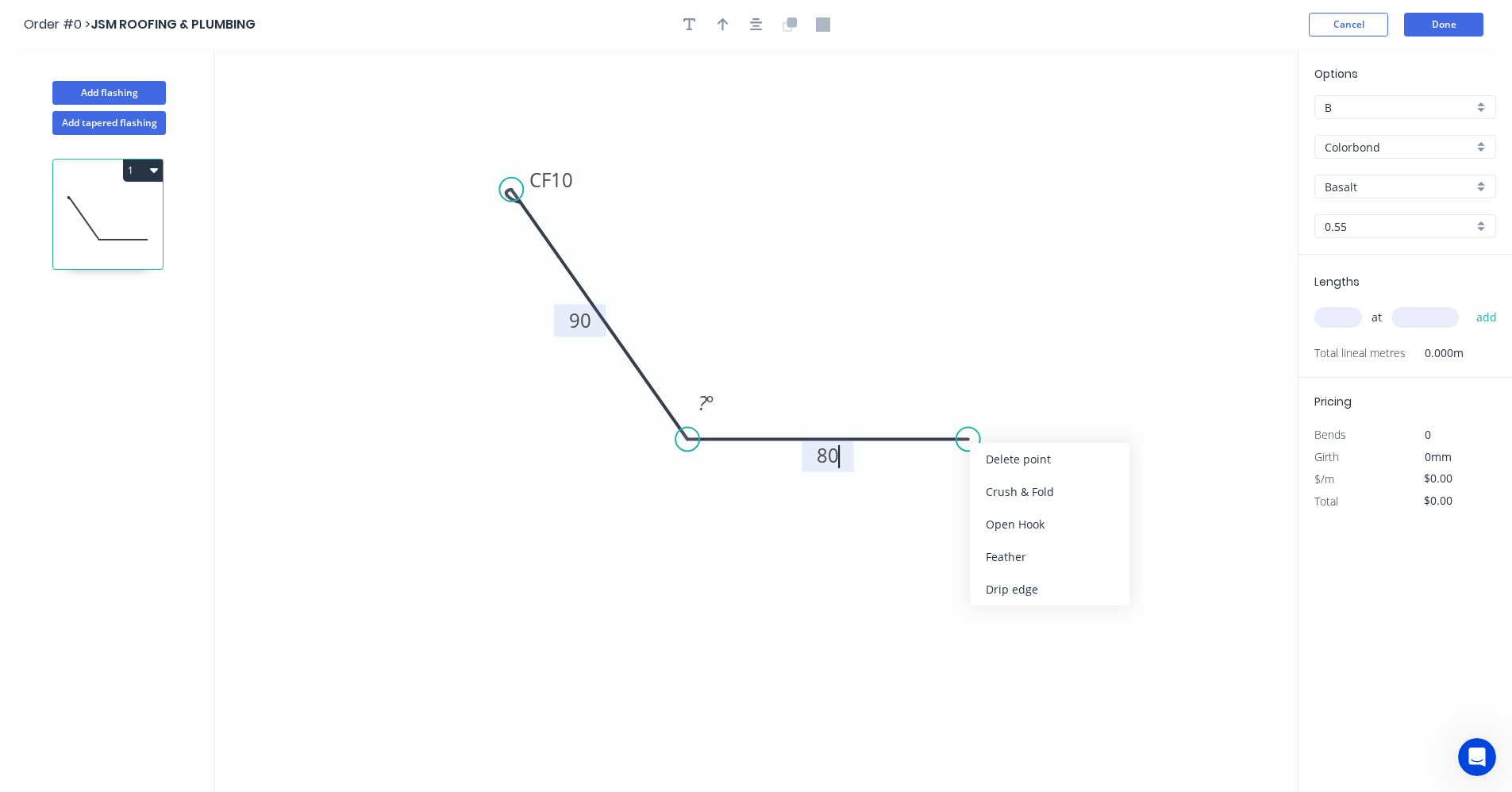
type input "$13.96"
click at [896, 354] on icon "0 CF 10 90 FE 15 80 ? º" at bounding box center [756, 421] width 1083 height 743
click at [1351, 316] on input "text" at bounding box center [1338, 317] width 48 height 21
type input "1"
type input "1000"
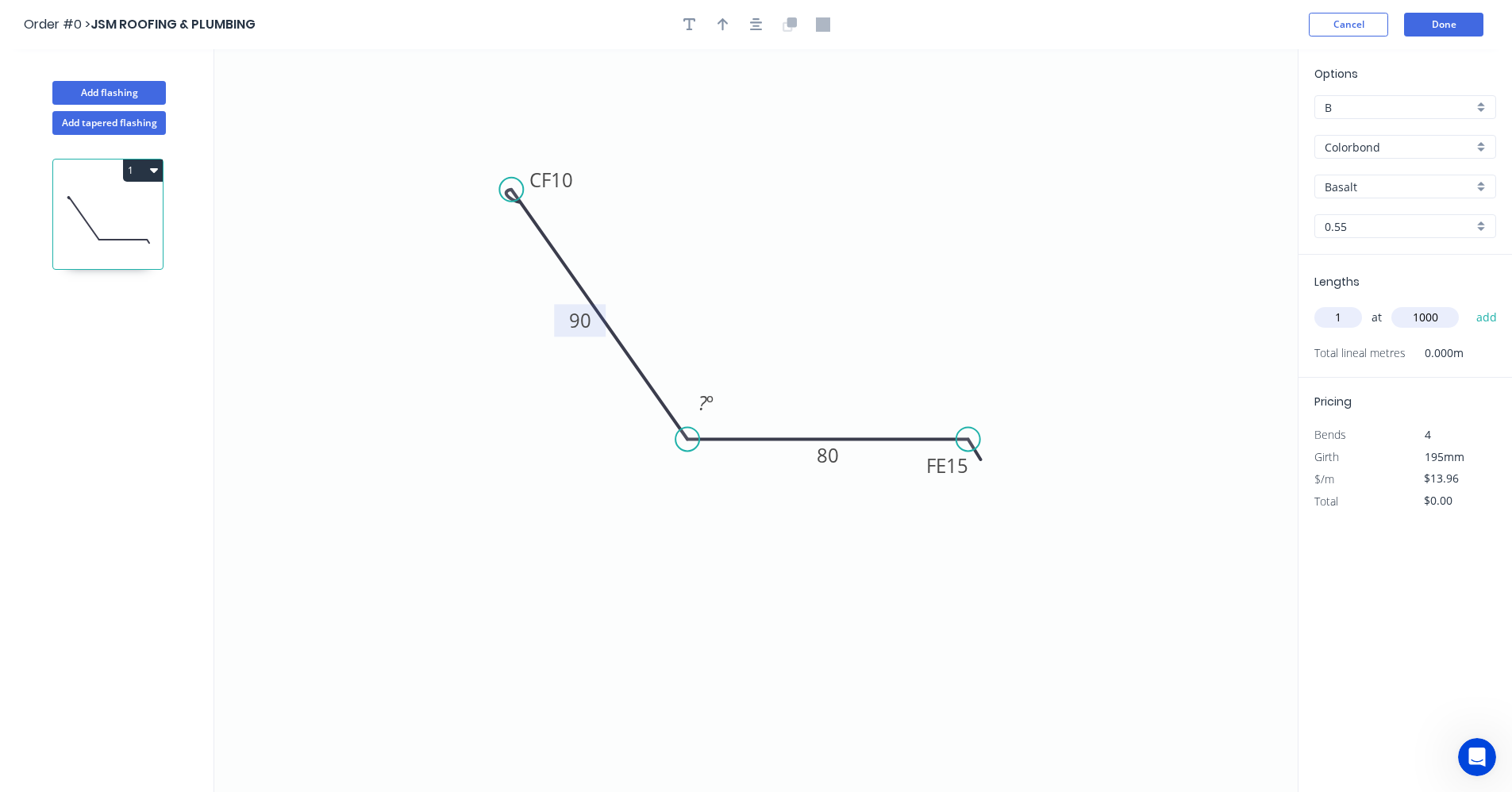
click at [1468, 304] on button "add" at bounding box center [1487, 317] width 37 height 27
click at [1488, 348] on icon "button" at bounding box center [1489, 350] width 12 height 12
type input "$0.00"
click at [1340, 320] on input "text" at bounding box center [1338, 317] width 48 height 21
type input "97"
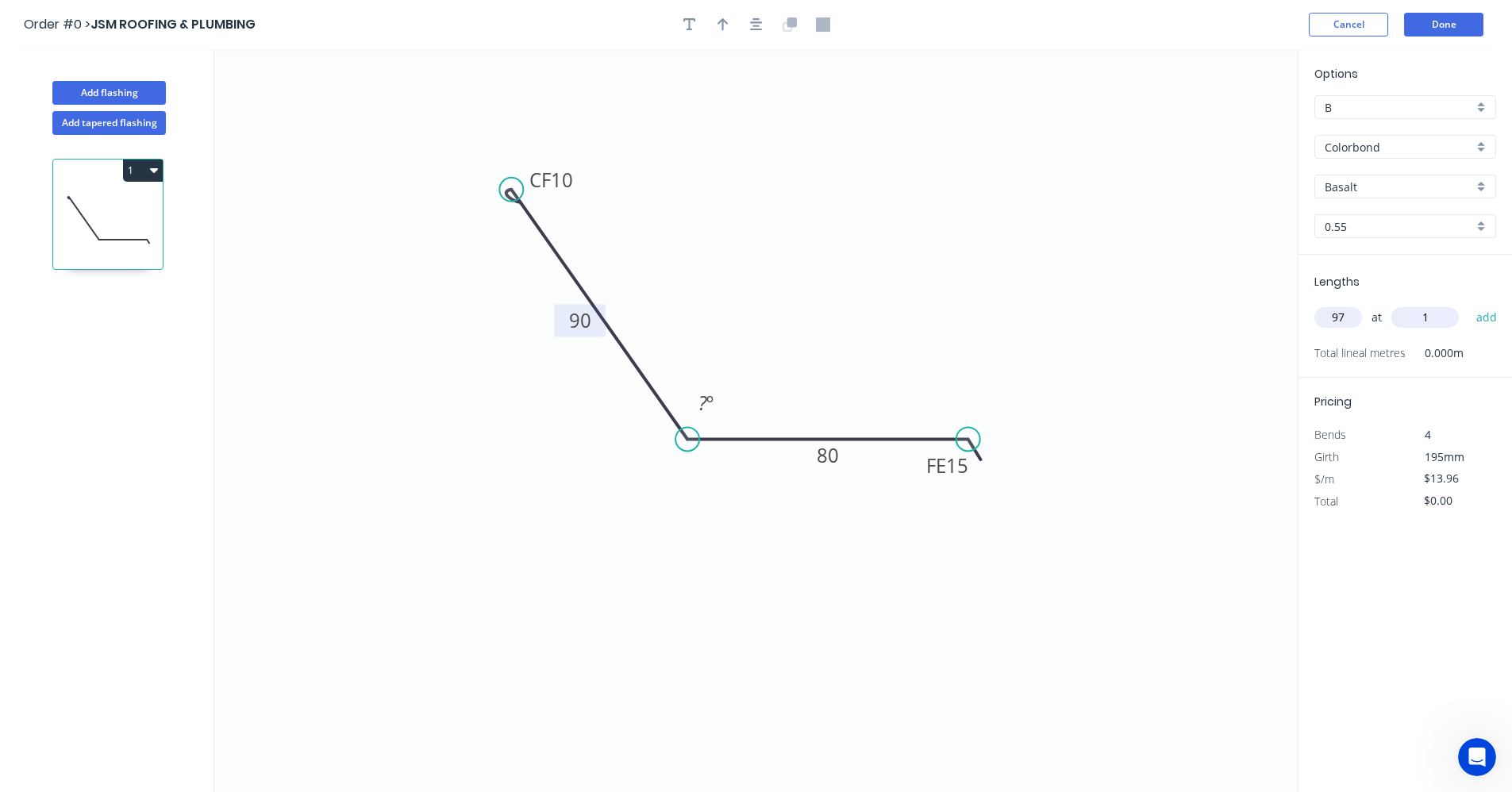
type input "1"
click at [1468, 304] on button "add" at bounding box center [1487, 317] width 37 height 27
click at [1491, 351] on icon "button" at bounding box center [1489, 350] width 12 height 12
type input "$0.00"
click at [1347, 316] on input "text" at bounding box center [1338, 317] width 48 height 21
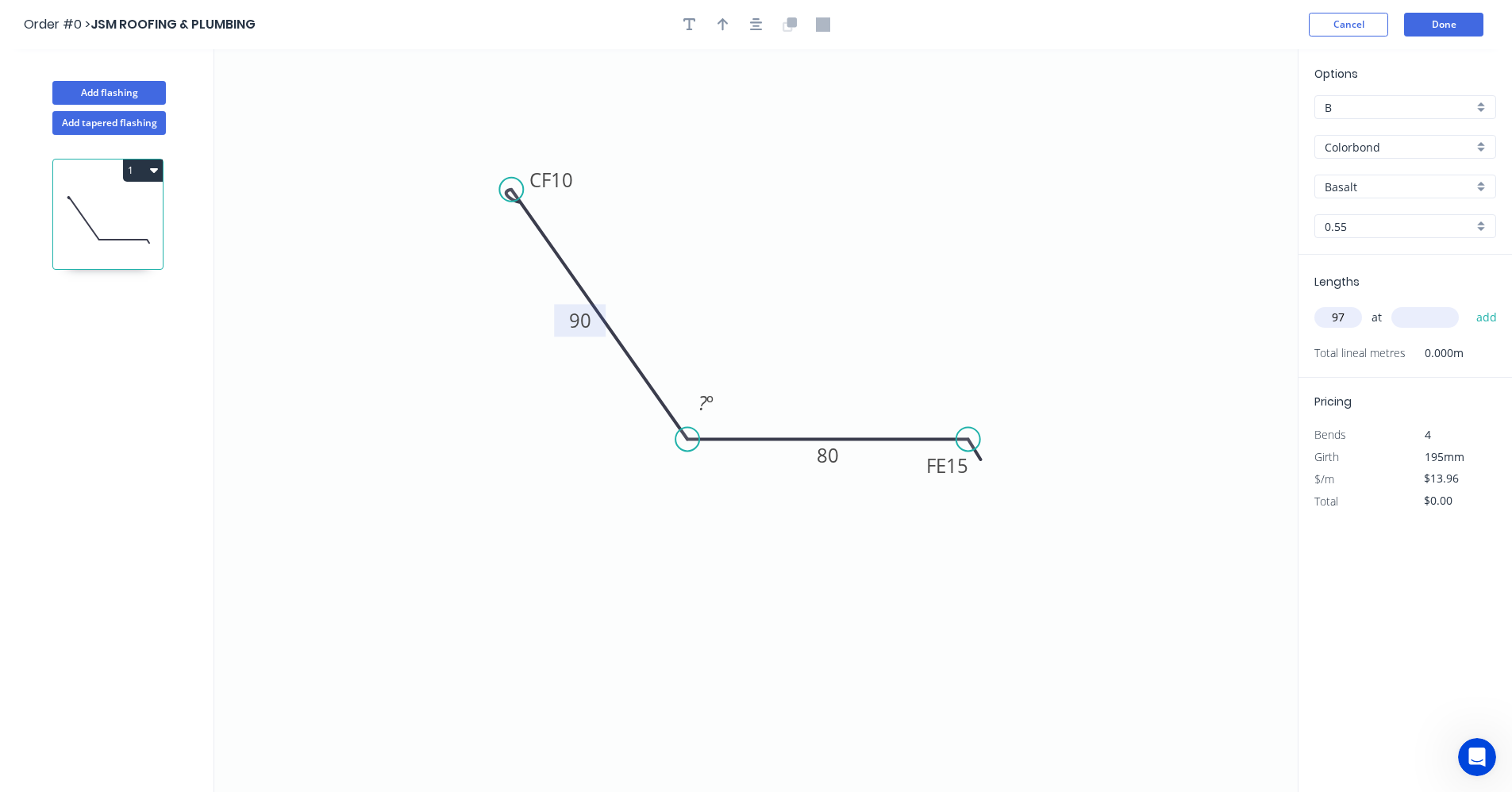
type input "97"
type input "1000"
click at [1468, 304] on button "add" at bounding box center [1487, 317] width 37 height 27
type input "$1,354.12"
click at [1362, 103] on input "B" at bounding box center [1398, 107] width 149 height 17
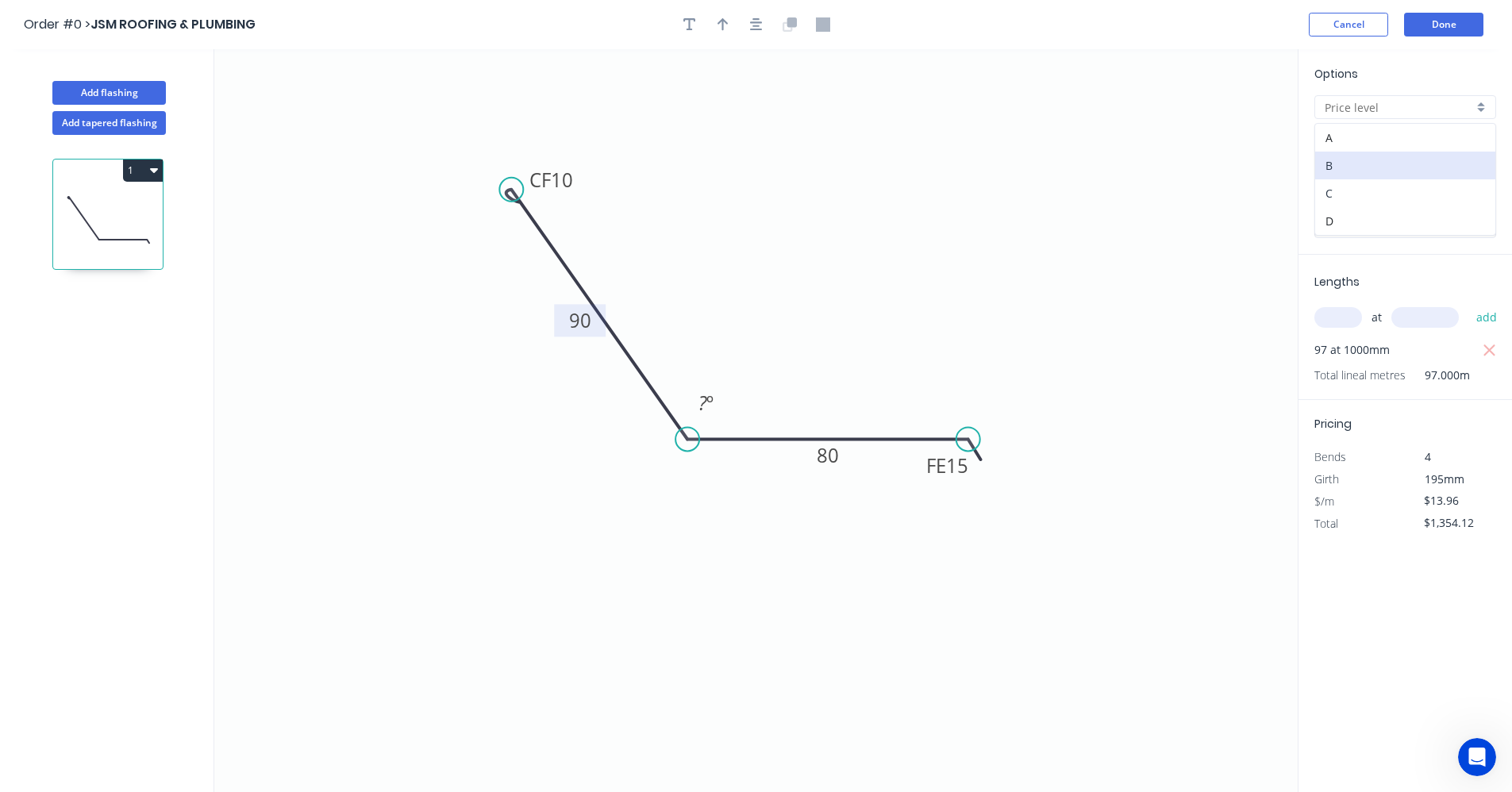
click at [1352, 188] on div "C" at bounding box center [1405, 193] width 181 height 28
type input "C"
type input "$10.80"
type input "$1,047.60"
click at [1123, 293] on icon "0 CF 10 90 FE 15 80 ? º" at bounding box center [756, 421] width 1083 height 743
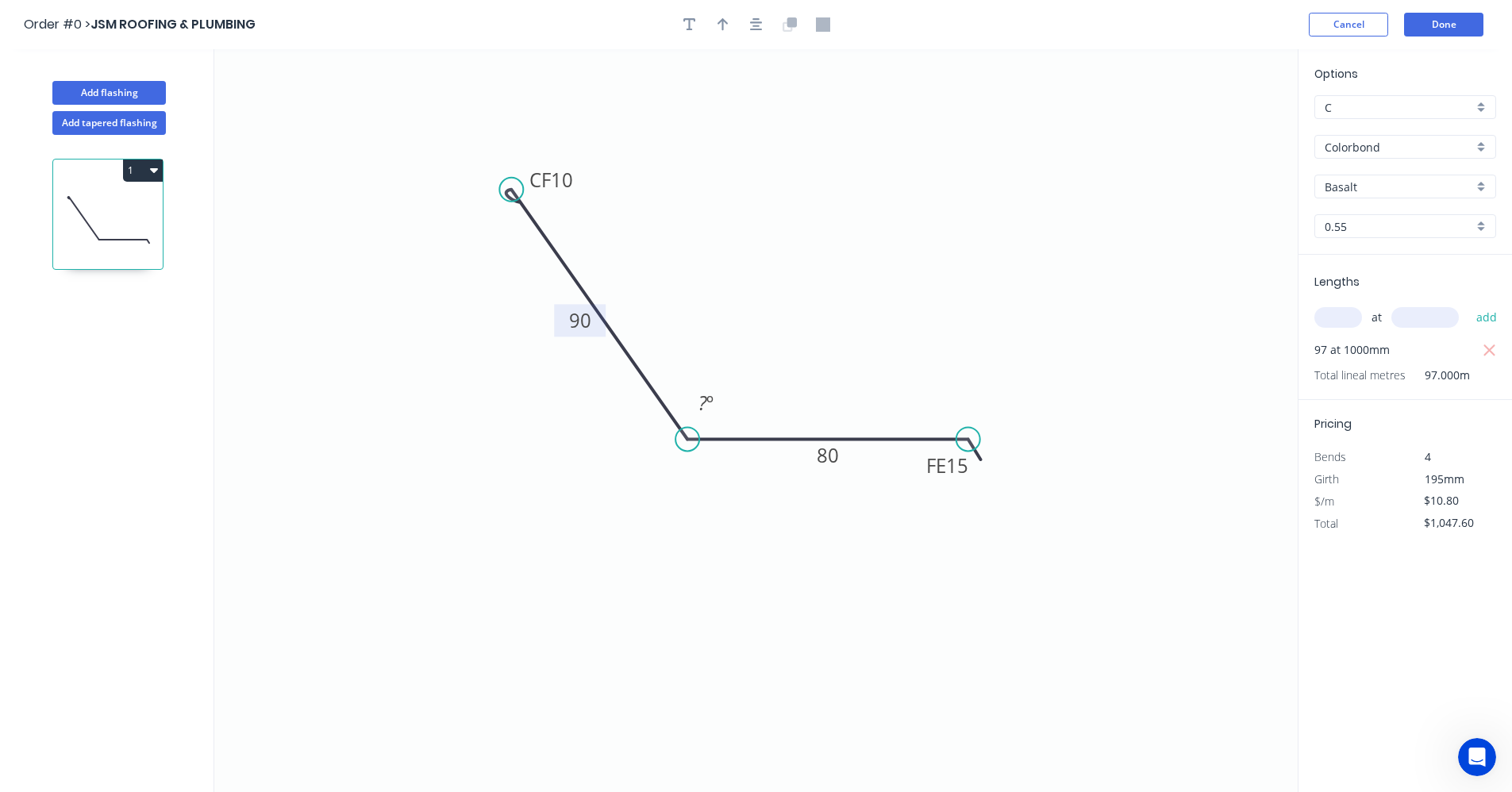
click at [1419, 614] on div "Options C C Colorbond Colorbond Colorbond Matt Basalt Basalt 0.55 0.55 Lengths …" at bounding box center [1405, 421] width 214 height 744
click at [1440, 22] on button "Done" at bounding box center [1444, 25] width 80 height 24
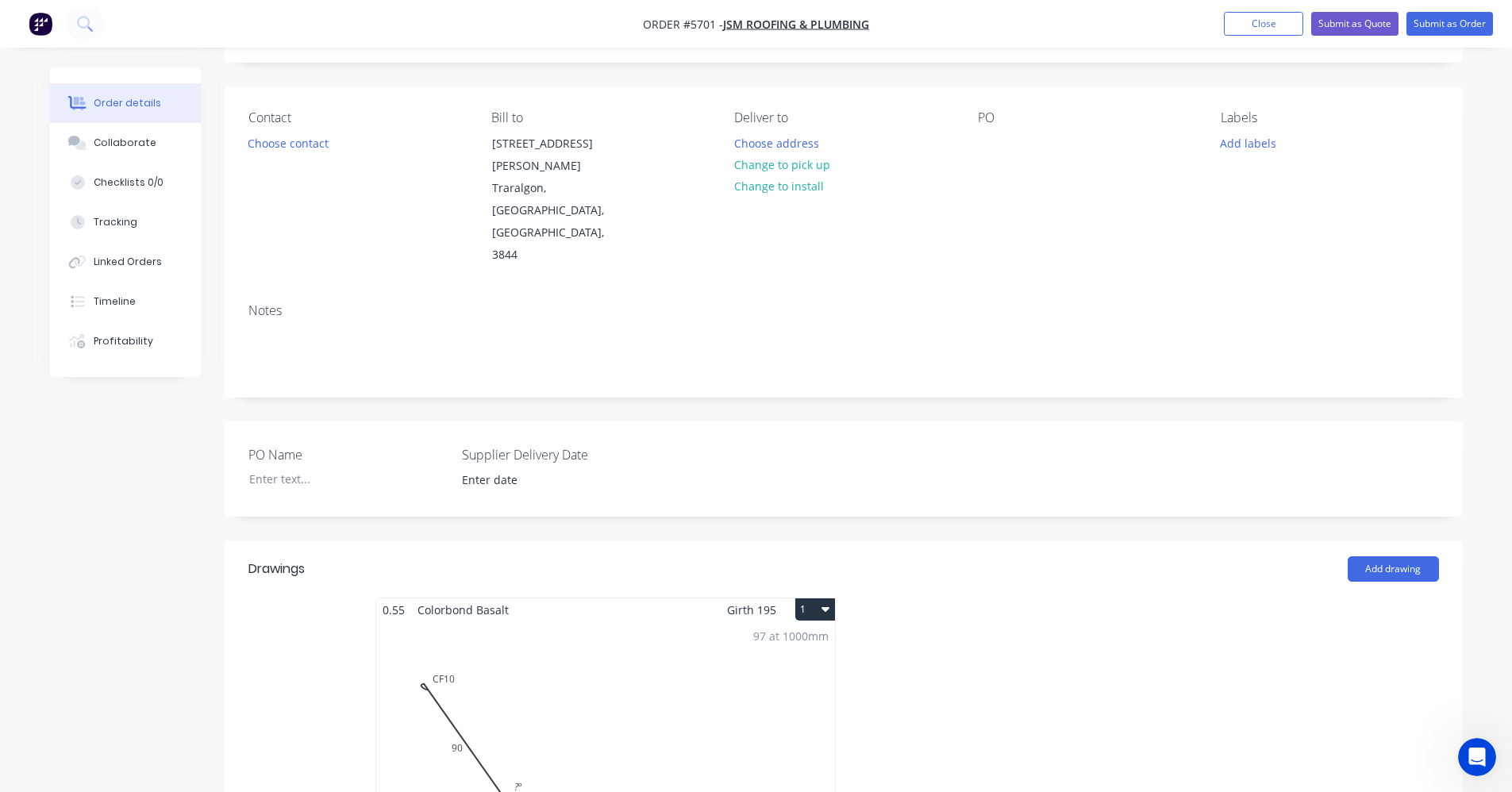
scroll to position [238, 0]
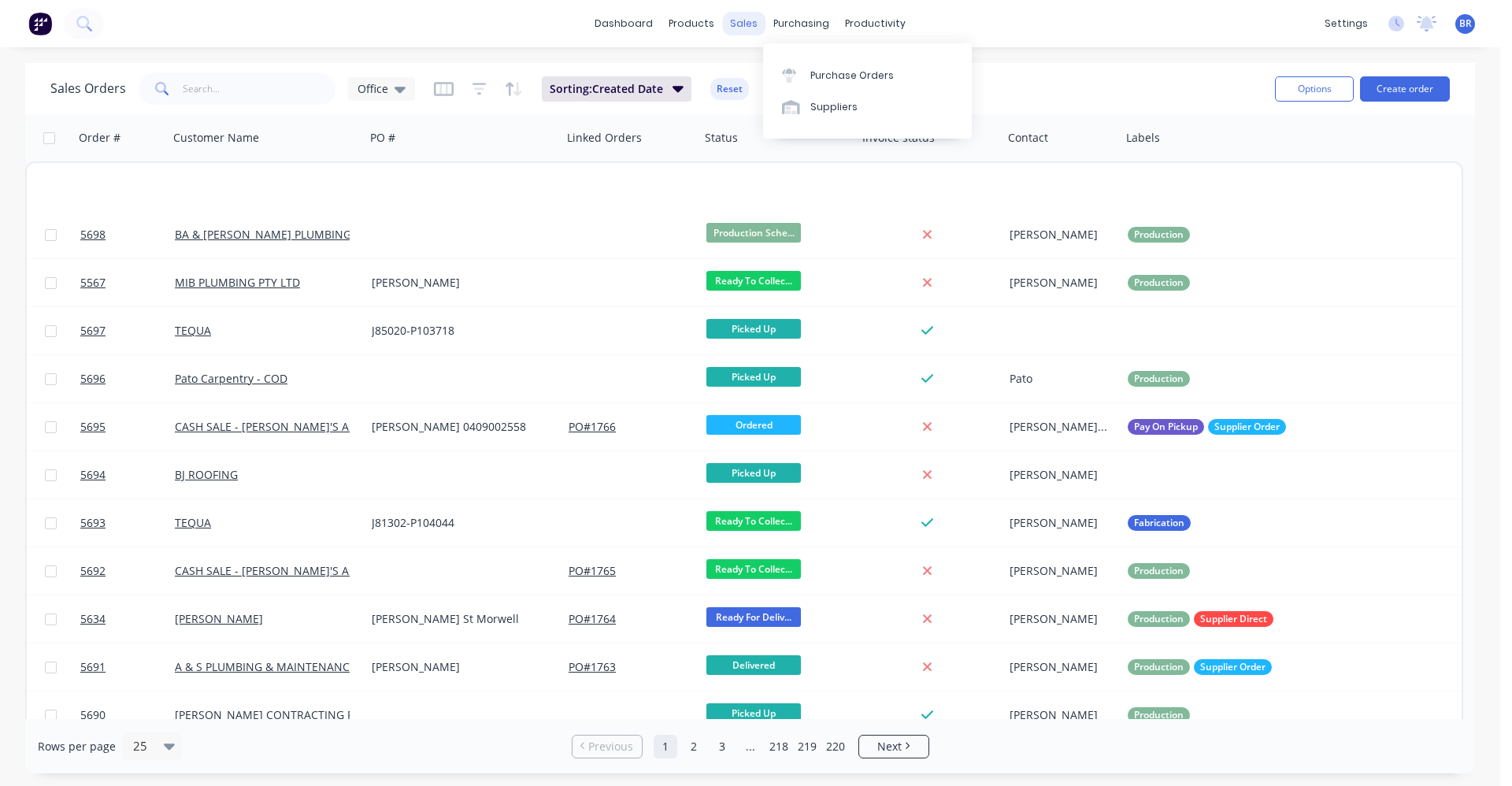
scroll to position [630, 0]
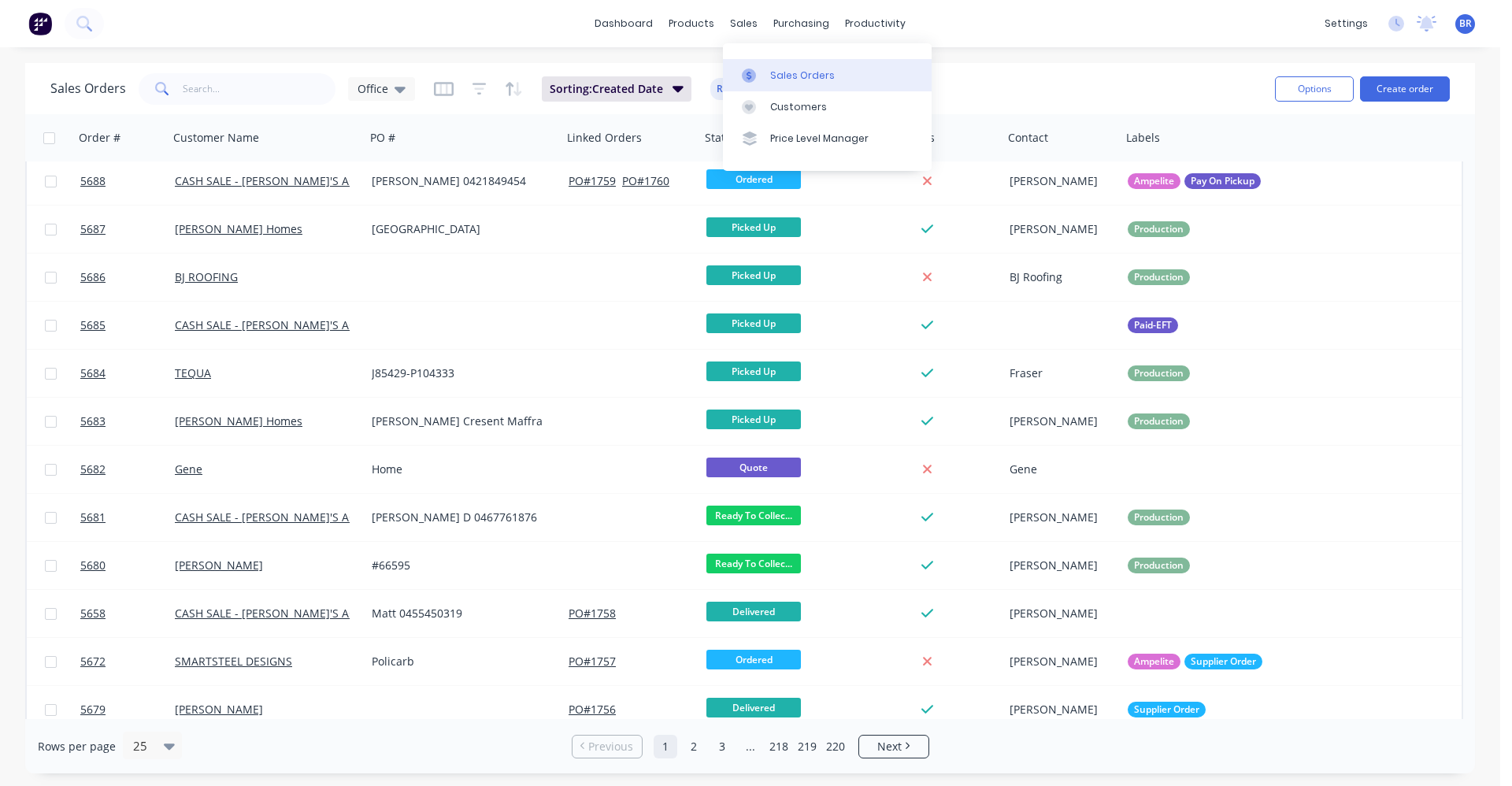
click at [796, 69] on div "Sales Orders" at bounding box center [803, 76] width 65 height 14
click at [261, 71] on div "Sales Orders Office Sorting: Created Date Reset" at bounding box center [657, 88] width 1212 height 39
click at [226, 81] on input "text" at bounding box center [260, 89] width 154 height 32
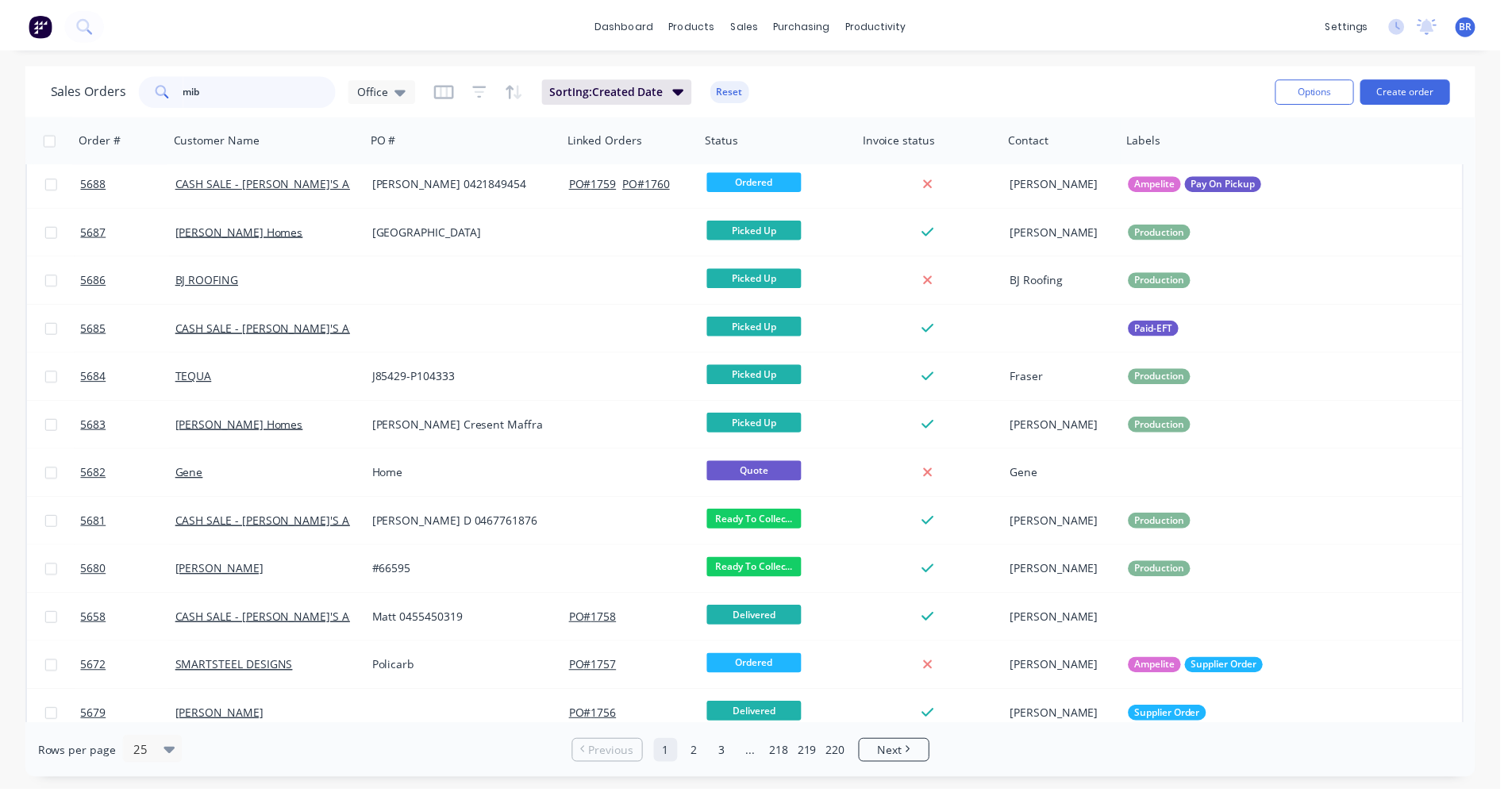
scroll to position [0, 0]
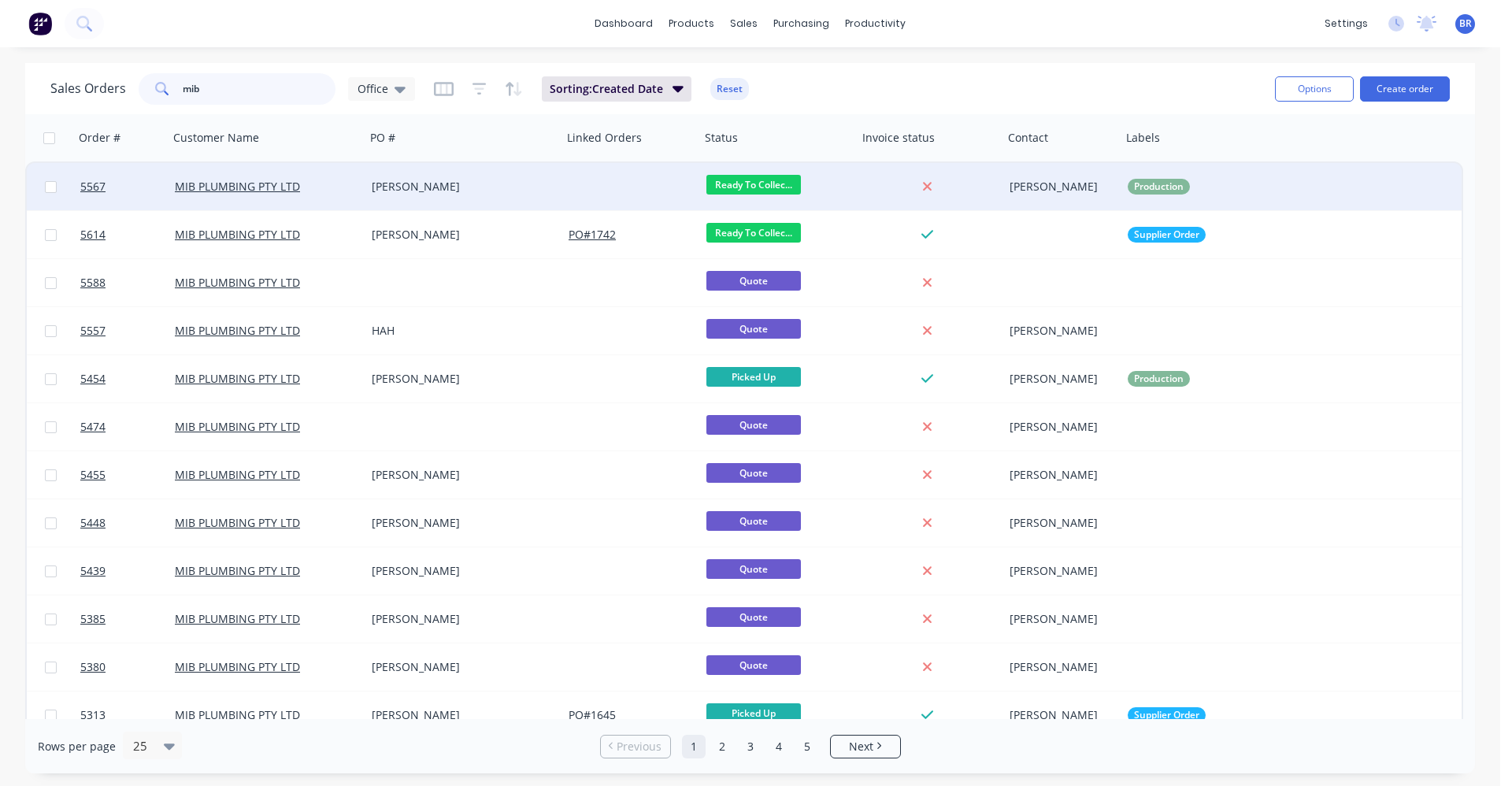
type input "mib"
click at [322, 184] on div "MIB PLUMBING PTY LTD" at bounding box center [263, 187] width 175 height 16
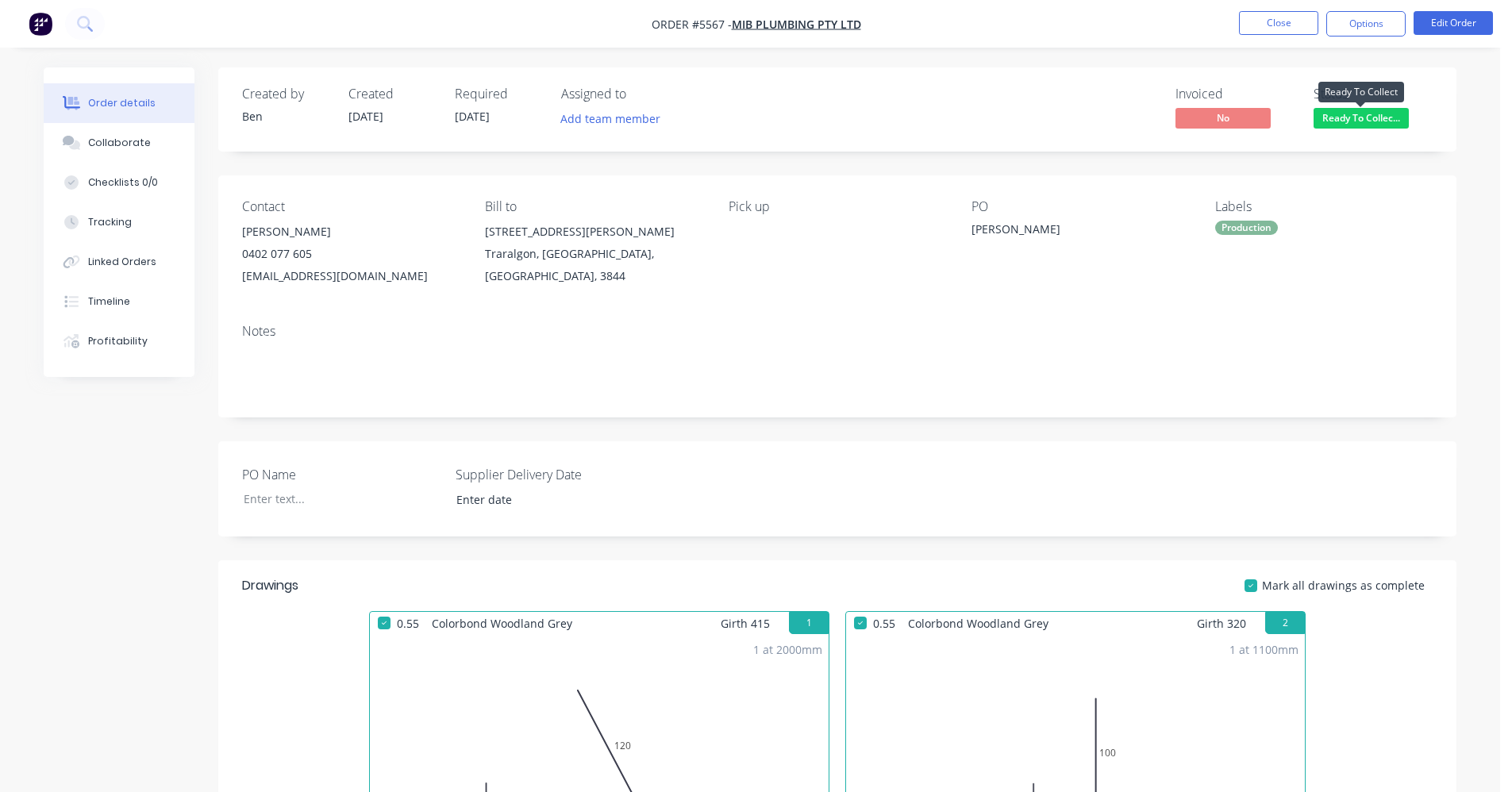
click at [1356, 117] on span "Ready To Collec..." at bounding box center [1361, 118] width 95 height 20
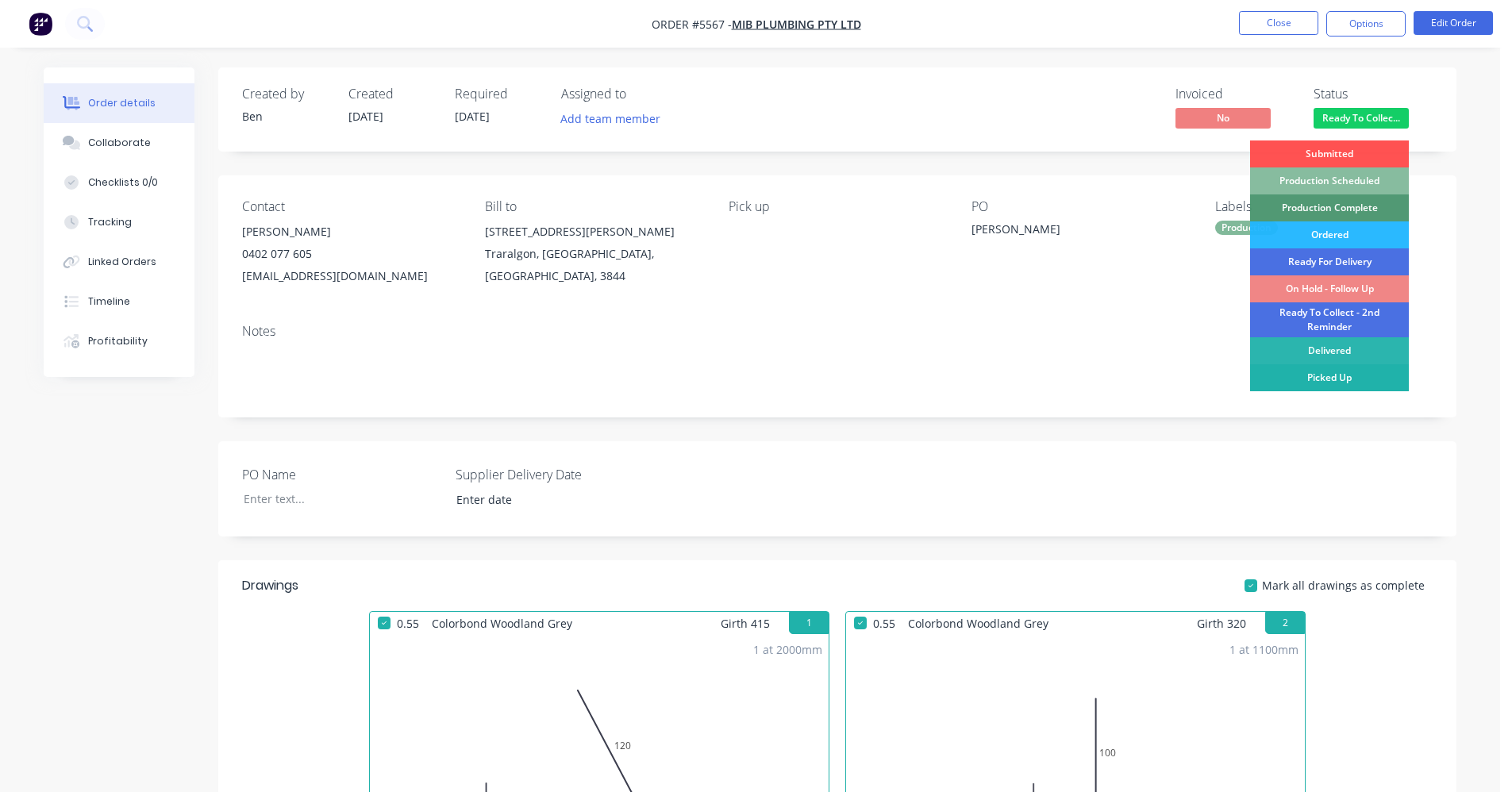
click at [1339, 379] on div "Picked Up" at bounding box center [1330, 378] width 159 height 27
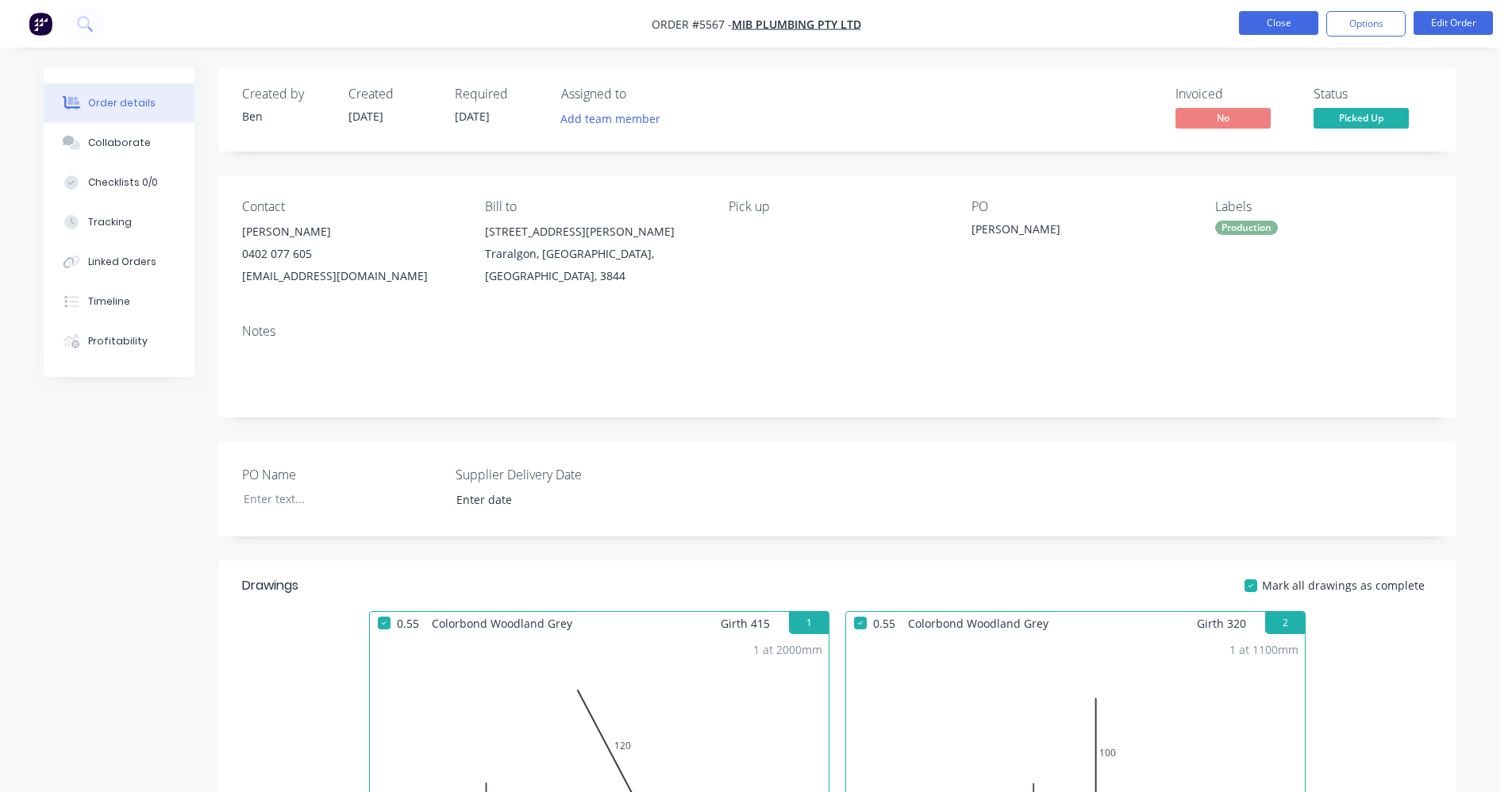
click at [1289, 26] on button "Close" at bounding box center [1279, 23] width 80 height 24
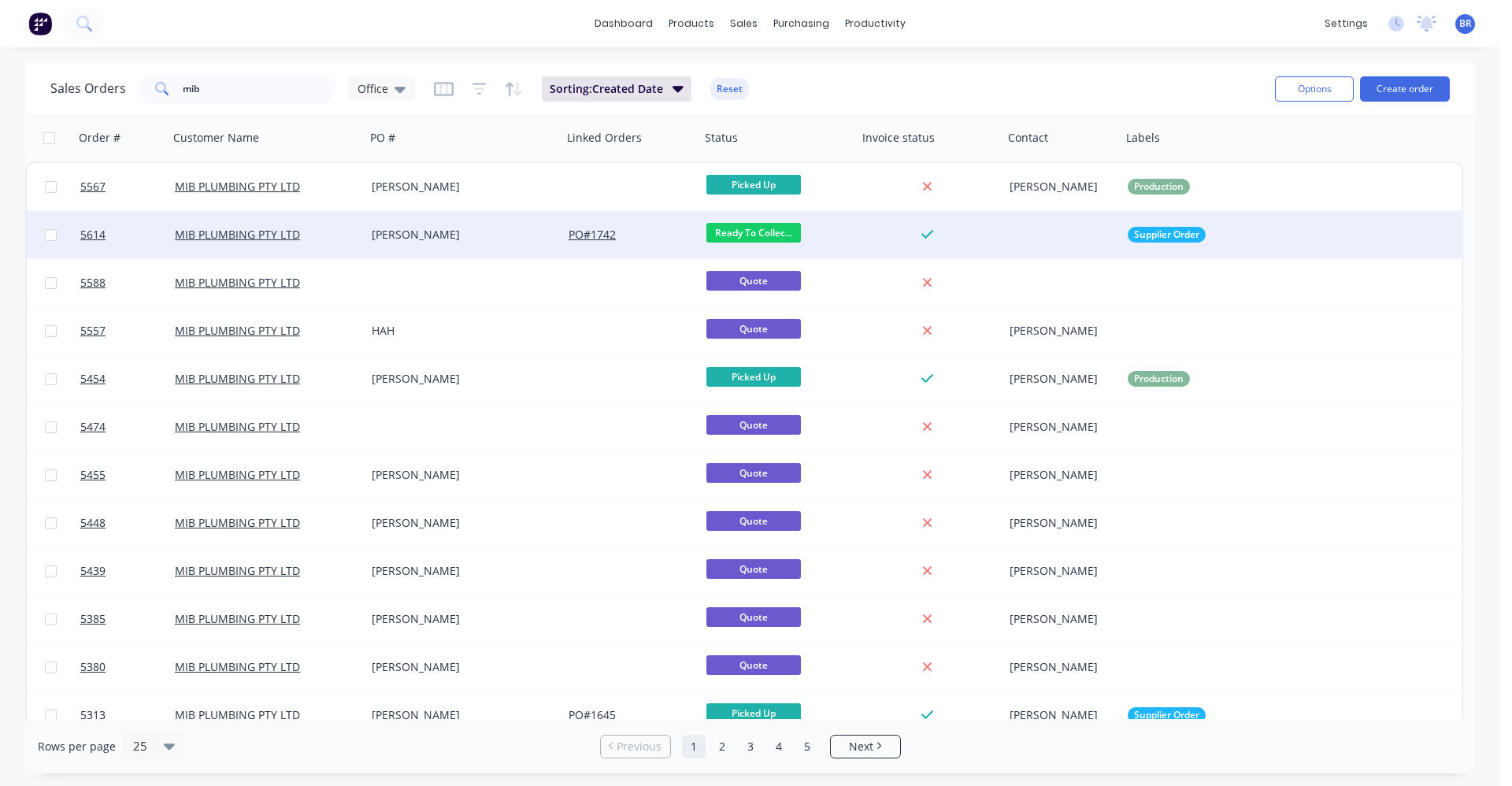
click at [481, 241] on div "[PERSON_NAME]" at bounding box center [459, 234] width 175 height 16
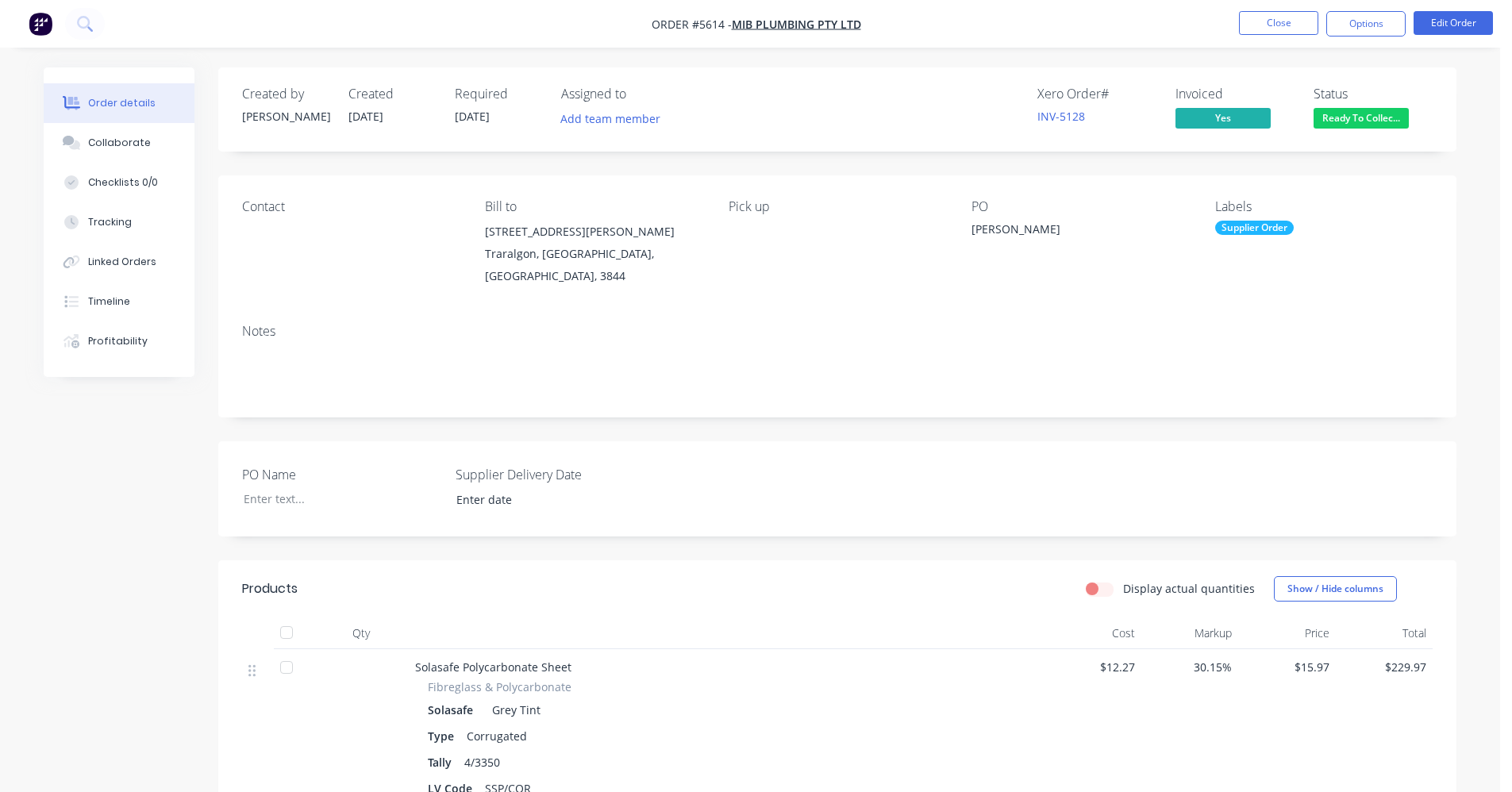
drag, startPoint x: 1367, startPoint y: 116, endPoint x: 1366, endPoint y: 126, distance: 10.0
click at [1366, 123] on span "Ready To Collec..." at bounding box center [1361, 118] width 95 height 20
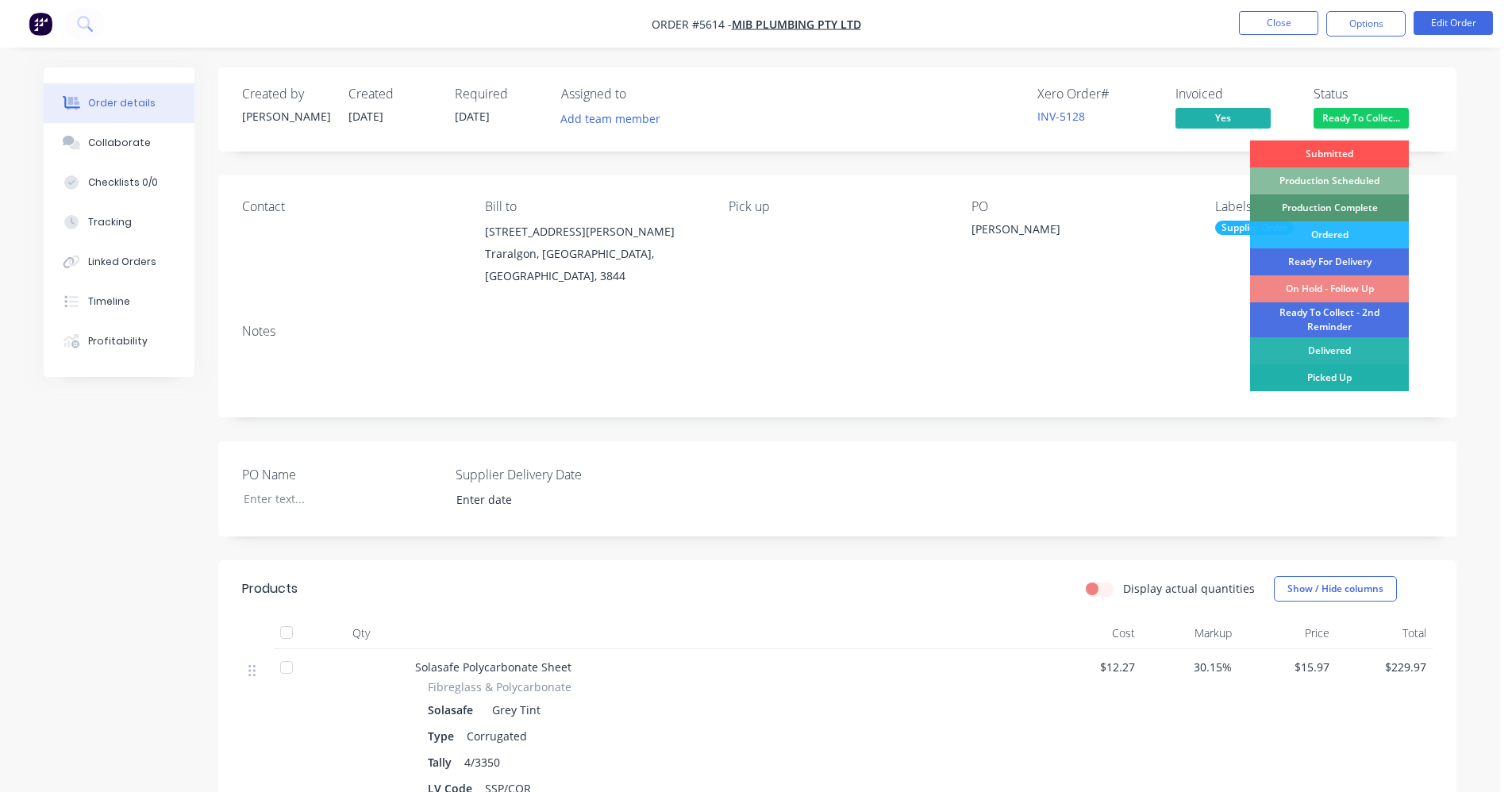
click at [1319, 379] on div "Picked Up" at bounding box center [1330, 378] width 159 height 27
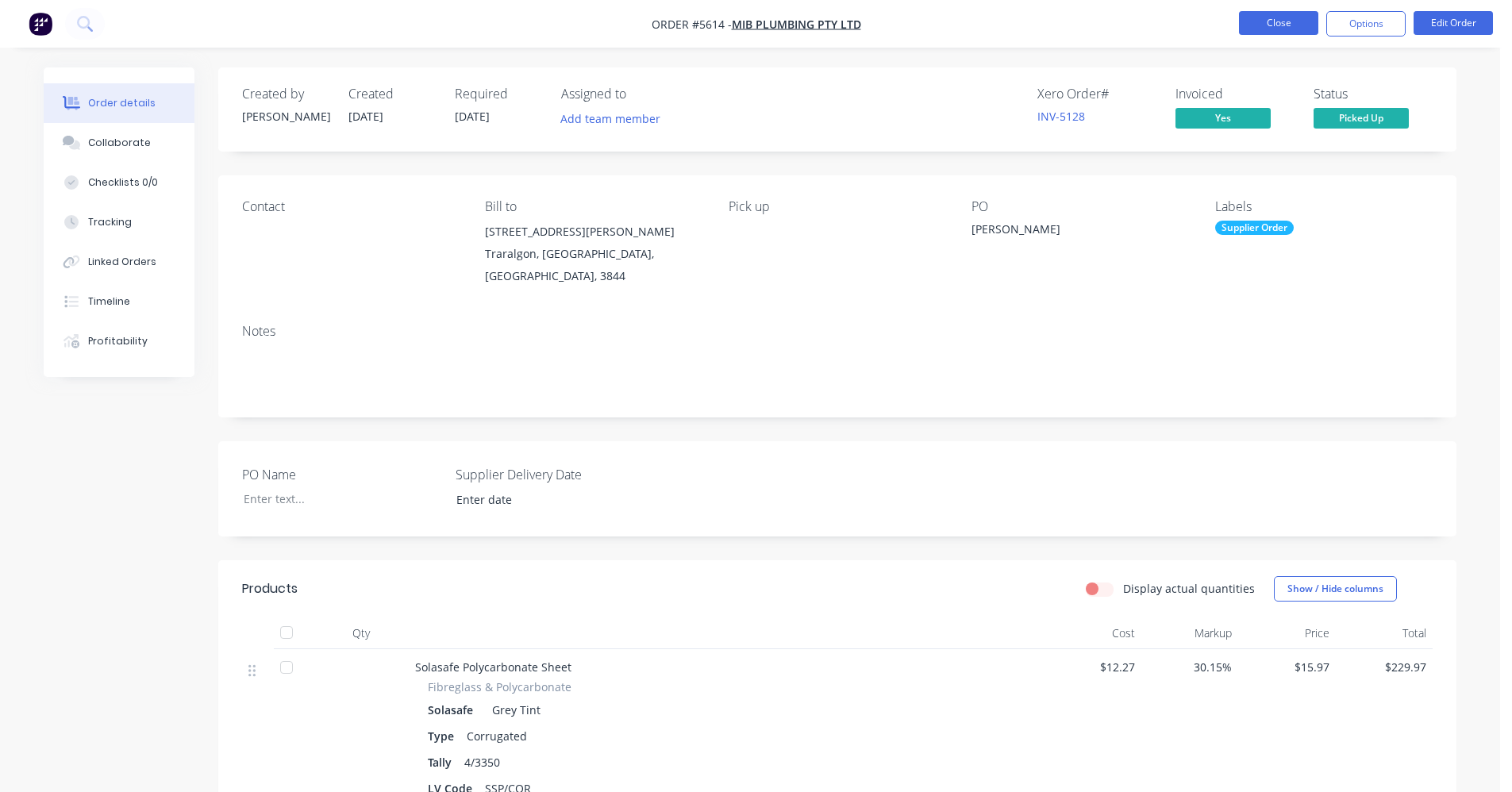
click at [1277, 21] on button "Close" at bounding box center [1279, 23] width 80 height 24
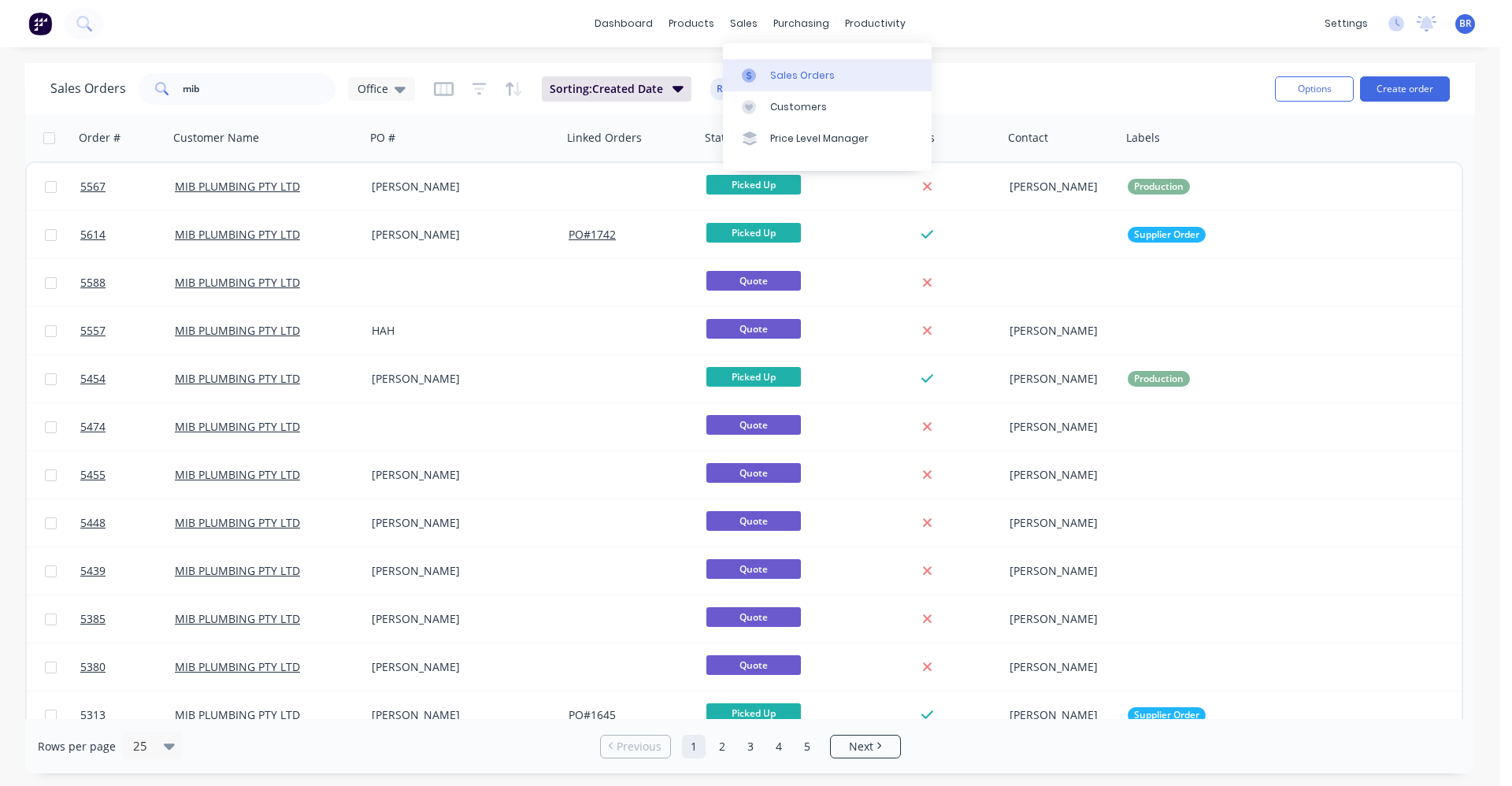
drag, startPoint x: 788, startPoint y: 77, endPoint x: 799, endPoint y: 81, distance: 11.7
click at [790, 77] on div "Sales Orders" at bounding box center [803, 76] width 65 height 14
click at [1411, 88] on button "Create order" at bounding box center [1405, 89] width 90 height 25
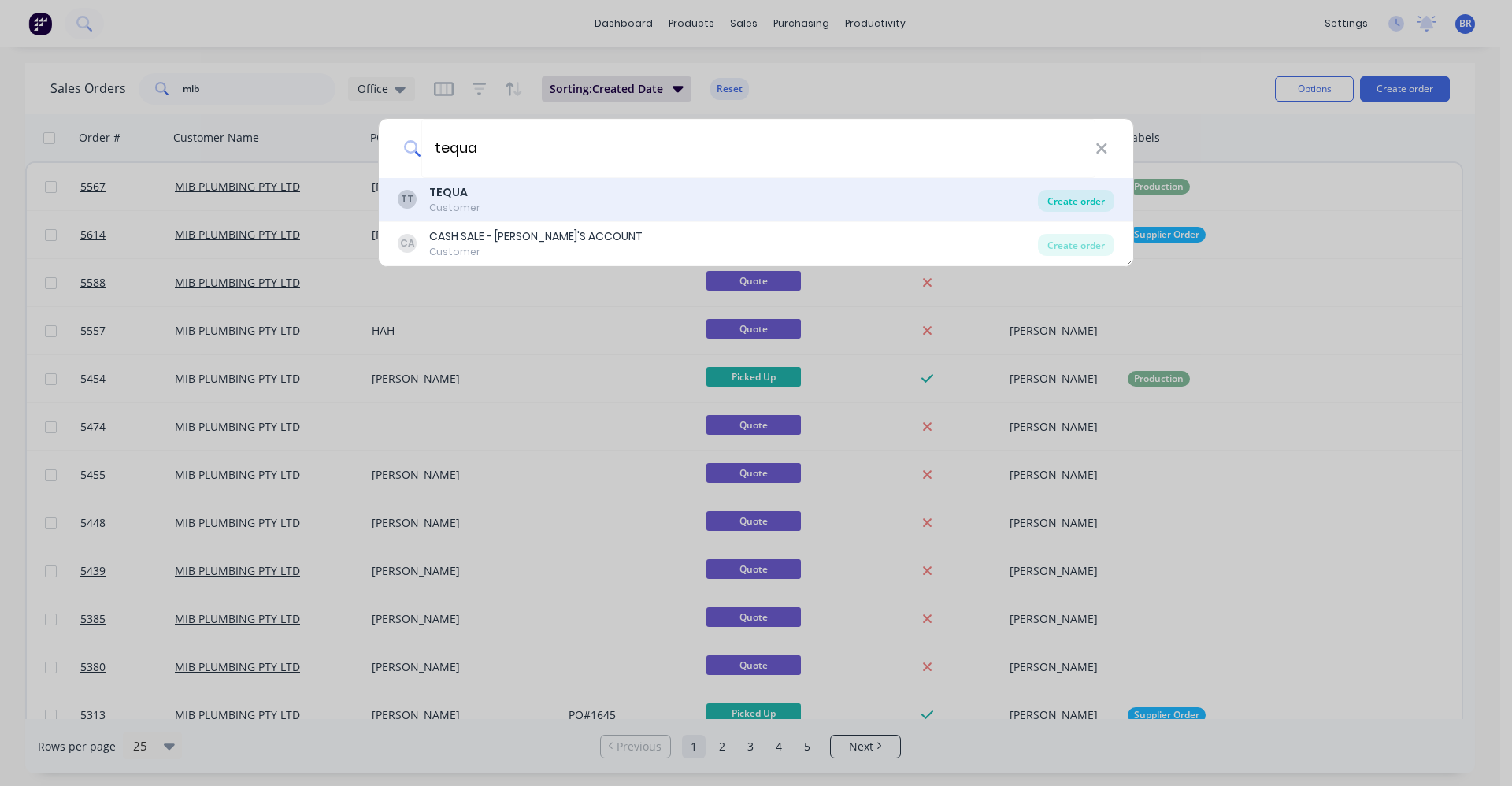
type input "tequa"
click at [1072, 202] on div "Create order" at bounding box center [1076, 200] width 77 height 22
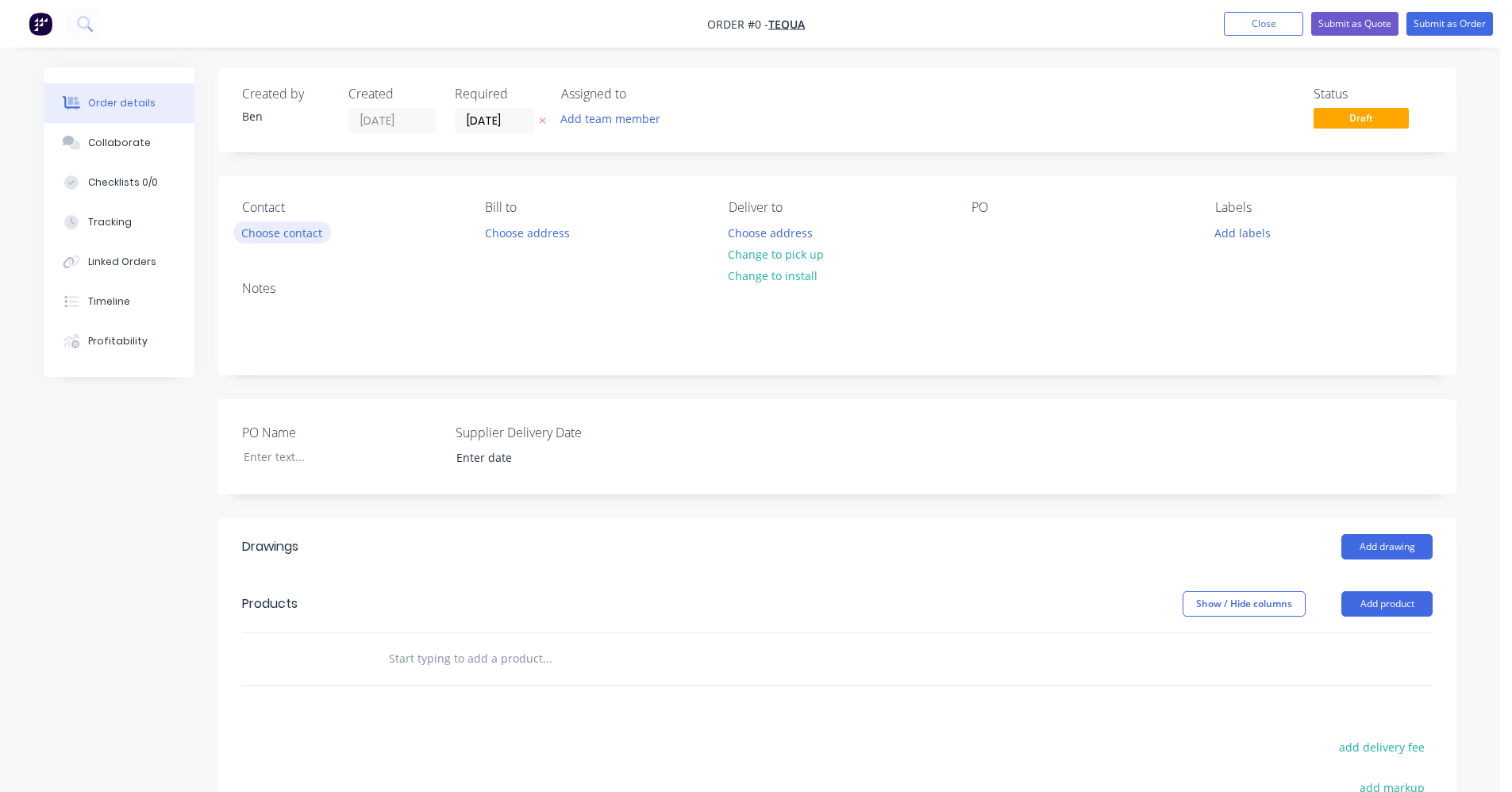
click at [285, 237] on button "Choose contact" at bounding box center [282, 231] width 98 height 21
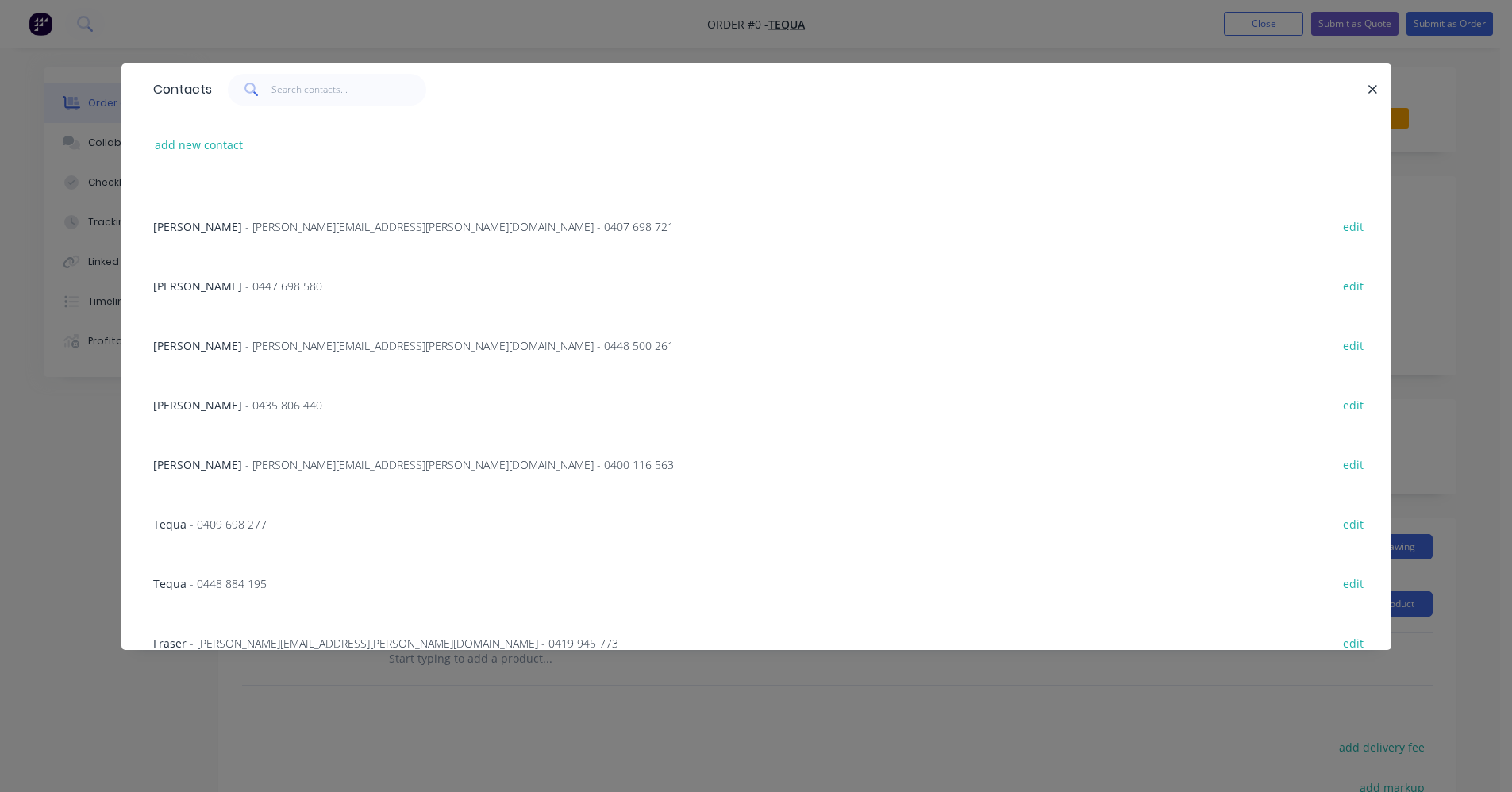
scroll to position [556, 0]
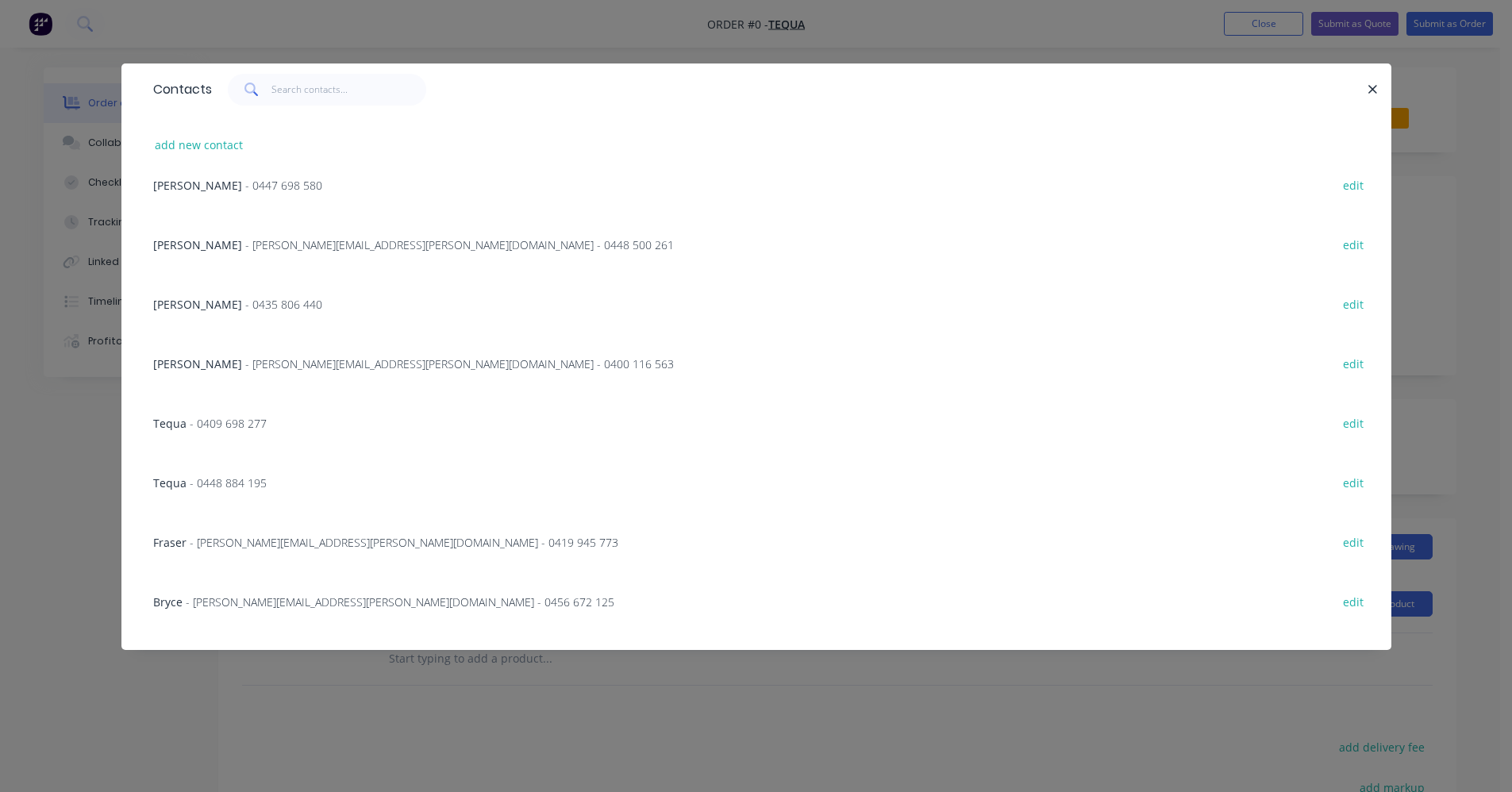
click at [255, 186] on span "- 0447 698 580" at bounding box center [283, 185] width 77 height 15
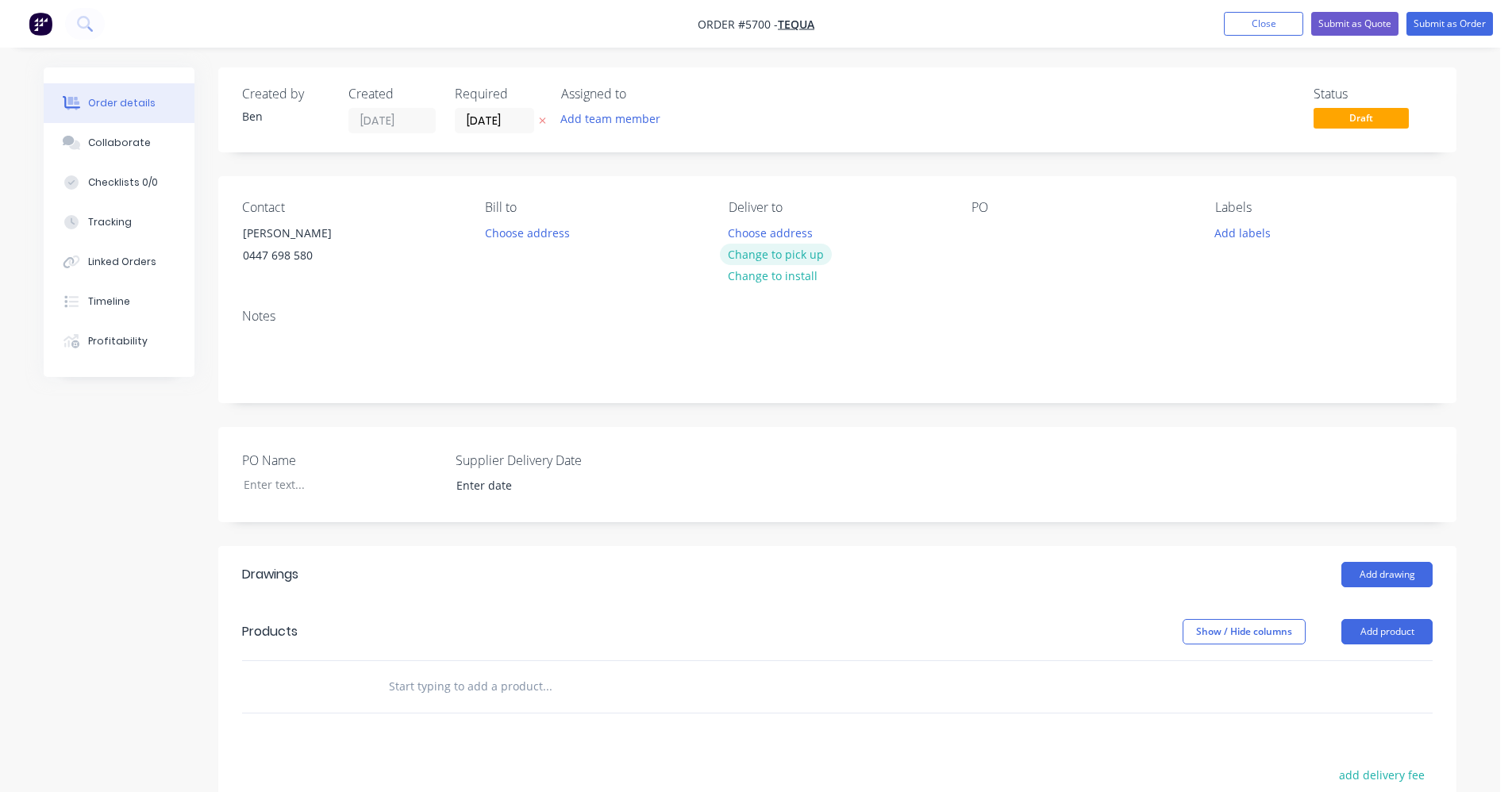
click at [779, 256] on button "Change to pick up" at bounding box center [776, 254] width 113 height 21
click at [983, 226] on div at bounding box center [984, 232] width 25 height 23
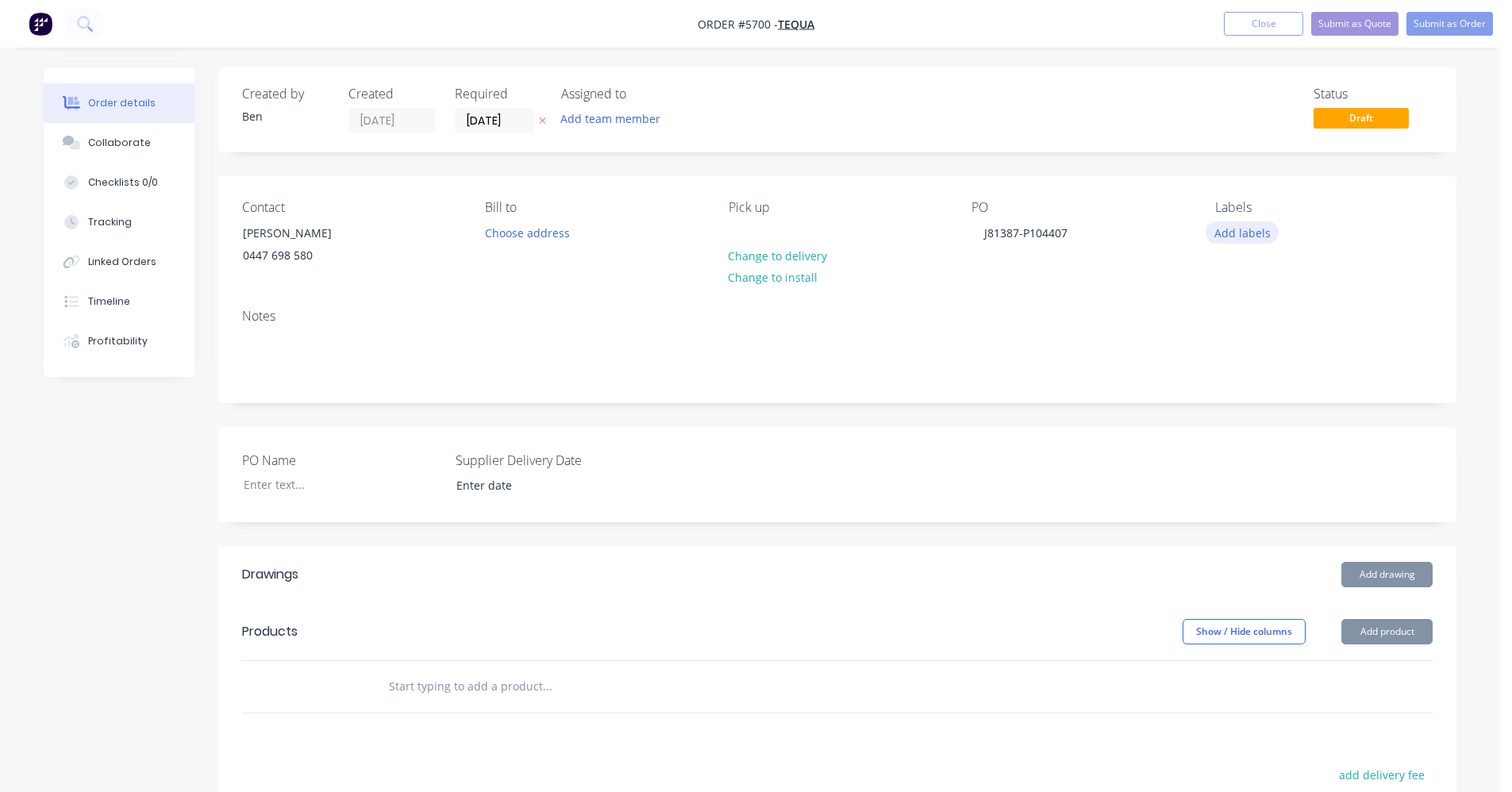
click at [1254, 237] on button "Add labels" at bounding box center [1242, 231] width 73 height 21
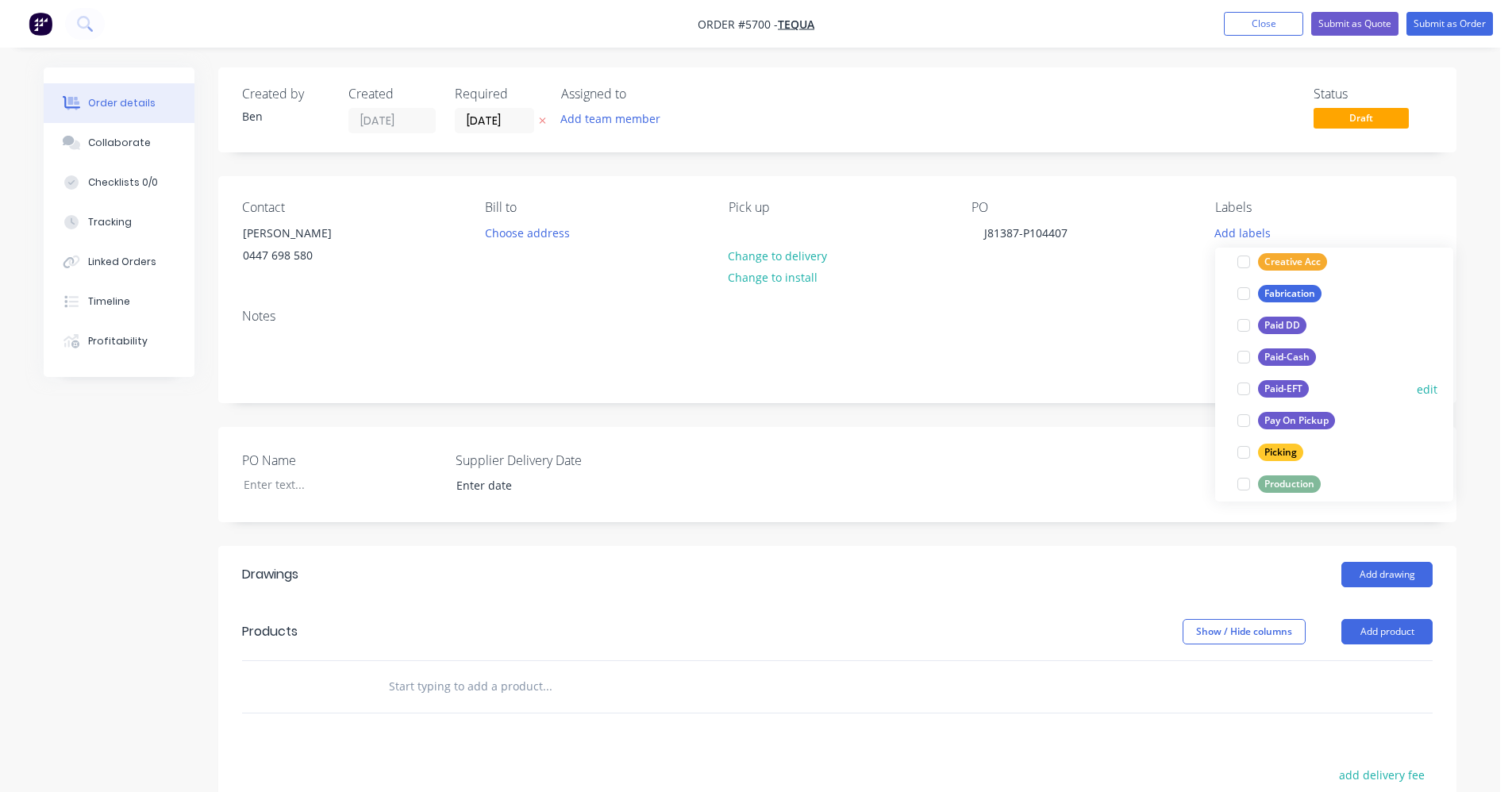
scroll to position [159, 0]
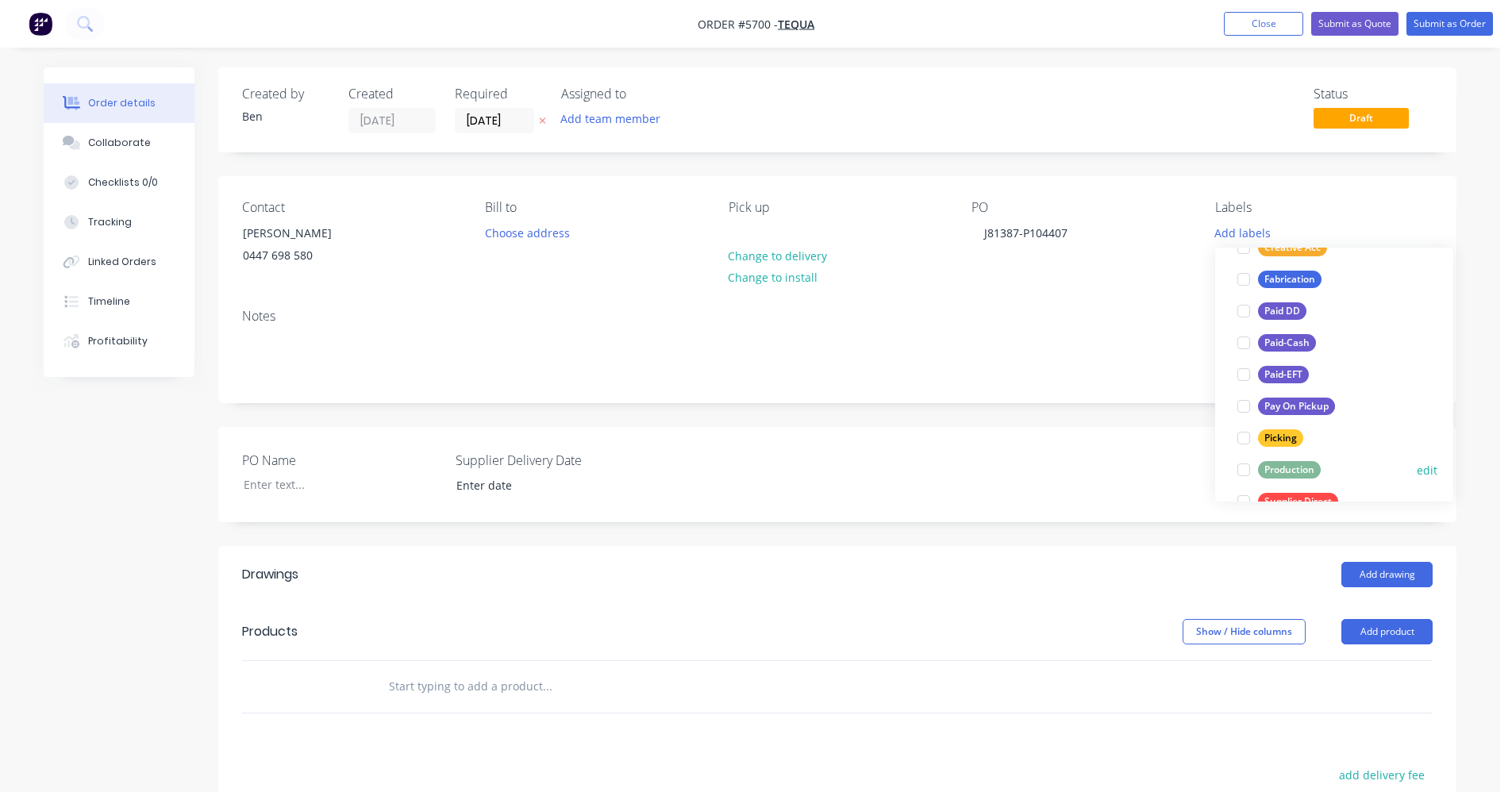
click at [1292, 468] on div "Production" at bounding box center [1289, 470] width 63 height 17
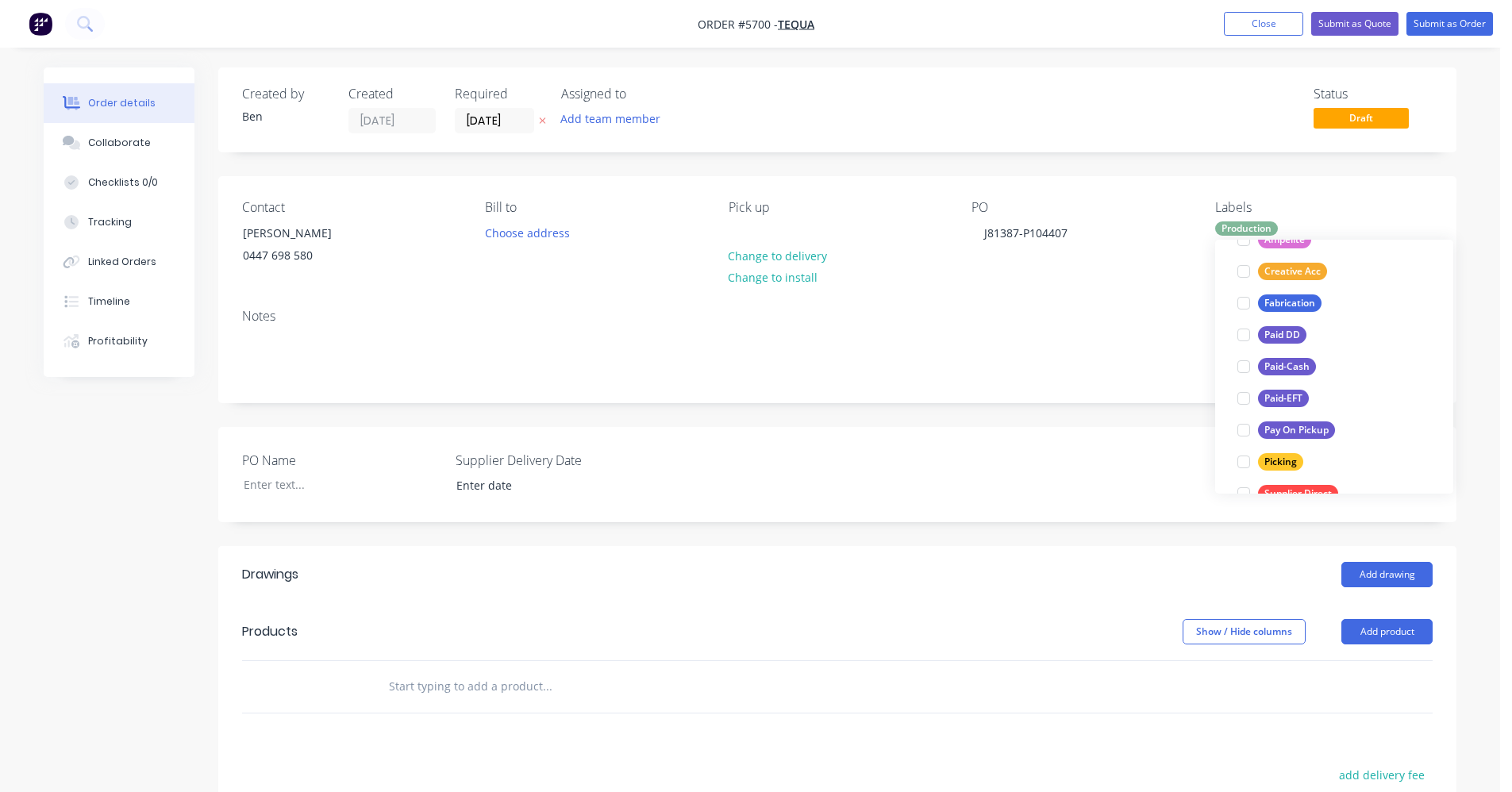
scroll to position [0, 0]
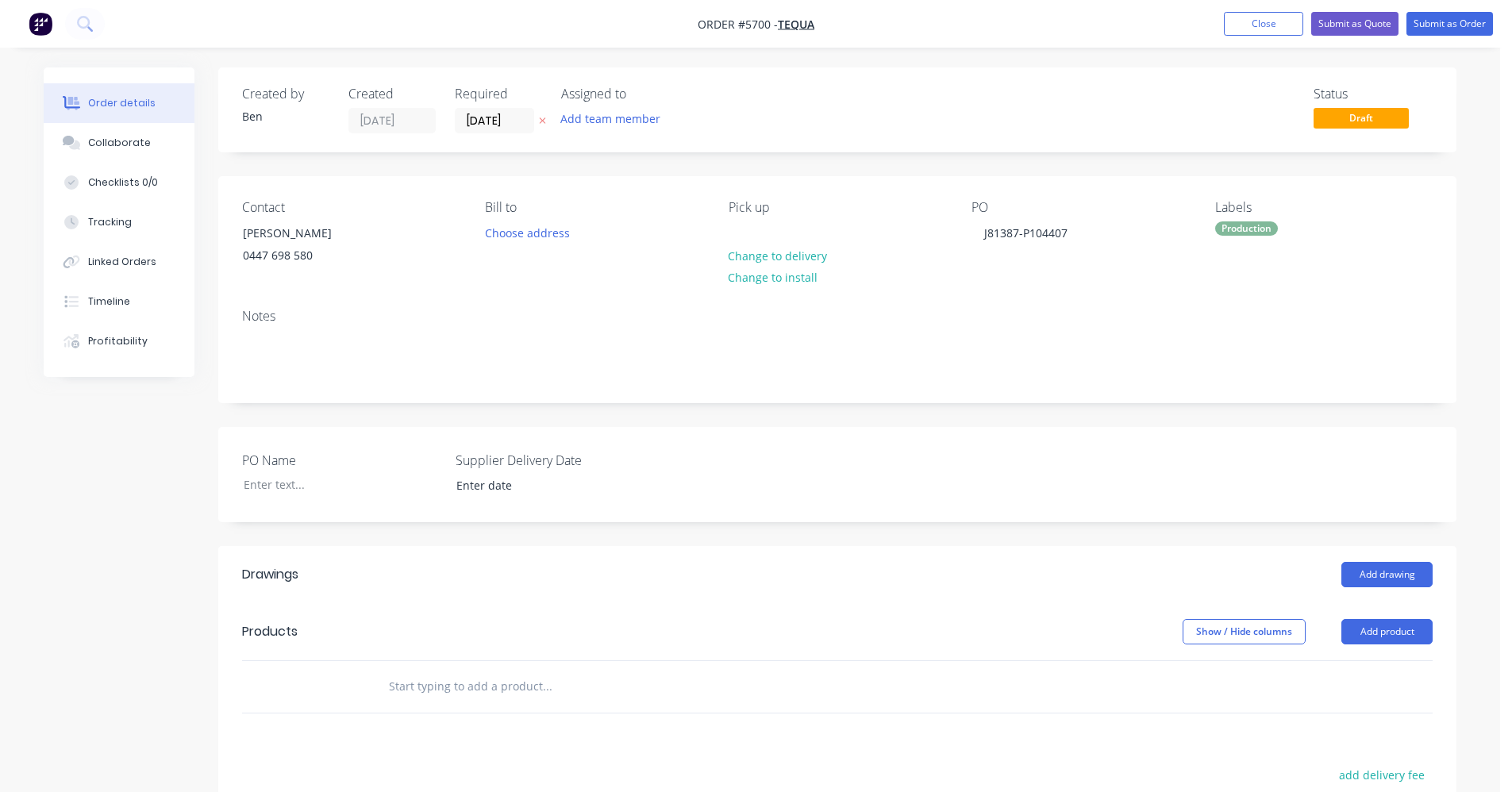
click at [1062, 445] on div "PO Name Supplier Delivery Date" at bounding box center [837, 475] width 1238 height 95
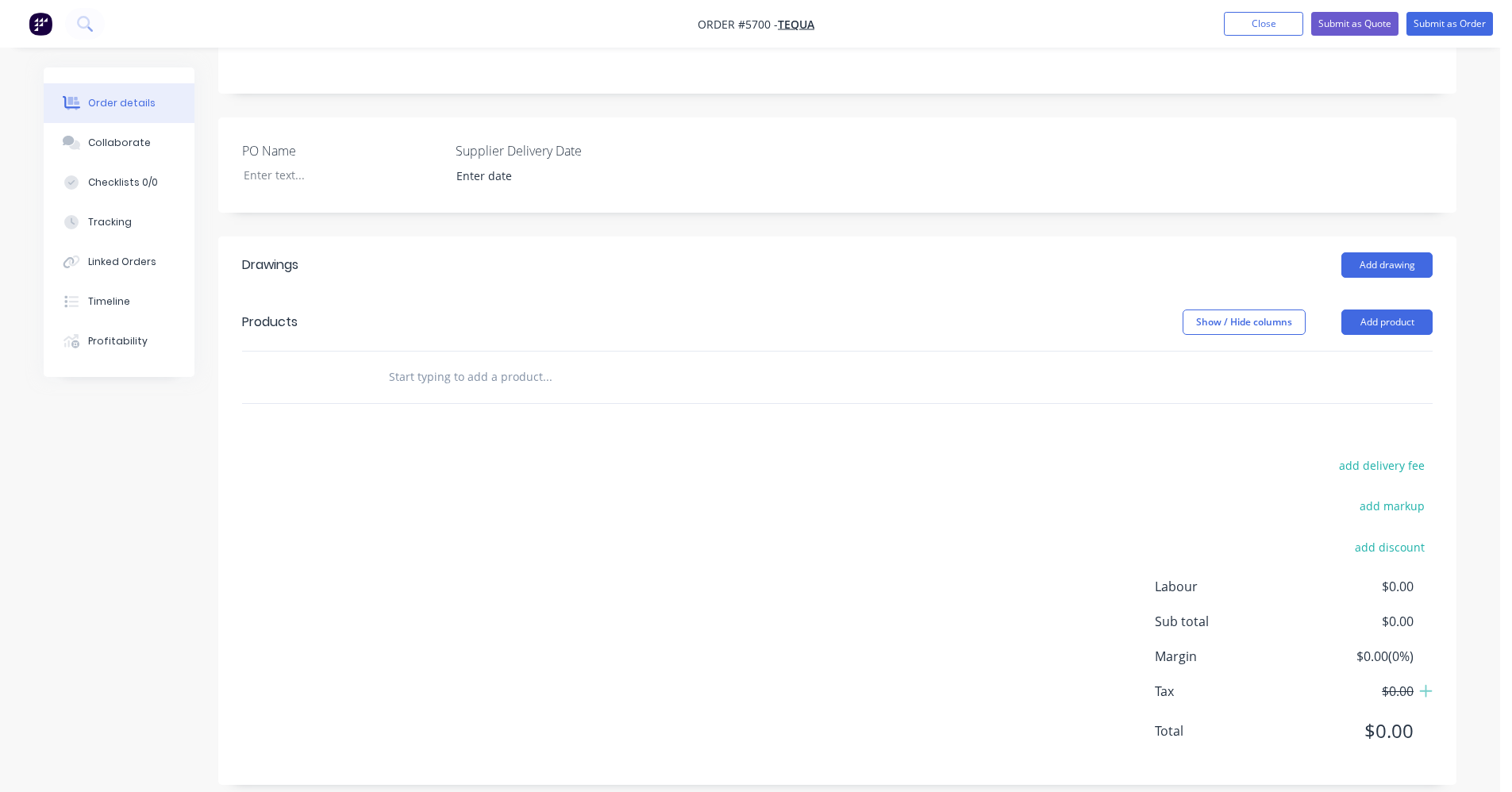
scroll to position [326, 0]
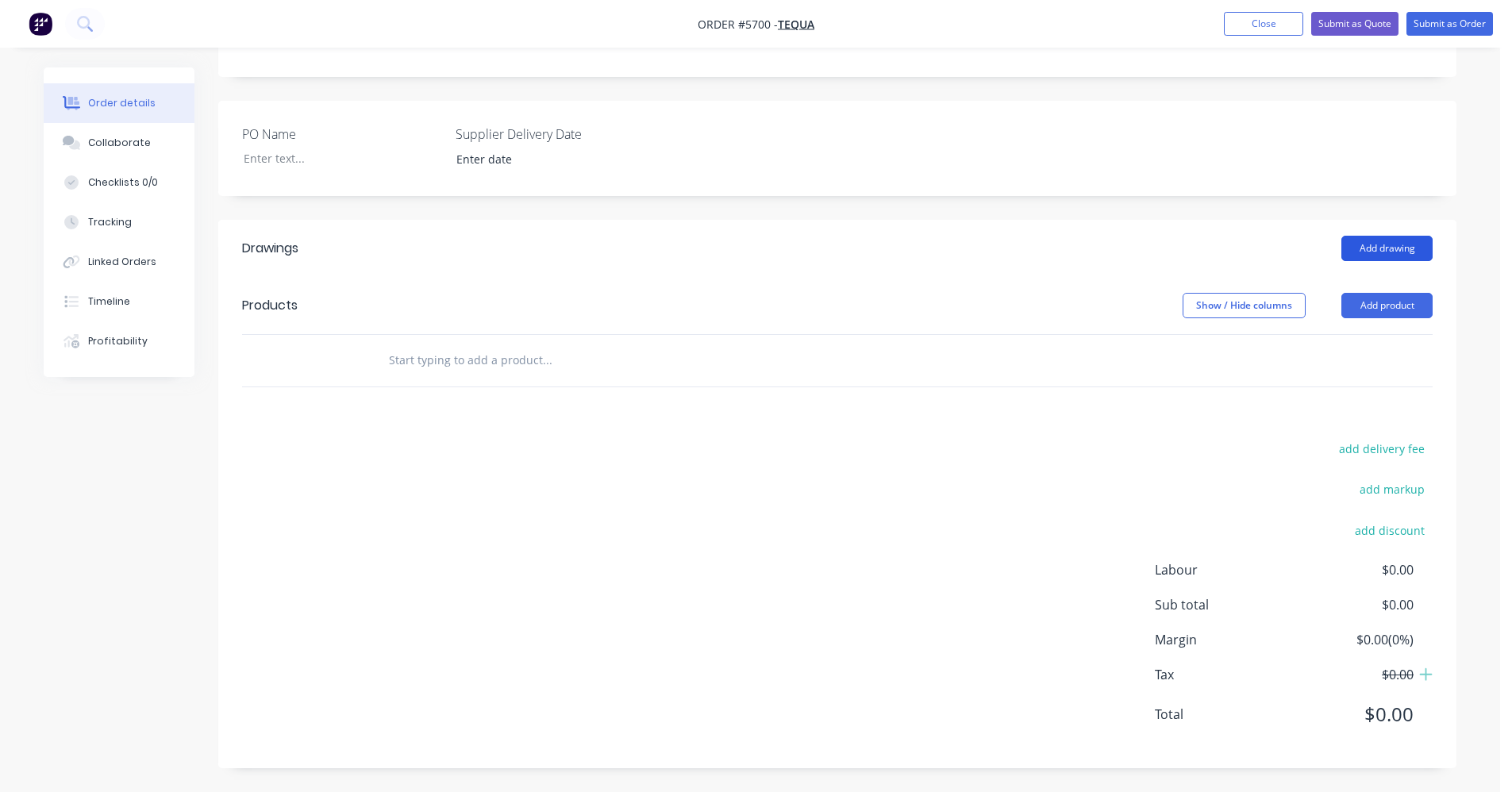
click at [1374, 247] on button "Add drawing" at bounding box center [1386, 248] width 91 height 25
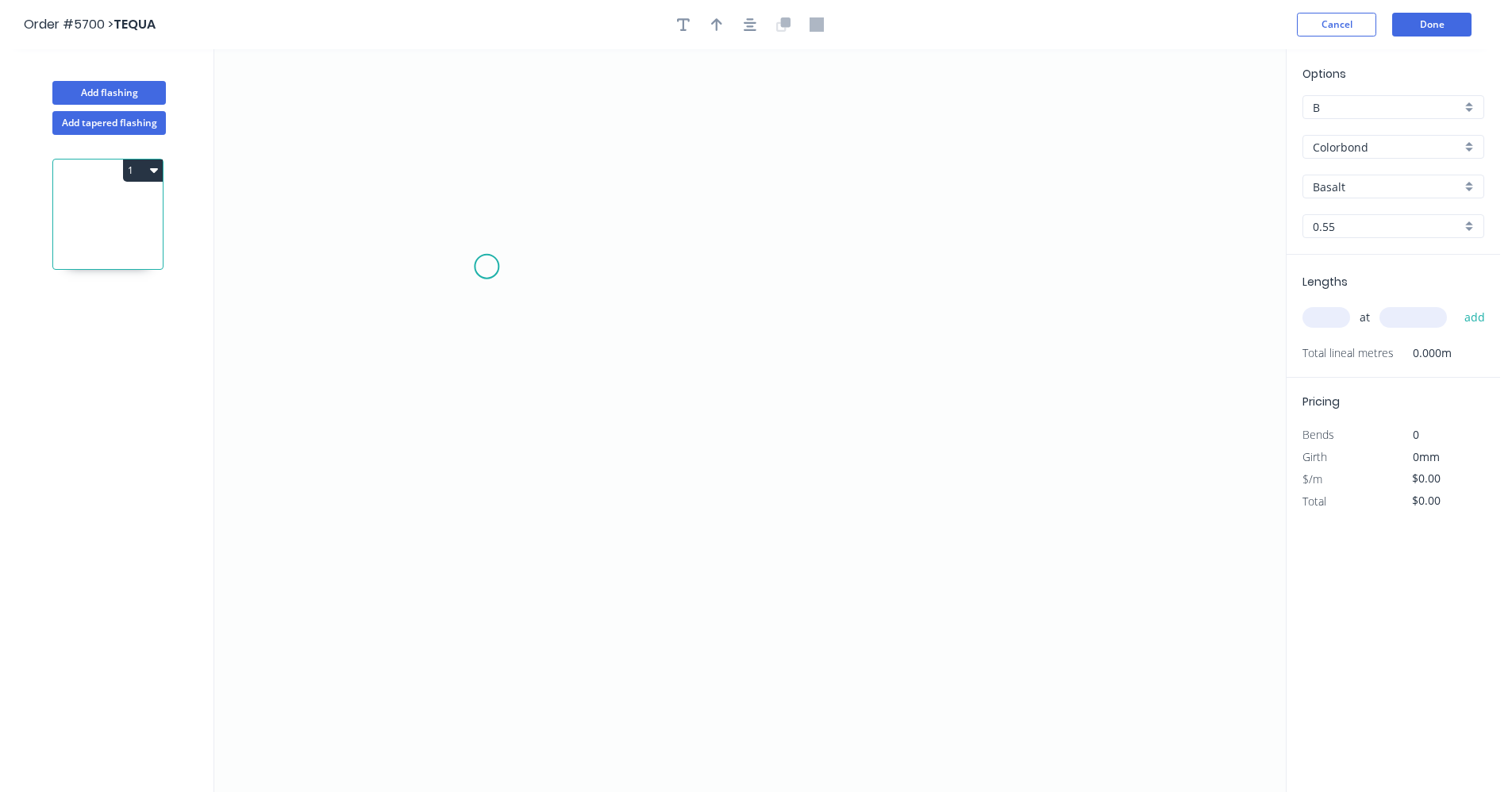
click at [487, 266] on icon "0" at bounding box center [749, 421] width 1071 height 743
click at [782, 428] on icon "0" at bounding box center [749, 421] width 1071 height 743
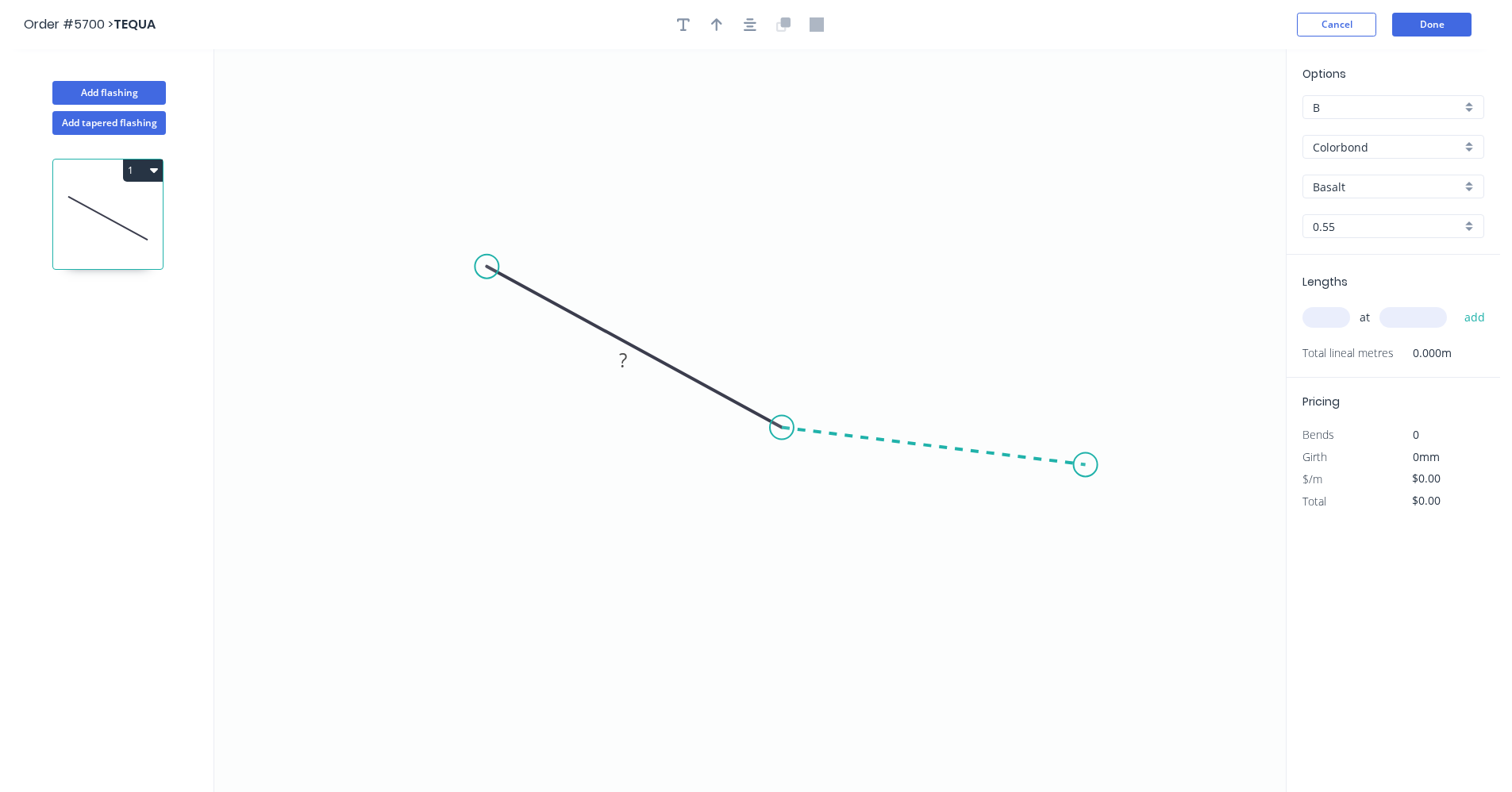
click at [1086, 465] on icon "0 ?" at bounding box center [749, 421] width 1071 height 743
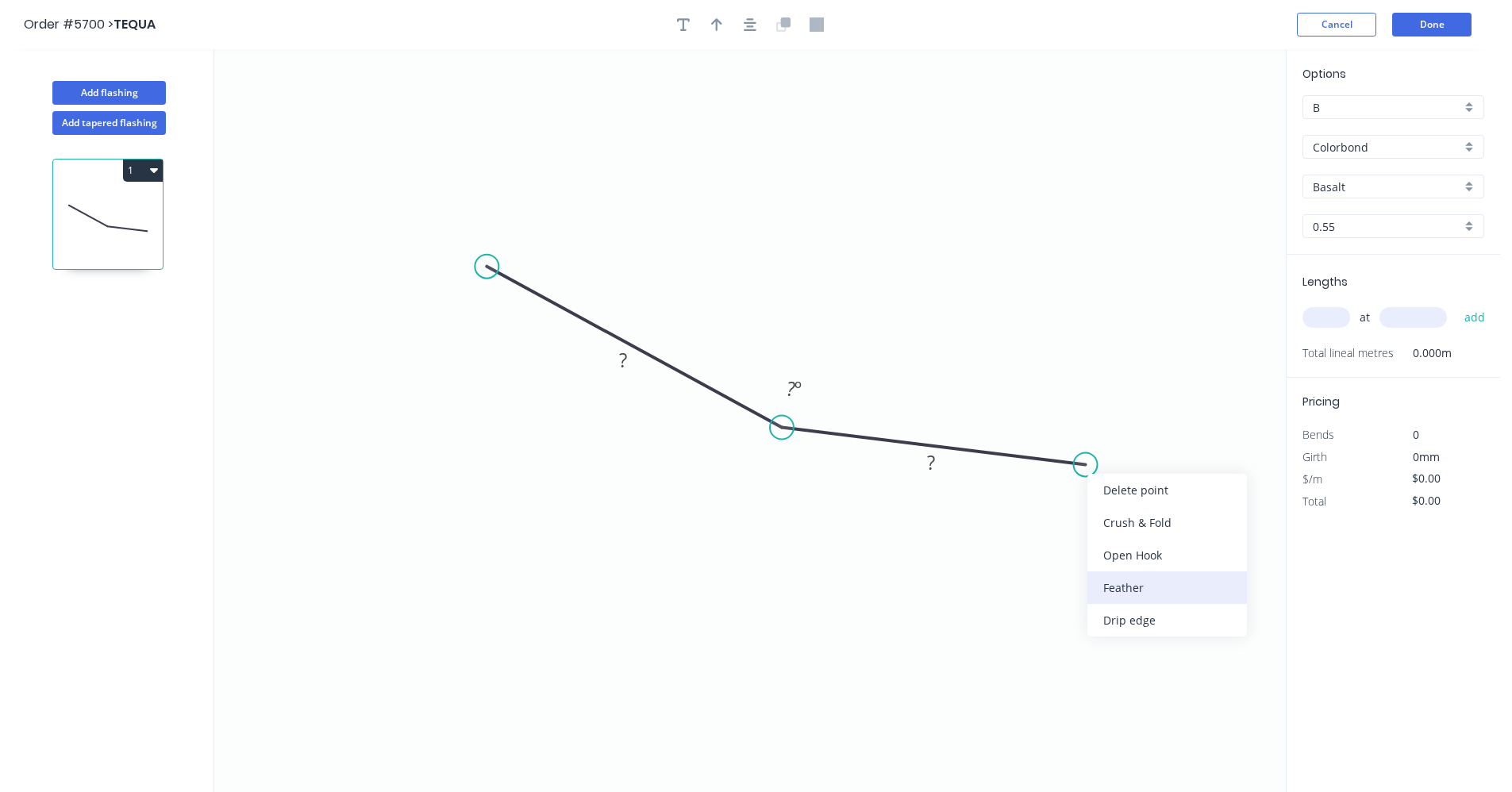
click at [1138, 588] on div "Feather" at bounding box center [1167, 587] width 160 height 33
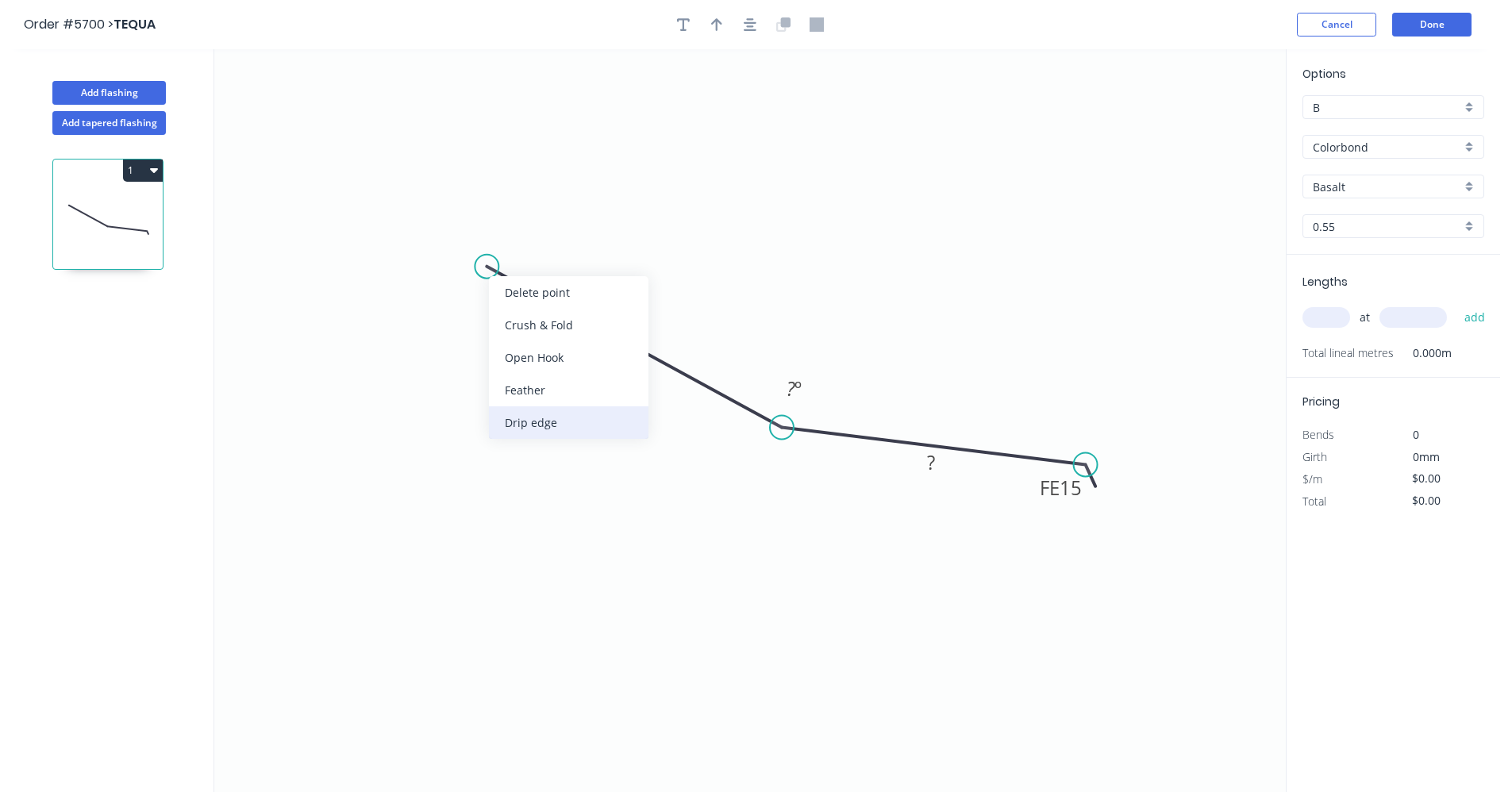
click at [551, 415] on div "Drip edge" at bounding box center [569, 422] width 160 height 33
drag, startPoint x: 525, startPoint y: 328, endPoint x: 549, endPoint y: 323, distance: 24.5
click at [526, 328] on div "Flip bend" at bounding box center [561, 324] width 160 height 33
click at [640, 370] on rect at bounding box center [622, 359] width 52 height 33
click at [630, 359] on rect at bounding box center [623, 361] width 32 height 22
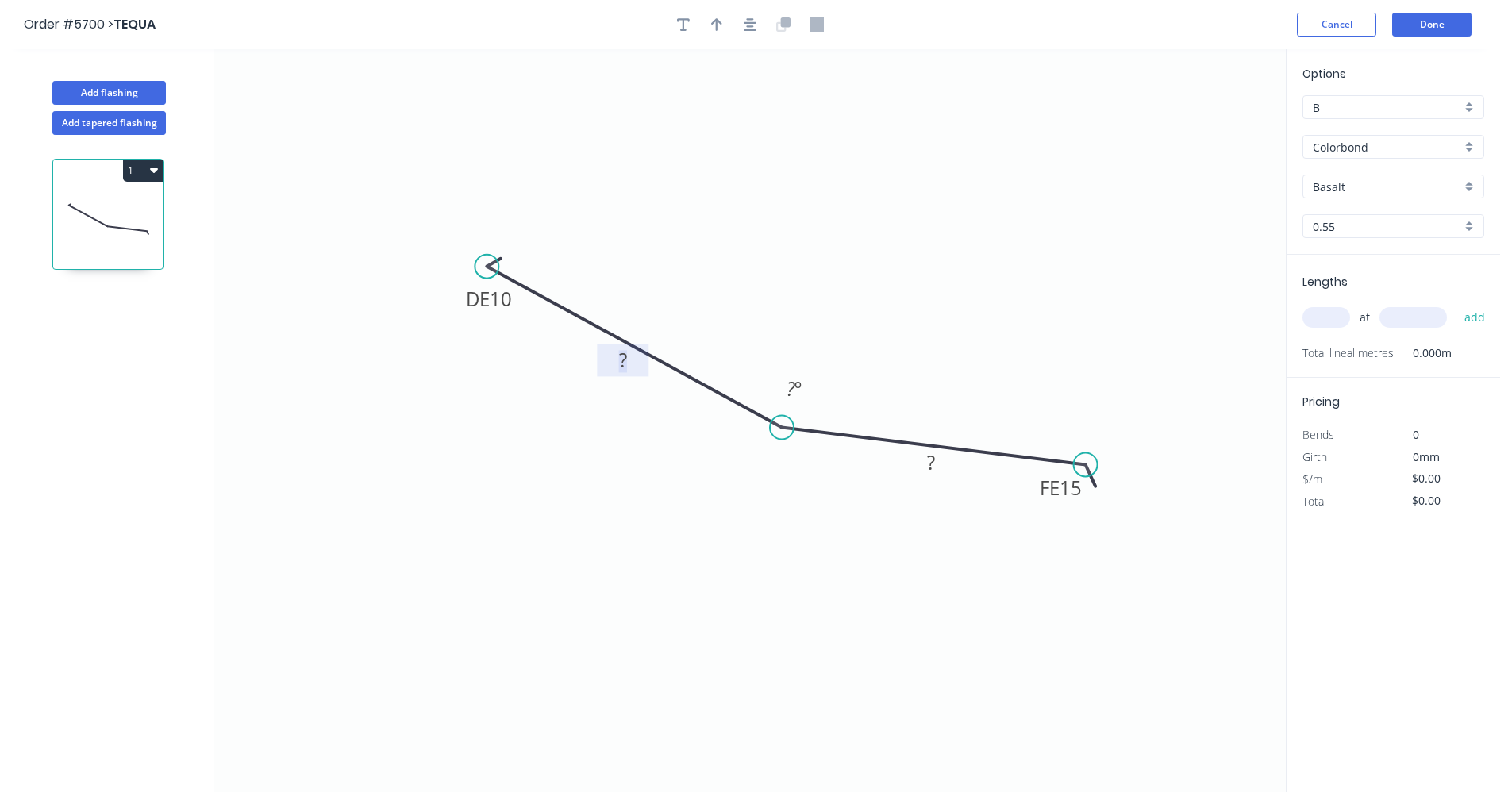
click at [622, 357] on tspan "?" at bounding box center [623, 359] width 8 height 26
click at [796, 388] on tspan "º" at bounding box center [798, 388] width 7 height 26
click at [943, 476] on rect at bounding box center [931, 462] width 52 height 33
click at [931, 460] on tspan "?" at bounding box center [931, 462] width 8 height 26
type input "$18.47"
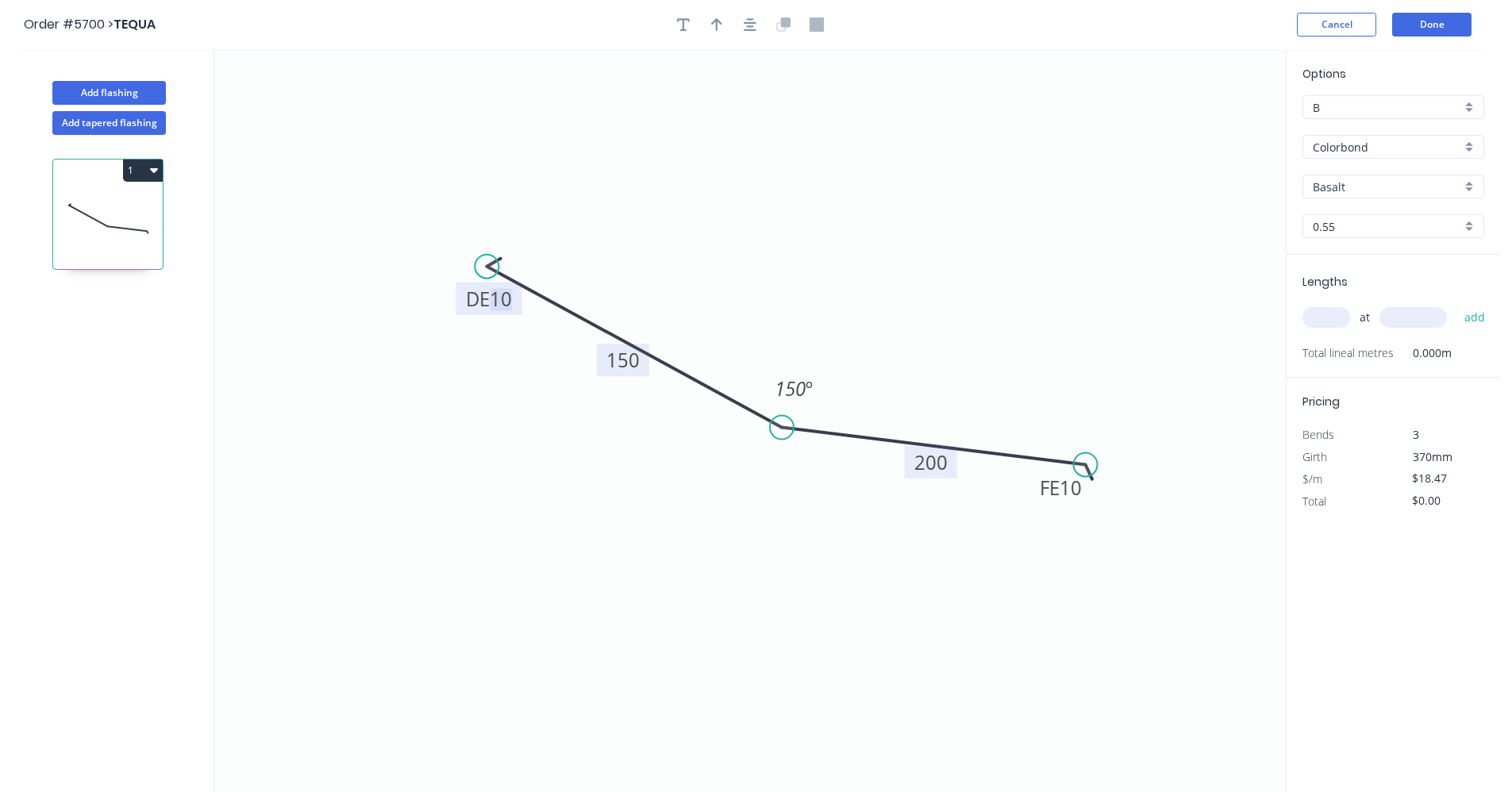
click at [1461, 187] on div "Basalt" at bounding box center [1393, 187] width 182 height 24
click at [1337, 270] on div "Surfmist" at bounding box center [1393, 269] width 181 height 28
type input "Surfmist"
click at [1334, 316] on input "text" at bounding box center [1326, 317] width 48 height 21
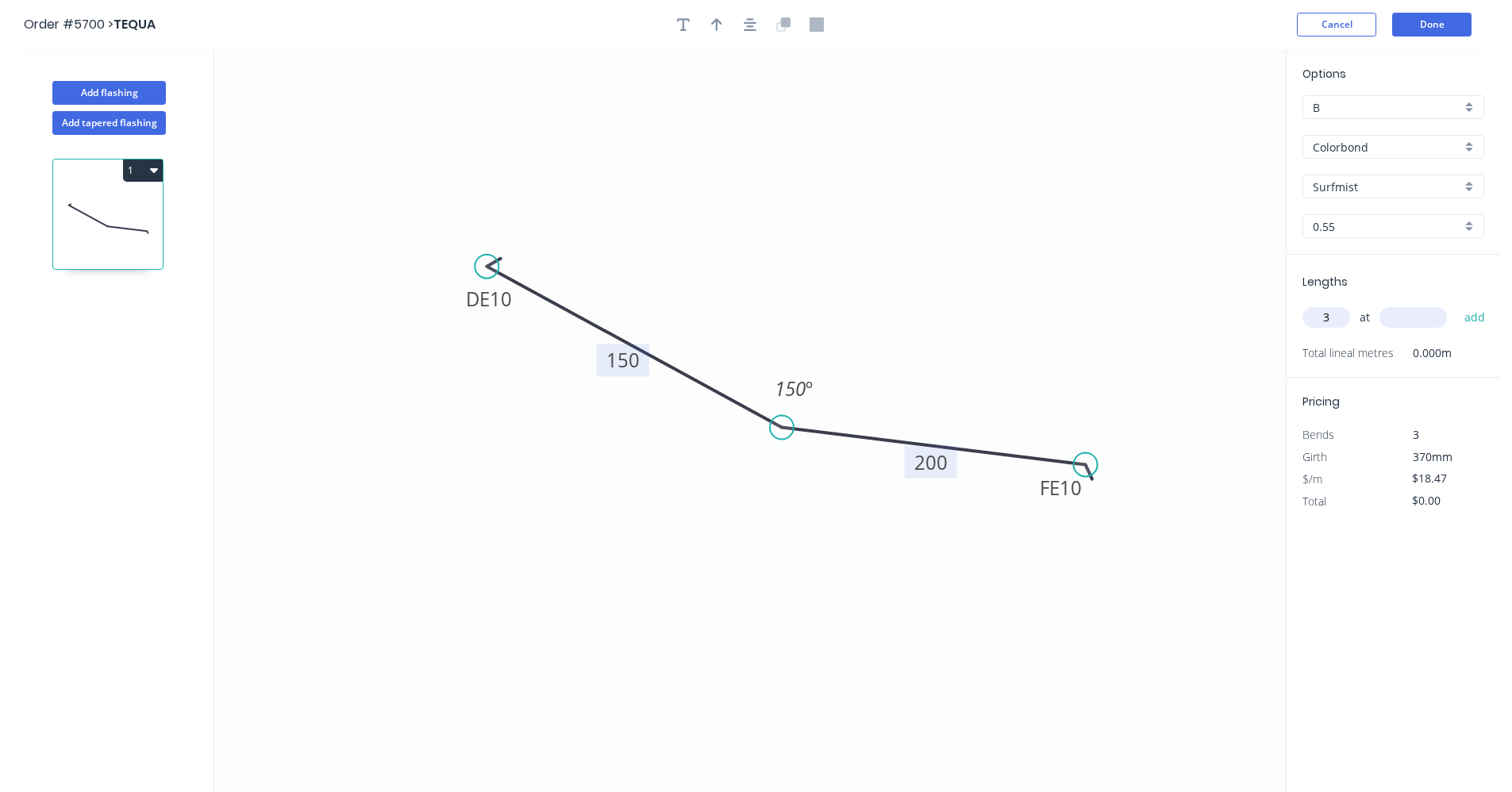
type input "3"
type input "5000"
click at [1456, 304] on button "add" at bounding box center [1475, 317] width 37 height 27
type input "$277.05"
click at [1417, 25] on button "Done" at bounding box center [1432, 25] width 80 height 24
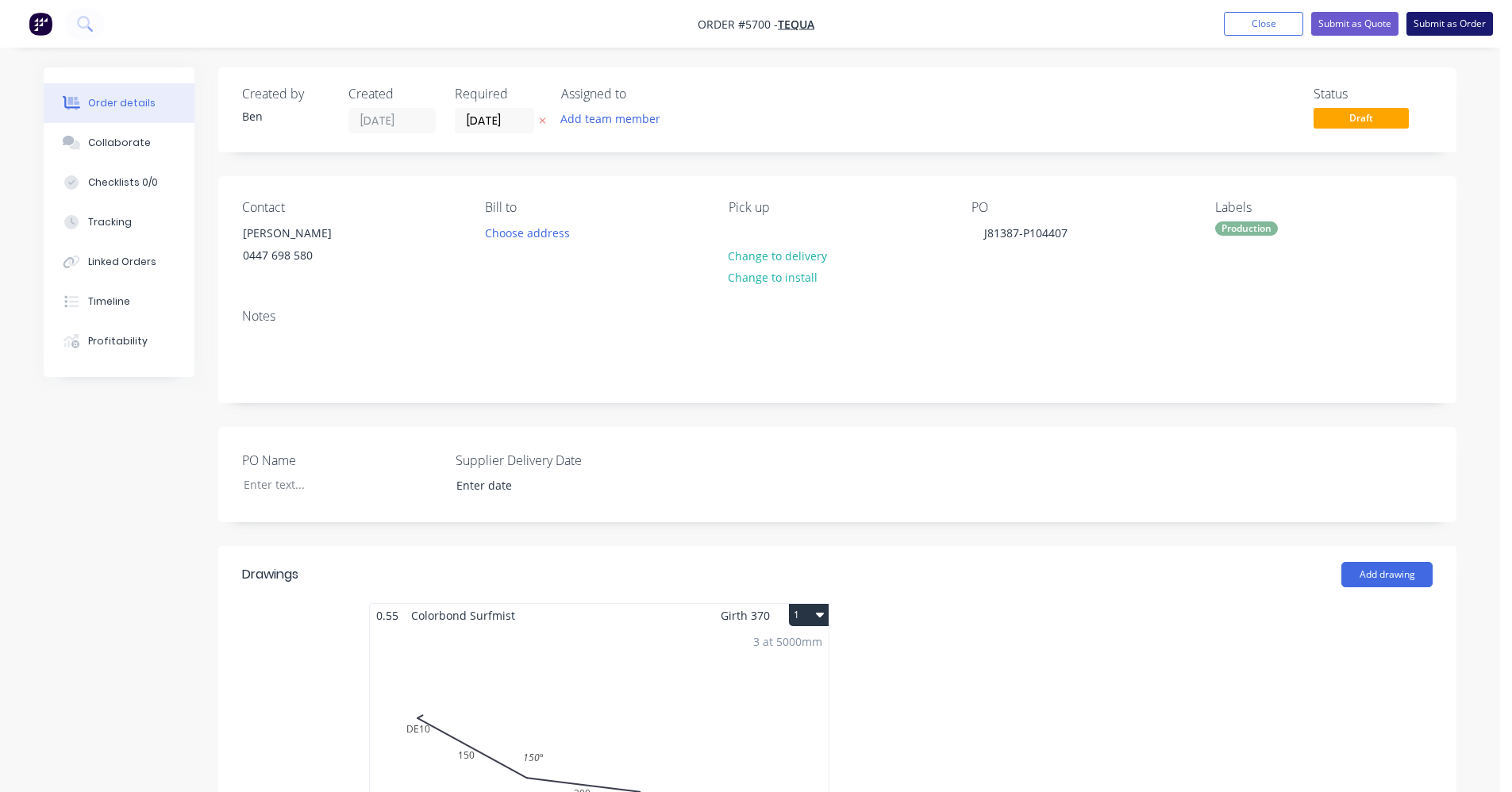
click at [1470, 29] on button "Submit as Order" at bounding box center [1449, 24] width 87 height 24
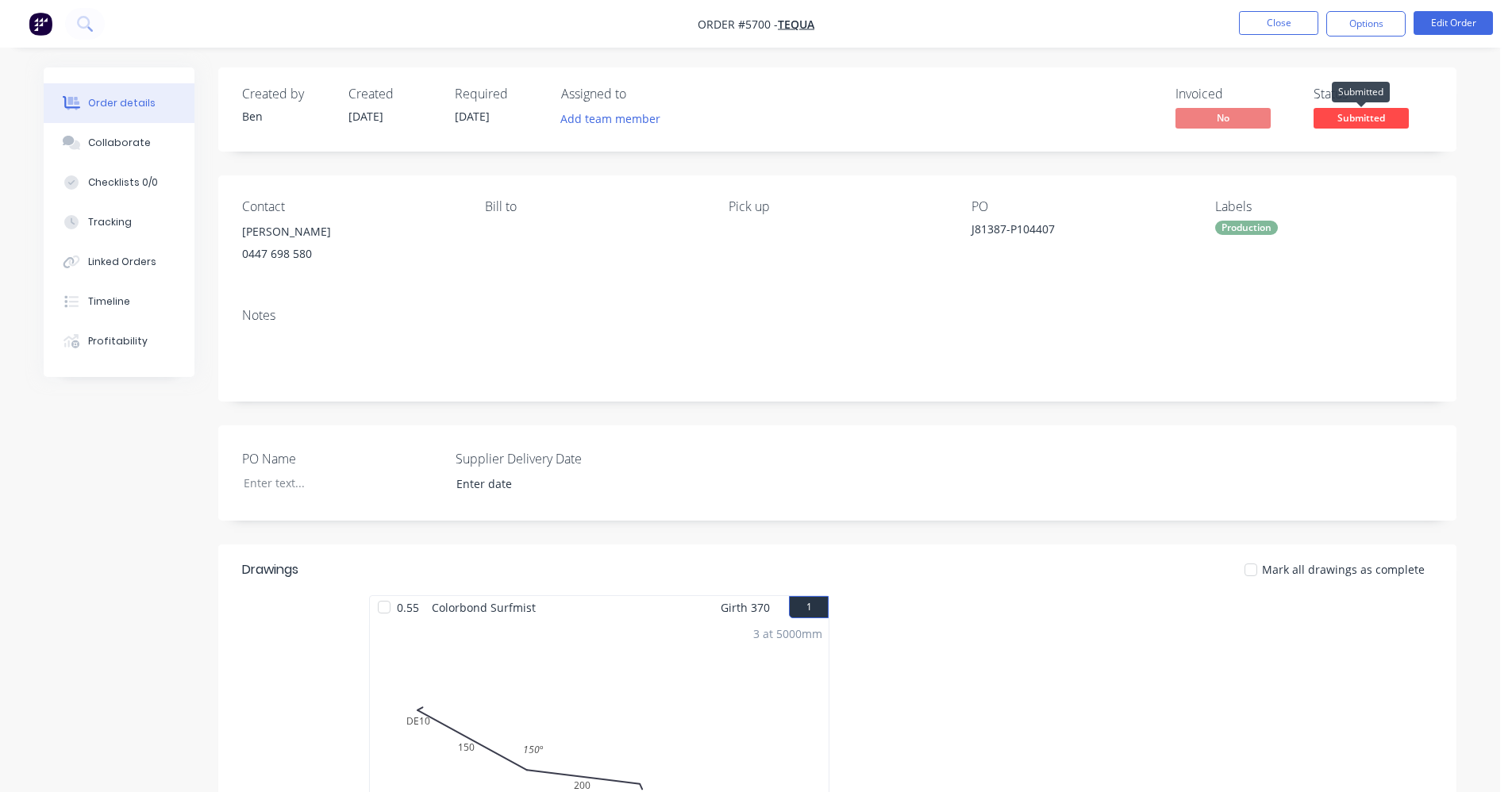
click at [1355, 124] on span "Submitted" at bounding box center [1361, 118] width 95 height 20
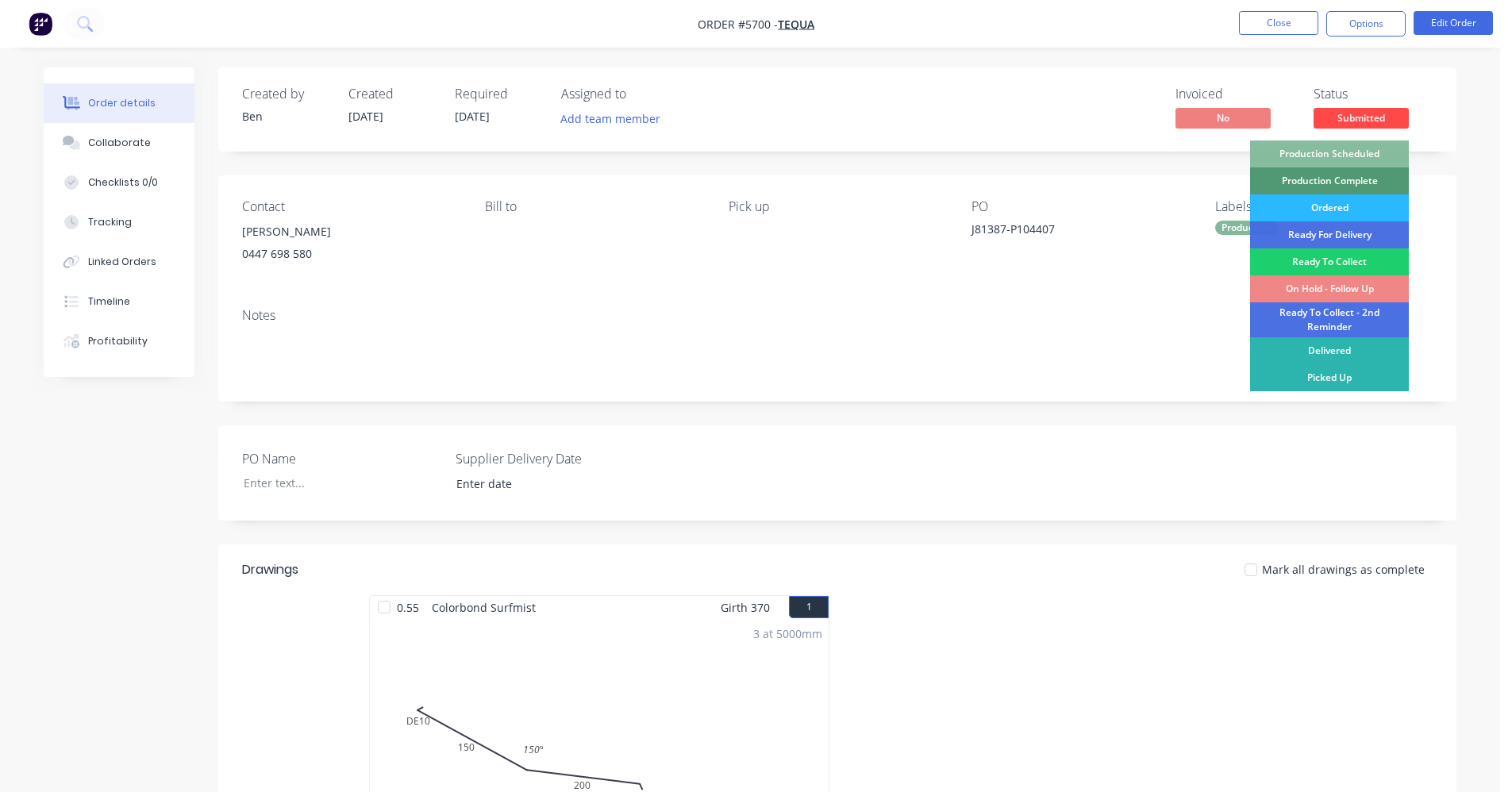
drag, startPoint x: 1358, startPoint y: 152, endPoint x: 1345, endPoint y: 142, distance: 16.4
click at [1358, 151] on div "Production Scheduled" at bounding box center [1330, 154] width 159 height 27
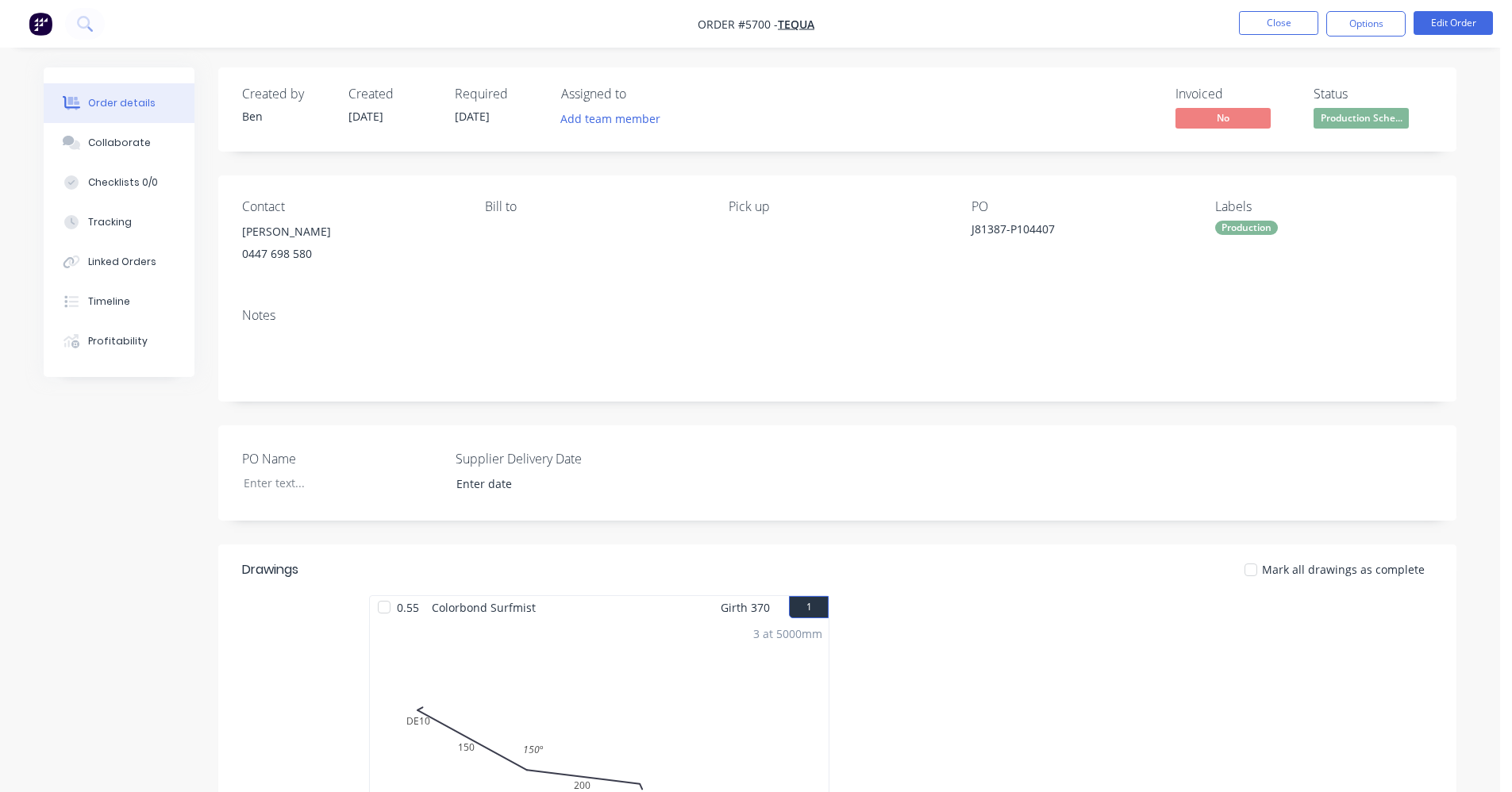
drag, startPoint x: 1273, startPoint y: 29, endPoint x: 1331, endPoint y: 37, distance: 58.5
click at [1181, 45] on nav "Order #5700 - TEQUA Close Options Edit Order" at bounding box center [756, 24] width 1512 height 48
click at [1372, 33] on button "Options" at bounding box center [1366, 24] width 80 height 25
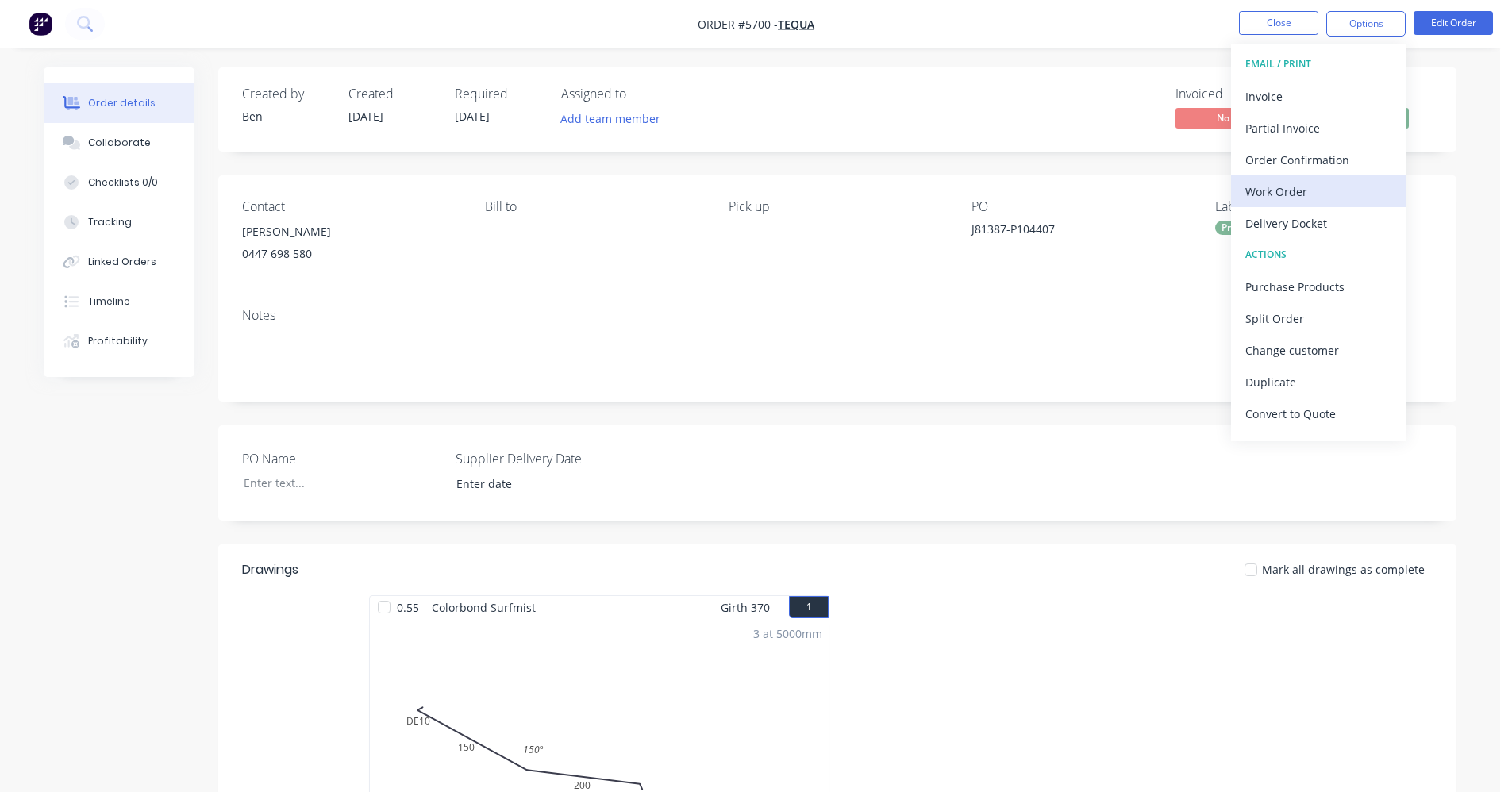
click at [1286, 189] on div "Work Order" at bounding box center [1319, 192] width 146 height 23
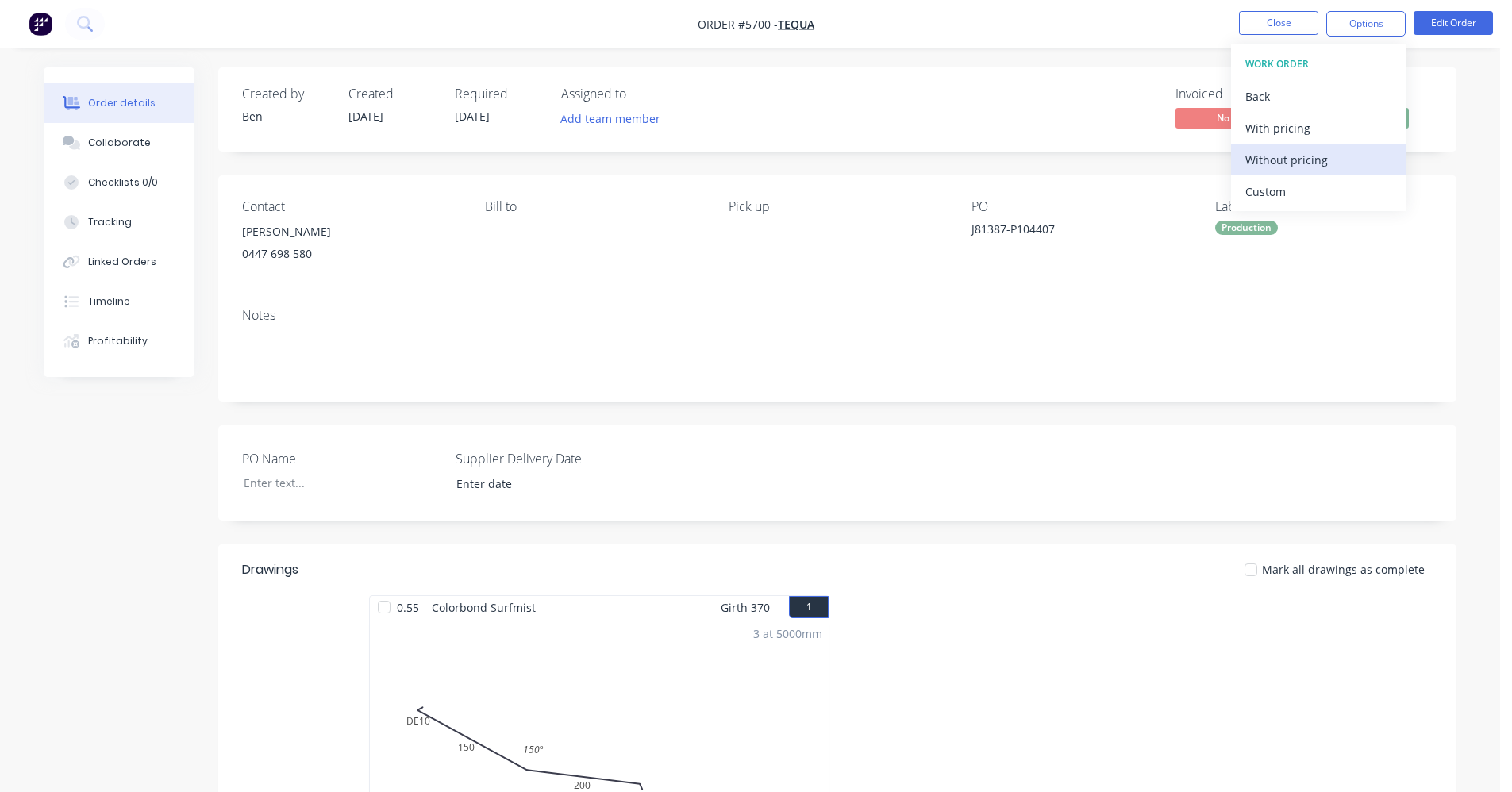
click at [1308, 167] on div "Without pricing" at bounding box center [1319, 160] width 146 height 23
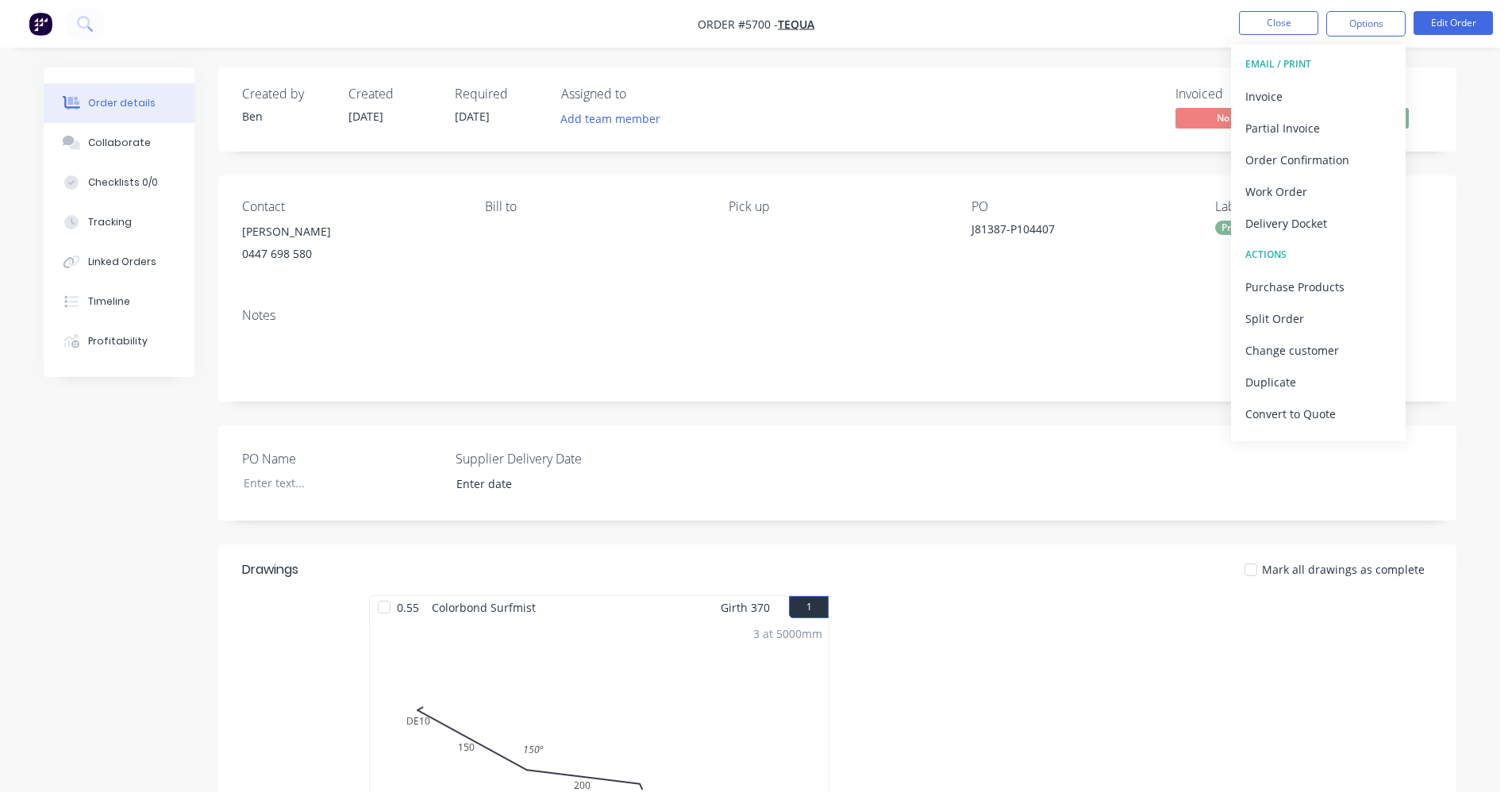
click at [916, 318] on div "Notes" at bounding box center [837, 315] width 1191 height 15
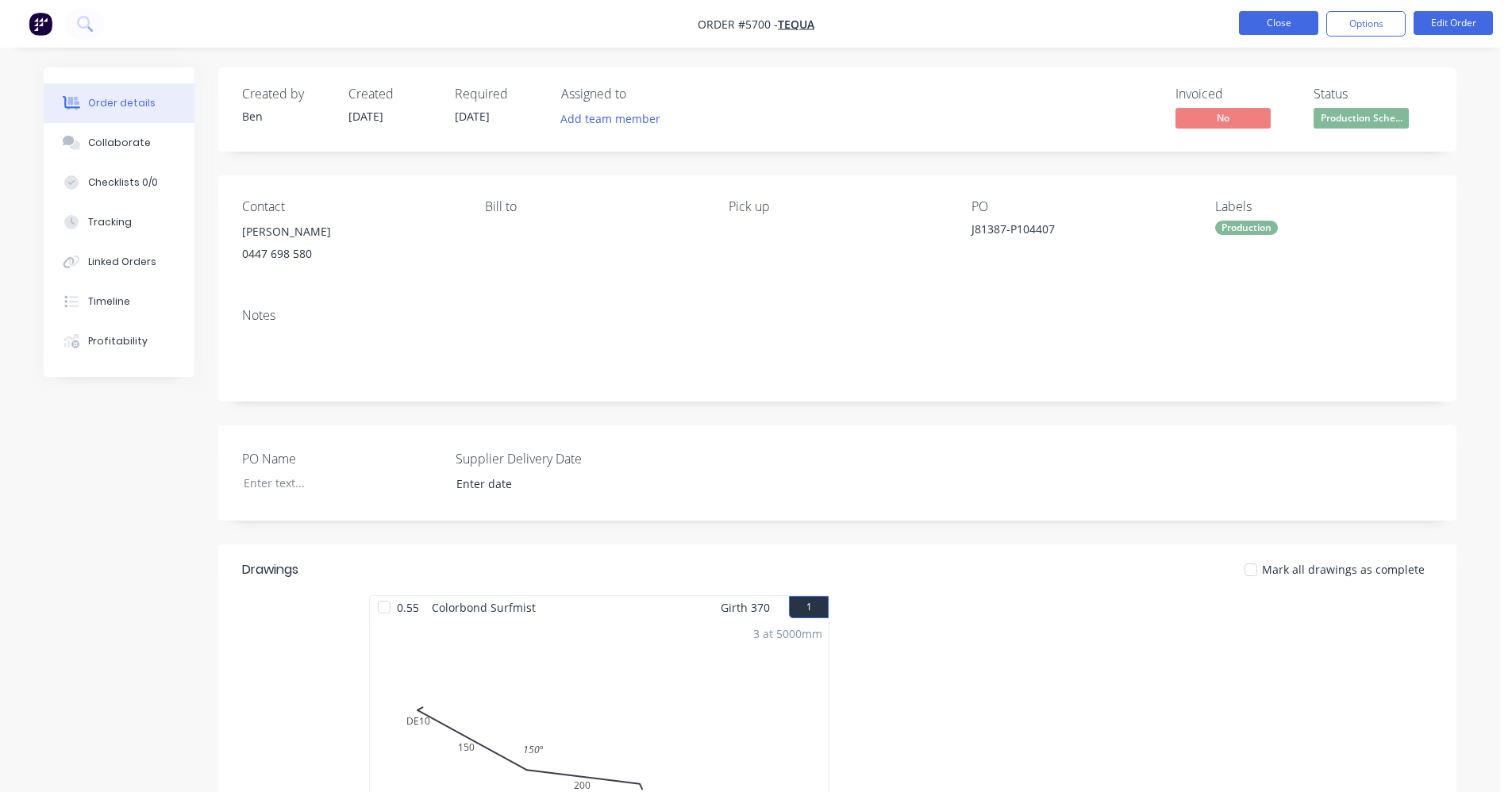
click at [1271, 29] on button "Close" at bounding box center [1279, 23] width 80 height 24
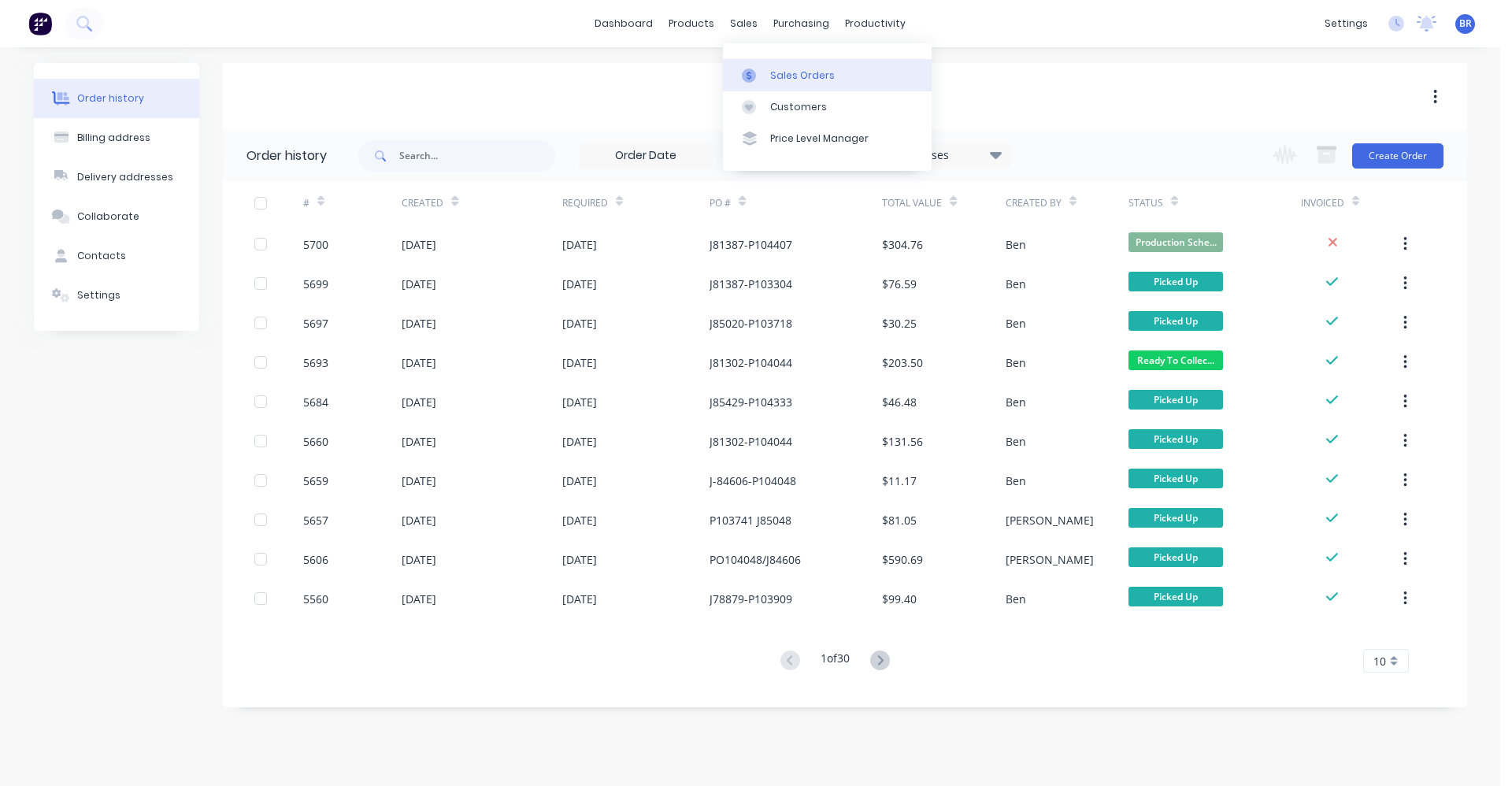
click at [803, 79] on div "Sales Orders" at bounding box center [803, 76] width 65 height 14
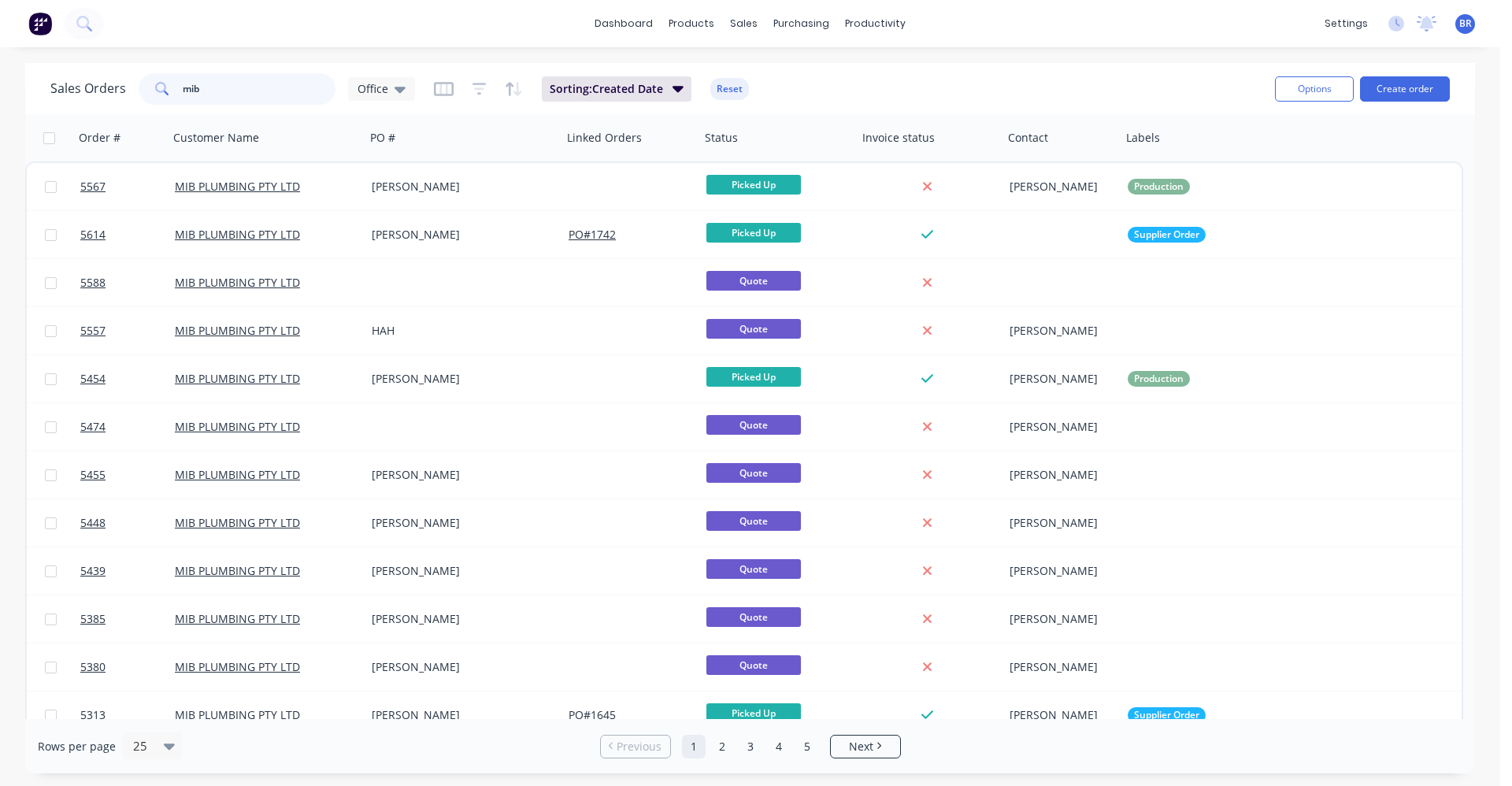
drag, startPoint x: 221, startPoint y: 85, endPoint x: 47, endPoint y: 85, distance: 174.0
click at [47, 85] on div "Sales Orders mib Office Sorting: Created Date Reset Options Create order" at bounding box center [750, 88] width 1450 height 51
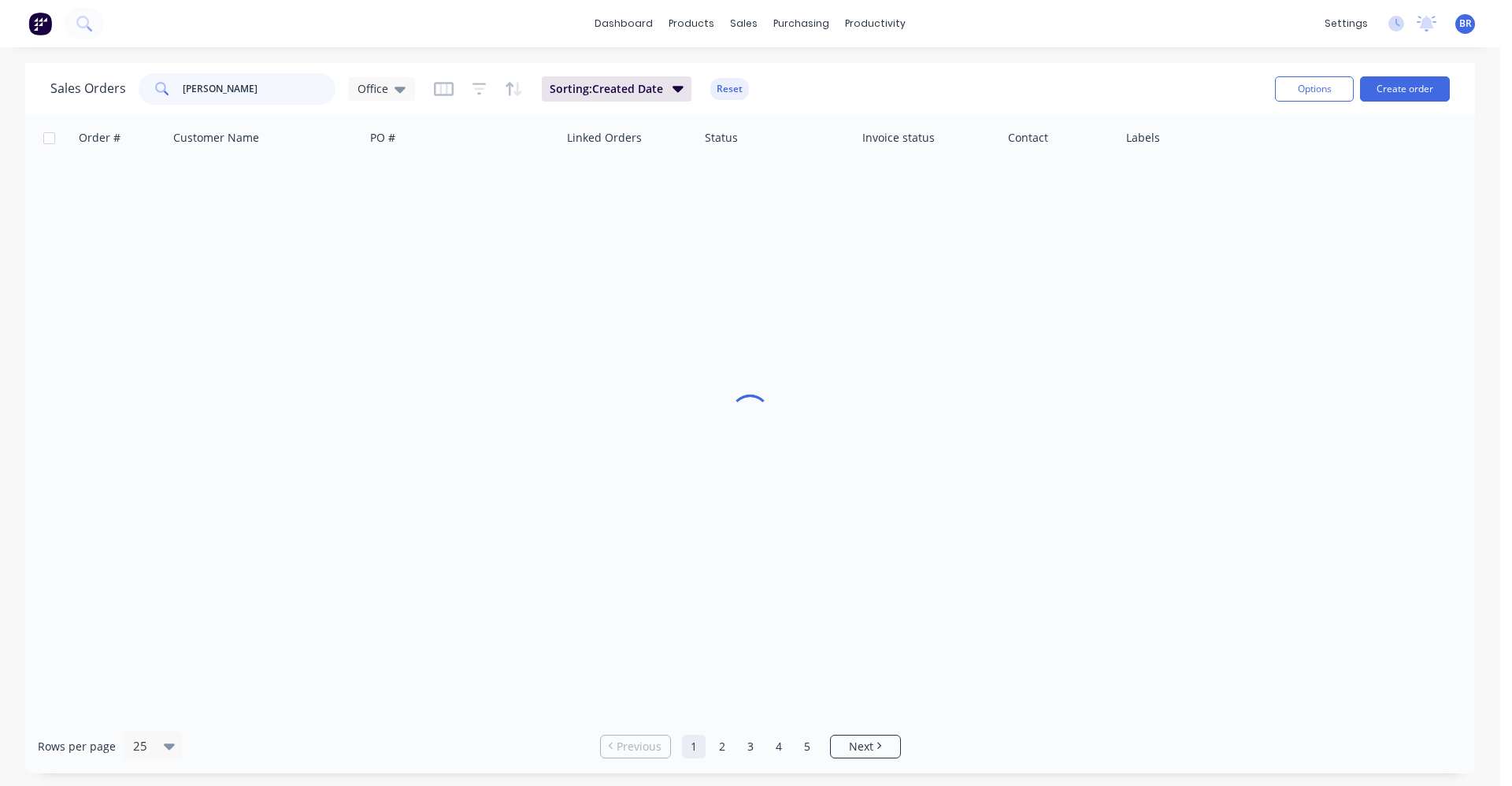
type input "[PERSON_NAME]"
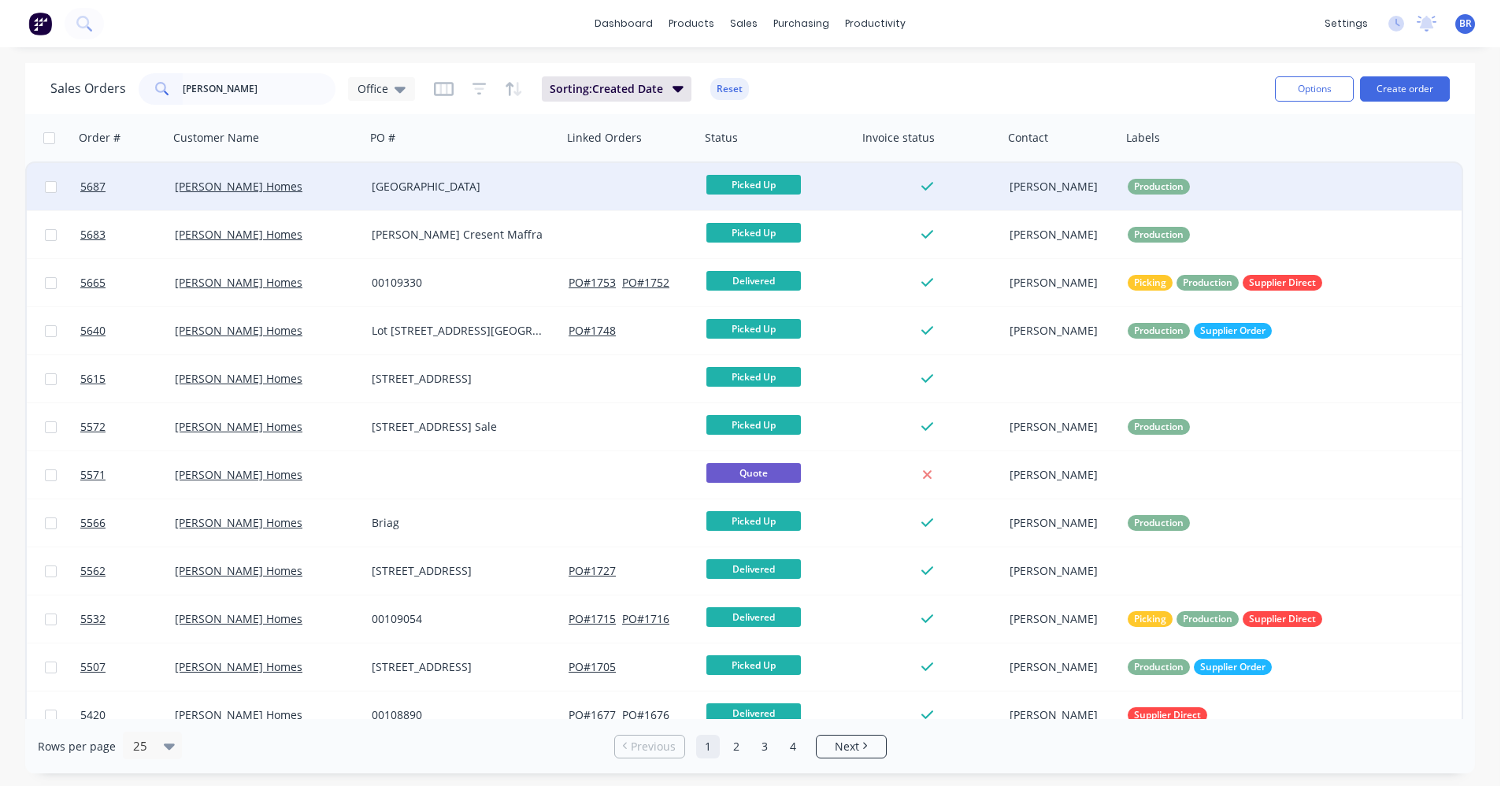
click at [513, 198] on div "[GEOGRAPHIC_DATA]" at bounding box center [463, 187] width 196 height 47
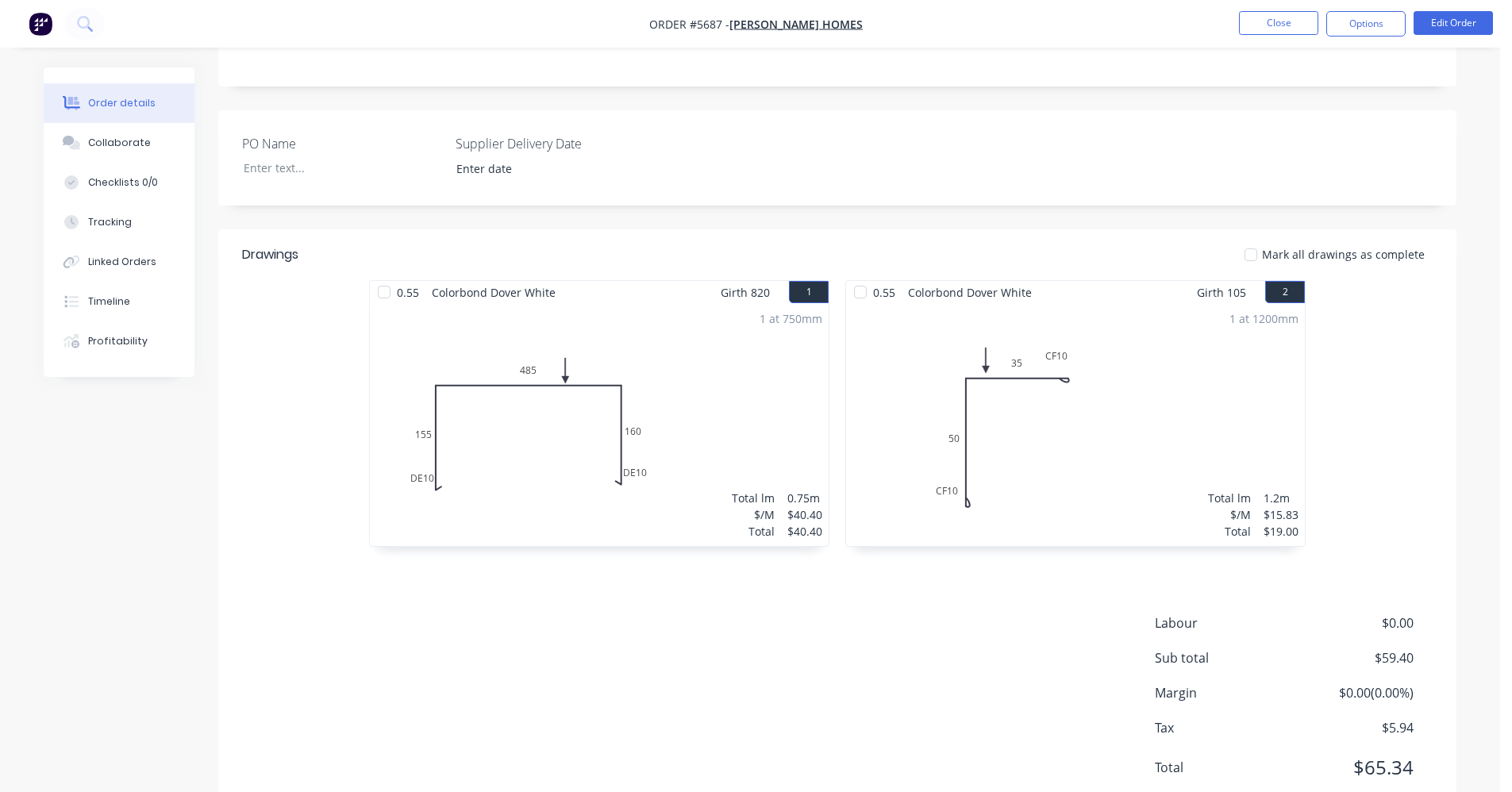
scroll to position [384, 0]
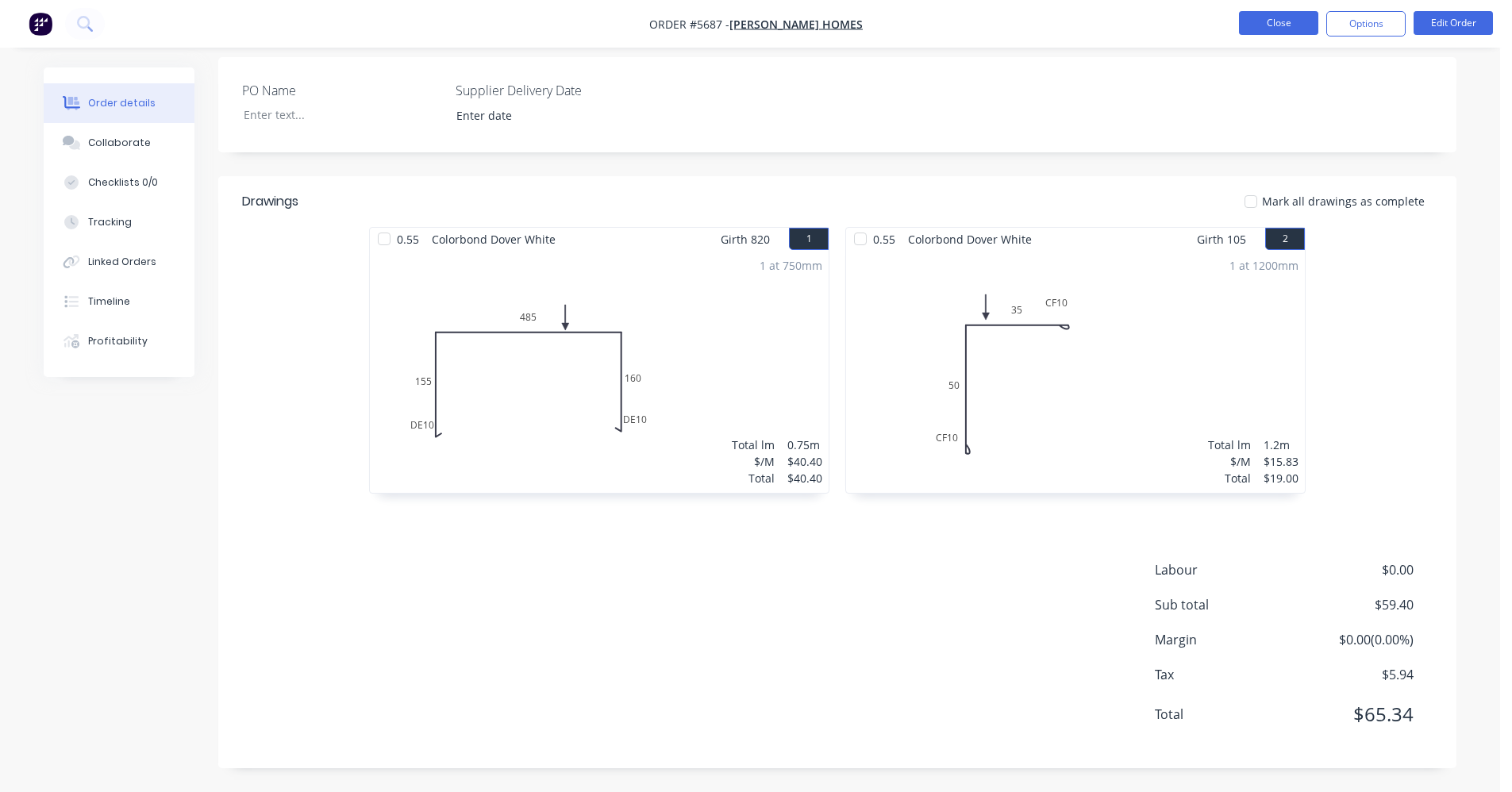
click at [1272, 21] on button "Close" at bounding box center [1279, 23] width 80 height 24
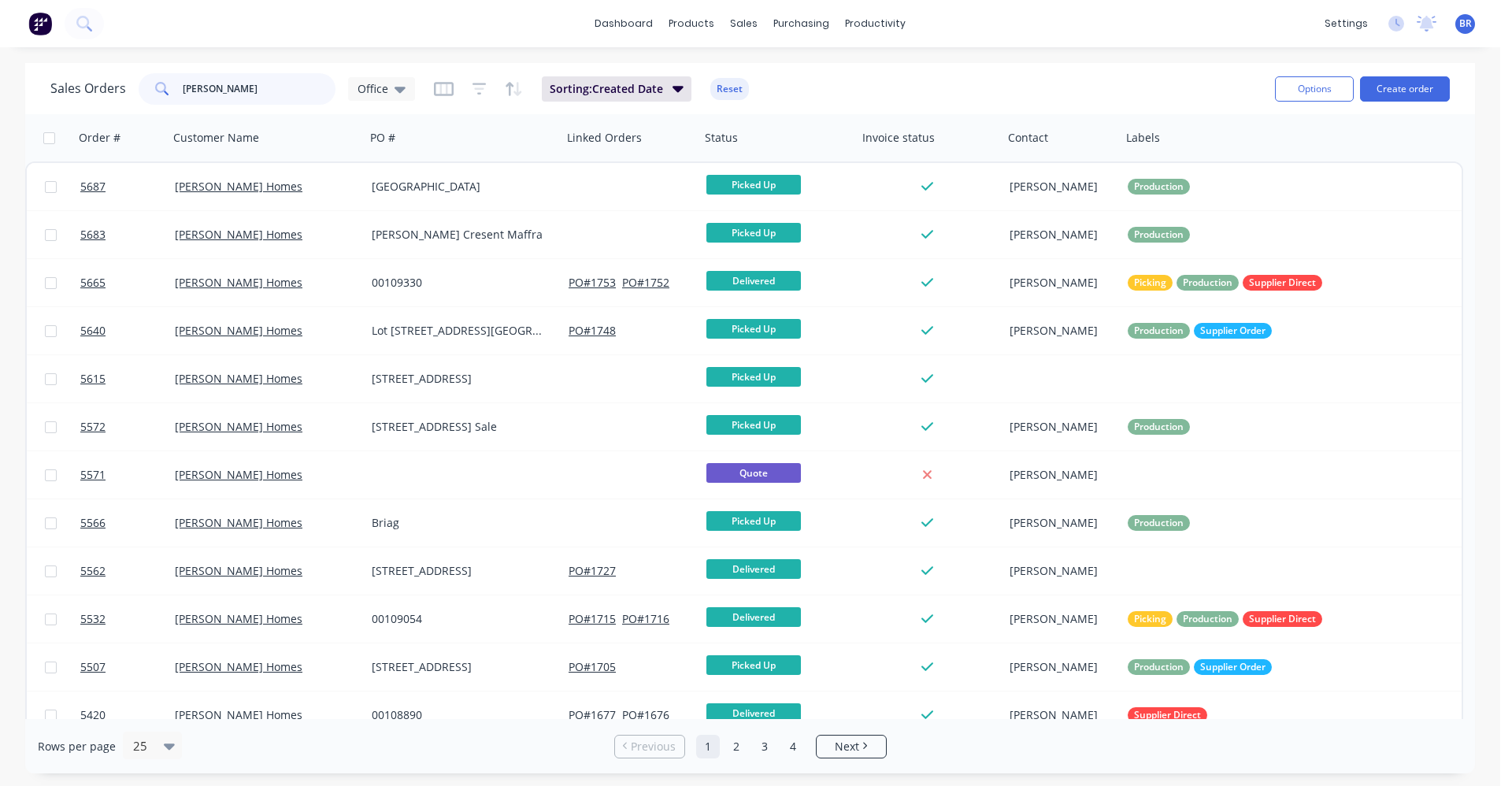
drag, startPoint x: 254, startPoint y: 93, endPoint x: 118, endPoint y: 100, distance: 136.2
click at [120, 92] on div "Sales Orders [PERSON_NAME] Office" at bounding box center [233, 89] width 365 height 32
type input "[PERSON_NAME]"
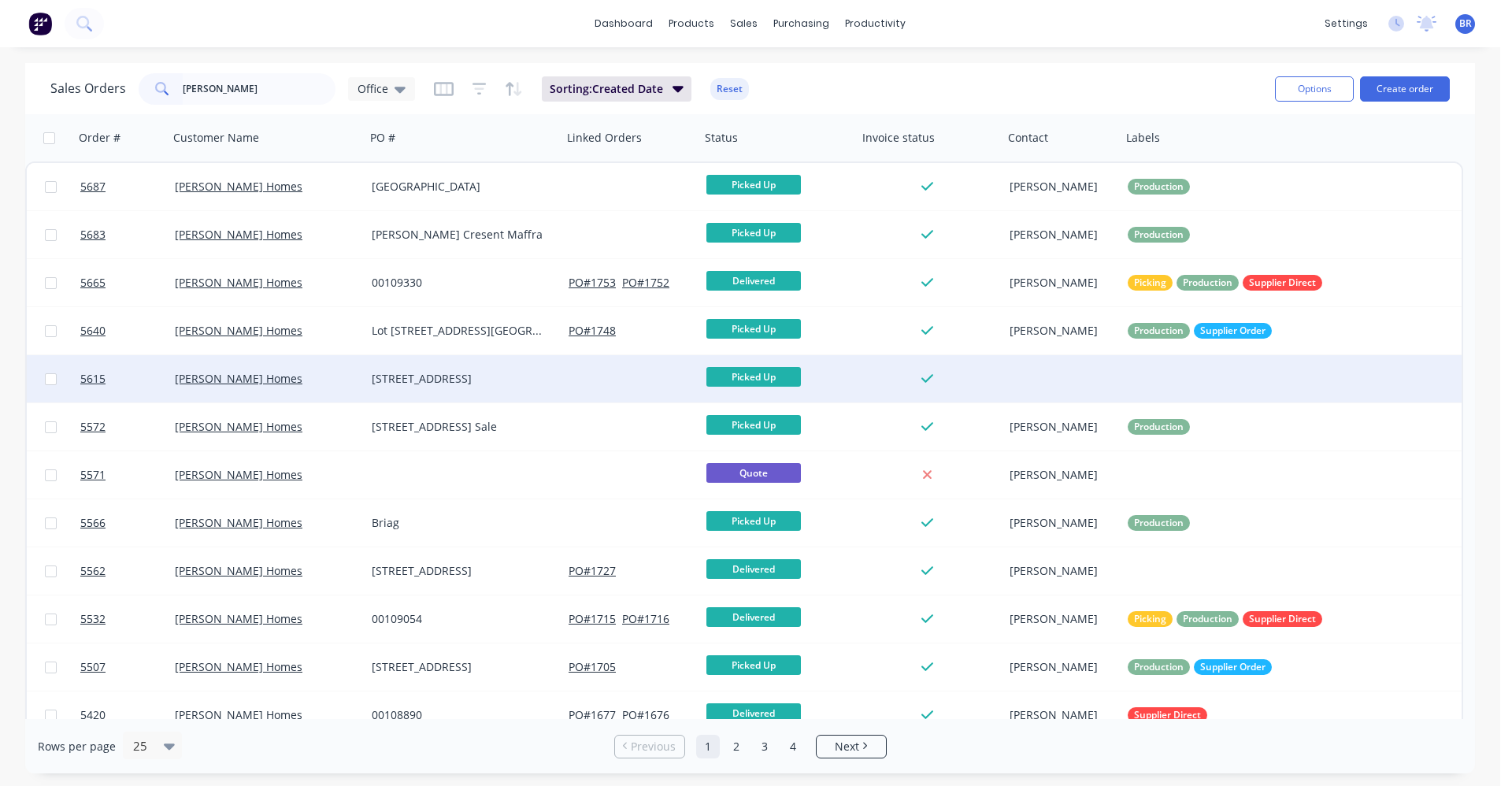
click at [427, 380] on div "[STREET_ADDRESS]" at bounding box center [459, 379] width 175 height 16
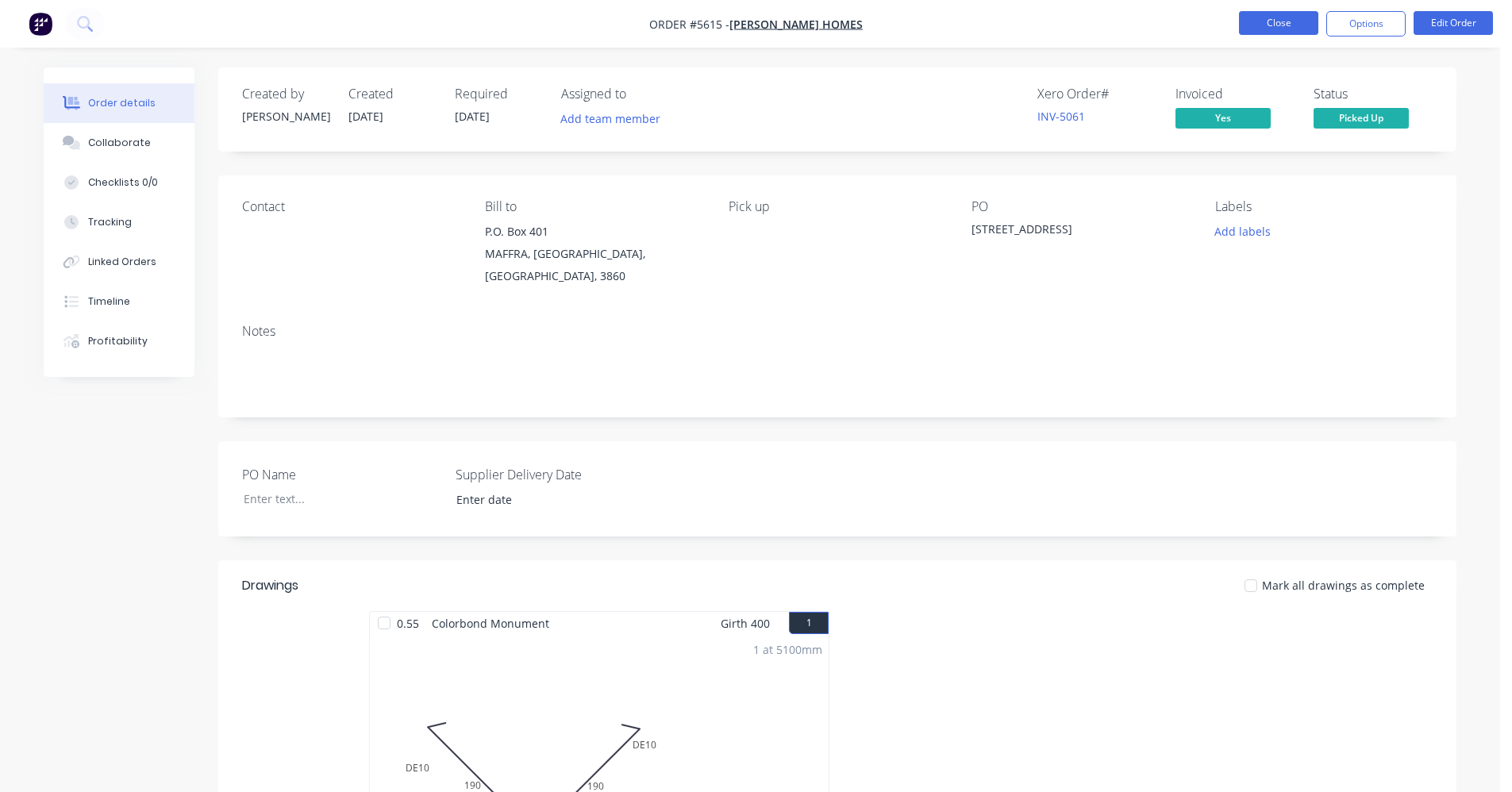
click at [1278, 29] on button "Close" at bounding box center [1279, 23] width 80 height 24
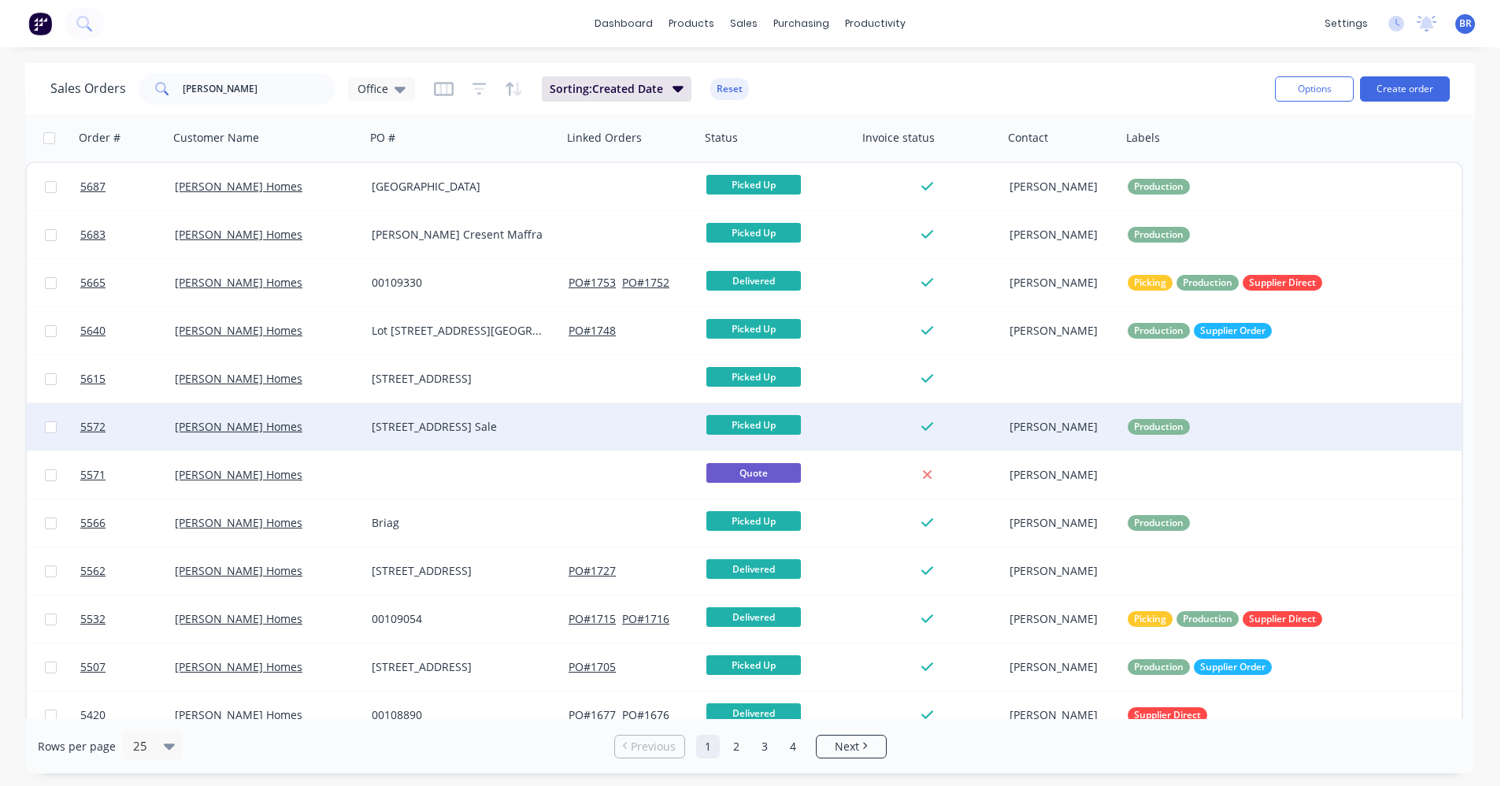
click at [447, 429] on div "[STREET_ADDRESS] Sale" at bounding box center [459, 427] width 175 height 16
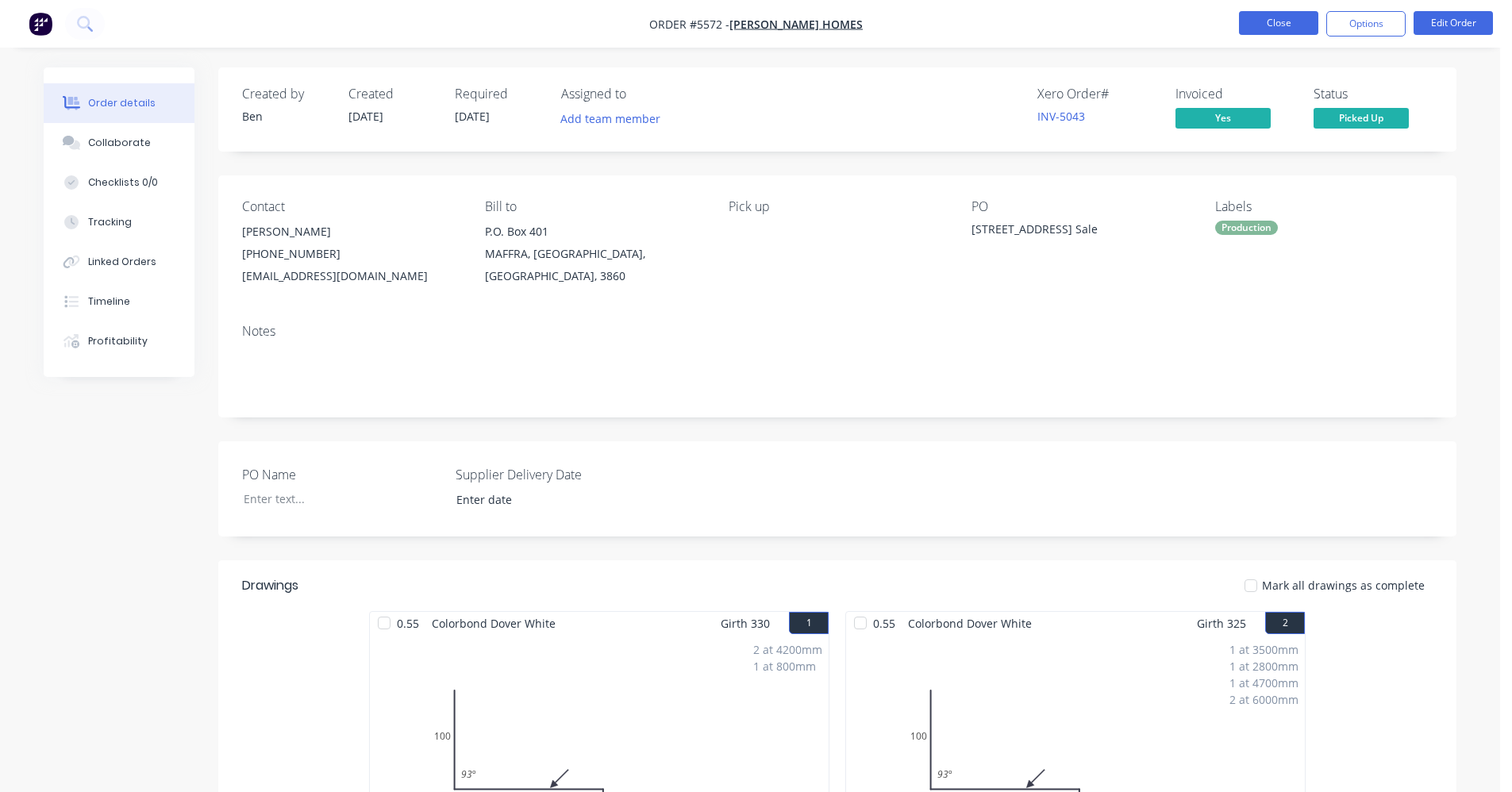
click at [1273, 31] on button "Close" at bounding box center [1279, 23] width 80 height 24
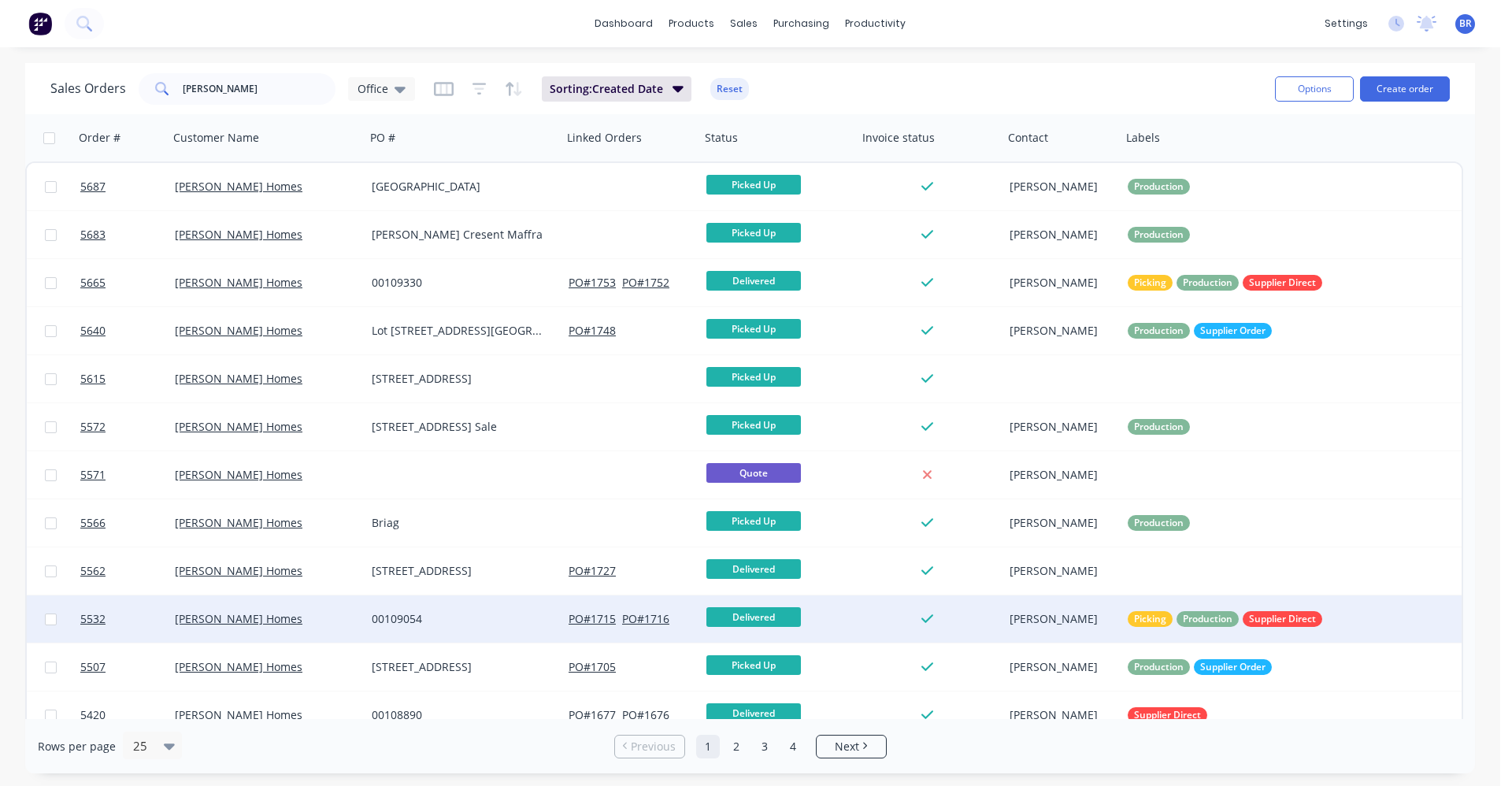
click at [462, 627] on div "00109054" at bounding box center [463, 619] width 196 height 47
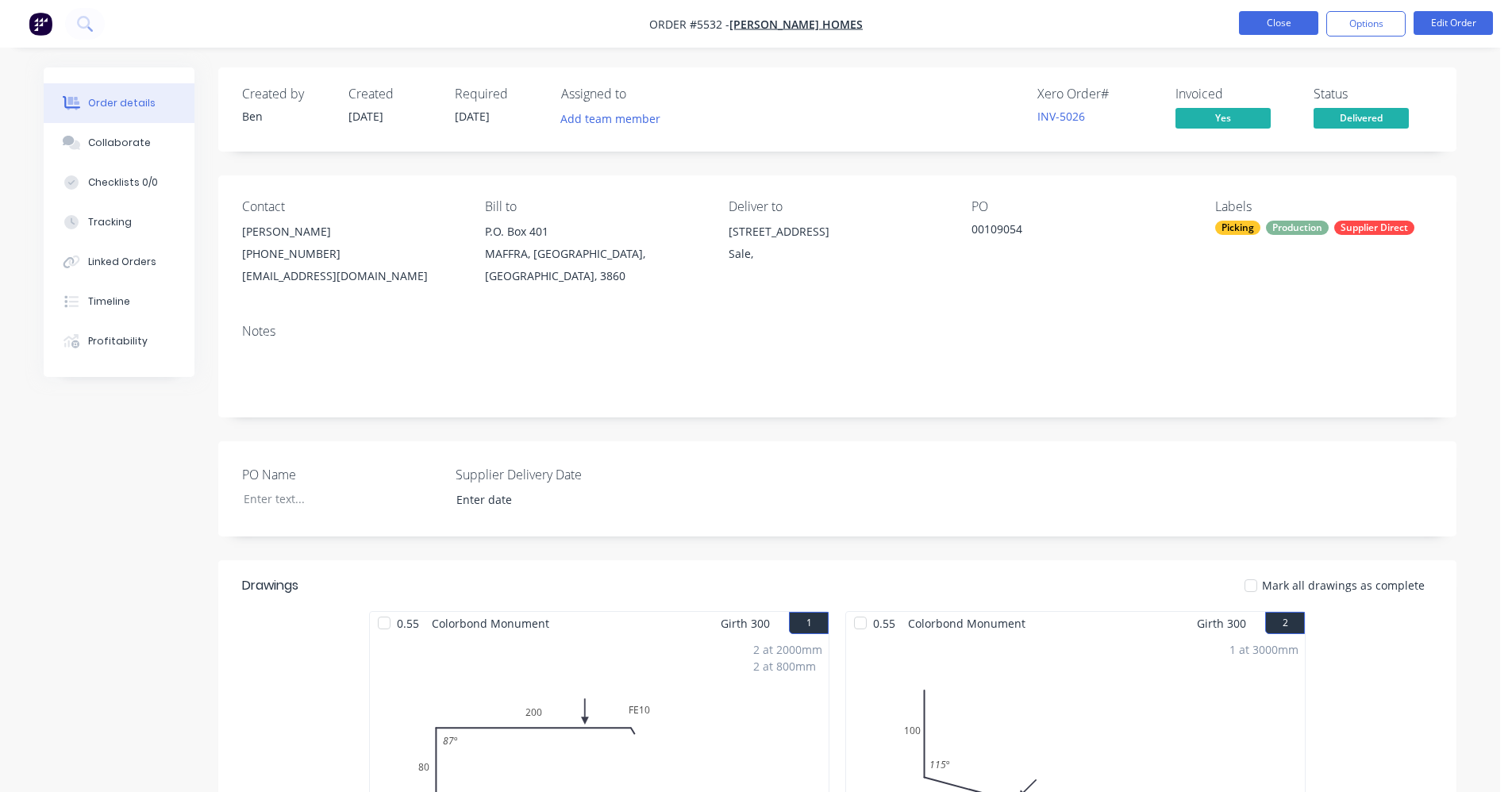
click at [1282, 27] on button "Close" at bounding box center [1279, 23] width 80 height 24
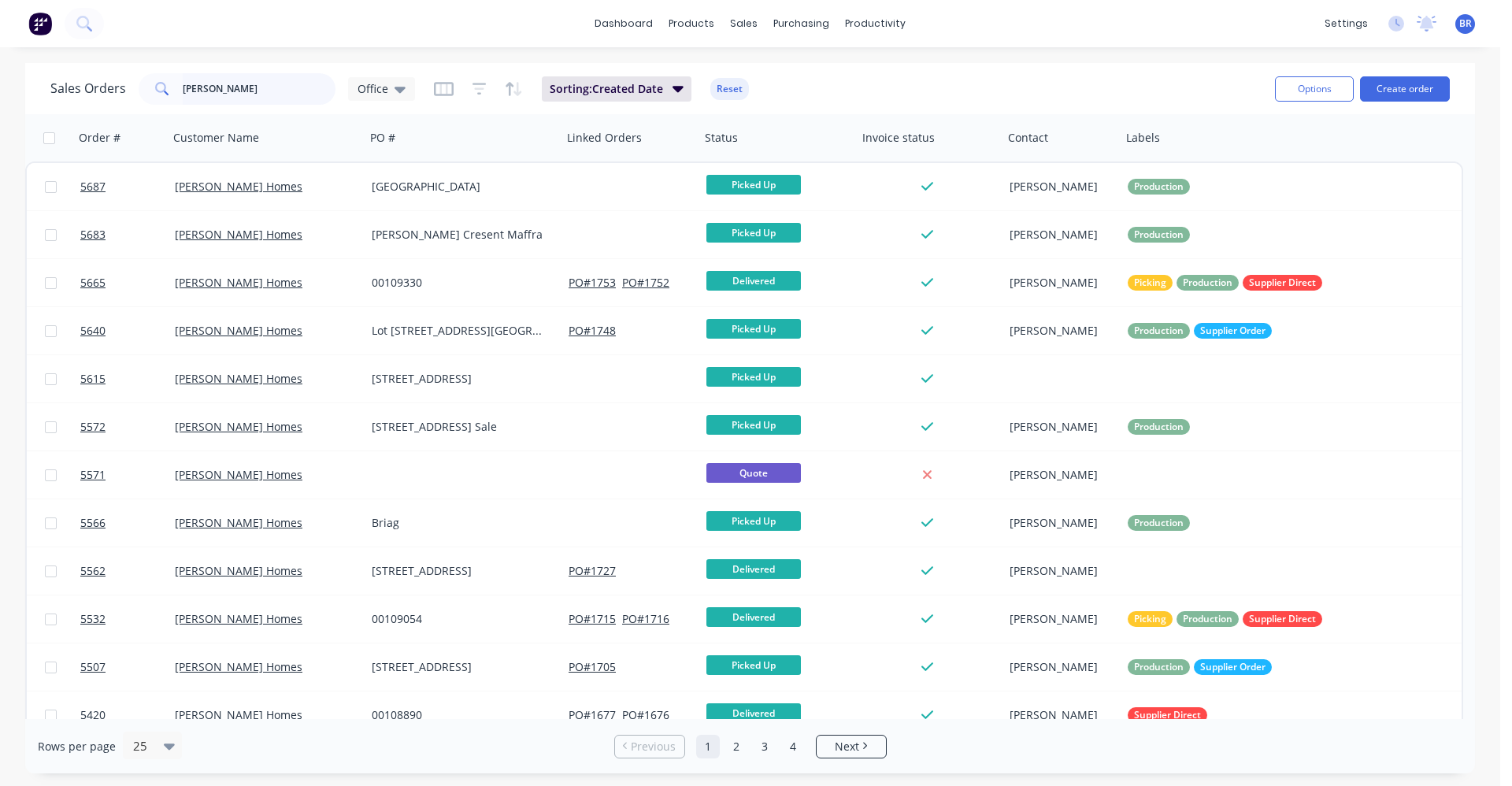
drag, startPoint x: 231, startPoint y: 84, endPoint x: 57, endPoint y: 77, distance: 174.1
click at [77, 79] on div "Sales Orders [PERSON_NAME] Office" at bounding box center [233, 89] width 365 height 32
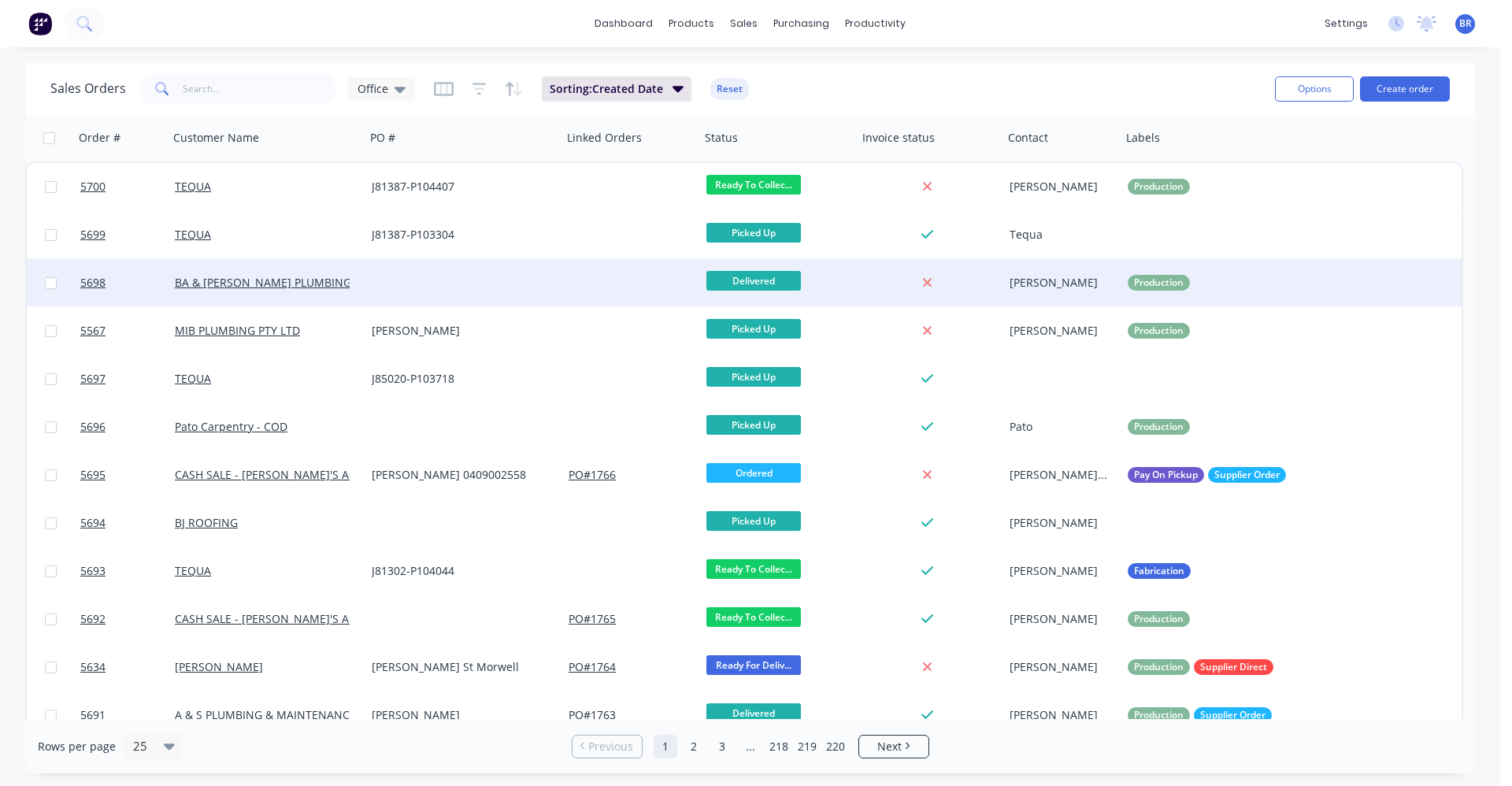
click at [455, 283] on div at bounding box center [463, 283] width 196 height 47
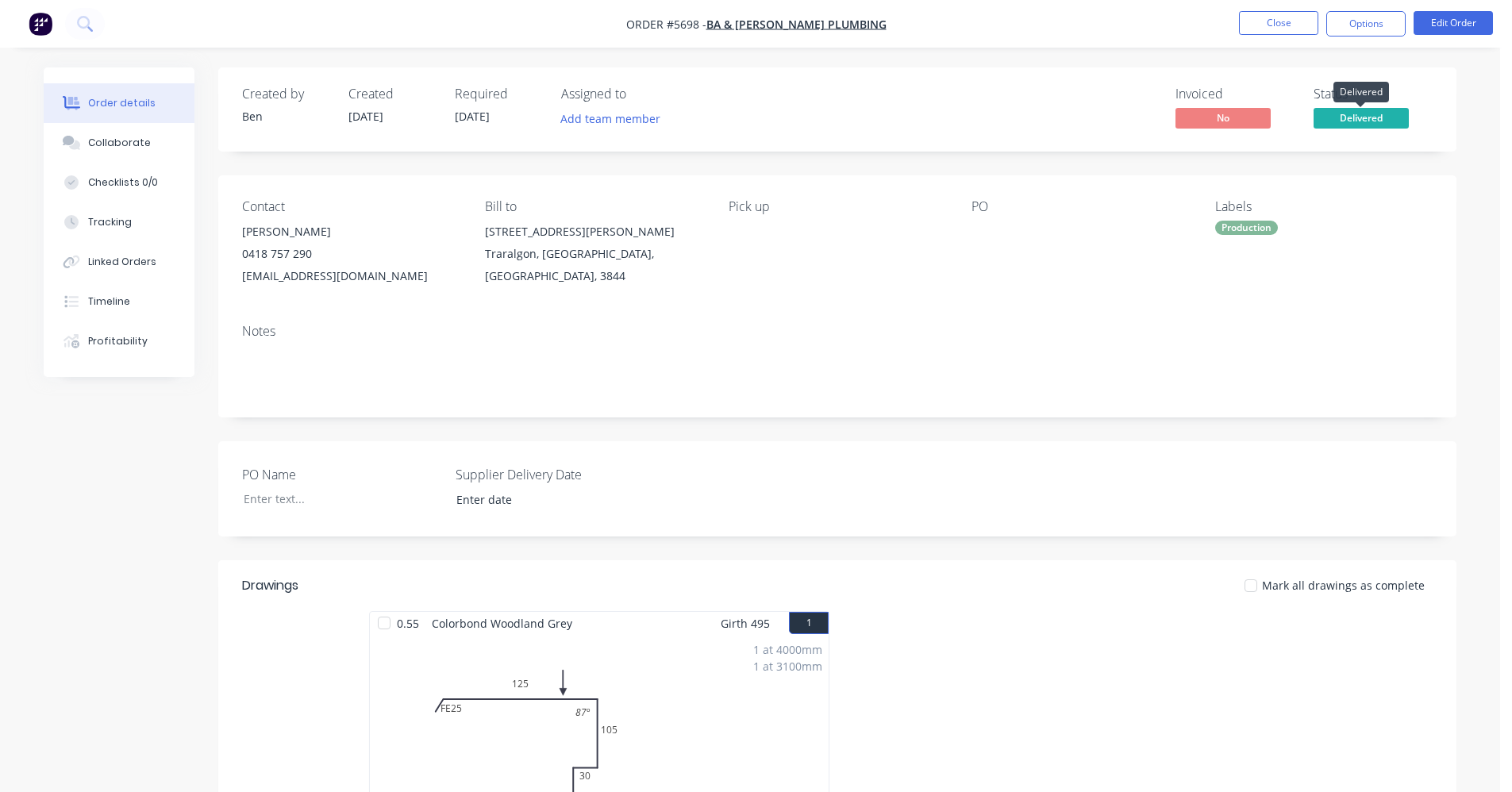
click at [1373, 122] on span "Delivered" at bounding box center [1361, 118] width 95 height 20
click at [940, 104] on div "Invoiced No Status Delivered" at bounding box center [1076, 110] width 713 height 46
click at [1270, 23] on button "Close" at bounding box center [1279, 23] width 80 height 24
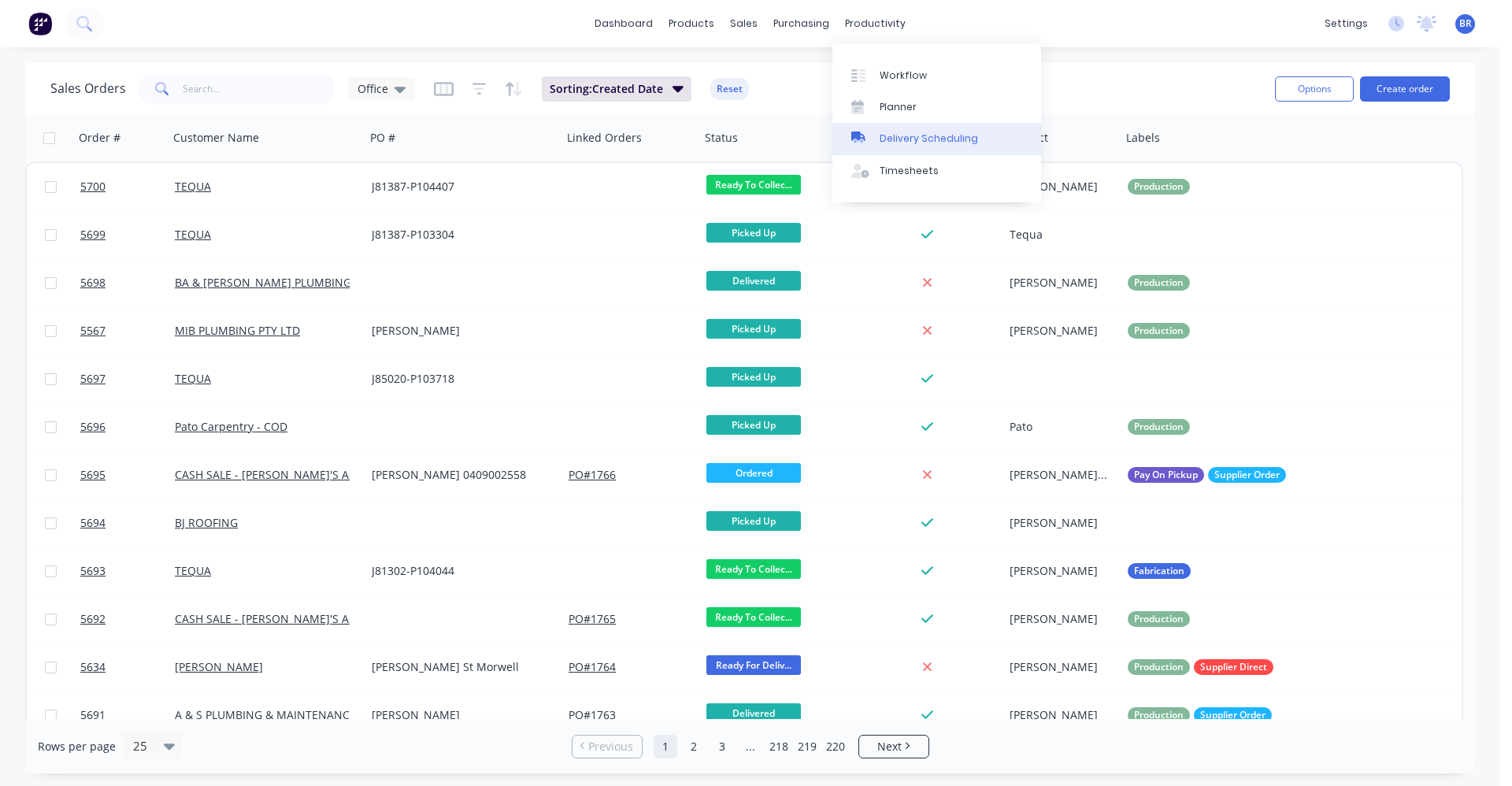
click at [914, 145] on div "Delivery Scheduling" at bounding box center [929, 139] width 99 height 14
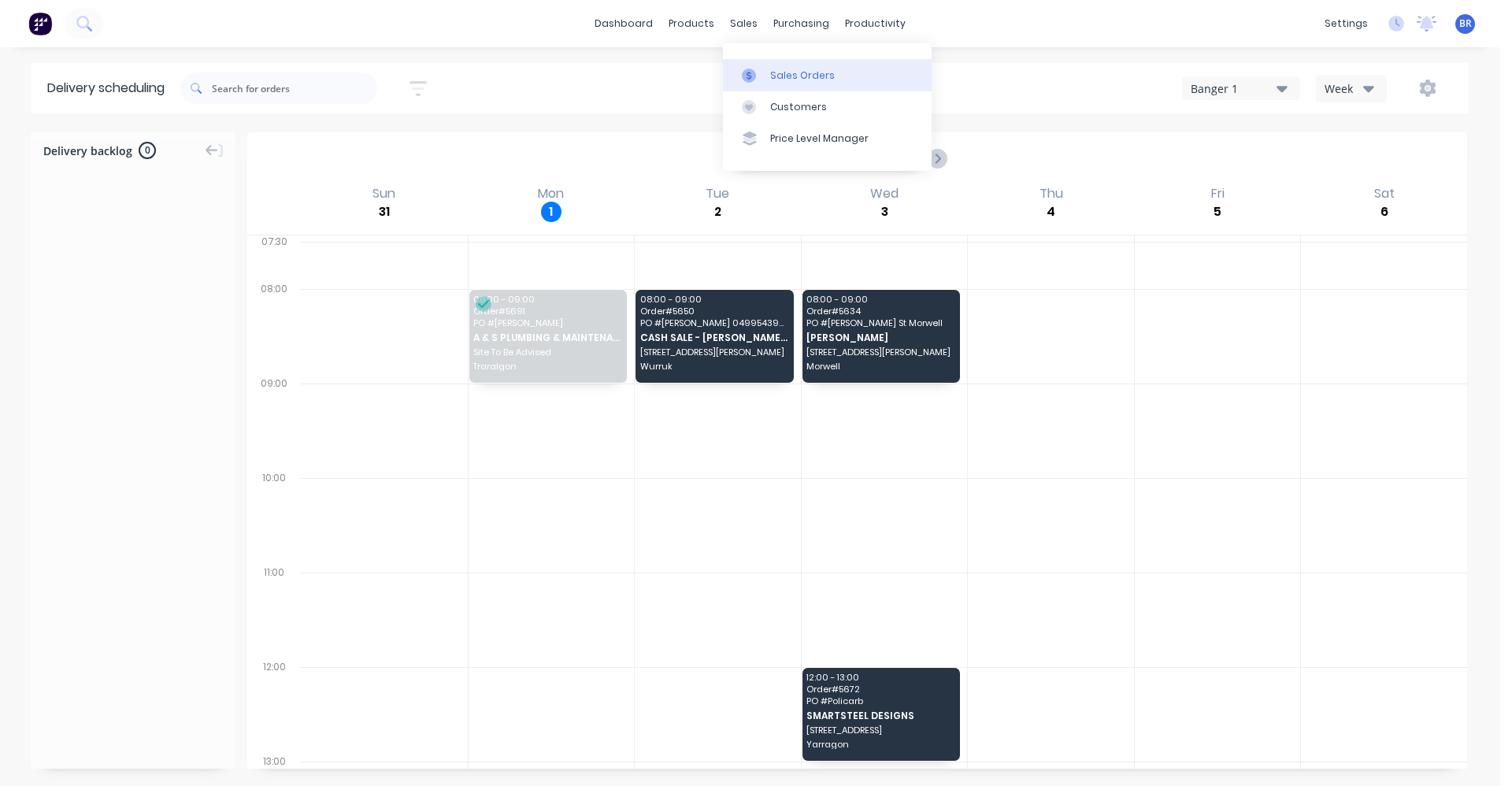
click at [784, 77] on div "Sales Orders" at bounding box center [803, 76] width 65 height 14
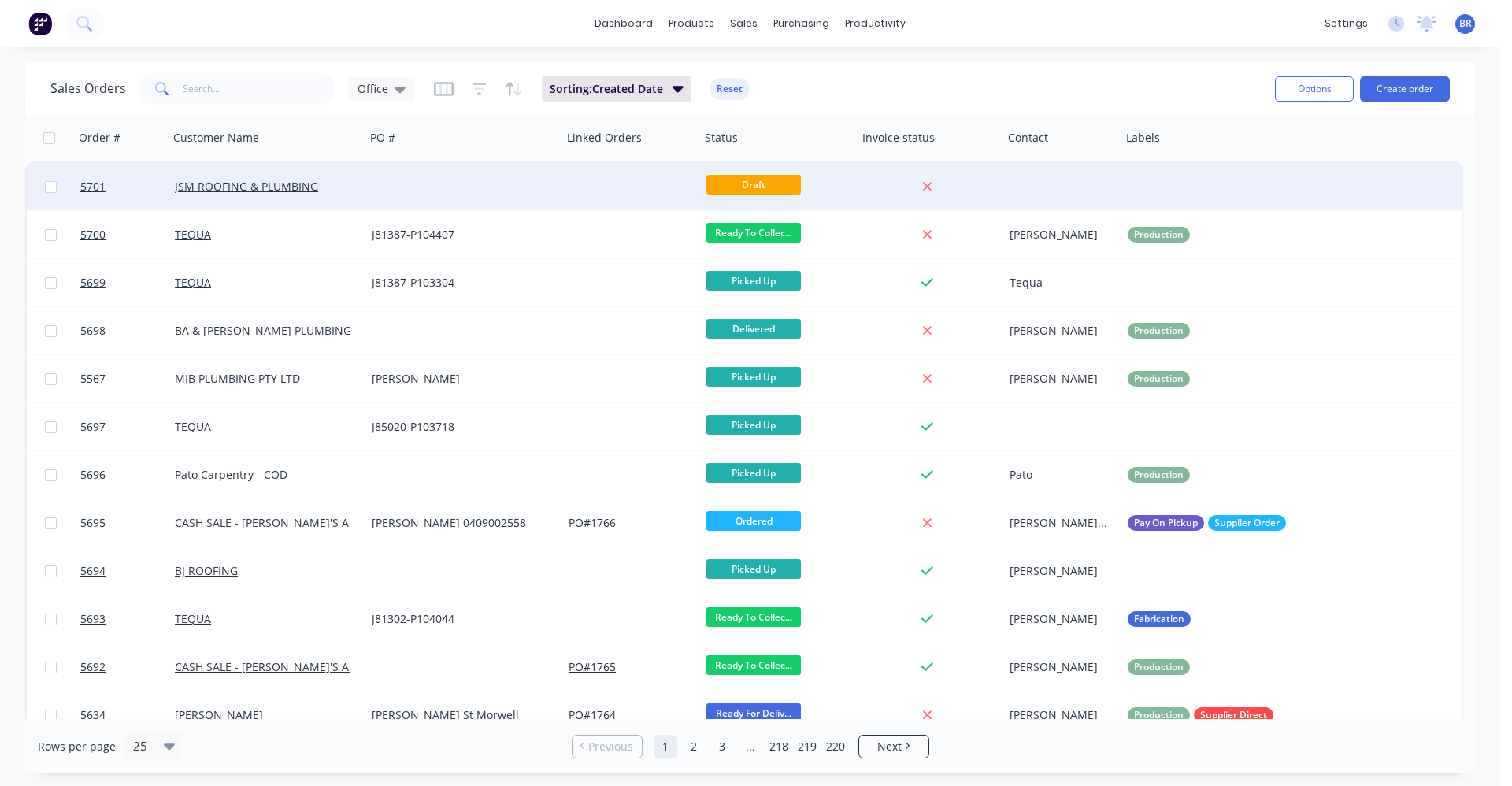
click at [497, 185] on div at bounding box center [463, 187] width 196 height 47
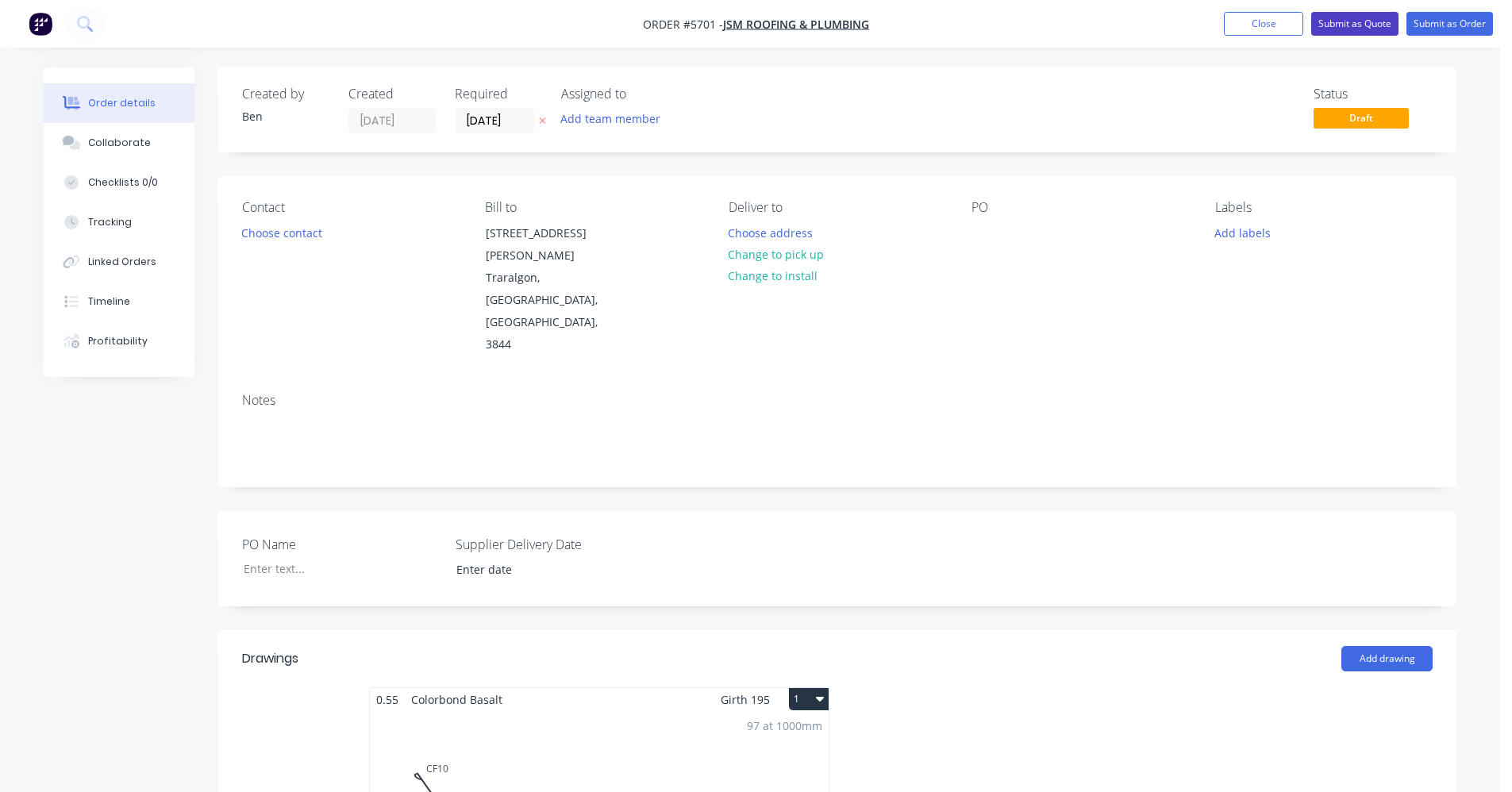
click at [1343, 30] on button "Submit as Quote" at bounding box center [1355, 24] width 87 height 24
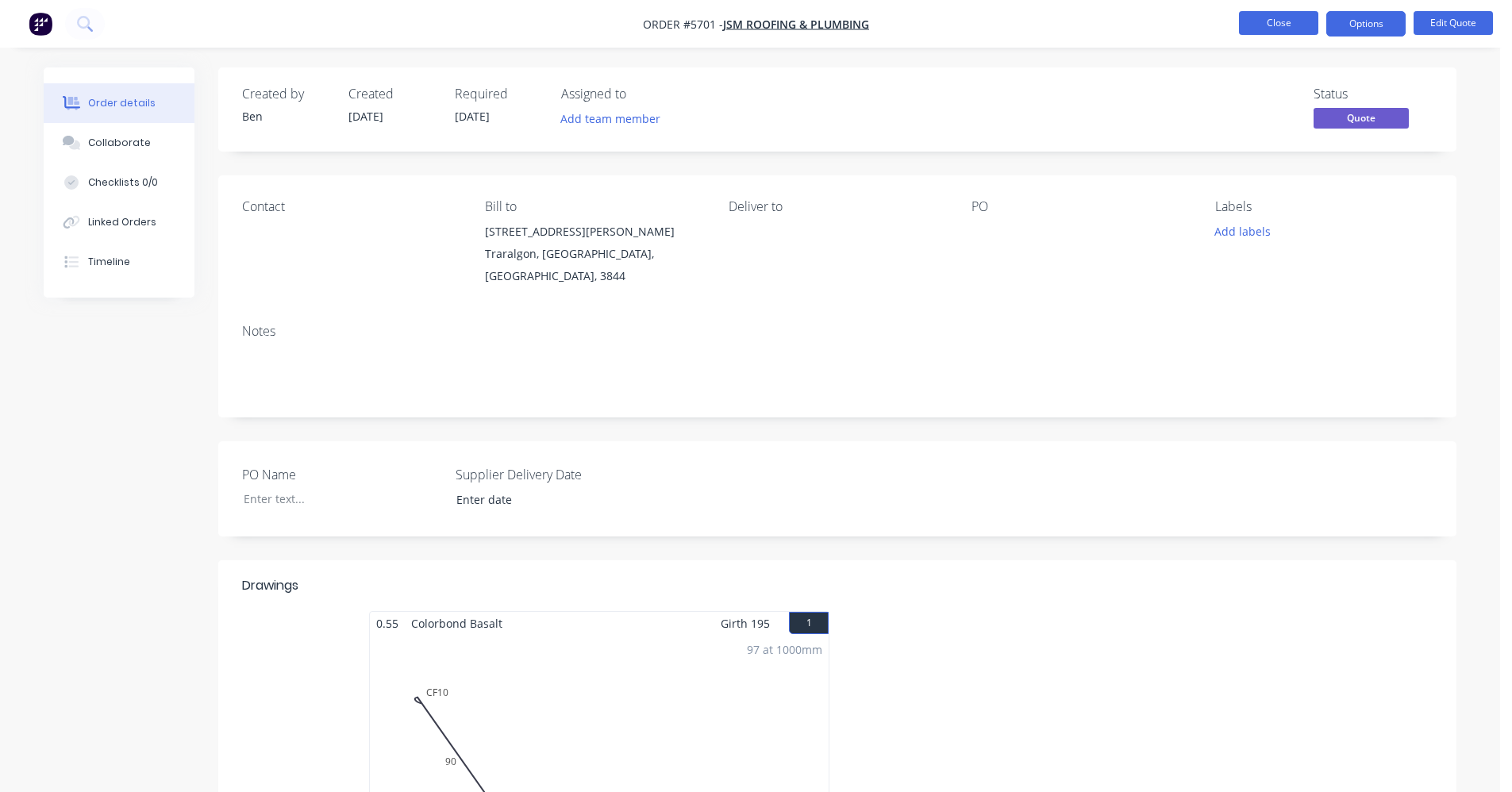
click at [1246, 20] on button "Close" at bounding box center [1279, 23] width 80 height 24
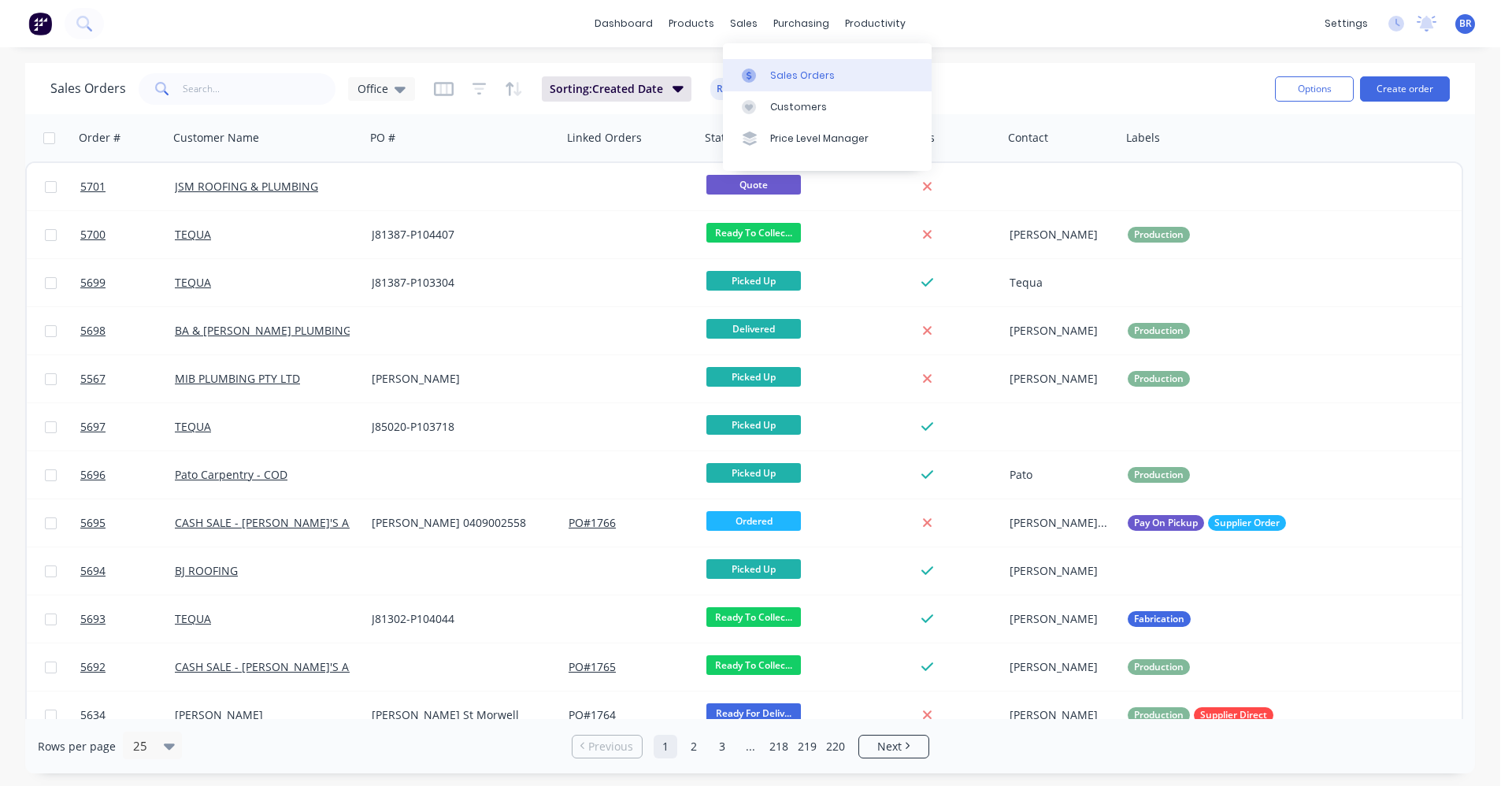
drag, startPoint x: 782, startPoint y: 75, endPoint x: 817, endPoint y: 75, distance: 35.0
click at [783, 75] on div "Sales Orders" at bounding box center [803, 76] width 65 height 14
click at [1413, 92] on button "Create order" at bounding box center [1405, 89] width 90 height 25
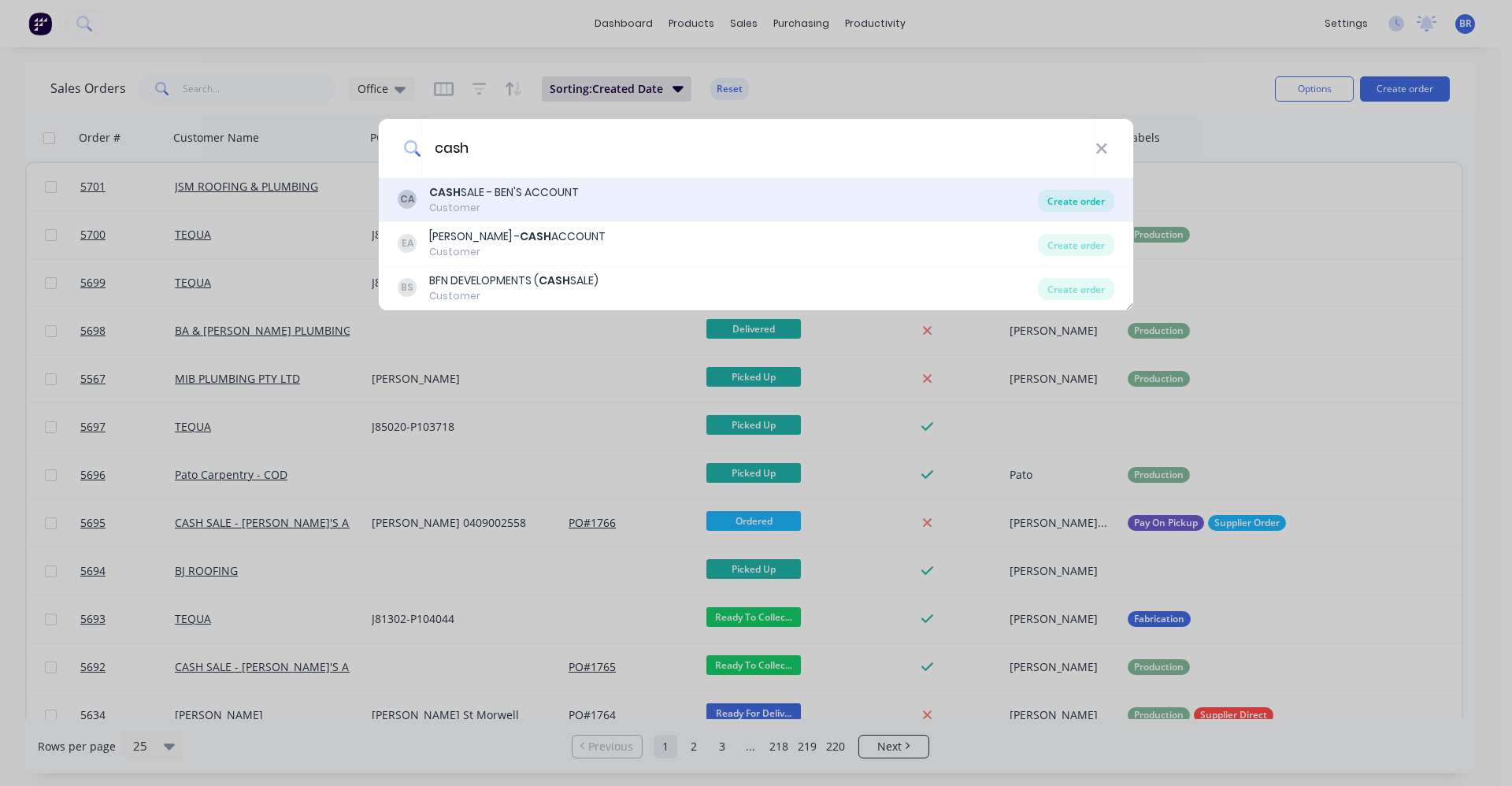
type input "cash"
click at [1067, 199] on div "Create order" at bounding box center [1076, 200] width 77 height 22
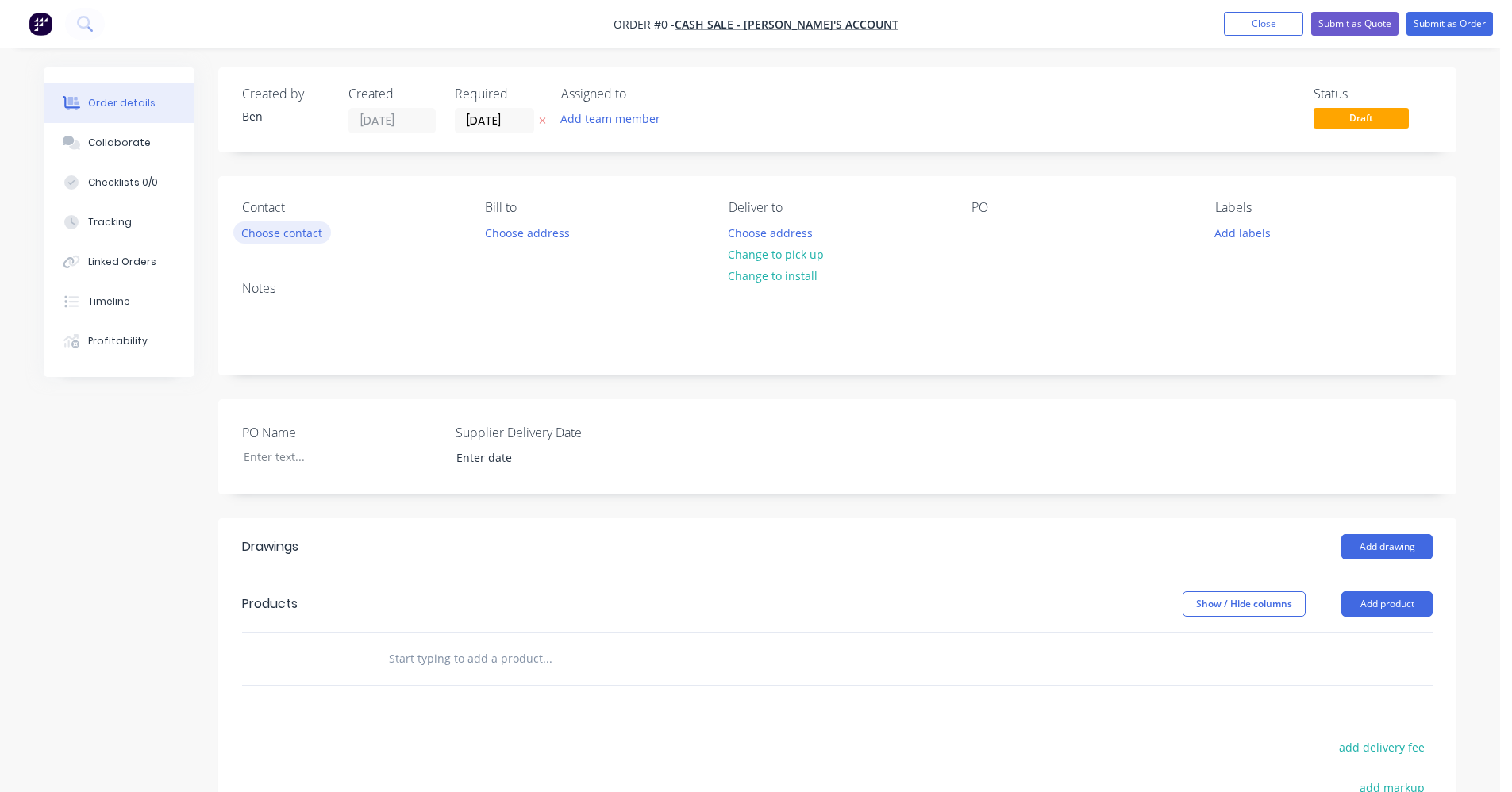
click at [289, 240] on button "Choose contact" at bounding box center [282, 231] width 98 height 21
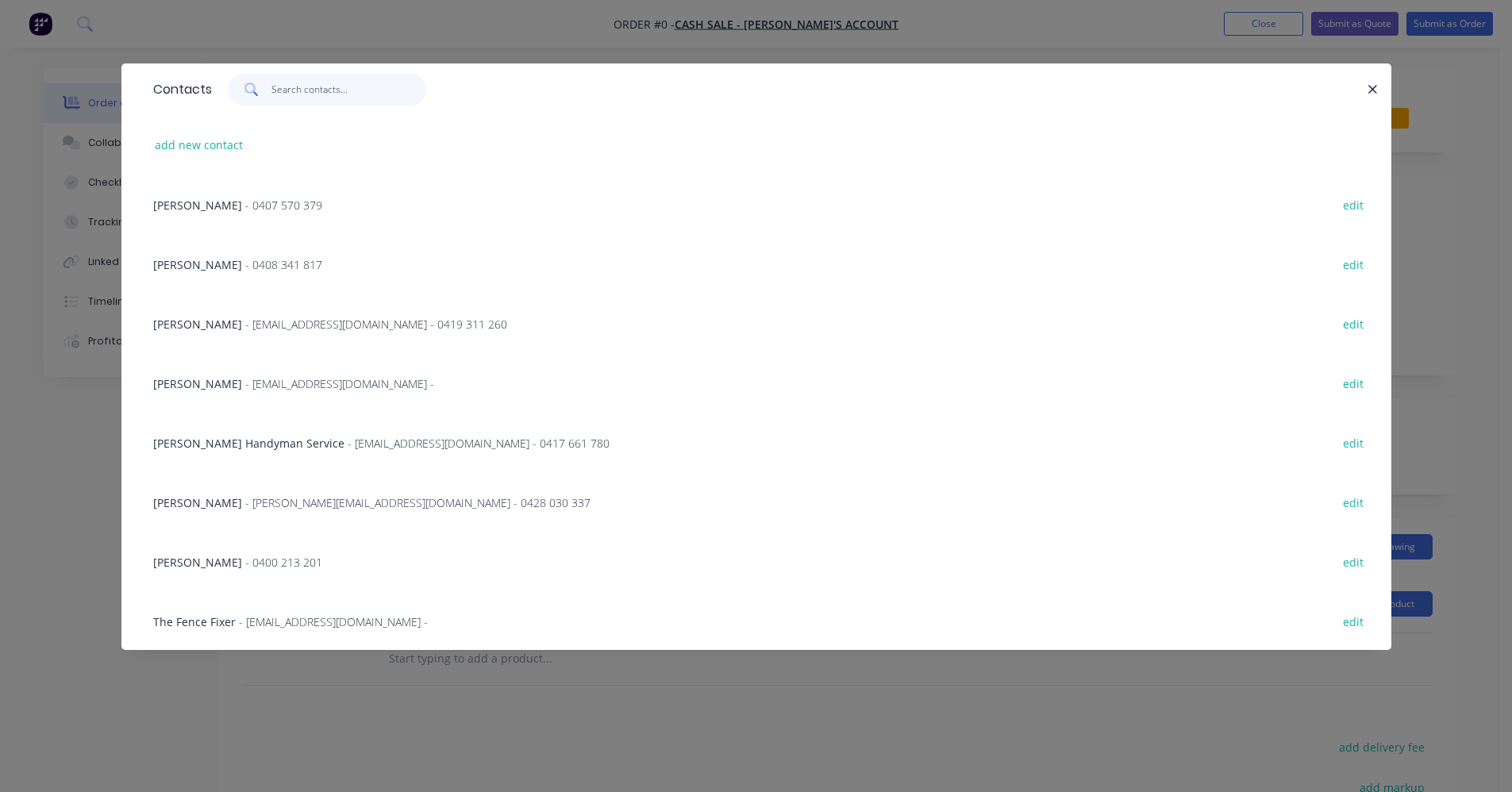
click at [307, 83] on input "text" at bounding box center [348, 90] width 155 height 32
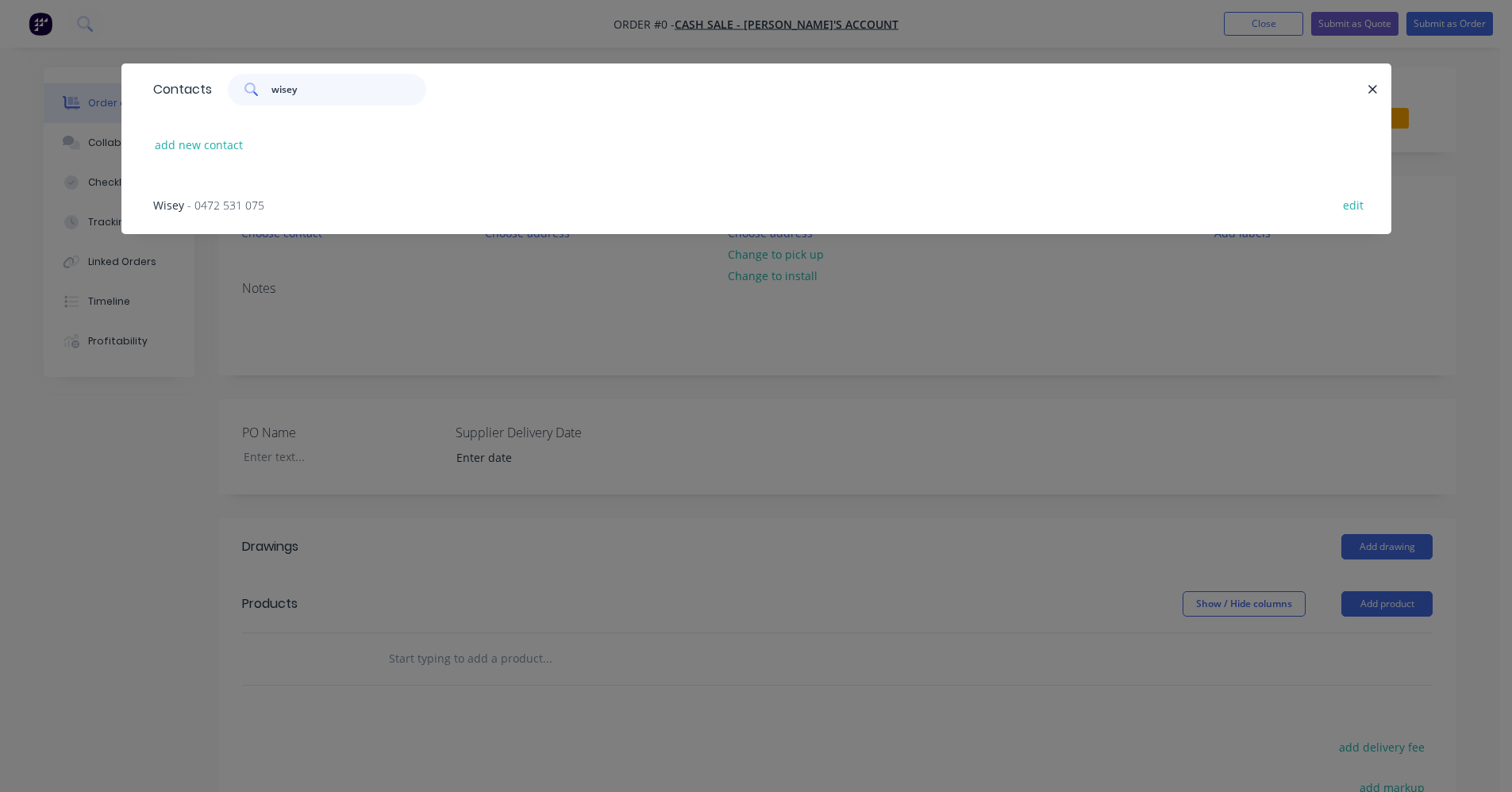
type input "wisey"
click at [183, 208] on span "Wisey" at bounding box center [169, 204] width 31 height 15
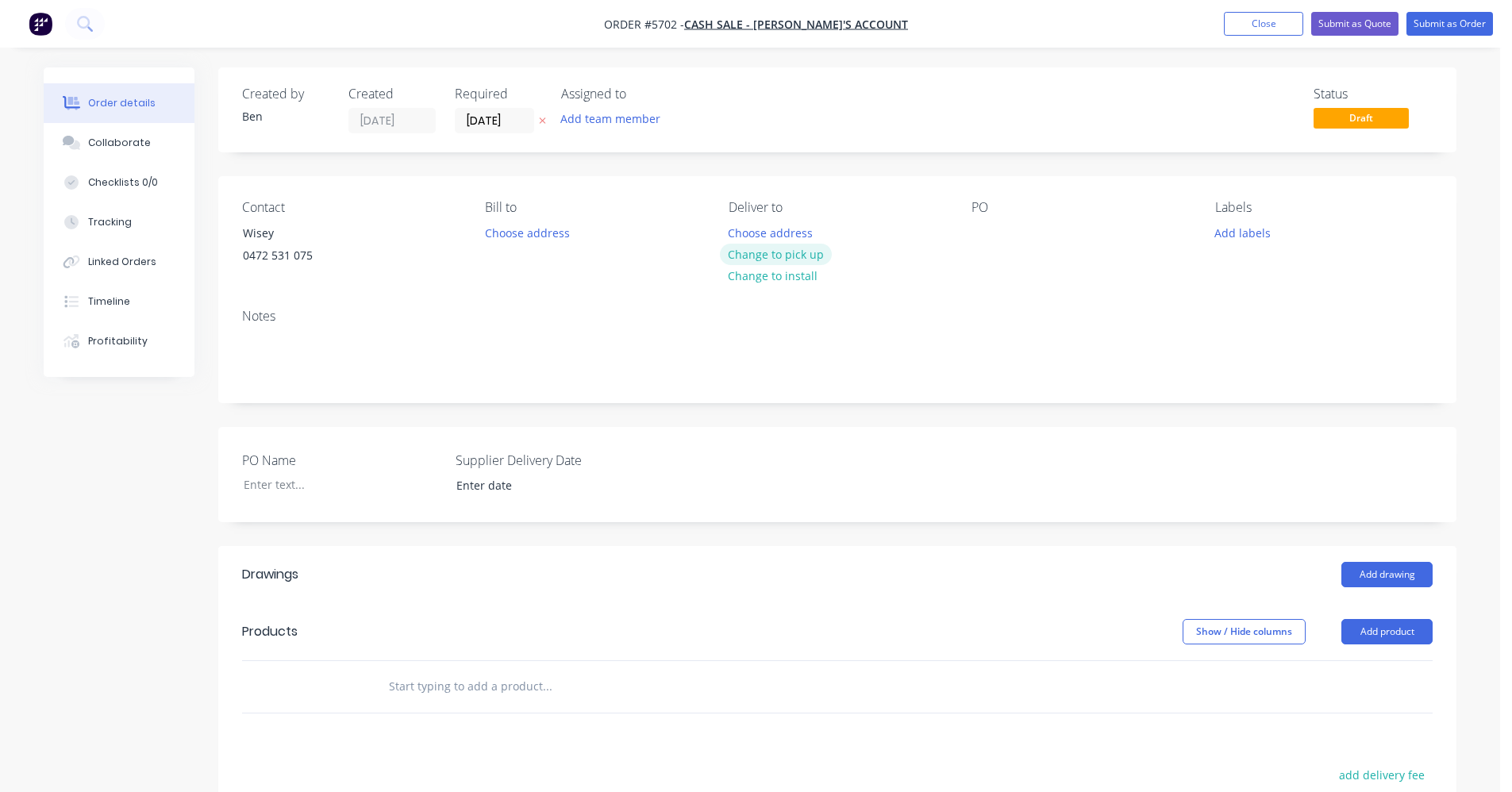
click at [763, 257] on button "Change to pick up" at bounding box center [776, 254] width 113 height 21
click at [416, 690] on input "text" at bounding box center [546, 686] width 317 height 32
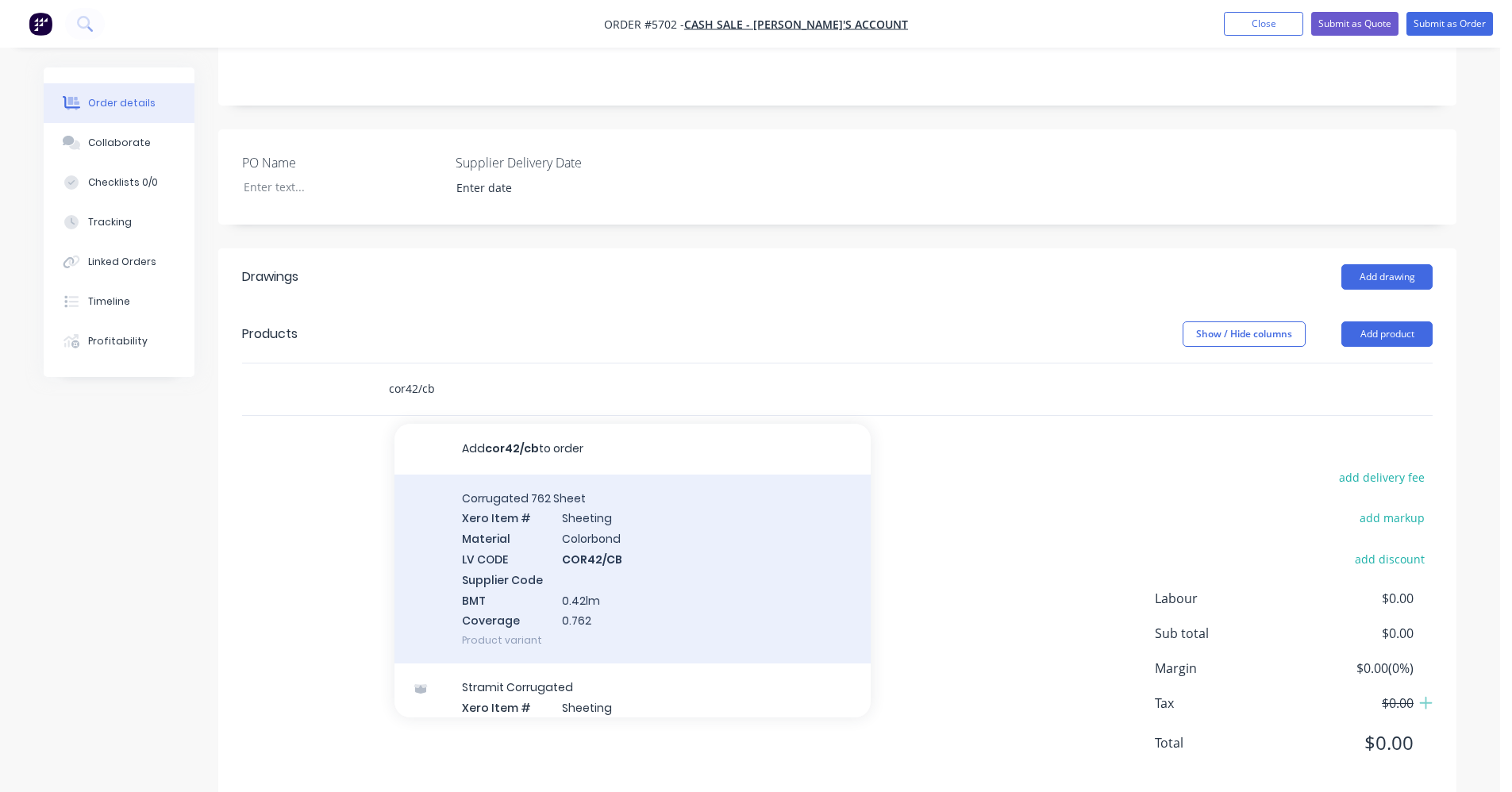
scroll to position [326, 0]
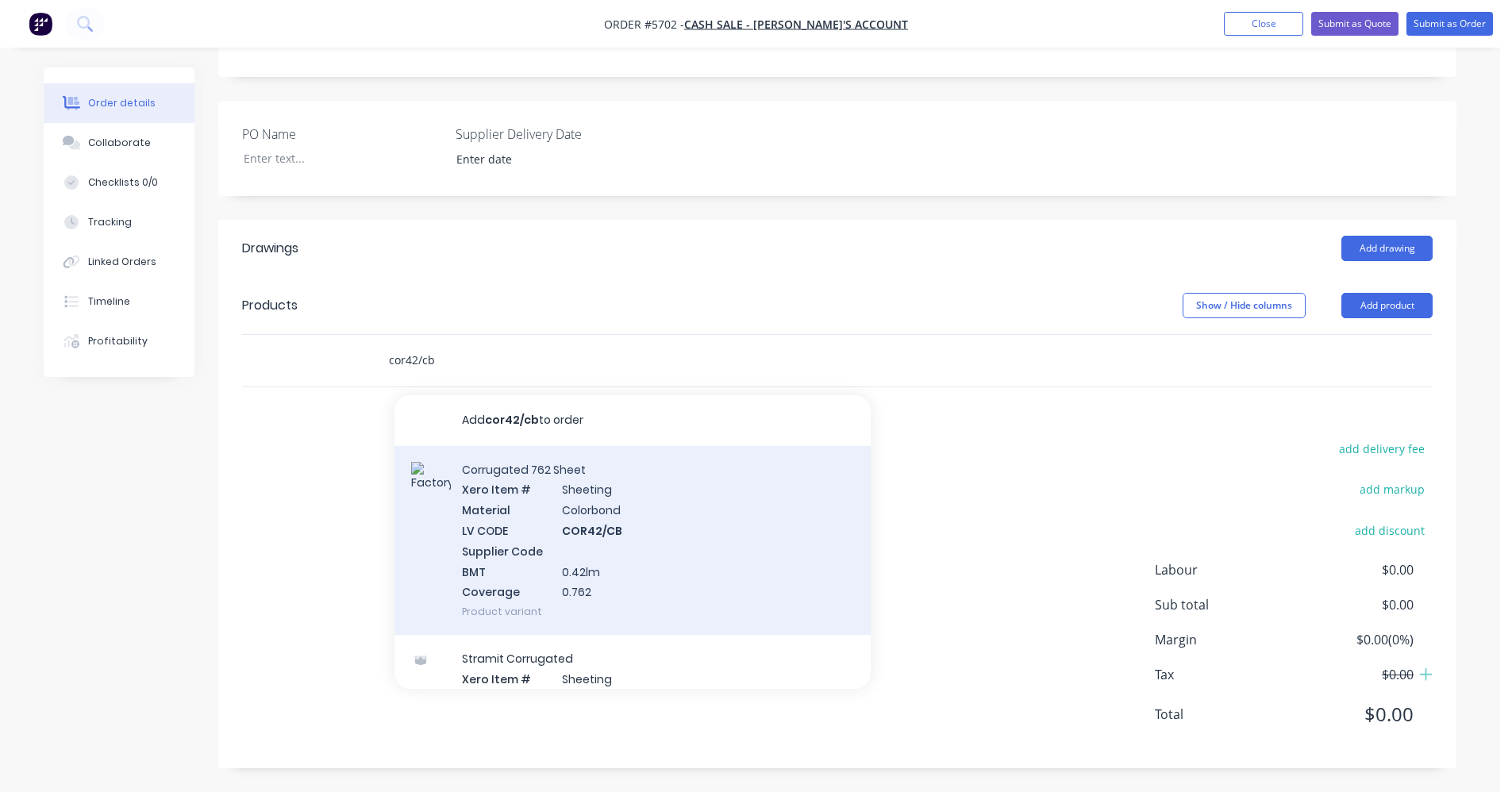
type input "cor42/cb"
click at [638, 523] on div "Corrugated 762 Sheet Xero Item # Sheeting Material Colorbond LV CODE COR42/CB S…" at bounding box center [632, 541] width 476 height 189
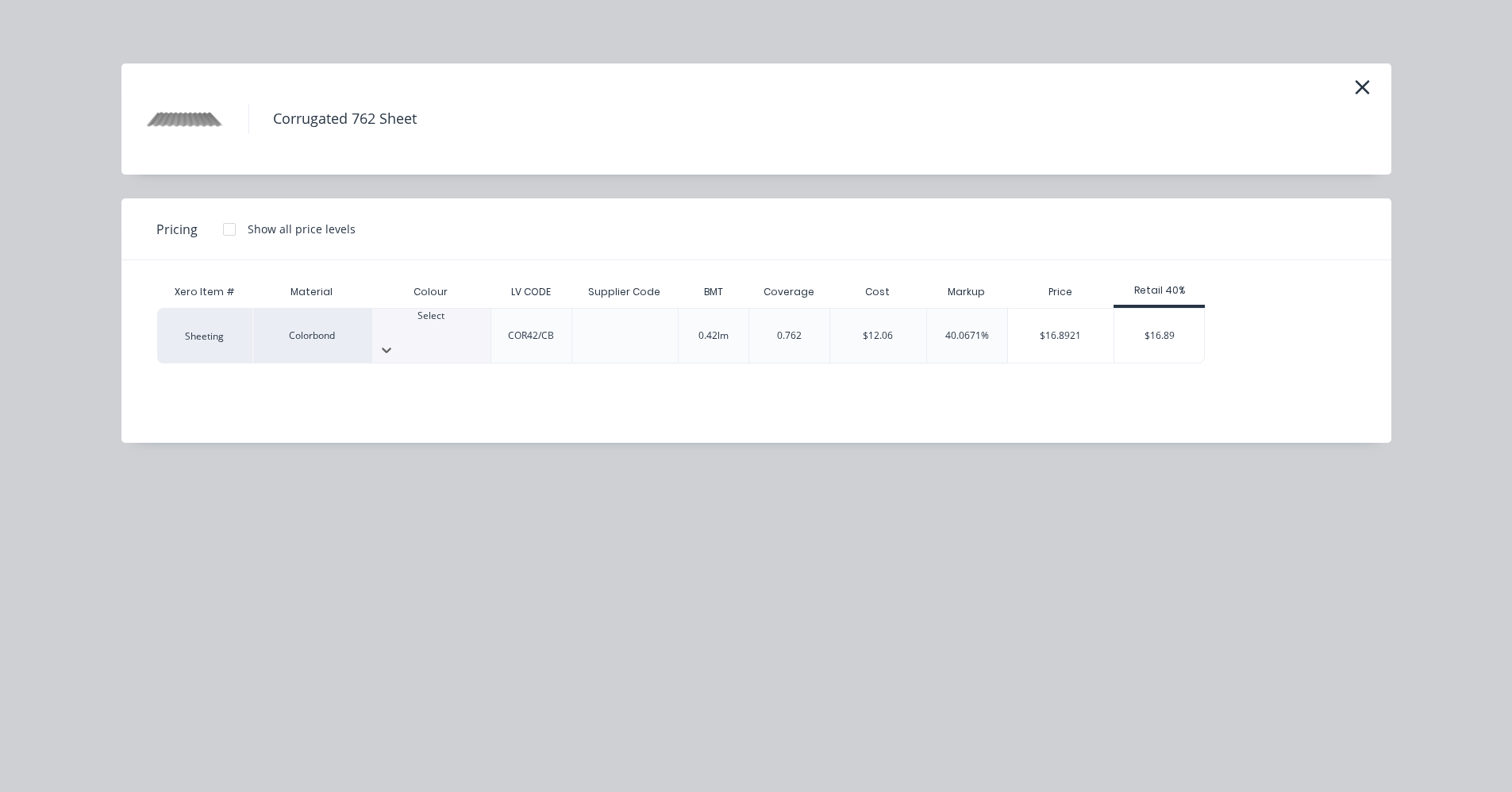
click at [445, 340] on div "Select" at bounding box center [431, 336] width 119 height 54
click at [1156, 328] on div "$16.89" at bounding box center [1159, 336] width 90 height 54
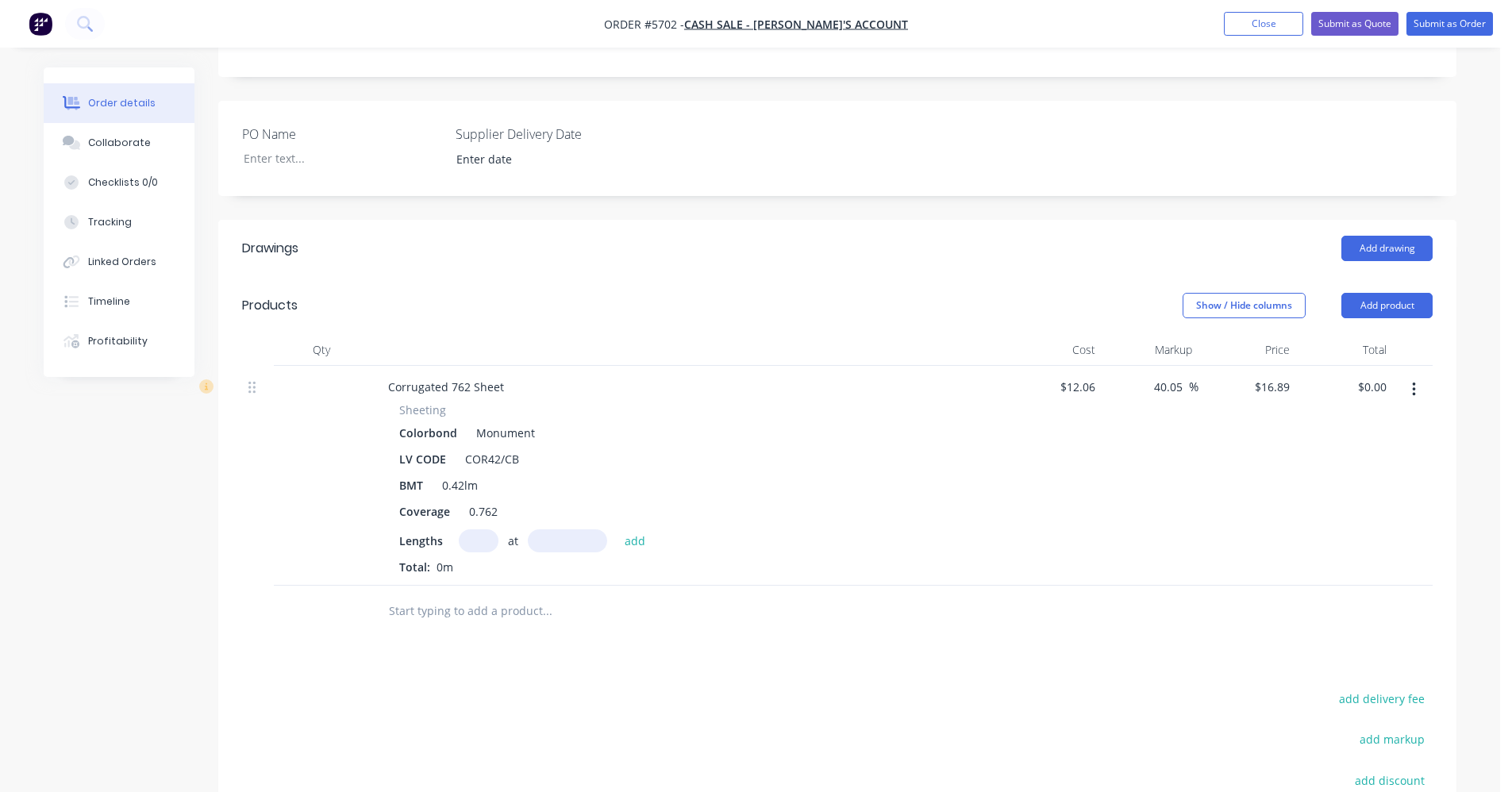
click at [472, 537] on input "text" at bounding box center [479, 541] width 40 height 23
type input "2"
type input "1335"
click at [616, 530] on button "add" at bounding box center [635, 540] width 37 height 21
type input "$45.10"
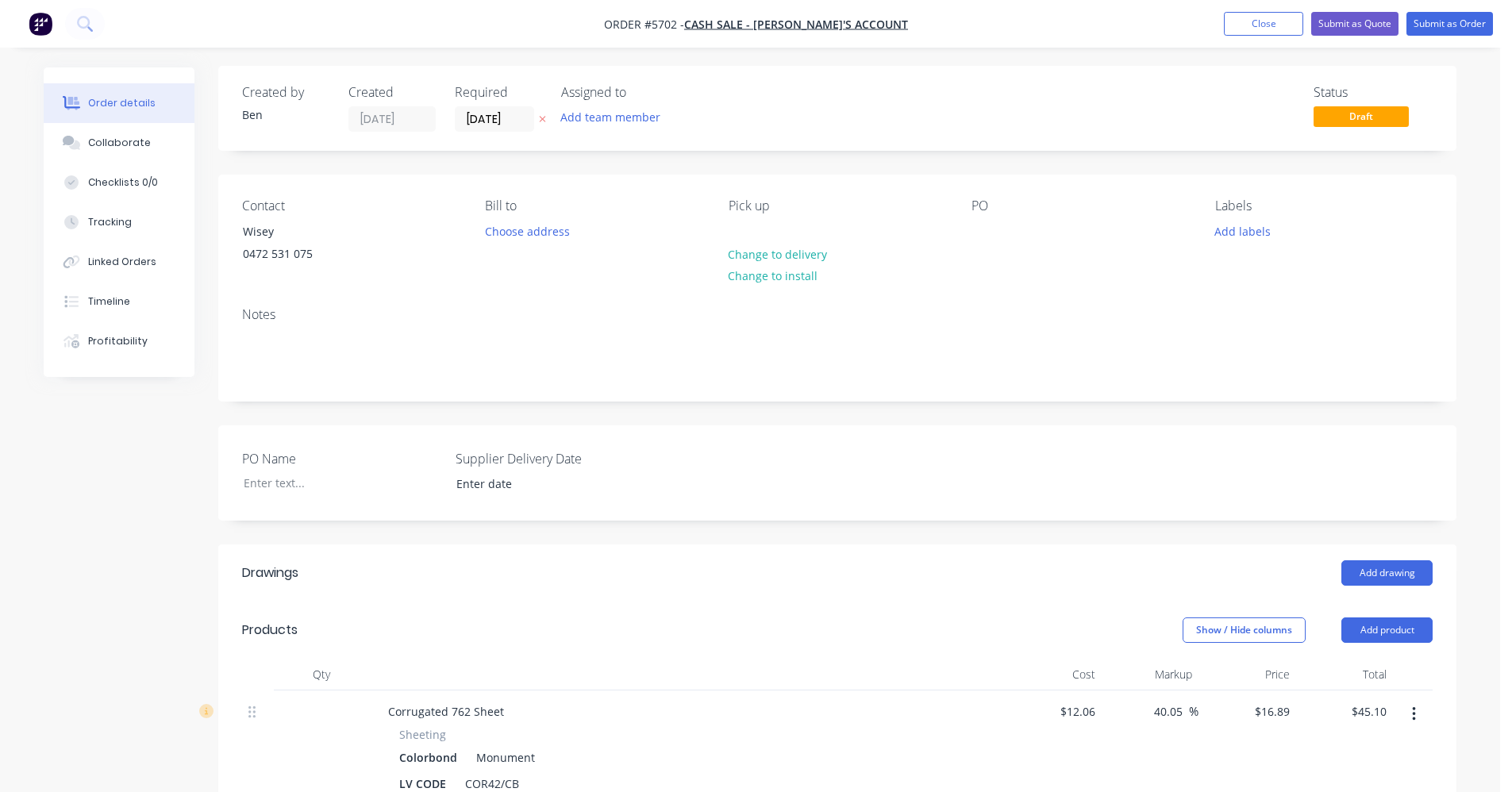
scroll to position [0, 0]
click at [496, 119] on input "[DATE]" at bounding box center [495, 121] width 78 height 24
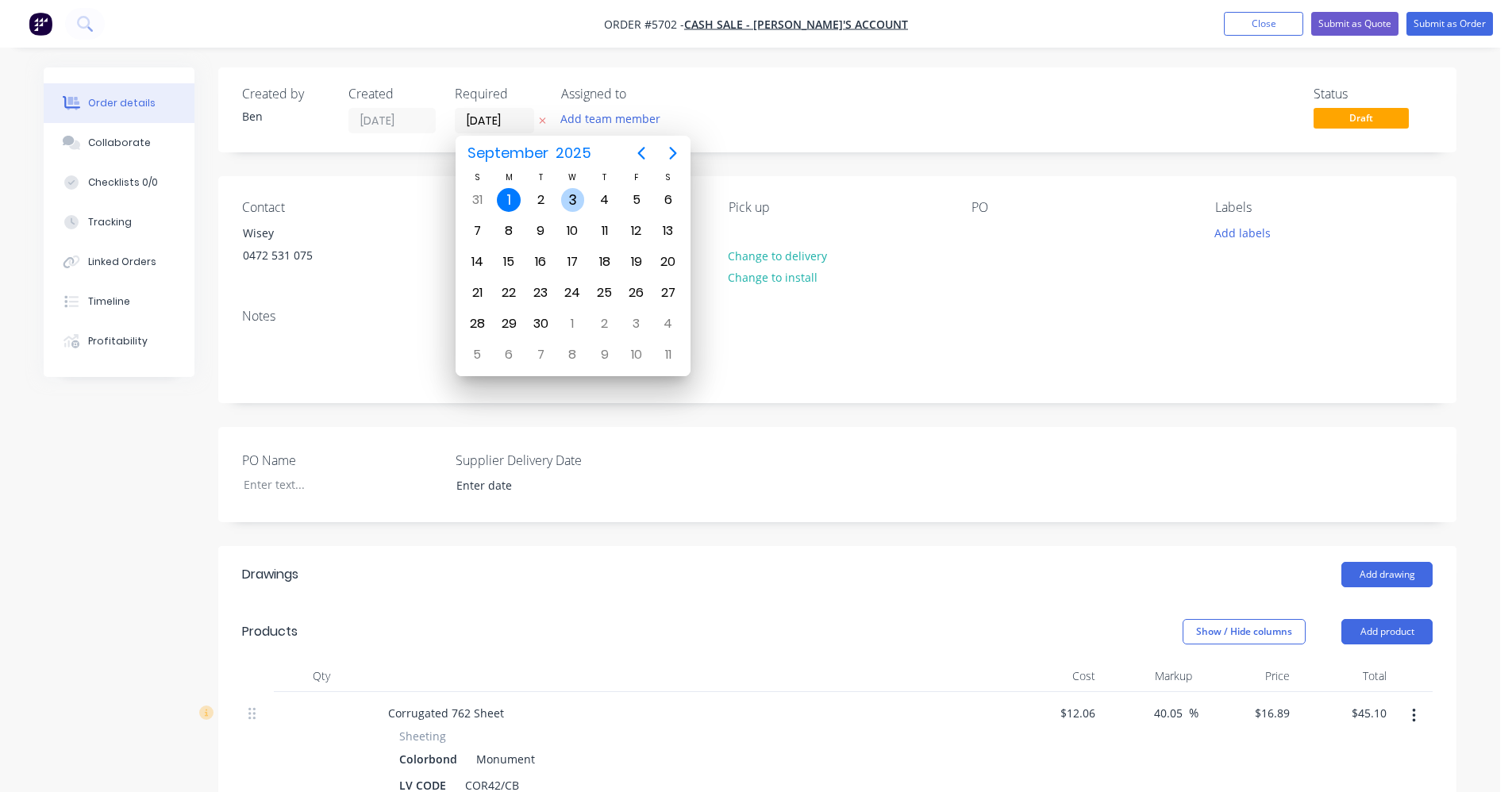
click at [572, 200] on div "3" at bounding box center [573, 200] width 24 height 24
type input "03/09/25"
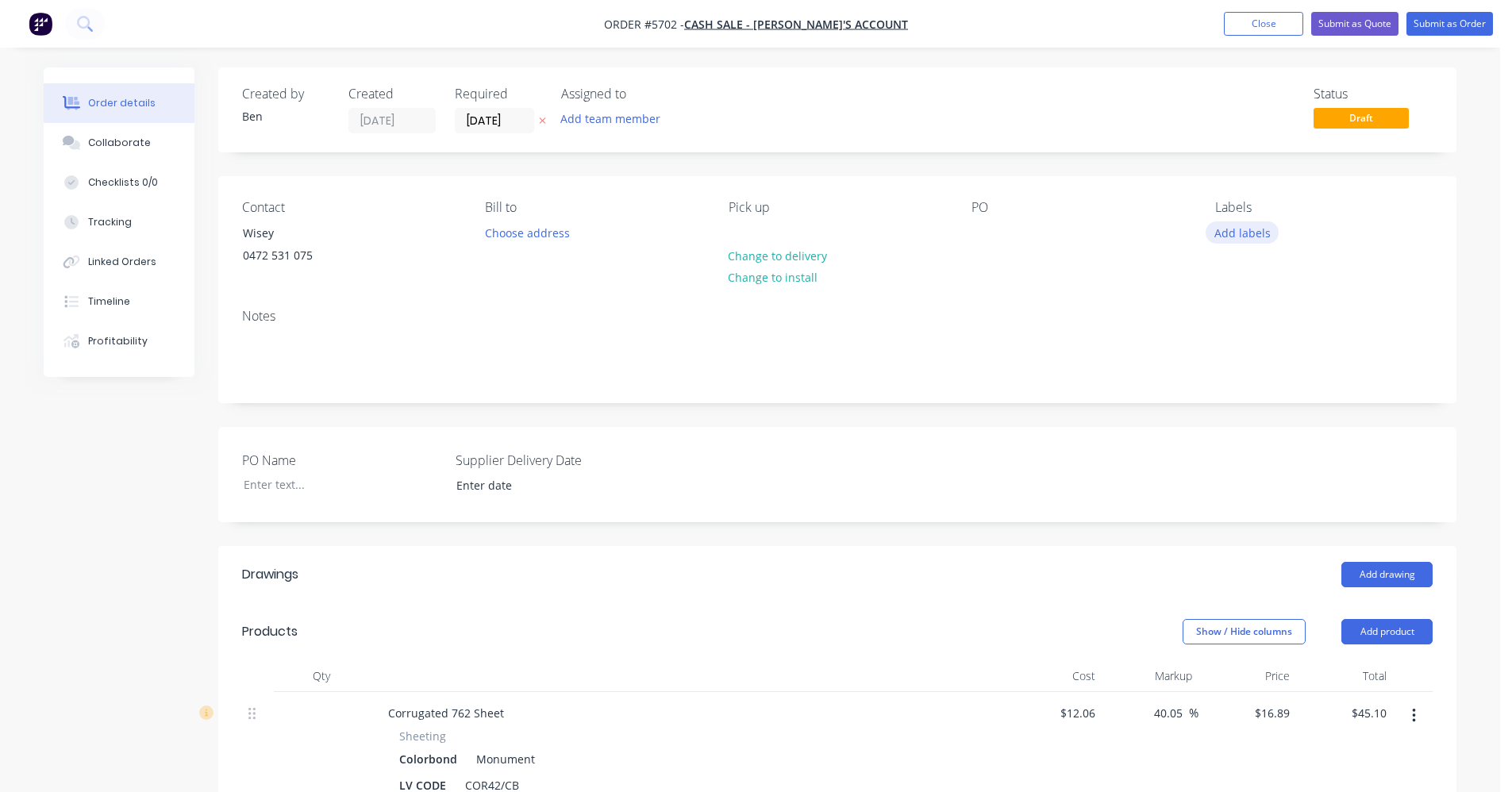
click at [1231, 233] on button "Add labels" at bounding box center [1242, 231] width 73 height 21
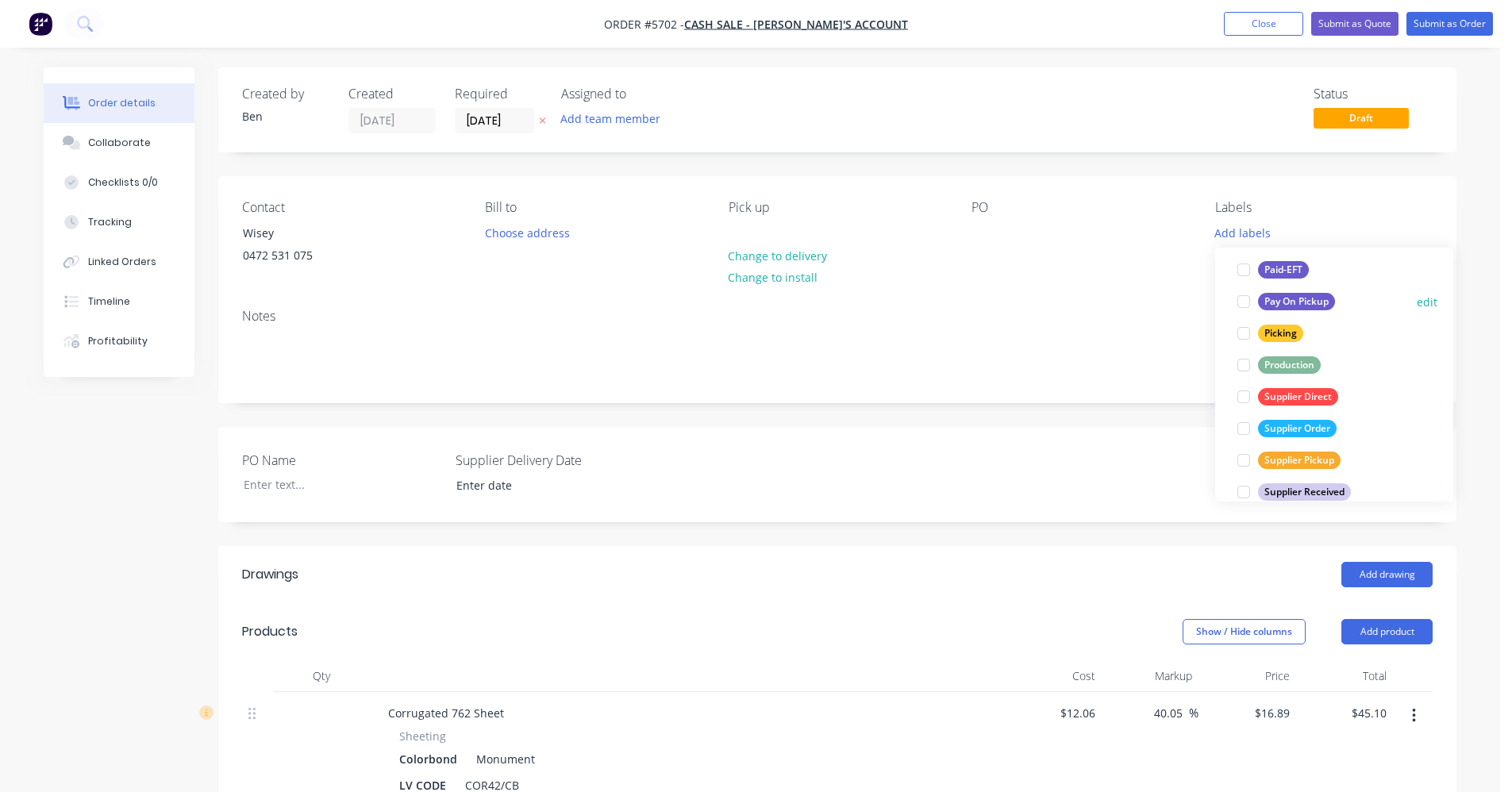
scroll to position [285, 0]
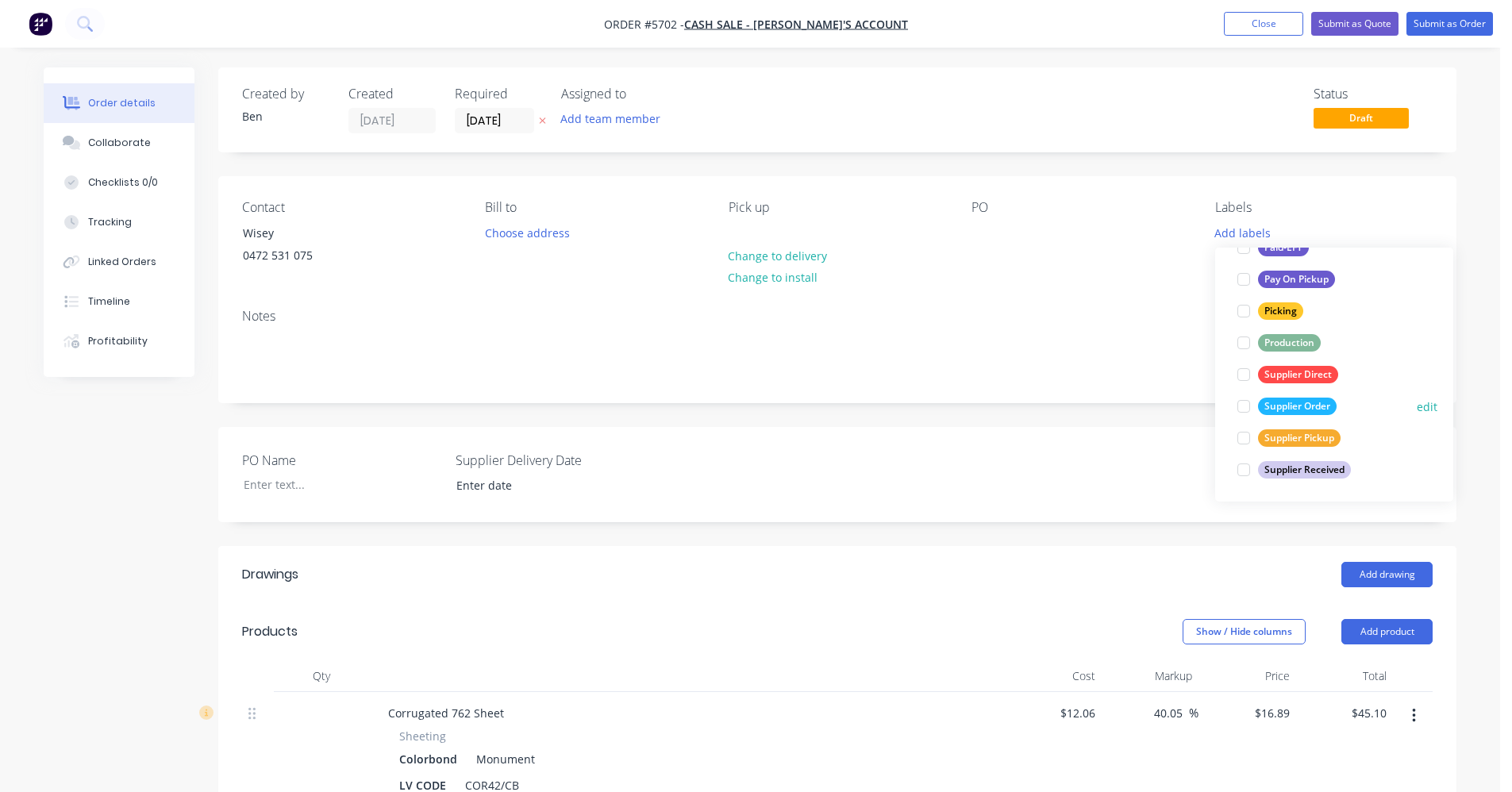
click at [1299, 406] on div "Supplier Order" at bounding box center [1297, 406] width 79 height 17
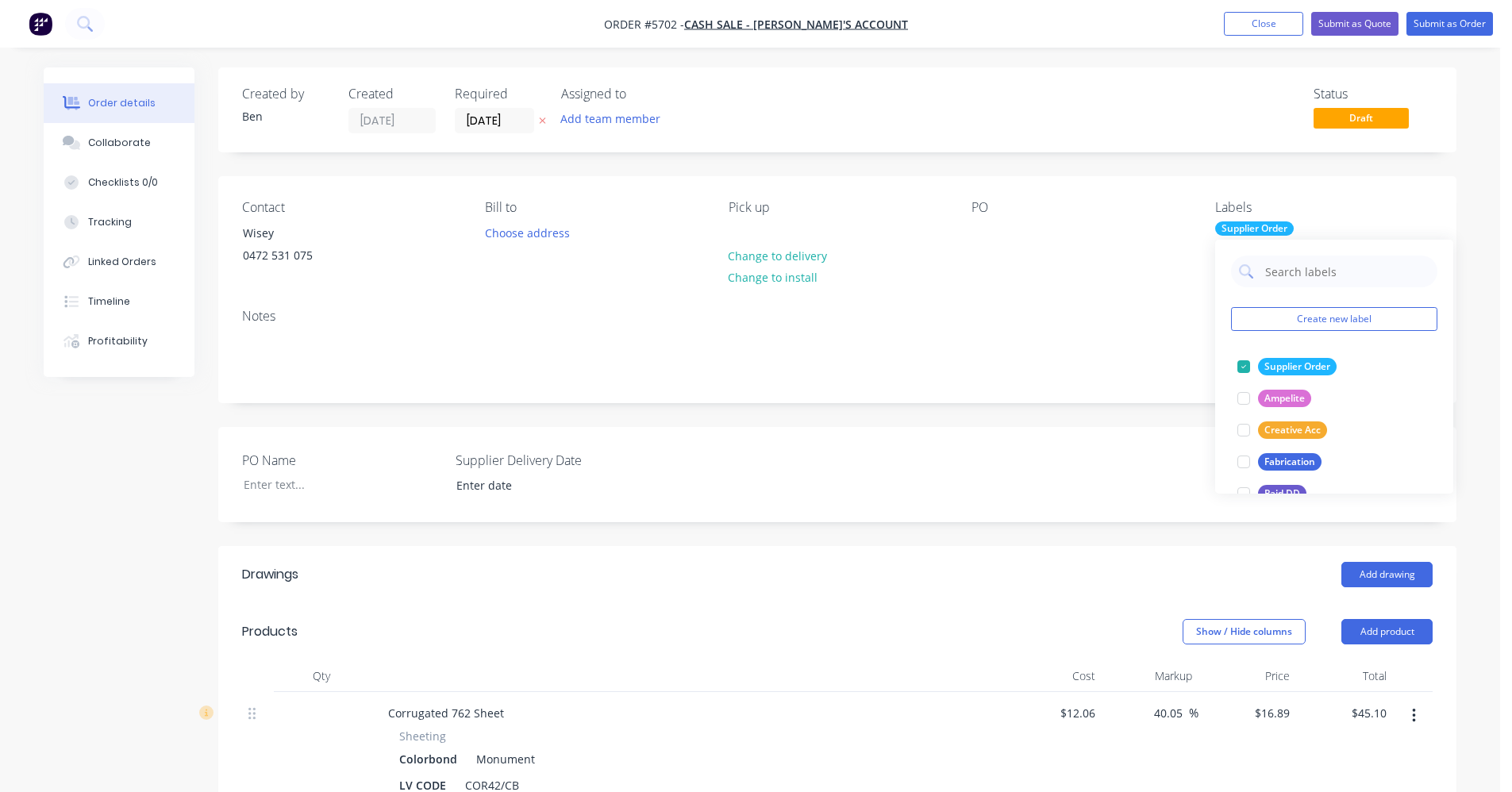
click at [1028, 263] on div "PO" at bounding box center [1079, 235] width 217 height 72
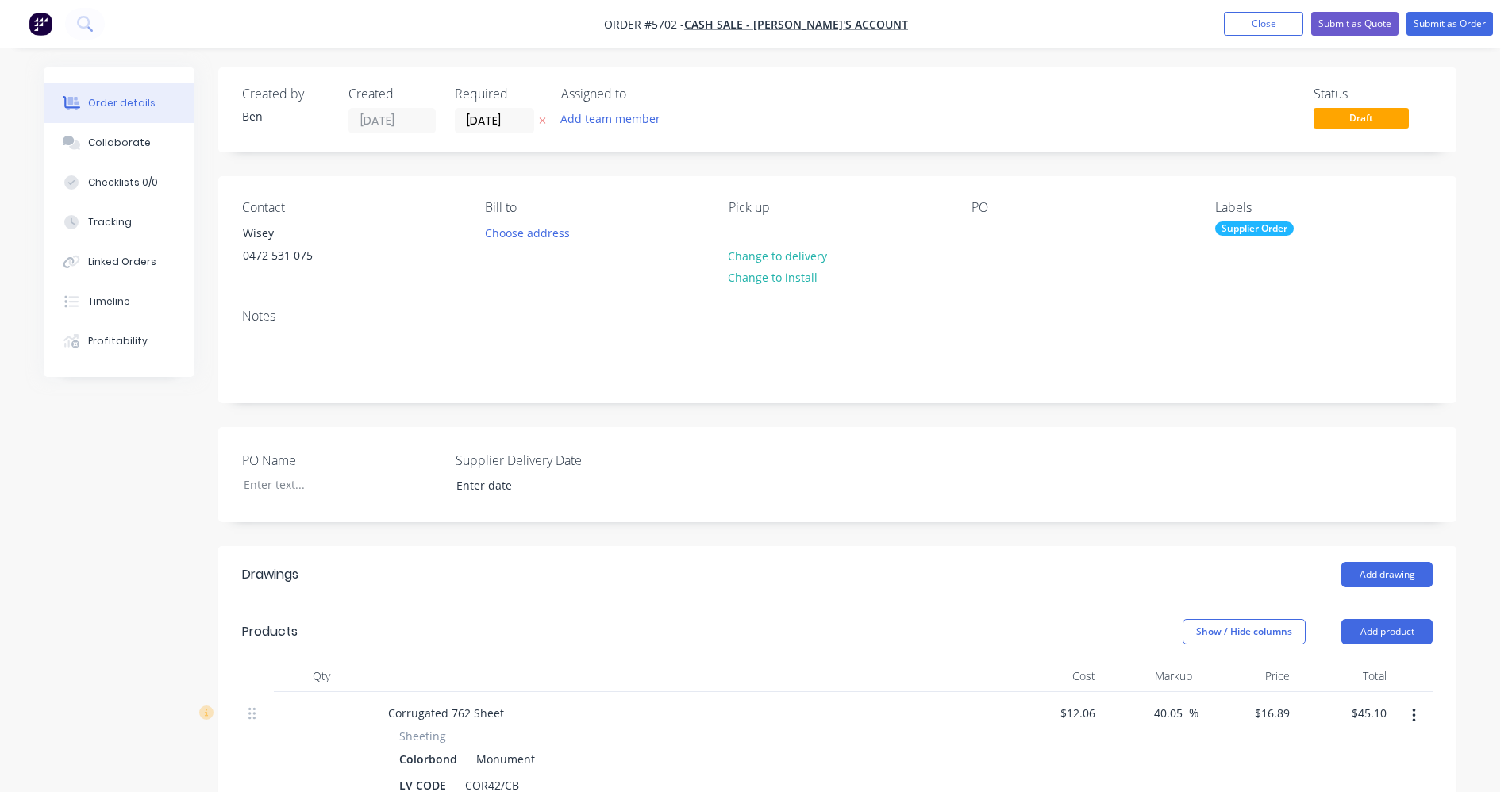
click at [986, 247] on div "PO" at bounding box center [1079, 235] width 217 height 72
click at [981, 239] on div at bounding box center [984, 232] width 25 height 23
click at [1457, 25] on button "Submit as Order" at bounding box center [1449, 24] width 87 height 24
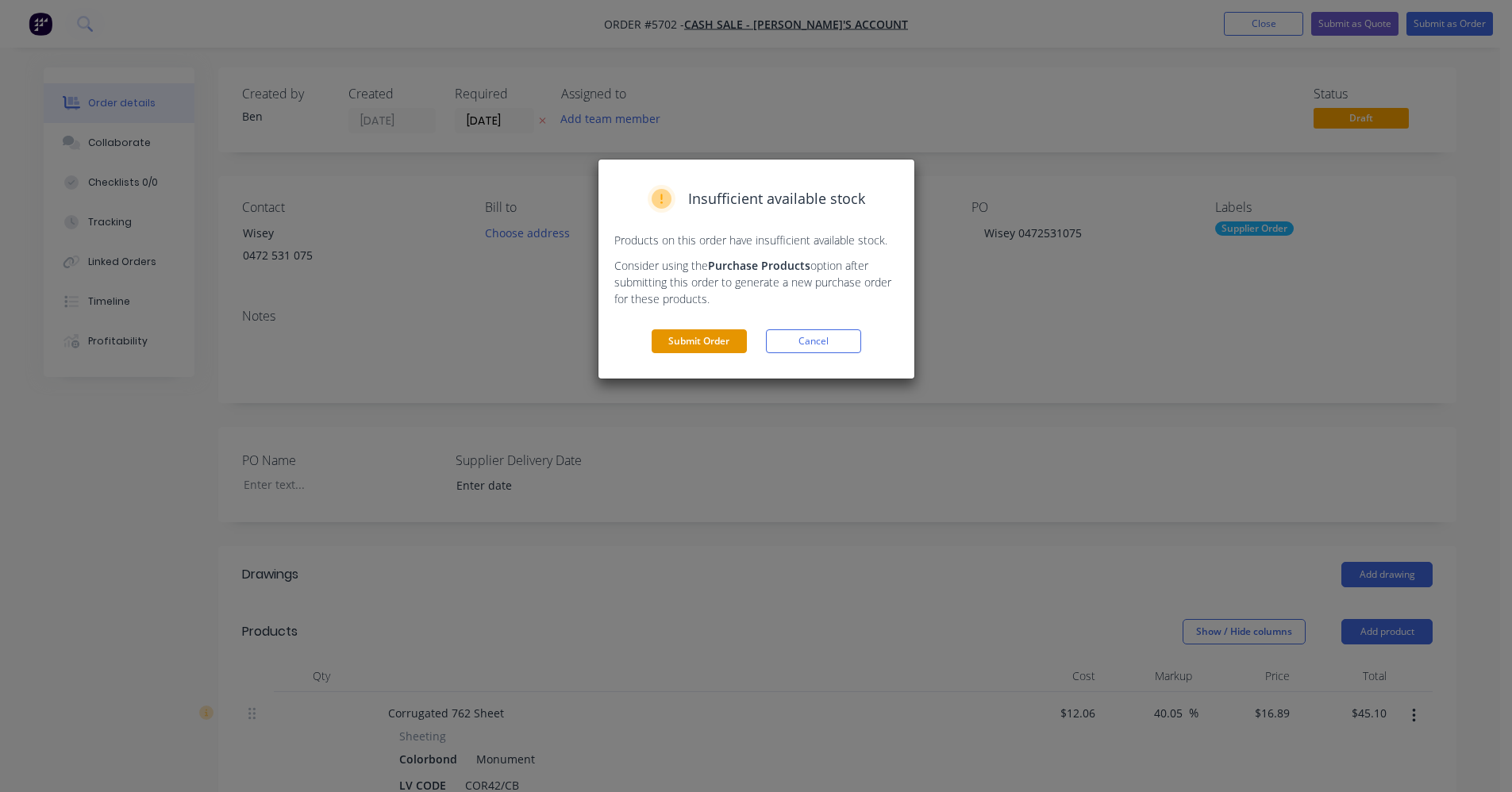
click at [717, 336] on button "Submit Order" at bounding box center [699, 341] width 95 height 24
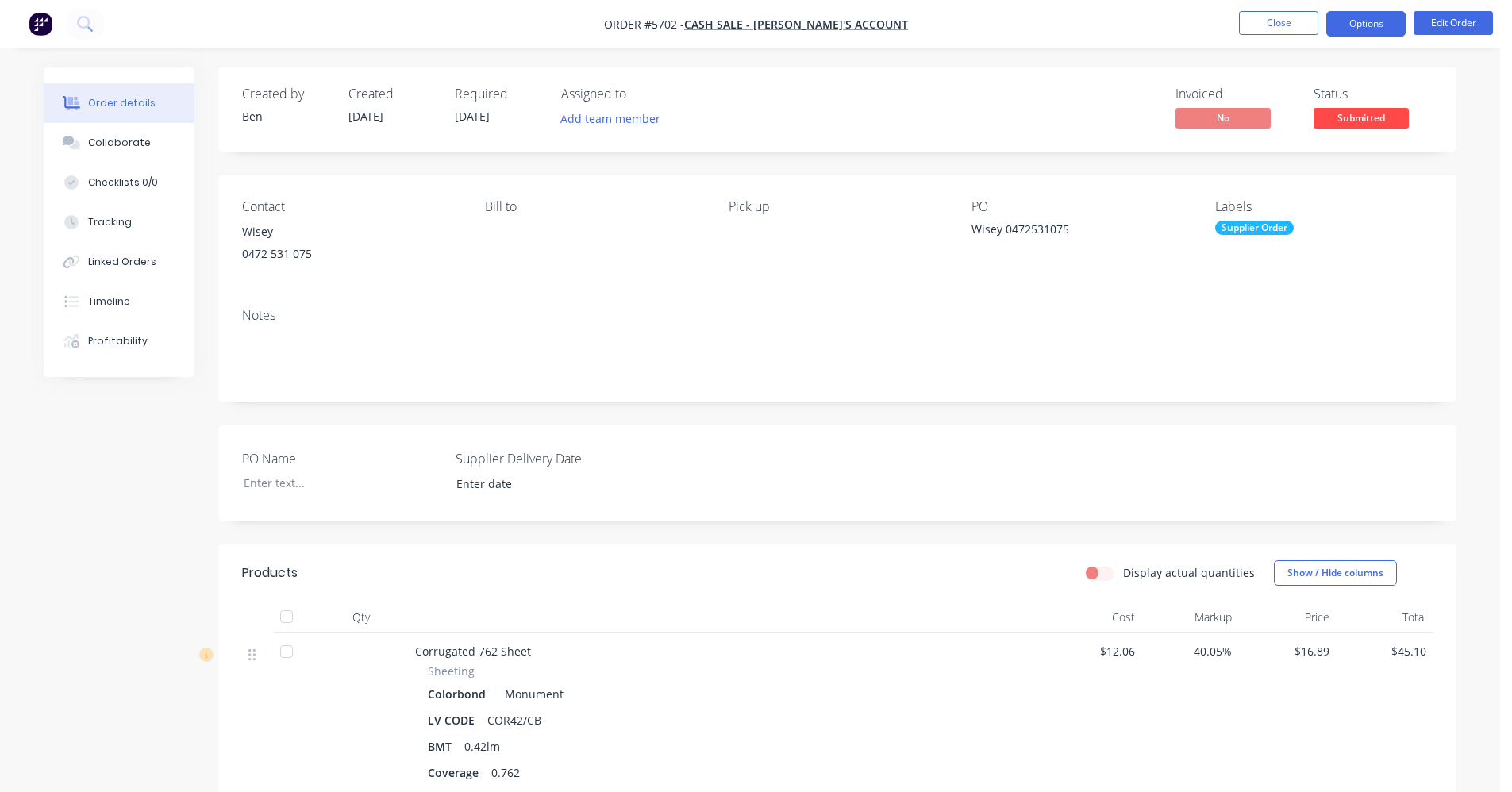
click at [1365, 21] on button "Options" at bounding box center [1366, 24] width 80 height 25
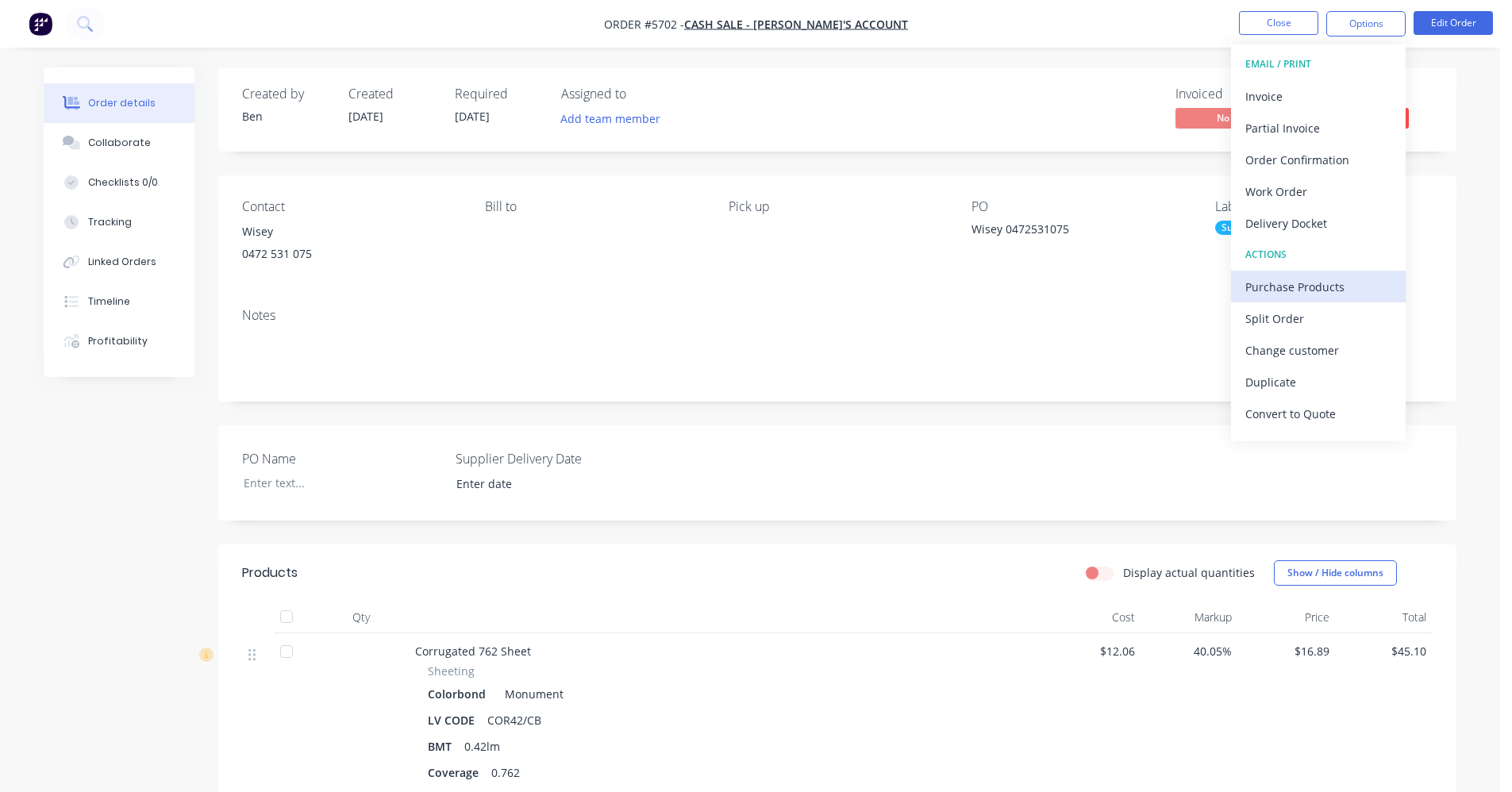
click at [1301, 290] on div "Purchase Products" at bounding box center [1319, 286] width 146 height 23
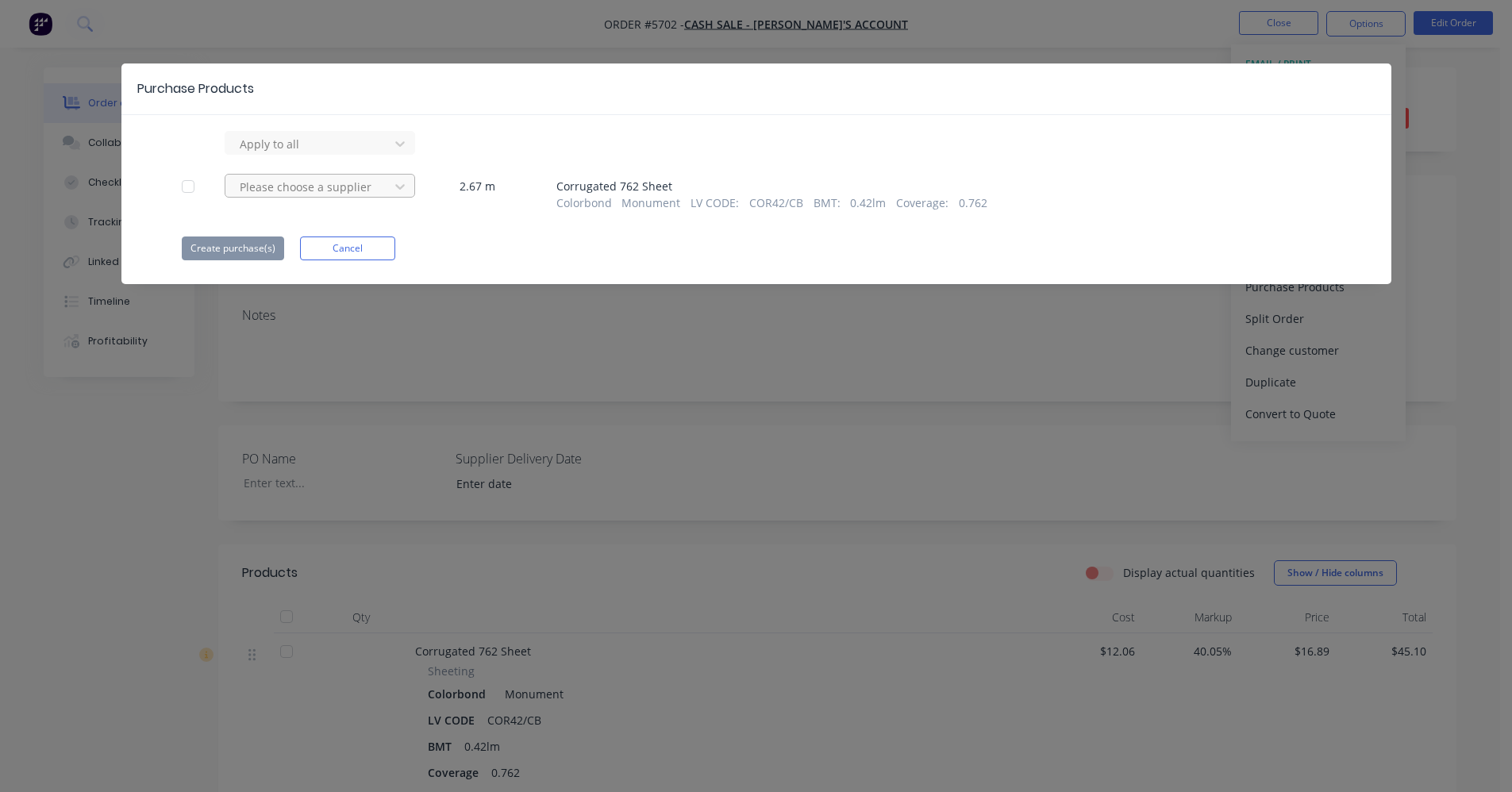
click at [304, 189] on div at bounding box center [309, 187] width 143 height 20
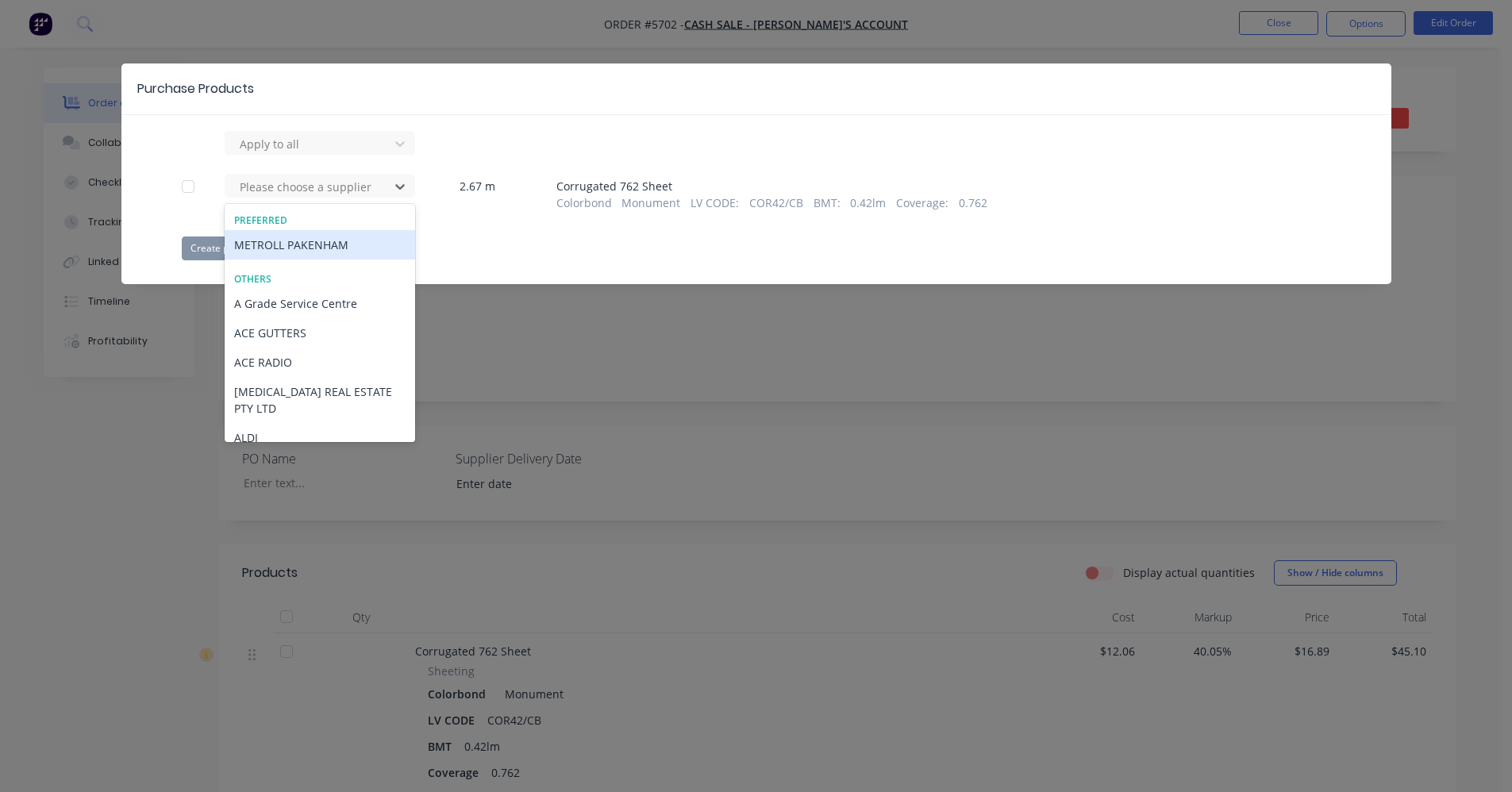
click at [281, 246] on div "METROLL PAKENHAM" at bounding box center [319, 244] width 190 height 29
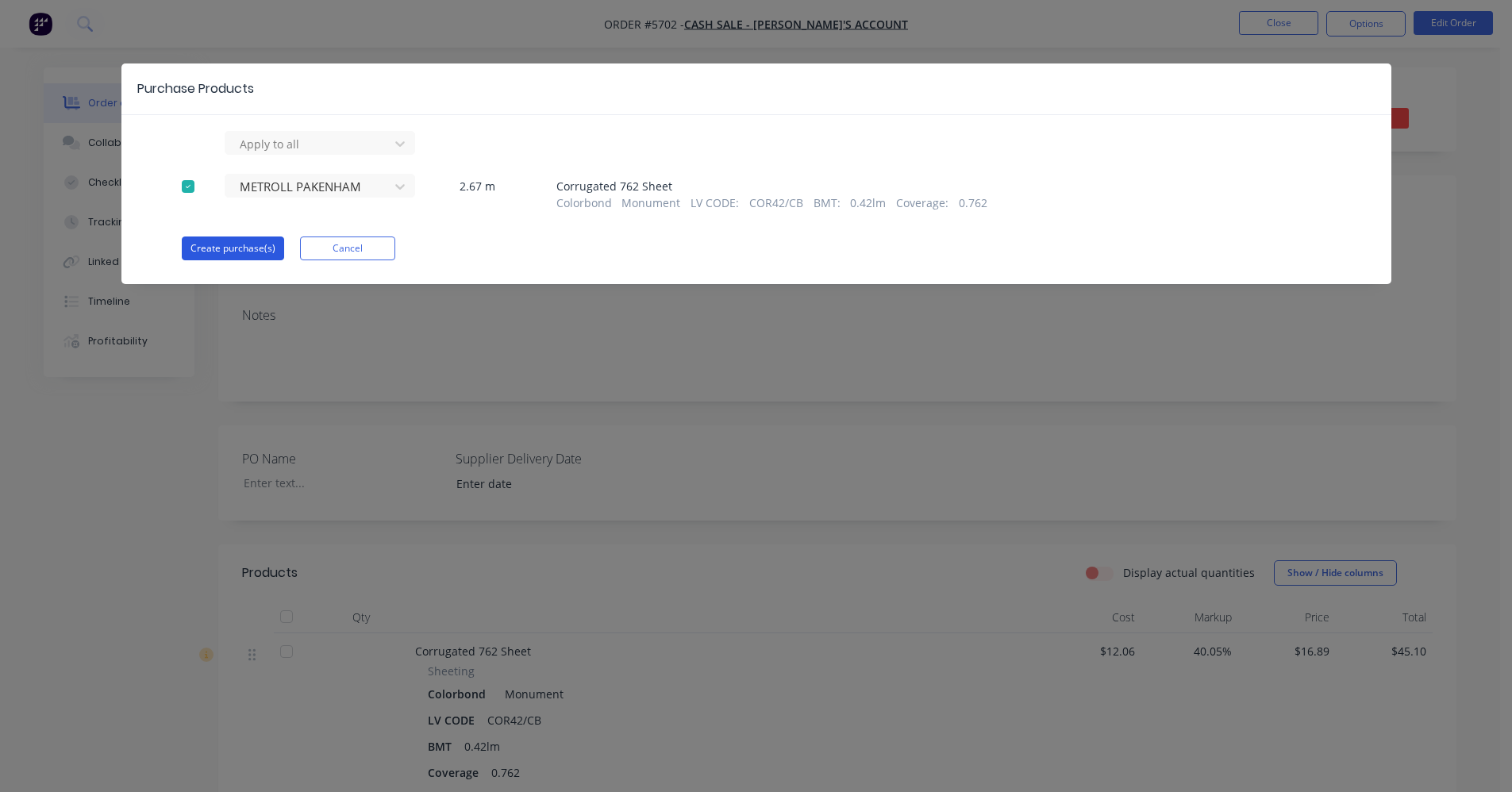
click at [243, 244] on button "Create purchase(s)" at bounding box center [233, 248] width 103 height 24
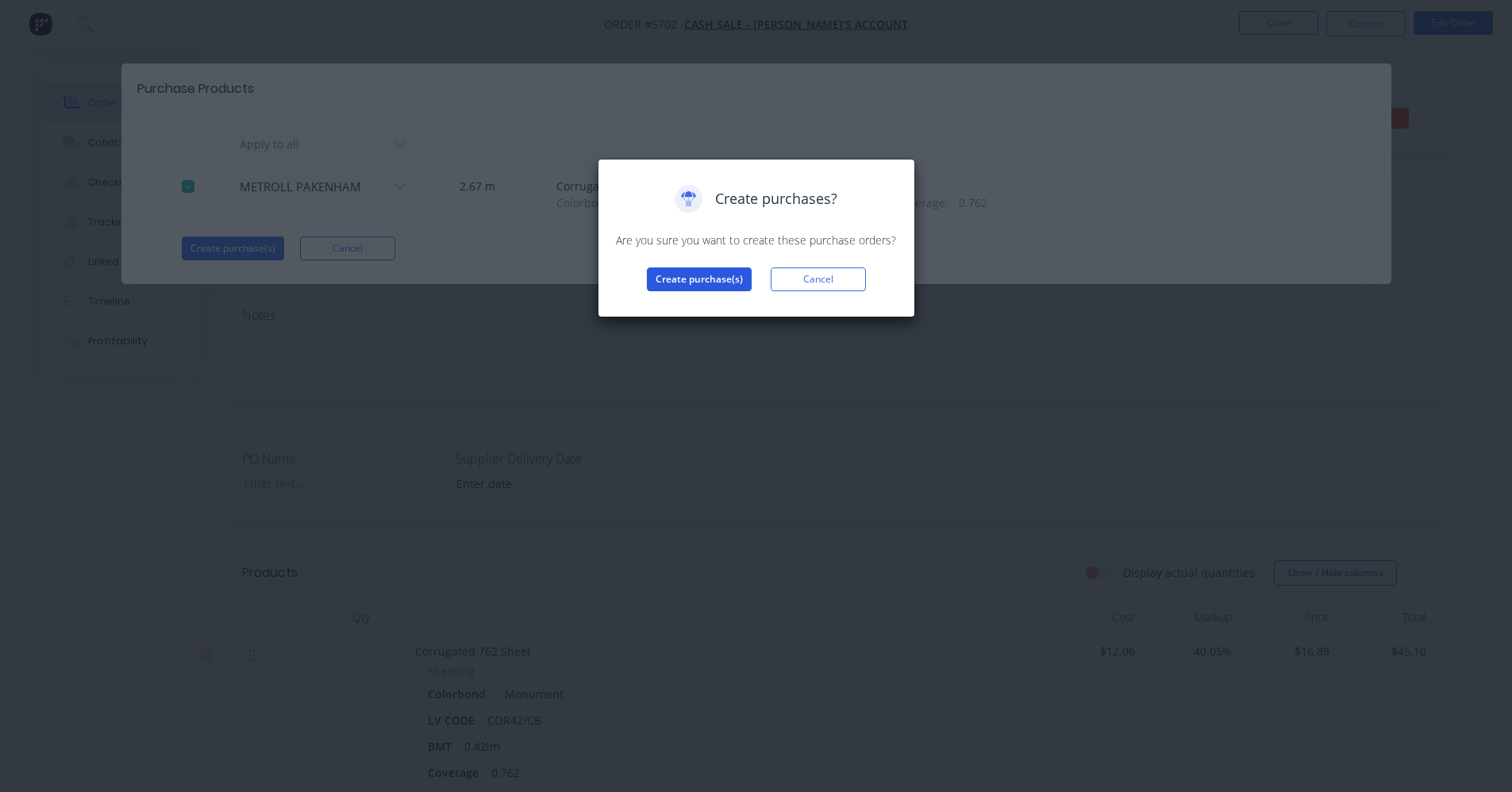
click at [678, 278] on button "Create purchase(s)" at bounding box center [699, 279] width 105 height 24
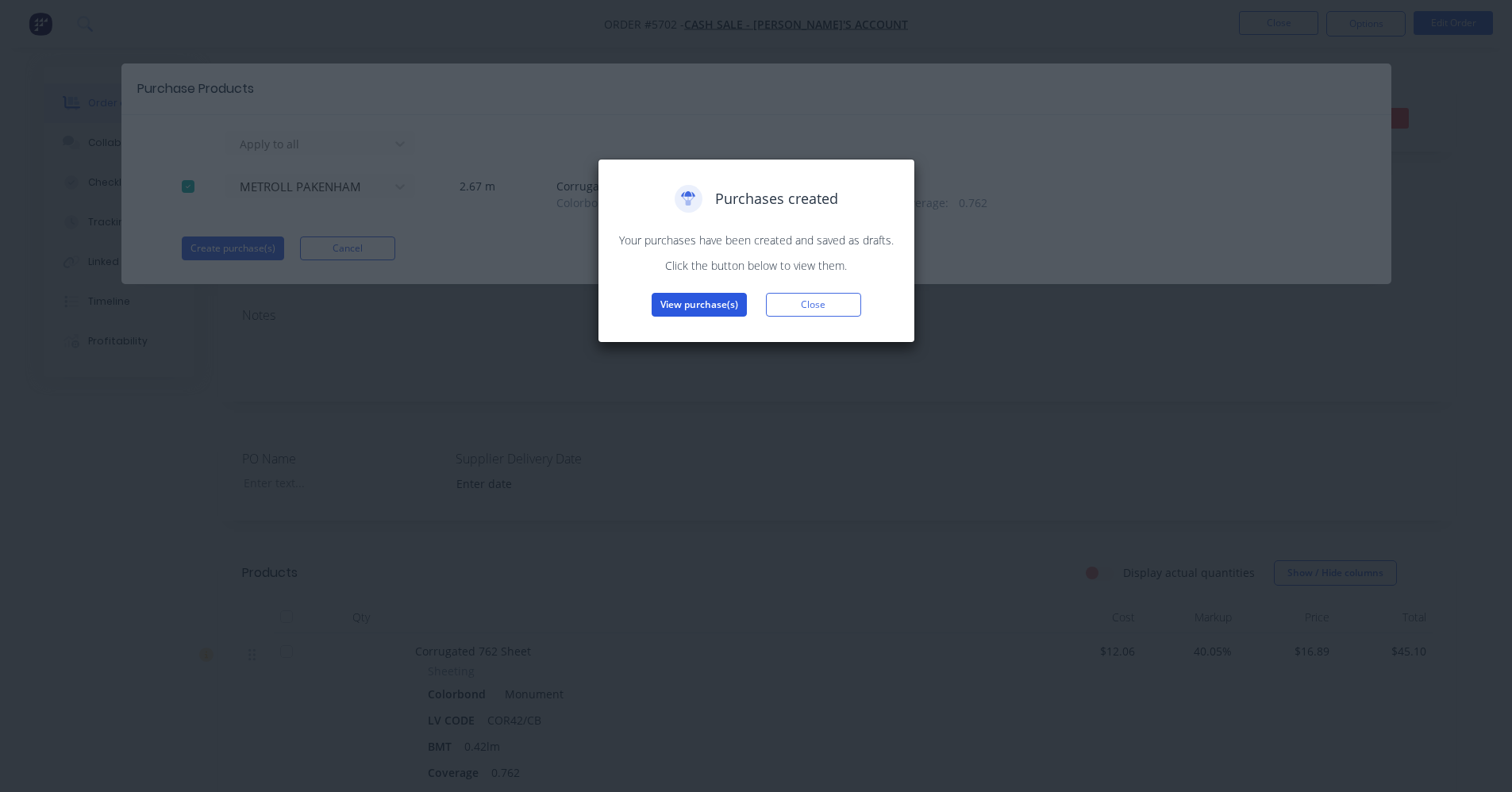
click at [708, 302] on button "View purchase(s)" at bounding box center [699, 305] width 95 height 24
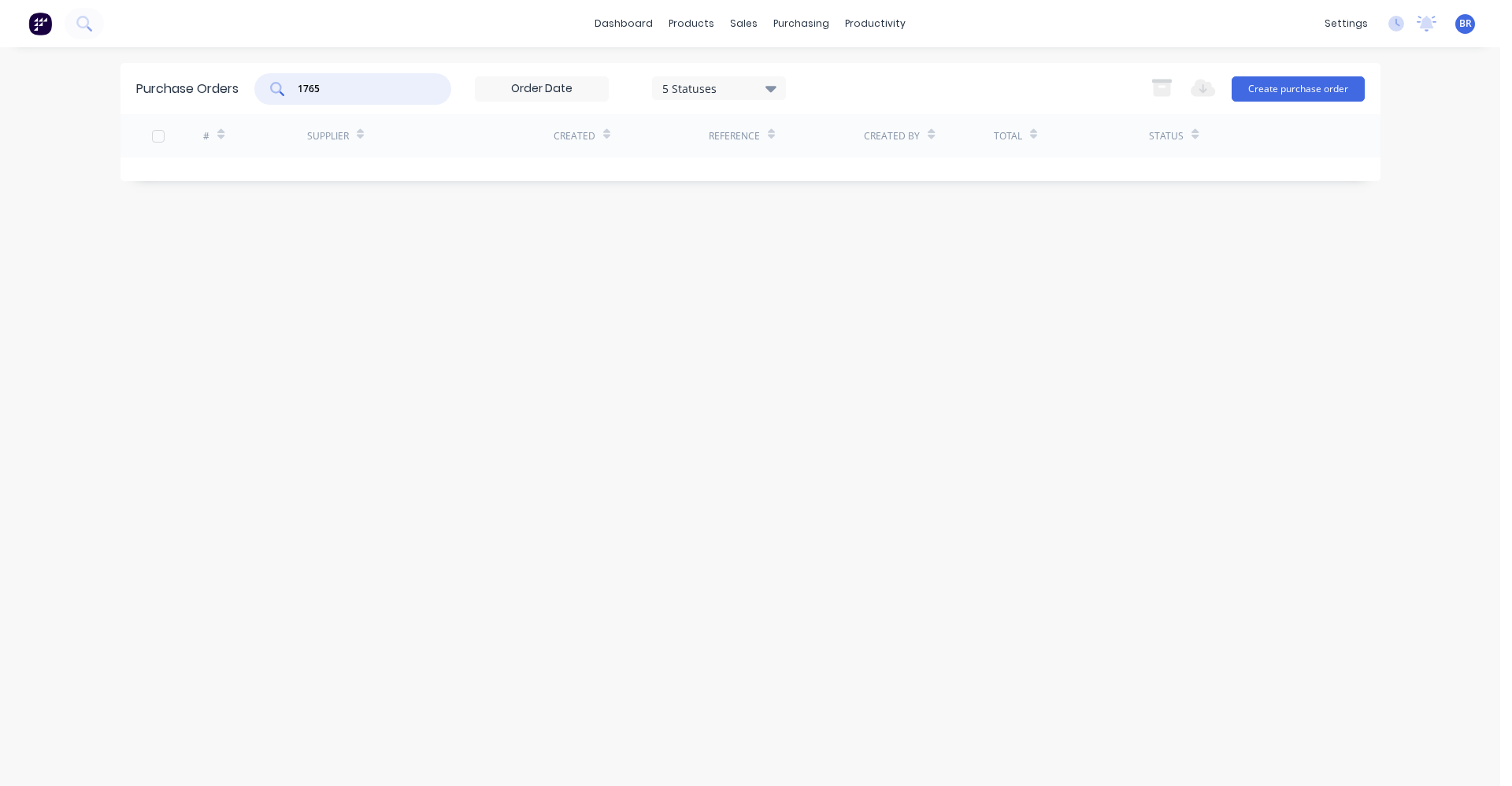
drag, startPoint x: 350, startPoint y: 92, endPoint x: 210, endPoint y: 71, distance: 141.6
click at [196, 69] on div "Purchase Orders 1765 5 Statuses 5 Statuses Export to Excel (XLSX) Create purcha…" at bounding box center [750, 88] width 1260 height 51
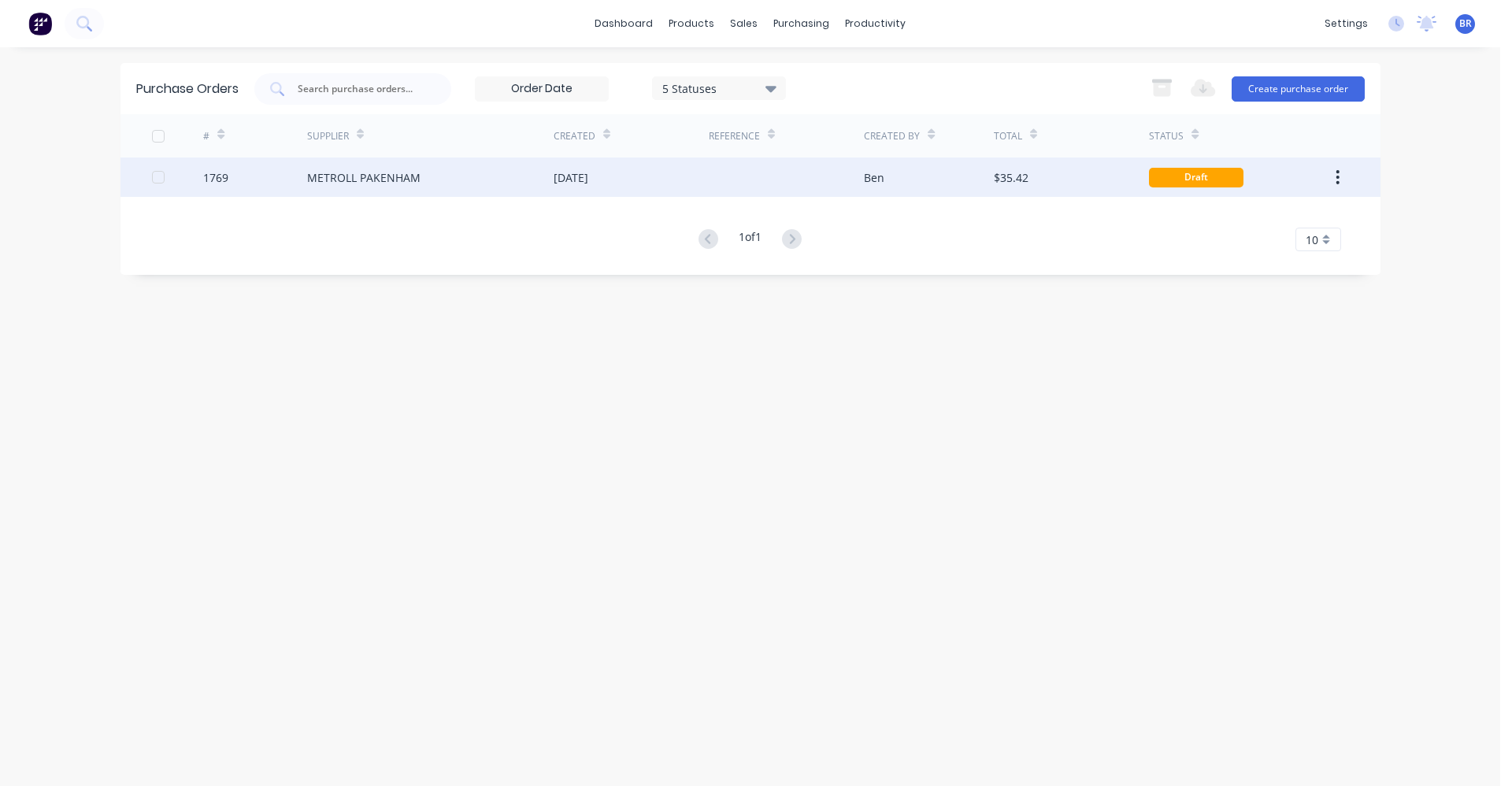
click at [443, 182] on div "METROLL PAKENHAM" at bounding box center [430, 178] width 246 height 39
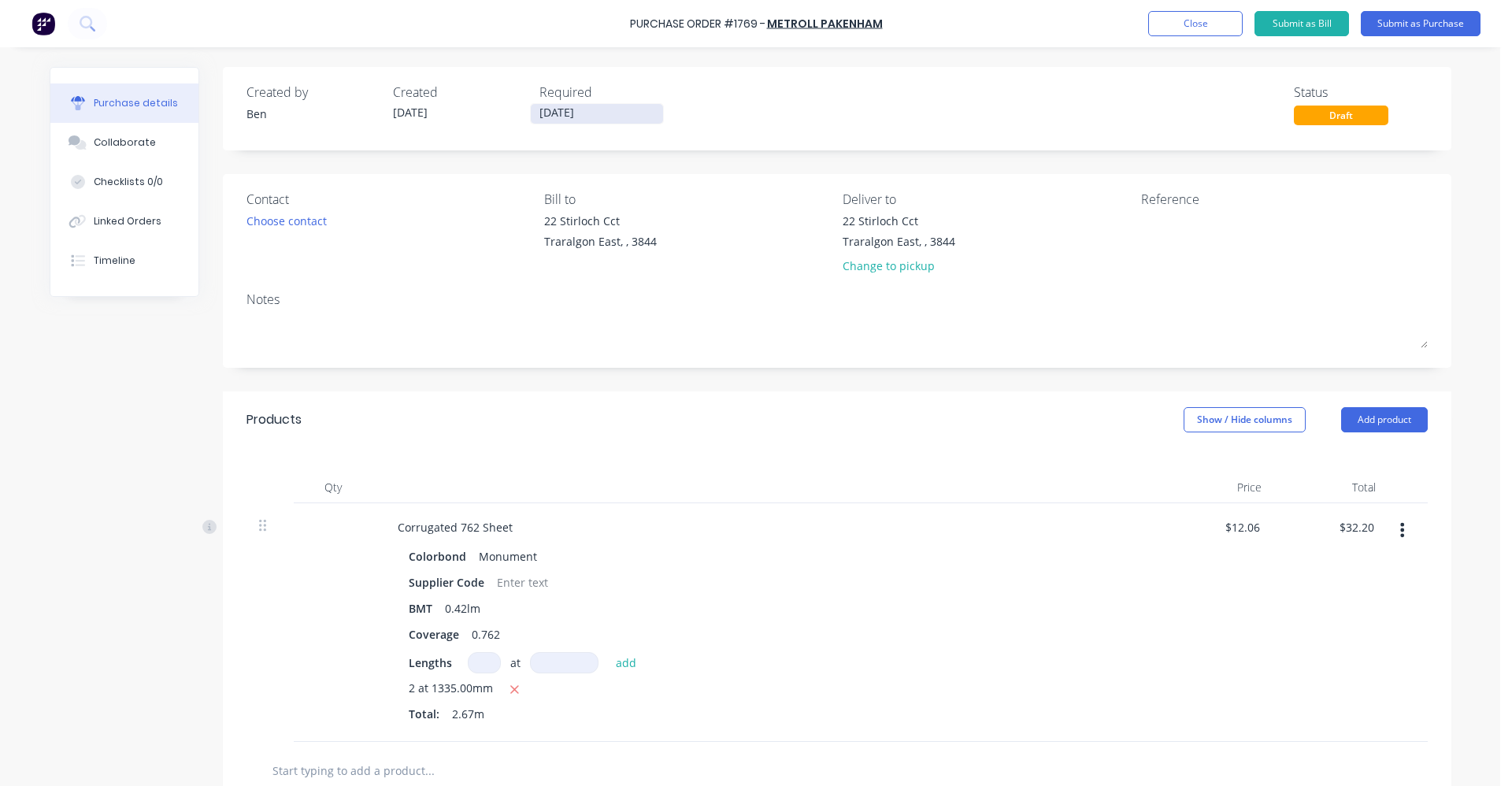
click at [555, 118] on input "[DATE]" at bounding box center [597, 114] width 133 height 20
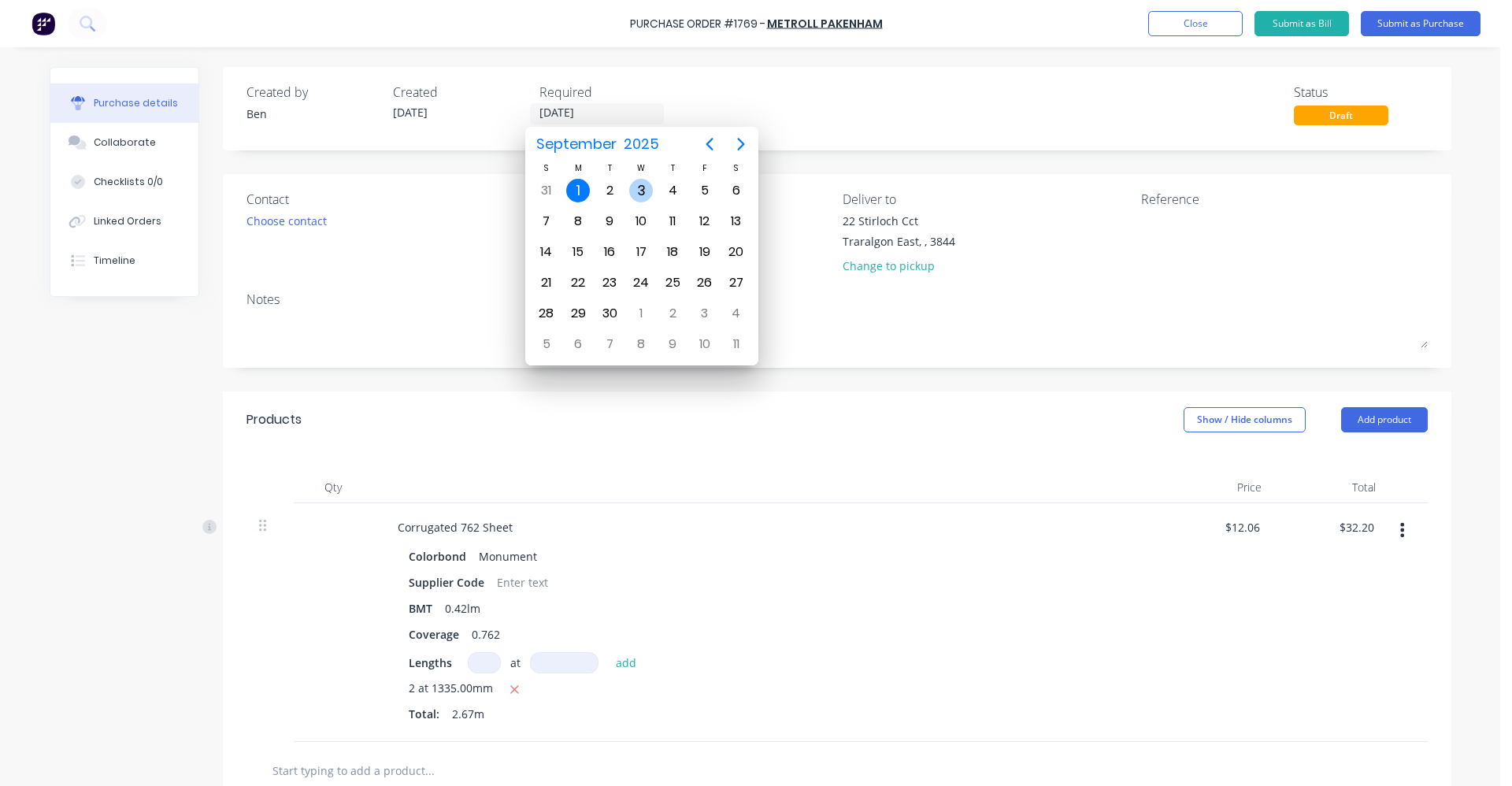
click at [652, 196] on div "3" at bounding box center [641, 191] width 32 height 30
type input "[DATE]"
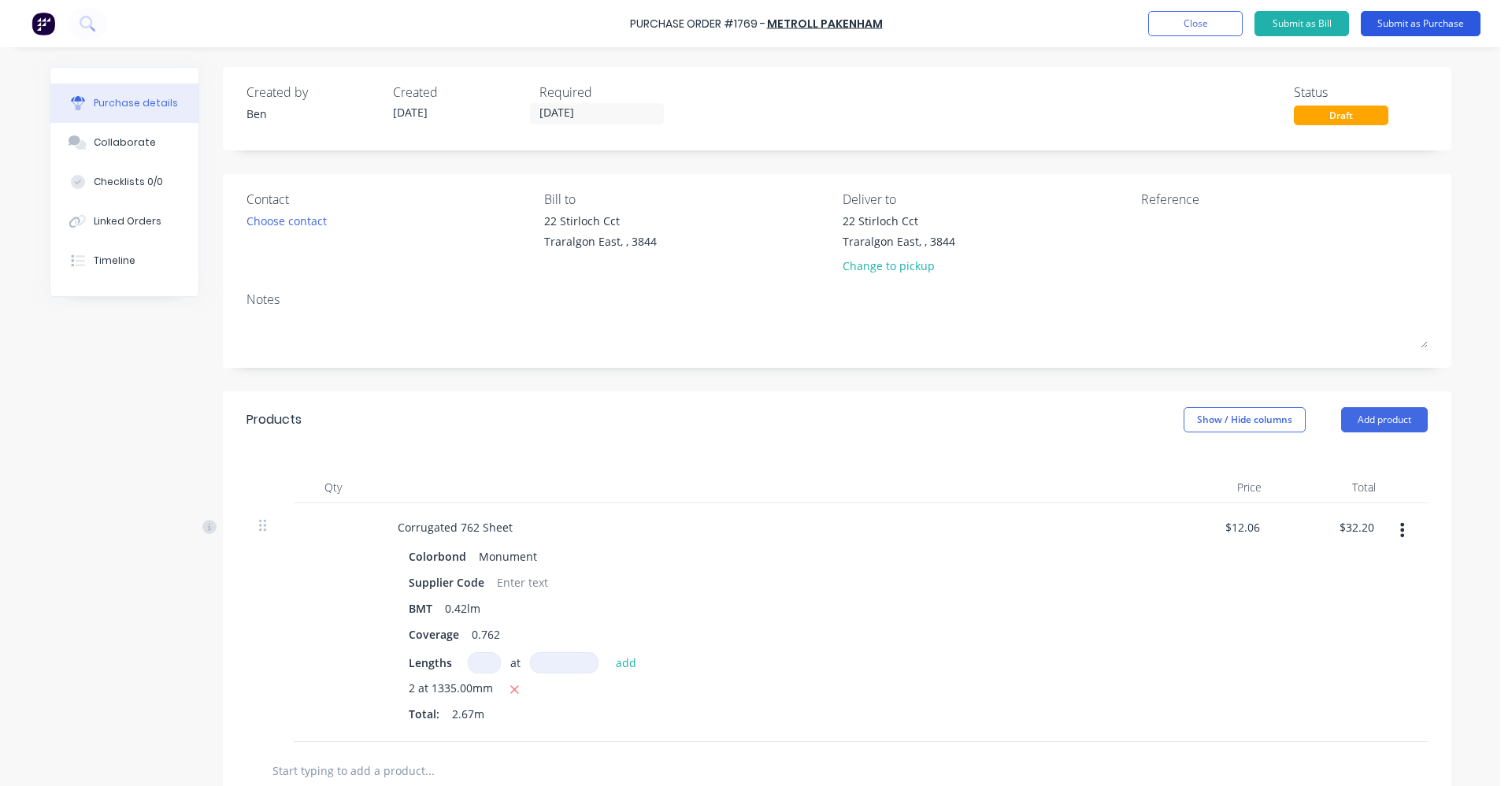
click at [1451, 19] on button "Submit as Purchase" at bounding box center [1420, 24] width 120 height 25
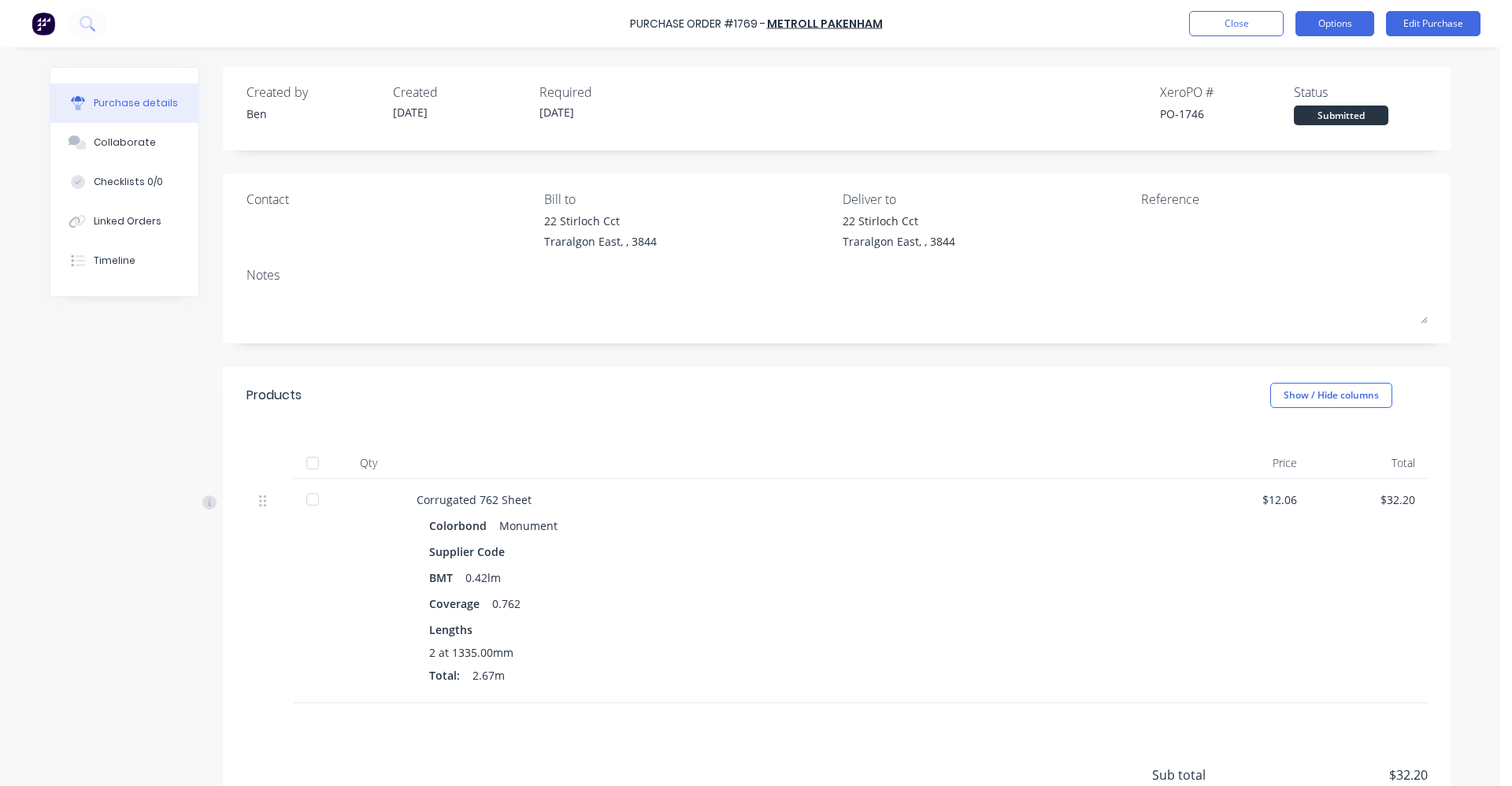
click at [1320, 23] on button "Options" at bounding box center [1334, 24] width 79 height 25
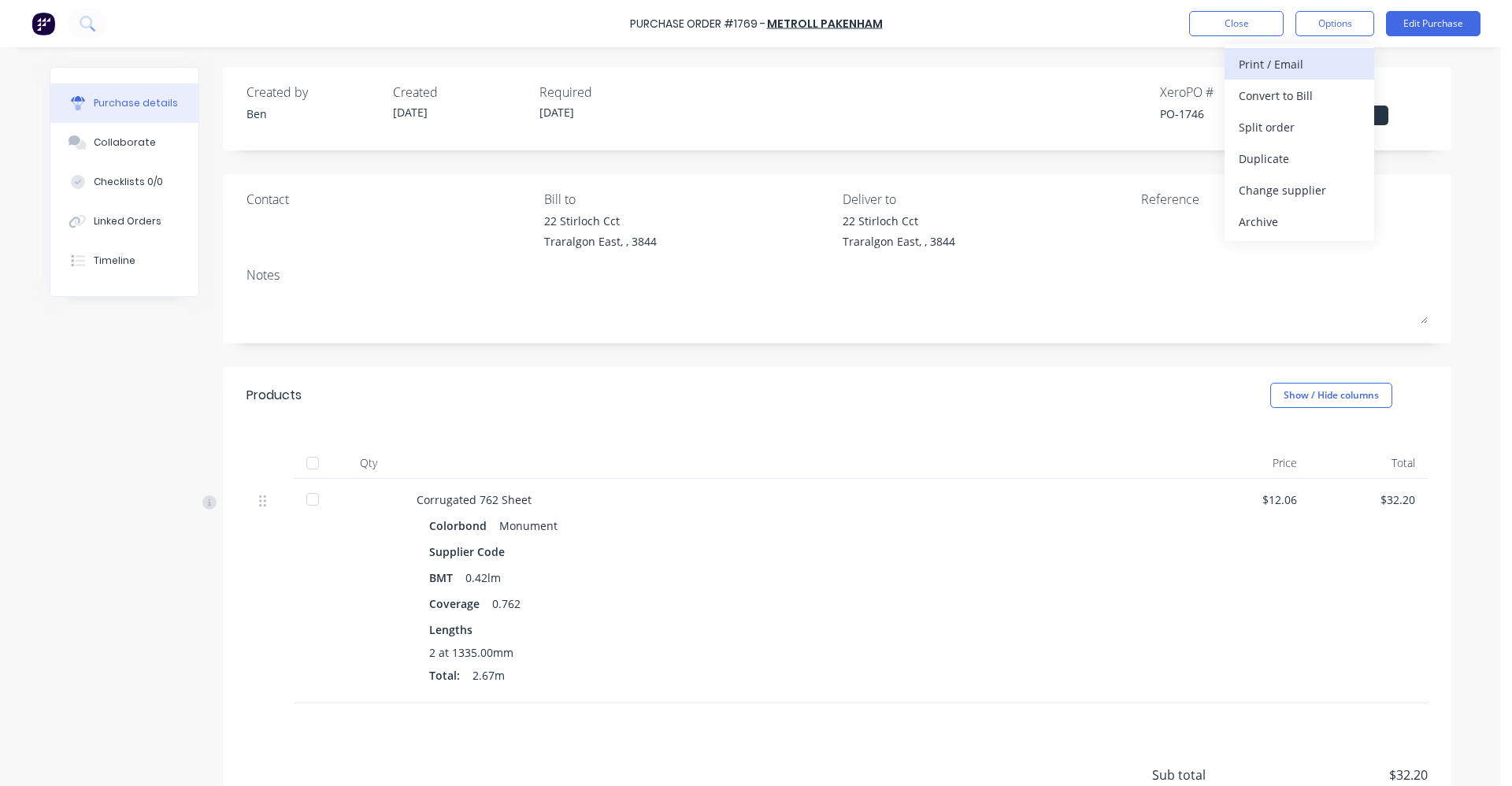
click at [1286, 71] on div "Print / Email" at bounding box center [1300, 64] width 122 height 23
click at [1290, 103] on div "With pricing" at bounding box center [1300, 95] width 122 height 23
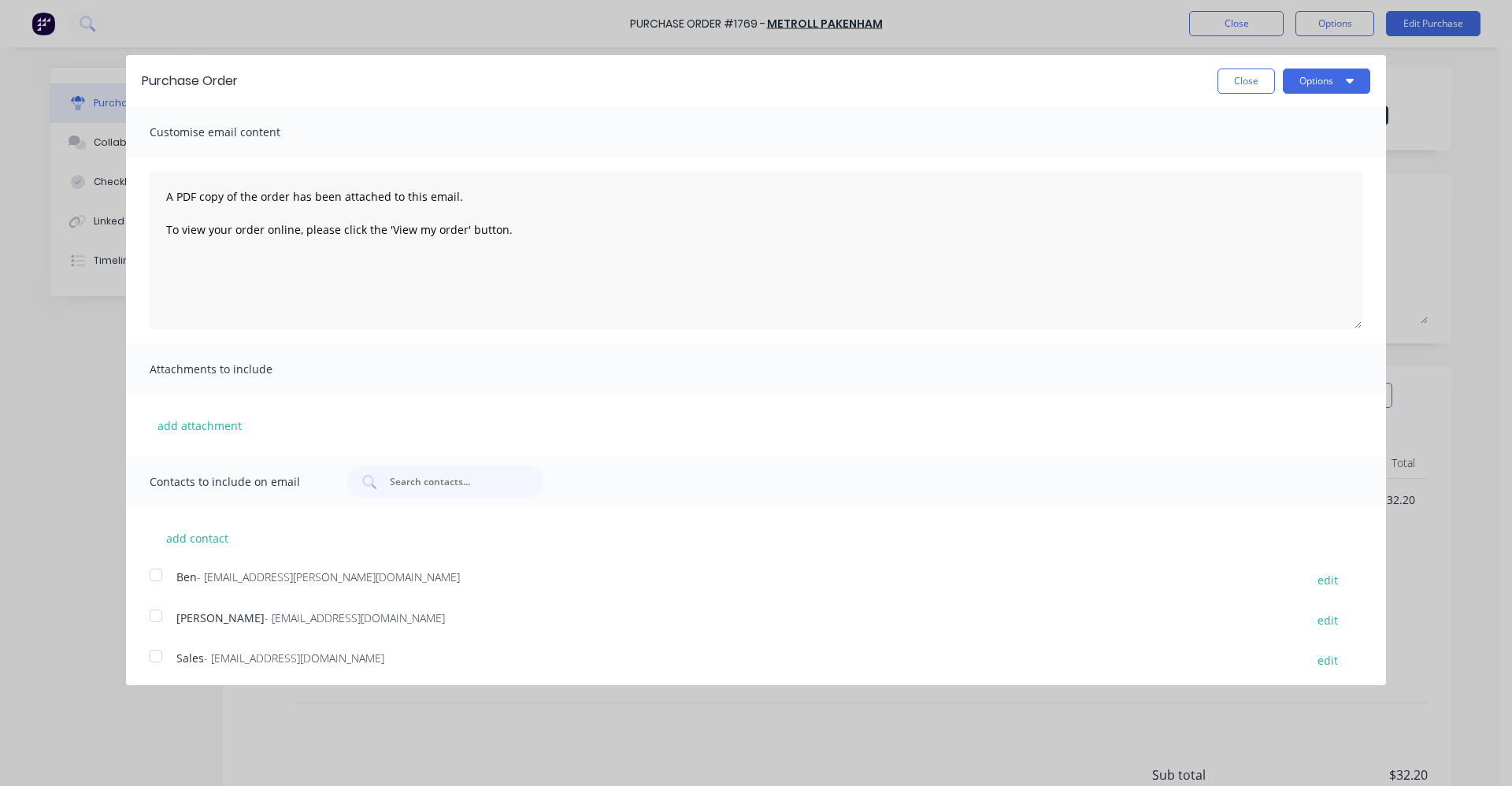
click at [152, 657] on div at bounding box center [156, 656] width 32 height 32
click at [1326, 84] on button "Options" at bounding box center [1327, 81] width 88 height 25
click at [1289, 149] on div "Email" at bounding box center [1296, 152] width 122 height 23
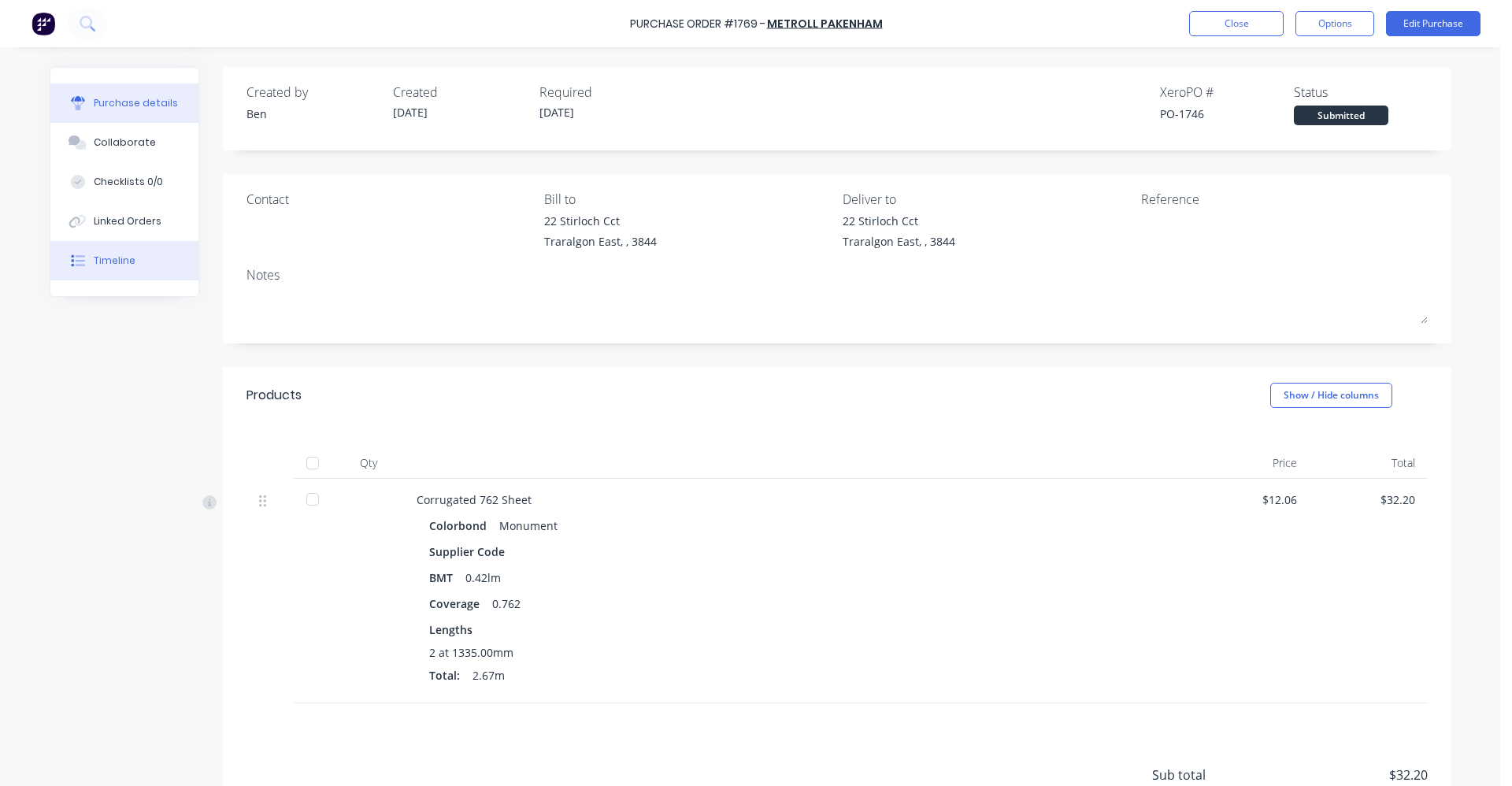
click at [125, 263] on div "Timeline" at bounding box center [114, 260] width 42 height 14
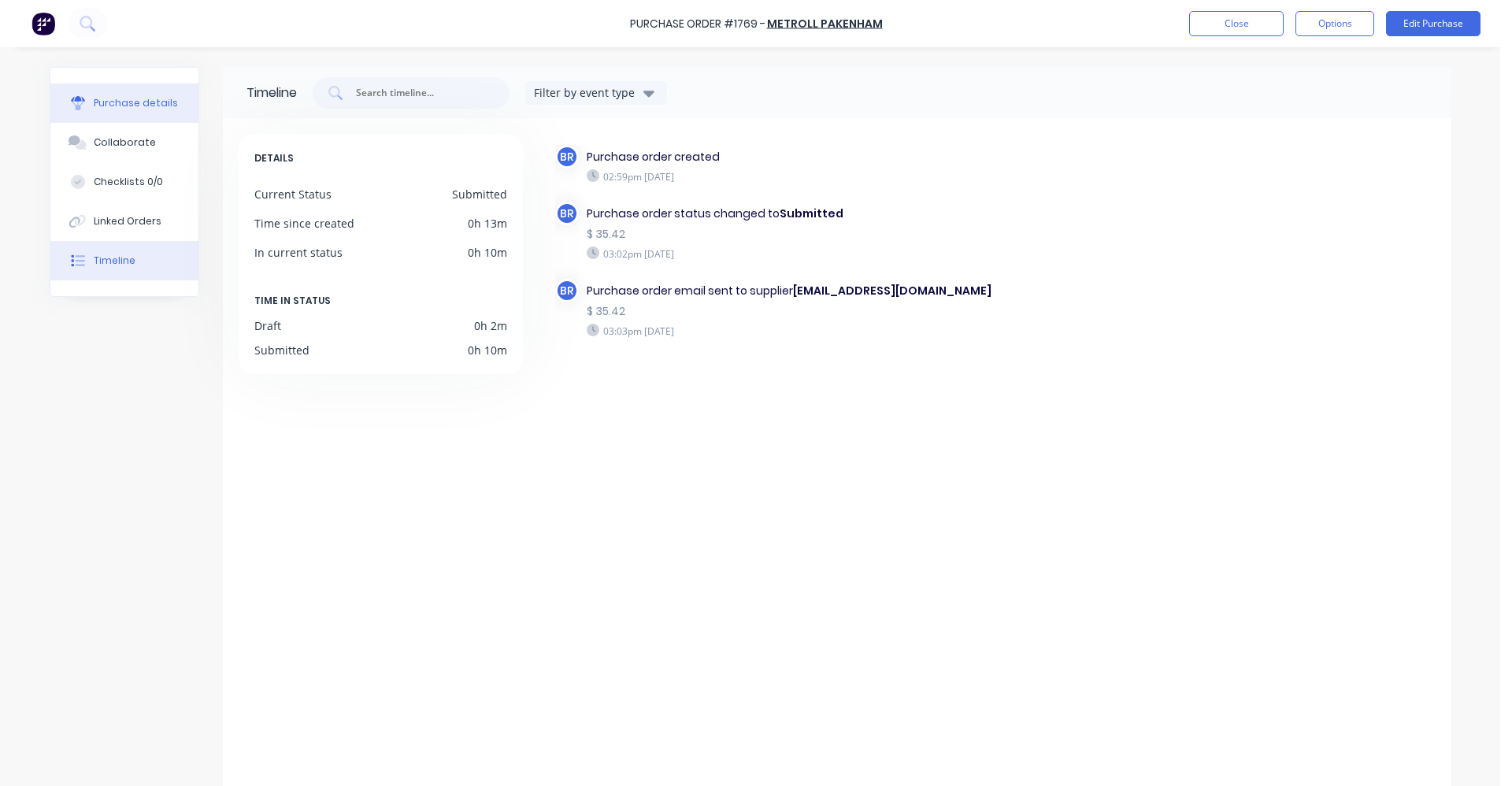
click at [129, 113] on button "Purchase details" at bounding box center [125, 103] width 148 height 39
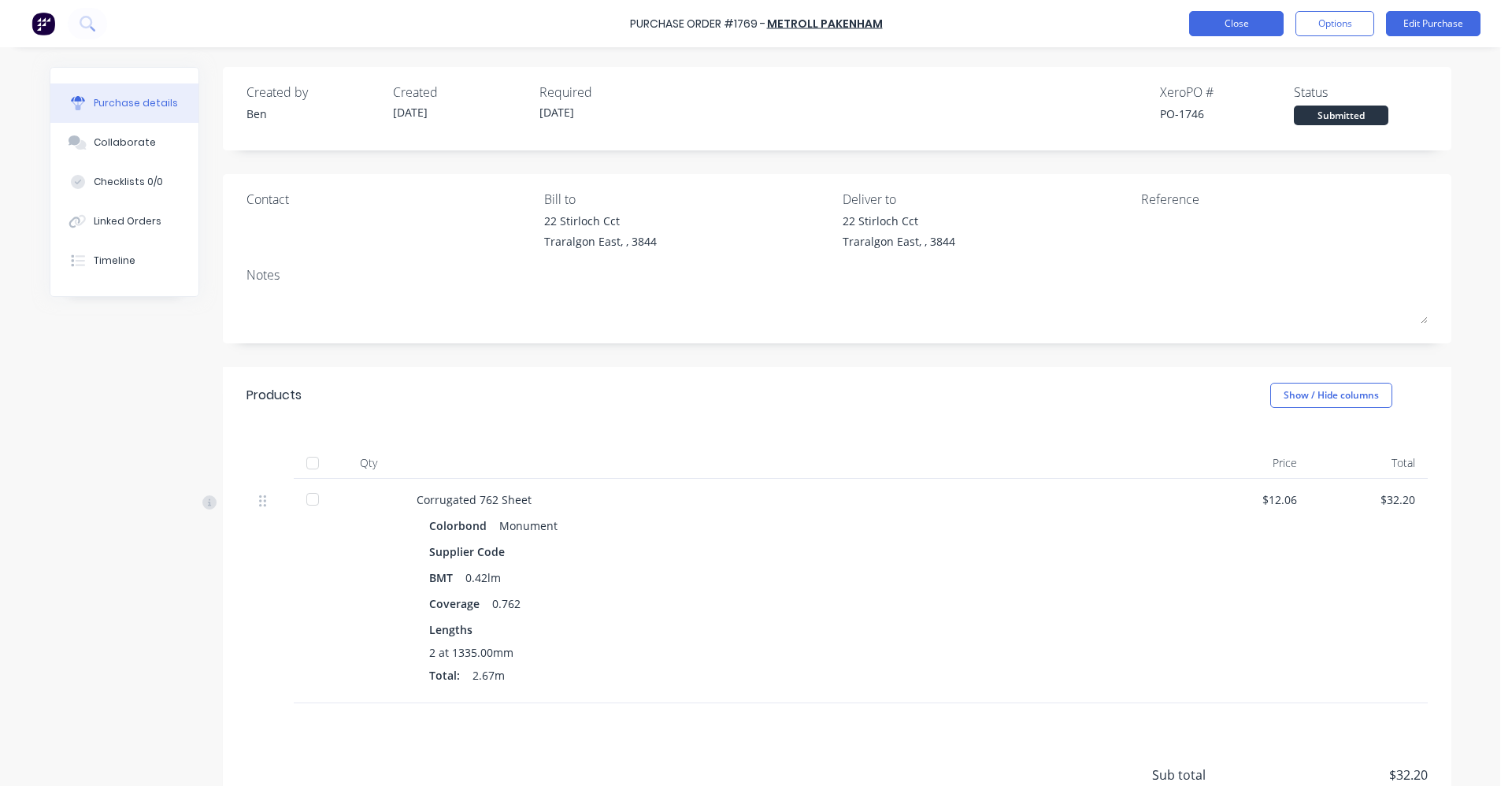
click at [1214, 18] on button "Close" at bounding box center [1237, 24] width 95 height 25
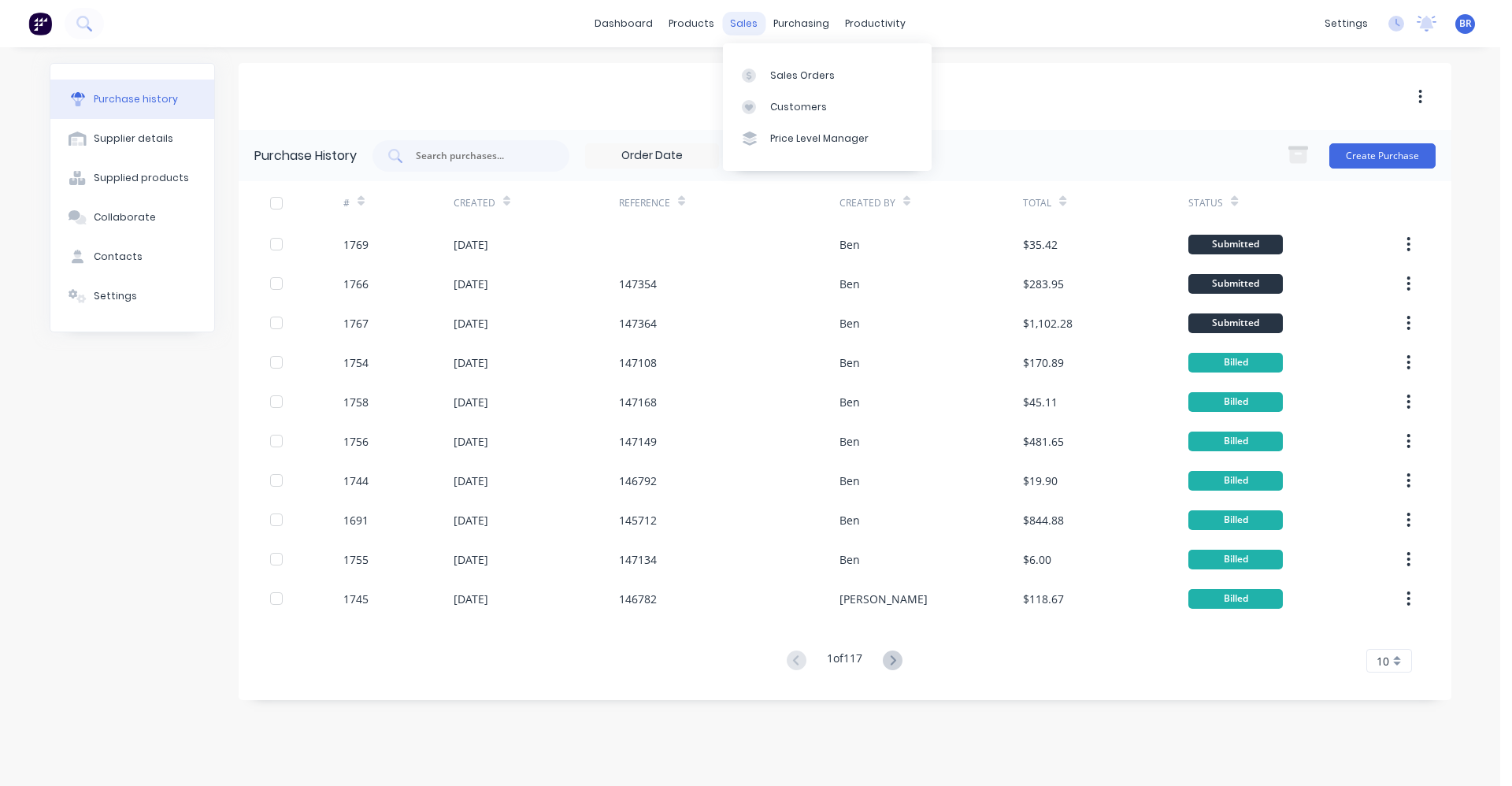
click at [755, 31] on div "sales" at bounding box center [743, 24] width 43 height 24
click at [791, 75] on div "Sales Orders" at bounding box center [803, 76] width 65 height 14
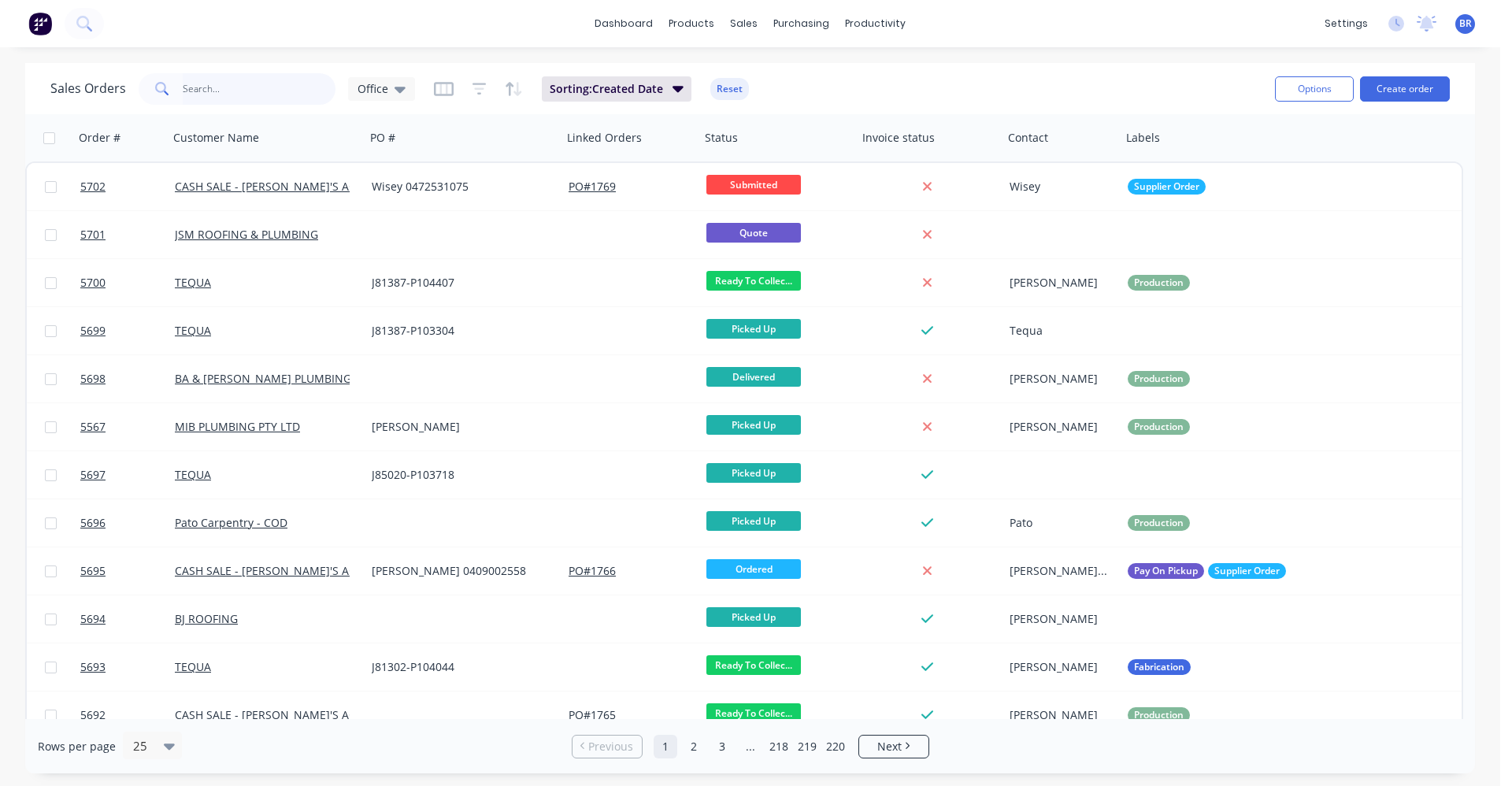
click at [247, 83] on input "text" at bounding box center [260, 89] width 154 height 32
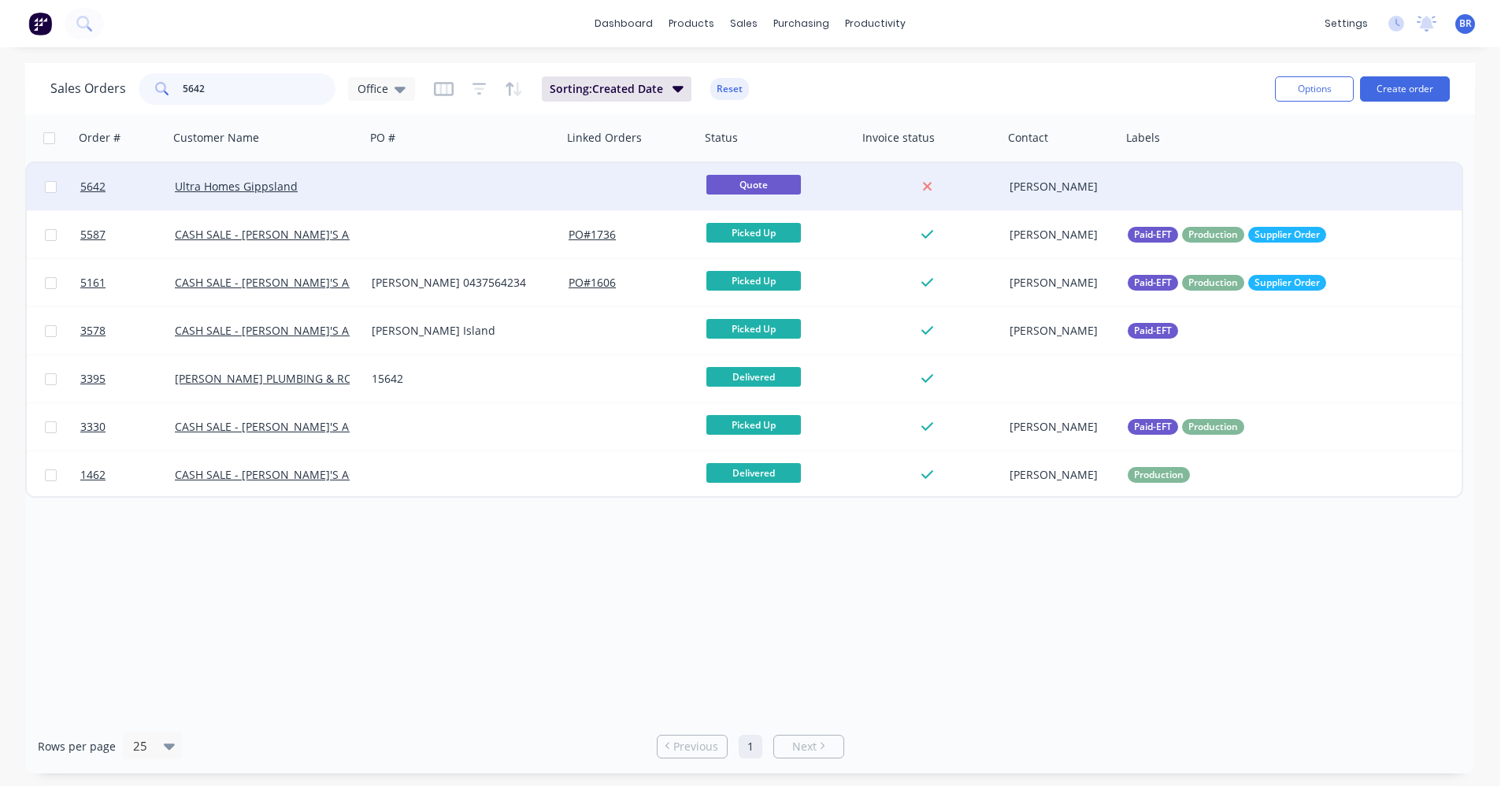
type input "5642"
click at [386, 189] on div at bounding box center [463, 187] width 196 height 47
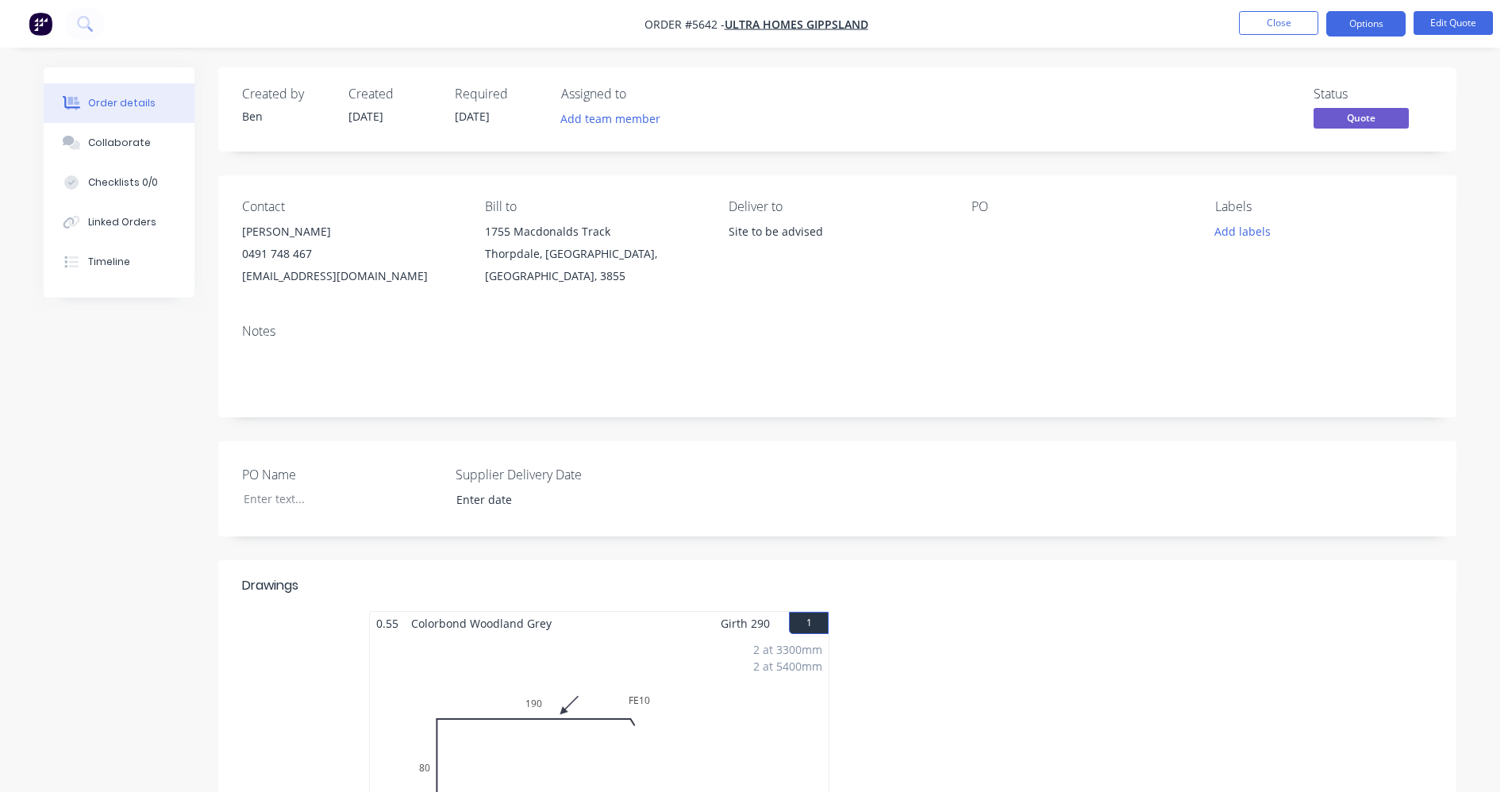
click at [778, 231] on div "Site to be advised" at bounding box center [837, 231] width 217 height 22
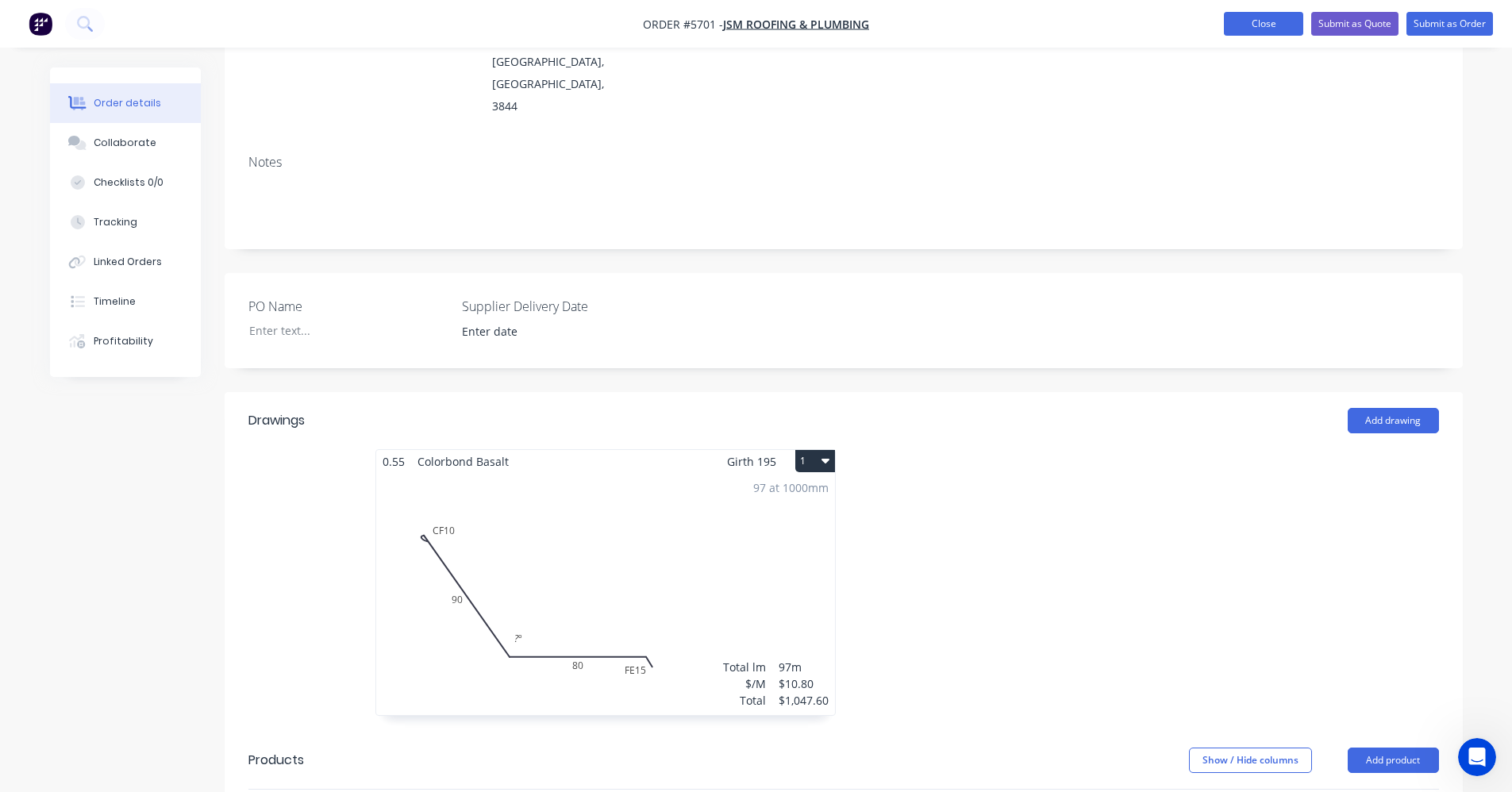
click at [1245, 21] on button "Close" at bounding box center [1264, 24] width 80 height 24
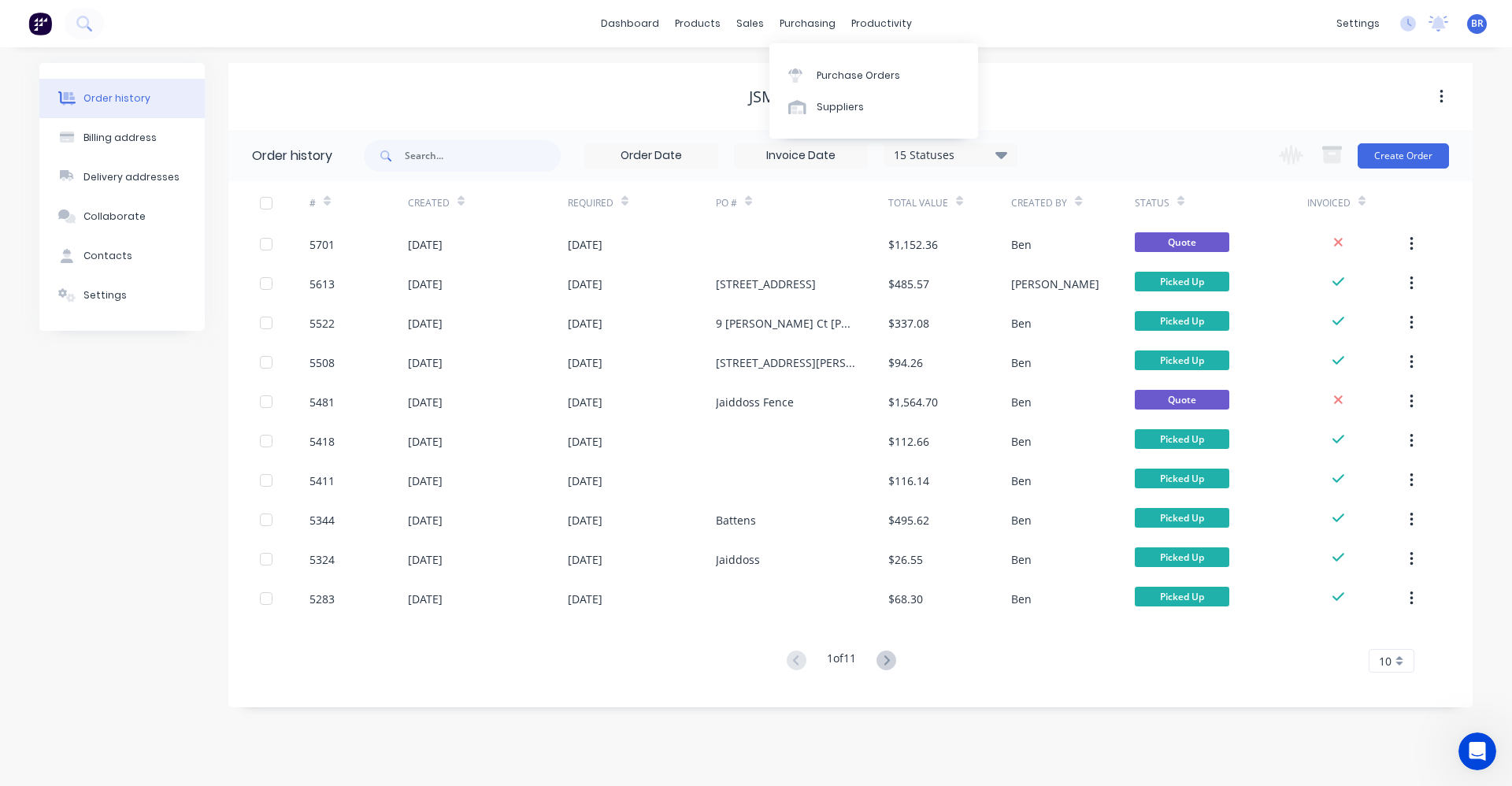
click at [805, 24] on div "purchasing" at bounding box center [807, 24] width 72 height 24
click at [833, 70] on div "Purchase Orders" at bounding box center [859, 76] width 84 height 14
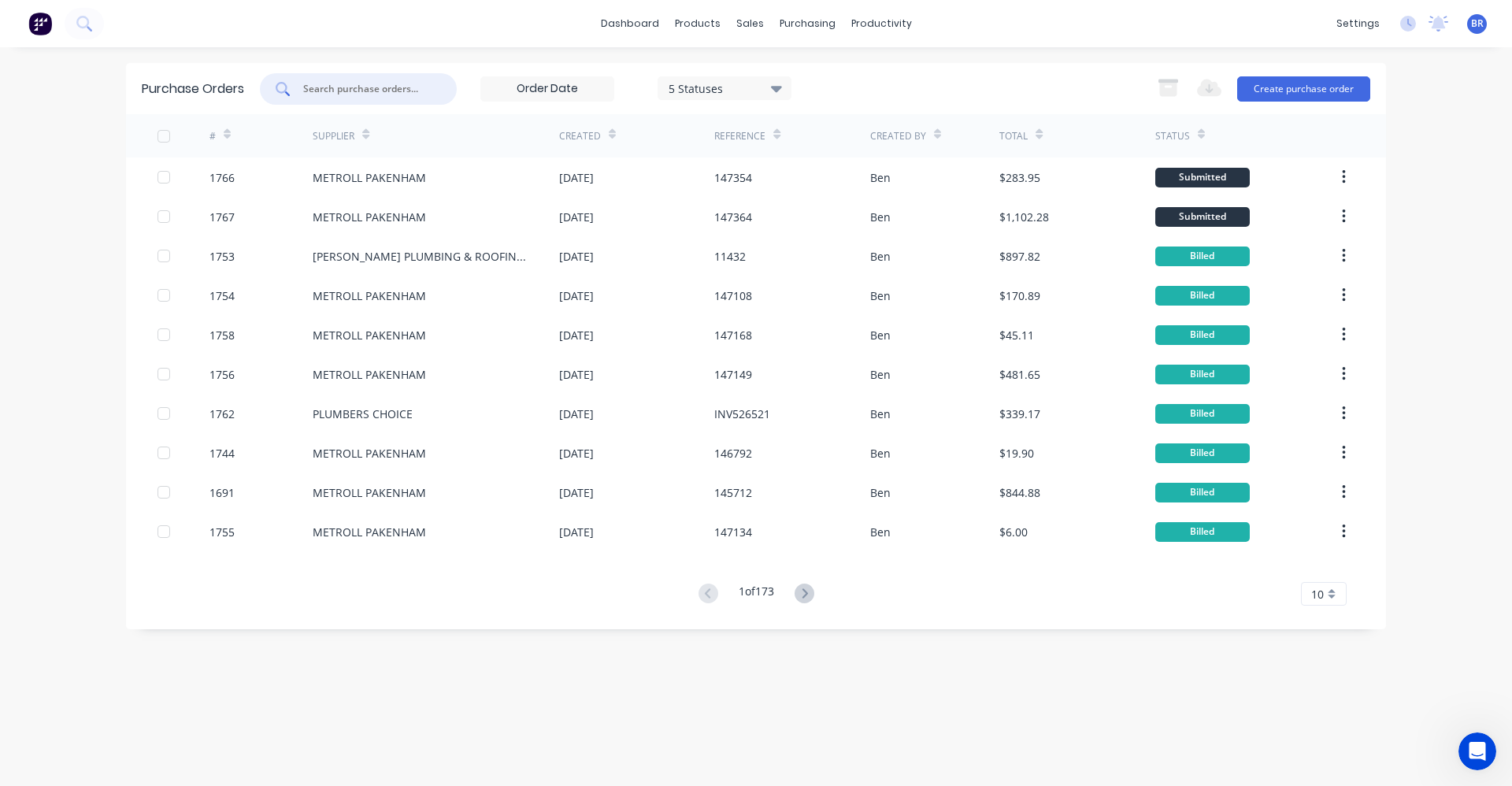
click at [365, 90] on input "text" at bounding box center [367, 89] width 131 height 16
type input "1767"
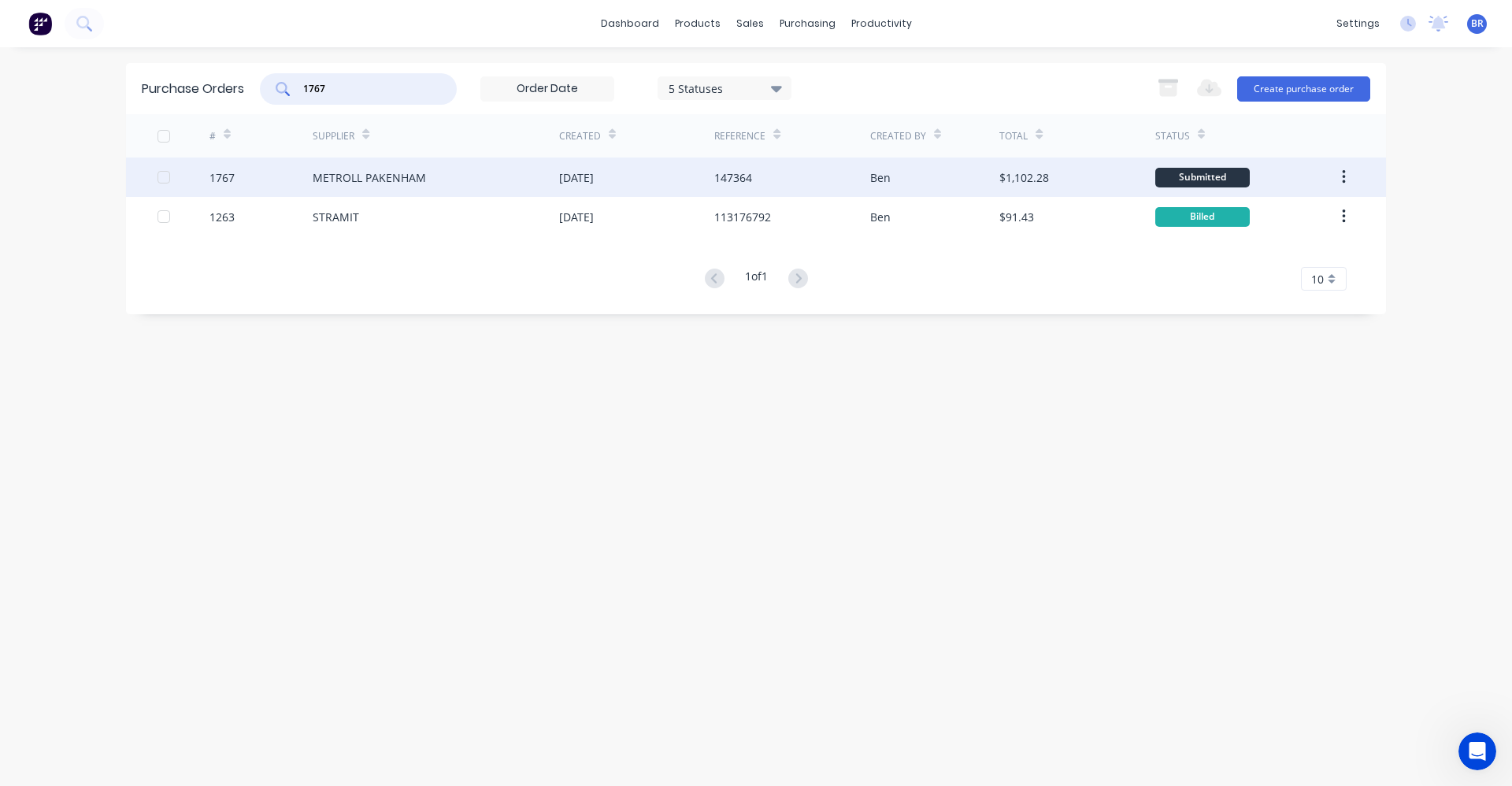
click at [404, 172] on div "METROLL PAKENHAM" at bounding box center [369, 178] width 114 height 17
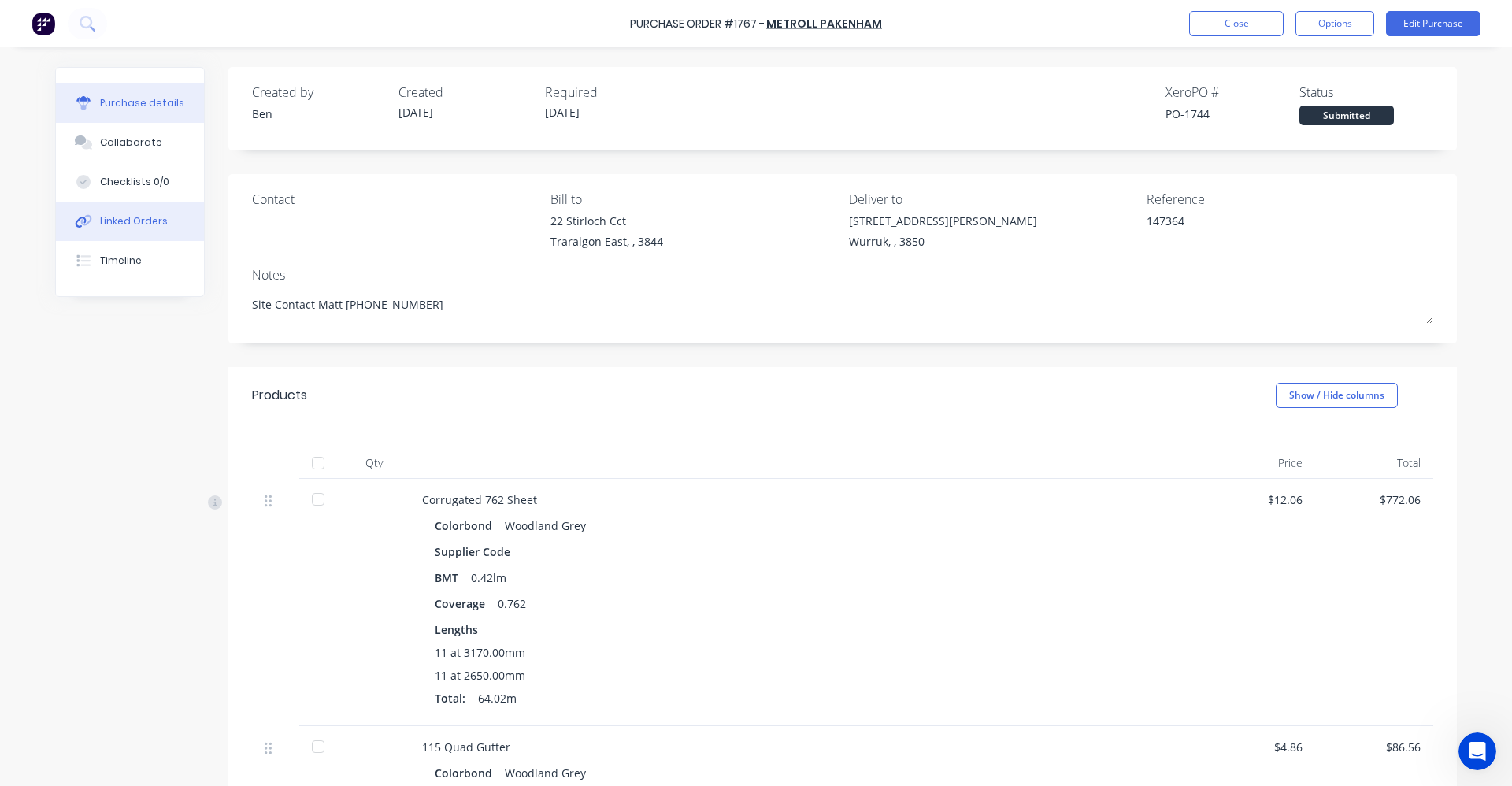
click at [125, 218] on div "Linked Orders" at bounding box center [134, 221] width 68 height 14
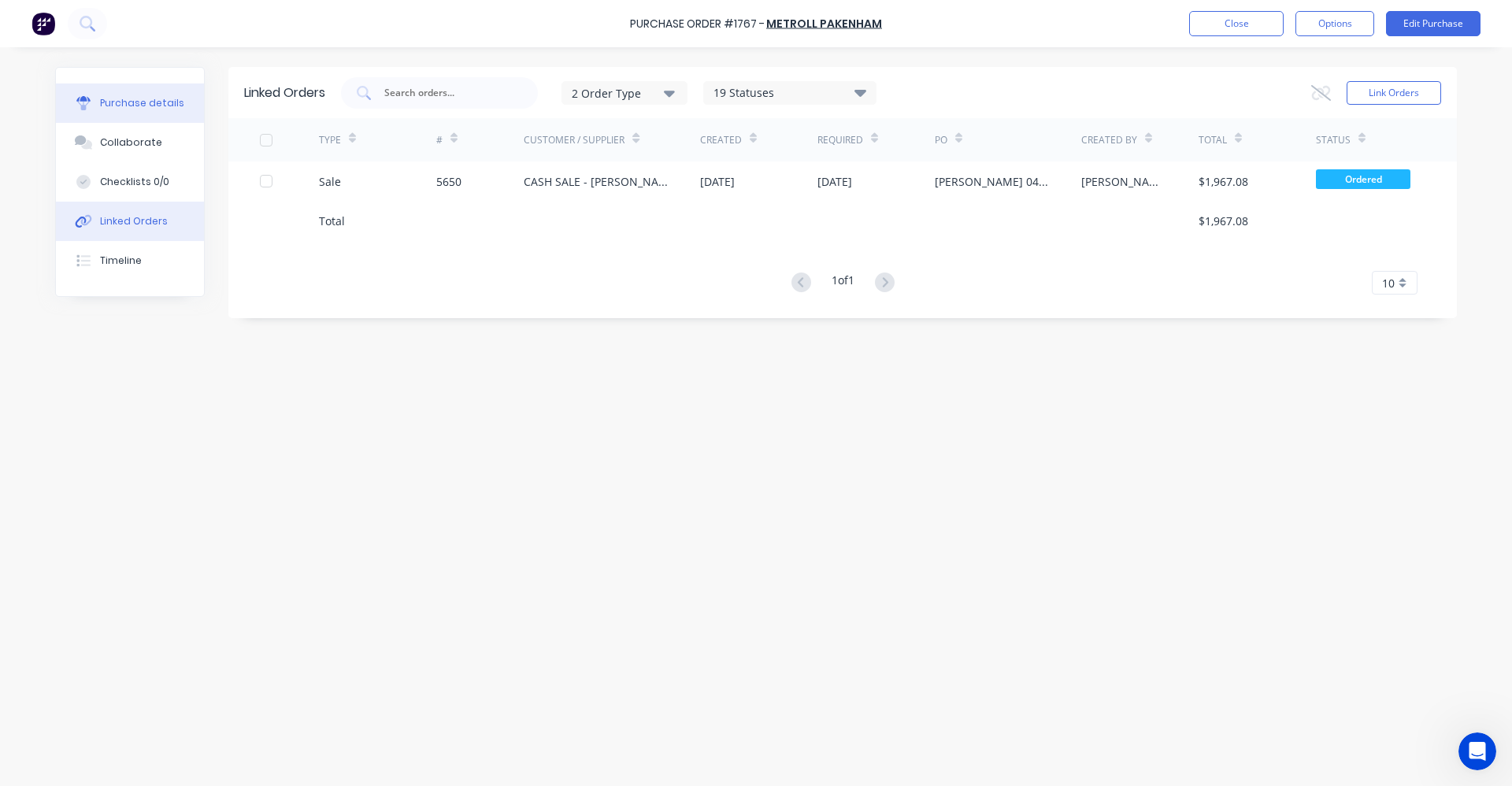
click at [134, 100] on div "Purchase details" at bounding box center [142, 103] width 84 height 14
type textarea "x"
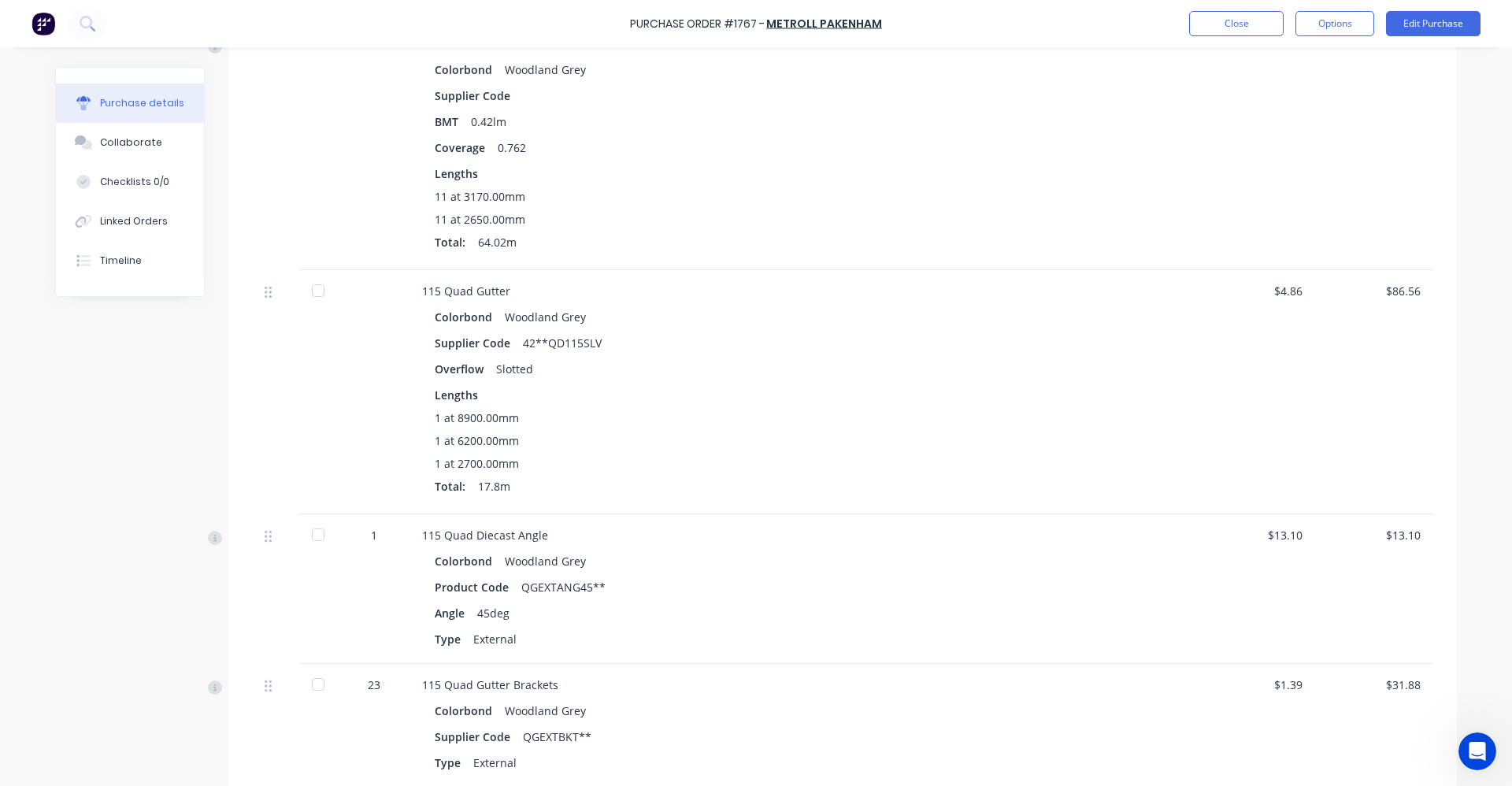
scroll to position [473, 0]
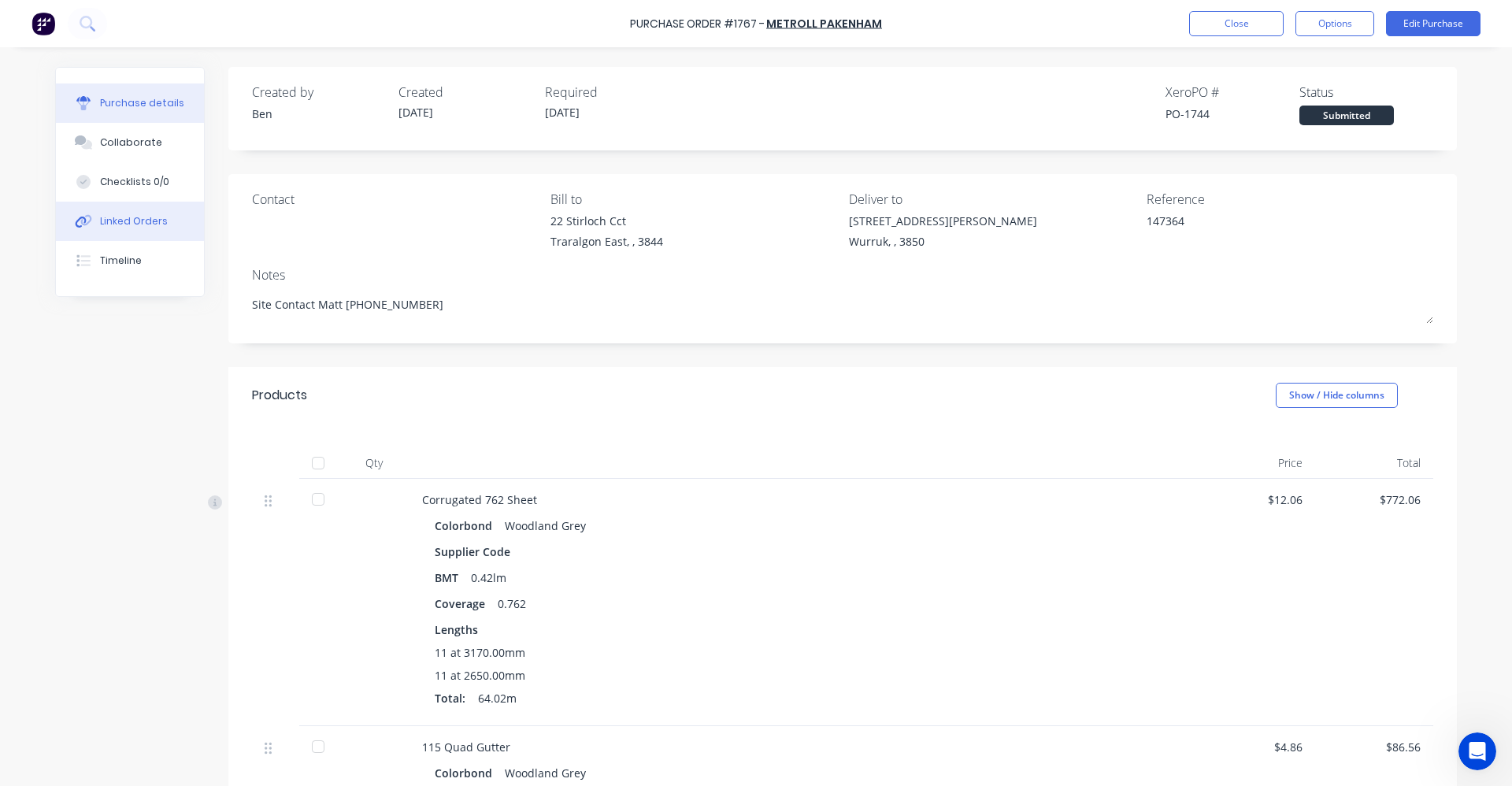
click at [140, 224] on div "Linked Orders" at bounding box center [134, 221] width 68 height 14
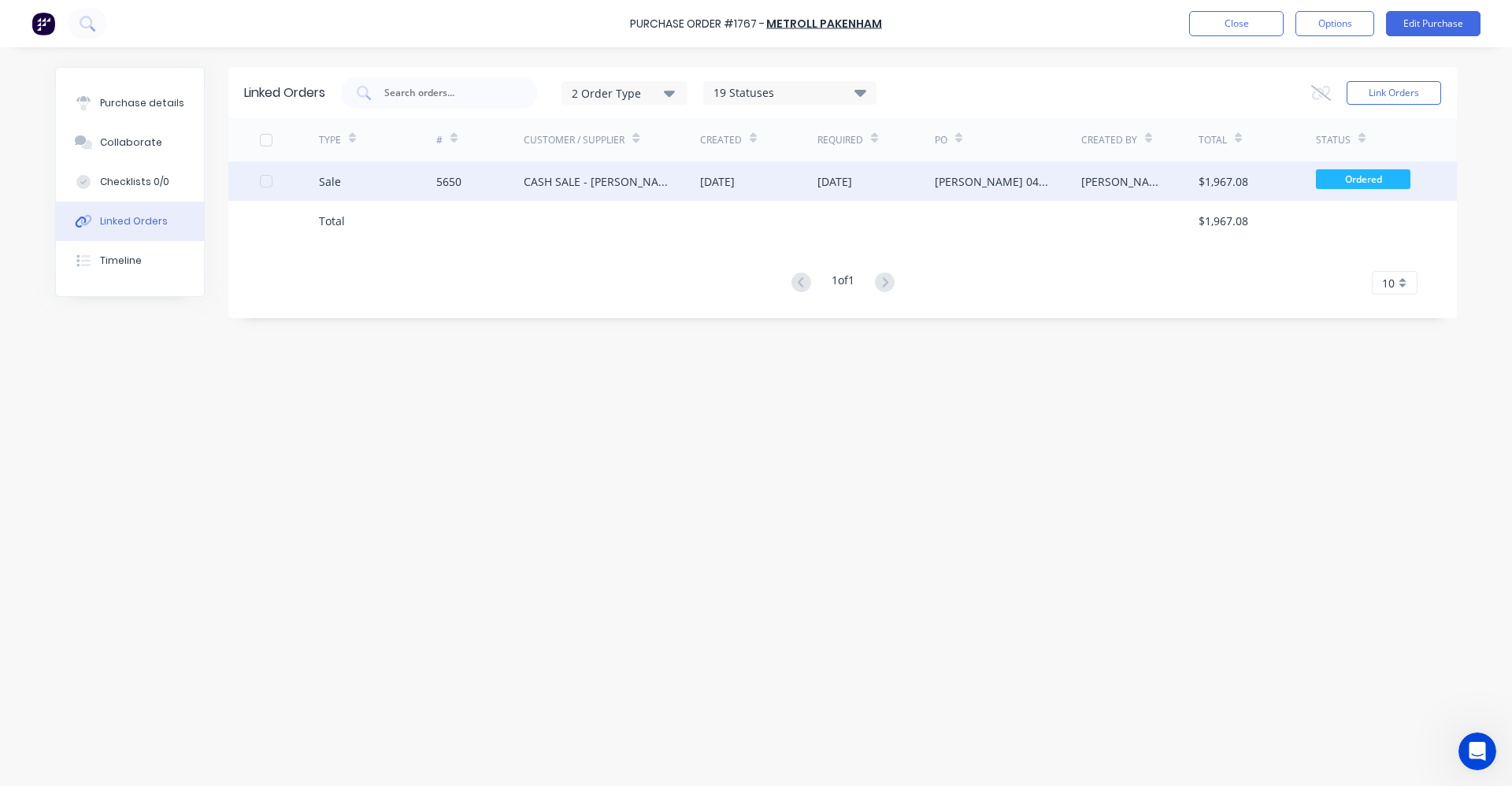
click at [592, 184] on div "CASH SALE - [PERSON_NAME]'S ACCOUNT" at bounding box center [597, 182] width 145 height 17
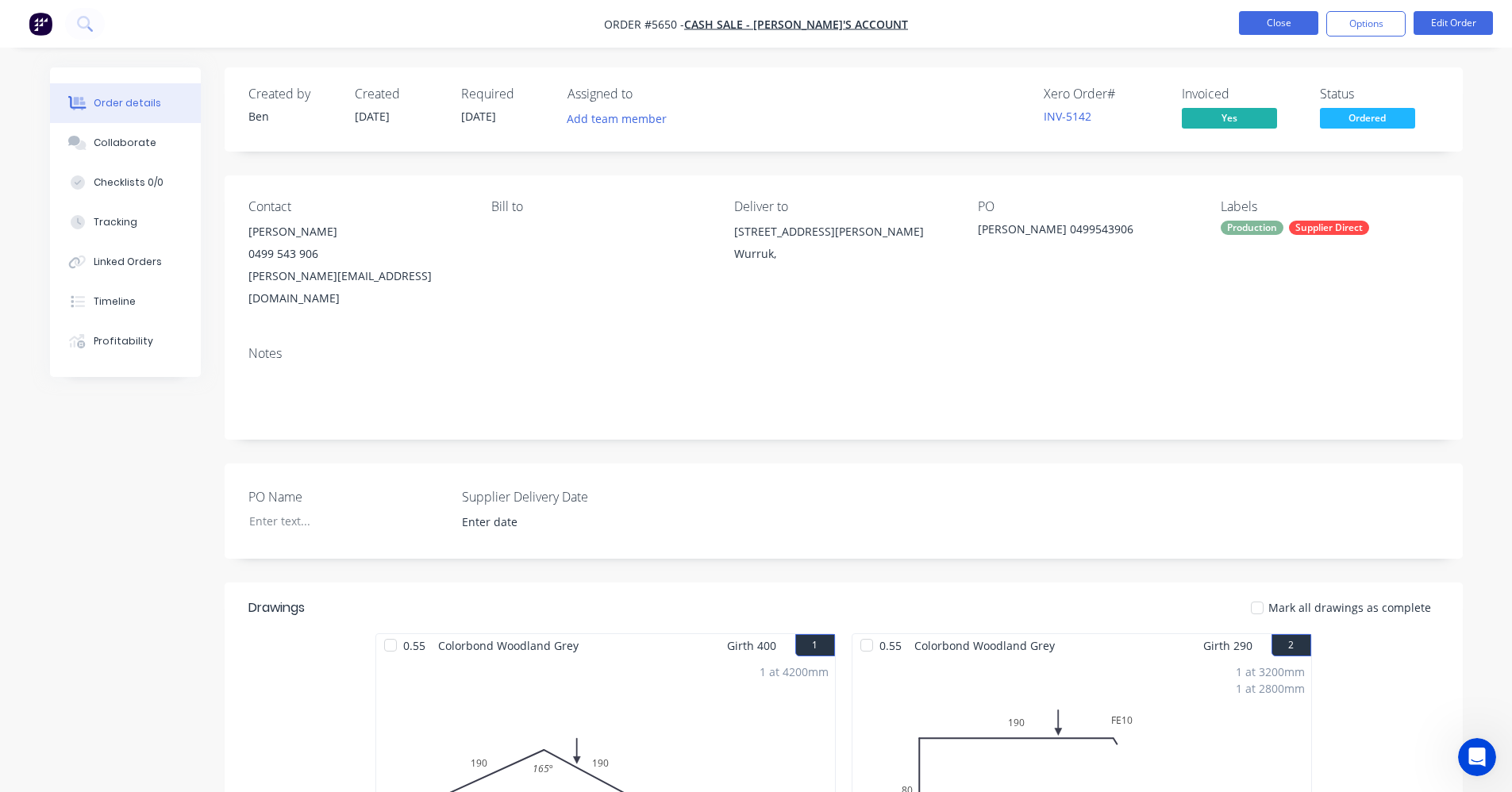
click at [1293, 30] on button "Close" at bounding box center [1279, 23] width 80 height 24
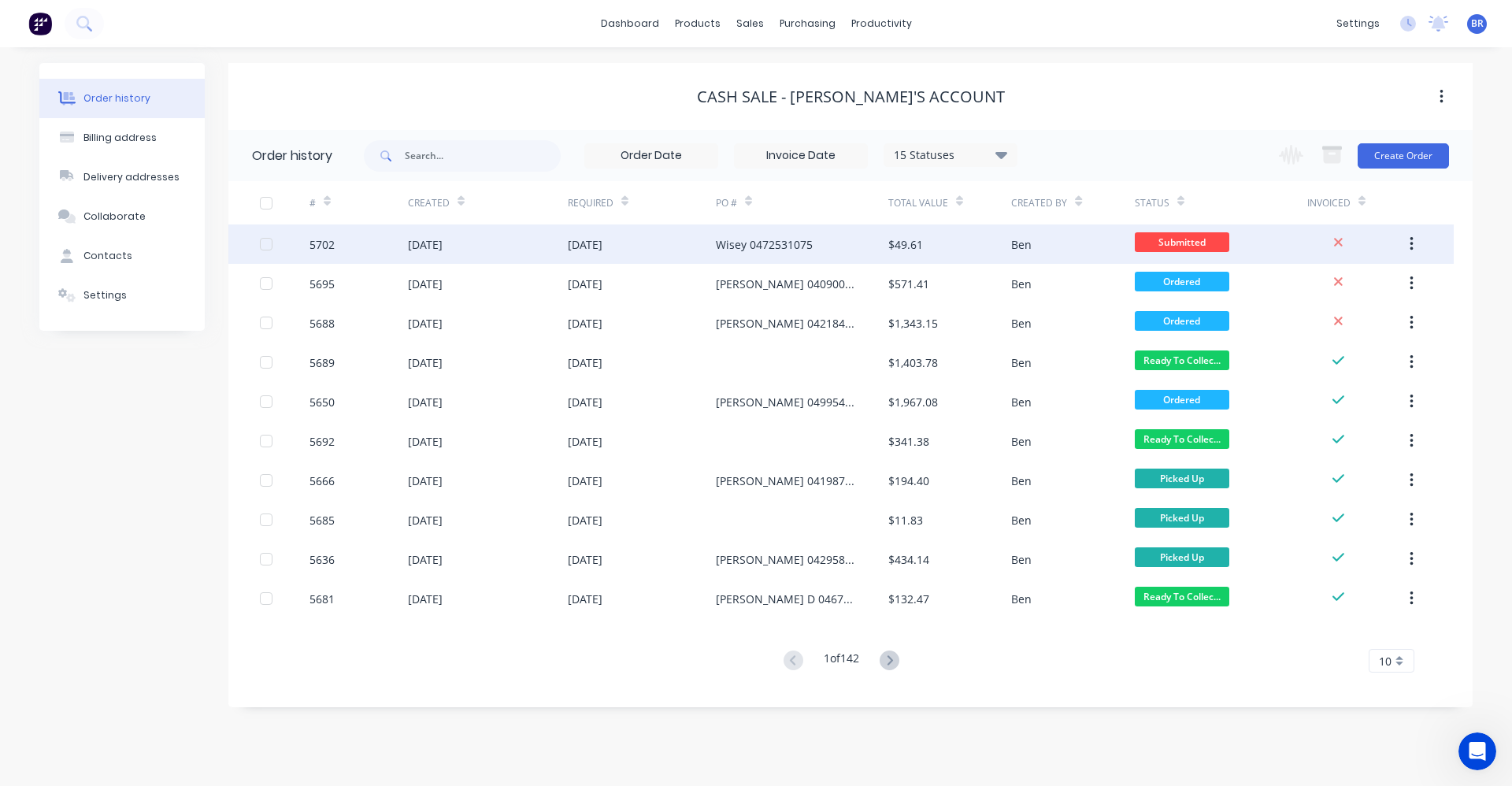
click at [597, 250] on div "[DATE]" at bounding box center [585, 244] width 35 height 17
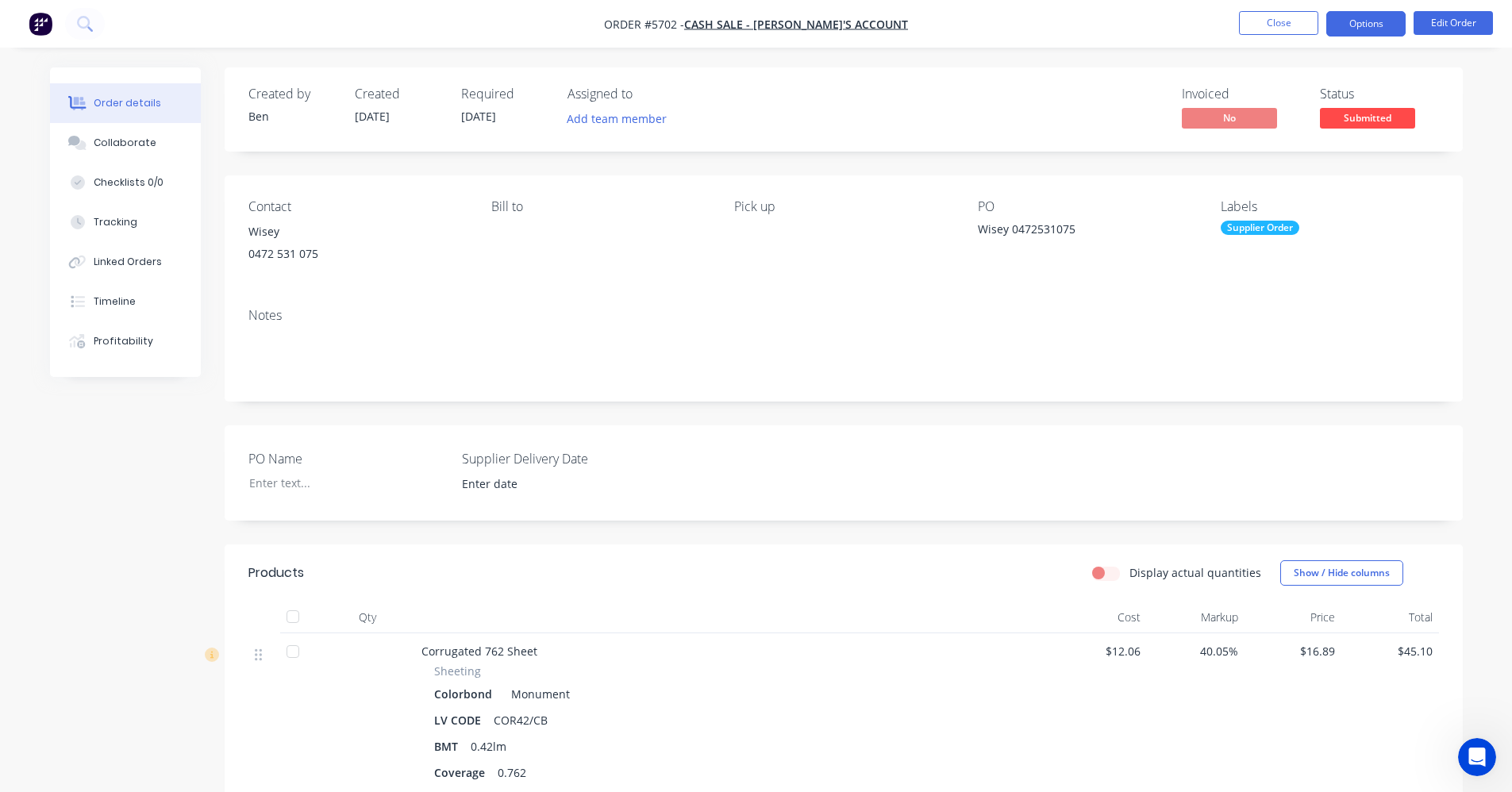
click at [1382, 28] on button "Options" at bounding box center [1366, 24] width 80 height 25
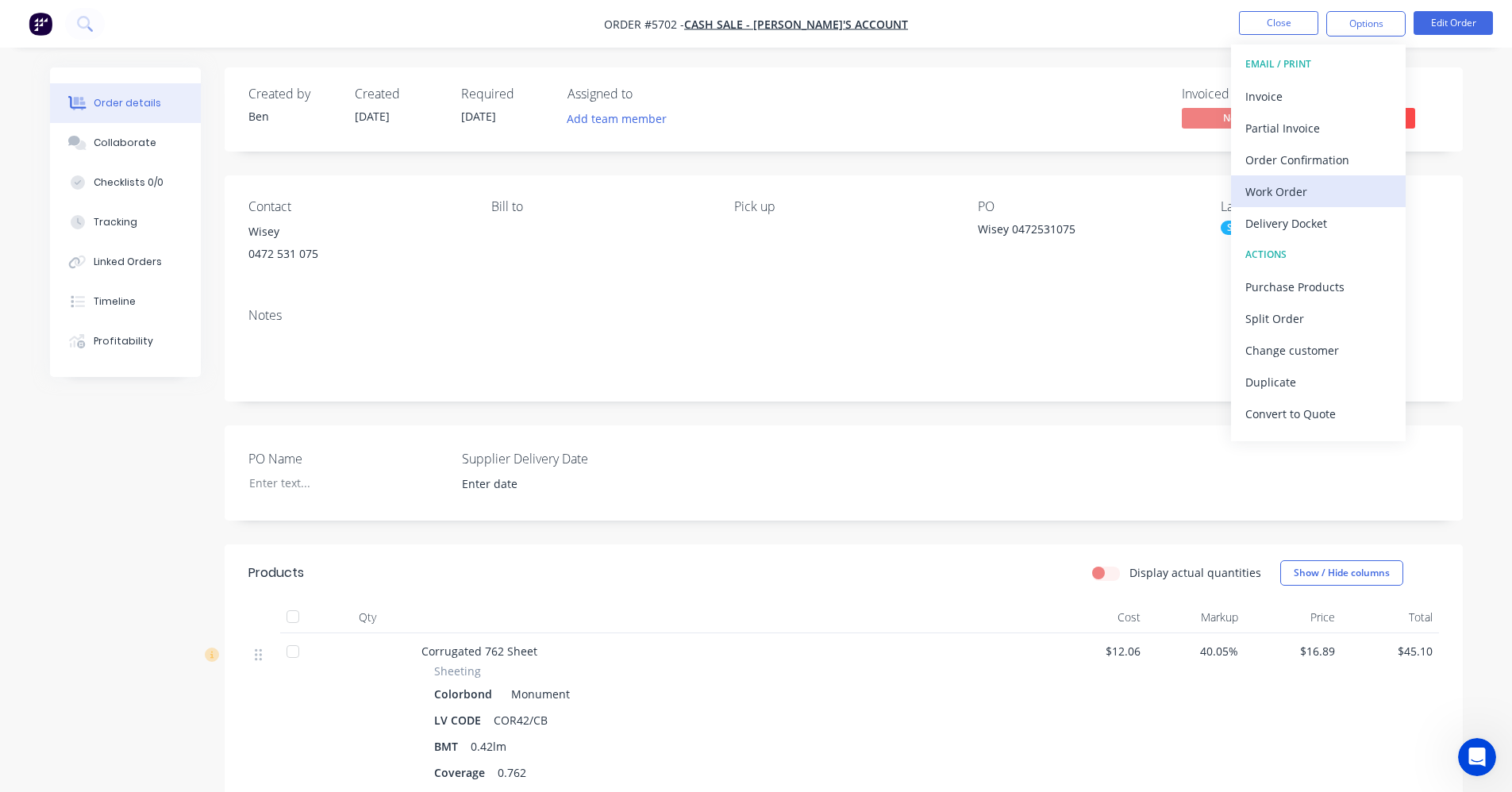
click at [1307, 192] on div "Work Order" at bounding box center [1319, 192] width 146 height 23
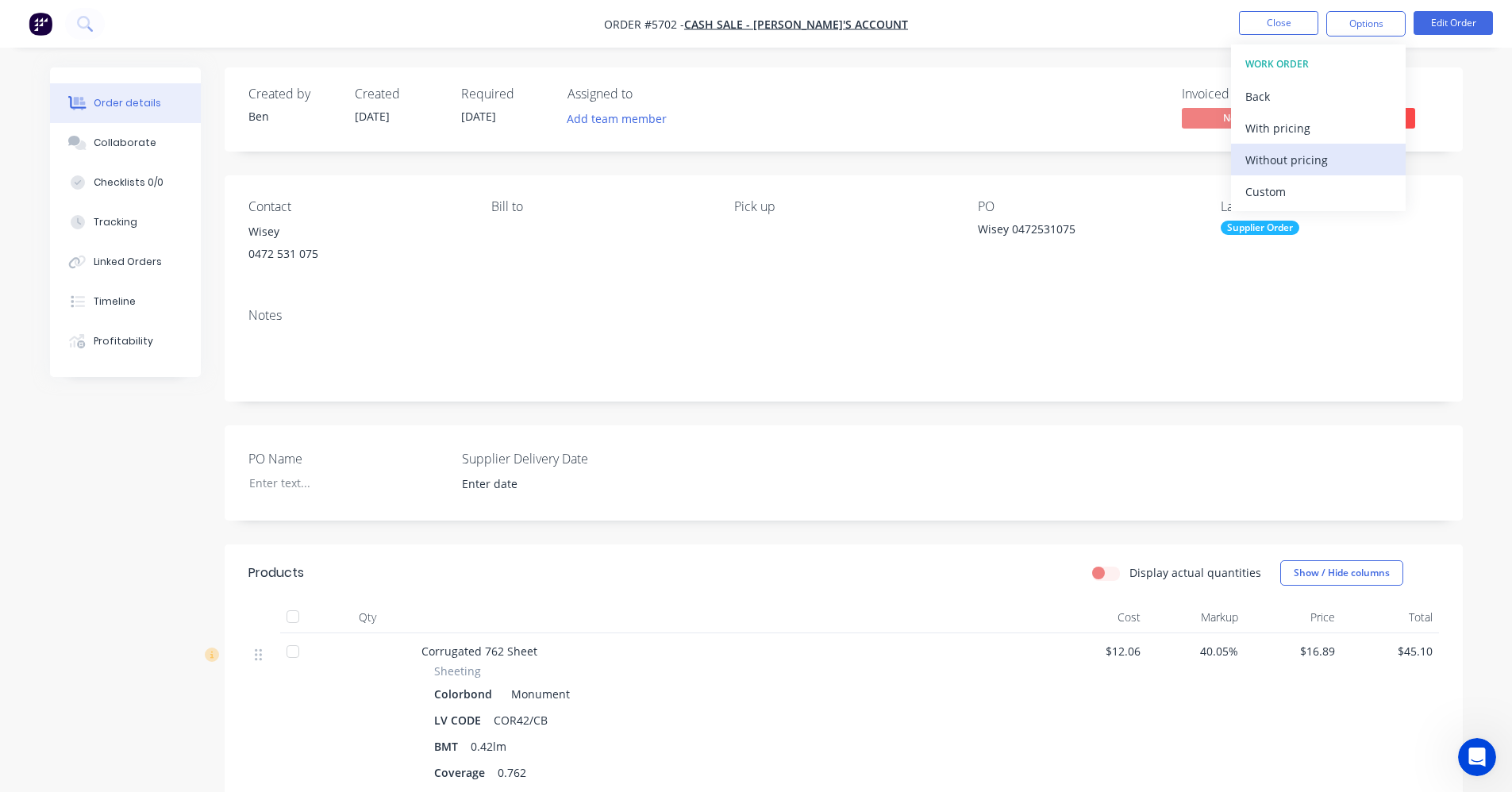
click at [1281, 158] on div "Without pricing" at bounding box center [1319, 160] width 146 height 23
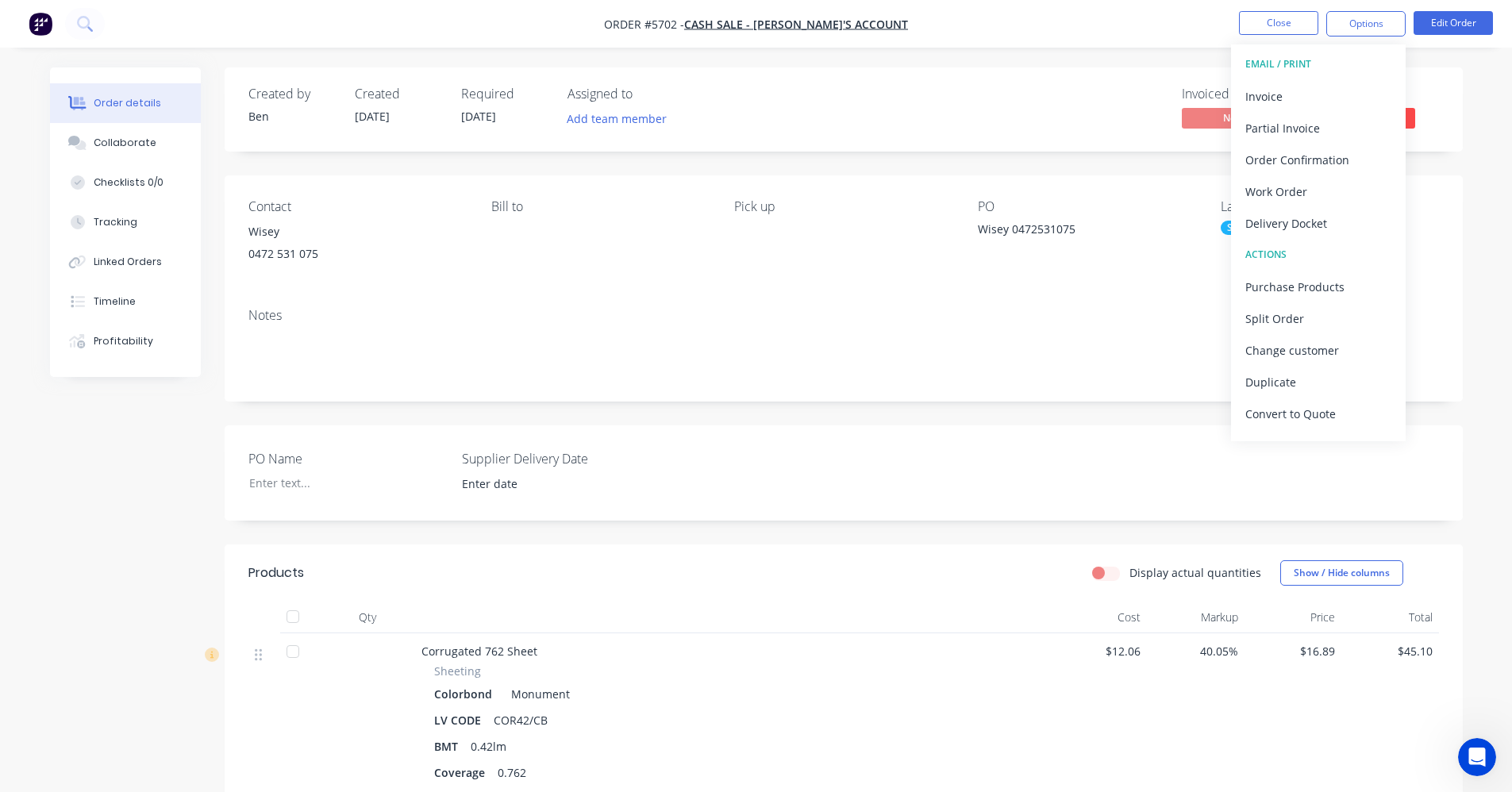
click at [970, 308] on div "Notes" at bounding box center [843, 315] width 1191 height 15
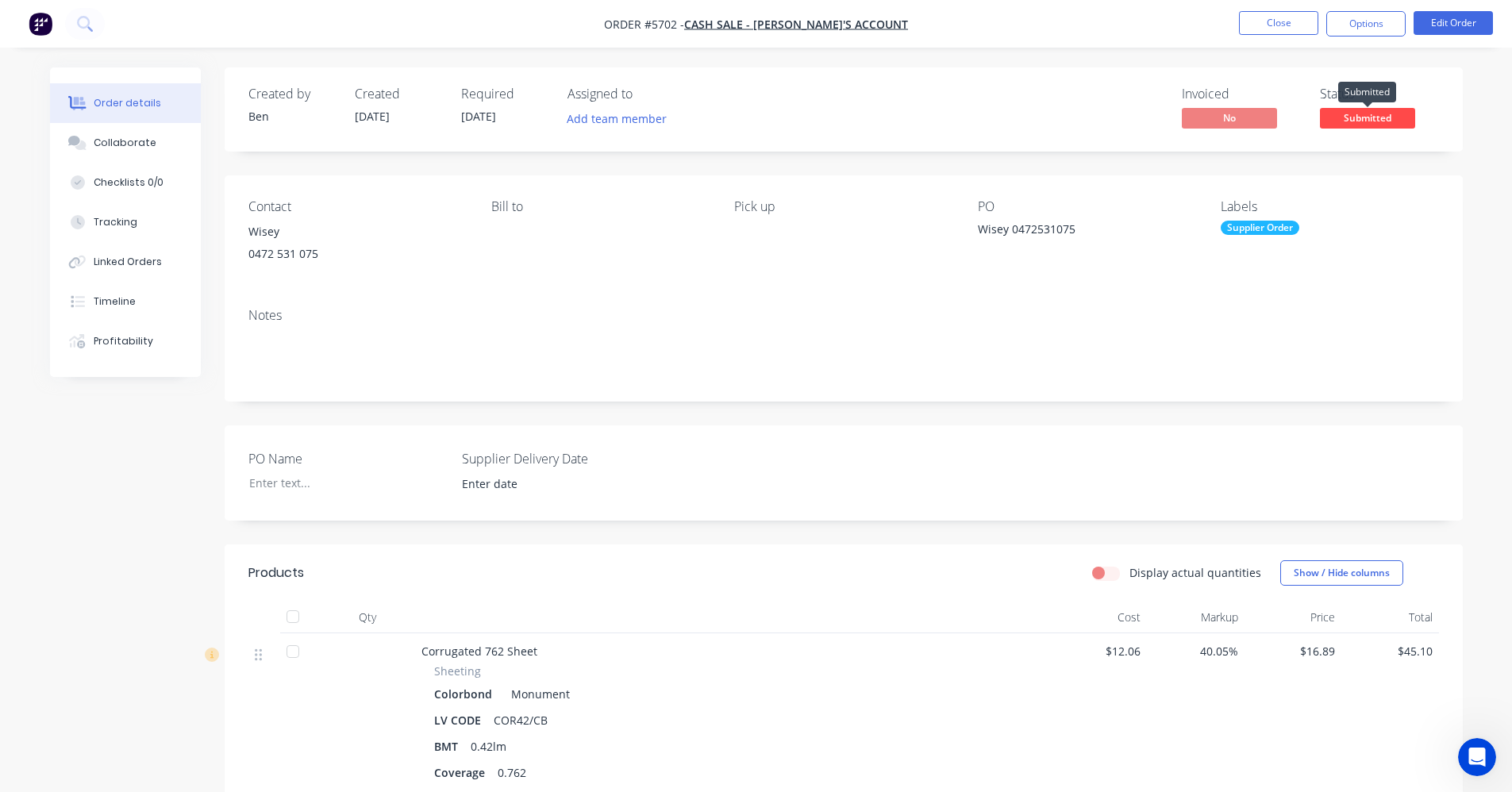
click at [1345, 122] on span "Submitted" at bounding box center [1367, 118] width 95 height 20
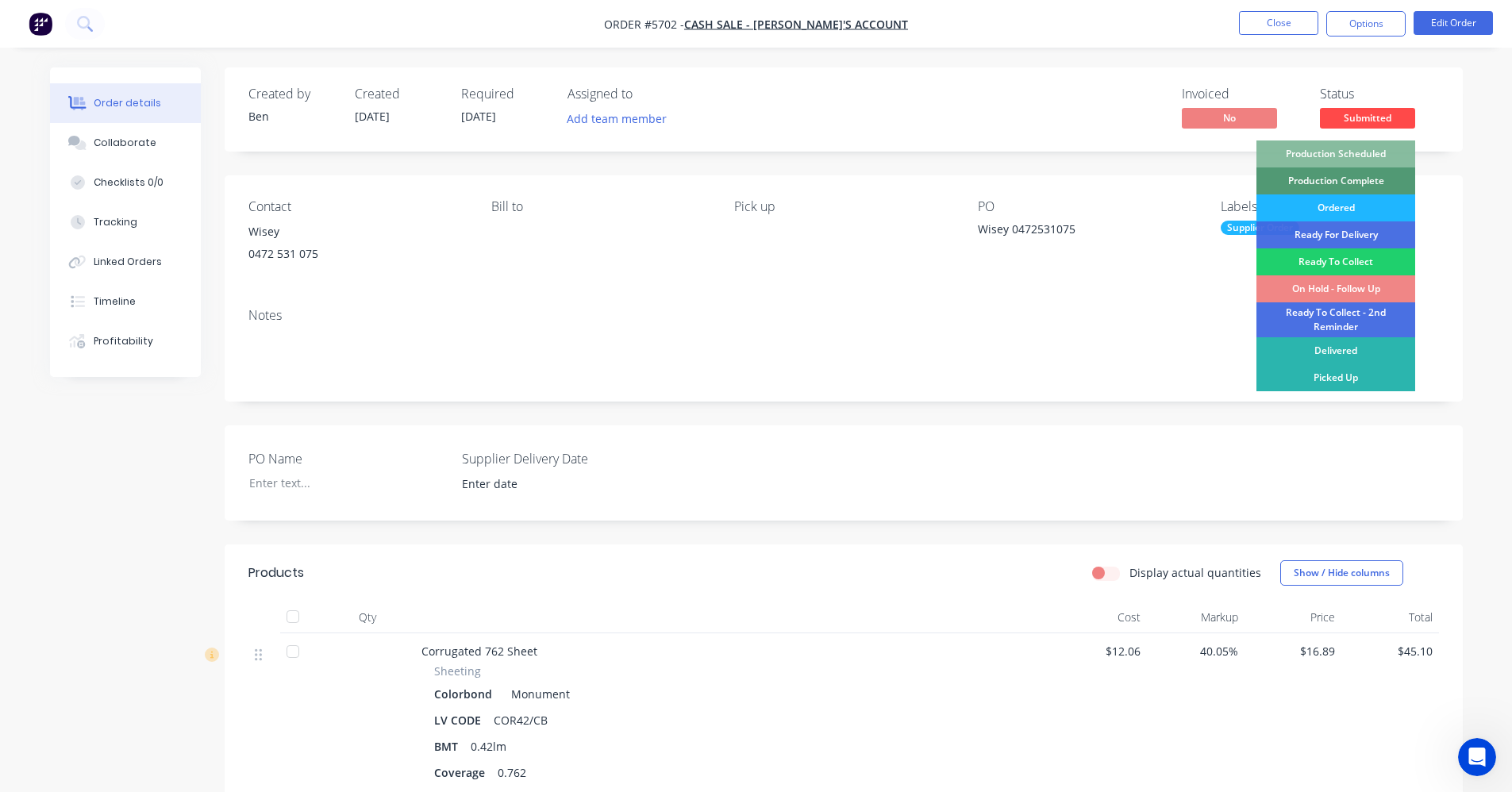
click at [1333, 207] on div "Ordered" at bounding box center [1336, 208] width 159 height 27
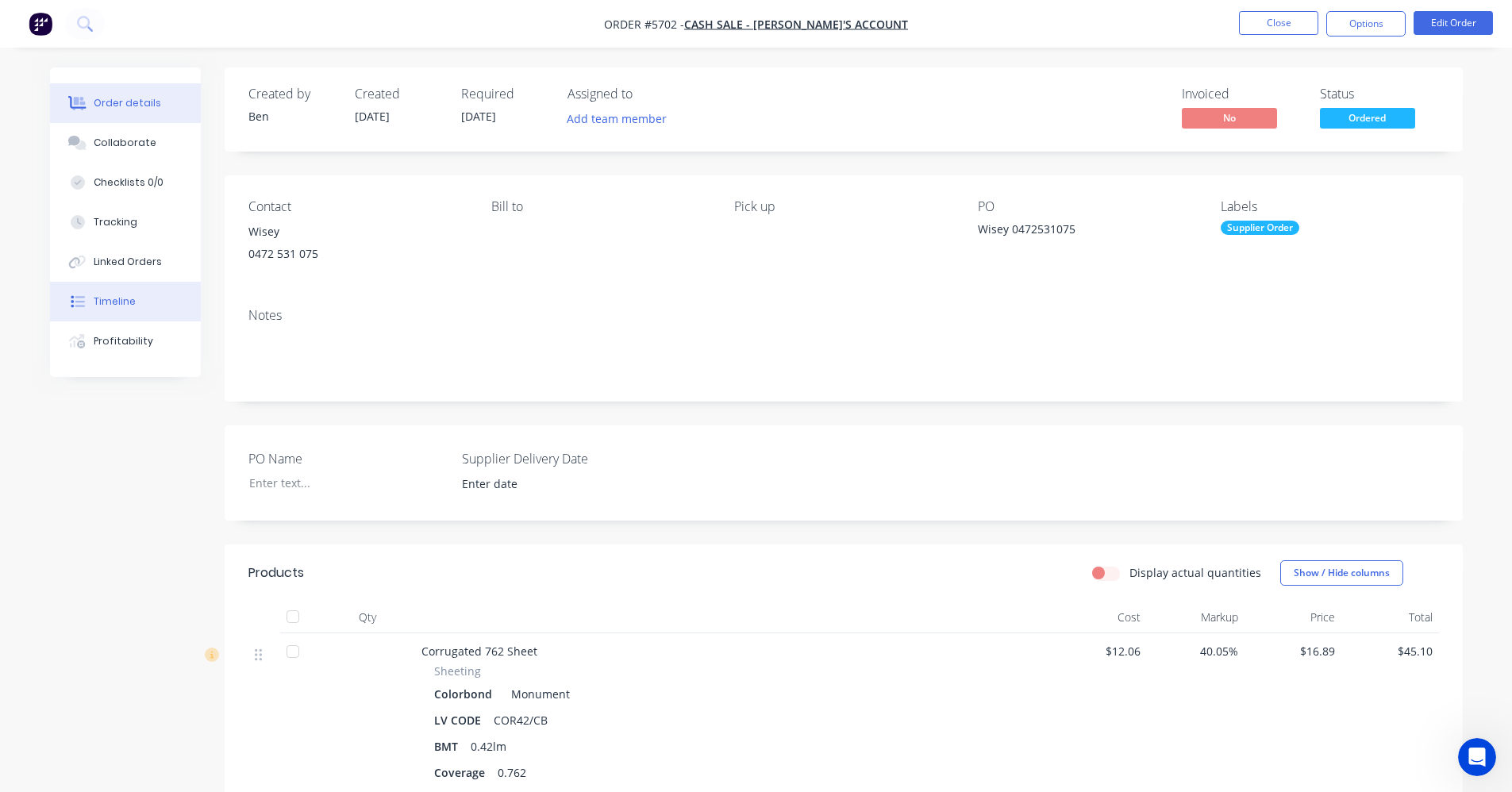
click at [148, 293] on button "Timeline" at bounding box center [126, 301] width 151 height 40
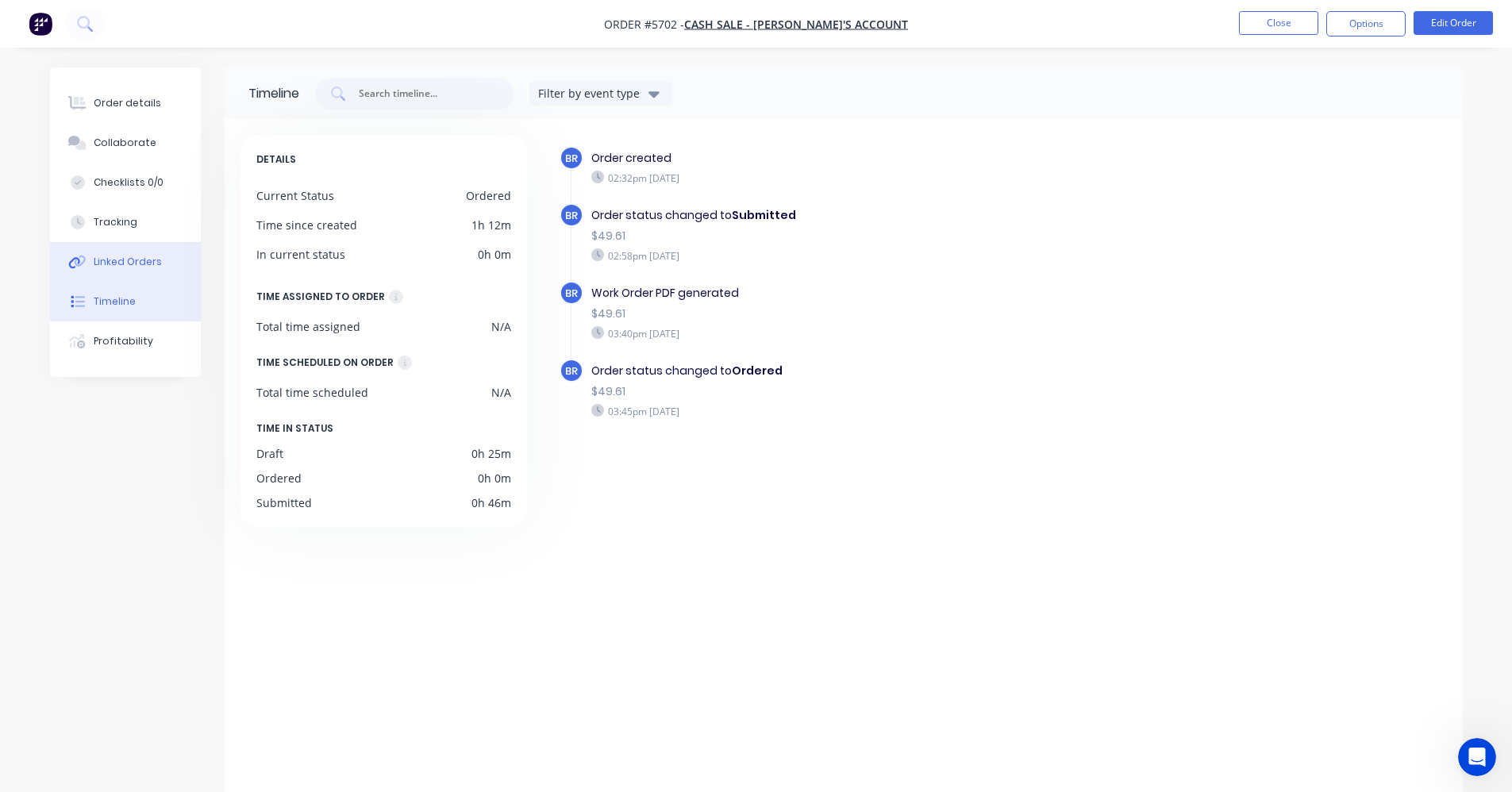
click at [140, 271] on button "Linked Orders" at bounding box center [126, 262] width 151 height 40
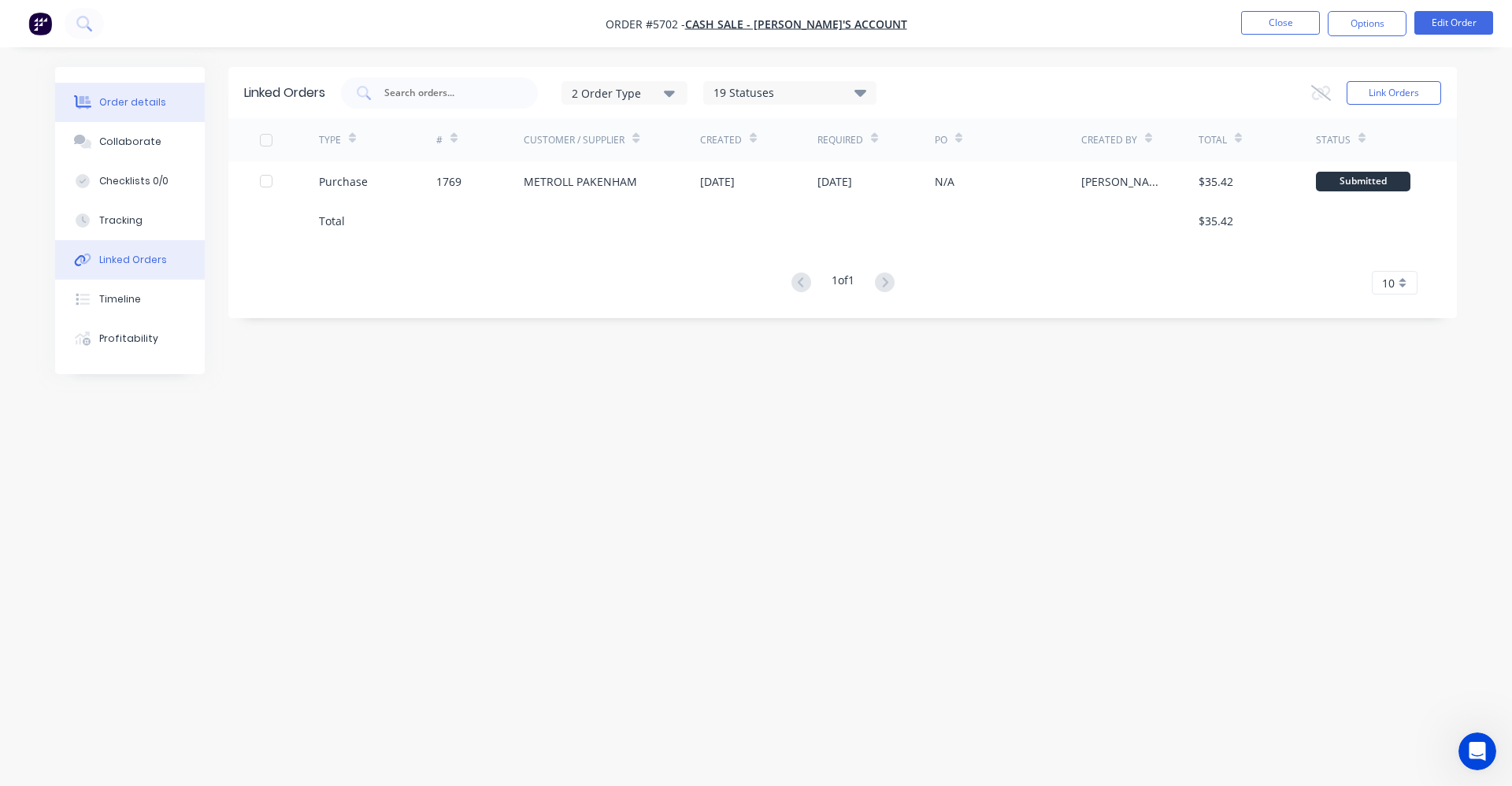
click at [137, 112] on button "Order details" at bounding box center [130, 103] width 150 height 39
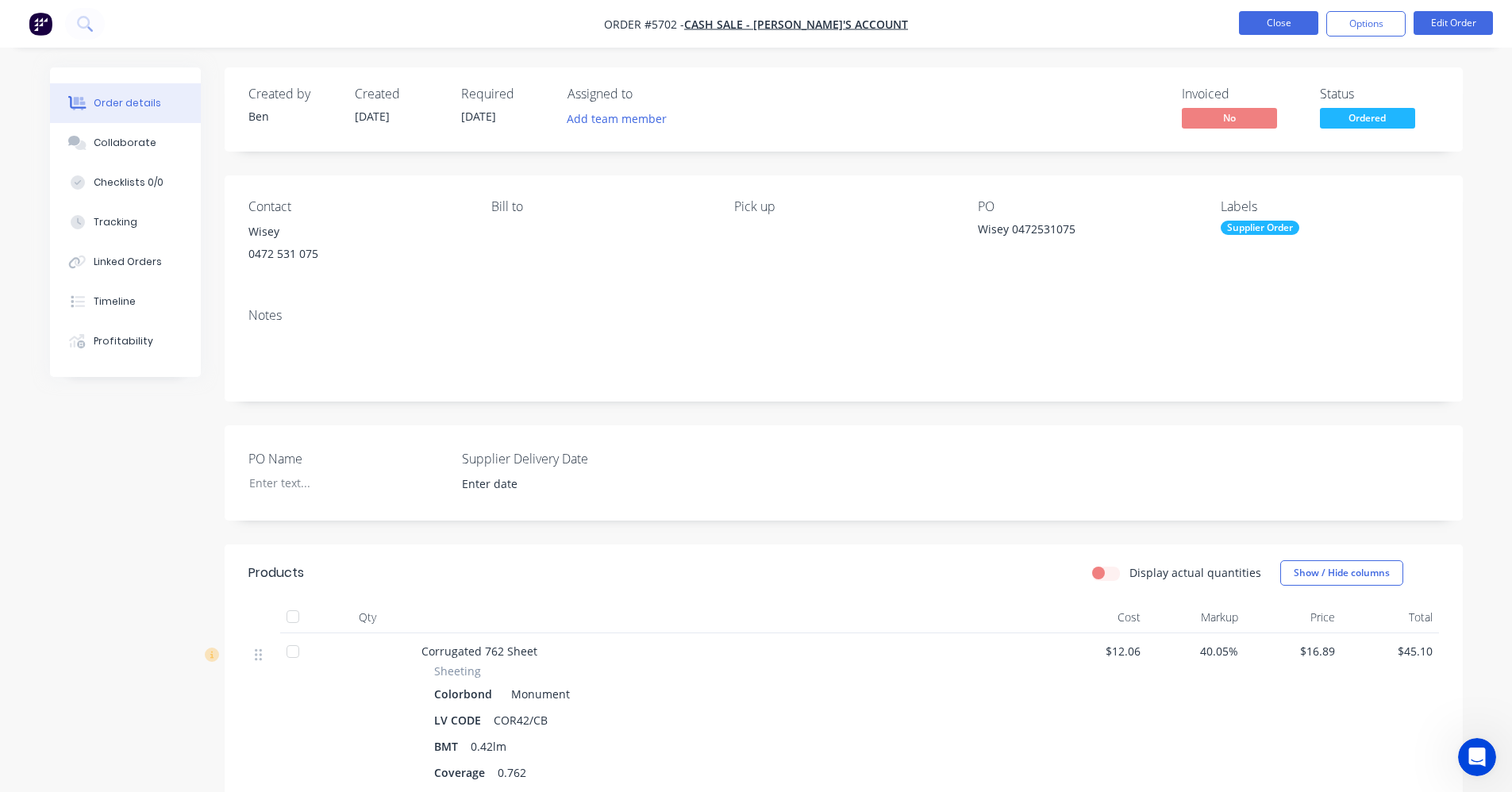
click at [1261, 26] on button "Close" at bounding box center [1279, 23] width 80 height 24
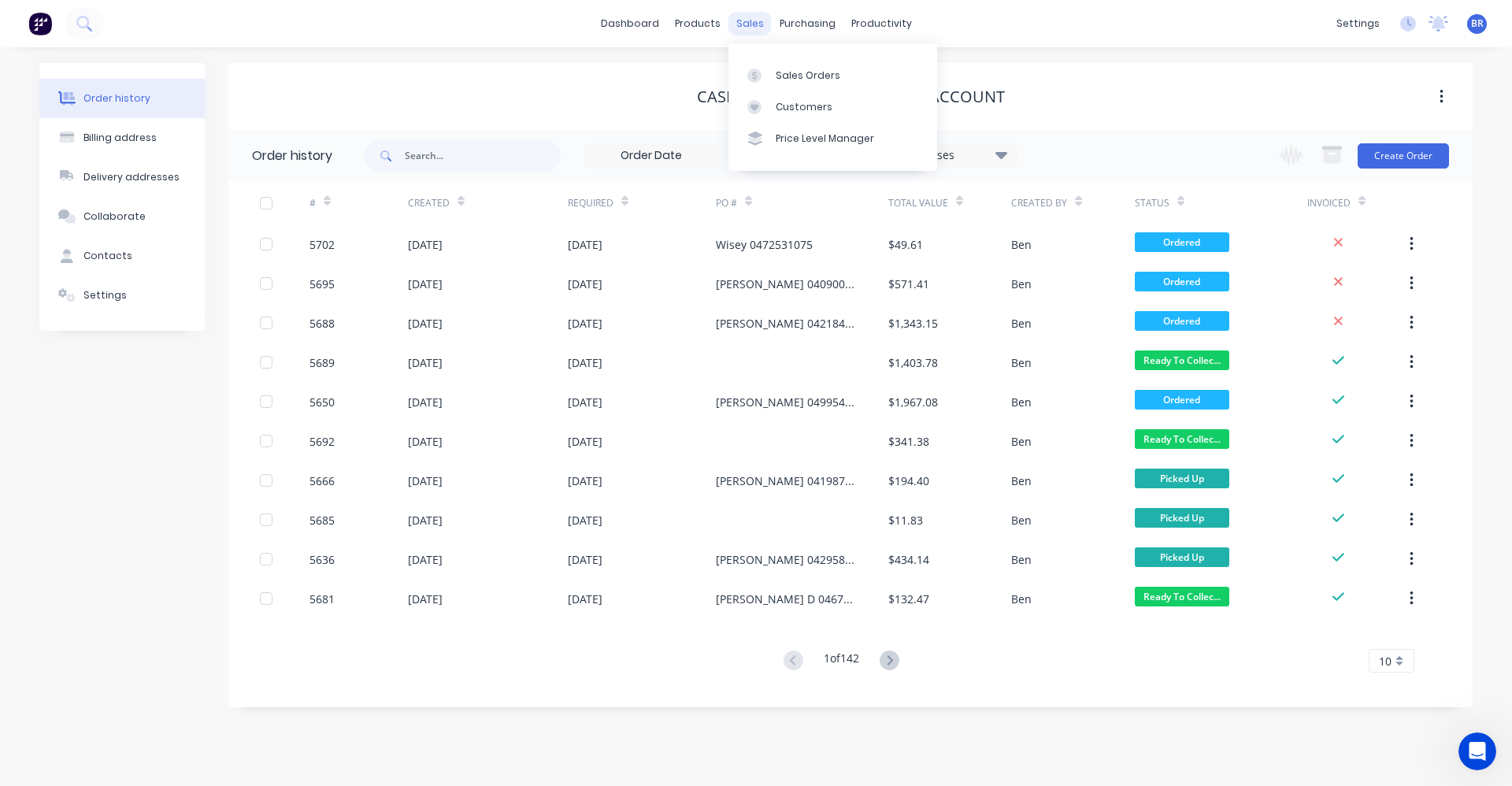
drag, startPoint x: 755, startPoint y: 17, endPoint x: 752, endPoint y: 29, distance: 12.4
click at [754, 18] on div "sales" at bounding box center [750, 24] width 43 height 24
click at [773, 74] on link "Sales Orders" at bounding box center [833, 75] width 208 height 32
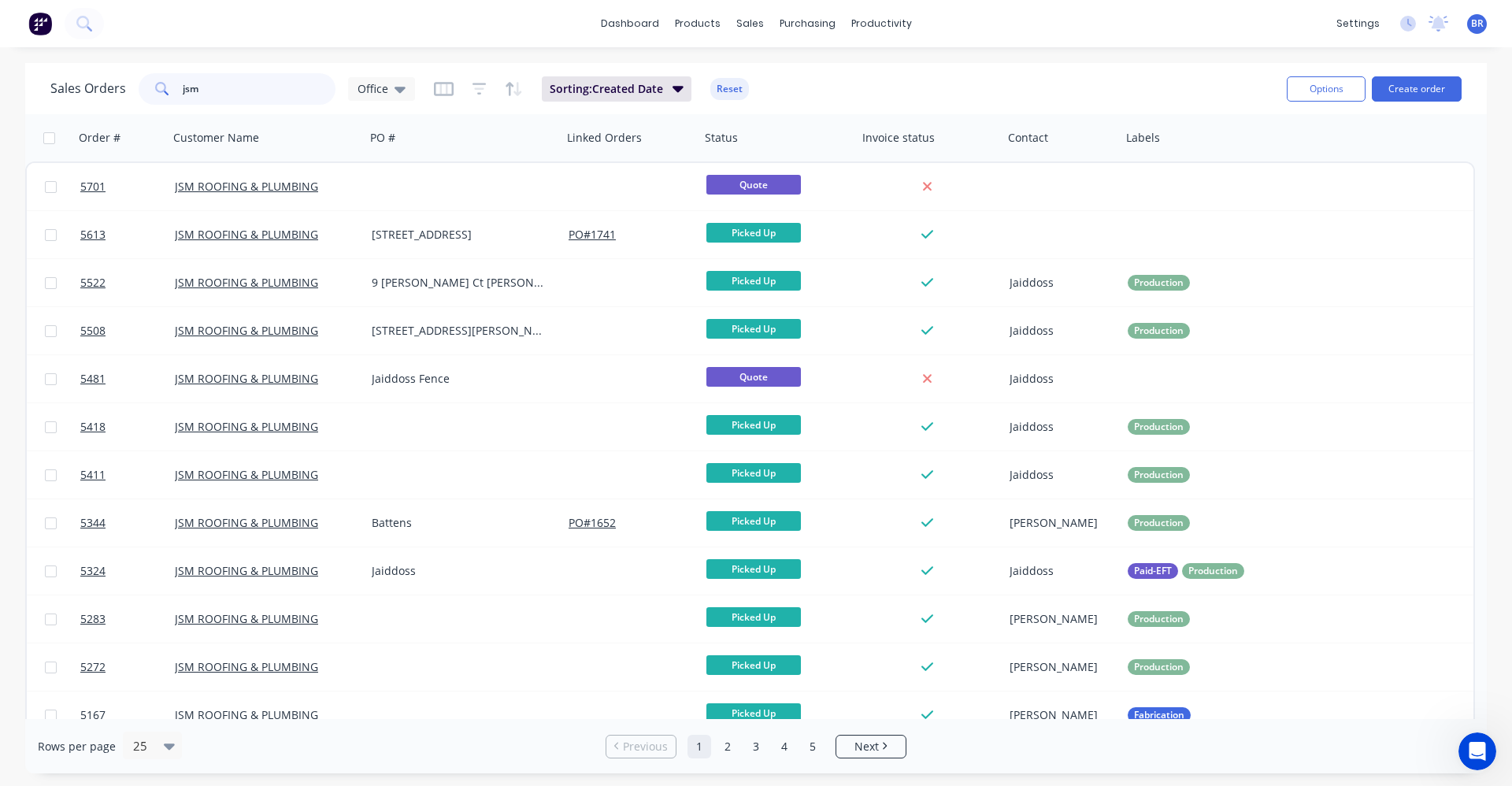
drag, startPoint x: 200, startPoint y: 90, endPoint x: -43, endPoint y: 91, distance: 243.0
click at [0, 91] on html "dashboard products sales purchasing productivity dashboard products Product Cat…" at bounding box center [756, 393] width 1512 height 786
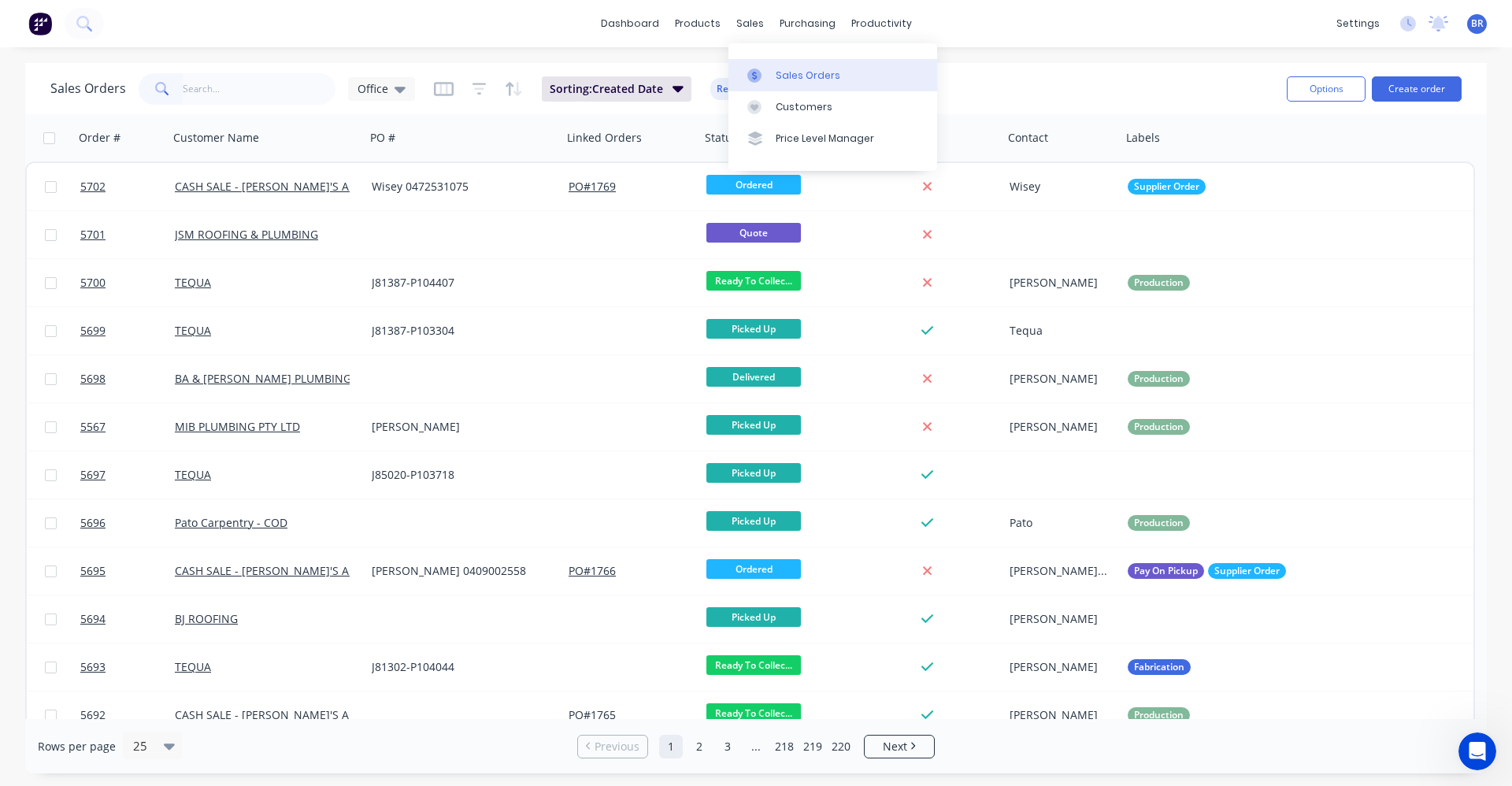
drag, startPoint x: 810, startPoint y: 81, endPoint x: 823, endPoint y: 82, distance: 13.0
click at [811, 80] on div "Sales Orders" at bounding box center [808, 76] width 65 height 14
click at [1424, 89] on button "Create order" at bounding box center [1417, 89] width 90 height 25
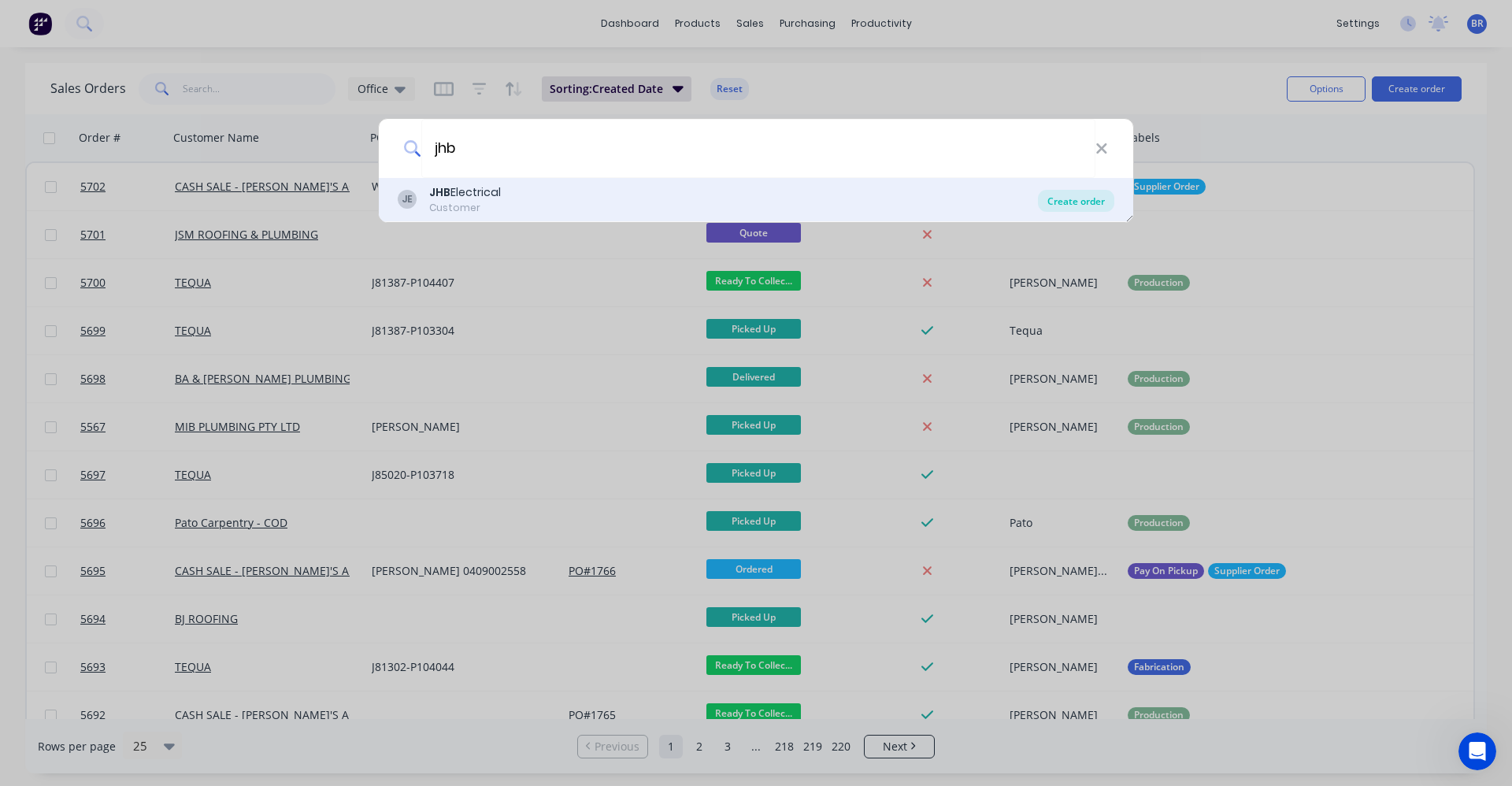
type input "jhb"
click at [1071, 202] on div "Create order" at bounding box center [1076, 200] width 77 height 22
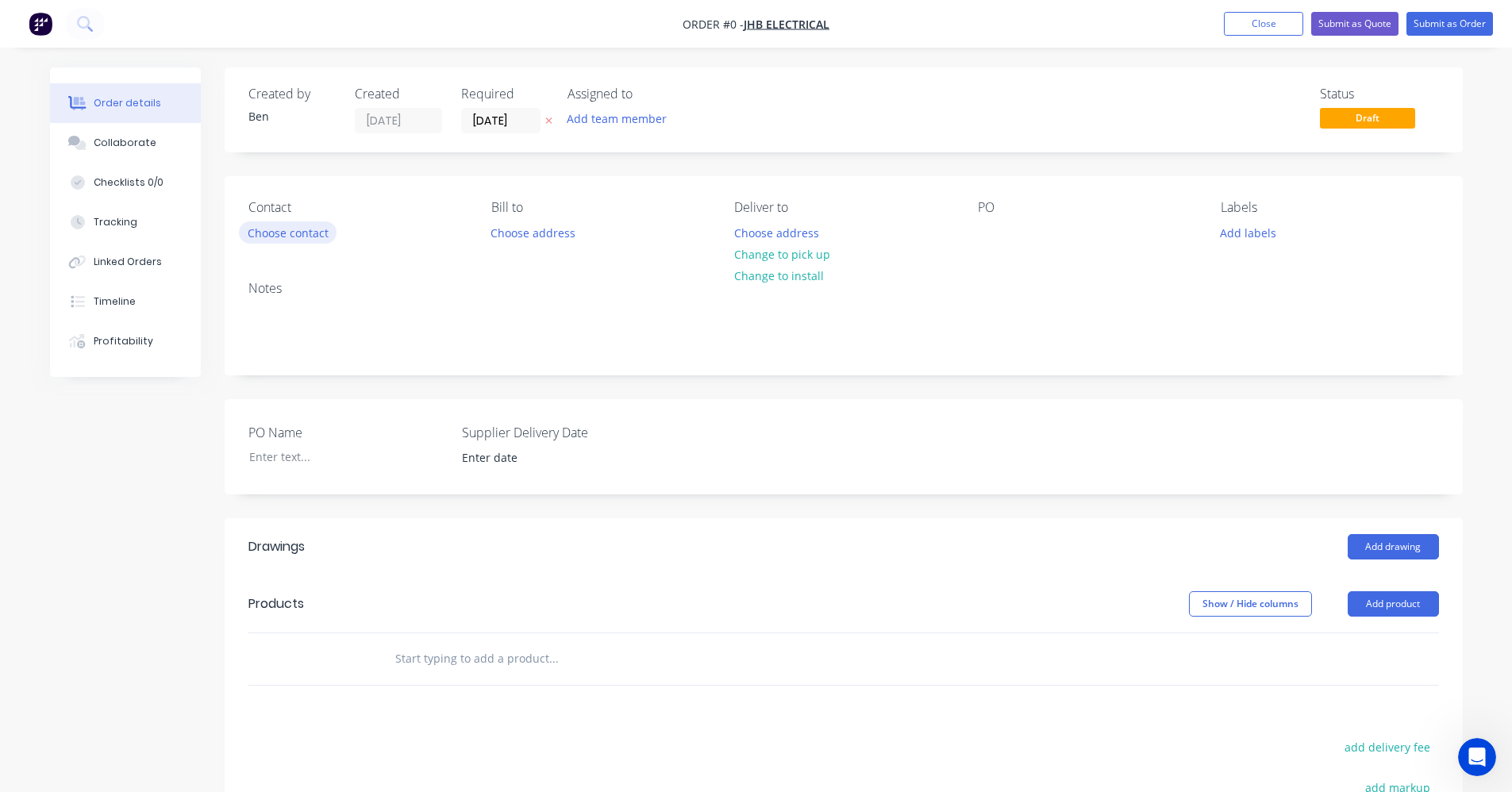
click at [287, 235] on button "Choose contact" at bounding box center [287, 231] width 98 height 21
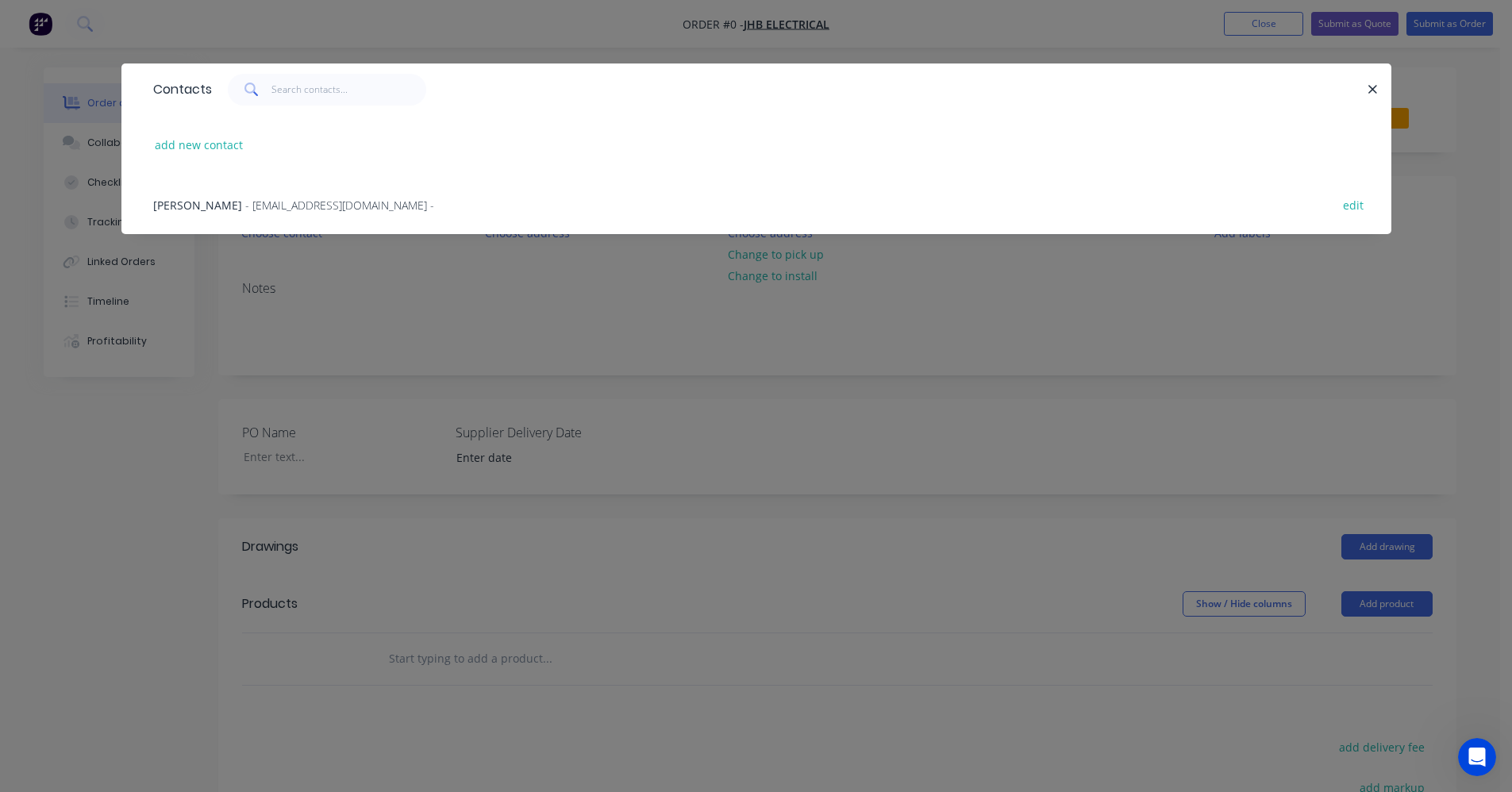
drag, startPoint x: 248, startPoint y: 212, endPoint x: 259, endPoint y: 214, distance: 11.2
click at [255, 213] on div "[PERSON_NAME] - [EMAIL_ADDRESS][DOMAIN_NAME] - edit" at bounding box center [756, 204] width 1222 height 60
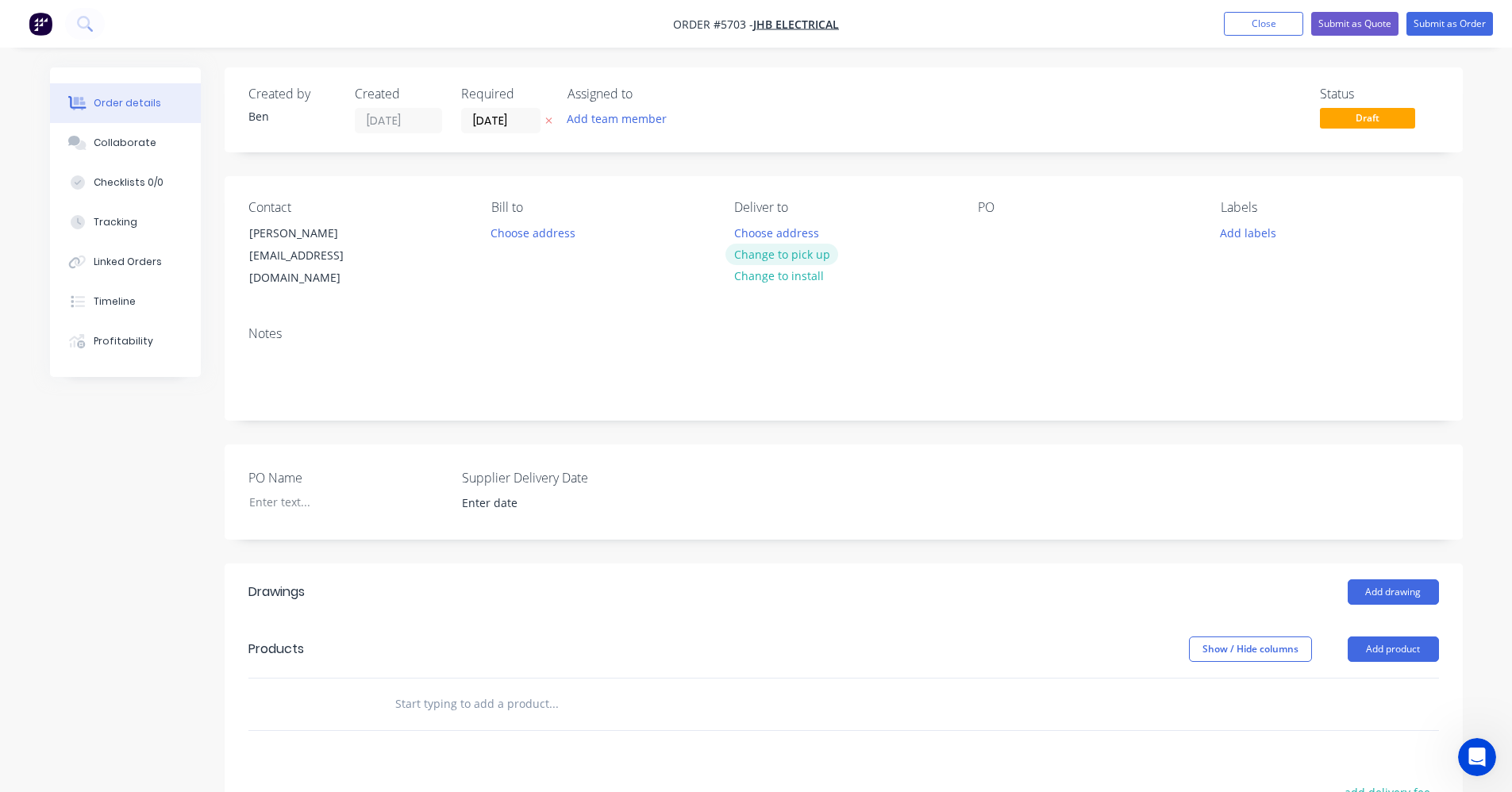
click at [774, 254] on button "Change to pick up" at bounding box center [782, 254] width 113 height 21
click at [976, 236] on div "Contact [PERSON_NAME] [EMAIL_ADDRESS][DOMAIN_NAME] Bill to Choose address Pick …" at bounding box center [843, 245] width 1238 height 138
click at [986, 234] on div at bounding box center [990, 232] width 25 height 23
click at [1248, 231] on button "Add labels" at bounding box center [1249, 231] width 73 height 21
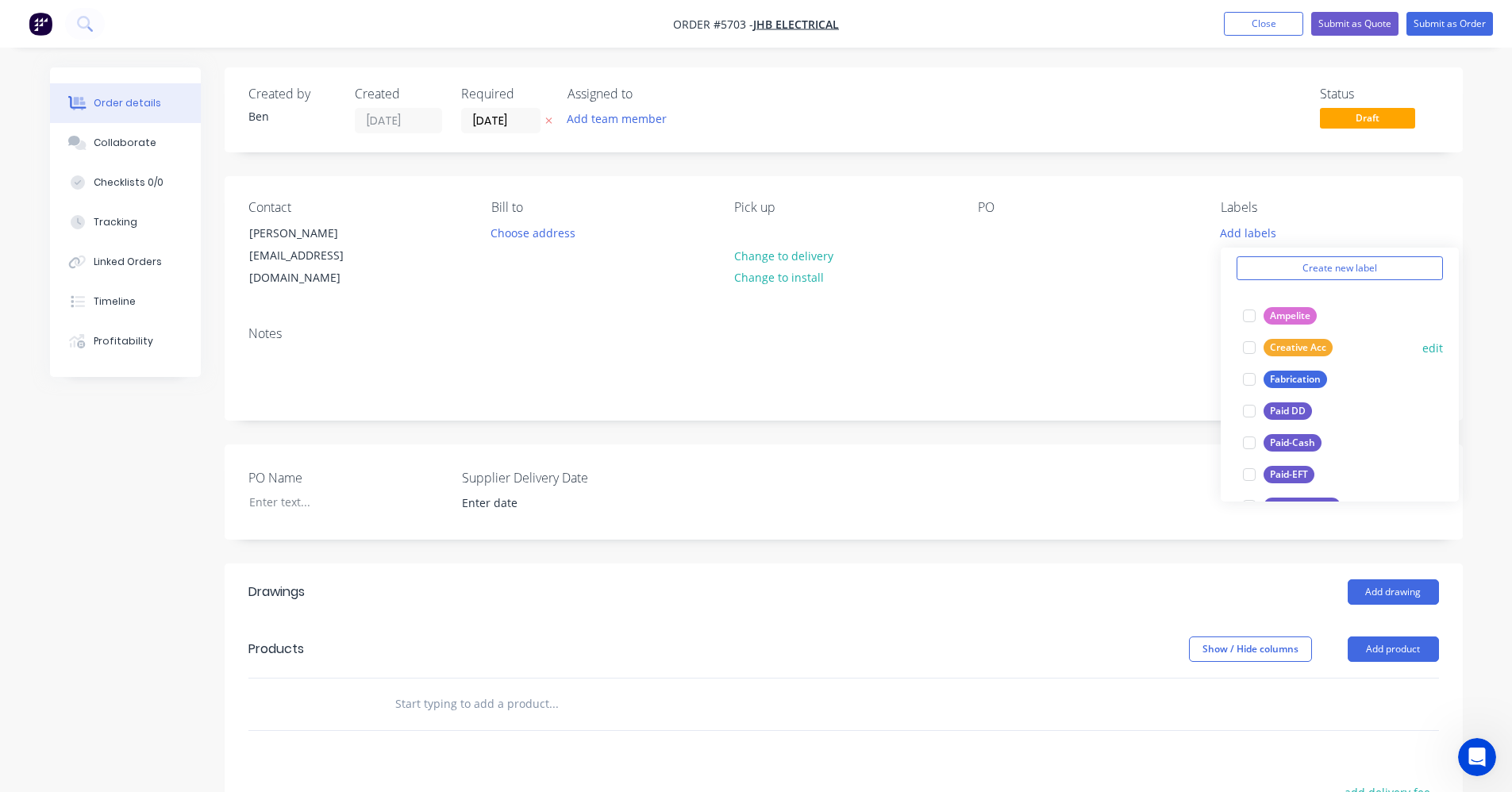
scroll to position [238, 0]
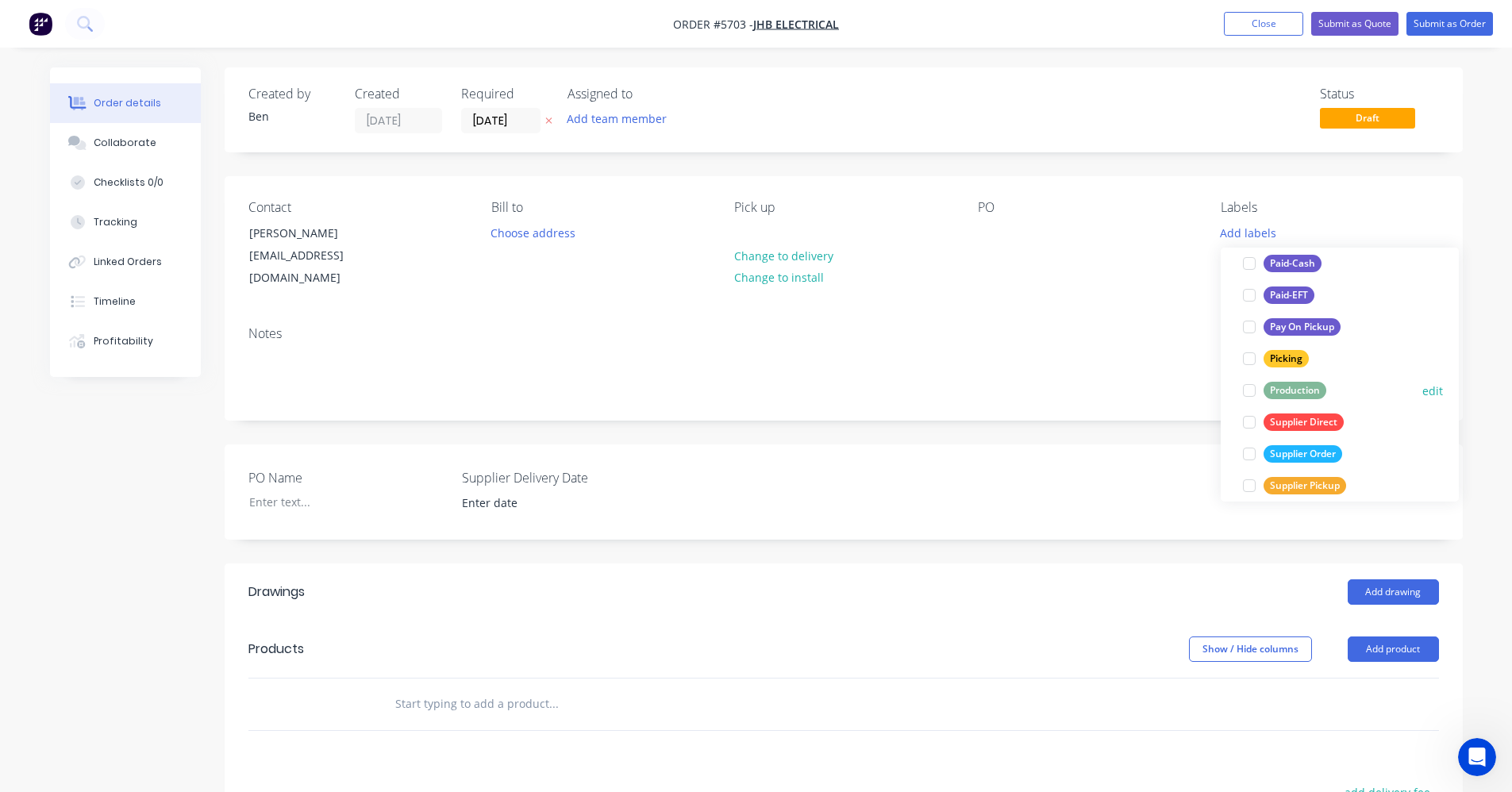
click at [1298, 388] on div "Production" at bounding box center [1295, 390] width 63 height 17
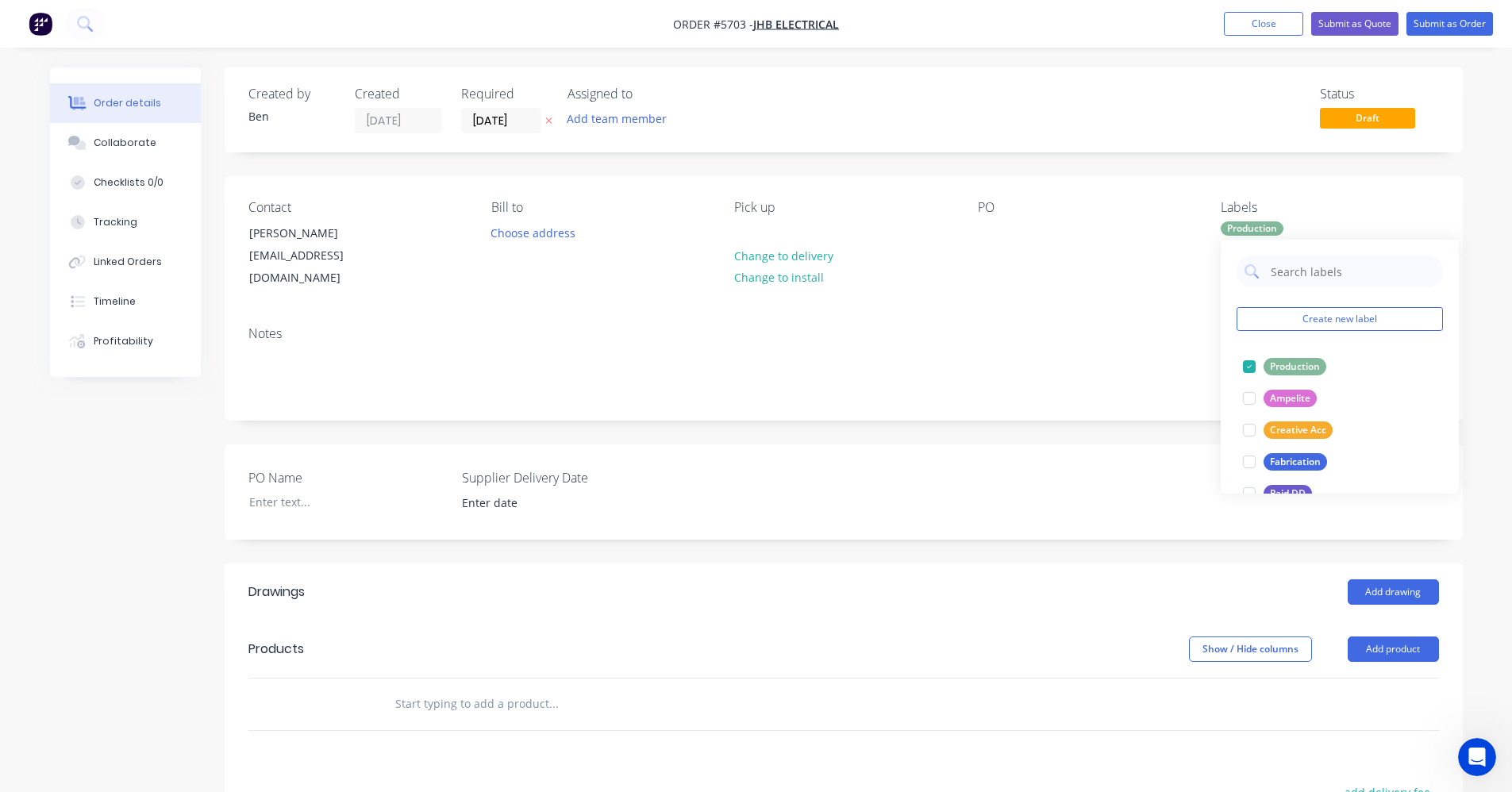
click at [842, 585] on div "Add drawing" at bounding box center [970, 592] width 937 height 25
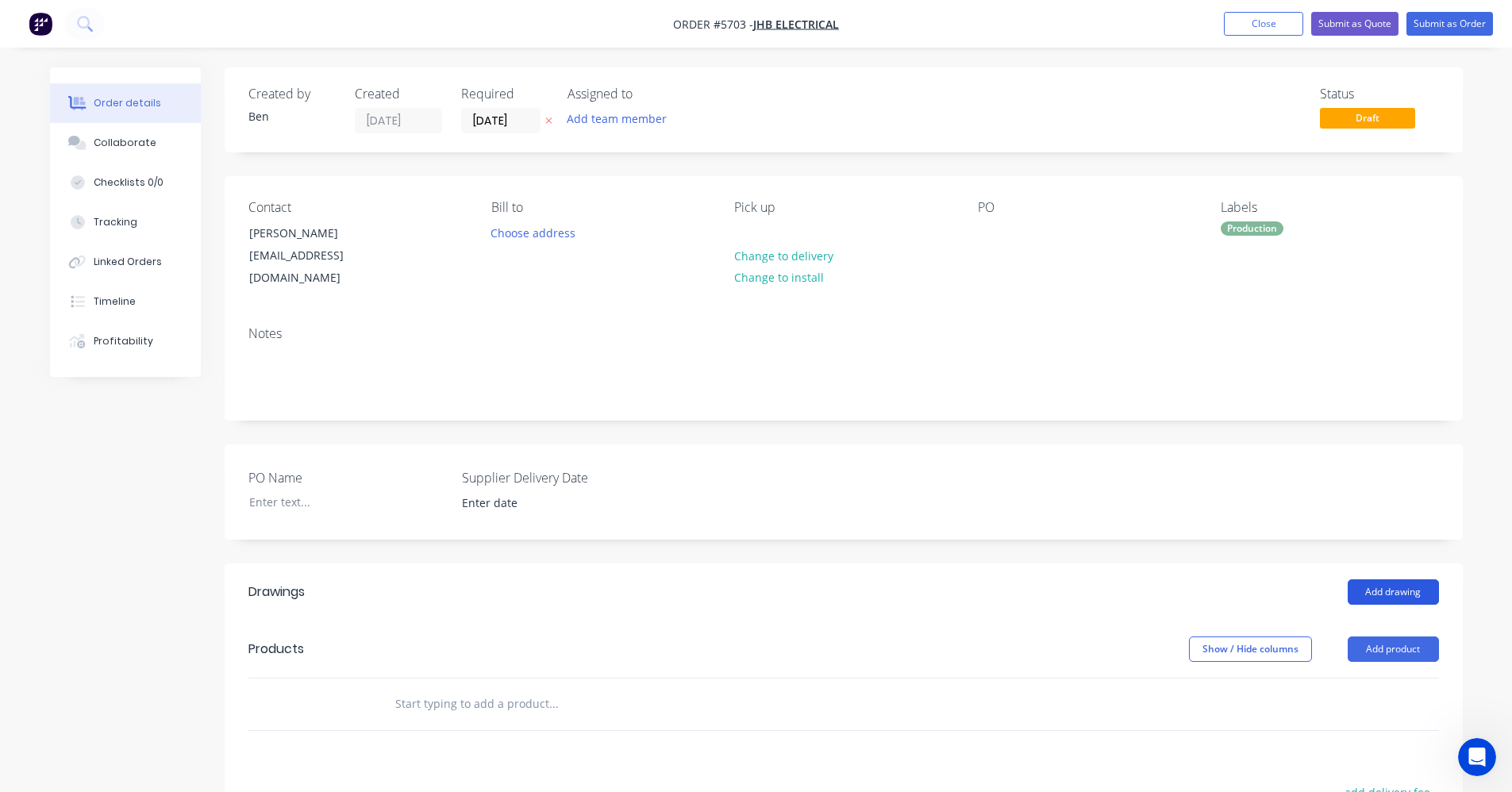
click at [1393, 579] on button "Add drawing" at bounding box center [1393, 592] width 91 height 25
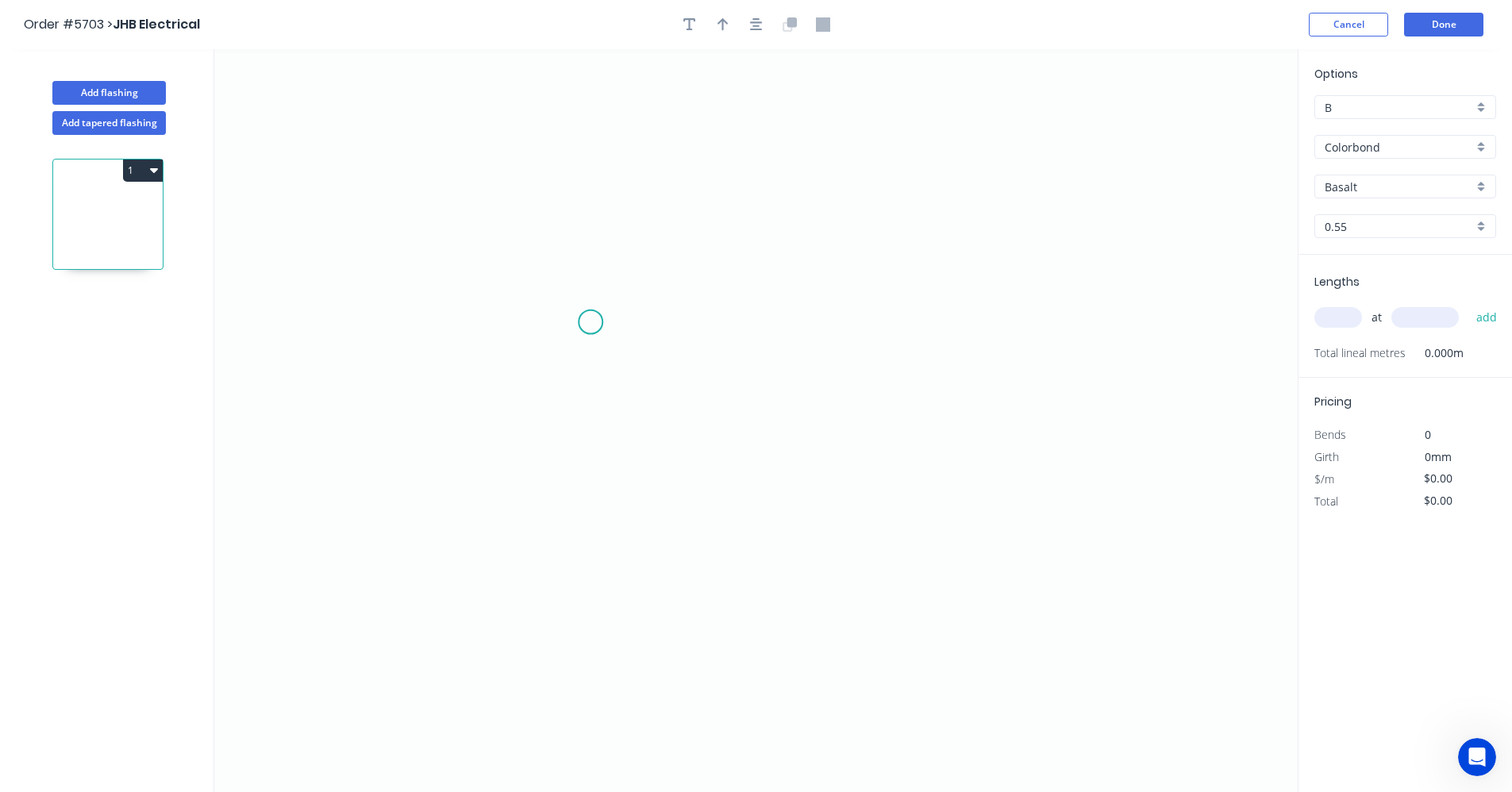
click at [589, 324] on icon "0" at bounding box center [756, 421] width 1083 height 743
drag, startPoint x: 585, startPoint y: 459, endPoint x: 663, endPoint y: 462, distance: 78.1
click at [589, 460] on icon "0" at bounding box center [756, 421] width 1083 height 743
click at [905, 466] on icon "0 ?" at bounding box center [756, 421] width 1083 height 743
click at [904, 339] on icon "0 ? ?" at bounding box center [756, 421] width 1083 height 743
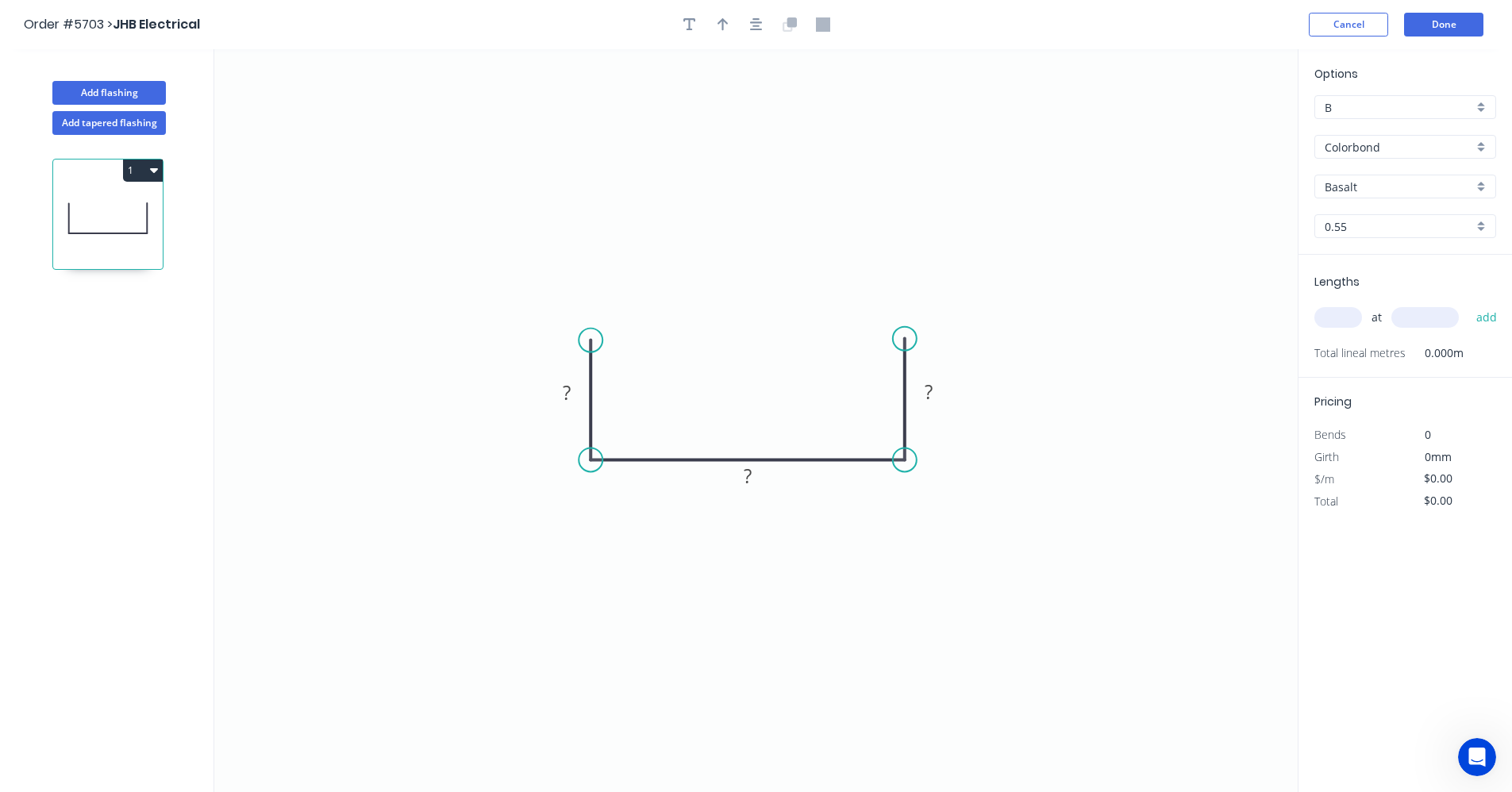
drag, startPoint x: 590, startPoint y: 320, endPoint x: 590, endPoint y: 340, distance: 20.0
click at [590, 340] on circle at bounding box center [590, 340] width 24 height 24
click at [563, 390] on tspan "?" at bounding box center [566, 392] width 8 height 26
type input "$13.38"
drag, startPoint x: 753, startPoint y: 27, endPoint x: 744, endPoint y: 29, distance: 9.2
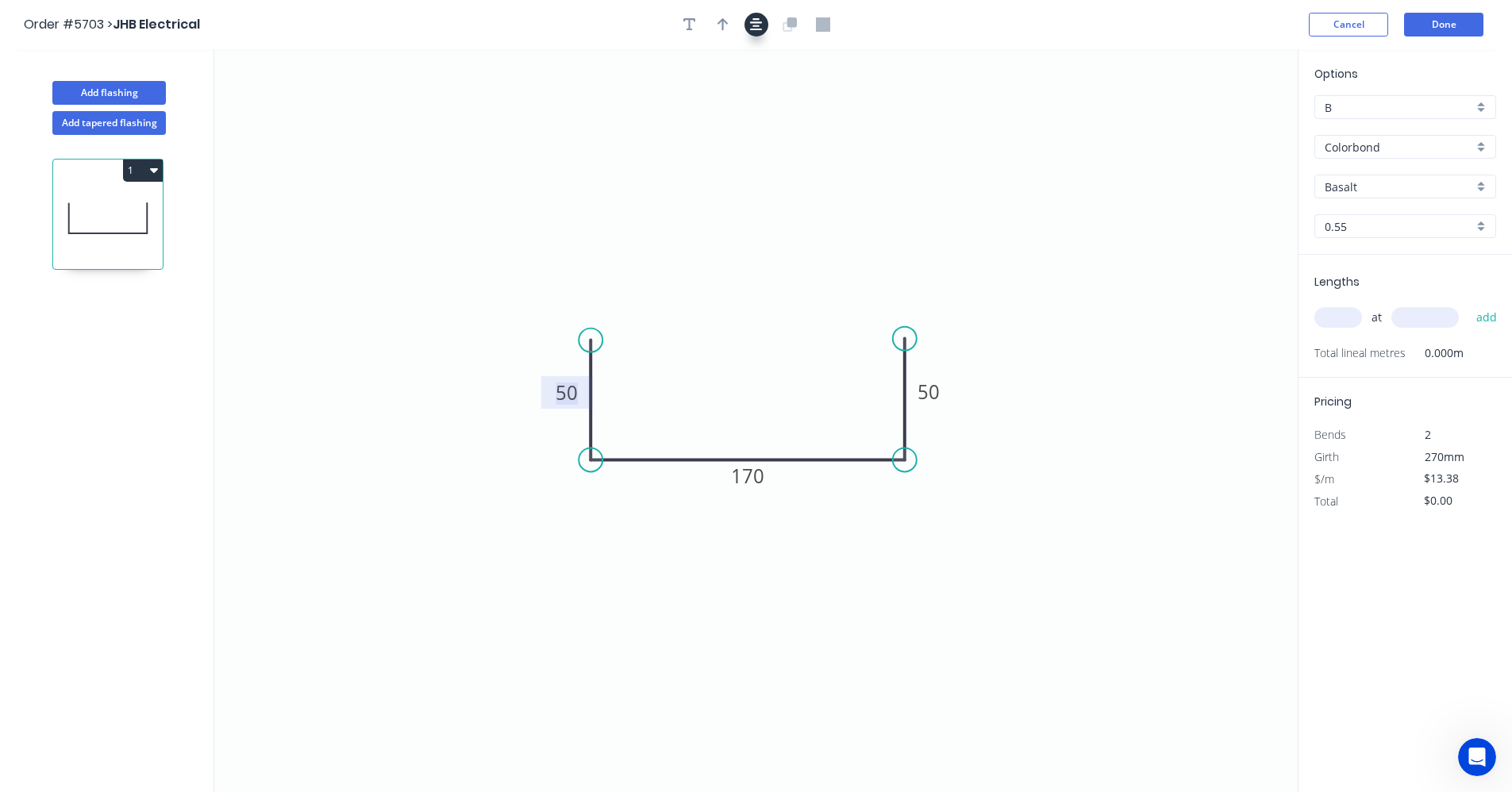
click at [752, 27] on icon "button" at bounding box center [756, 25] width 13 height 14
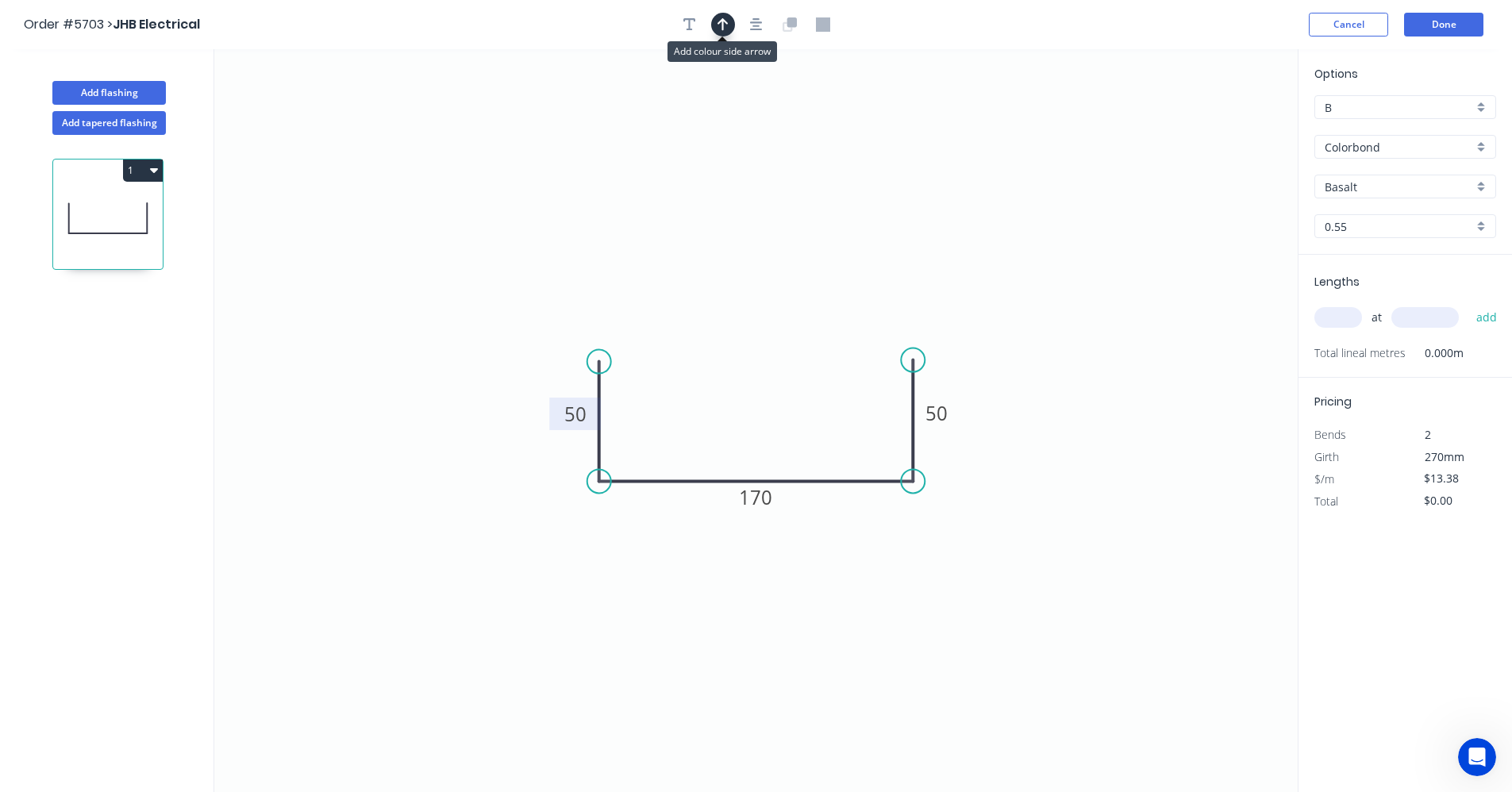
click at [729, 30] on button "button" at bounding box center [723, 25] width 24 height 24
click at [1216, 128] on icon at bounding box center [1218, 111] width 14 height 51
click at [1216, 128] on icon at bounding box center [1231, 116] width 46 height 46
click at [1216, 128] on icon at bounding box center [1236, 129] width 51 height 14
click at [1216, 128] on icon at bounding box center [1231, 142] width 46 height 46
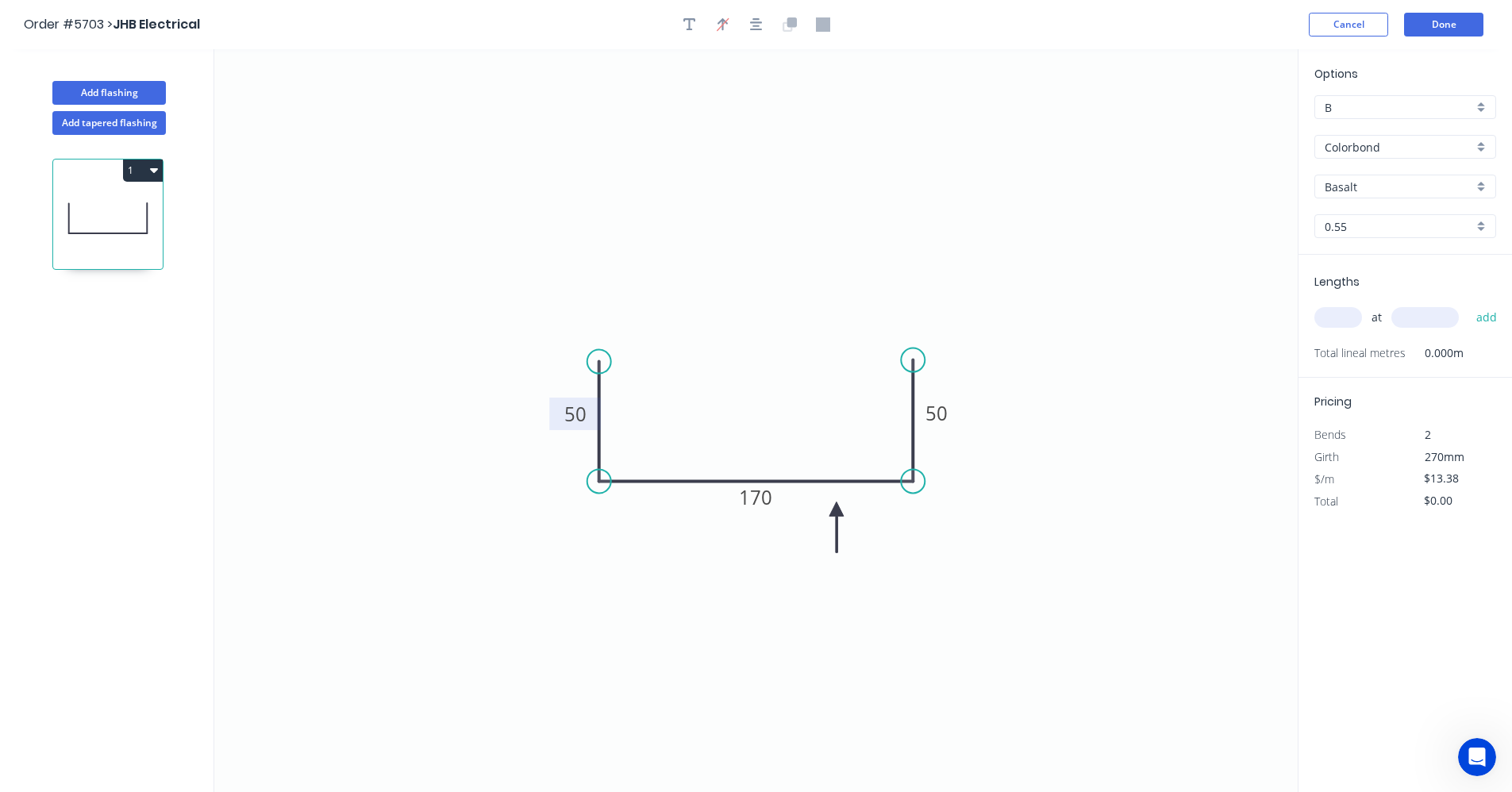
drag, startPoint x: 1216, startPoint y: 128, endPoint x: 837, endPoint y: 510, distance: 538.1
click at [837, 510] on icon at bounding box center [837, 527] width 14 height 51
drag, startPoint x: 1483, startPoint y: 187, endPoint x: 1464, endPoint y: 199, distance: 22.5
click at [1481, 188] on div "Basalt" at bounding box center [1405, 187] width 182 height 24
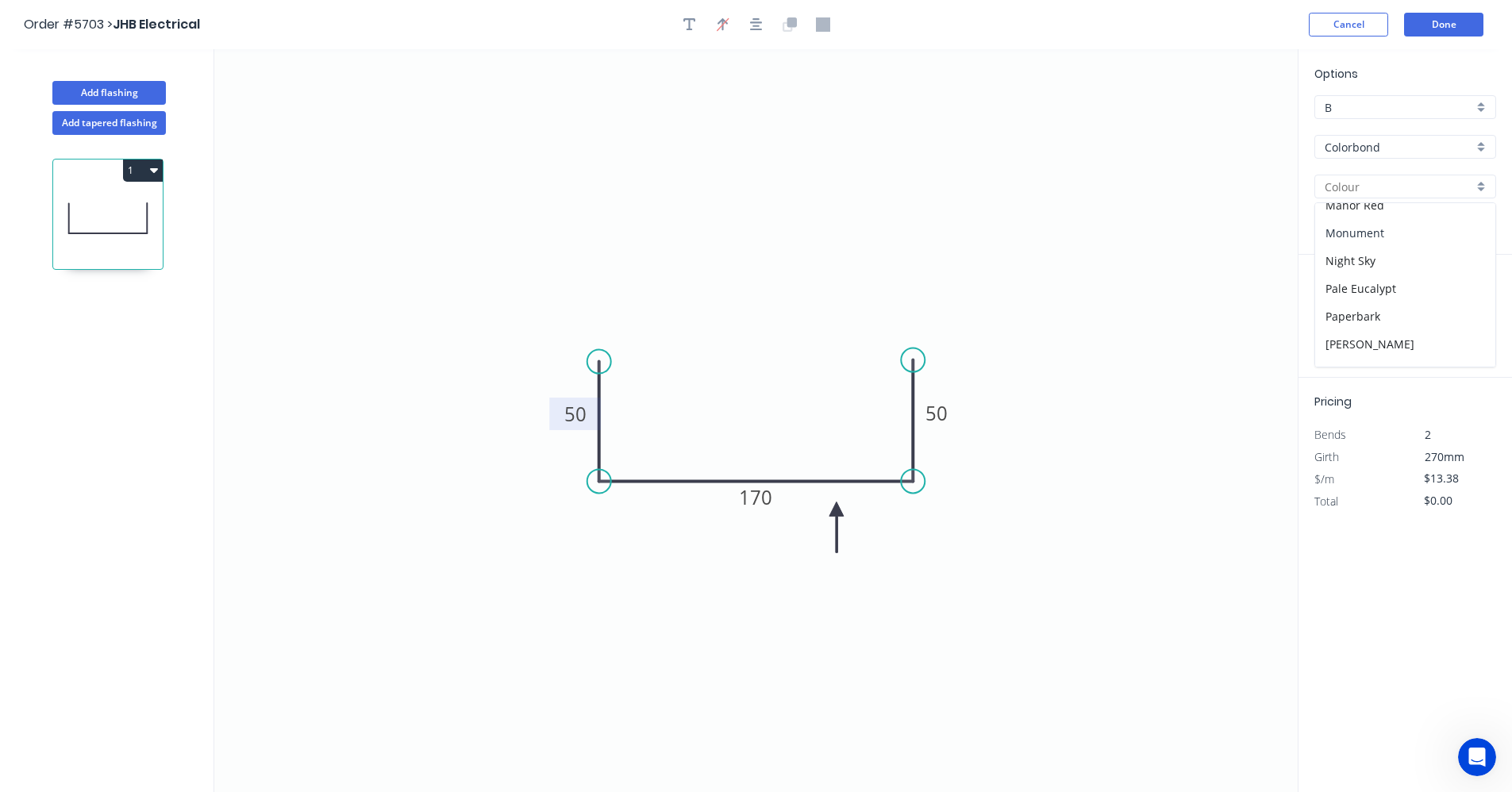
drag, startPoint x: 1365, startPoint y: 239, endPoint x: 1350, endPoint y: 245, distance: 16.2
click at [1365, 239] on div "Monument" at bounding box center [1405, 232] width 181 height 28
type input "Monument"
click at [1329, 320] on input "text" at bounding box center [1338, 317] width 48 height 21
type input "1"
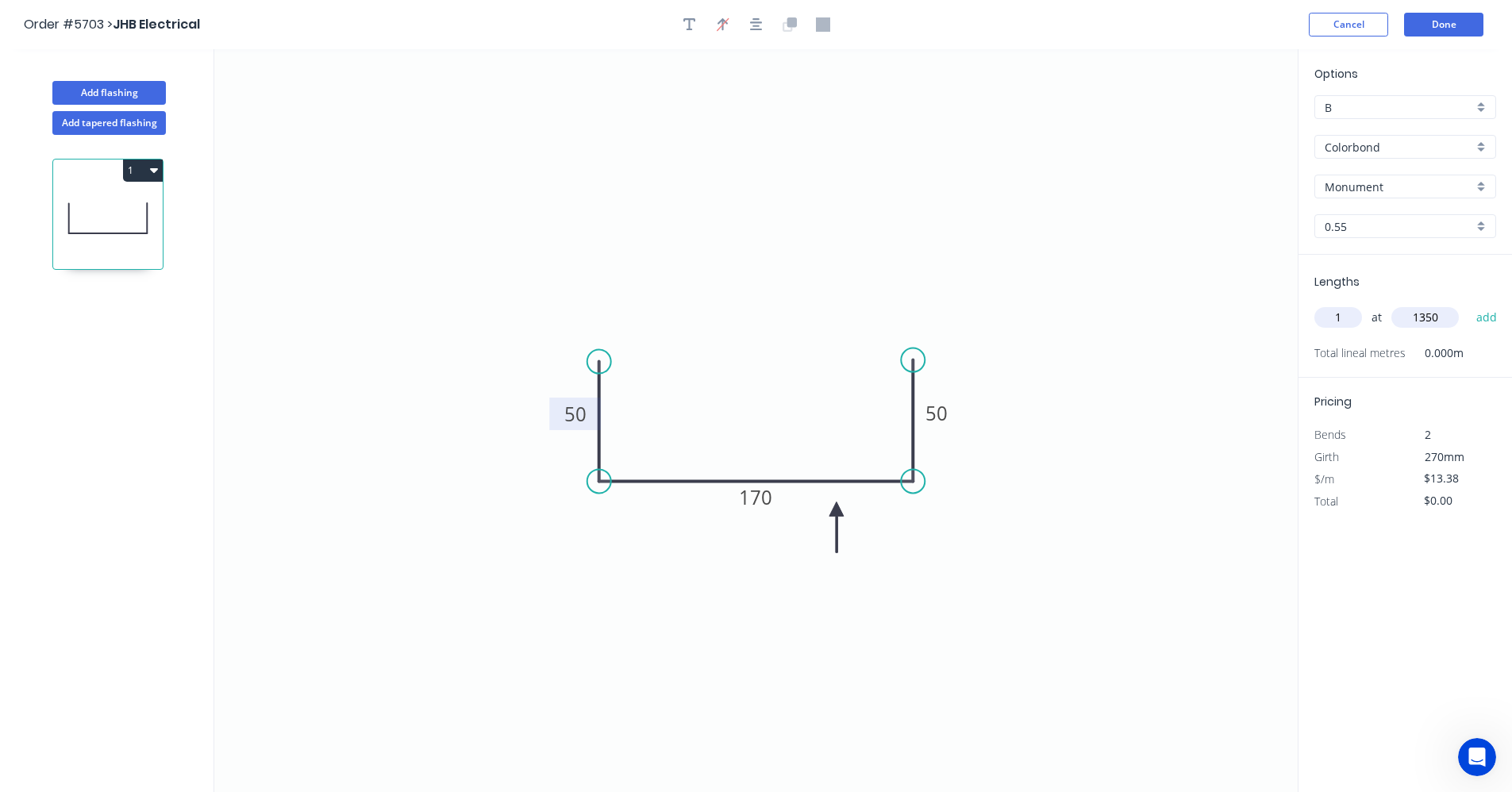
type input "1350"
click at [1468, 304] on button "add" at bounding box center [1487, 317] width 37 height 27
type input "$18.06"
type input "1"
type input "1950"
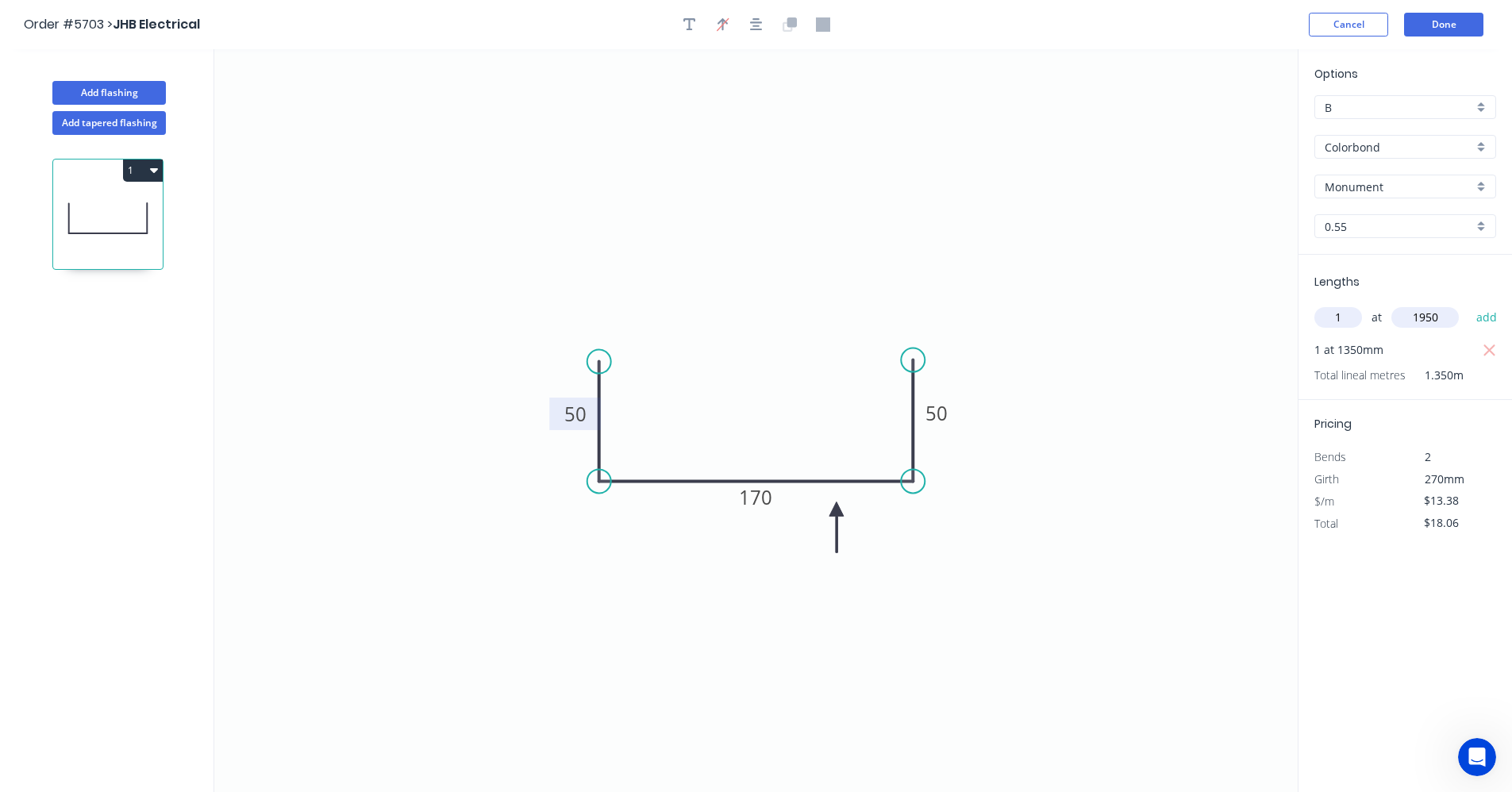
click at [1468, 304] on button "add" at bounding box center [1487, 317] width 37 height 27
type input "$44.15"
type input "2"
type input "2500"
click at [1468, 304] on button "add" at bounding box center [1487, 317] width 37 height 27
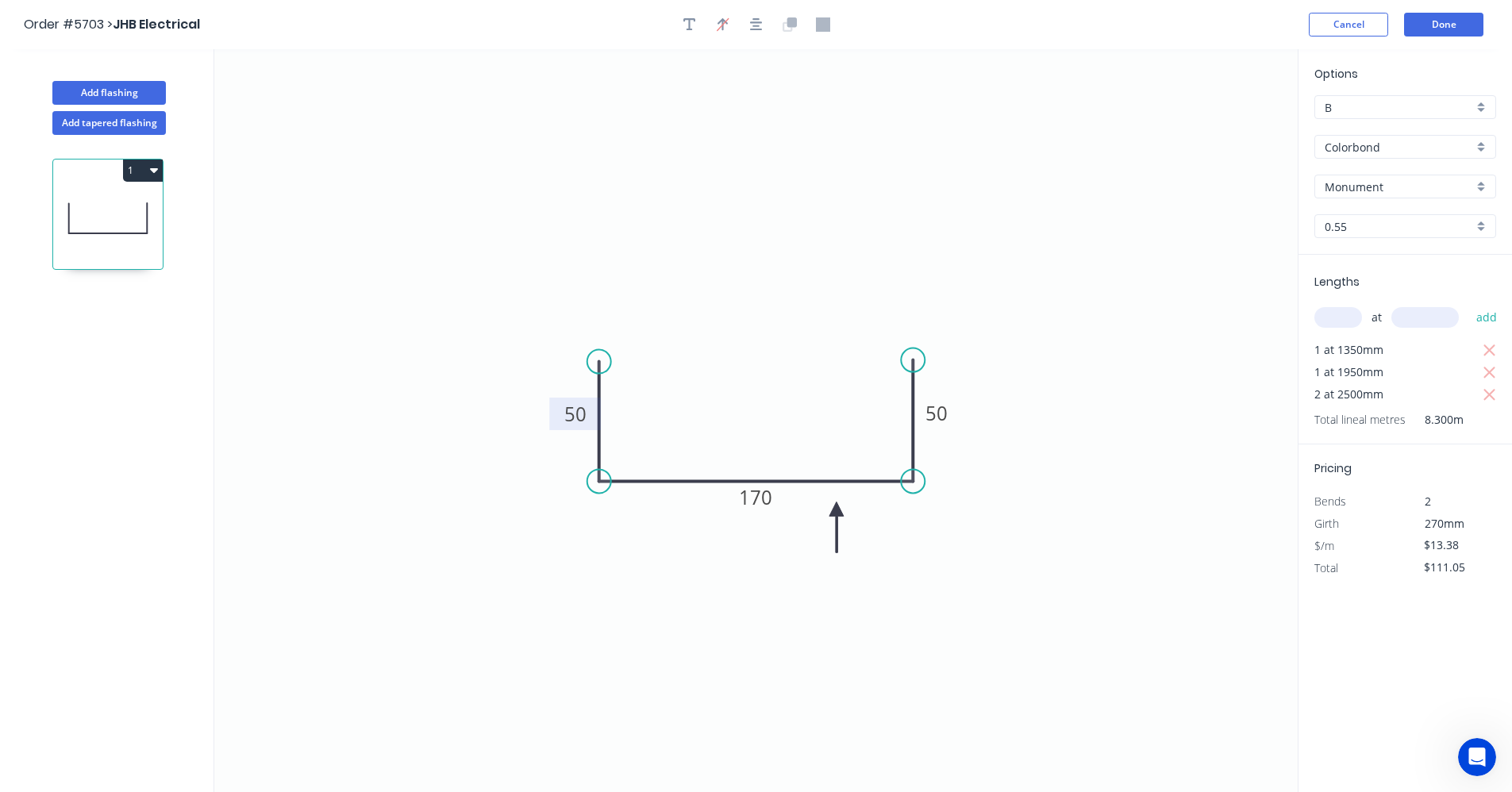
click at [153, 172] on icon "button" at bounding box center [154, 171] width 8 height 5
drag, startPoint x: 60, startPoint y: 208, endPoint x: 97, endPoint y: 220, distance: 38.9
click at [61, 209] on div "Duplicate" at bounding box center [87, 209] width 122 height 23
type input "$0.00"
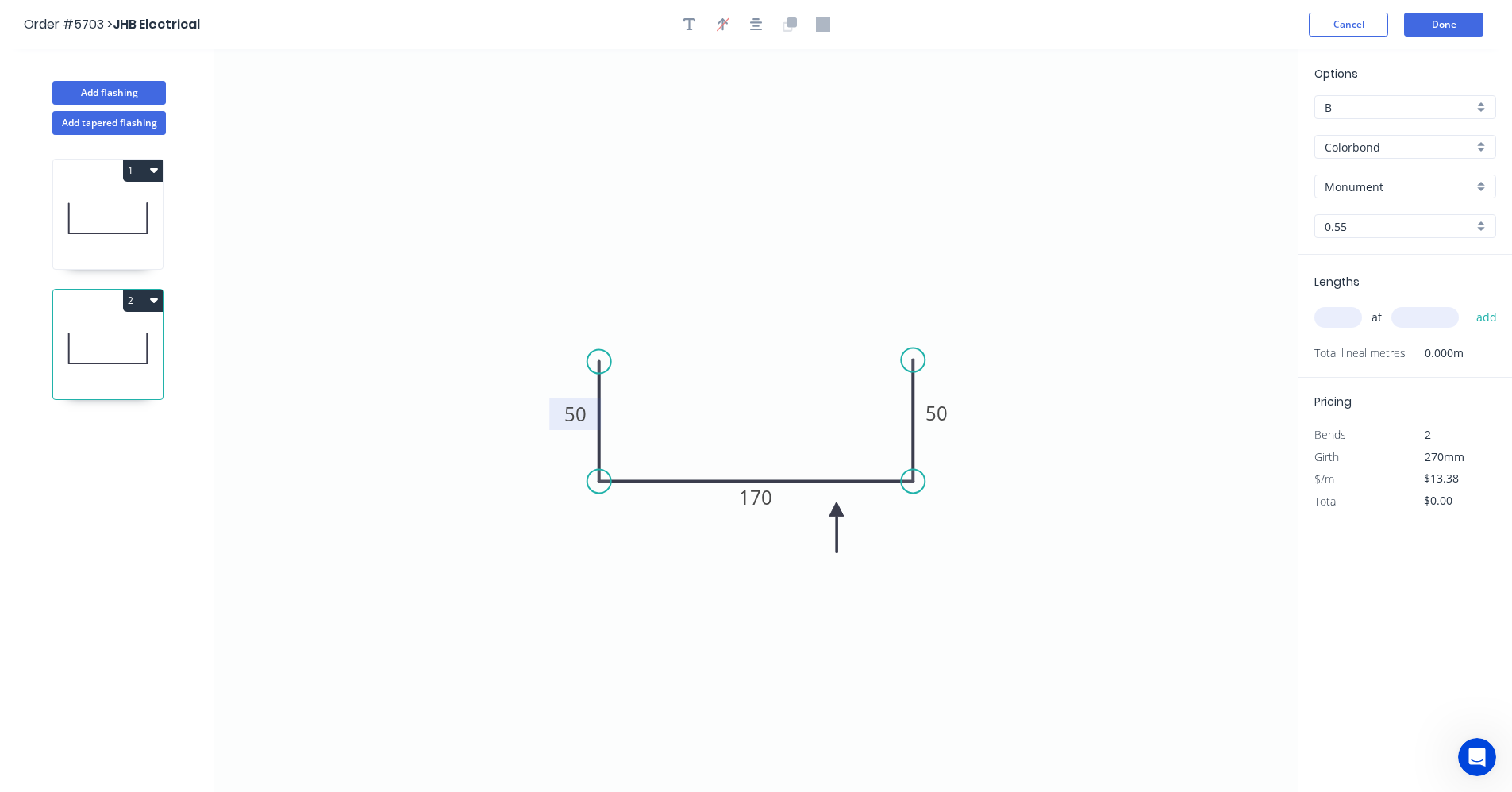
click at [578, 417] on tspan "50" at bounding box center [575, 413] width 22 height 26
type input "$14.98"
drag, startPoint x: 912, startPoint y: 357, endPoint x: 908, endPoint y: 326, distance: 31.3
click at [911, 326] on circle at bounding box center [913, 327] width 24 height 24
drag, startPoint x: 601, startPoint y: 366, endPoint x: 601, endPoint y: 332, distance: 34.0
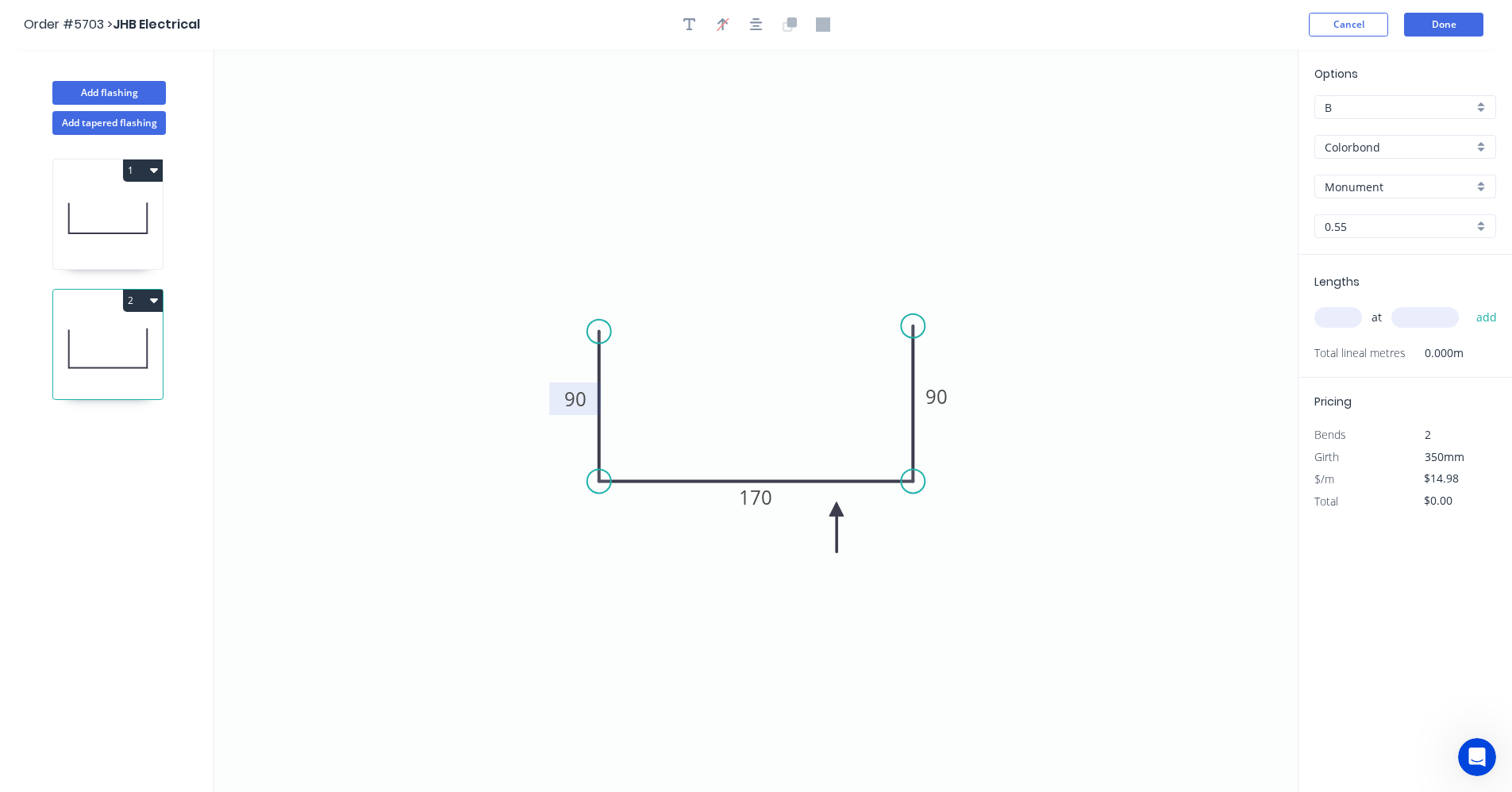
click at [601, 332] on circle at bounding box center [599, 332] width 24 height 24
click at [1342, 319] on input "text" at bounding box center [1338, 317] width 48 height 21
type input "1"
type input "1150"
click at [1468, 304] on button "add" at bounding box center [1487, 317] width 37 height 27
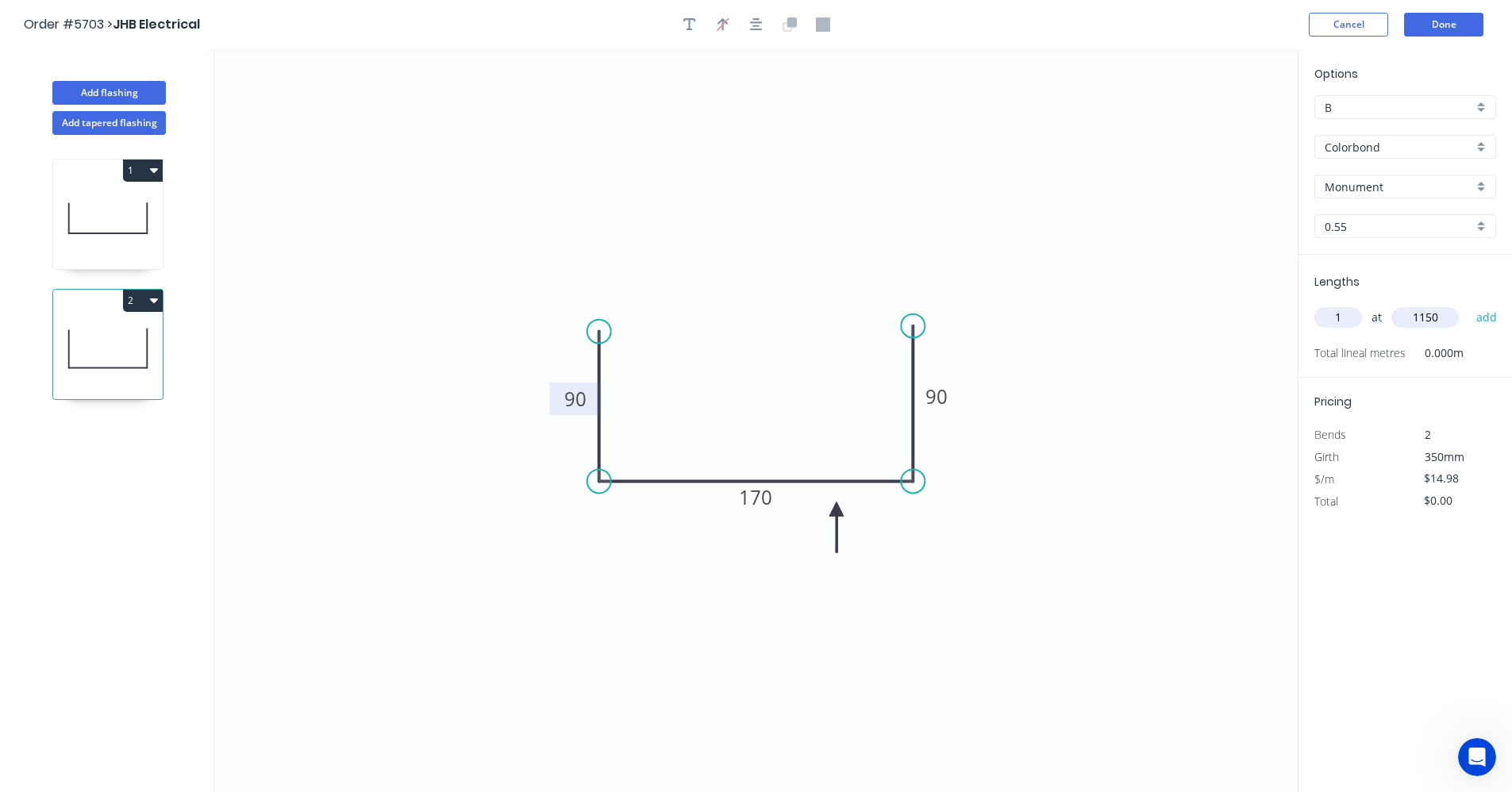
type input "$17.23"
type input "1"
type input "1170"
click at [1468, 304] on button "add" at bounding box center [1487, 317] width 37 height 27
type input "$34.75"
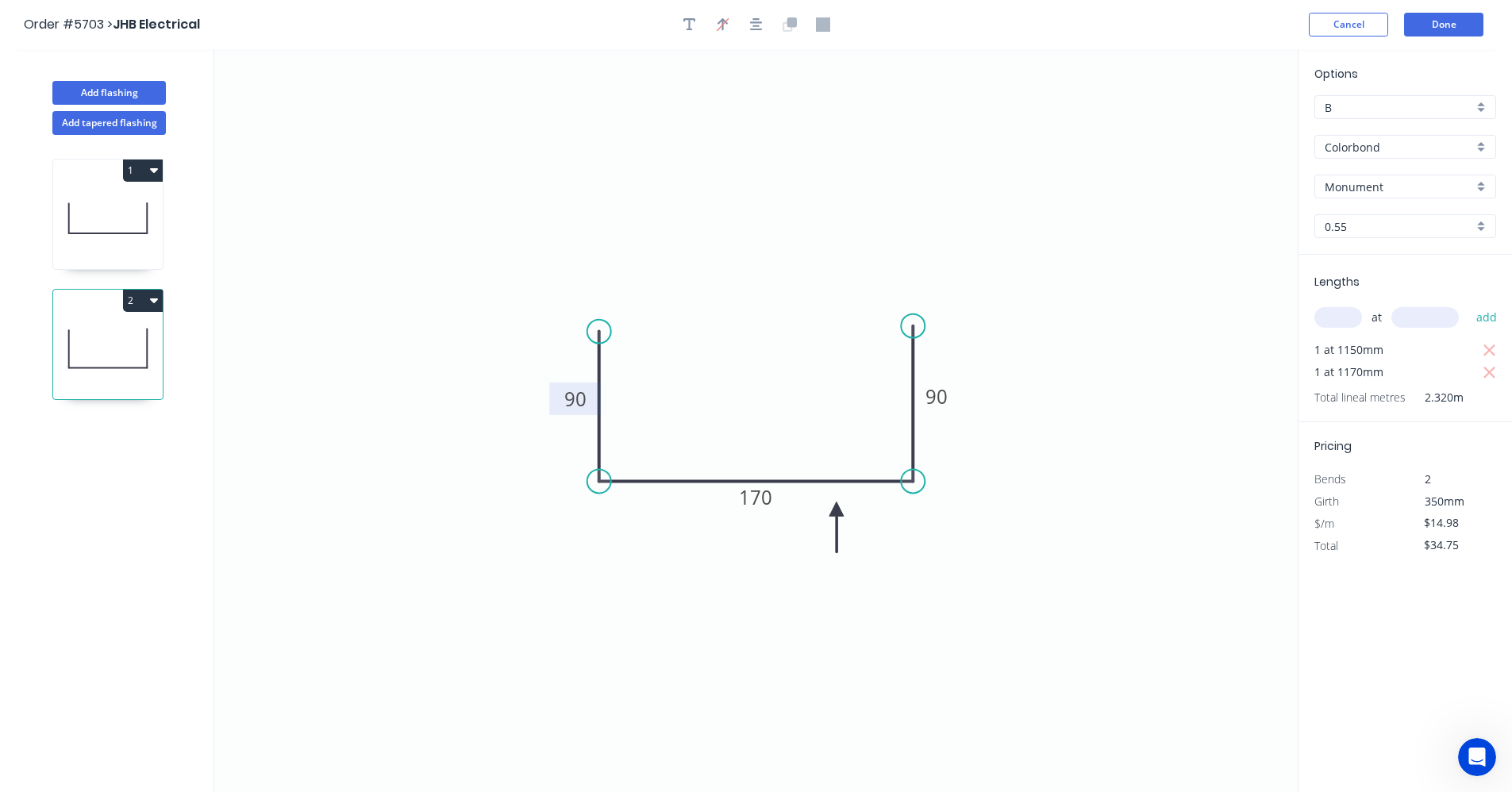
click at [119, 223] on icon at bounding box center [108, 219] width 110 height 102
type input "$13.38"
type input "$111.05"
click at [109, 336] on icon at bounding box center [108, 348] width 110 height 102
type input "$14.98"
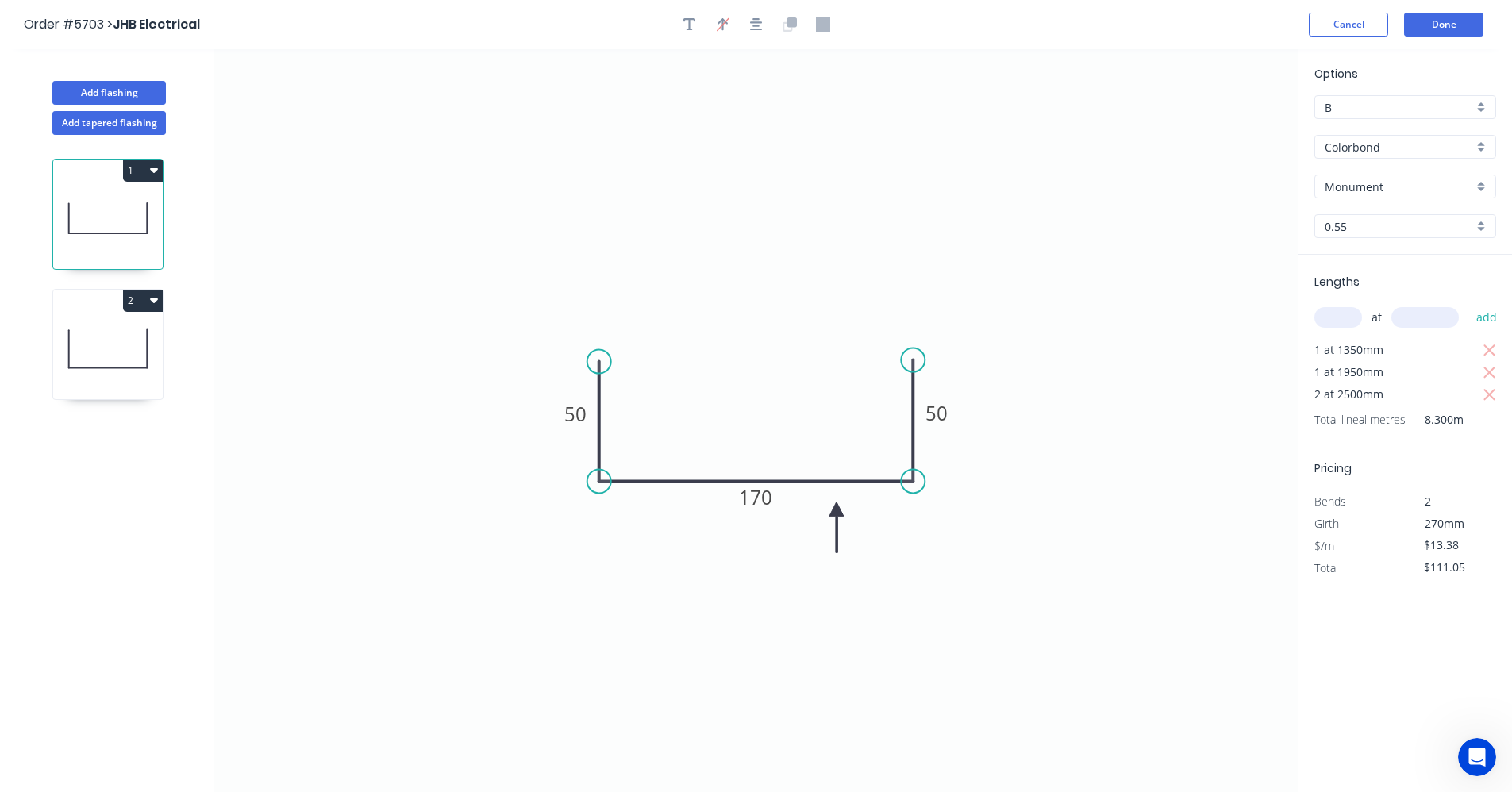
type input "$34.75"
click at [111, 220] on icon at bounding box center [108, 219] width 110 height 102
type input "$13.38"
type input "$111.05"
click at [1434, 28] on button "Done" at bounding box center [1444, 25] width 80 height 24
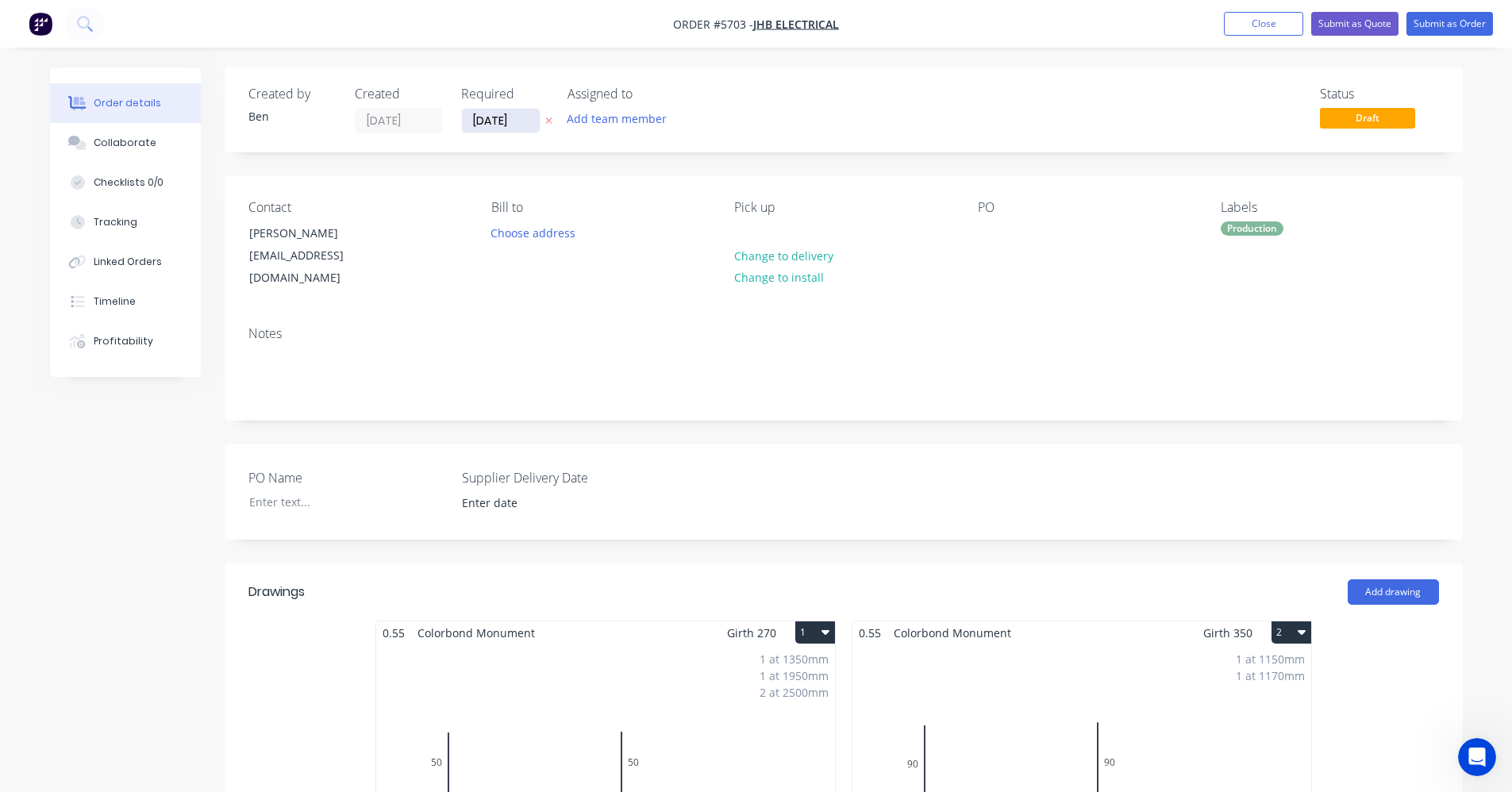
click at [505, 122] on input "[DATE]" at bounding box center [501, 121] width 78 height 24
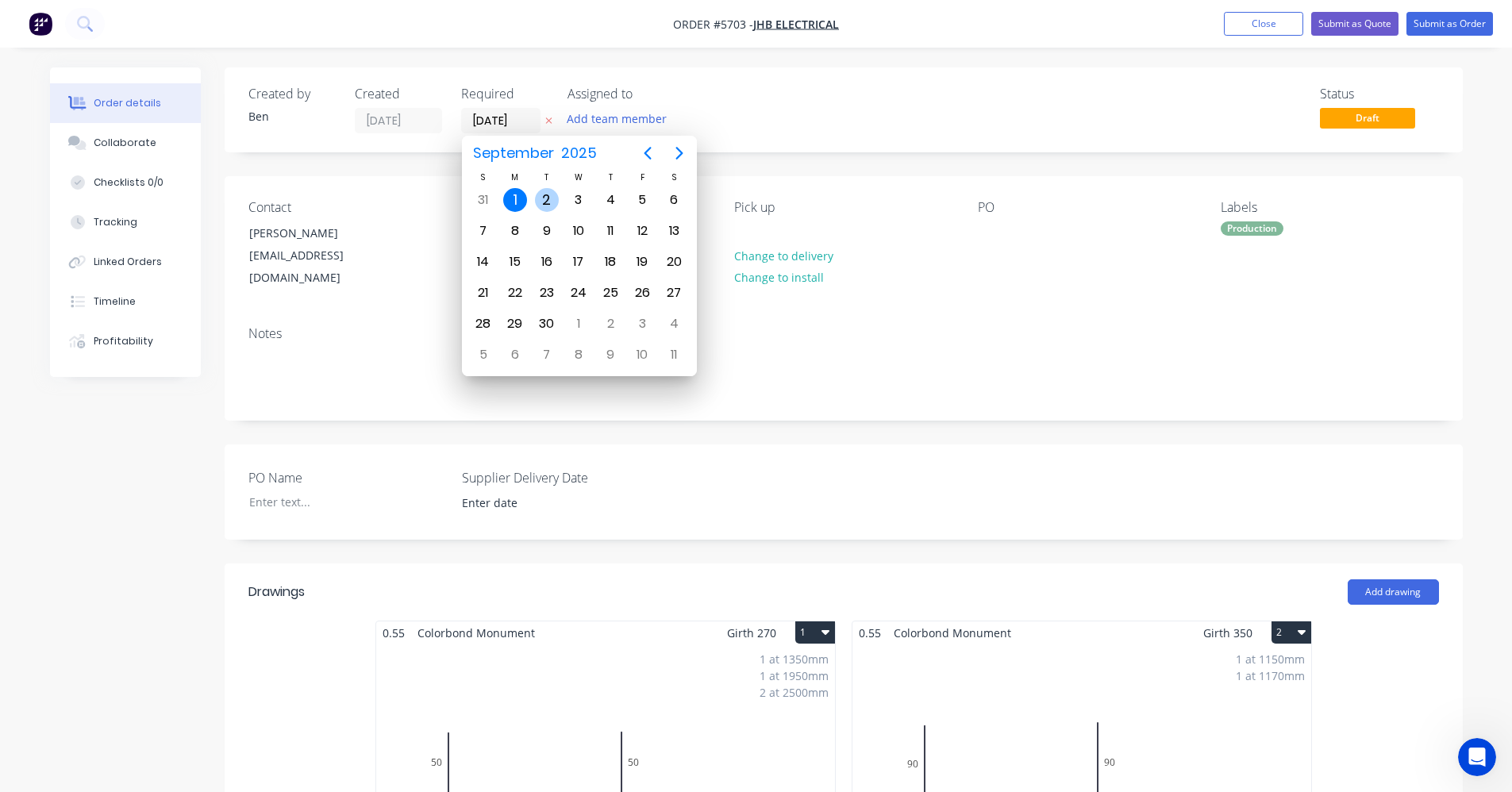
click at [552, 207] on div "2" at bounding box center [547, 200] width 24 height 24
type input "[DATE]"
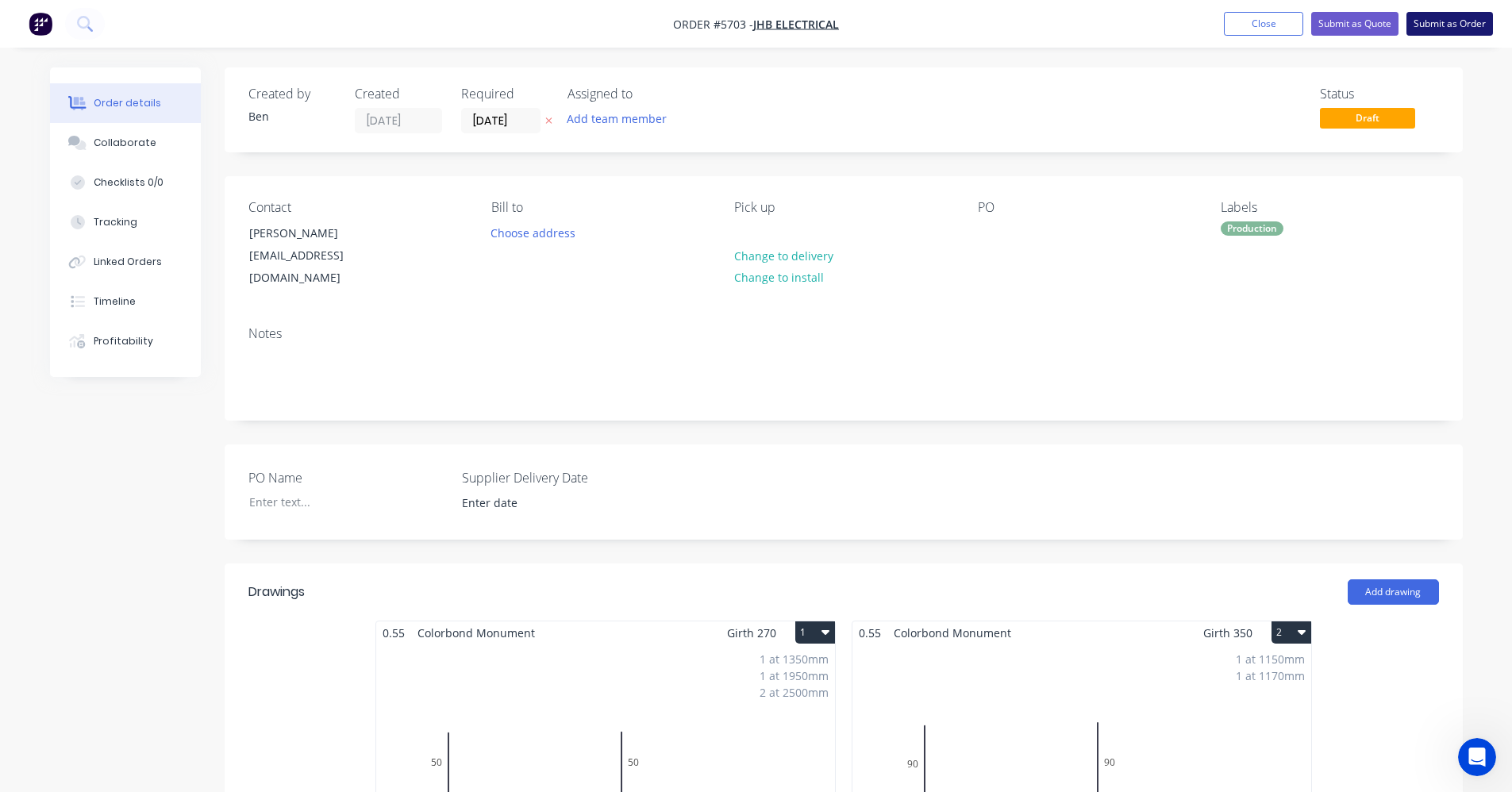
click at [1462, 23] on button "Submit as Order" at bounding box center [1449, 24] width 87 height 24
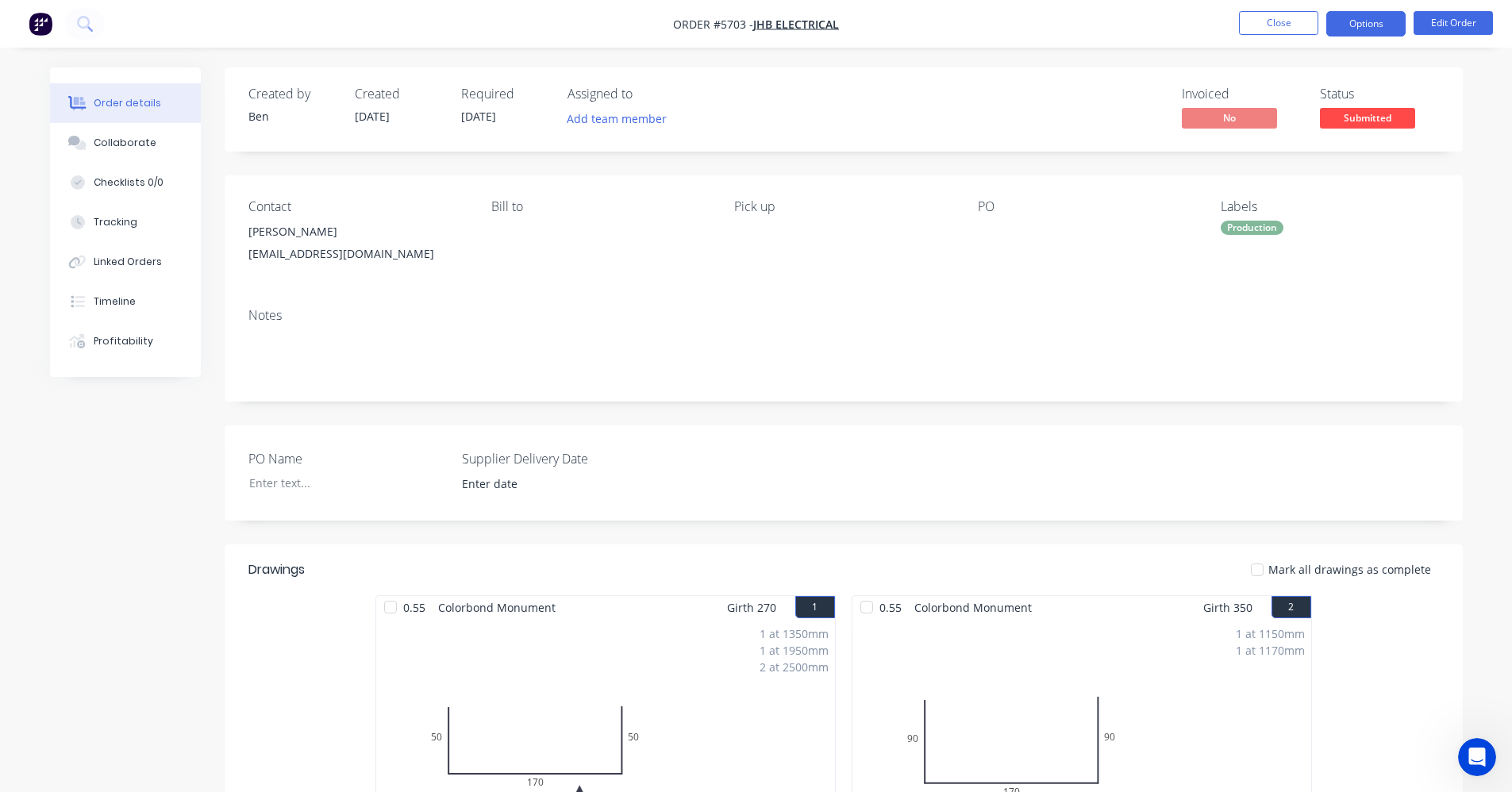
click at [1358, 23] on button "Options" at bounding box center [1366, 24] width 80 height 25
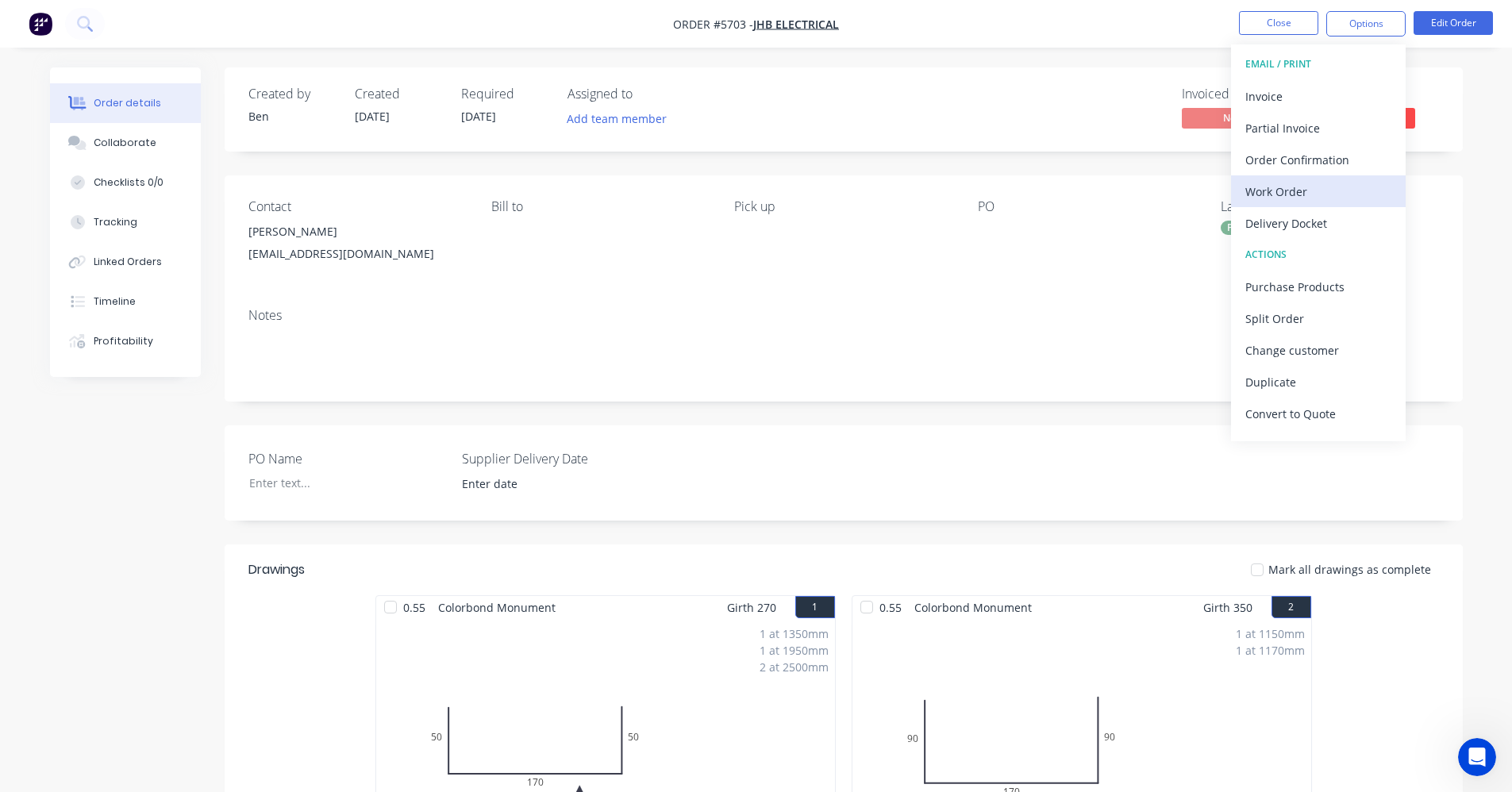
click at [1279, 189] on div "Work Order" at bounding box center [1319, 192] width 146 height 23
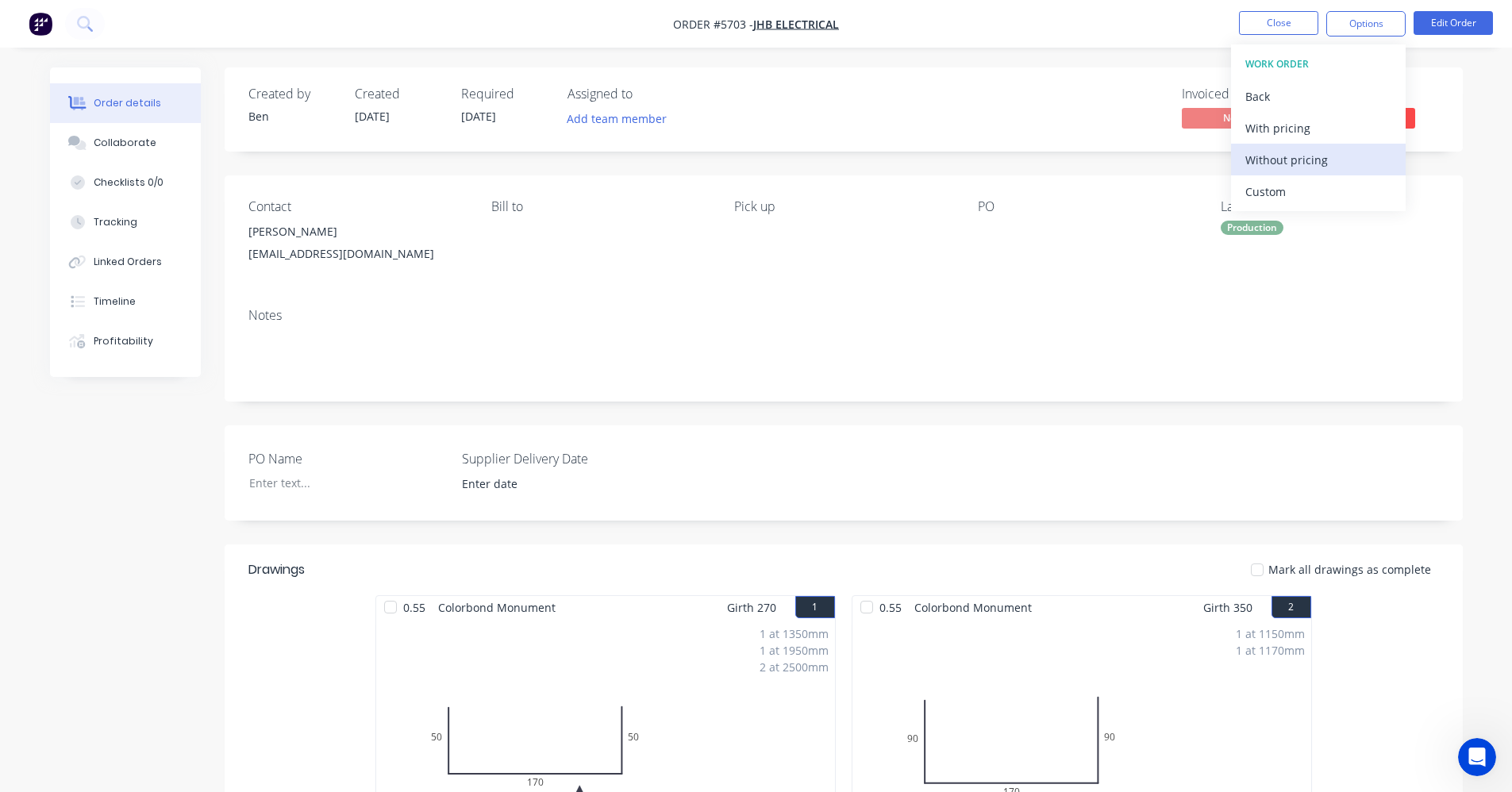
click at [1273, 162] on div "Without pricing" at bounding box center [1319, 160] width 146 height 23
